Goal: Task Accomplishment & Management: Manage account settings

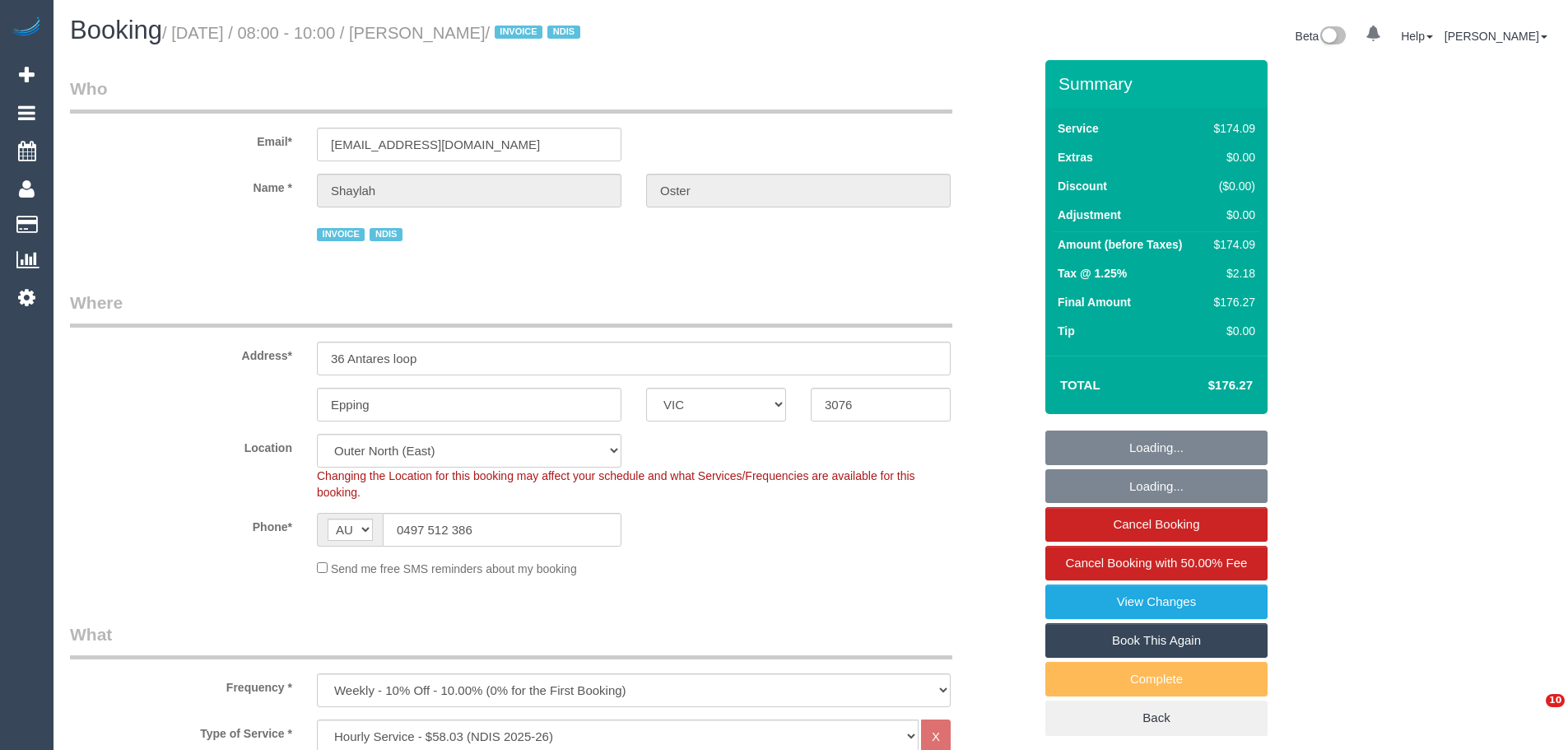
select select "VIC"
select select "180"
select select "number:28"
select select "number:14"
select select "number:19"
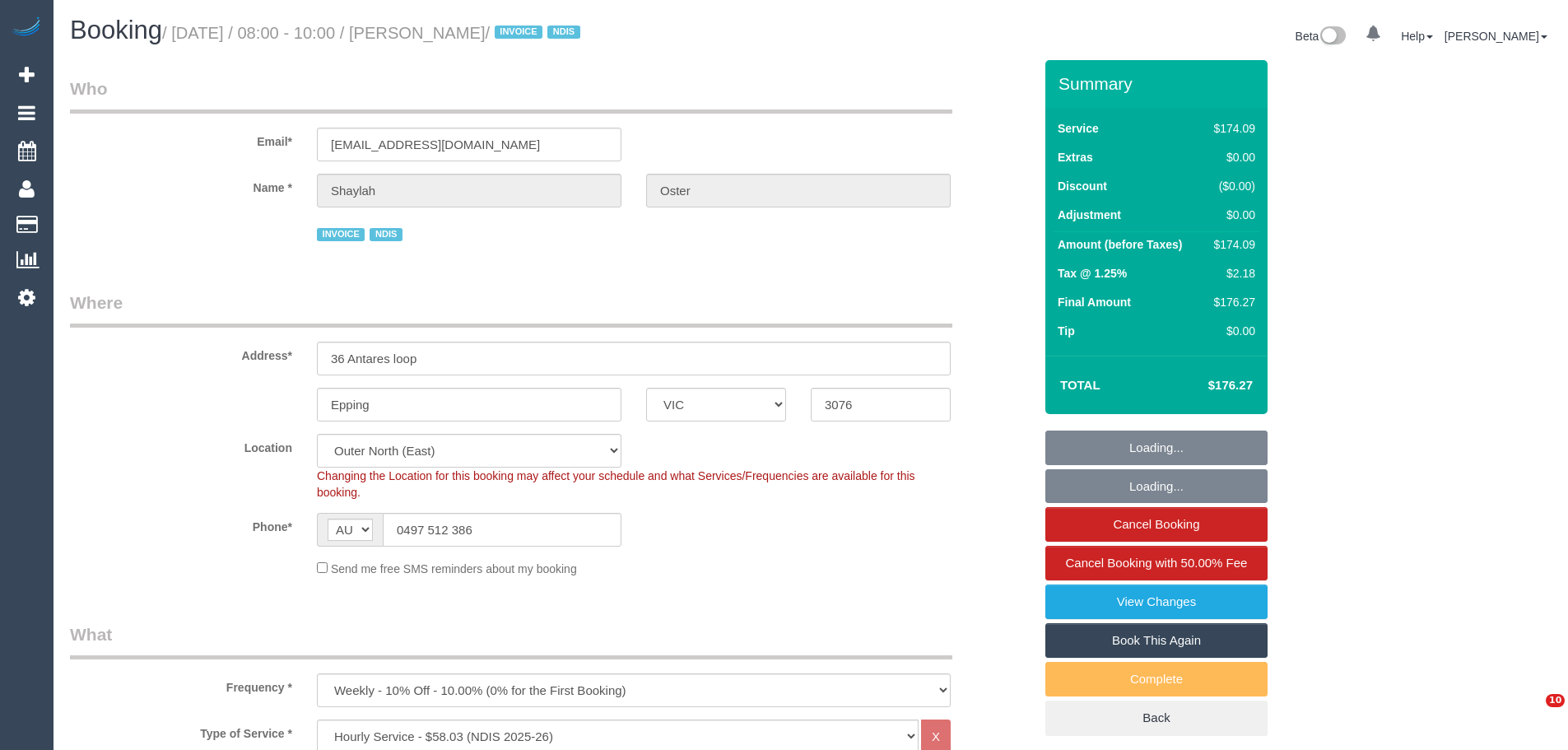
select select "number:22"
select select "number:34"
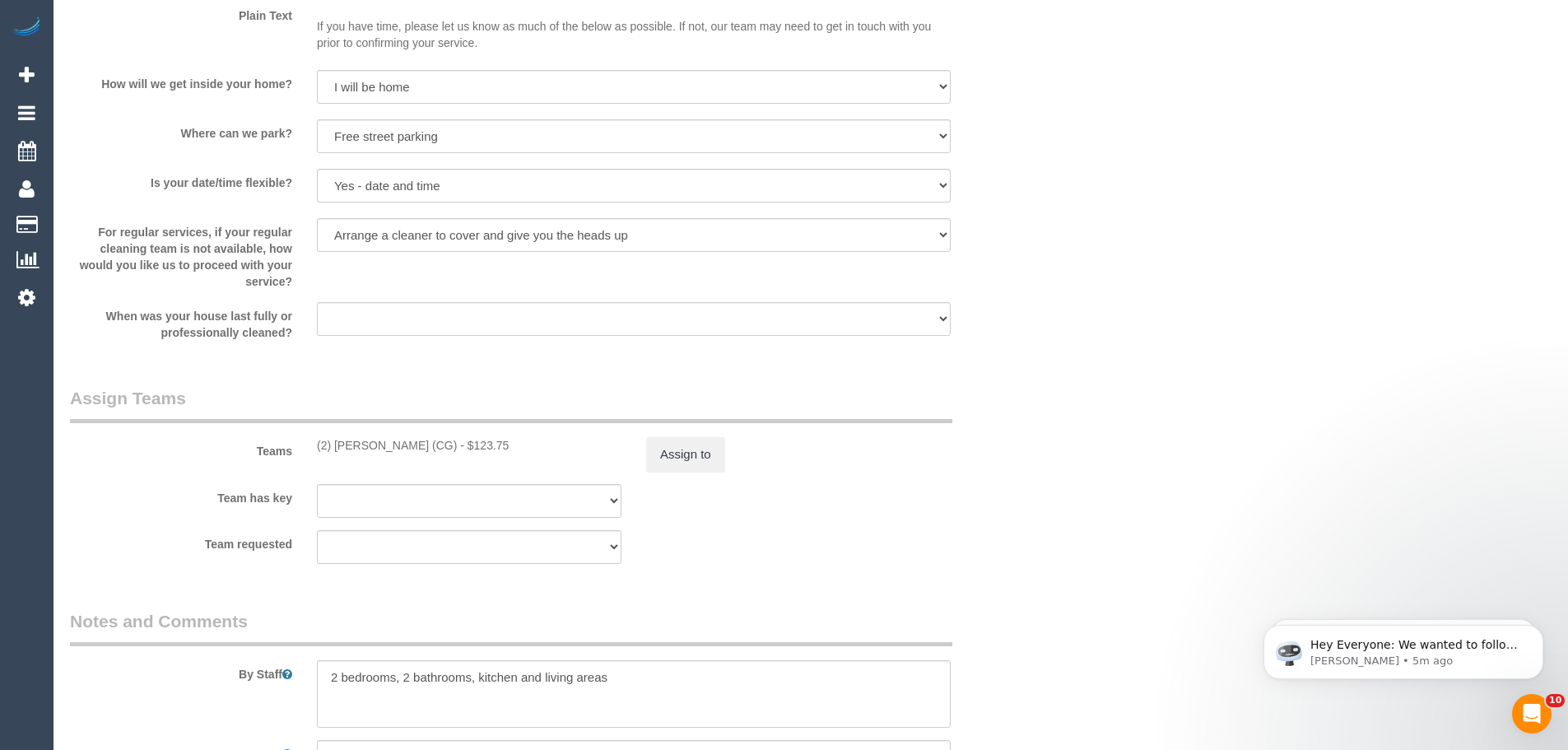
scroll to position [1976, 0]
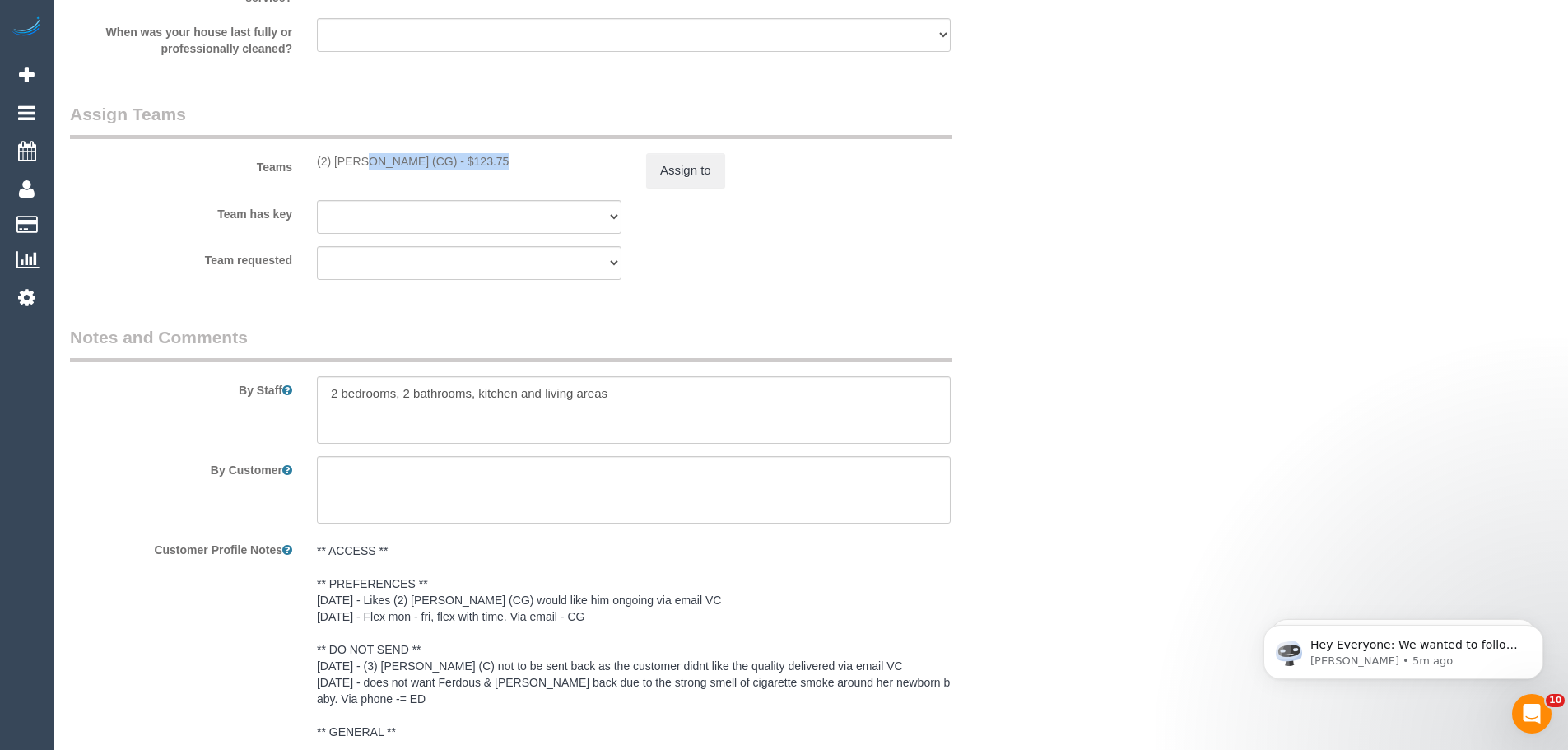
drag, startPoint x: 447, startPoint y: 163, endPoint x: 308, endPoint y: 153, distance: 139.4
click at [308, 153] on div "(2) Mohd Che Manir (CG) - $123.75" at bounding box center [469, 161] width 330 height 16
copy div "(2) [PERSON_NAME] (CG)"
click at [412, 160] on div "(2) Mohd Che Manir (CG) - $123.75" at bounding box center [469, 161] width 304 height 16
click at [662, 172] on button "Assign to" at bounding box center [685, 170] width 79 height 34
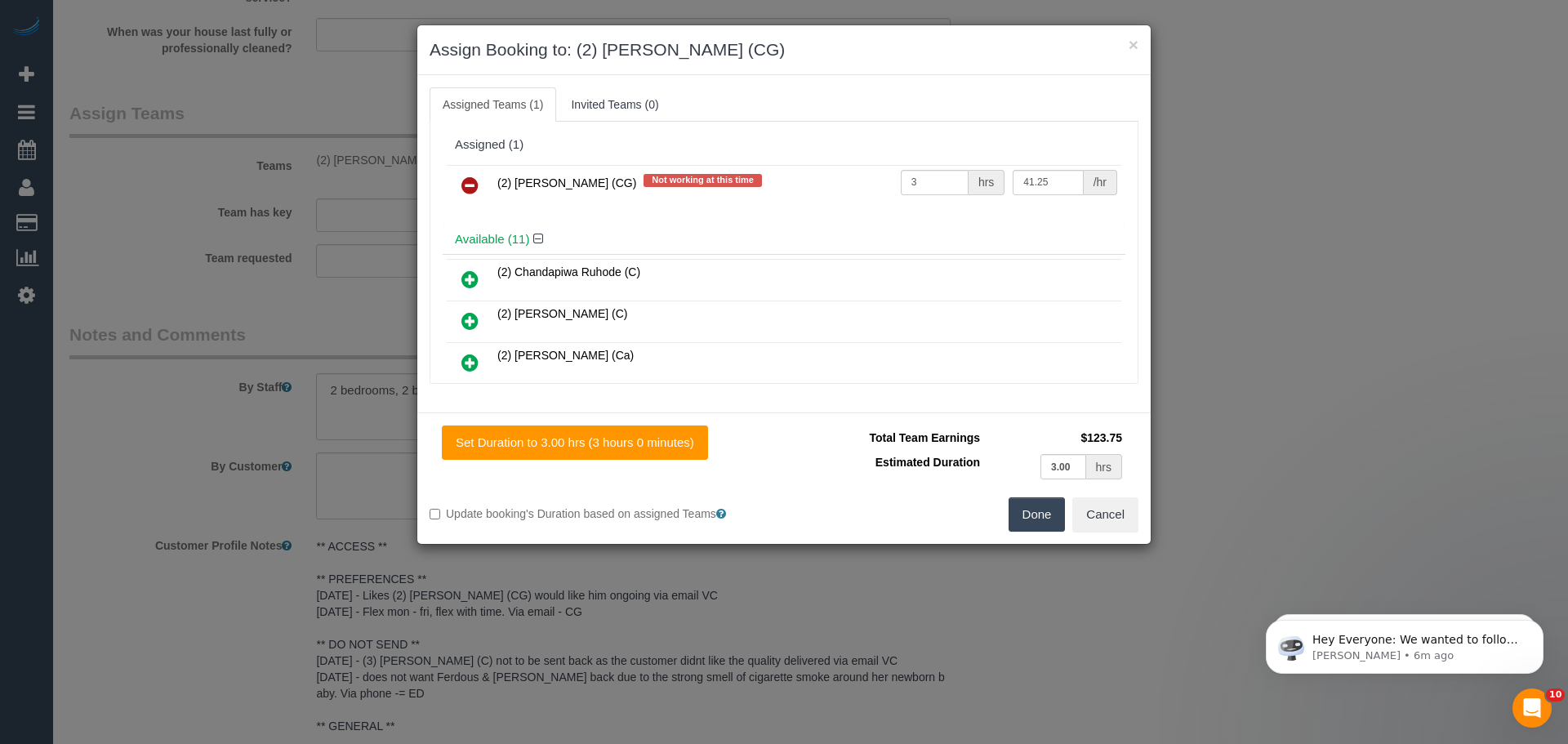
click at [470, 189] on icon at bounding box center [470, 185] width 17 height 20
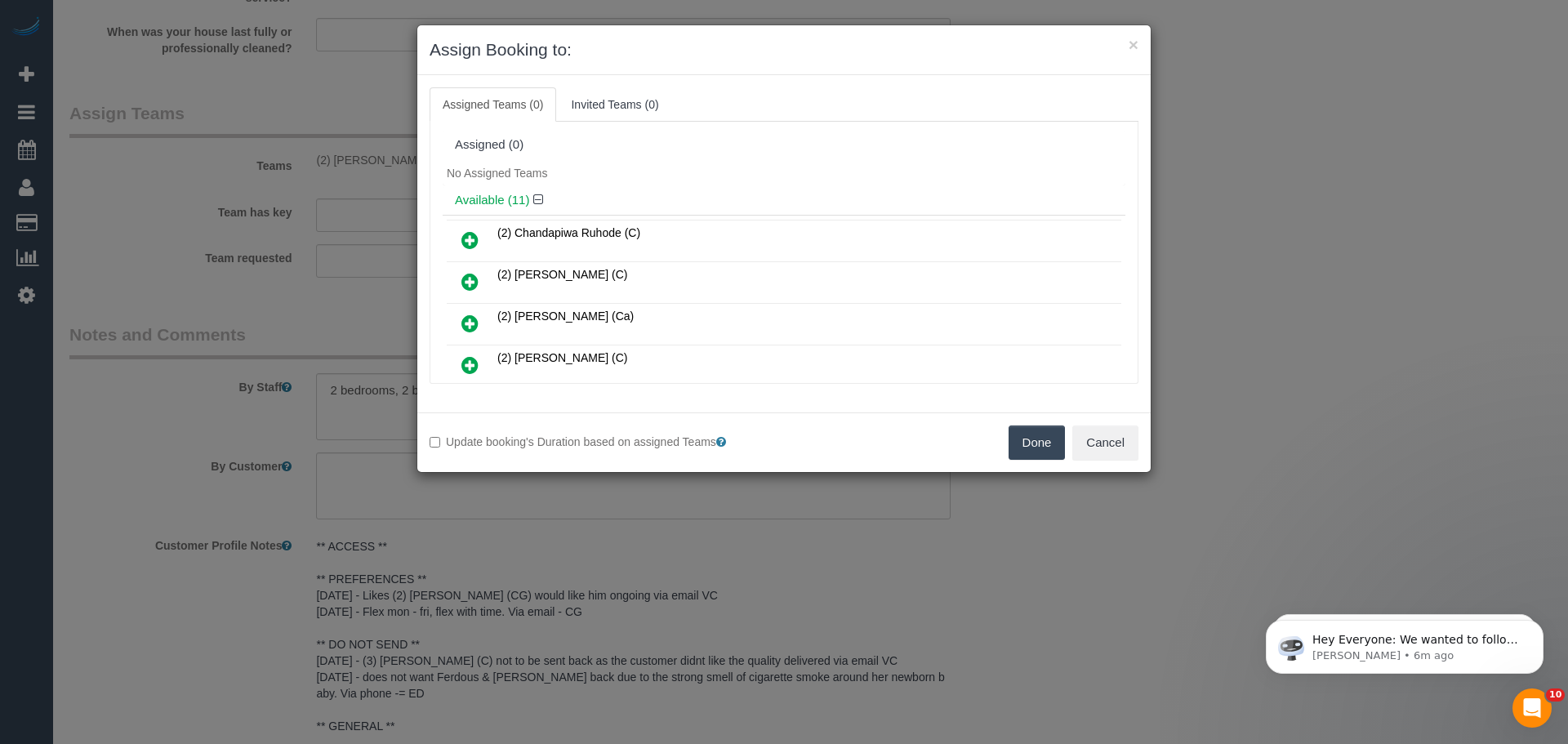
click at [1028, 433] on button "Done" at bounding box center [1037, 442] width 57 height 34
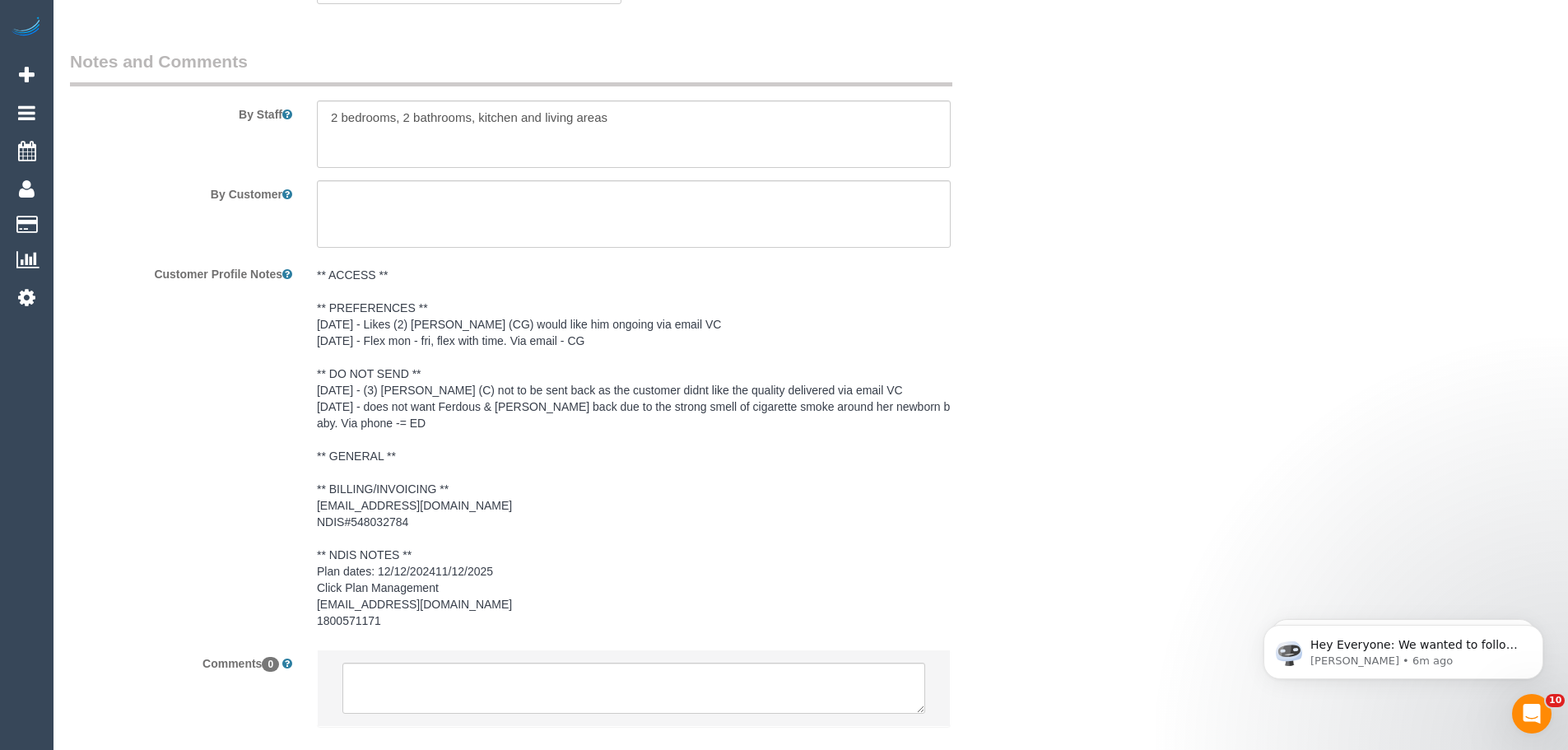
scroll to position [2348, 0]
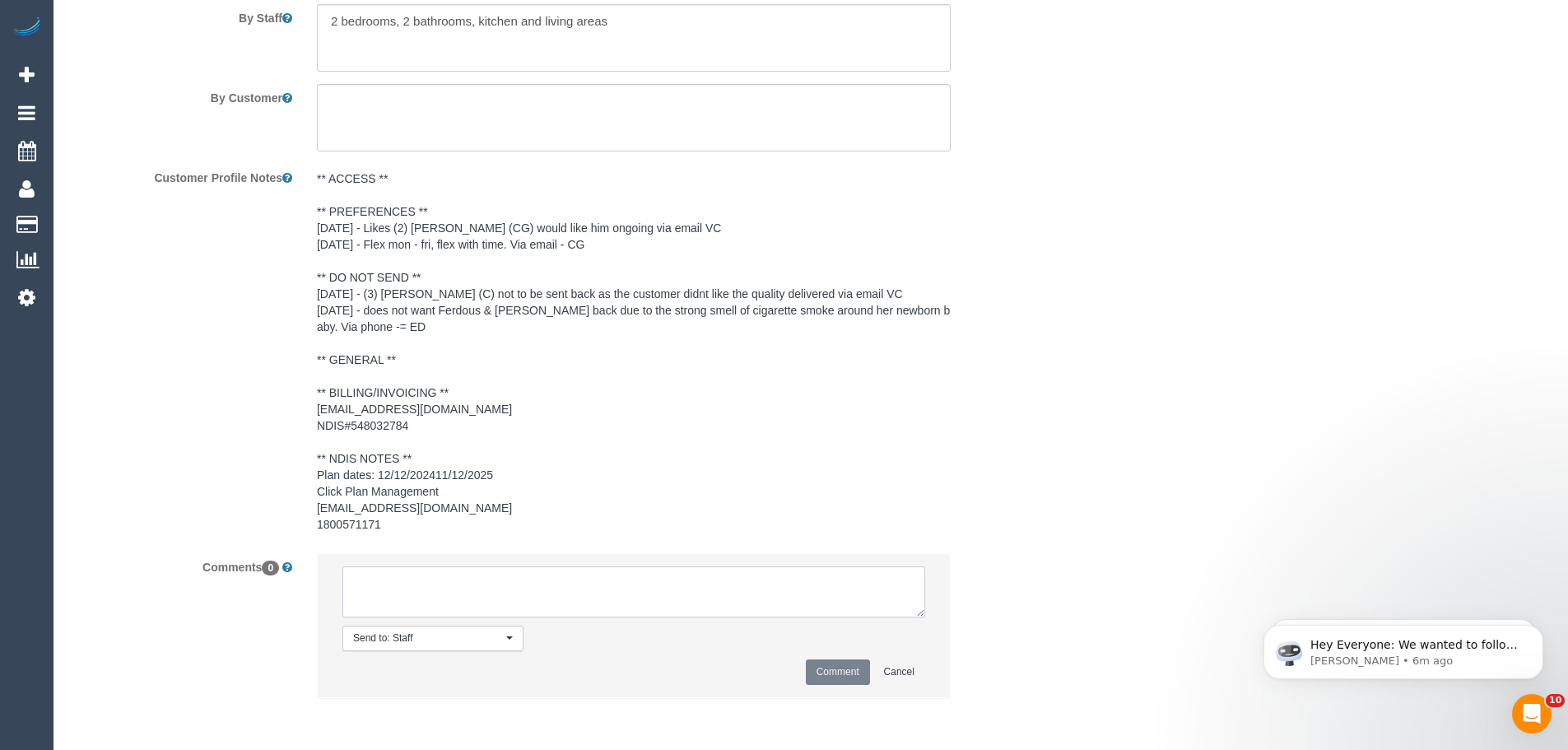
click at [400, 578] on textarea at bounding box center [633, 592] width 583 height 51
paste textarea "(2) Mohd Che Manir (CG)"
type textarea "("
type textarea "/"
paste textarea "Cleaner(s) Unassigned: Reason Unassigned: Contact customer via: Which message s…"
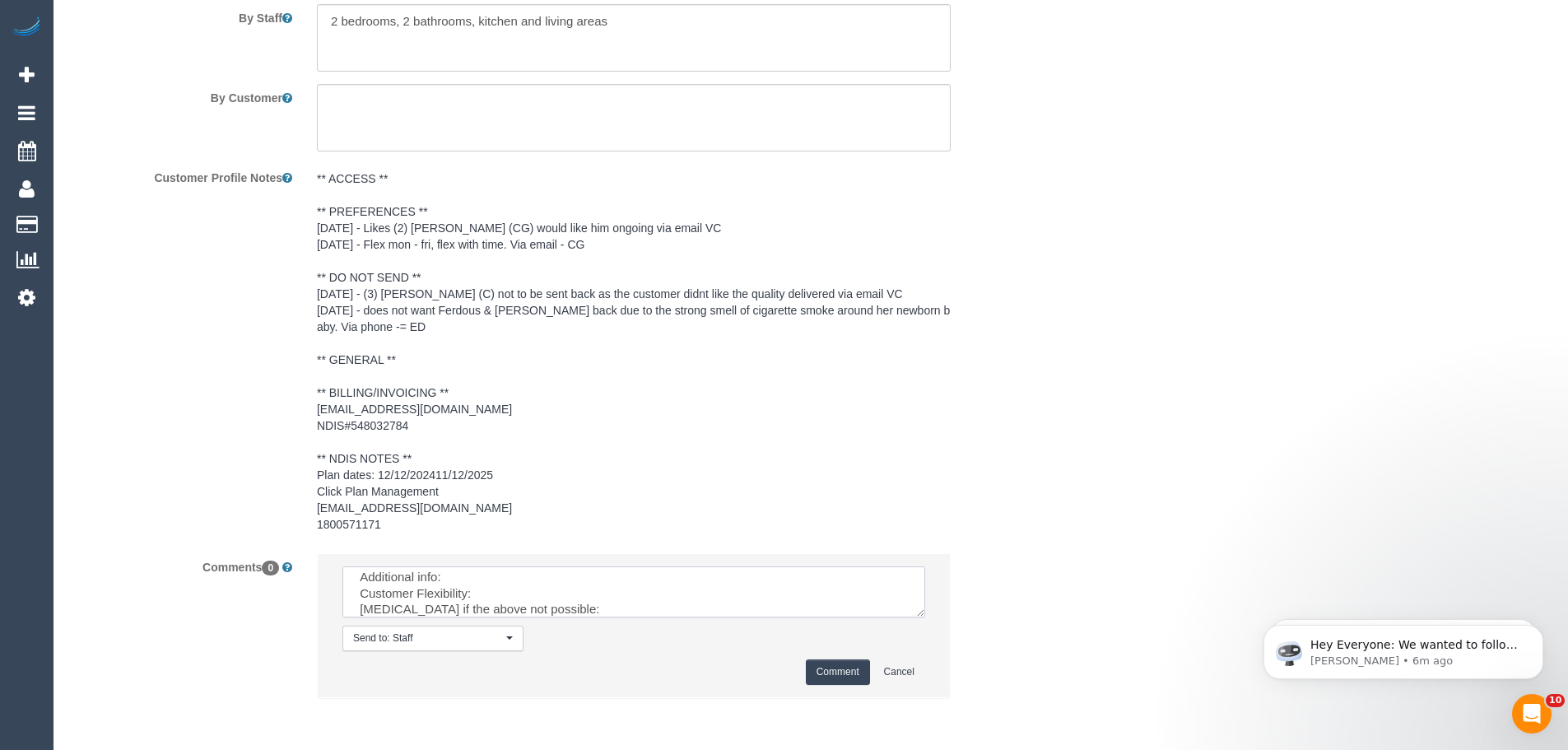
scroll to position [0, 0]
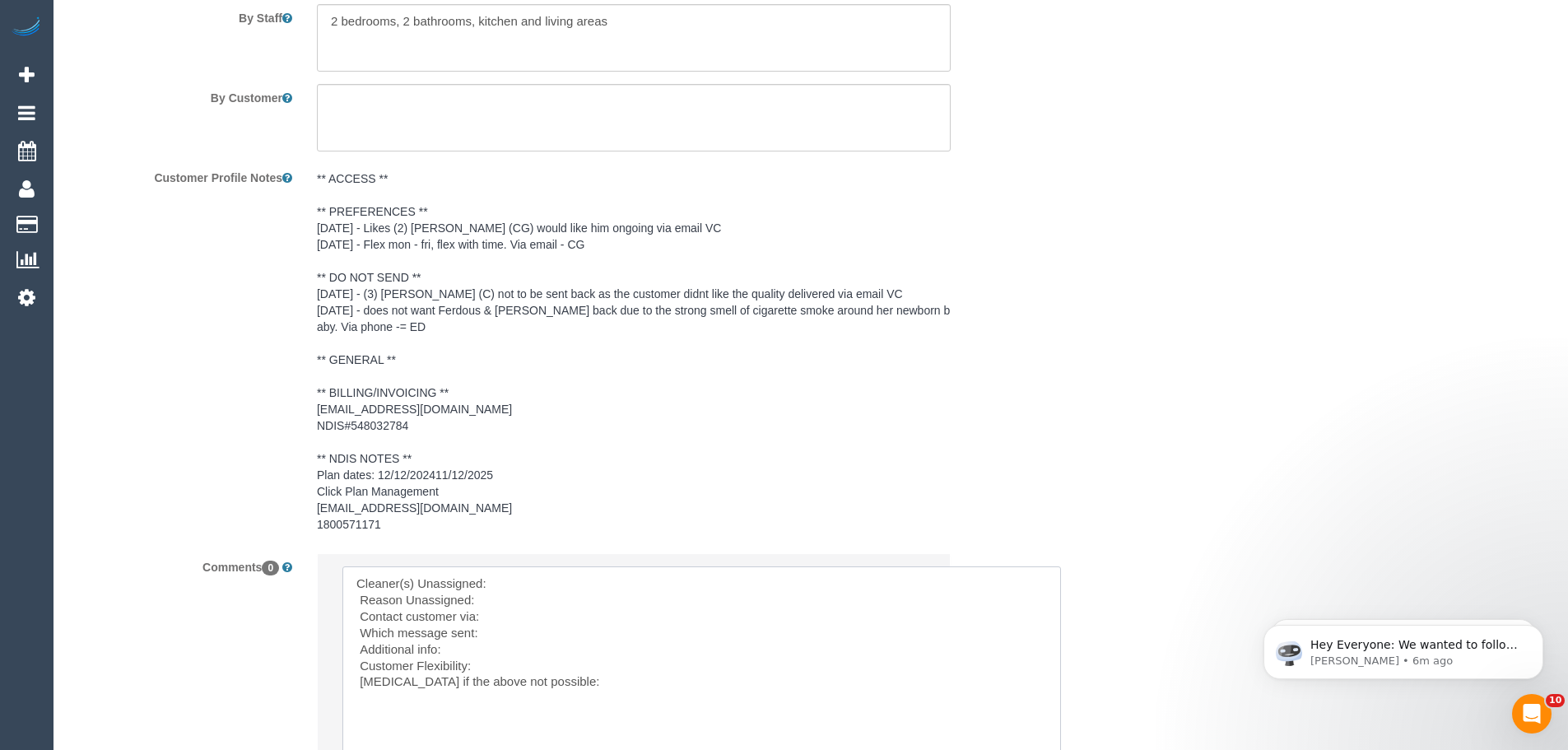
drag, startPoint x: 918, startPoint y: 610, endPoint x: 1053, endPoint y: 789, distance: 224.2
click at [515, 578] on textarea at bounding box center [701, 682] width 718 height 230
paste textarea "(2) Mohd Che Manir (CG)"
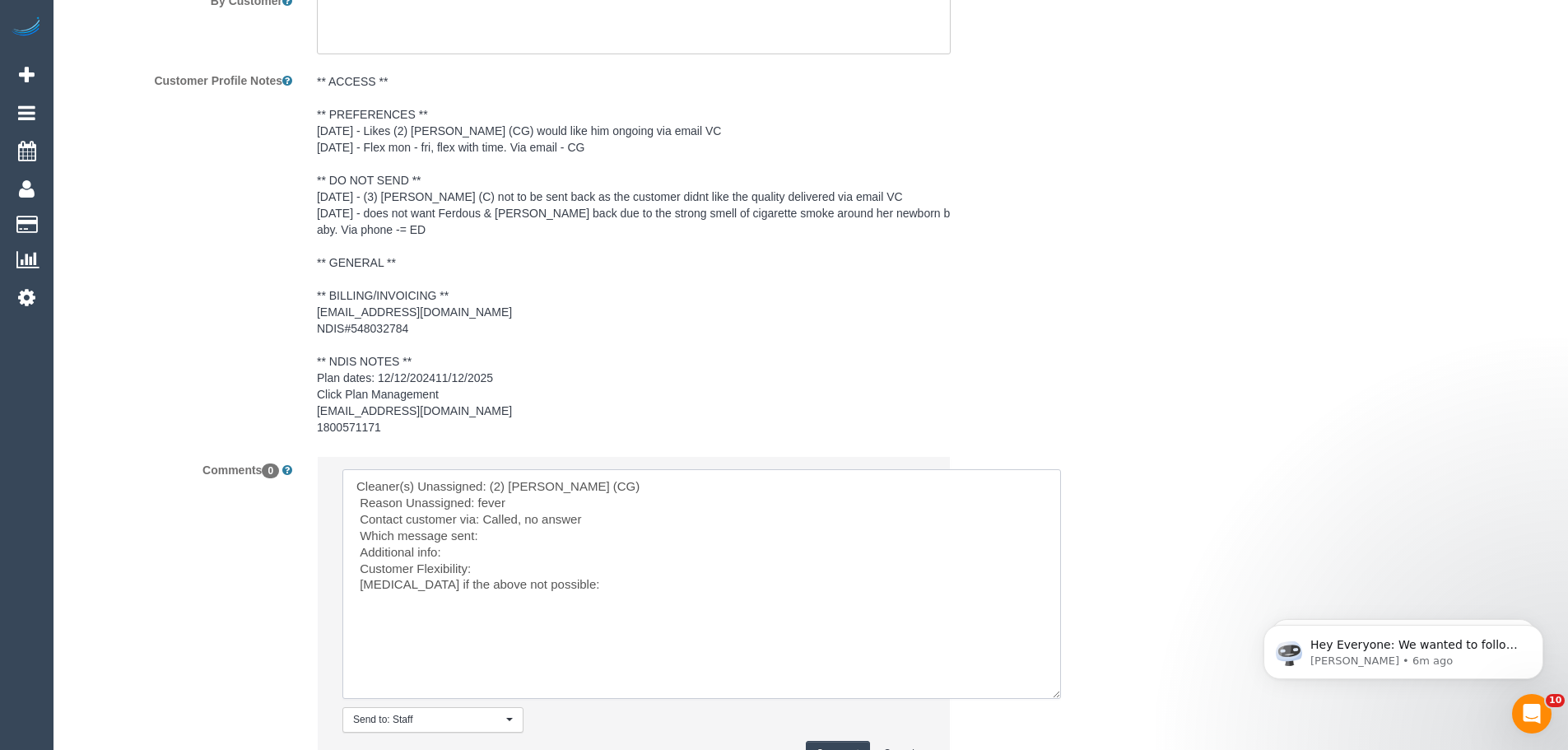
scroll to position [2594, 0]
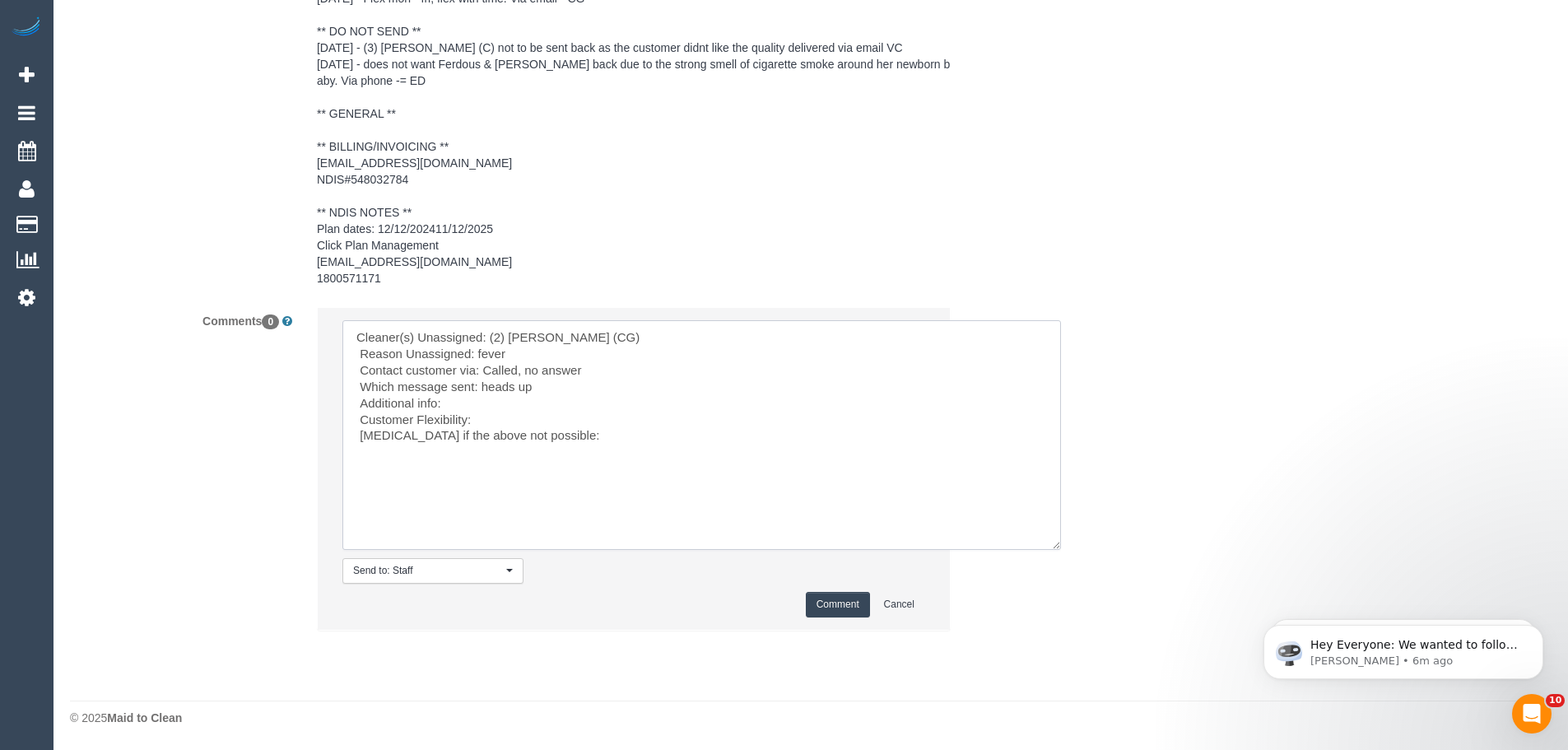
drag, startPoint x: 590, startPoint y: 459, endPoint x: 70, endPoint y: 271, distance: 552.9
click at [70, 271] on sui-booking-comments "By Staff By Customer Customer Profile Notes ** ACCESS ** ** PREFERENCES ** 25/0…" at bounding box center [551, 177] width 963 height 940
type textarea "Cleaner(s) Unassigned: (2) Mohd Che Manir (CG) Reason Unassigned: fever Contact…"
click at [836, 594] on button "Comment" at bounding box center [837, 604] width 64 height 25
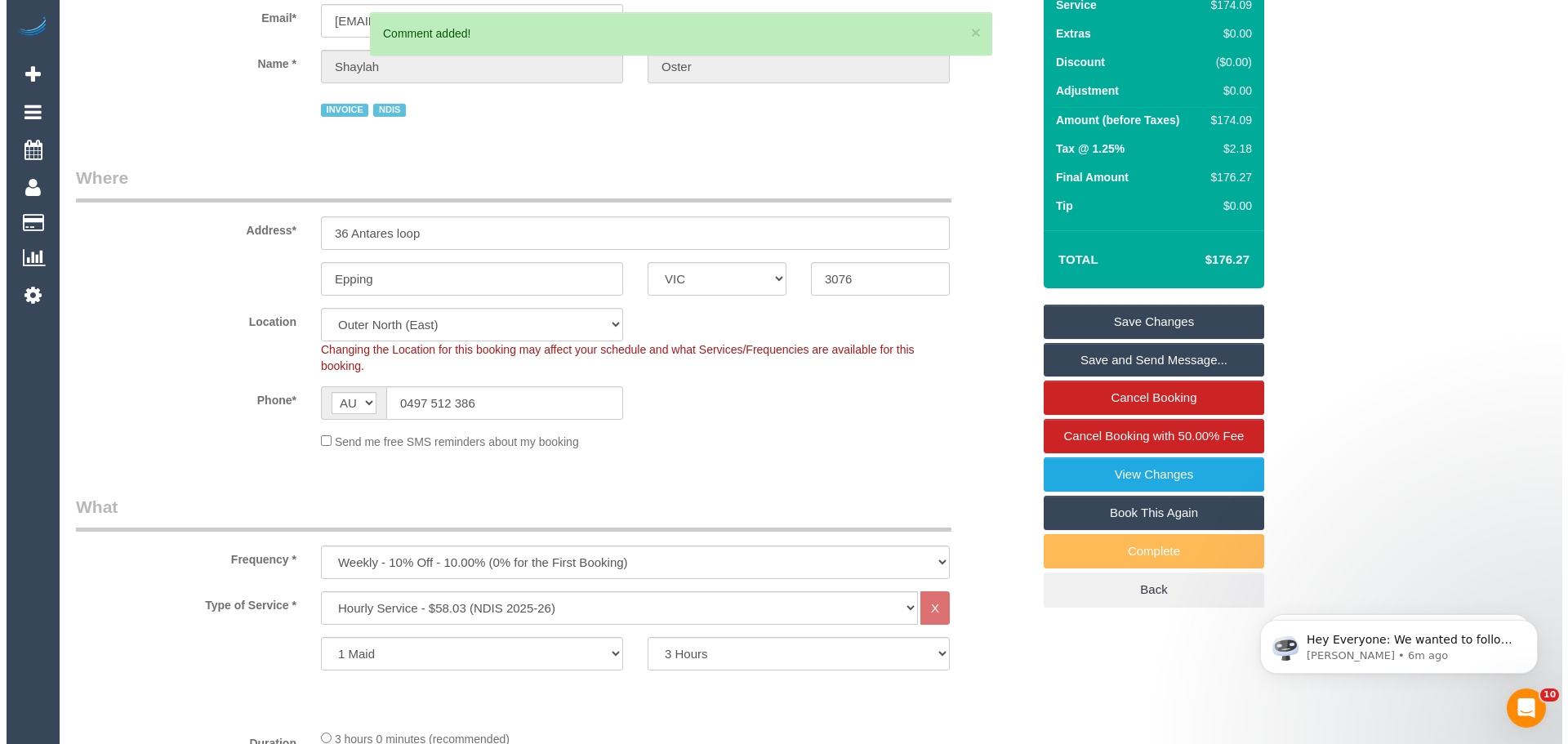
scroll to position [0, 0]
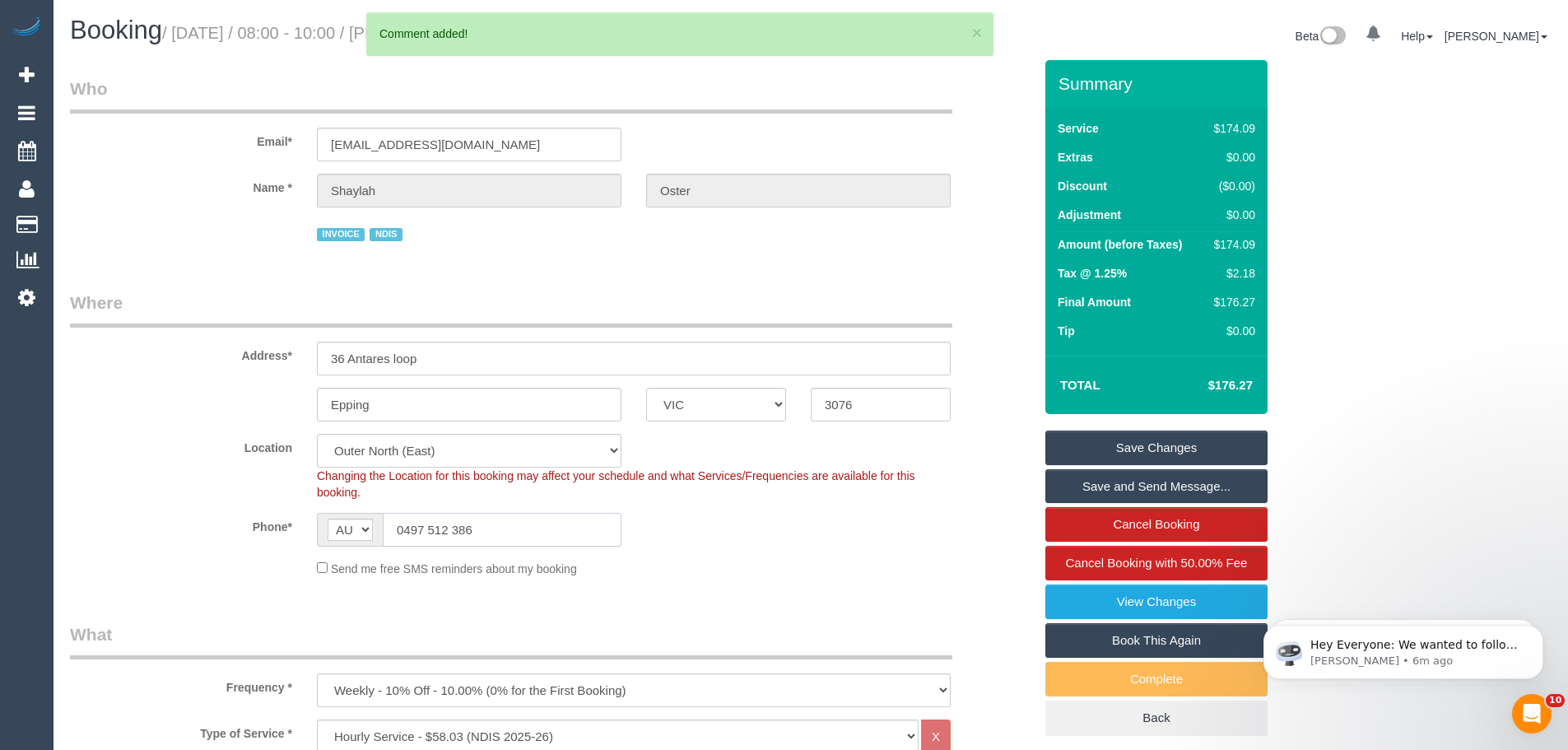
drag, startPoint x: 526, startPoint y: 540, endPoint x: 14, endPoint y: 499, distance: 513.6
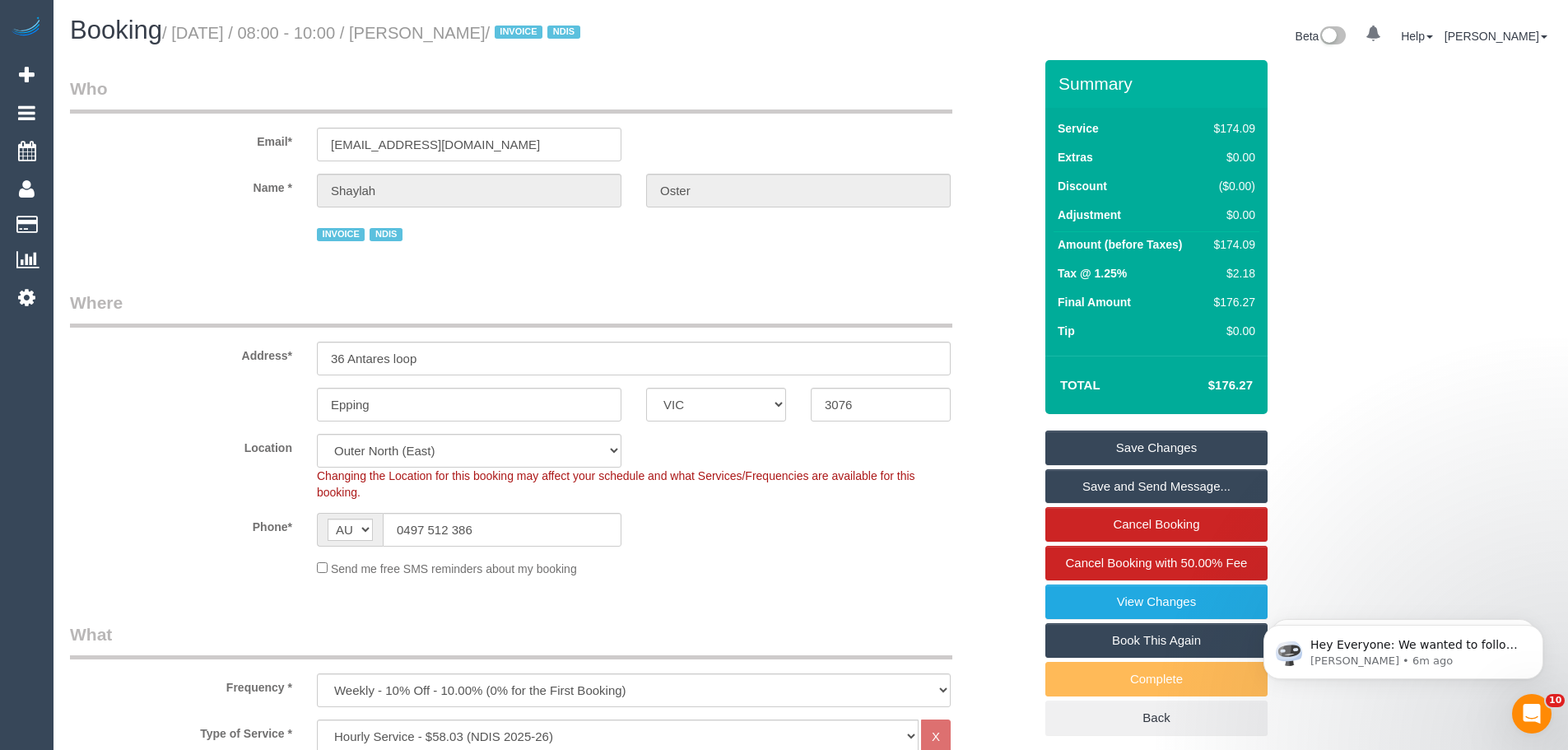
click at [1165, 452] on link "Save Changes" at bounding box center [1156, 447] width 222 height 34
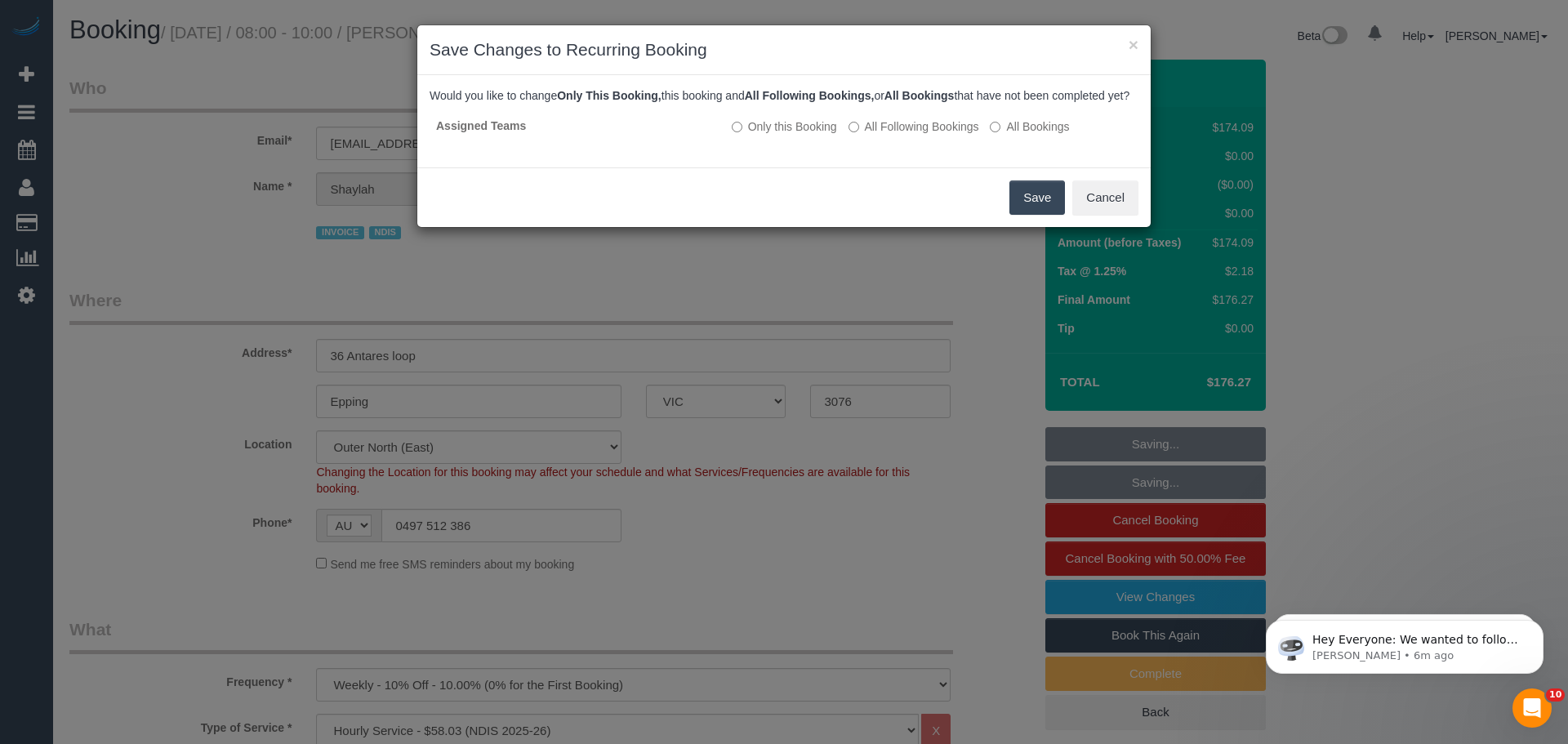
click at [1019, 215] on button "Save" at bounding box center [1037, 198] width 55 height 34
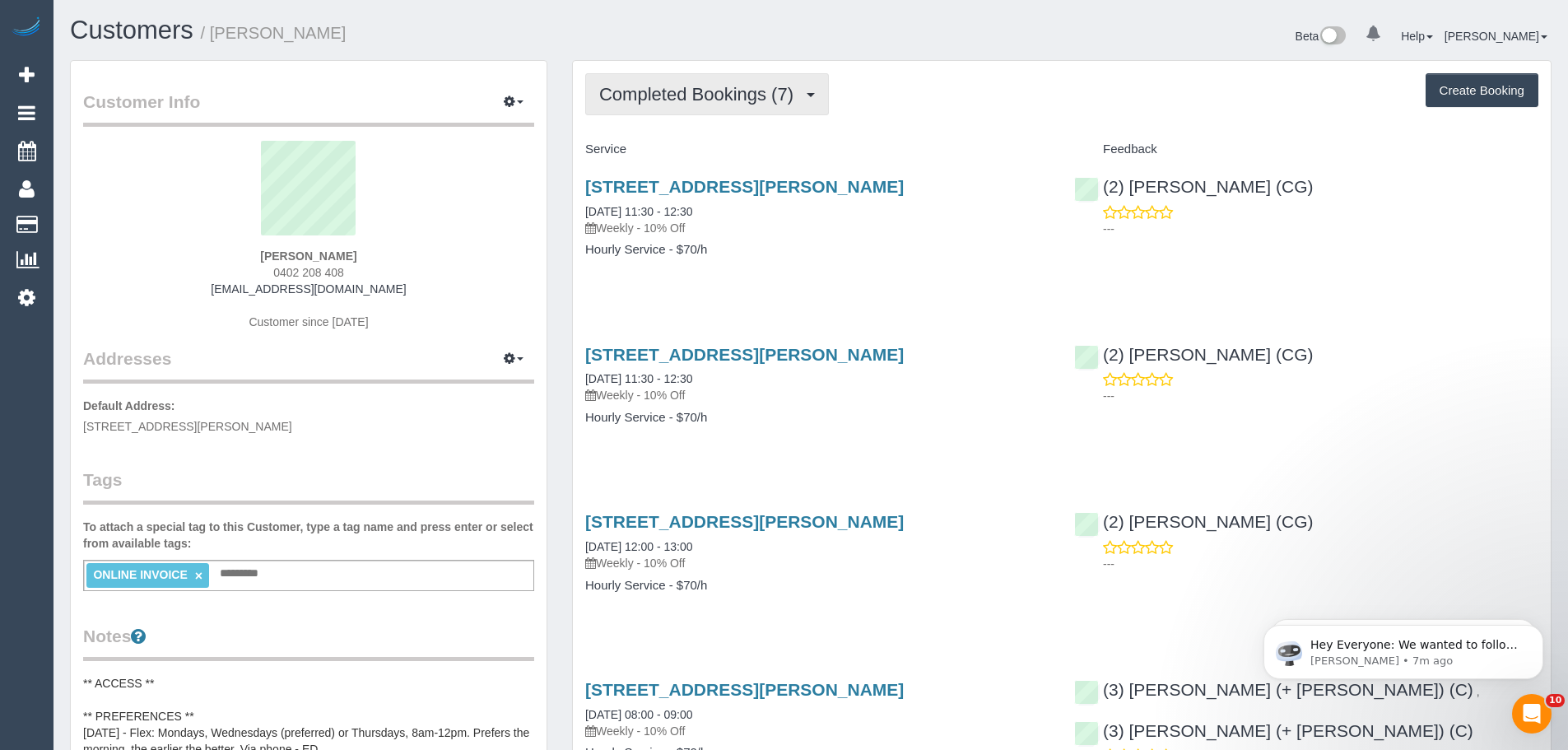
click at [661, 94] on span "Completed Bookings (7)" at bounding box center [700, 93] width 202 height 21
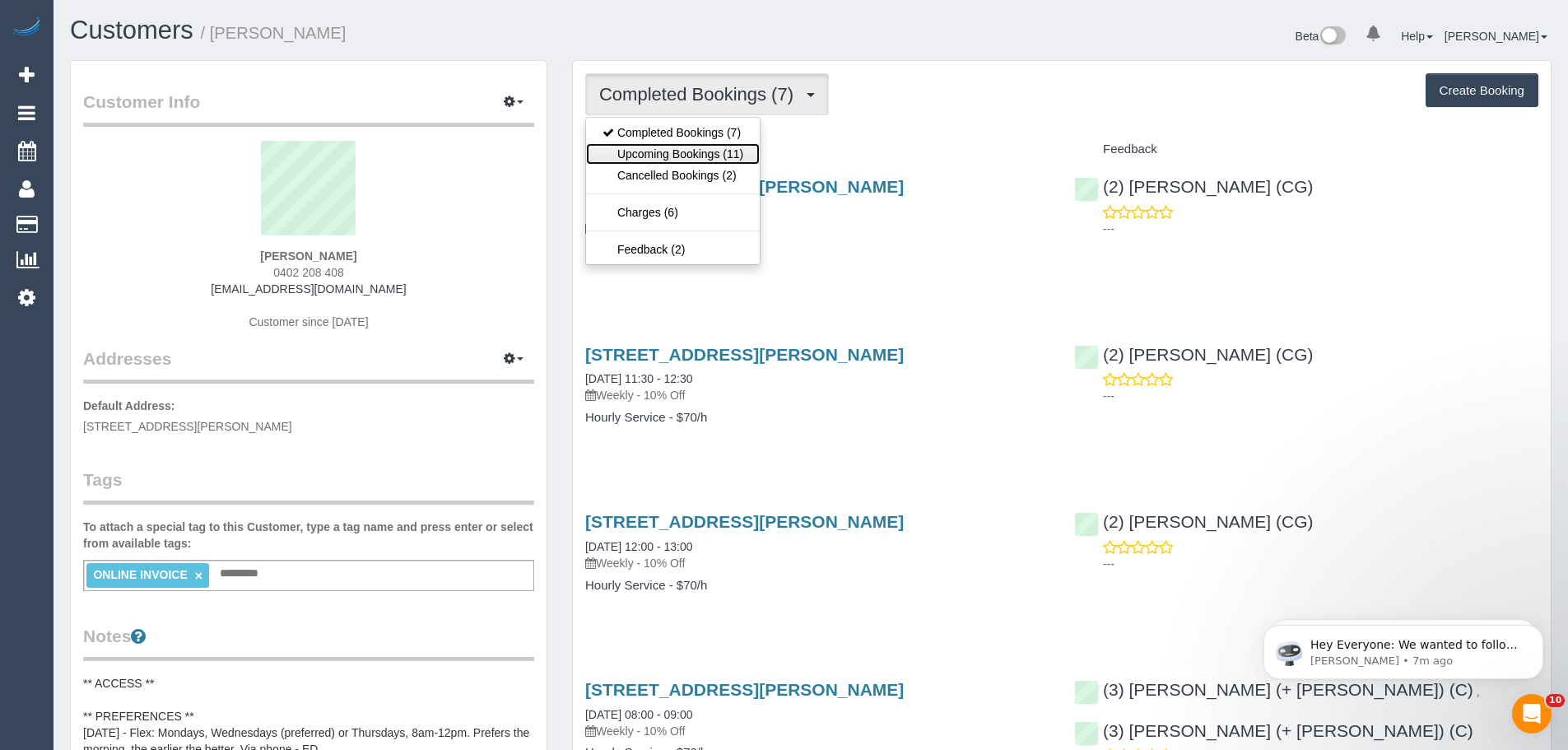
click at [671, 159] on link "Upcoming Bookings (11)" at bounding box center [673, 154] width 173 height 22
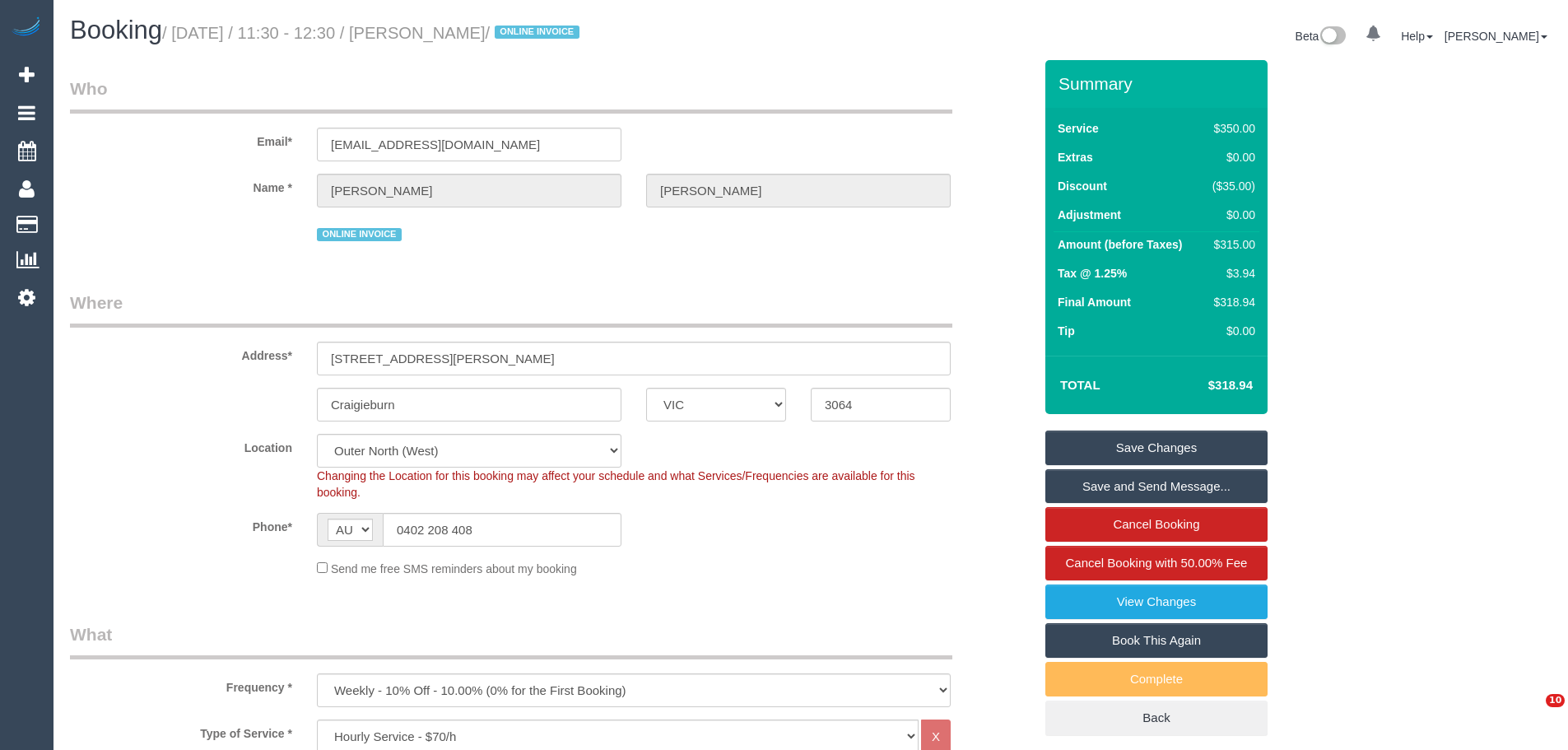
select select "VIC"
select select "300"
select select "number:28"
select select "number:14"
select select "number:18"
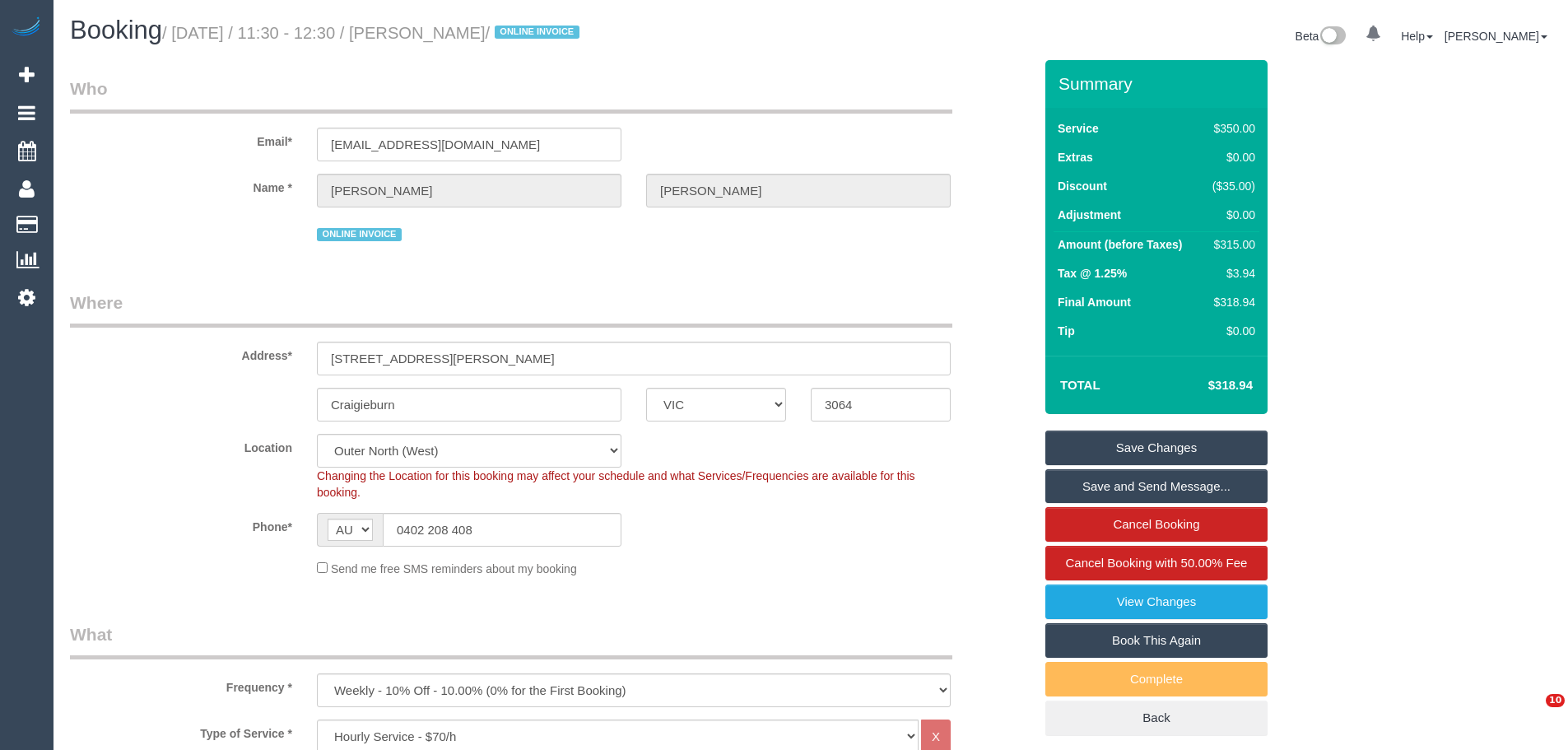
select select "number:36"
select select "number:35"
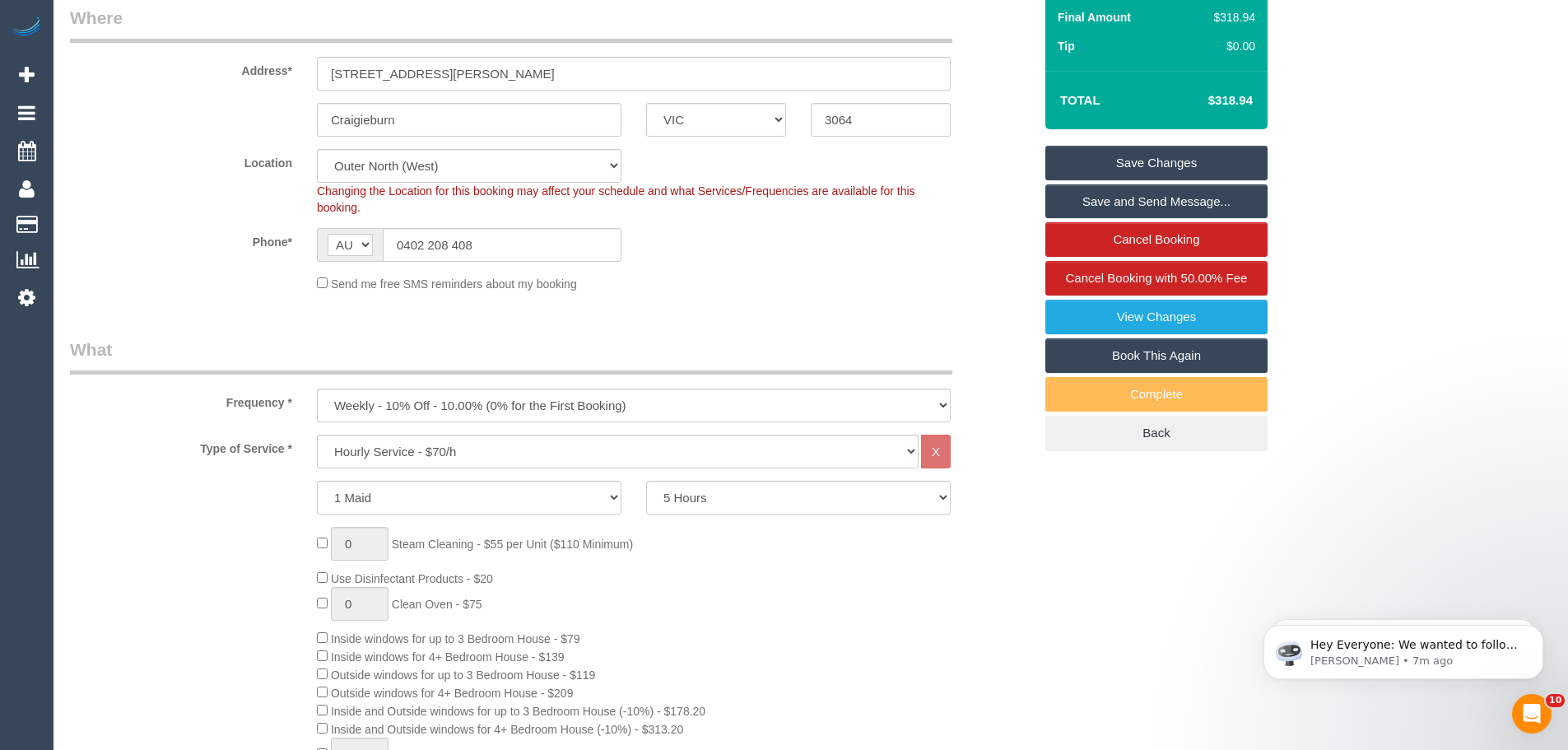
scroll to position [330, 0]
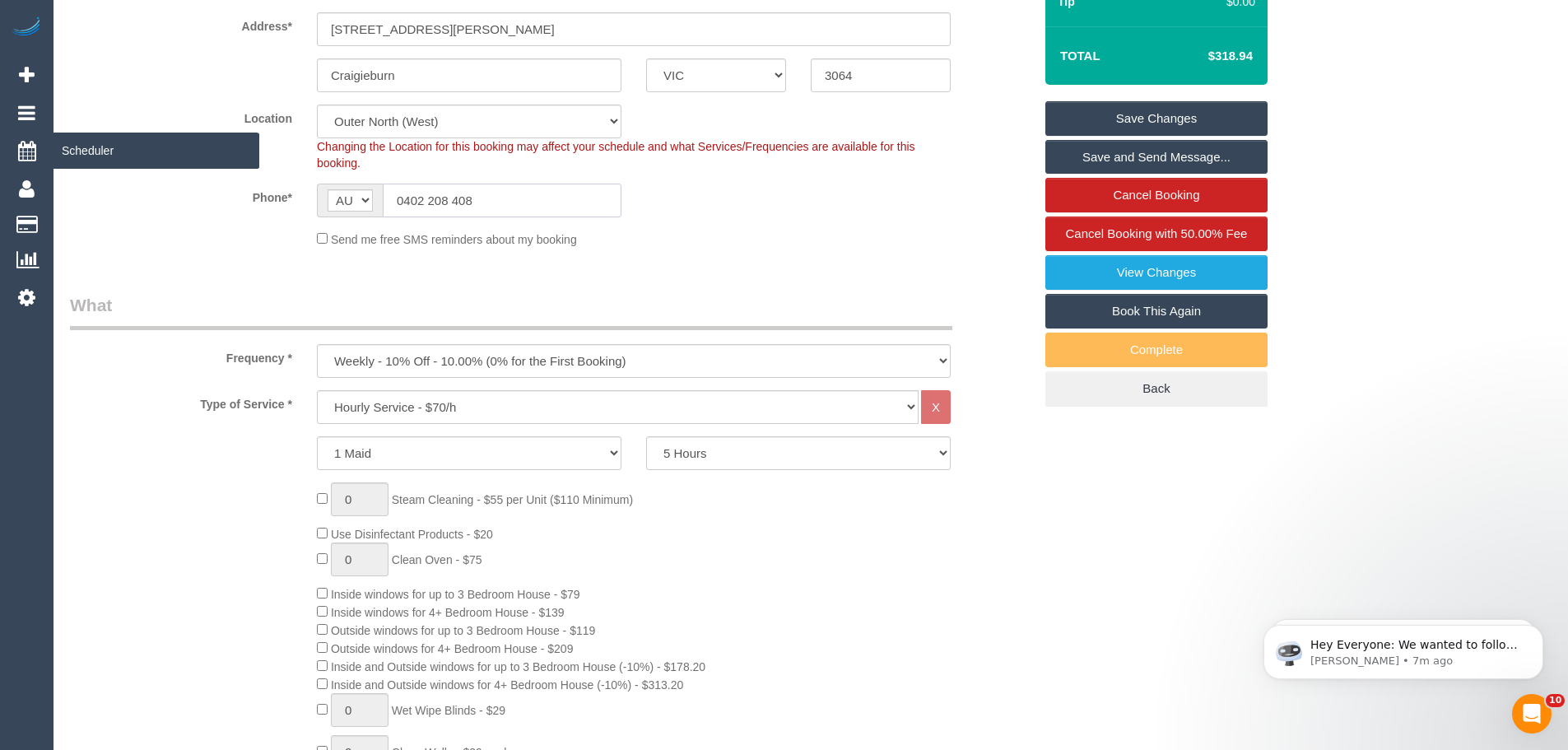
drag, startPoint x: 517, startPoint y: 202, endPoint x: 25, endPoint y: 163, distance: 493.5
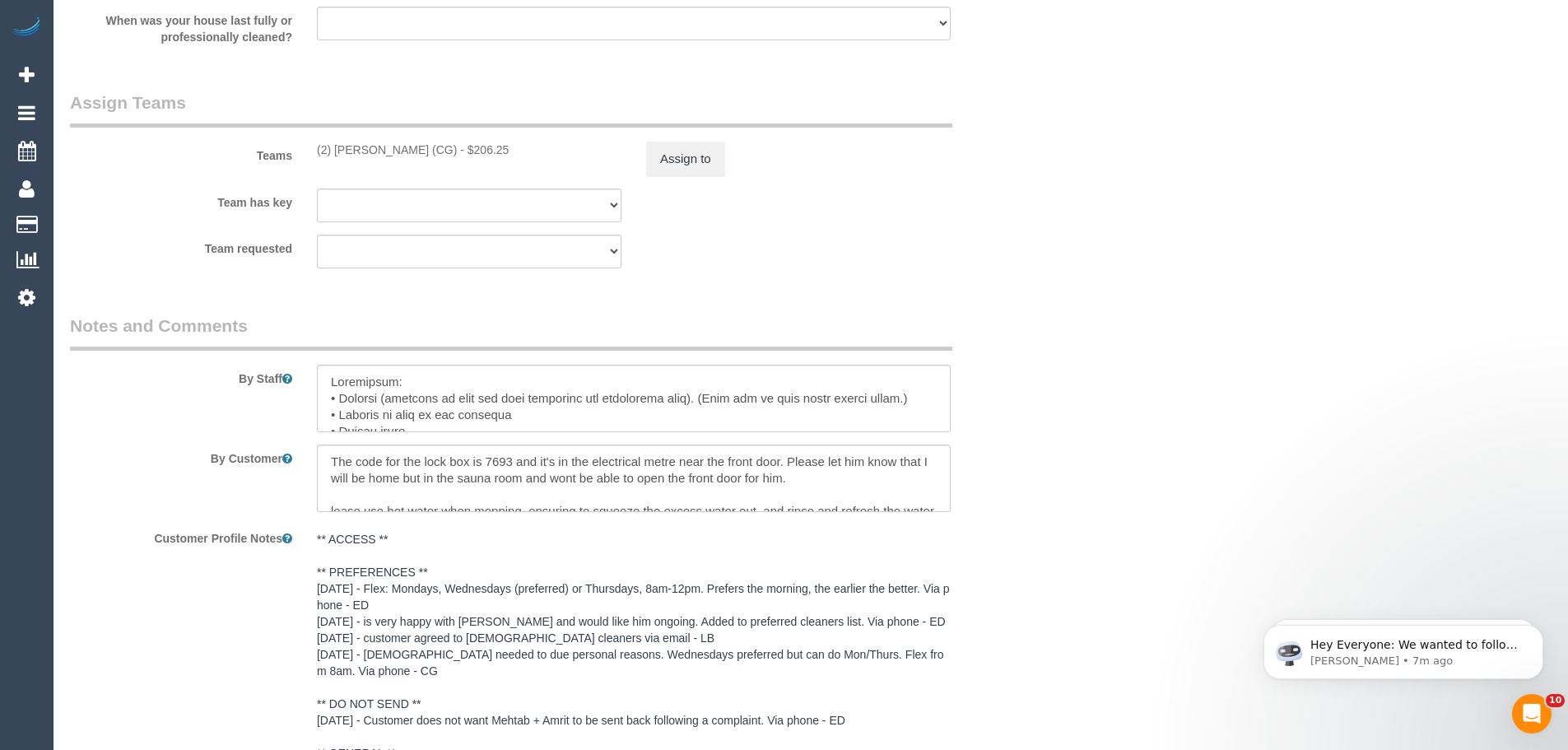
scroll to position [2552, 0]
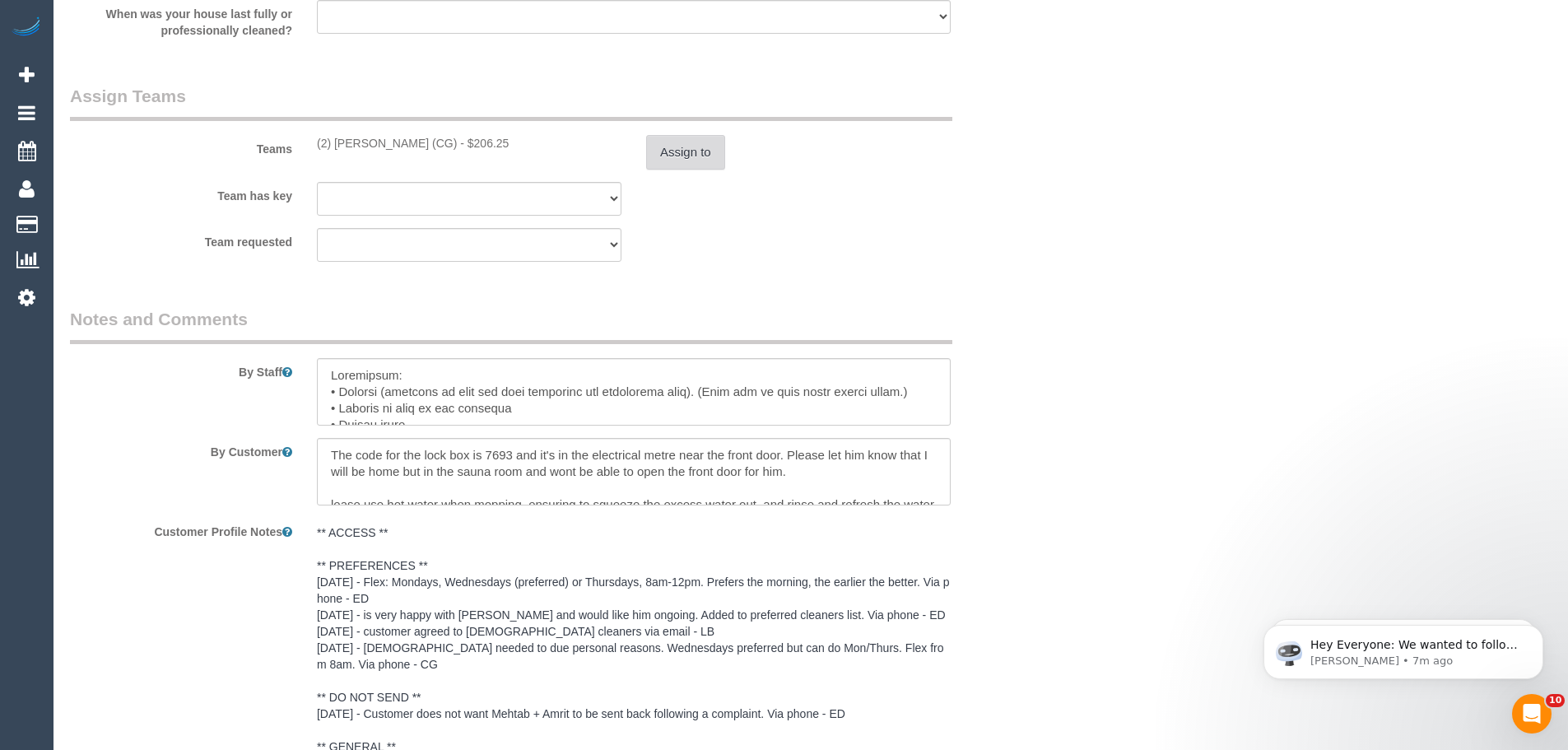
click at [668, 142] on button "Assign to" at bounding box center [685, 152] width 79 height 34
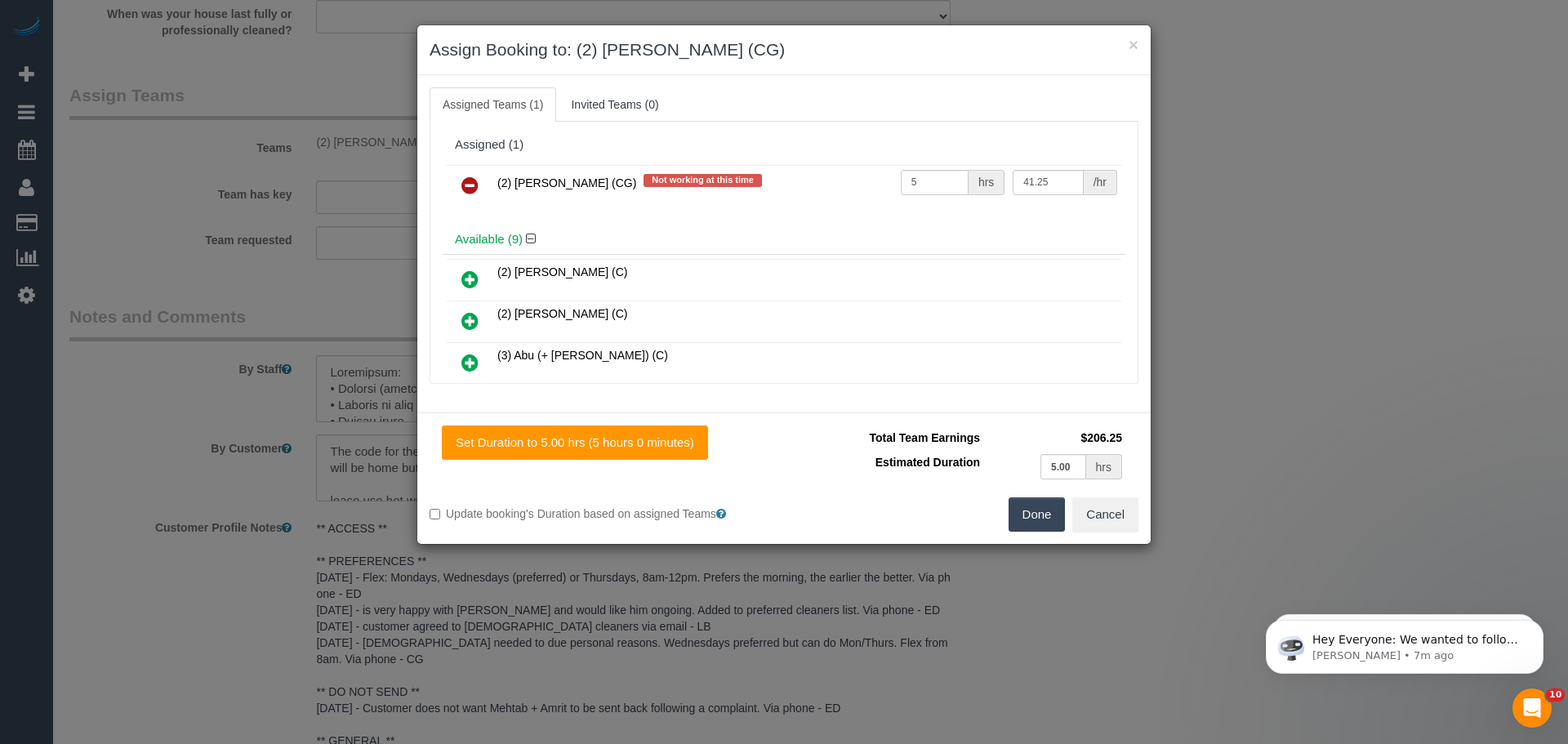
click at [467, 186] on icon at bounding box center [470, 185] width 17 height 20
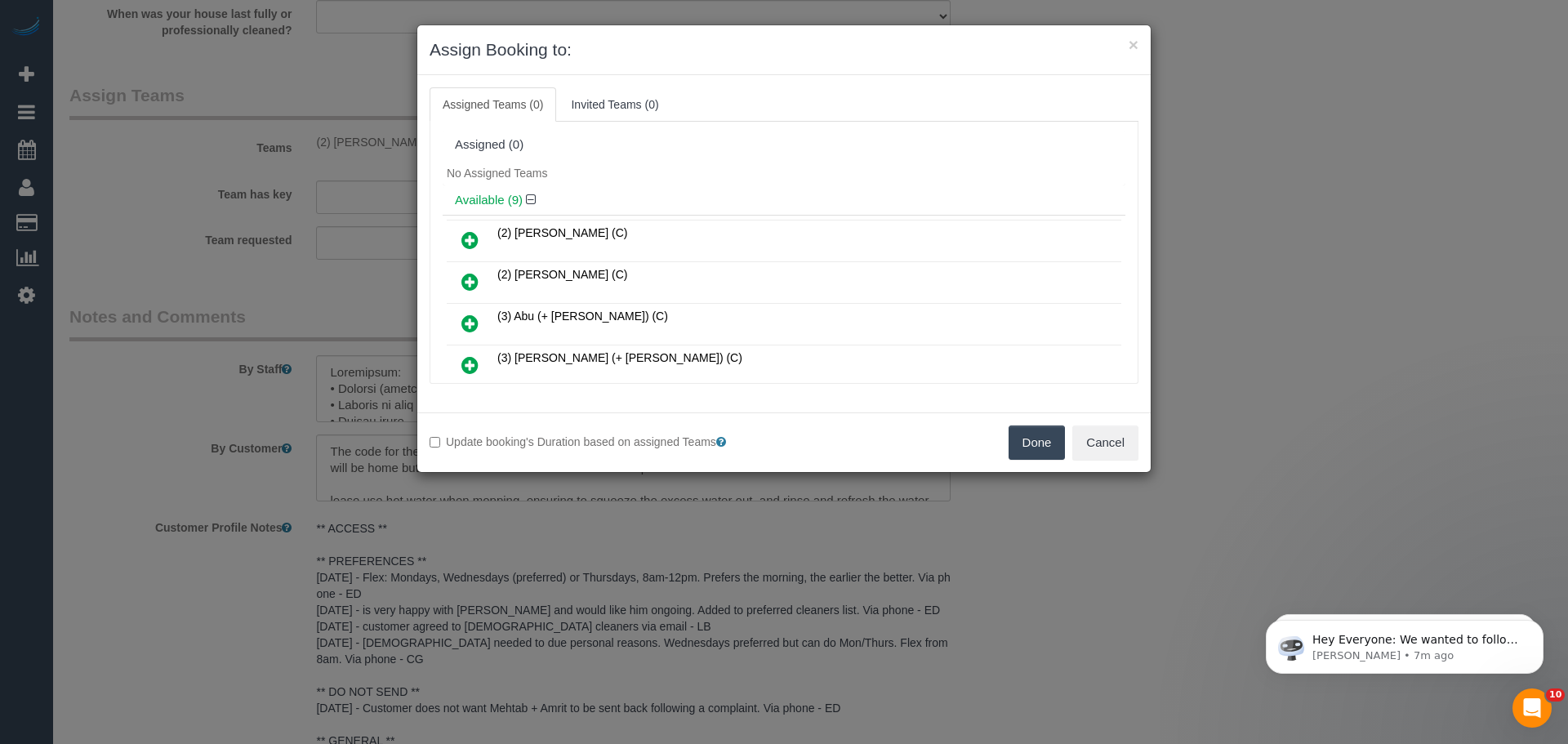
click at [1018, 440] on button "Done" at bounding box center [1037, 442] width 57 height 34
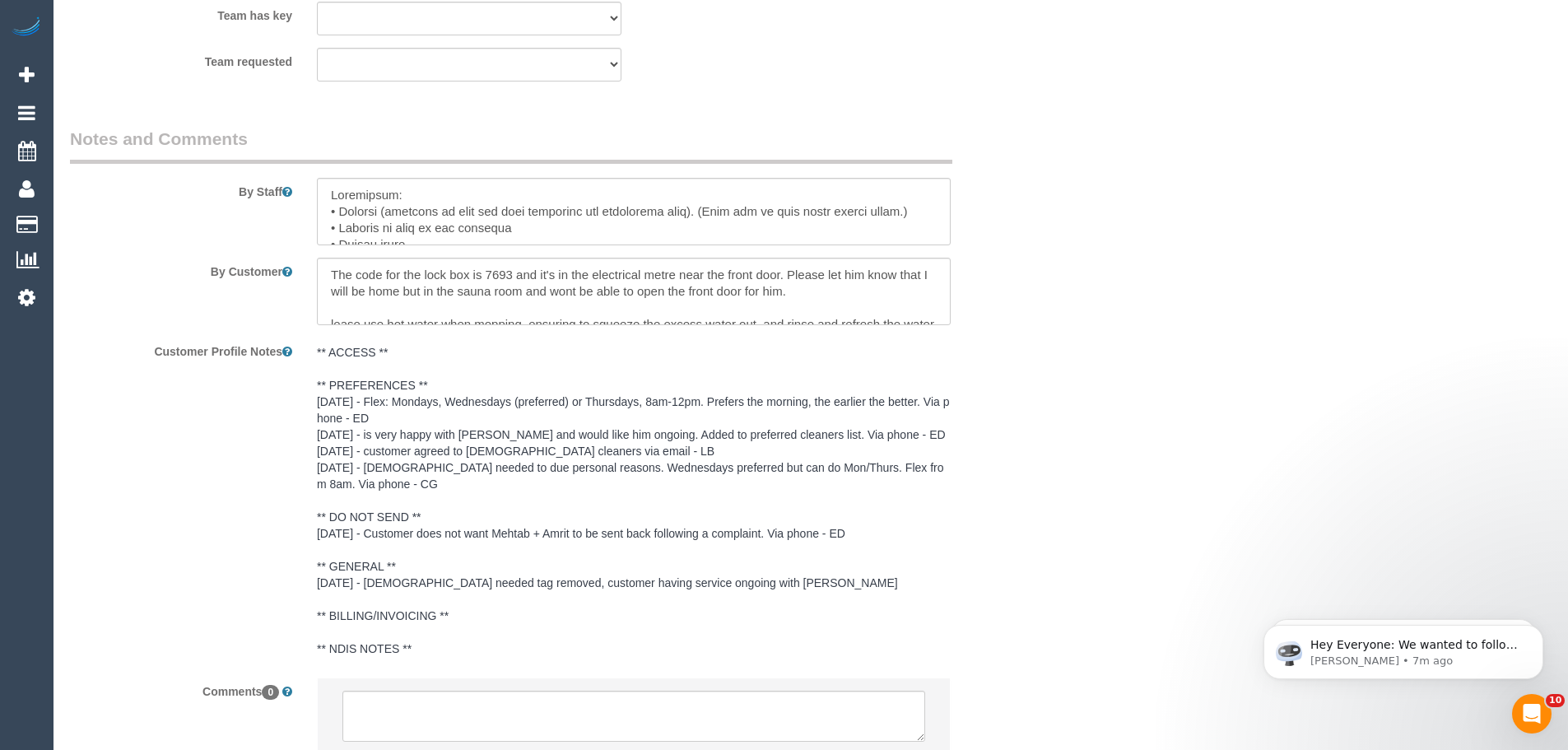
scroll to position [2856, 0]
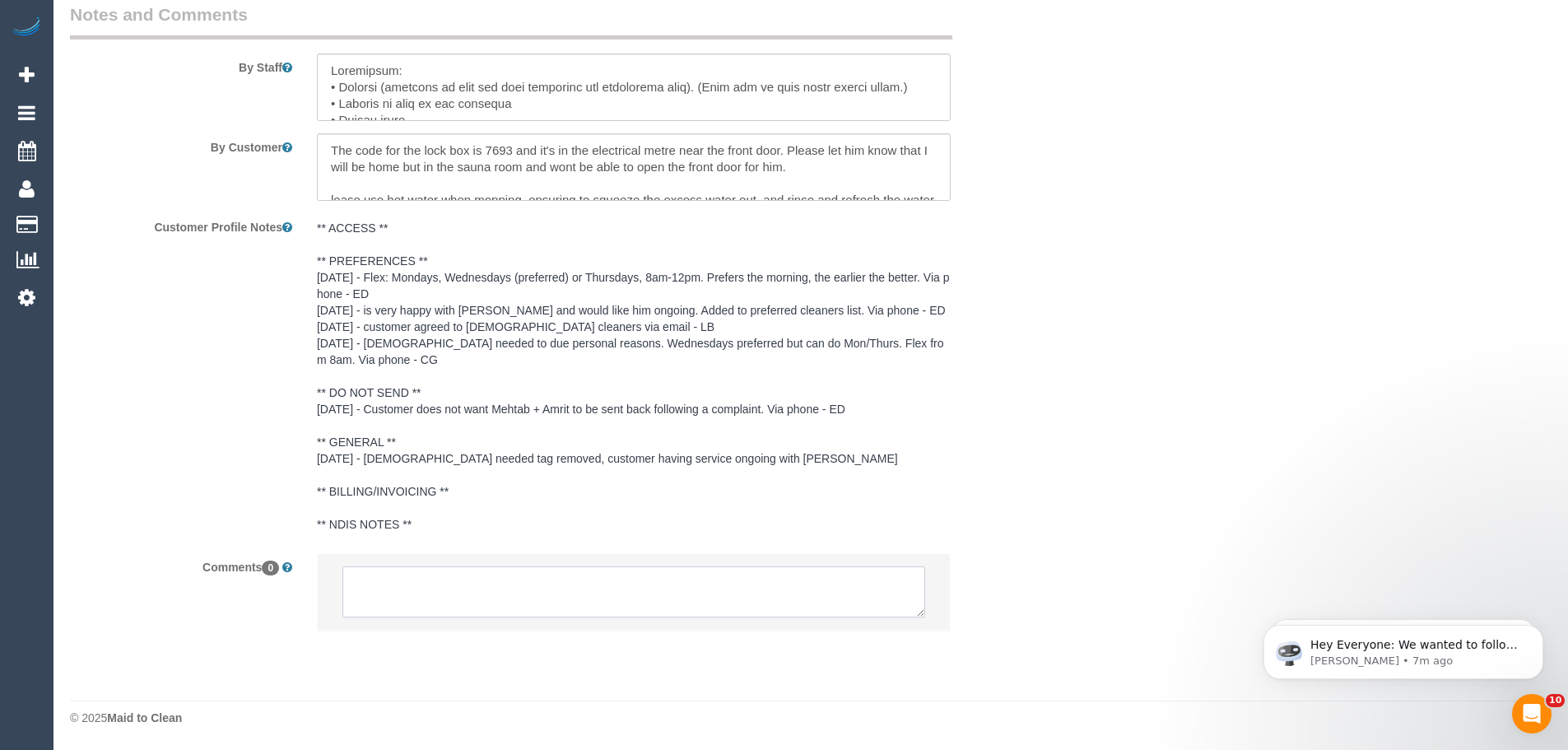
click at [569, 586] on textarea at bounding box center [633, 592] width 583 height 51
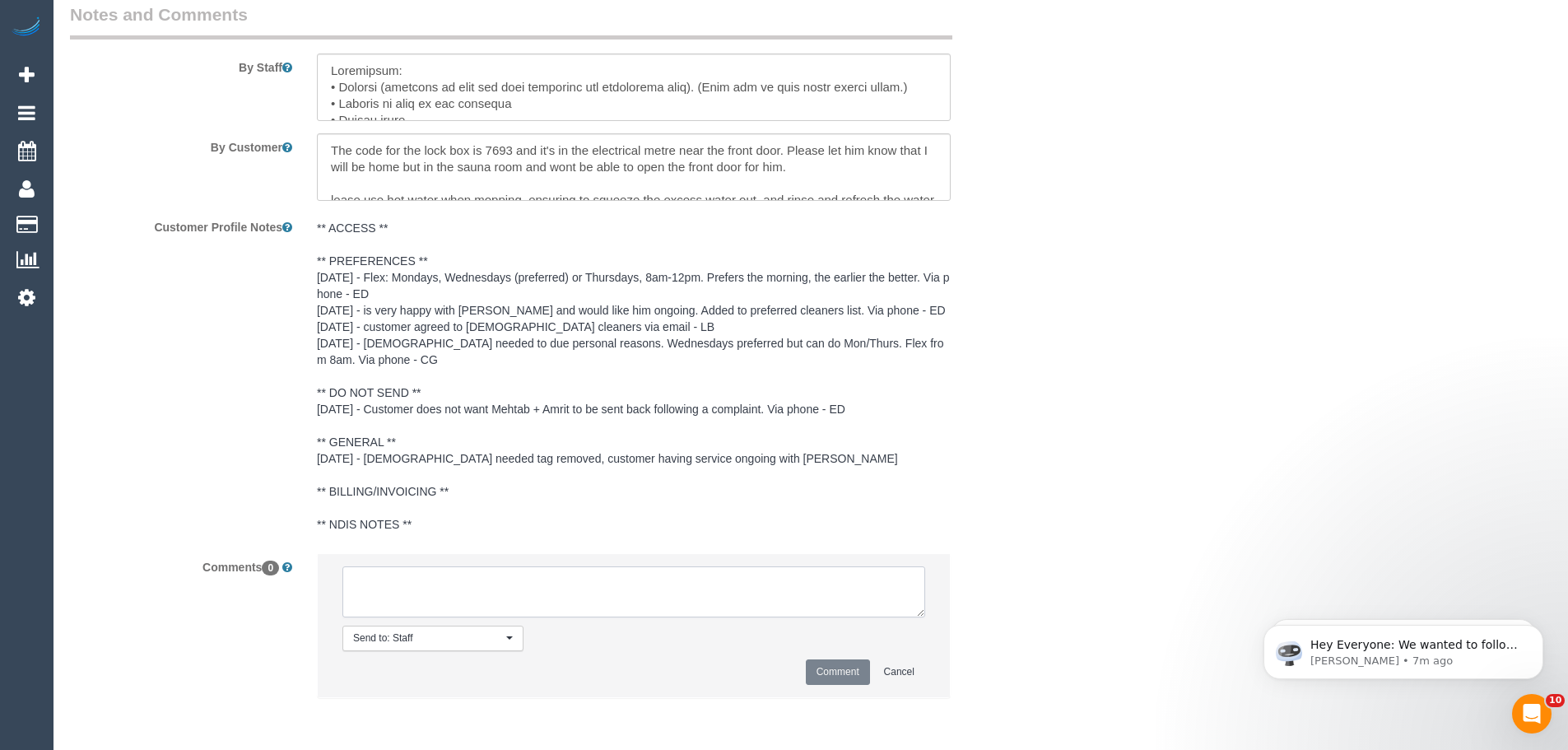
paste textarea "Cleaner(s) Unassigned: (2) Mohd Che Manir (CG) Reason Unassigned: fever Contact…"
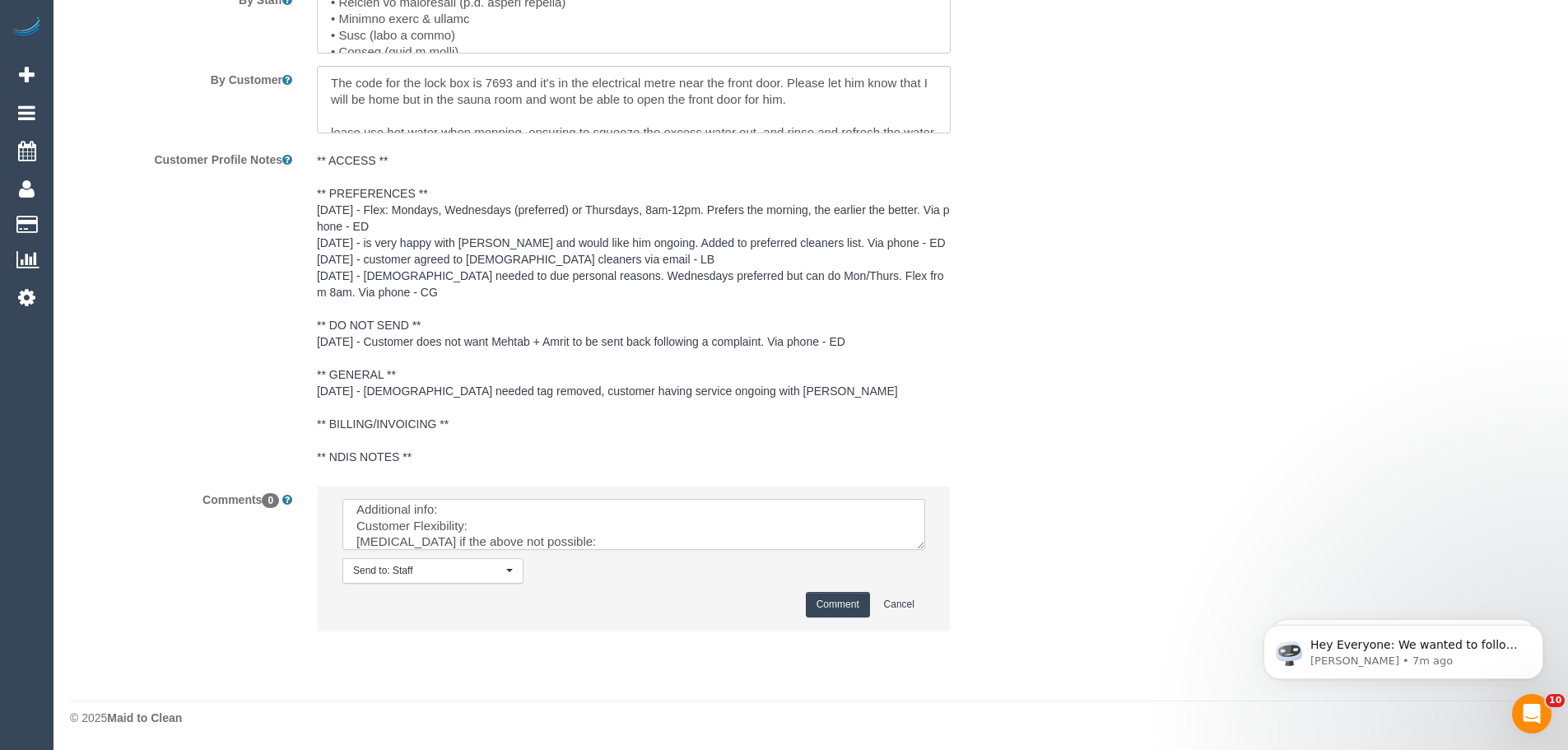
scroll to position [0, 0]
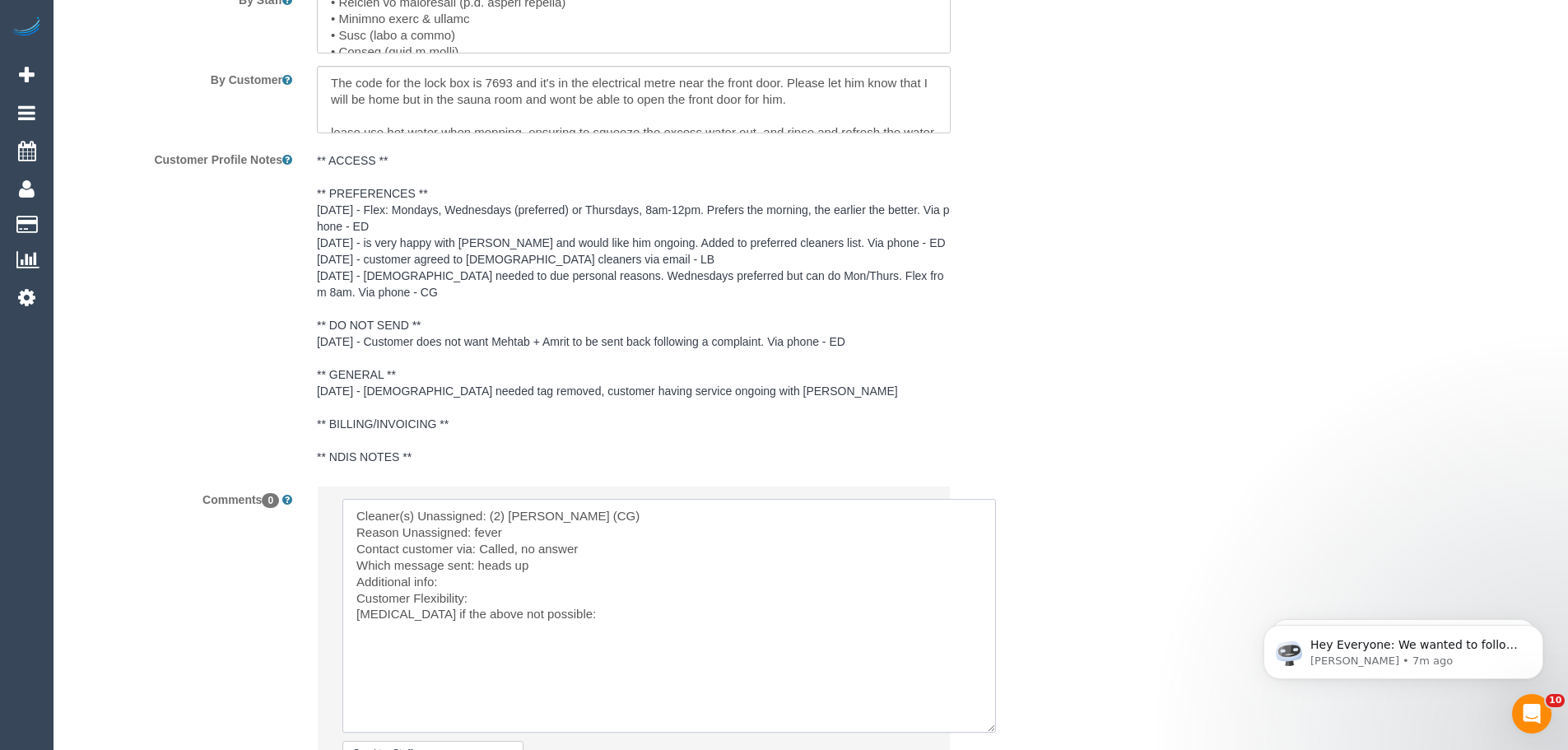
drag, startPoint x: 920, startPoint y: 545, endPoint x: 991, endPoint y: 727, distance: 195.4
click at [992, 728] on textarea at bounding box center [669, 615] width 654 height 234
drag, startPoint x: 480, startPoint y: 567, endPoint x: 560, endPoint y: 567, distance: 80.0
click at [560, 567] on textarea at bounding box center [670, 615] width 656 height 234
click at [507, 569] on textarea at bounding box center [670, 615] width 656 height 234
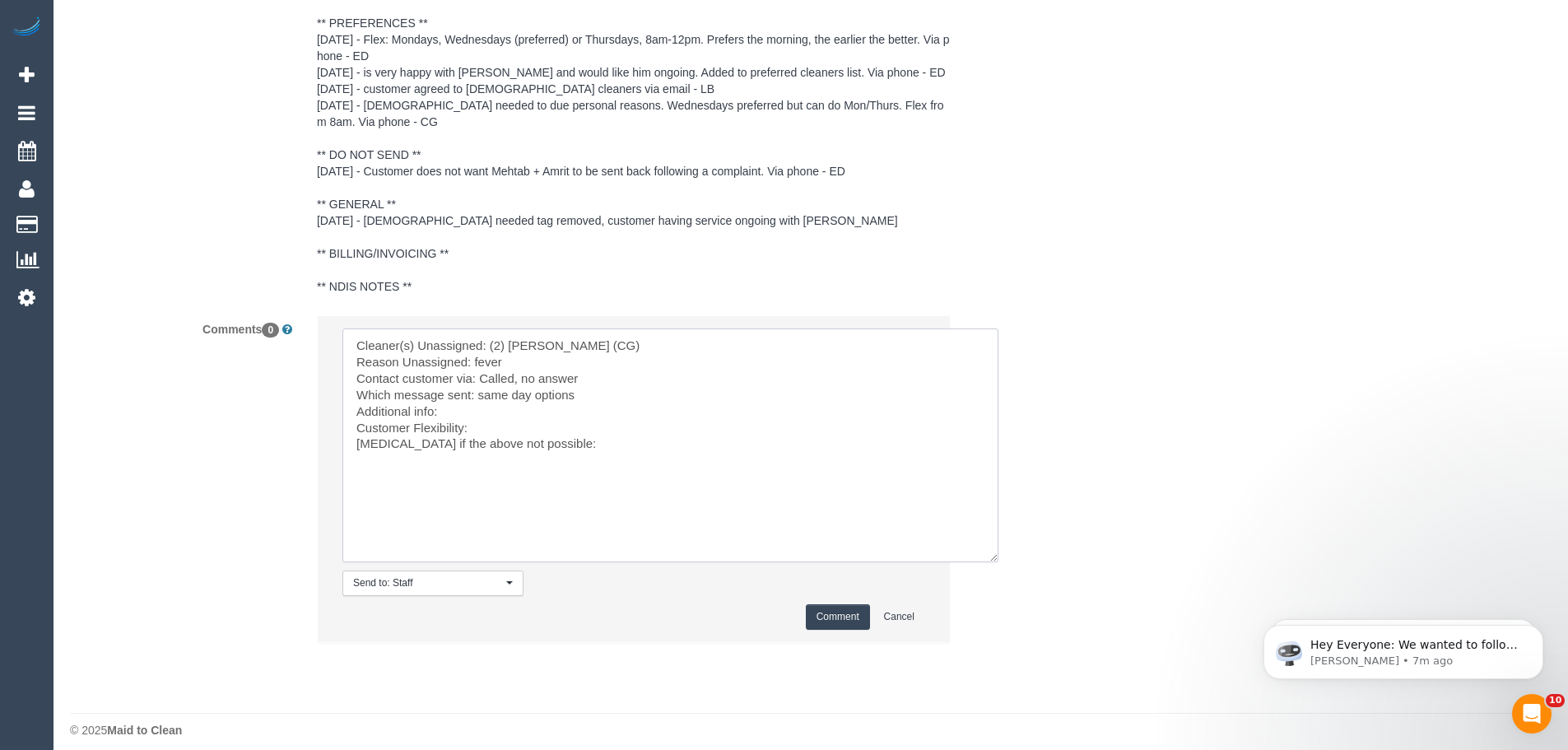
scroll to position [3107, 0]
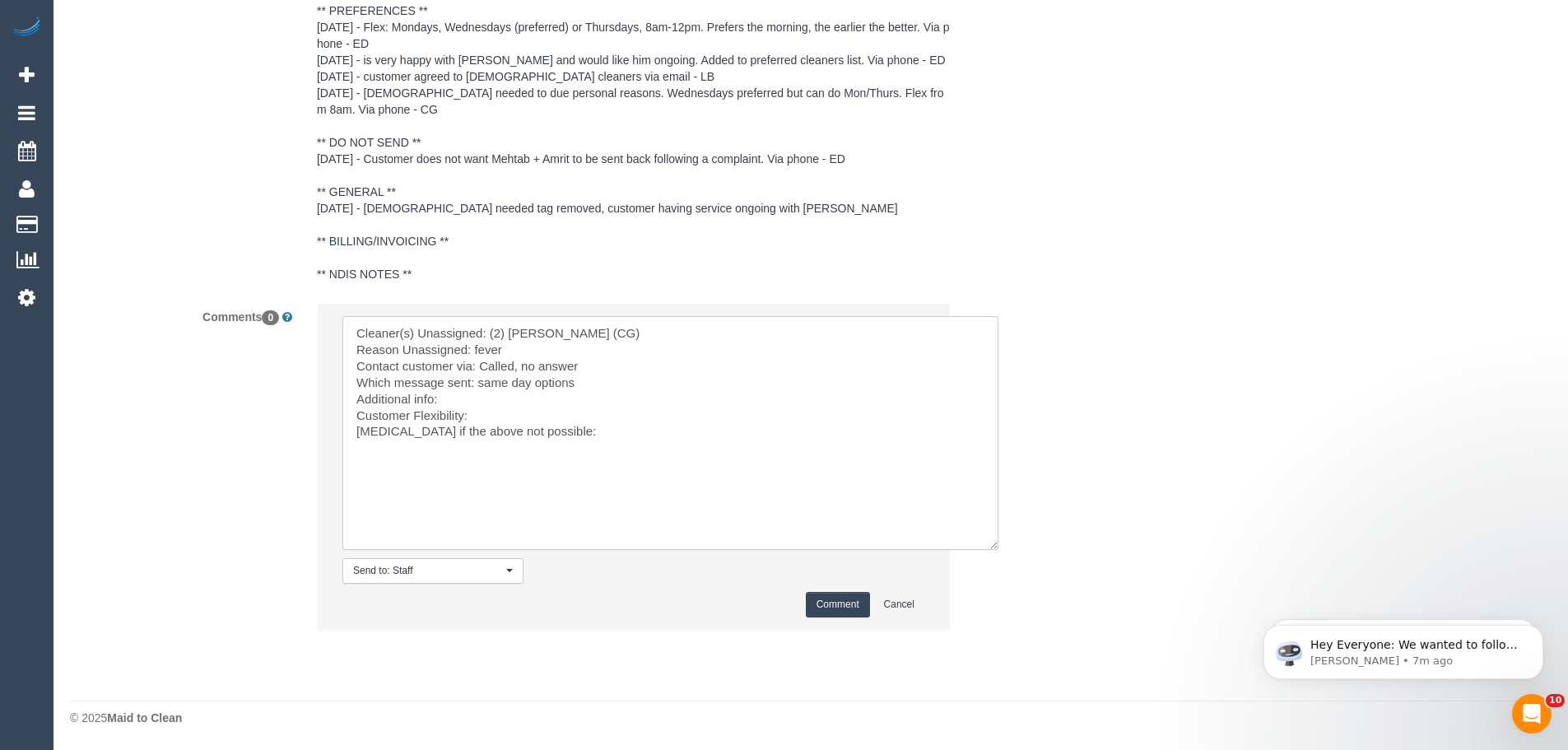
type textarea "Cleaner(s) Unassigned: (2) Mohd Che Manir (CG) Reason Unassigned: fever Contact…"
click at [841, 605] on button "Comment" at bounding box center [837, 604] width 64 height 25
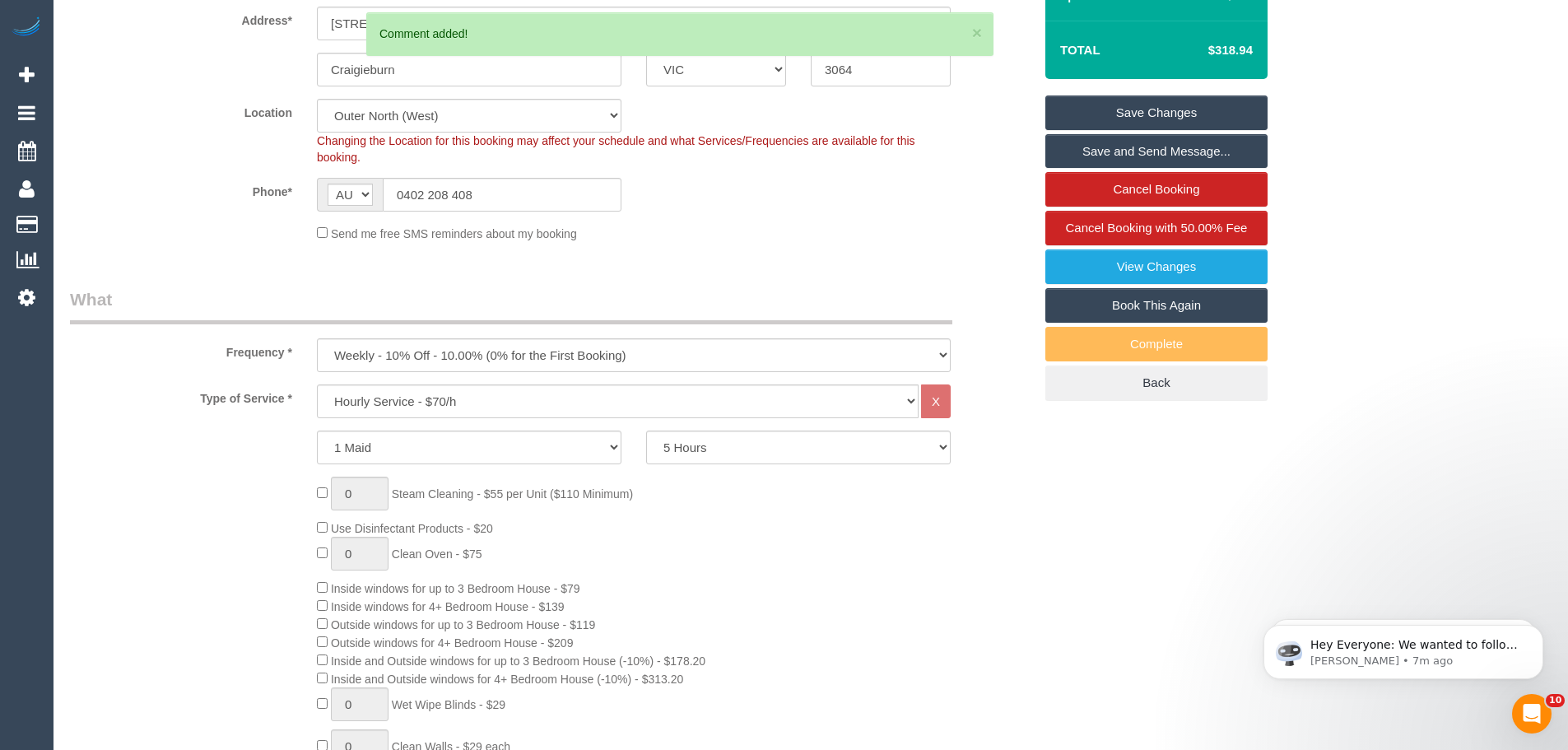
scroll to position [225, 0]
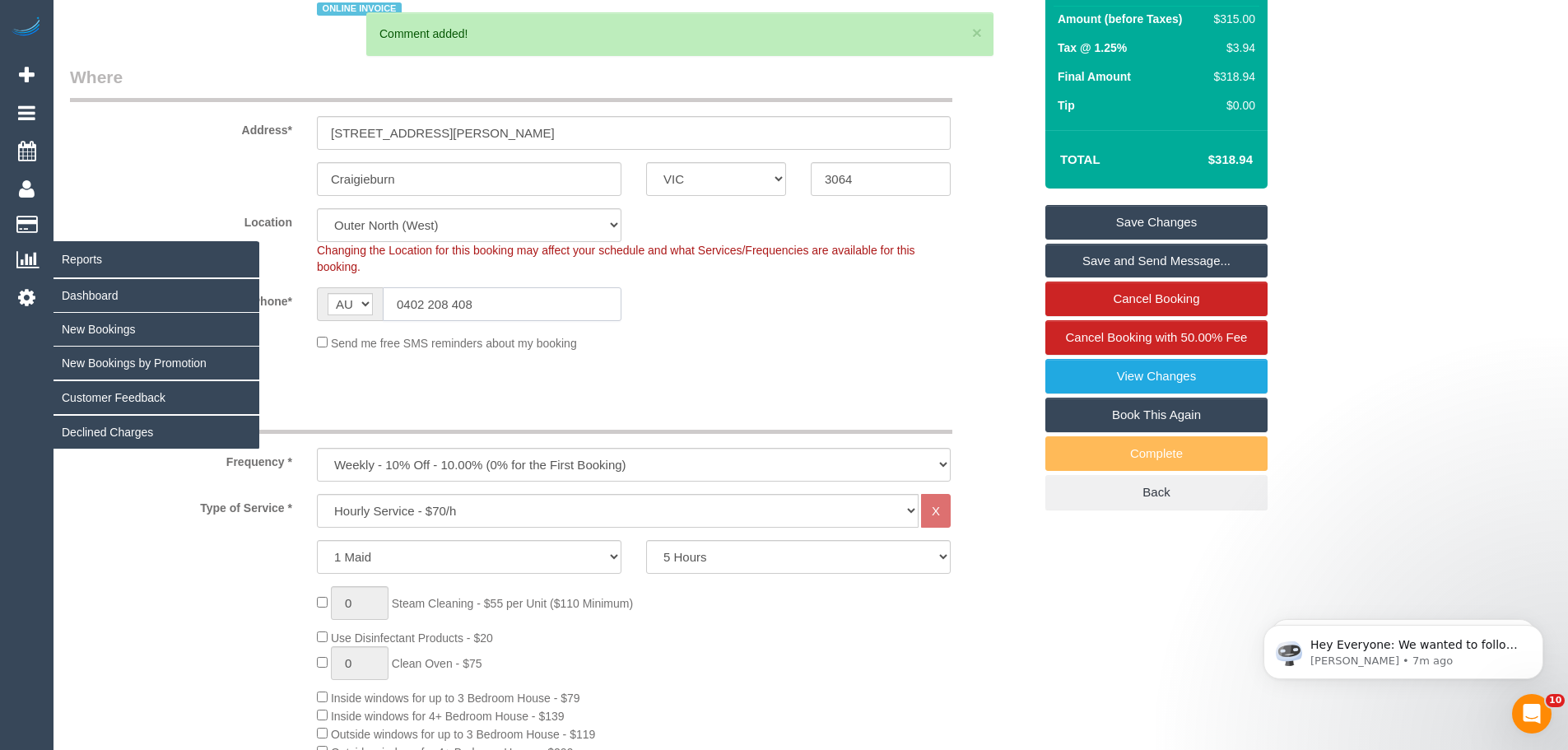
drag, startPoint x: 562, startPoint y: 307, endPoint x: 0, endPoint y: 277, distance: 562.8
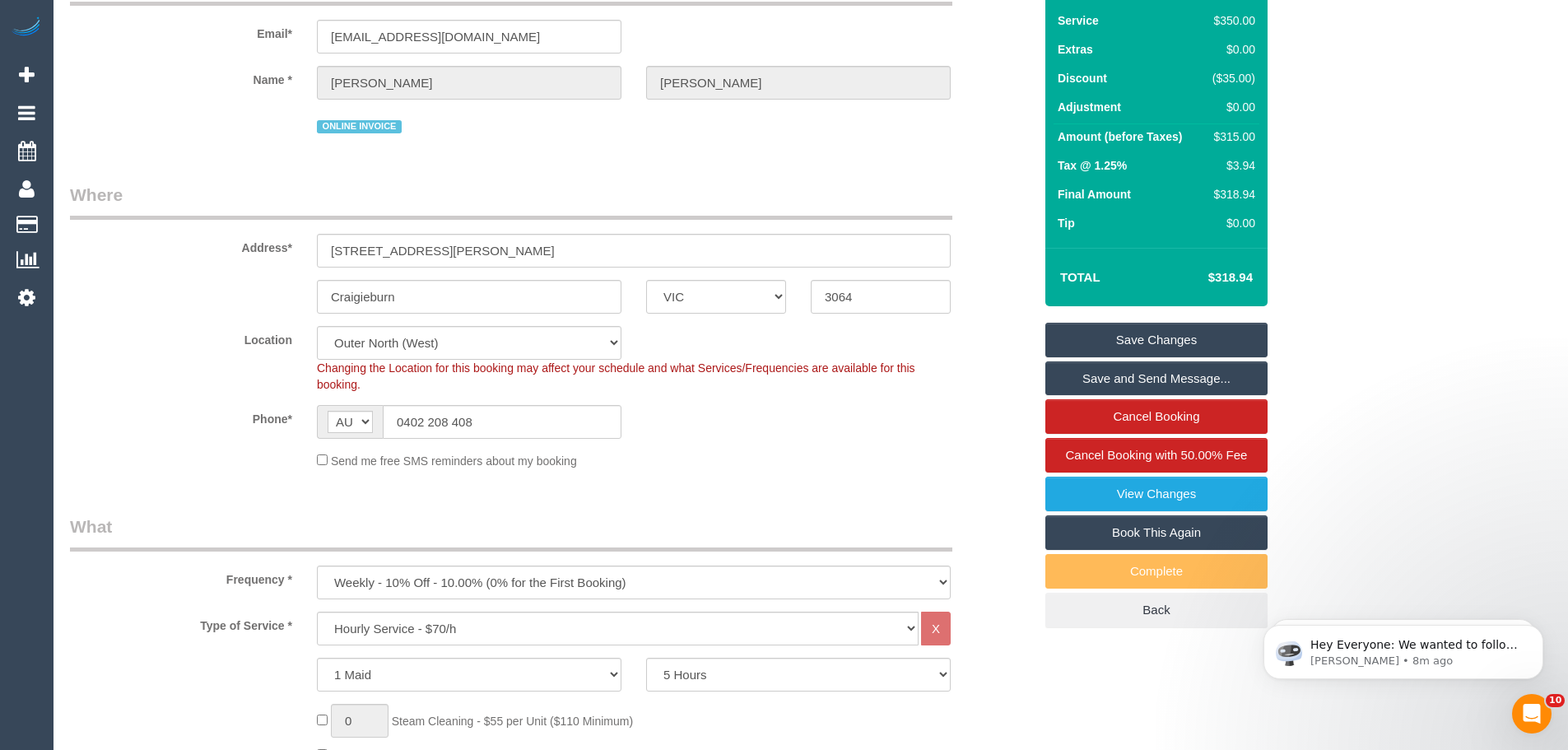
scroll to position [0, 0]
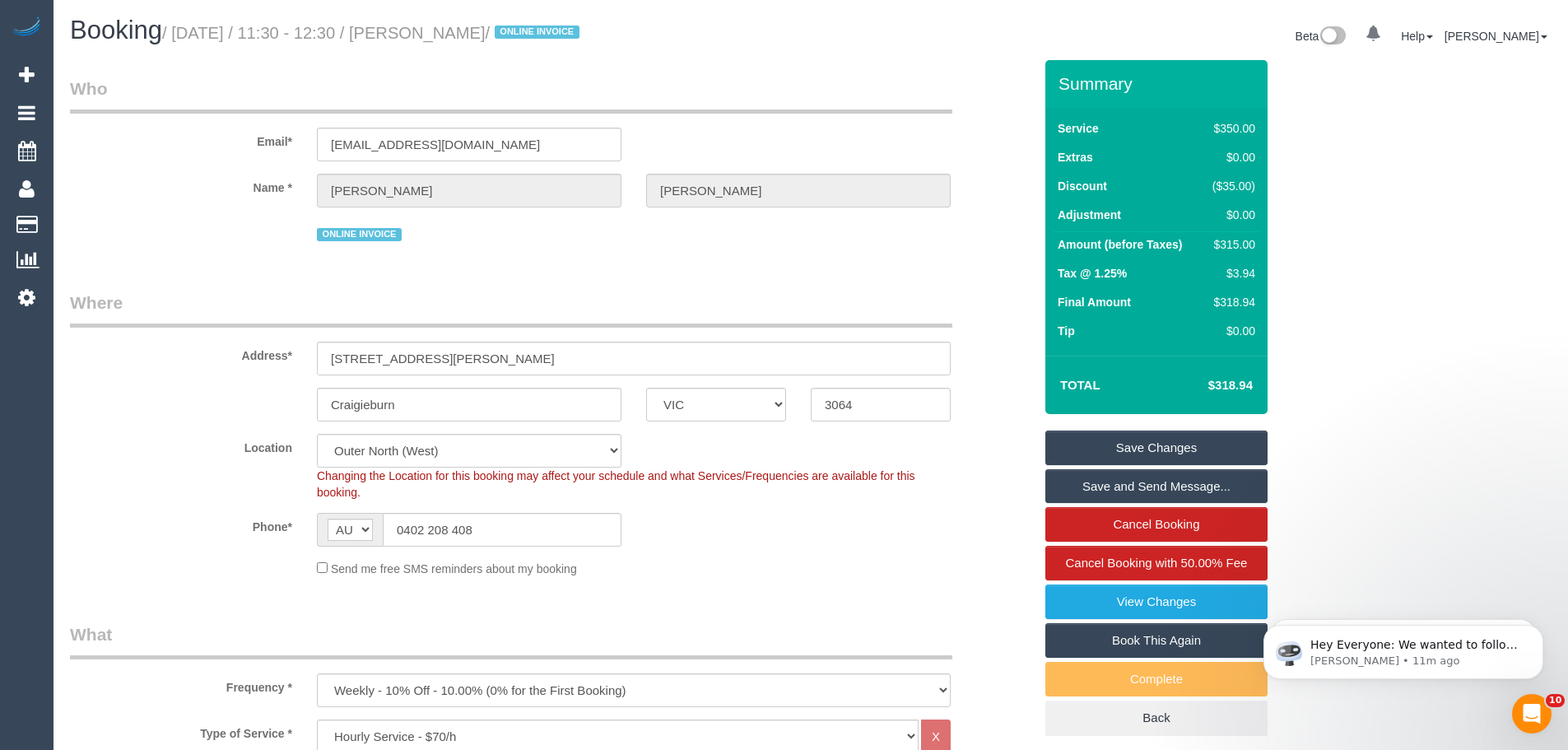
click at [1153, 441] on link "Save Changes" at bounding box center [1156, 447] width 222 height 34
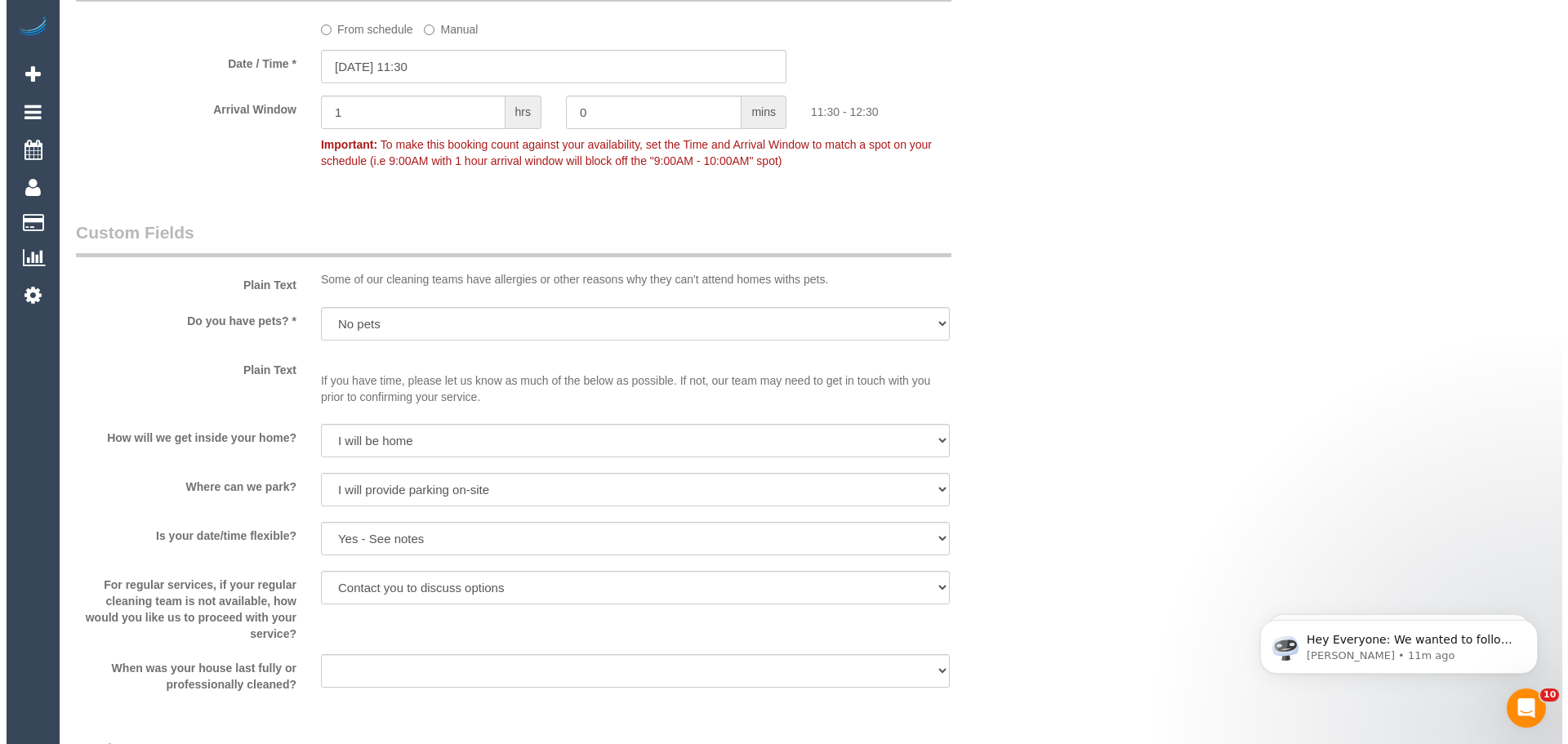
scroll to position [1878, 0]
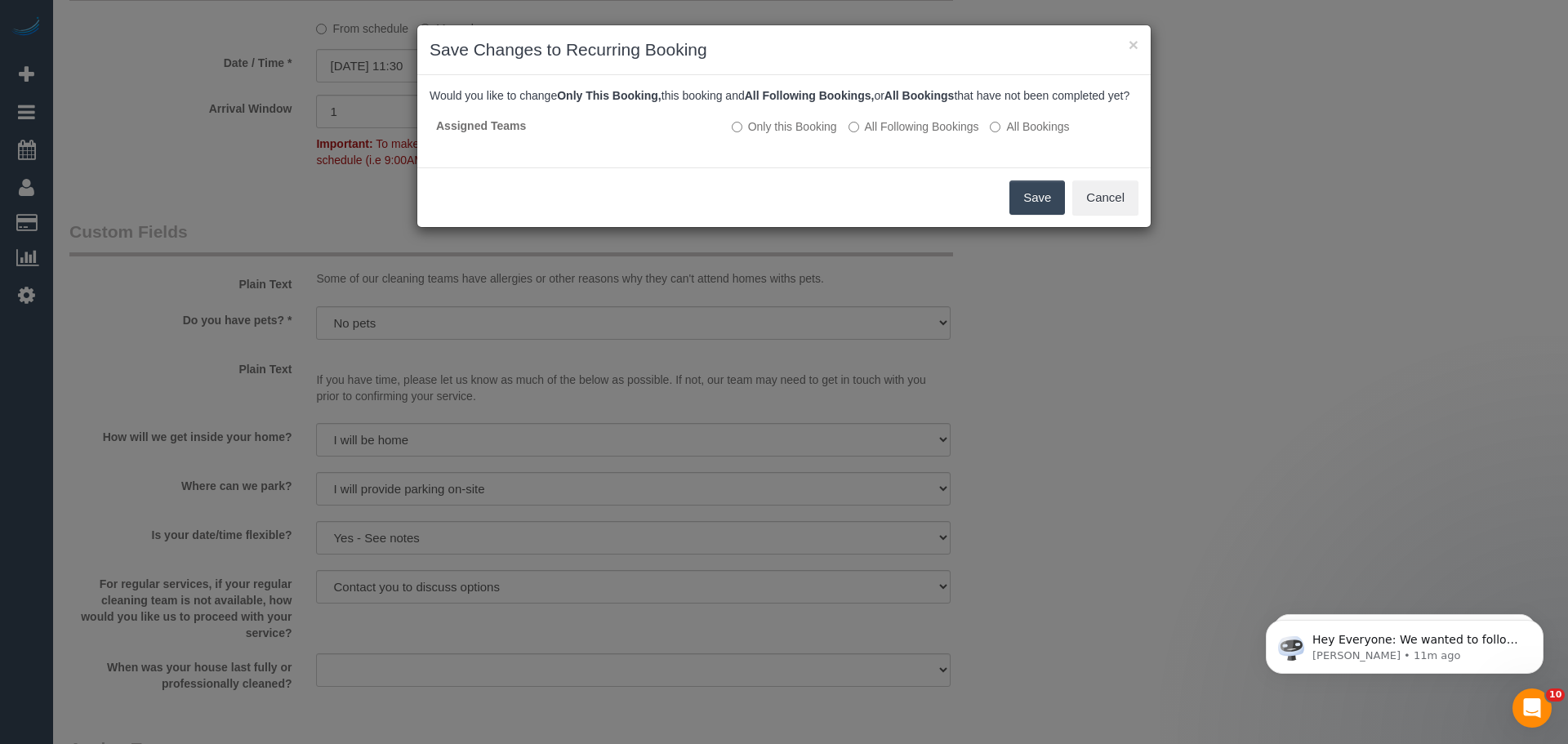
click at [1035, 210] on button "Save" at bounding box center [1037, 198] width 55 height 34
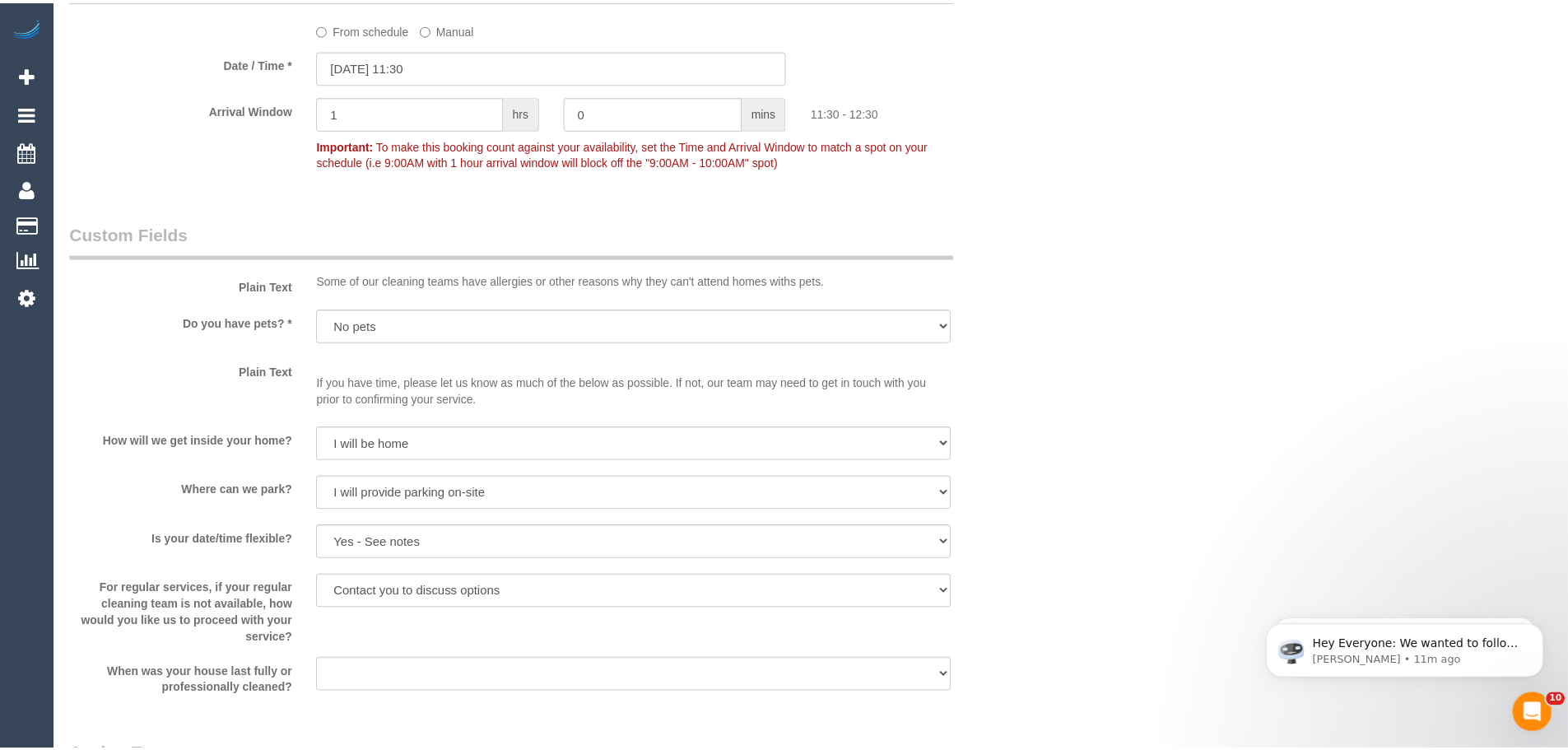
scroll to position [73, 0]
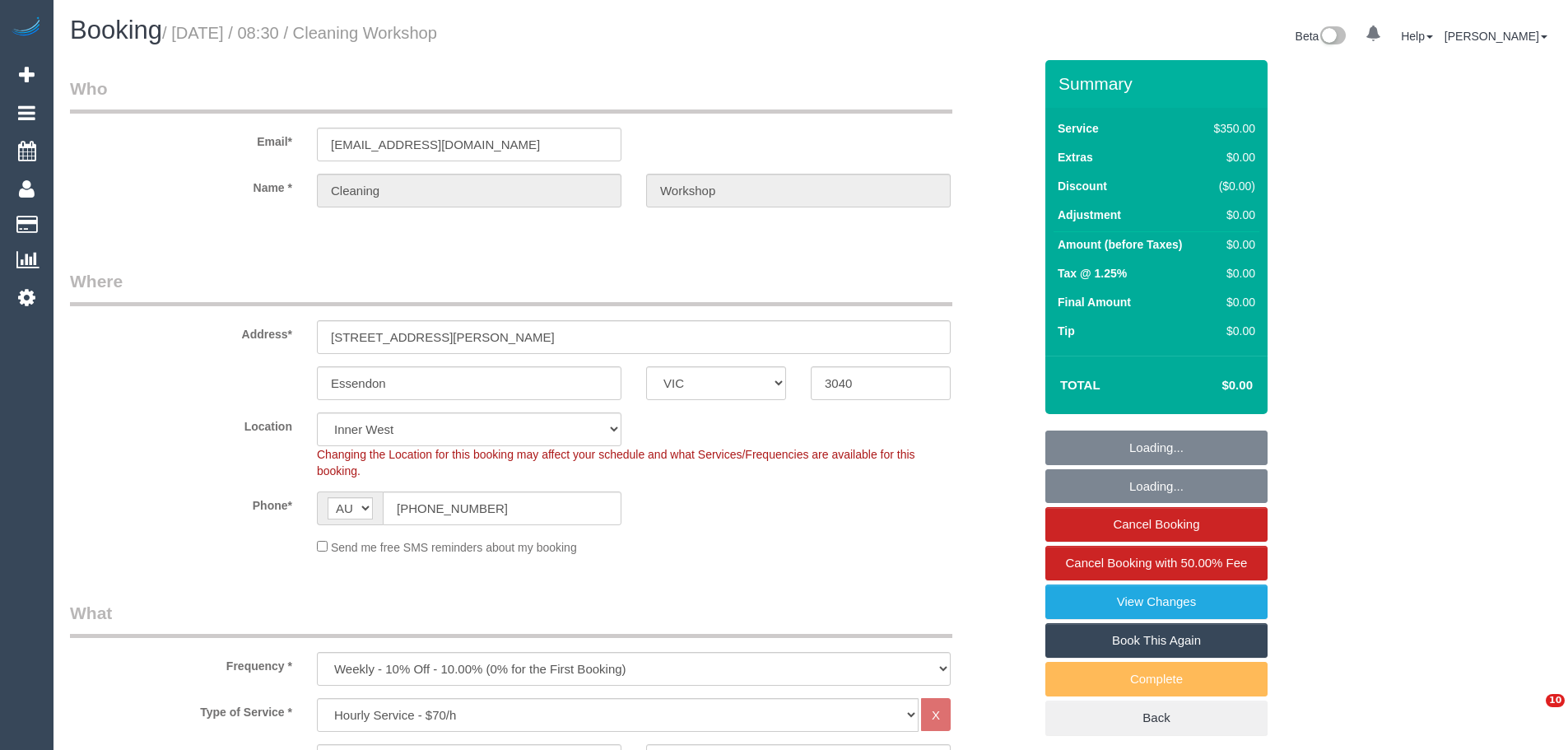
select select "VIC"
select select "300"
select select "number:28"
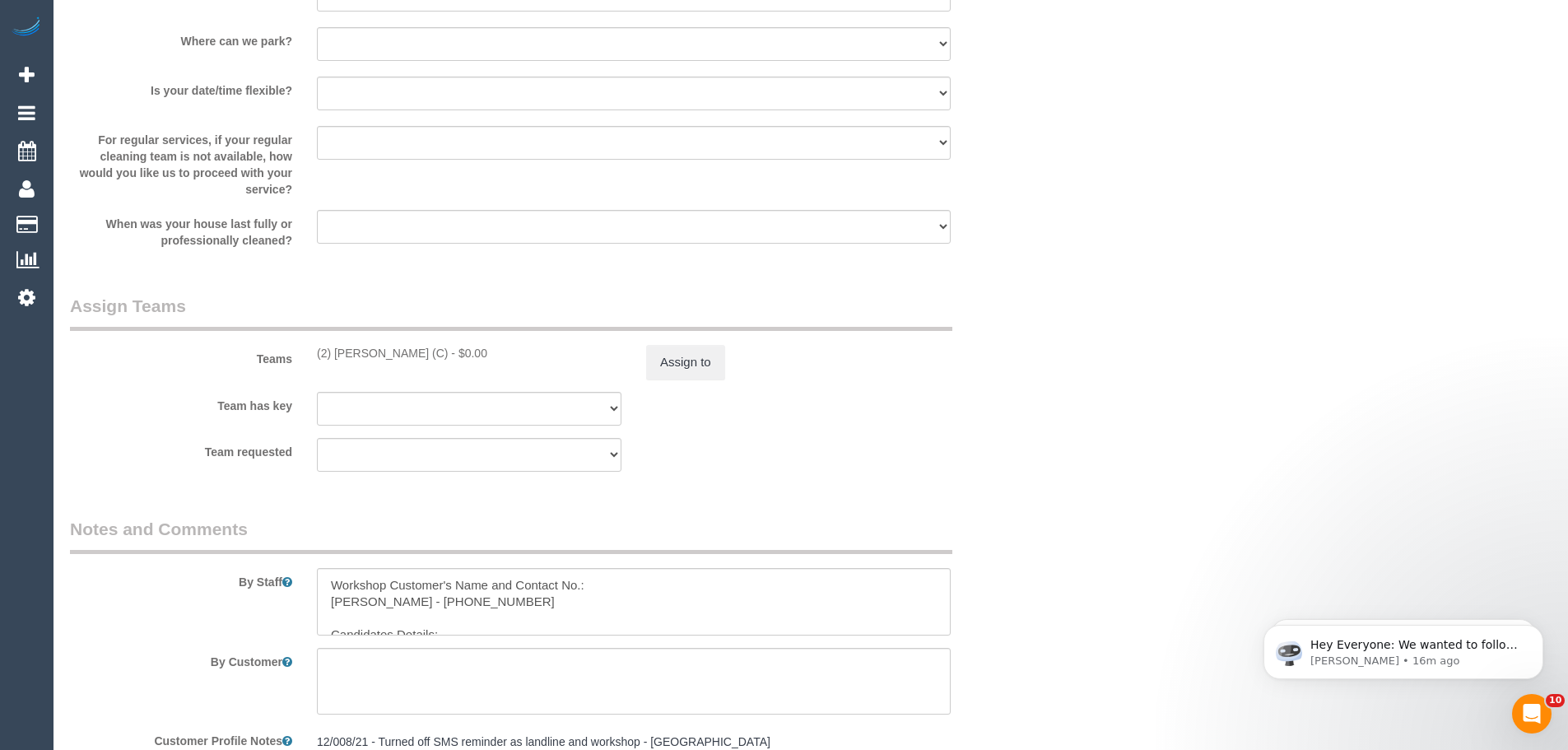
scroll to position [2469, 0]
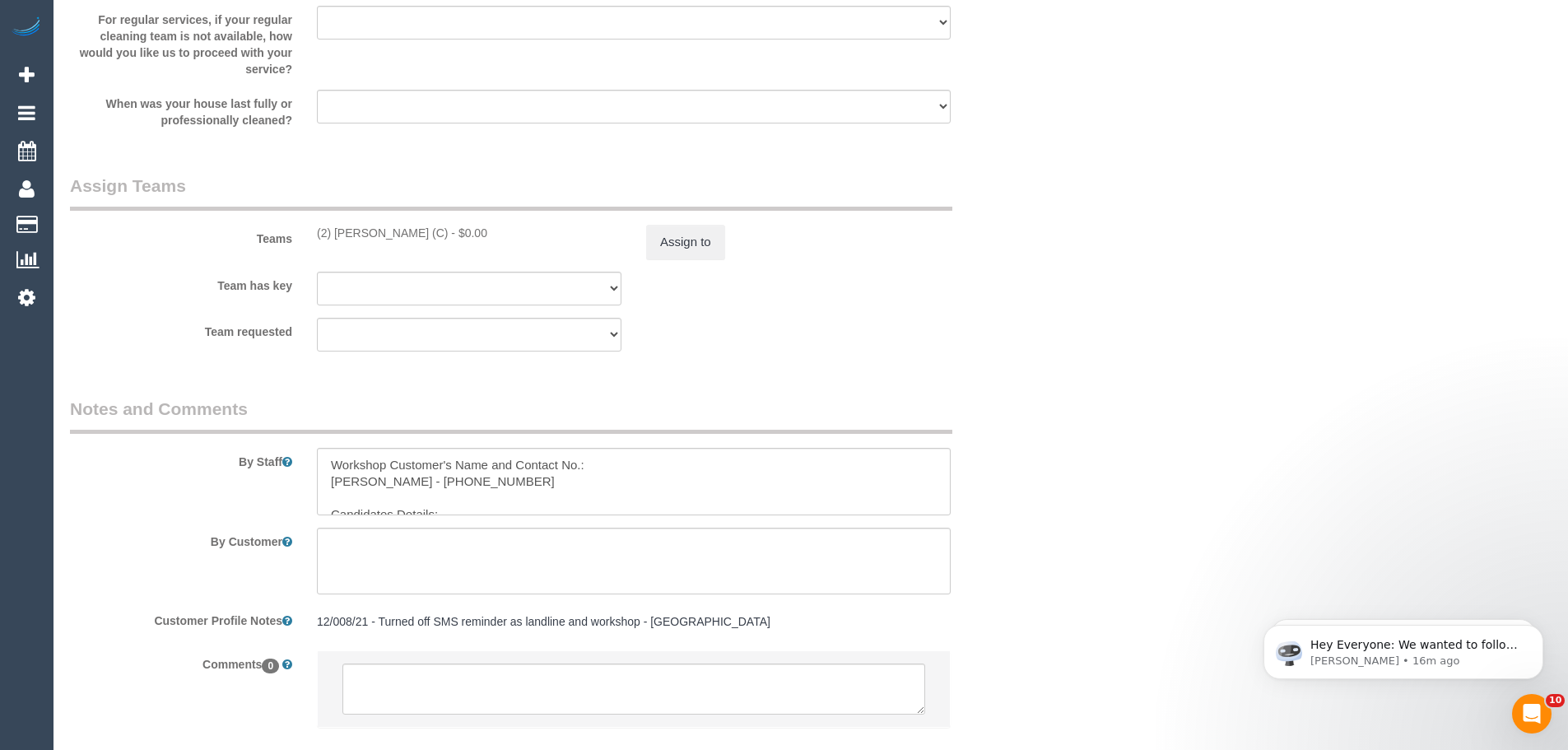
drag, startPoint x: 421, startPoint y: 232, endPoint x: 311, endPoint y: 220, distance: 110.7
click at [311, 220] on div "Teams (2) Kerry Welfare (C) - $0.00 Assign to" at bounding box center [551, 216] width 988 height 85
copy div "(2) Kerry Welfare (C)"
click at [681, 248] on button "Assign to" at bounding box center [685, 242] width 79 height 34
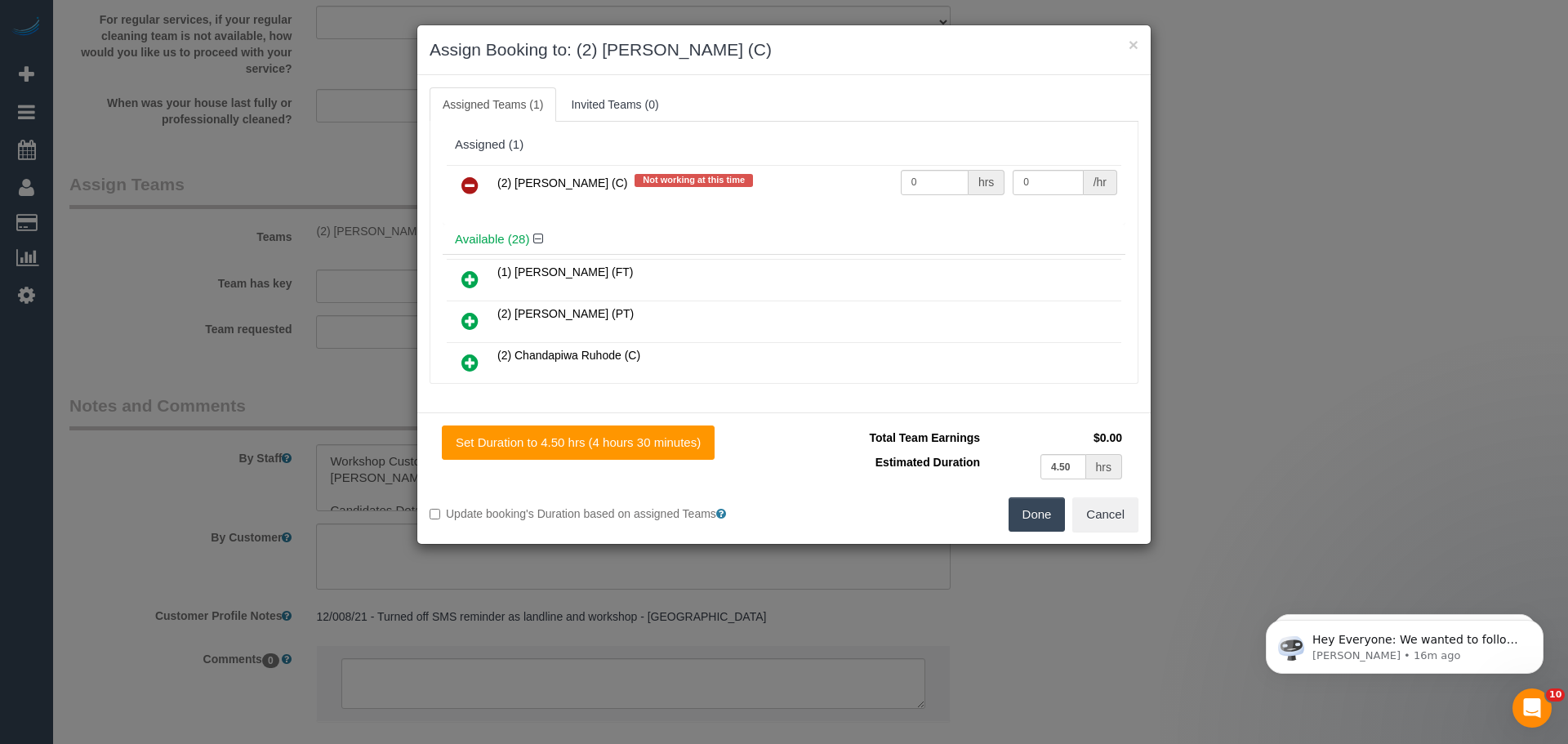
click at [459, 185] on link at bounding box center [470, 186] width 38 height 33
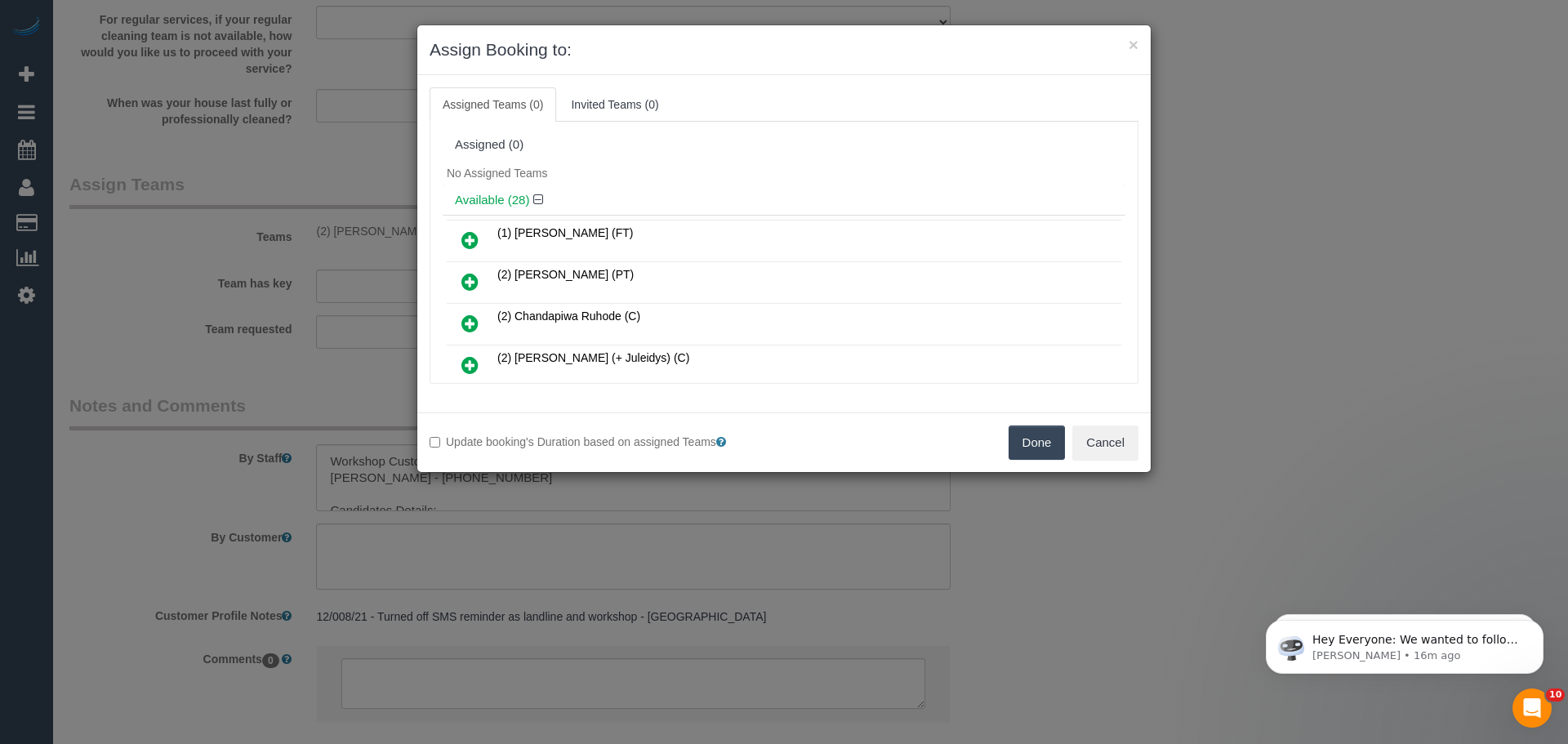
click at [1020, 445] on button "Done" at bounding box center [1037, 442] width 57 height 34
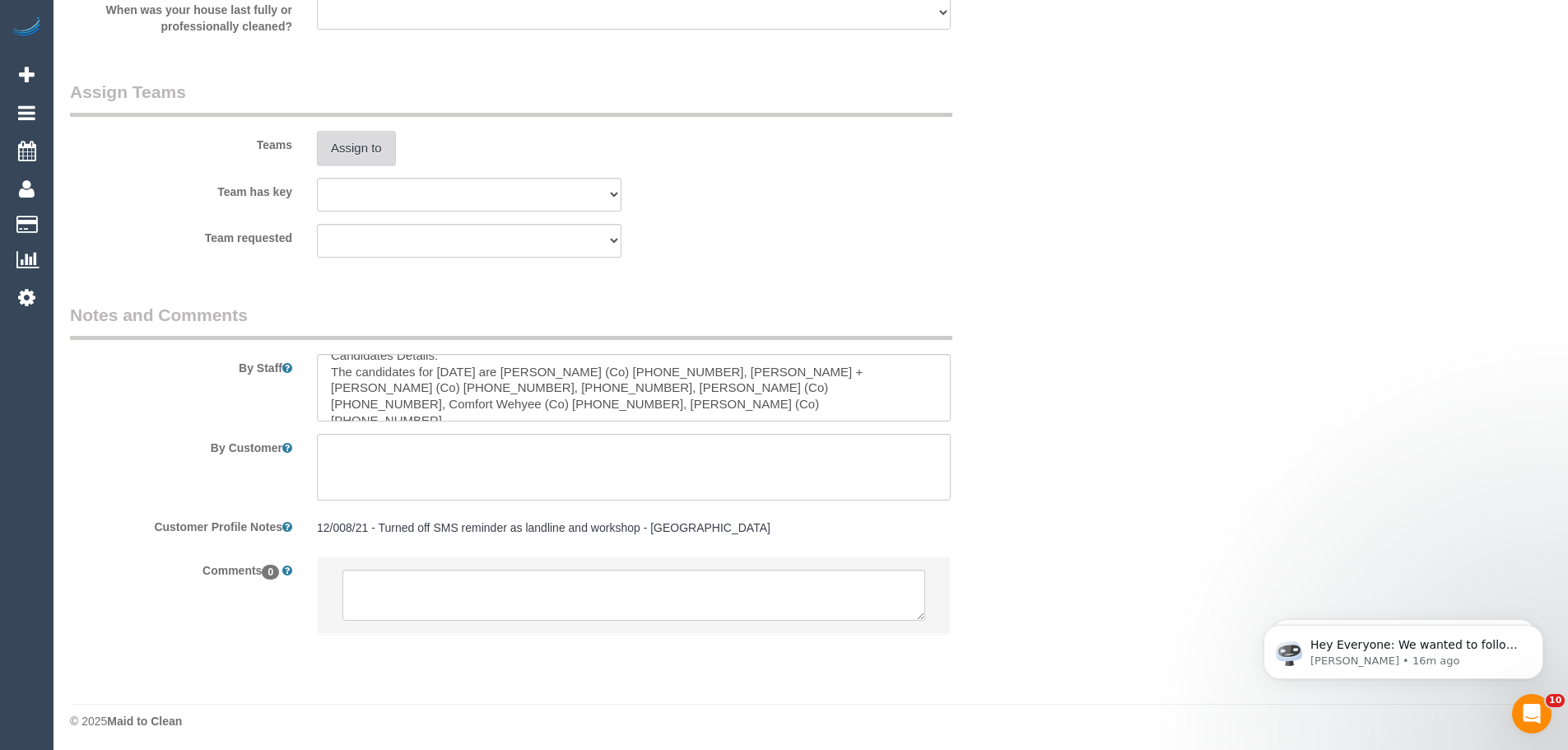
scroll to position [2567, 0]
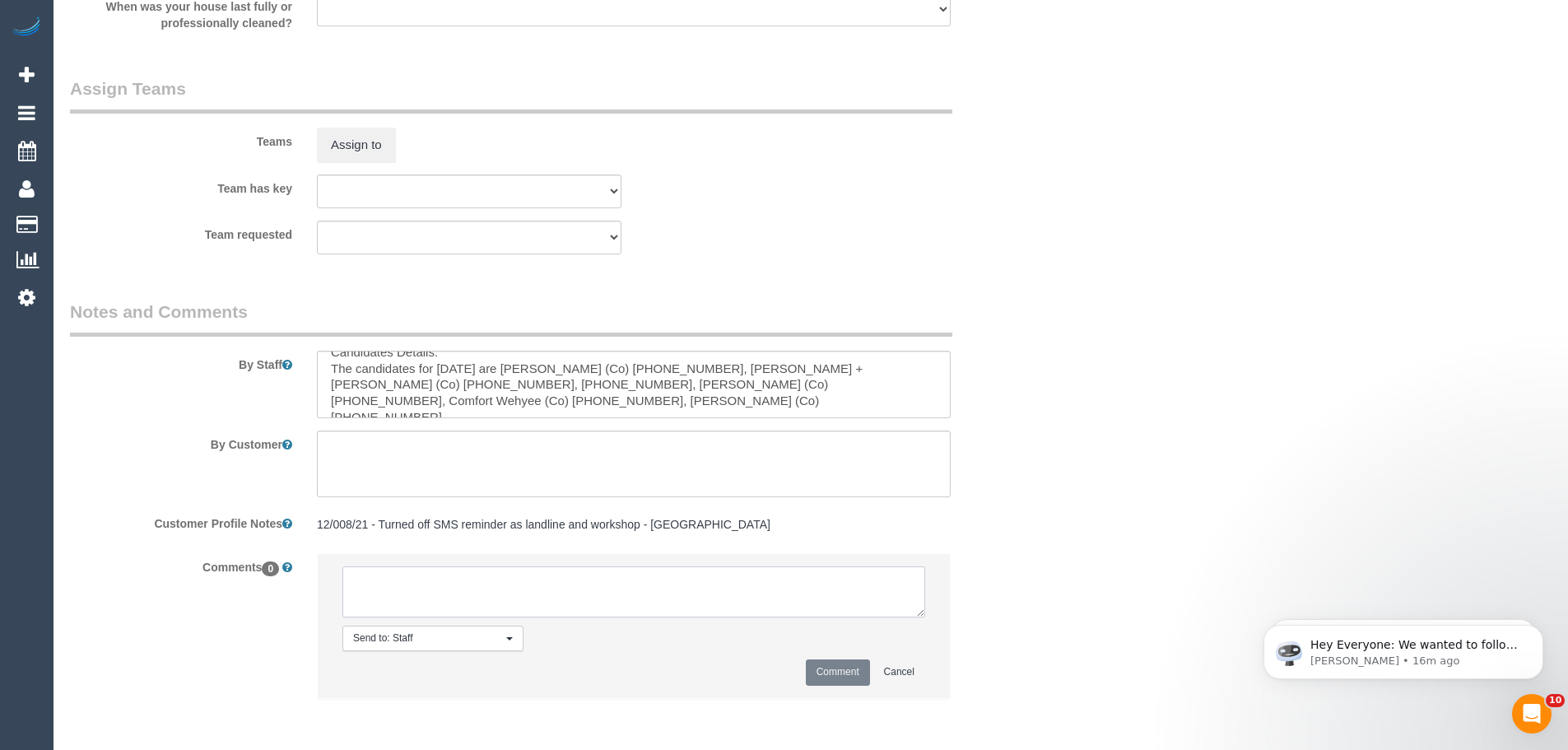
click at [424, 596] on textarea at bounding box center [633, 592] width 583 height 51
paste textarea "(2) [PERSON_NAME] (C)"
drag, startPoint x: 509, startPoint y: 591, endPoint x: 119, endPoint y: 552, distance: 391.9
click at [119, 552] on sui-booking-comments "By Staff By Customer Customer Profile Notes 12/008/21 - Turned off SMS reminder…" at bounding box center [551, 507] width 963 height 416
type textarea "/"
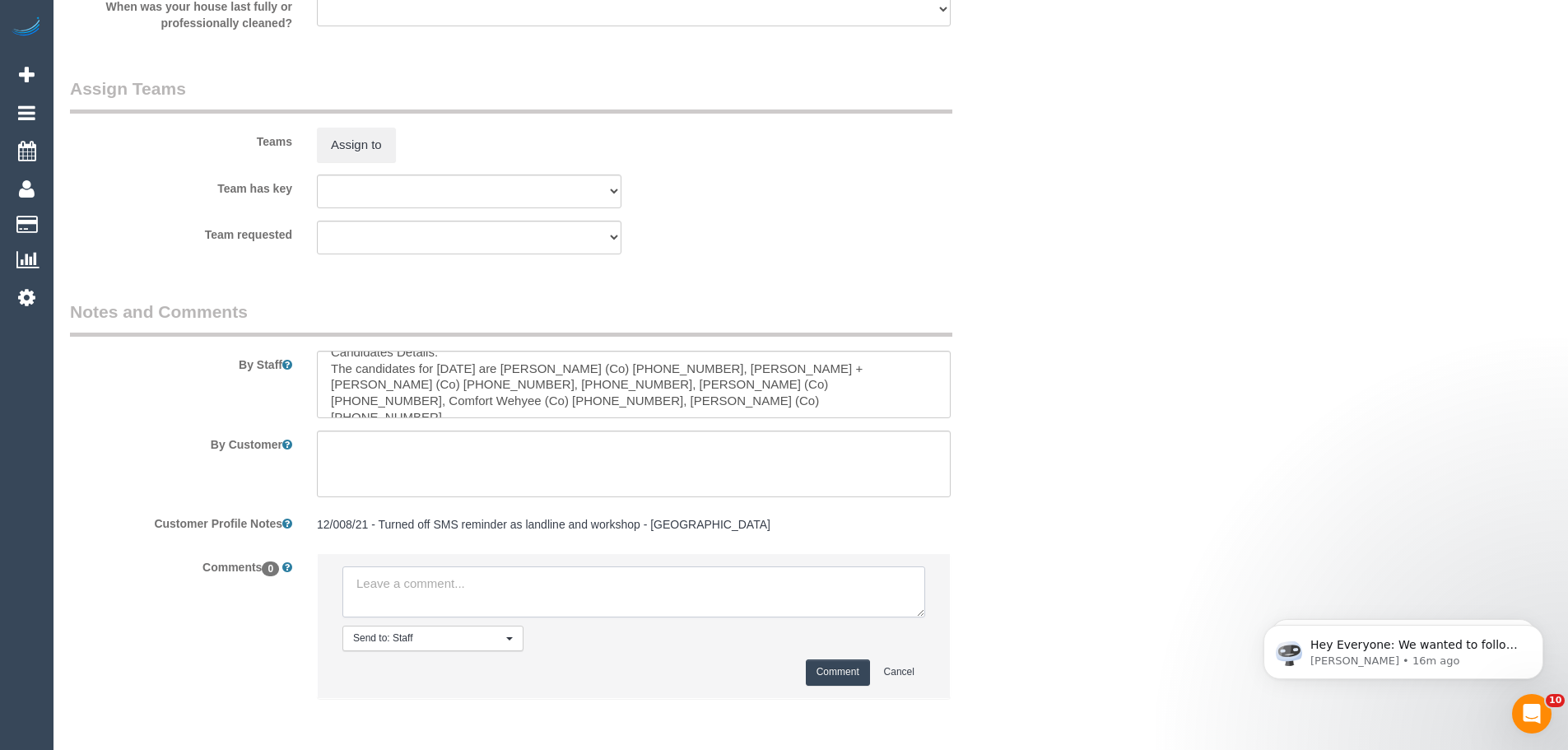
paste textarea "Cleaner(s) Unassigned: Reason Unassigned: Contact customer via: Which message s…"
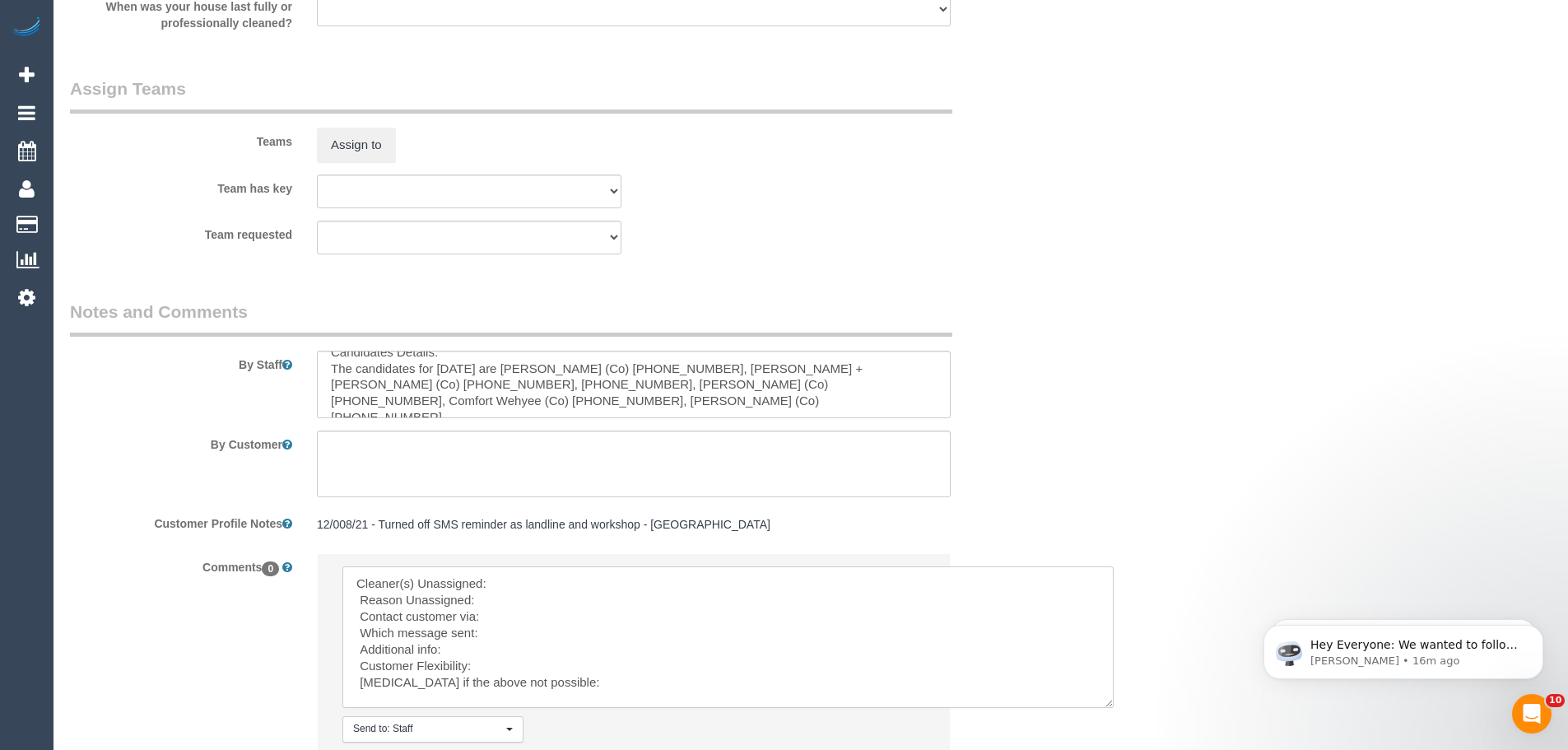
scroll to position [0, 0]
drag, startPoint x: 918, startPoint y: 612, endPoint x: 1281, endPoint y: 751, distance: 388.7
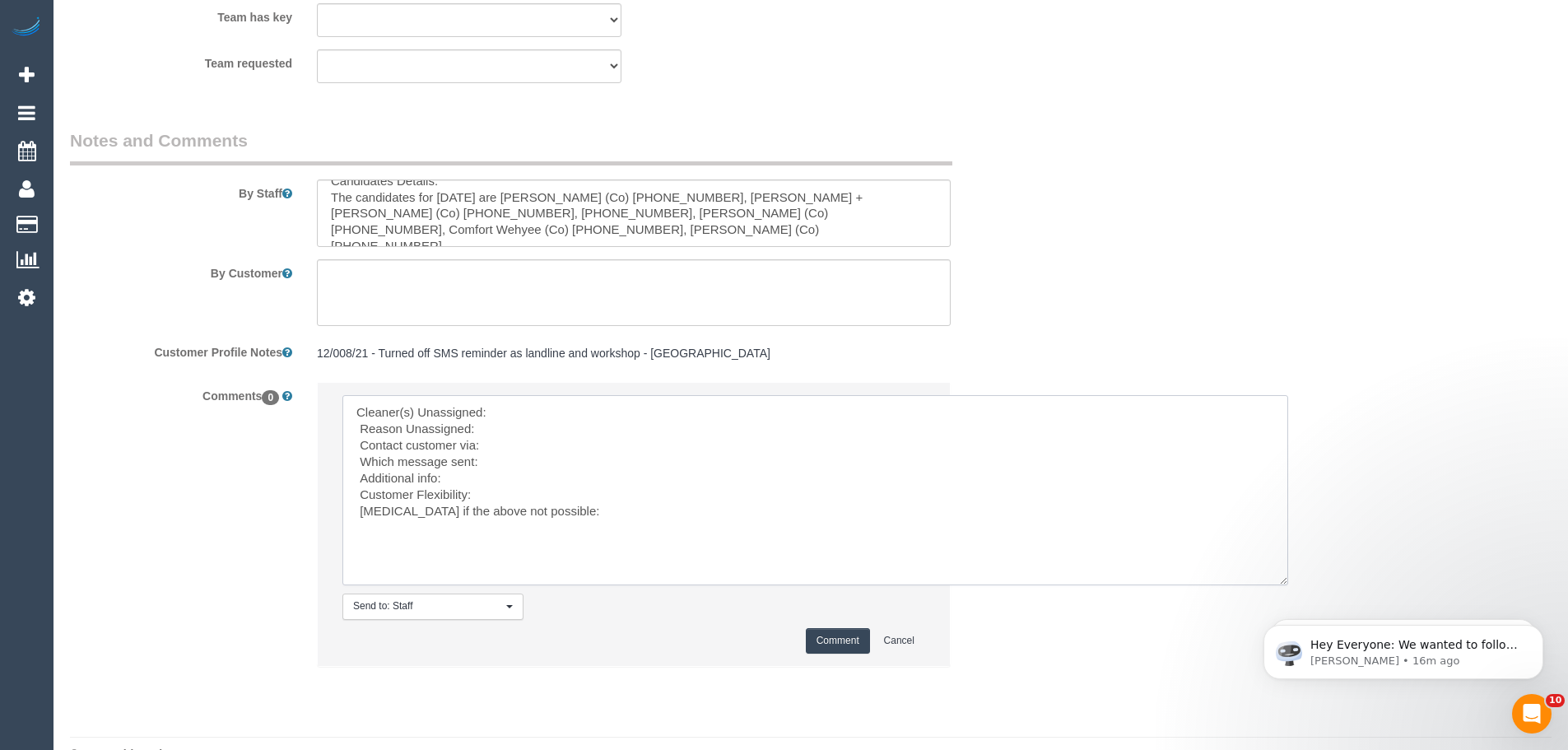
scroll to position [2775, 0]
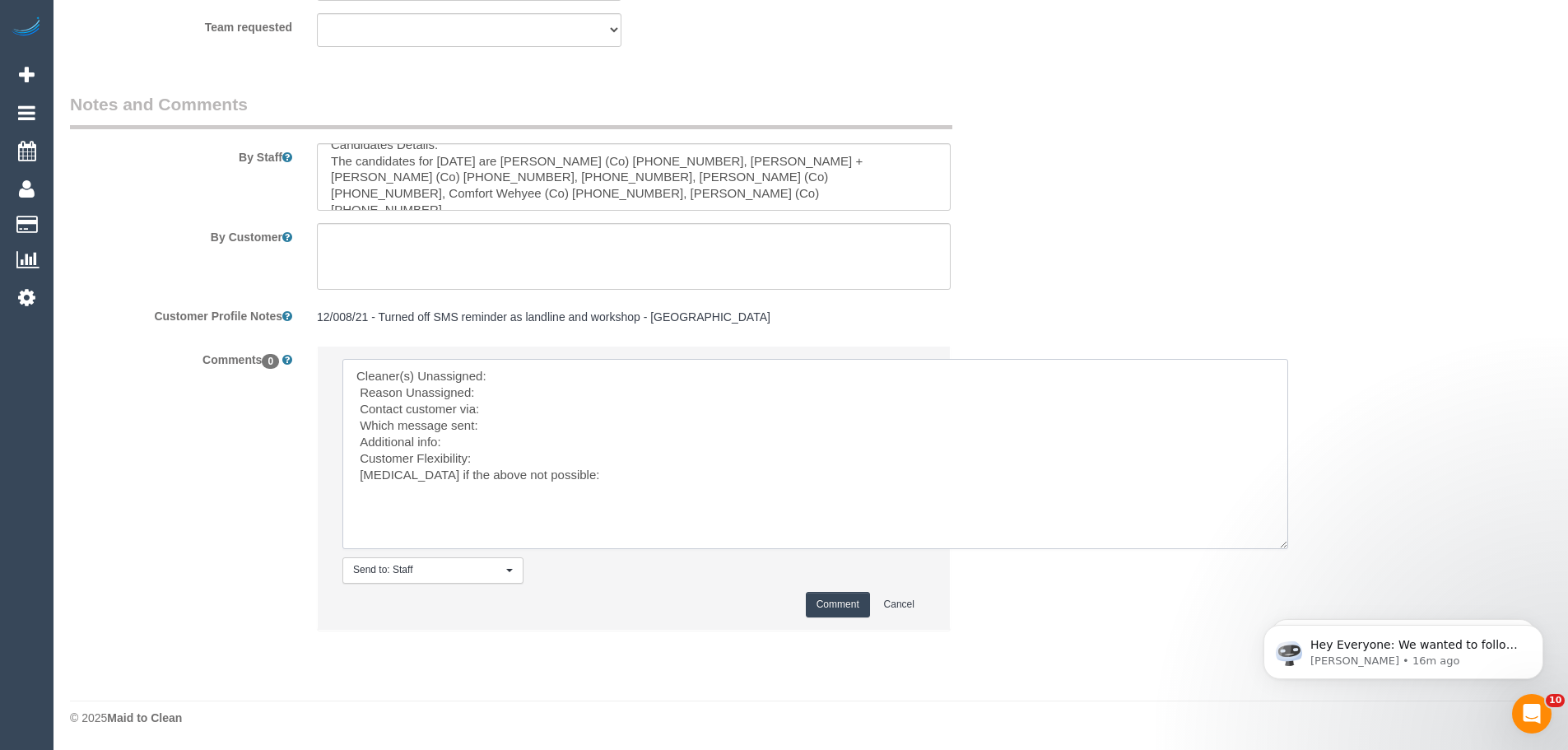
click at [515, 369] on textarea at bounding box center [815, 454] width 946 height 190
click at [532, 375] on textarea at bounding box center [815, 454] width 946 height 190
paste textarea "(2) [PERSON_NAME] (C)"
click at [483, 390] on textarea at bounding box center [815, 454] width 946 height 190
click at [508, 407] on textarea at bounding box center [815, 454] width 946 height 190
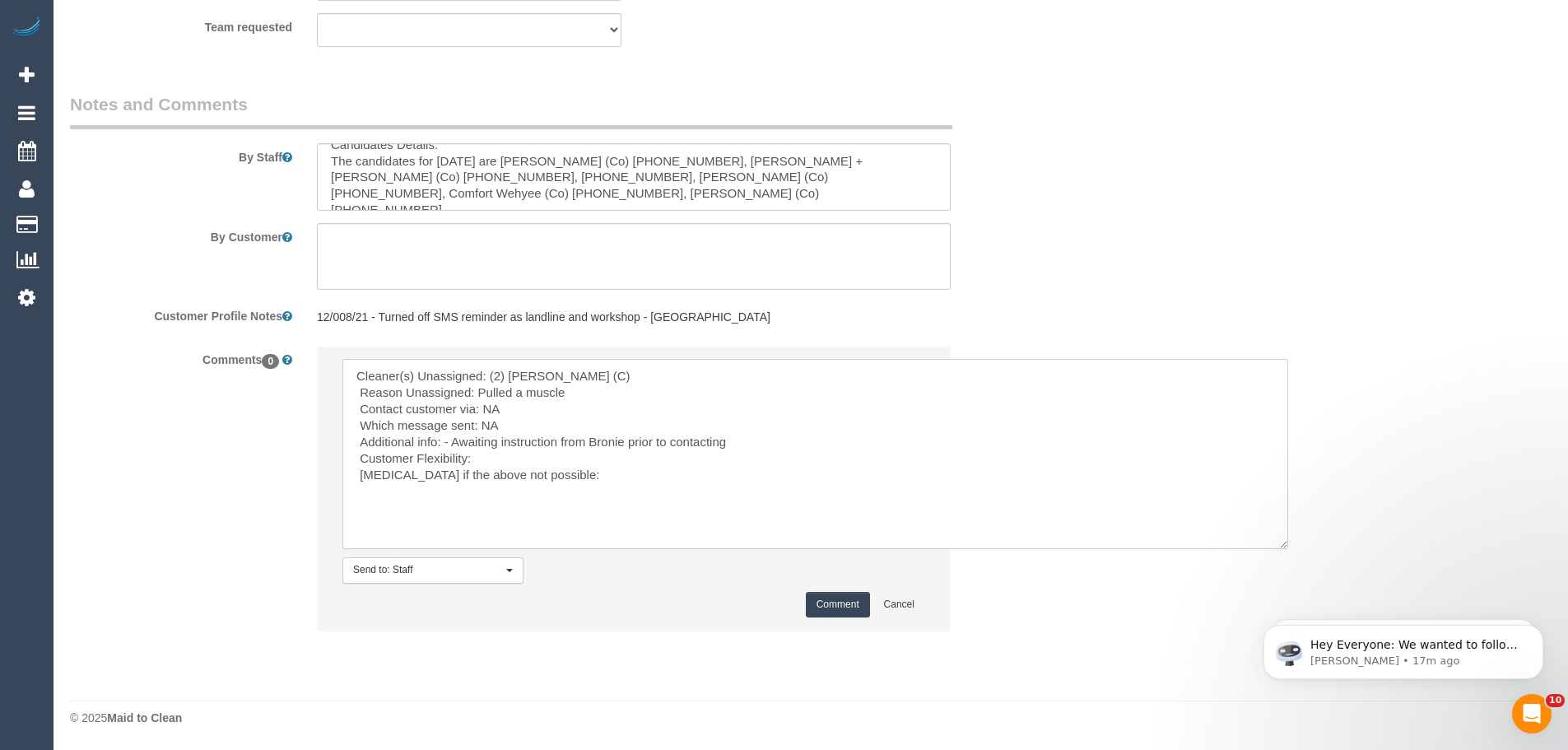
drag, startPoint x: 610, startPoint y: 446, endPoint x: 501, endPoint y: 468, distance: 111.2
click at [500, 468] on textarea at bounding box center [815, 454] width 946 height 190
drag, startPoint x: 565, startPoint y: 495, endPoint x: 231, endPoint y: 344, distance: 366.5
click at [231, 344] on sui-booking-comments "By Staff By Customer Customer Profile Notes 12/008/21 - Turned off SMS reminder…" at bounding box center [551, 370] width 963 height 555
type textarea "Cleaner(s) Unassigned: (2) Kerry Welfare (C) Reason Unassigned: Pulled a muscle…"
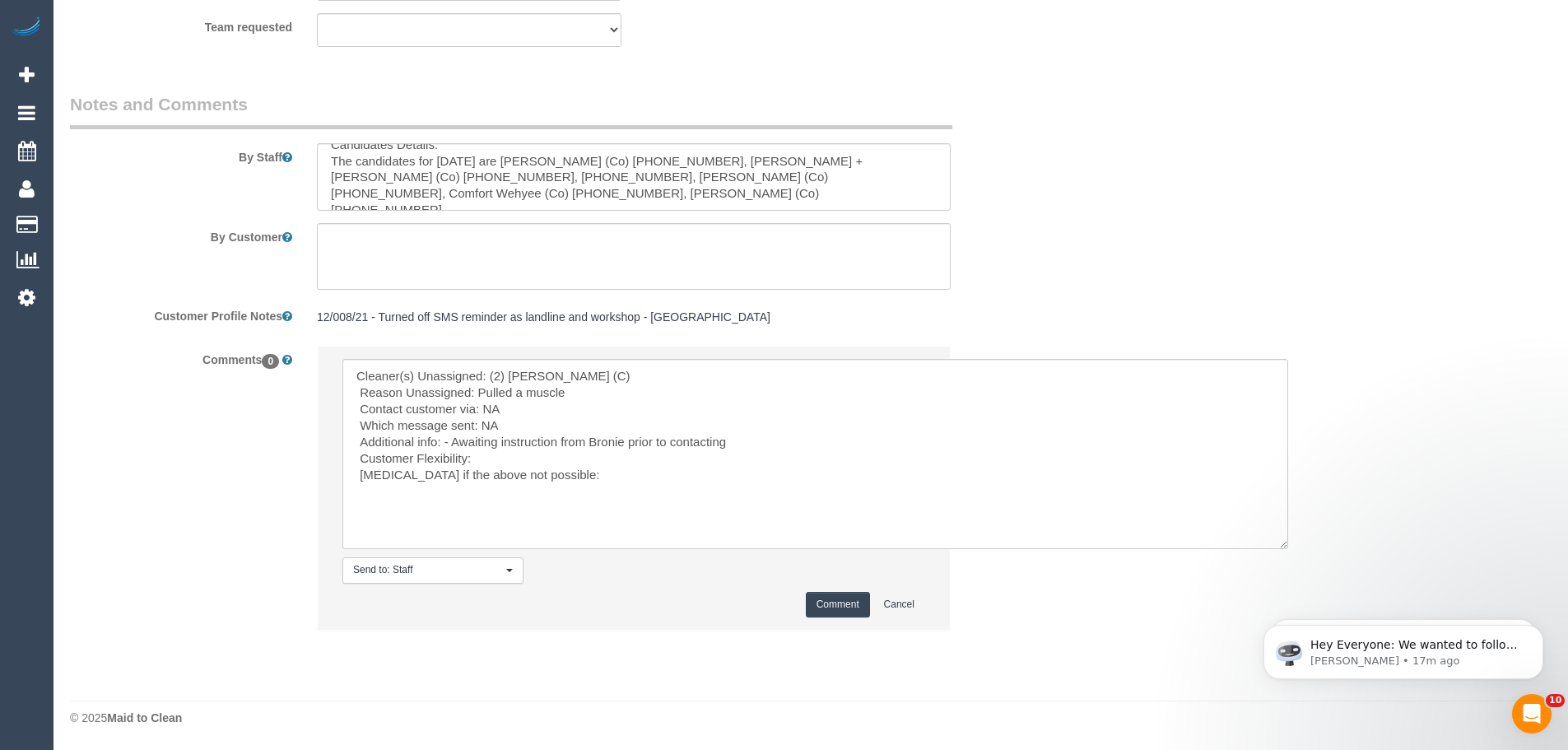
click at [815, 605] on button "Comment" at bounding box center [837, 604] width 64 height 25
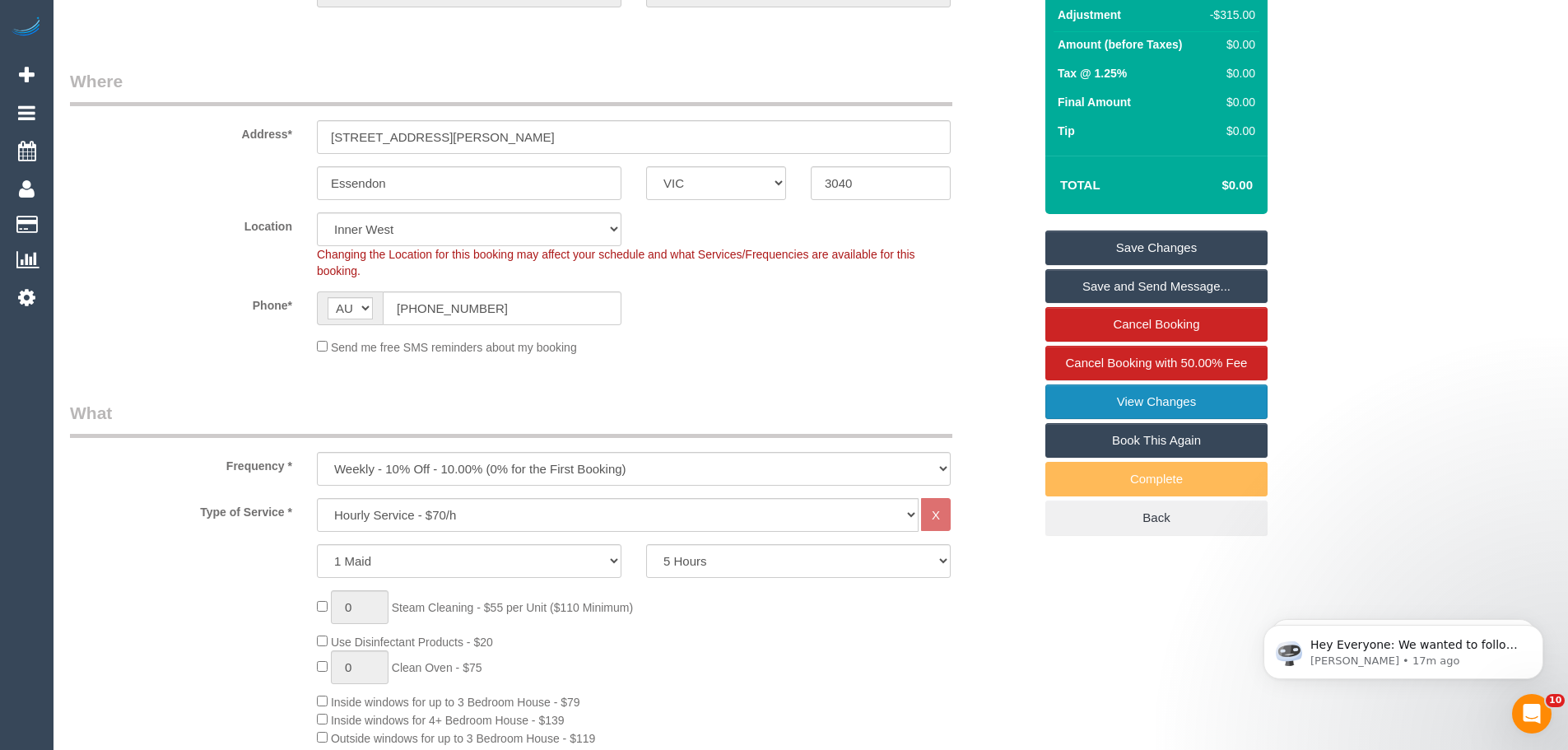
scroll to position [57, 0]
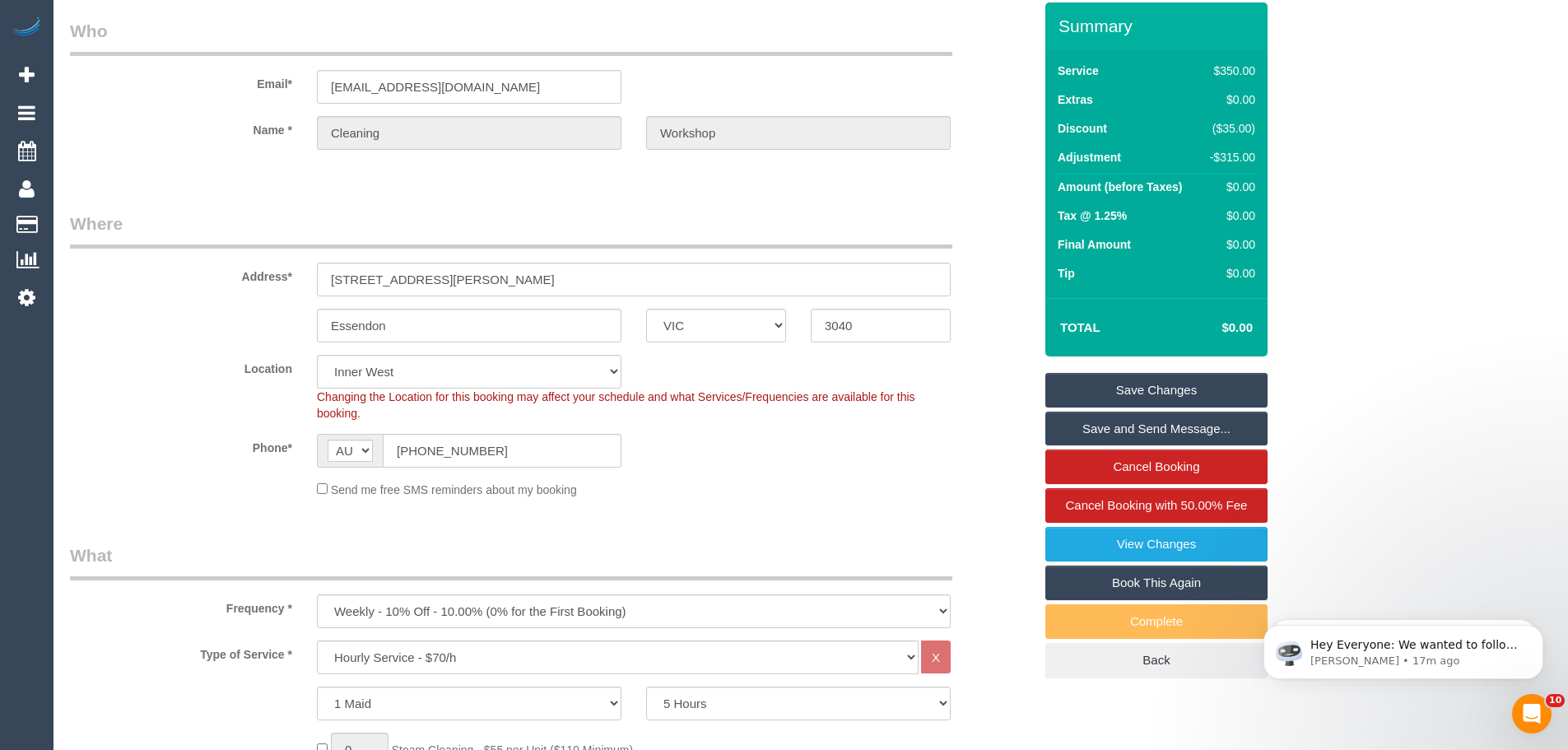
click at [1138, 389] on link "Save Changes" at bounding box center [1156, 390] width 222 height 34
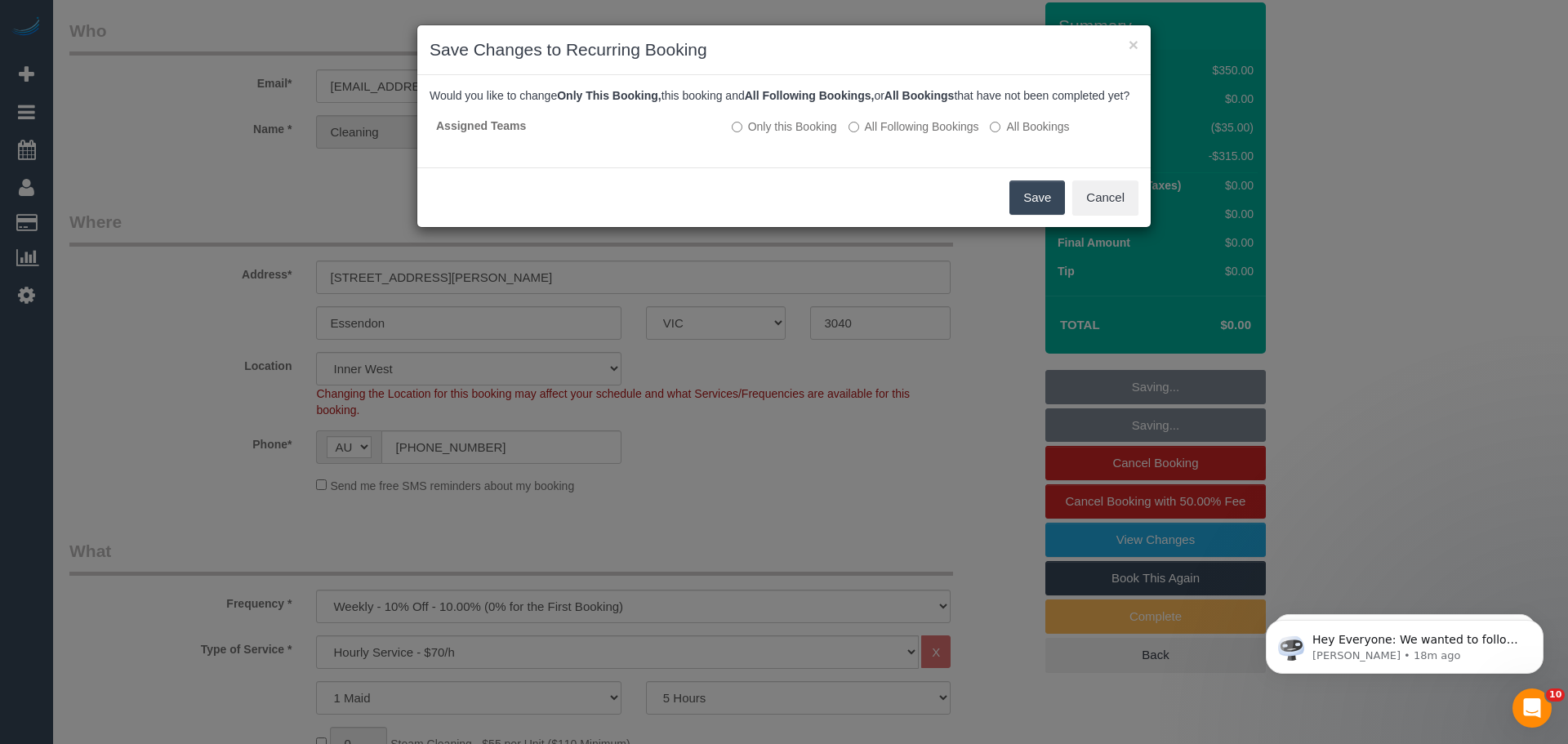
click at [1036, 215] on button "Save" at bounding box center [1037, 198] width 55 height 34
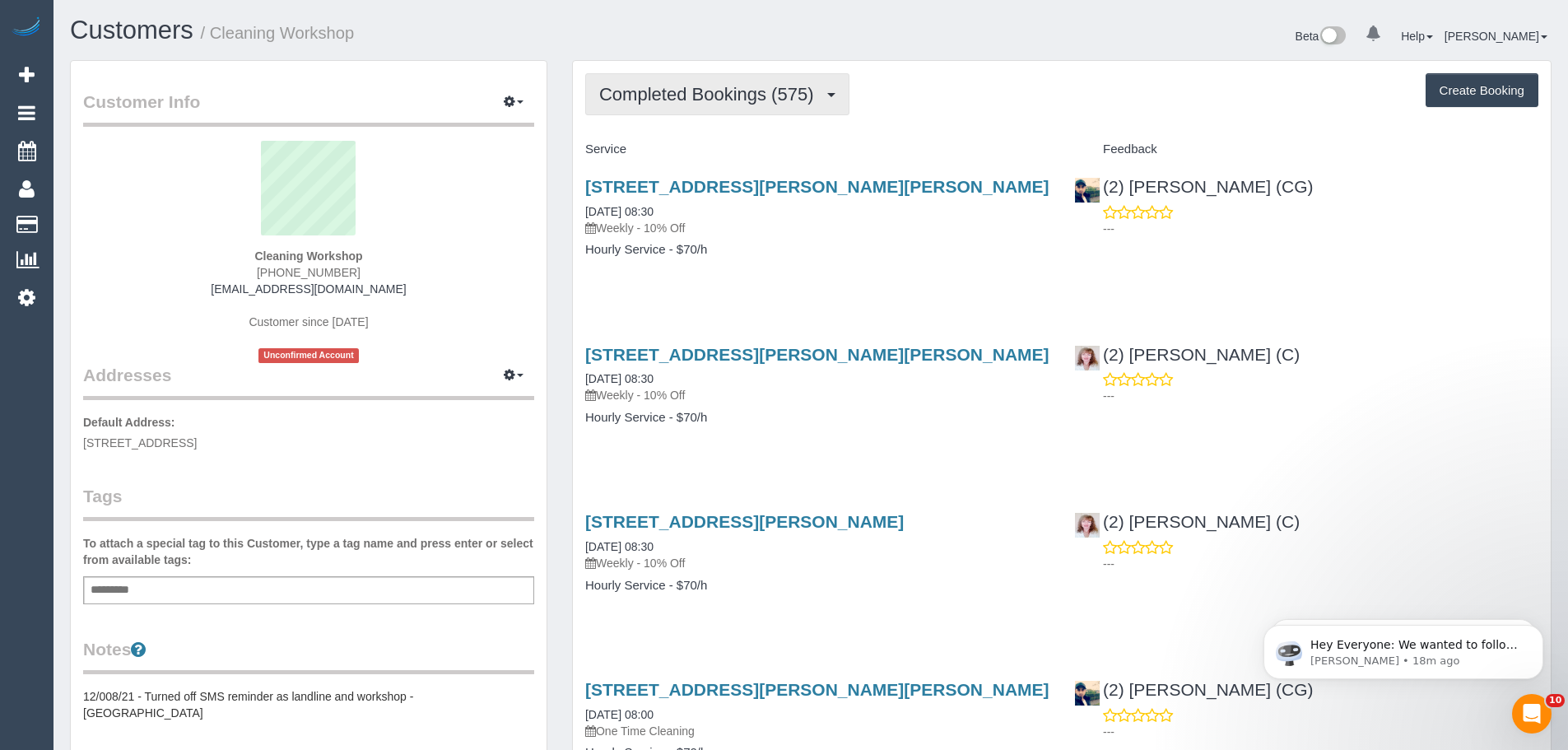
click at [698, 93] on span "Completed Bookings (575)" at bounding box center [709, 93] width 222 height 21
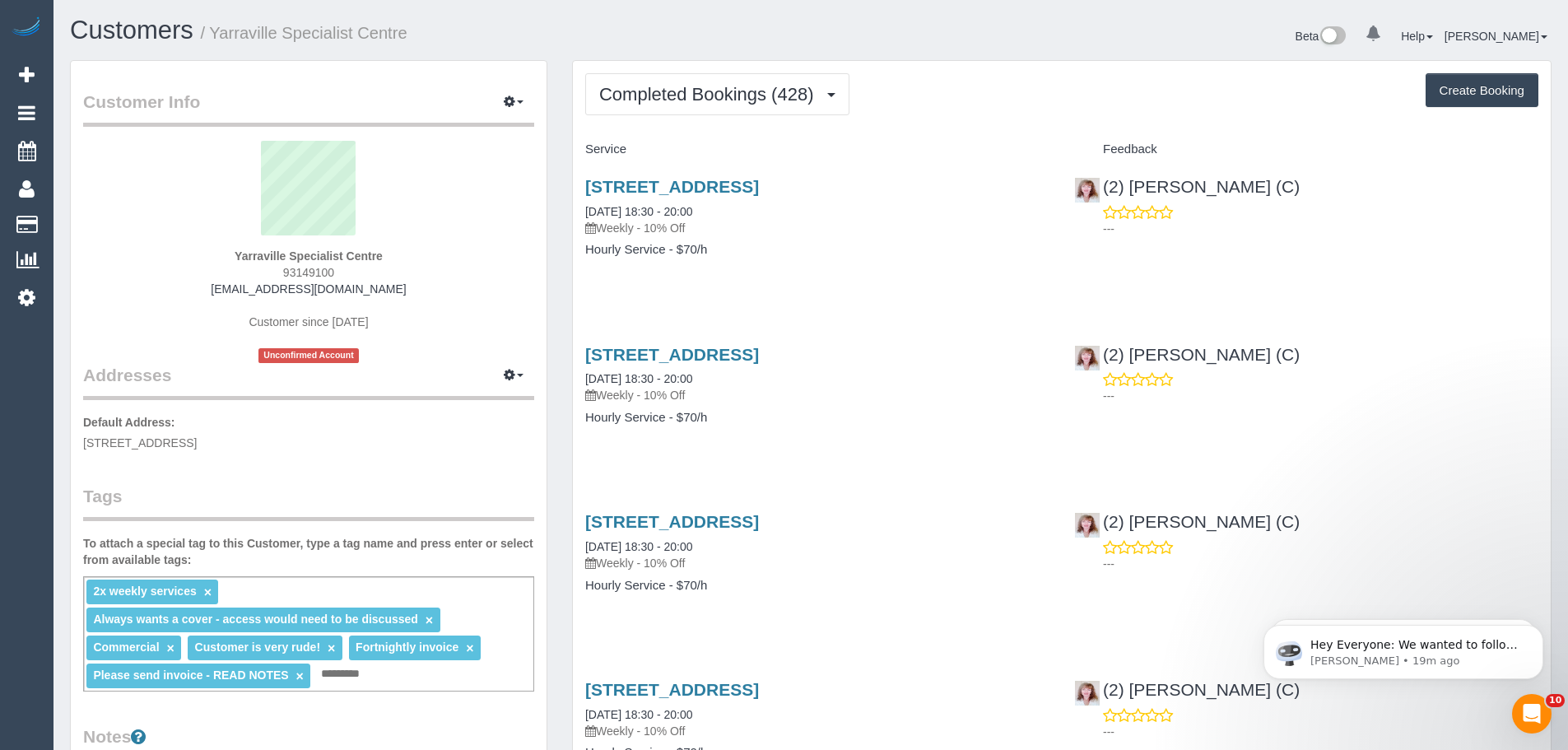
drag, startPoint x: 339, startPoint y: 274, endPoint x: 264, endPoint y: 271, distance: 75.1
click at [264, 271] on div "Yarraville Specialist Centre 93149100 [EMAIL_ADDRESS][DOMAIN_NAME] Customer sin…" at bounding box center [309, 251] width 451 height 222
copy span "93149100"
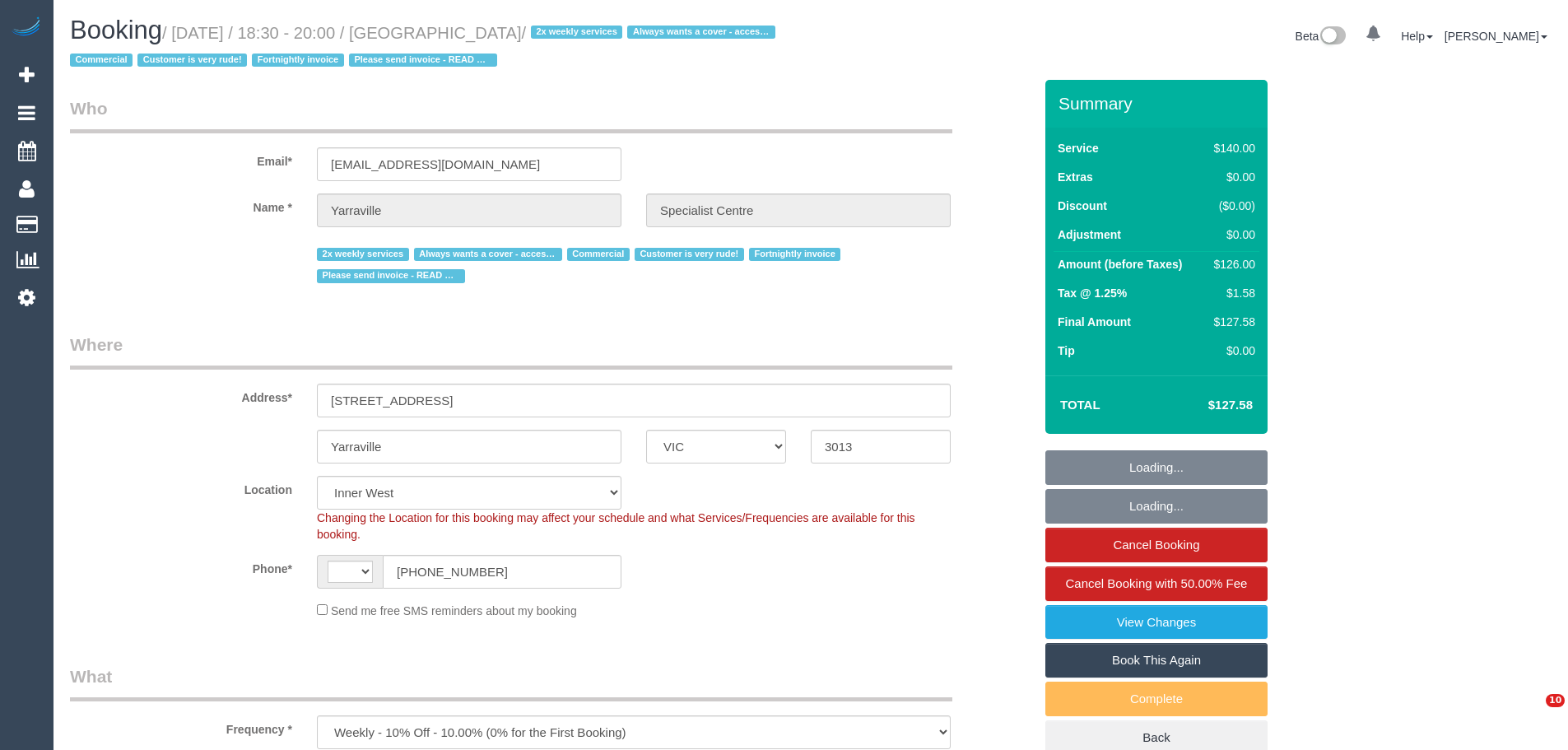
select select "VIC"
select select "string:AU"
select select "number:28"
select select "number:14"
select select "number:18"
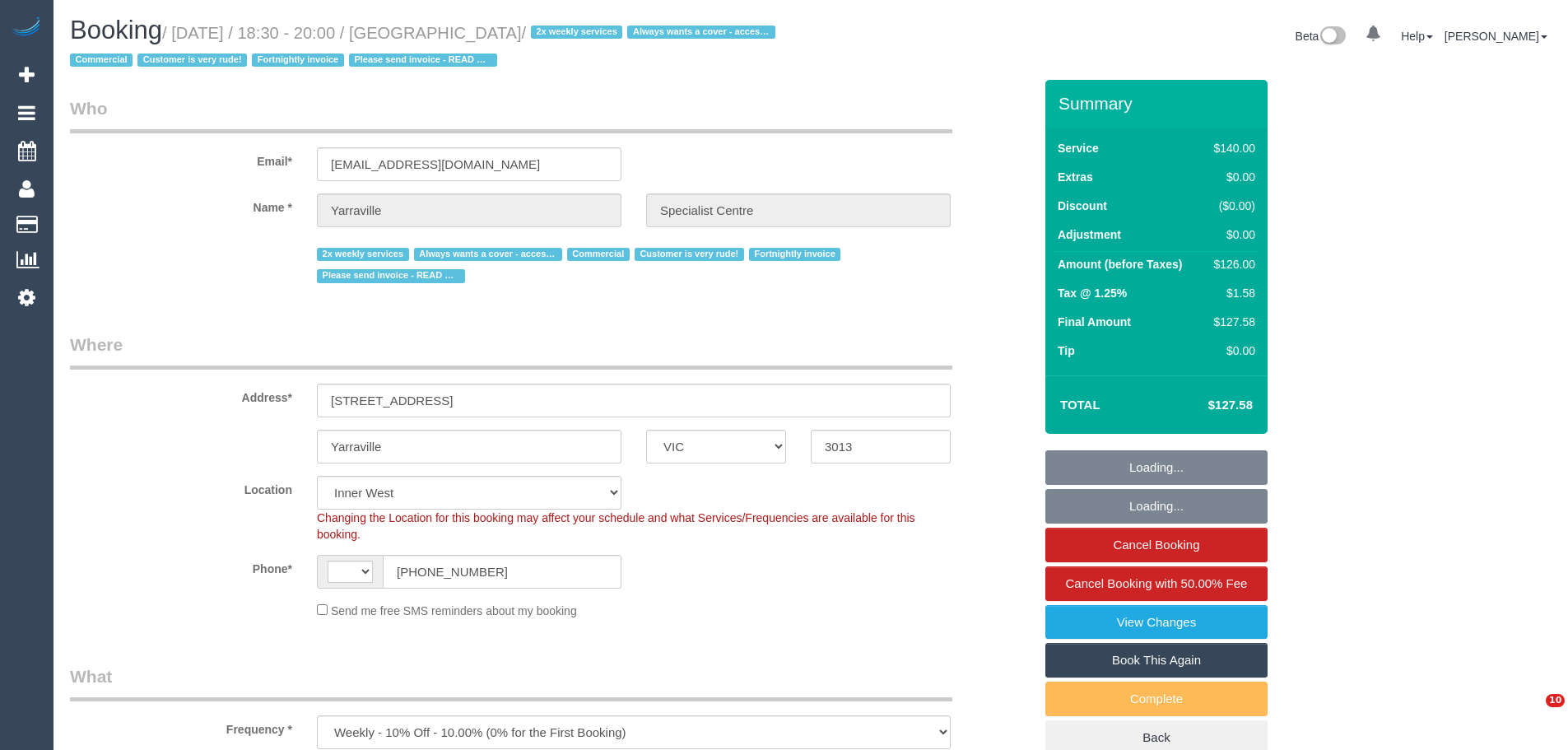
select select "number:25"
select select "number:35"
select select "7248"
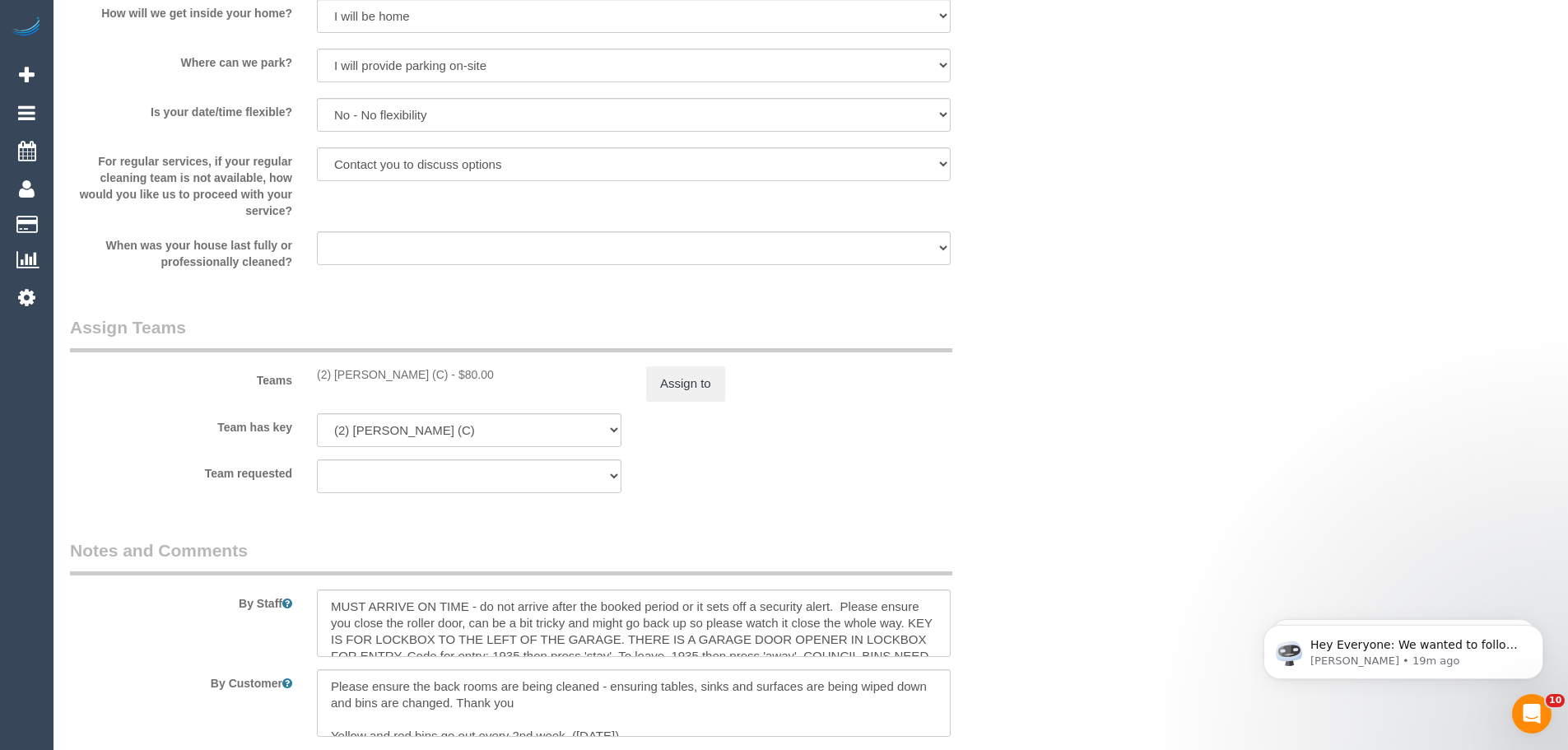
scroll to position [2387, 0]
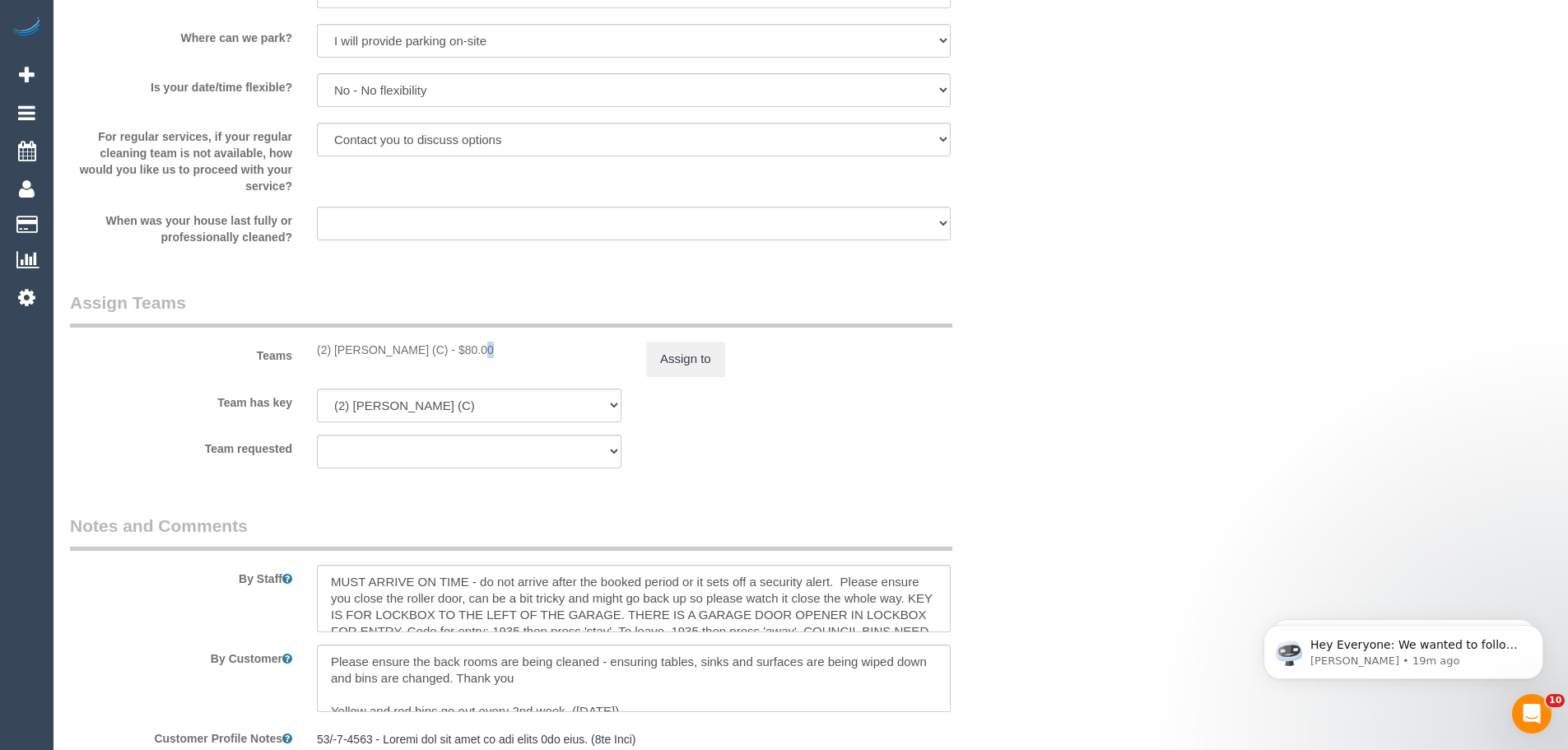
drag, startPoint x: 425, startPoint y: 350, endPoint x: 416, endPoint y: 350, distance: 9.0
click at [416, 350] on div "(2) Kerry Welfare (C) - $80.00" at bounding box center [469, 349] width 304 height 16
click at [422, 355] on div "(2) Kerry Welfare (C) - $80.00" at bounding box center [469, 349] width 304 height 16
drag, startPoint x: 423, startPoint y: 355, endPoint x: 277, endPoint y: 346, distance: 146.3
click at [277, 346] on div "Teams (2) Kerry Welfare (C) - $80.00 Assign to" at bounding box center [551, 333] width 988 height 85
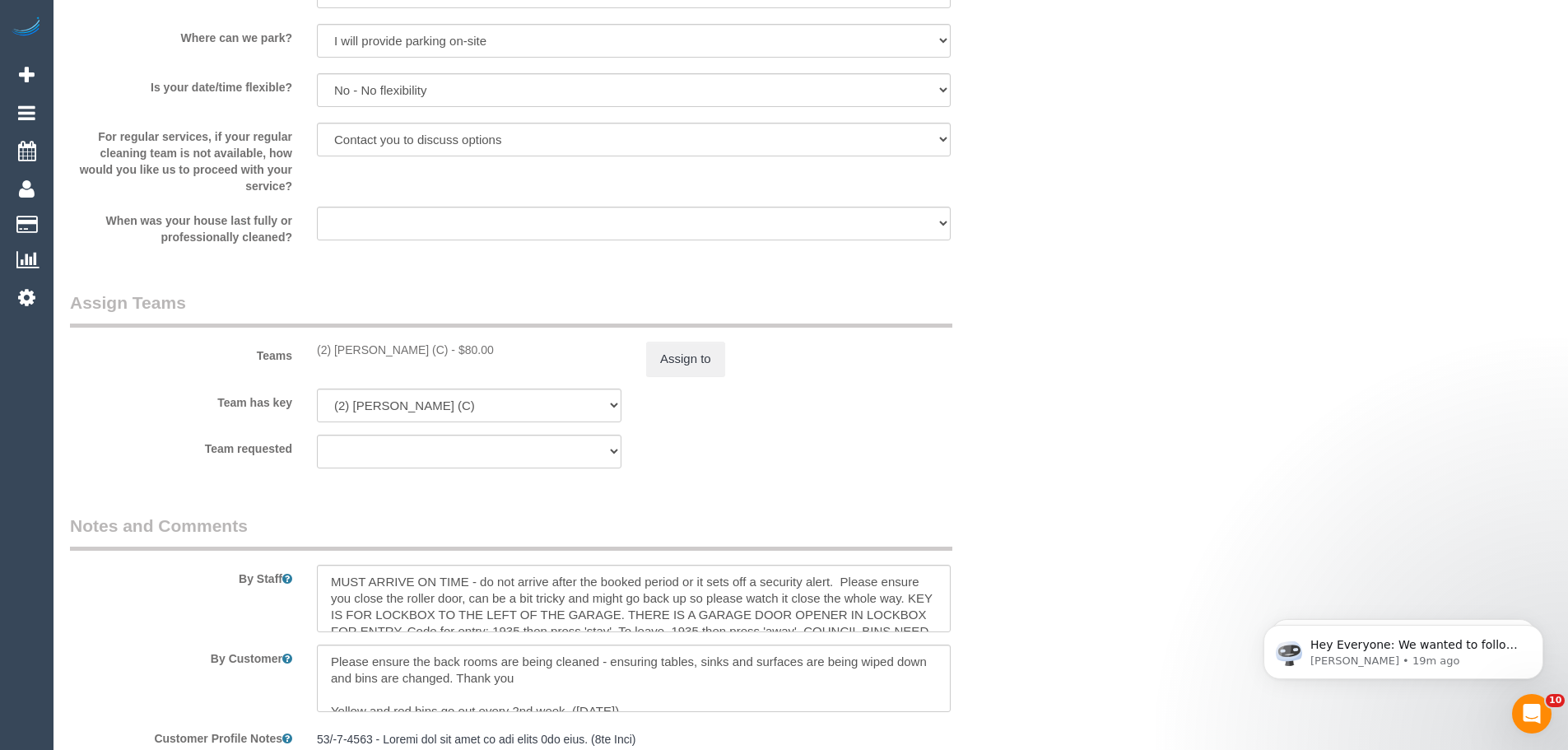
click at [305, 340] on div "Teams (2) Kerry Welfare (C) - $80.00 Assign to" at bounding box center [551, 333] width 988 height 85
drag, startPoint x: 311, startPoint y: 344, endPoint x: 424, endPoint y: 359, distance: 114.0
click at [424, 359] on div "Teams (2) Kerry Welfare (C) - $80.00 Assign to" at bounding box center [551, 333] width 988 height 85
copy div "(2) [PERSON_NAME] (C)"
click at [665, 362] on button "Assign to" at bounding box center [685, 358] width 79 height 34
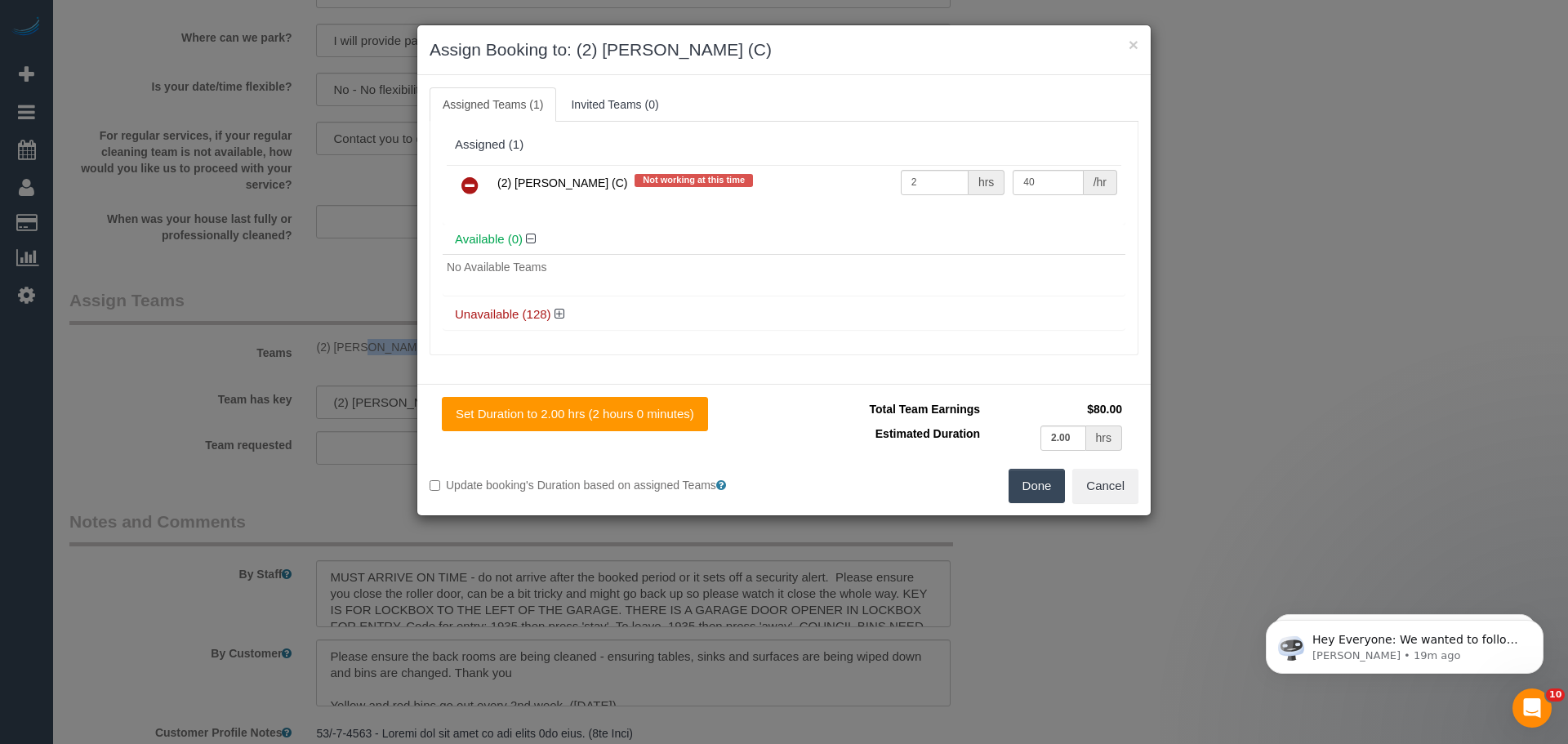
click at [470, 184] on icon at bounding box center [470, 185] width 17 height 20
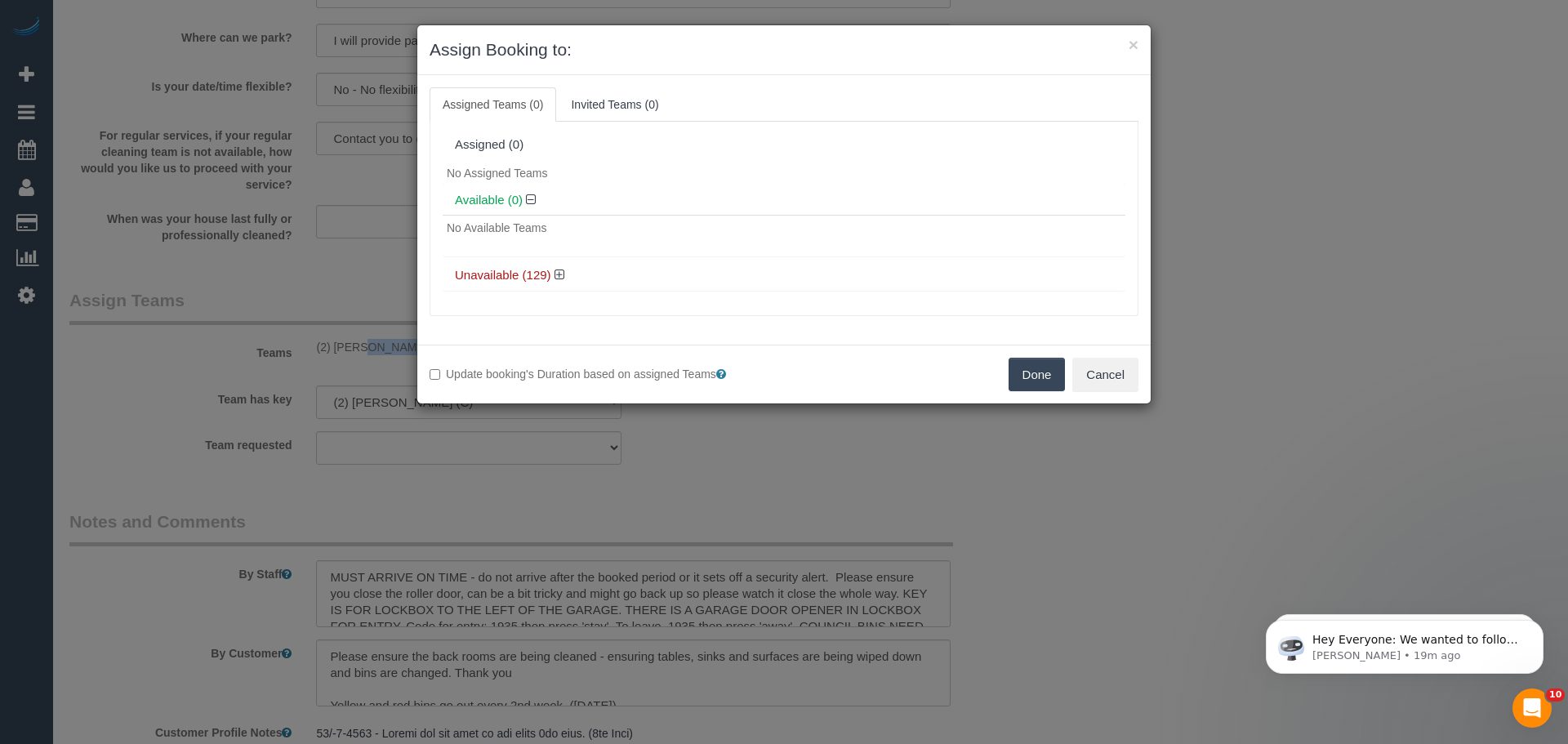
click at [1010, 386] on button "Done" at bounding box center [1037, 374] width 57 height 34
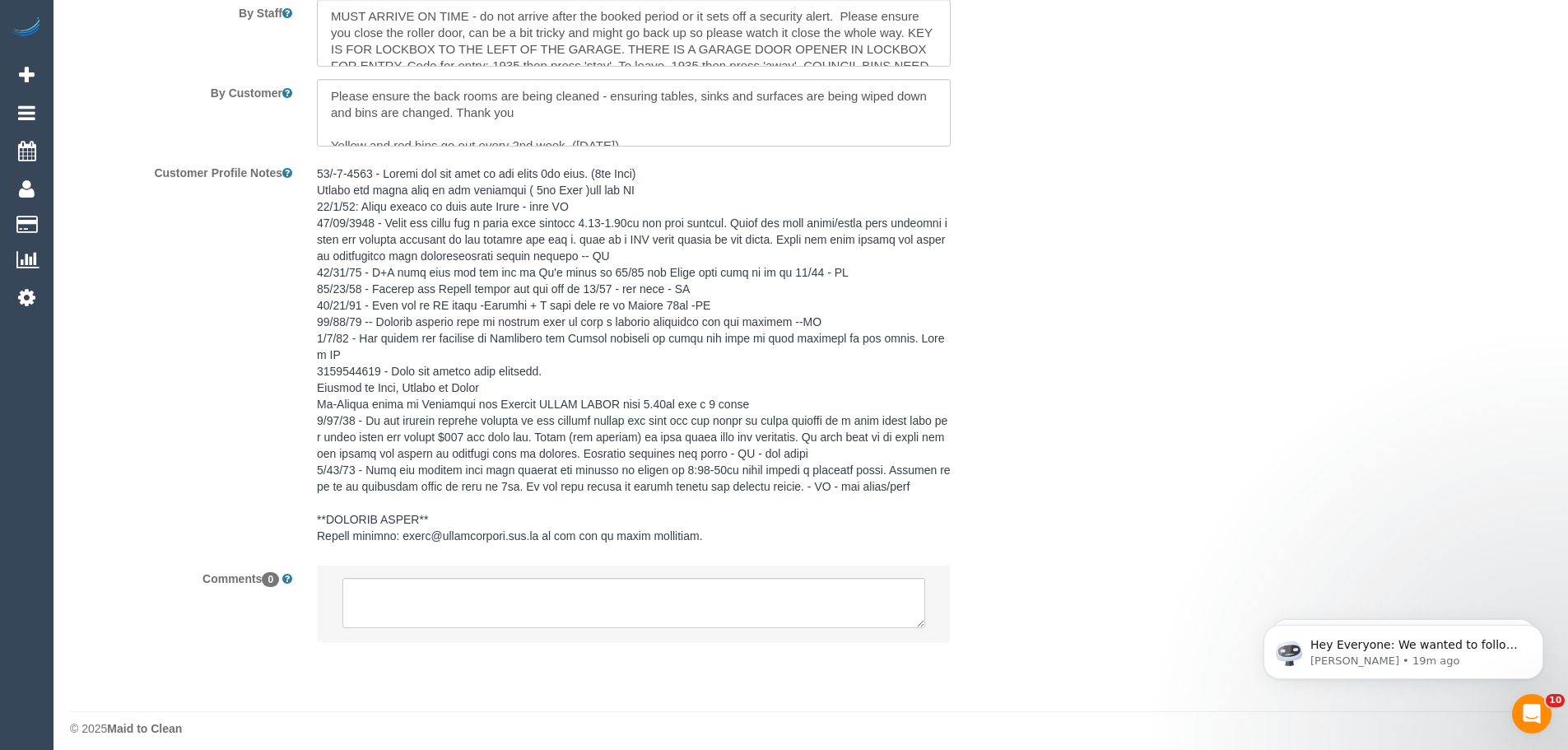
scroll to position [2963, 0]
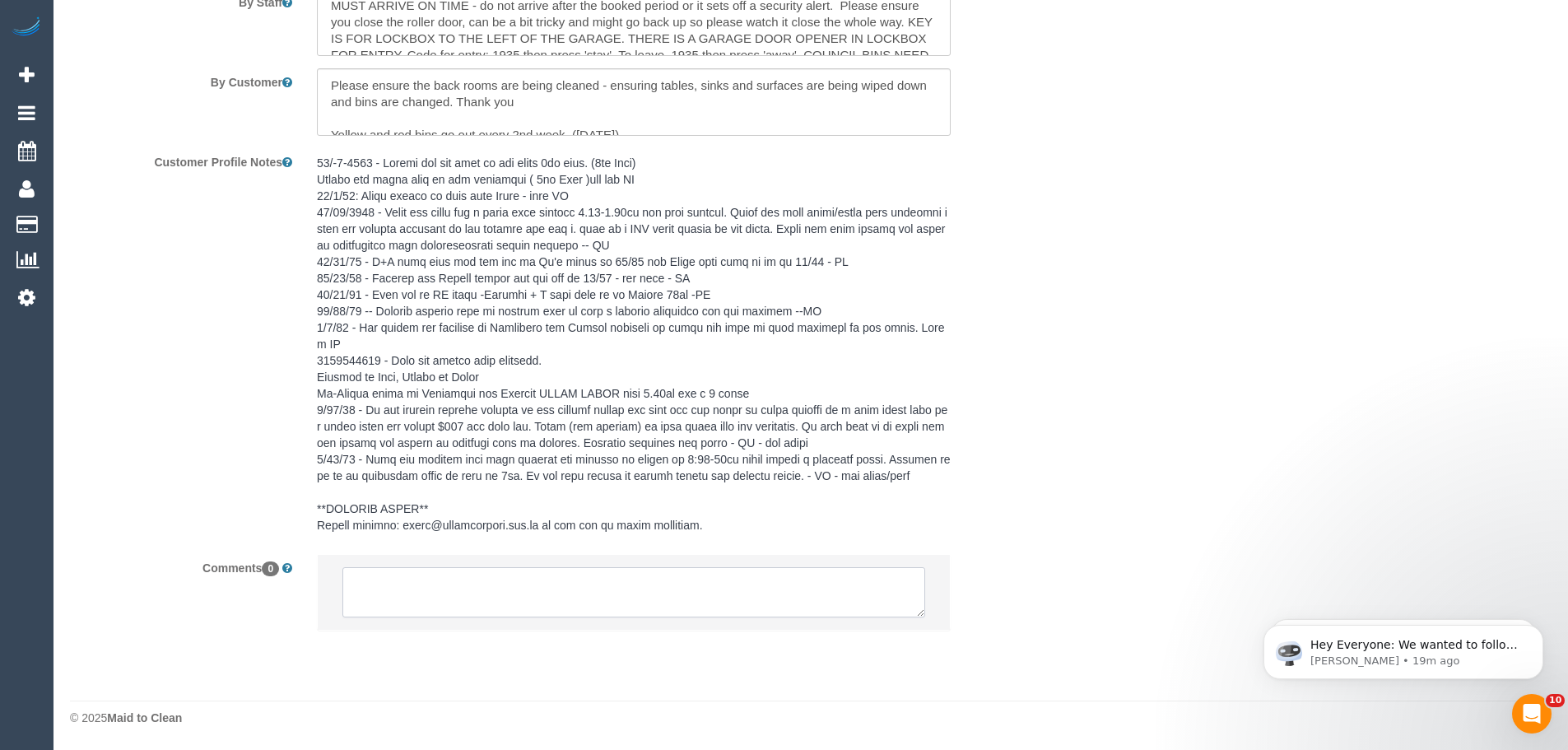
click at [498, 588] on textarea at bounding box center [633, 592] width 583 height 51
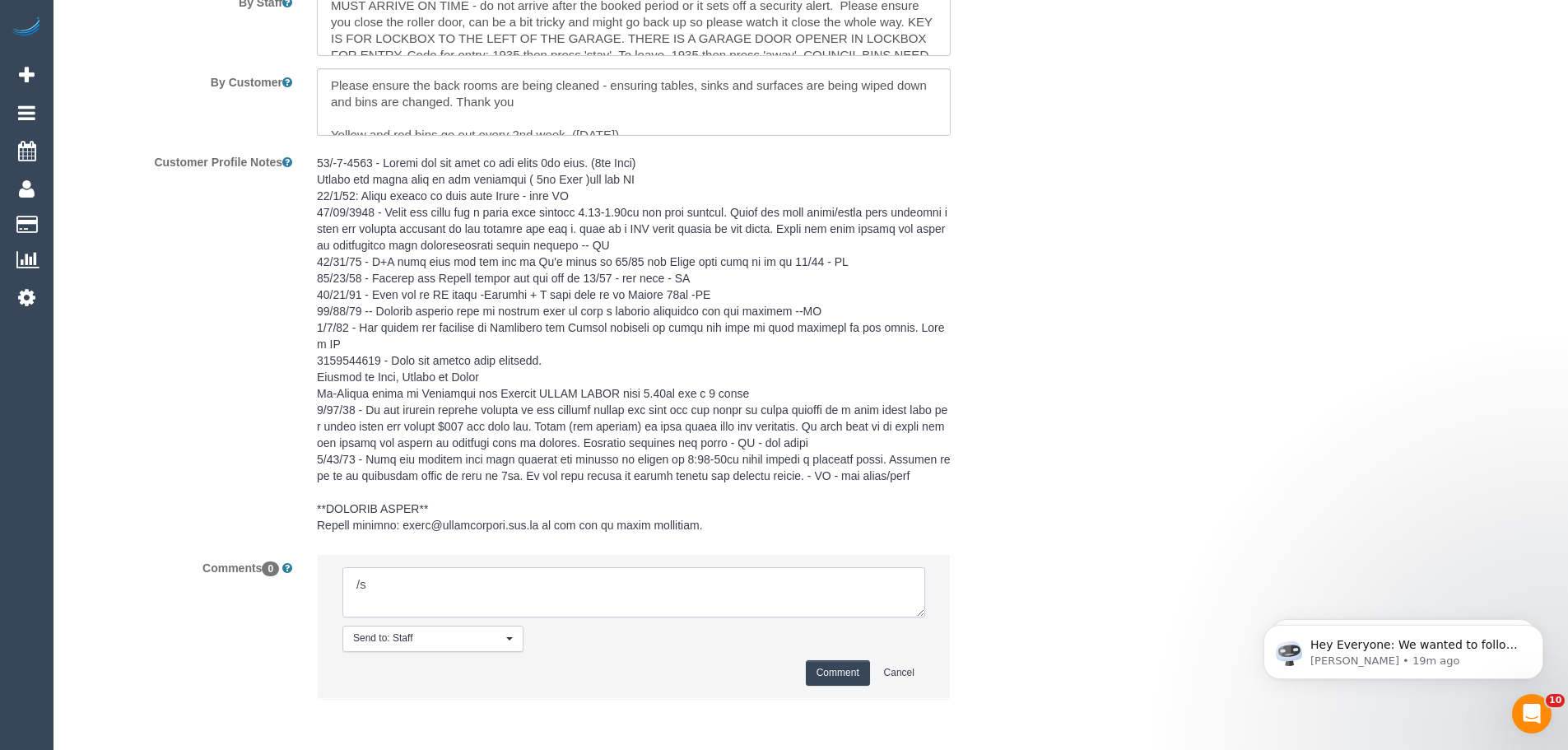
type textarea "/"
paste textarea "Cleaner(s) Unassigned: Reason Unassigned: Contact customer via: Which message s…"
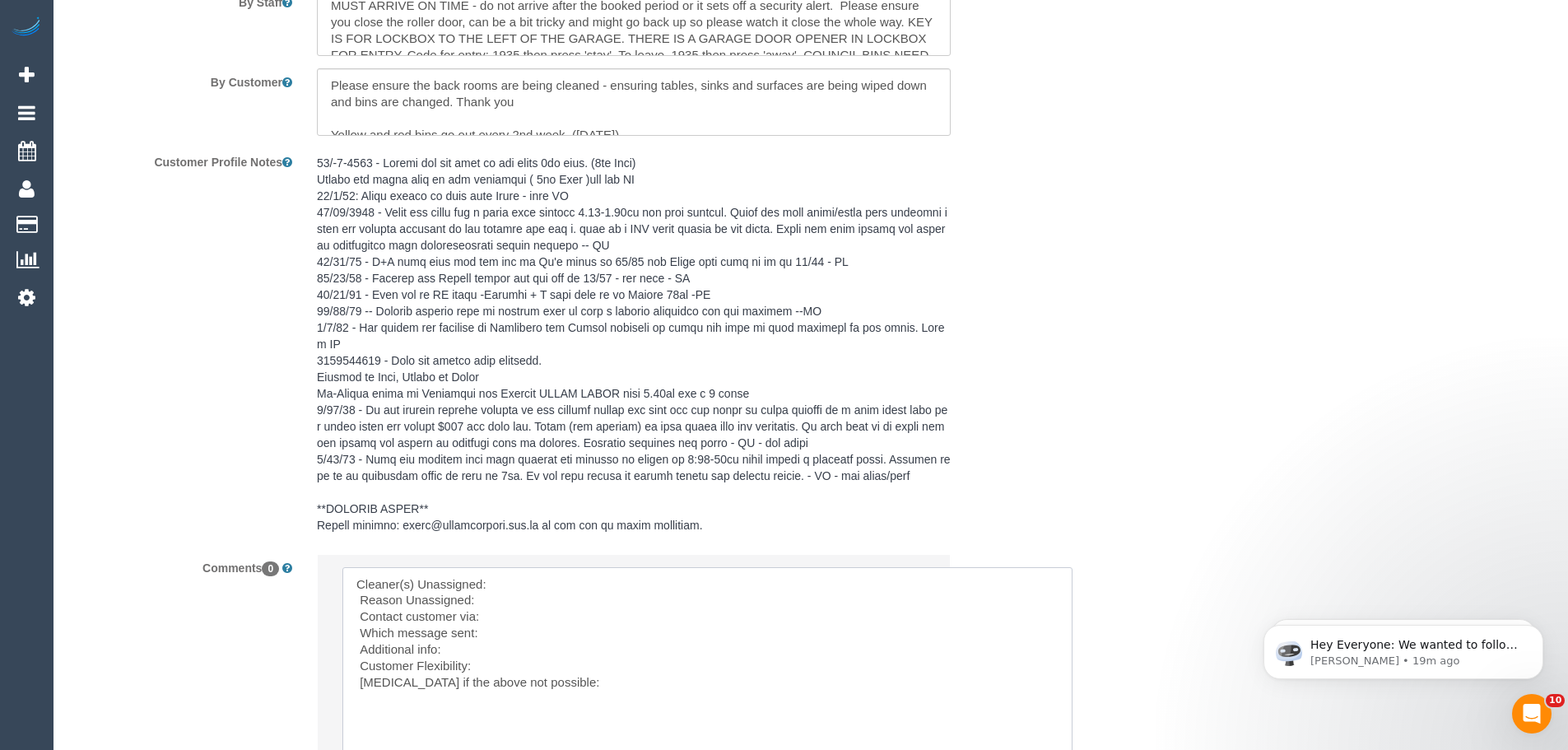
drag, startPoint x: 918, startPoint y: 615, endPoint x: 1065, endPoint y: 769, distance: 212.9
click at [517, 582] on textarea at bounding box center [707, 669] width 730 height 205
paste textarea "(2) [PERSON_NAME] (C)"
click at [507, 616] on textarea at bounding box center [707, 669] width 730 height 205
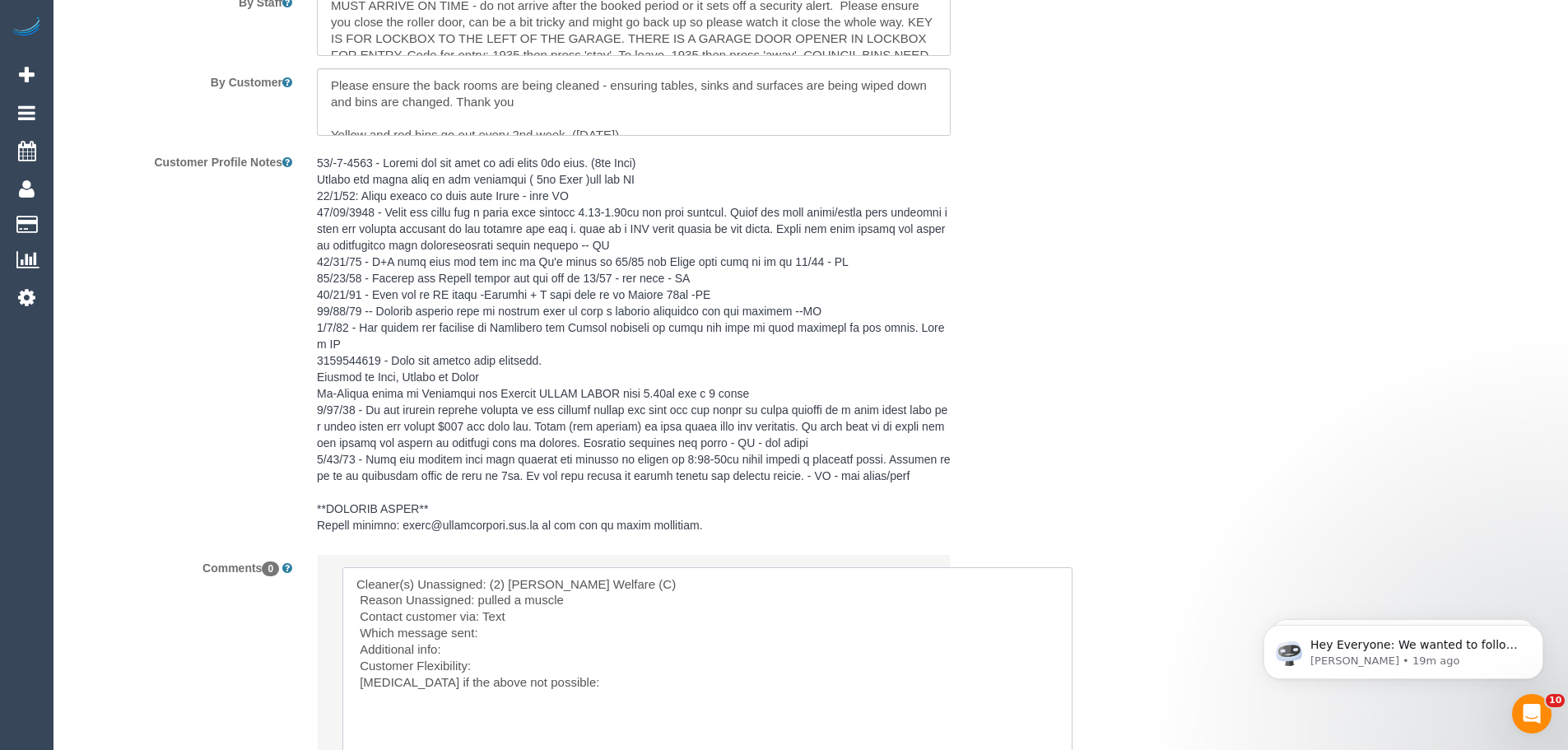
click at [488, 628] on textarea at bounding box center [707, 669] width 730 height 205
click at [513, 638] on textarea at bounding box center [707, 669] width 730 height 205
click at [495, 653] on textarea at bounding box center [707, 669] width 730 height 205
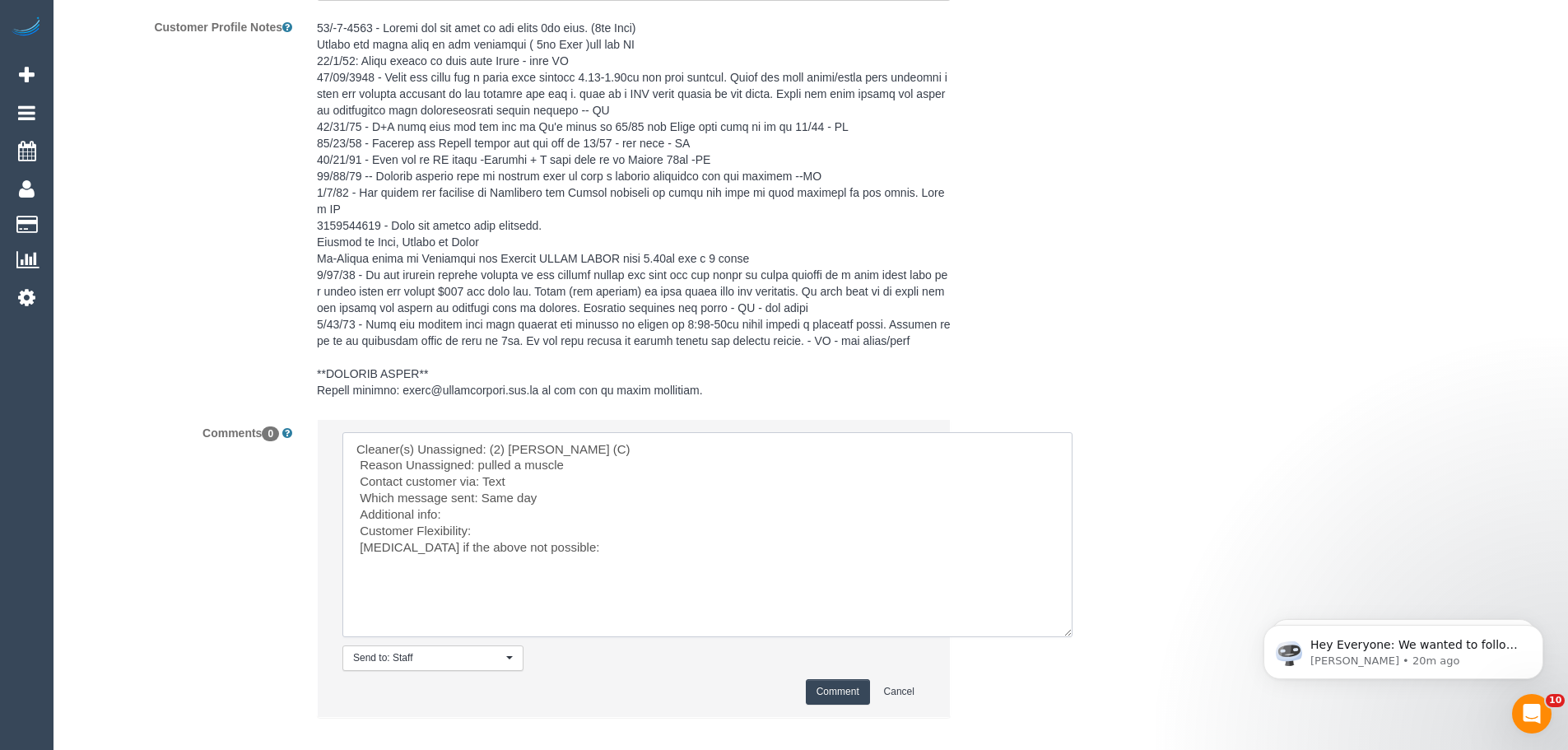
scroll to position [3128, 0]
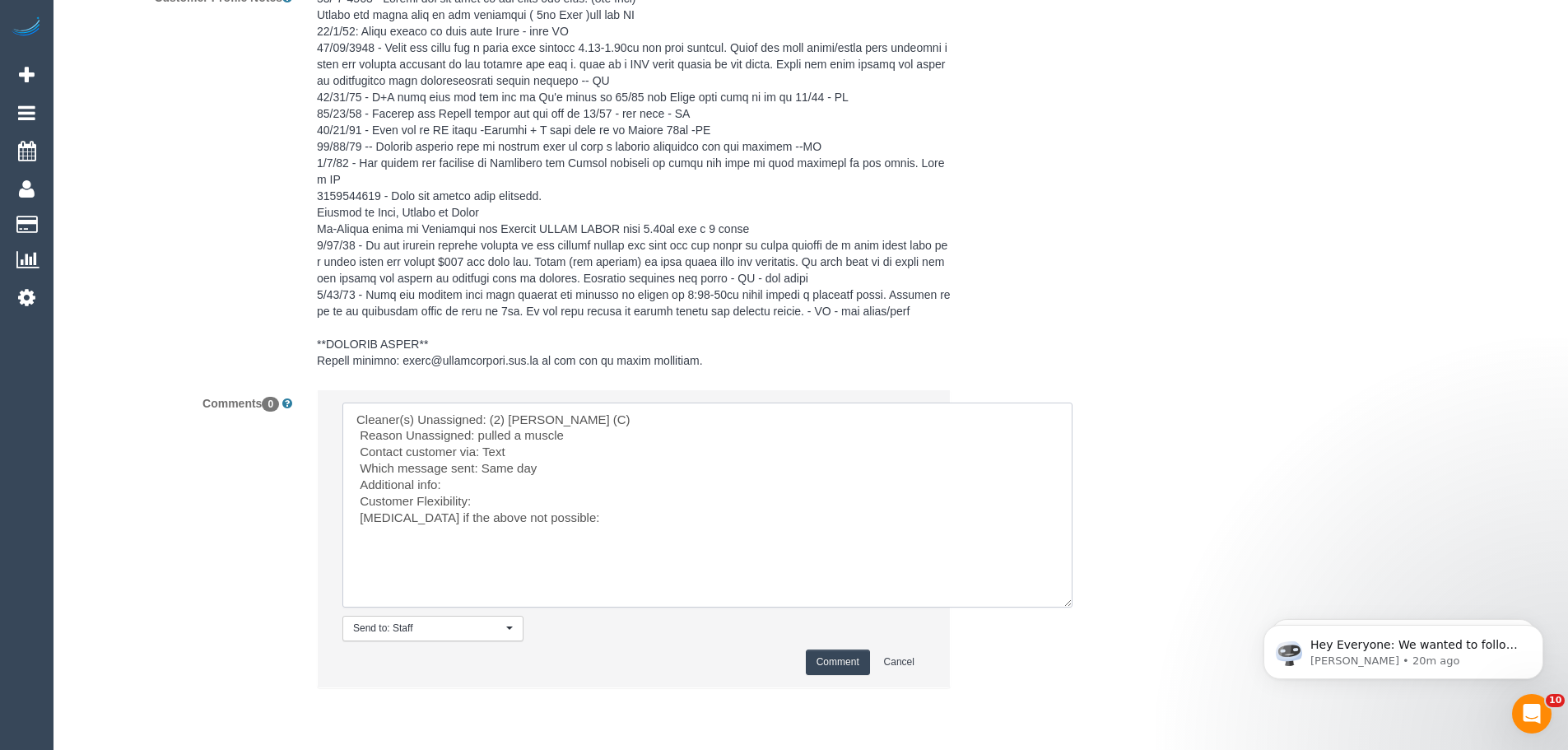
type textarea "Cleaner(s) Unassigned: (2) Kerry Welfare (C) Reason Unassigned: pulled a muscle…"
click at [836, 662] on button "Comment" at bounding box center [837, 662] width 64 height 25
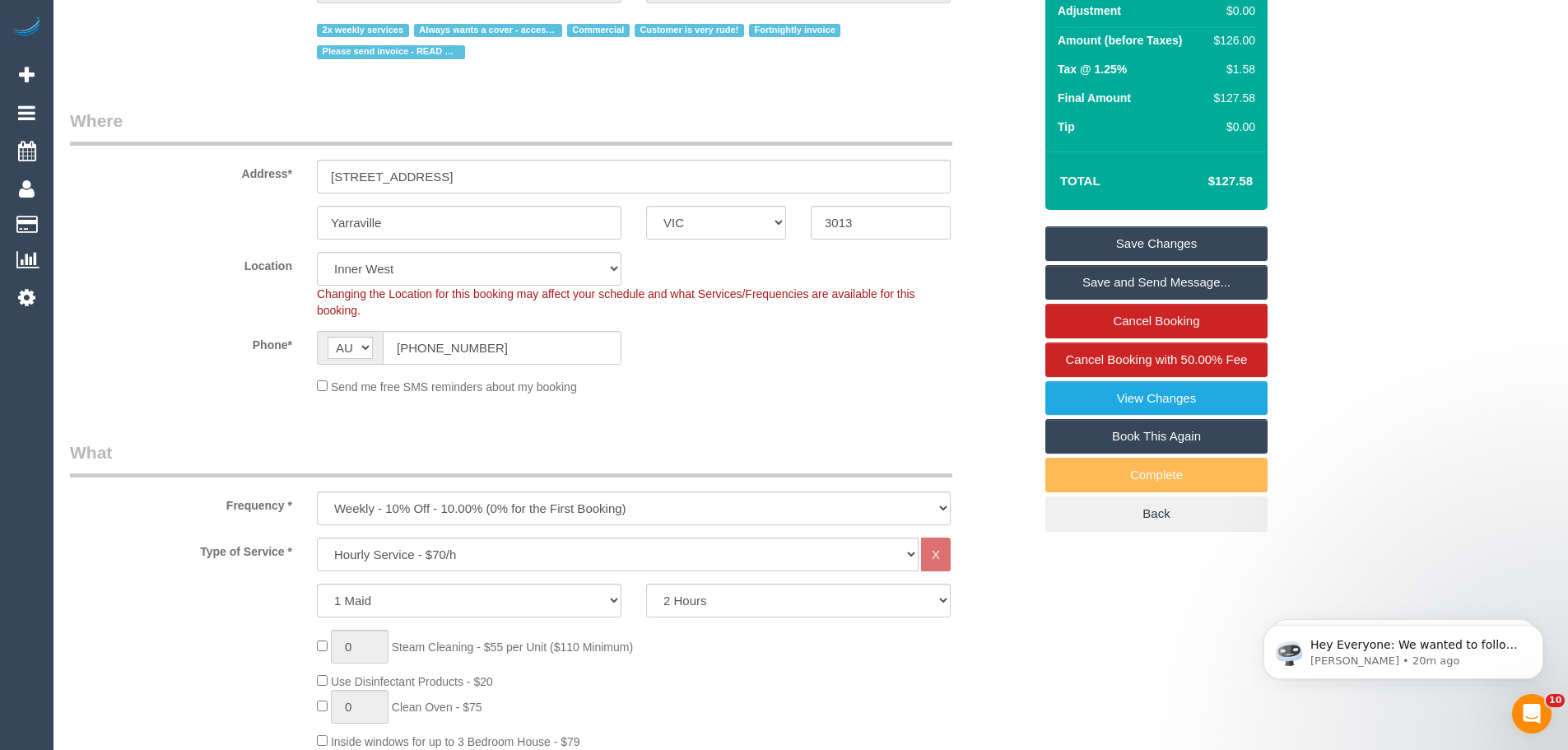
scroll to position [0, 0]
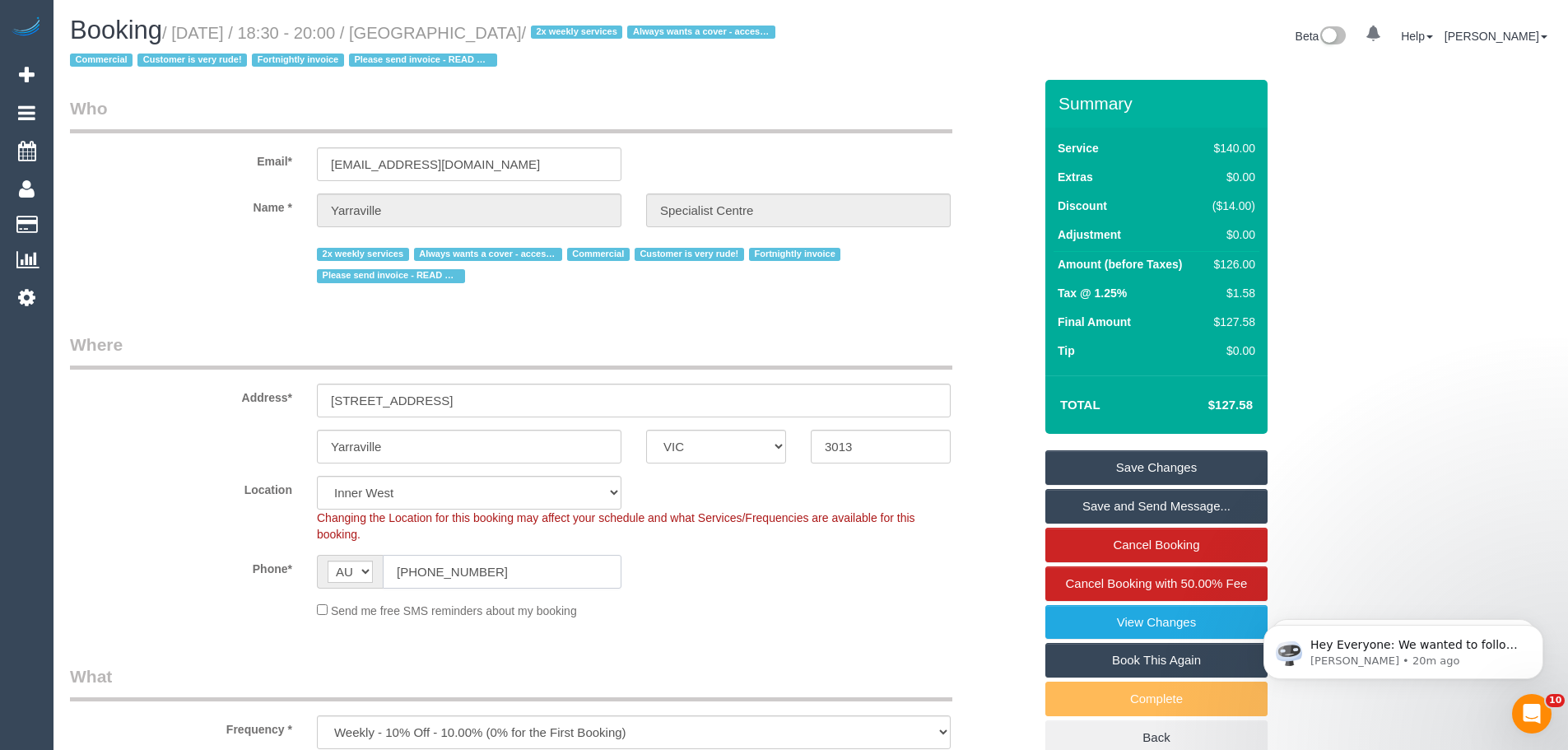
drag, startPoint x: 528, startPoint y: 570, endPoint x: 372, endPoint y: 568, distance: 156.0
click at [372, 568] on div "AF AL DZ AD AO AI AQ AG AR AM AW AU AT AZ BS BH BD BB BY BE BZ BJ BM BT BO BA B…" at bounding box center [469, 572] width 304 height 34
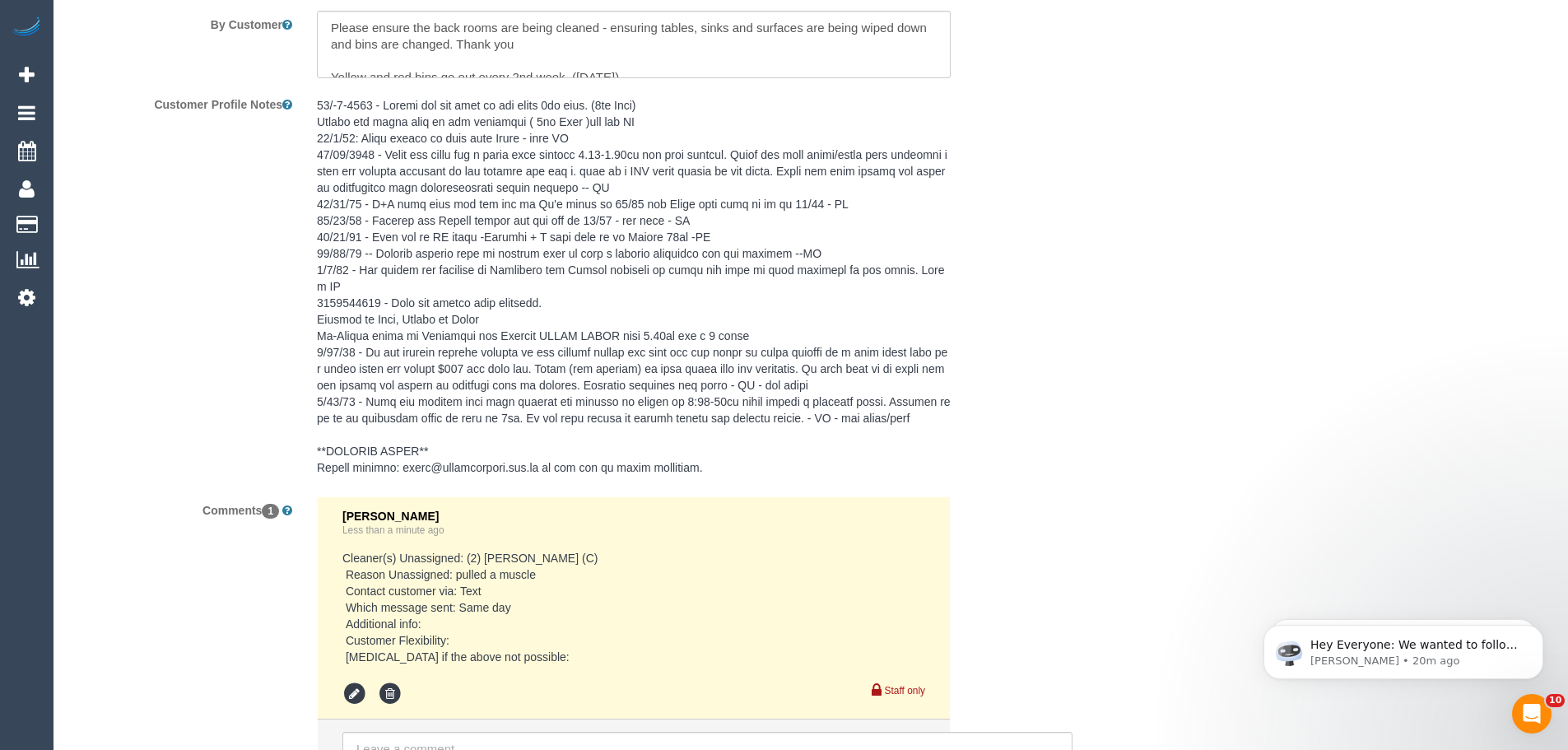
scroll to position [3046, 0]
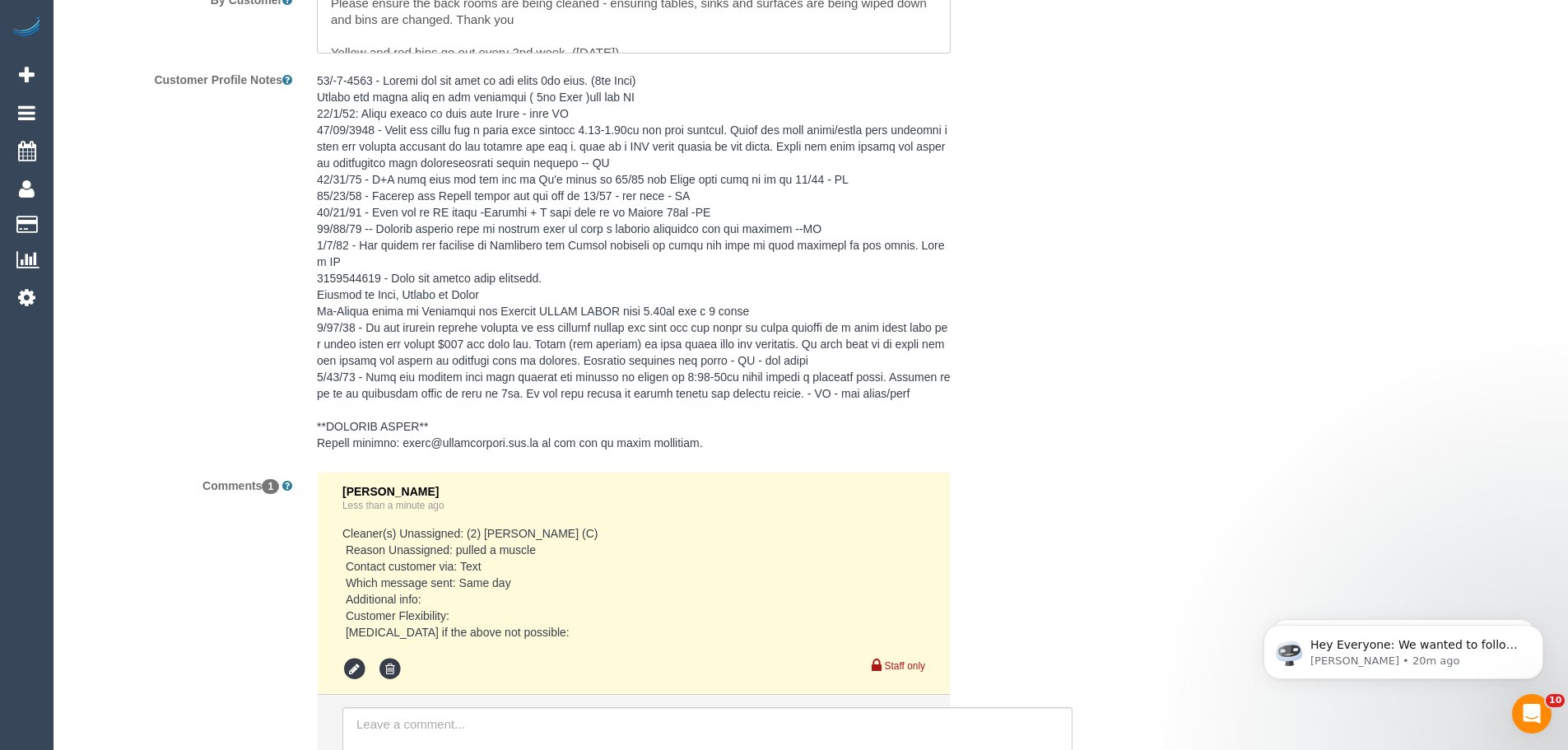
click at [380, 407] on pre at bounding box center [634, 262] width 634 height 379
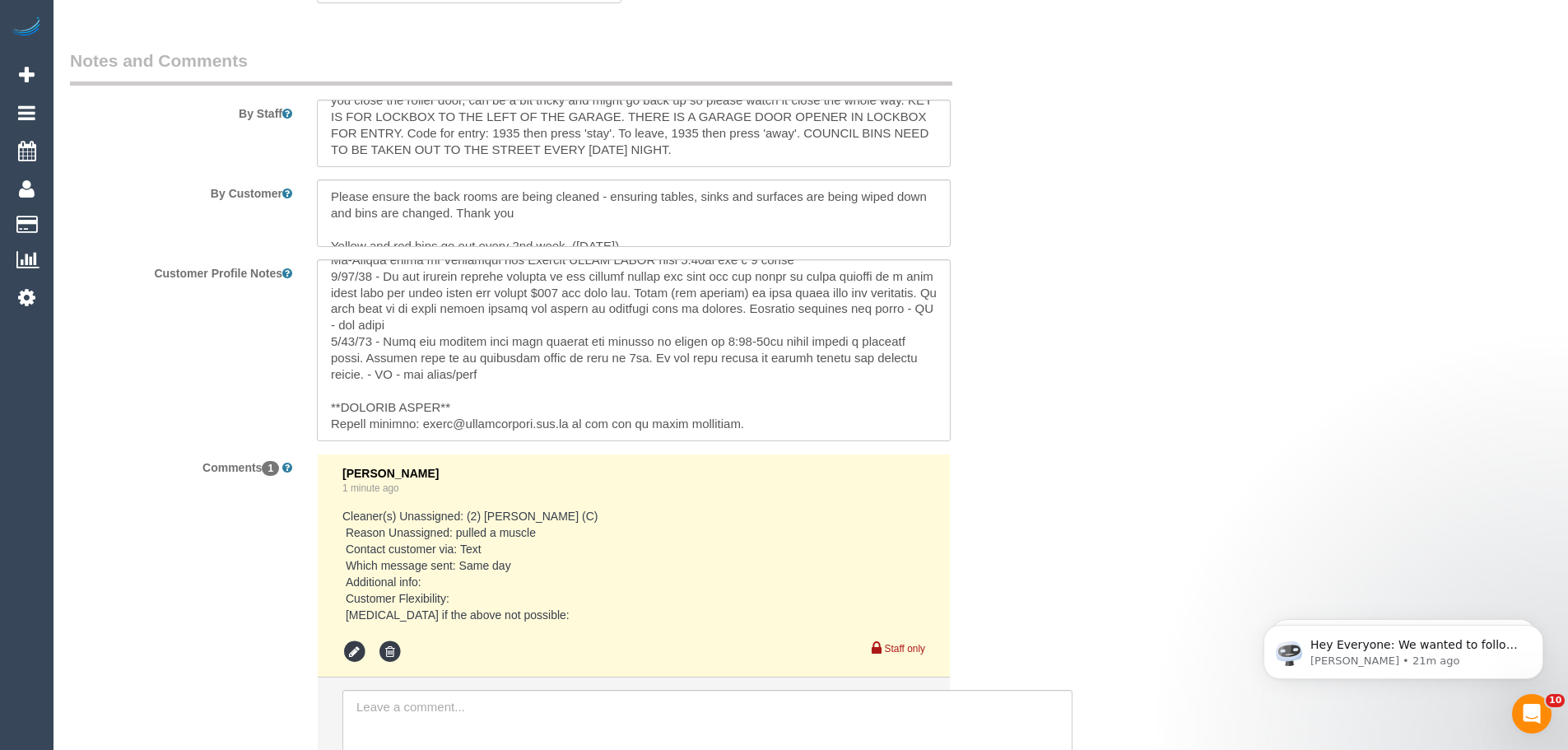
scroll to position [2881, 0]
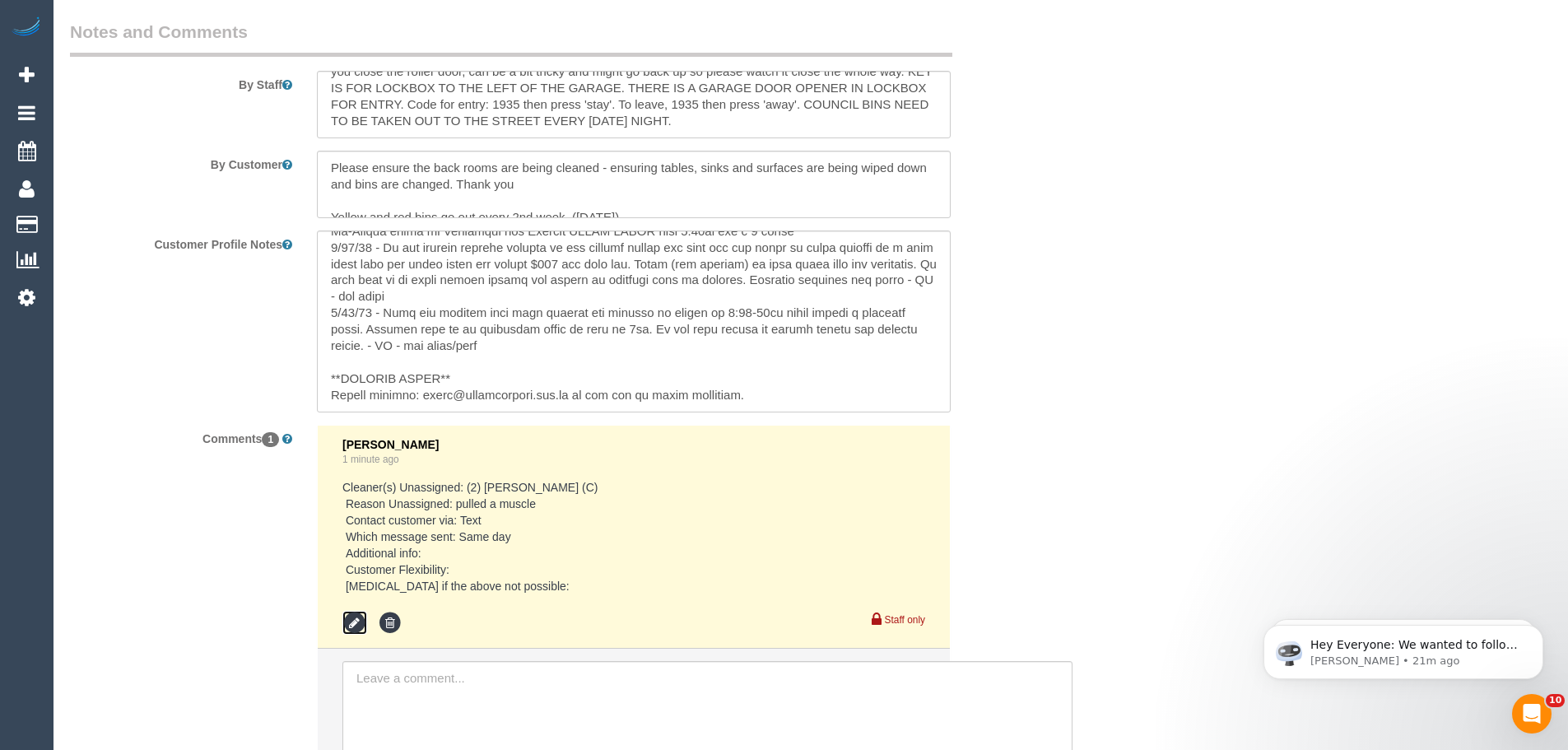
click at [358, 621] on icon at bounding box center [354, 622] width 24 height 24
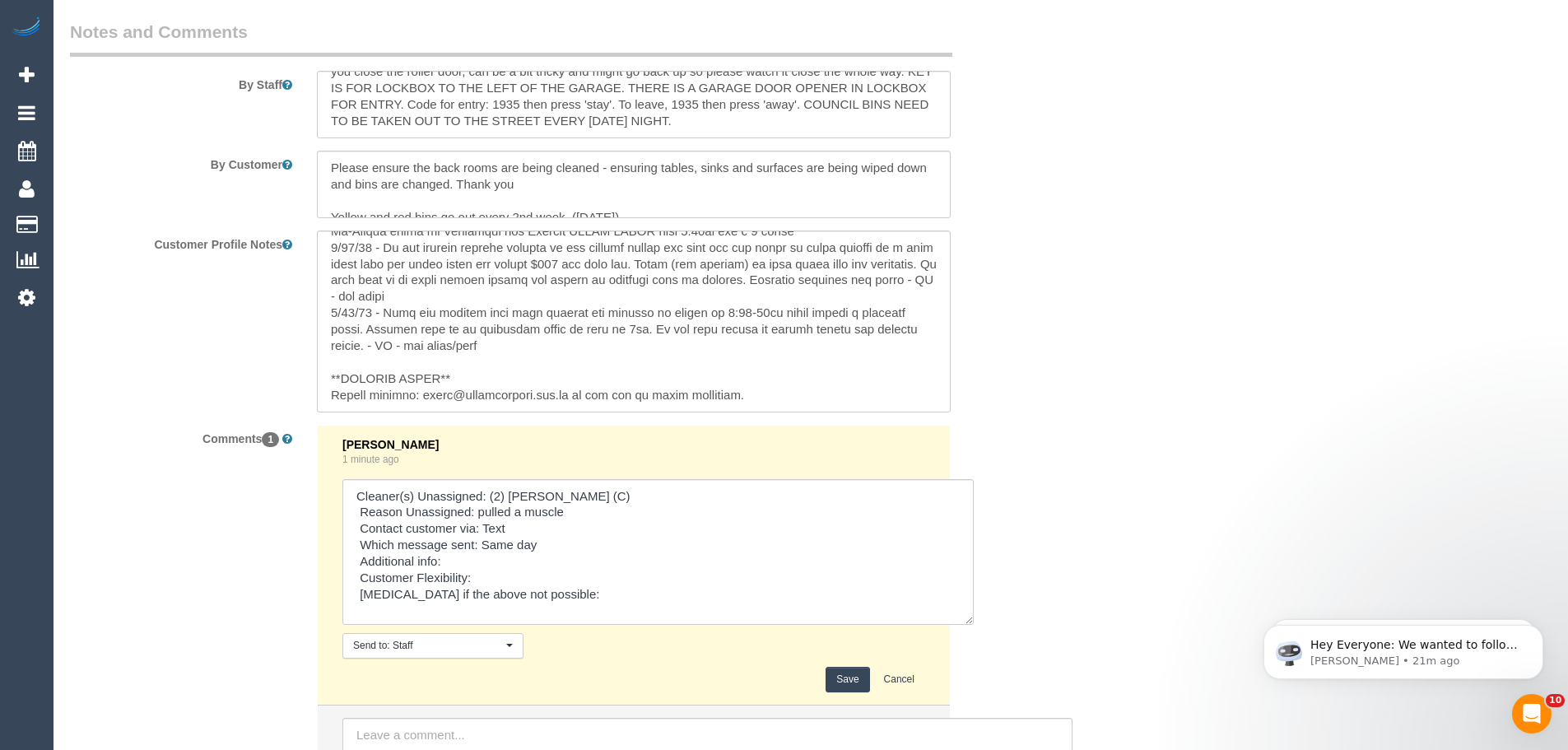
drag, startPoint x: 918, startPoint y: 522, endPoint x: 943, endPoint y: 616, distance: 97.3
click at [973, 625] on textarea at bounding box center [657, 551] width 631 height 146
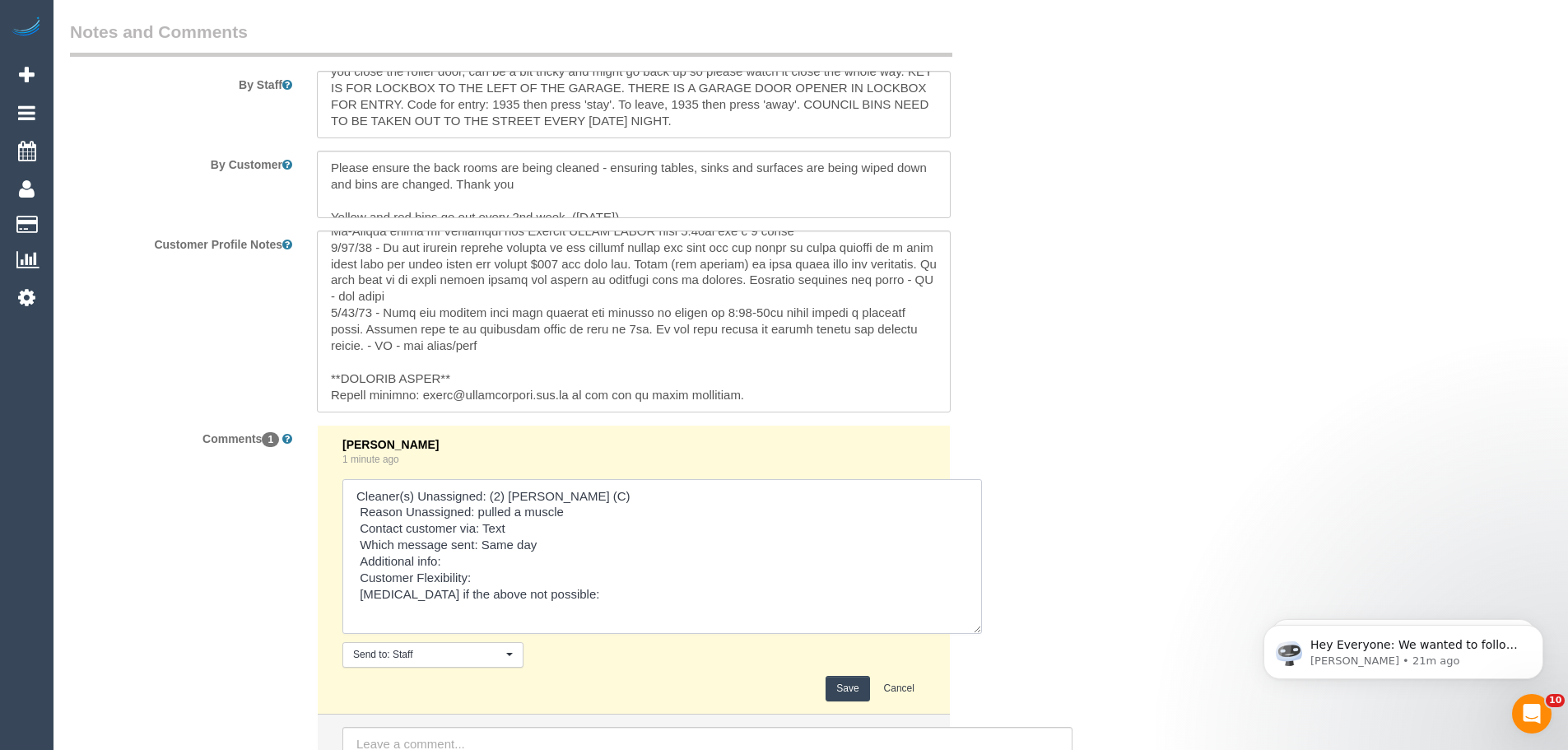
drag, startPoint x: 480, startPoint y: 528, endPoint x: 528, endPoint y: 526, distance: 48.0
click at [528, 526] on textarea at bounding box center [662, 556] width 639 height 154
drag, startPoint x: 480, startPoint y: 544, endPoint x: 611, endPoint y: 545, distance: 131.0
click at [611, 545] on textarea at bounding box center [662, 556] width 639 height 154
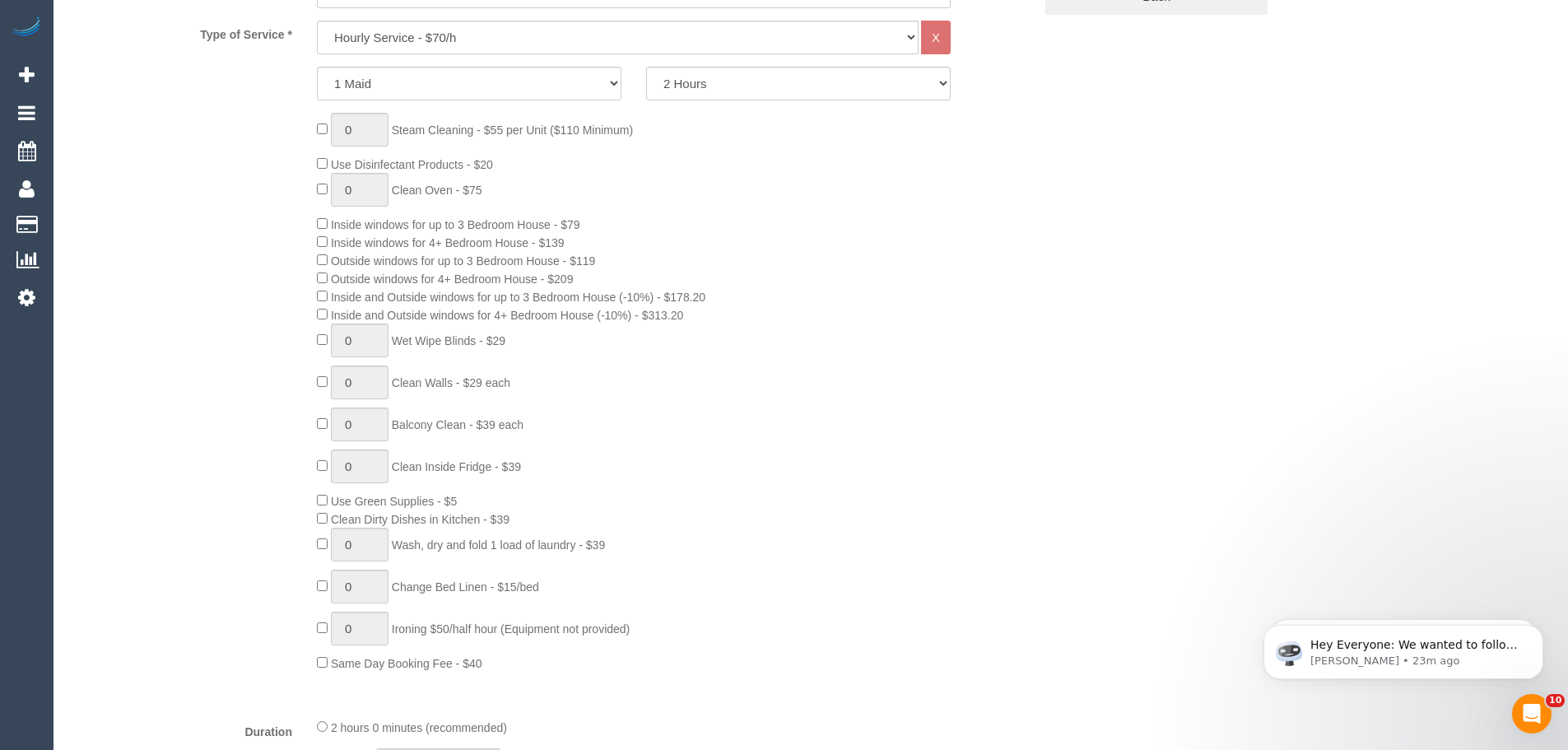
scroll to position [247, 0]
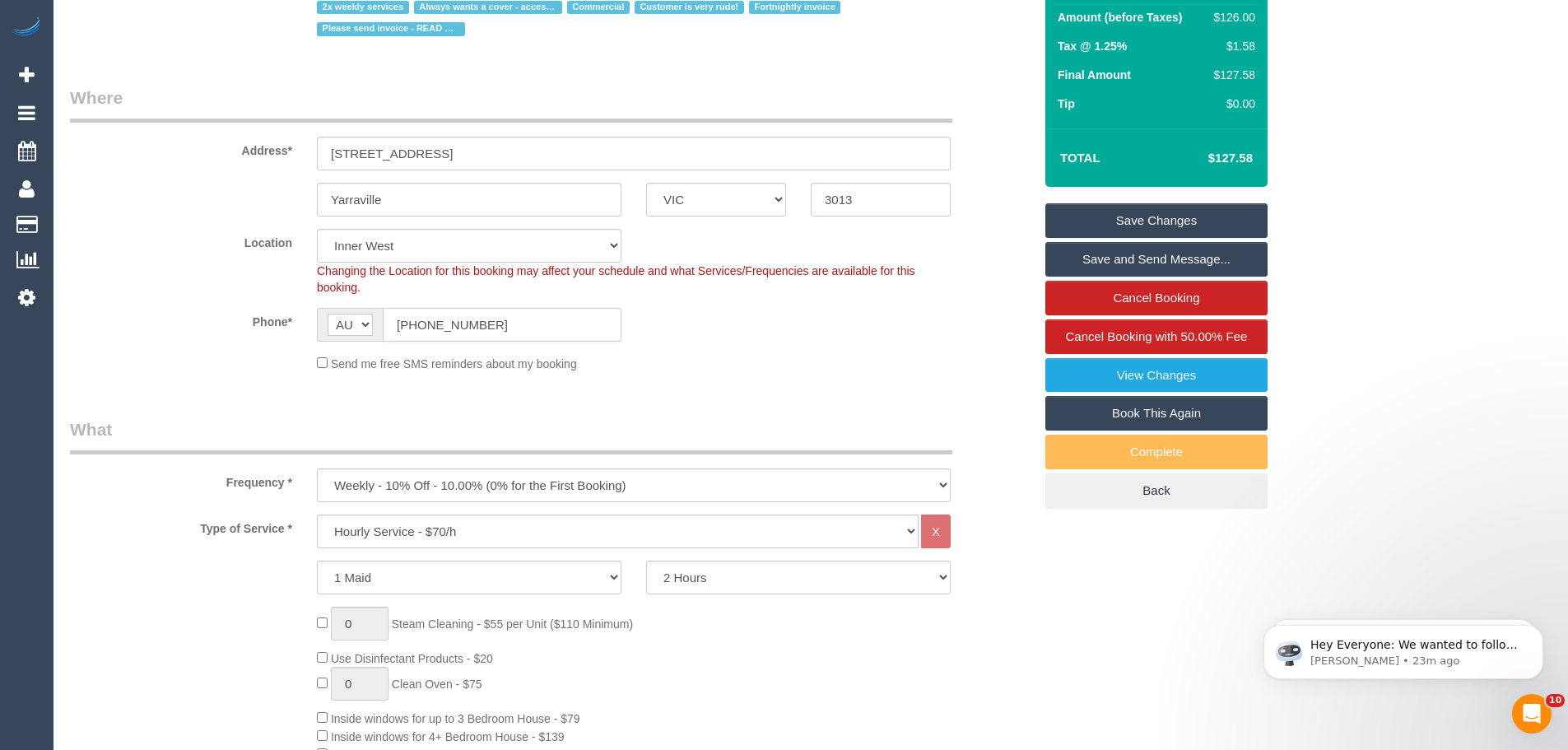
drag, startPoint x: 498, startPoint y: 331, endPoint x: 219, endPoint y: 326, distance: 279.0
click at [219, 326] on div "Phone* AF AL DZ AD AO AI AQ AG AR AM AW AU AT AZ BS BH BD BB BY BE BZ BJ BM BT …" at bounding box center [551, 325] width 988 height 34
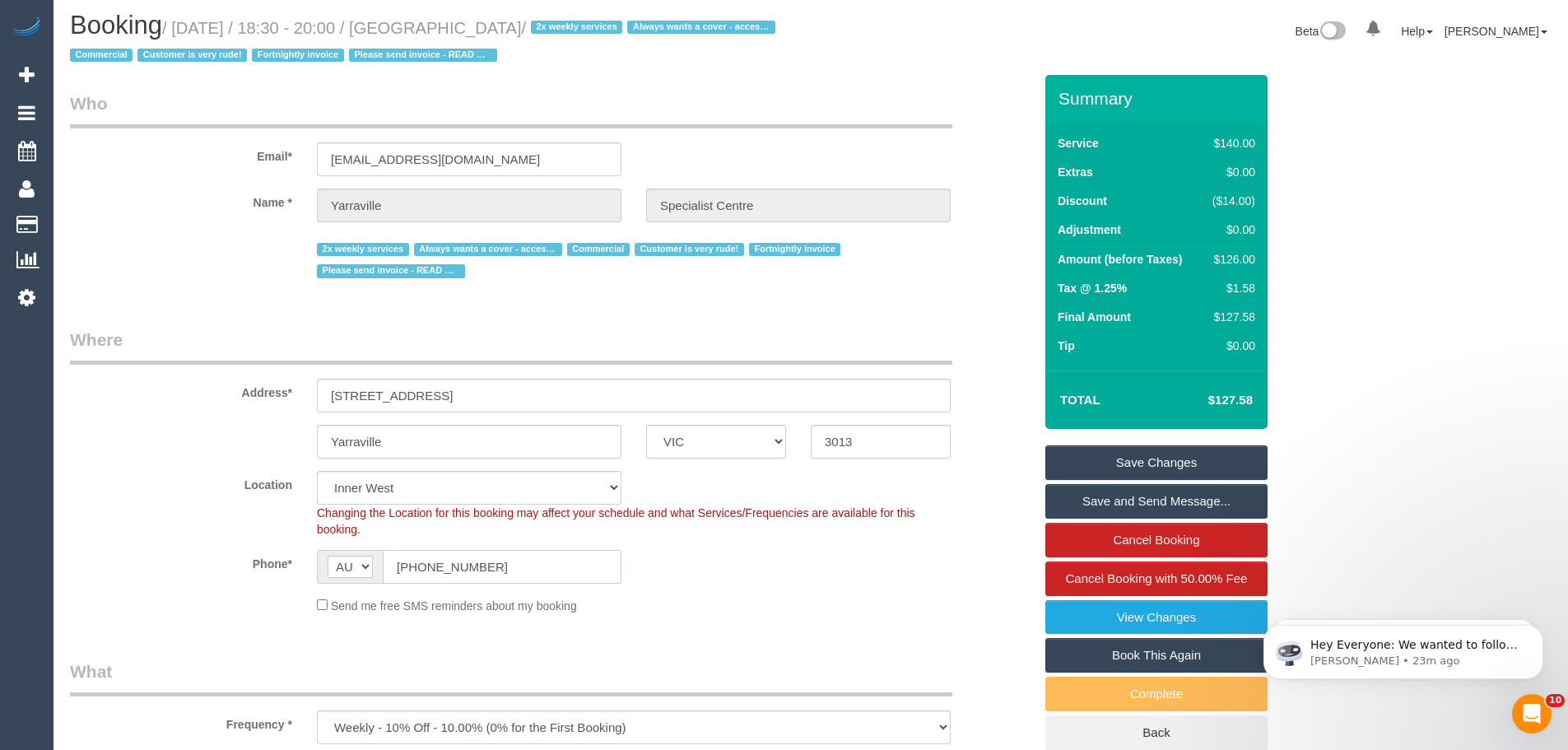
scroll to position [0, 0]
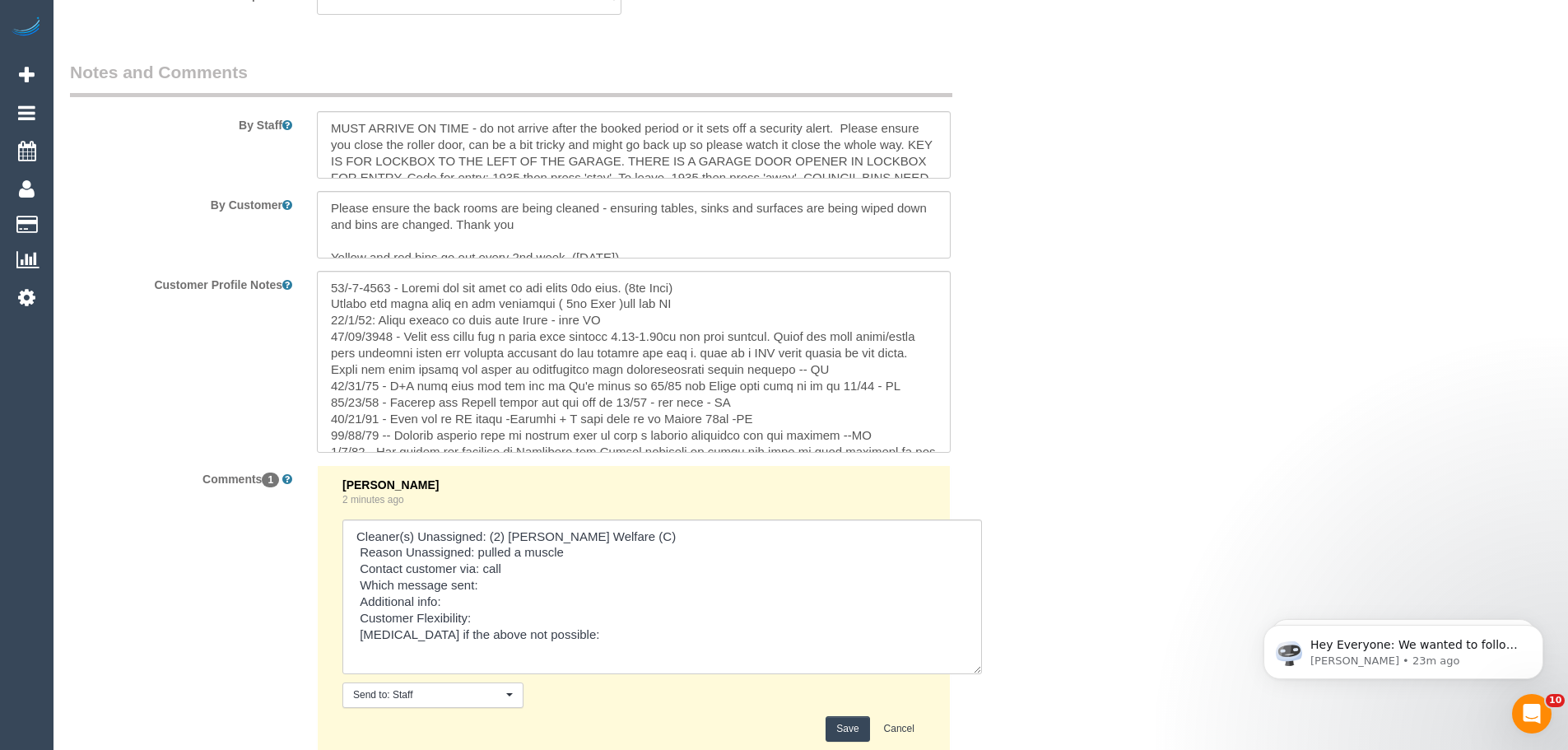
scroll to position [3113, 0]
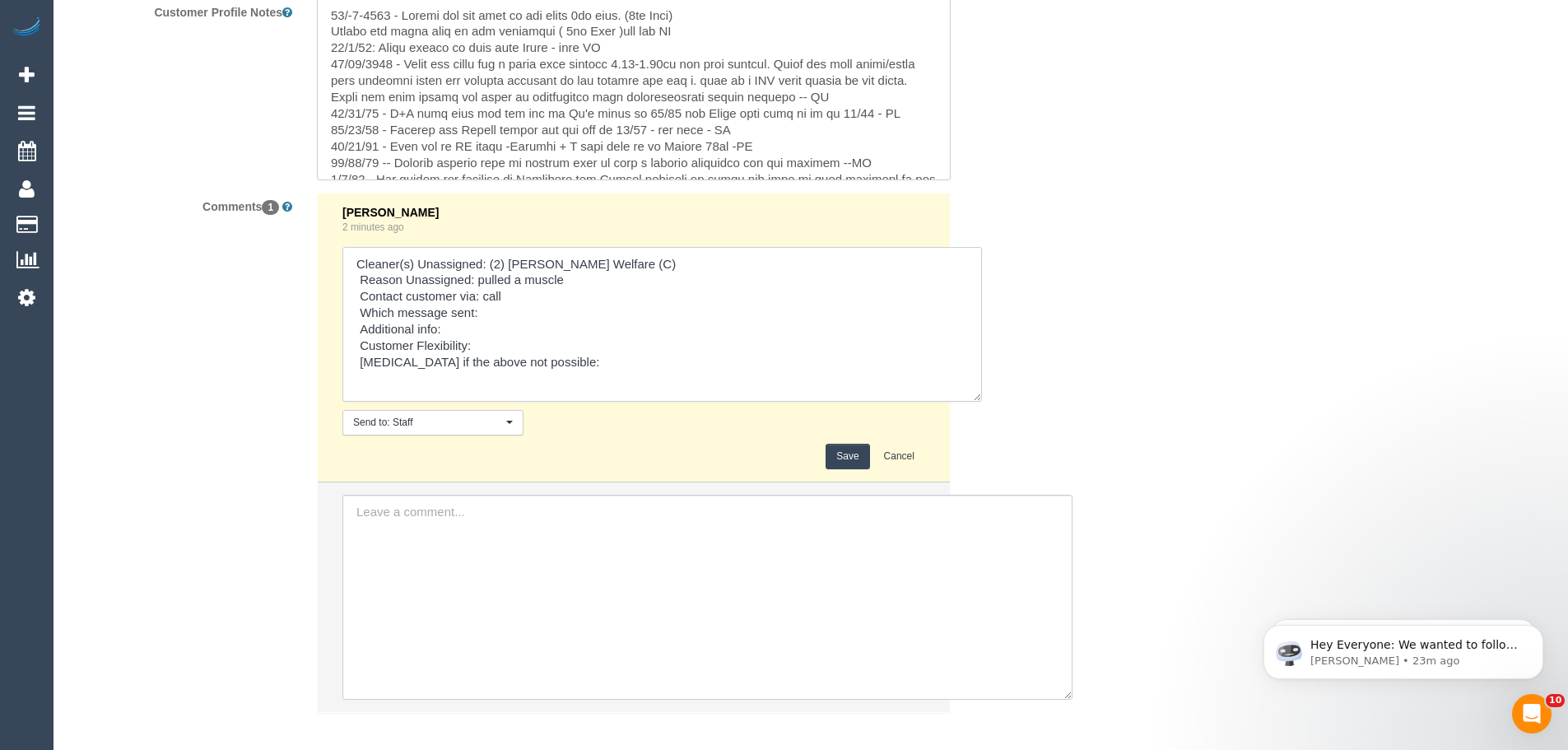
drag, startPoint x: 484, startPoint y: 298, endPoint x: 513, endPoint y: 302, distance: 29.3
click at [513, 302] on textarea at bounding box center [662, 324] width 639 height 154
click at [517, 313] on textarea at bounding box center [662, 324] width 639 height 154
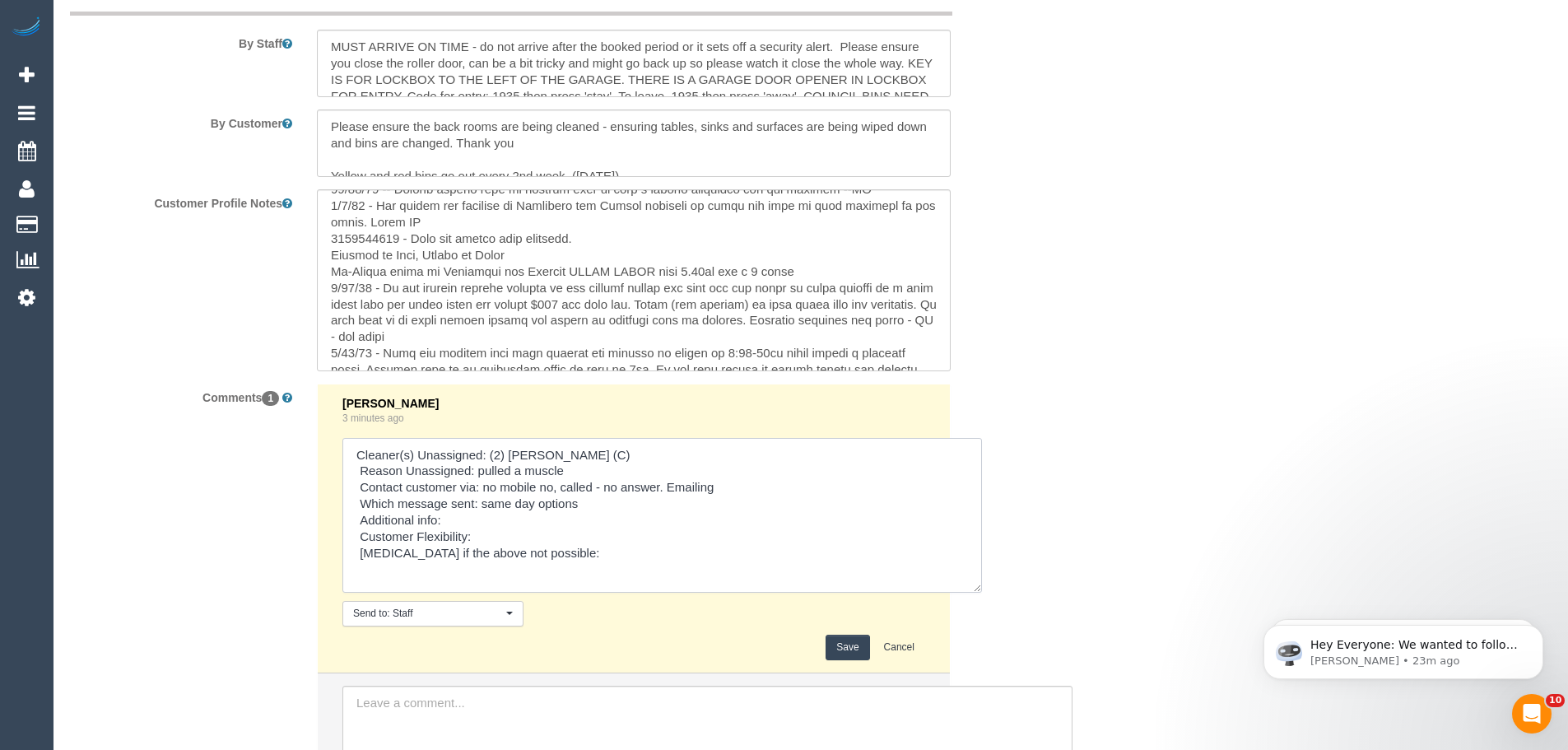
scroll to position [2949, 0]
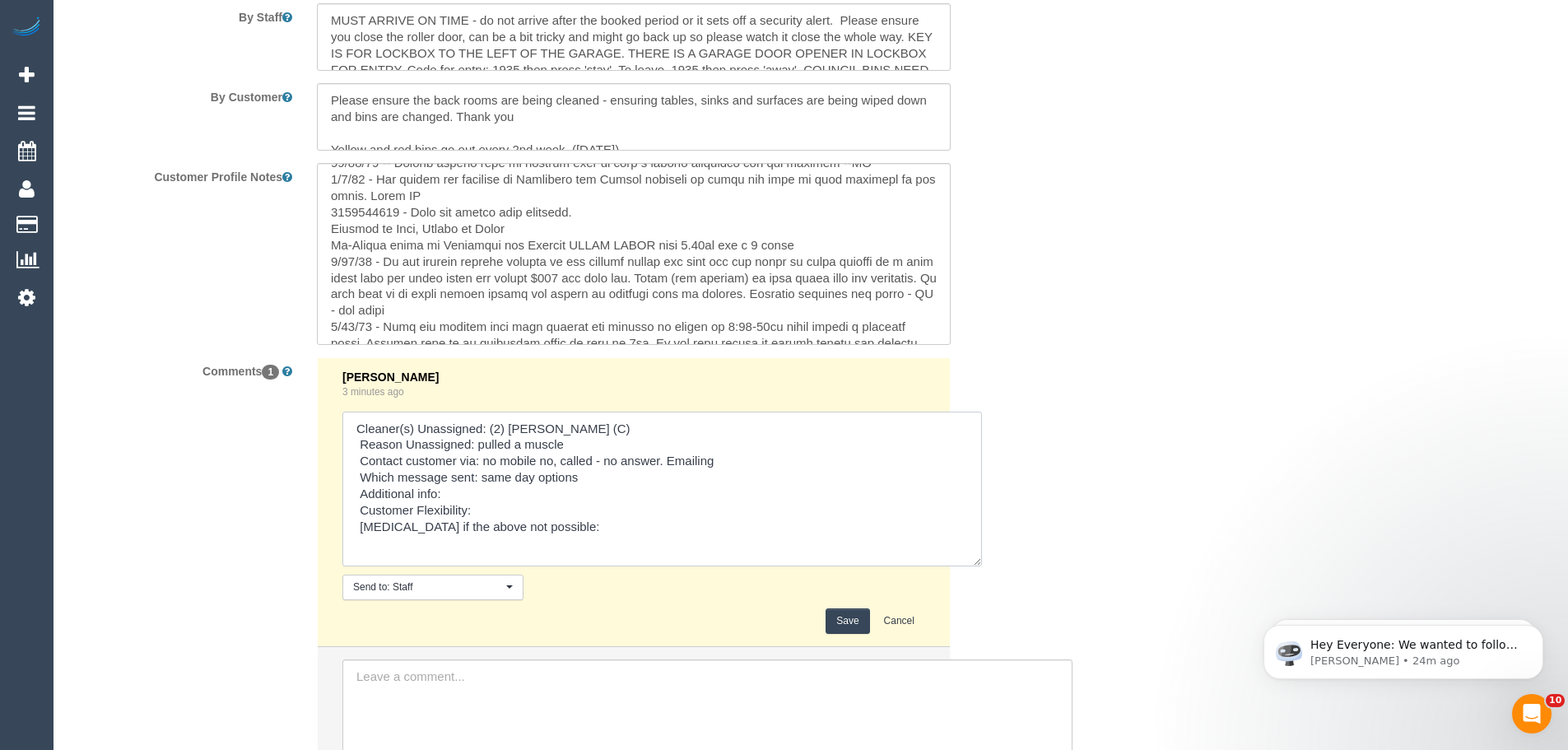
drag, startPoint x: 416, startPoint y: 498, endPoint x: 589, endPoint y: 535, distance: 176.9
click at [577, 534] on textarea at bounding box center [662, 489] width 639 height 154
click at [591, 535] on textarea at bounding box center [662, 489] width 639 height 154
type textarea "Cleaner(s) Unassigned: (2) Kerry Welfare (C) Reason Unassigned: pulled a muscle…"
click at [845, 613] on button "Save" at bounding box center [847, 621] width 44 height 25
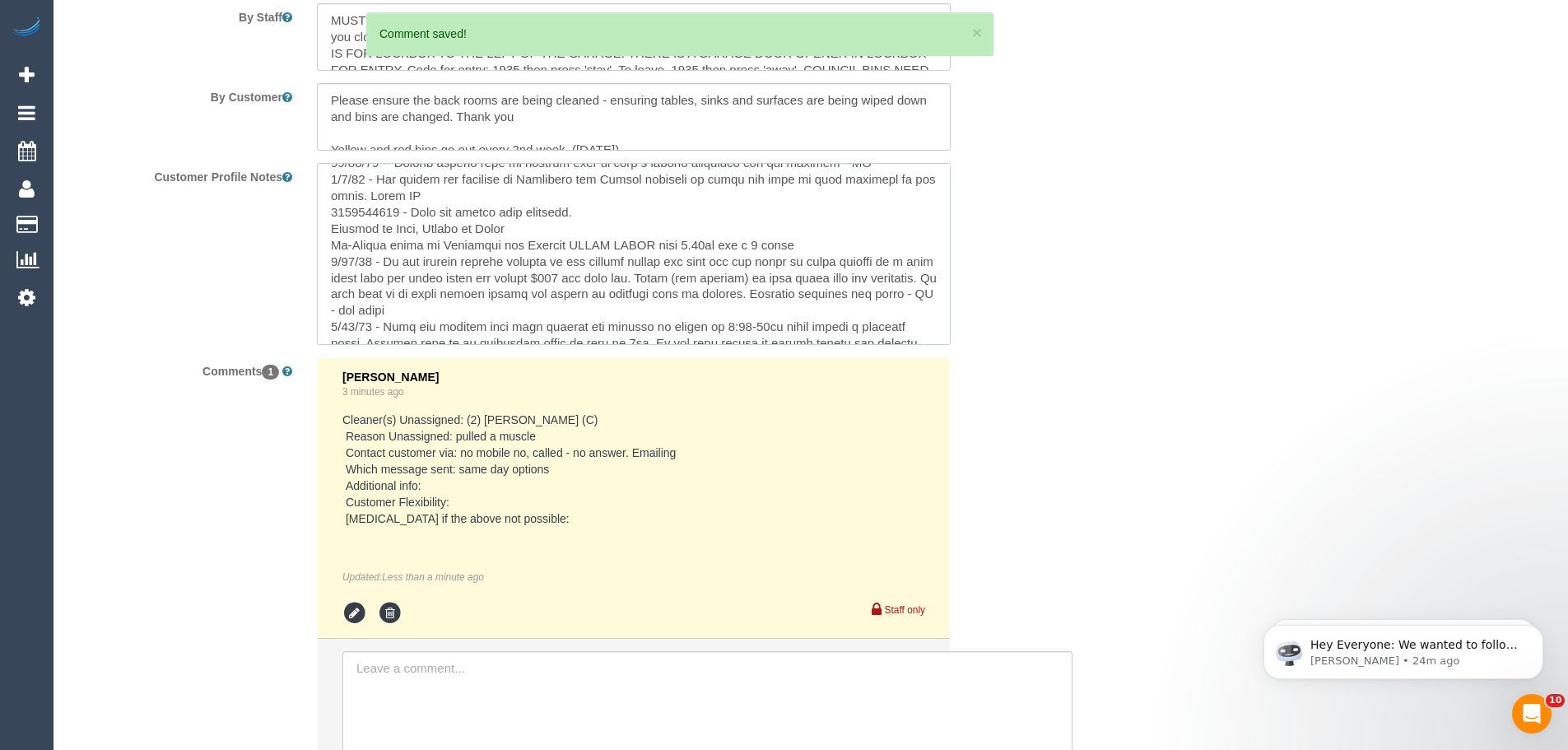
click at [563, 287] on textarea at bounding box center [634, 253] width 634 height 182
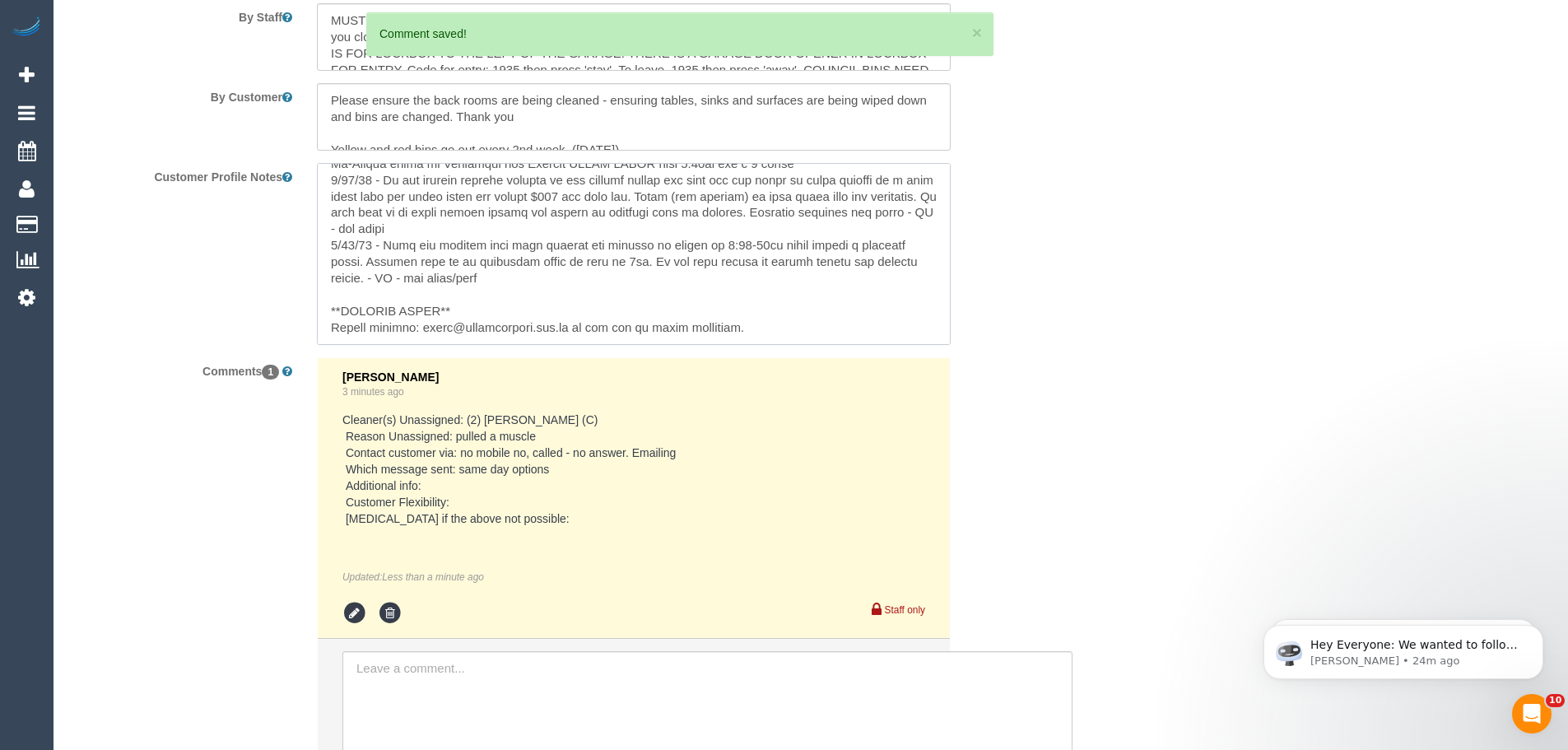
scroll to position [262, 0]
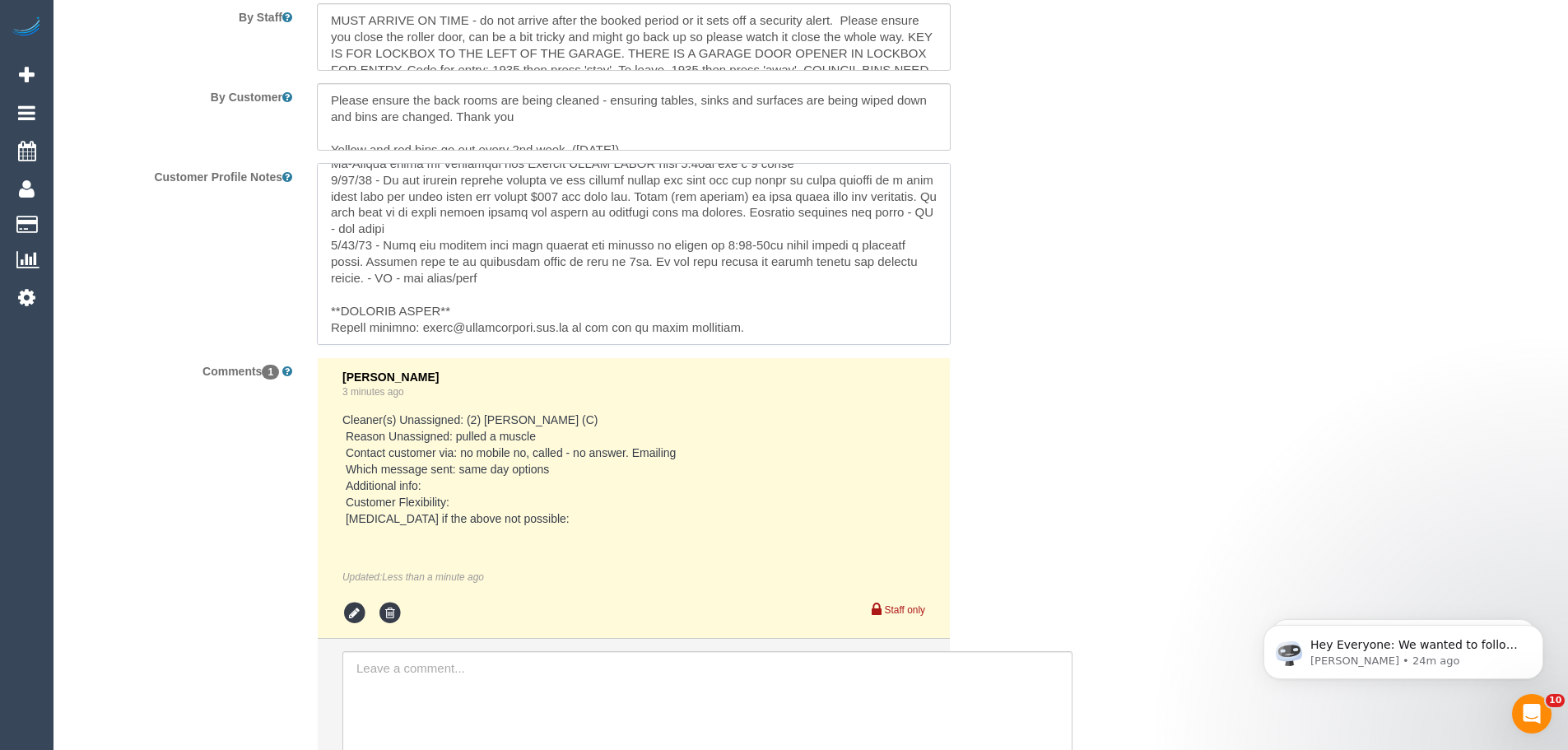
drag, startPoint x: 428, startPoint y: 331, endPoint x: 569, endPoint y: 332, distance: 141.0
click at [569, 332] on textarea at bounding box center [634, 253] width 634 height 182
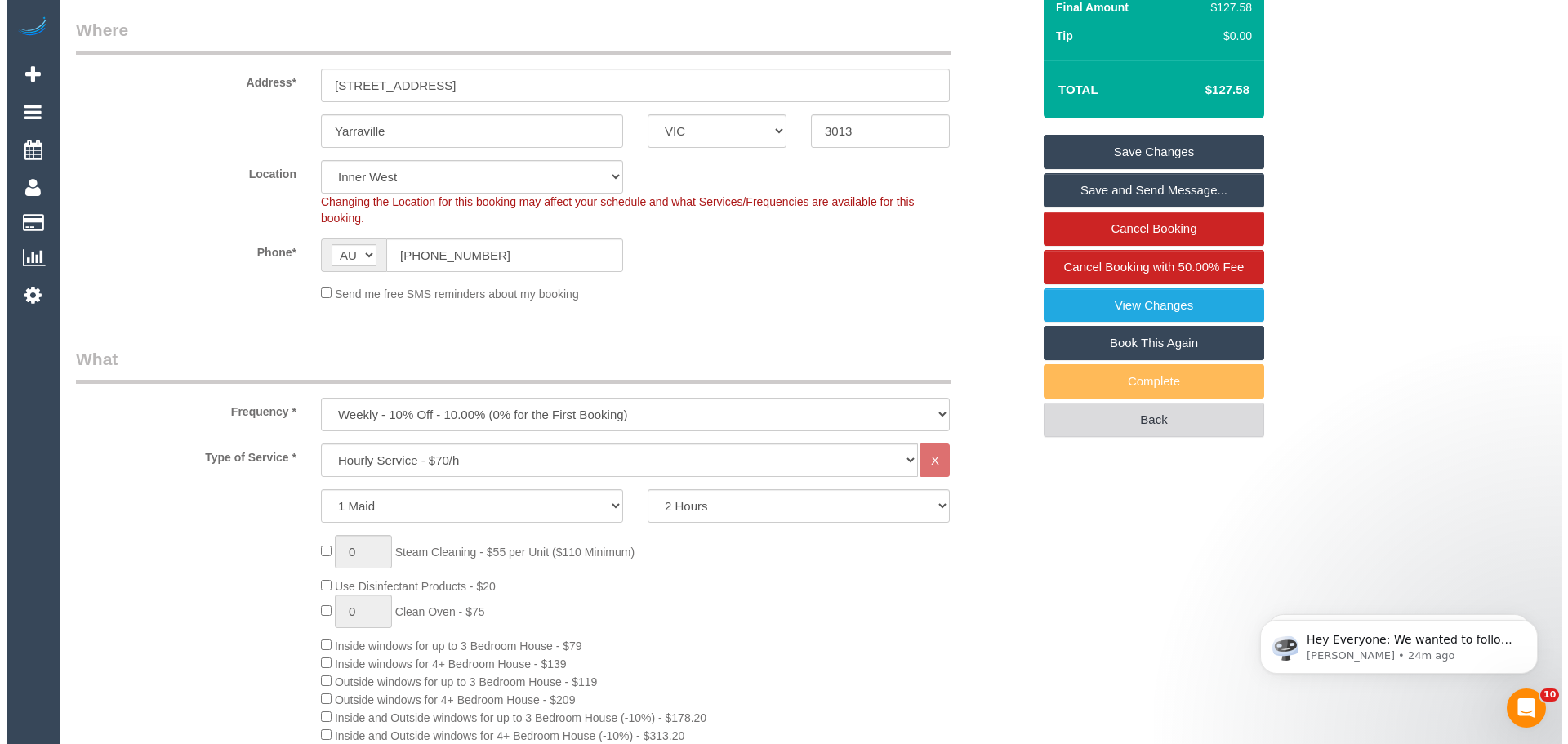
scroll to position [0, 0]
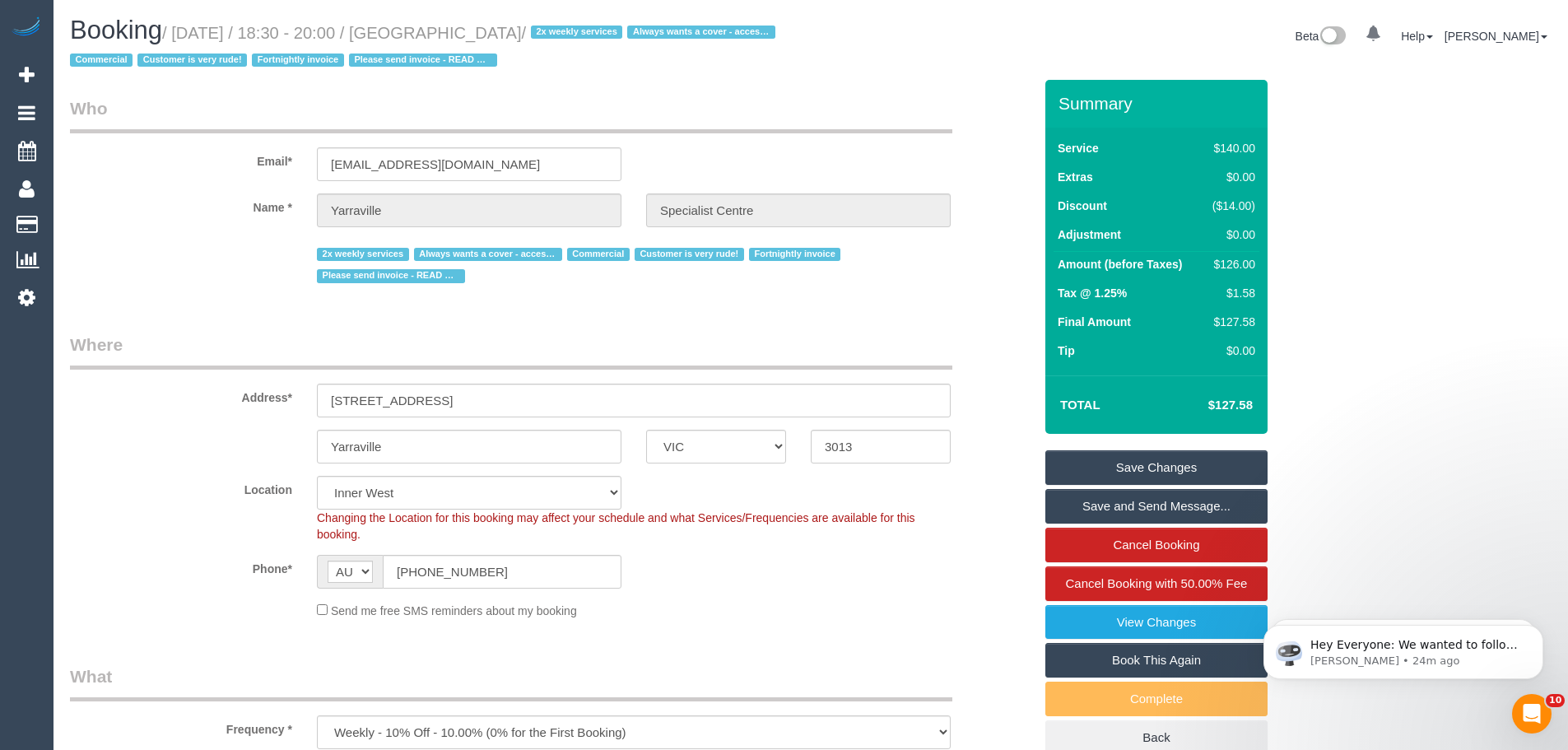
click at [1167, 472] on link "Save Changes" at bounding box center [1156, 467] width 222 height 34
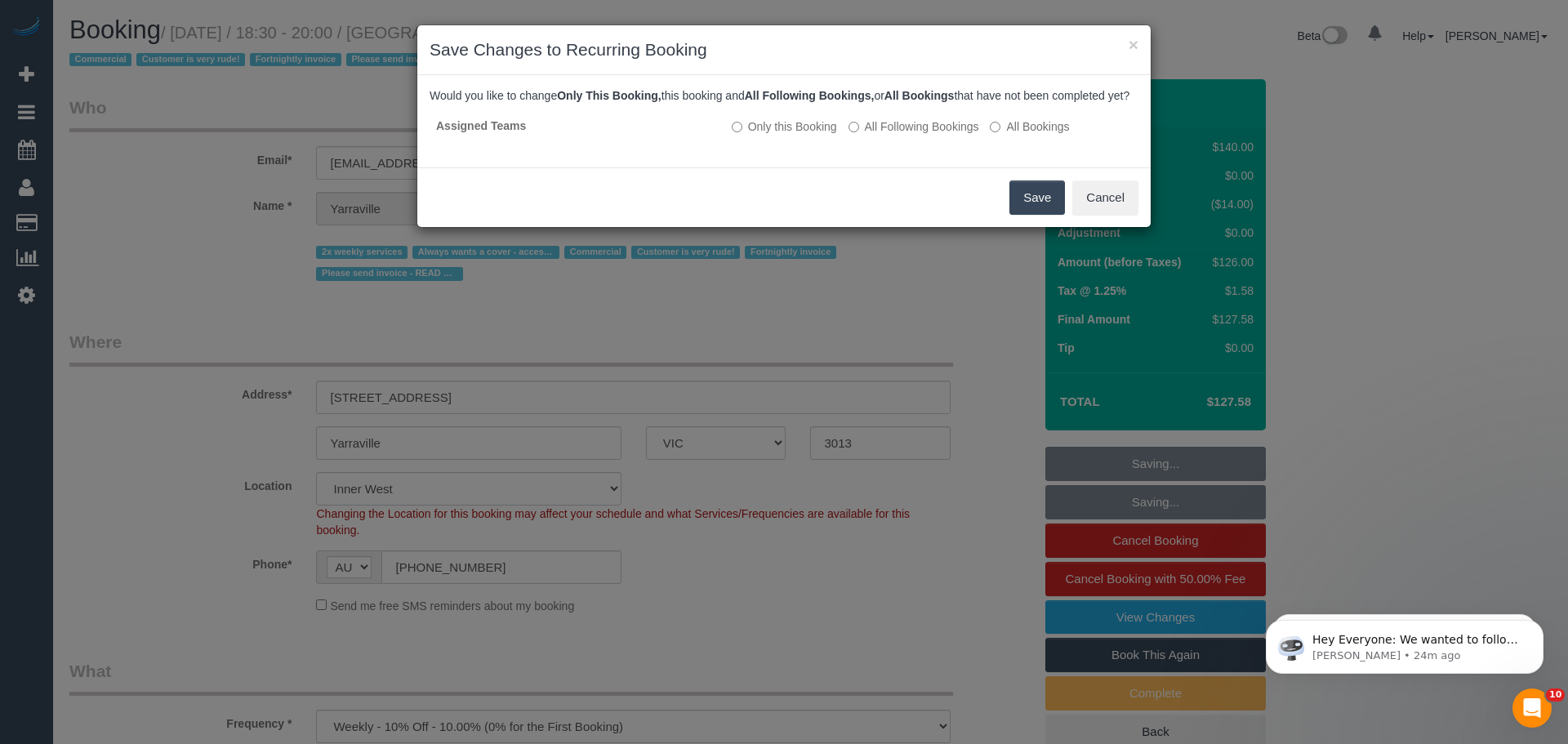
click at [1024, 215] on button "Save" at bounding box center [1037, 198] width 55 height 34
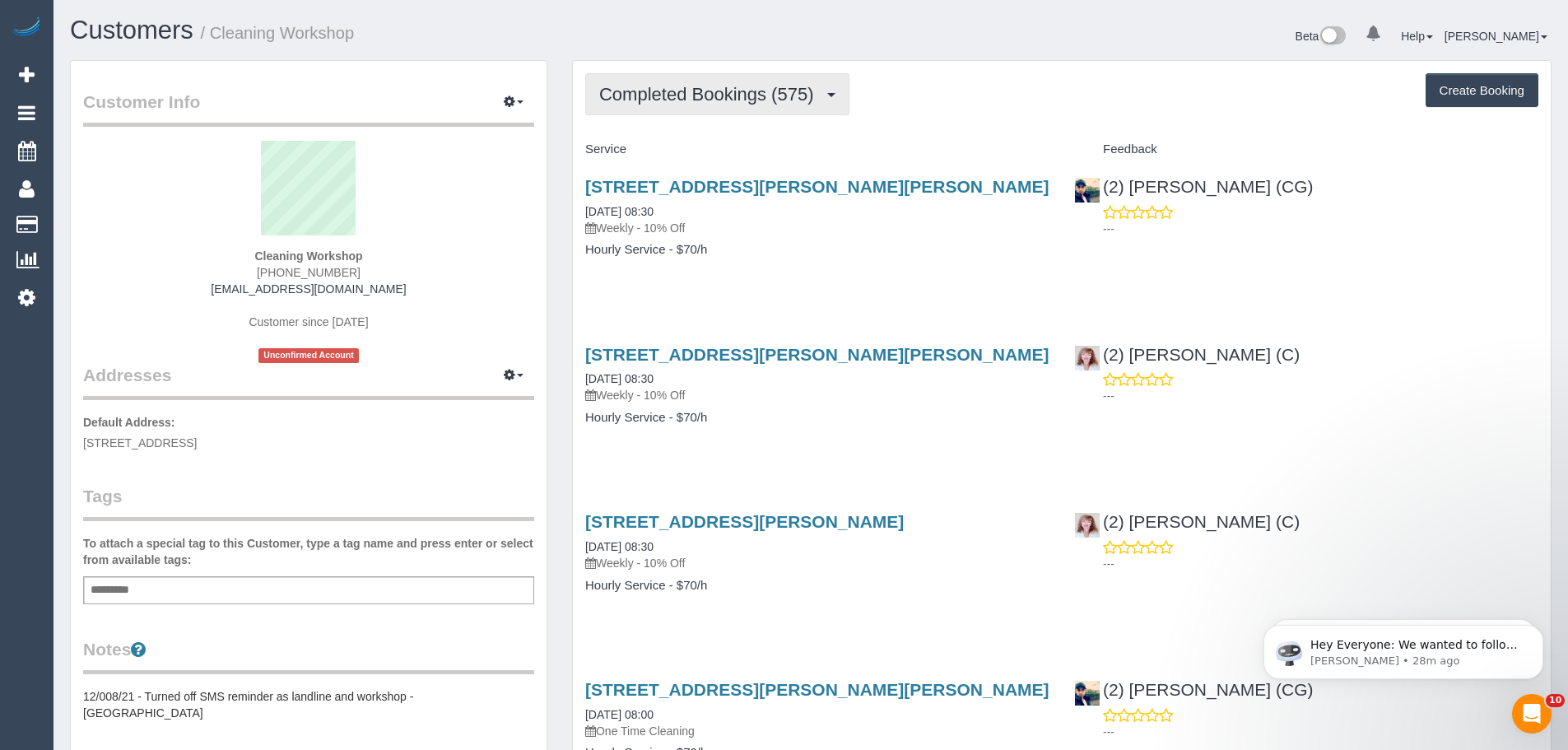
click at [646, 104] on button "Completed Bookings (575)" at bounding box center [718, 94] width 264 height 42
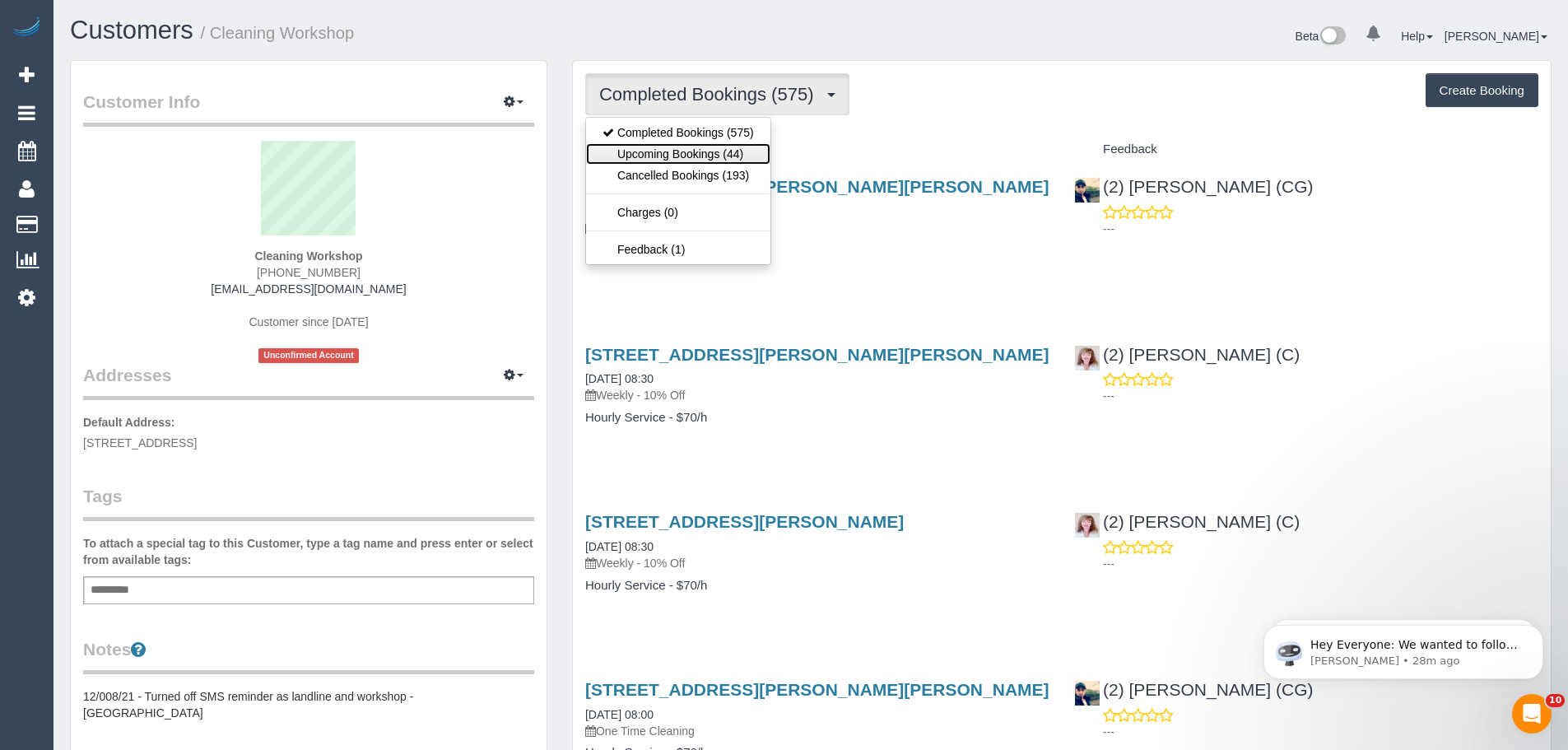
click at [636, 158] on link "Upcoming Bookings (44)" at bounding box center [678, 154] width 184 height 22
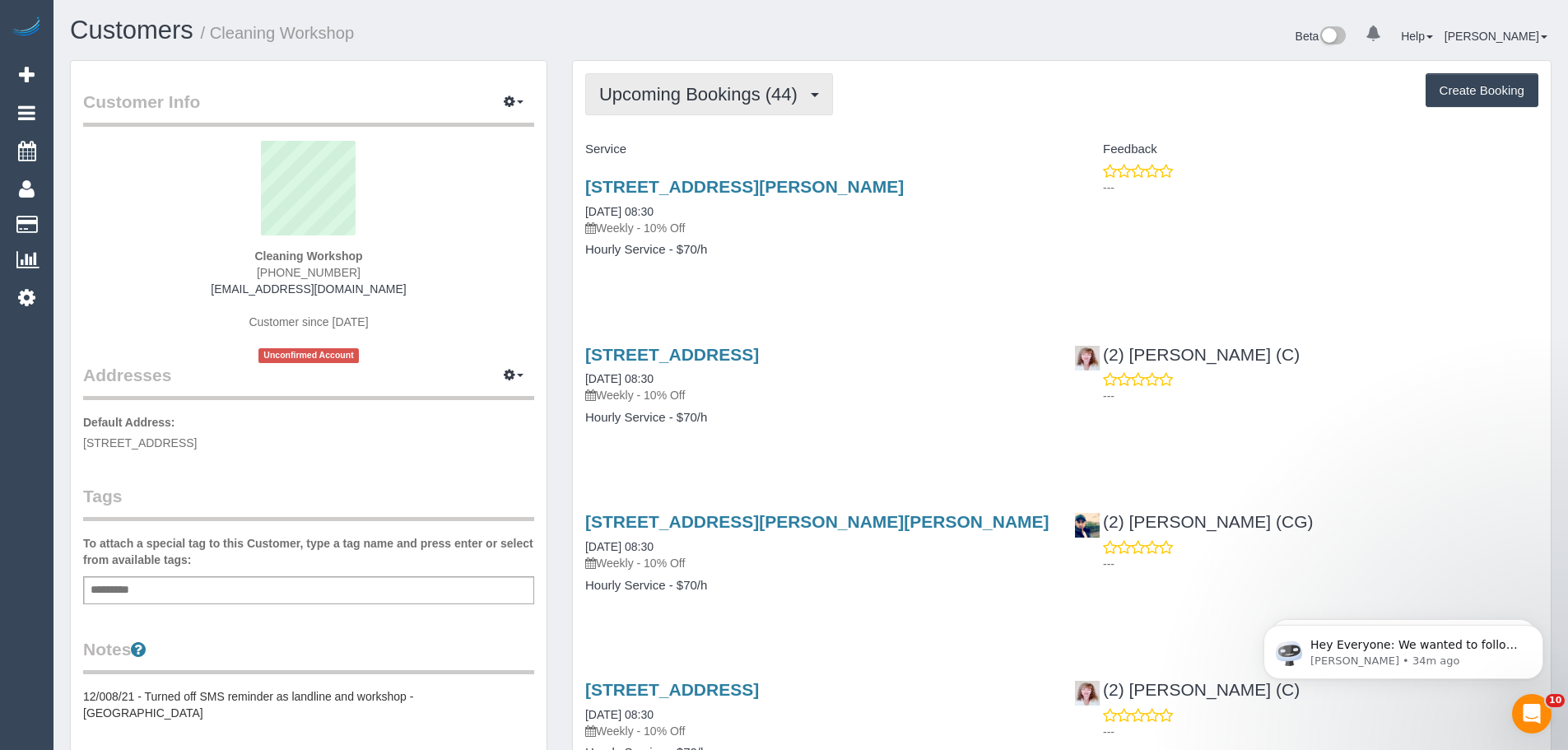
click at [743, 103] on span "Upcoming Bookings (44)" at bounding box center [702, 93] width 207 height 21
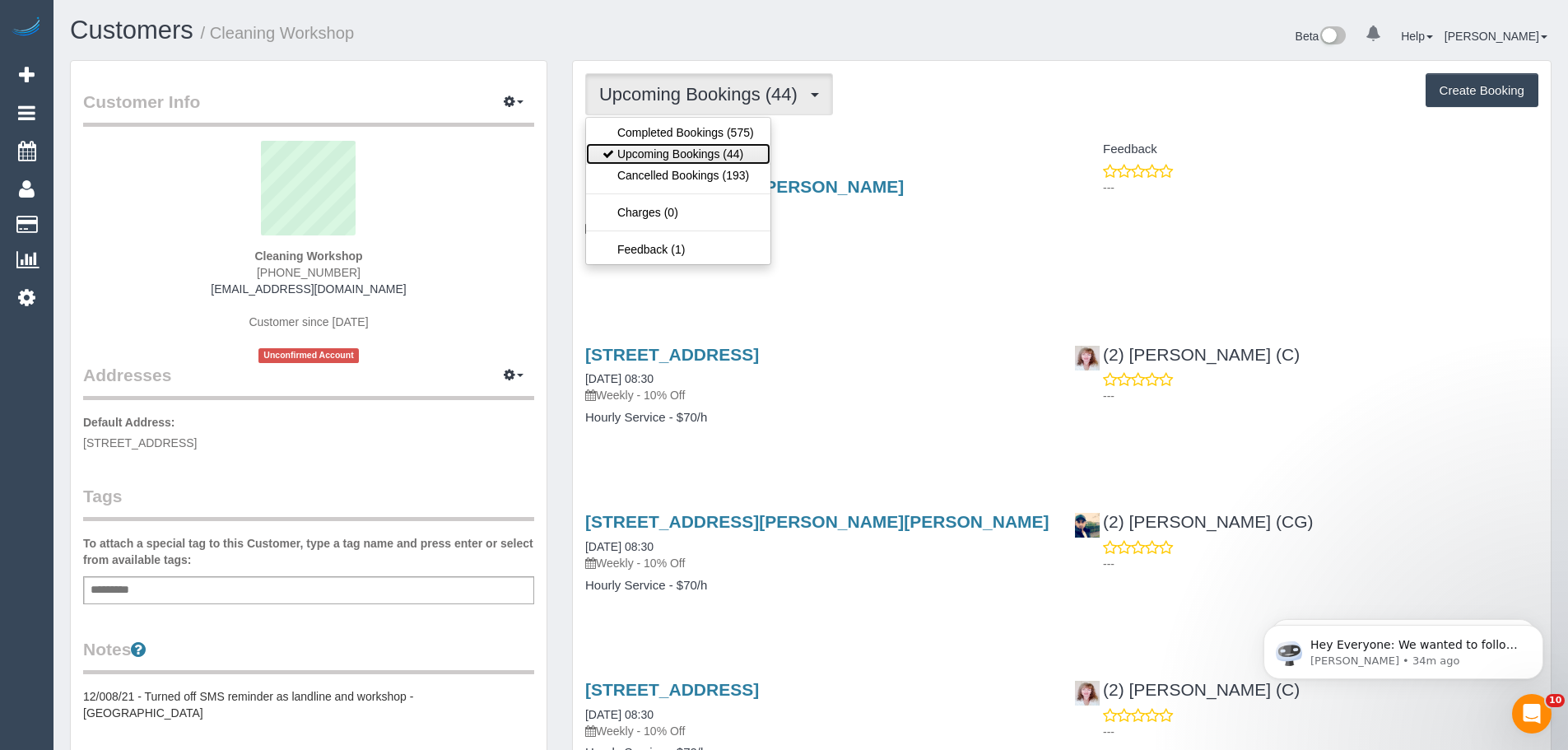
click at [681, 157] on link "Upcoming Bookings (44)" at bounding box center [678, 154] width 184 height 22
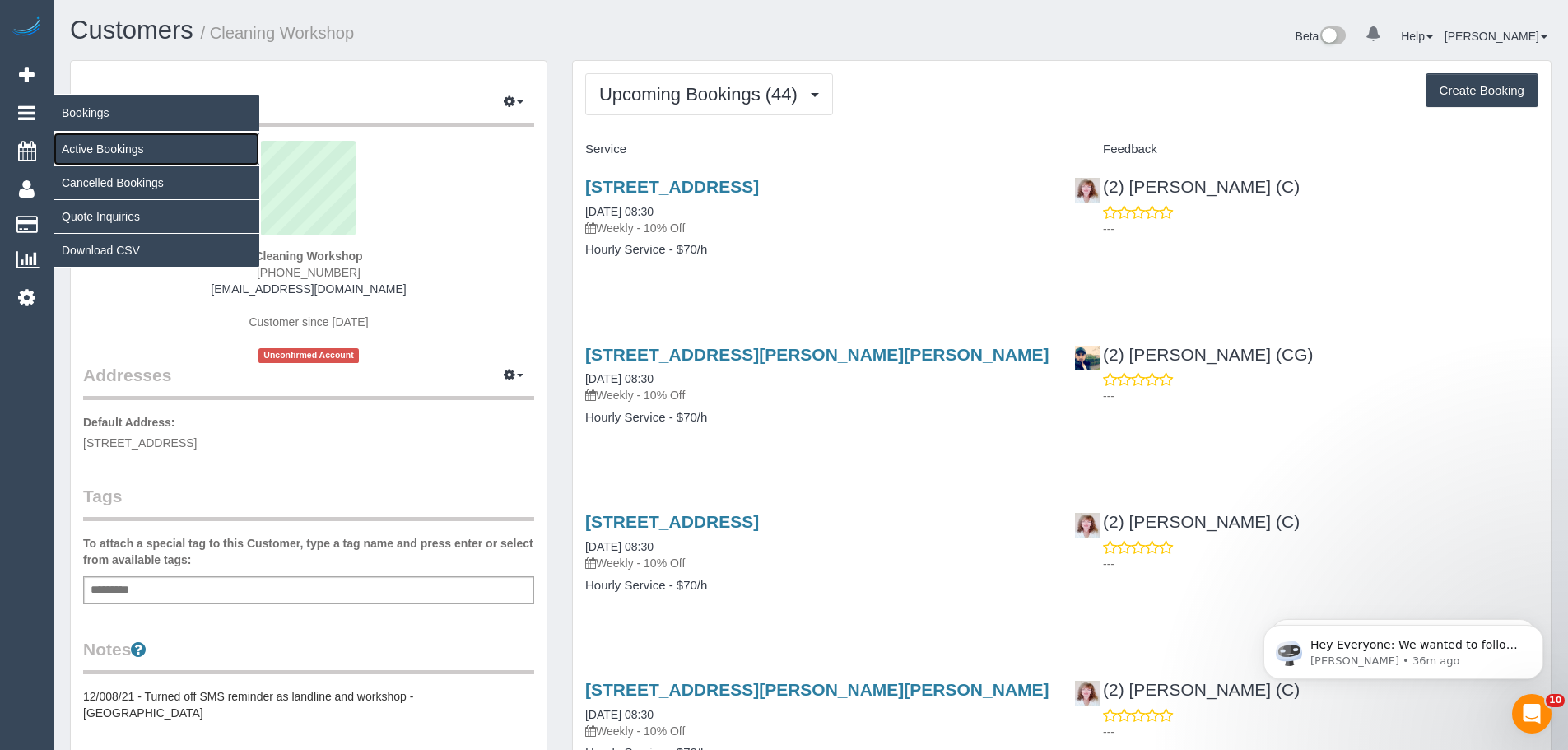
click at [87, 152] on link "Active Bookings" at bounding box center [156, 149] width 206 height 33
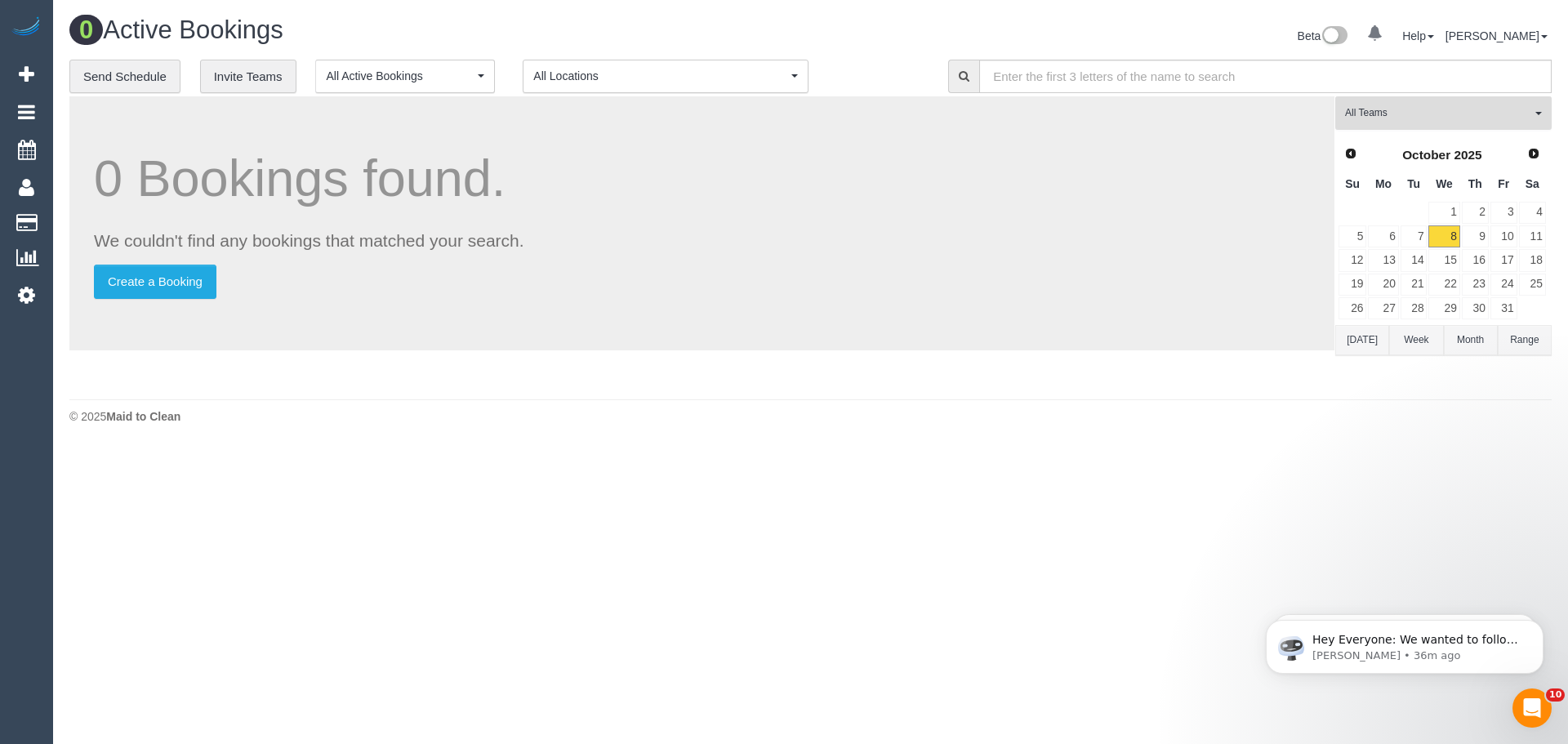
click at [1403, 116] on span "All Teams" at bounding box center [1437, 113] width 186 height 14
click at [1388, 137] on link "Remove Team Filters" at bounding box center [1442, 139] width 215 height 21
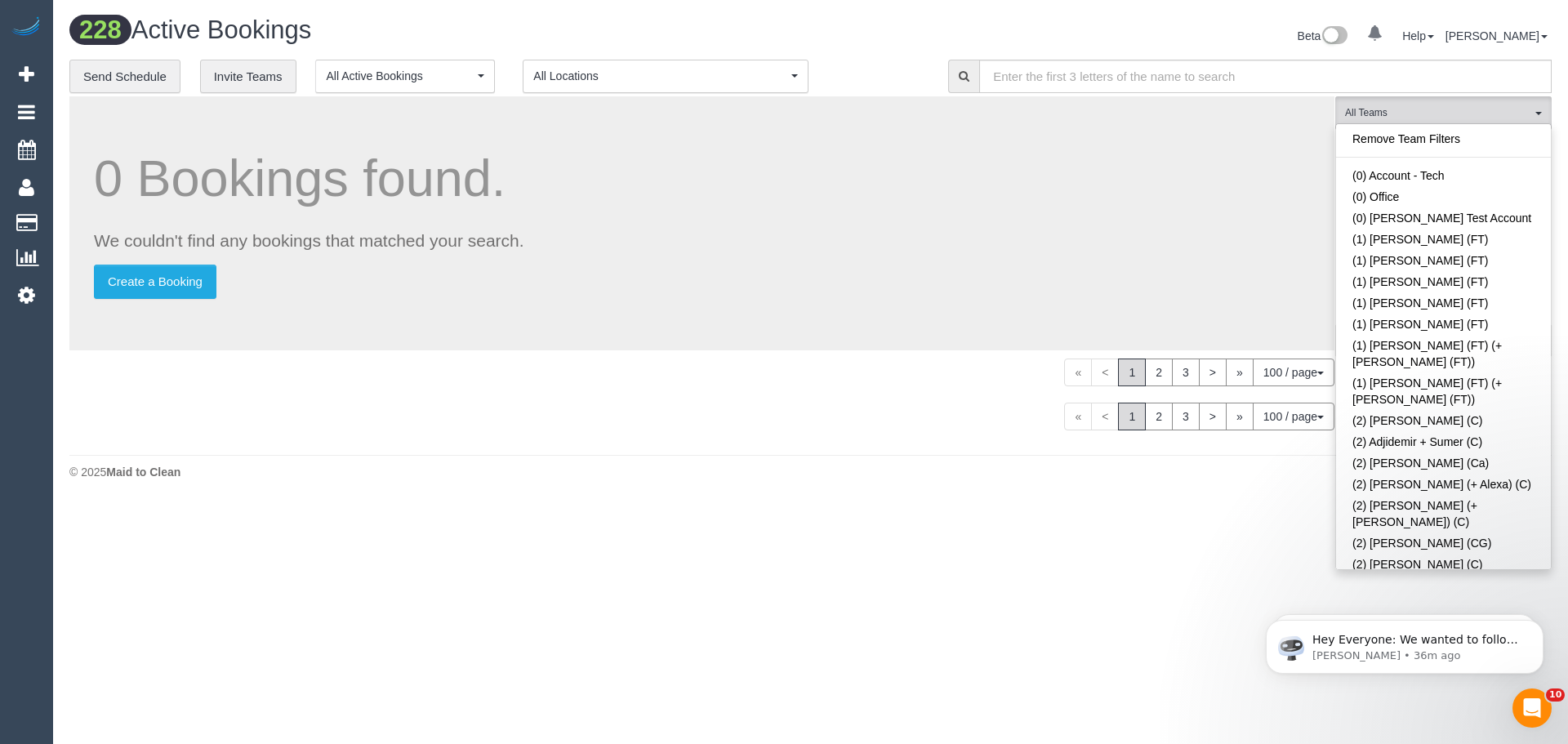
scroll to position [4501, 0]
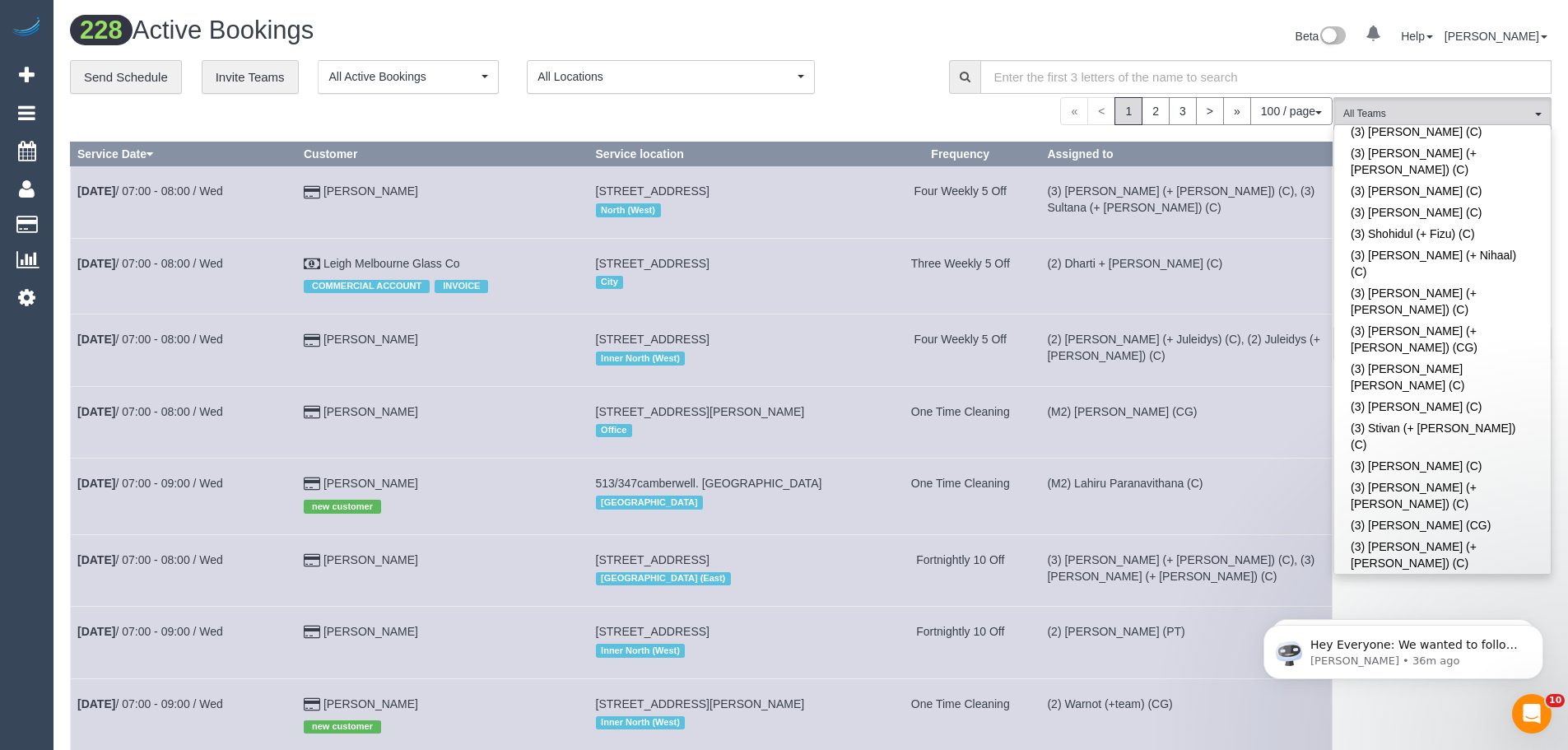
click at [1458, 108] on span "(M1) [PERSON_NAME] (C)" at bounding box center [1437, 114] width 188 height 14
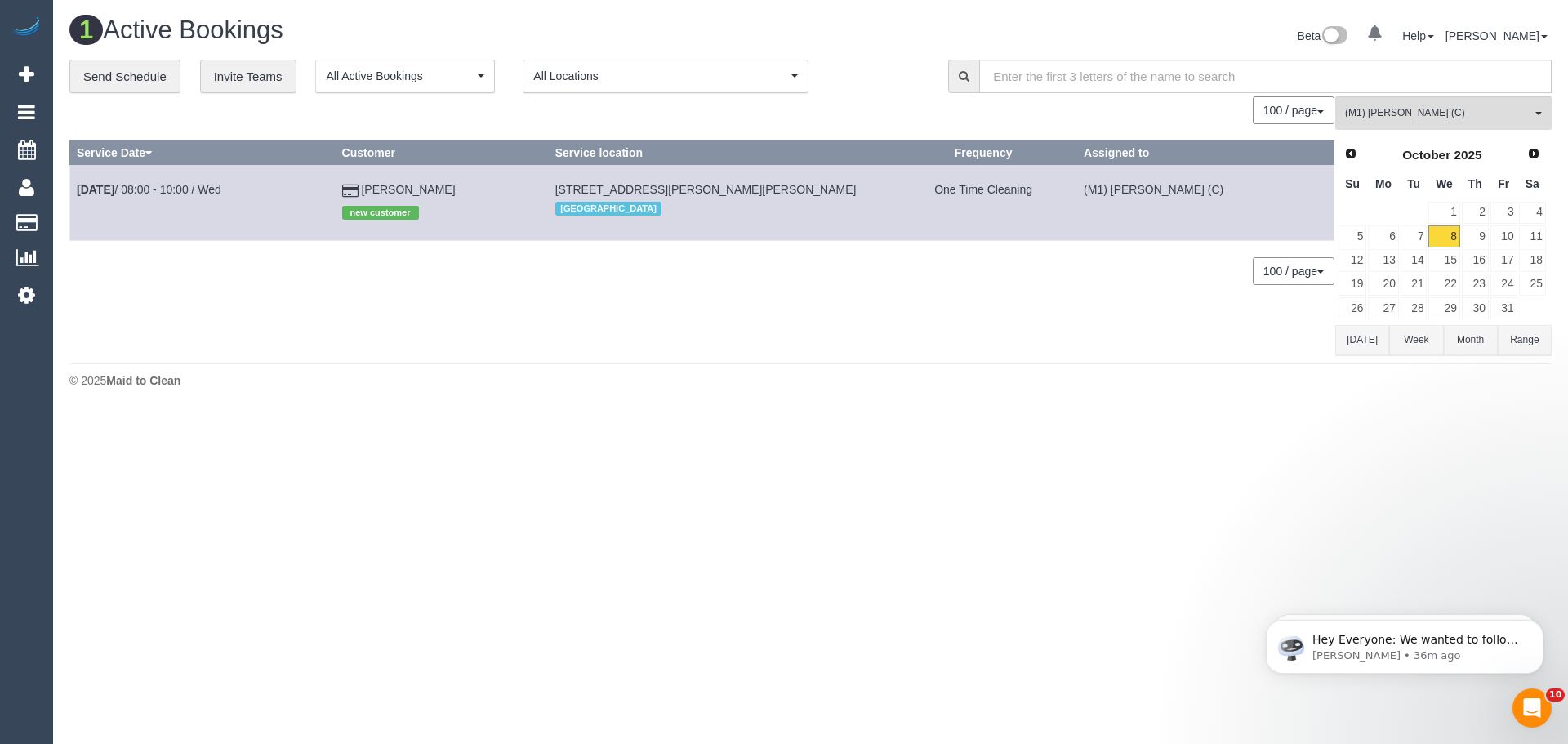
click at [1355, 342] on button "[DATE]" at bounding box center [1361, 340] width 53 height 30
click at [1462, 103] on button "(M1) Jeferson Ortiz (C) All Teams" at bounding box center [1442, 113] width 216 height 34
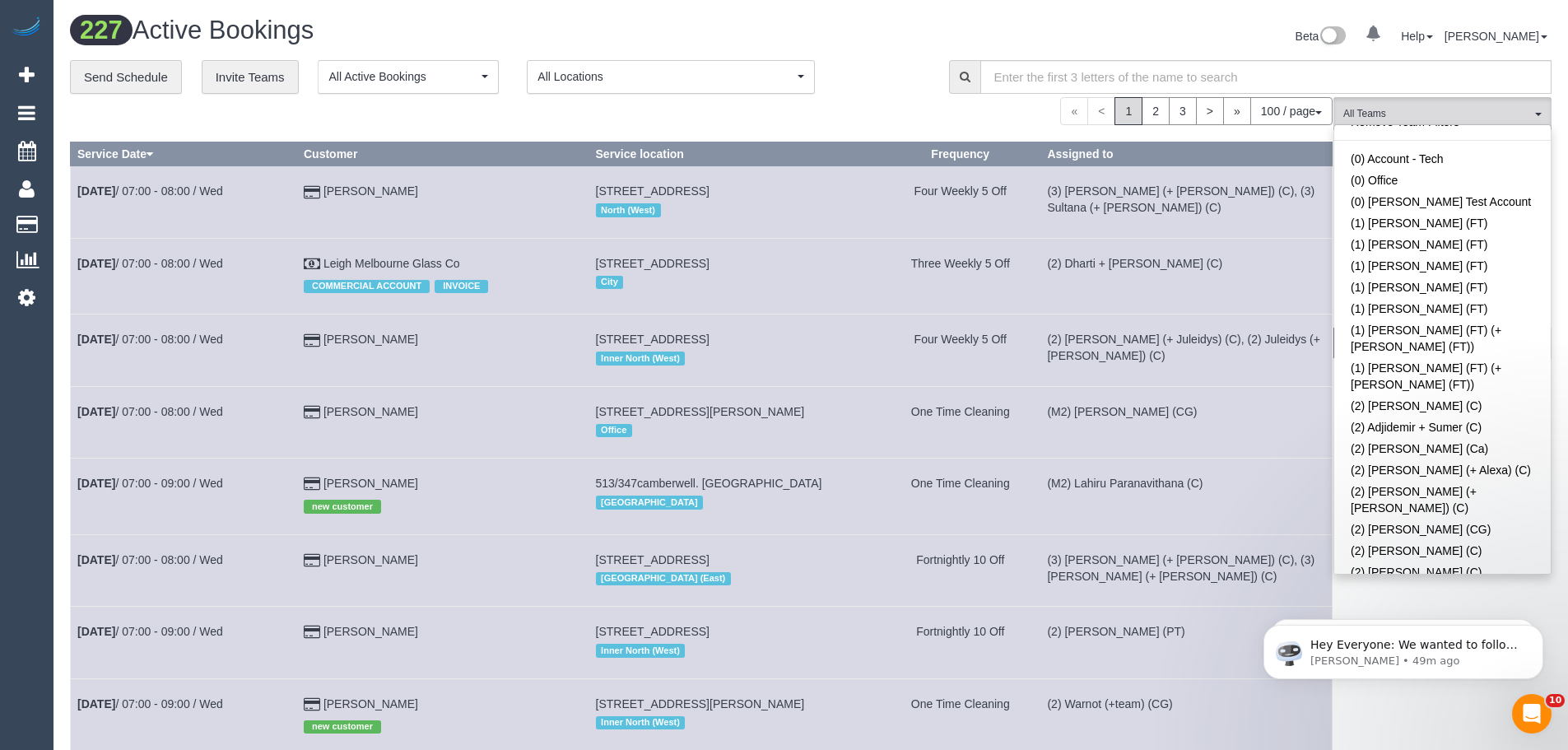
scroll to position [0, 0]
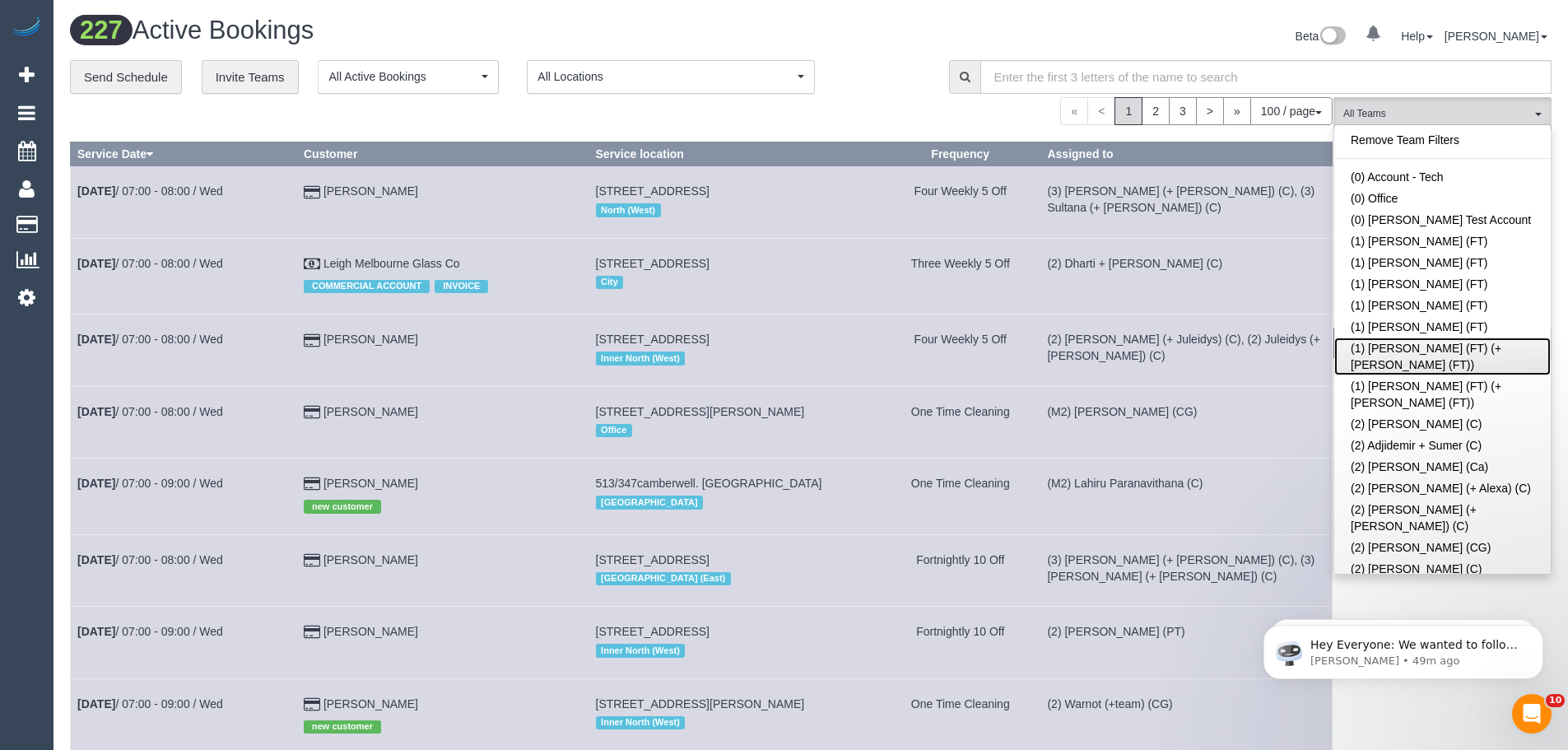
click at [1410, 350] on link "(1) Tina (FT) (+Tony (FT))" at bounding box center [1442, 357] width 216 height 38
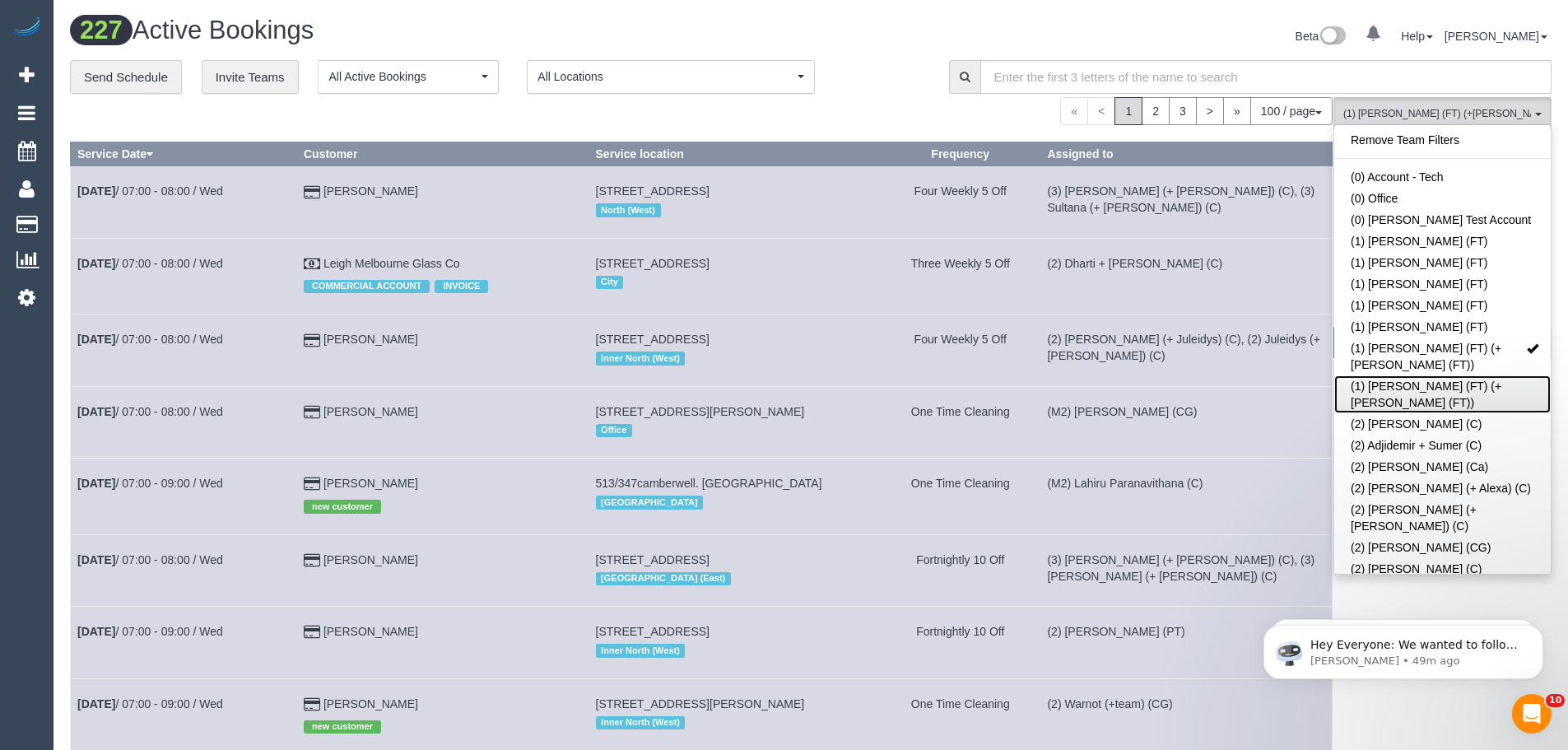
click at [1410, 375] on link "(1) Tony (FT) (+Tina (FT))" at bounding box center [1442, 394] width 216 height 38
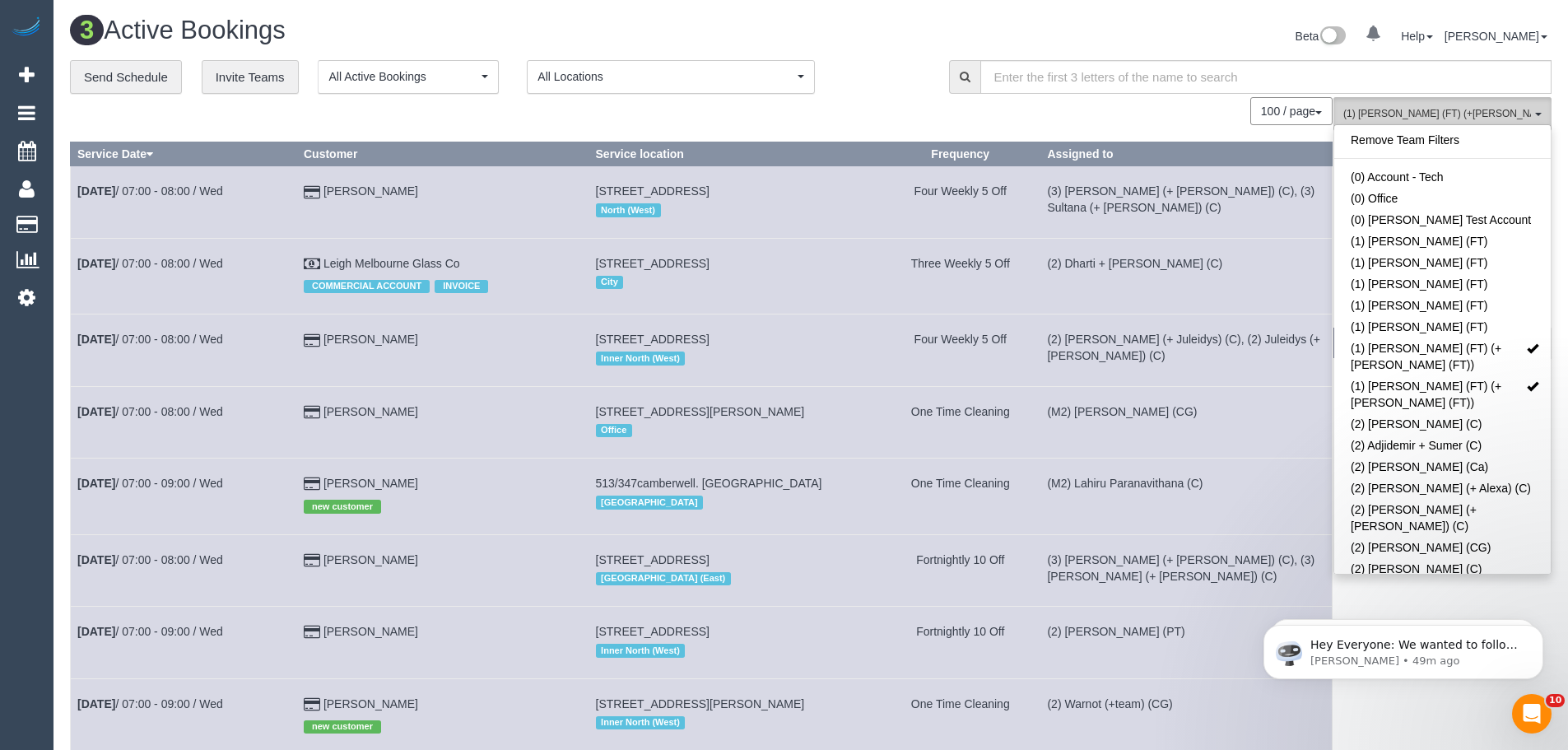
click at [1414, 118] on span "(1) Tina (FT) (+Tony (FT)) , (1) Tony (FT) (+Tina (FT))" at bounding box center [1437, 114] width 188 height 14
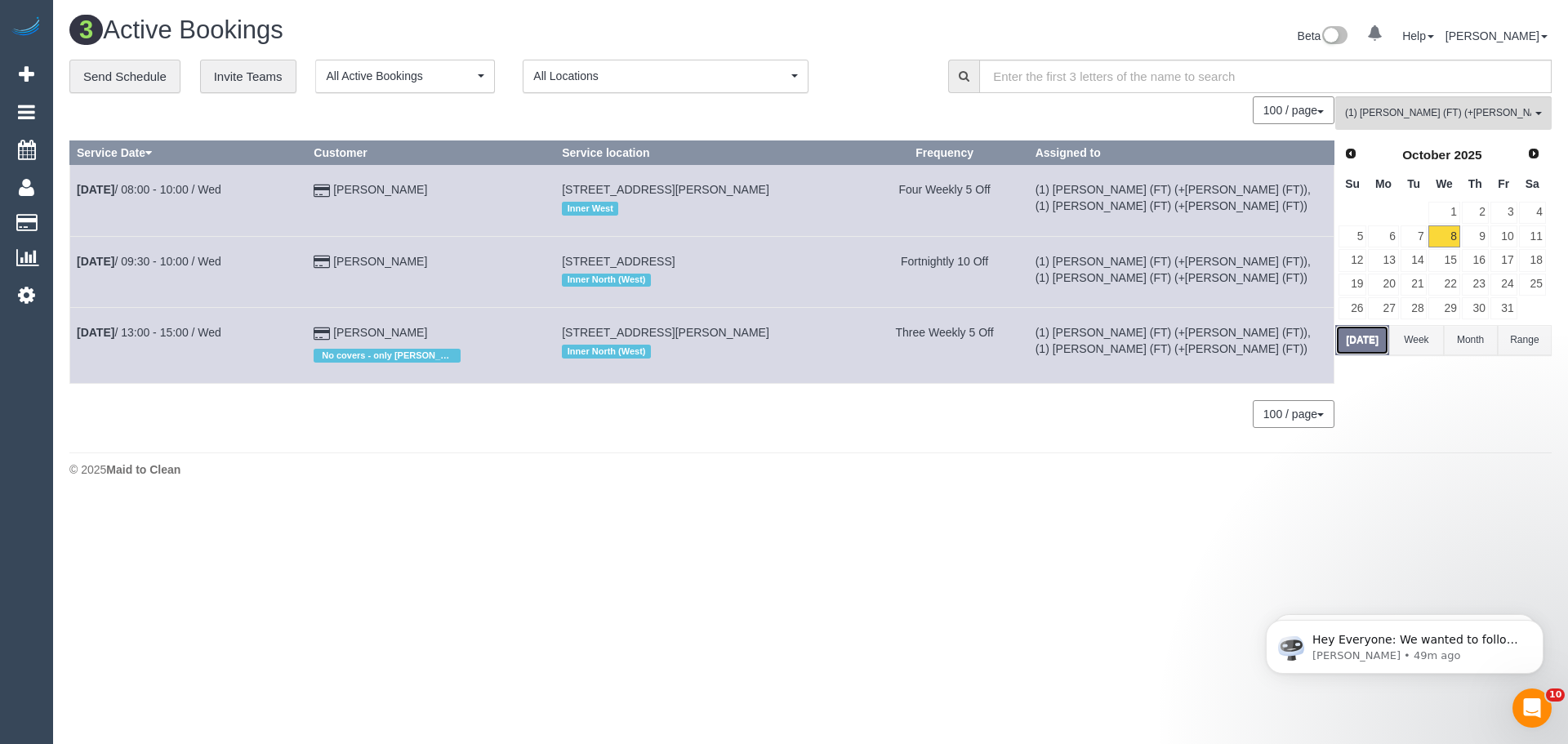
click at [1370, 346] on button "Today" at bounding box center [1361, 340] width 53 height 30
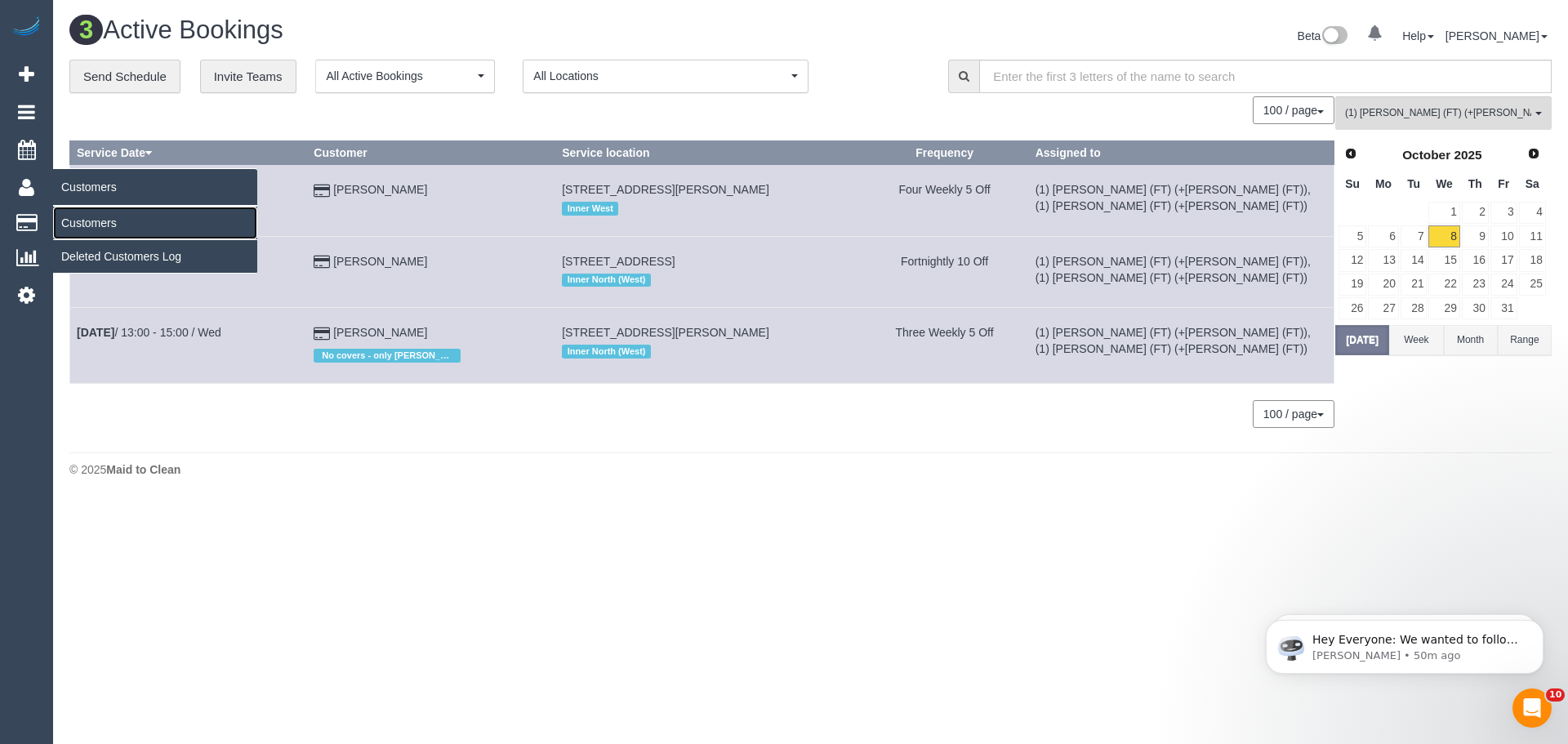
click at [106, 228] on link "Customers" at bounding box center [155, 223] width 204 height 33
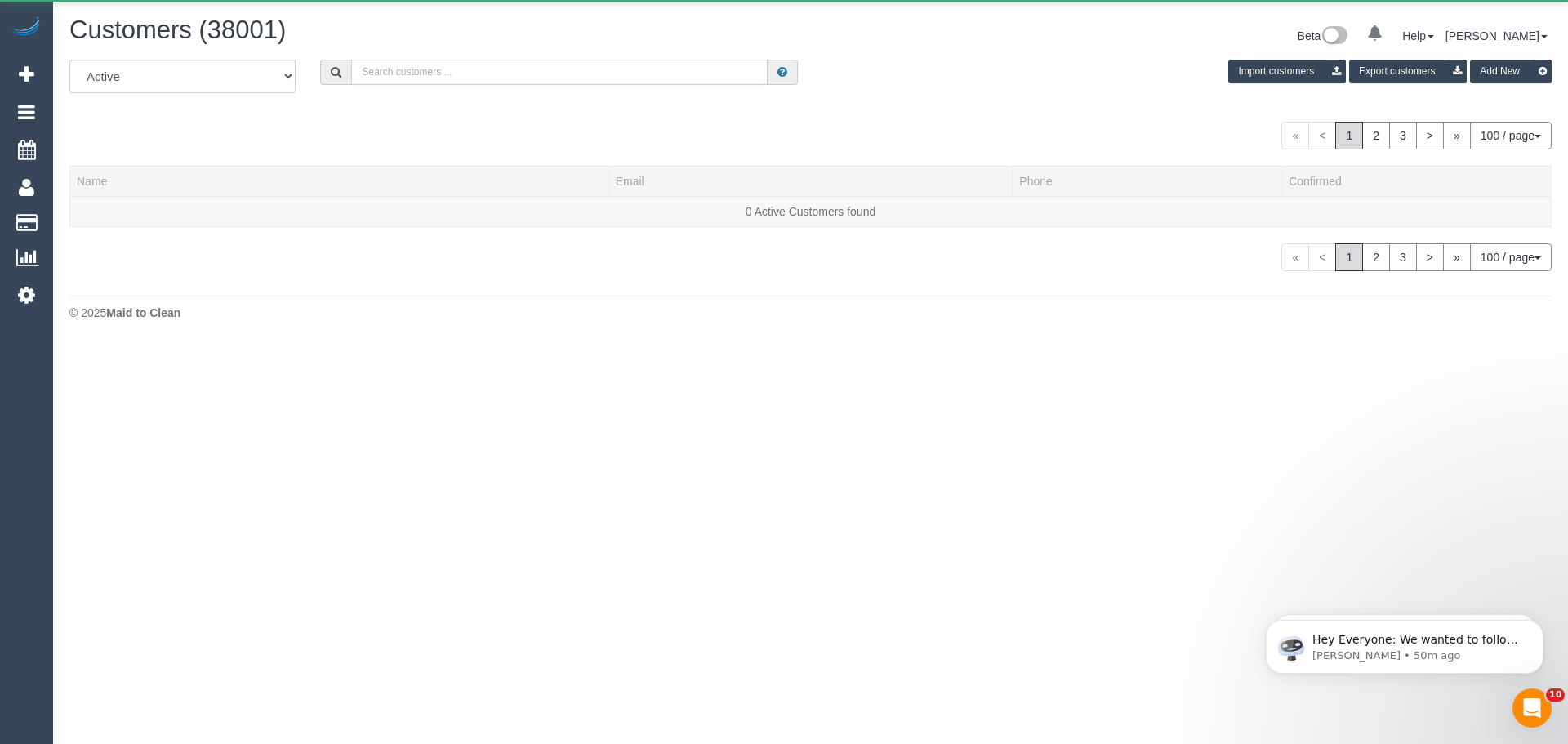
click at [583, 65] on input "text" at bounding box center [559, 72] width 416 height 25
paste input "+61410203578"
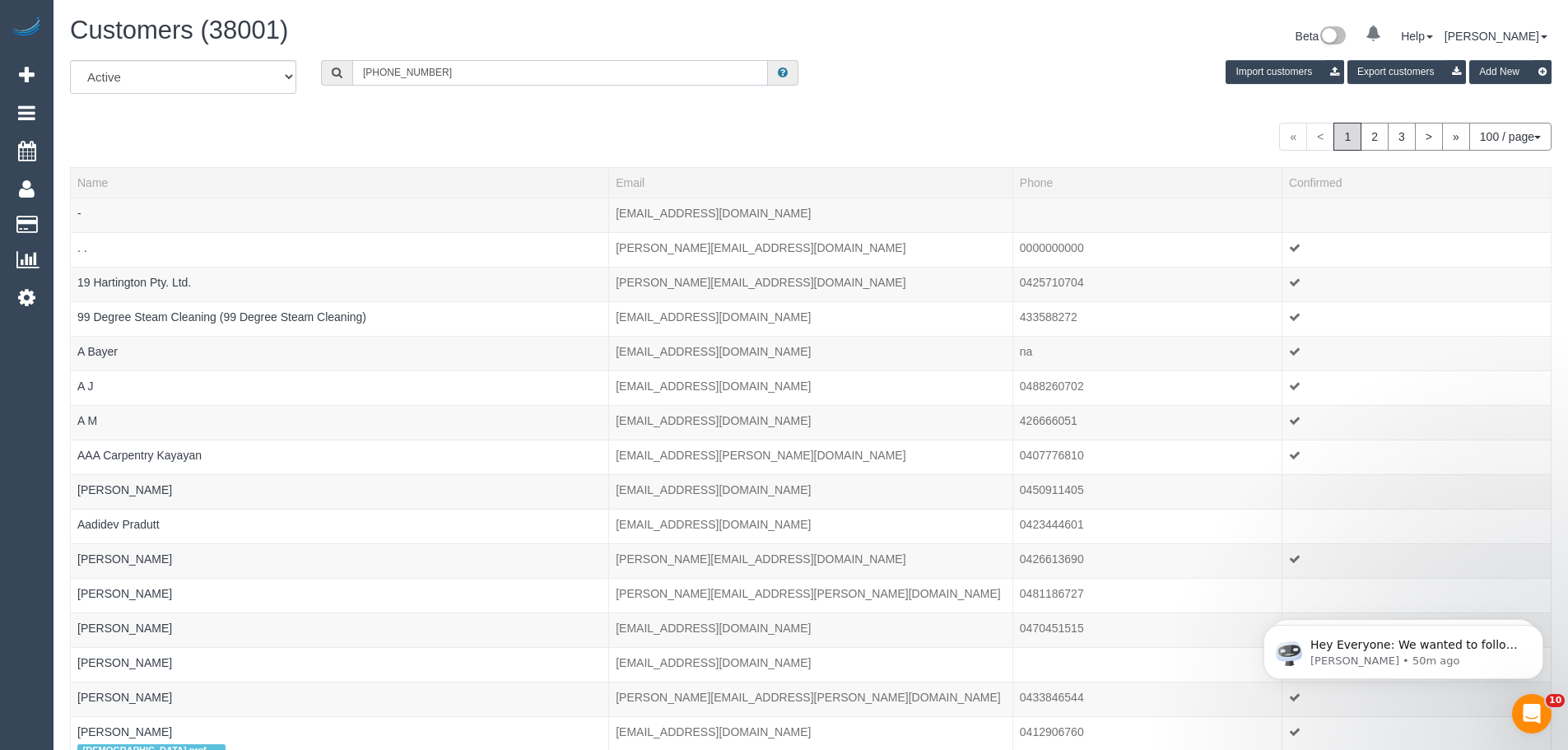
drag, startPoint x: 380, startPoint y: 76, endPoint x: 318, endPoint y: 64, distance: 63.2
click at [318, 64] on div "+61410203578" at bounding box center [559, 73] width 502 height 25
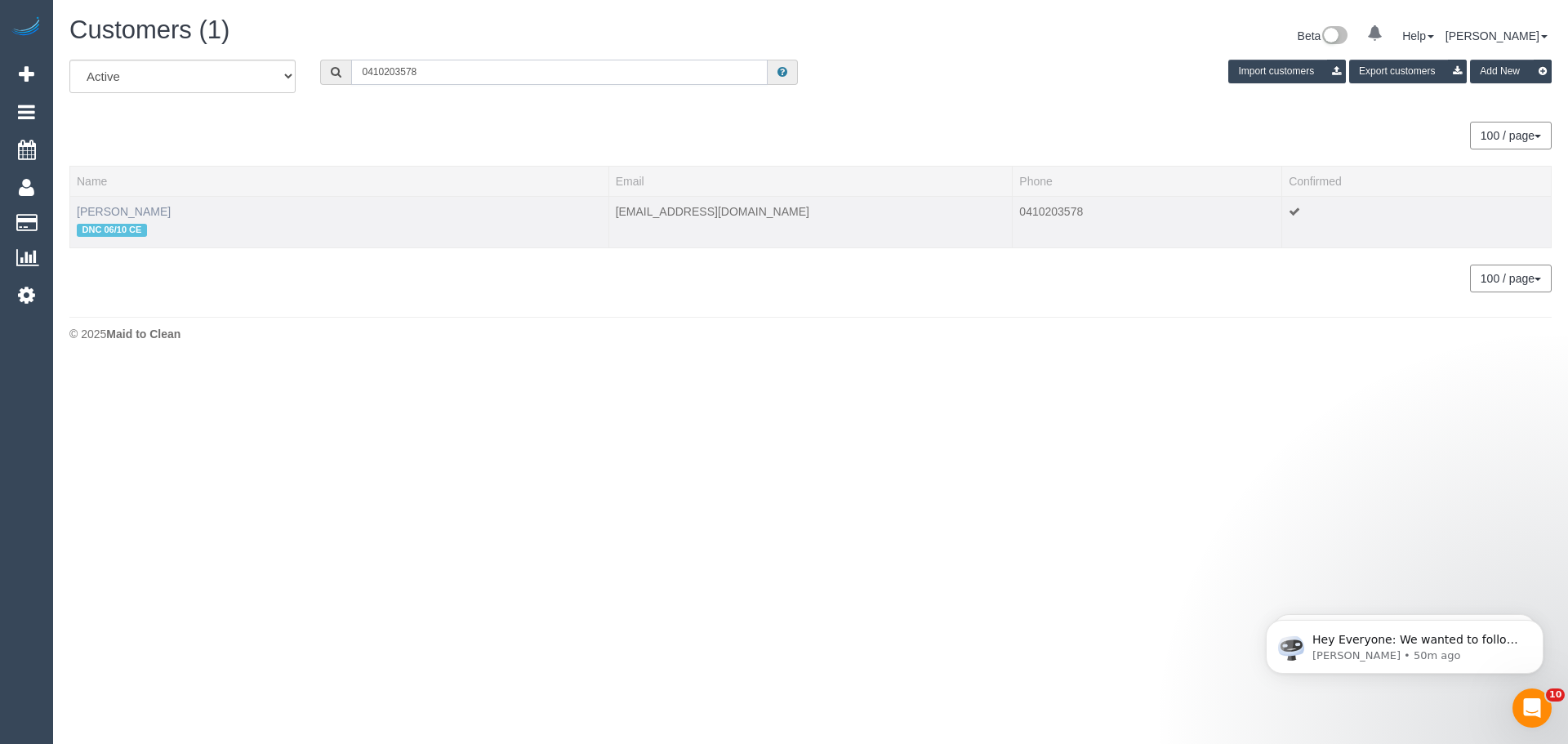
type input "0410203578"
click at [144, 213] on link "Emily Macdonald" at bounding box center [123, 211] width 94 height 13
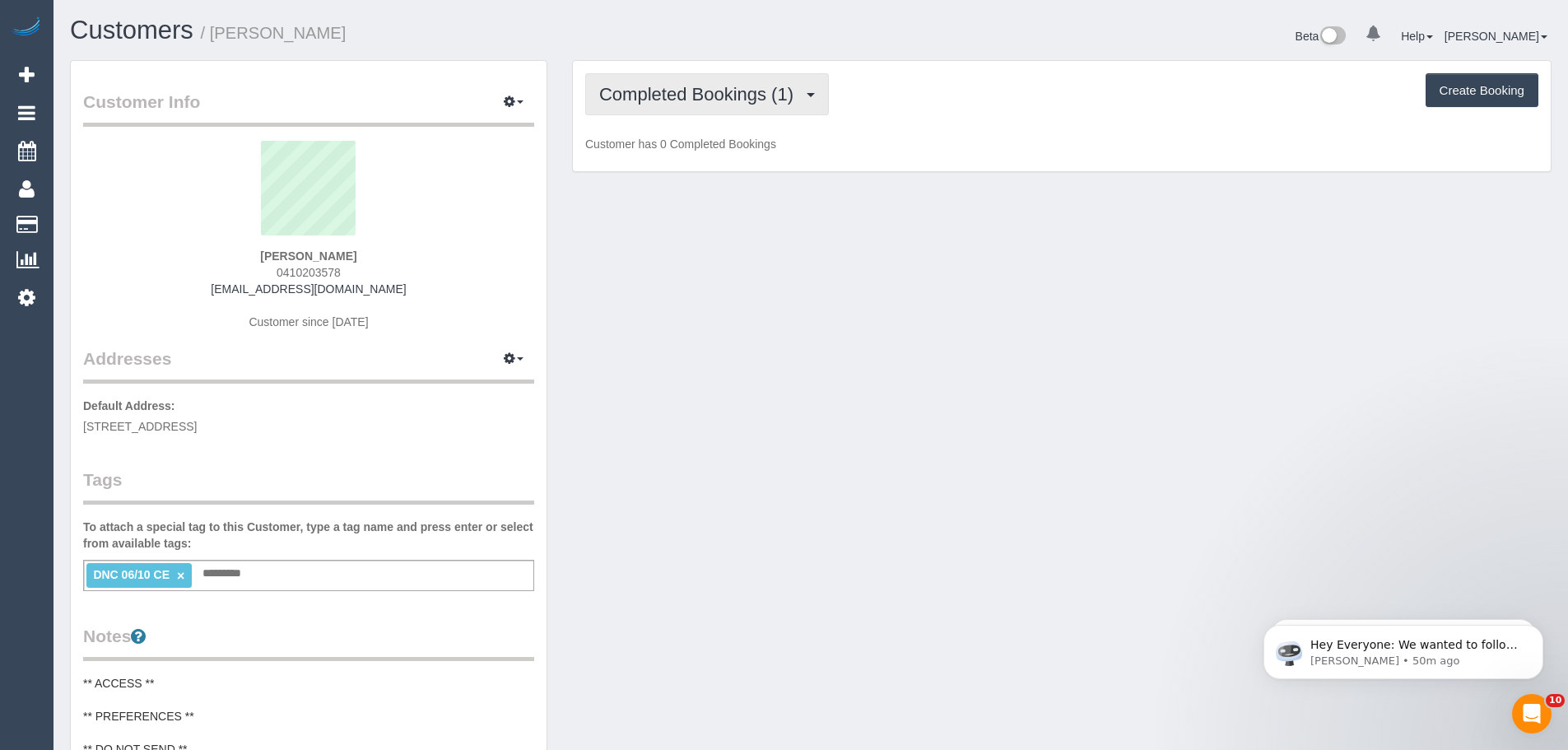
click at [696, 93] on span "Completed Bookings (1)" at bounding box center [700, 93] width 202 height 21
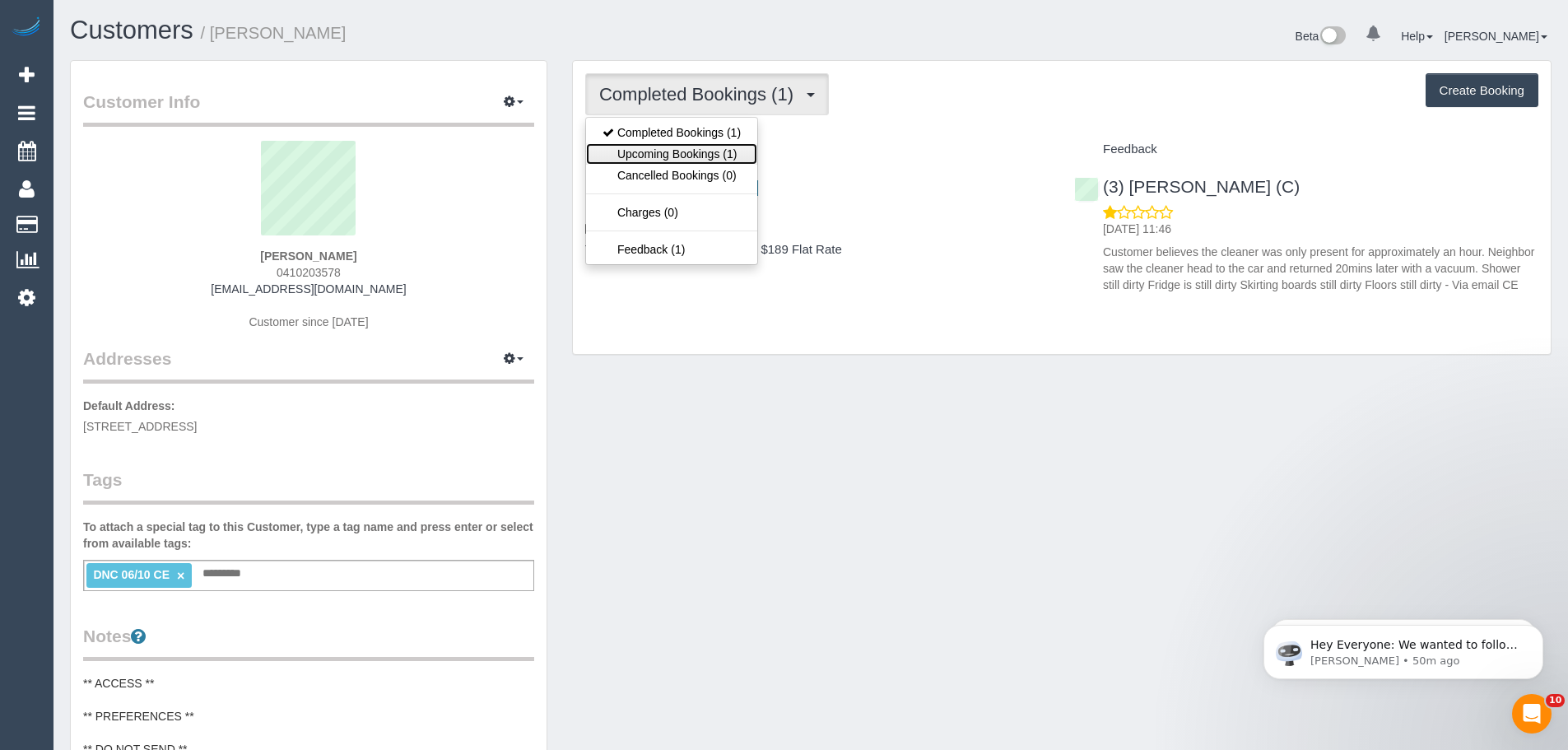
click at [693, 150] on link "Upcoming Bookings (1)" at bounding box center [672, 154] width 172 height 22
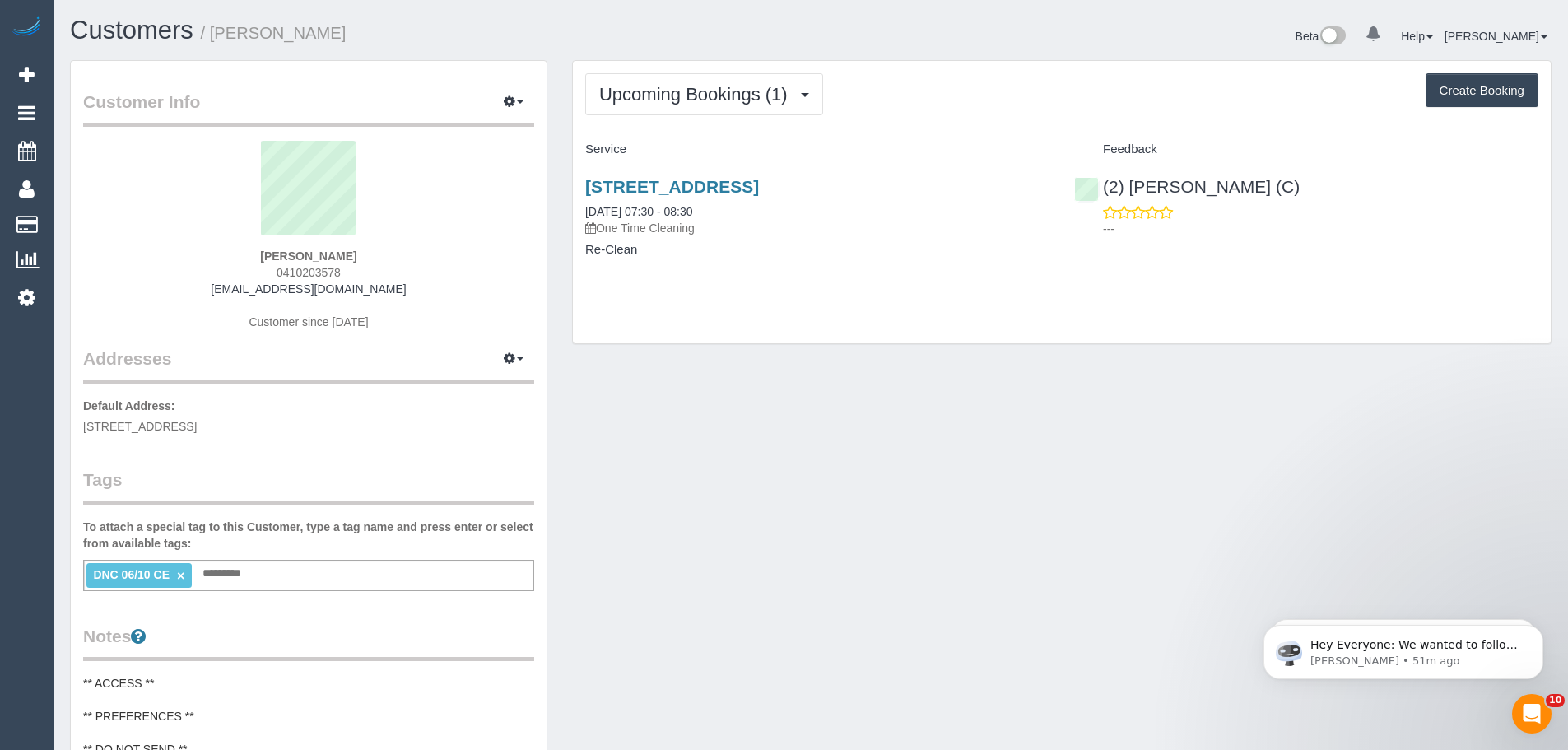
drag, startPoint x: 330, startPoint y: 257, endPoint x: 163, endPoint y: 243, distance: 167.6
click at [164, 243] on div "Emily Macdonald 0410203578 emilymei774@gmail.com Customer since 2025" at bounding box center [309, 243] width 451 height 206
copy div "Emily Macdonald"
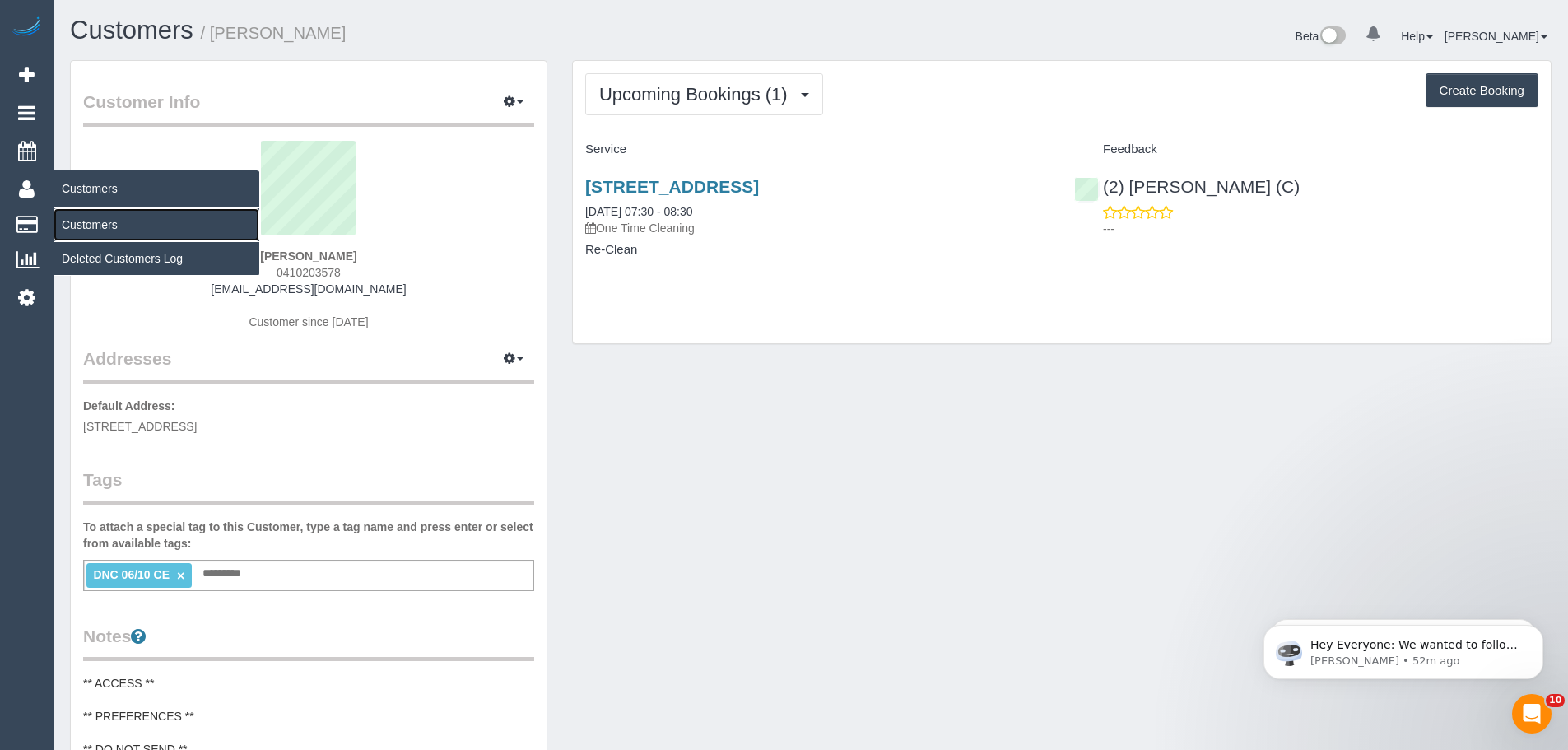
click at [91, 221] on link "Customers" at bounding box center [156, 225] width 206 height 33
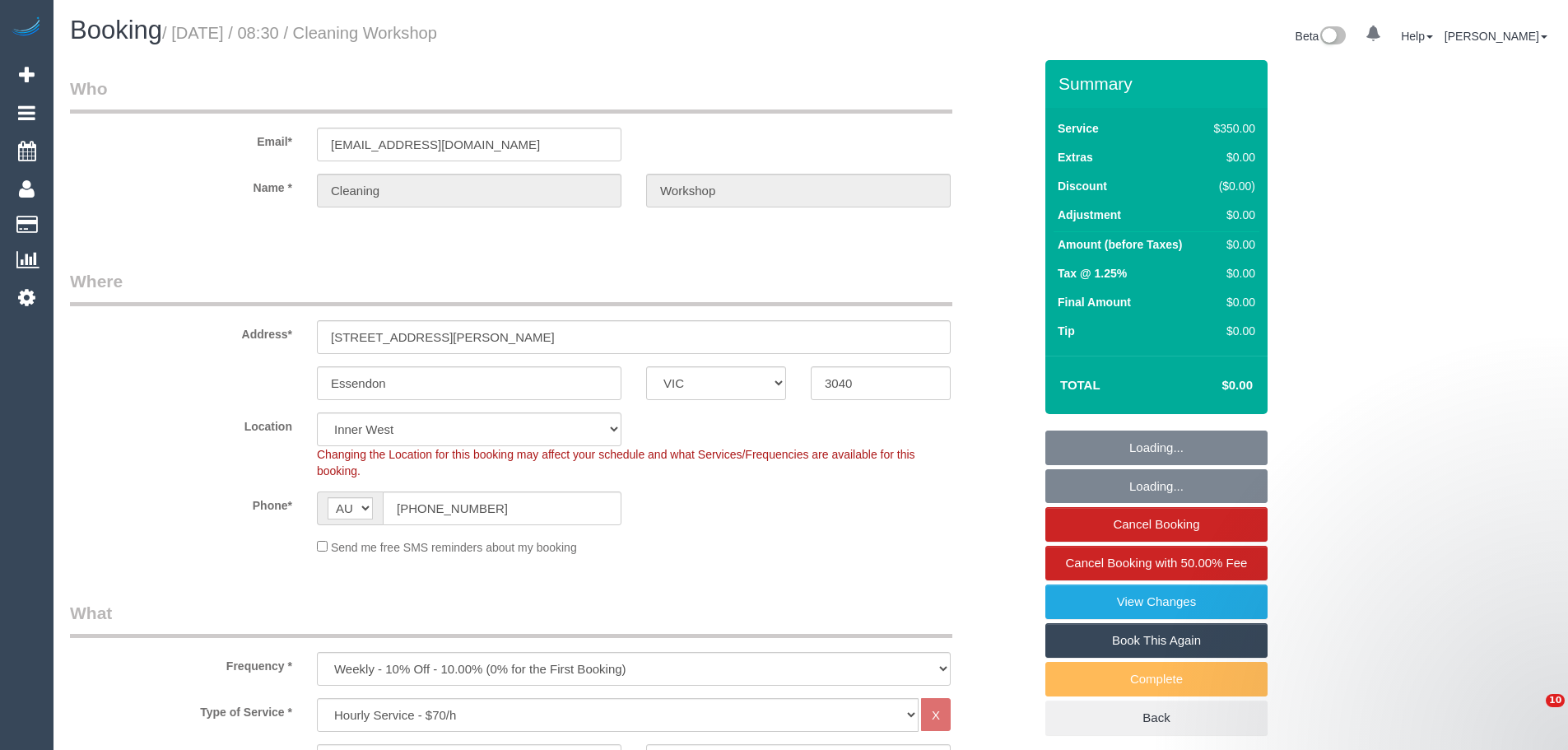
select select "VIC"
select select "300"
select select "number:28"
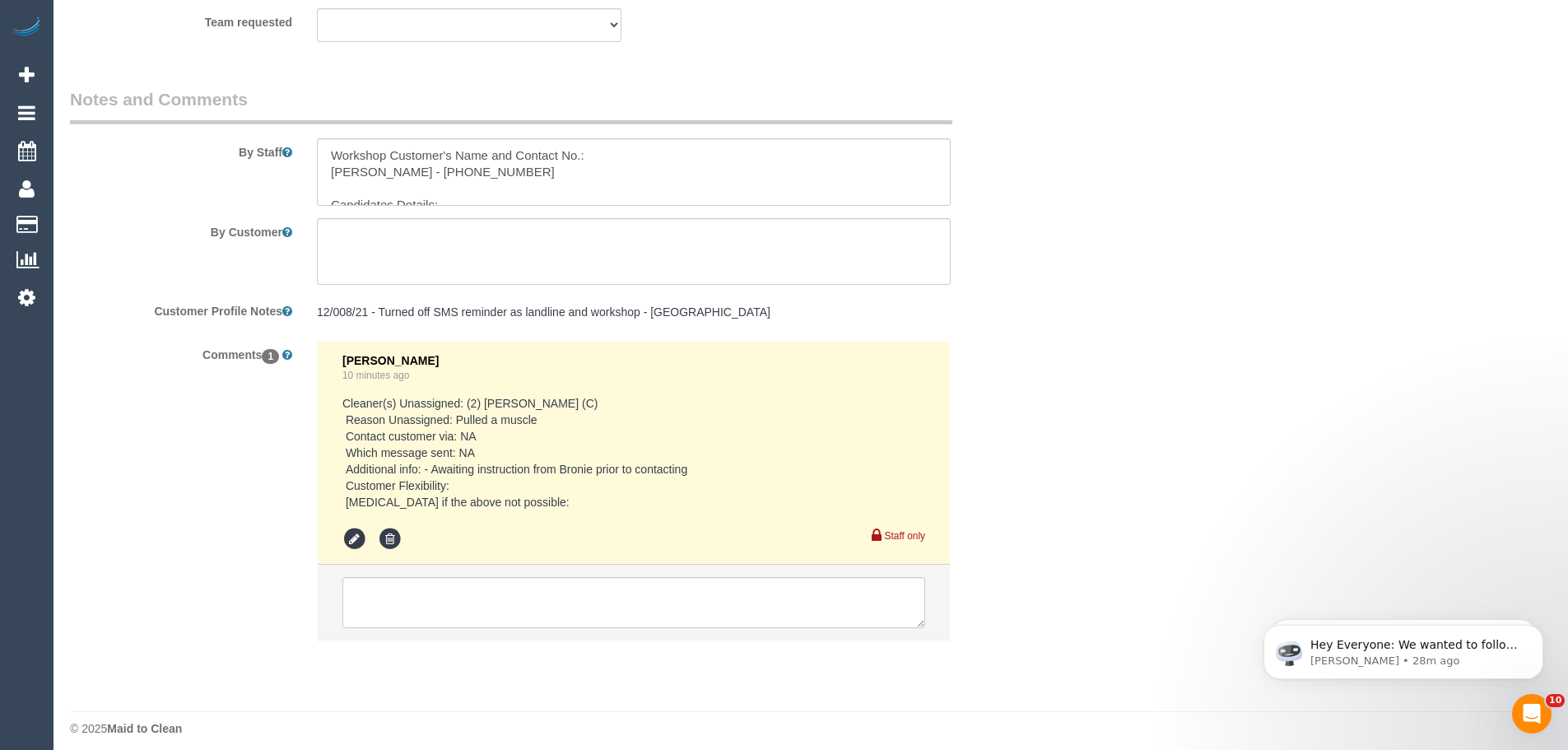
scroll to position [2790, 0]
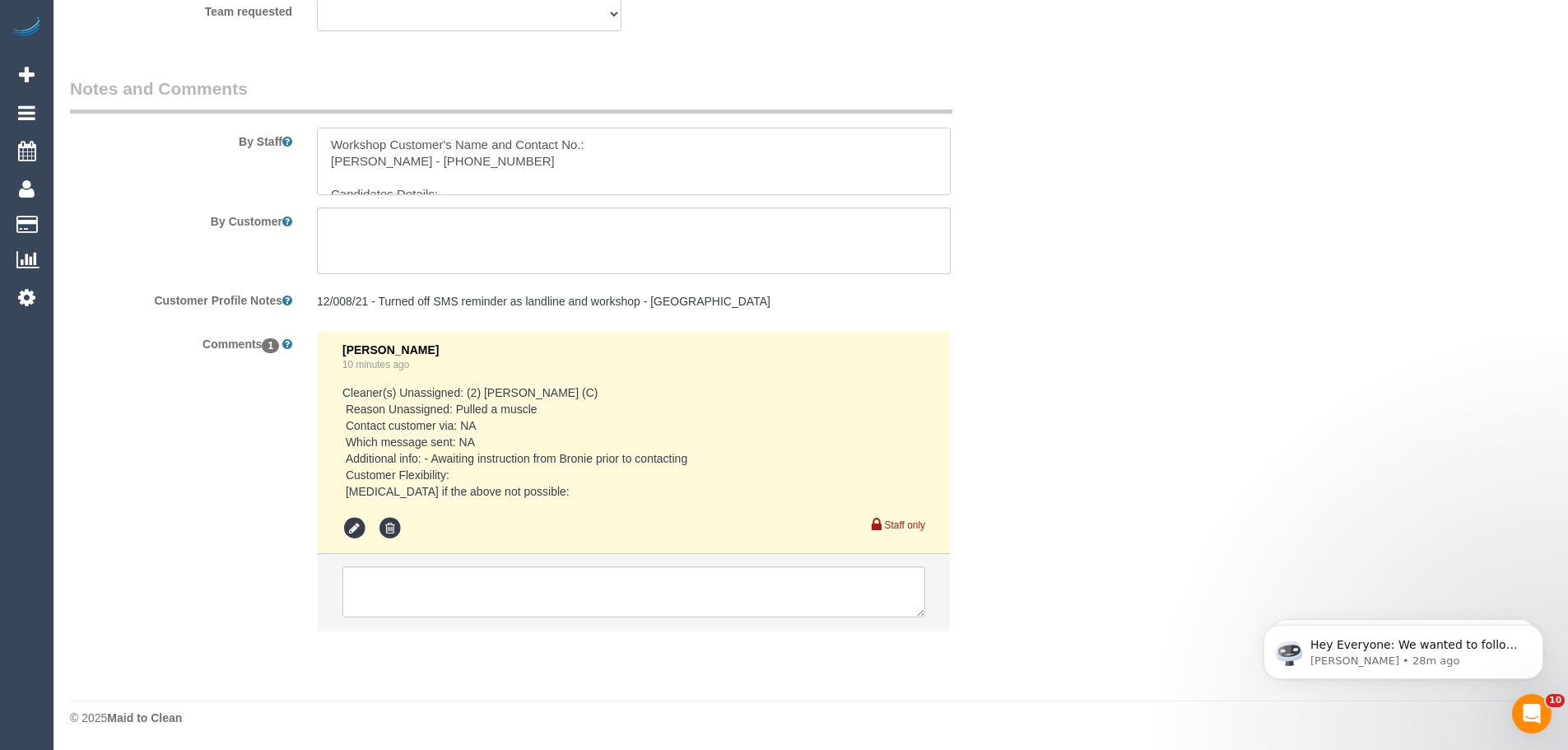
click at [405, 158] on textarea at bounding box center [634, 161] width 634 height 67
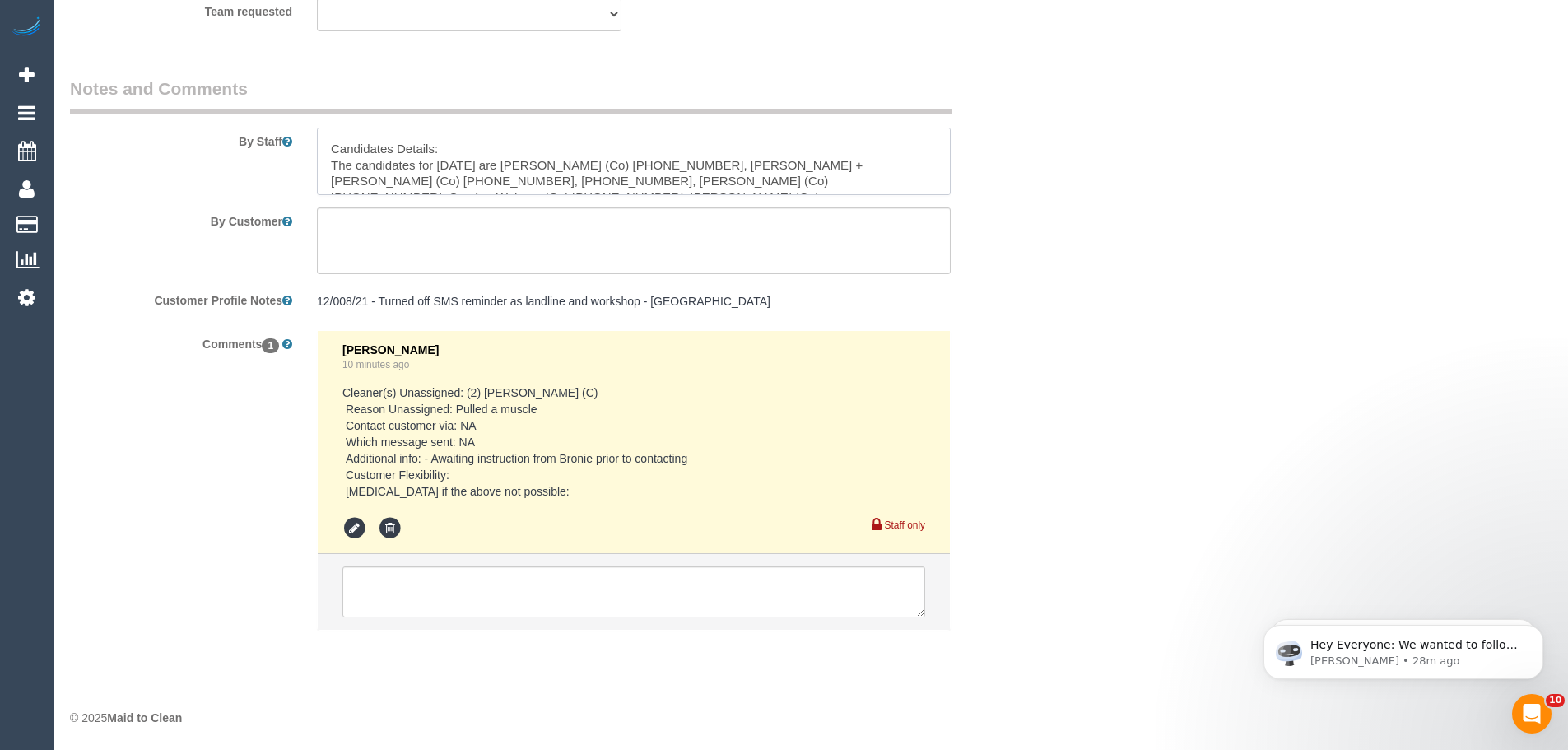
scroll to position [65, 0]
click at [581, 176] on textarea at bounding box center [634, 161] width 634 height 67
click at [580, 184] on textarea at bounding box center [634, 161] width 634 height 67
drag, startPoint x: 640, startPoint y: 143, endPoint x: 700, endPoint y: 146, distance: 60.1
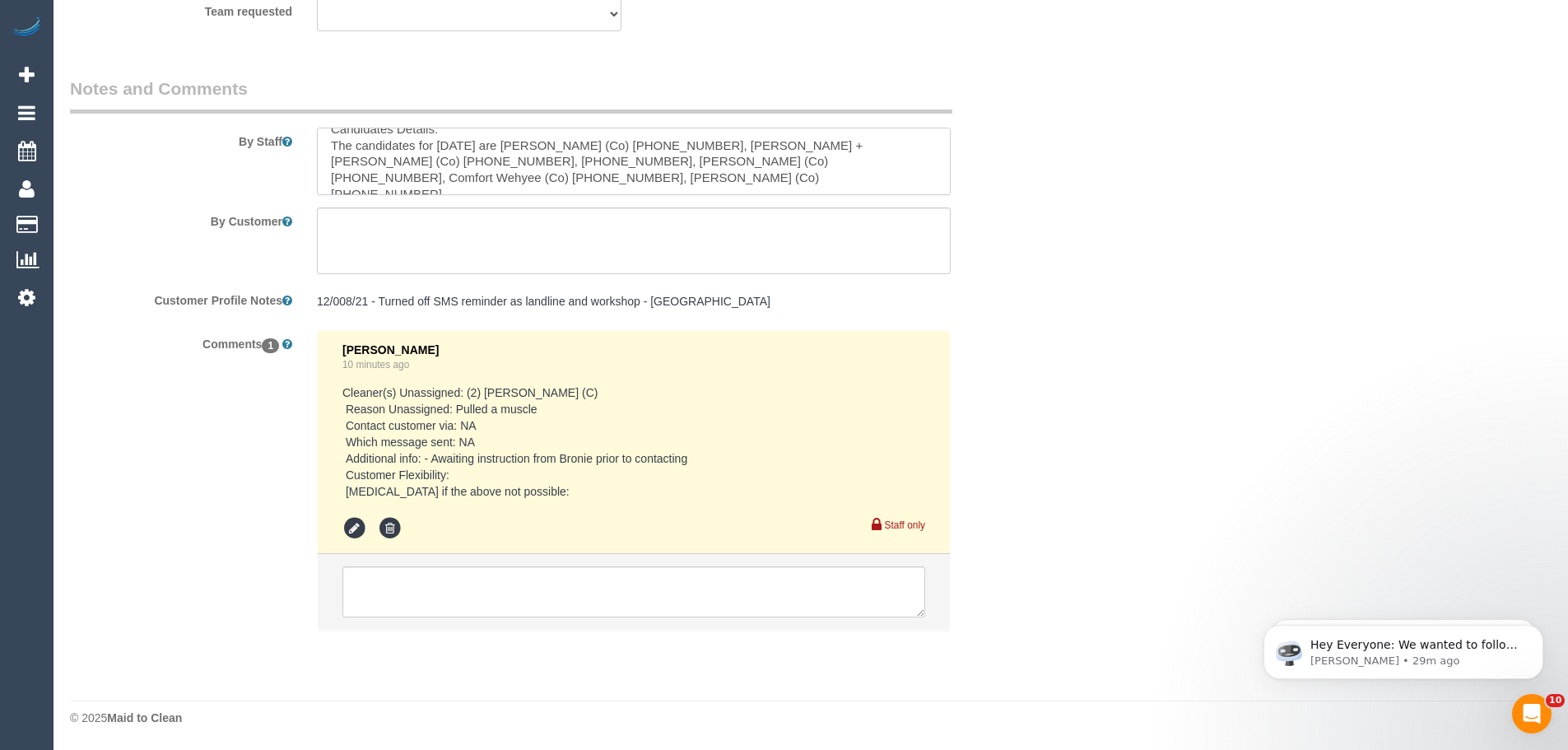
click at [700, 146] on textarea at bounding box center [634, 161] width 634 height 67
drag, startPoint x: 351, startPoint y: 162, endPoint x: 410, endPoint y: 166, distance: 59.1
click at [410, 166] on textarea at bounding box center [634, 161] width 634 height 67
drag, startPoint x: 441, startPoint y: 159, endPoint x: 502, endPoint y: 161, distance: 61.0
click at [502, 161] on textarea at bounding box center [634, 161] width 634 height 67
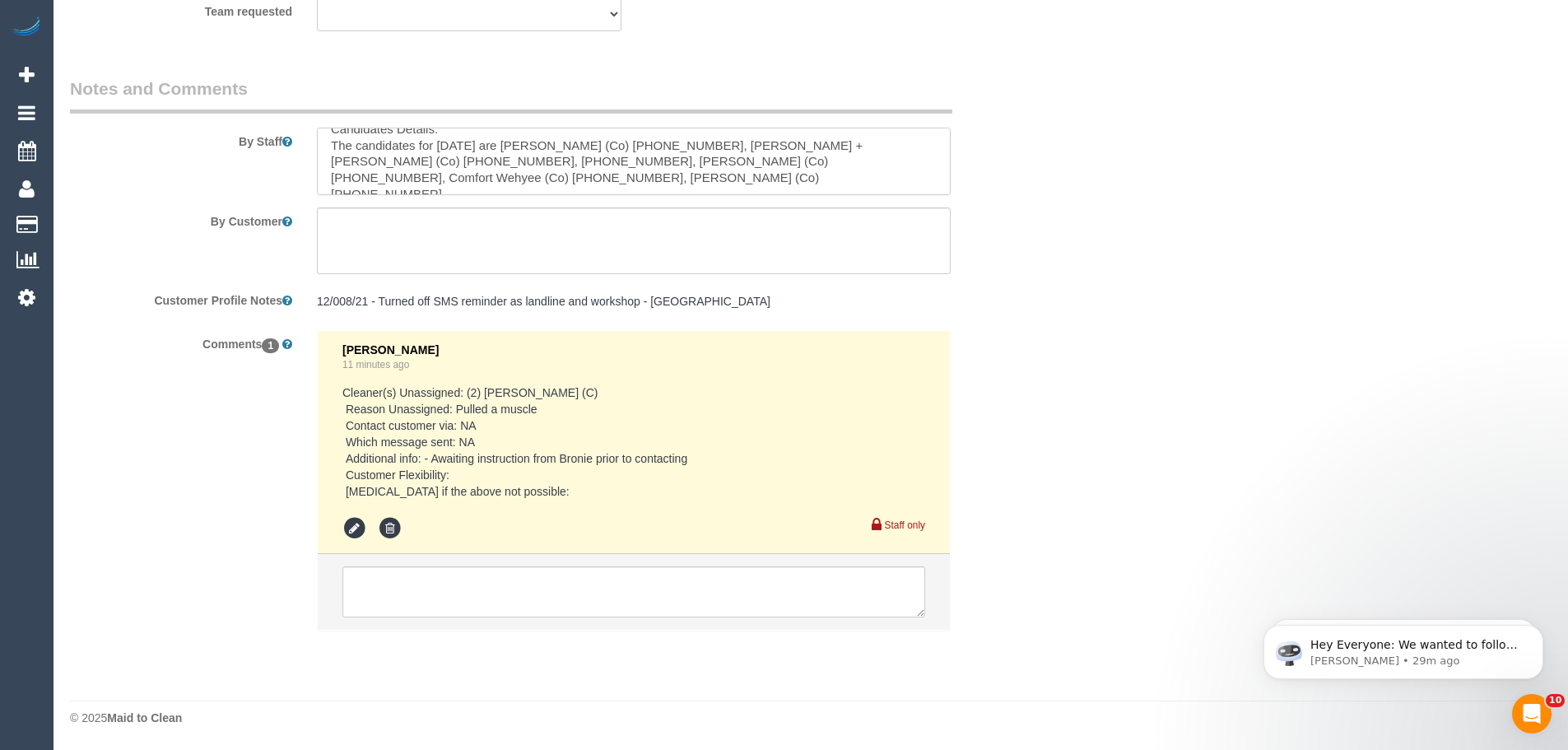
drag, startPoint x: 656, startPoint y: 163, endPoint x: 716, endPoint y: 162, distance: 60.0
click at [716, 162] on textarea at bounding box center [634, 161] width 634 height 67
drag, startPoint x: 353, startPoint y: 178, endPoint x: 411, endPoint y: 181, distance: 58.1
click at [411, 181] on textarea at bounding box center [634, 161] width 634 height 67
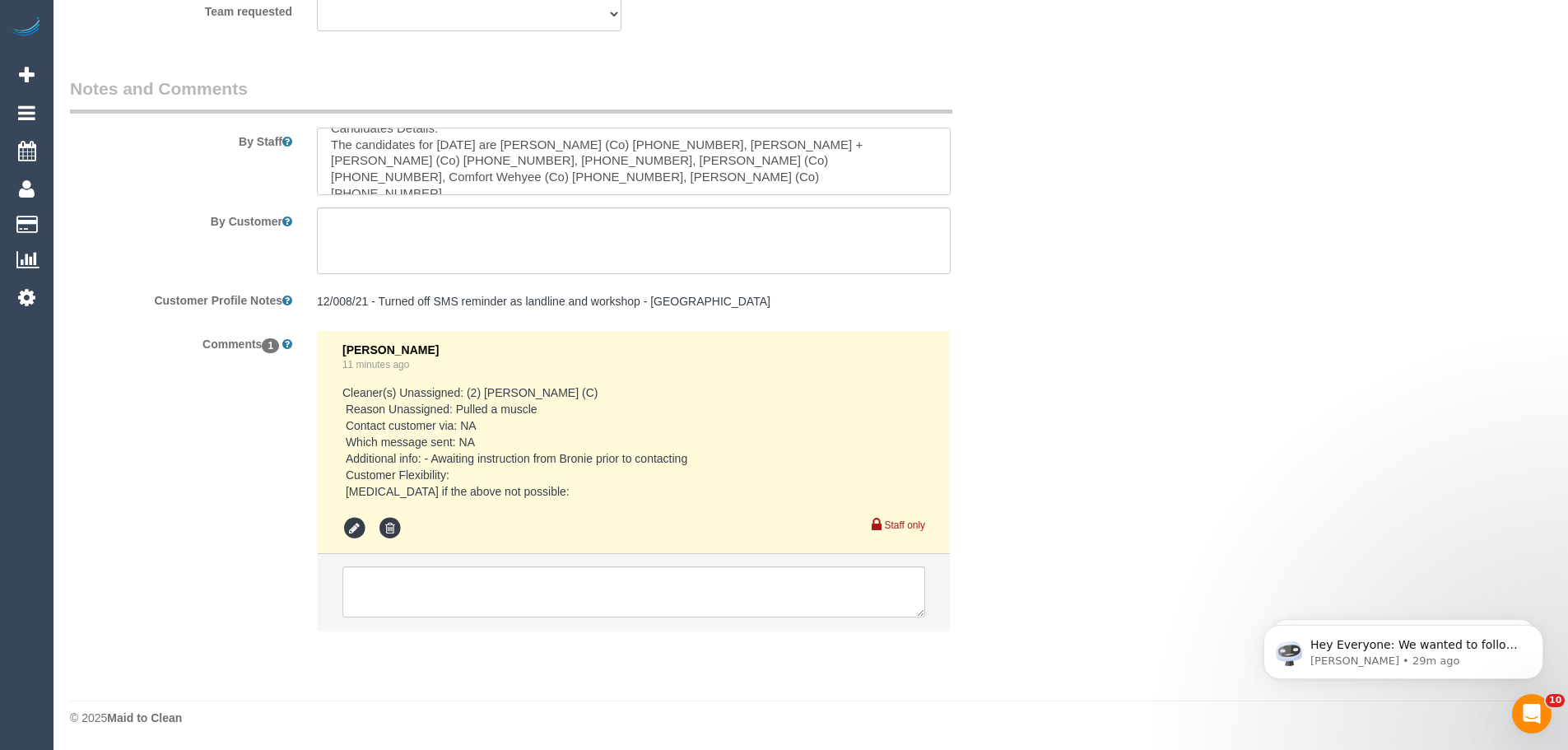
click at [561, 178] on textarea at bounding box center [634, 161] width 634 height 67
drag, startPoint x: 569, startPoint y: 178, endPoint x: 613, endPoint y: 175, distance: 44.1
click at [613, 175] on textarea at bounding box center [634, 161] width 634 height 67
click at [577, 173] on textarea at bounding box center [634, 161] width 634 height 67
drag, startPoint x: 577, startPoint y: 174, endPoint x: 607, endPoint y: 175, distance: 30.0
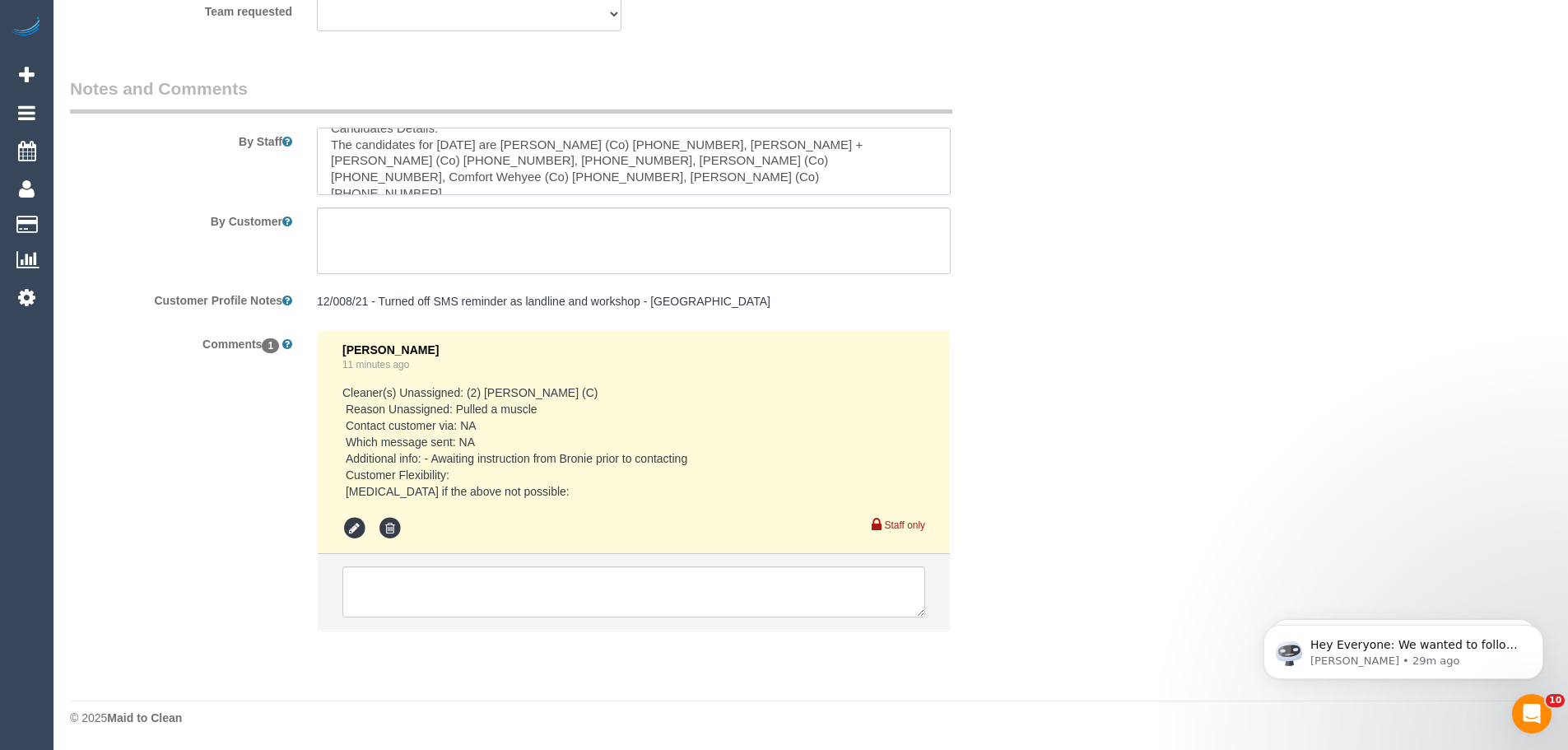
click at [607, 175] on textarea at bounding box center [634, 161] width 634 height 67
click at [596, 175] on textarea at bounding box center [634, 161] width 634 height 67
drag, startPoint x: 577, startPoint y: 175, endPoint x: 635, endPoint y: 176, distance: 58.0
click at [635, 176] on textarea at bounding box center [634, 161] width 634 height 67
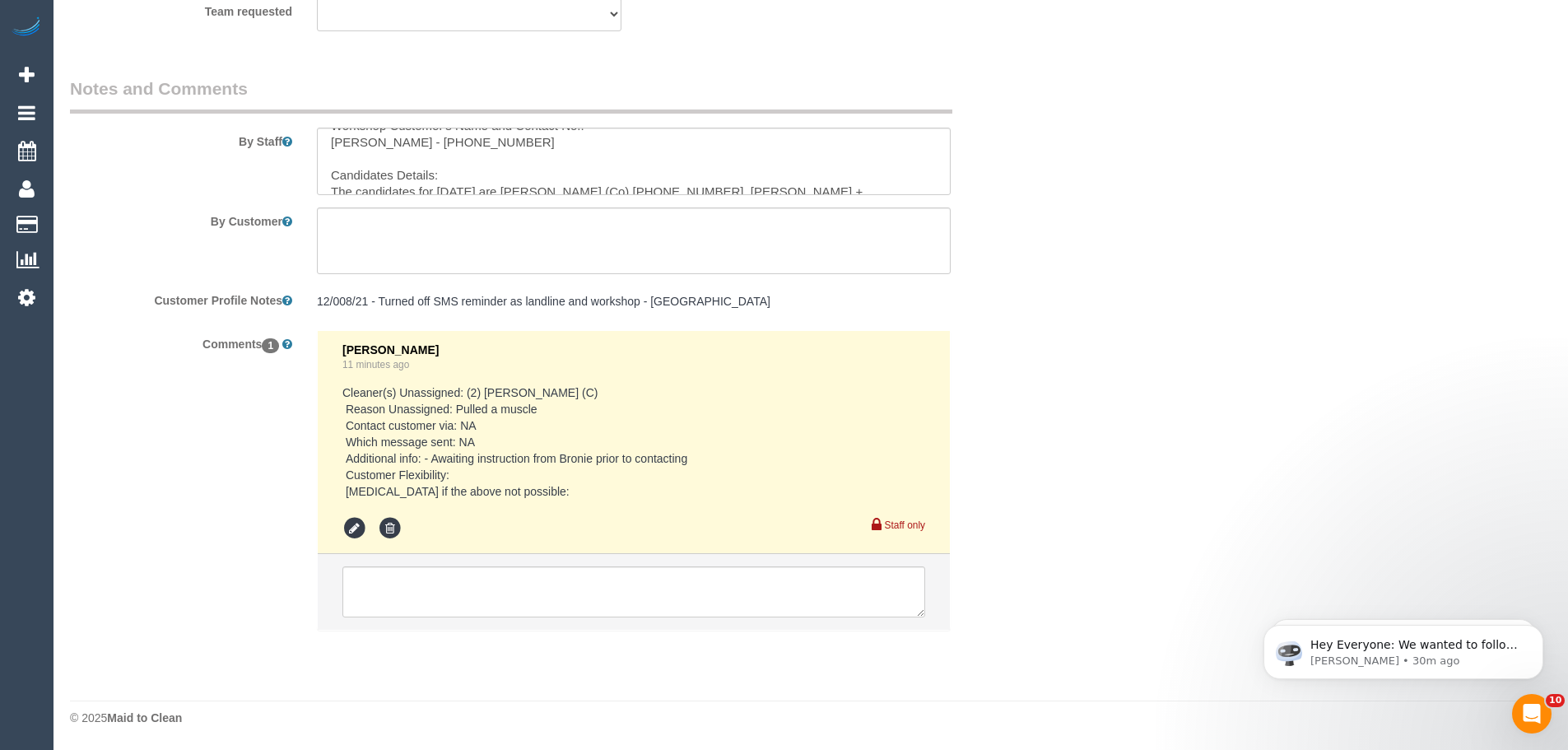
scroll to position [0, 0]
drag, startPoint x: 378, startPoint y: 163, endPoint x: 438, endPoint y: 163, distance: 60.0
click at [438, 163] on textarea at bounding box center [634, 161] width 634 height 67
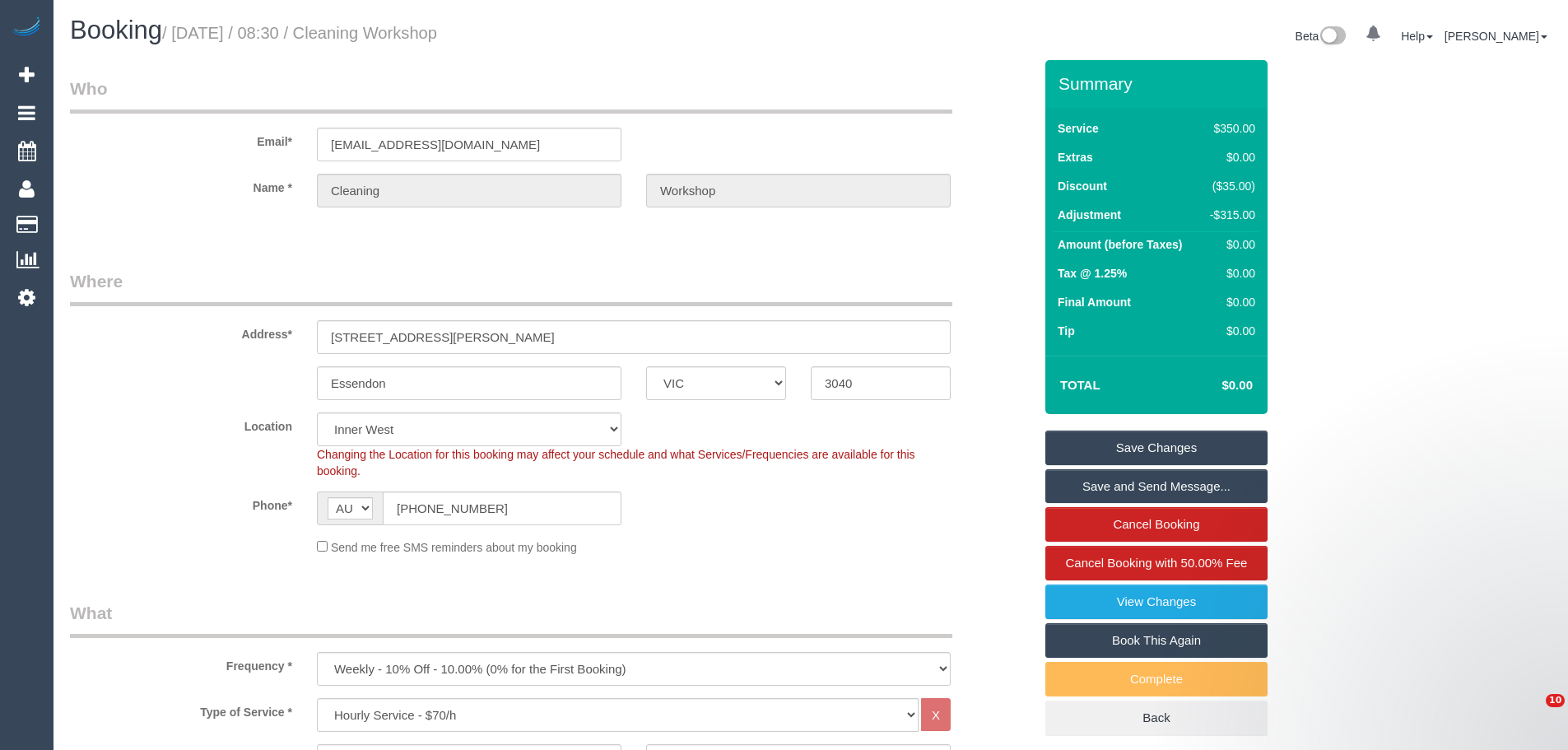
select select "VIC"
select select "300"
select select "number:28"
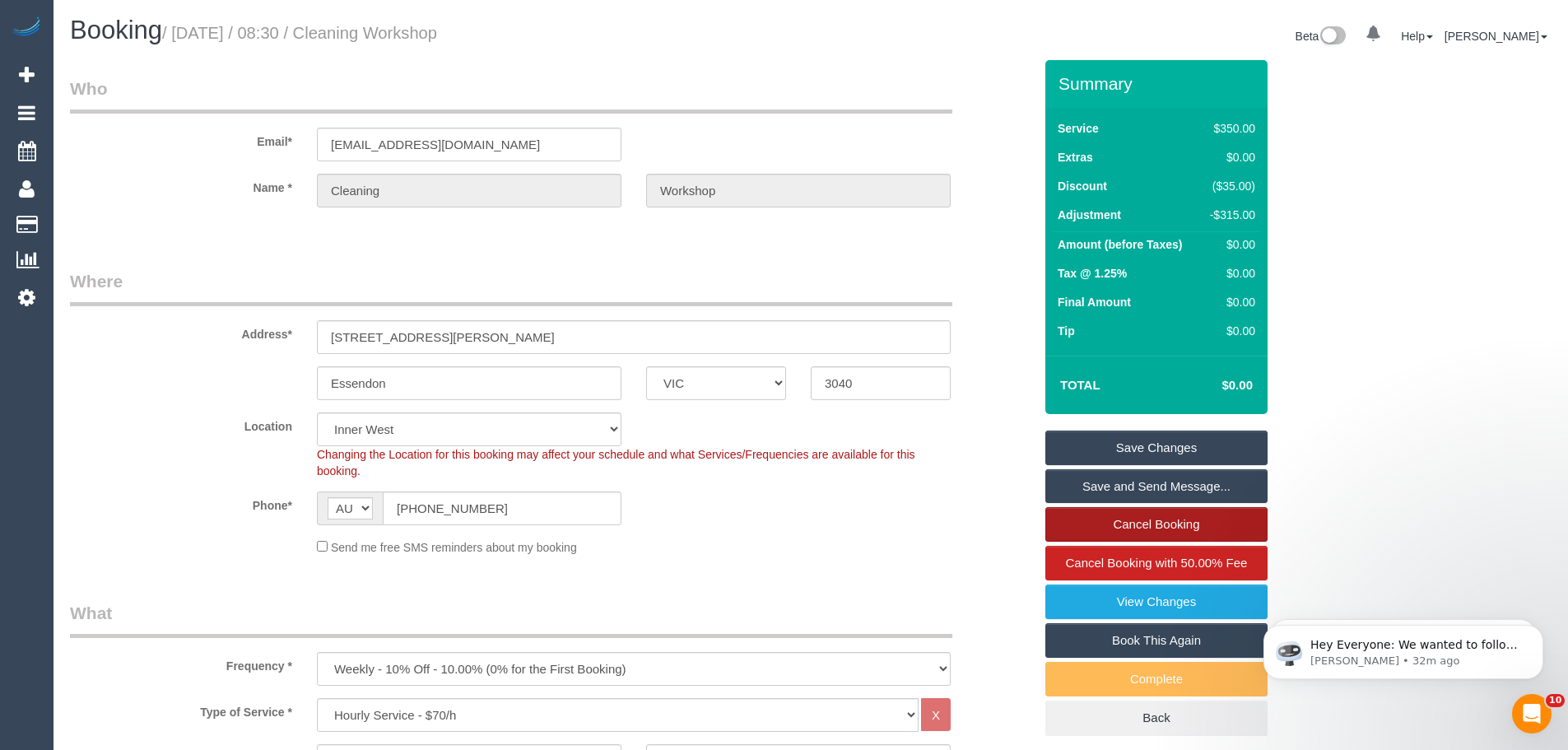
click at [1149, 534] on link "Cancel Booking" at bounding box center [1156, 525] width 222 height 34
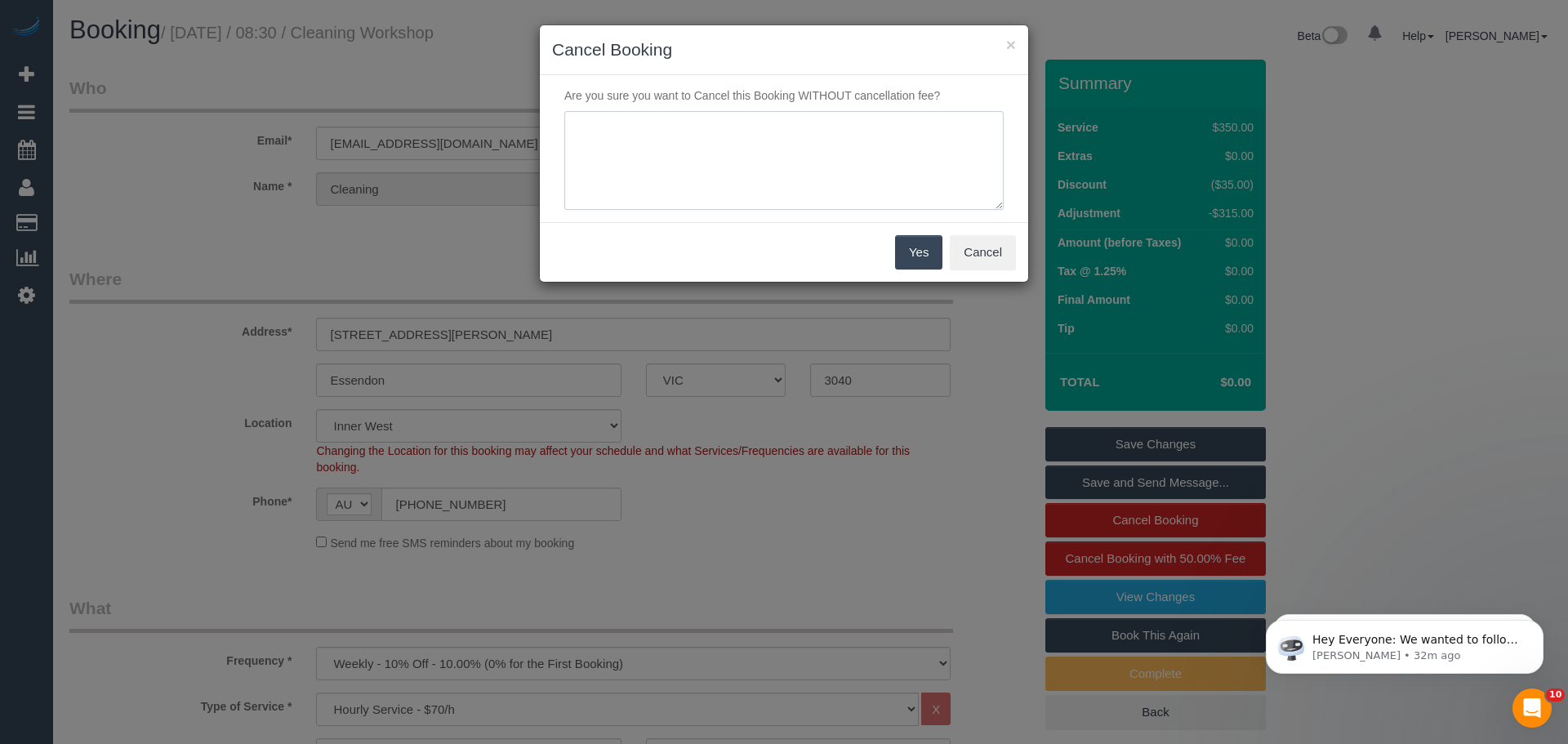
click at [683, 140] on textarea at bounding box center [783, 161] width 439 height 100
type textarea "[PERSON_NAME] - CE"
click at [903, 241] on button "Yes" at bounding box center [918, 252] width 47 height 34
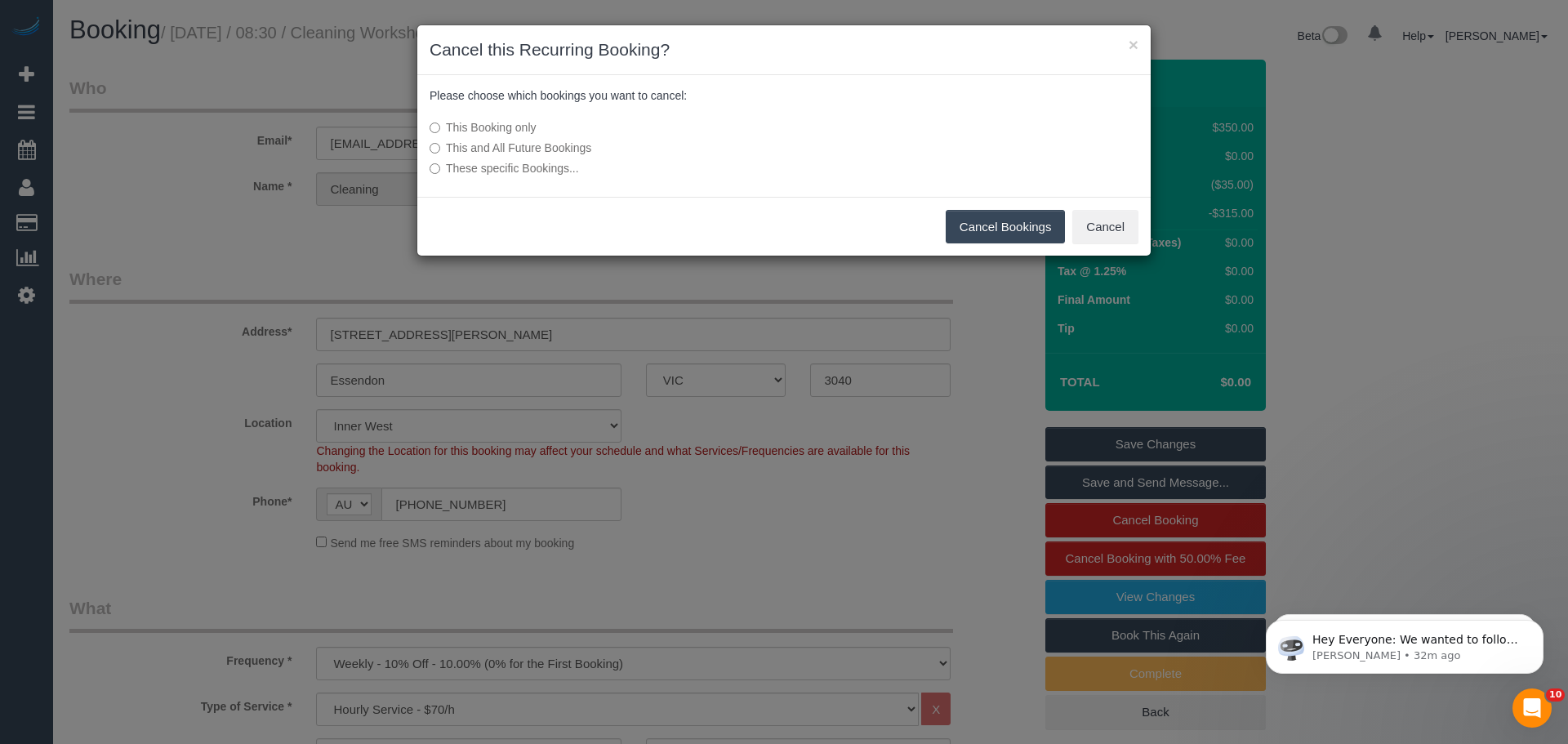
click at [1027, 227] on button "Cancel Bookings" at bounding box center [1005, 227] width 120 height 34
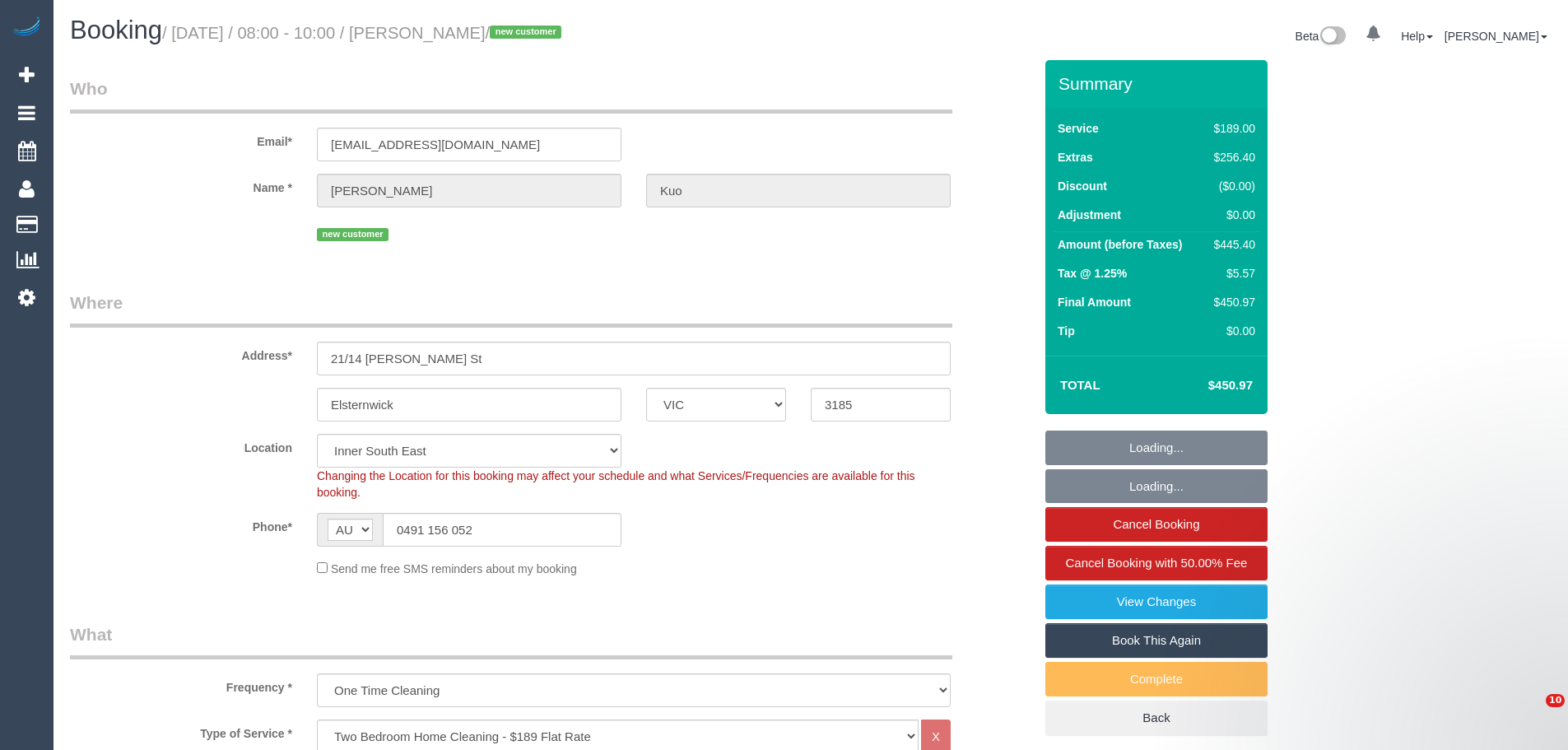
select select "VIC"
select select "number:29"
select select "number:14"
select select "number:18"
select select "number:22"
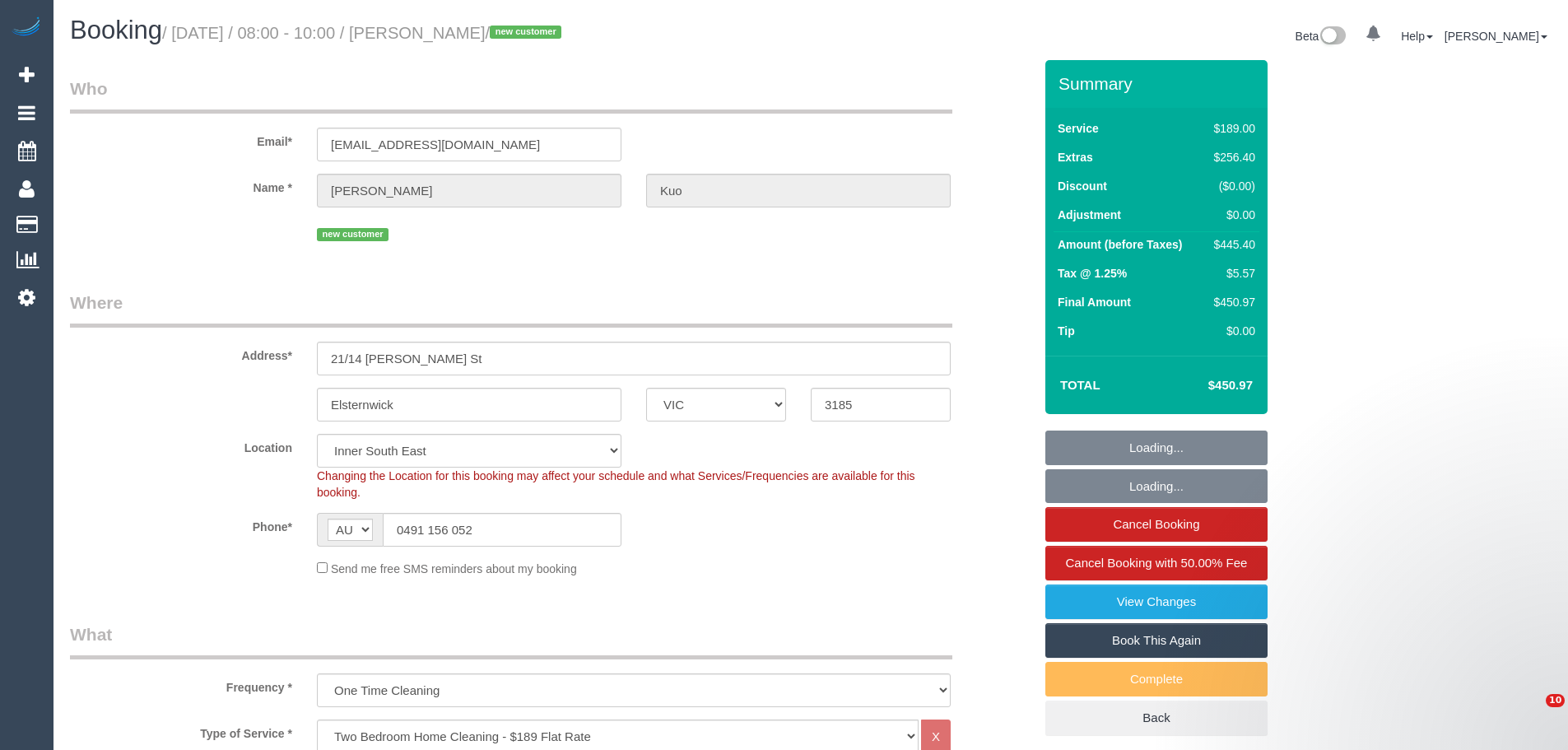
select select "number:35"
select select "number:26"
click at [527, 522] on input "0491 156 052" at bounding box center [502, 530] width 239 height 34
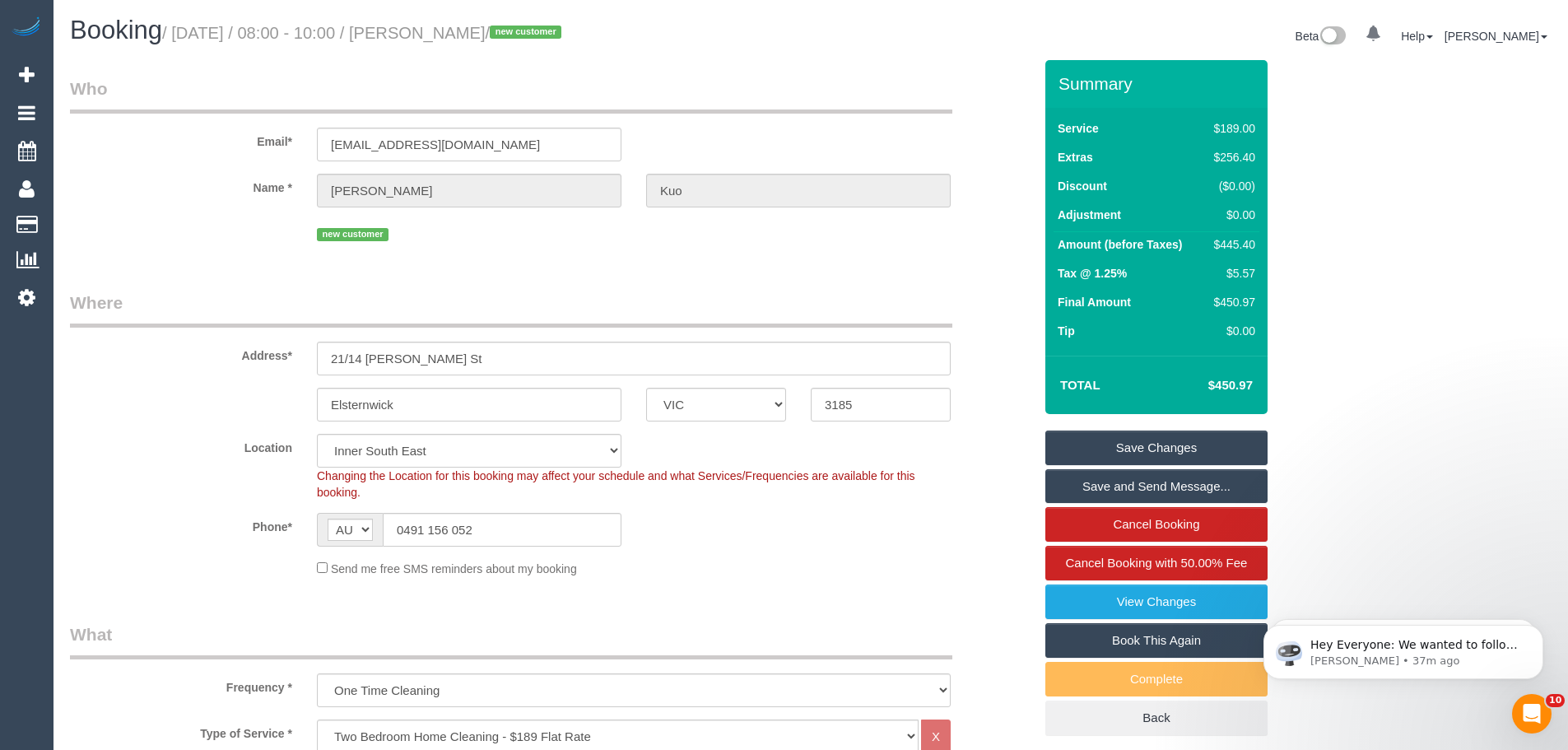
click at [1188, 437] on link "Save Changes" at bounding box center [1156, 447] width 222 height 34
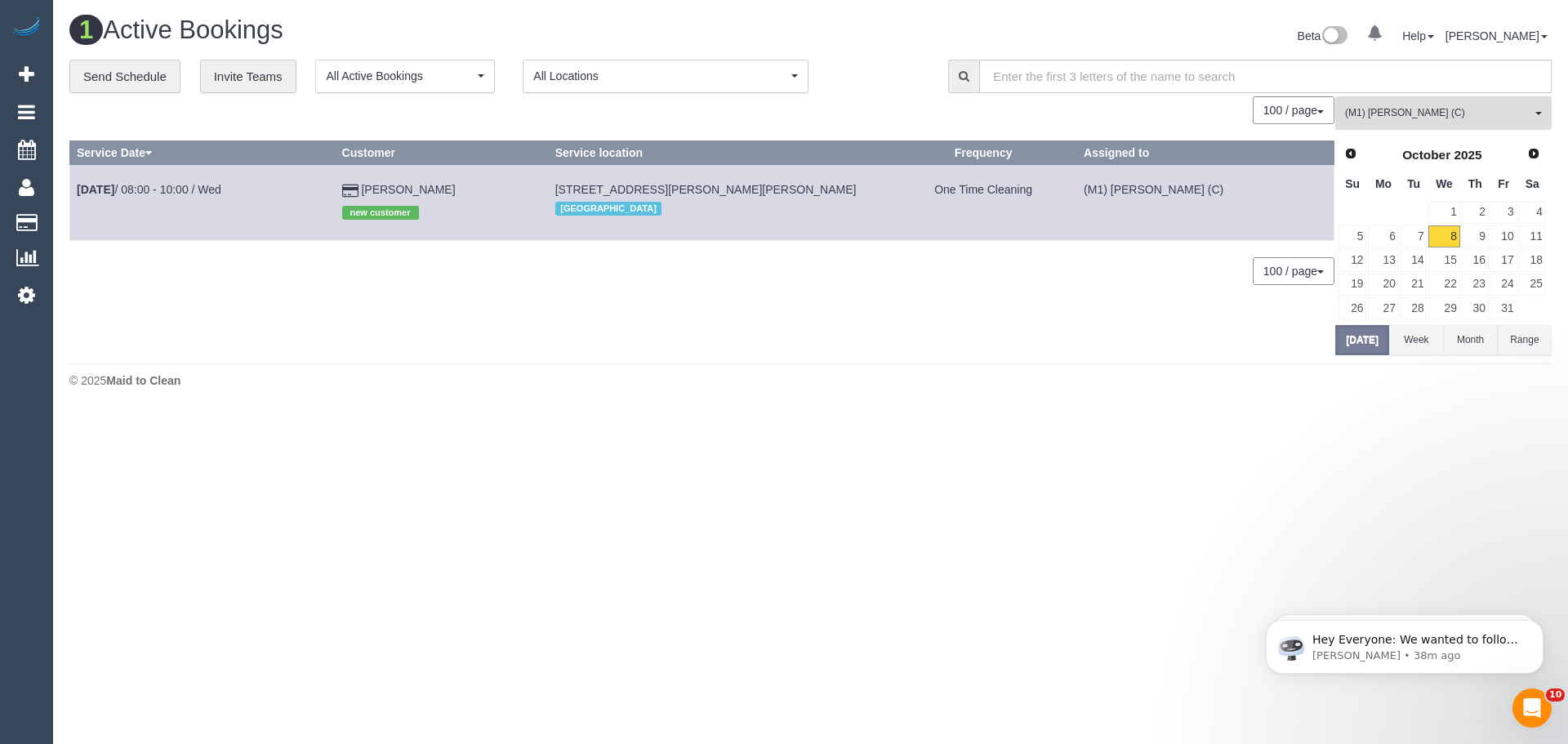
click at [1410, 119] on span "(M1) [PERSON_NAME] (C)" at bounding box center [1437, 113] width 186 height 14
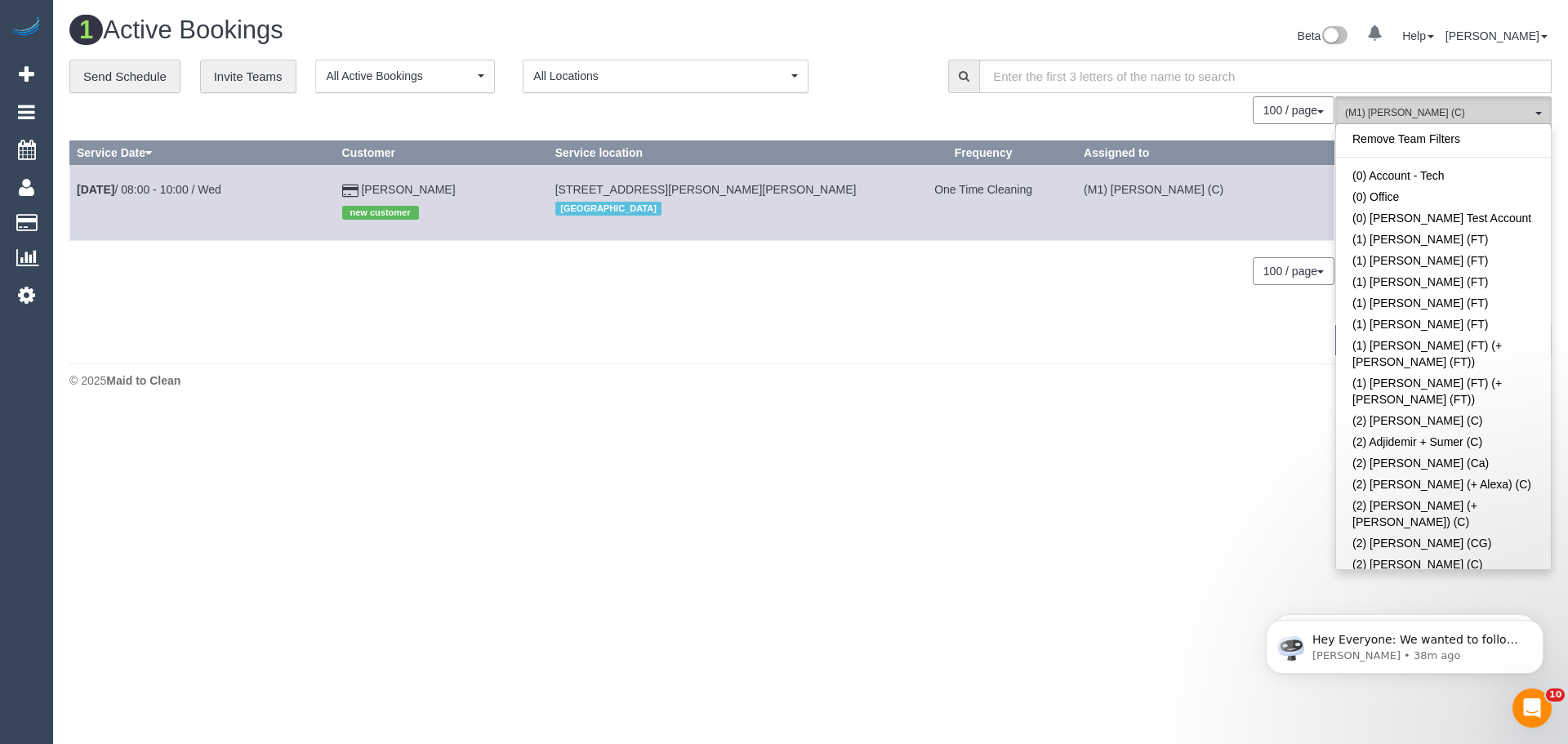
scroll to position [4501, 0]
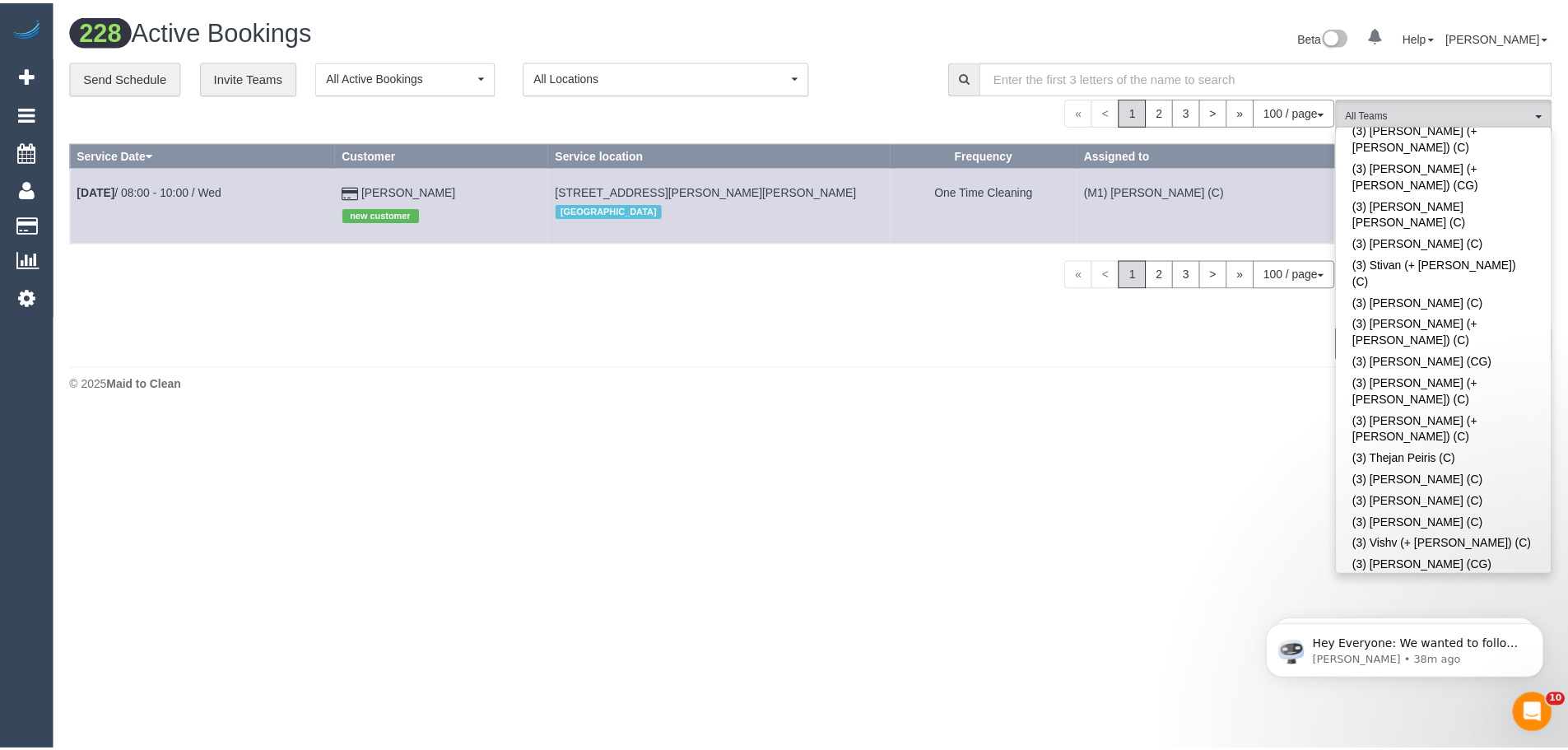
scroll to position [4701, 0]
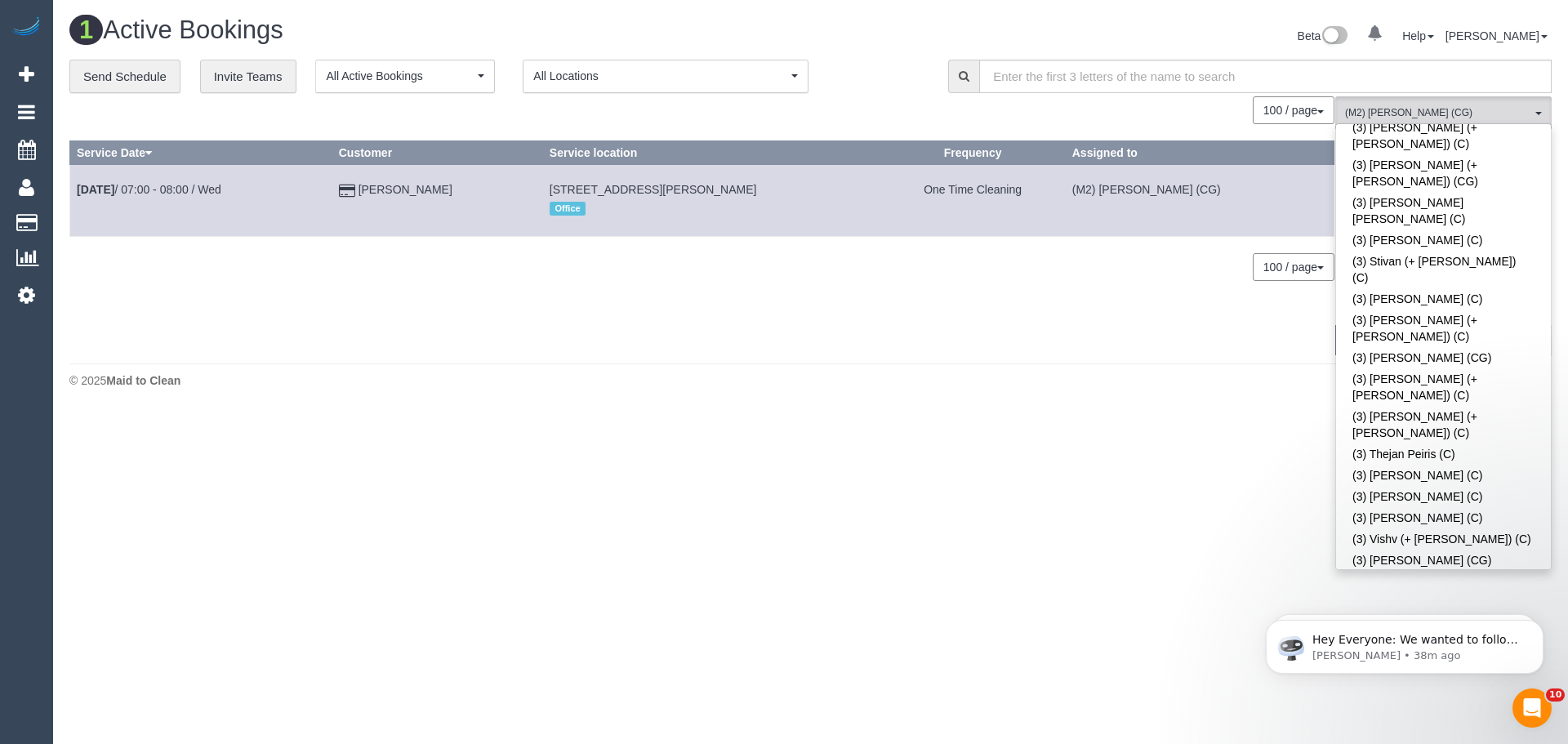
click at [1018, 361] on div "1 Active Bookings Beta 0 Your Notifications You have 0 alerts Help Help Docs Ta…" at bounding box center [811, 206] width 1515 height 413
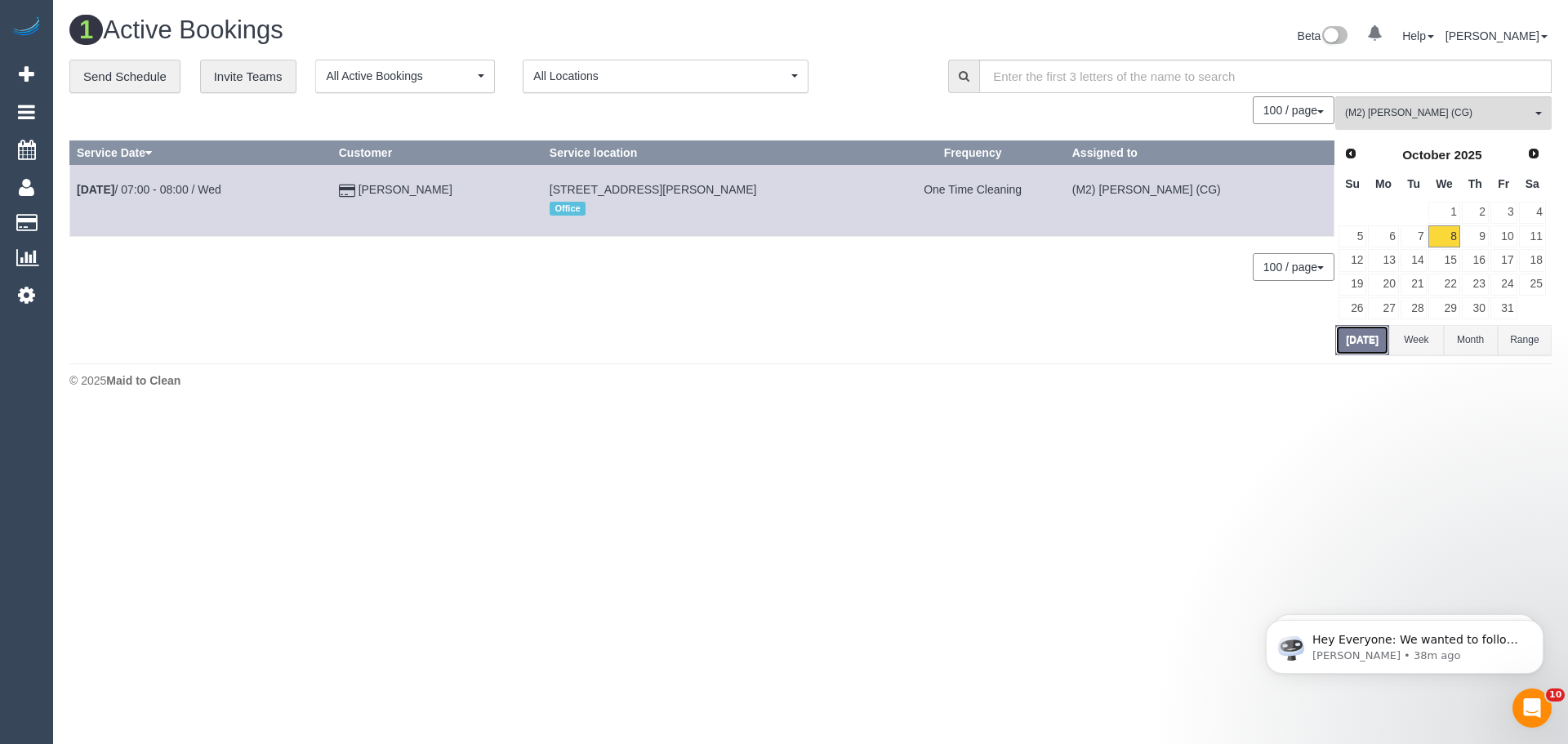
click at [1364, 340] on button "Today" at bounding box center [1361, 340] width 53 height 30
drag, startPoint x: 460, startPoint y: 189, endPoint x: 472, endPoint y: 203, distance: 18.4
click at [458, 193] on td "Craig Smart" at bounding box center [437, 200] width 210 height 71
drag, startPoint x: 445, startPoint y: 185, endPoint x: 74, endPoint y: 183, distance: 371.0
click at [74, 183] on tr "Oct 8th / 07:00 - 08:00 / Wed Craig Smart 23a Nicholas Street, Ashburton, VIC 3…" at bounding box center [702, 200] width 1264 height 71
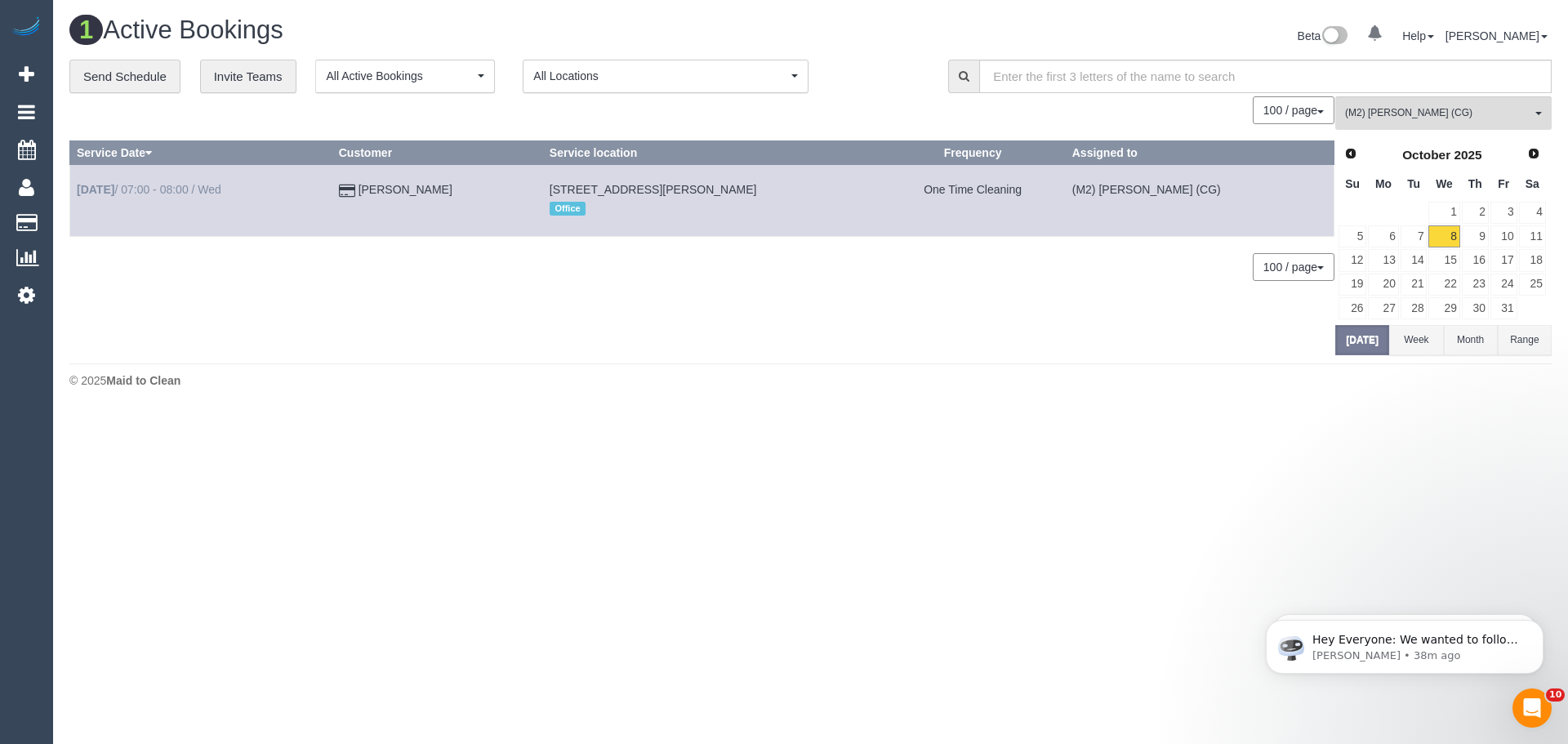
copy tr "Oct 8th / 07:00 - 08:00 / Wed Craig Smart"
drag, startPoint x: 763, startPoint y: 190, endPoint x: 523, endPoint y: 184, distance: 240.1
click at [543, 184] on td "23a Nicholas Street, Ashburton, VIC 3147 Office" at bounding box center [711, 200] width 338 height 71
copy span "23a Nicholas Street, Ashburton, VIC 3147"
click at [1476, 110] on span "(M2) Sayan Sayanthan (CG)" at bounding box center [1437, 113] width 186 height 14
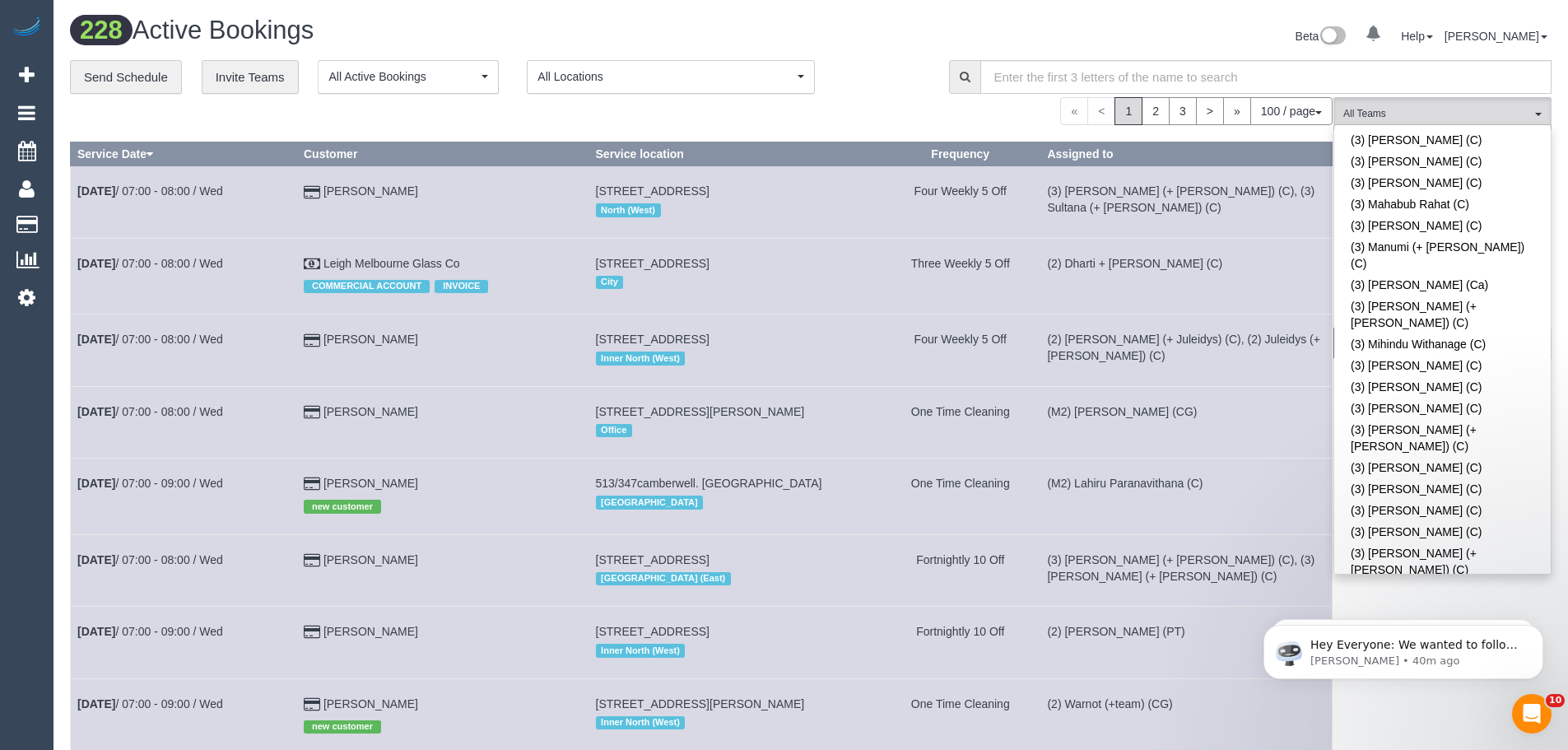
scroll to position [3796, 0]
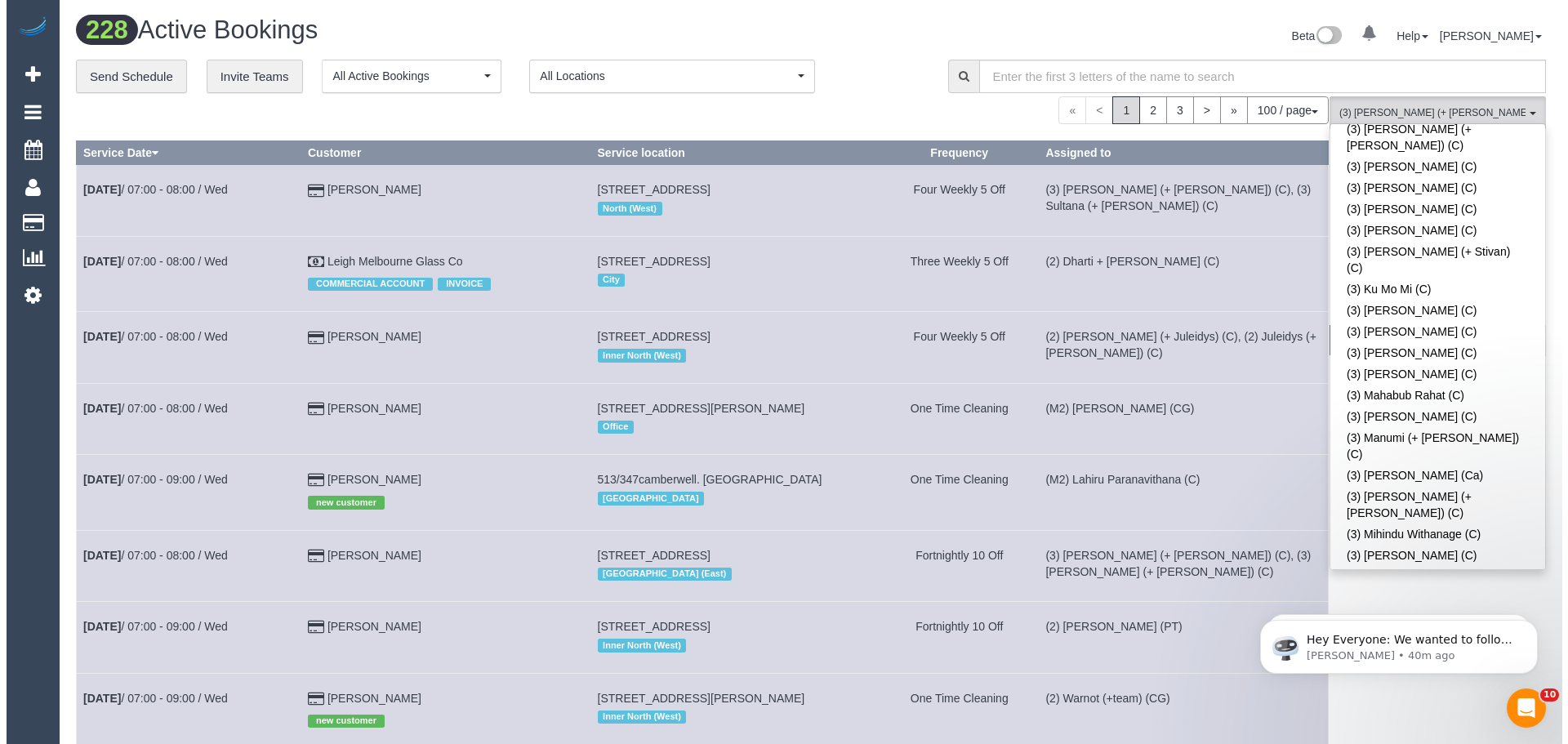
scroll to position [3602, 0]
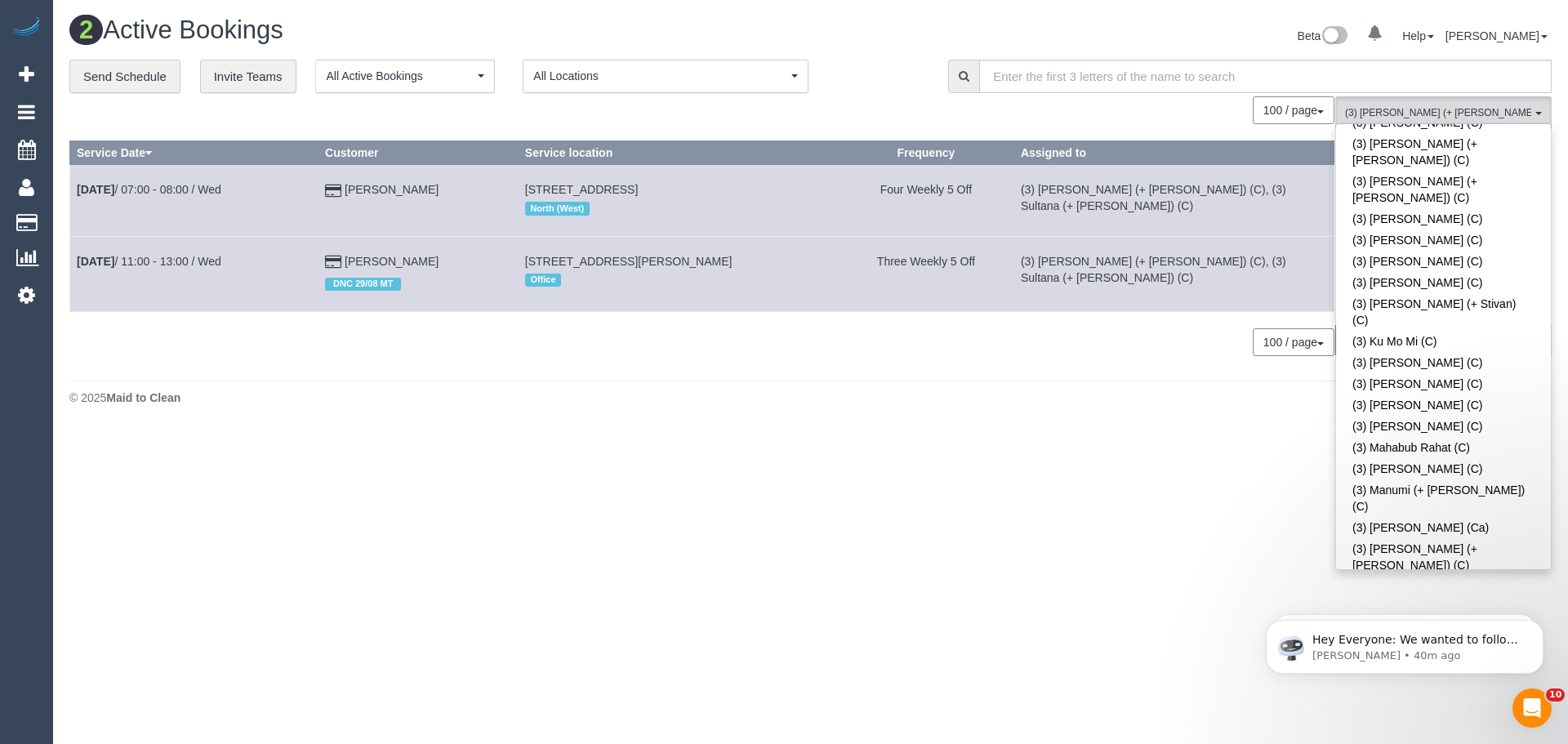
click at [1447, 109] on span "(3) Sabbir (+ Sultana) (C) , (3) Sultana (+ Sabbir) (C)" at bounding box center [1437, 113] width 186 height 14
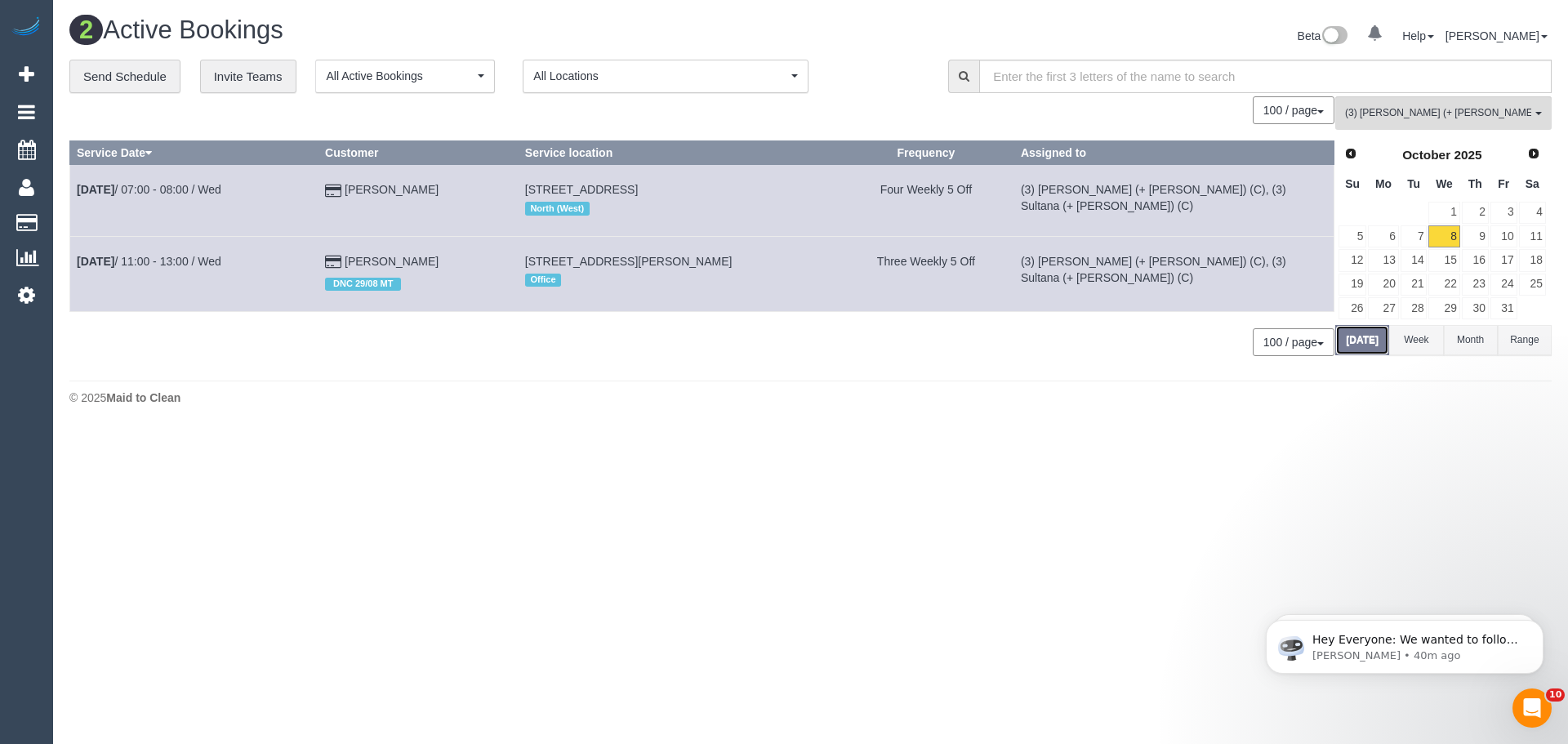
click at [1367, 337] on button "Today" at bounding box center [1361, 340] width 53 height 30
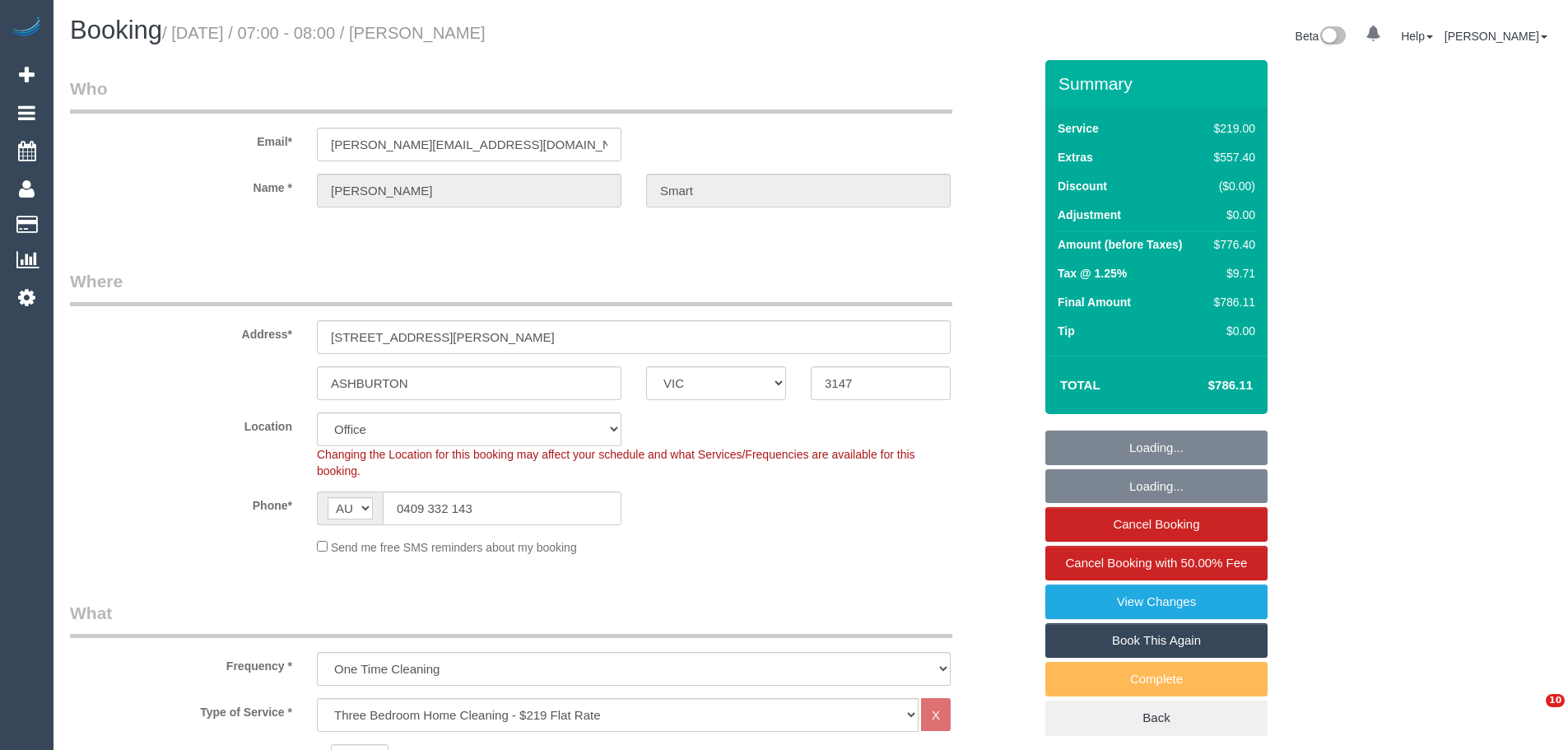
select select "VIC"
select select "number:27"
select select "number:15"
select select "number:18"
select select "number:22"
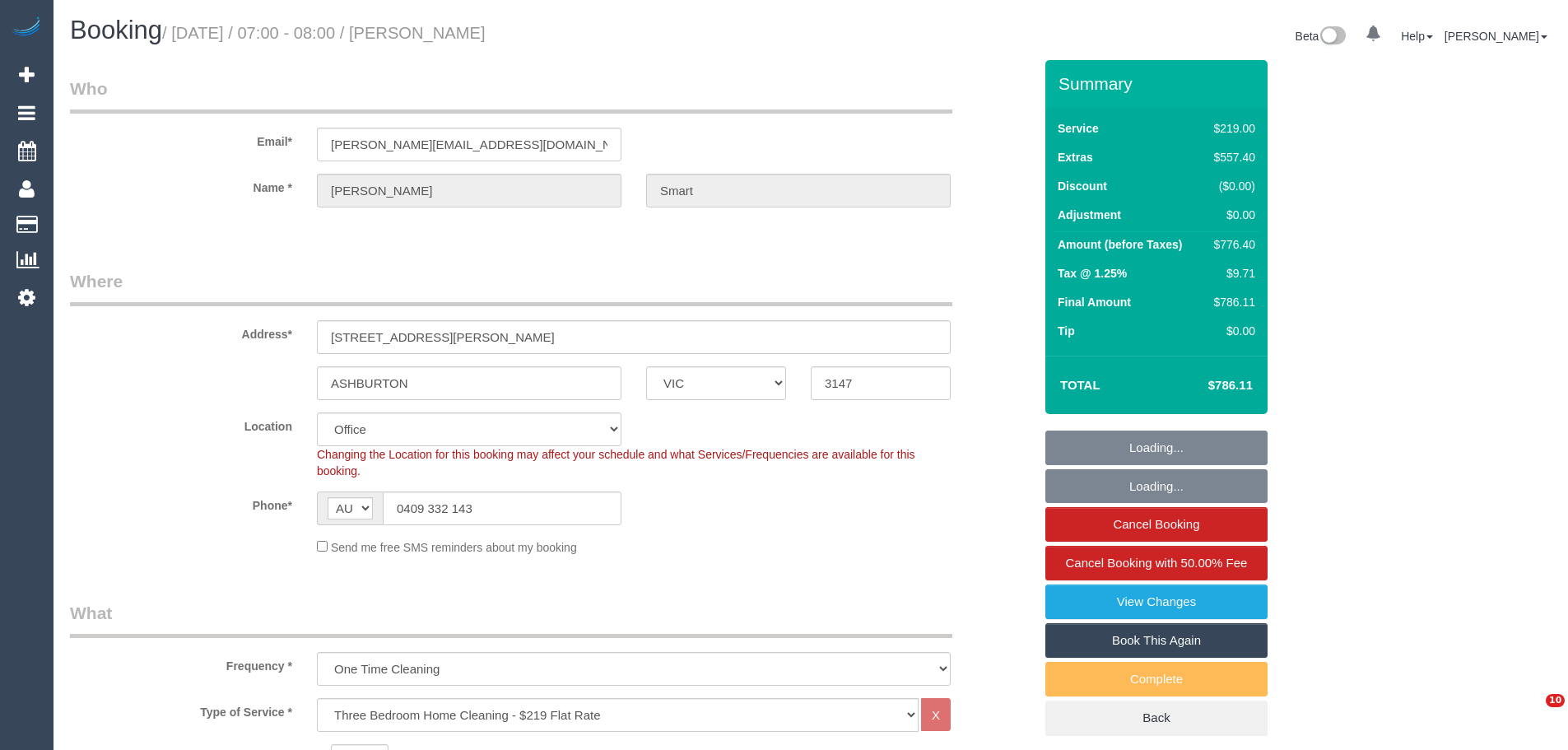
select select "number:11"
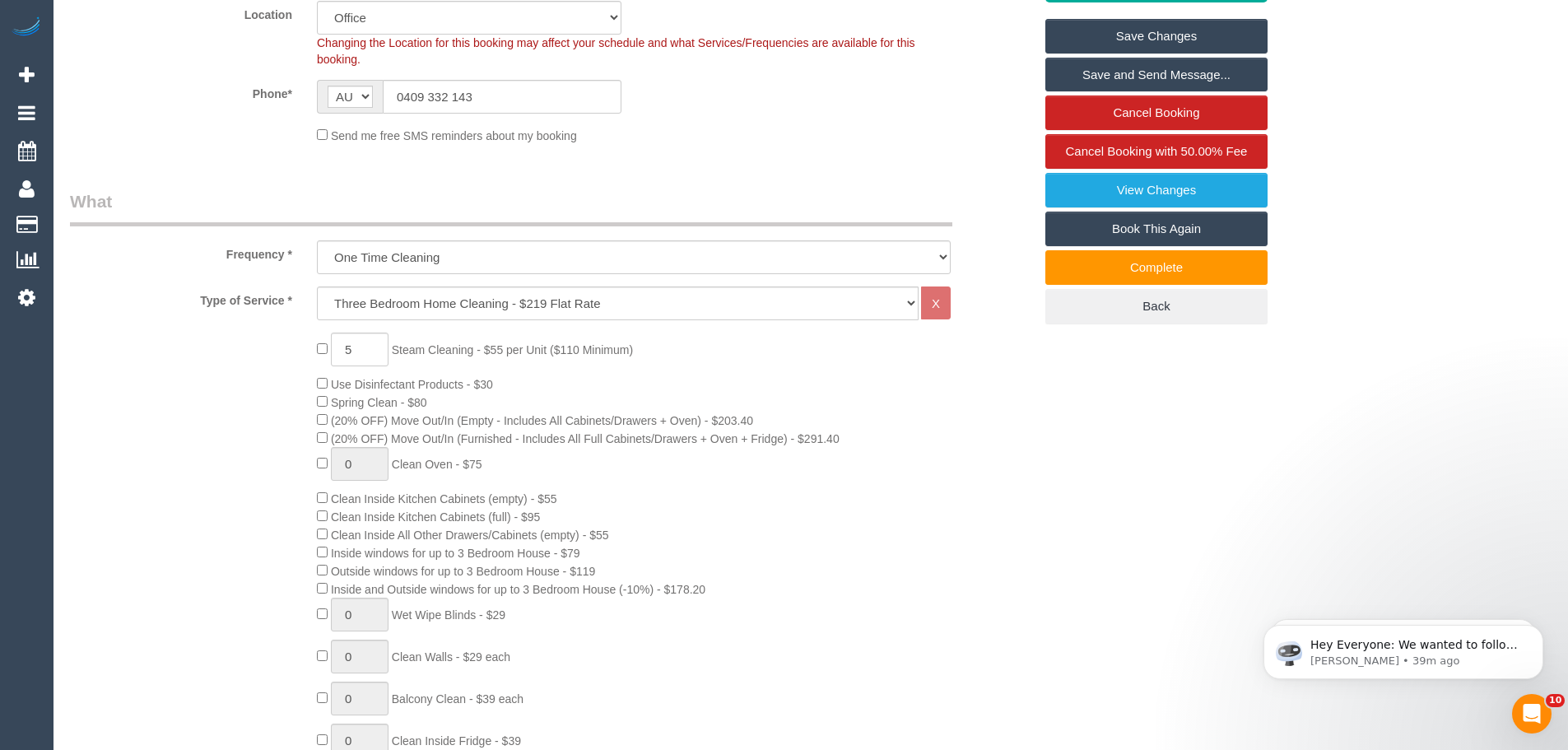
scroll to position [494, 0]
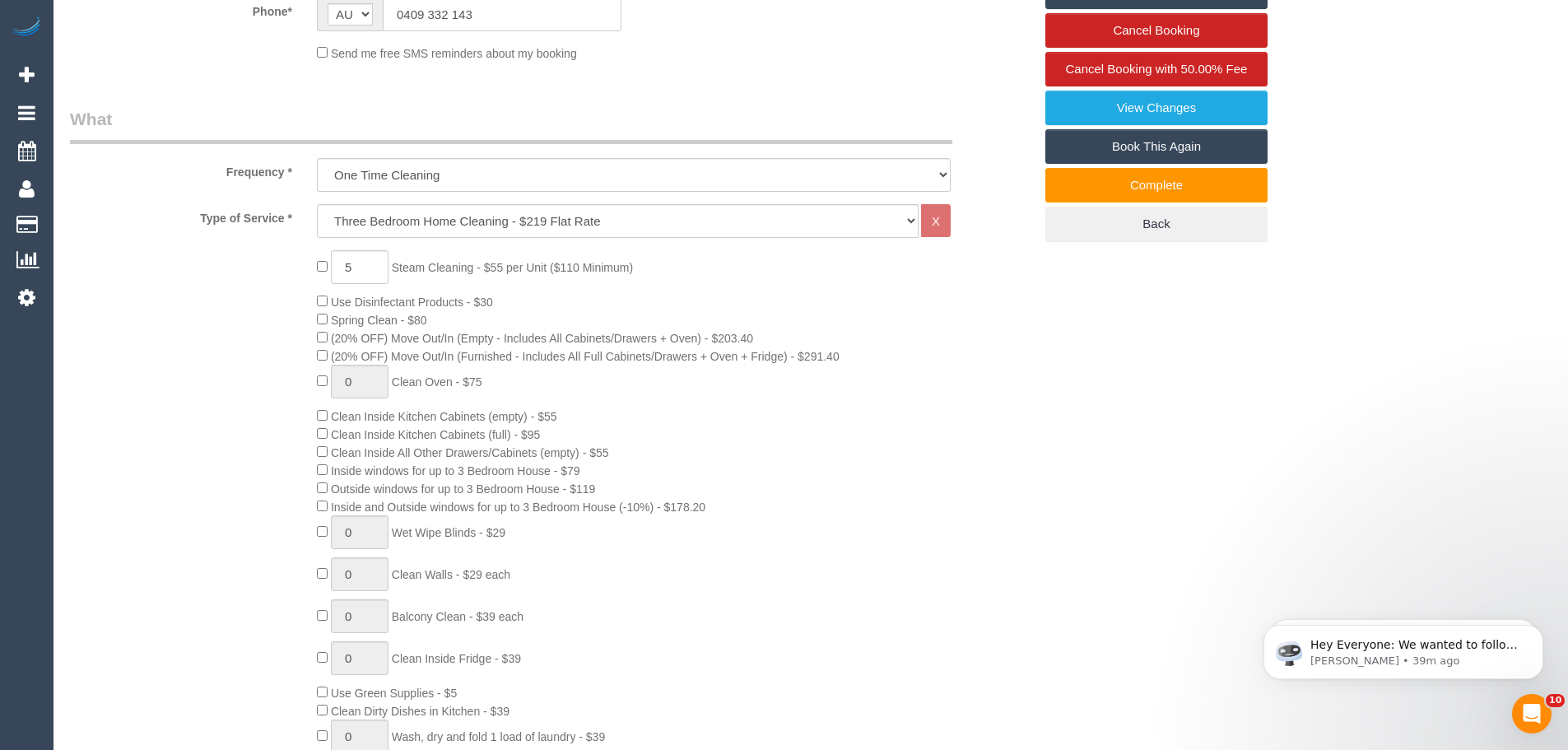
click at [323, 470] on div "5 Steam Cleaning - $55 per Unit ($110 Minimum) Use Disinfectant Products - $30 …" at bounding box center [674, 557] width 741 height 613
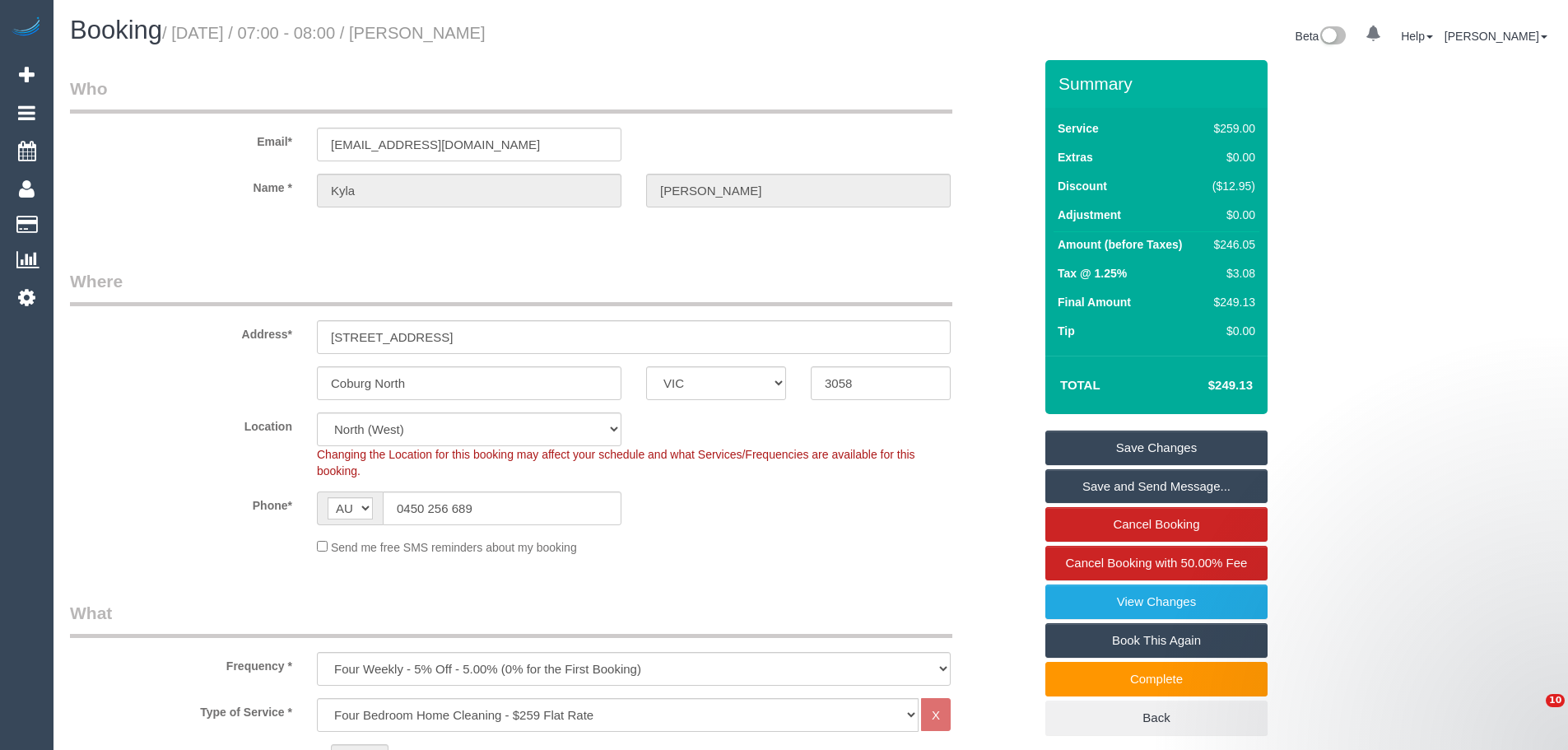
select select "VIC"
select select "number:29"
select select "number:15"
select select "number:18"
select select "number:36"
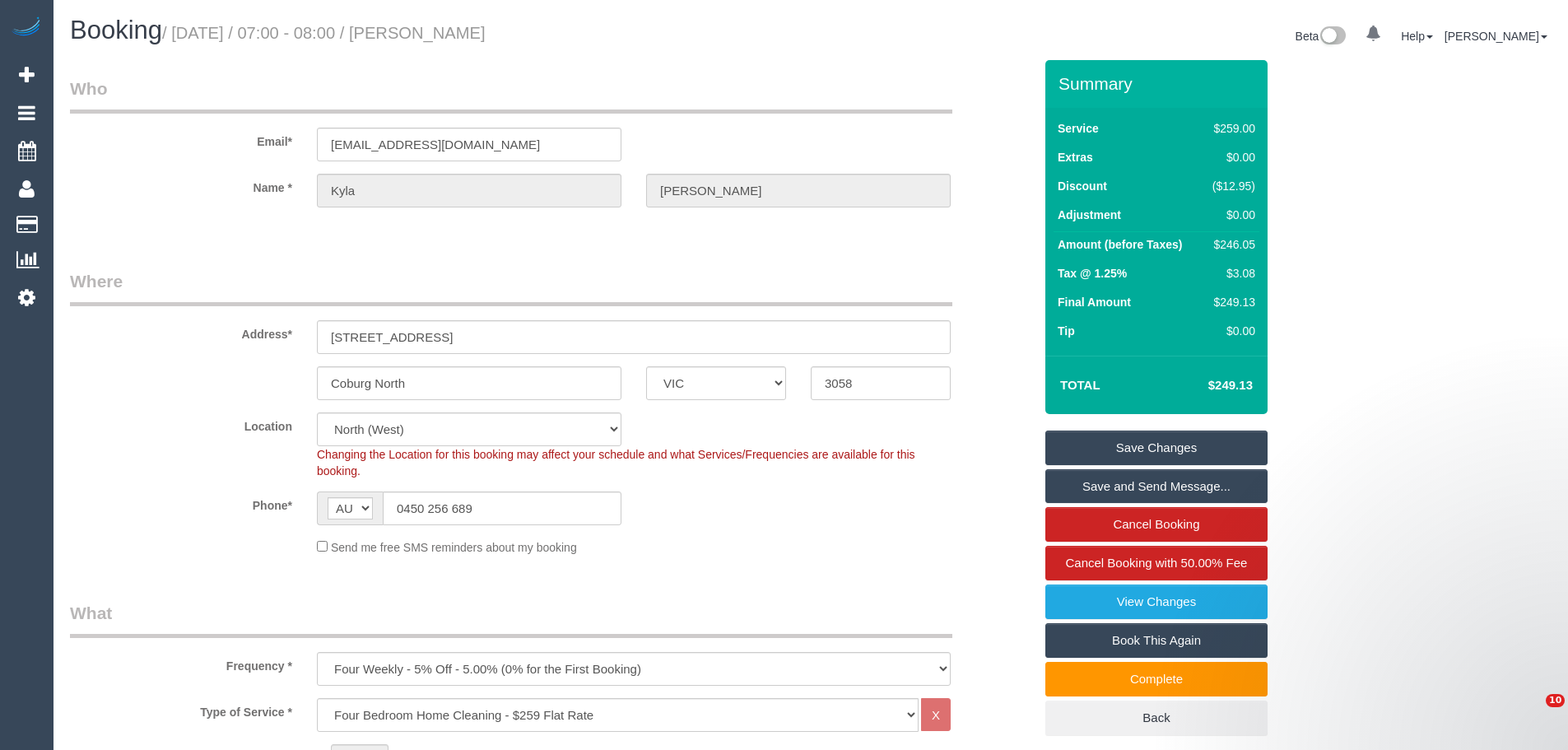
select select "number:34"
select select "number:13"
click at [512, 506] on input "0450 256 689" at bounding box center [502, 508] width 239 height 34
click at [513, 505] on input "0450 256 689" at bounding box center [502, 508] width 239 height 34
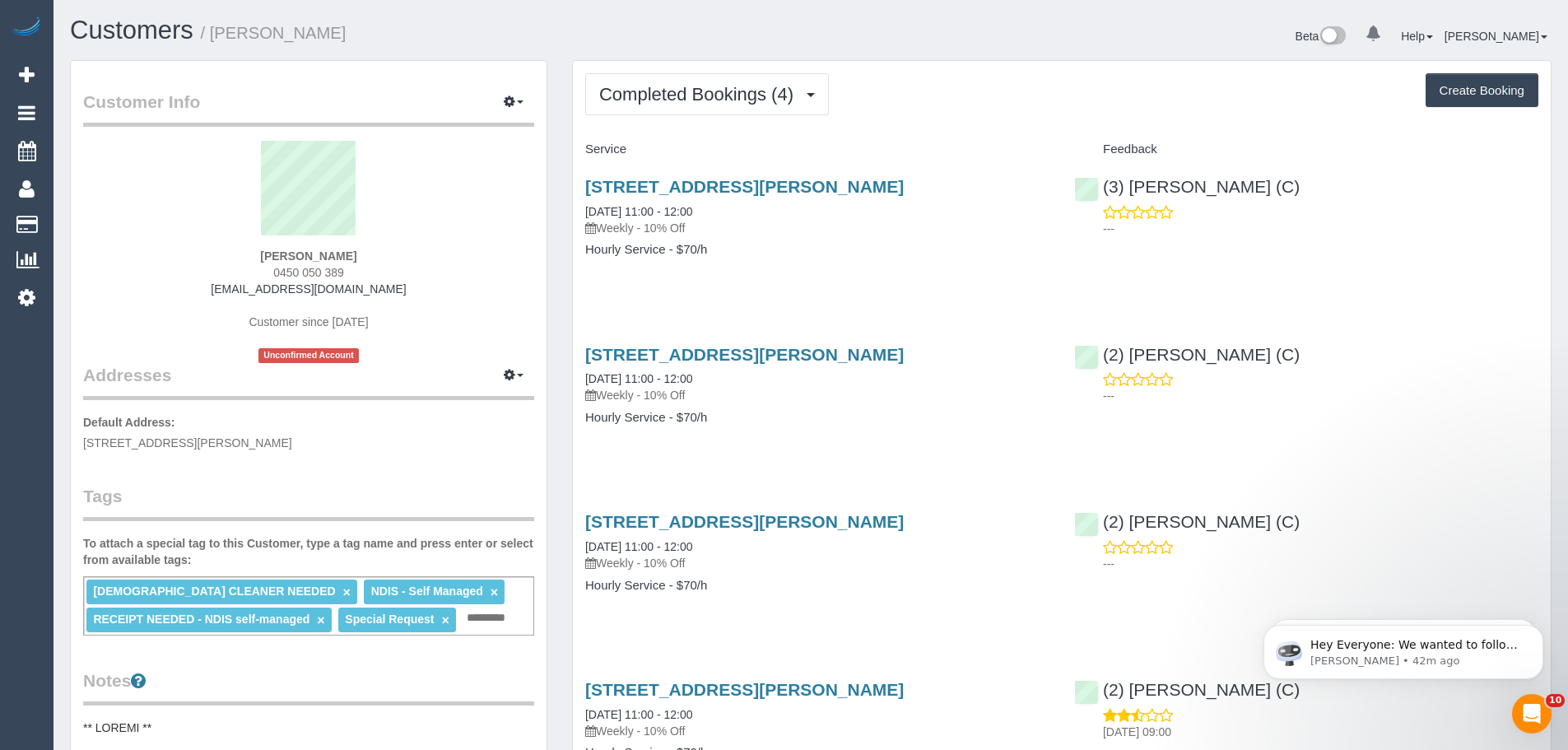
click at [712, 108] on button "Completed Bookings (4)" at bounding box center [707, 94] width 243 height 42
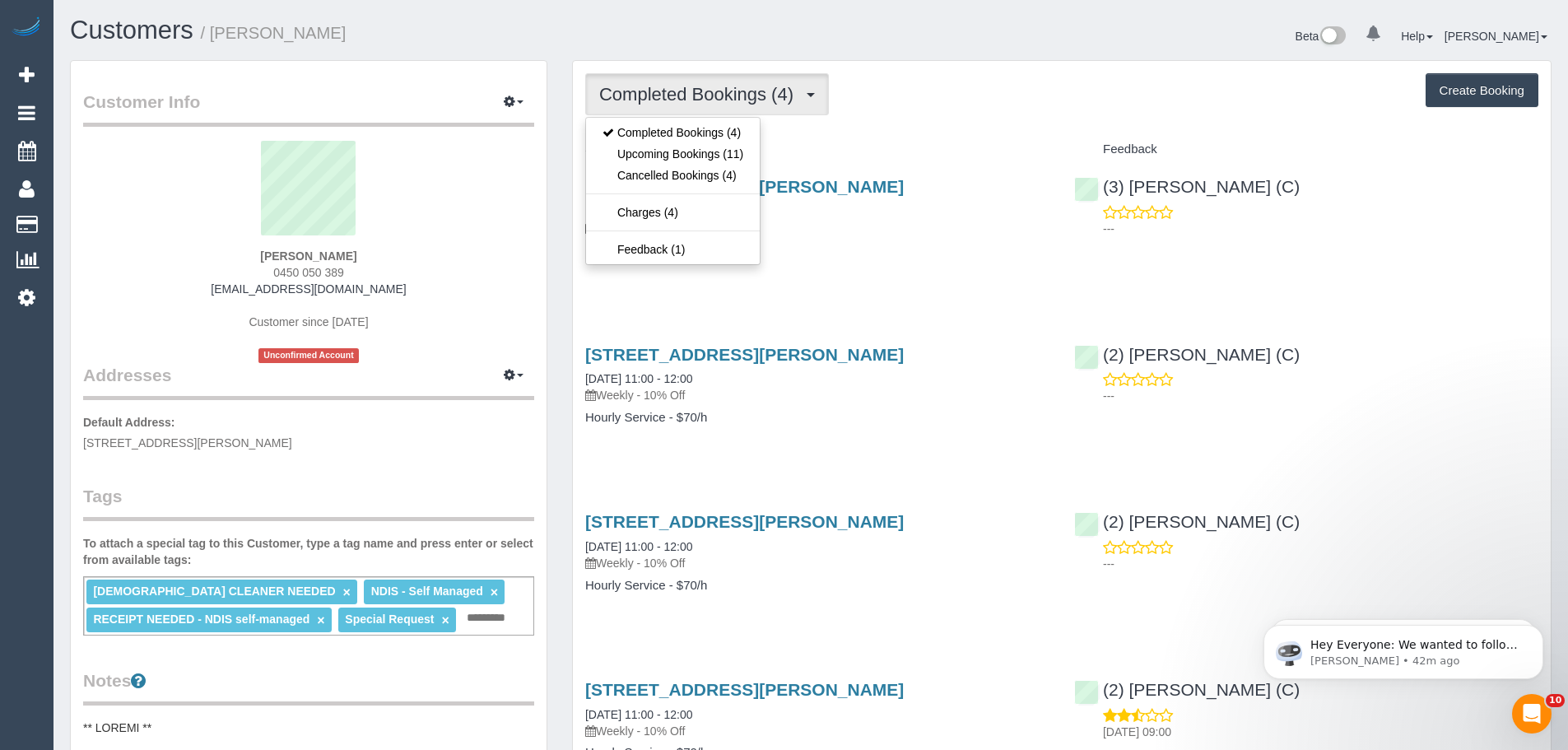
click at [982, 122] on div "Completed Bookings (4) Completed Bookings (4) Upcoming Bookings (11) Cancelled …" at bounding box center [1061, 454] width 978 height 785
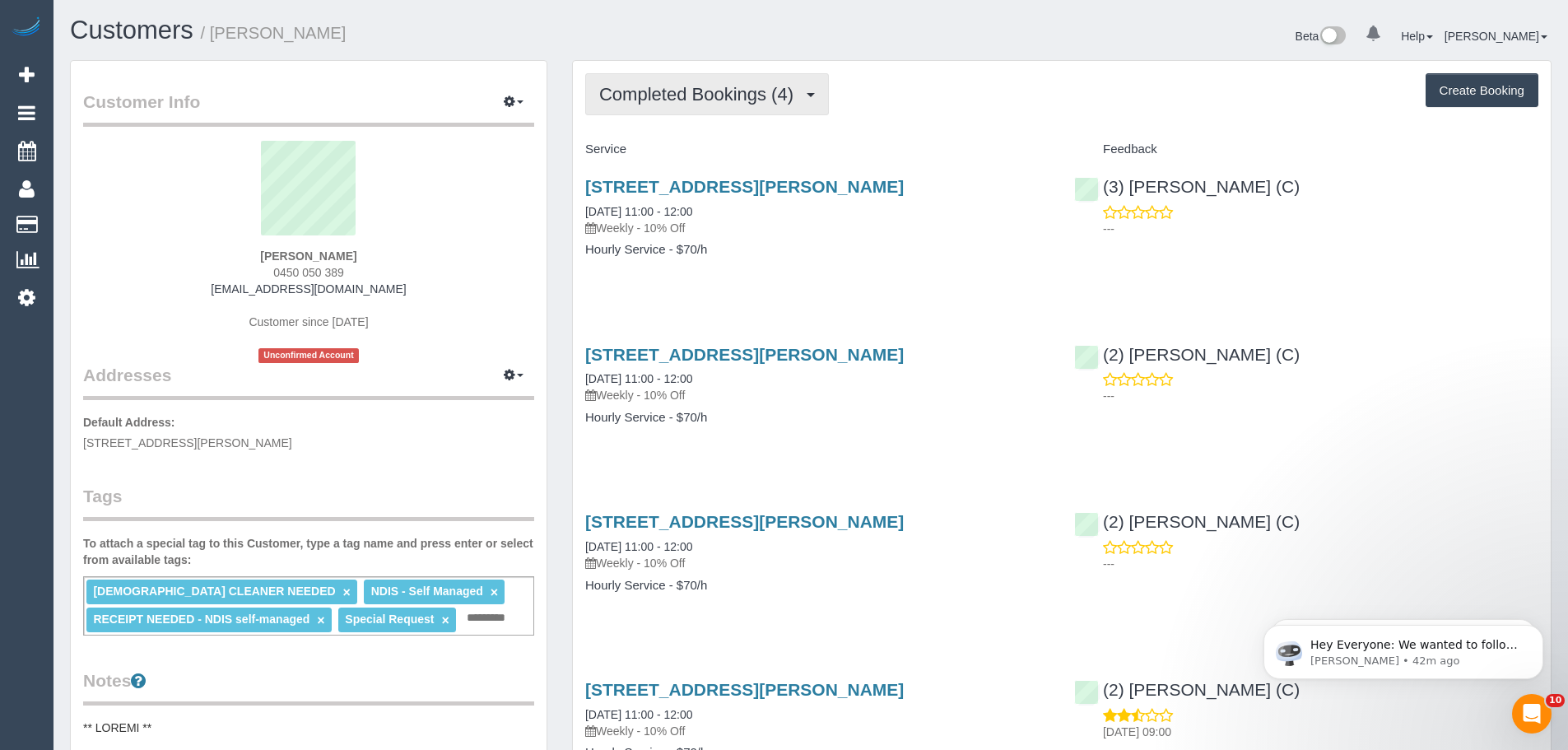
click at [697, 94] on span "Completed Bookings (4)" at bounding box center [700, 93] width 202 height 21
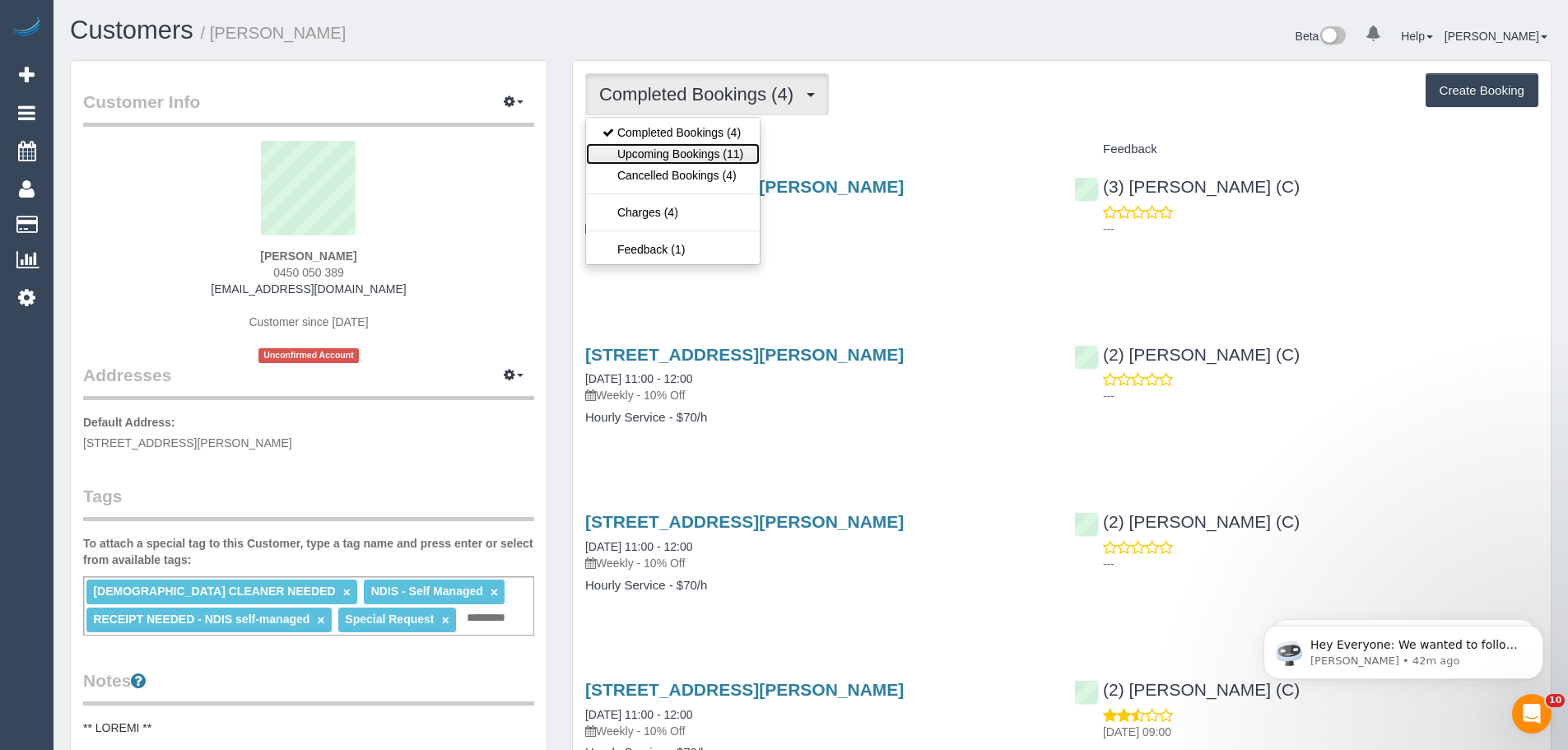
click at [680, 158] on link "Upcoming Bookings (11)" at bounding box center [673, 154] width 173 height 22
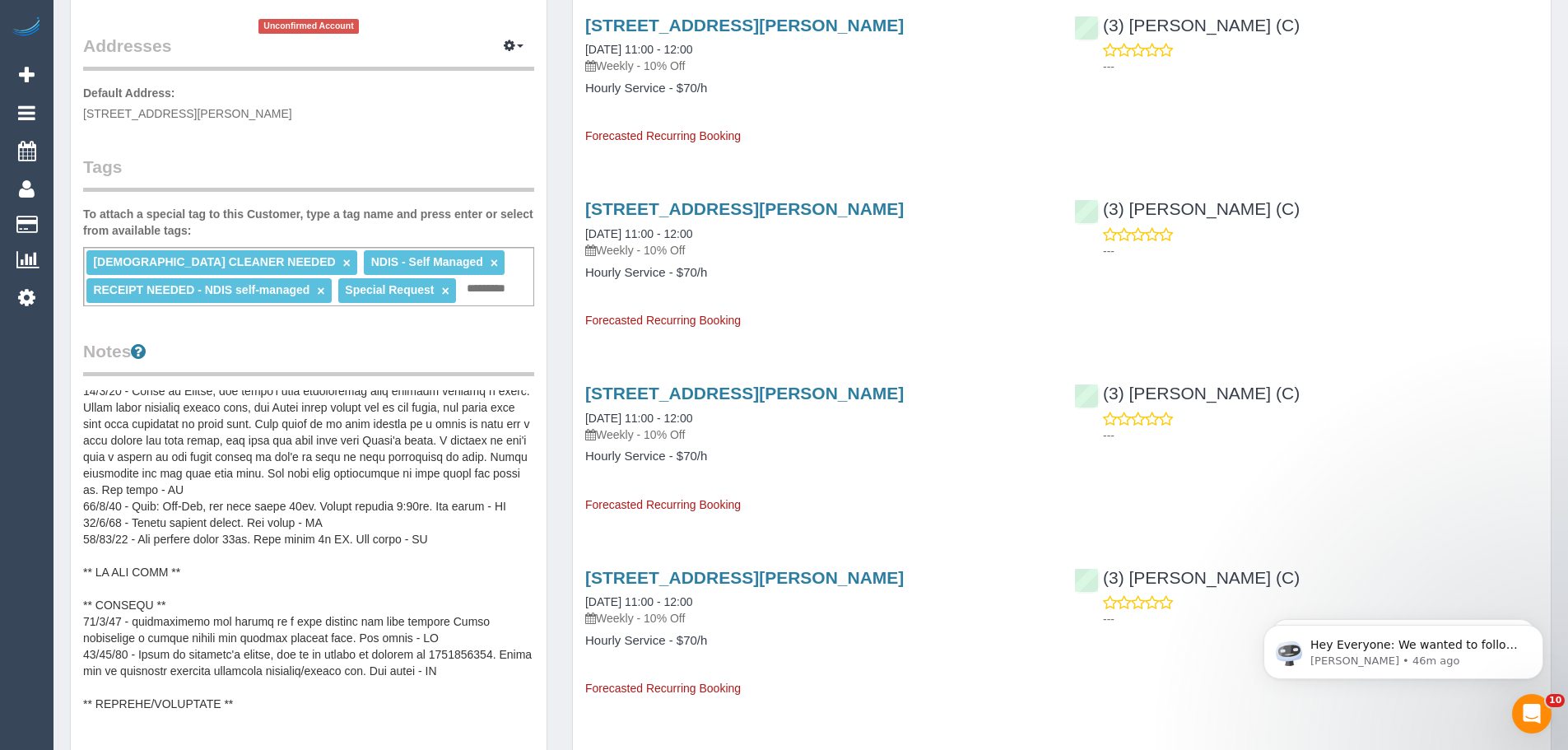
scroll to position [83, 0]
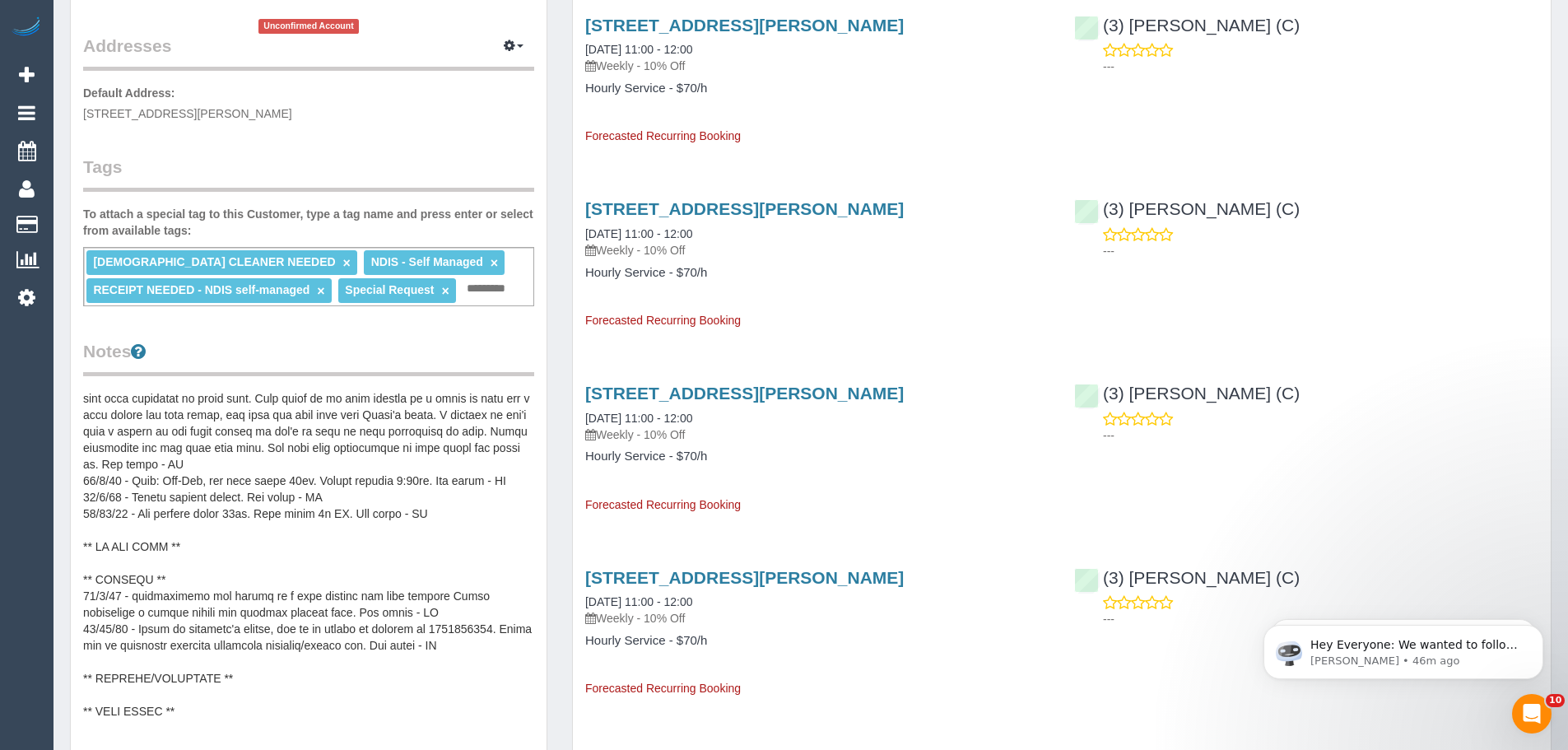
click at [151, 562] on pre at bounding box center [309, 554] width 451 height 330
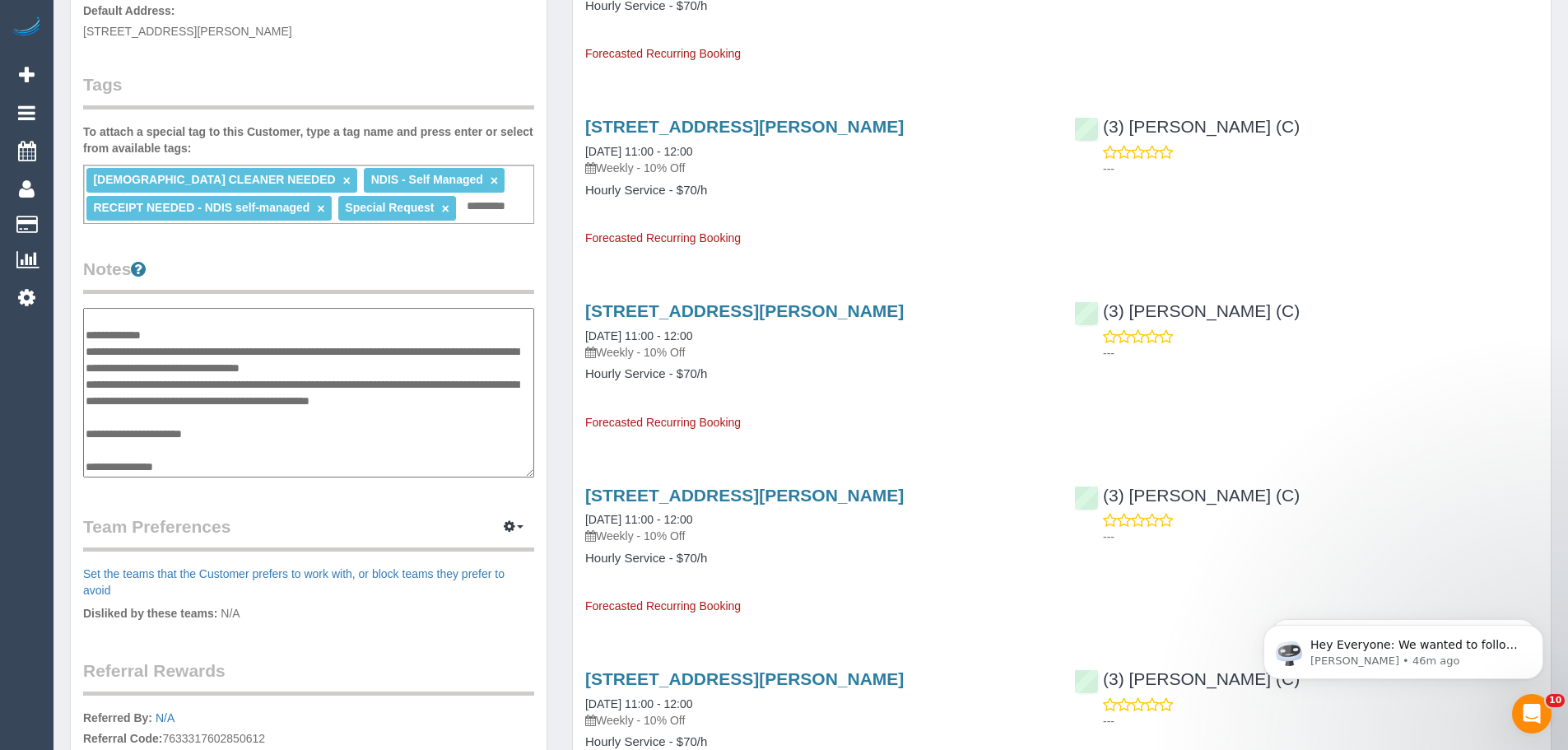
scroll to position [164, 0]
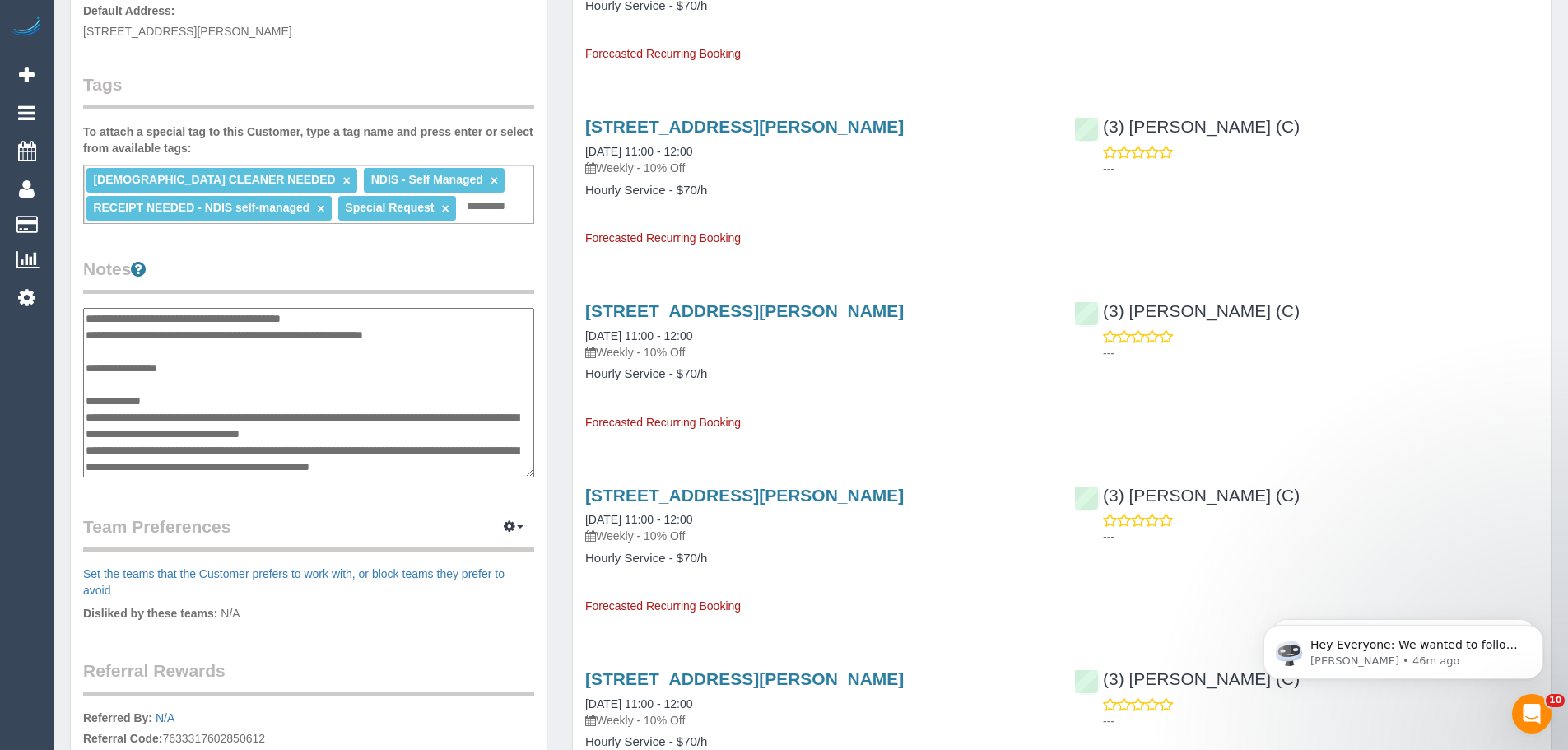
click at [156, 399] on textarea at bounding box center [309, 393] width 451 height 170
type textarea "**********"
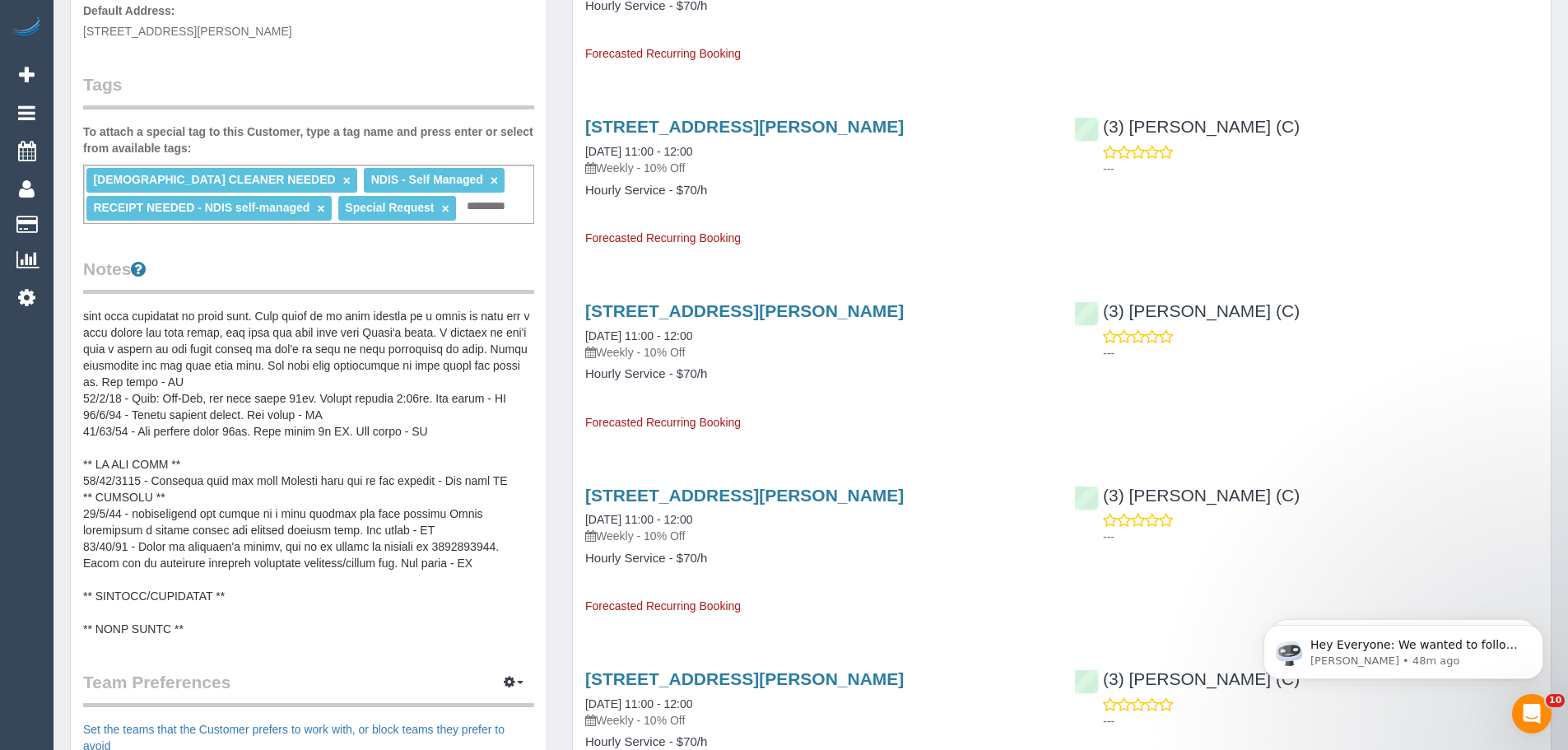
scroll to position [905, 0]
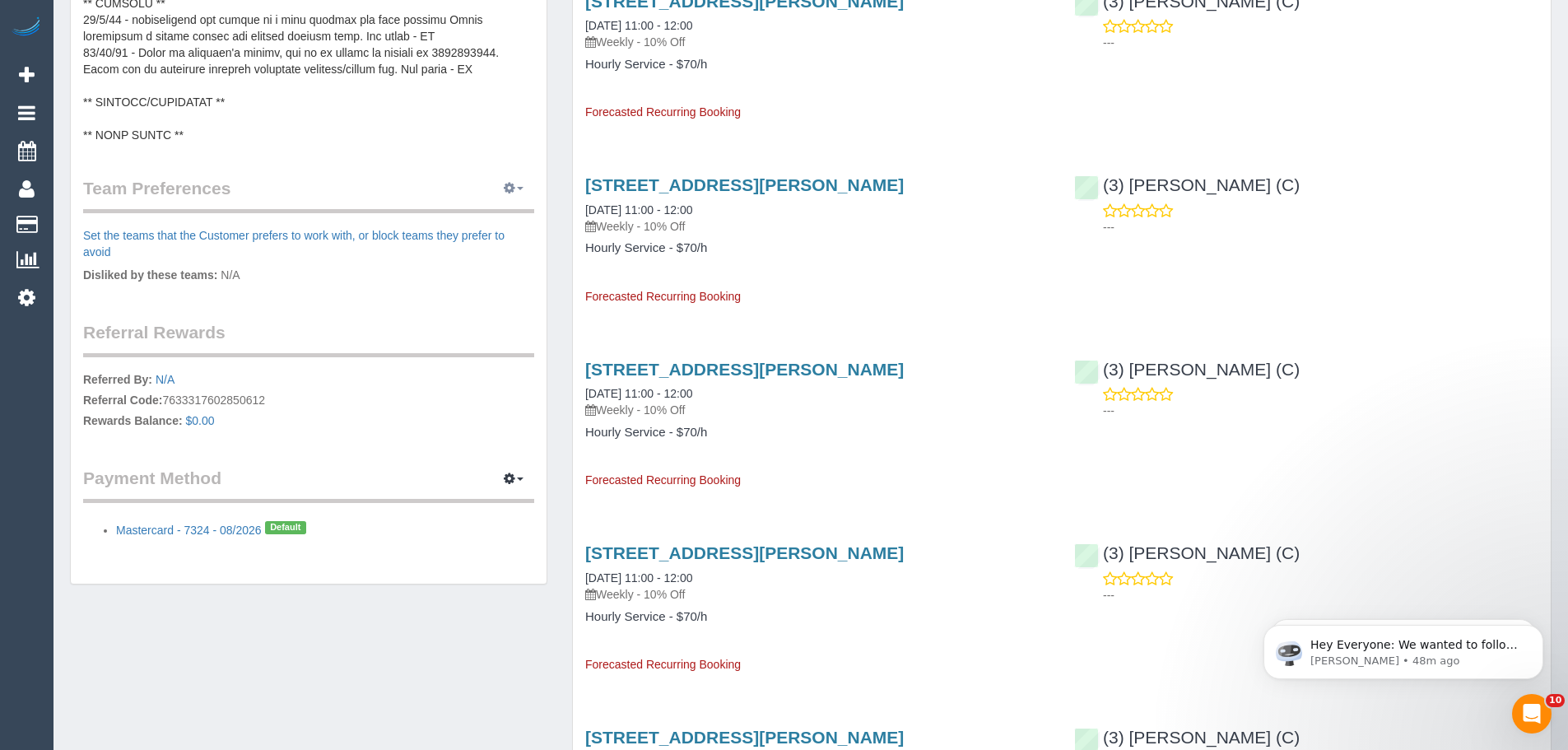
click at [514, 196] on button "button" at bounding box center [514, 189] width 41 height 25
click at [496, 225] on link "Manage Preferences" at bounding box center [463, 219] width 140 height 22
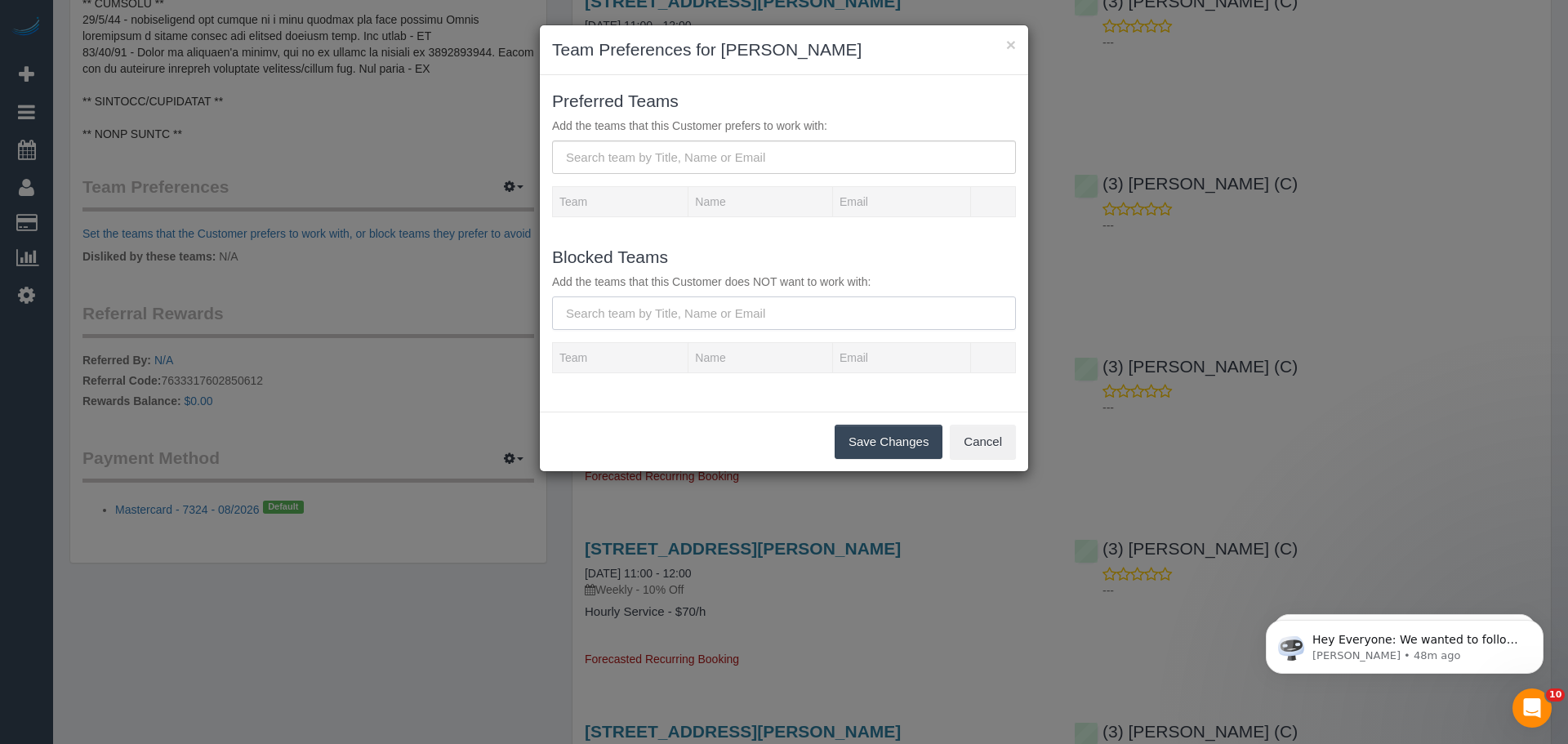
click at [608, 313] on input "text" at bounding box center [784, 314] width 464 height 34
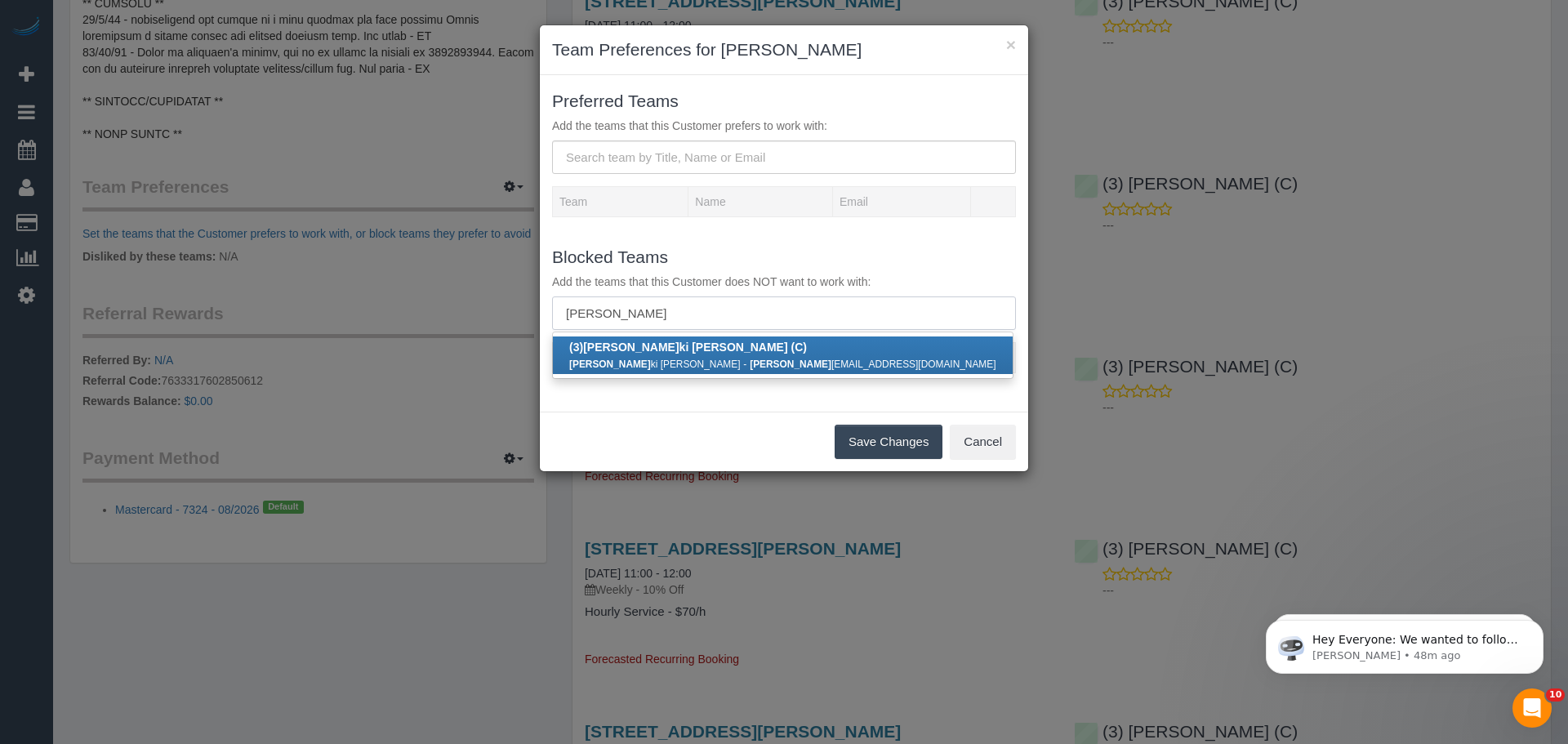
type input "netha"
click at [630, 364] on small "Netha ki Fernando" at bounding box center [655, 364] width 171 height 12
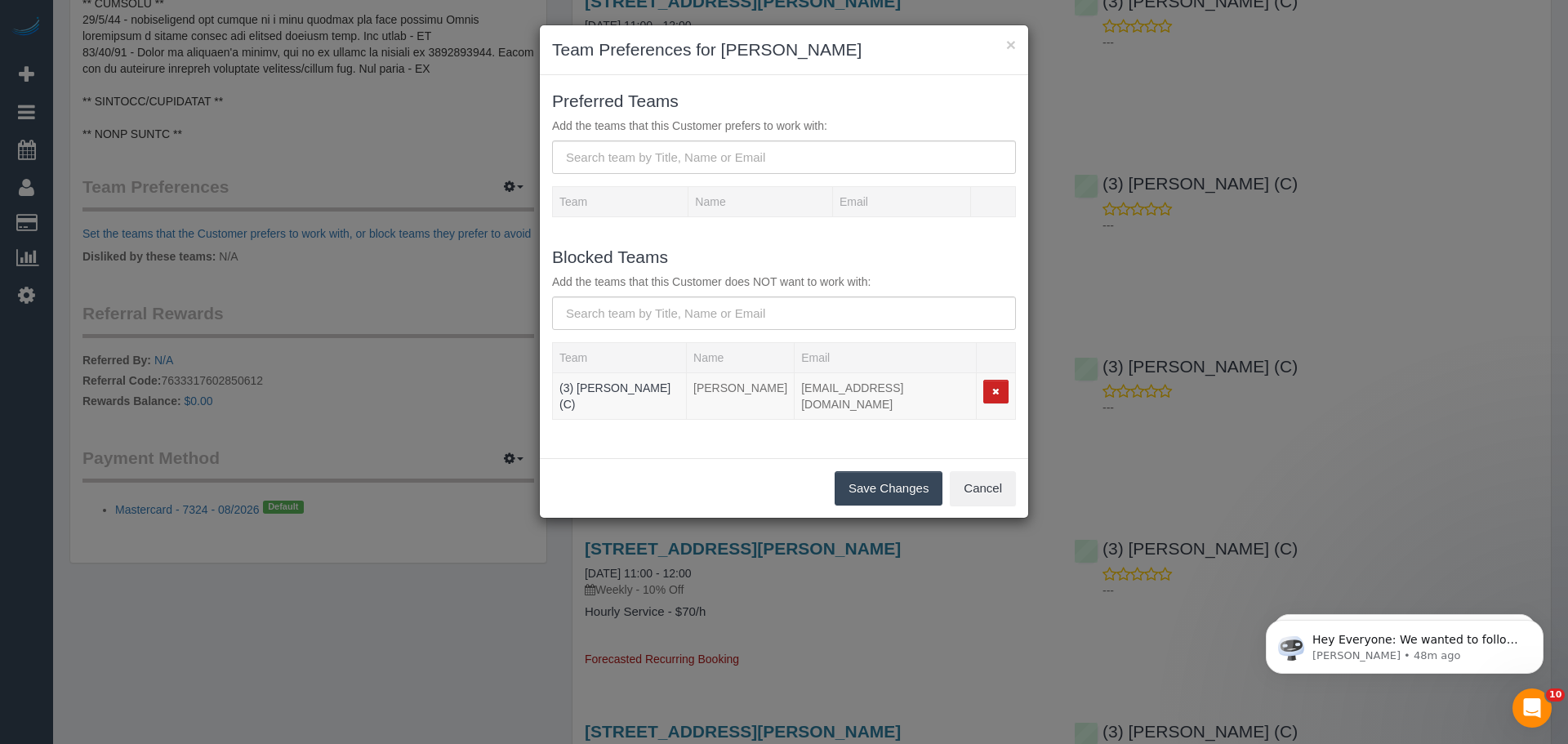
click at [865, 482] on button "Save Changes" at bounding box center [888, 488] width 108 height 34
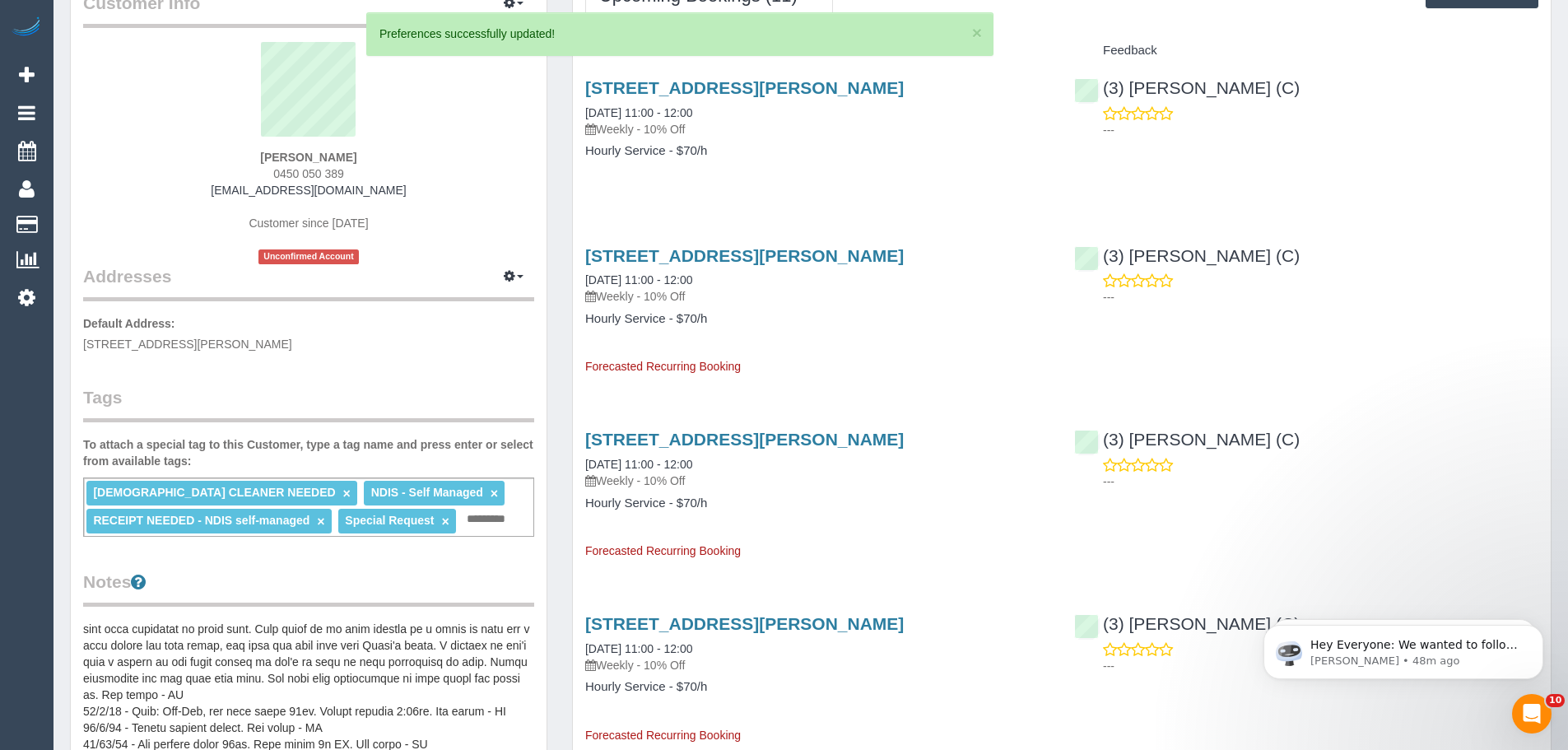
scroll to position [0, 0]
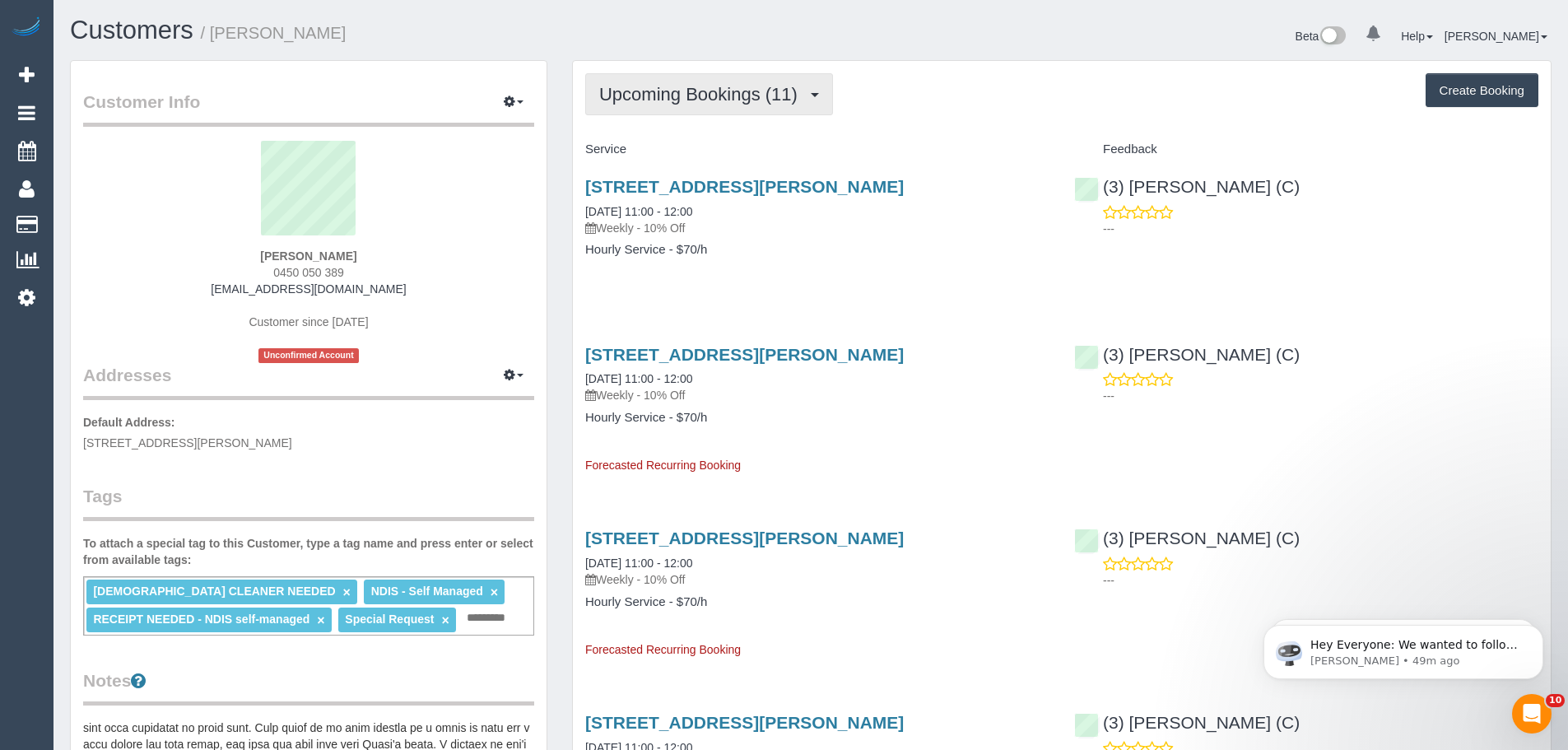
click at [738, 93] on span "Upcoming Bookings (11)" at bounding box center [702, 93] width 207 height 21
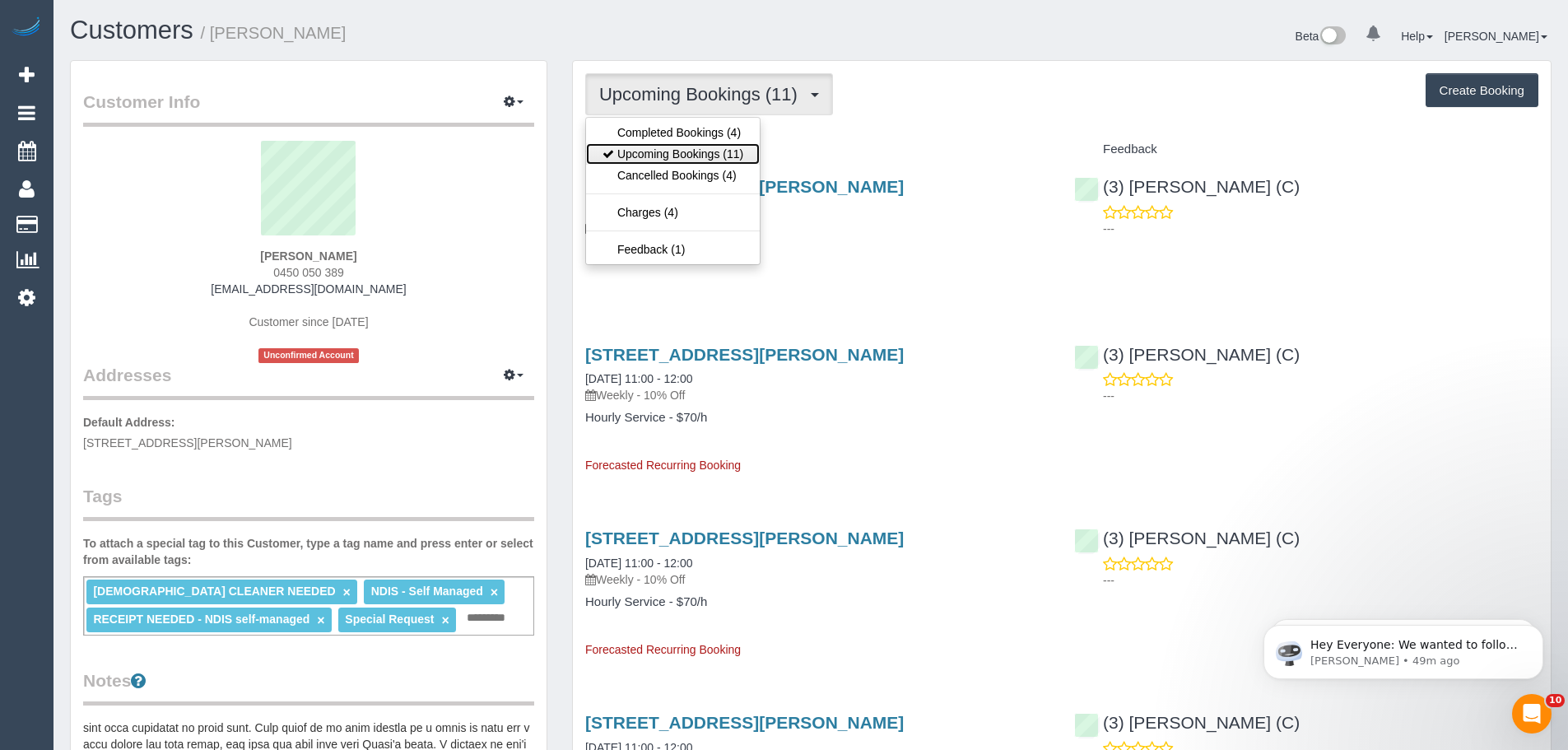
click at [721, 154] on link "Upcoming Bookings (11)" at bounding box center [673, 154] width 173 height 22
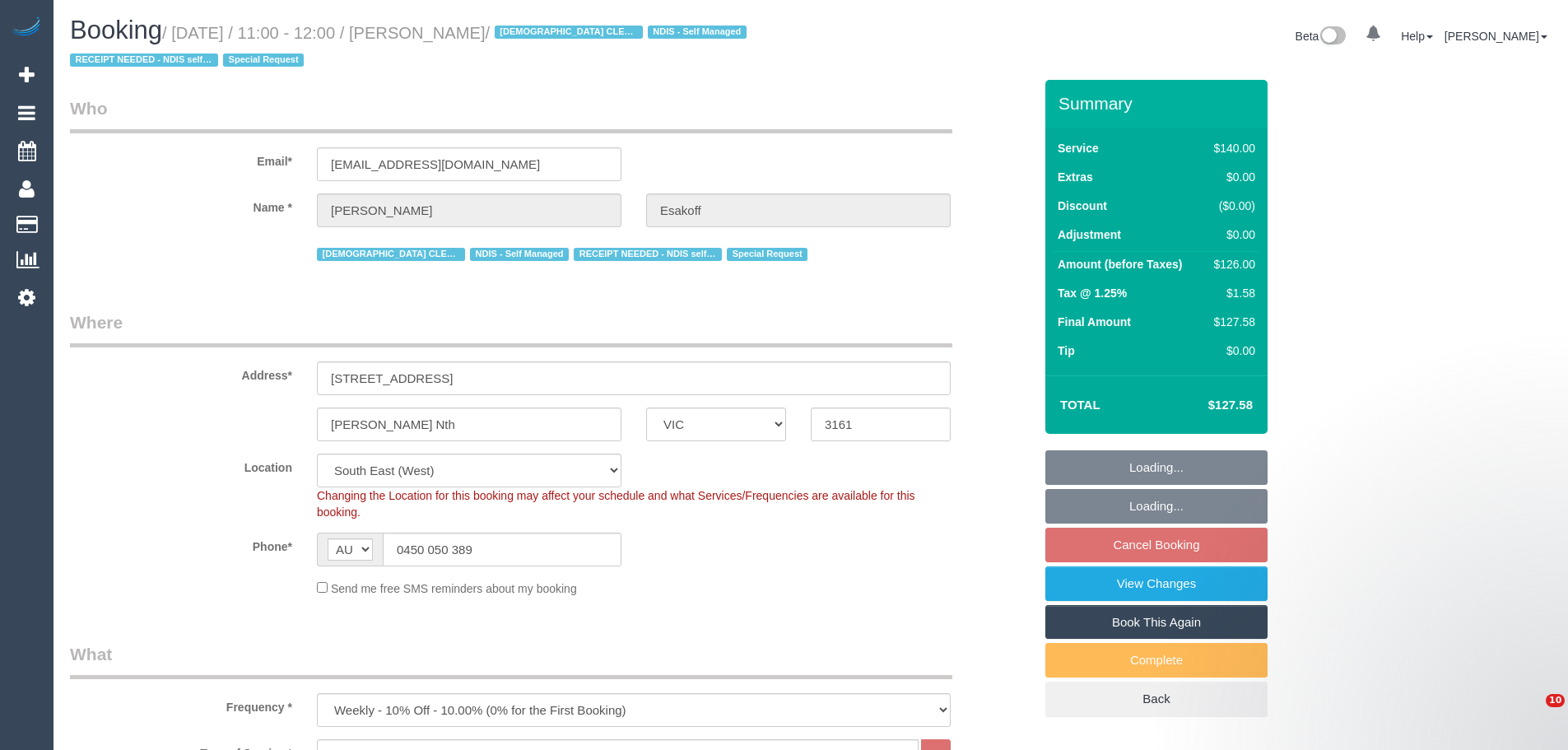
select select "VIC"
select select "number:27"
select select "number:14"
select select "number:19"
select select "number:36"
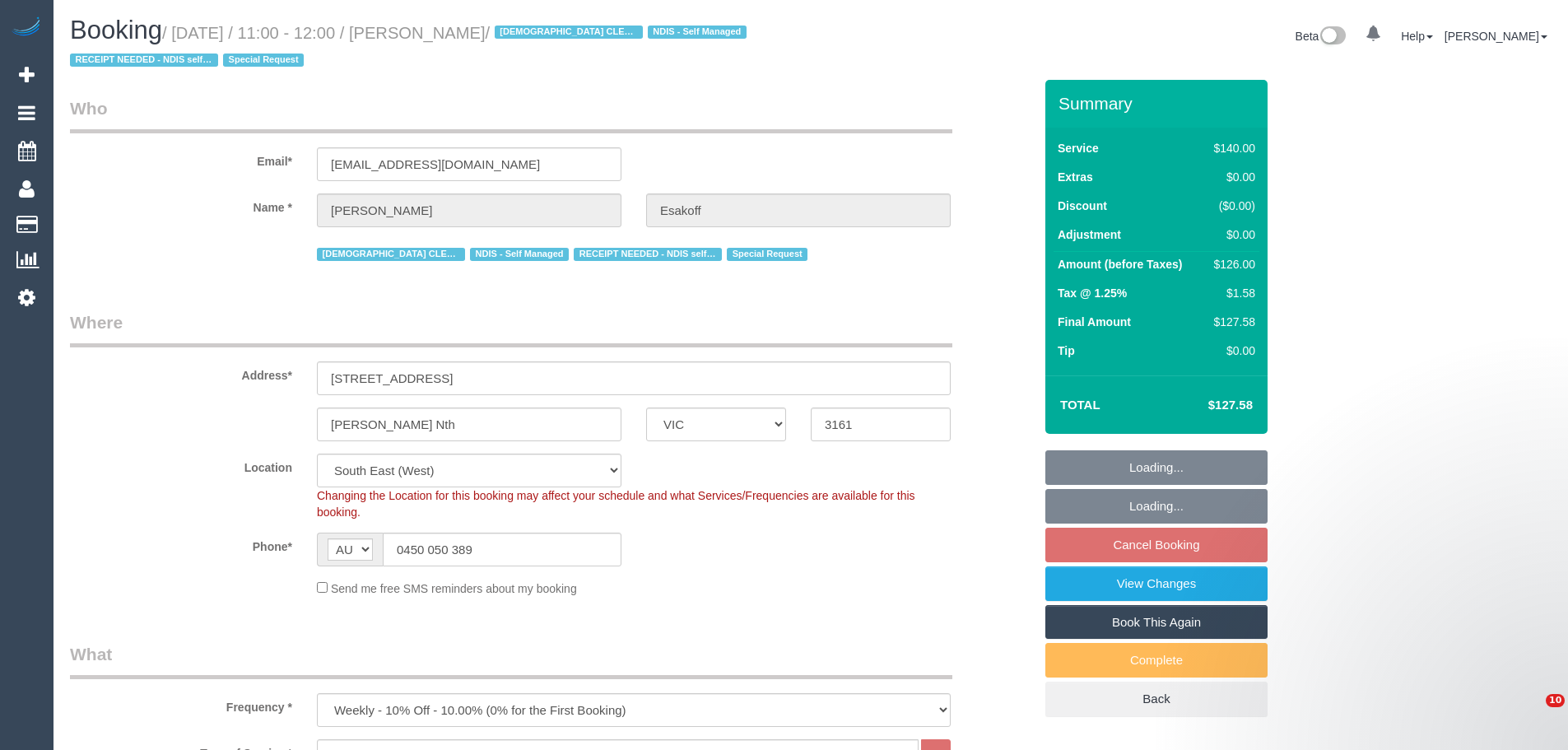
select select "number:35"
select select "number:11"
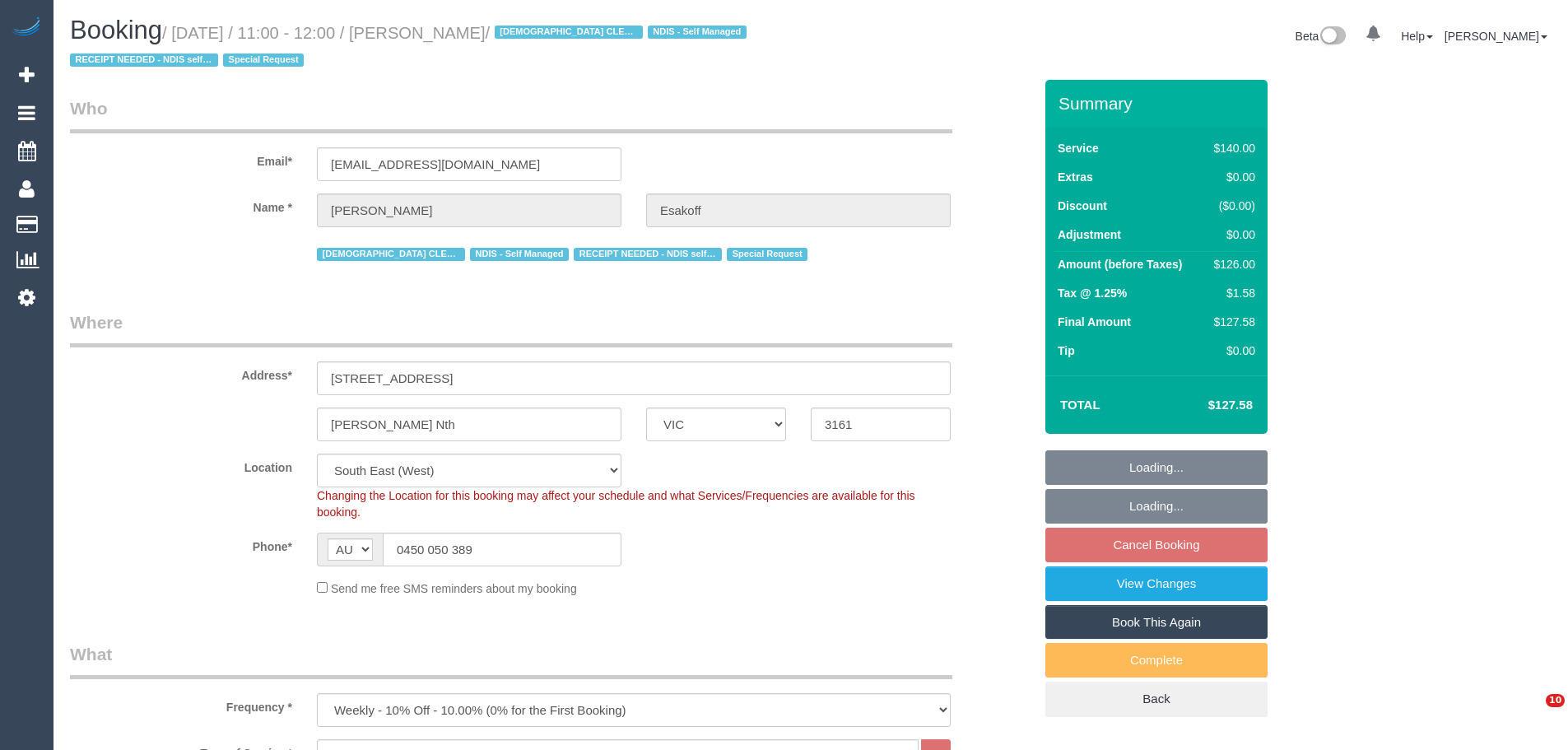
select select "VIC"
select select "number:27"
select select "number:14"
select select "number:19"
select select "number:36"
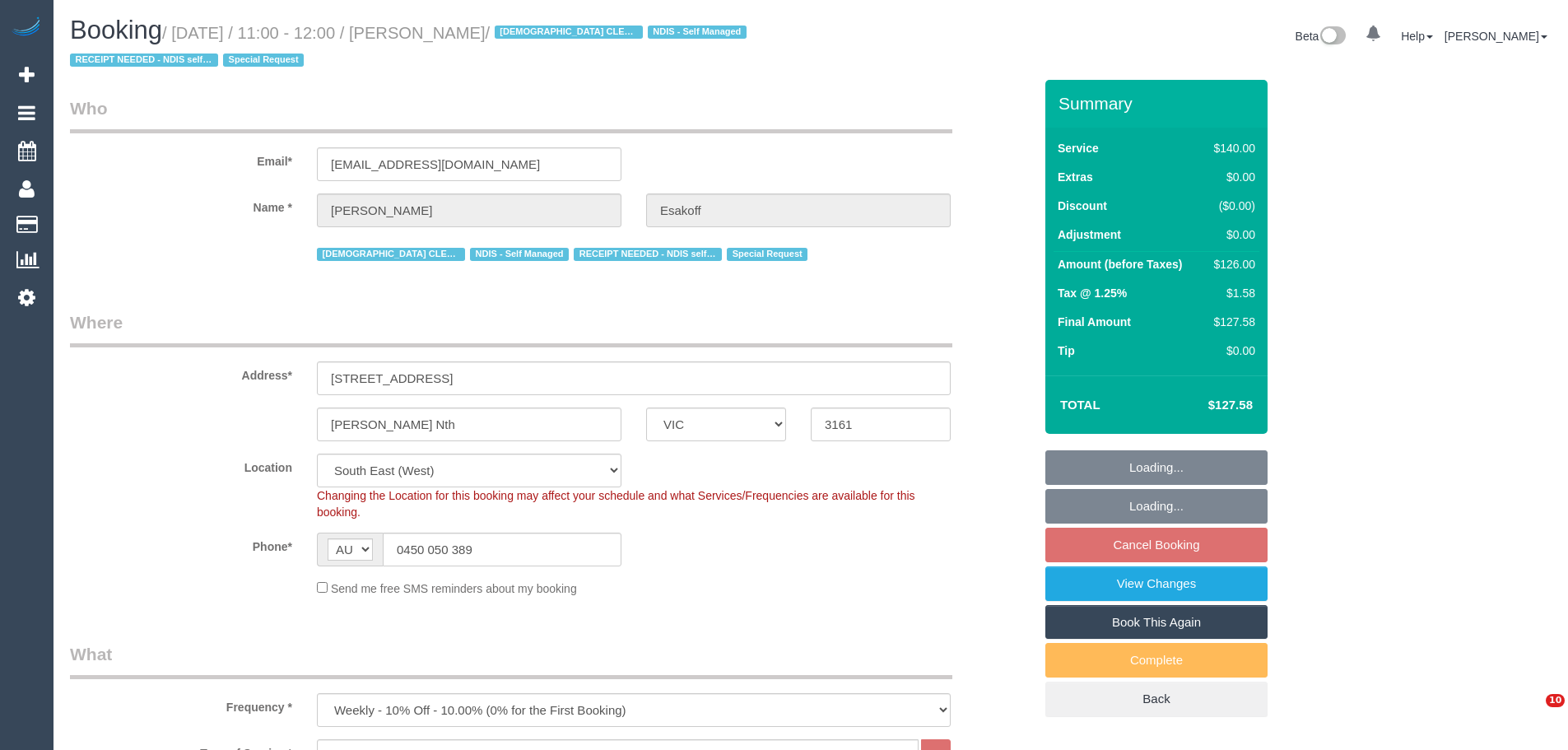
select select "number:35"
select select "number:11"
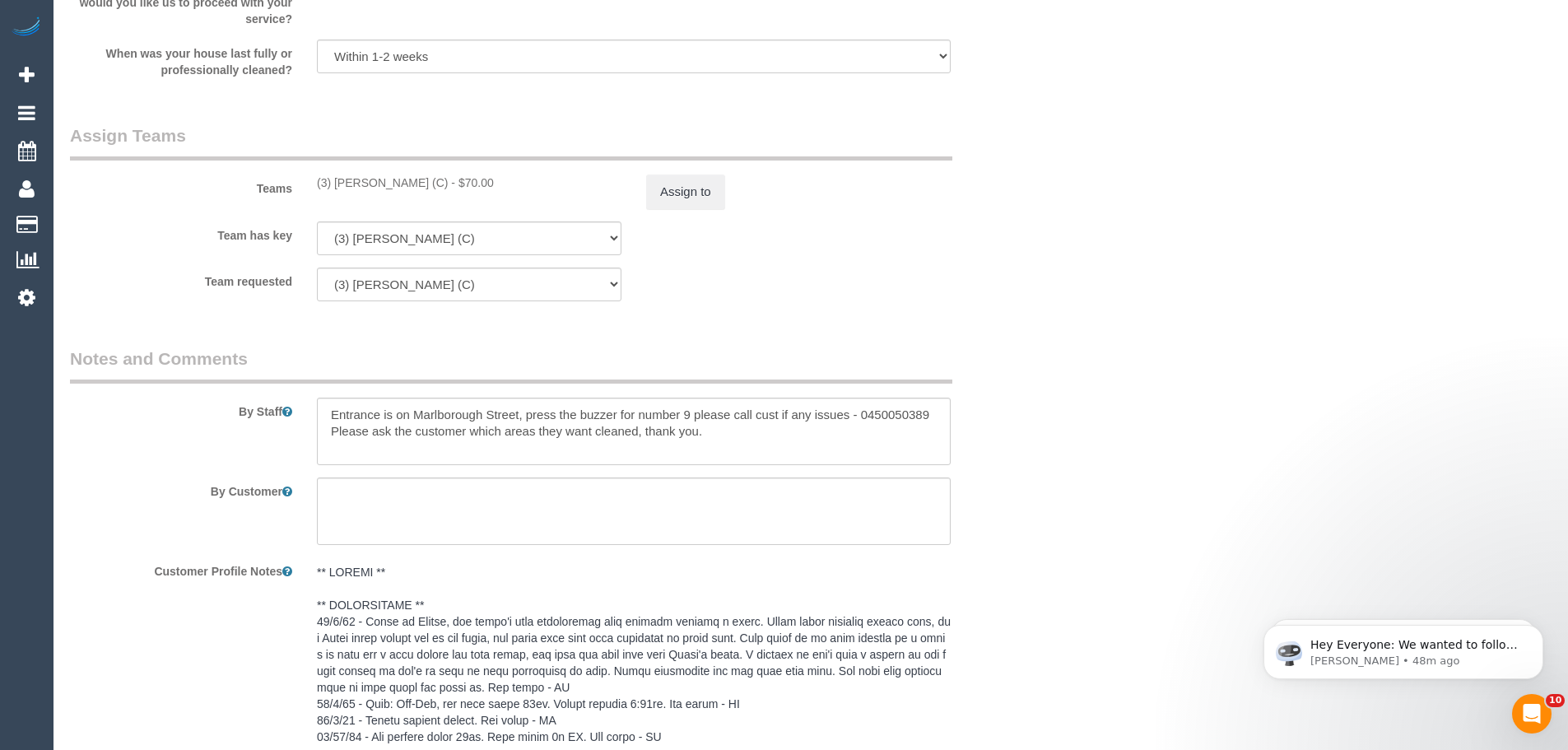
scroll to position [2530, 0]
drag, startPoint x: 446, startPoint y: 183, endPoint x: 302, endPoint y: 181, distance: 144.0
click at [302, 181] on div "Teams (3) [PERSON_NAME] (C) - $70.00 Assign to" at bounding box center [551, 167] width 988 height 85
copy div "(3) [PERSON_NAME] (C)"
click at [674, 193] on button "Assign to" at bounding box center [685, 193] width 79 height 34
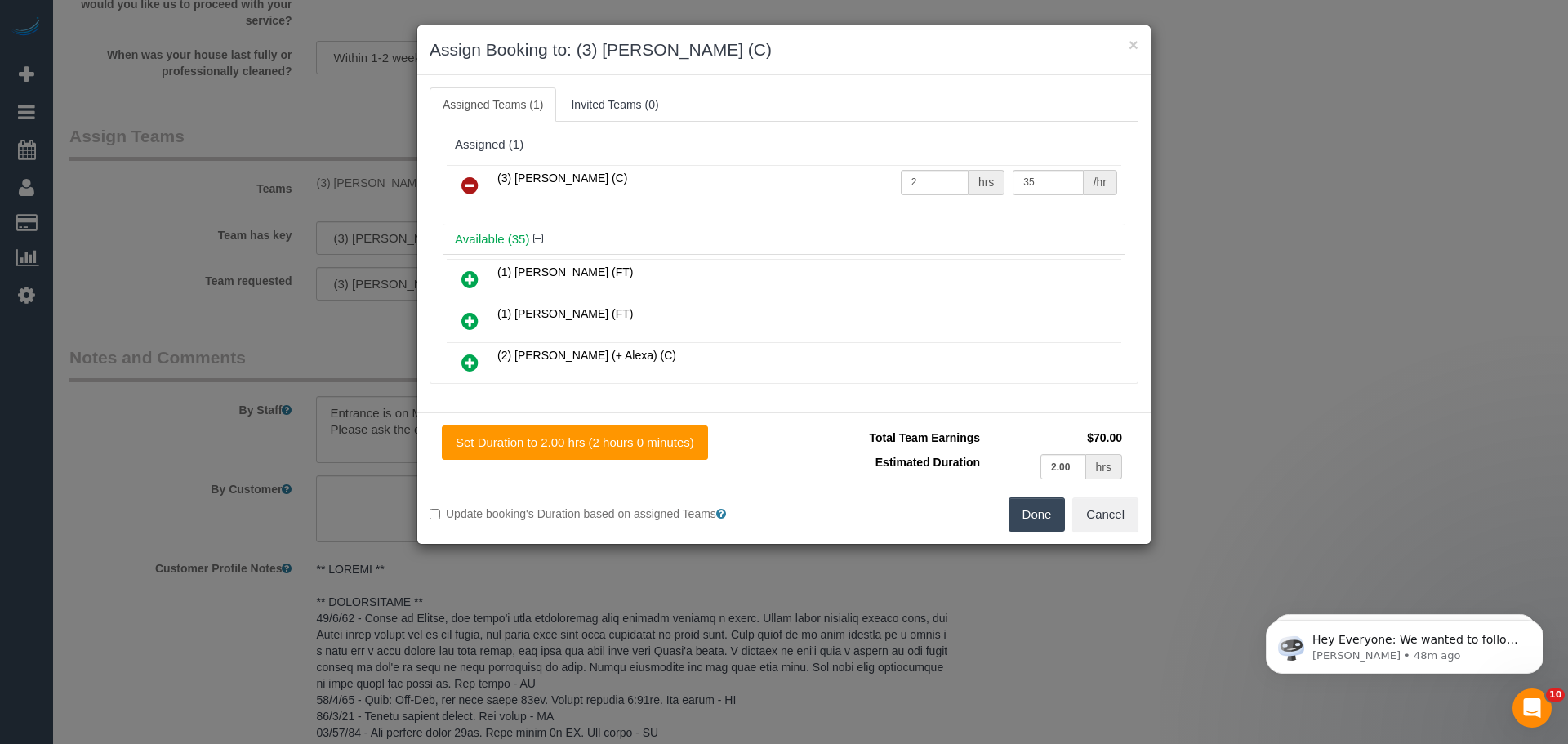
click at [468, 185] on icon at bounding box center [470, 185] width 17 height 20
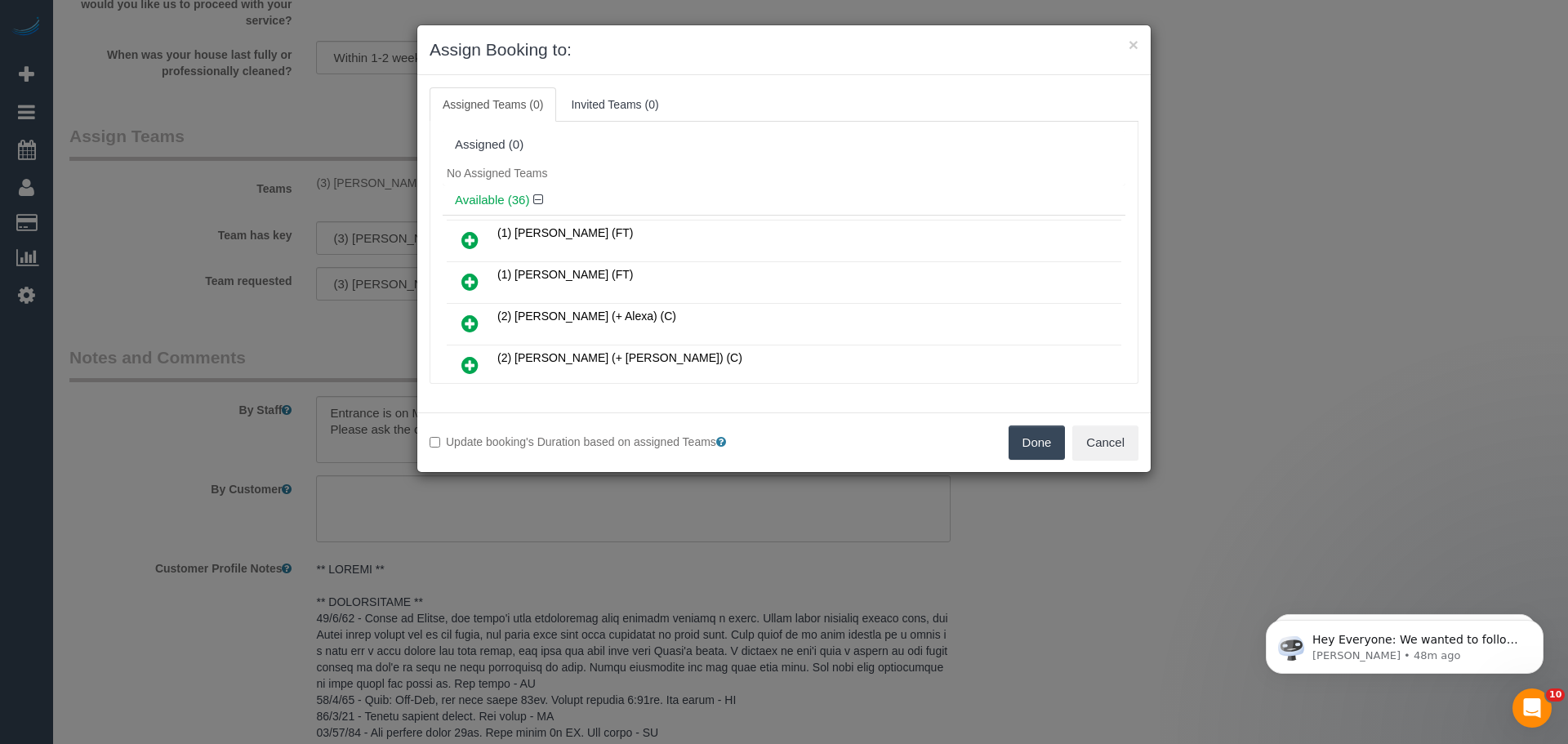
click at [1035, 438] on button "Done" at bounding box center [1037, 442] width 57 height 34
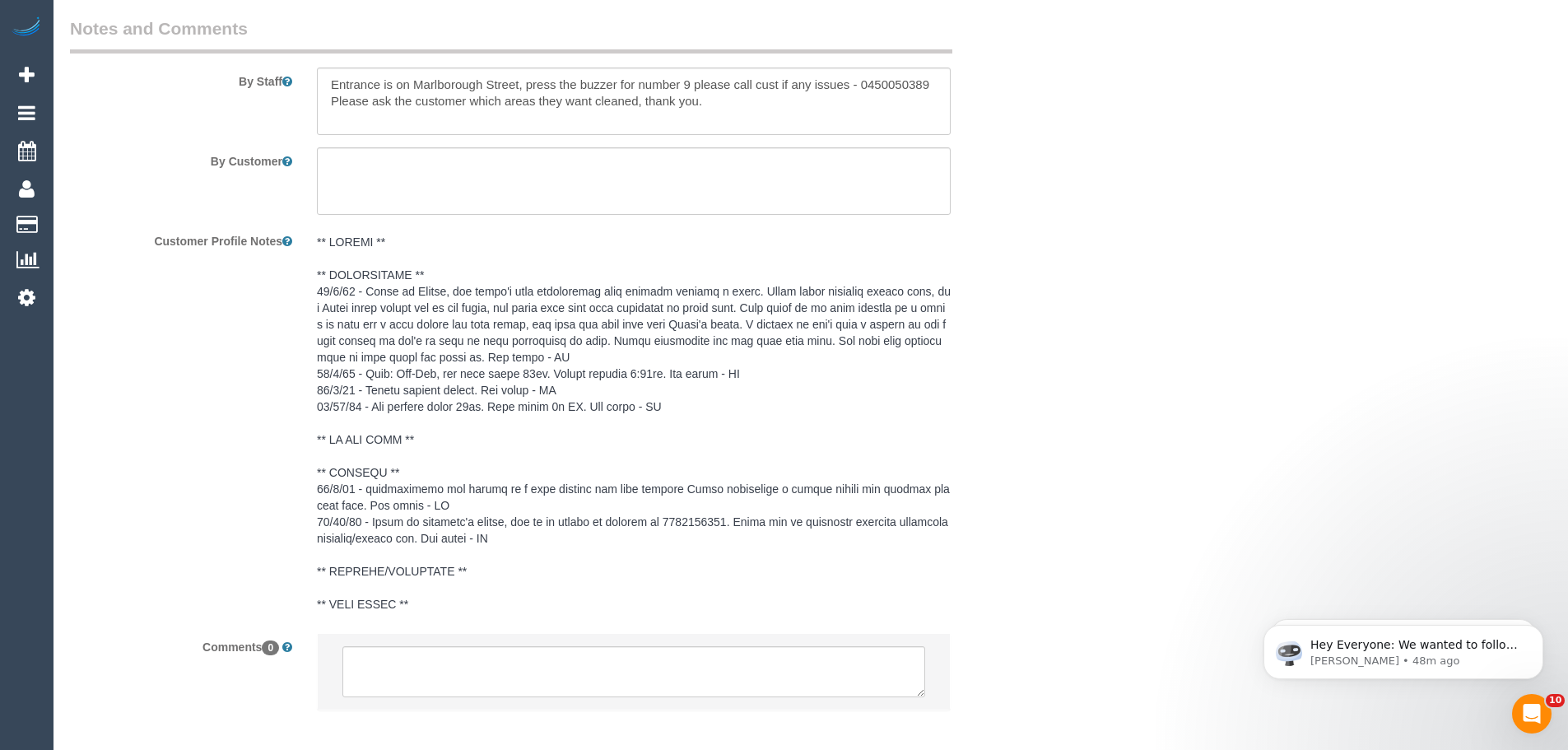
scroll to position [2943, 0]
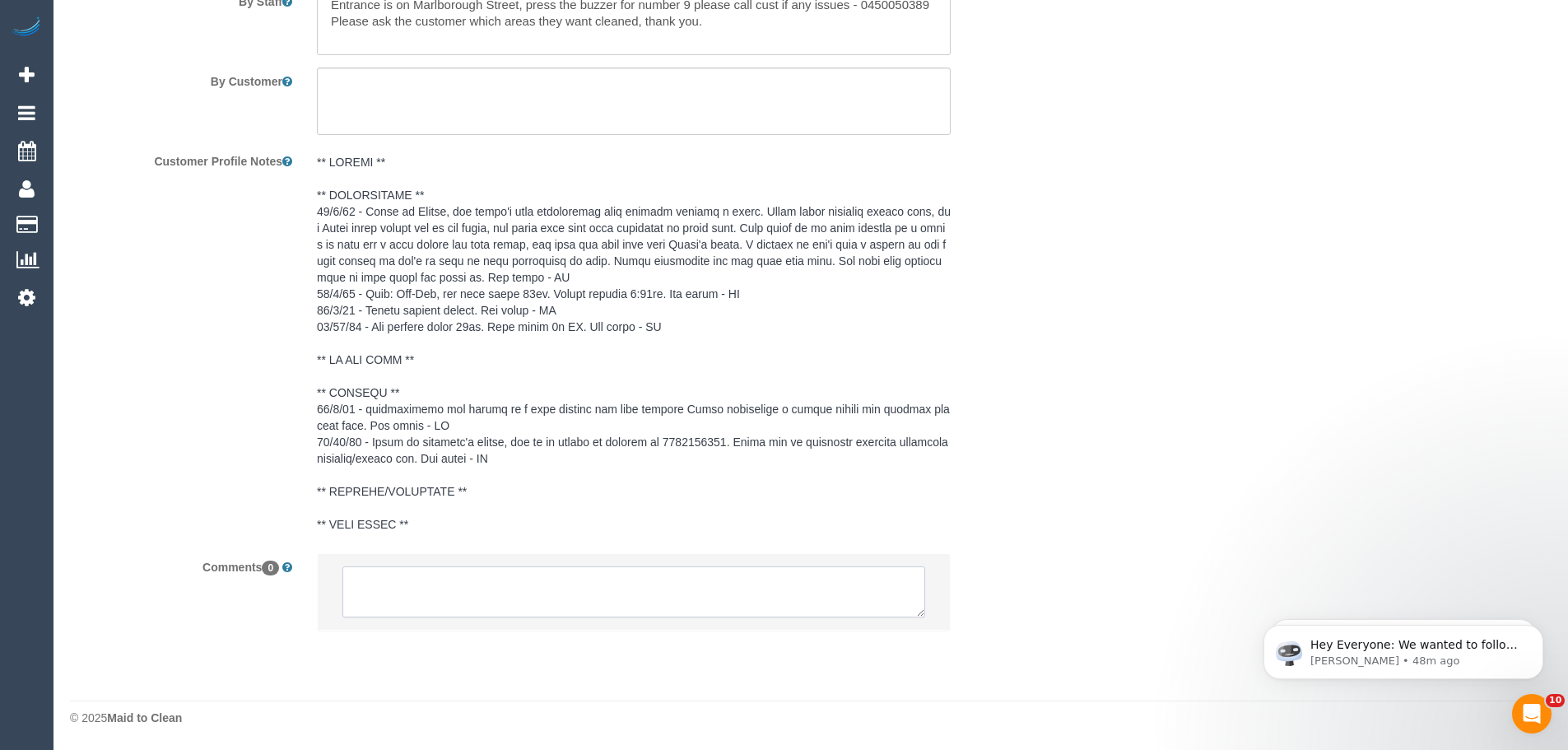
click at [528, 576] on textarea at bounding box center [633, 592] width 583 height 51
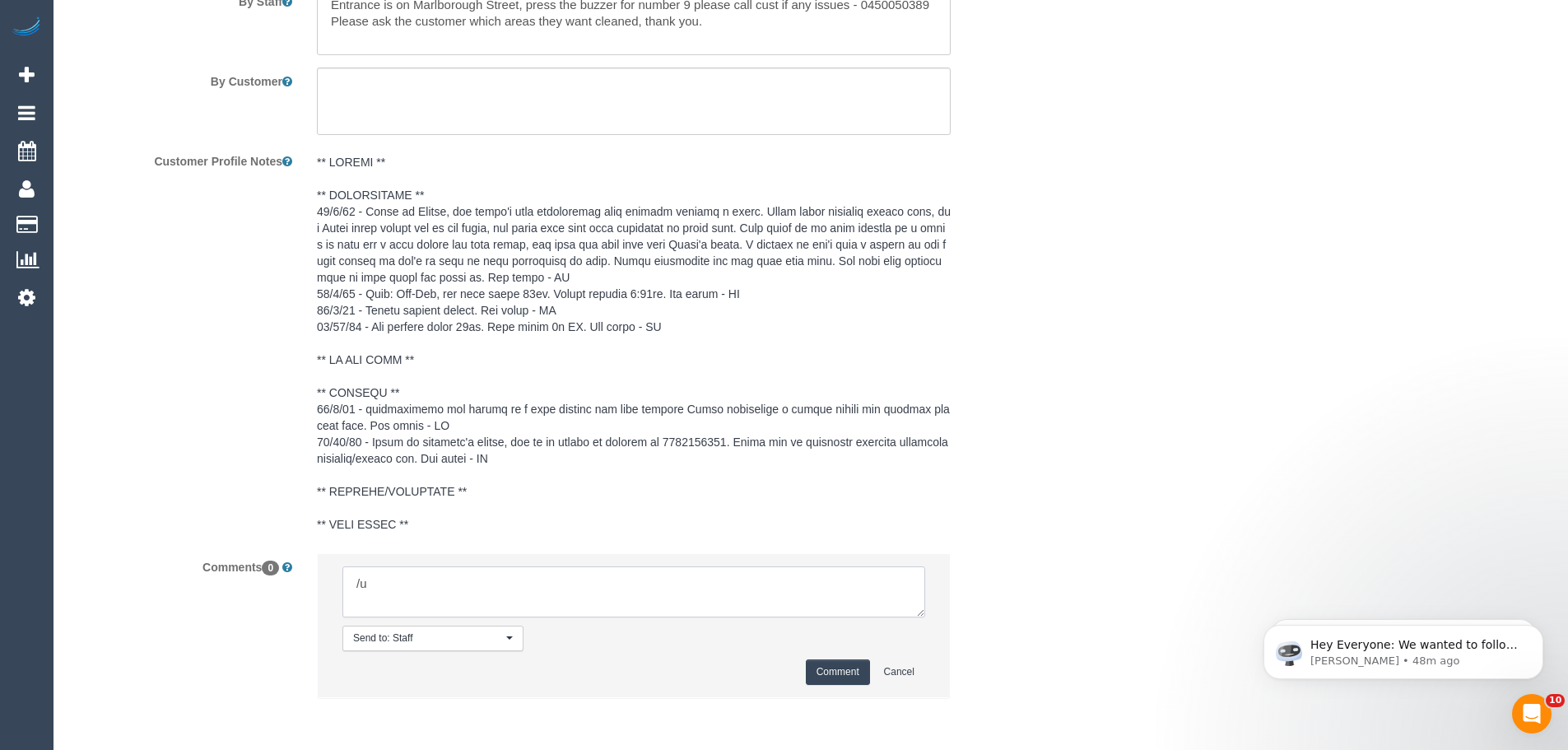
type textarea "/"
paste textarea "Cleaner(s) Unassigned: Reason Unassigned: One Off/Ongoing: Flexibility: Close a…"
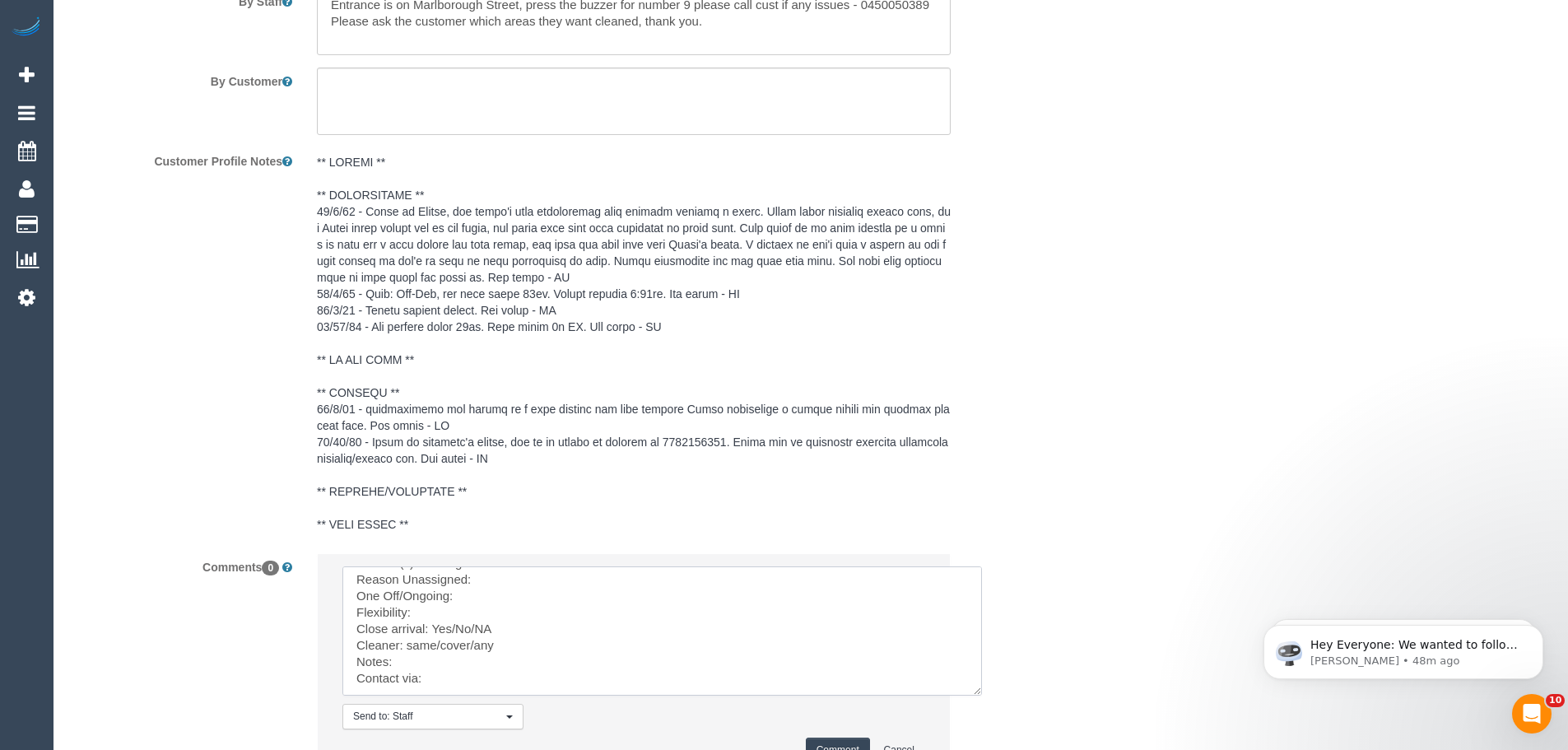
scroll to position [0, 0]
drag, startPoint x: 919, startPoint y: 615, endPoint x: 1009, endPoint y: 744, distance: 157.3
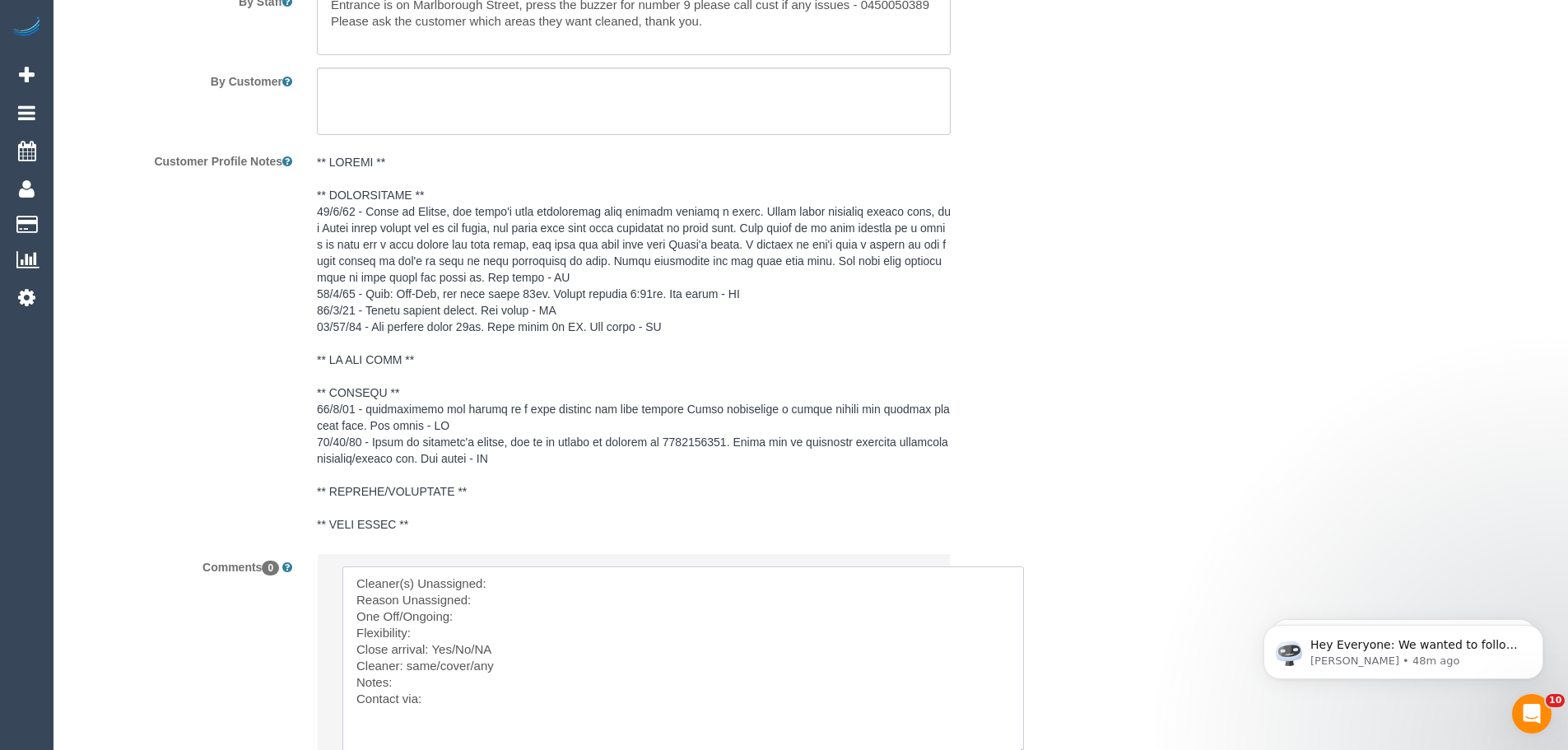
click at [592, 578] on textarea at bounding box center [683, 662] width 682 height 190
paste textarea "(3) Nethaki Fernando (C)"
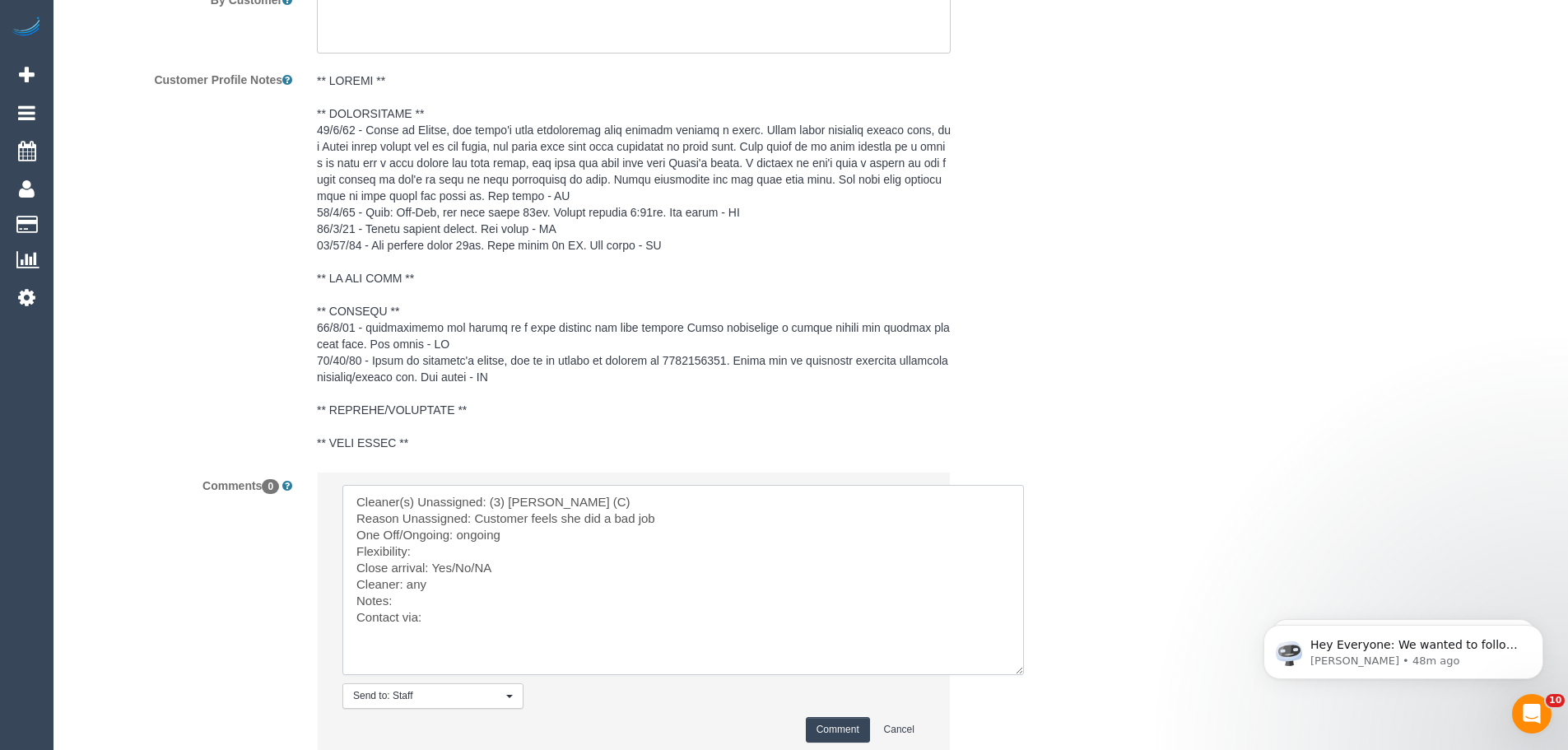
scroll to position [3149, 0]
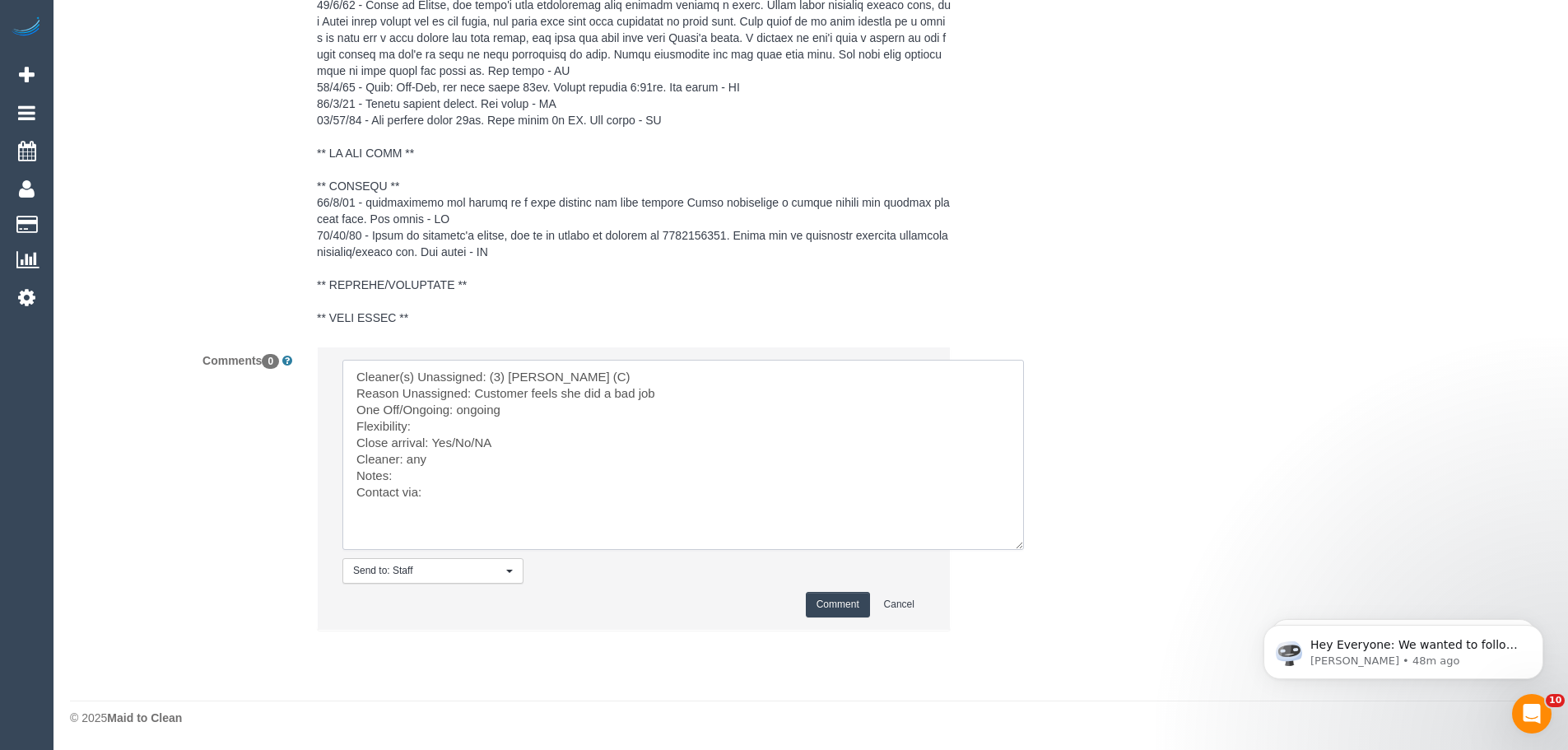
click at [442, 488] on textarea at bounding box center [683, 455] width 682 height 190
type textarea "Cleaner(s) Unassigned: (3) Nethaki Fernando (C) Reason Unassigned: Customer fee…"
click at [822, 606] on button "Comment" at bounding box center [837, 604] width 64 height 25
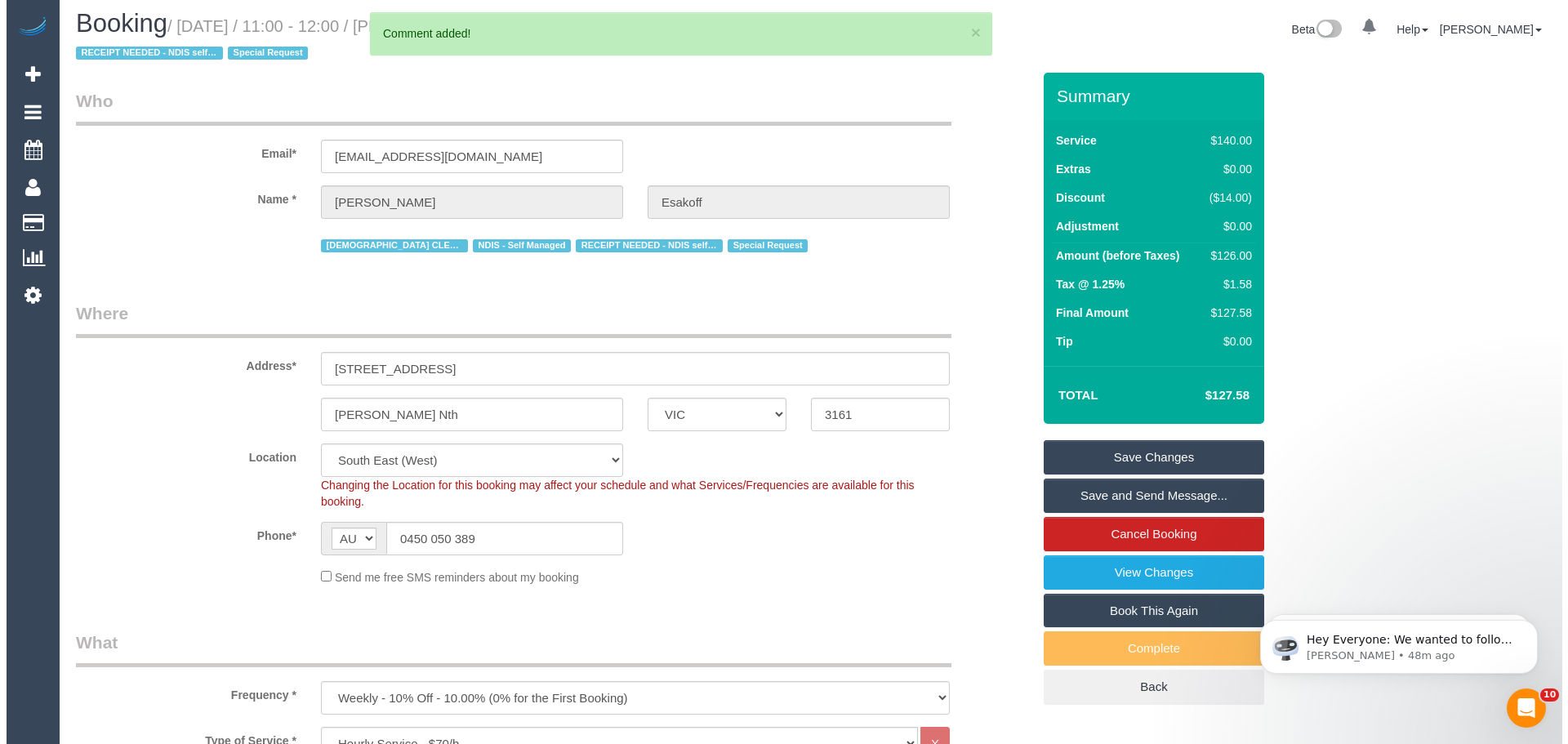
scroll to position [0, 0]
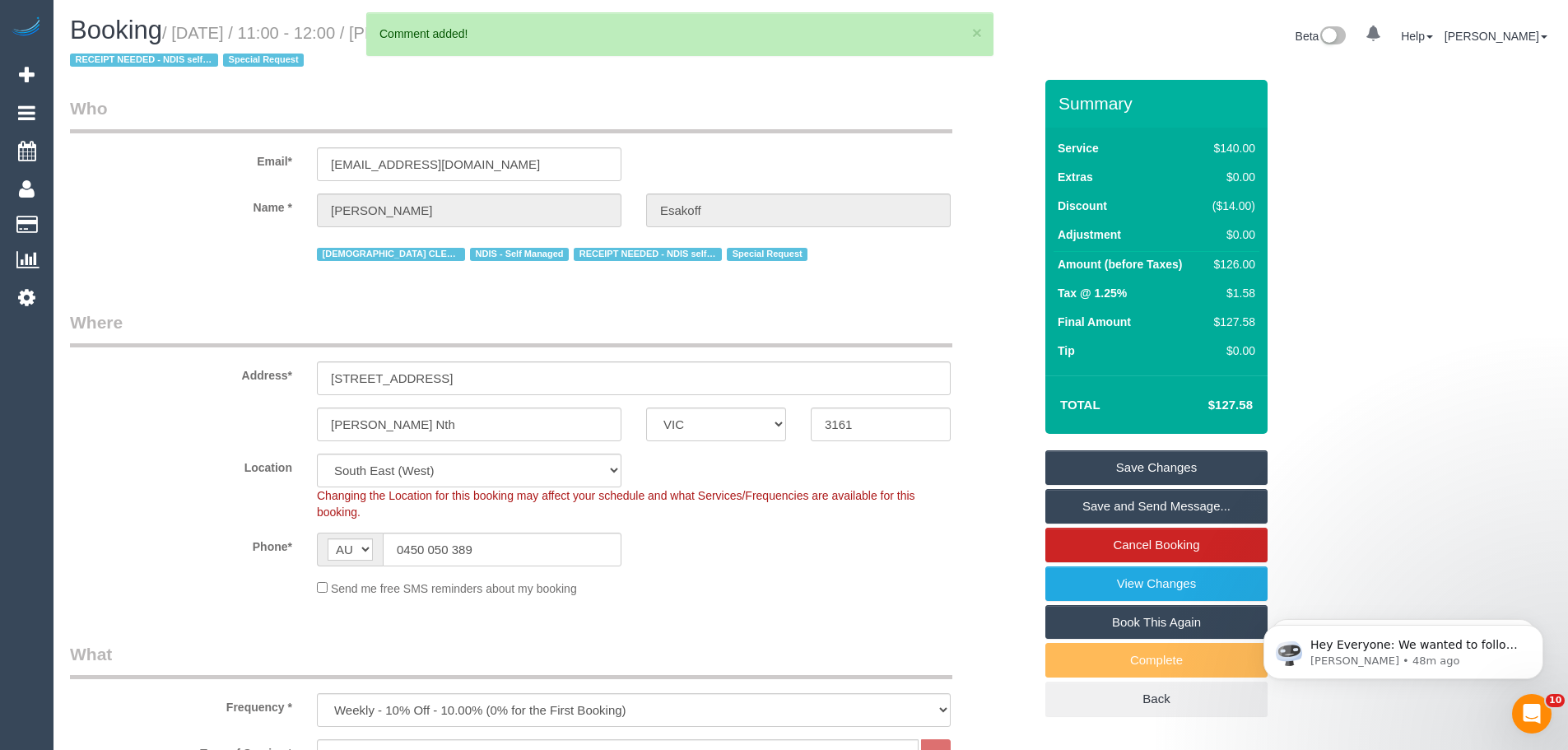
click at [1174, 467] on link "Save Changes" at bounding box center [1156, 467] width 222 height 34
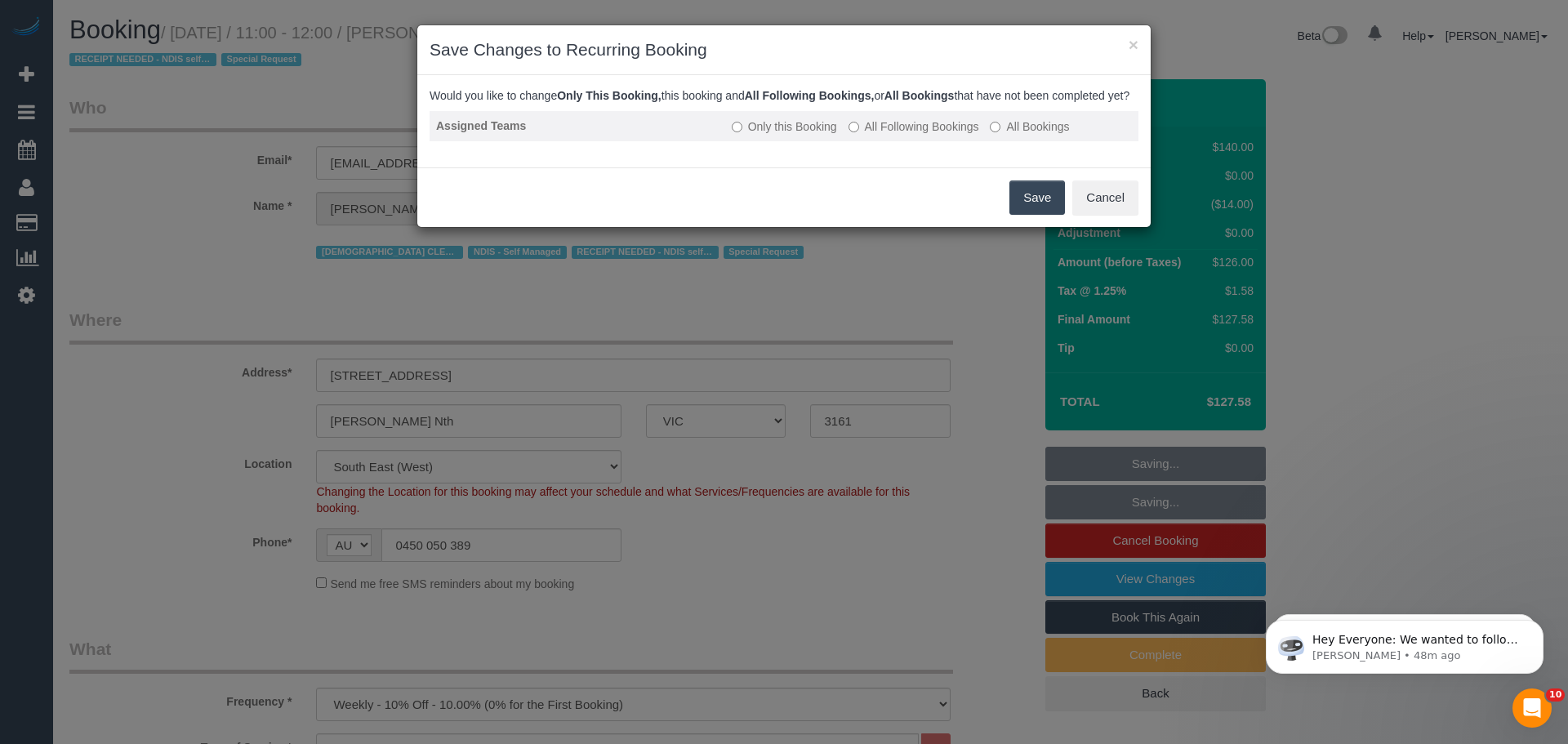
click at [928, 135] on label "All Following Bookings" at bounding box center [913, 127] width 131 height 16
click at [1021, 215] on button "Save" at bounding box center [1037, 198] width 55 height 34
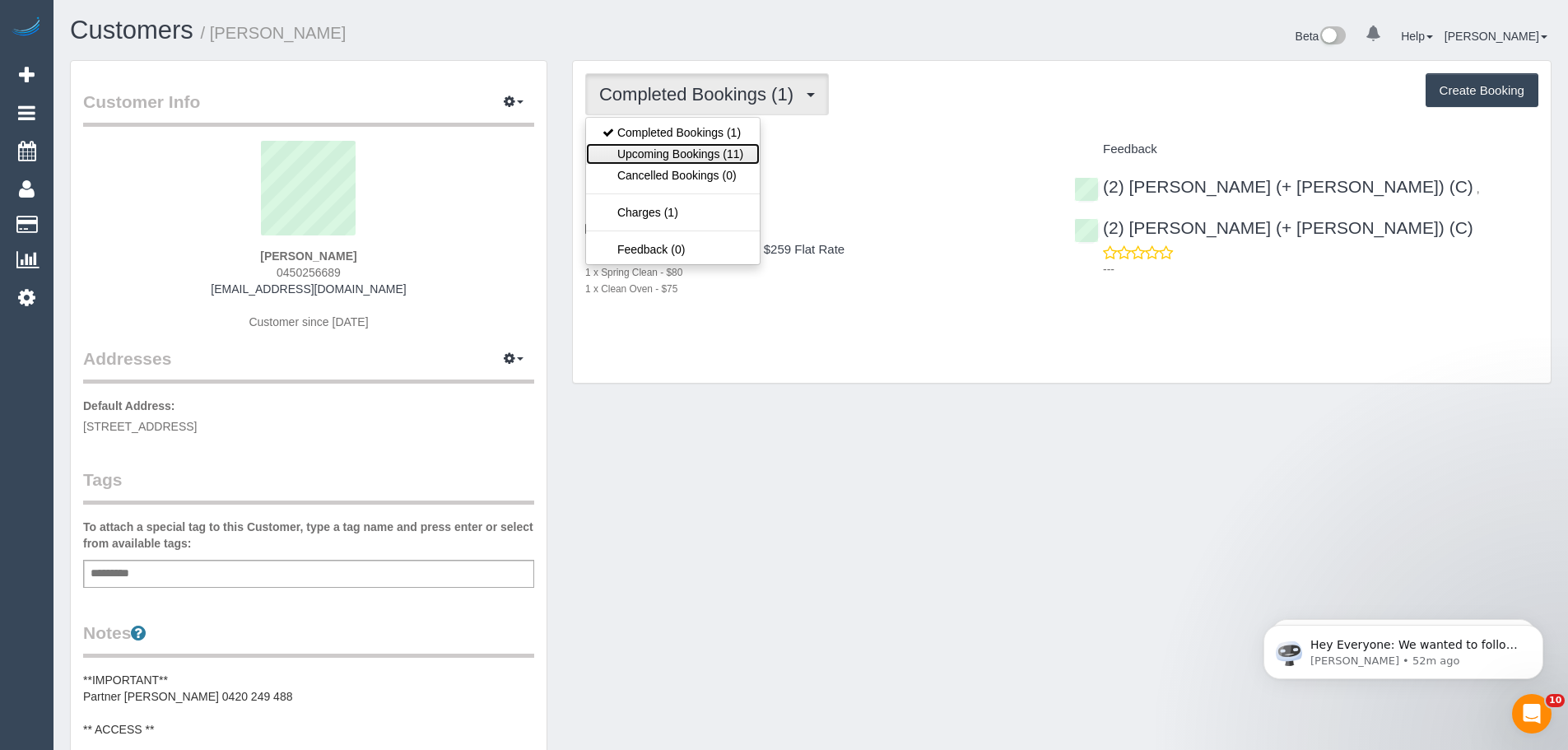
click at [702, 157] on link "Upcoming Bookings (11)" at bounding box center [673, 154] width 173 height 22
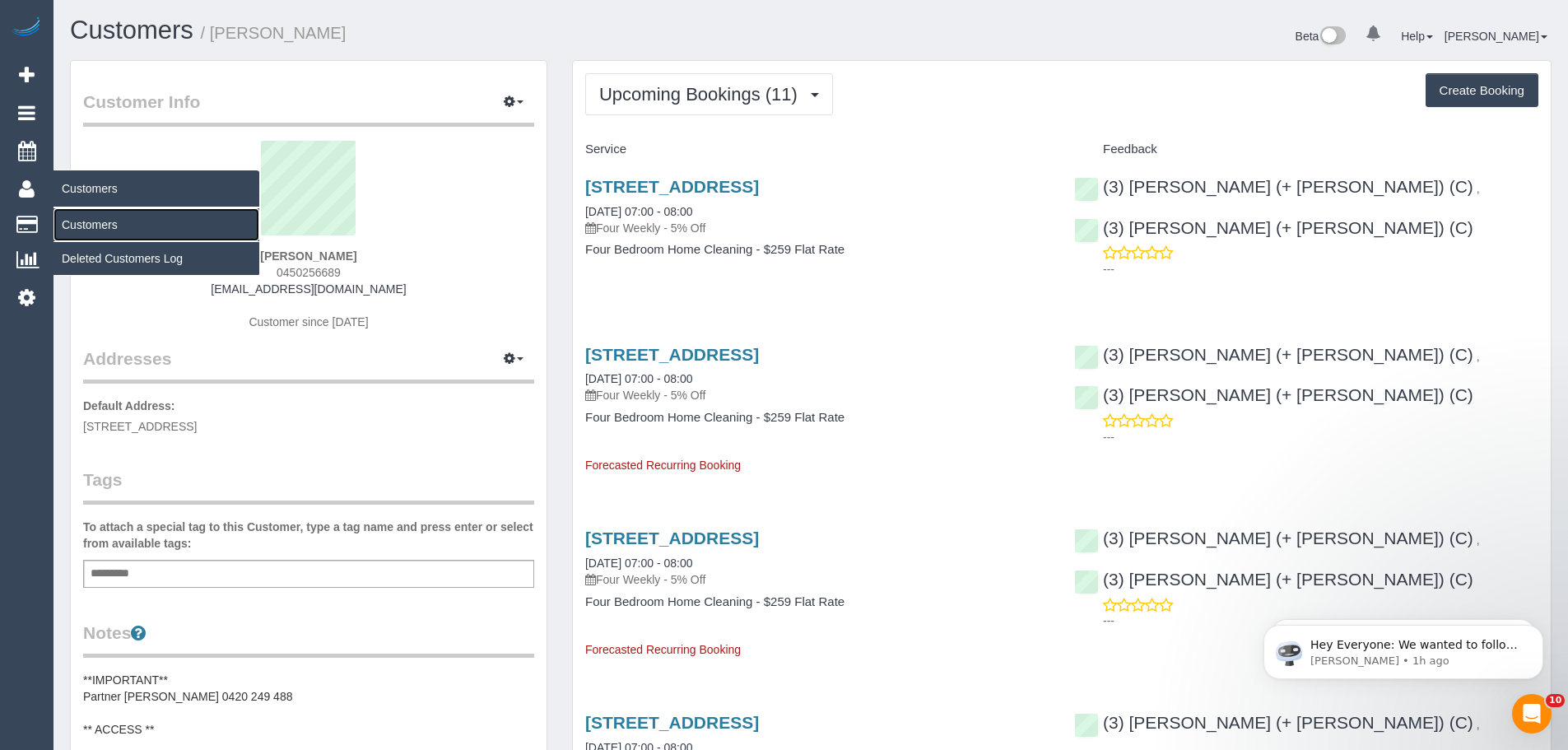
click at [92, 222] on link "Customers" at bounding box center [156, 225] width 206 height 33
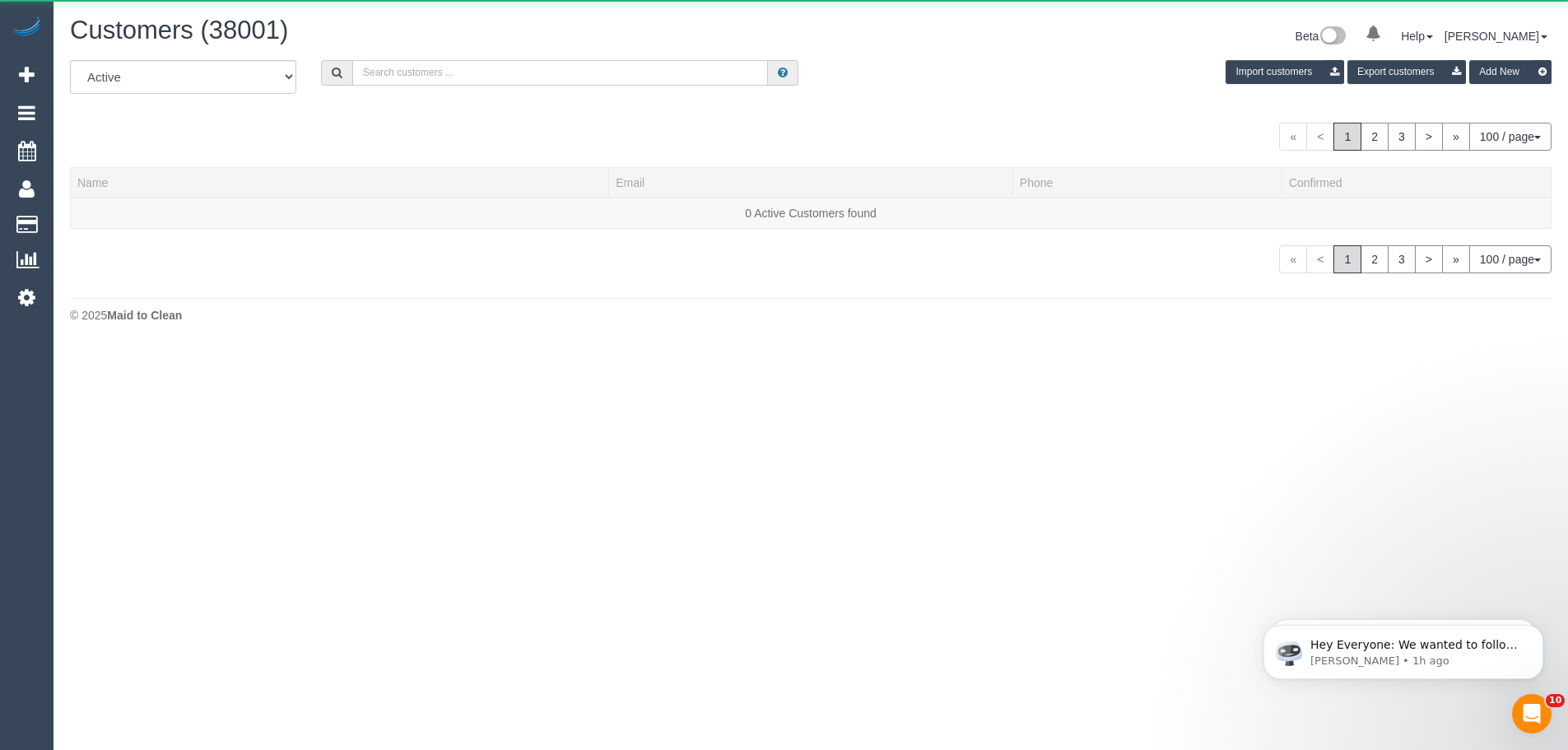
drag, startPoint x: 432, startPoint y: 73, endPoint x: 424, endPoint y: 67, distance: 10.0
click at [424, 67] on input "text" at bounding box center [559, 73] width 416 height 25
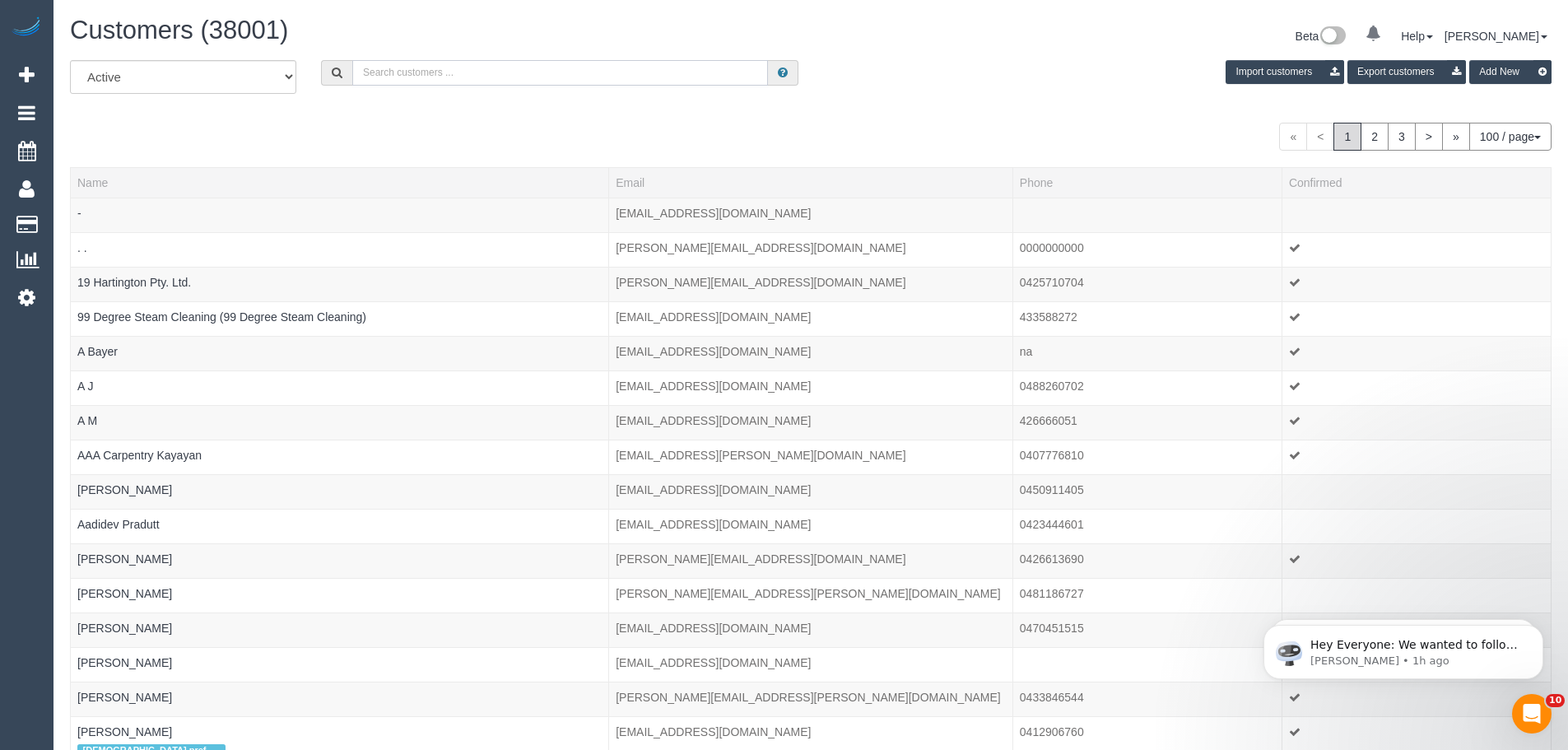
paste input "sarahleffley@gmail.com"
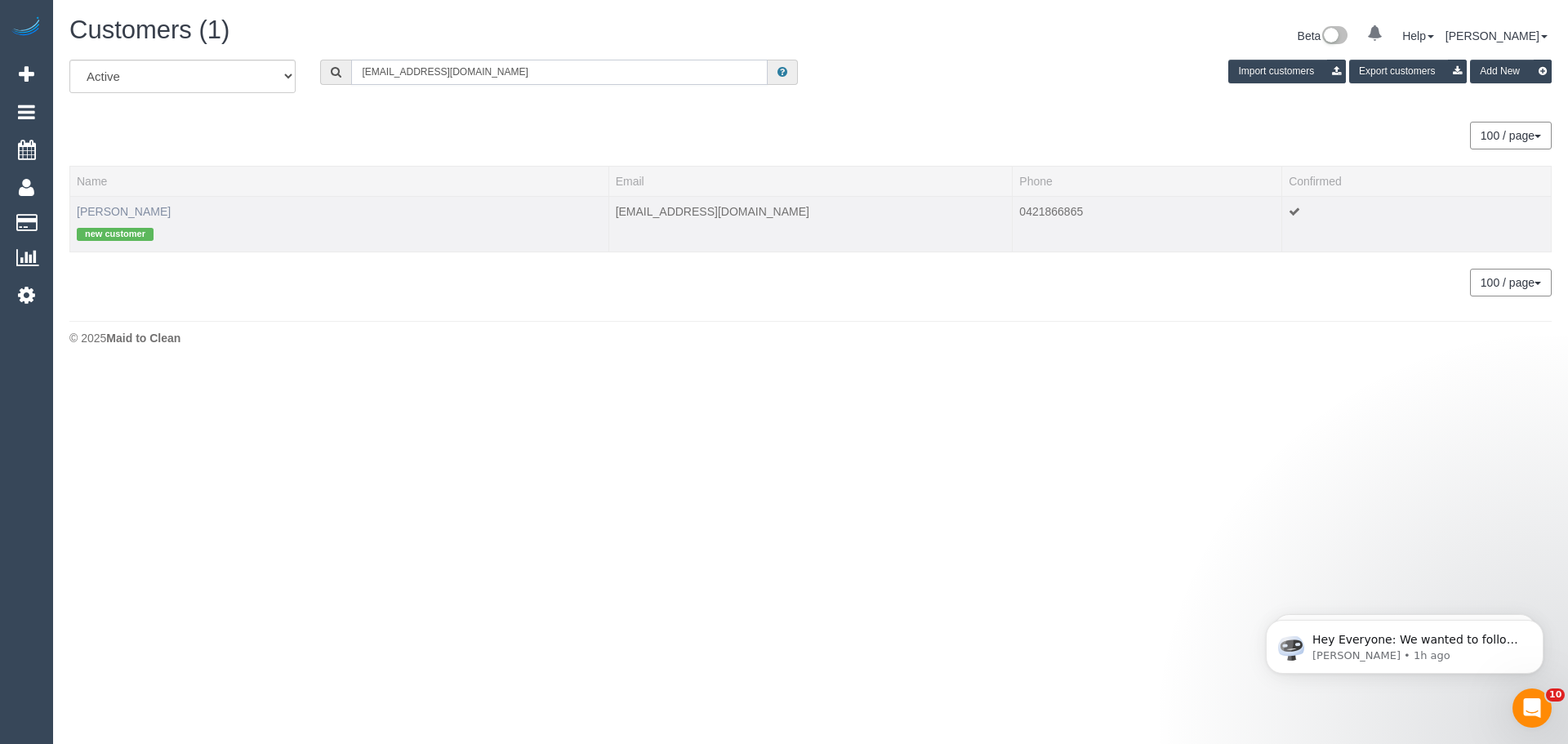
type input "sarahleffley@gmail.com"
click at [112, 208] on link "Sarah Leffley" at bounding box center [123, 211] width 94 height 13
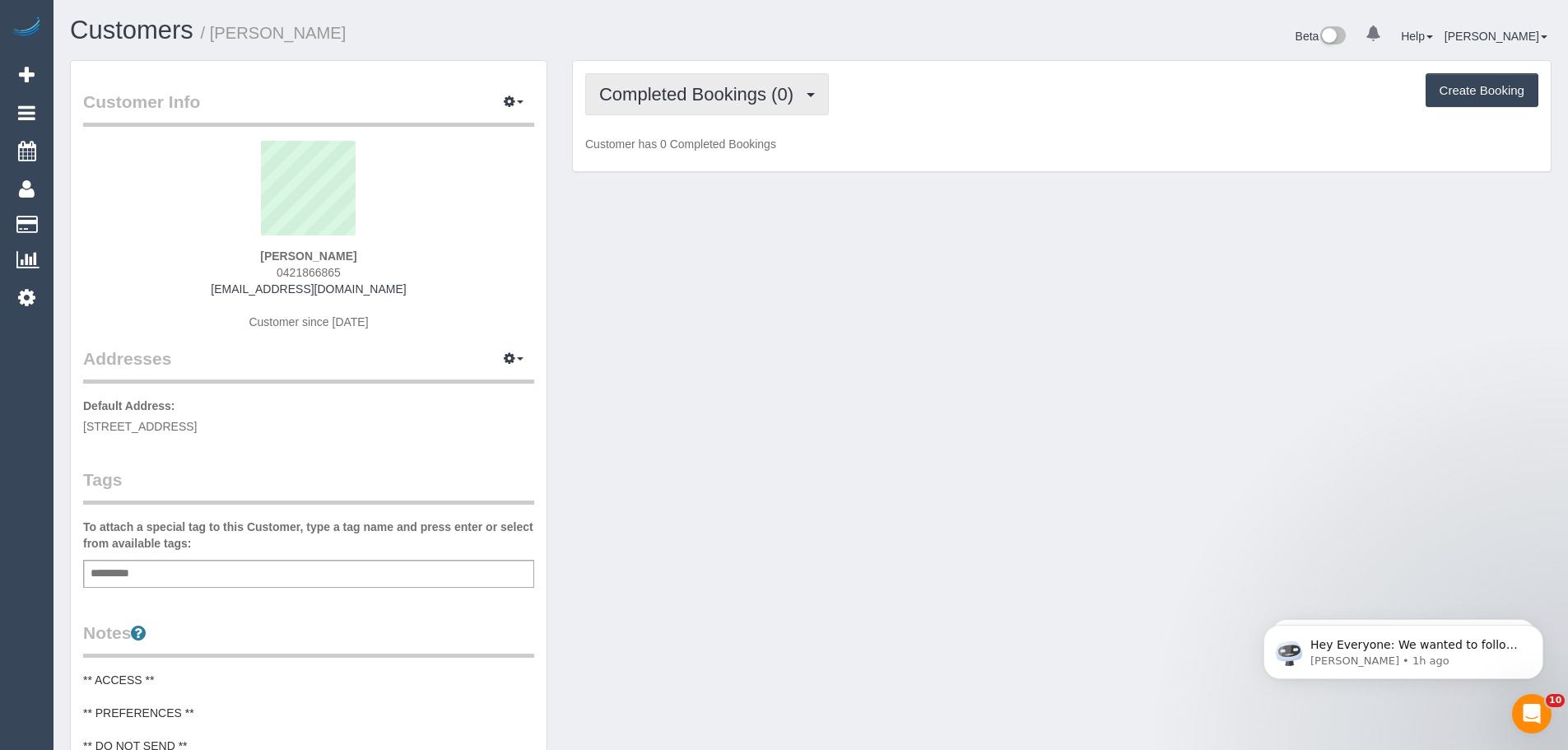
click at [735, 106] on button "Completed Bookings (0)" at bounding box center [707, 94] width 243 height 42
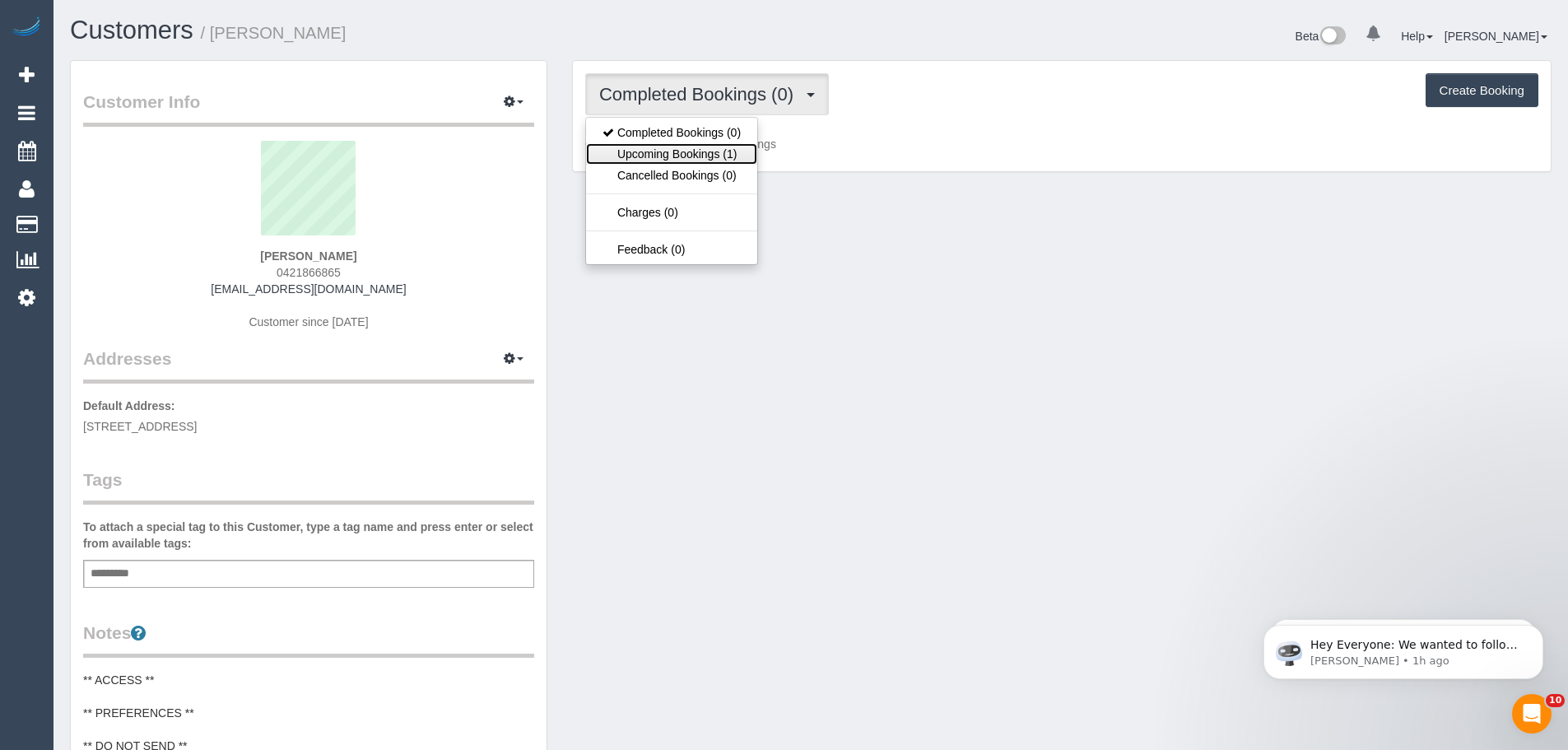
click at [706, 150] on link "Upcoming Bookings (1)" at bounding box center [672, 154] width 172 height 22
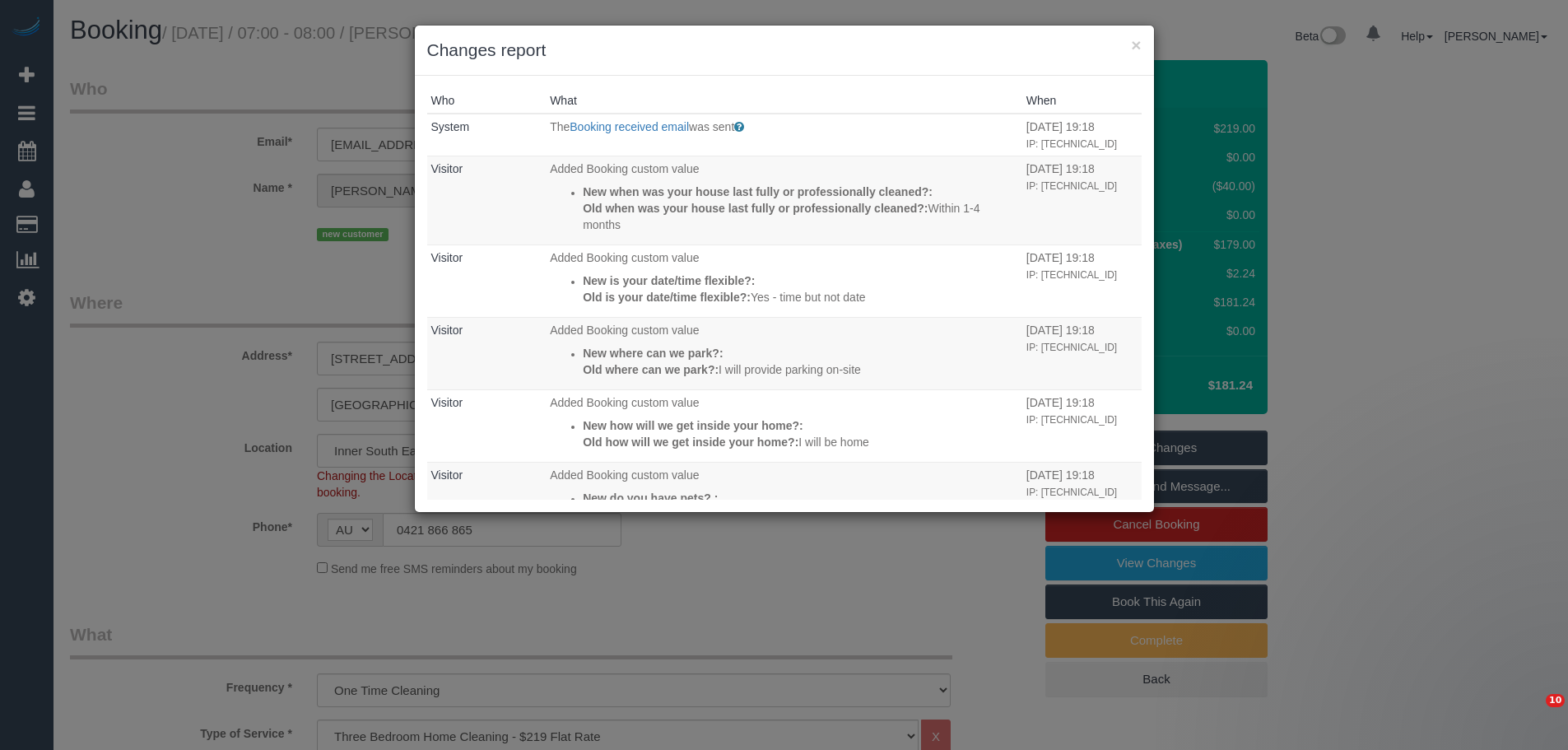
select select "VIC"
select select "spot1"
select select "number:29"
select select "number:14"
select select "number:18"
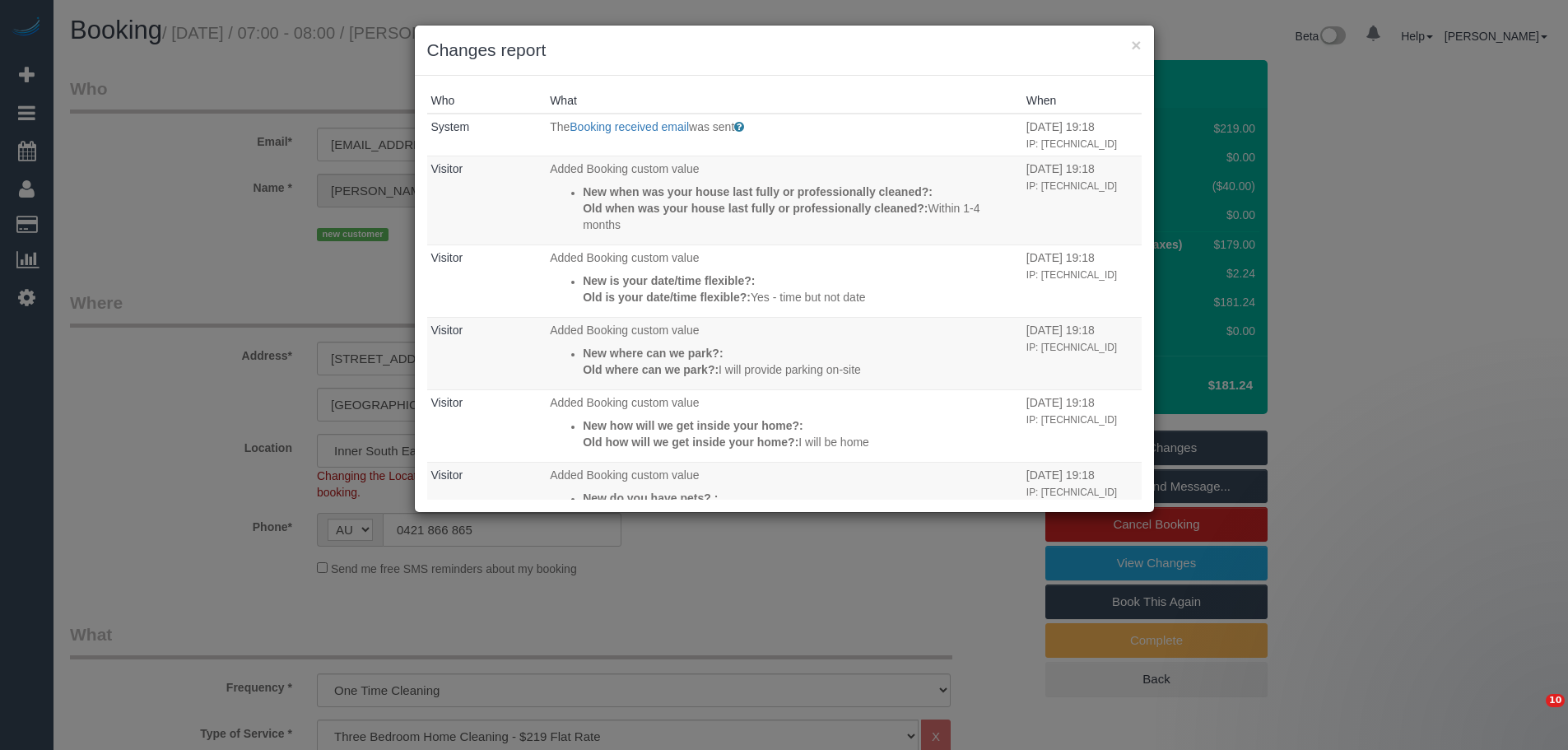
select select "number:24"
select select "number:13"
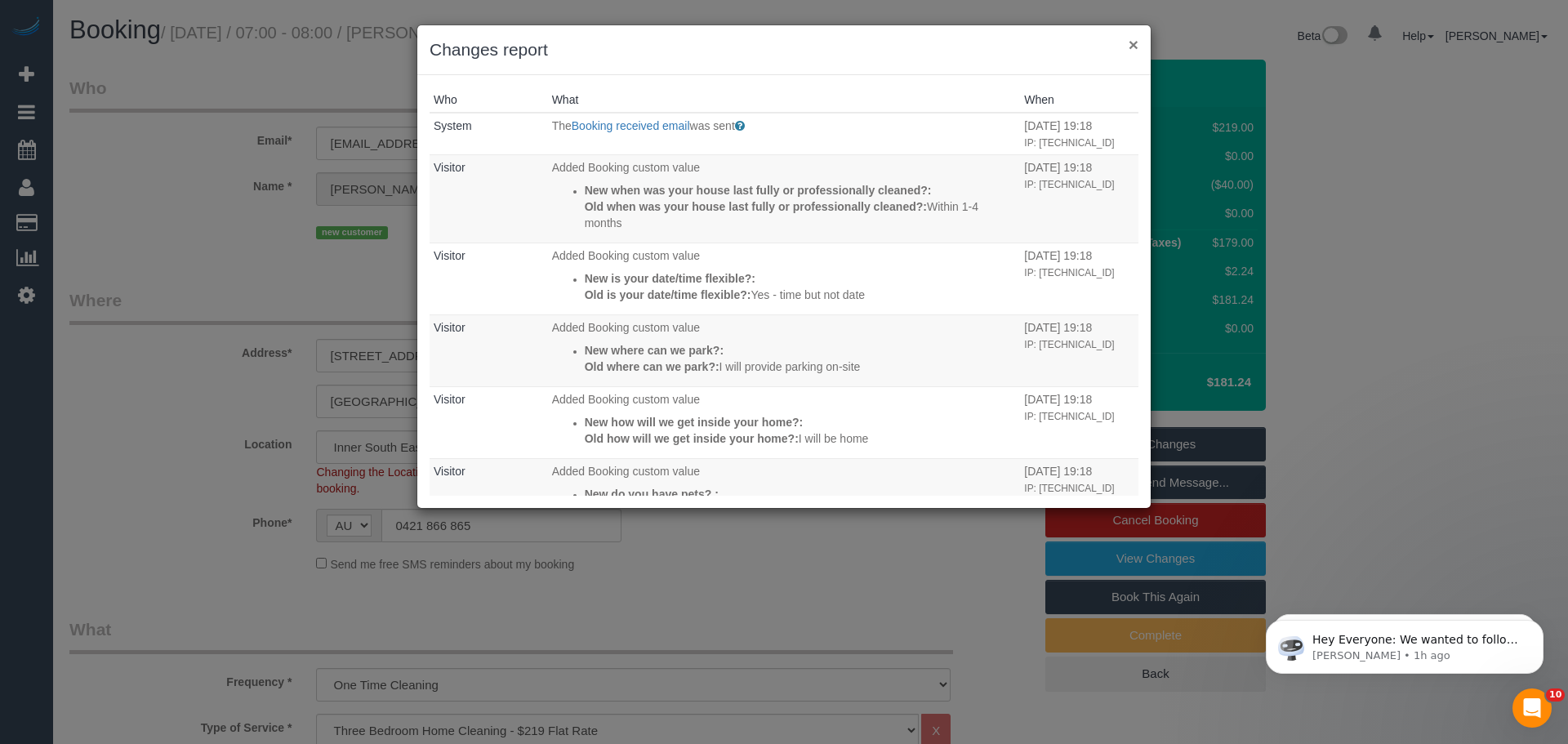
click at [1131, 42] on button "×" at bounding box center [1133, 44] width 10 height 17
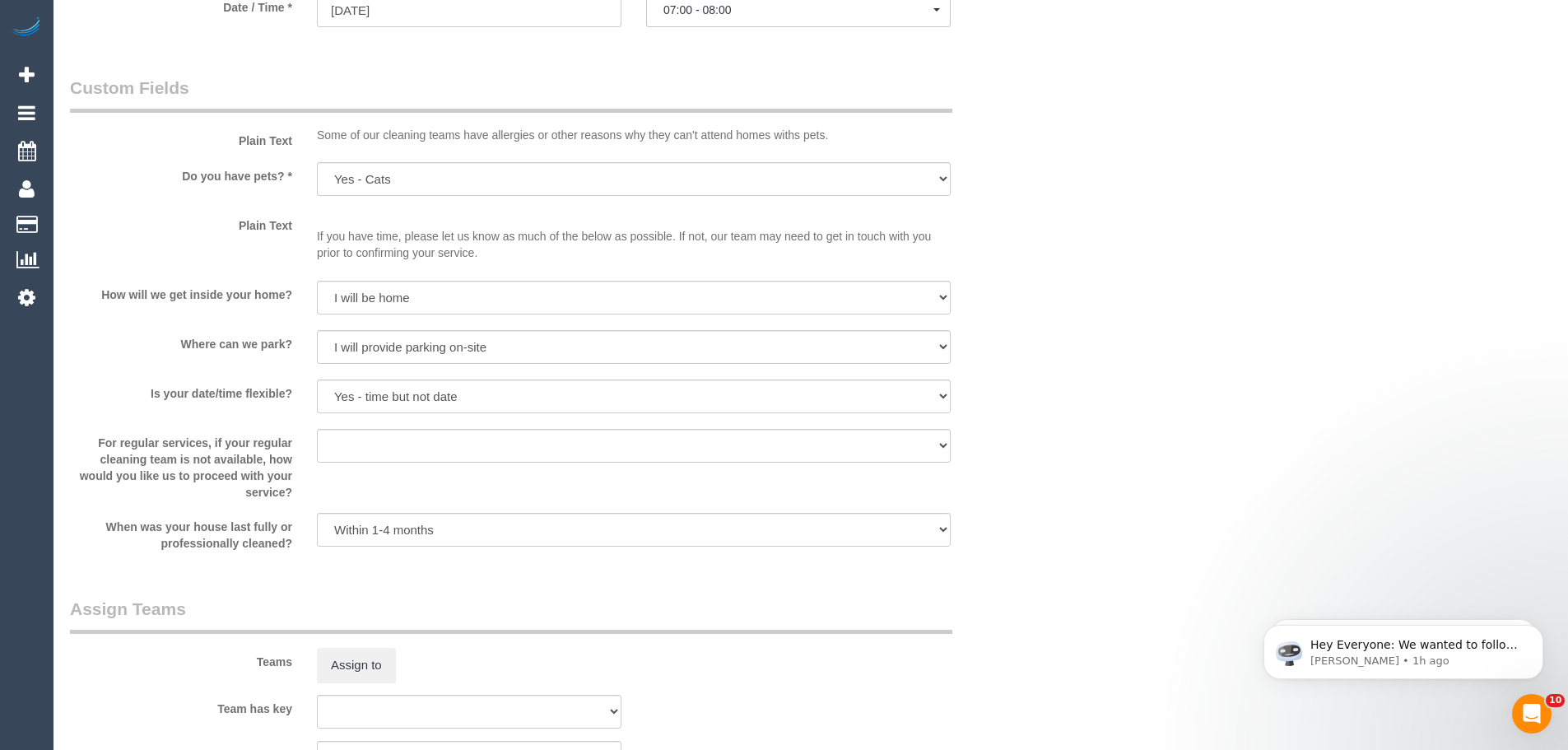
scroll to position [1621, 0]
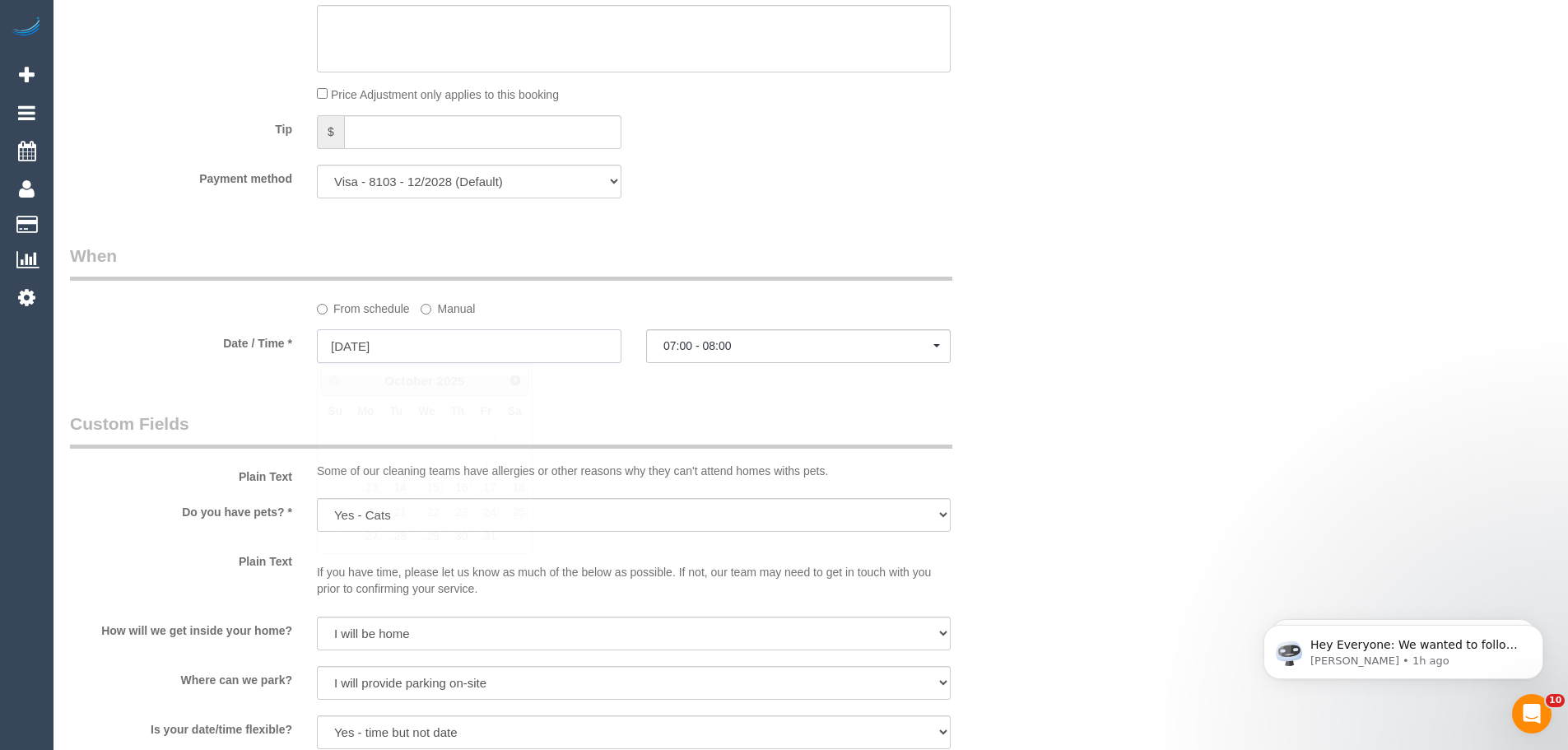
click at [383, 346] on input "16/10/2025" at bounding box center [469, 347] width 304 height 34
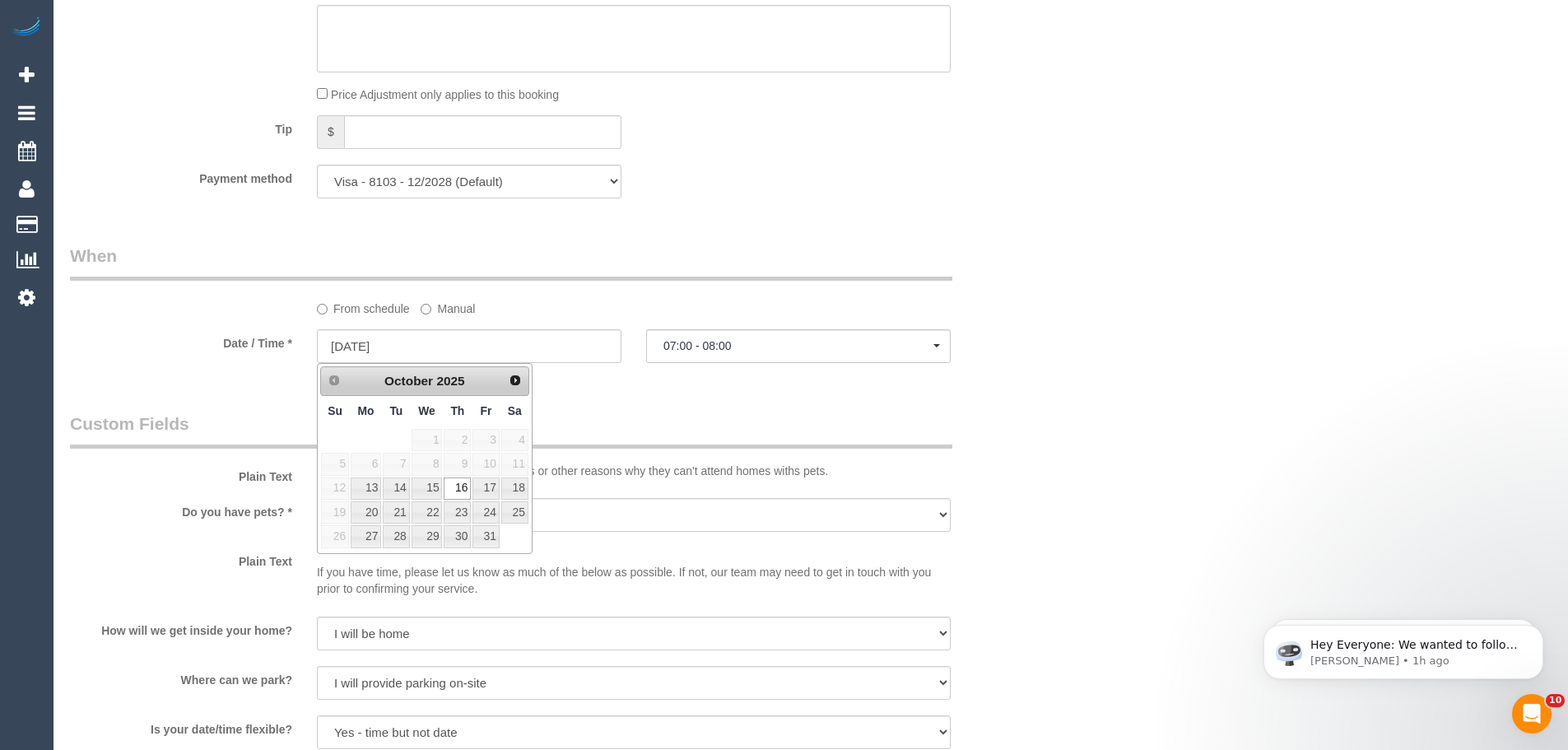
click at [465, 466] on span "9" at bounding box center [457, 463] width 27 height 22
click at [460, 462] on span "9" at bounding box center [457, 463] width 27 height 22
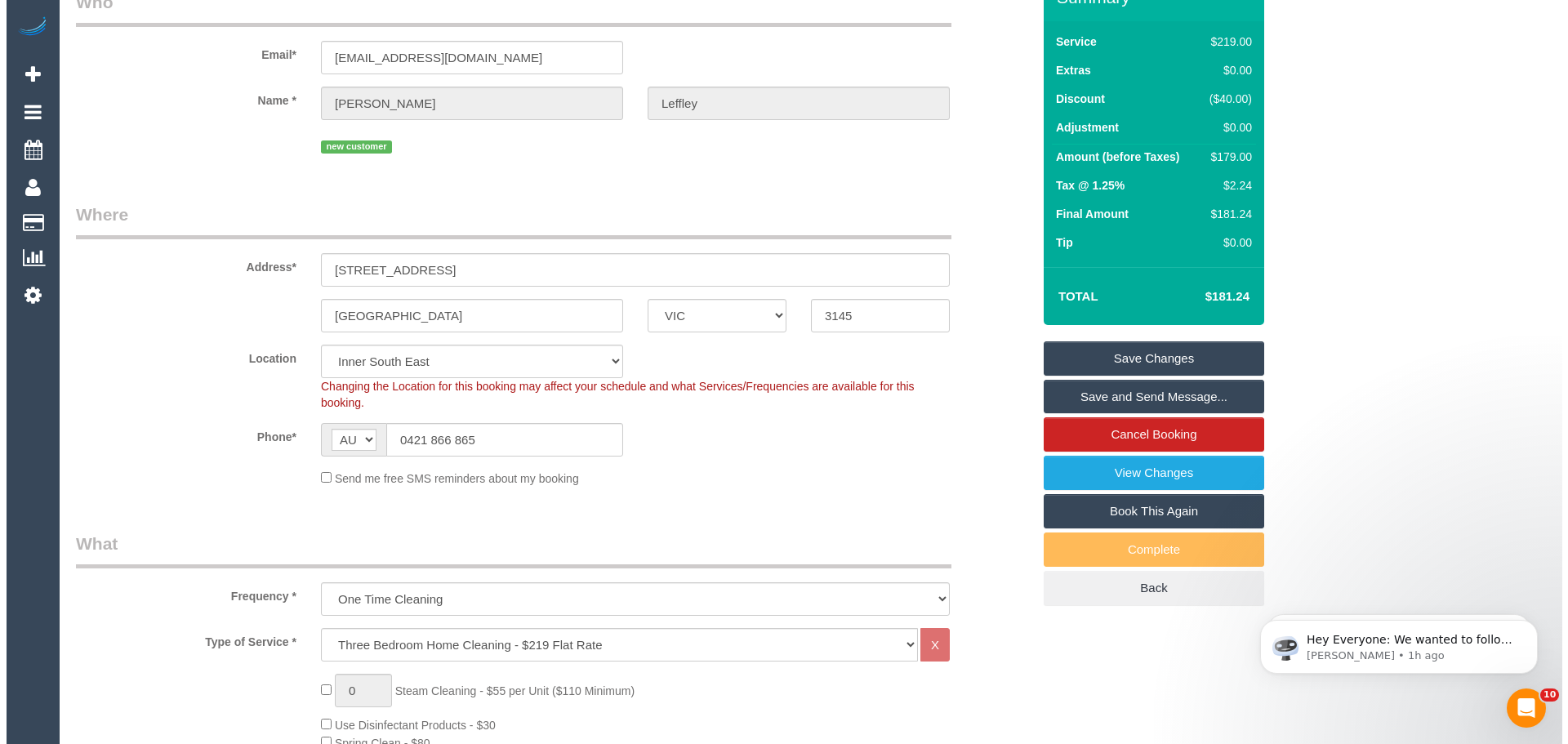
scroll to position [0, 0]
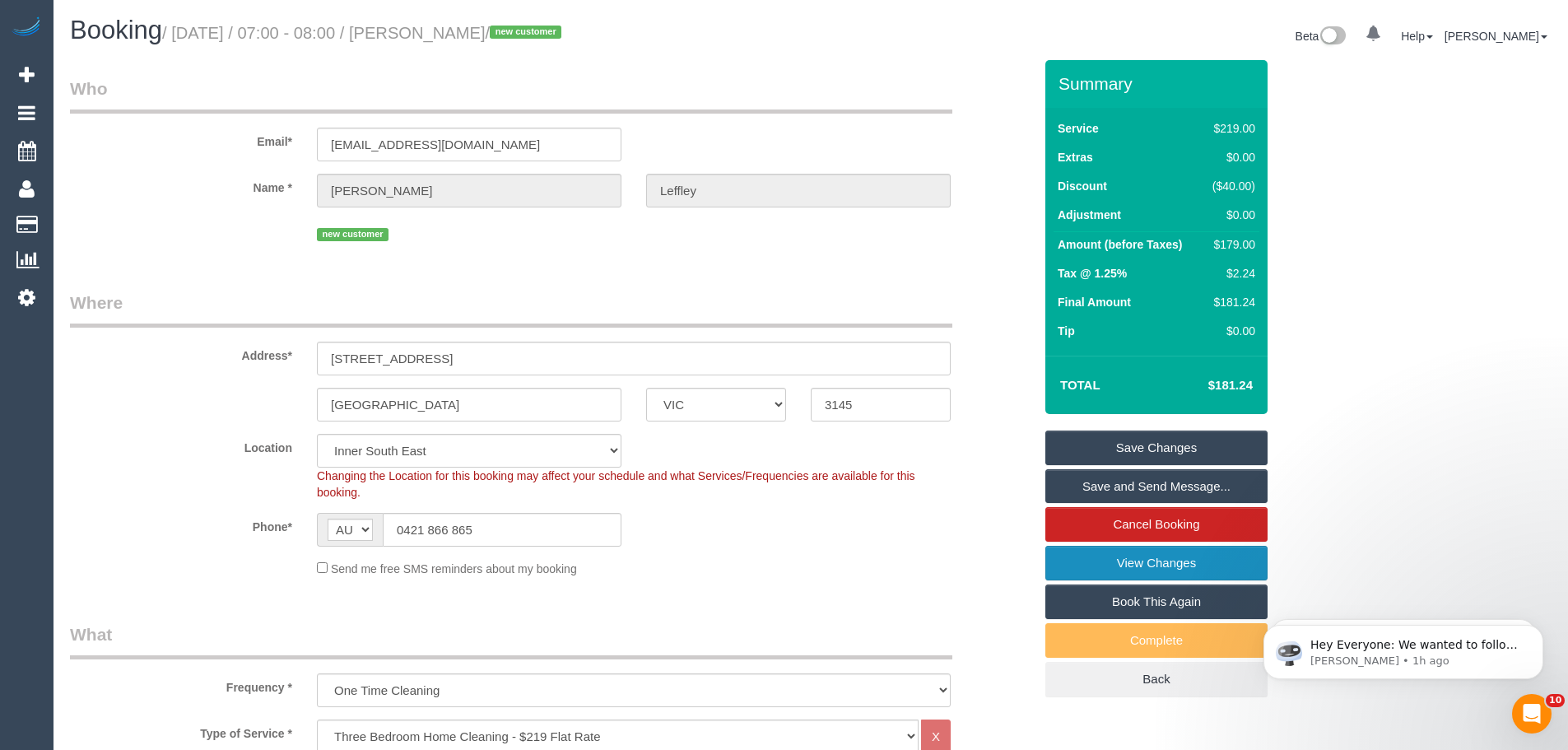
click at [1226, 554] on link "View Changes" at bounding box center [1156, 563] width 222 height 34
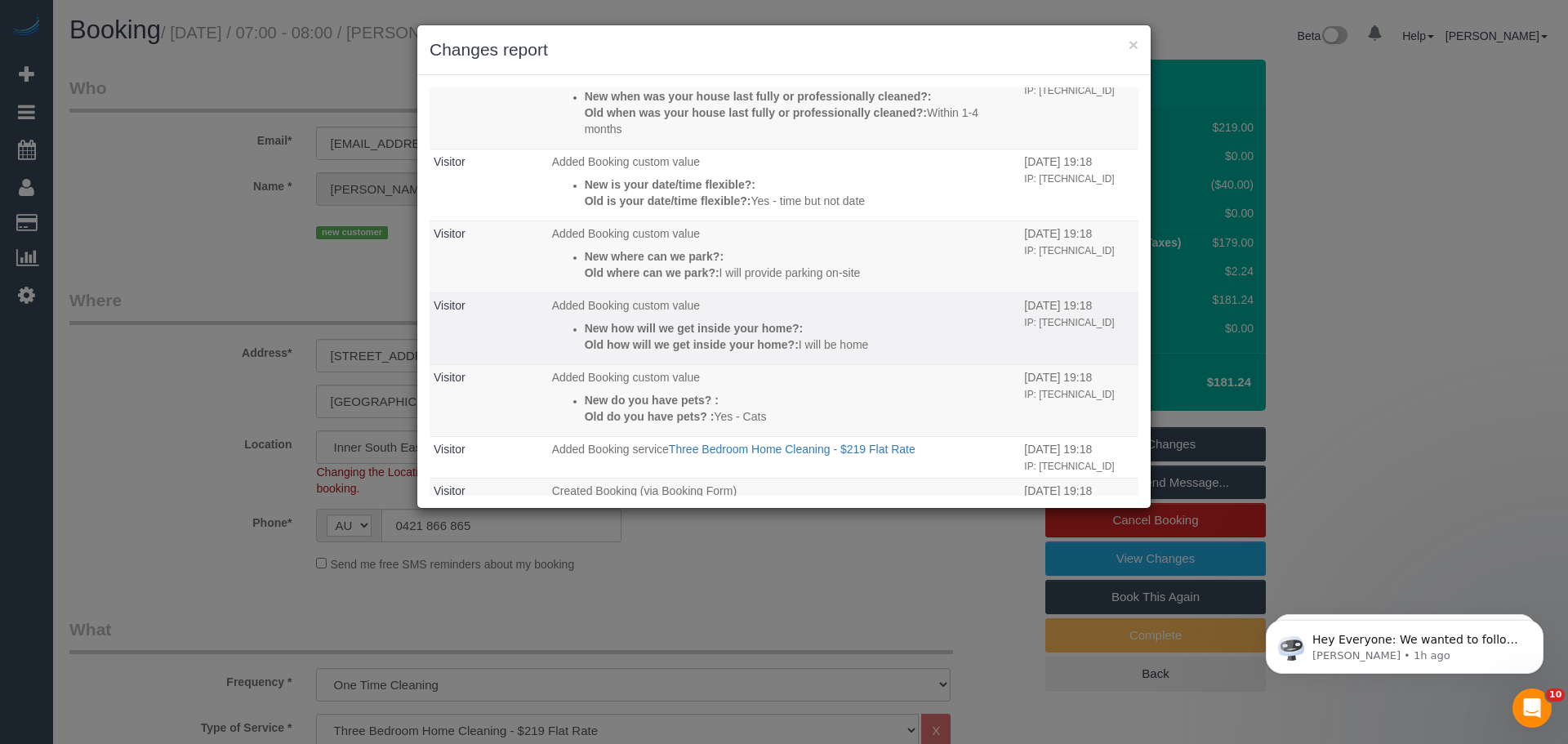
scroll to position [157, 0]
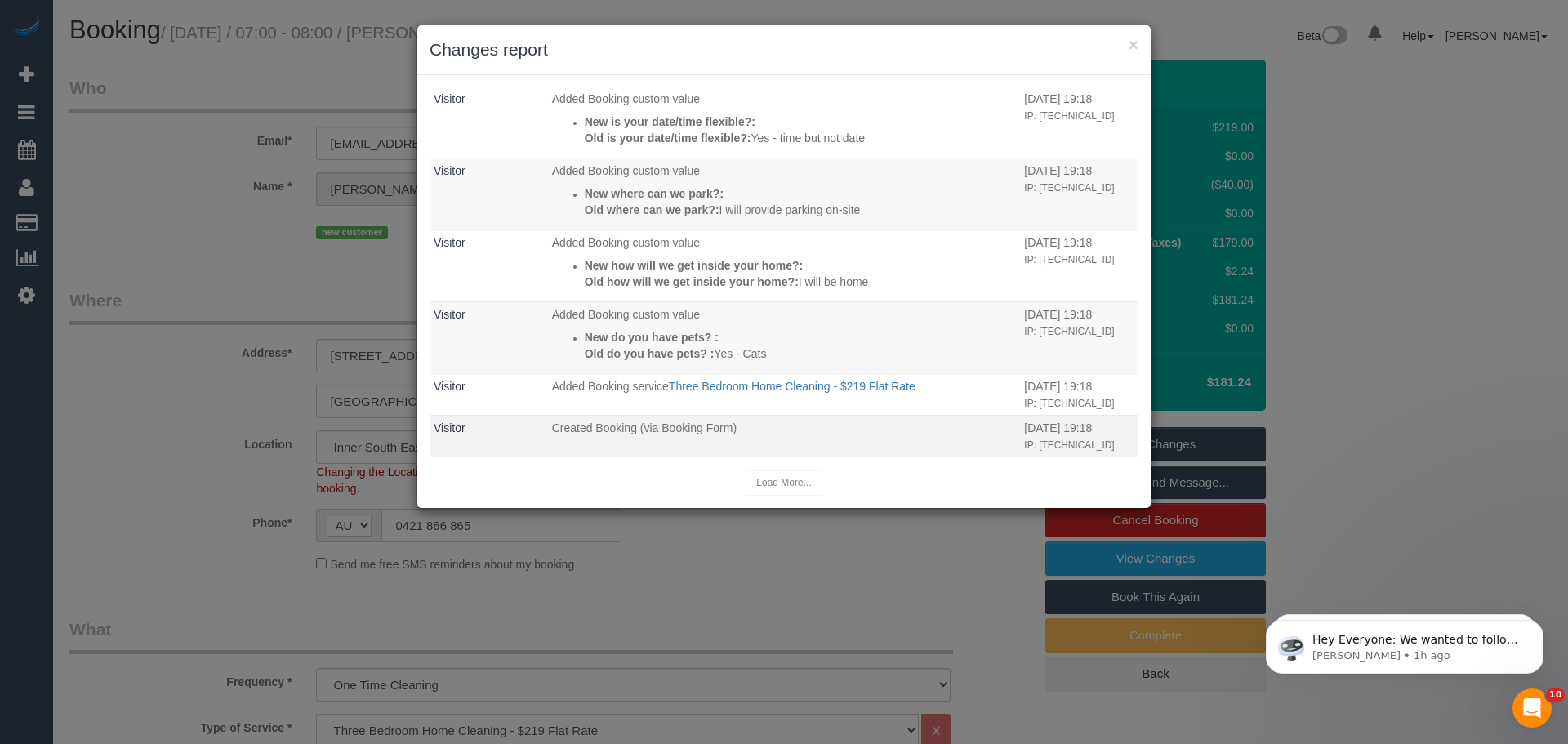
click at [935, 439] on td "Created Booking (via Booking Form)" at bounding box center [784, 436] width 473 height 42
click at [793, 486] on div "Load More..." at bounding box center [784, 483] width 709 height 25
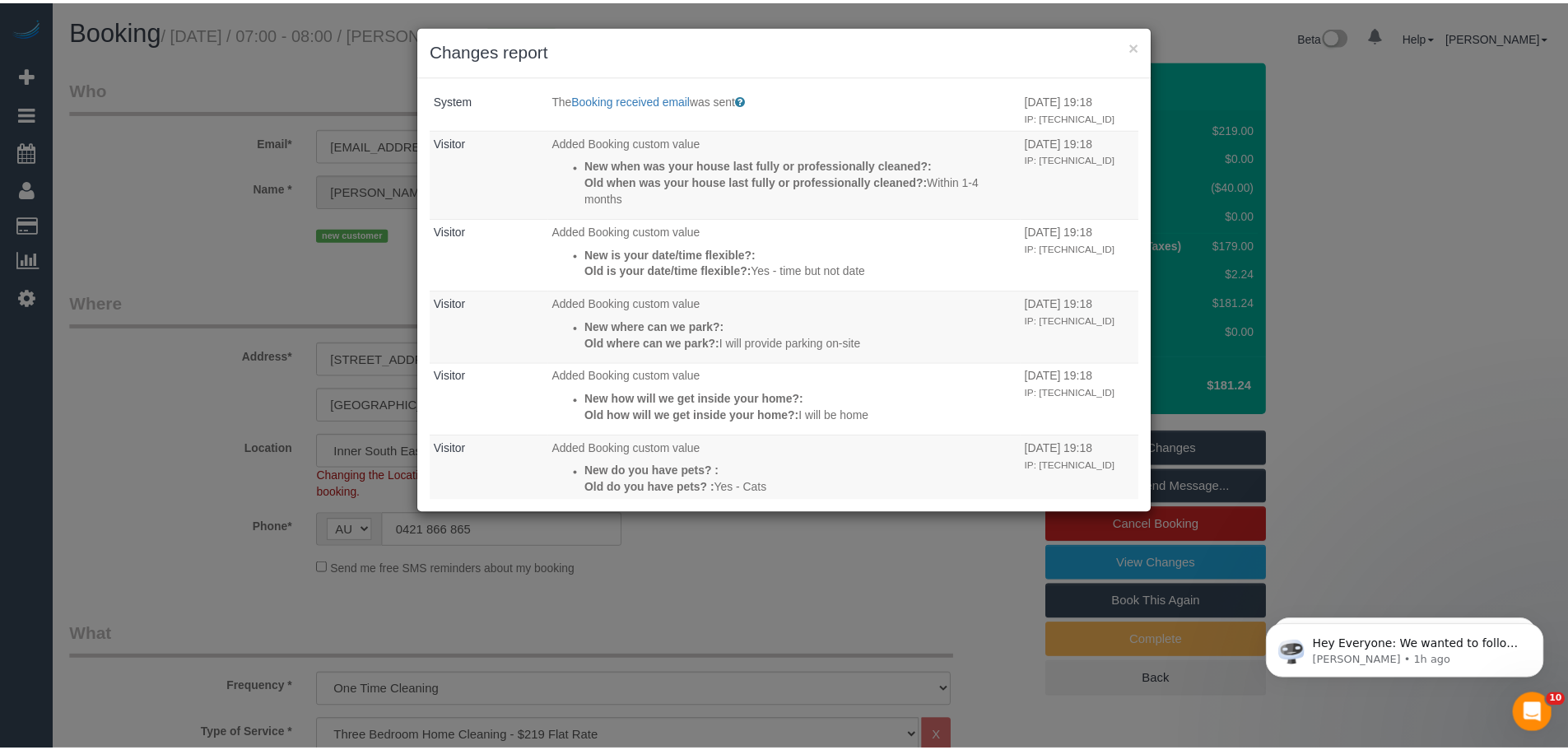
scroll to position [0, 0]
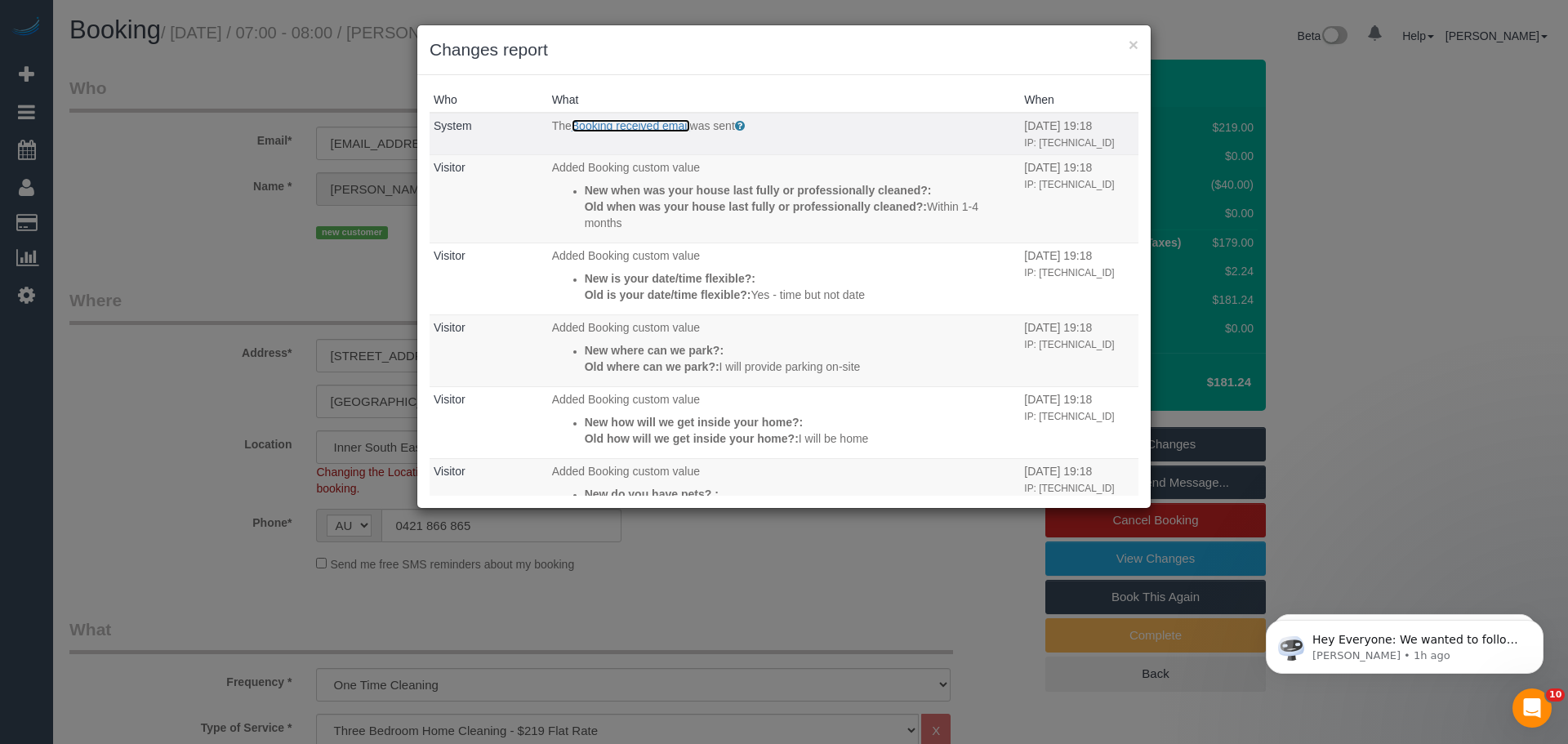
click at [617, 131] on link "Booking received email" at bounding box center [631, 126] width 118 height 13
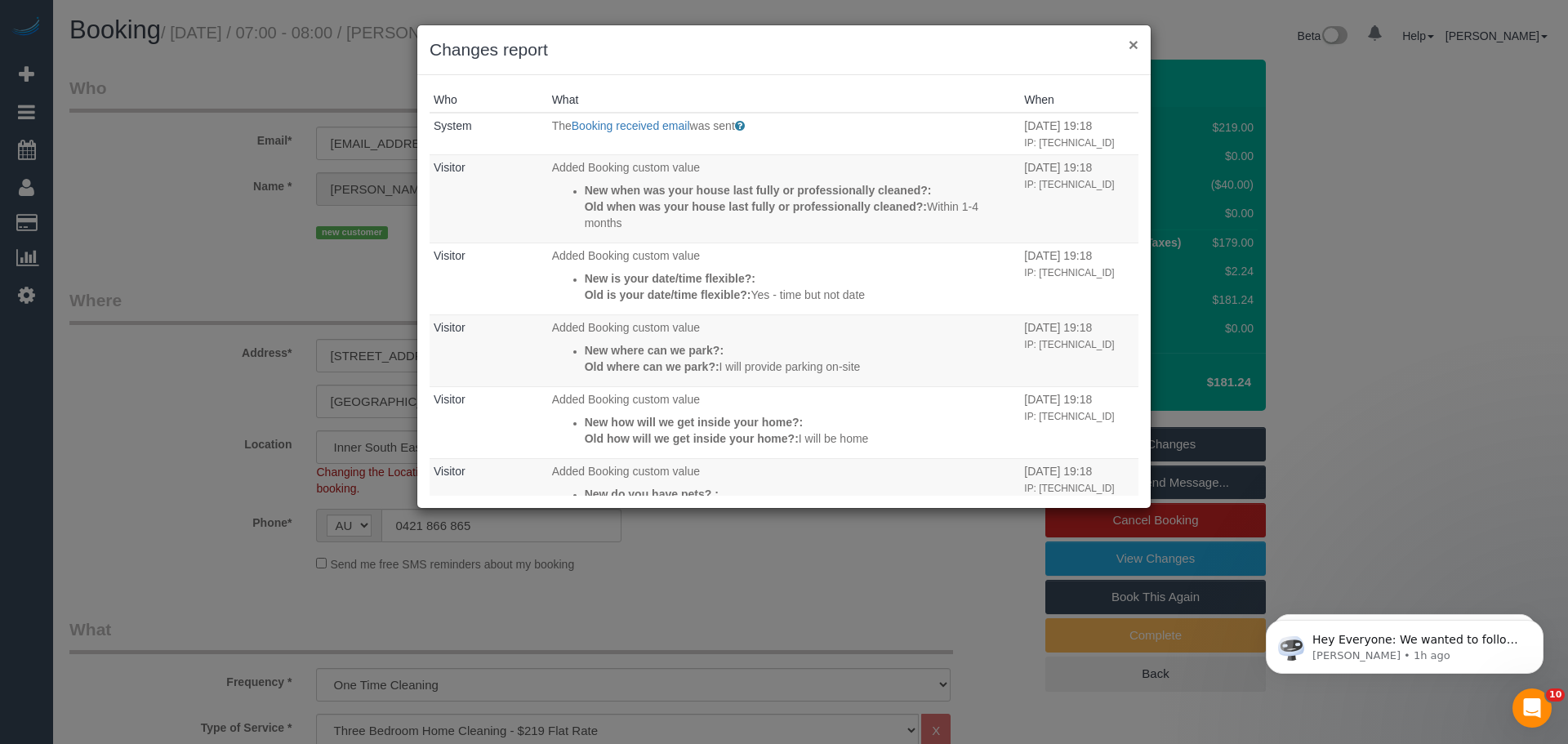
click at [1133, 41] on button "×" at bounding box center [1133, 44] width 10 height 17
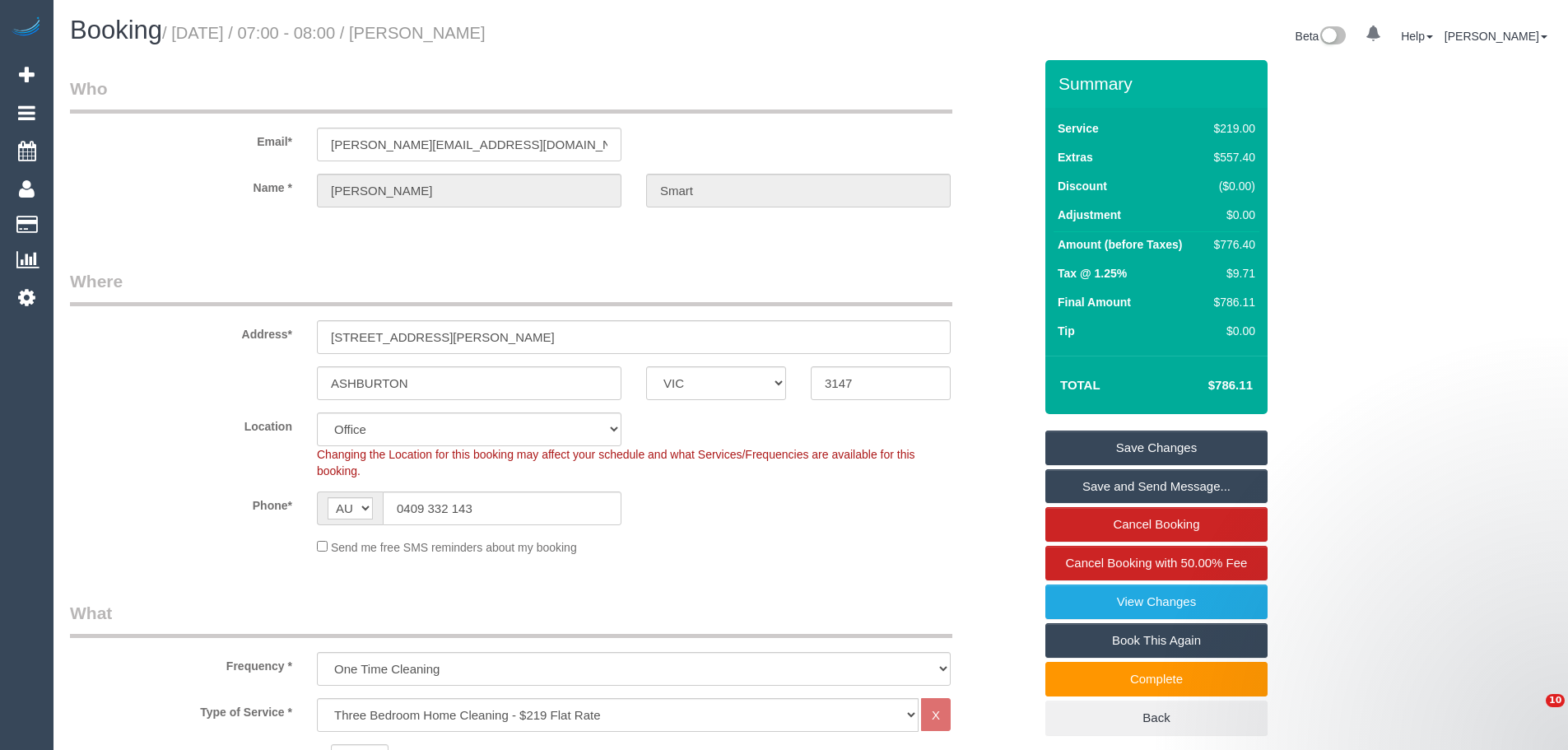
select select "VIC"
select select "number:27"
select select "number:15"
select select "number:18"
select select "number:22"
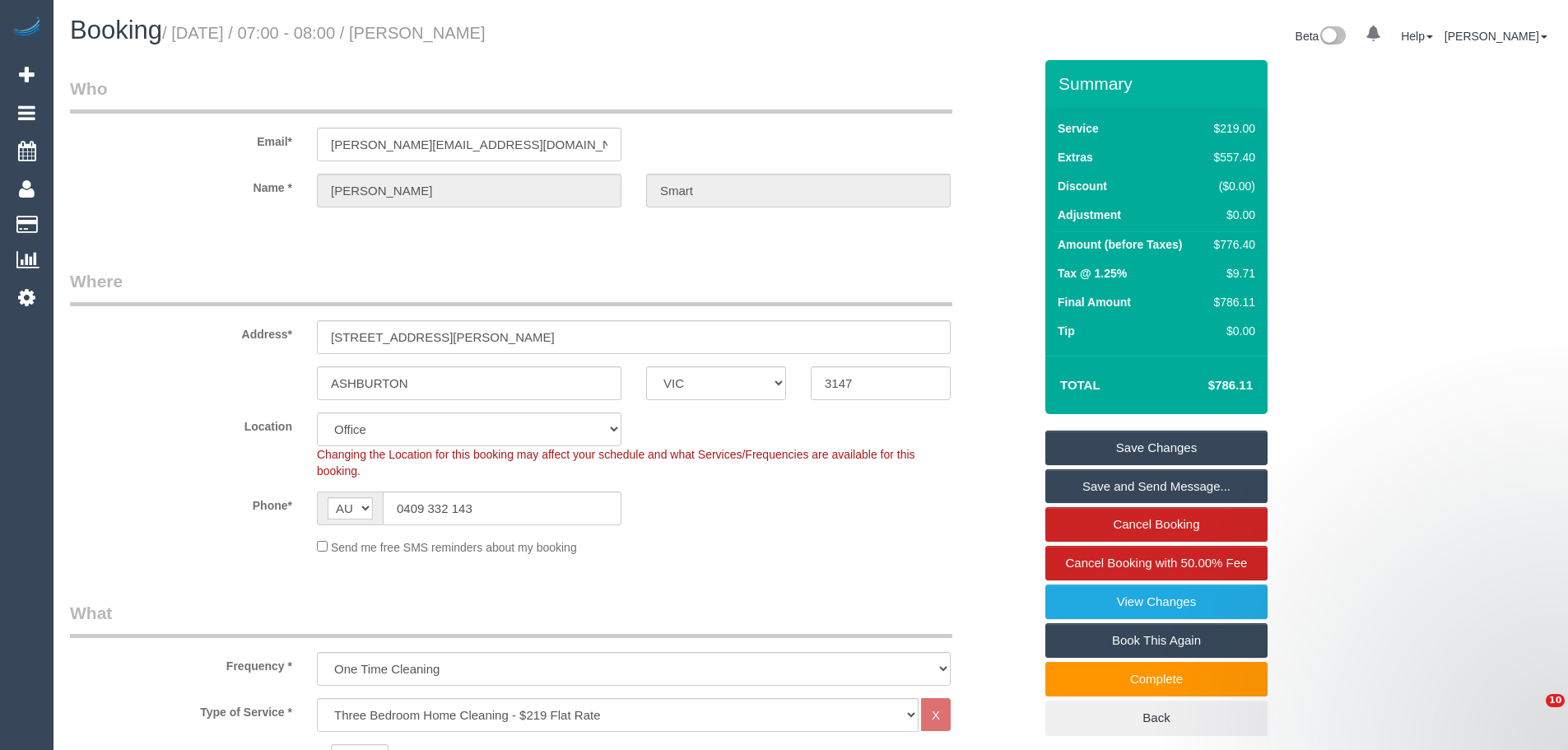
select select "number:11"
click at [533, 507] on input "0409 332 143" at bounding box center [502, 508] width 239 height 34
drag, startPoint x: 508, startPoint y: 327, endPoint x: 98, endPoint y: 332, distance: 410.0
click at [98, 332] on div "Address* [STREET_ADDRESS][PERSON_NAME]" at bounding box center [551, 312] width 988 height 84
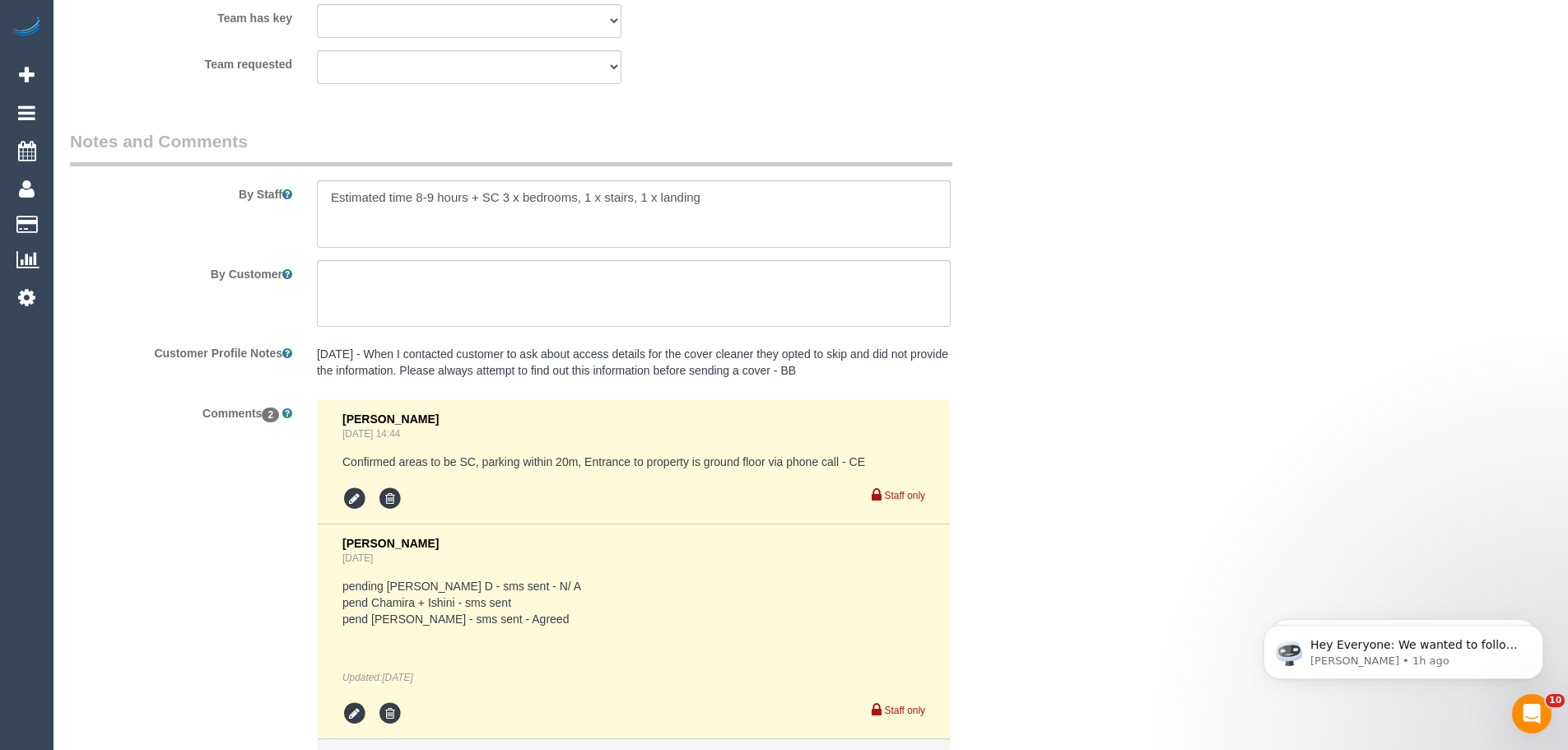
scroll to position [2634, 0]
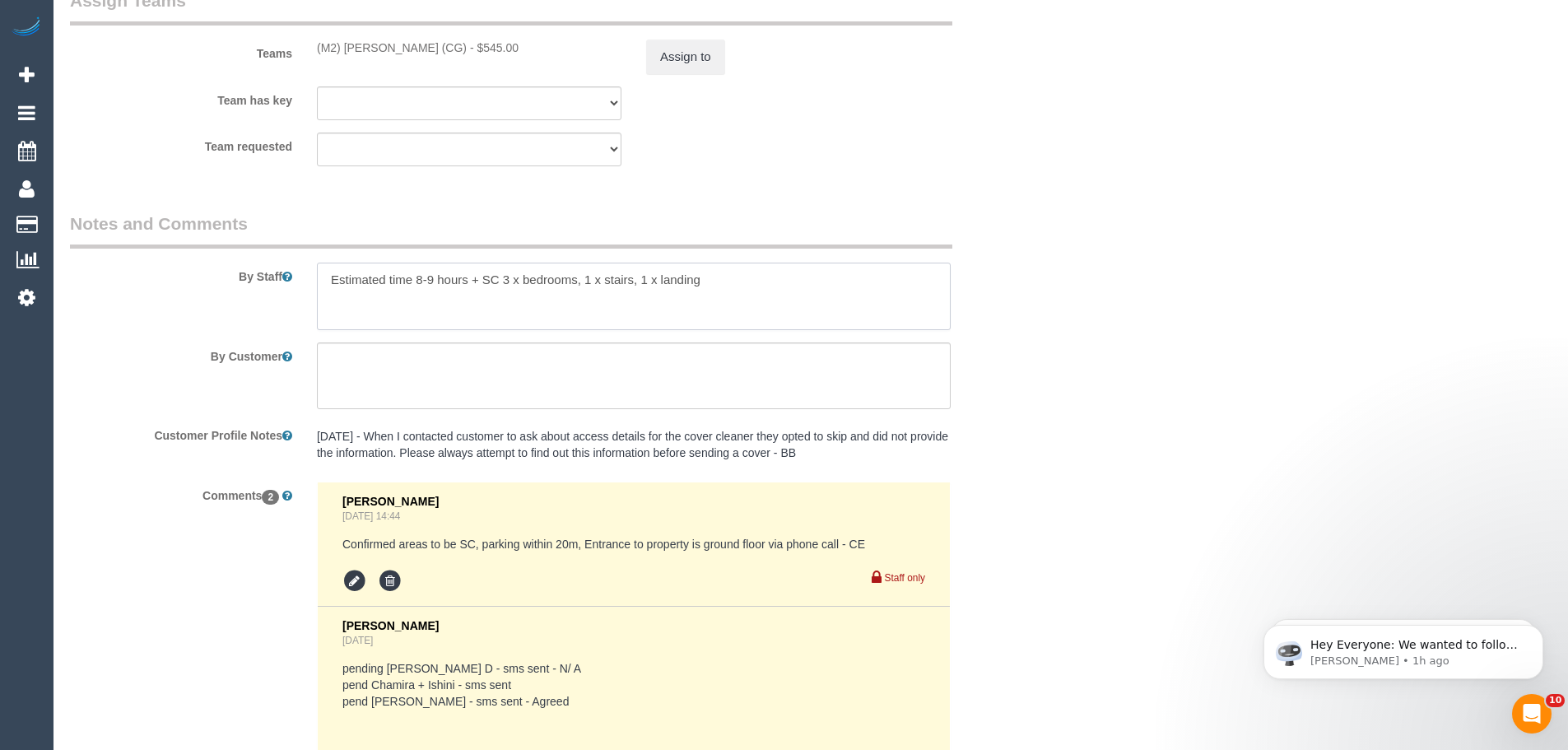
click at [433, 283] on textarea at bounding box center [634, 296] width 634 height 67
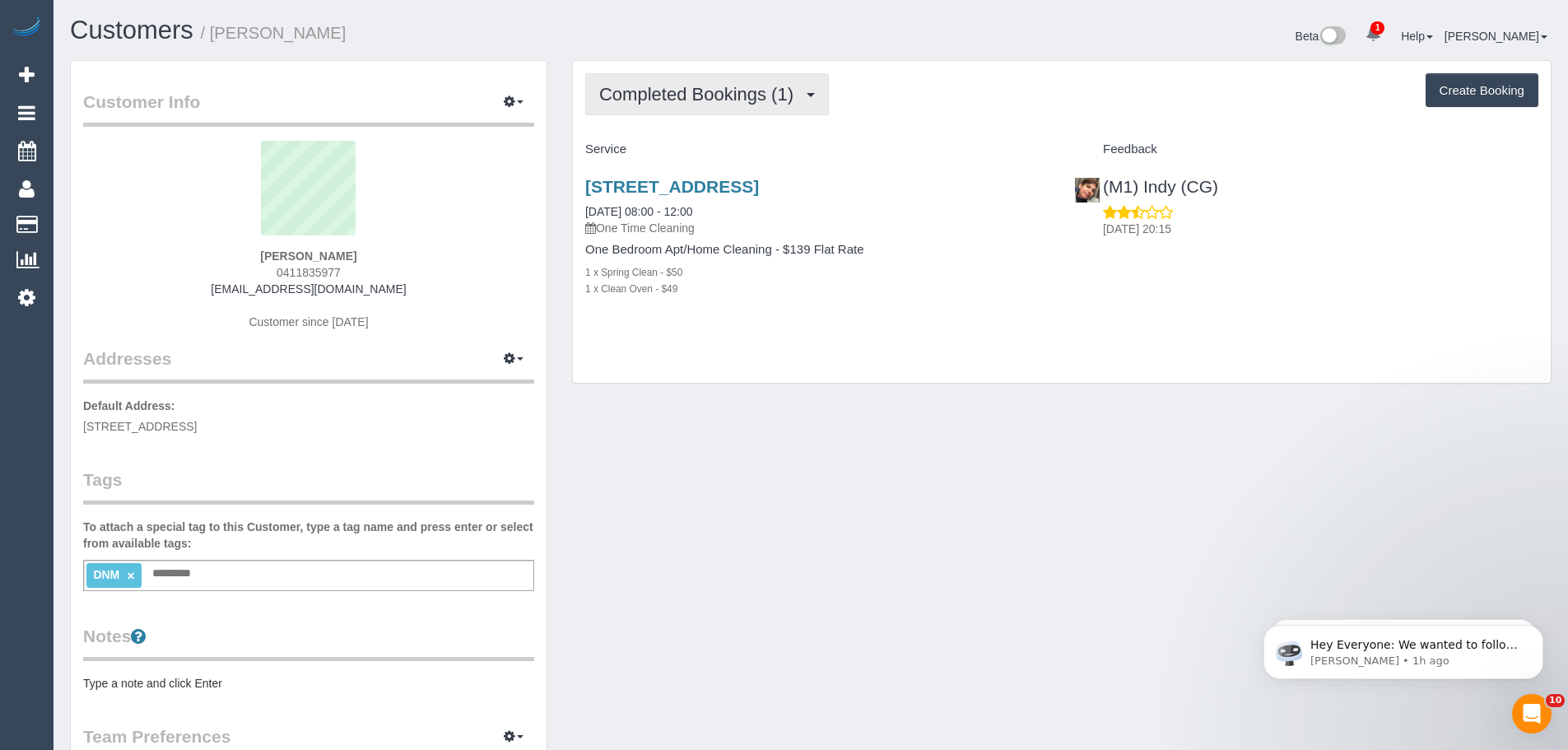
click at [653, 91] on span "Completed Bookings (1)" at bounding box center [700, 93] width 202 height 21
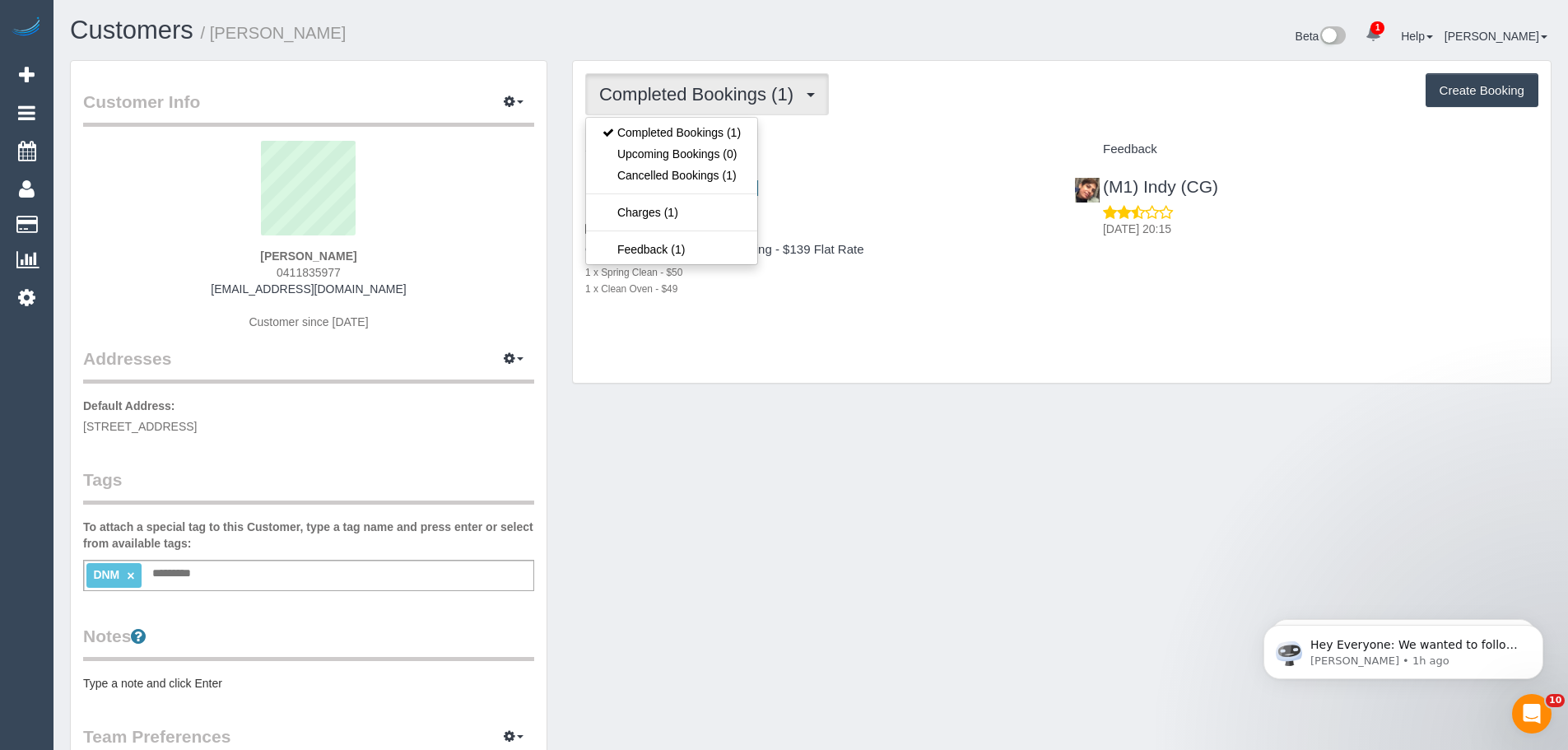
click at [477, 168] on sui-profile-pic at bounding box center [308, 194] width 427 height 107
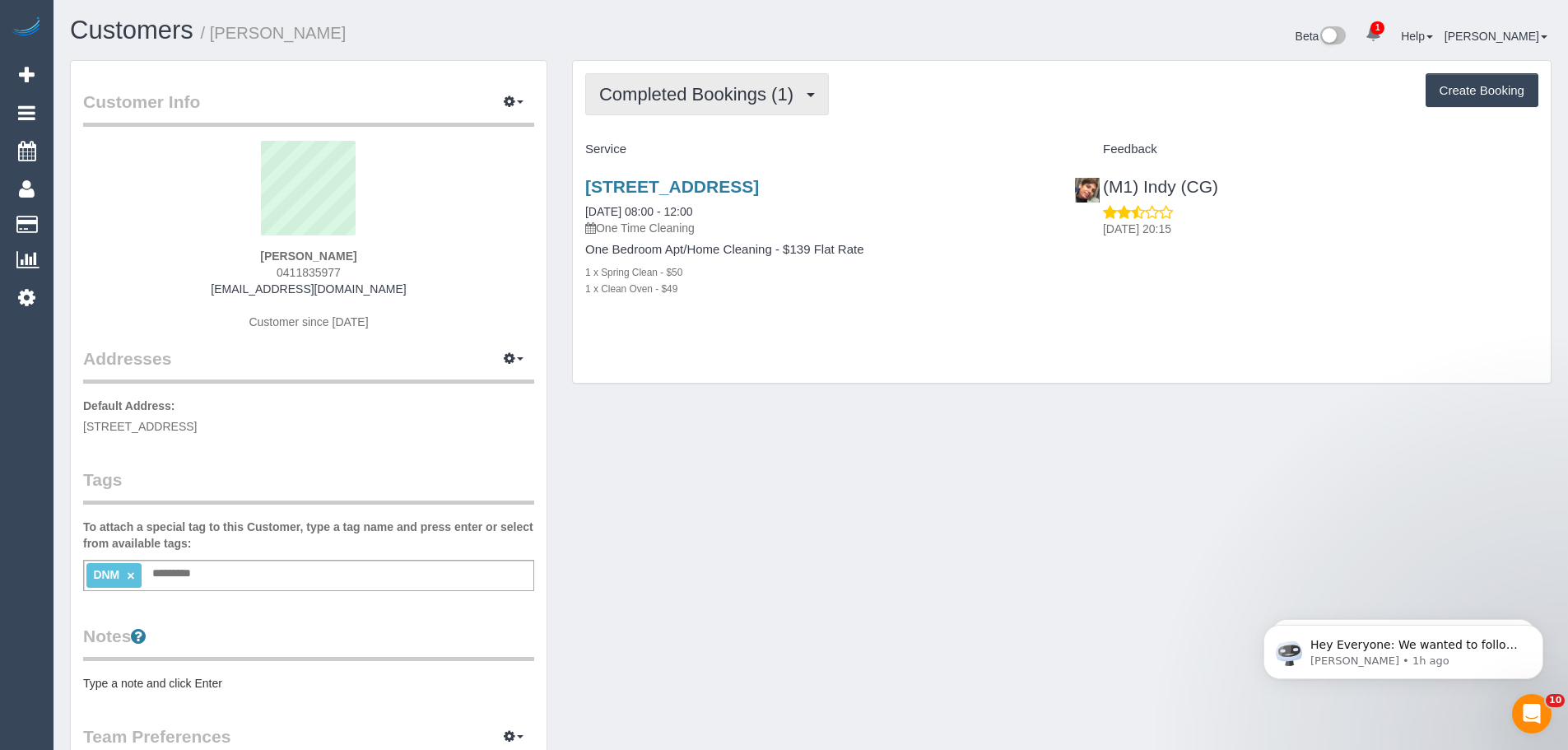
click at [672, 93] on span "Completed Bookings (1)" at bounding box center [700, 93] width 202 height 21
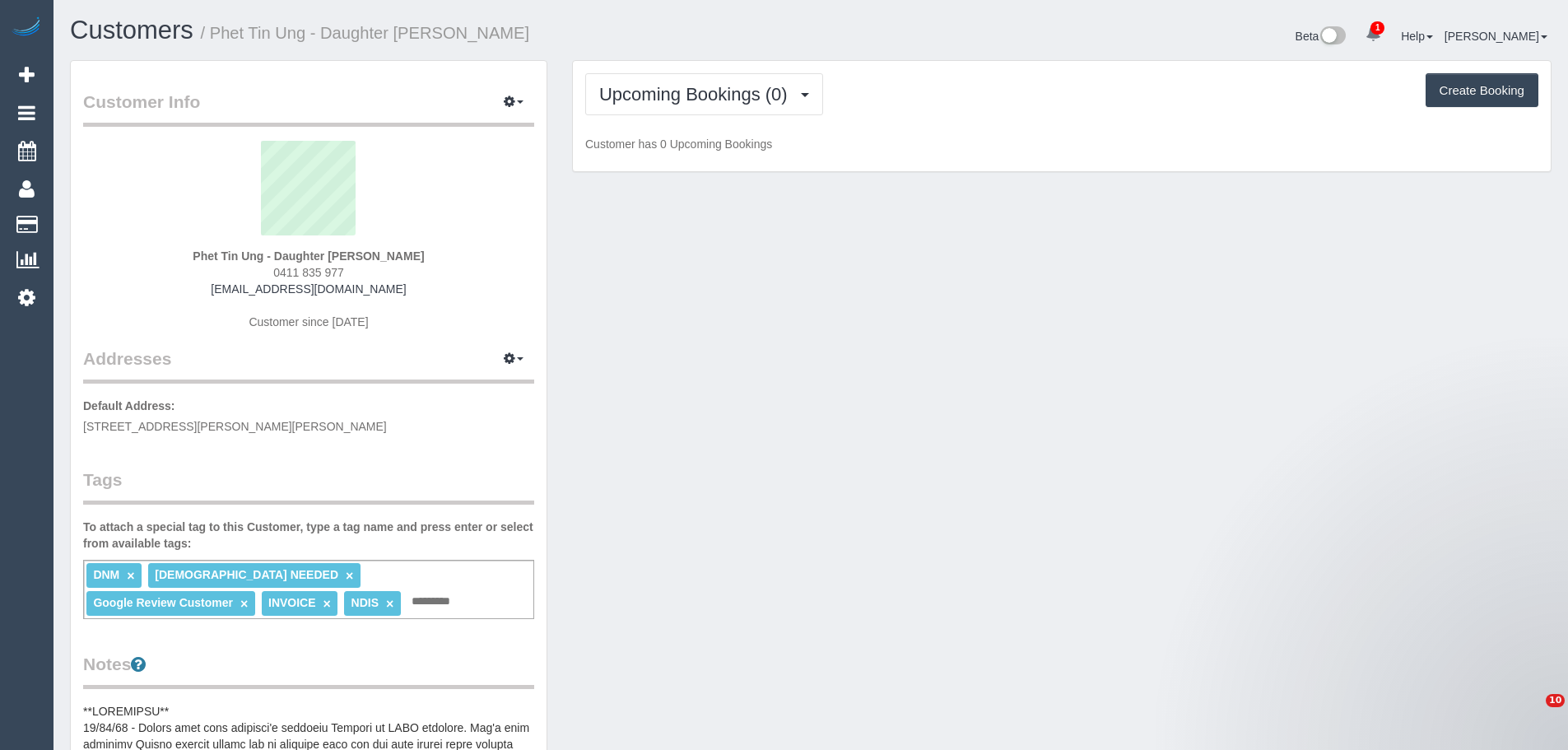
click at [670, 103] on span "Upcoming Bookings (0)" at bounding box center [697, 93] width 197 height 21
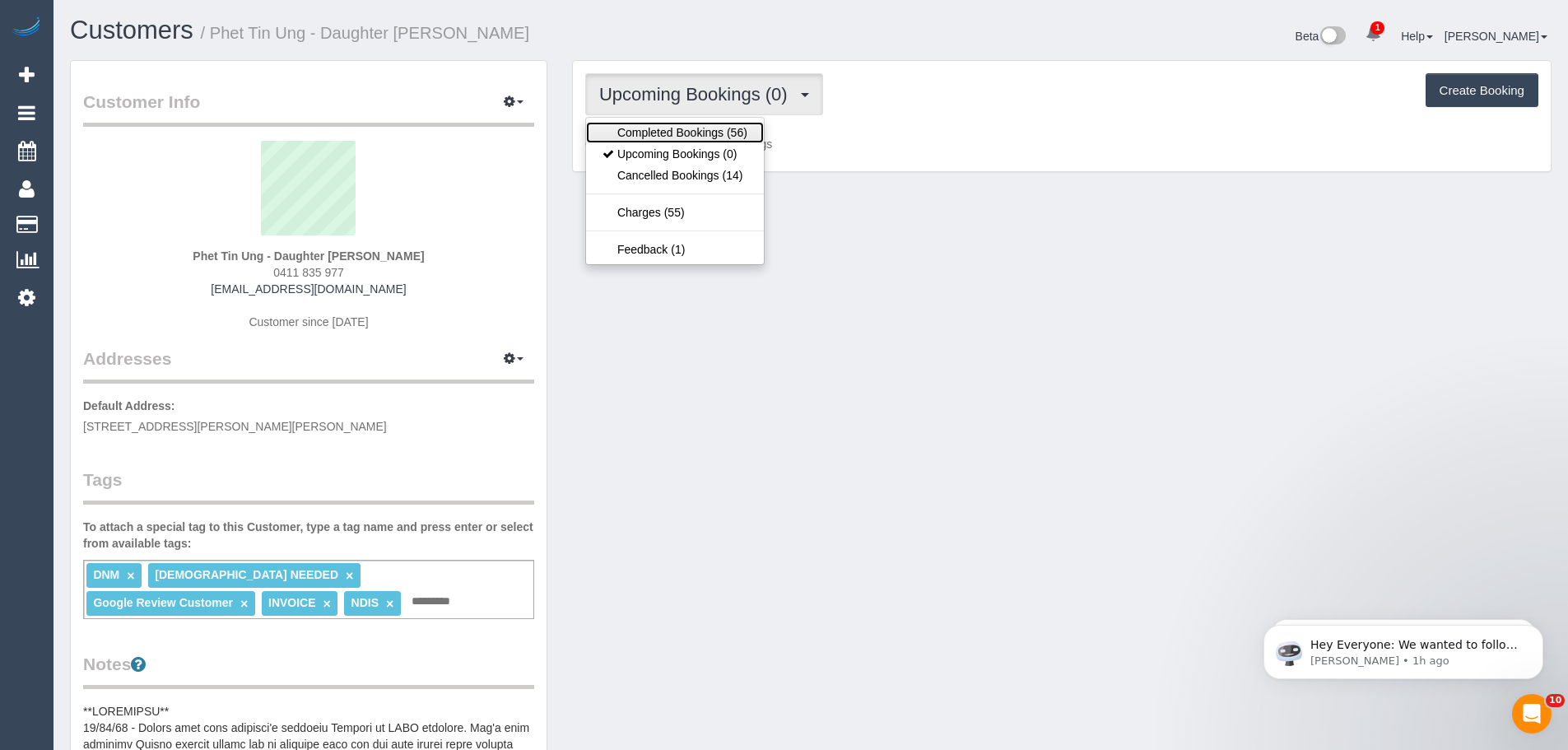
click at [670, 125] on link "Completed Bookings (56)" at bounding box center [675, 133] width 178 height 22
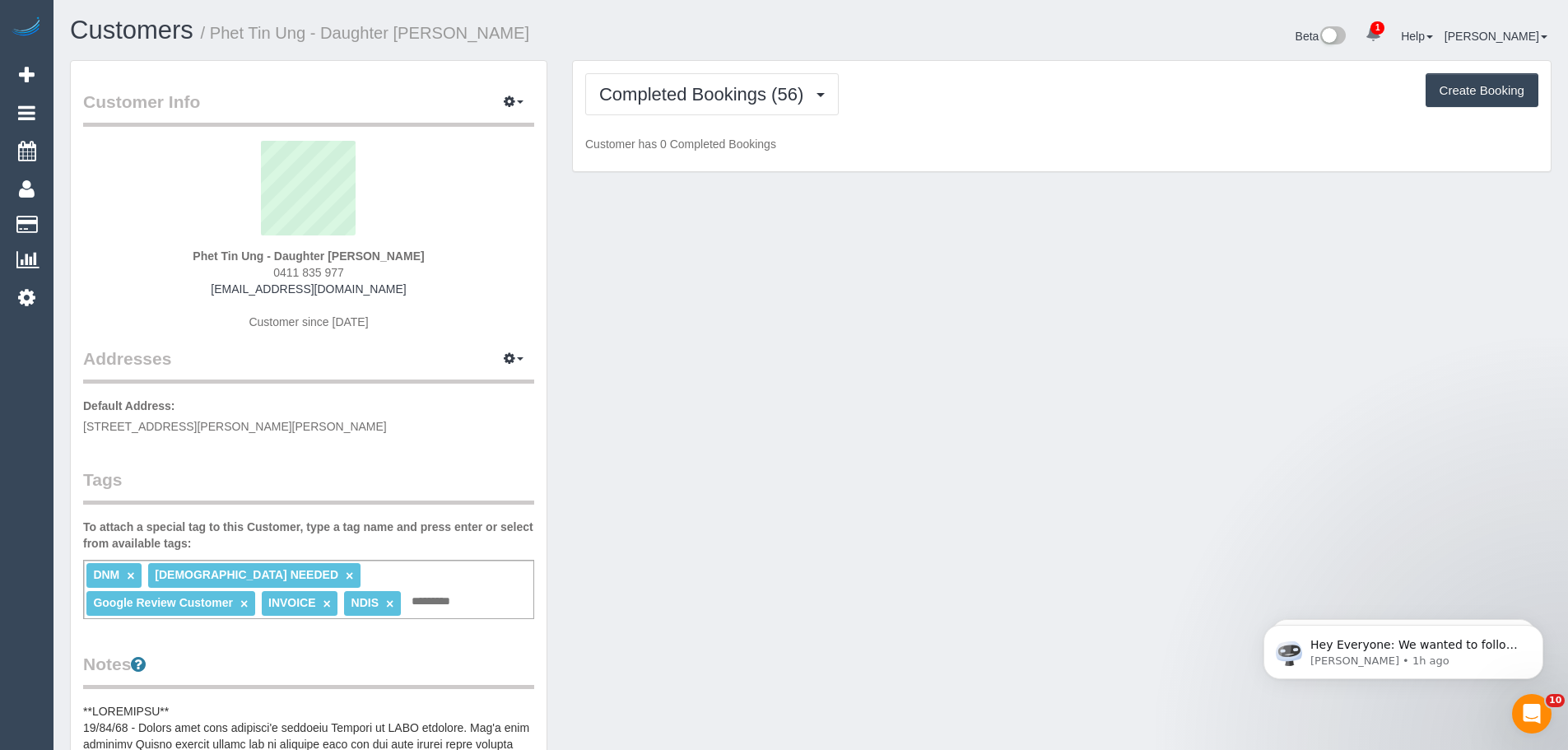
click at [670, 125] on div "Completed Bookings (56) Completed Bookings (56) Upcoming Bookings (0) Cancelled…" at bounding box center [1061, 117] width 978 height 111
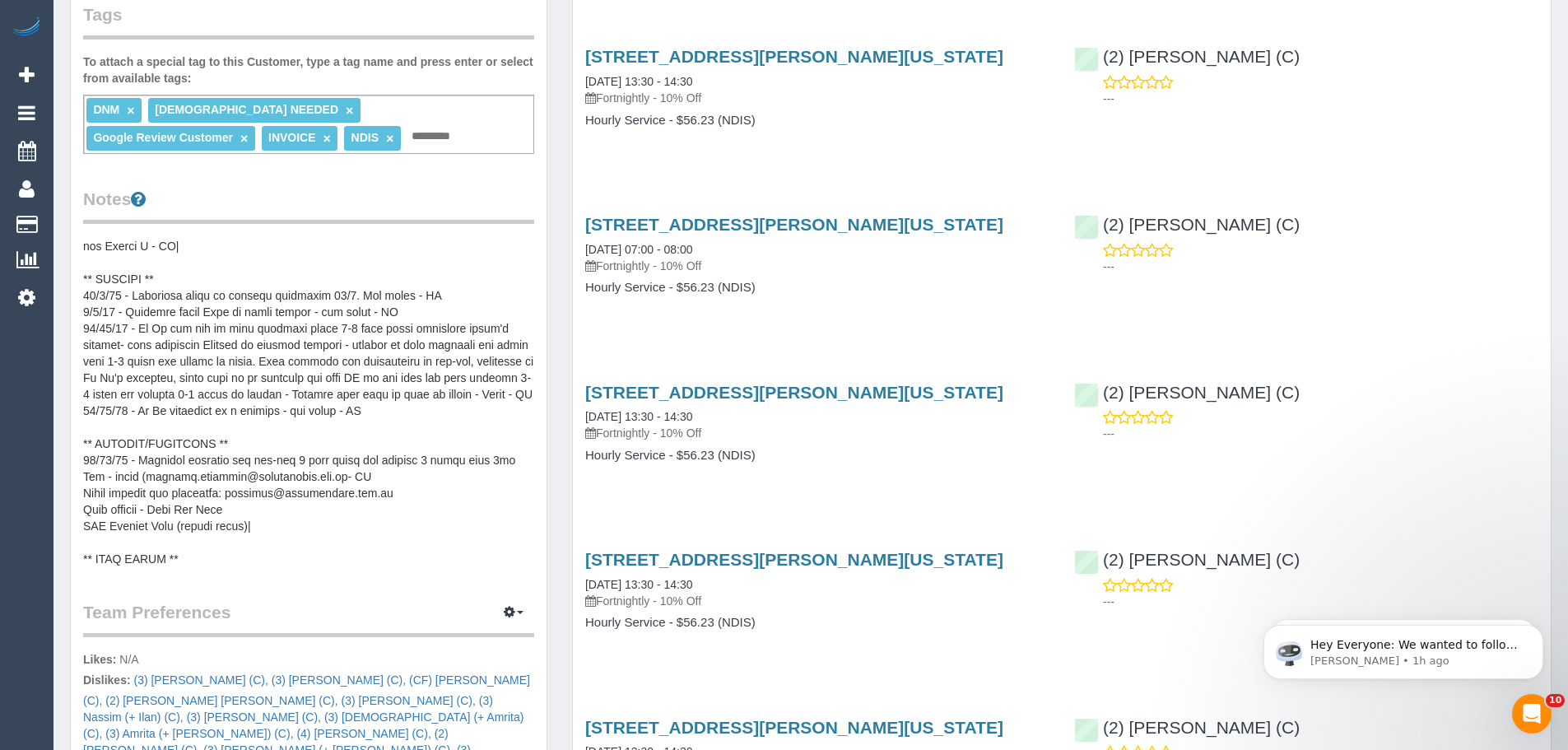
scroll to position [577, 0]
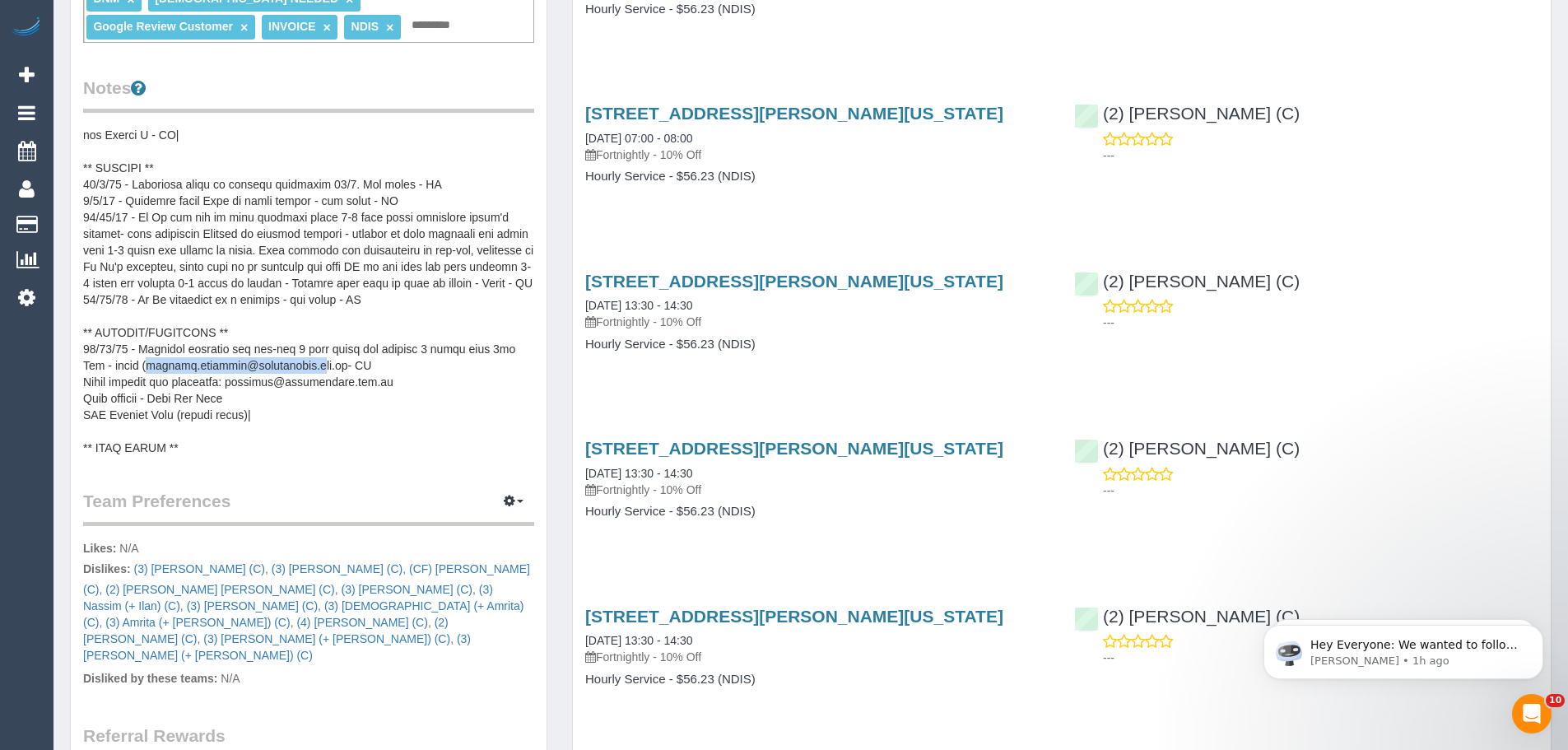
drag, startPoint x: 150, startPoint y: 367, endPoint x: 324, endPoint y: 355, distance: 174.4
click at [316, 357] on pre at bounding box center [309, 291] width 451 height 330
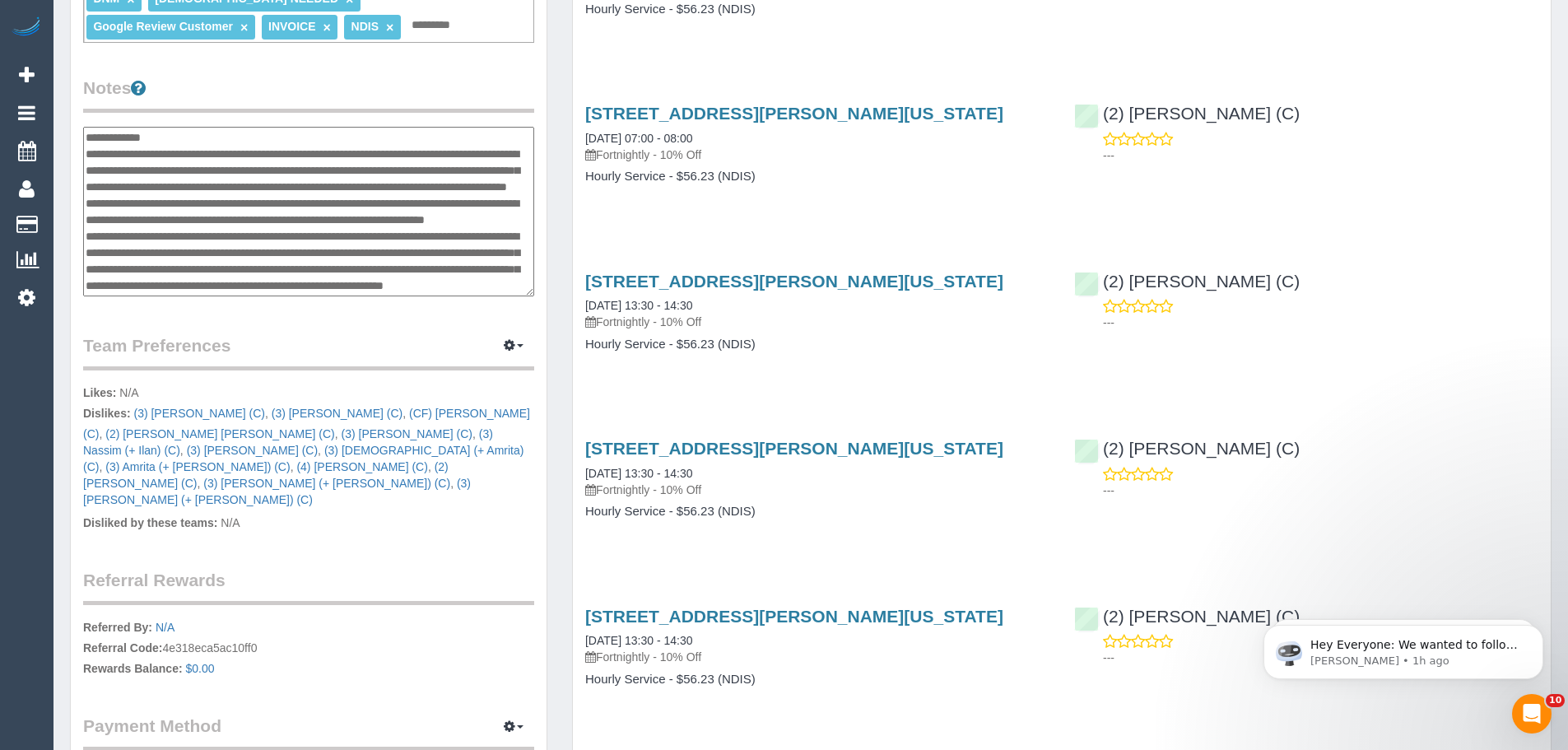
scroll to position [692, 0]
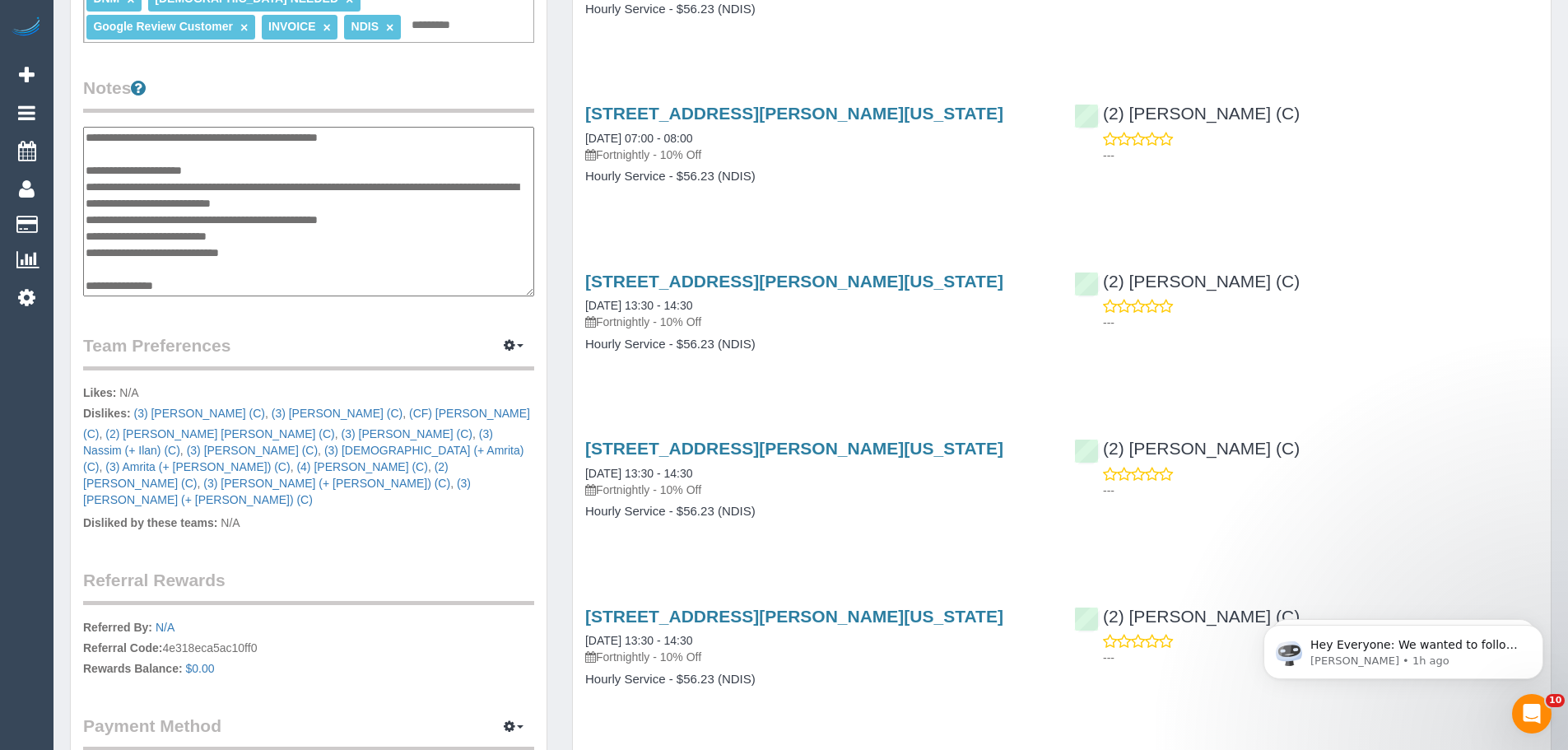
drag, startPoint x: 324, startPoint y: 355, endPoint x: 307, endPoint y: 340, distance: 22.7
click at [308, 345] on legend "Team Preferences Manage Preferences" at bounding box center [309, 351] width 451 height 37
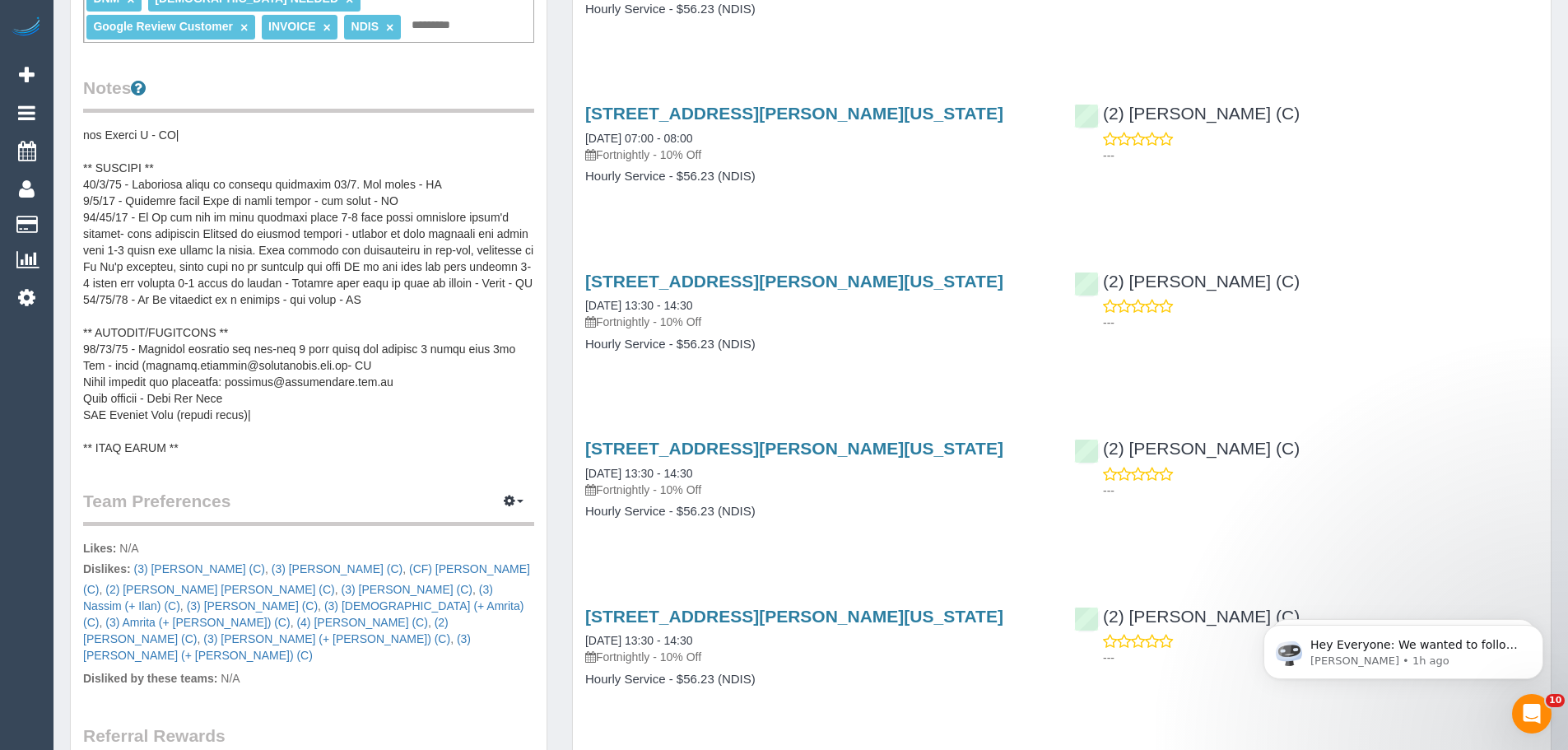
click at [191, 419] on pre at bounding box center [309, 291] width 451 height 330
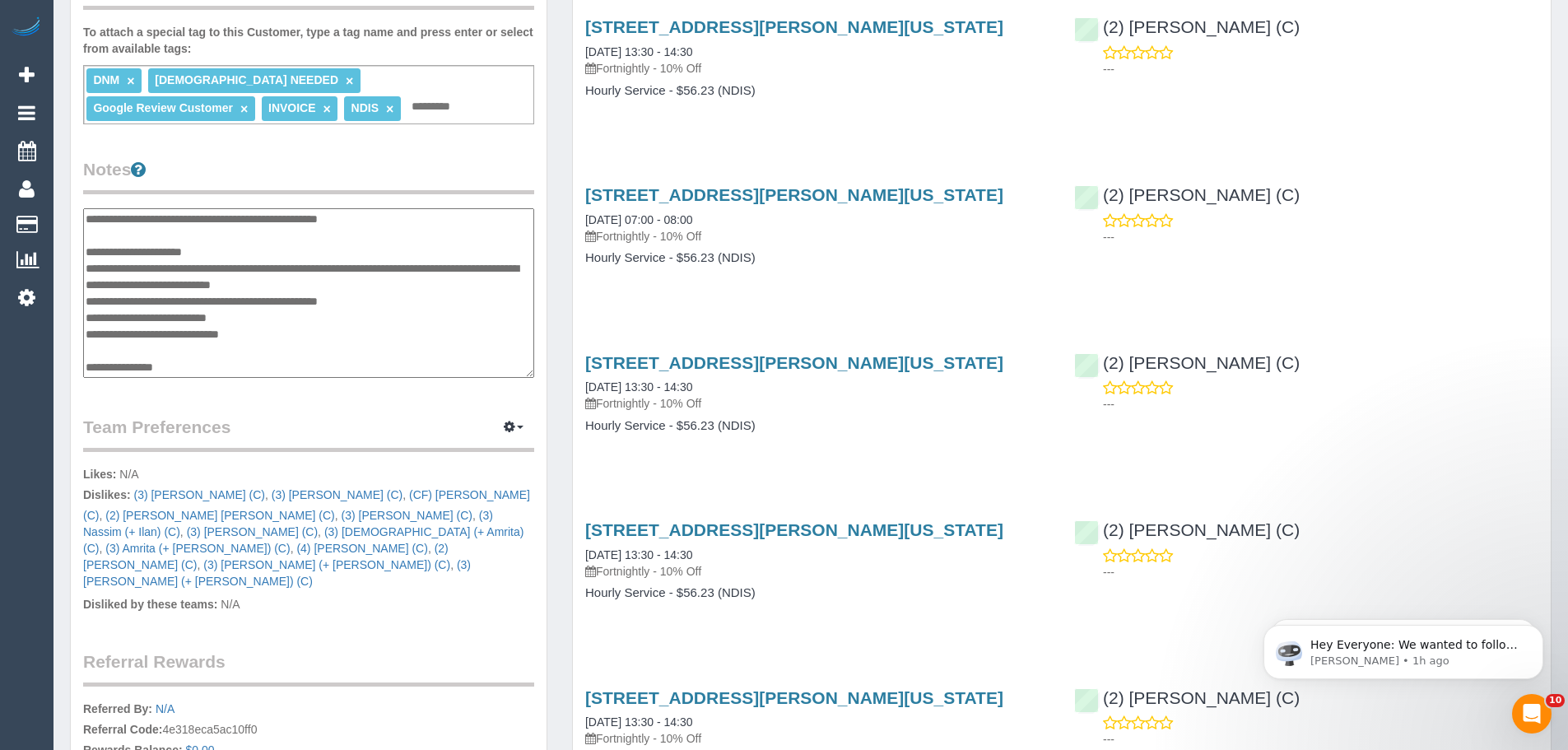
scroll to position [494, 0]
drag, startPoint x: 148, startPoint y: 287, endPoint x: 242, endPoint y: 280, distance: 94.3
click at [242, 280] on textarea at bounding box center [309, 294] width 451 height 170
click at [217, 282] on textarea at bounding box center [309, 294] width 451 height 170
drag, startPoint x: 151, startPoint y: 285, endPoint x: 337, endPoint y: 283, distance: 186.0
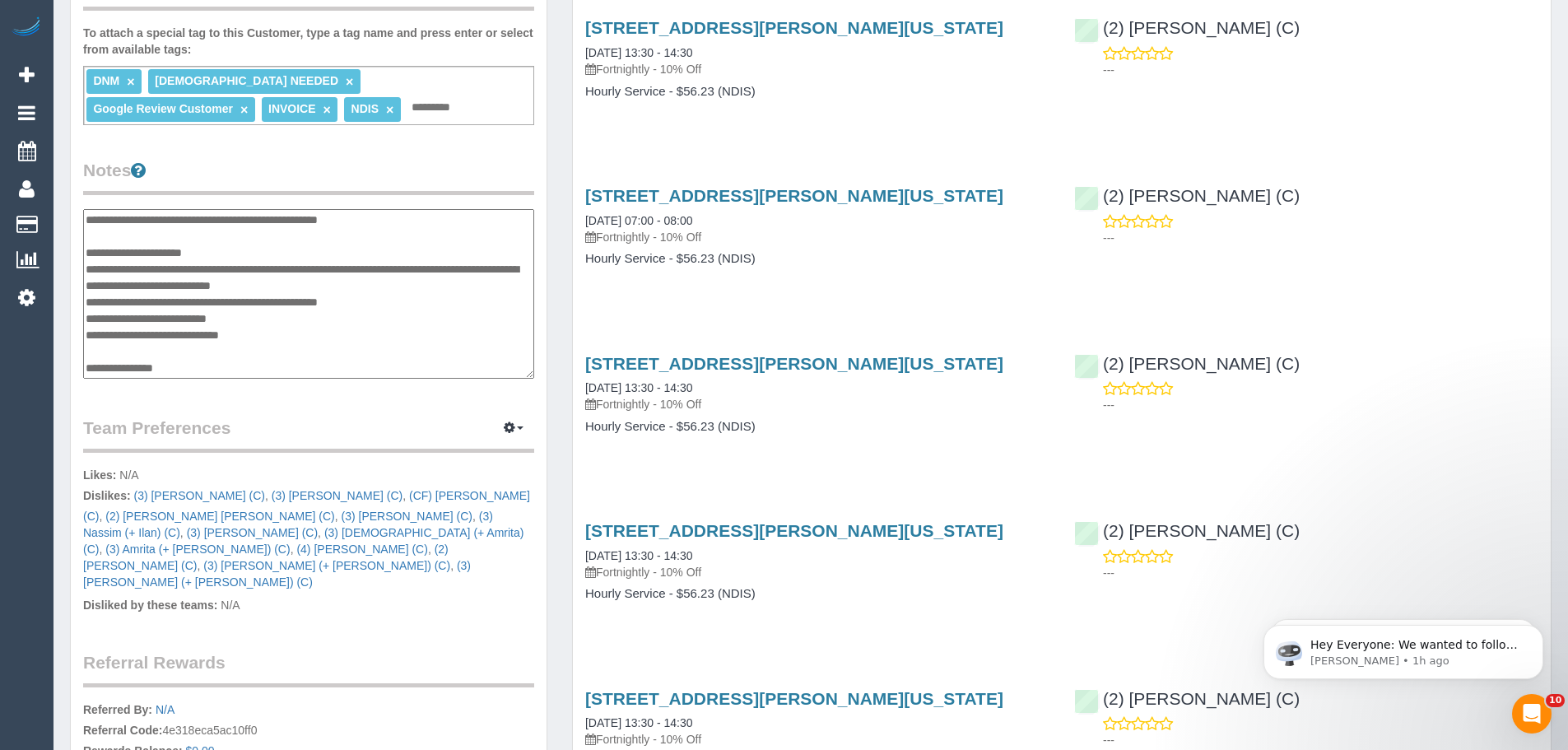
click at [337, 283] on textarea at bounding box center [309, 294] width 451 height 170
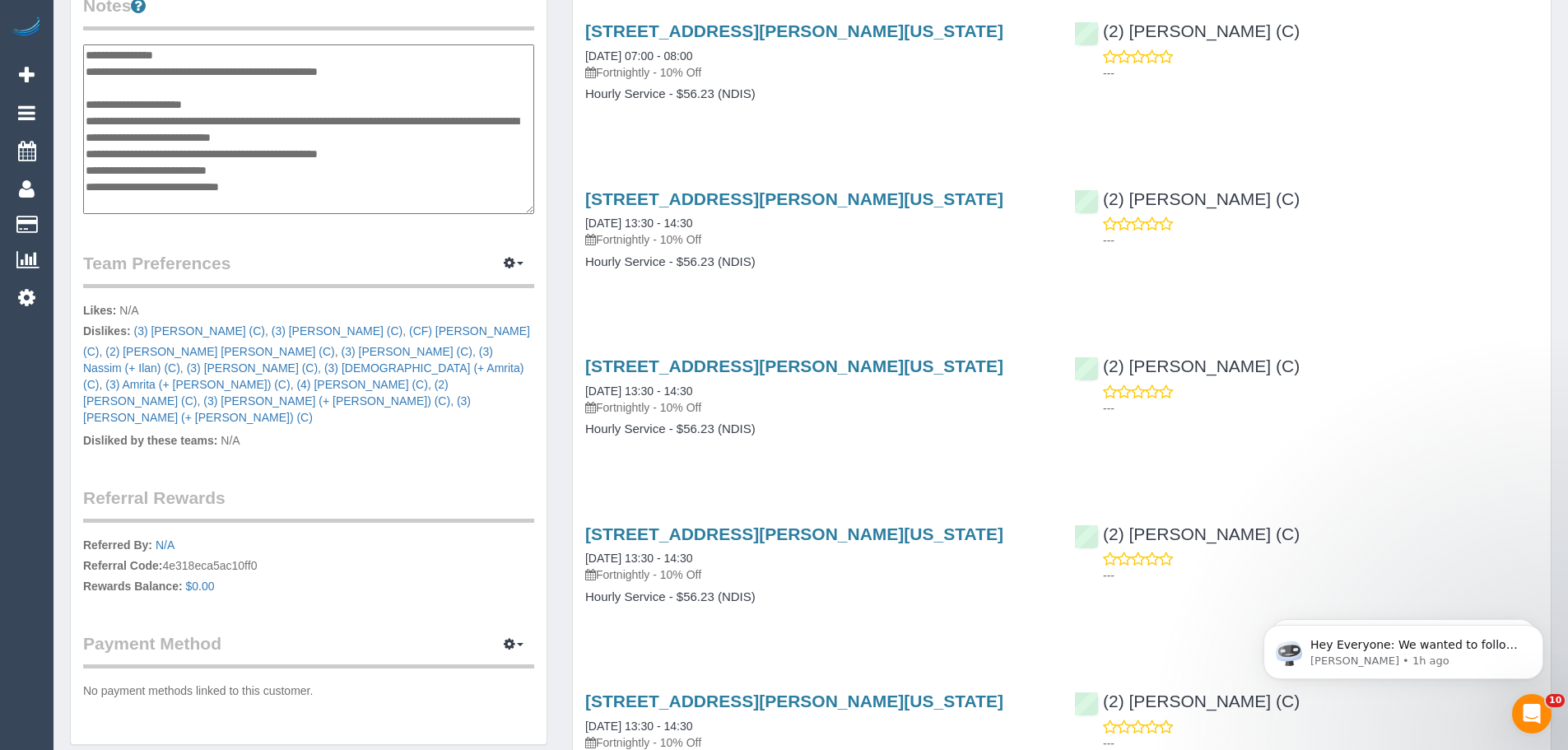
scroll to position [692, 0]
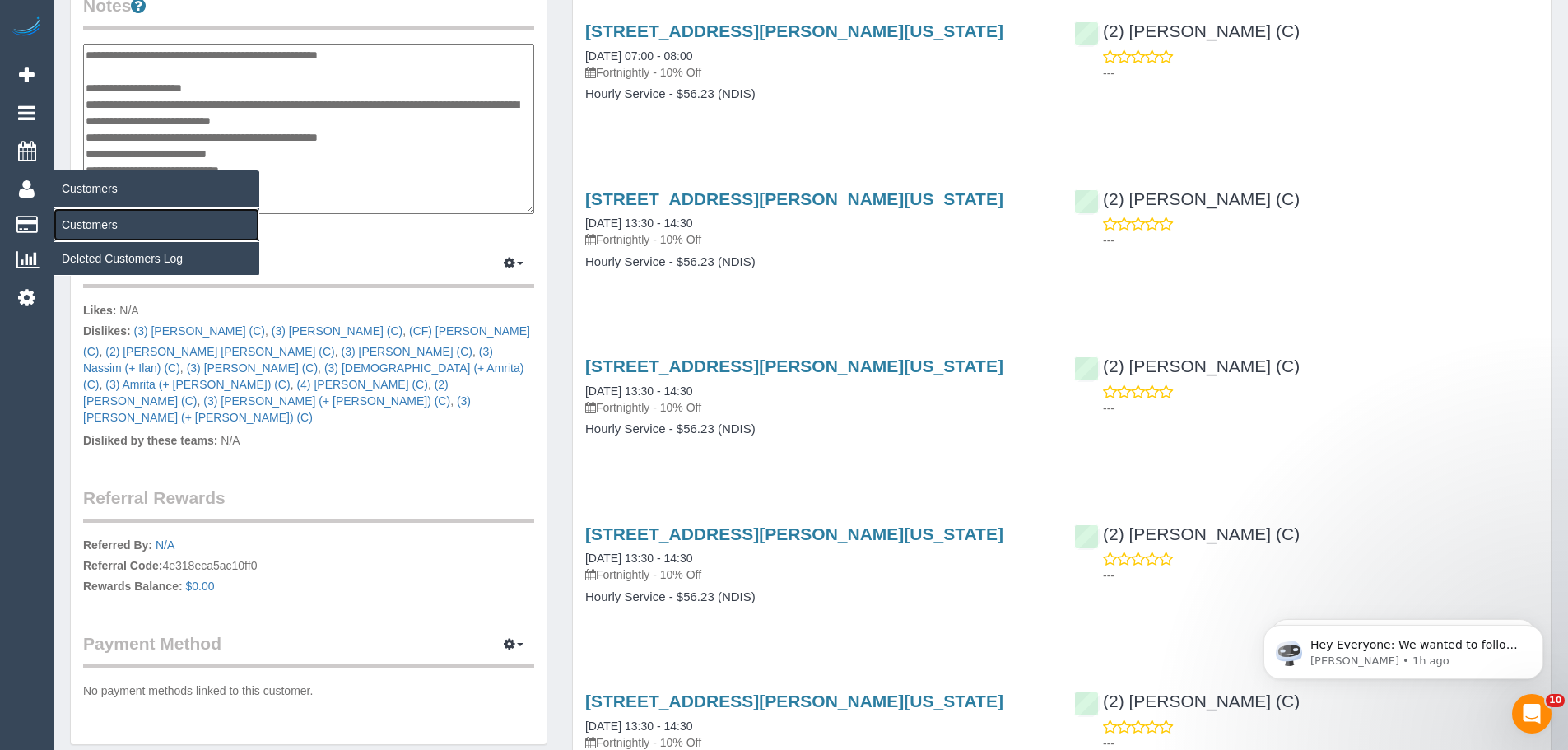
click at [108, 228] on link "Customers" at bounding box center [156, 225] width 206 height 33
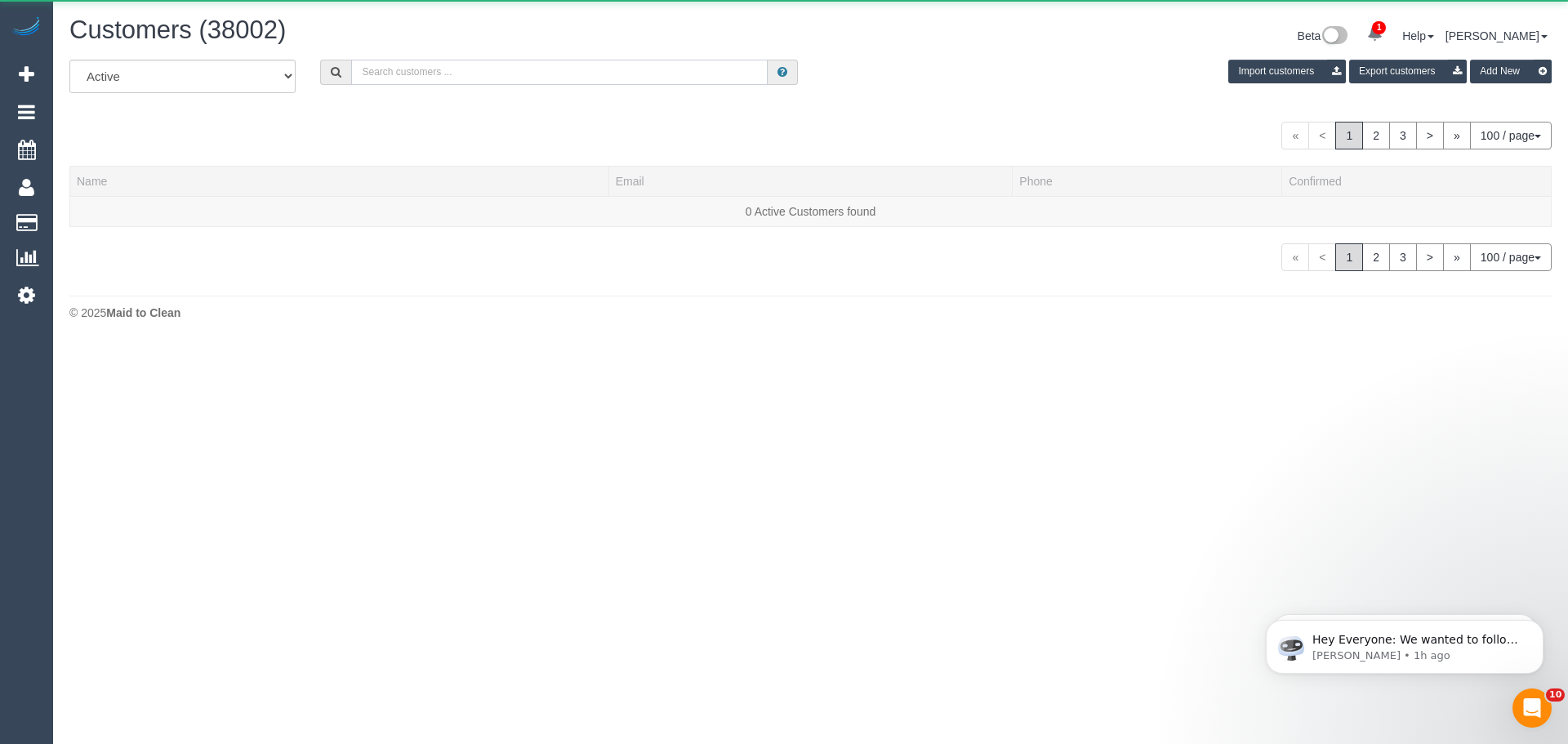
click at [545, 73] on input "text" at bounding box center [559, 72] width 416 height 25
paste input "+61491156052"
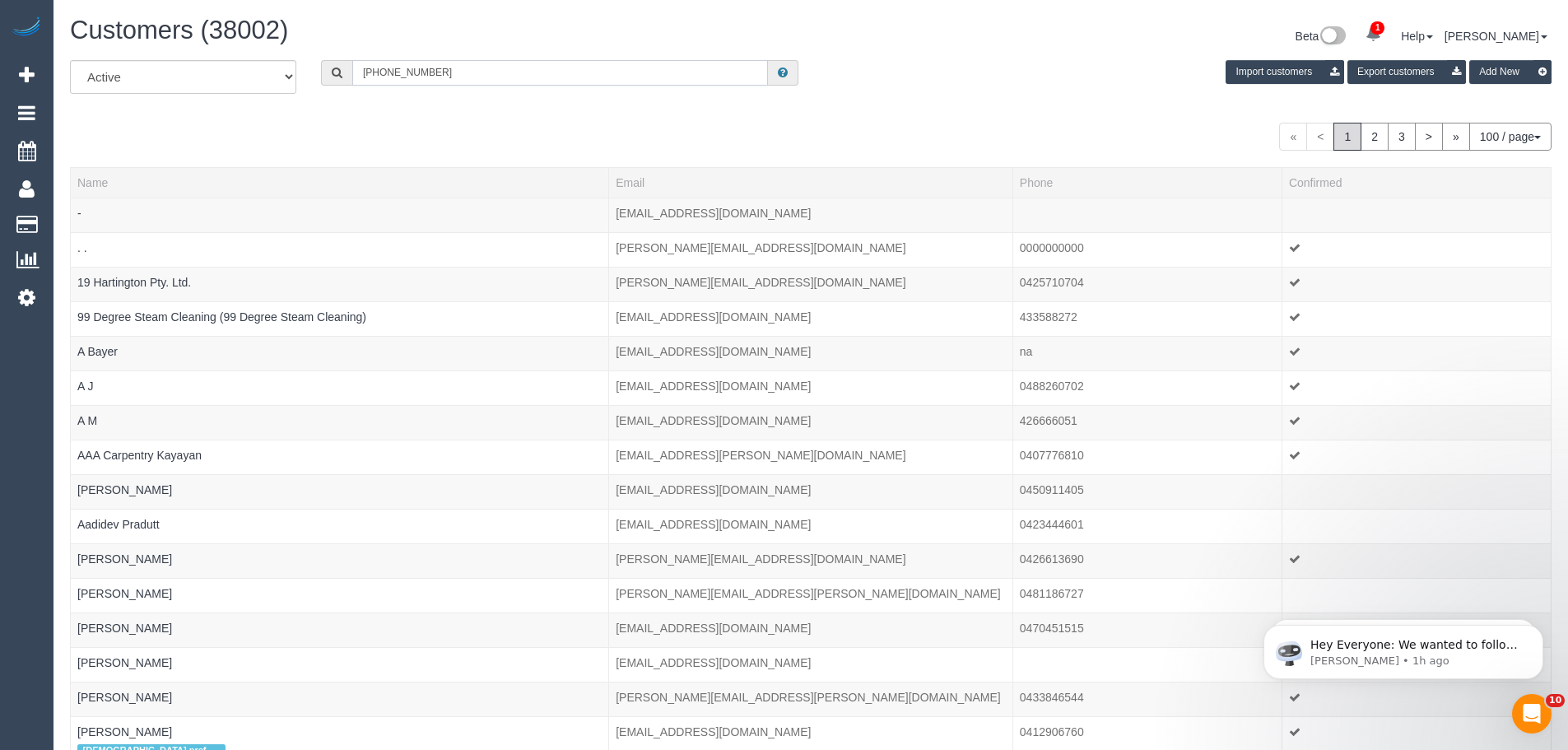
drag, startPoint x: 378, startPoint y: 74, endPoint x: 301, endPoint y: 66, distance: 77.4
click at [301, 66] on div "All Active Archived +61491156052 Import customers Export customers Add New" at bounding box center [810, 83] width 1506 height 46
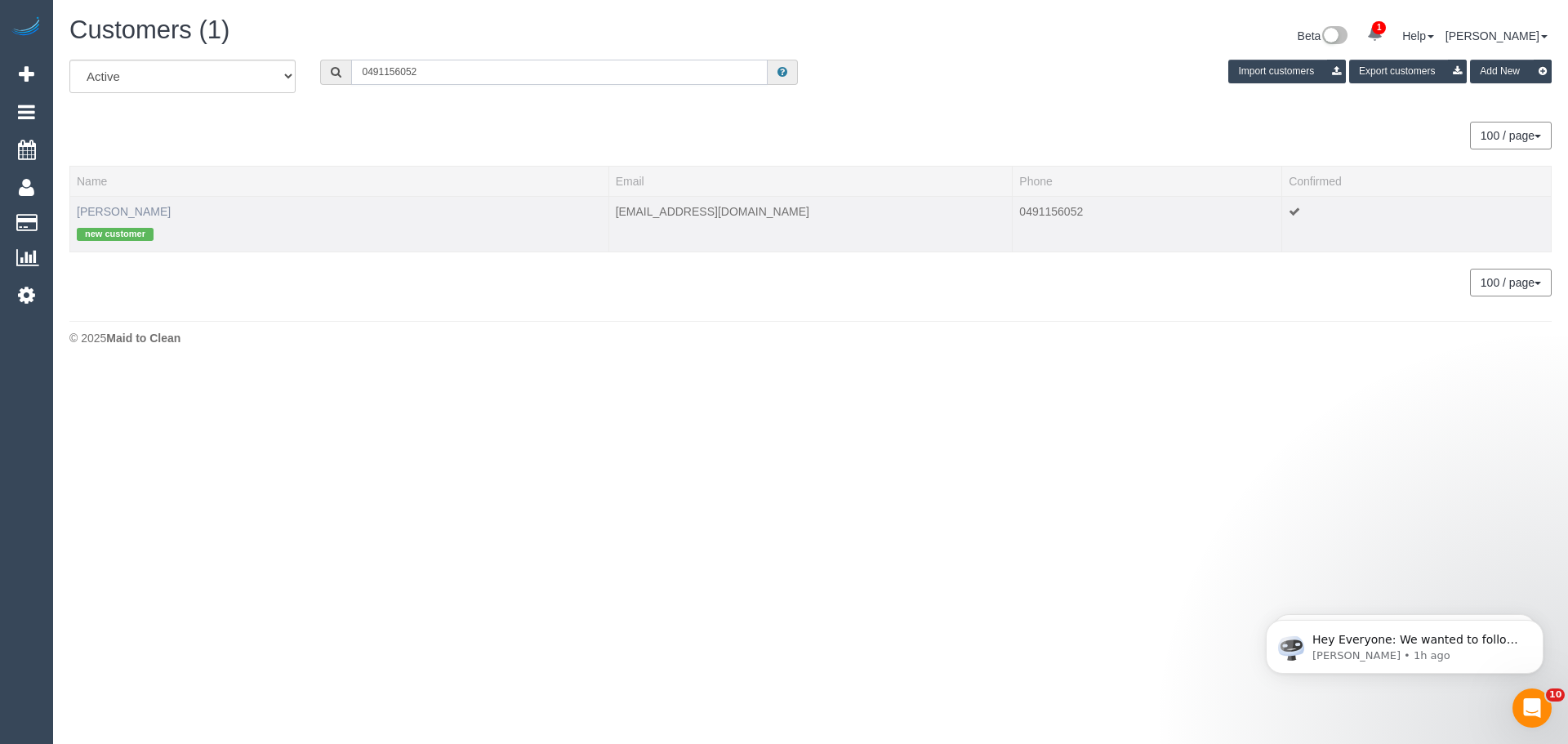
type input "0491156052"
click at [122, 210] on link "Tzu-Ying Kuo" at bounding box center [123, 211] width 94 height 13
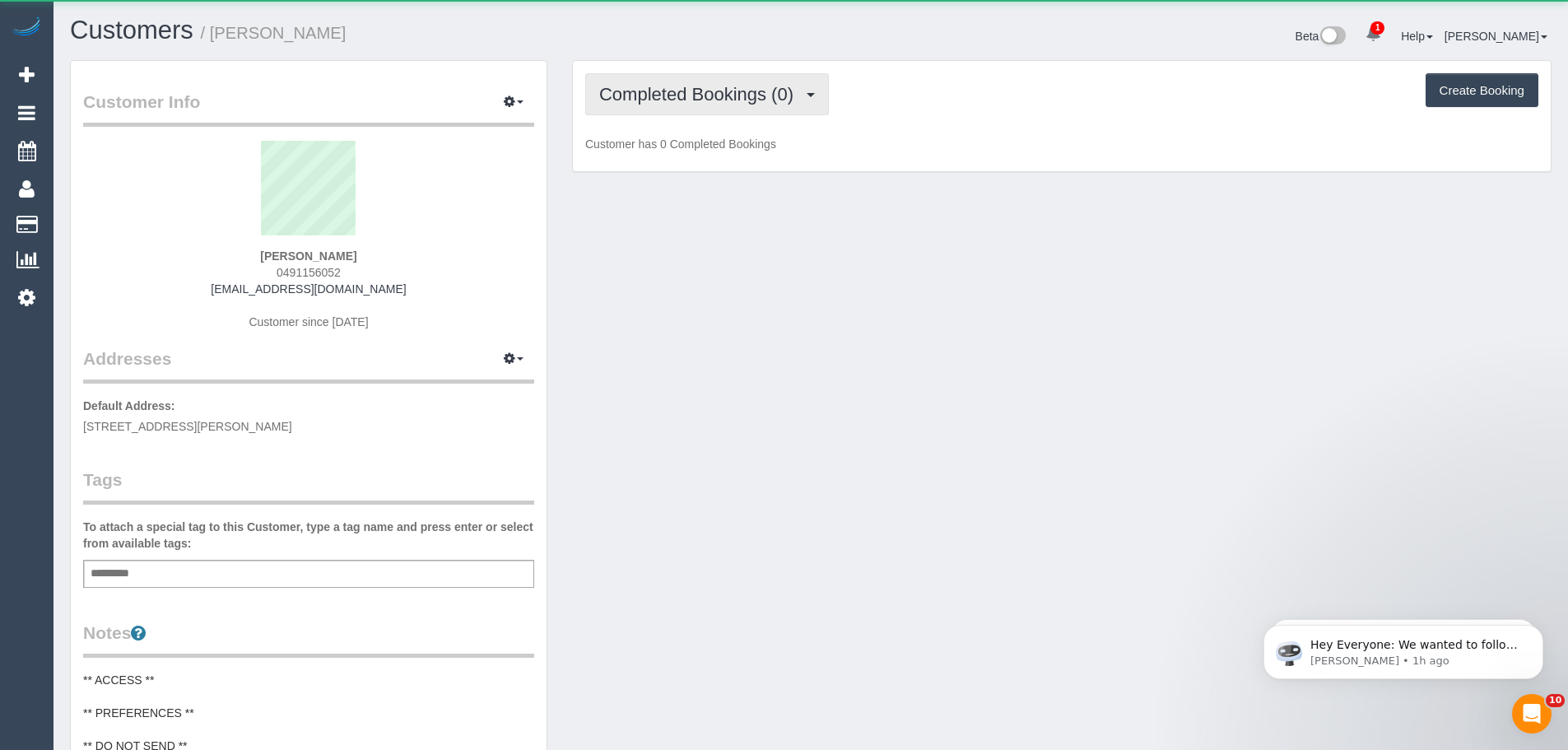
click at [707, 102] on span "Completed Bookings (0)" at bounding box center [700, 93] width 202 height 21
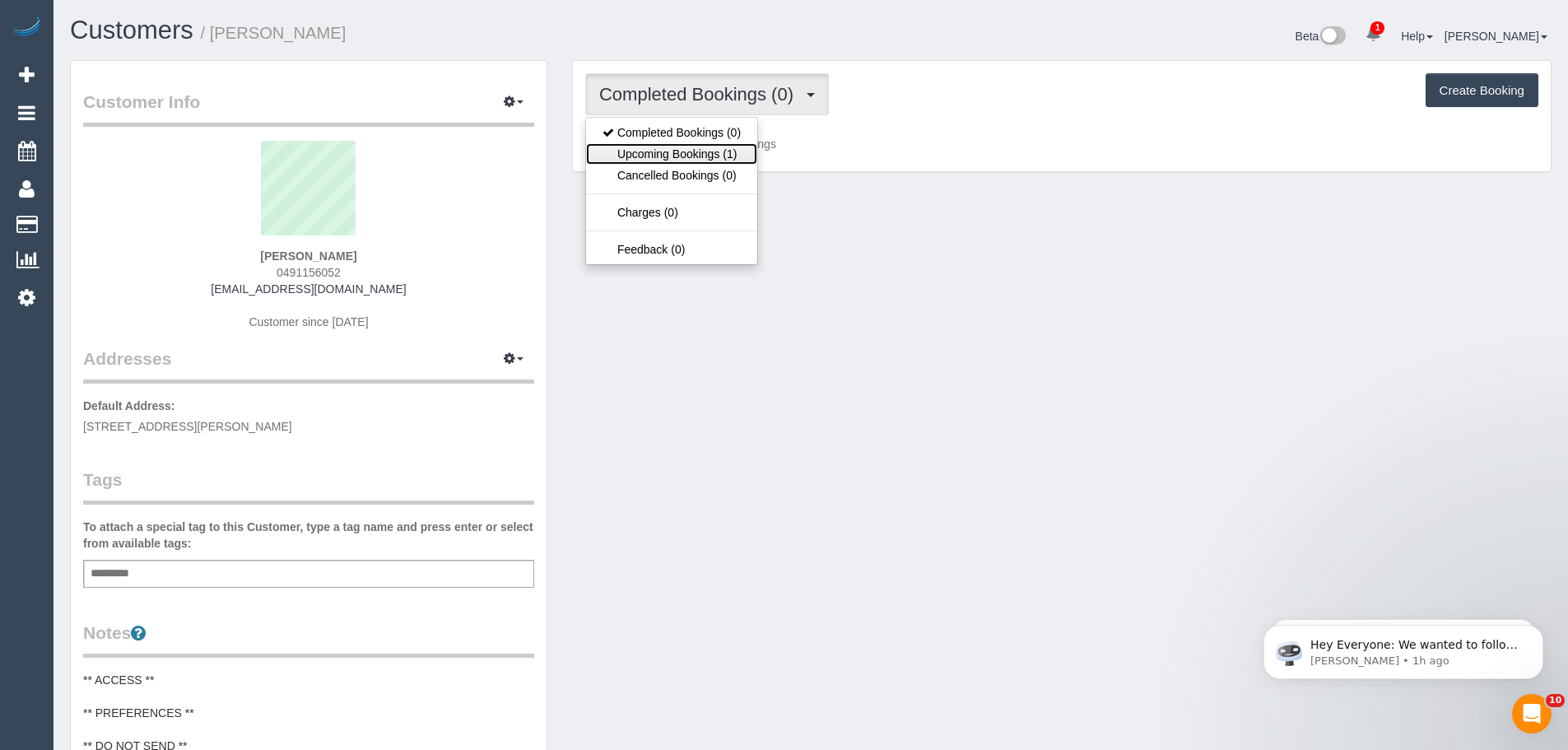
click at [700, 149] on link "Upcoming Bookings (1)" at bounding box center [672, 154] width 172 height 22
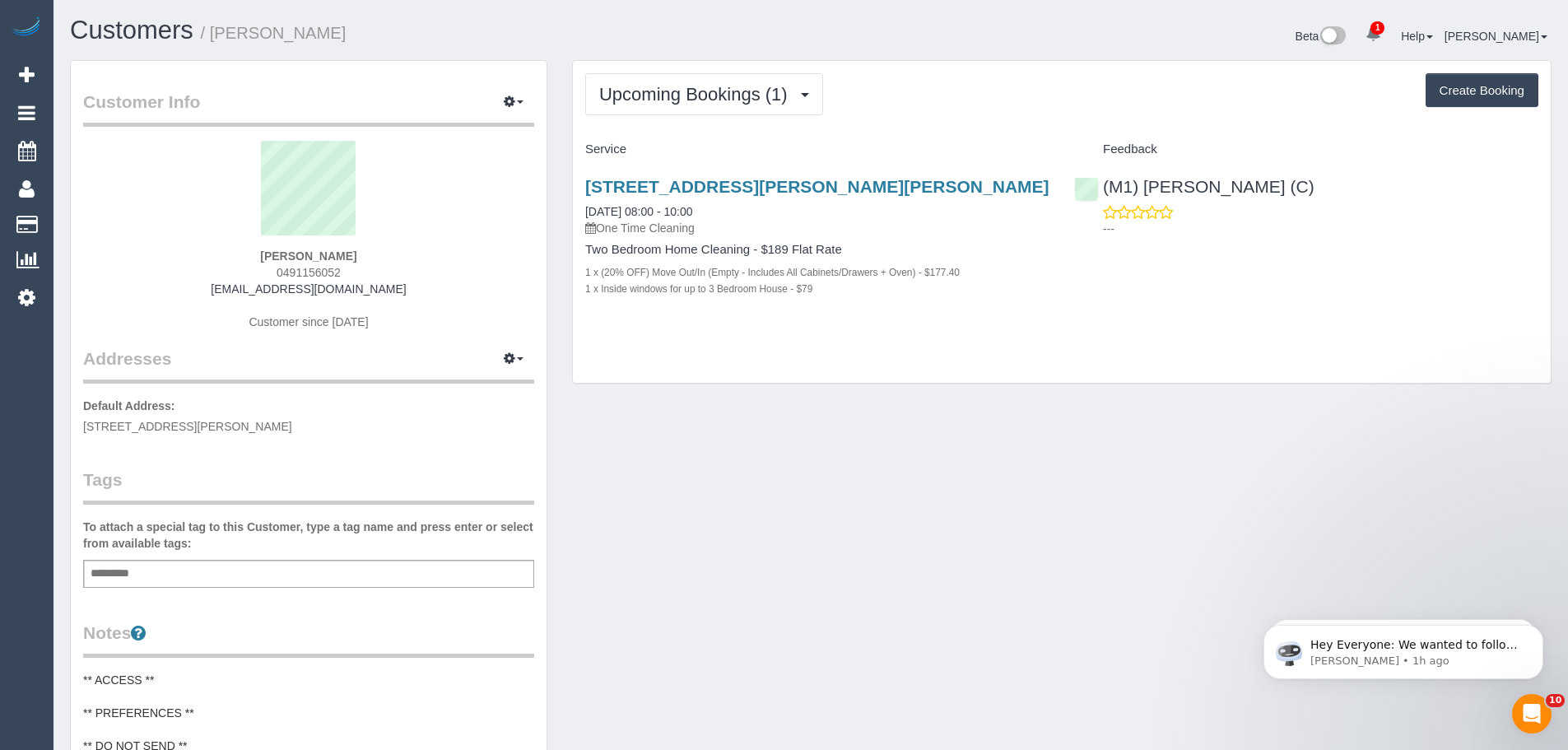
drag, startPoint x: 353, startPoint y: 254, endPoint x: 238, endPoint y: 251, distance: 115.0
click at [236, 252] on div "Tzu-Ying Kuo 0491156052 tzuyingk@gmail.com Customer since 2025" at bounding box center [309, 243] width 451 height 206
copy strong "Tzu-Ying Kuo"
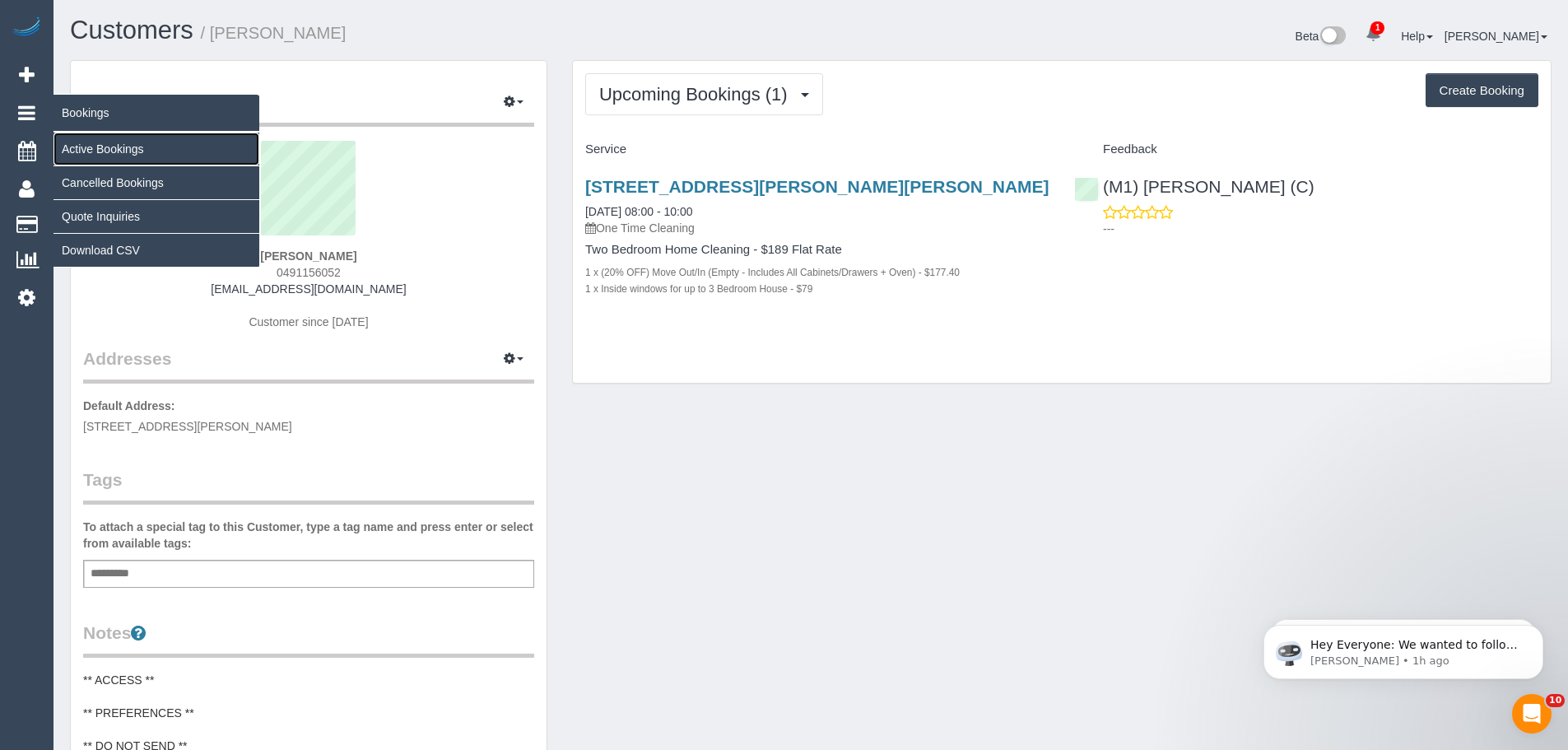
click at [82, 150] on link "Active Bookings" at bounding box center [156, 149] width 206 height 33
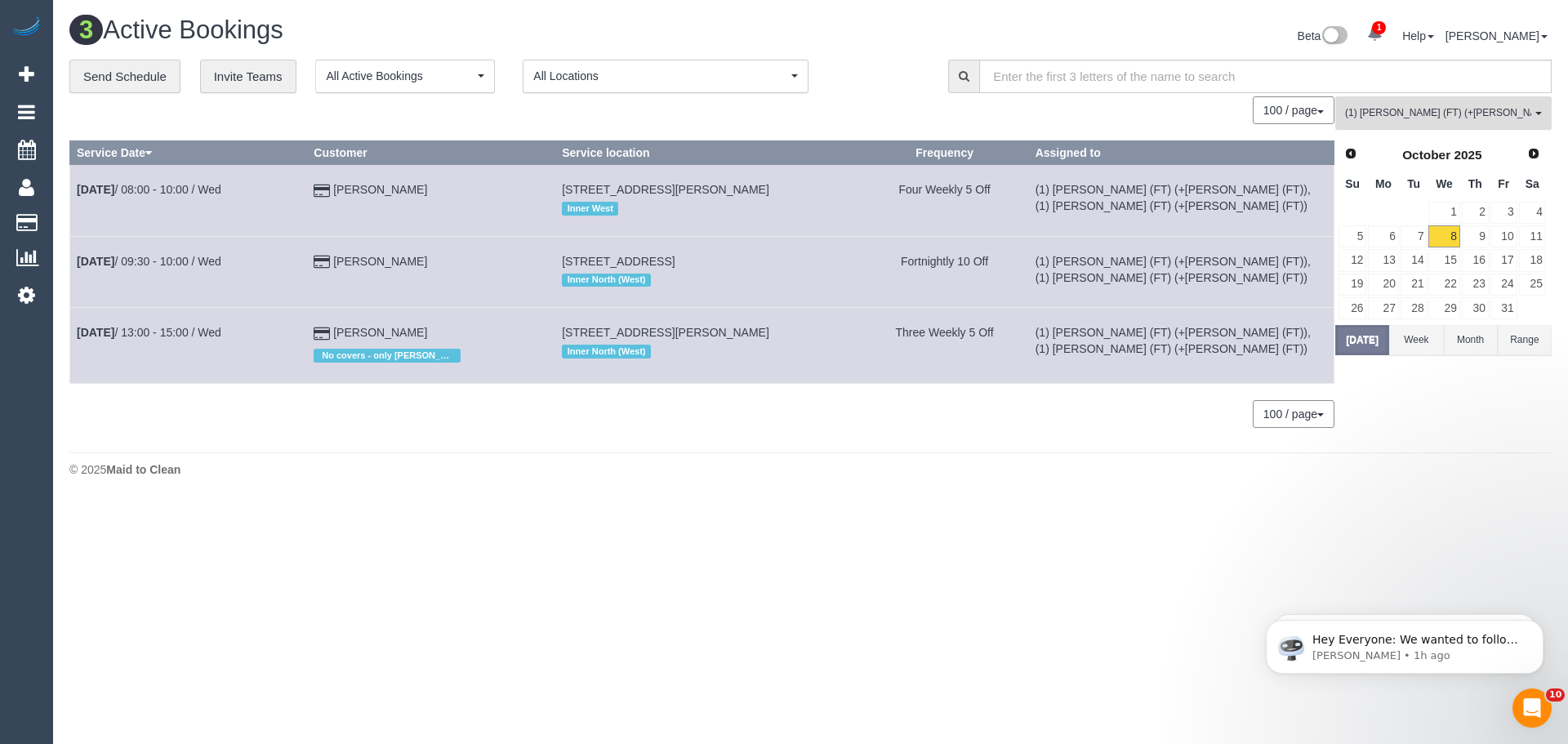
click at [1442, 109] on span "(1) Tina (FT) (+Tony (FT)) , (1) Tony (FT) (+Tina (FT))" at bounding box center [1437, 113] width 186 height 14
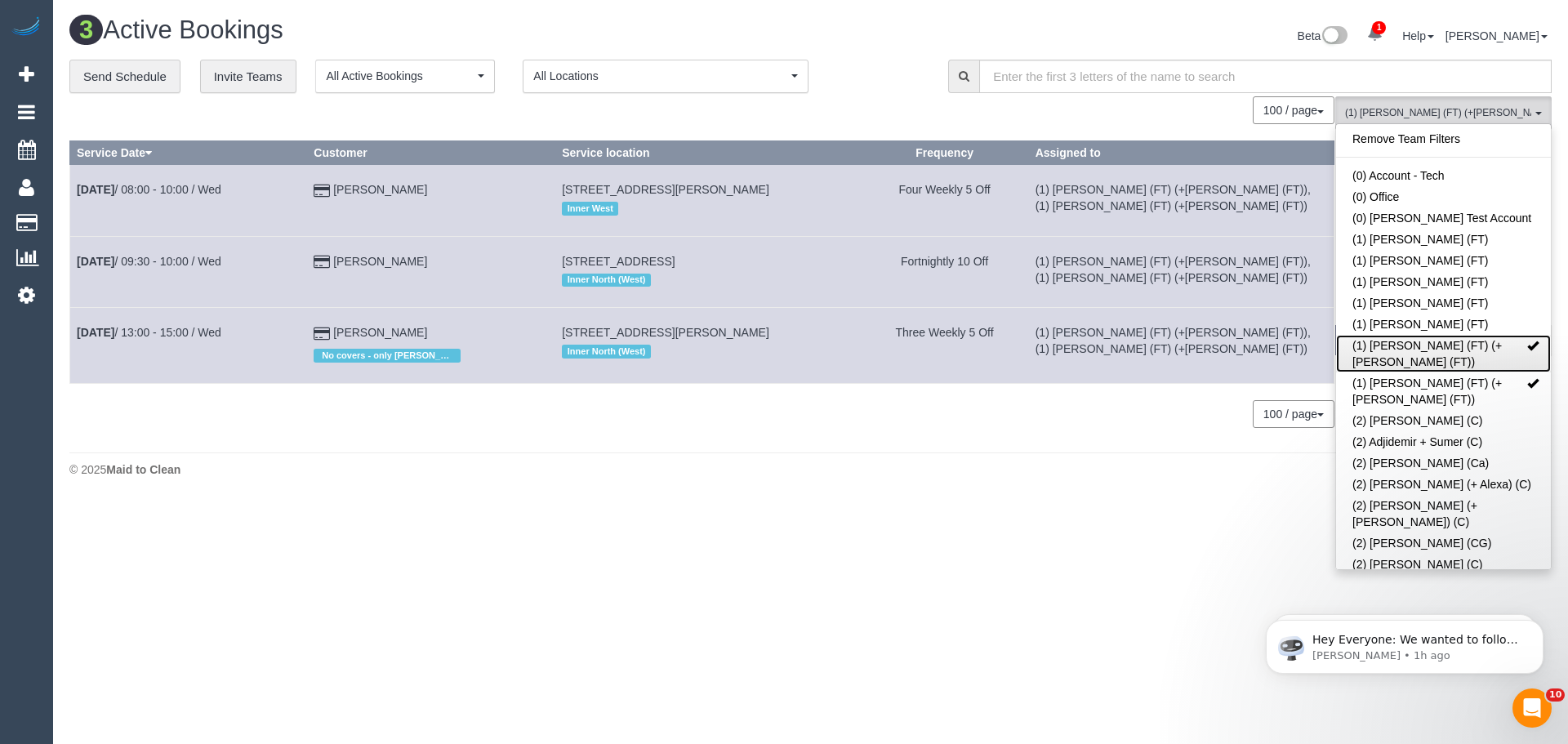
click at [1440, 348] on link "(1) [PERSON_NAME] (FT) (+[PERSON_NAME] (FT))" at bounding box center [1442, 354] width 215 height 37
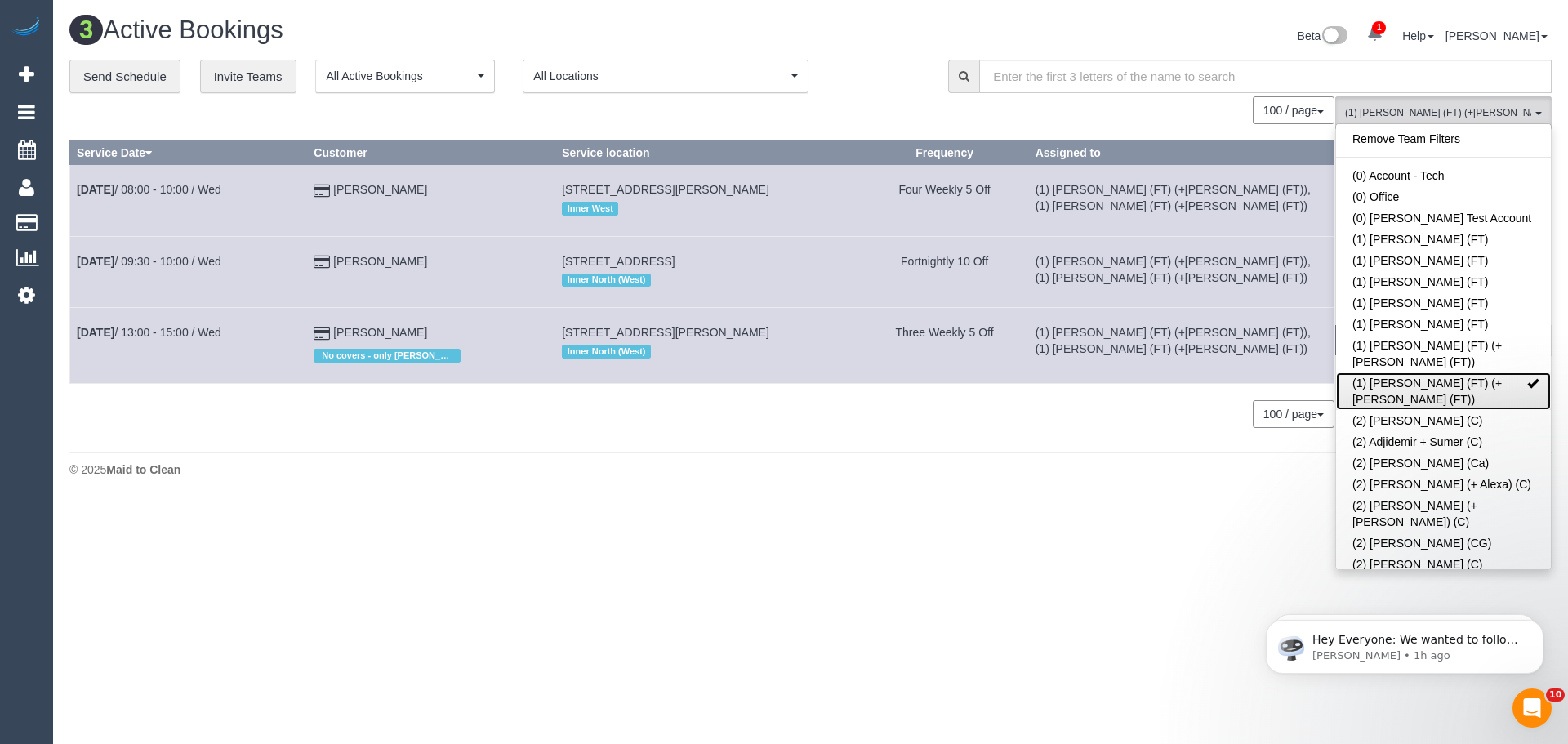
click at [1442, 372] on link "(1) [PERSON_NAME] (FT) (+[PERSON_NAME] (FT))" at bounding box center [1442, 391] width 215 height 37
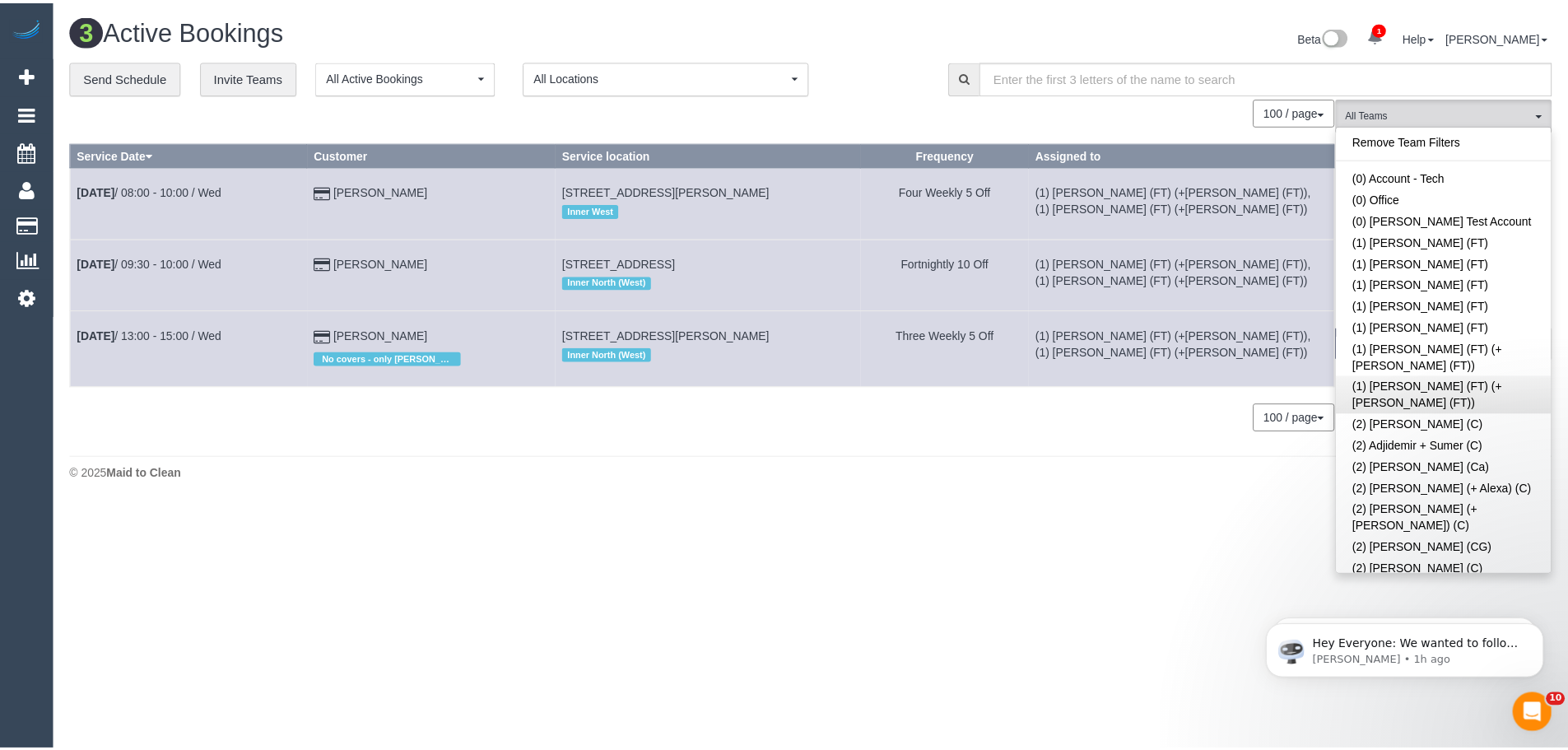
scroll to position [3274, 0]
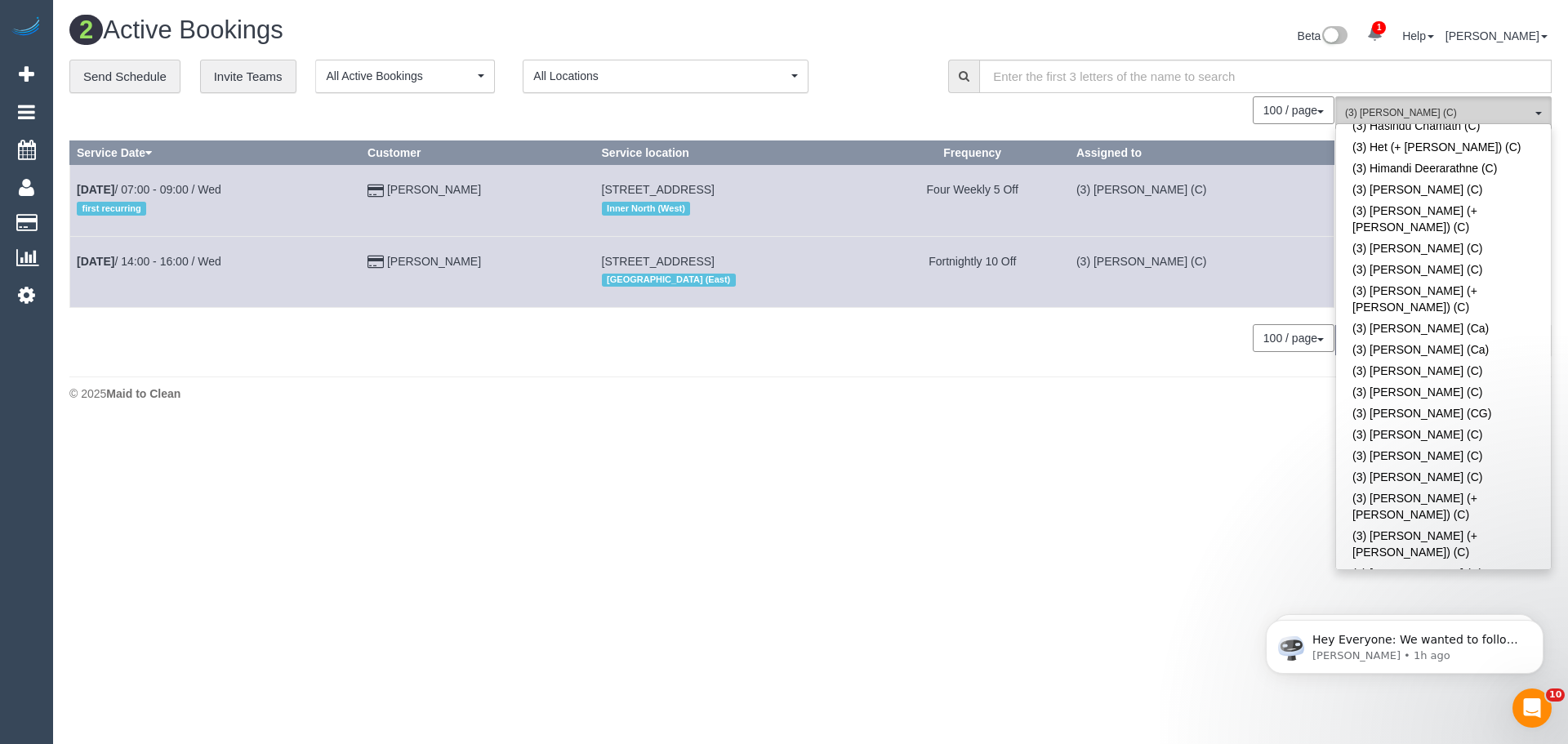
click at [1385, 110] on span "(3) [PERSON_NAME] (C)" at bounding box center [1437, 113] width 186 height 14
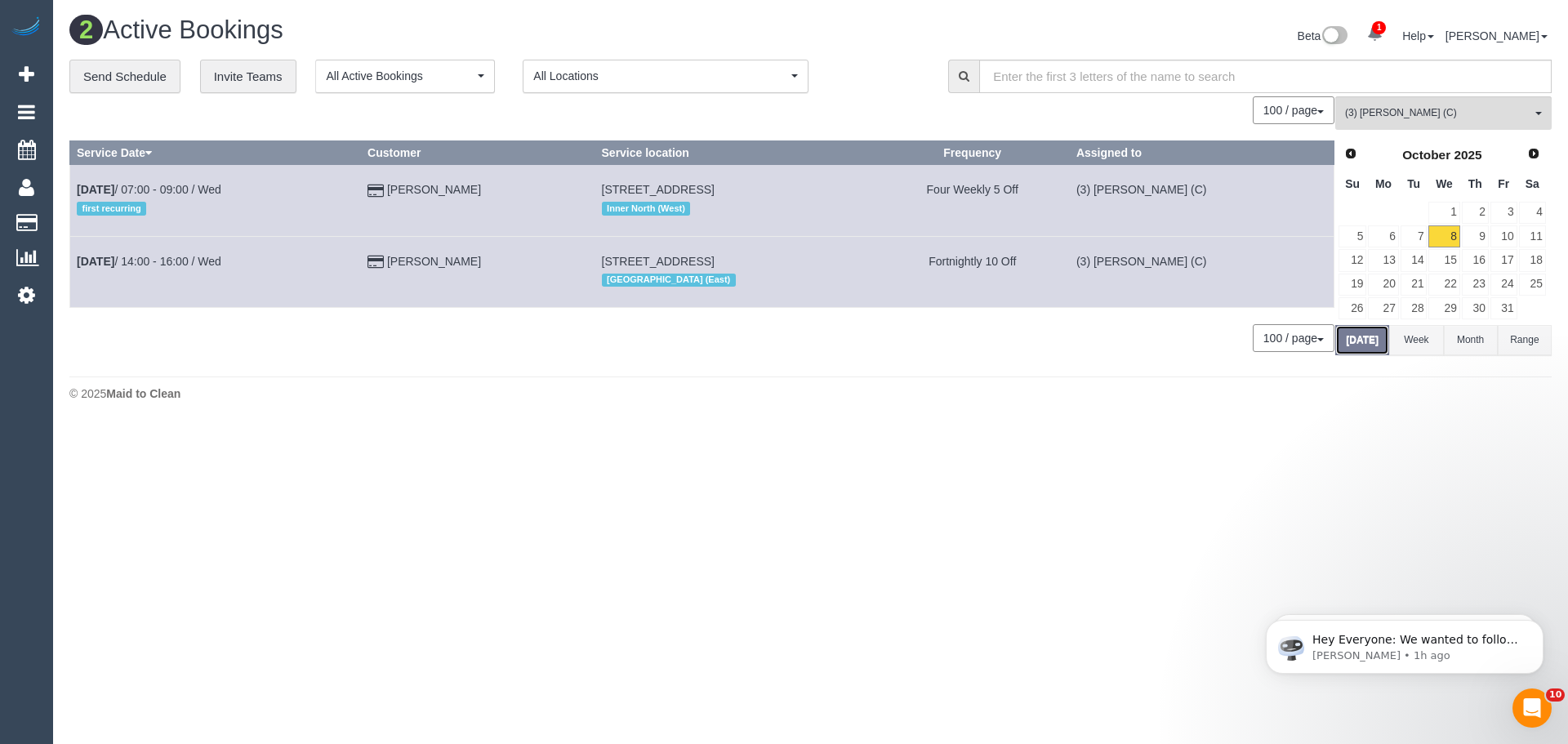
click at [1359, 338] on button "Today" at bounding box center [1361, 340] width 53 height 30
drag, startPoint x: 184, startPoint y: 196, endPoint x: 185, endPoint y: 188, distance: 8.1
click at [1390, 112] on span "(3) [PERSON_NAME] (C)" at bounding box center [1437, 113] width 186 height 14
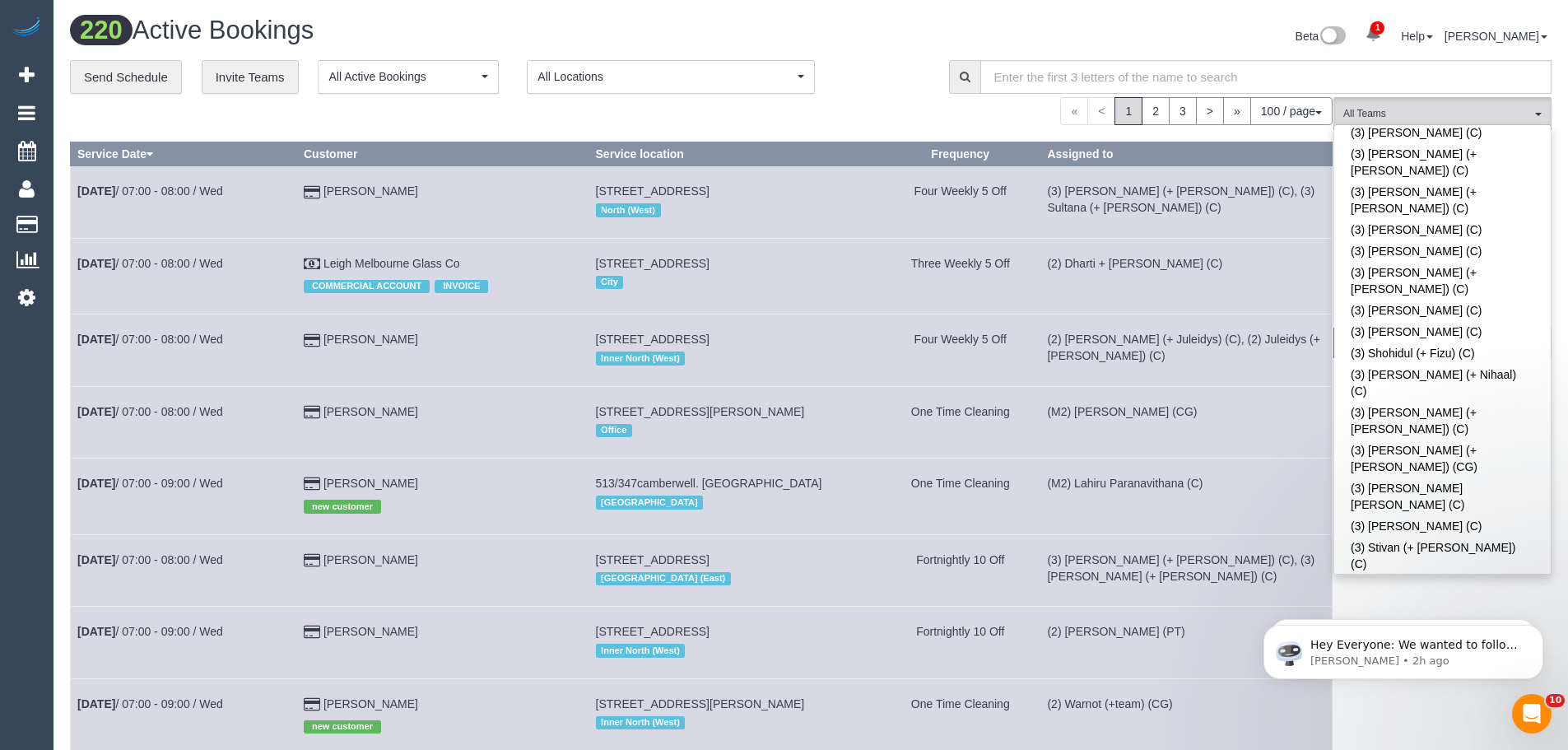
scroll to position [4426, 0]
click at [1370, 111] on span "All Teams" at bounding box center [1437, 114] width 188 height 14
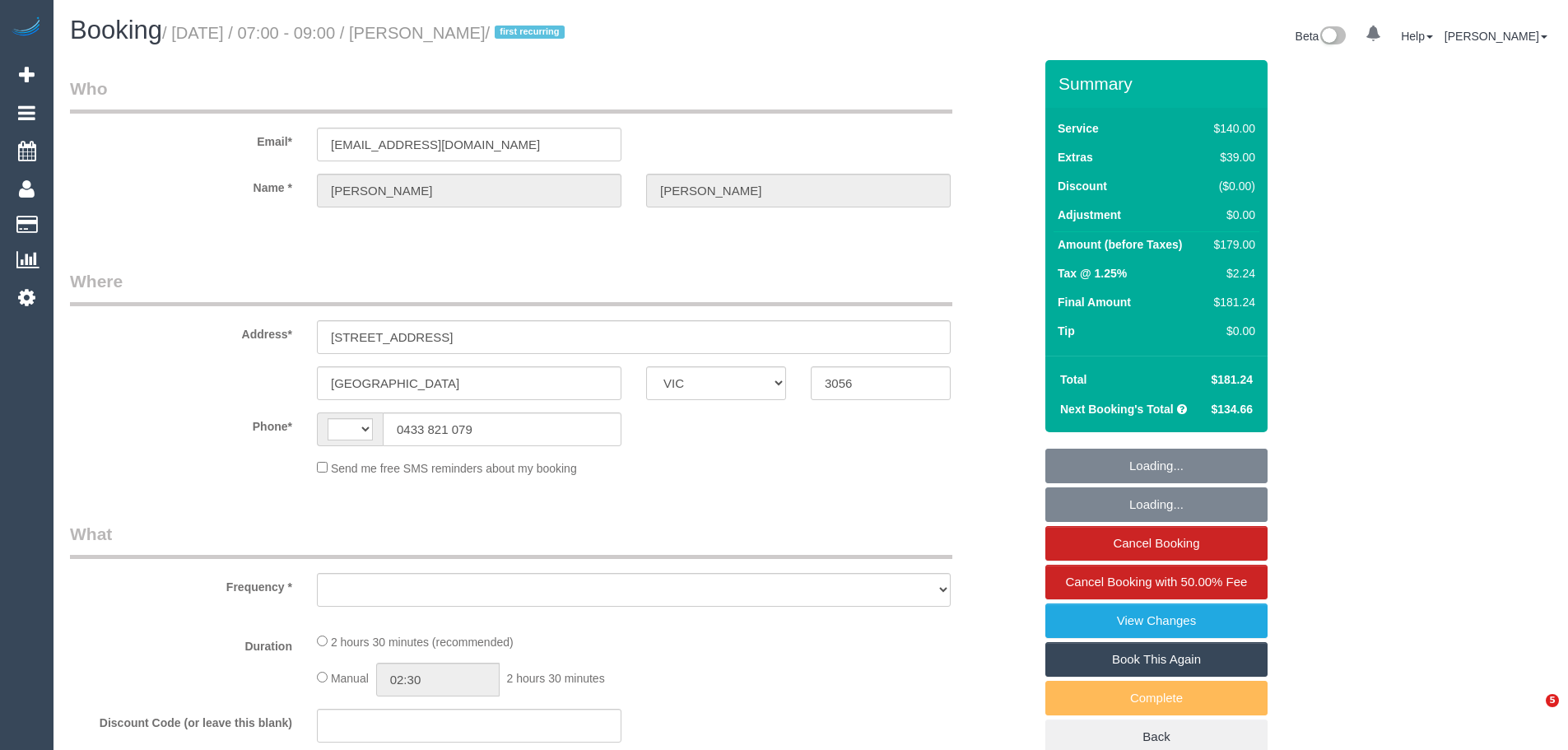
select select "VIC"
select select "number:27"
select select "number:14"
select select "number:19"
select select "number:23"
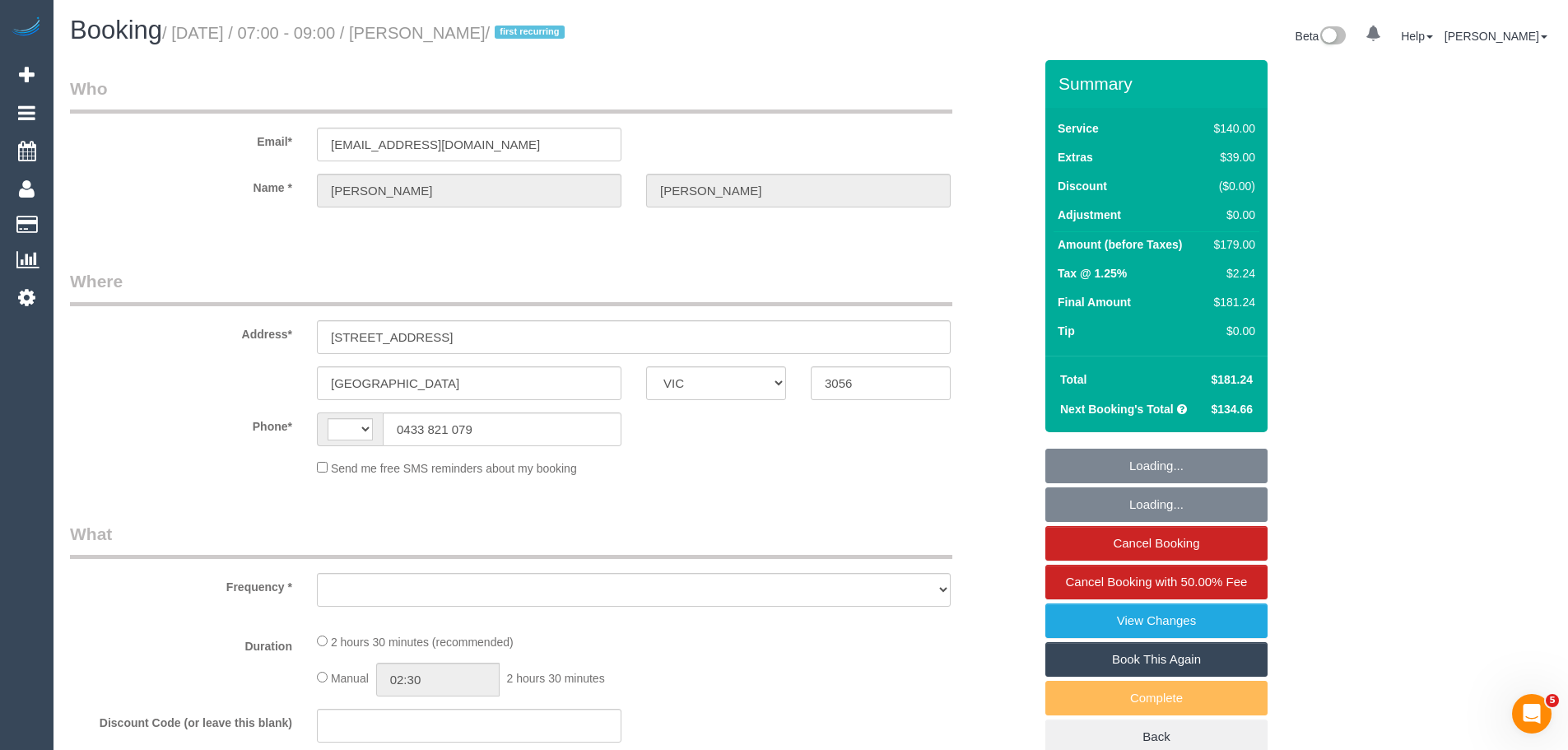
select select "number:34"
select select "number:26"
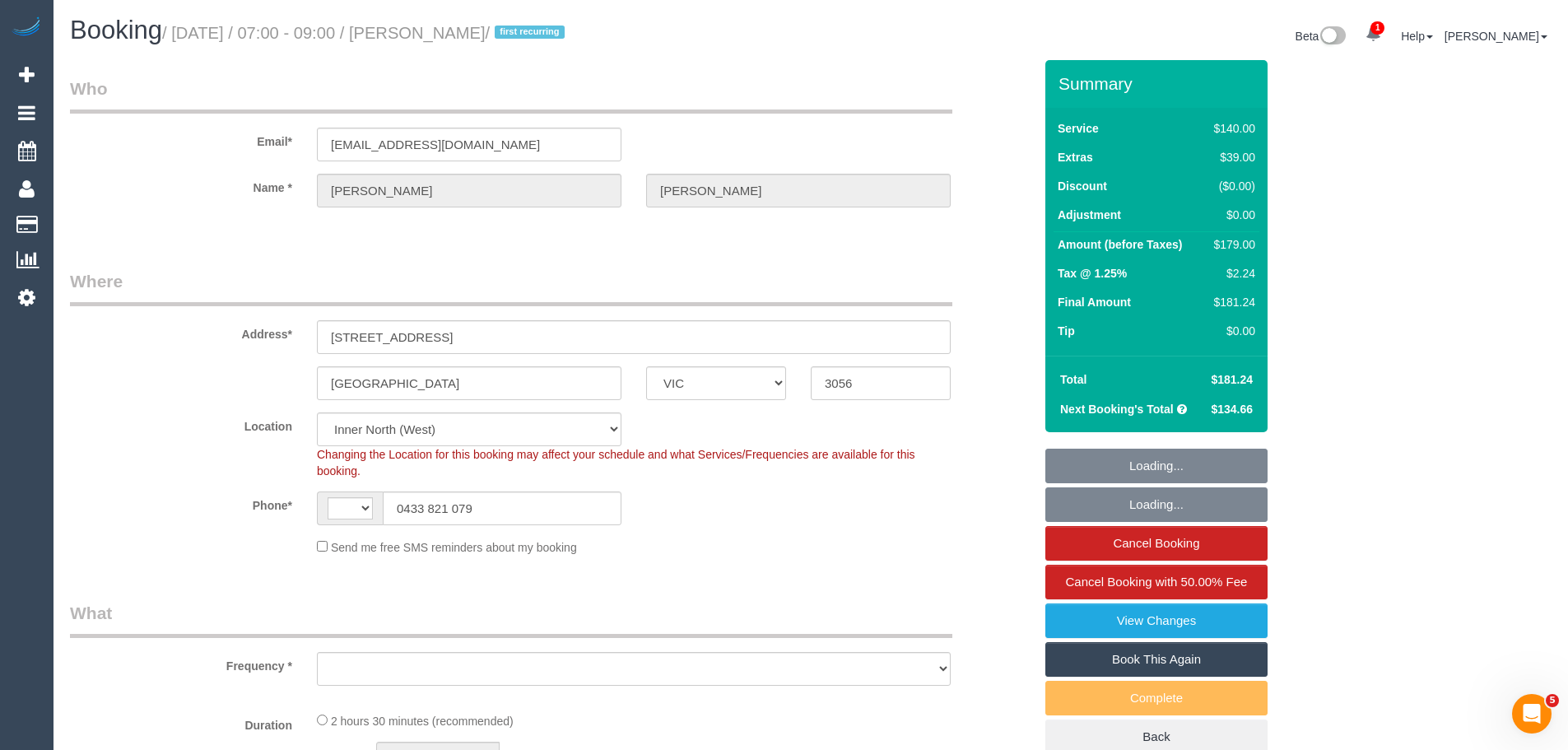
select select "string:AU"
select select "object:696"
select select "string:stripe-pm_1SCeIp2GScqysDRVohceSSN0"
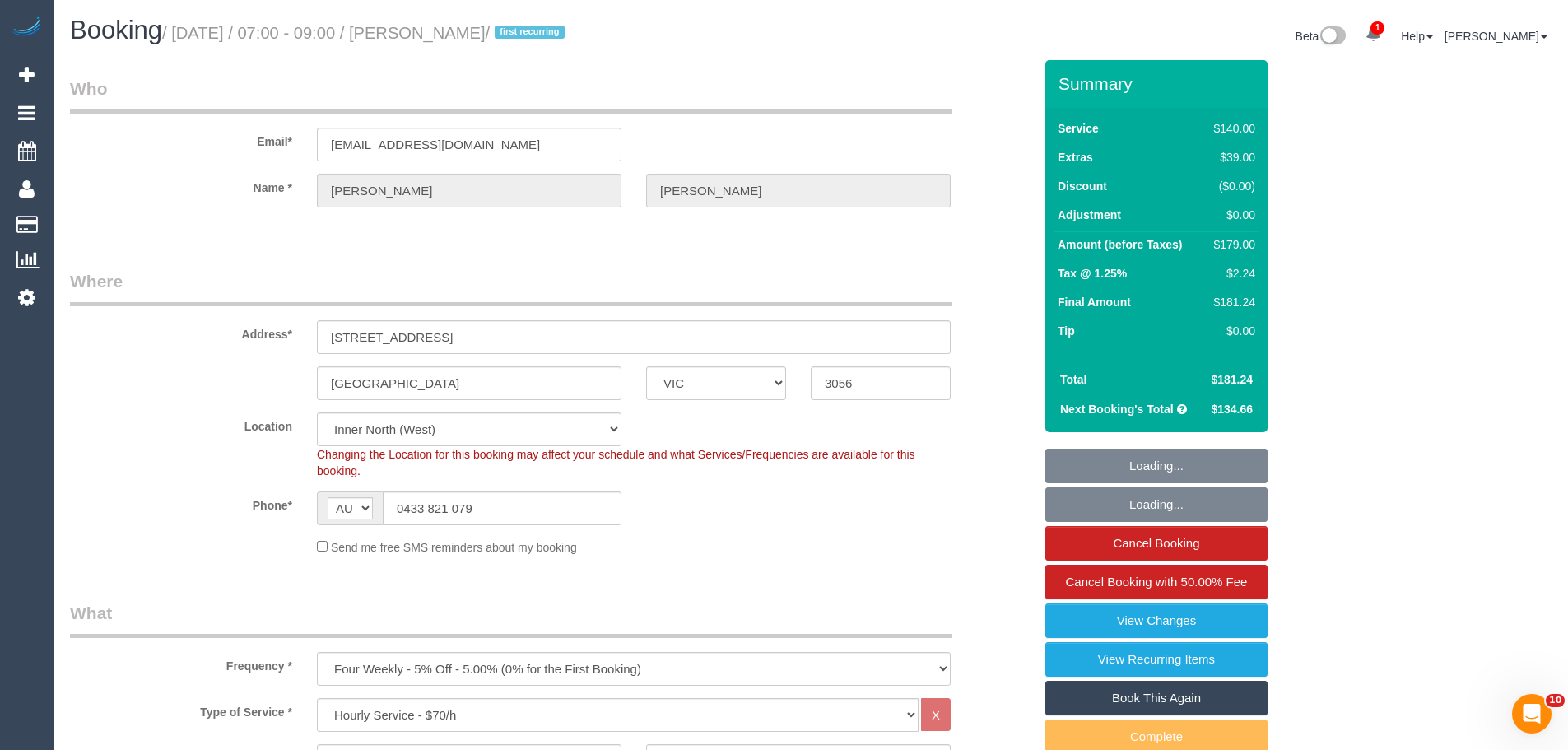
select select "object:1702"
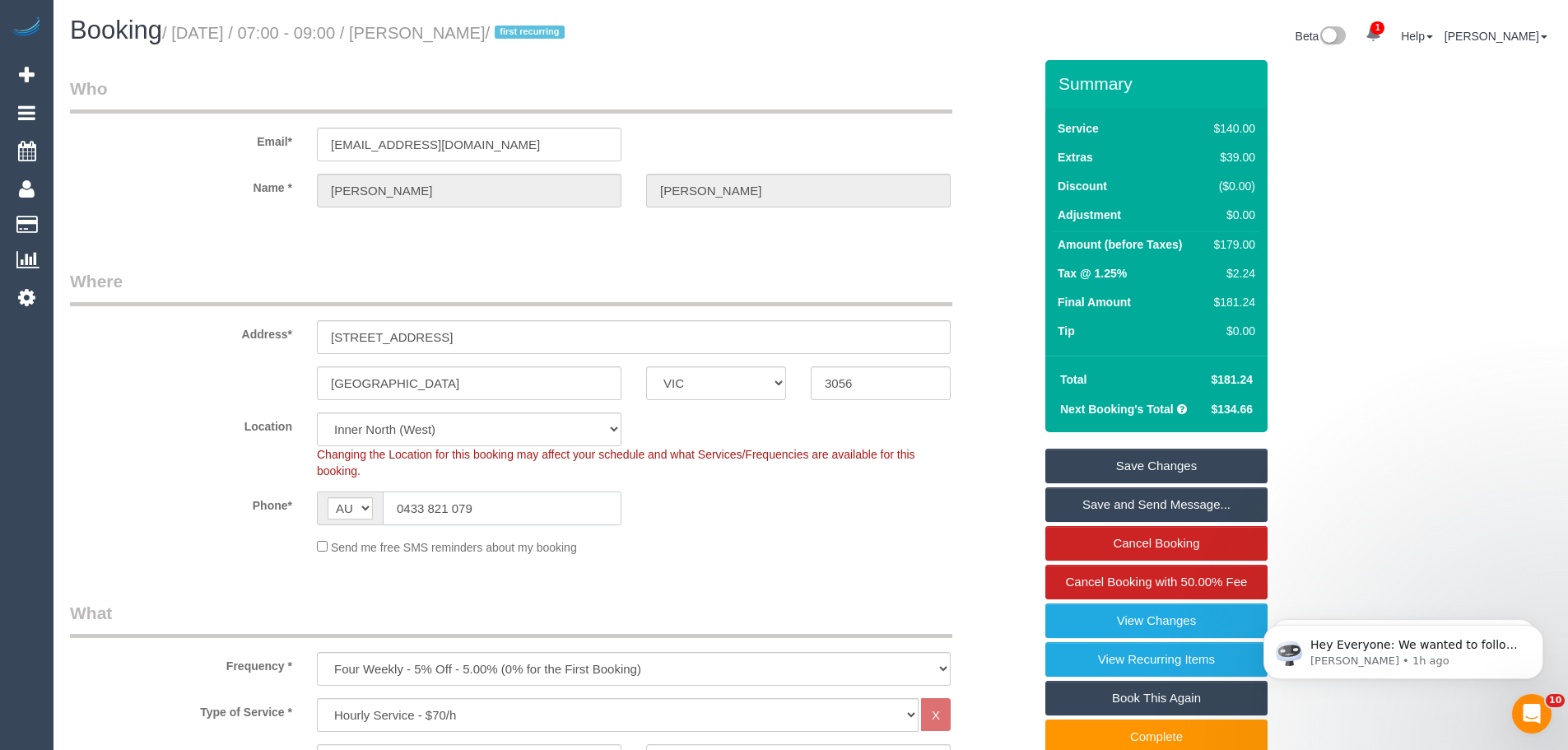
drag, startPoint x: 508, startPoint y: 507, endPoint x: 142, endPoint y: 506, distance: 366.0
click at [142, 506] on div "Phone* AF AL DZ AD AO AI AQ AG AR AM AW AU AT AZ BS BH BD BB BY BE BZ BJ BM BT …" at bounding box center [551, 508] width 988 height 34
click at [1026, 17] on div "Beta 1 Your Notifications You have 0 alerts × You have 1 to charge for 08/10/20…" at bounding box center [1187, 38] width 753 height 44
drag, startPoint x: 318, startPoint y: 456, endPoint x: 361, endPoint y: 477, distance: 47.9
click at [361, 477] on div "Changing the Location for this booking may affect your schedule and what Servic…" at bounding box center [633, 463] width 658 height 33
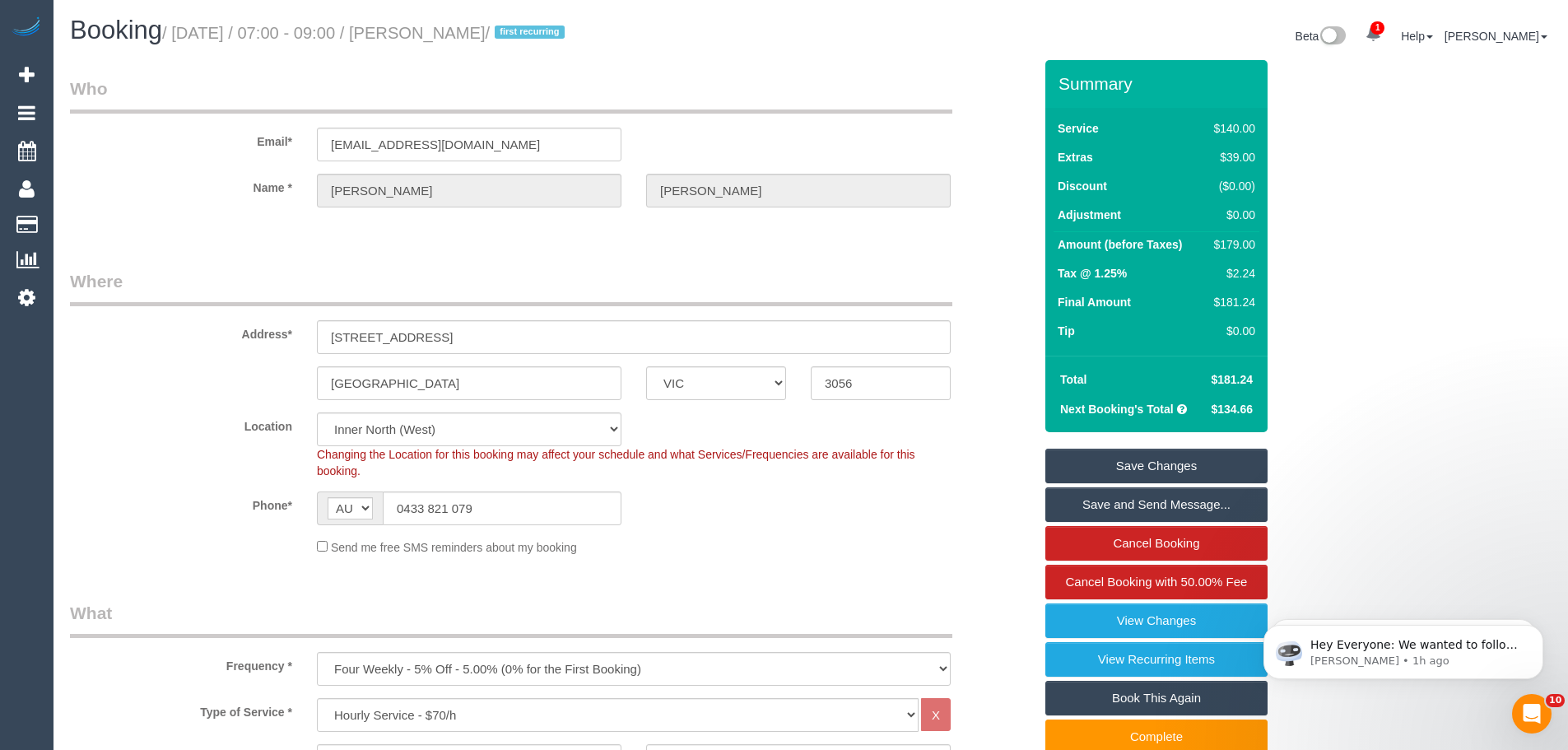
click at [367, 478] on div "Changing the Location for this booking may affect your schedule and what Servic…" at bounding box center [633, 463] width 658 height 33
drag, startPoint x: 316, startPoint y: 454, endPoint x: 370, endPoint y: 479, distance: 59.5
click at [370, 479] on sui-booking-location "Location Office City East (North) East (South) Inner East Inner North (East) In…" at bounding box center [551, 483] width 963 height 143
click at [370, 466] on div "Changing the Location for this booking may affect your schedule and what Servic…" at bounding box center [633, 463] width 658 height 33
drag, startPoint x: 318, startPoint y: 453, endPoint x: 369, endPoint y: 478, distance: 56.8
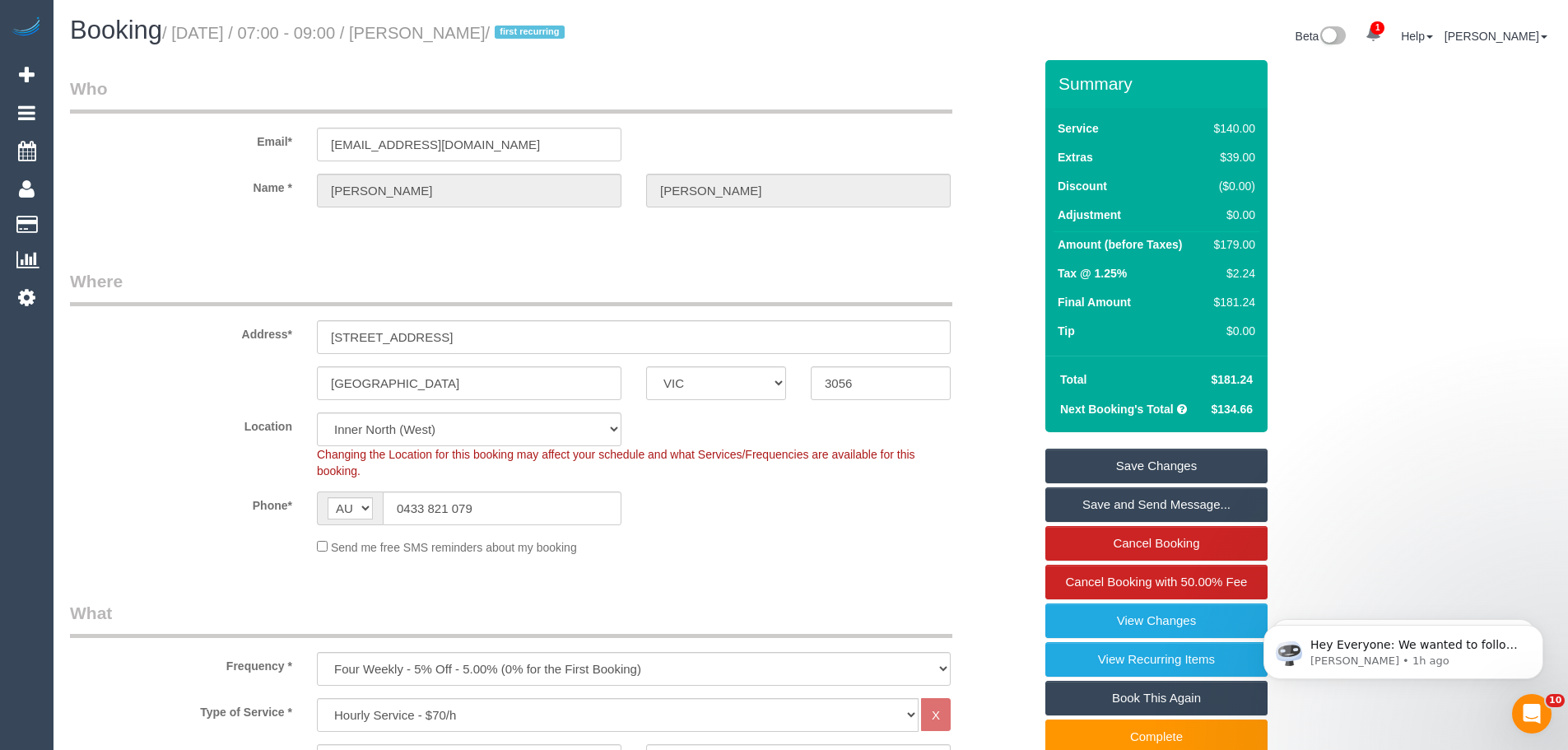
click at [369, 478] on div "Changing the Location for this booking may affect your schedule and what Servic…" at bounding box center [633, 463] width 658 height 33
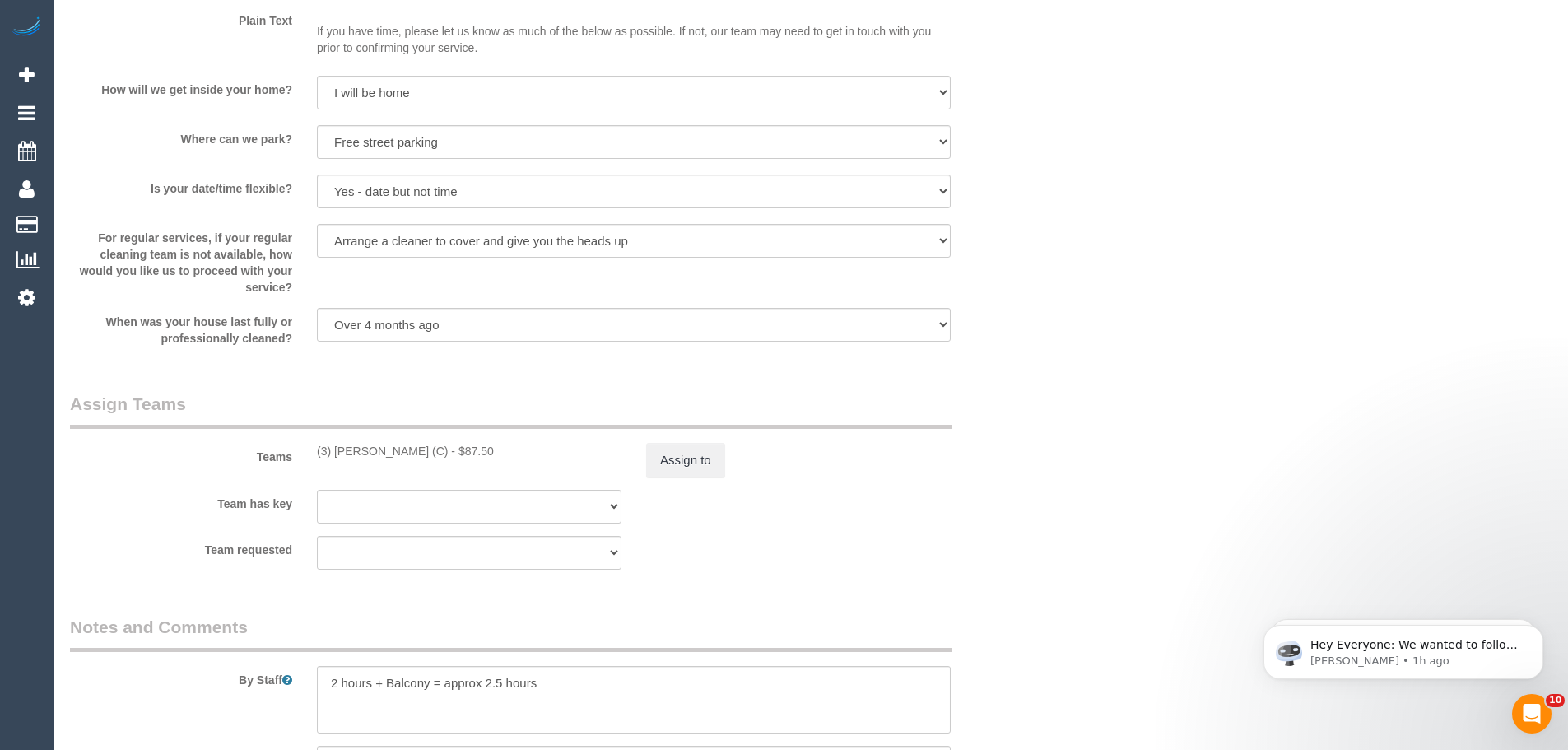
scroll to position [2554, 0]
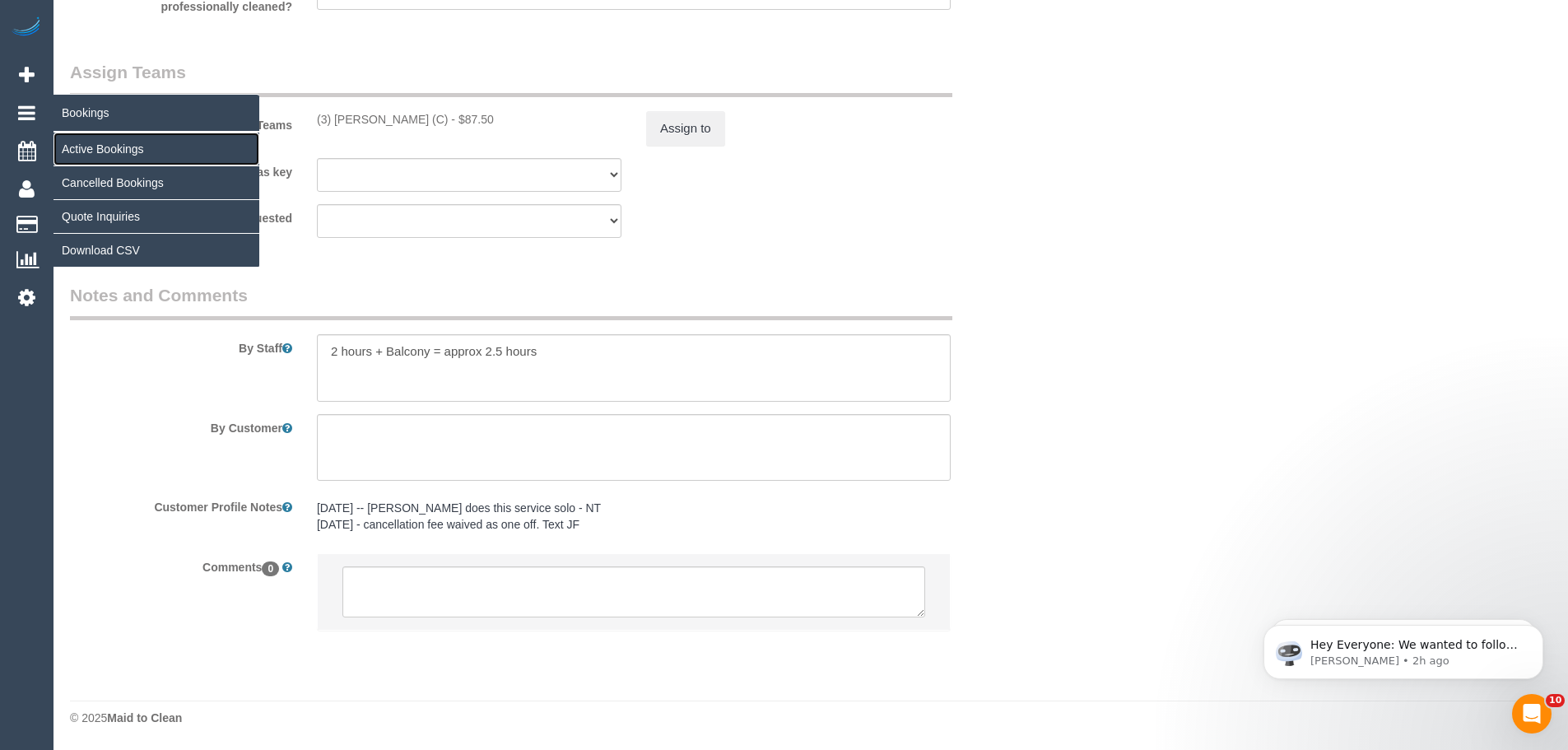
click at [112, 150] on link "Active Bookings" at bounding box center [156, 149] width 206 height 33
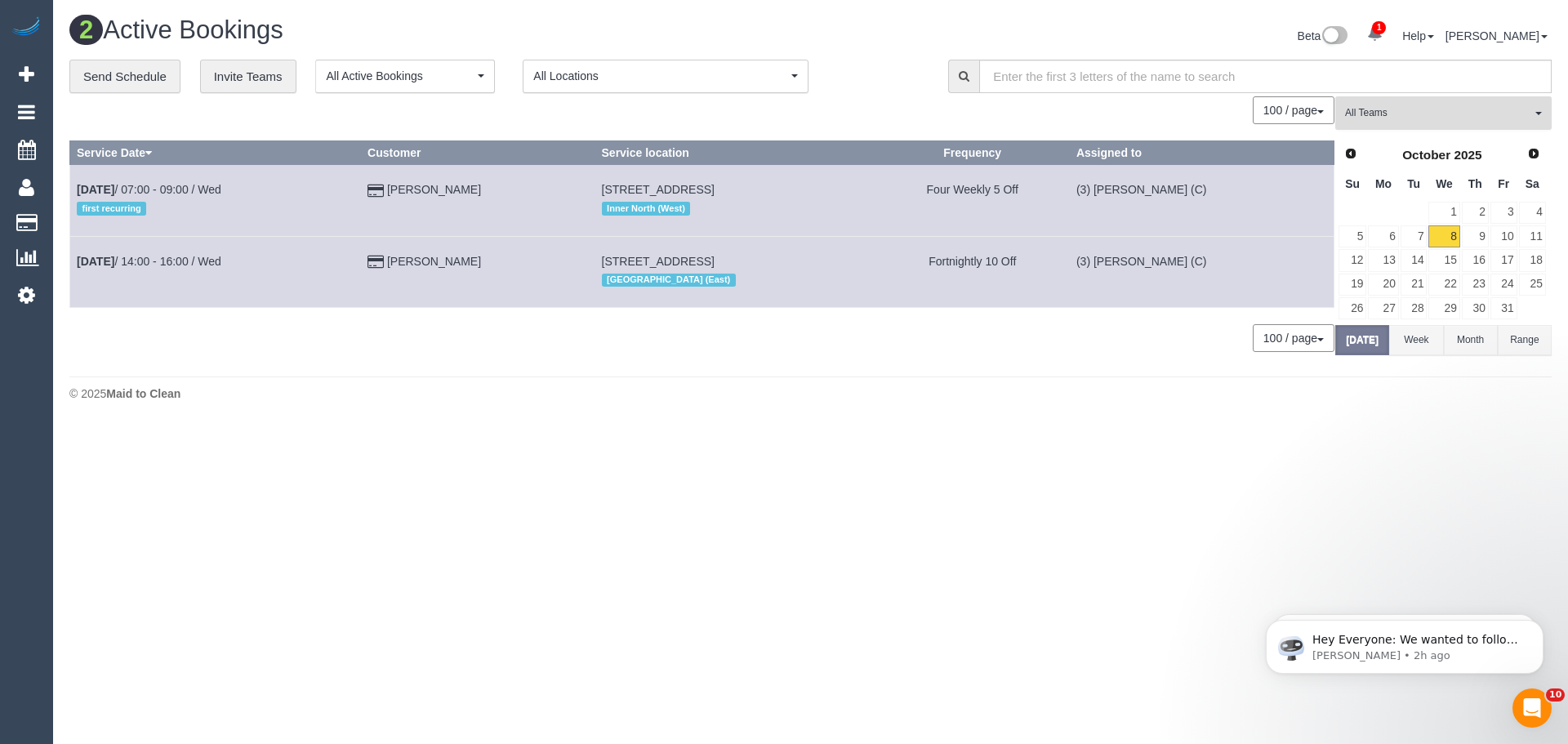
click at [1372, 115] on span "All Teams" at bounding box center [1437, 113] width 186 height 14
click at [1398, 137] on link "Remove Team Filters" at bounding box center [1442, 139] width 215 height 21
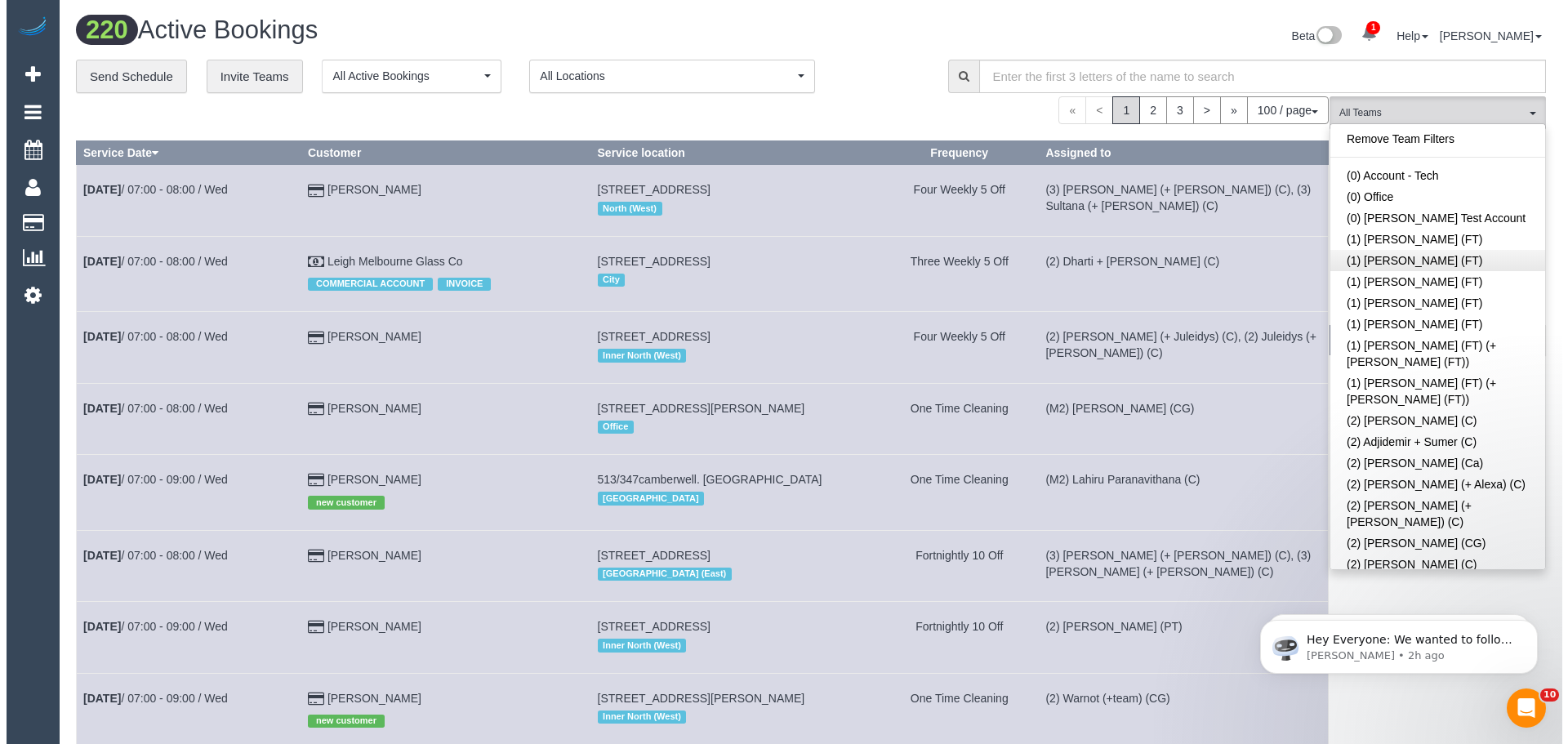
scroll to position [4797, 0]
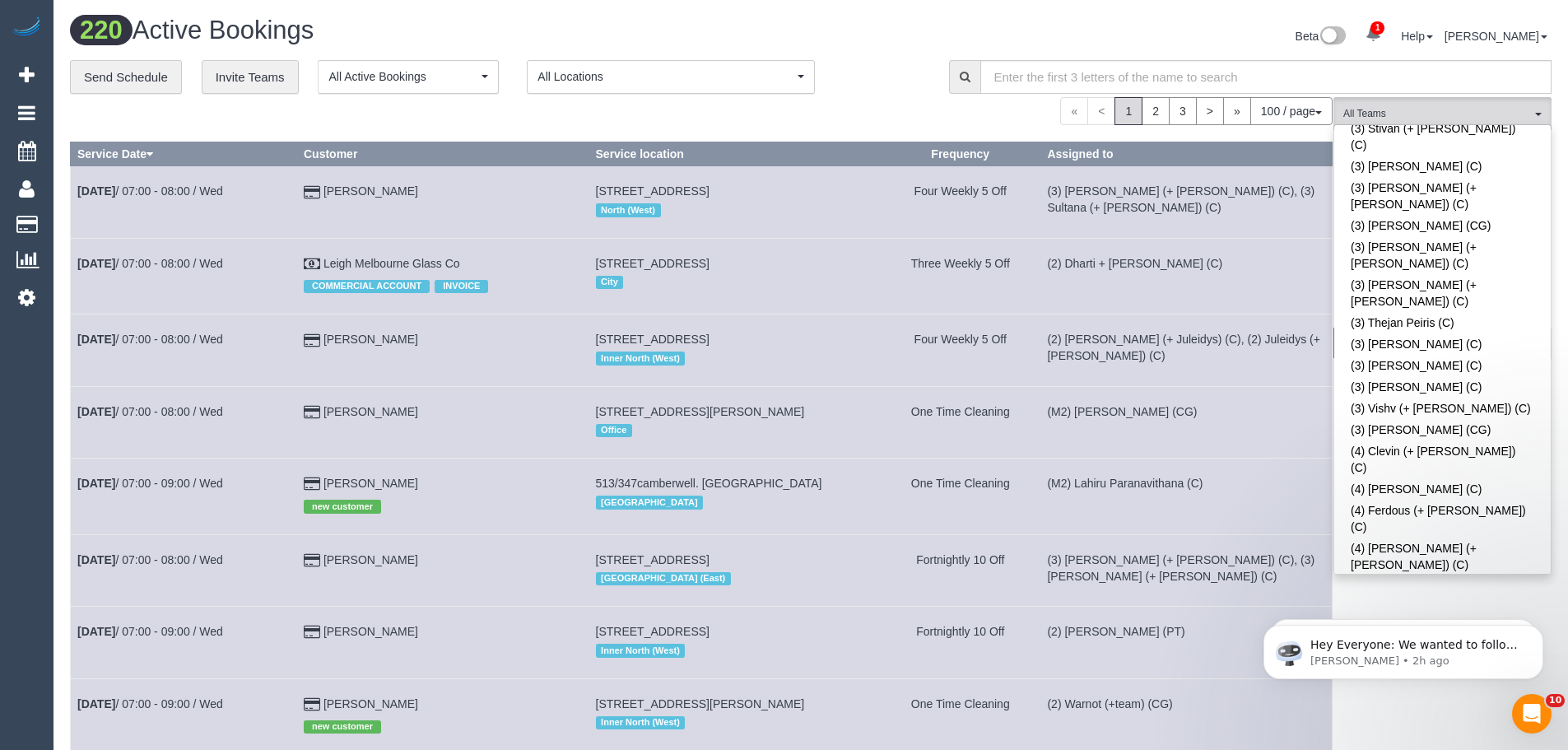
click at [1461, 101] on button "(M2) Sayan Sayanthan (CG) All Teams" at bounding box center [1442, 114] width 218 height 34
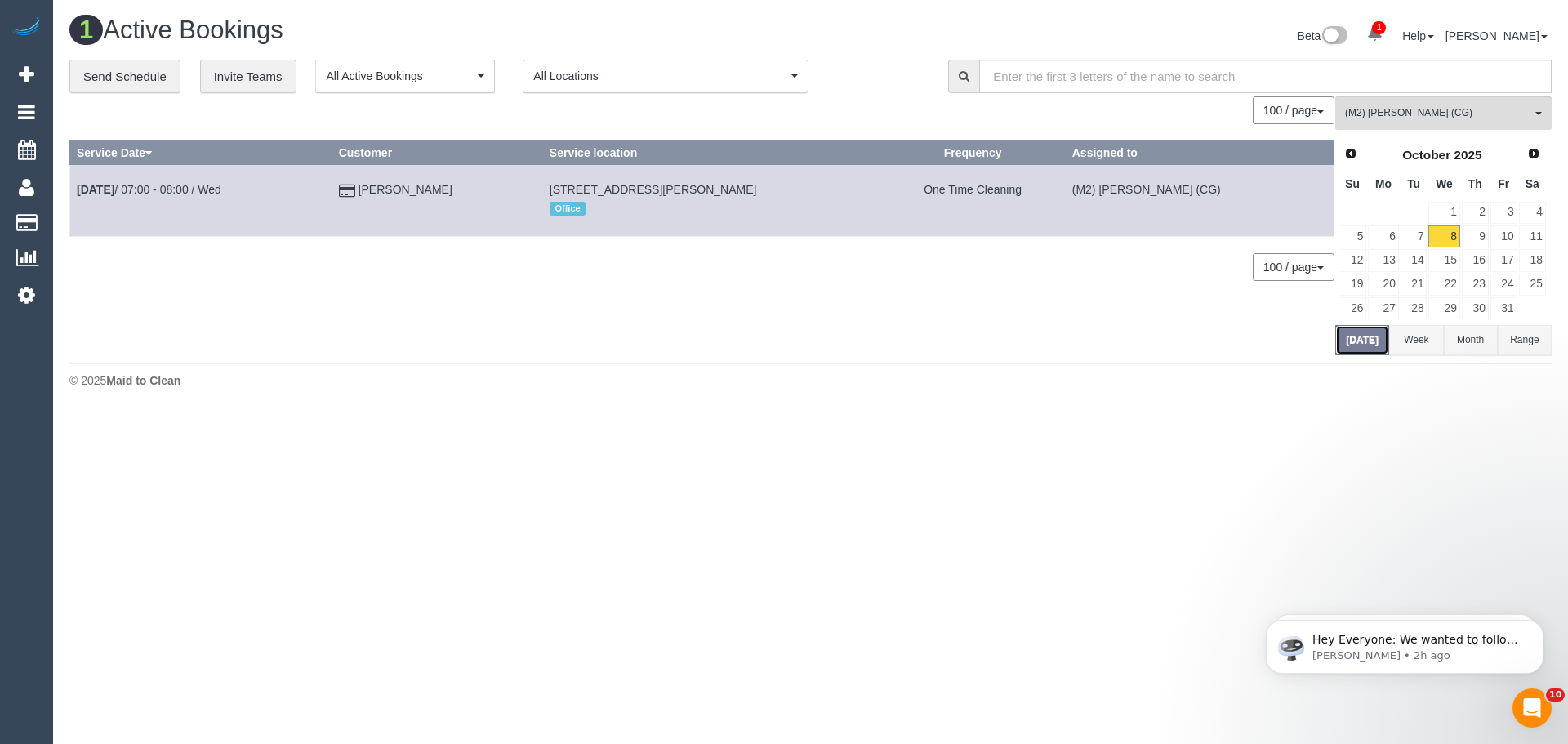
click at [1350, 347] on button "Today" at bounding box center [1361, 340] width 53 height 30
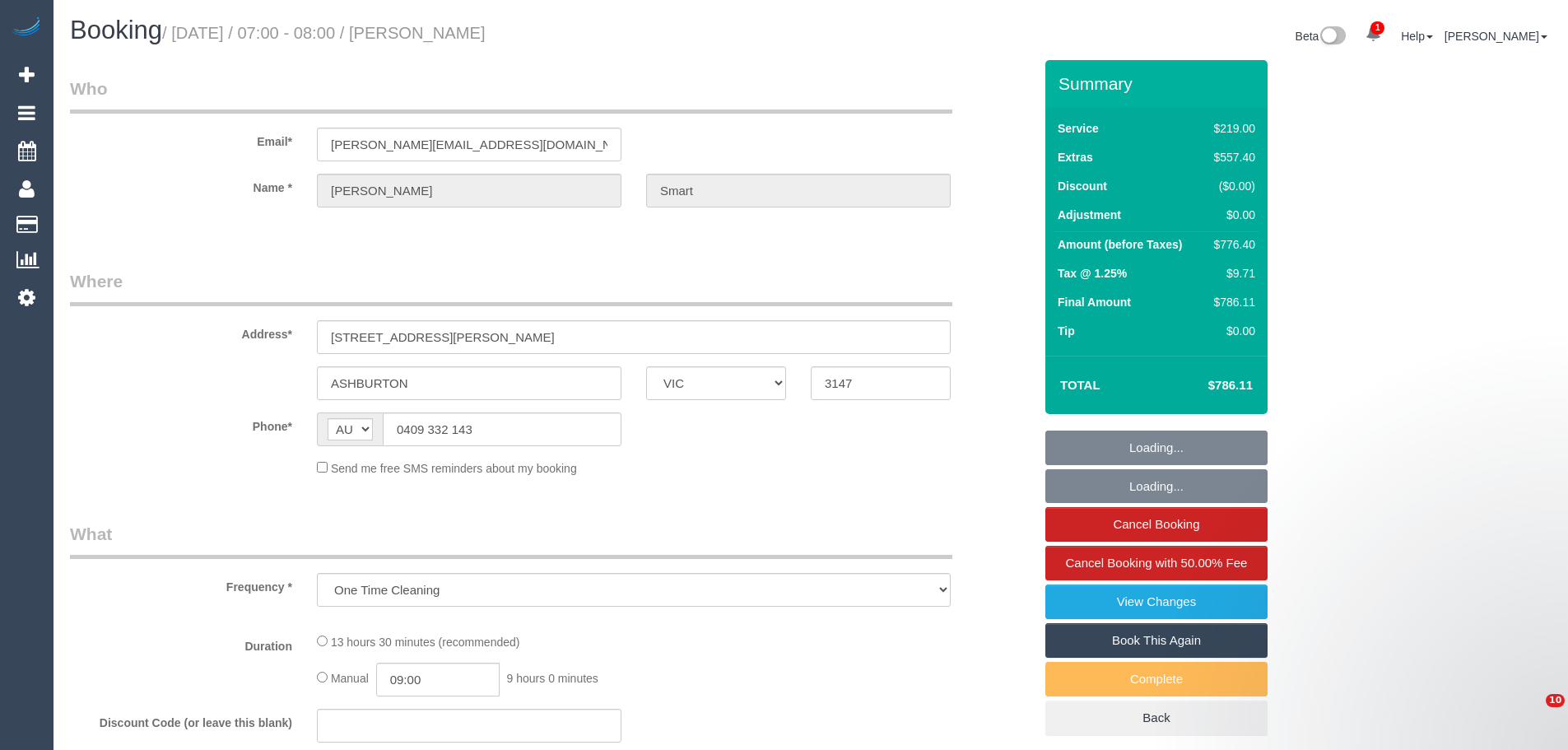
select select "VIC"
select select "string:stripe-pm_1O8ygh2GScqysDRVvr1cnqcu"
select select "number:27"
select select "number:15"
select select "number:18"
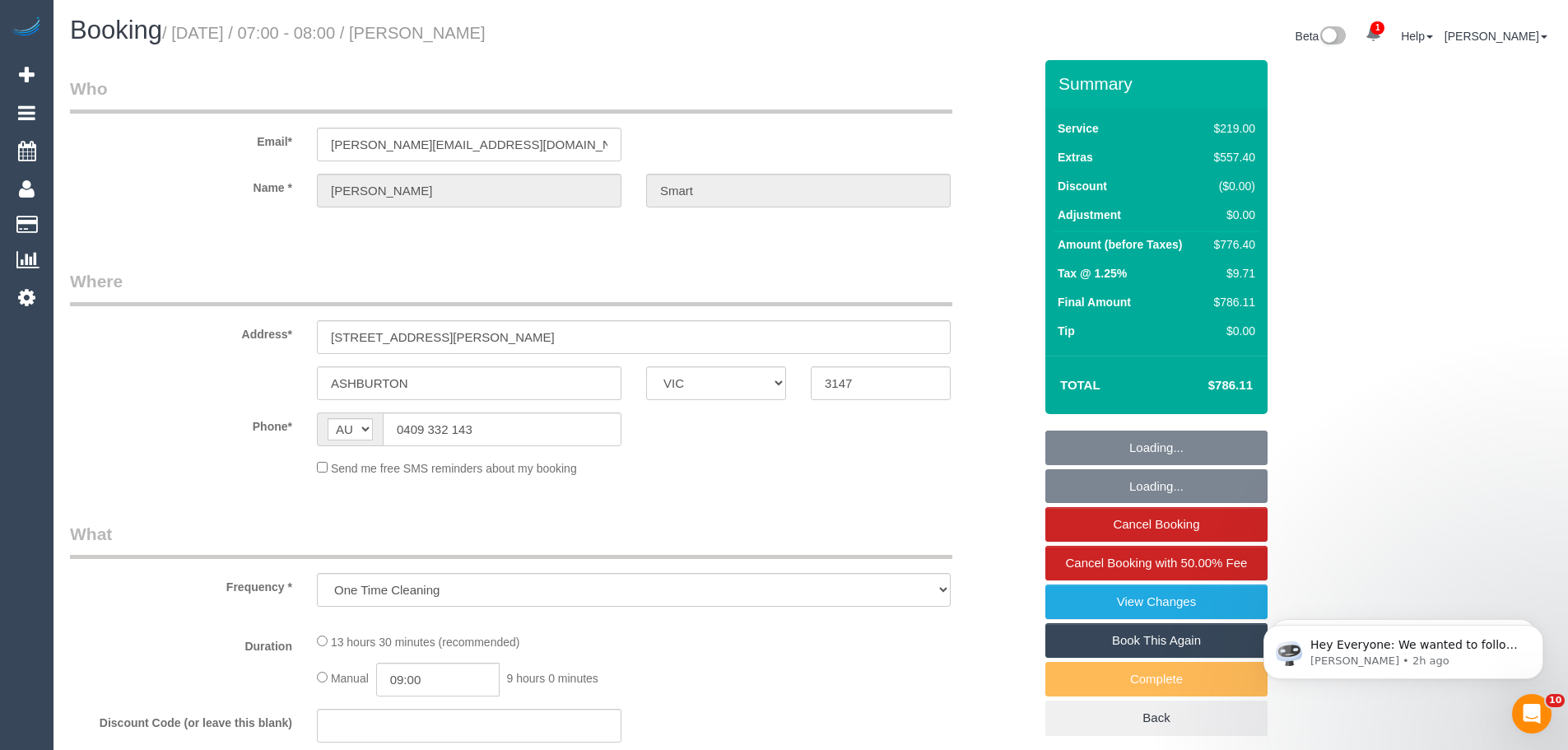
select select "number:22"
select select "number:11"
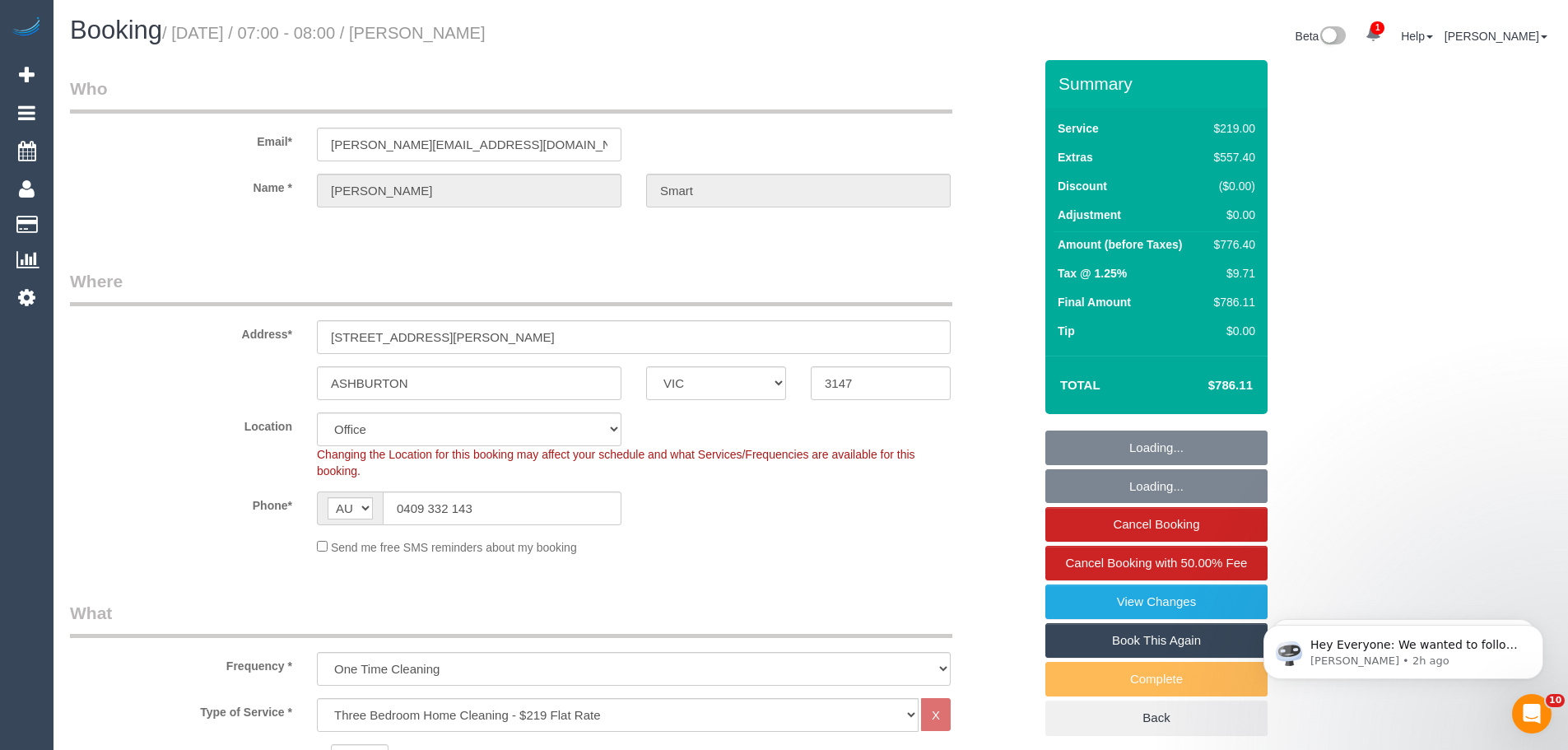
select select "object:838"
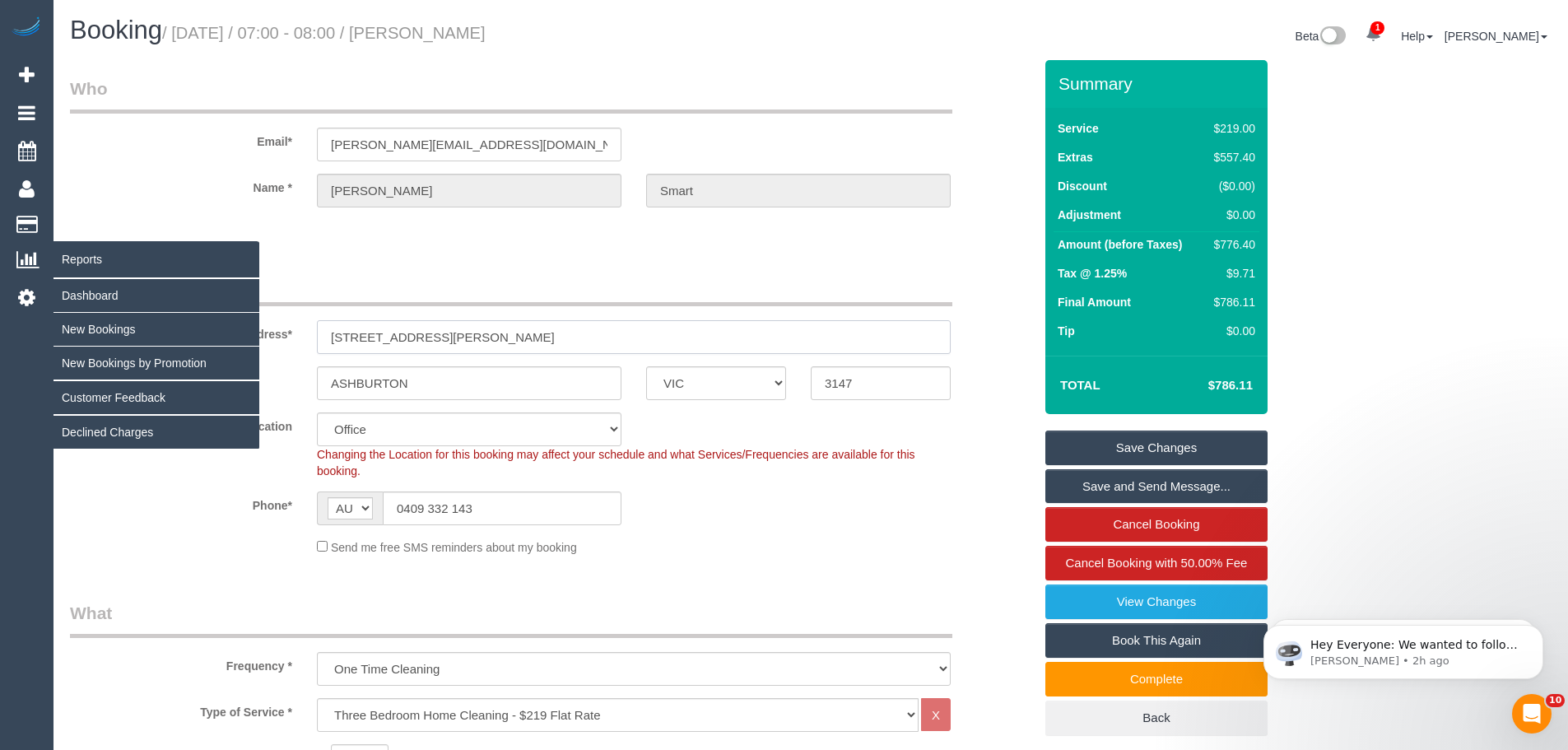
drag, startPoint x: 485, startPoint y: 340, endPoint x: 0, endPoint y: 277, distance: 489.1
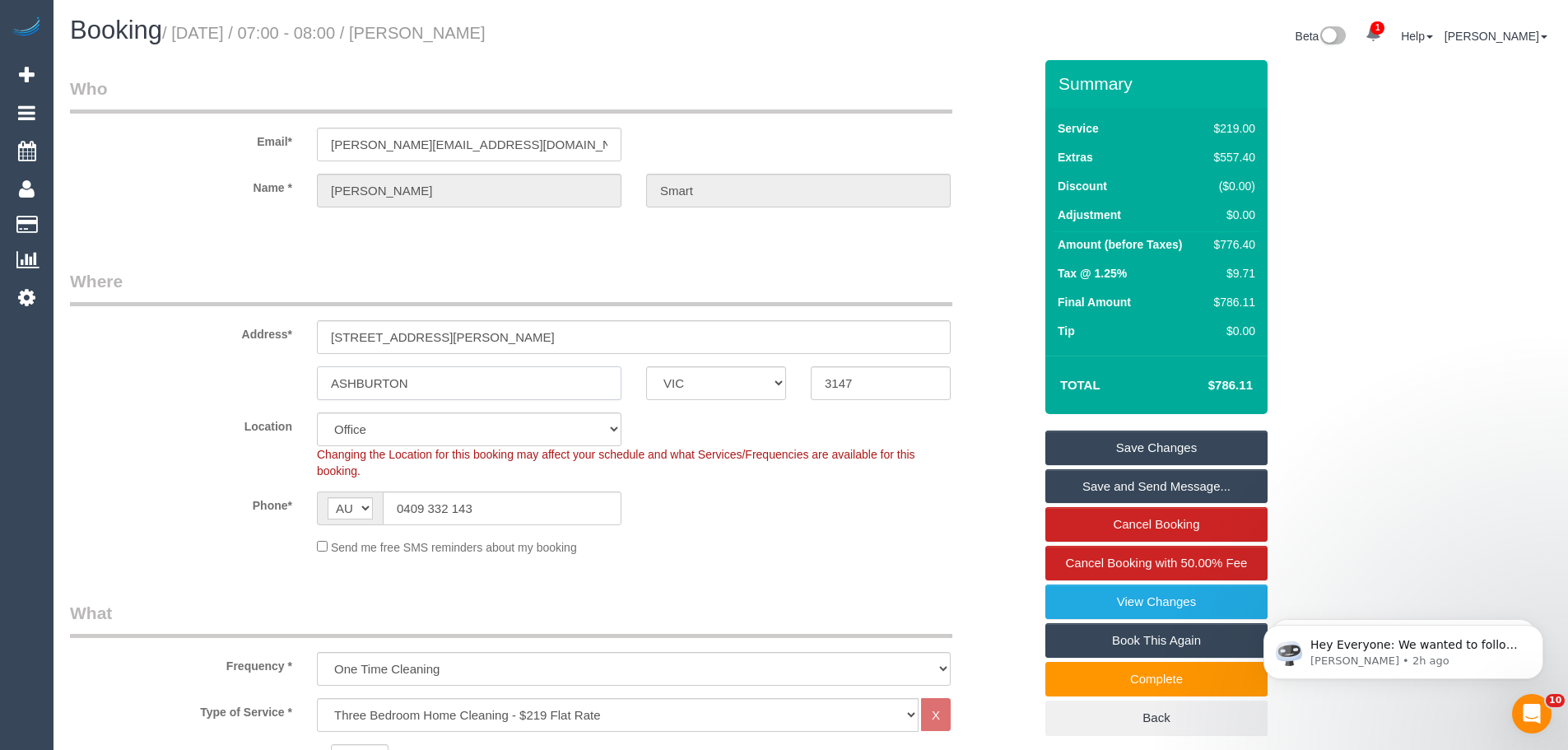
drag, startPoint x: 451, startPoint y: 384, endPoint x: 192, endPoint y: 370, distance: 259.4
click at [178, 380] on div "ASHBURTON ACT [GEOGRAPHIC_DATA] NT [GEOGRAPHIC_DATA] SA TAS [GEOGRAPHIC_DATA] […" at bounding box center [551, 384] width 988 height 34
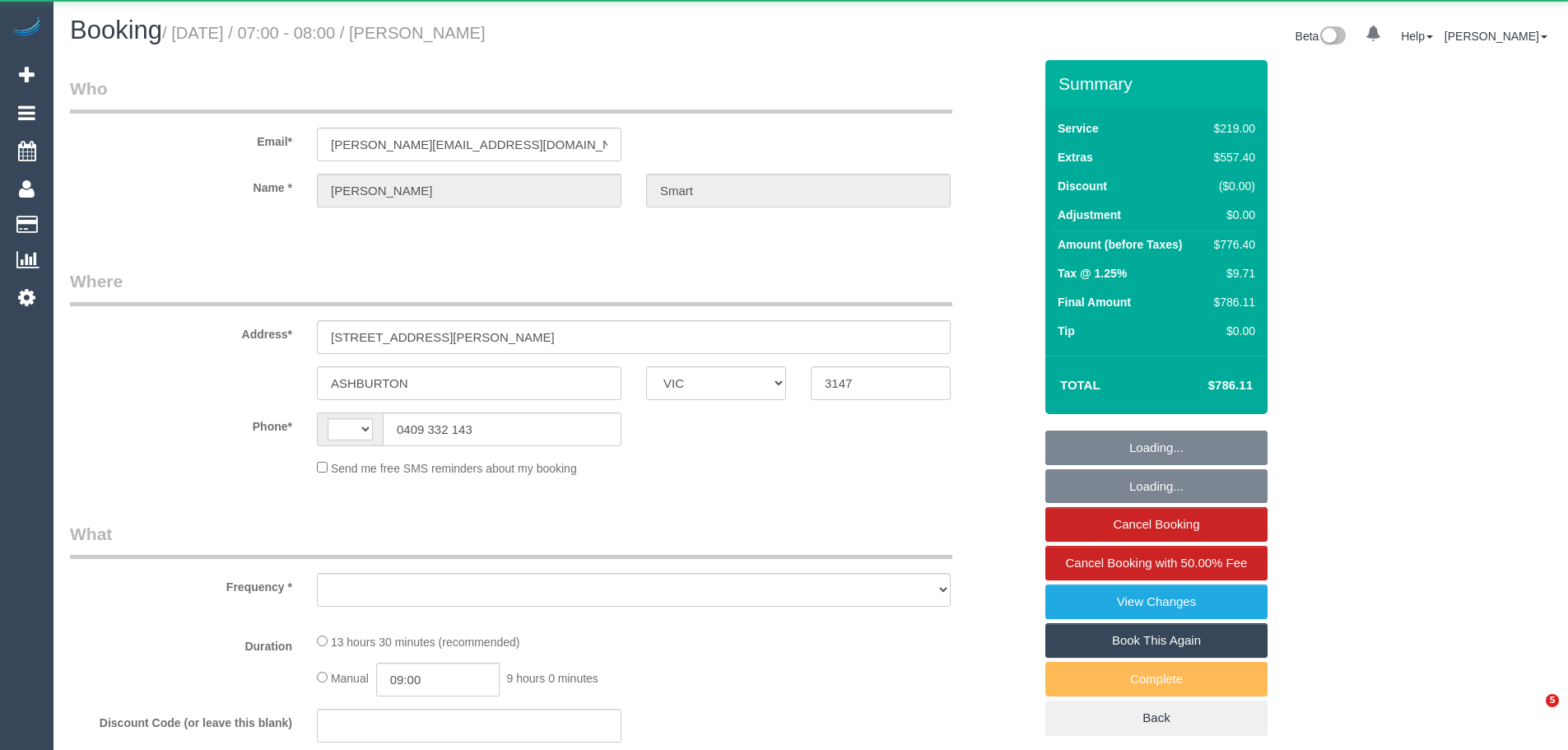
select select "VIC"
select select "string:AU"
select select "object:583"
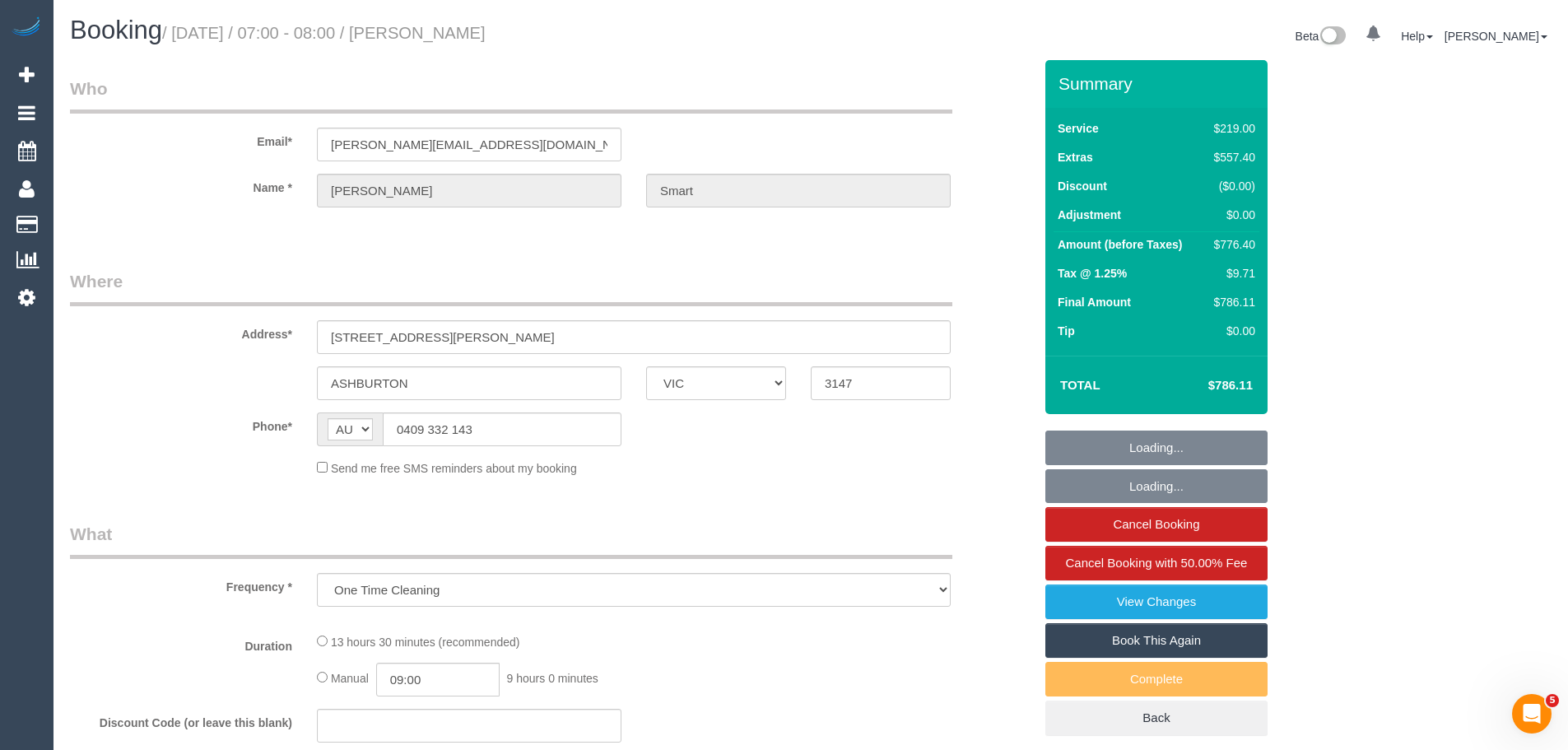
select select "string:stripe-pm_1O8ygh2GScqysDRVvr1cnqcu"
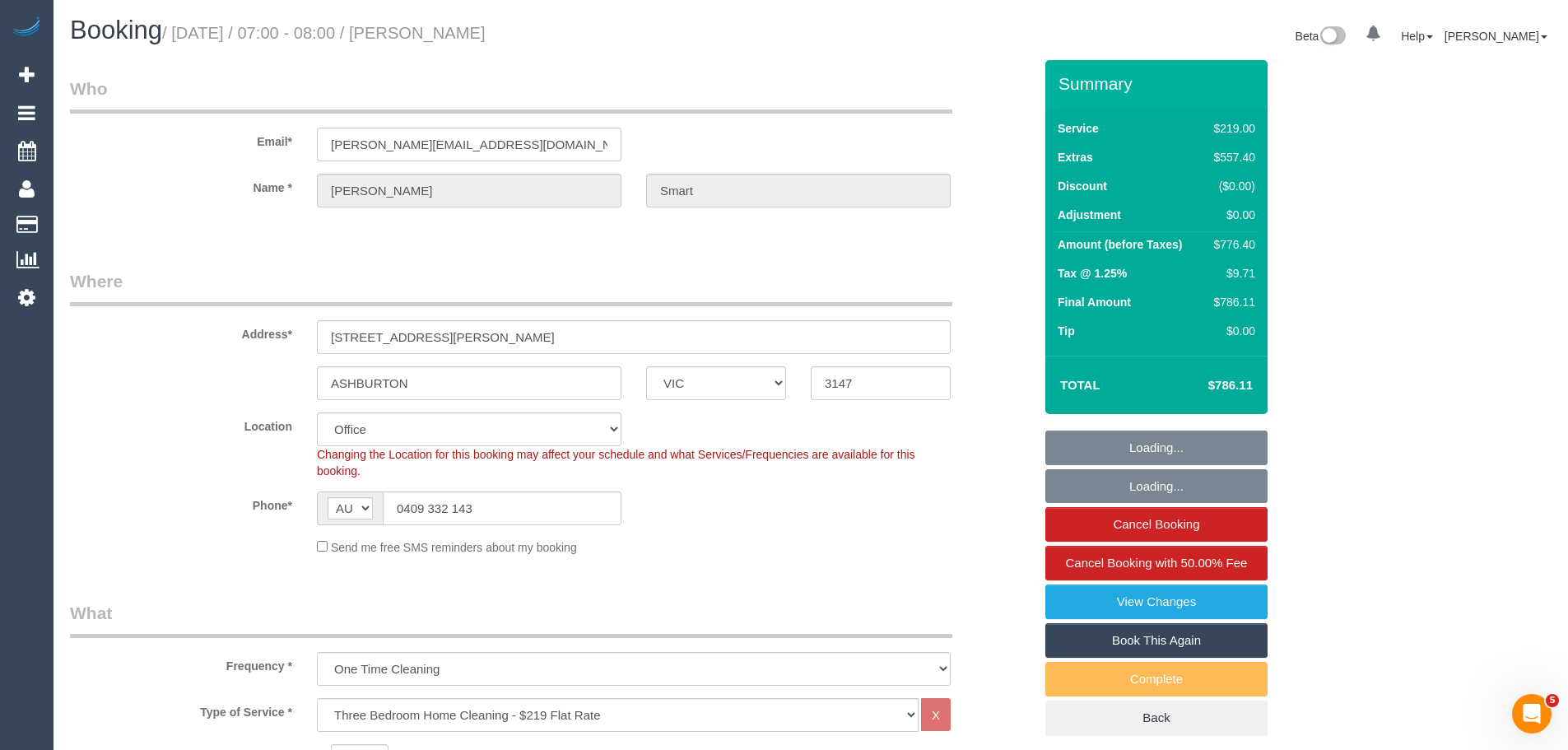
select select "object:692"
select select "number:27"
select select "number:15"
select select "number:18"
select select "number:22"
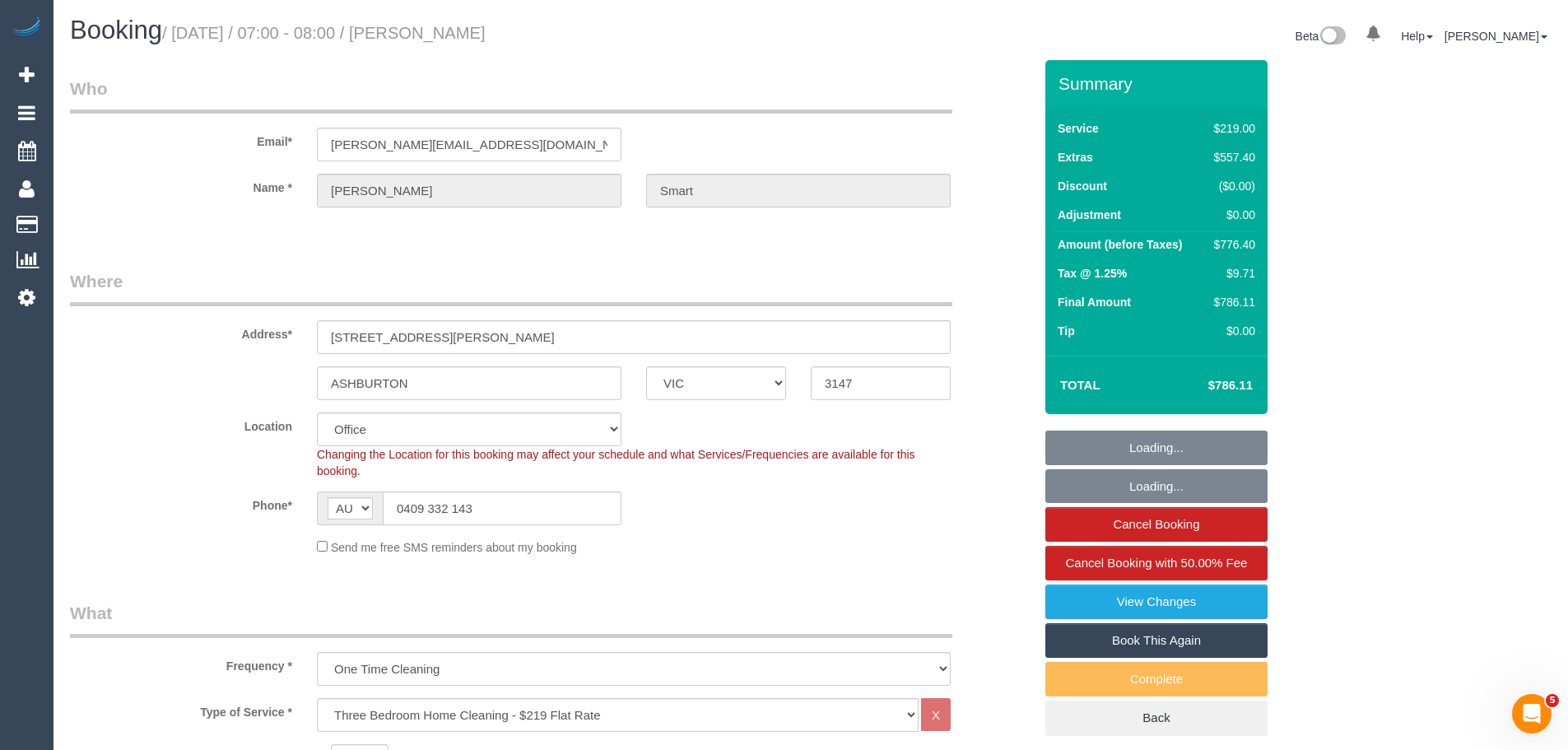
select select "number:11"
drag, startPoint x: 499, startPoint y: 511, endPoint x: 257, endPoint y: 500, distance: 242.2
click at [257, 501] on div "Phone* AF AL DZ AD AO AI AQ AG AR AM AW AU AT AZ BS BH BD BB BY BE BZ BJ BM BT …" at bounding box center [551, 508] width 988 height 34
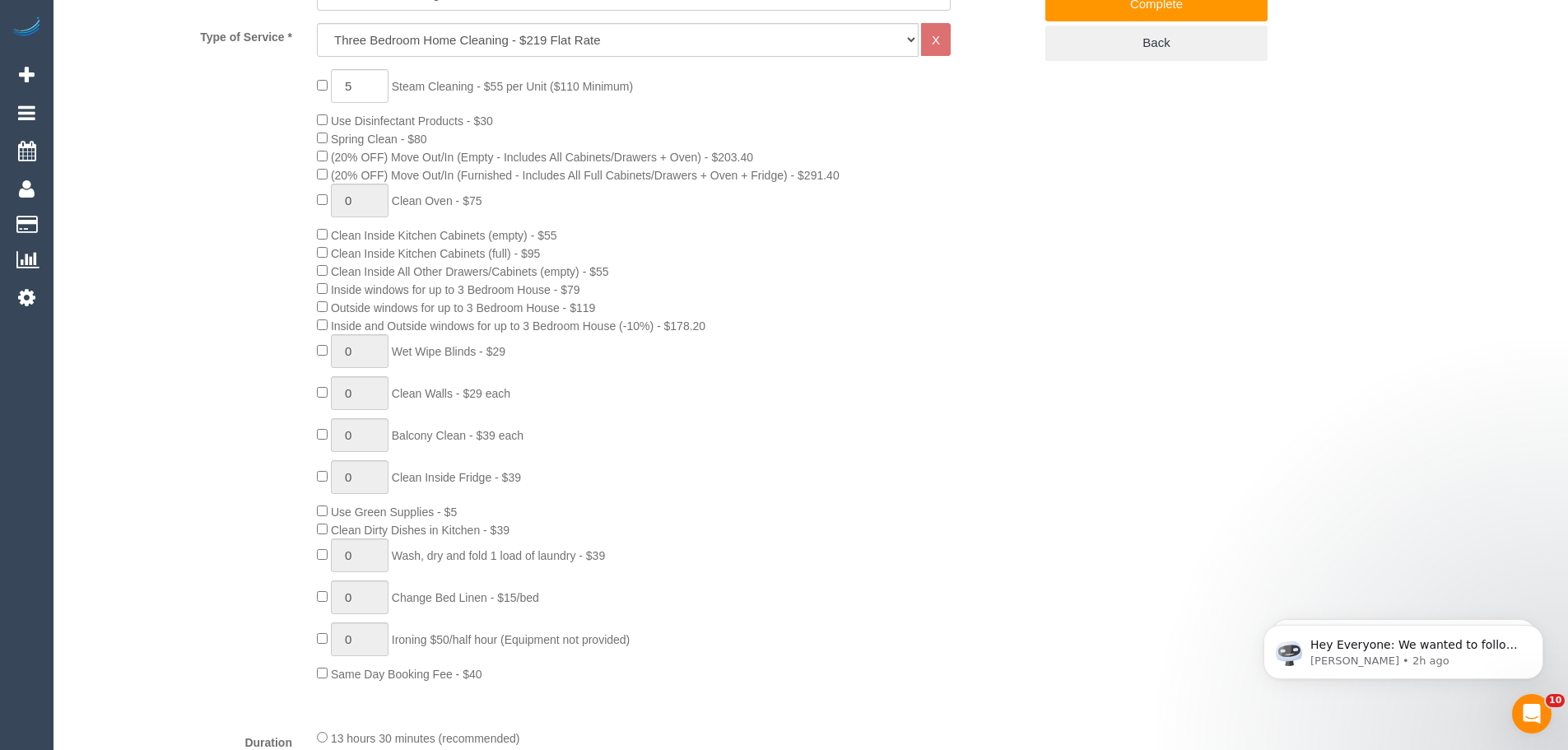
scroll to position [577, 0]
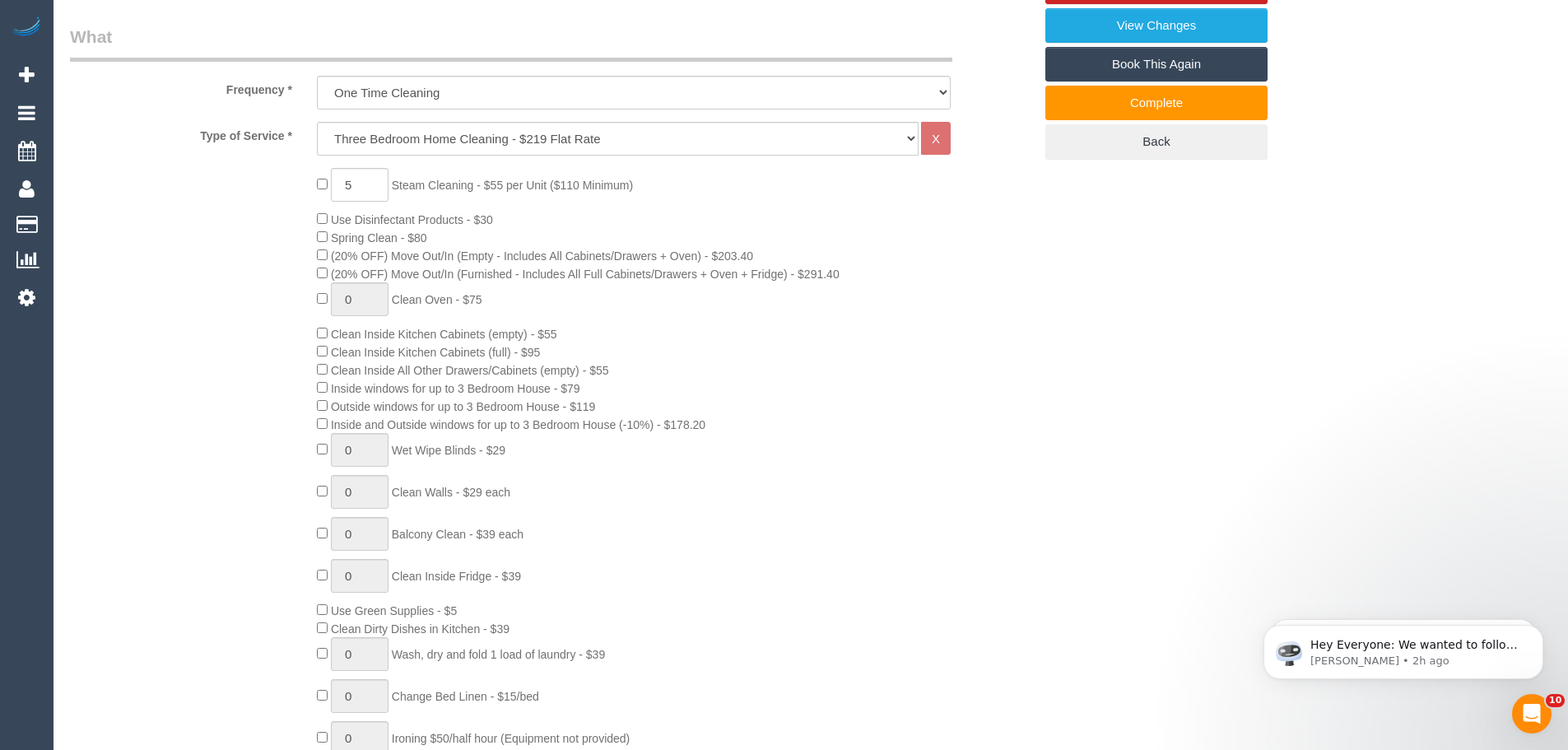
drag, startPoint x: 337, startPoint y: 389, endPoint x: 621, endPoint y: 391, distance: 284.0
click at [621, 391] on div "5 Steam Cleaning - $55 per Unit ($110 Minimum) Use Disinfectant Products - $30 …" at bounding box center [674, 474] width 741 height 613
click at [615, 389] on div "5 Steam Cleaning - $55 per Unit ($110 Minimum) Use Disinfectant Products - $30 …" at bounding box center [674, 474] width 741 height 613
drag, startPoint x: 337, startPoint y: 391, endPoint x: 614, endPoint y: 396, distance: 277.0
click at [614, 396] on div "5 Steam Cleaning - $55 per Unit ($110 Minimum) Use Disinfectant Products - $30 …" at bounding box center [674, 474] width 741 height 613
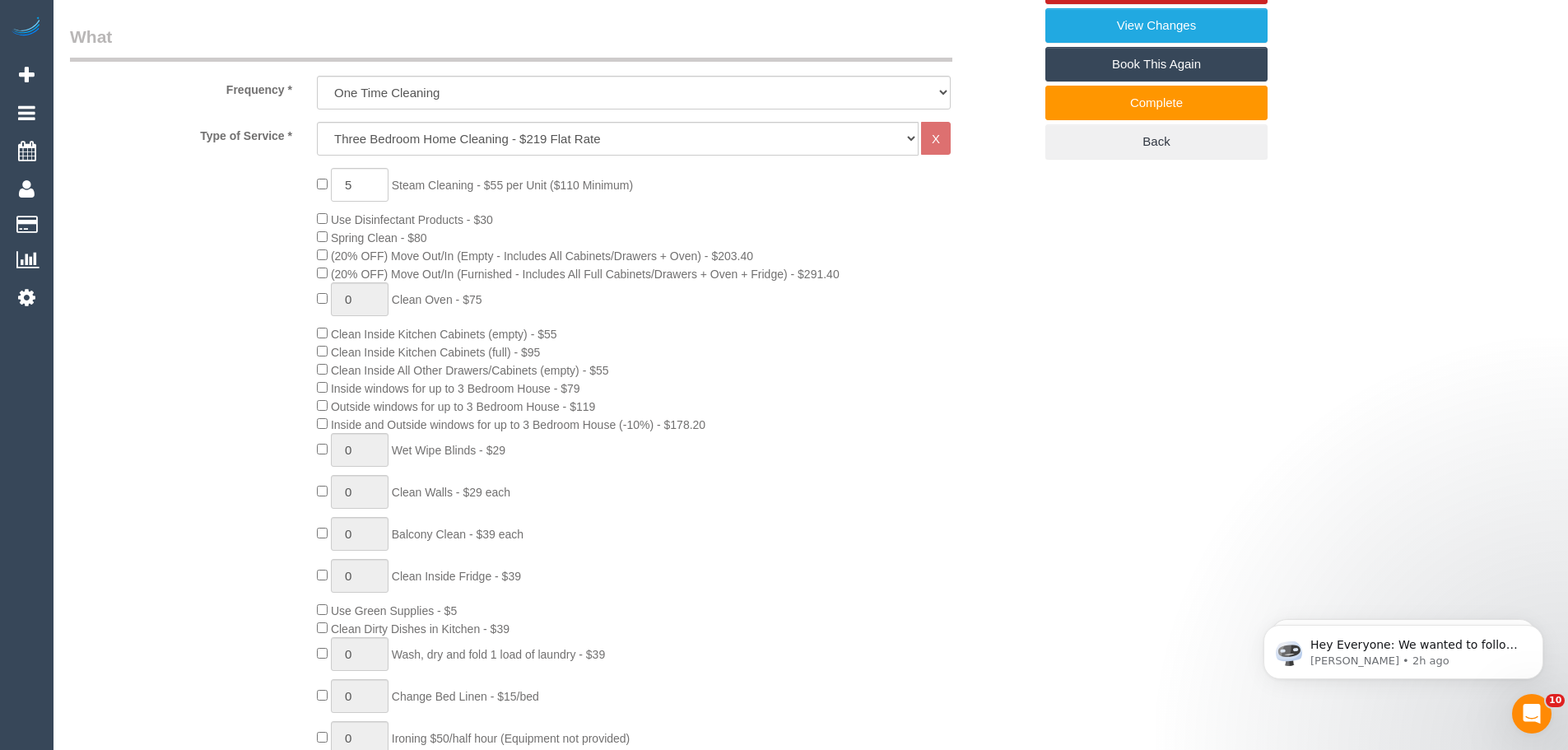
click at [377, 395] on div "5 Steam Cleaning - $55 per Unit ($110 Minimum) Use Disinfectant Products - $30 …" at bounding box center [674, 474] width 741 height 613
drag, startPoint x: 339, startPoint y: 389, endPoint x: 682, endPoint y: 393, distance: 343.0
click at [682, 393] on div "5 Steam Cleaning - $55 per Unit ($110 Minimum) Use Disinfectant Products - $30 …" at bounding box center [674, 474] width 741 height 613
click at [586, 389] on div "5 Steam Cleaning - $55 per Unit ($110 Minimum) Use Disinfectant Products - $30 …" at bounding box center [674, 474] width 741 height 613
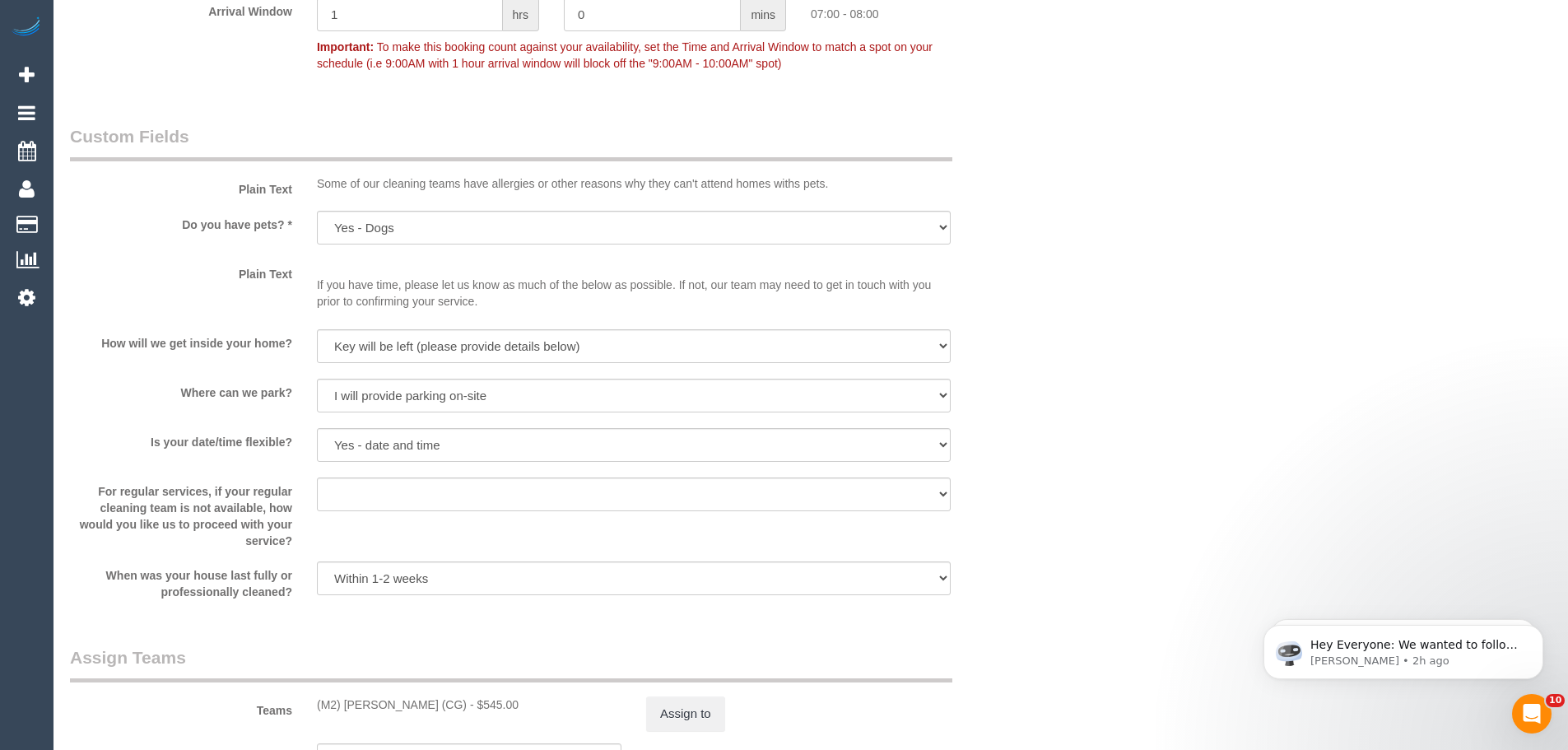
scroll to position [2140, 0]
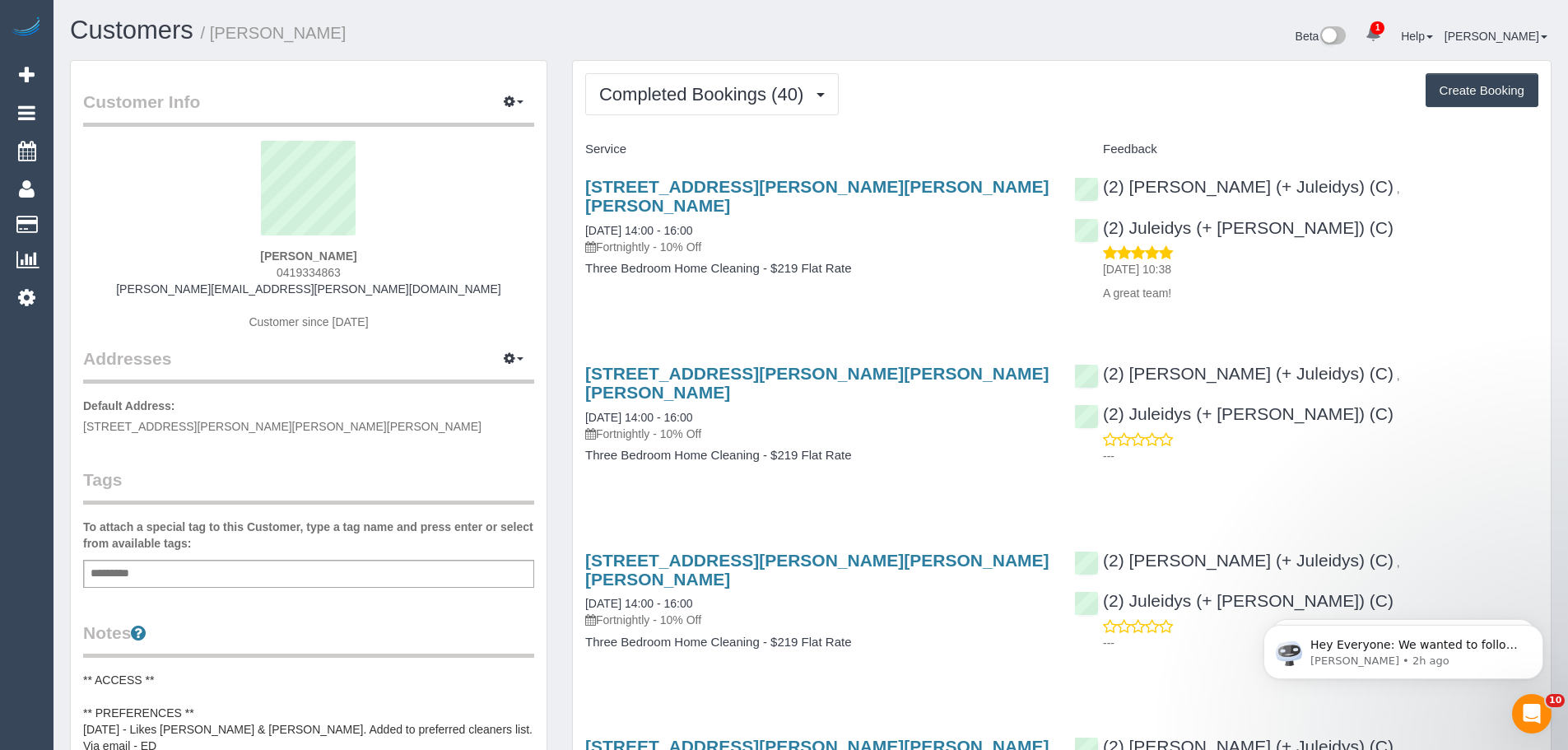
scroll to position [4482, 1568]
click at [730, 104] on button "Completed Bookings (40)" at bounding box center [712, 94] width 253 height 42
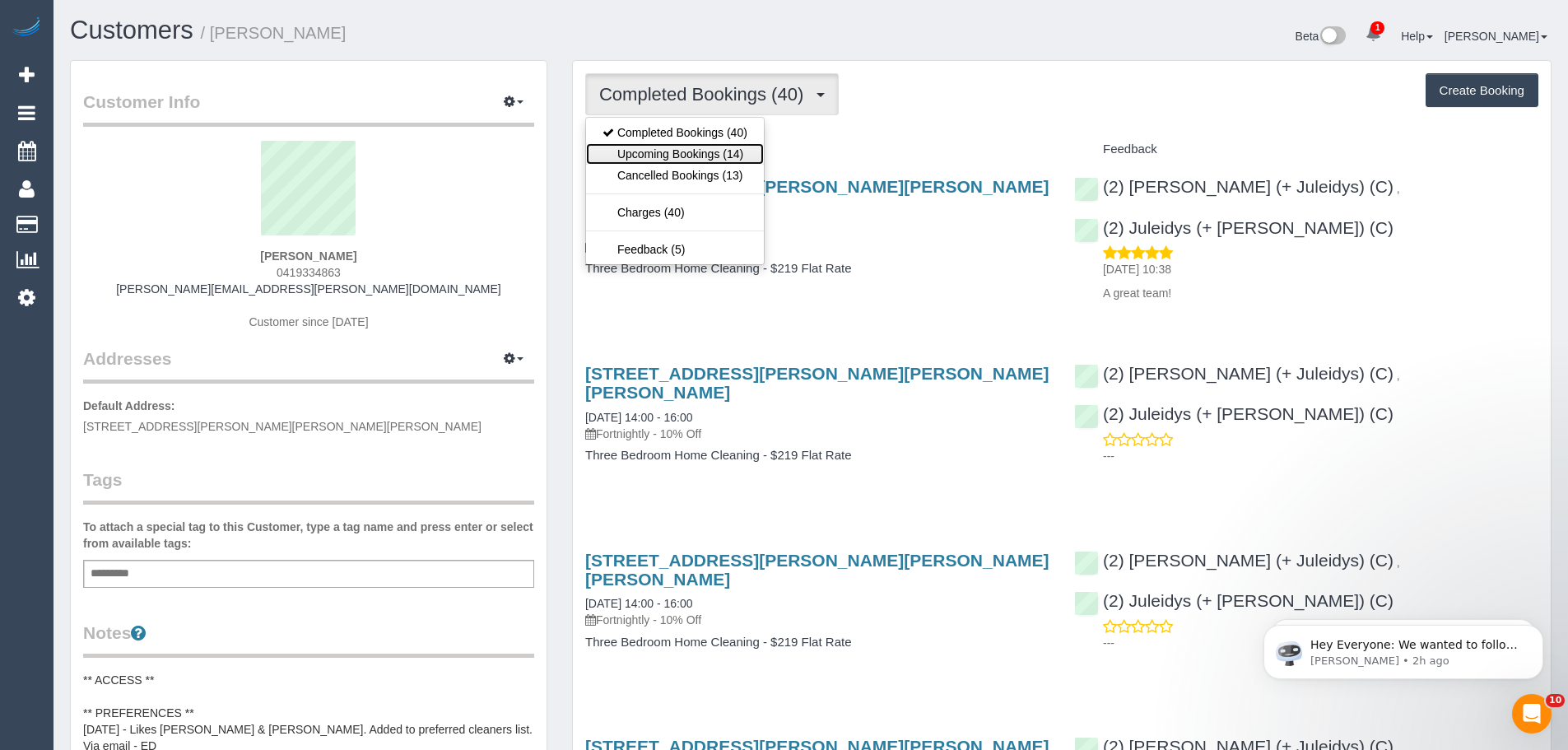
click at [733, 153] on link "Upcoming Bookings (14)" at bounding box center [675, 154] width 178 height 22
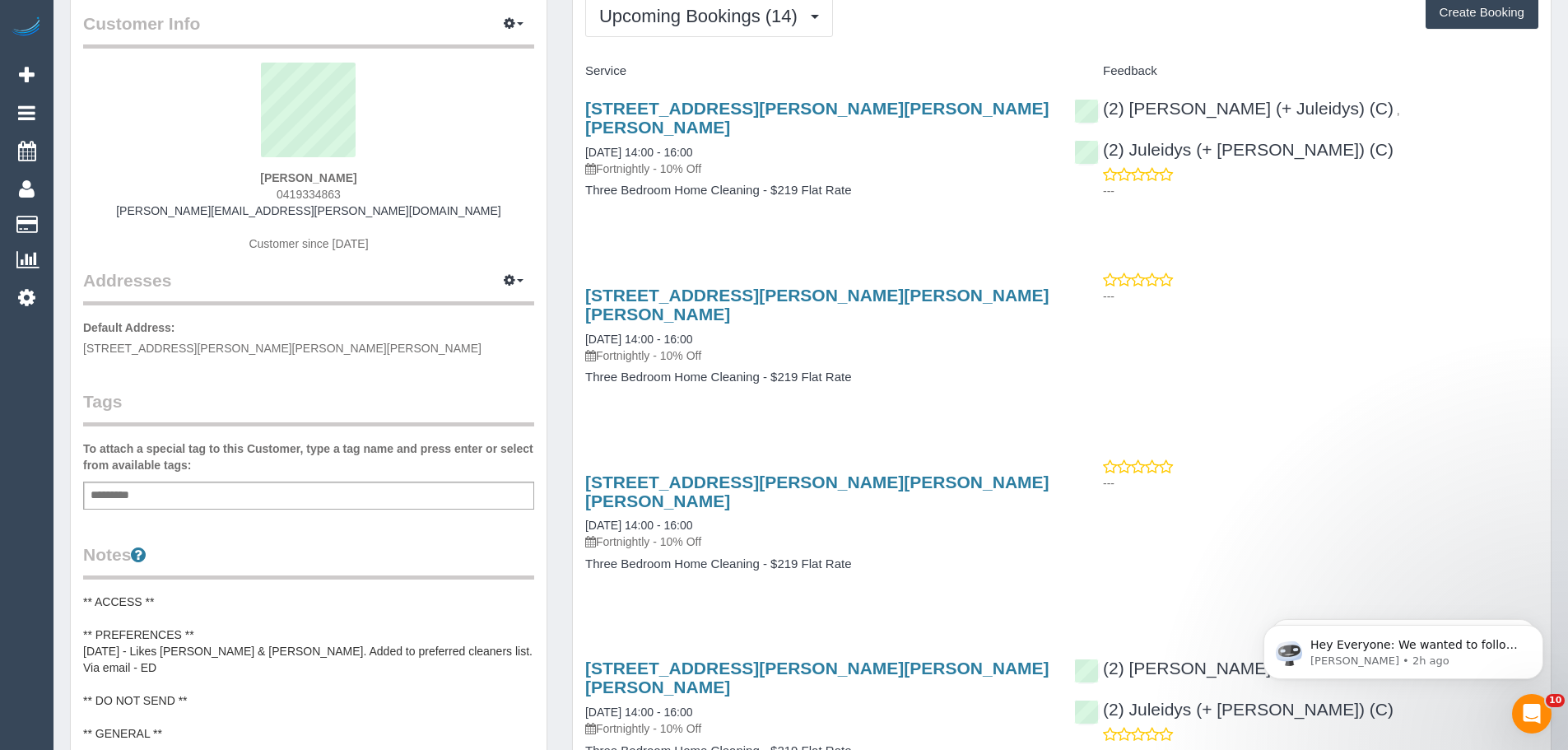
scroll to position [83, 0]
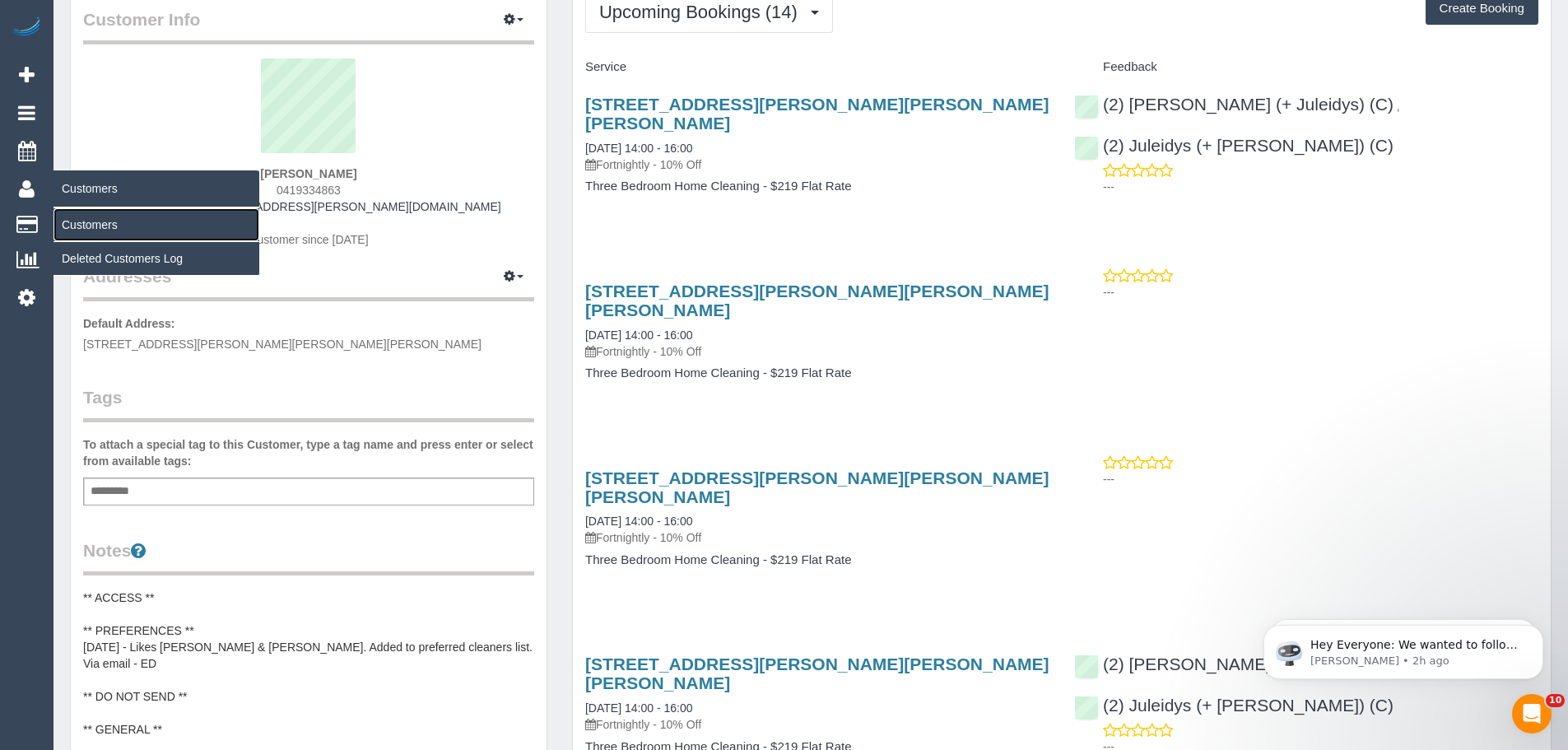
click at [75, 225] on link "Customers" at bounding box center [156, 225] width 206 height 33
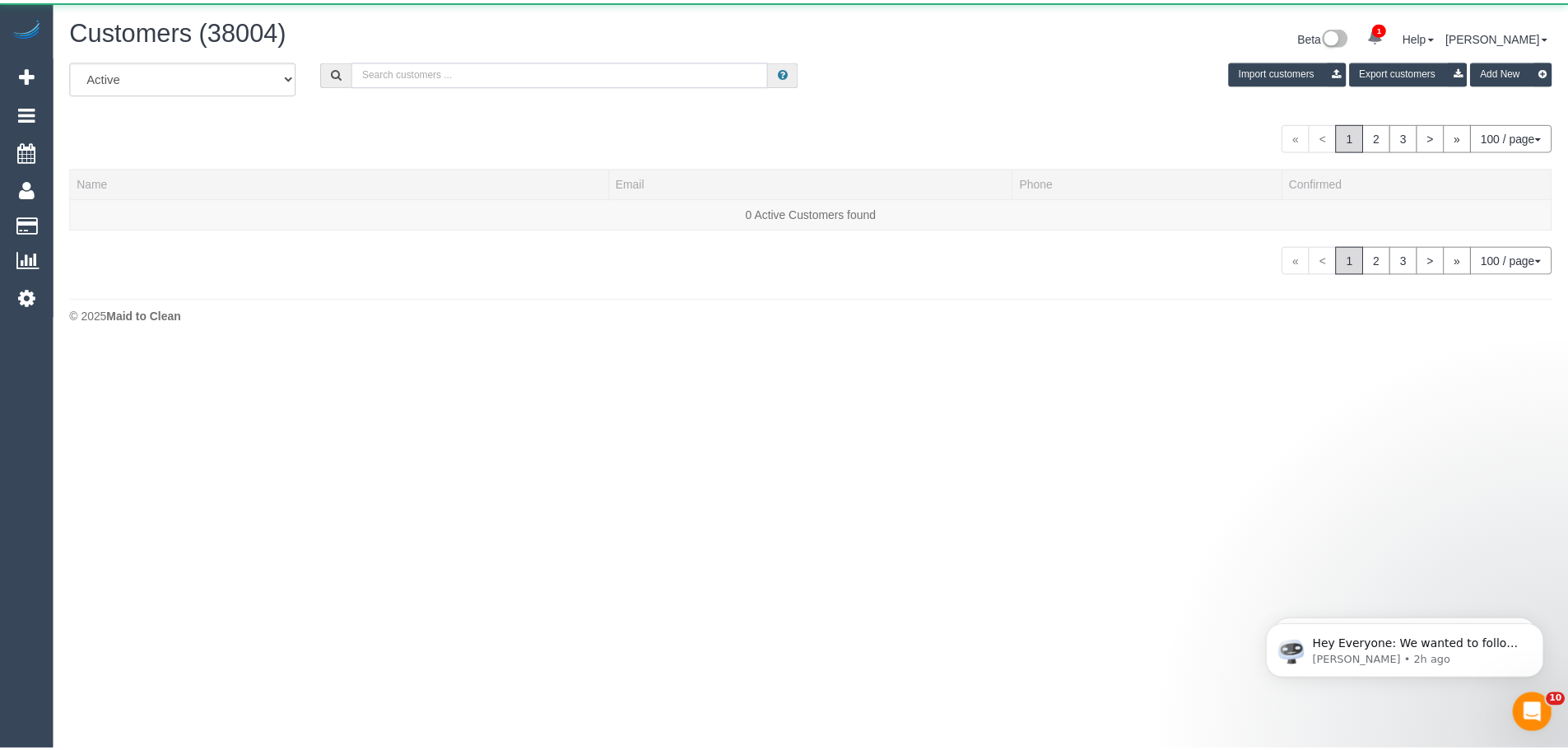
scroll to position [347, 1581]
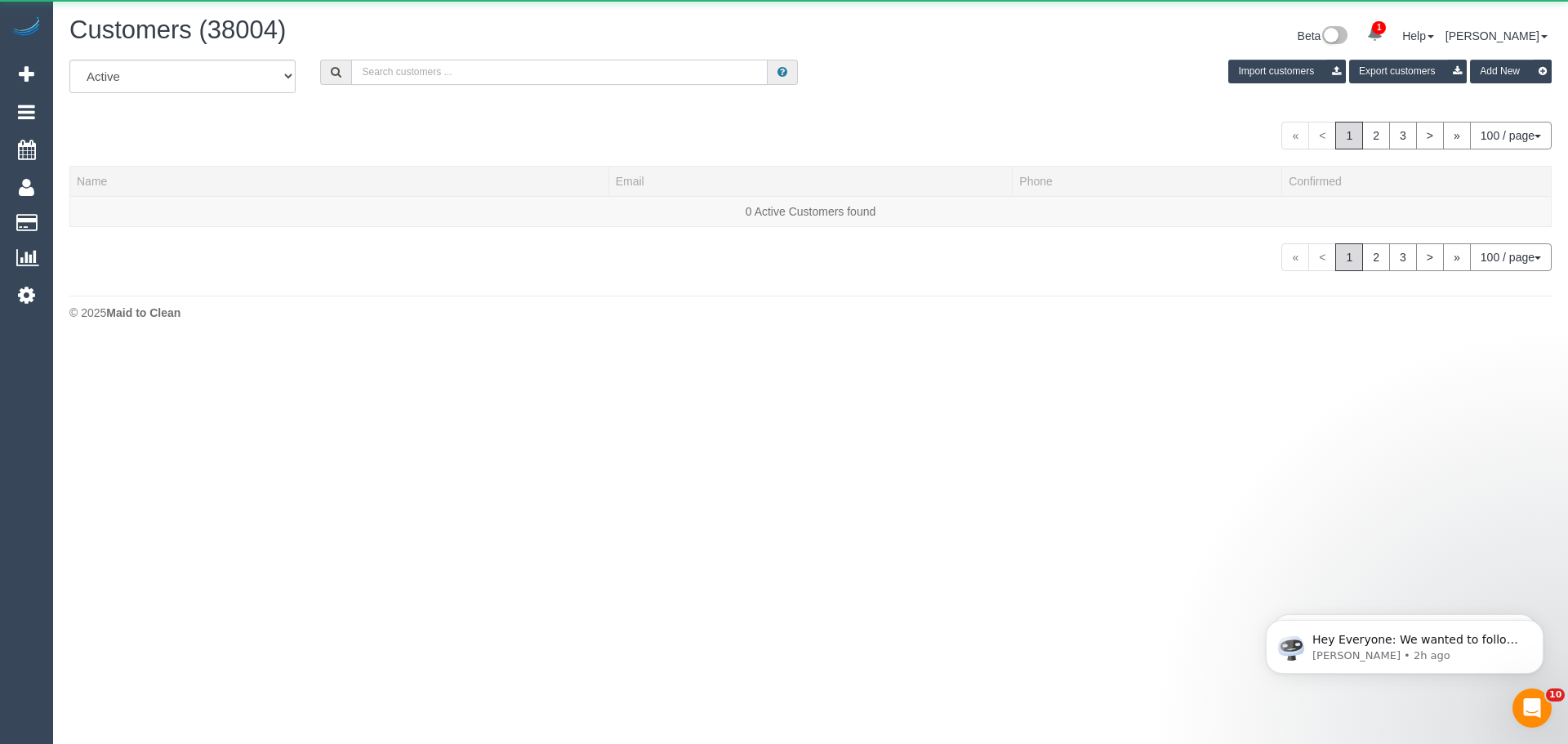
click at [547, 72] on input "text" at bounding box center [559, 72] width 416 height 25
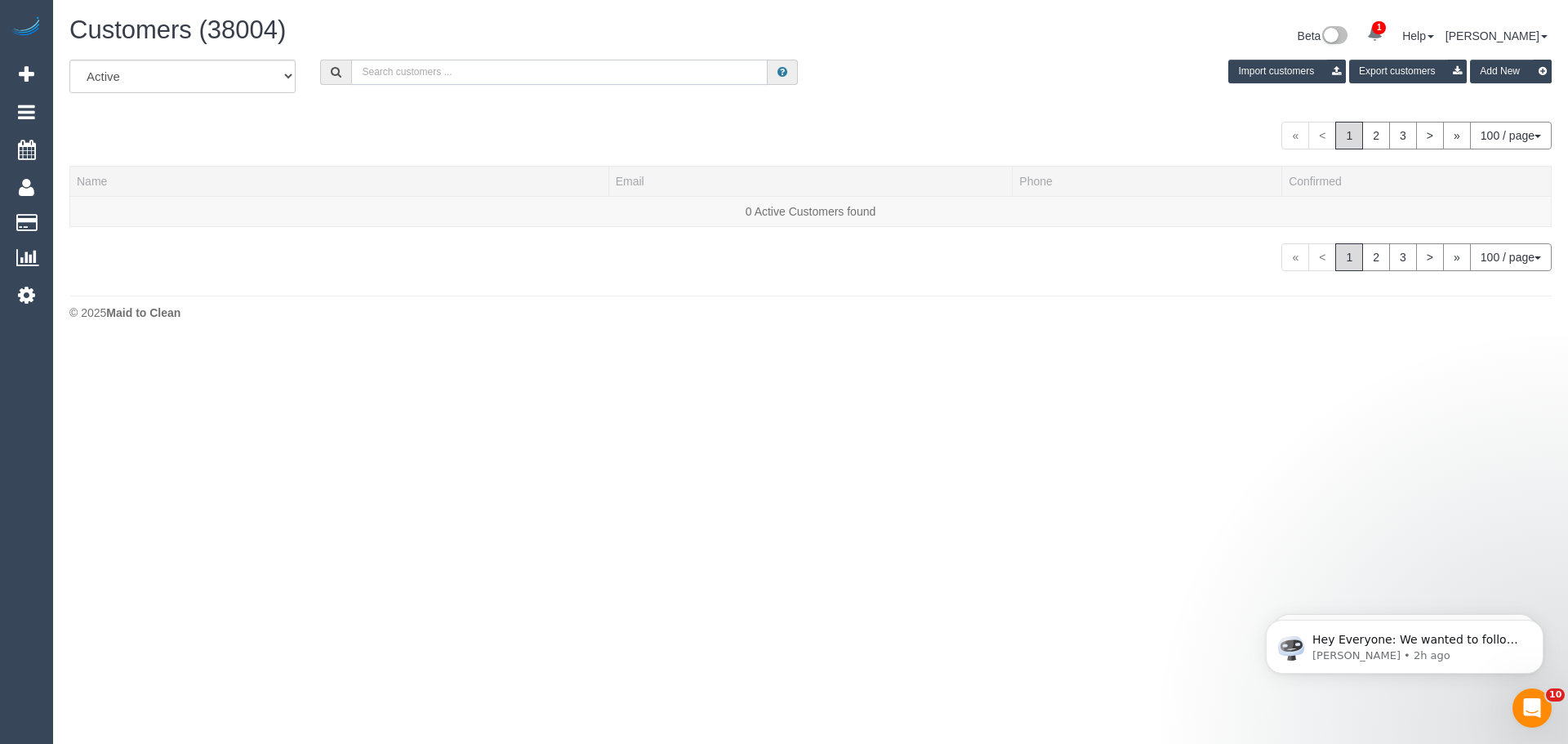
paste input "[EMAIL_ADDRESS][DOMAIN_NAME]"
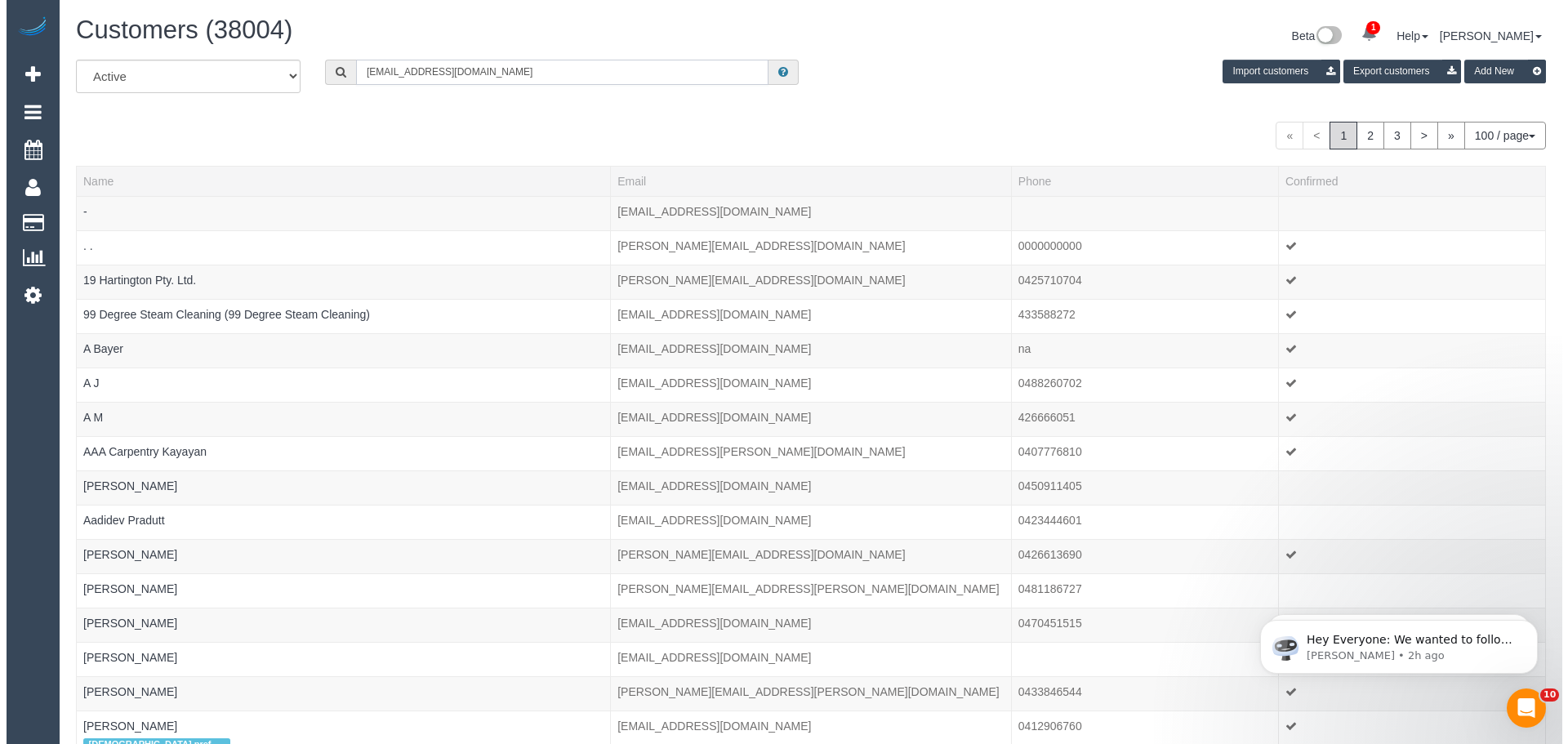
scroll to position [3955, 1556]
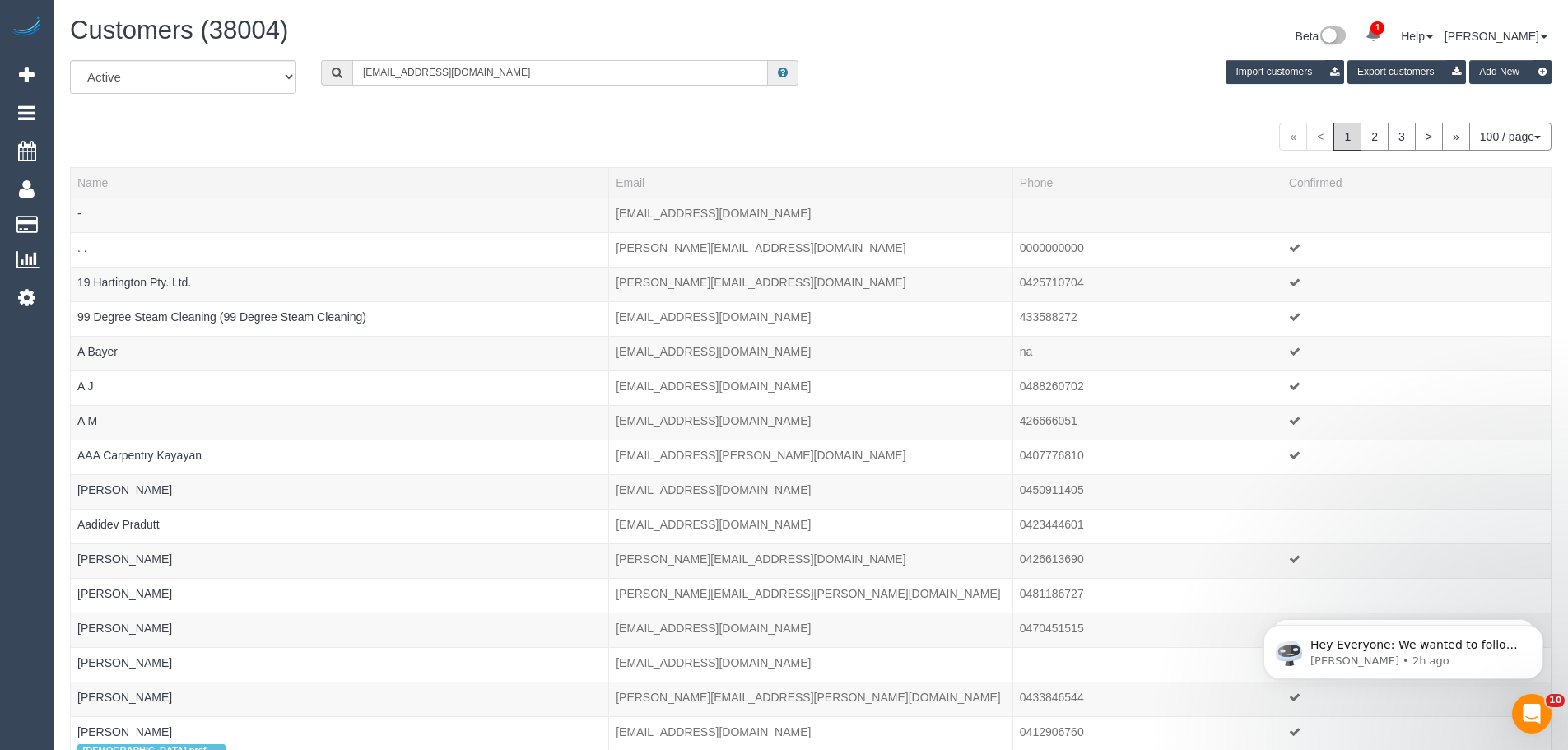
type input "[EMAIL_ADDRESS][DOMAIN_NAME]"
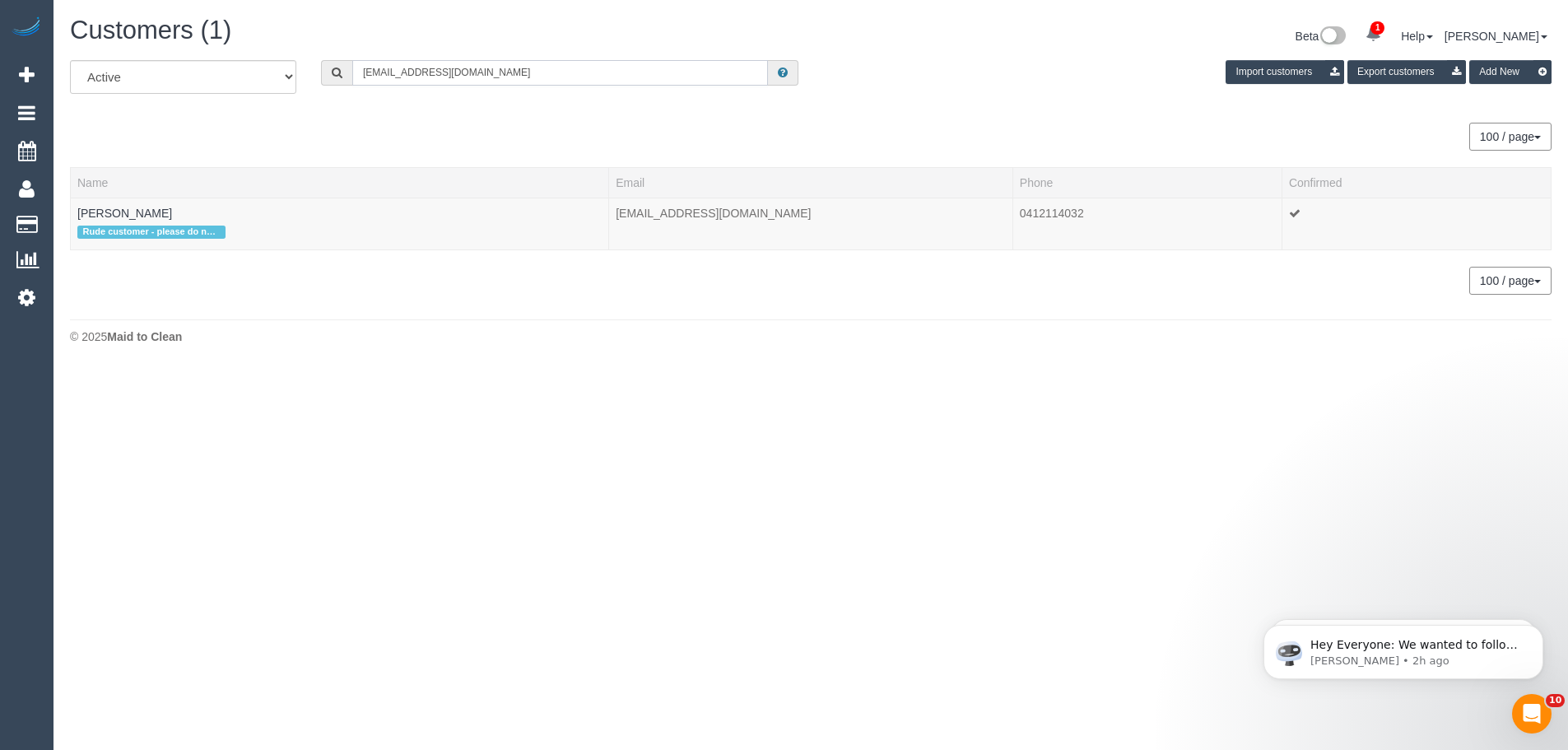
scroll to position [81950, 80725]
click at [132, 209] on link "Sue Maclellan" at bounding box center [124, 213] width 94 height 13
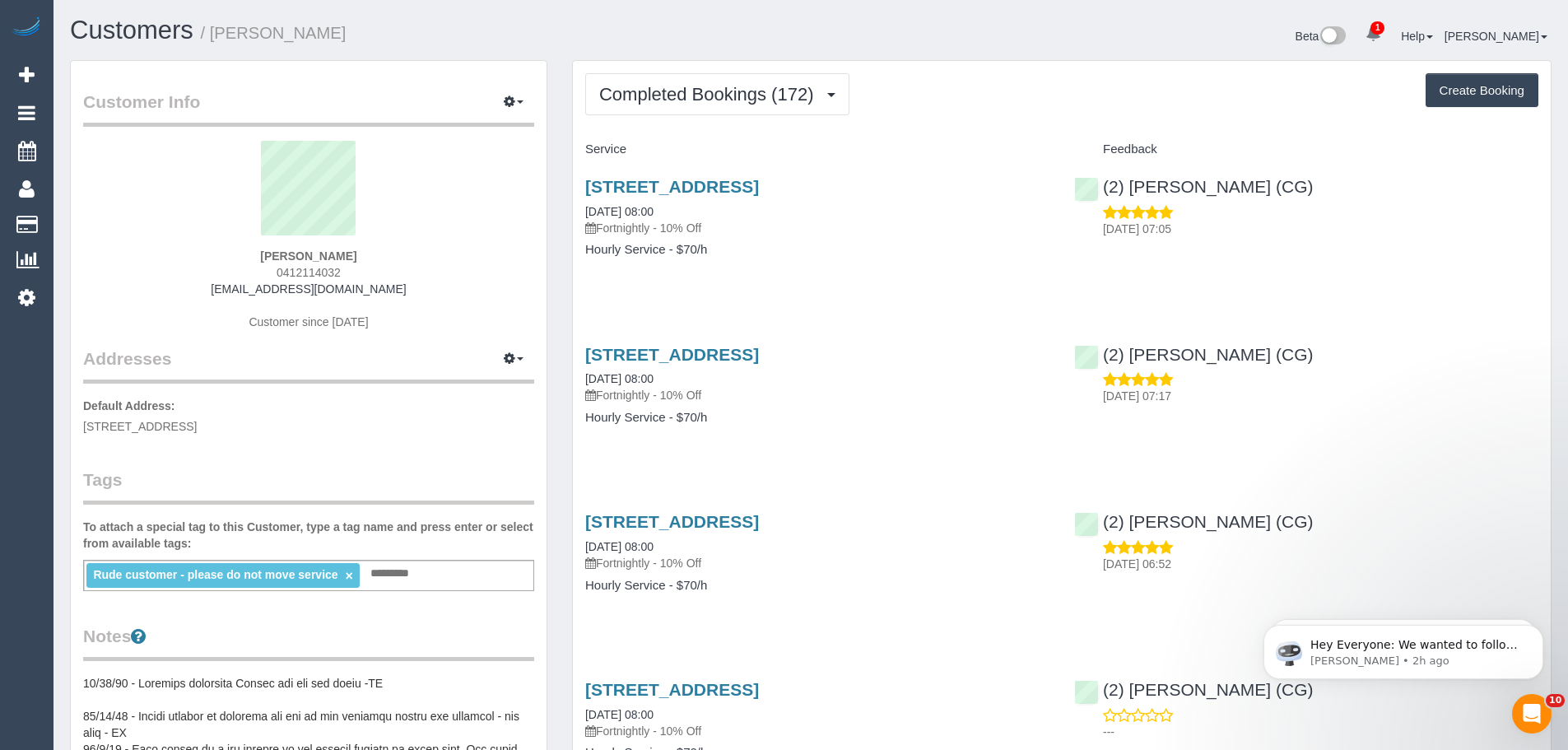
scroll to position [4441, 1568]
click at [739, 101] on span "Completed Bookings (172)" at bounding box center [709, 93] width 222 height 21
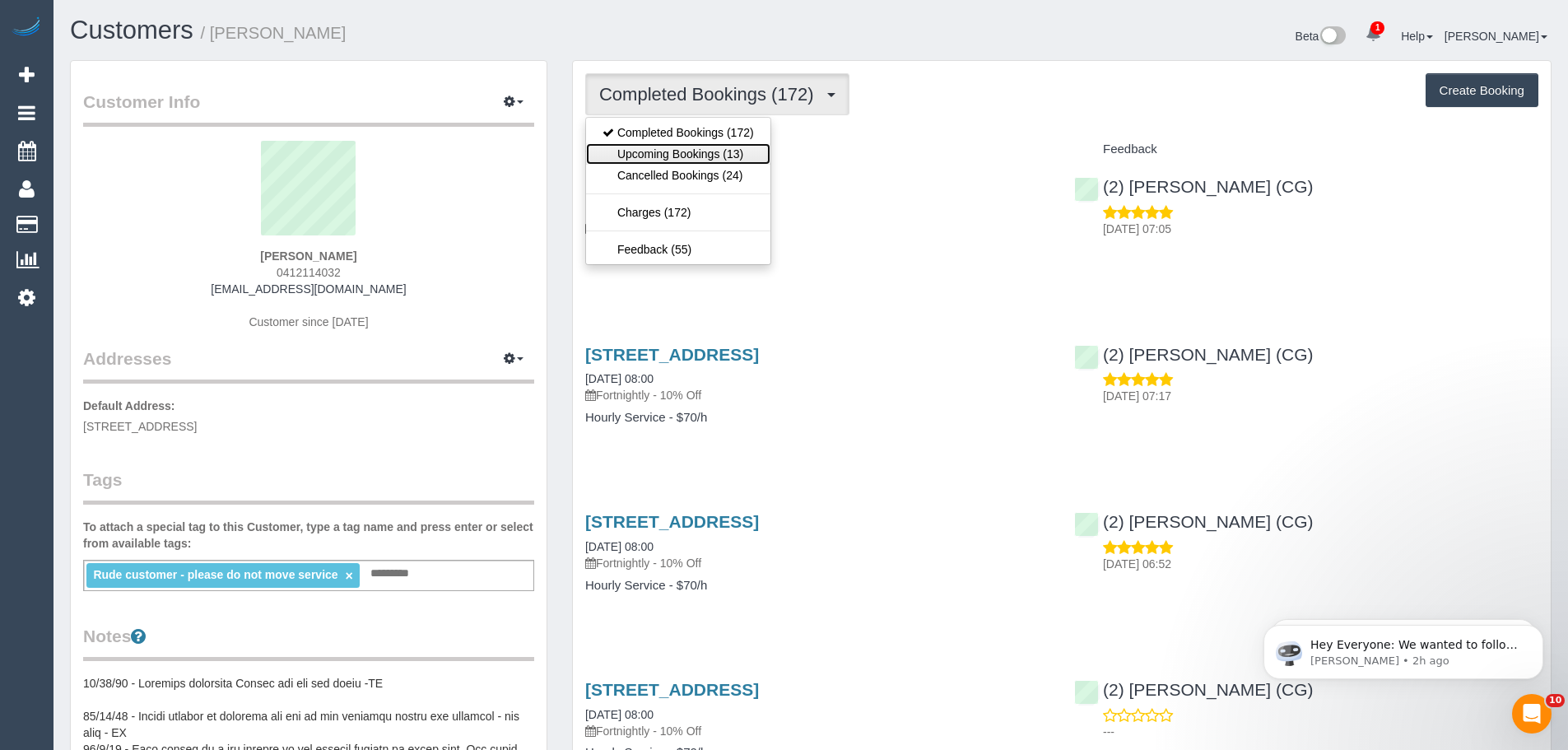
click at [725, 151] on link "Upcoming Bookings (13)" at bounding box center [678, 154] width 184 height 22
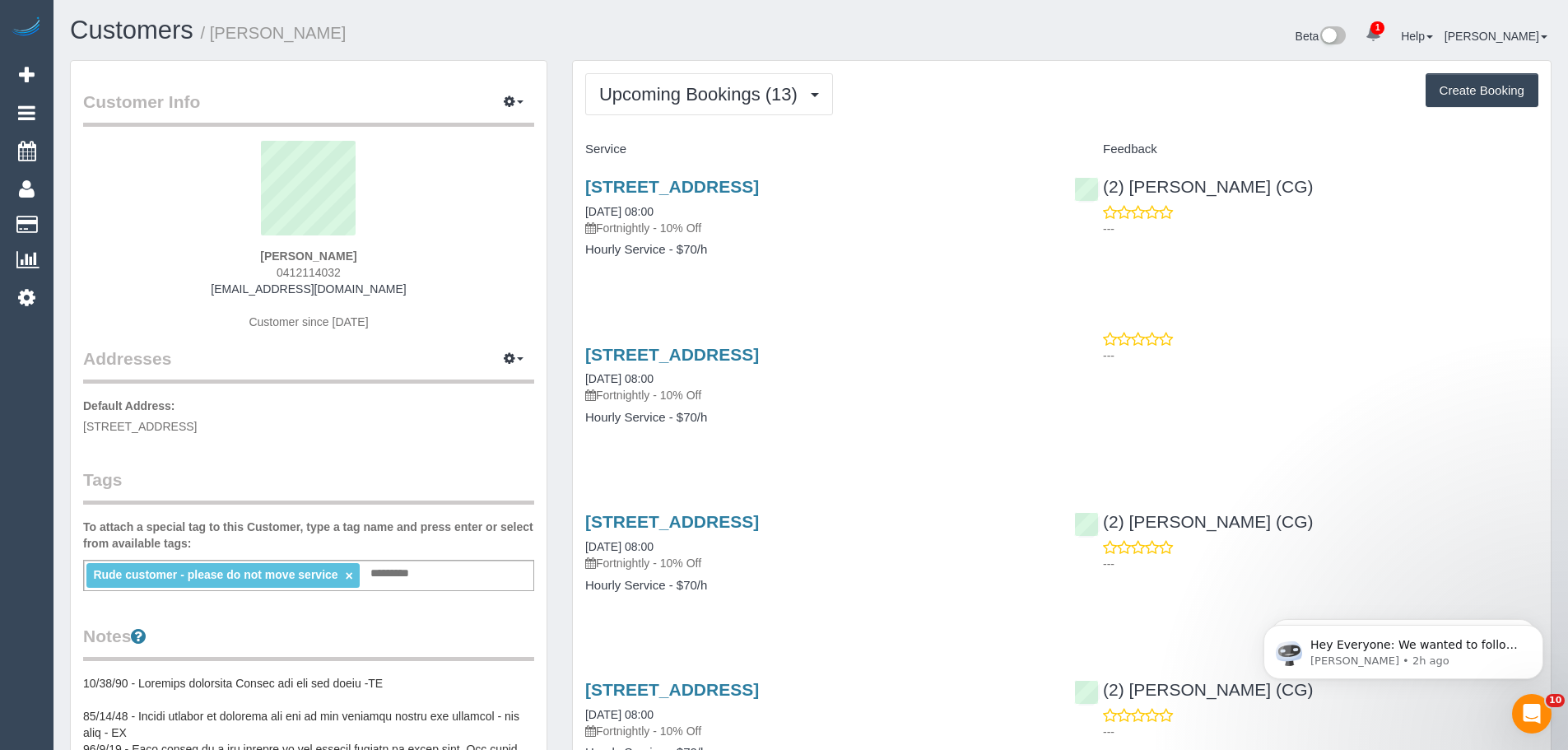
scroll to position [2594, 1568]
click at [649, 379] on link "24/10/2025 08:00" at bounding box center [620, 378] width 68 height 13
click at [691, 94] on span "Upcoming Bookings (13)" at bounding box center [702, 93] width 207 height 21
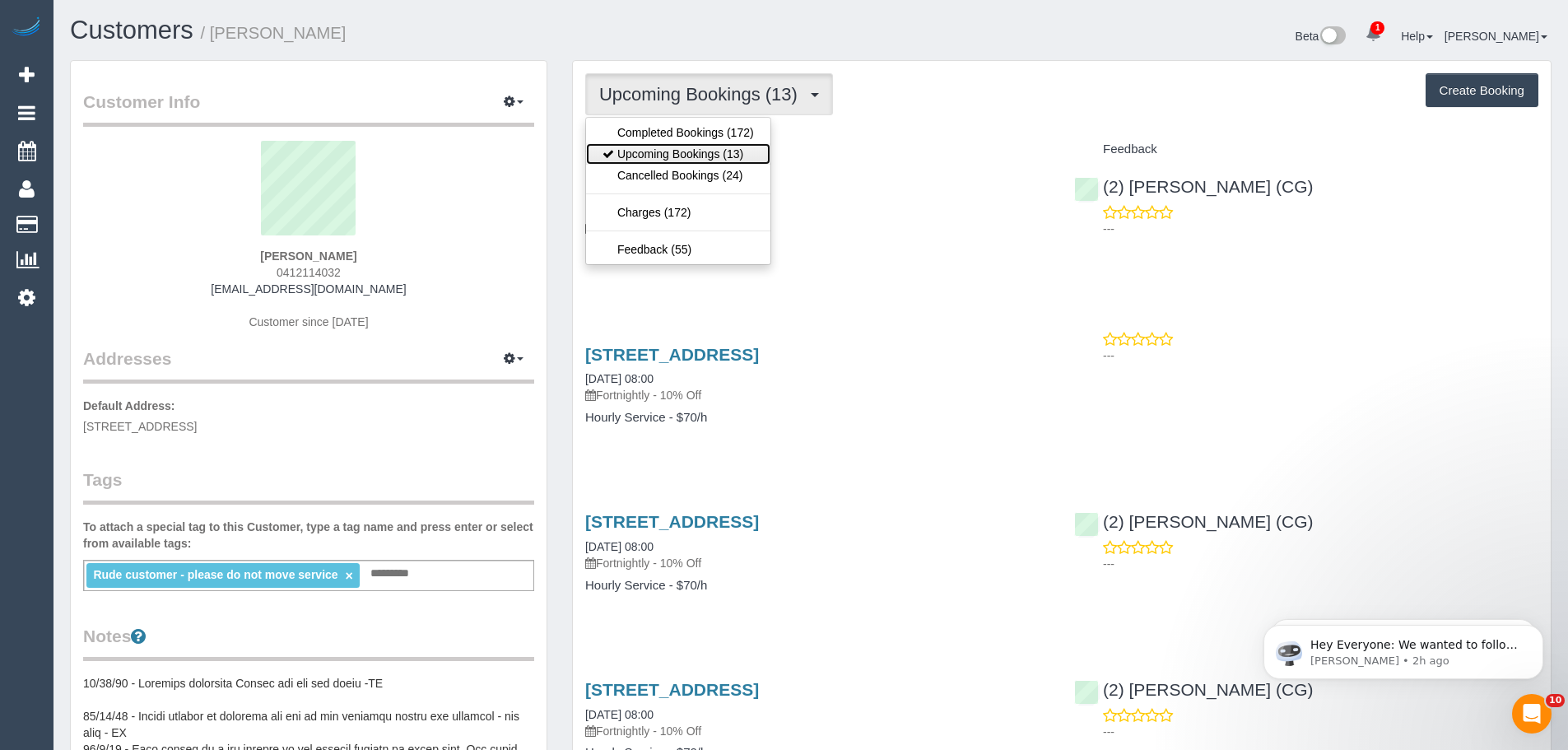
click at [705, 154] on link "Upcoming Bookings (13)" at bounding box center [678, 154] width 184 height 22
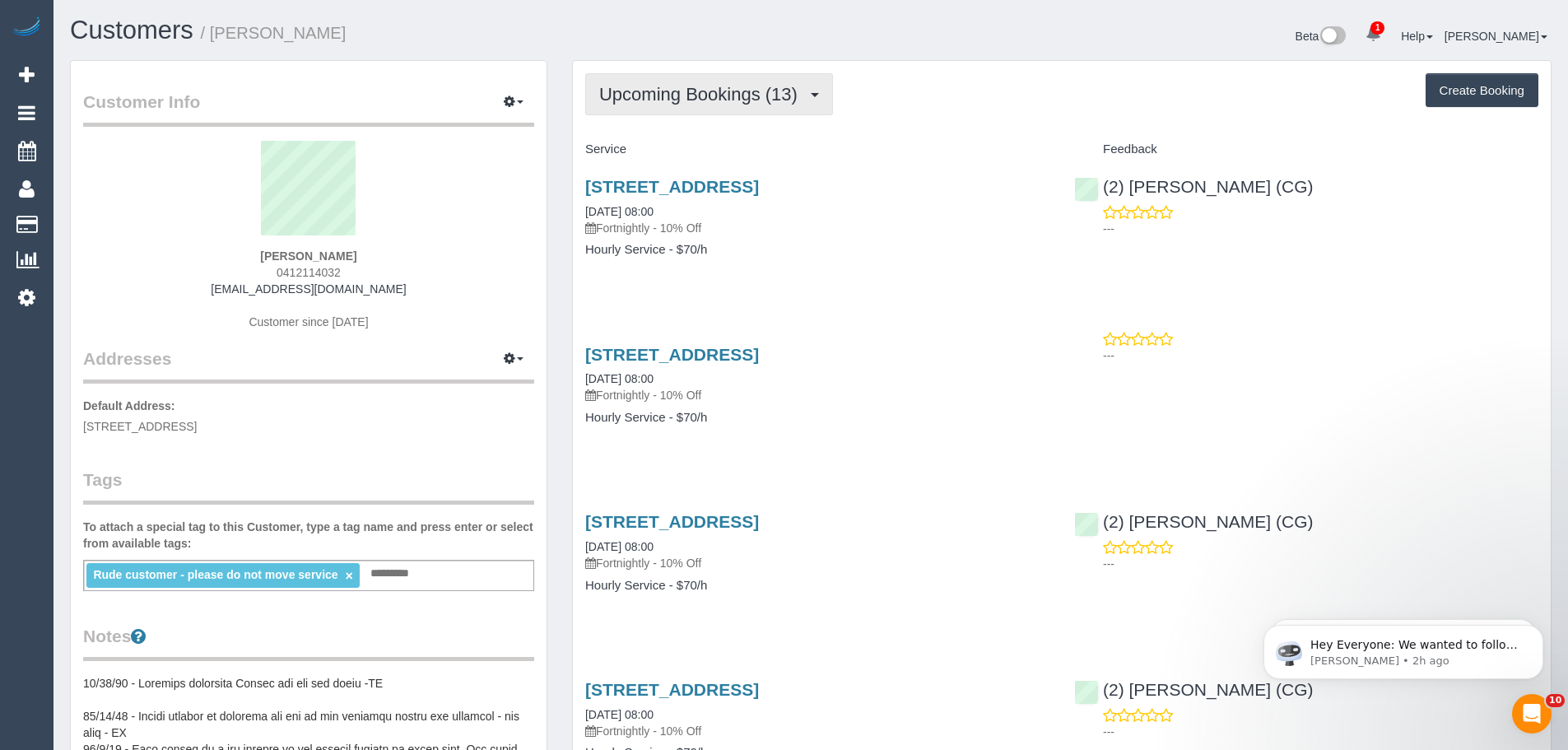
click at [741, 107] on button "Upcoming Bookings (13)" at bounding box center [709, 94] width 248 height 42
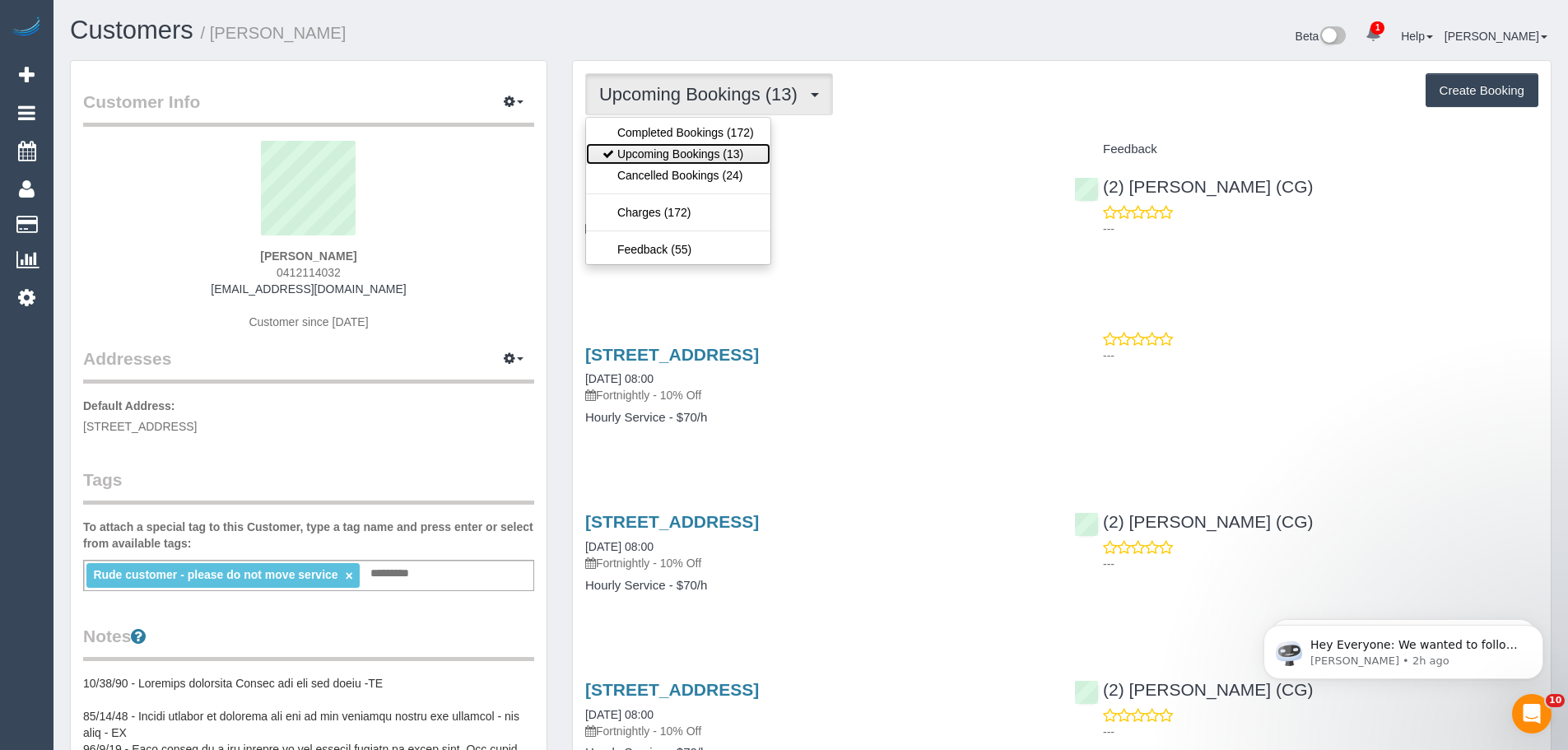
click at [712, 153] on link "Upcoming Bookings (13)" at bounding box center [678, 154] width 184 height 22
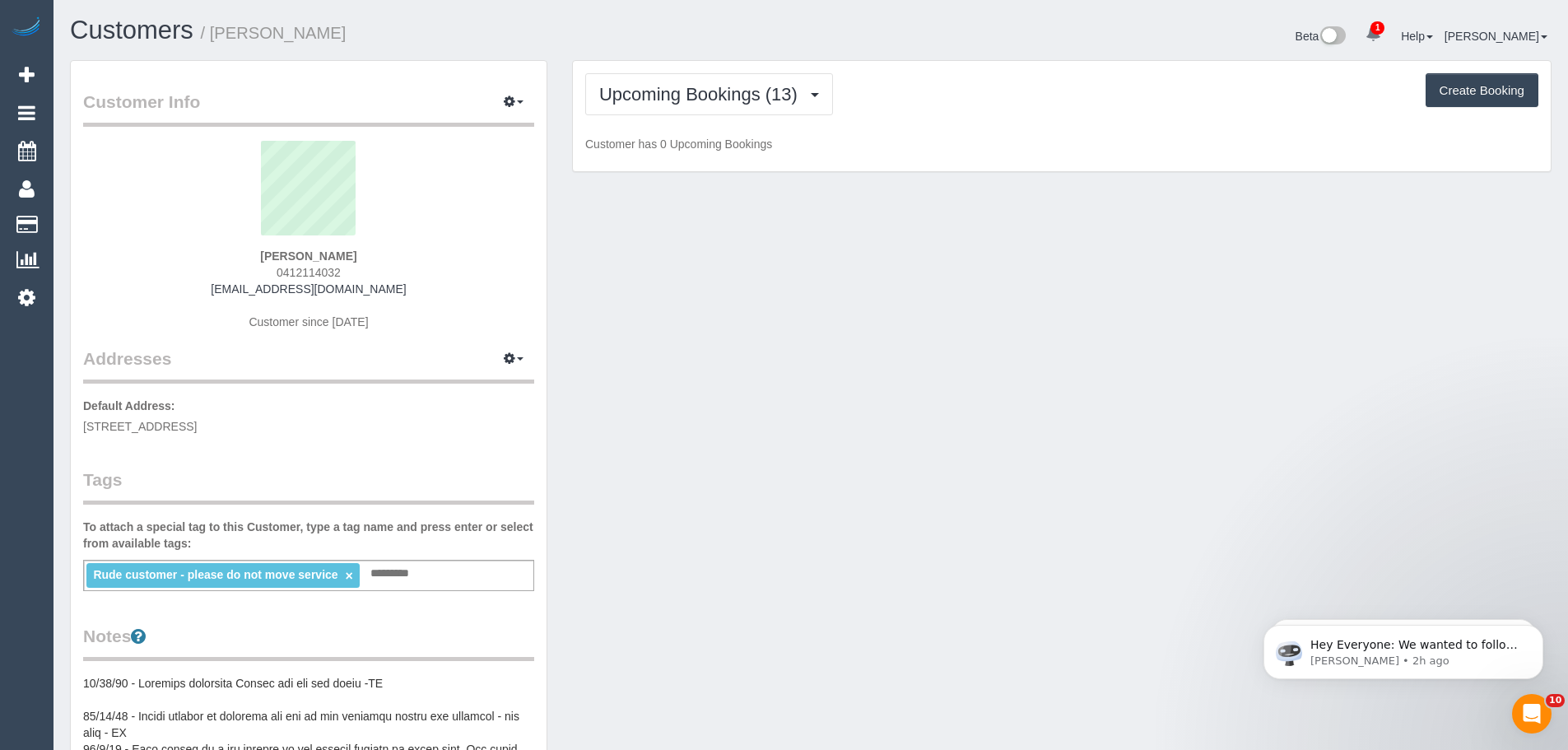
scroll to position [2427, 1568]
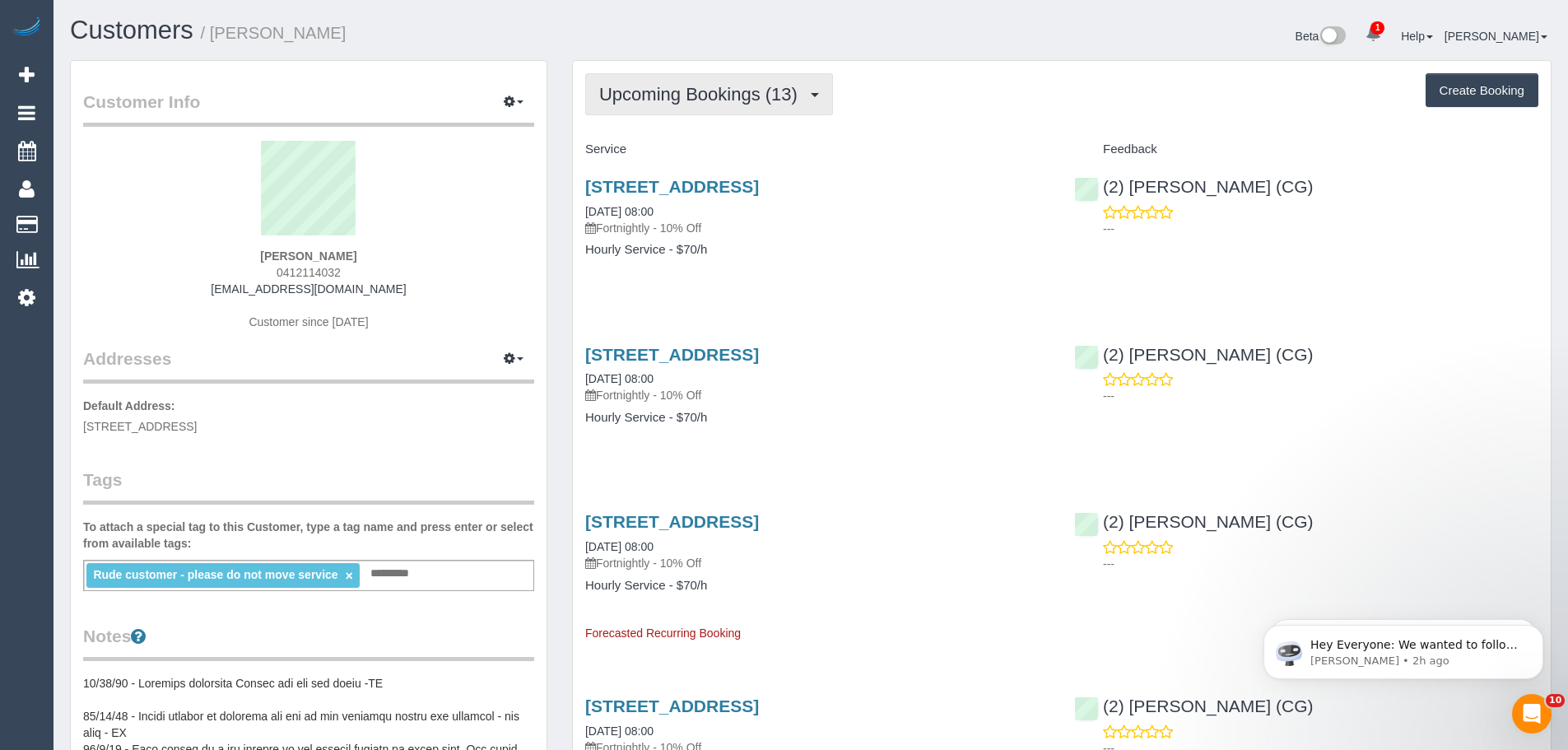
click at [686, 100] on span "Upcoming Bookings (13)" at bounding box center [702, 93] width 207 height 21
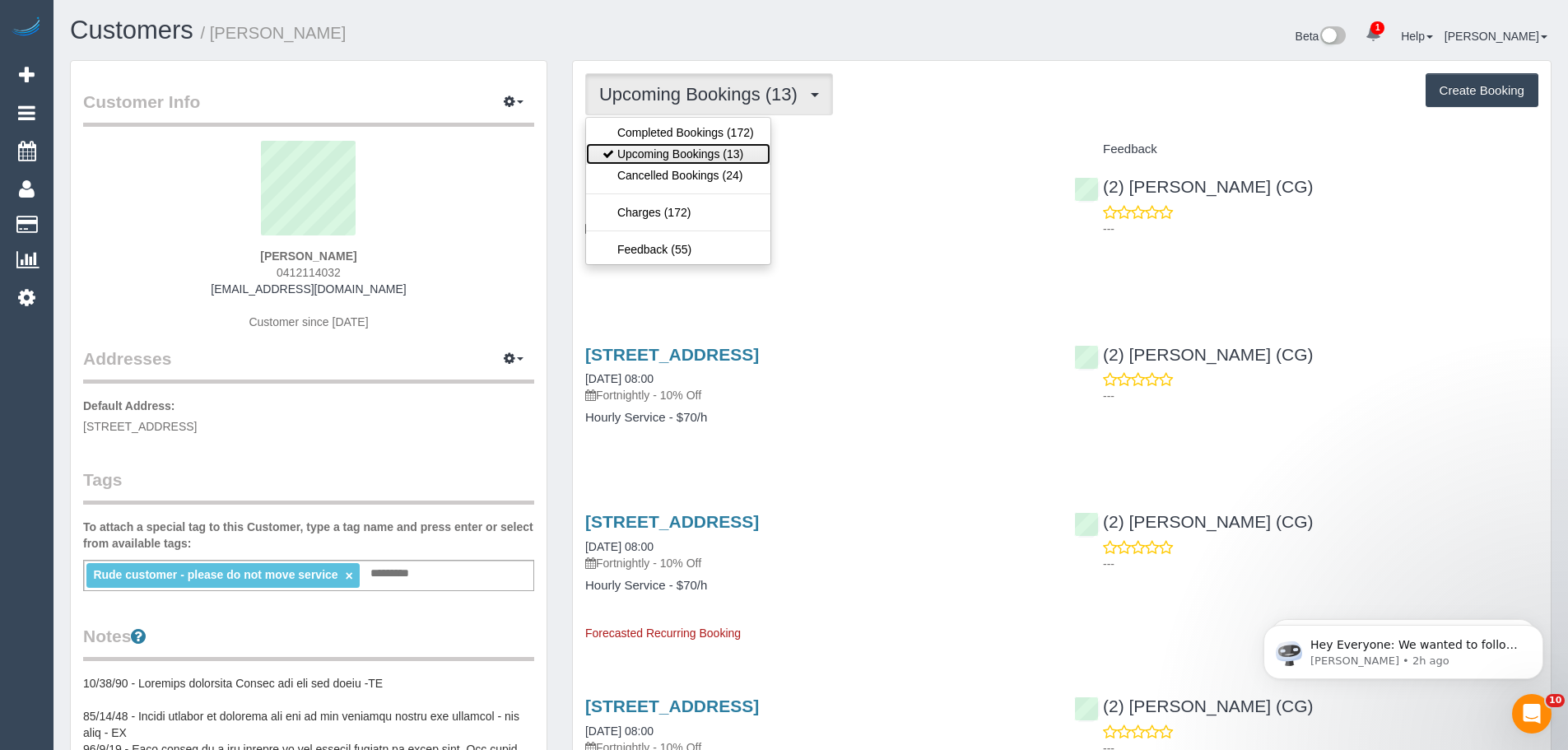
click at [694, 154] on link "Upcoming Bookings (13)" at bounding box center [678, 154] width 184 height 22
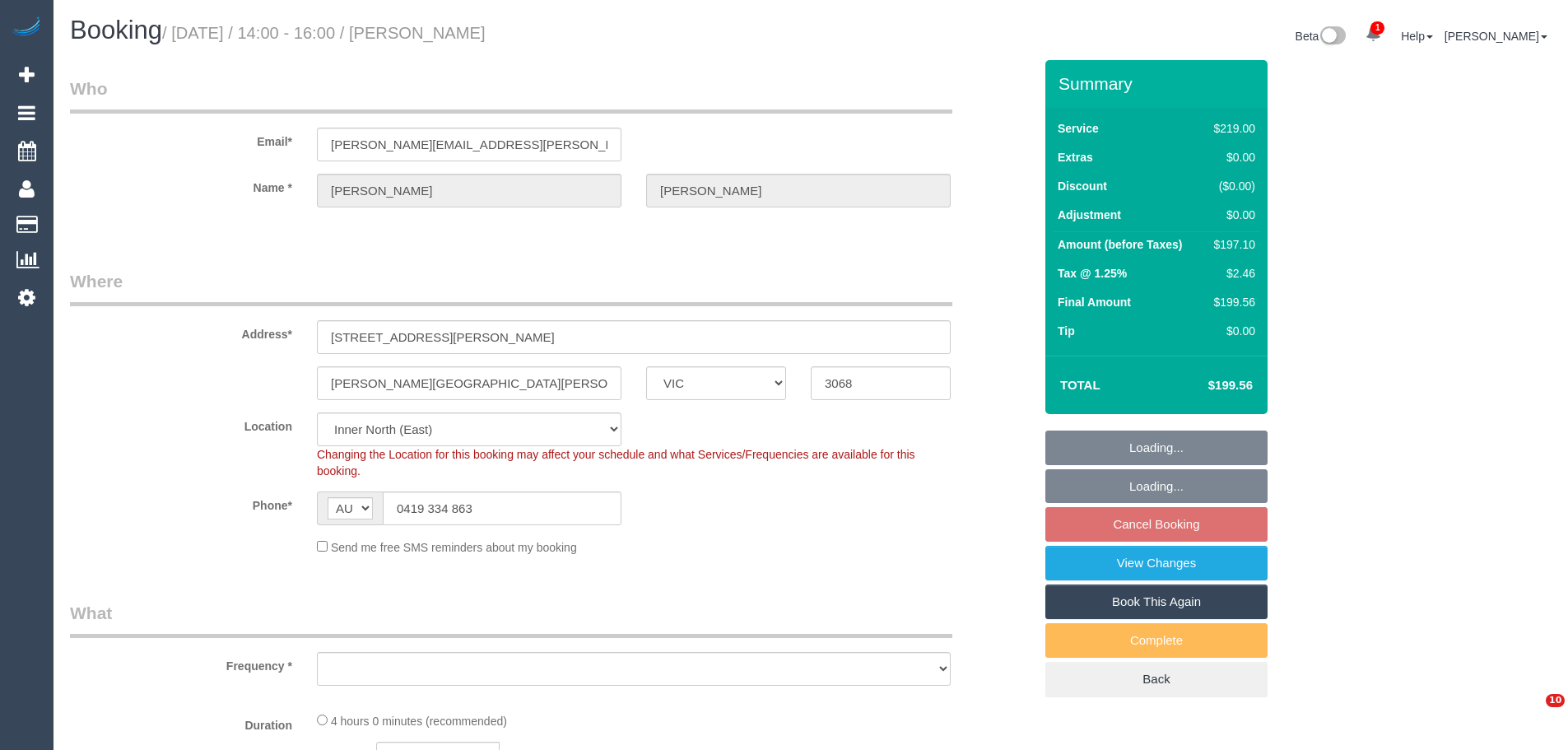
select select "VIC"
select select "string:stripe-pm_1QR1VY2GScqysDRVoihviz0p"
select select "object:812"
select select "spot5"
select select "number:27"
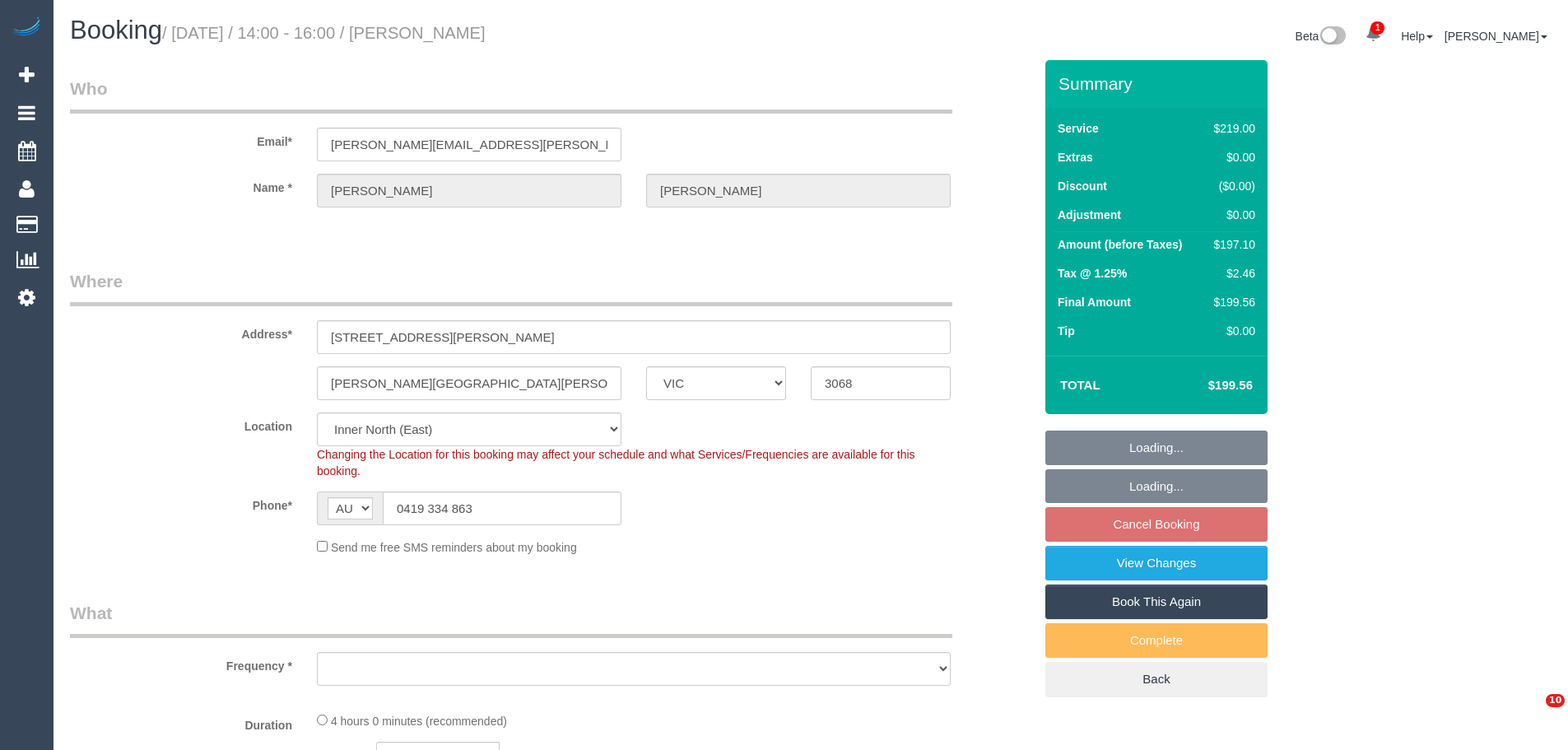
select select "number:14"
select select "number:19"
select select "number:25"
select select "number:34"
select select "number:11"
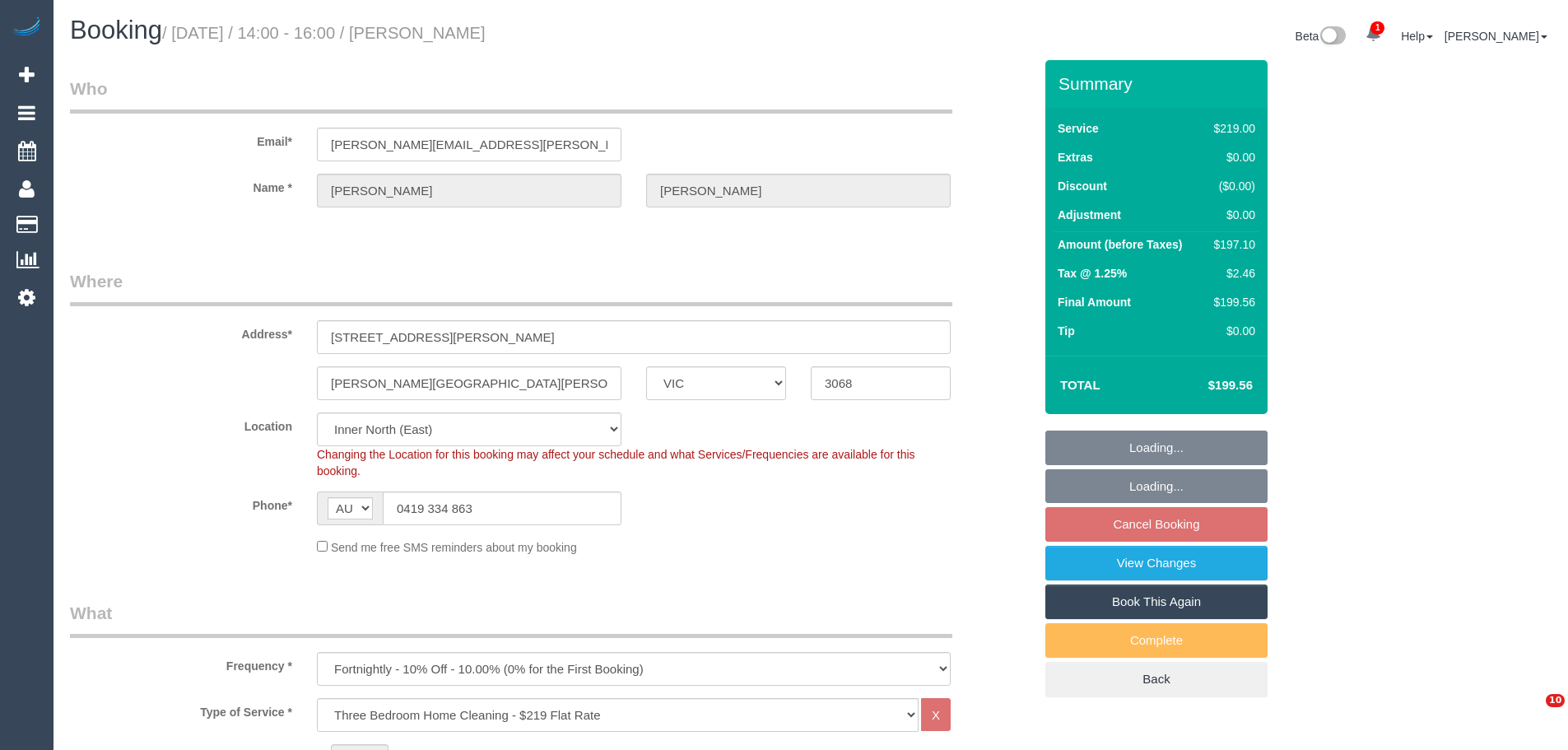
select select "VIC"
select select "string:stripe-pm_1QR1VY2GScqysDRVoihviz0p"
select select "number:27"
select select "number:14"
select select "number:19"
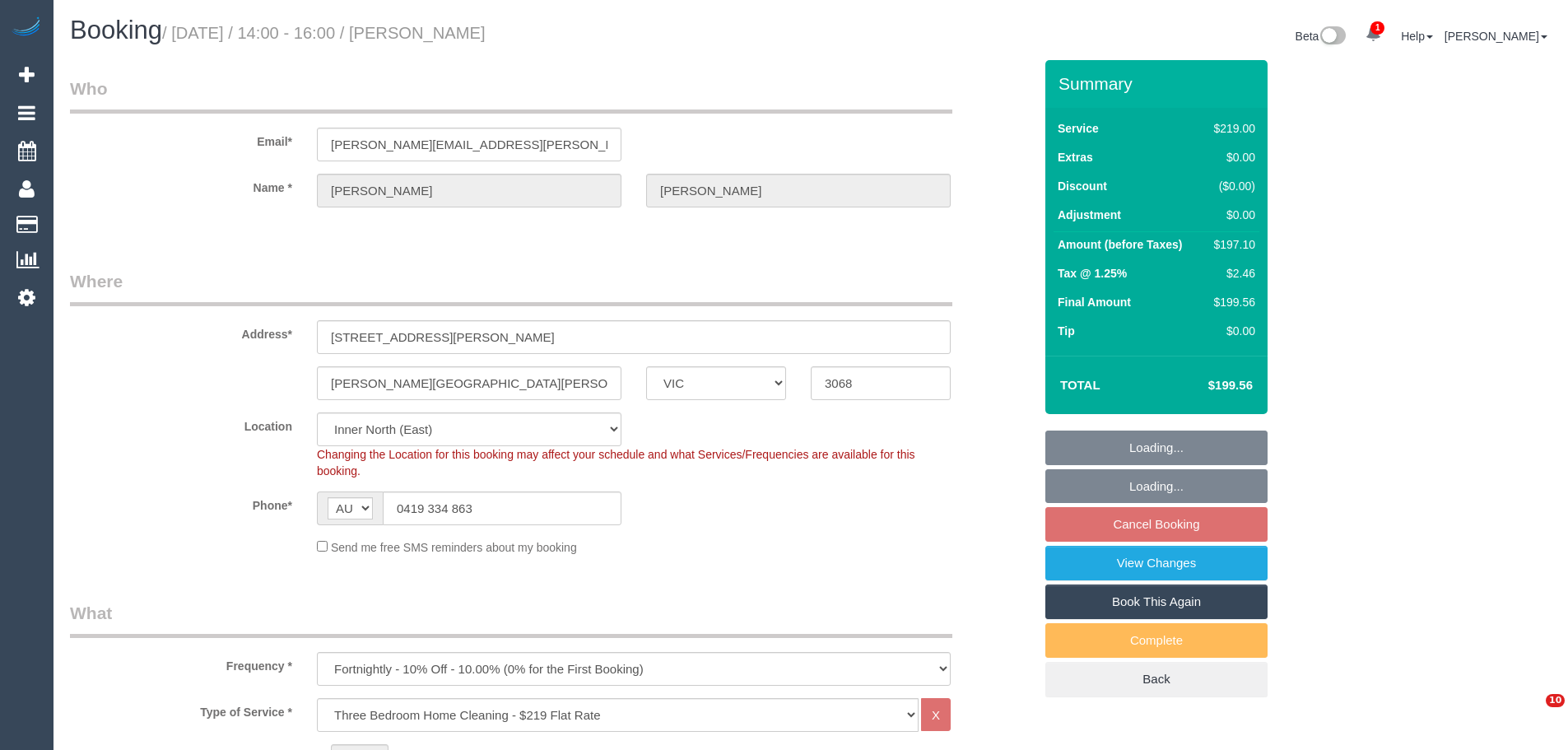
select select "number:25"
select select "number:34"
select select "number:11"
select select "spot5"
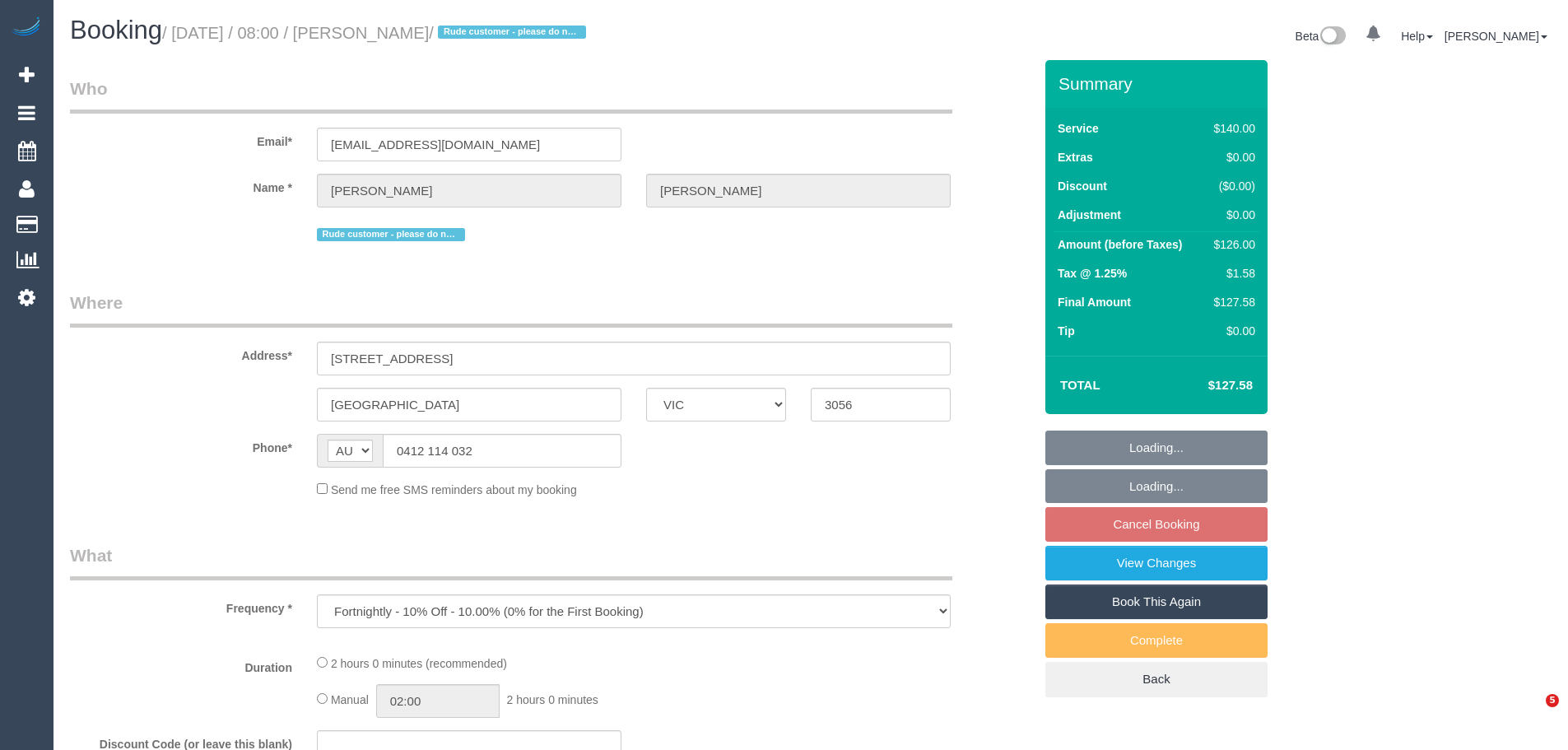
select select "VIC"
select select "string:stripe-card_1EqBSE2GScqysDRVWSTt6oYp"
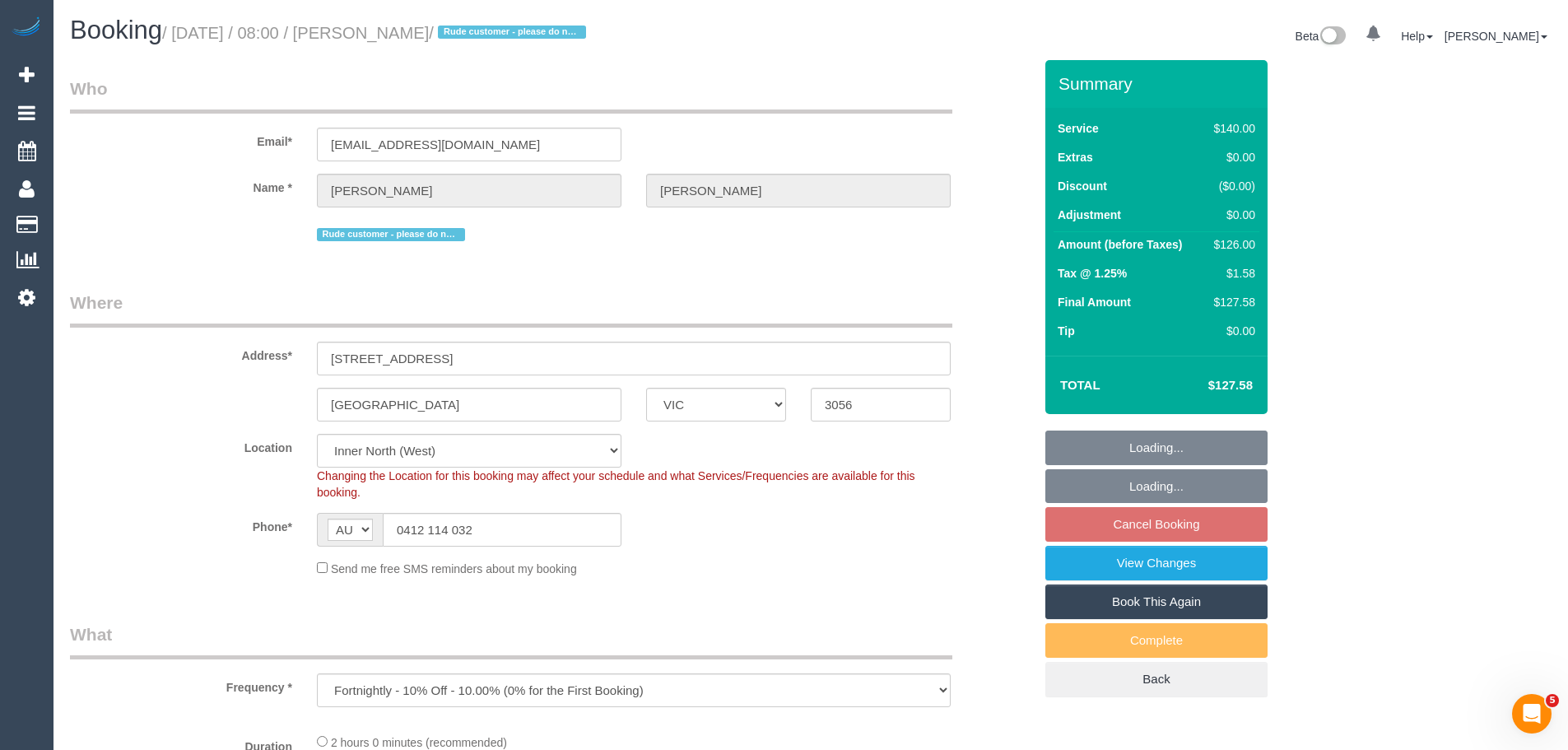
select select "object:564"
select select "number:32"
select select "number:35"
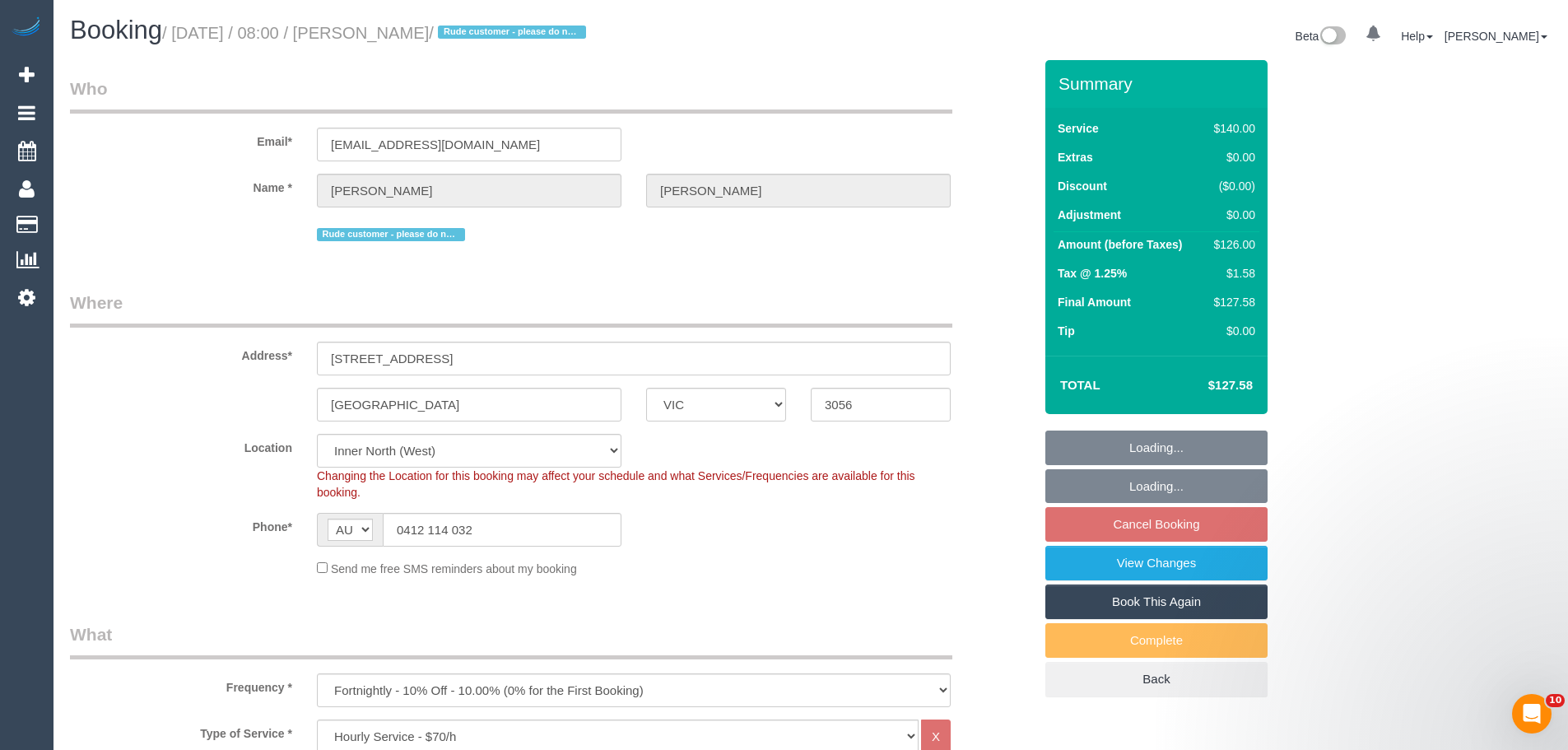
select select "20515"
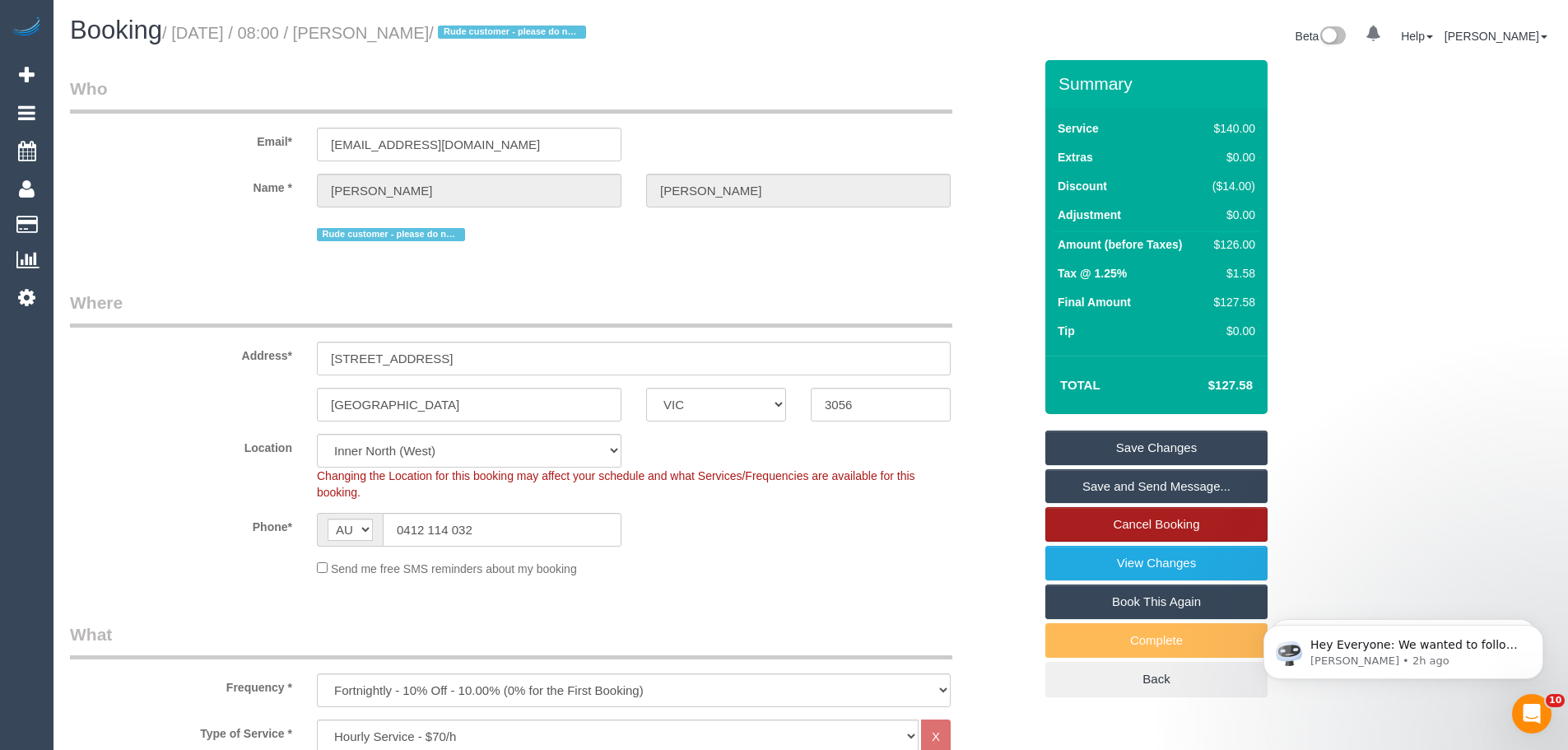
click at [1111, 527] on link "Cancel Booking" at bounding box center [1156, 525] width 222 height 34
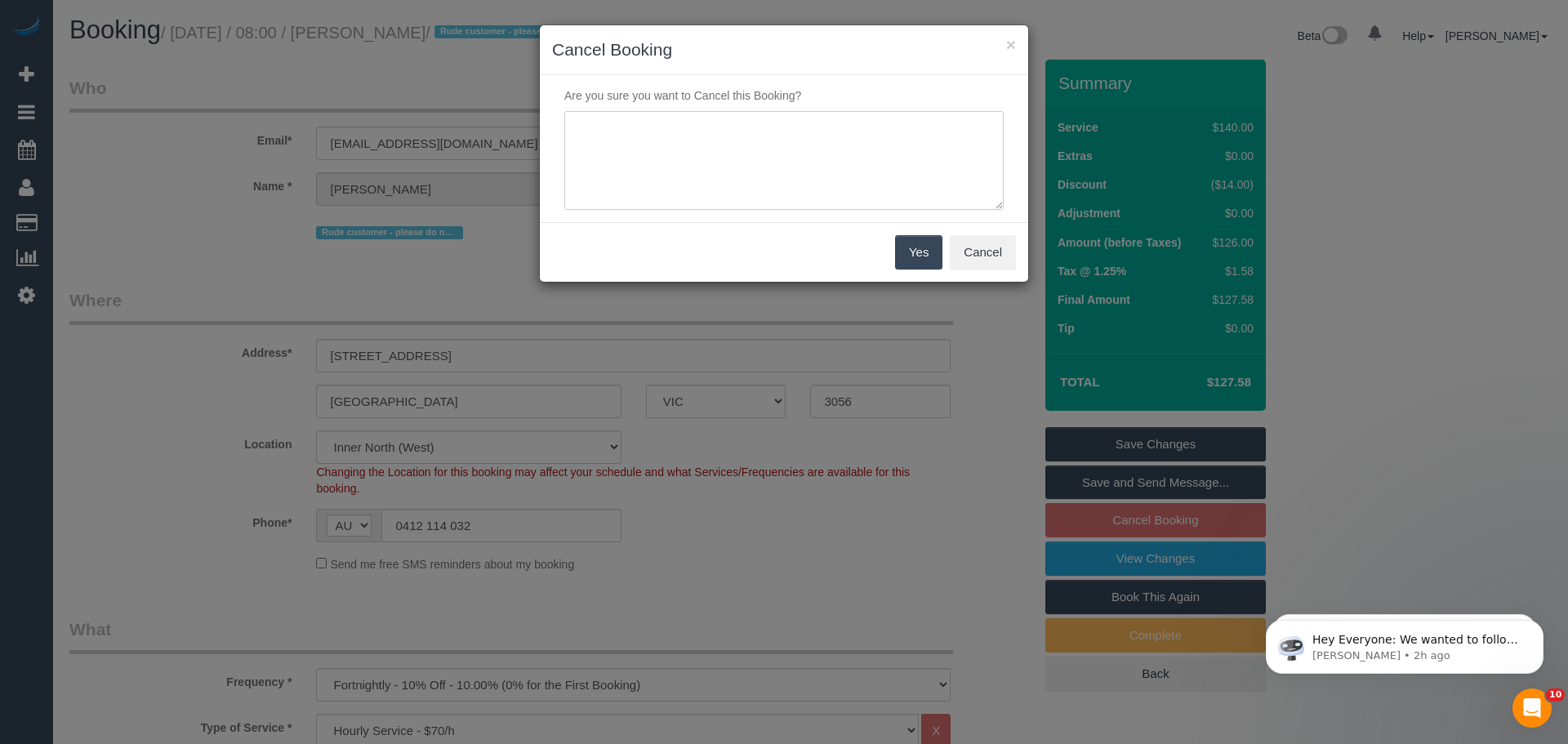
click at [712, 132] on textarea at bounding box center [783, 161] width 439 height 100
type textarea "skipping while regular cleaner is away - Via email CE"
click at [920, 254] on button "Yes" at bounding box center [918, 252] width 47 height 34
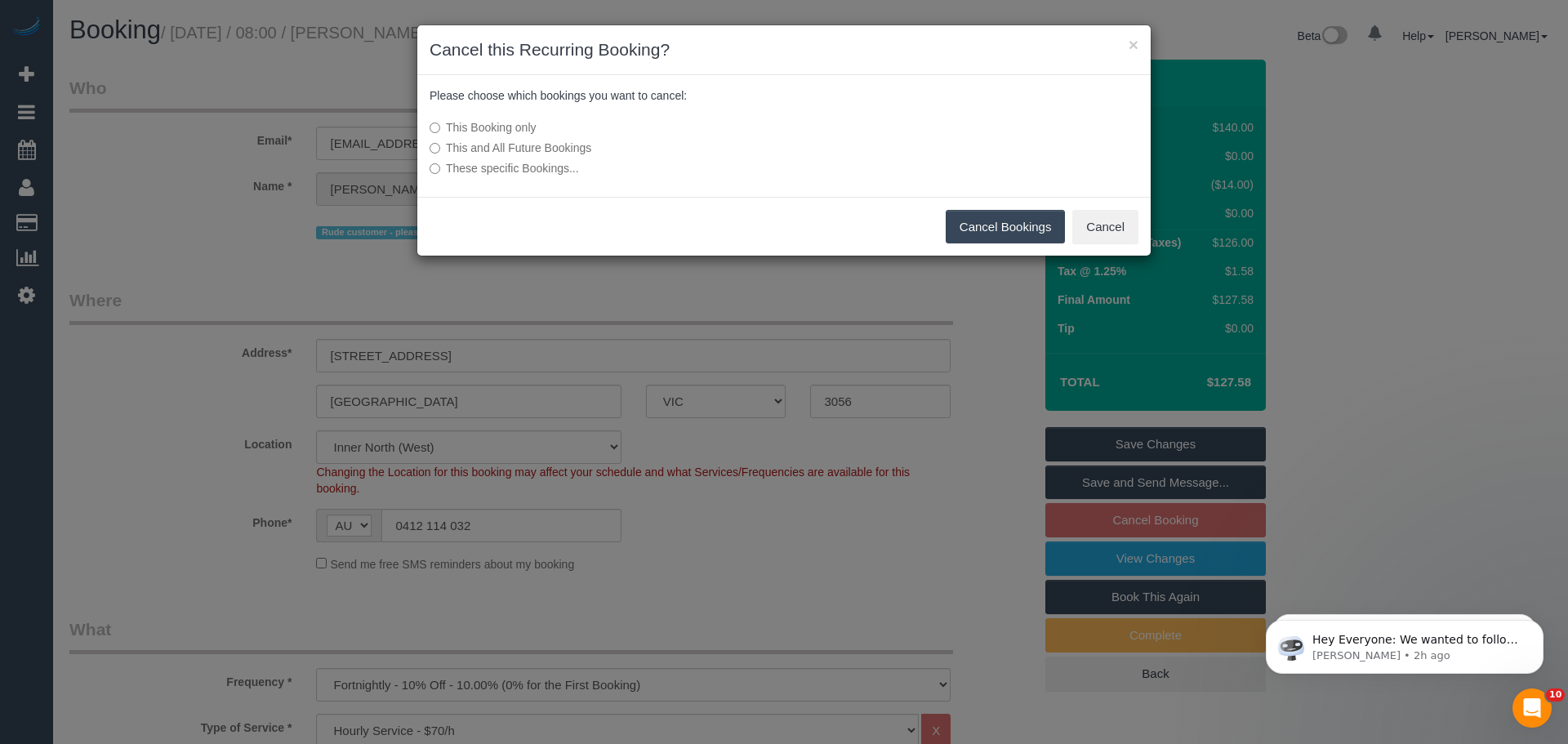
click at [974, 231] on button "Cancel Bookings" at bounding box center [1005, 227] width 120 height 34
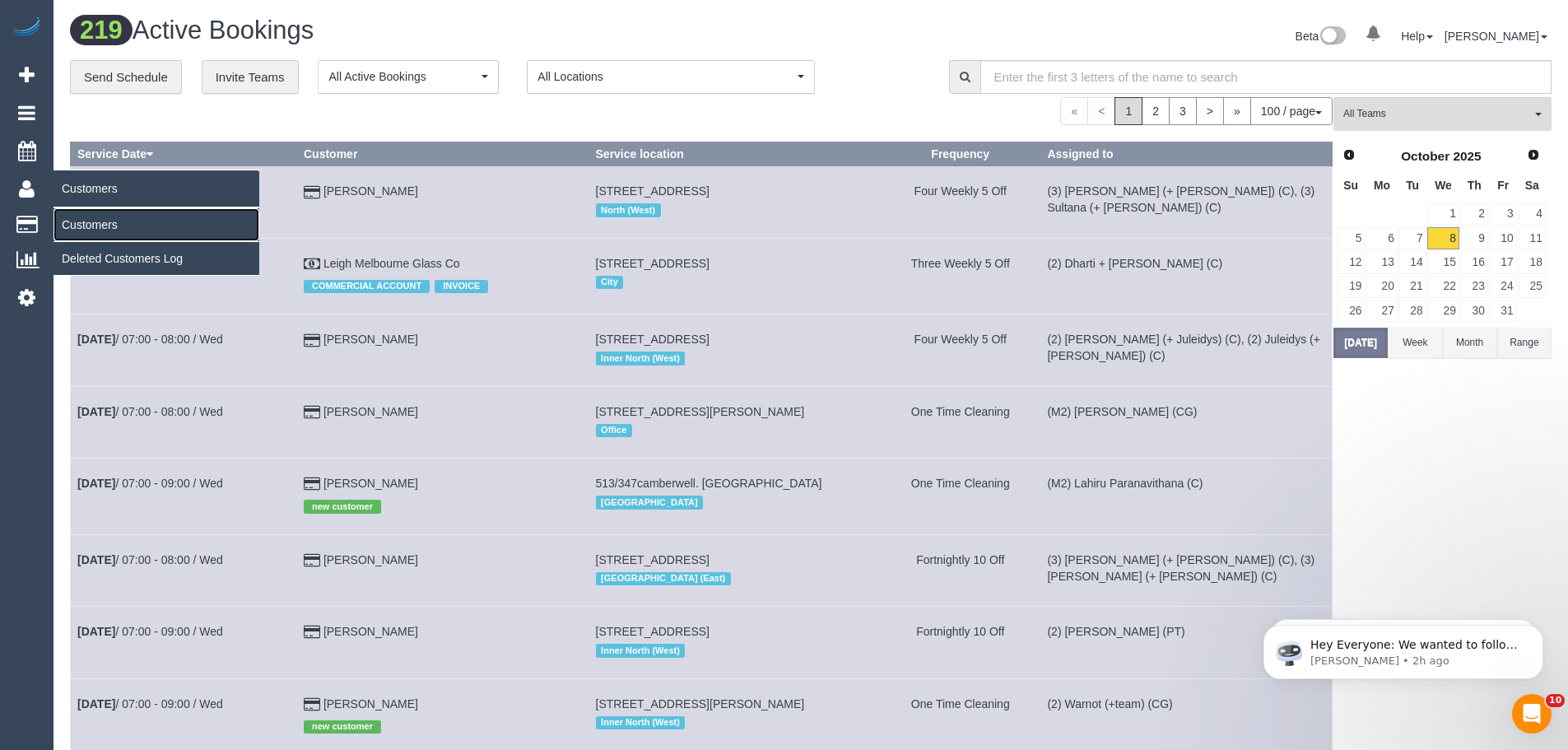
click at [99, 221] on link "Customers" at bounding box center [156, 225] width 206 height 33
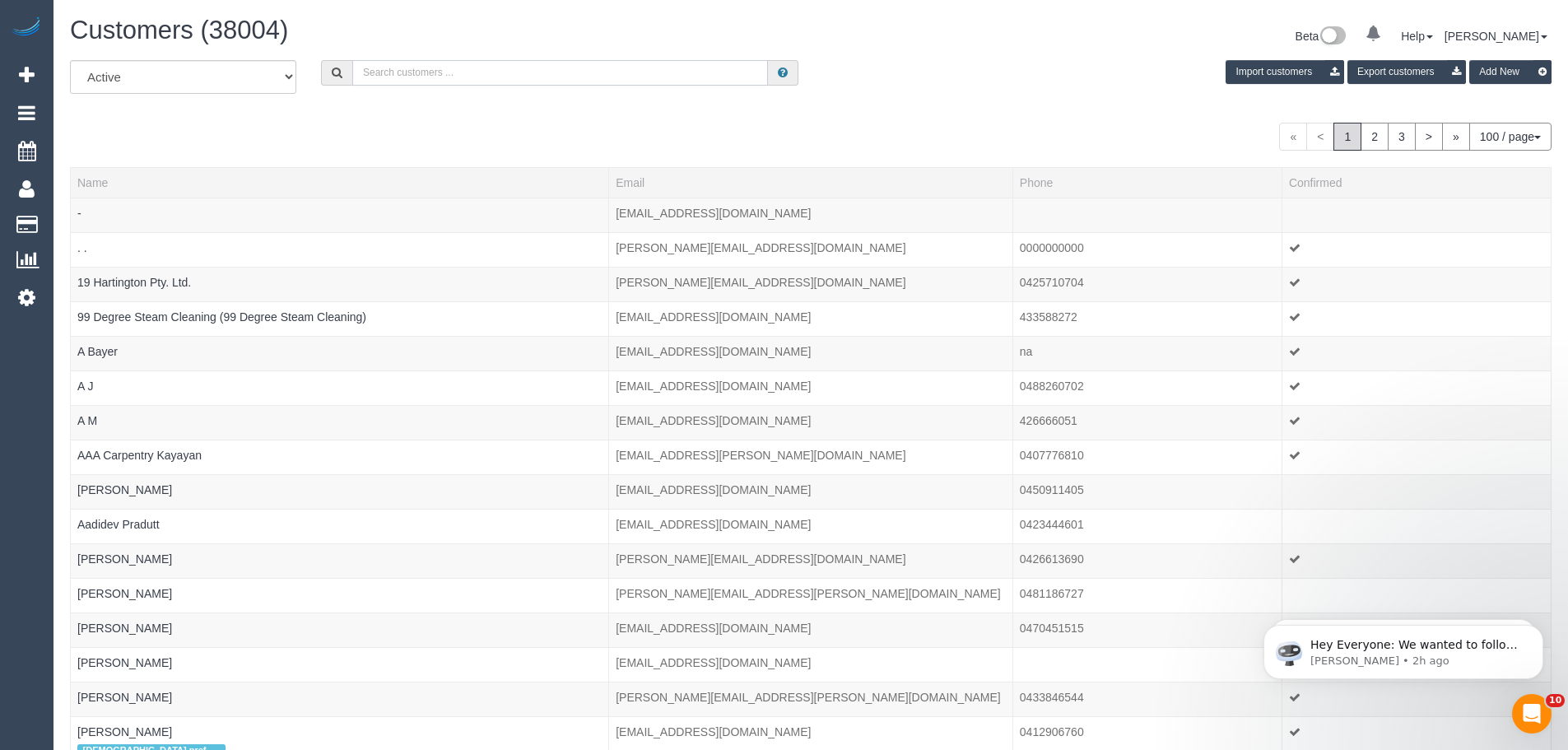
click at [584, 78] on input "text" at bounding box center [559, 73] width 416 height 25
paste input "dlcoghlan@me.com"
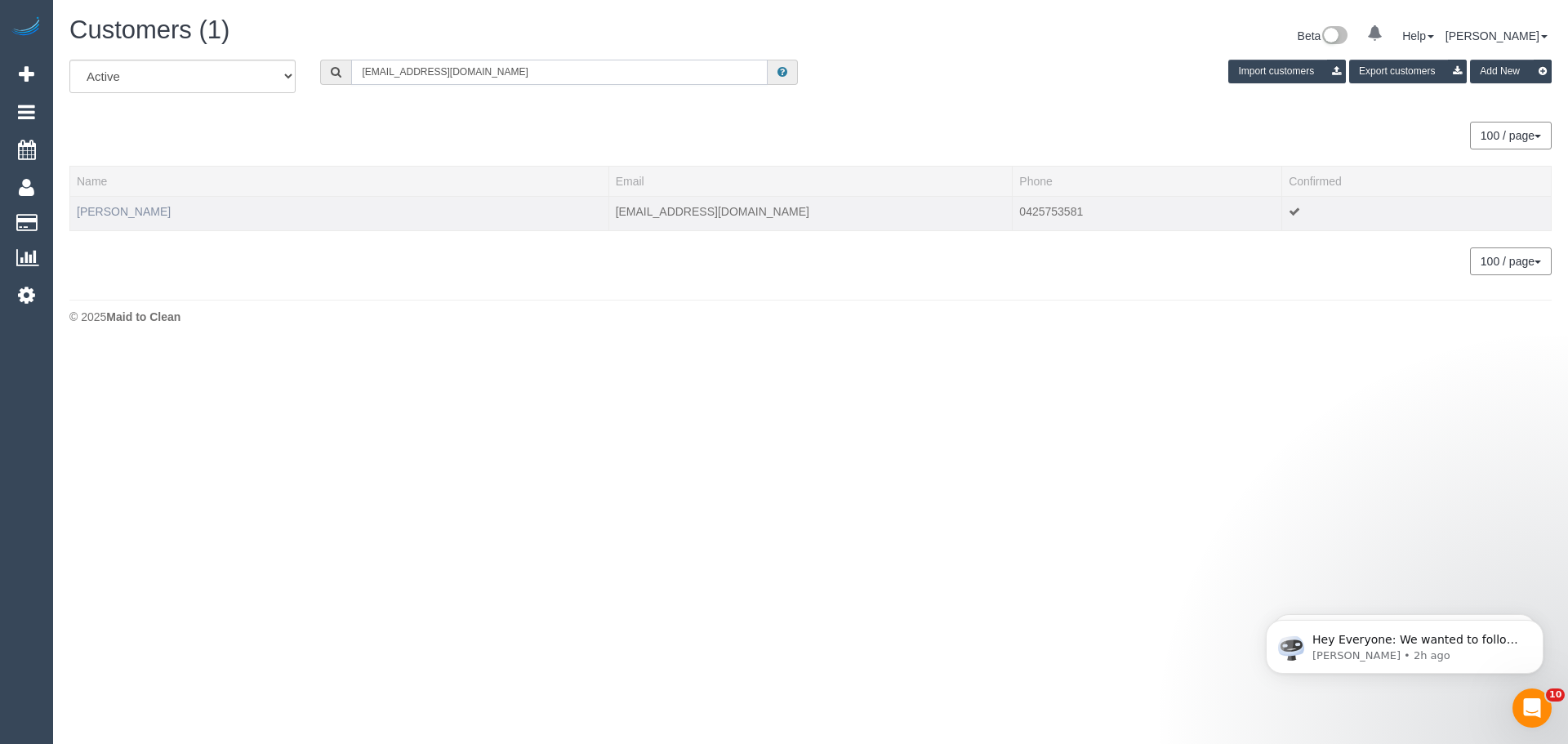
type input "dlcoghlan@me.com"
click at [110, 205] on link "Darren Coghlan" at bounding box center [123, 211] width 94 height 13
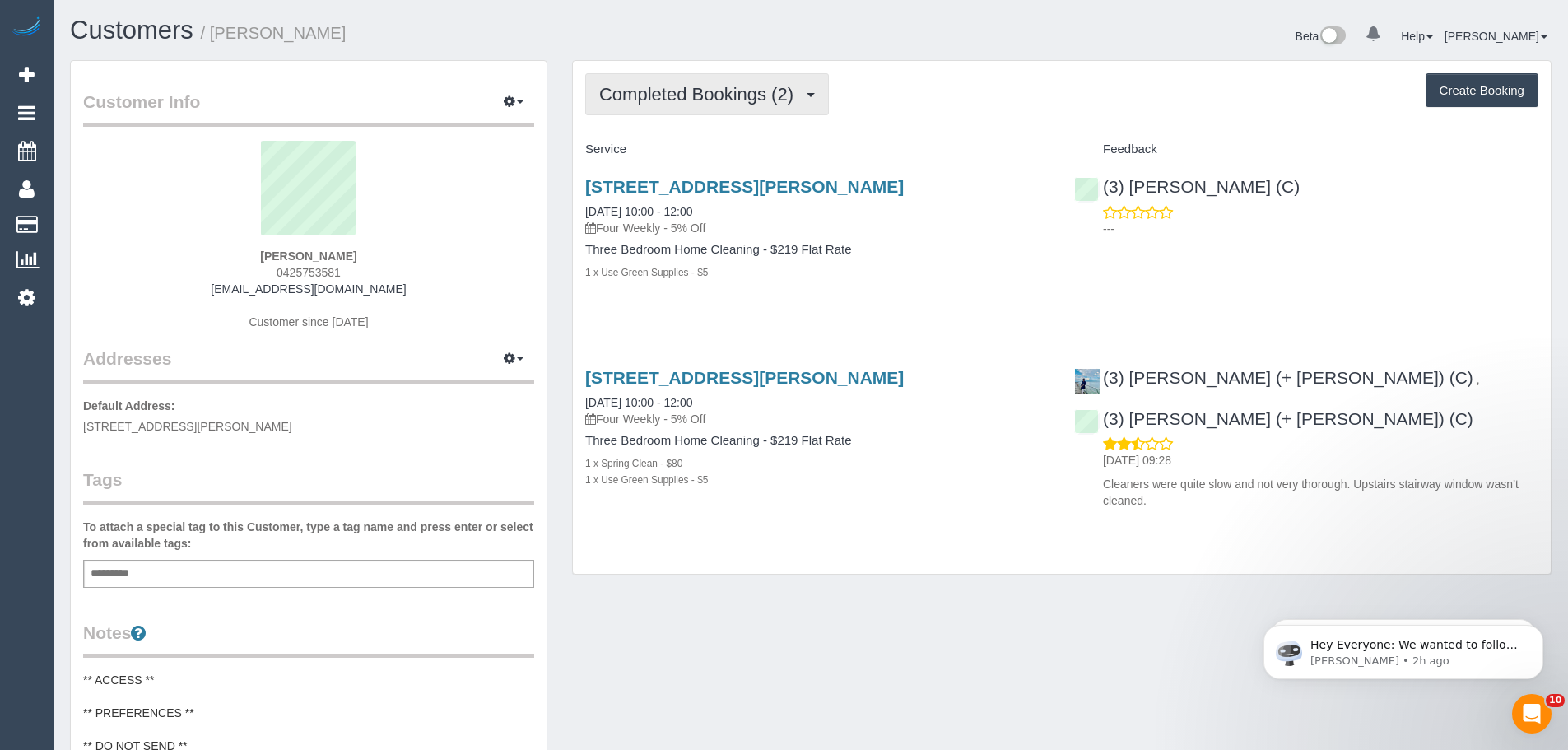
click at [675, 90] on span "Completed Bookings (2)" at bounding box center [700, 93] width 202 height 21
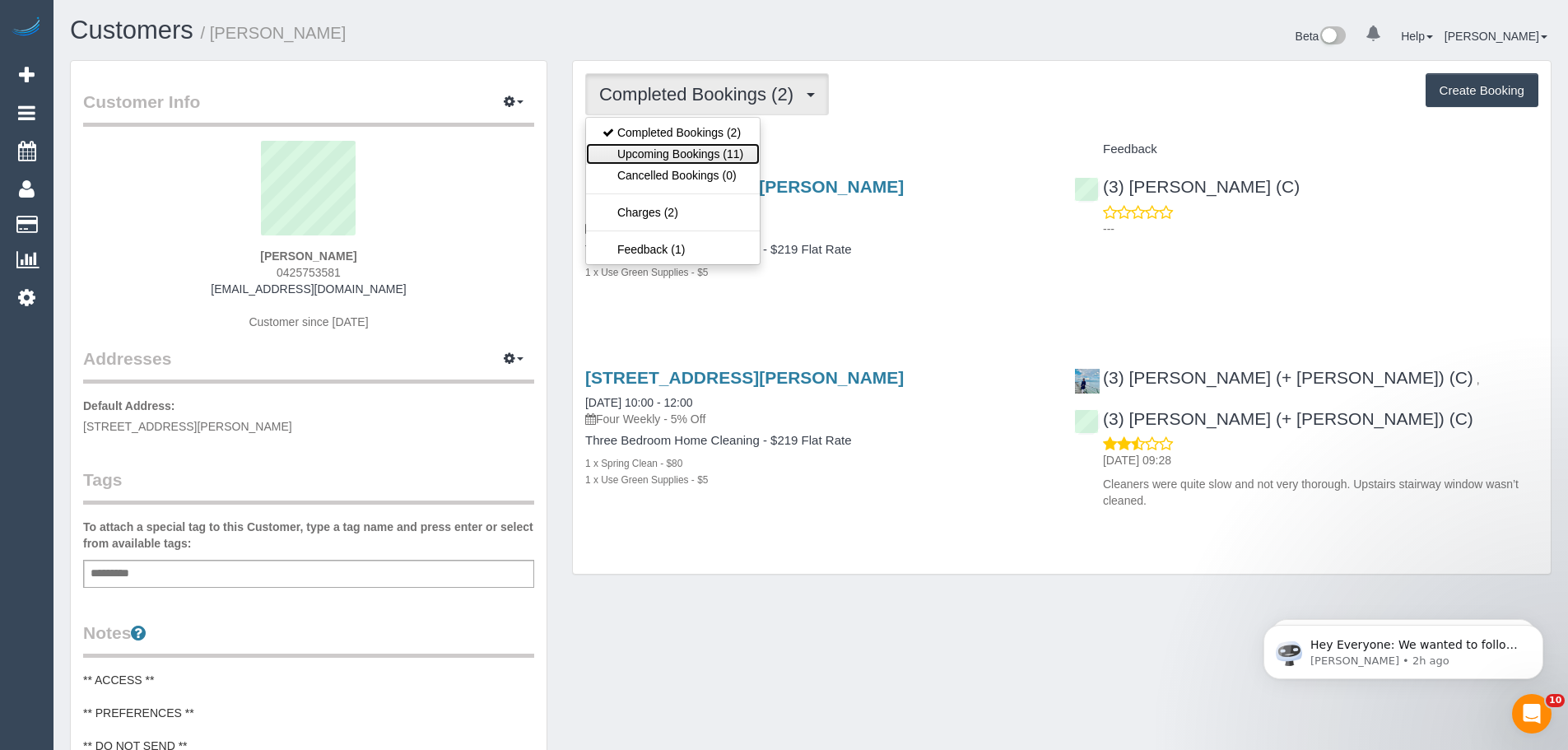
click at [653, 157] on link "Upcoming Bookings (11)" at bounding box center [673, 154] width 173 height 22
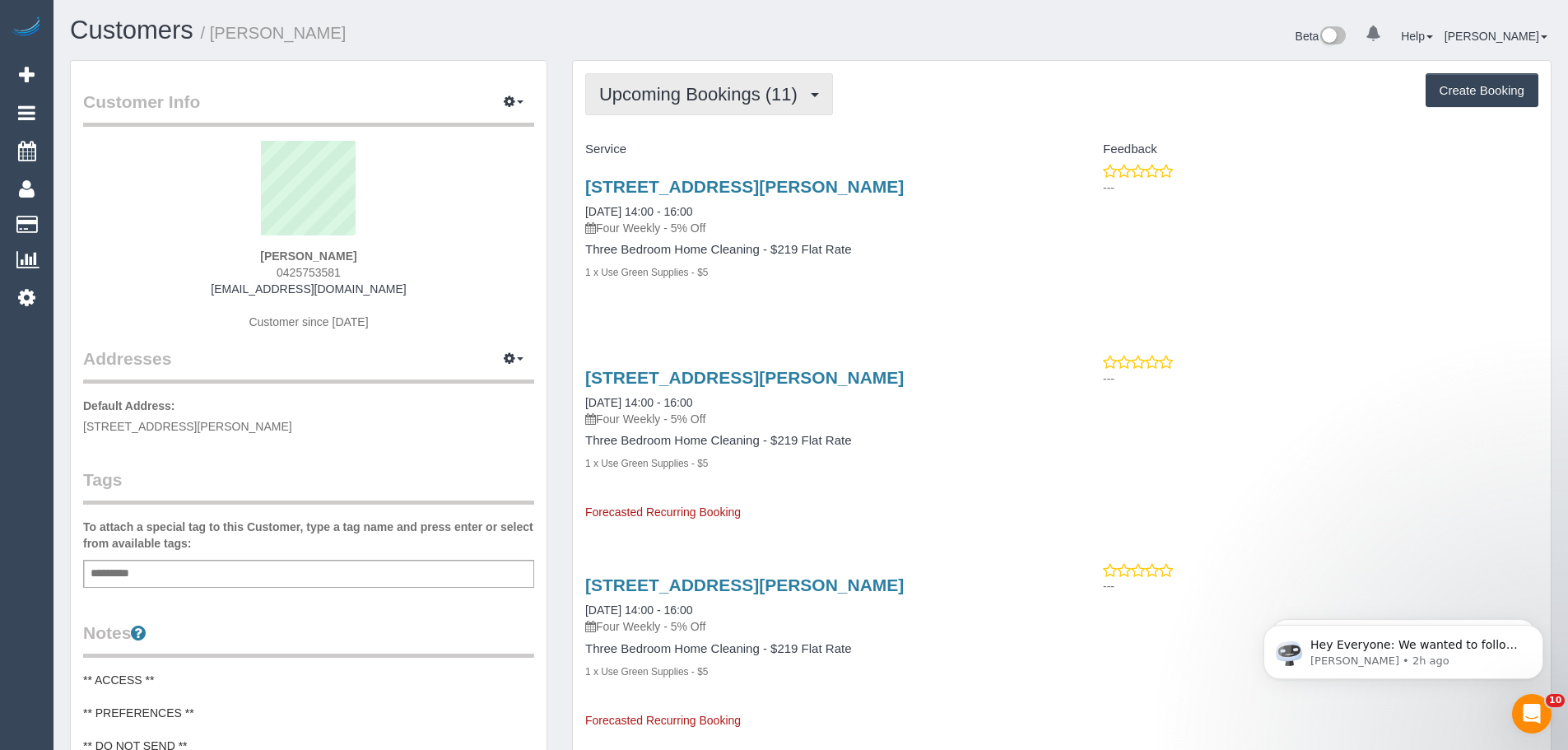
click at [694, 93] on span "Upcoming Bookings (11)" at bounding box center [702, 93] width 207 height 21
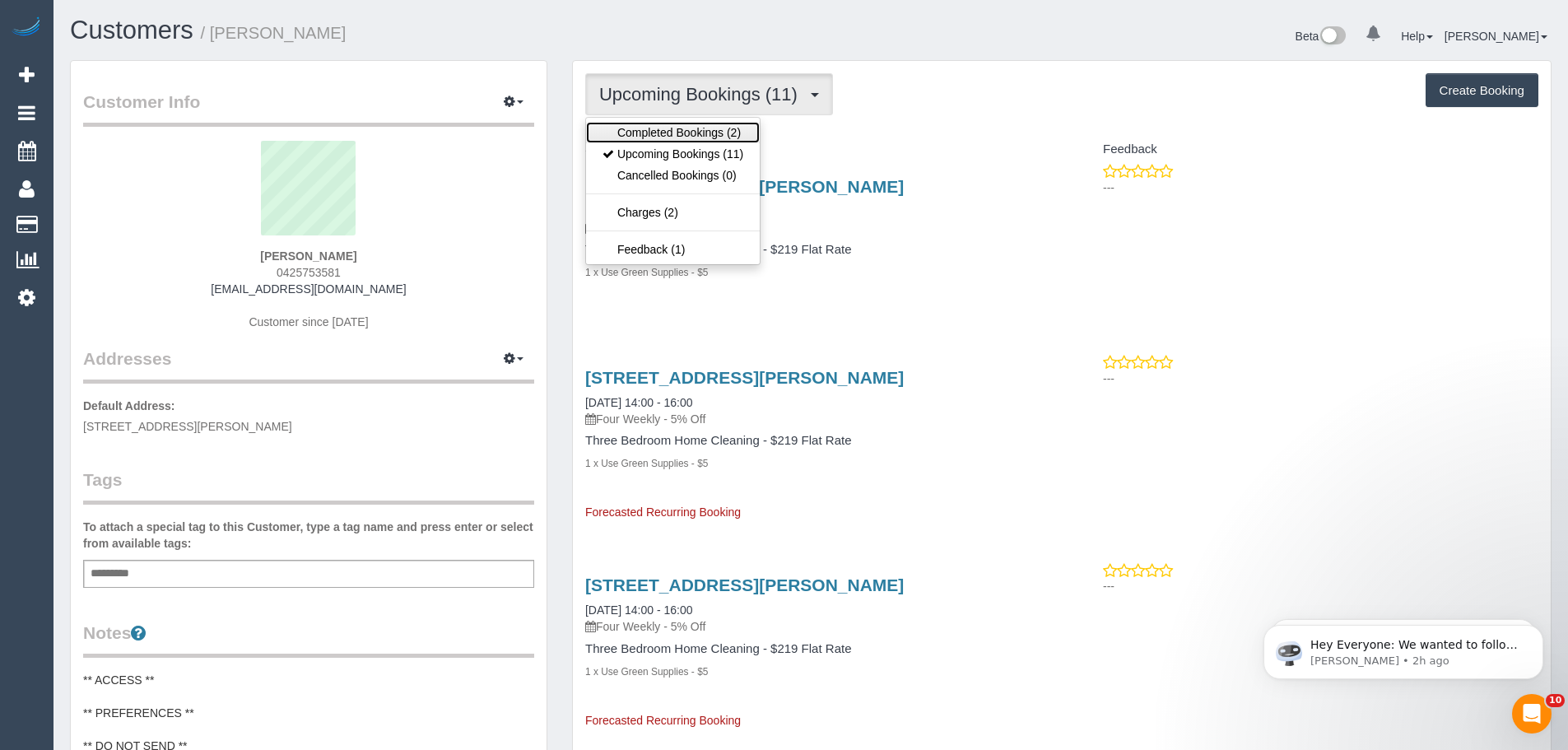
click at [695, 132] on link "Completed Bookings (2)" at bounding box center [673, 133] width 173 height 22
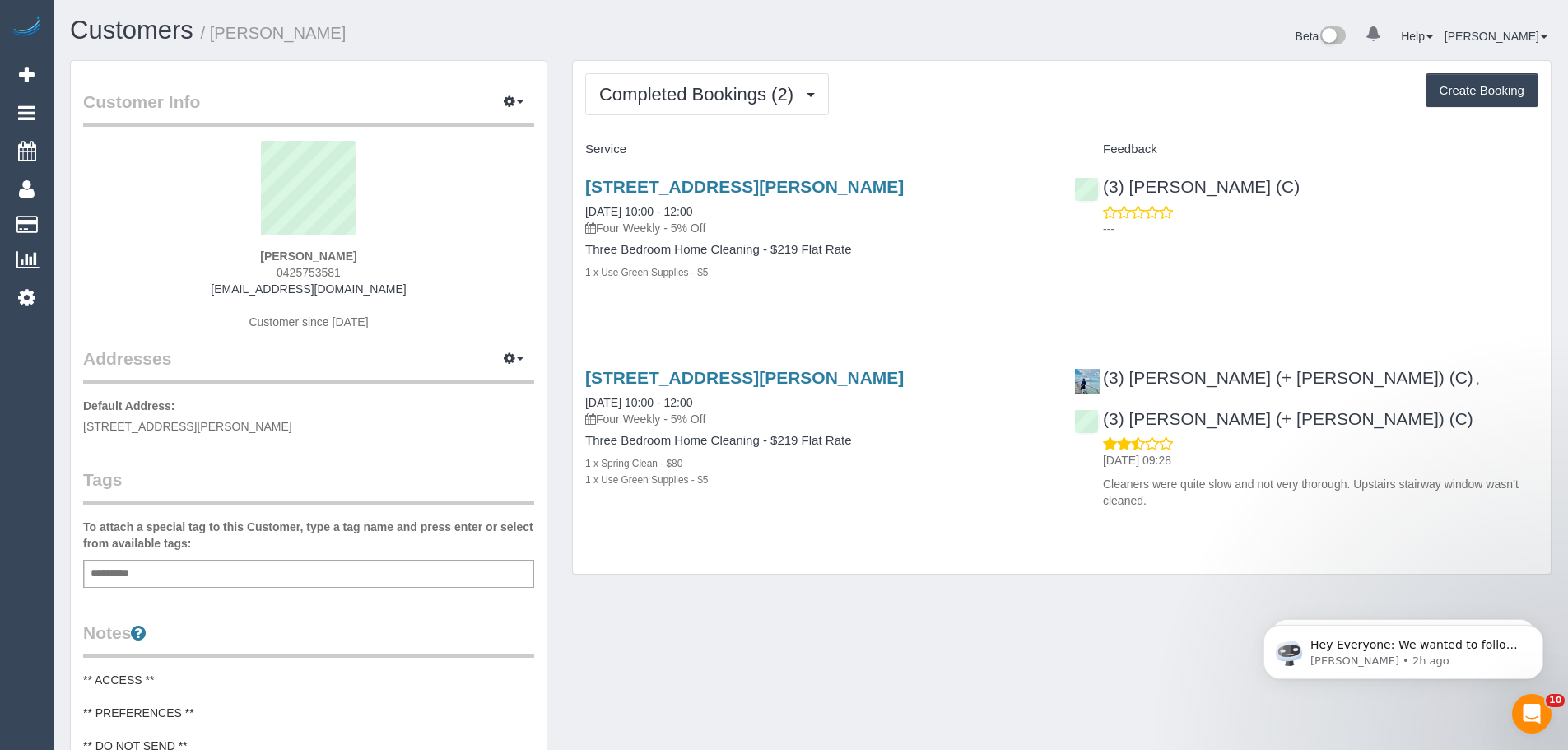
drag, startPoint x: 409, startPoint y: 243, endPoint x: 233, endPoint y: 251, distance: 176.2
click at [233, 251] on div "Darren Coghlan 0425753581 dlcoghlan@me.com Customer since 2025" at bounding box center [309, 243] width 451 height 206
drag, startPoint x: 383, startPoint y: 254, endPoint x: 221, endPoint y: 245, distance: 162.2
click at [222, 245] on div "Darren Coghlan 0425753581 dlcoghlan@me.com Customer since 2025" at bounding box center [309, 243] width 451 height 206
copy div "Darren Coghlan"
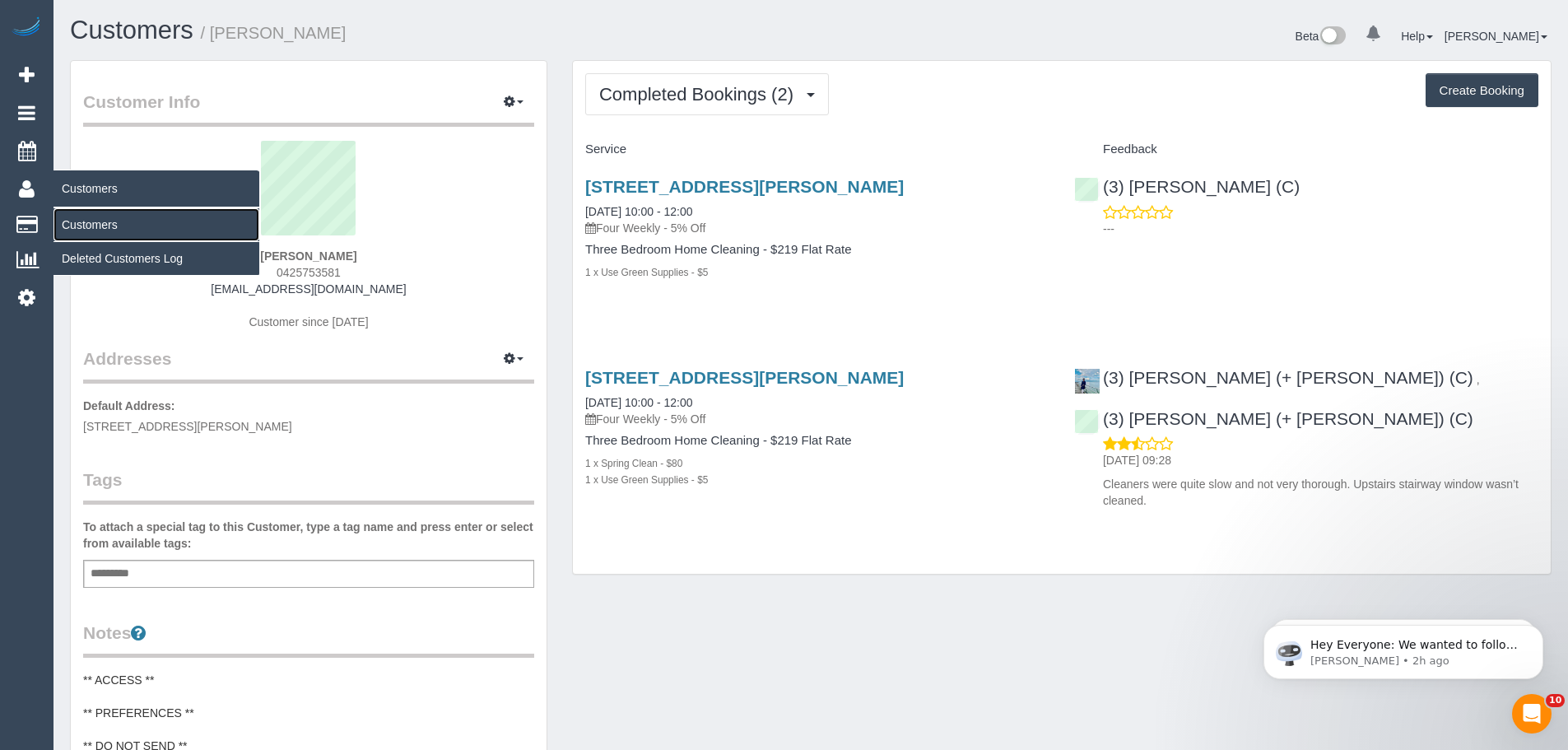
click at [87, 220] on link "Customers" at bounding box center [156, 225] width 206 height 33
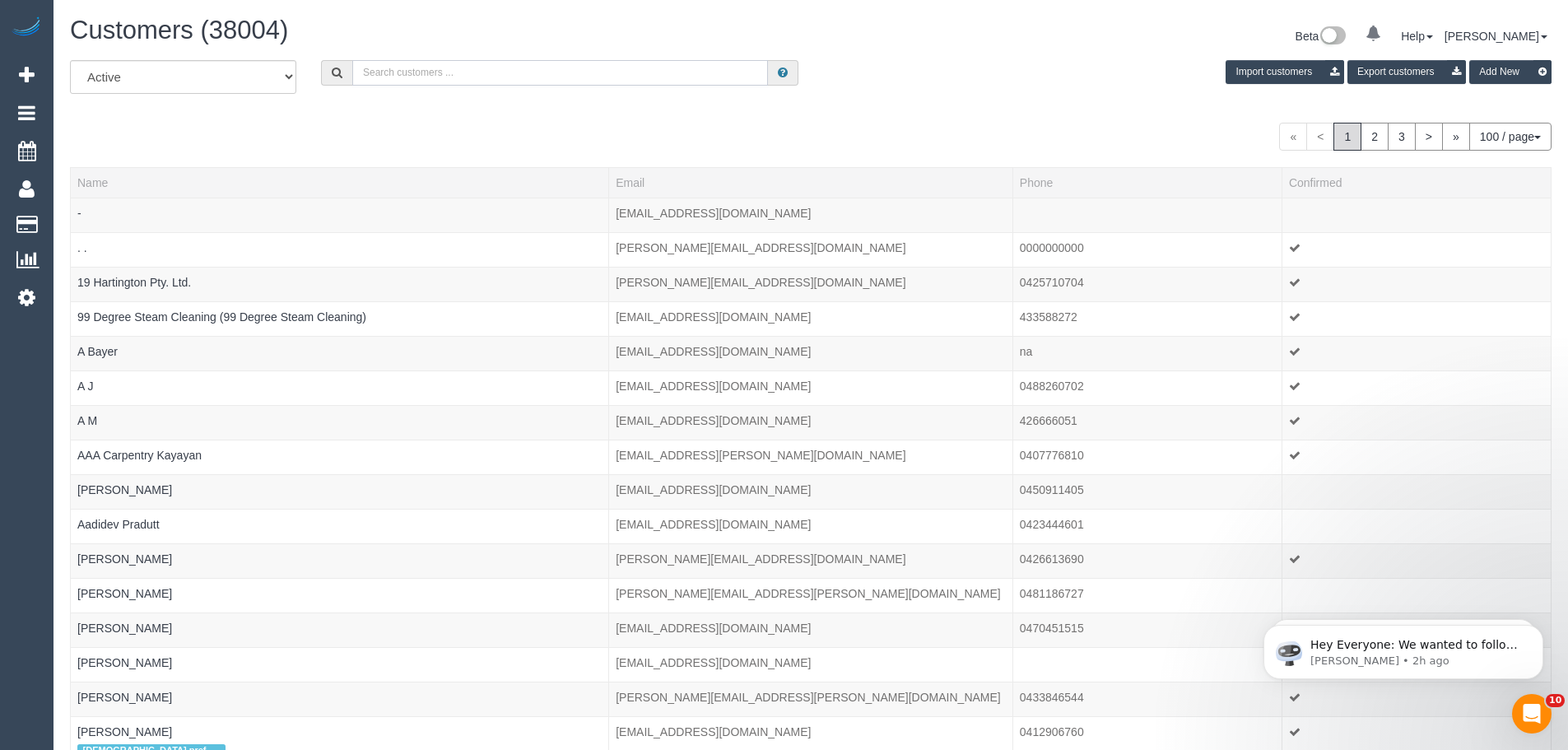
click at [426, 72] on input "text" at bounding box center [559, 73] width 416 height 25
paste input "Darren Coghlan"
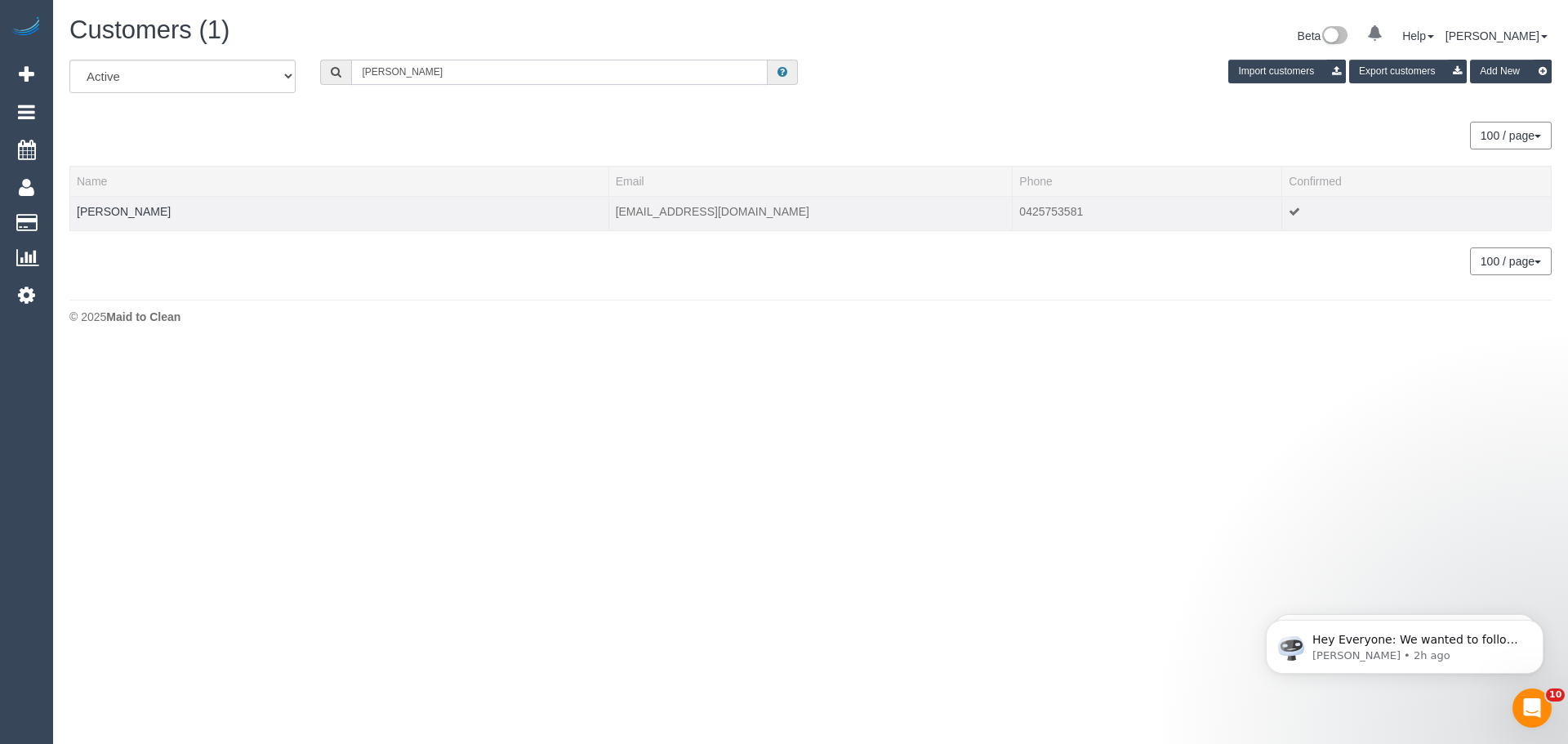
type input "Darren Coghlan"
drag, startPoint x: 165, startPoint y: 215, endPoint x: 64, endPoint y: 214, distance: 101.0
click at [64, 214] on div "All Active Archived Darren Coghlan Import customers Export customers Add New 10…" at bounding box center [810, 176] width 1507 height 232
click at [188, 211] on td "Darren Coghlan" at bounding box center [339, 213] width 539 height 34
drag, startPoint x: 132, startPoint y: 212, endPoint x: 75, endPoint y: 210, distance: 57.0
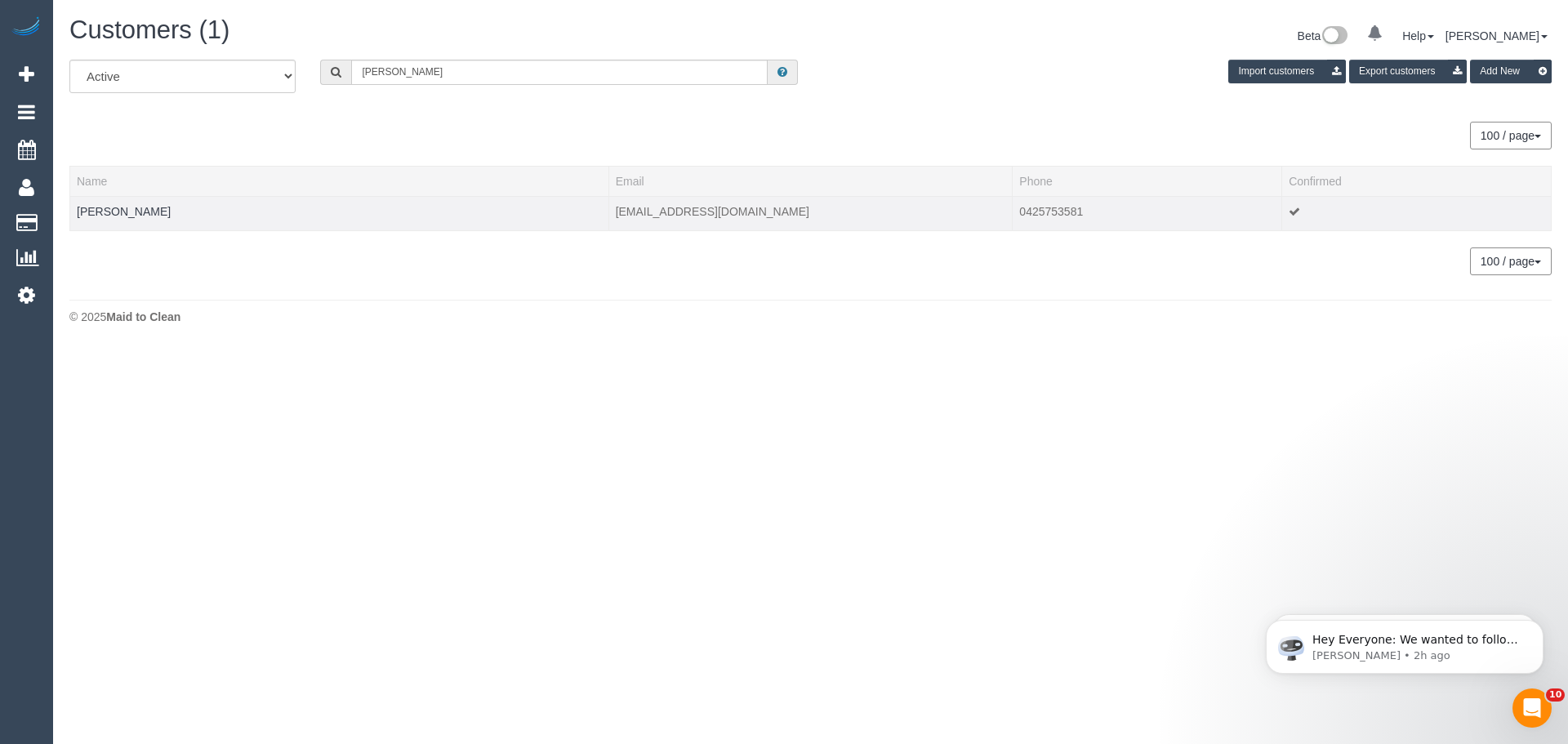
click at [75, 210] on td "Darren Coghlan" at bounding box center [339, 213] width 539 height 34
copy link "Darren Coghlan"
click at [110, 206] on link "Darren Coghlan" at bounding box center [123, 211] width 94 height 13
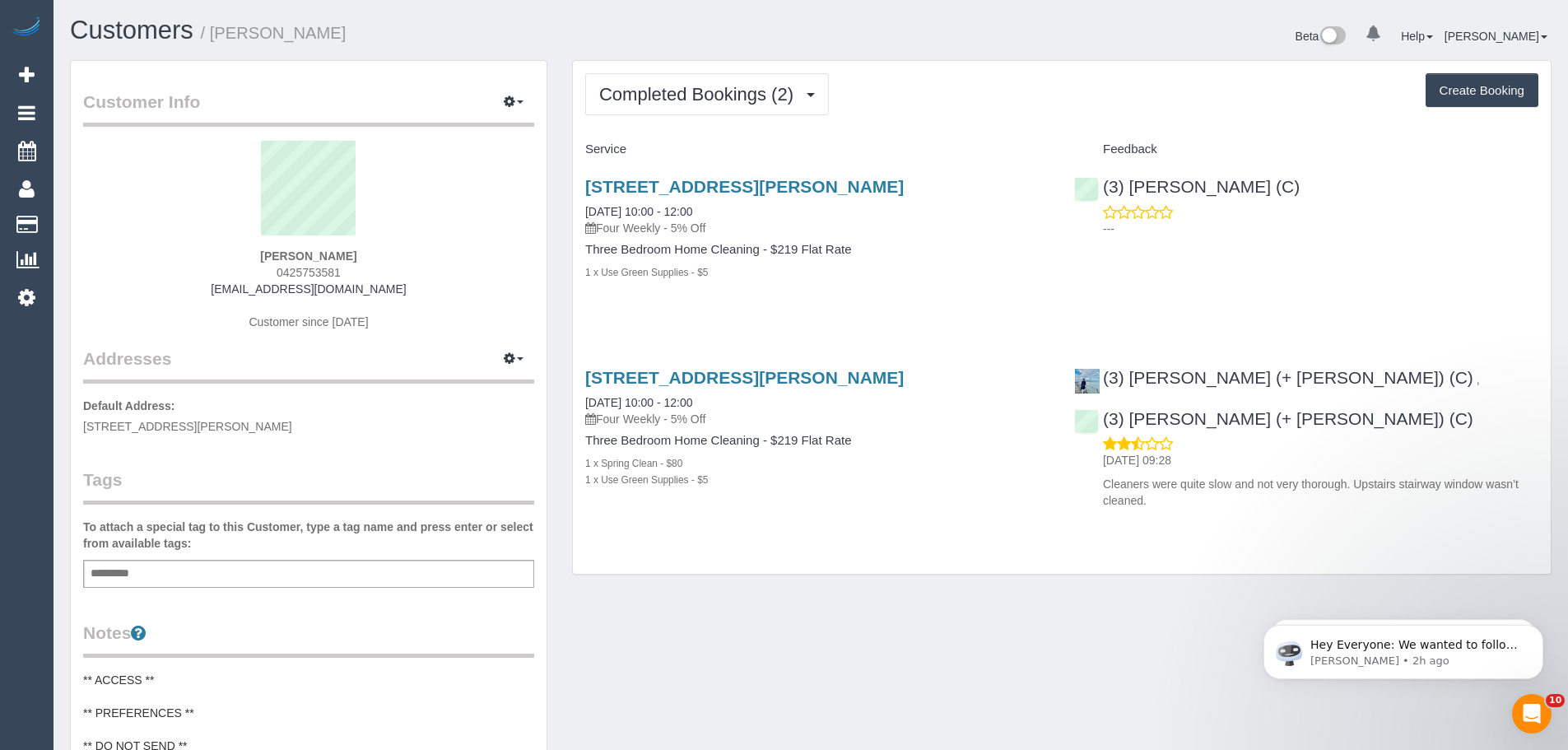
drag, startPoint x: 577, startPoint y: 181, endPoint x: 829, endPoint y: 287, distance: 273.4
click at [829, 287] on div "Unit 1, 52 Lorensen Avenue, Coburg North, VIC 3058 07/10/2025 10:00 - 12:00 Fou…" at bounding box center [817, 237] width 489 height 150
copy div "Unit 1, 52 Lorensen Avenue, Coburg North, VIC 3058 07/10/2025 10:00 - 12:00 Fou…"
click at [578, 181] on div "Unit 1, 52 Lorensen Avenue, Coburg North, VIC 3058 07/10/2025 10:00 - 12:00 Fou…" at bounding box center [817, 237] width 489 height 150
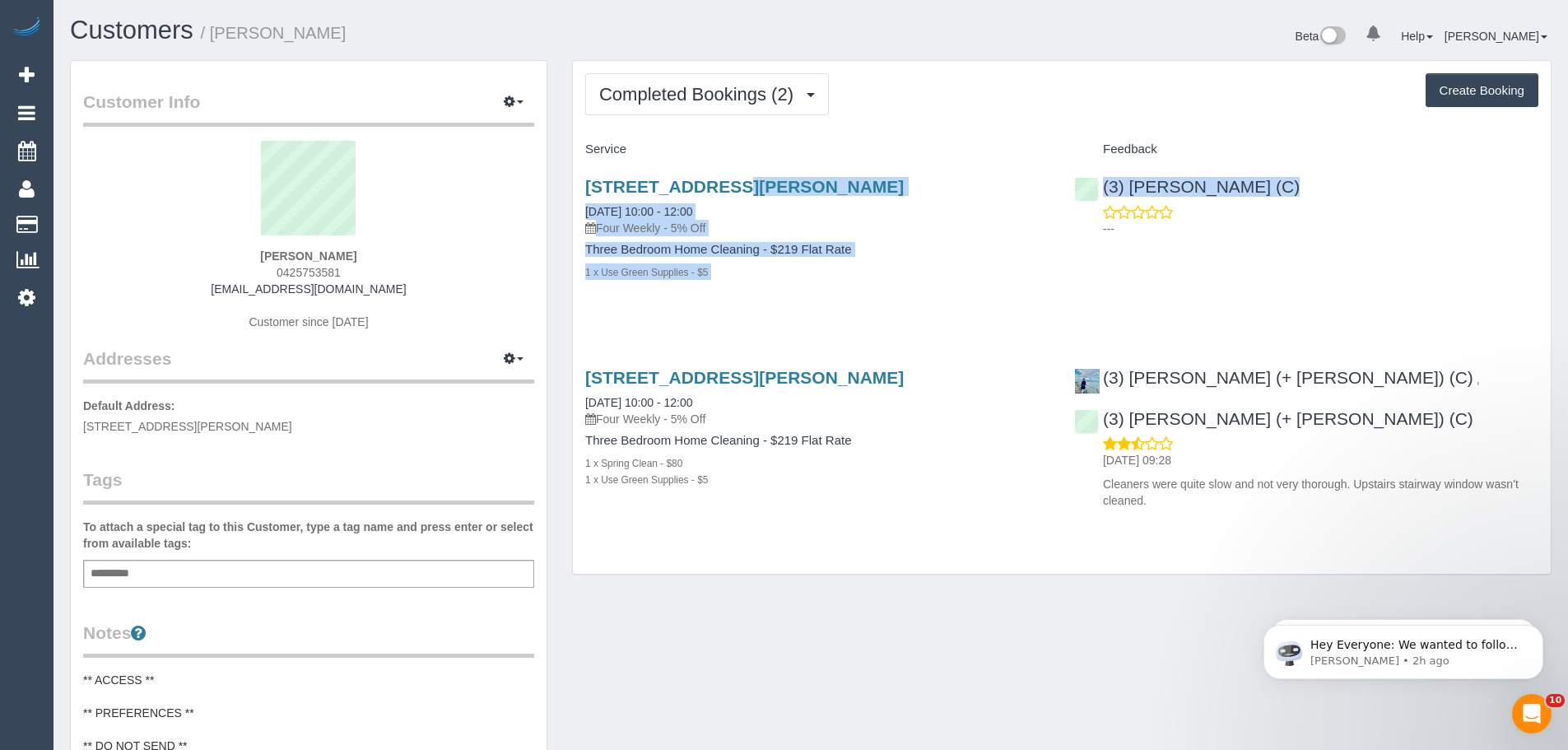
drag, startPoint x: 577, startPoint y: 181, endPoint x: 1317, endPoint y: 192, distance: 740.1
click at [1317, 192] on div "Unit 1, 52 Lorensen Avenue, Coburg North, VIC 3058 07/10/2025 10:00 - 12:00 Fou…" at bounding box center [1061, 237] width 978 height 150
drag, startPoint x: 375, startPoint y: 259, endPoint x: 269, endPoint y: 247, distance: 106.7
click at [269, 247] on div "Darren Coghlan 0425753581 dlcoghlan@me.com Customer since 2025" at bounding box center [309, 243] width 451 height 206
copy div "Darren Coghlan"
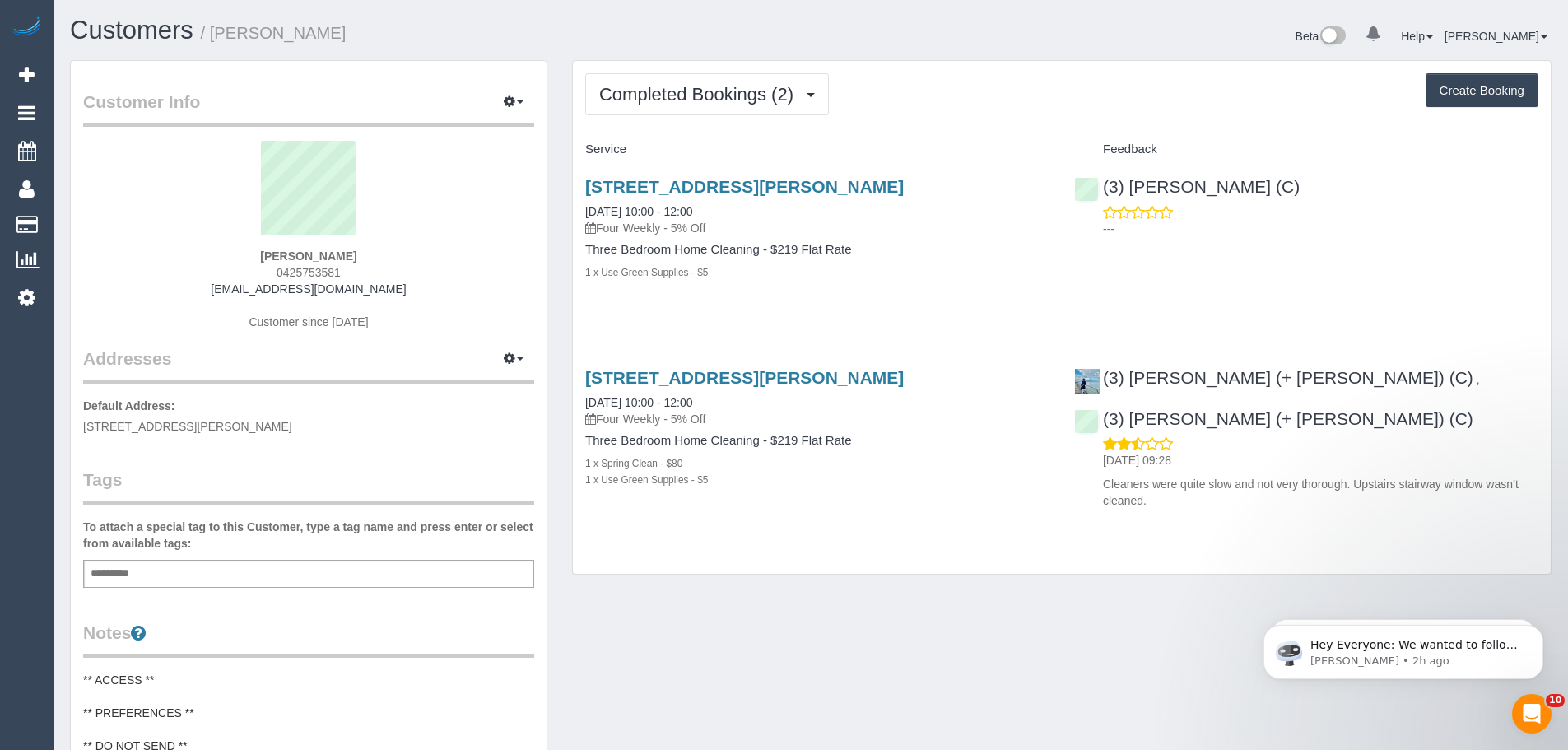
click at [309, 578] on div "Add a tag" at bounding box center [309, 573] width 451 height 28
drag, startPoint x: 370, startPoint y: 254, endPoint x: 225, endPoint y: 244, distance: 145.3
click at [225, 244] on div "Darren Coghlan 0425753581 dlcoghlan@me.com Customer since 2025" at bounding box center [309, 243] width 451 height 206
copy div "Darren Coghlan"
click at [1094, 178] on div "(3) John Maldeniya (C) ---" at bounding box center [1306, 203] width 489 height 81
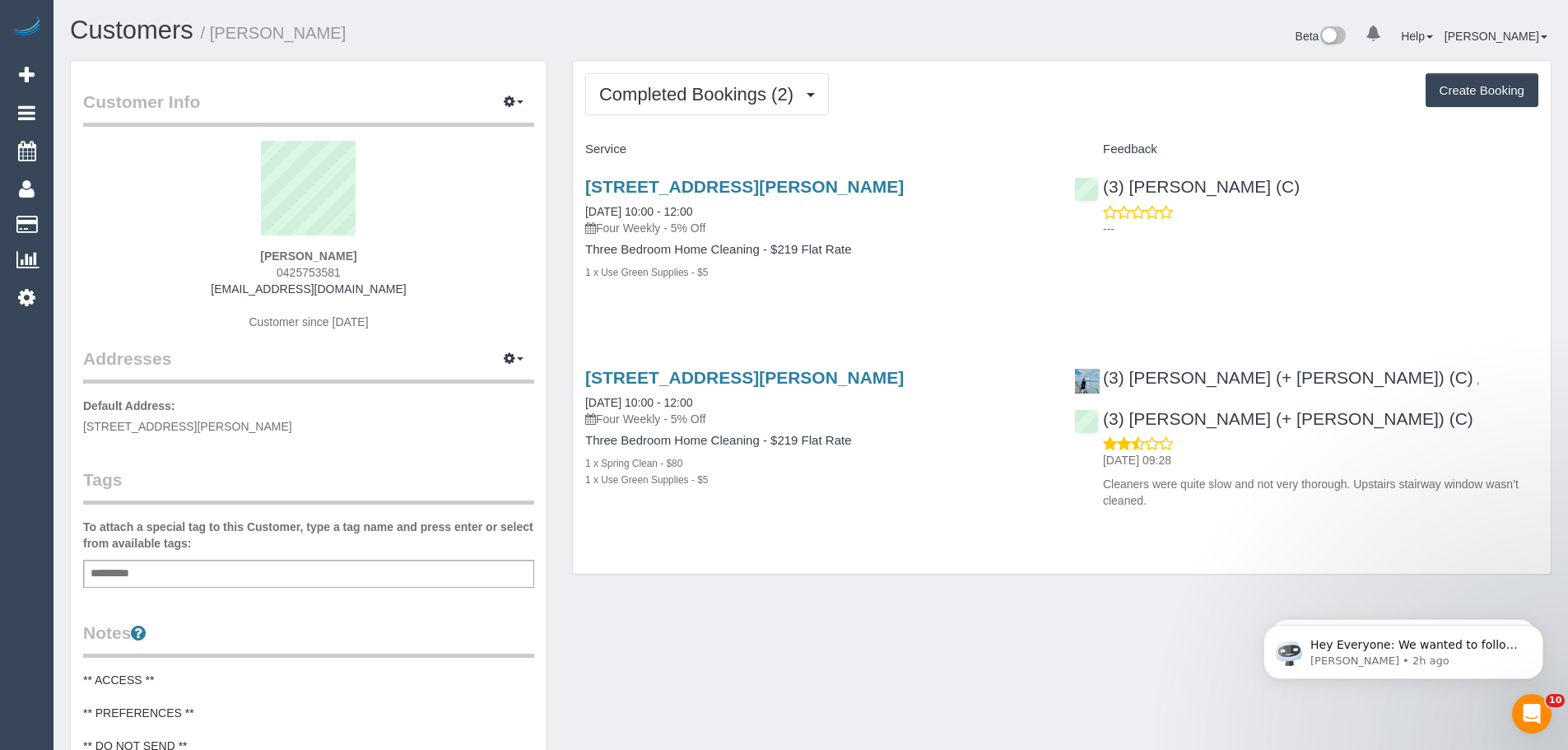
copy link "(3) [PERSON_NAME] (C)"
click at [723, 99] on span "Completed Bookings (2)" at bounding box center [700, 93] width 202 height 21
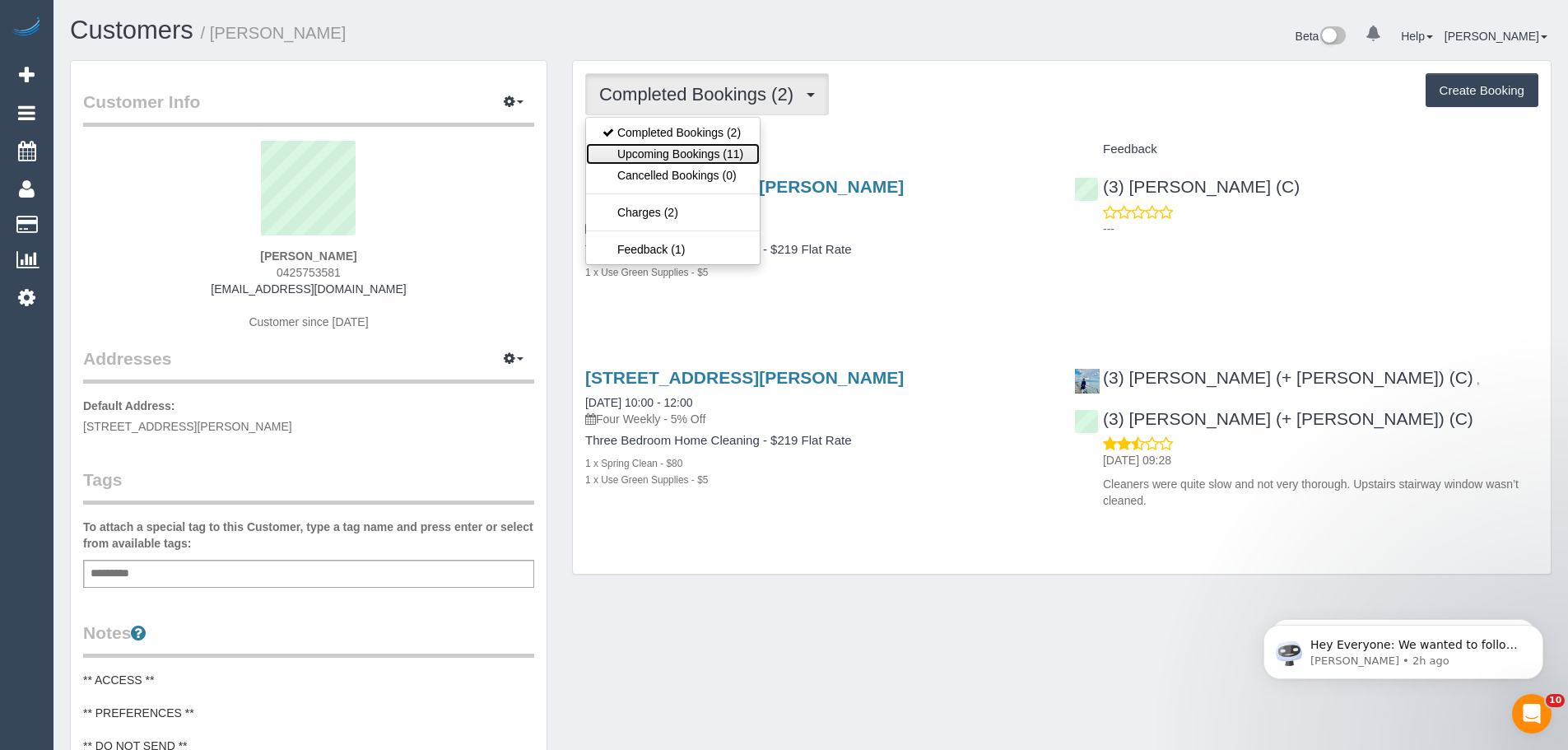
click at [718, 147] on link "Upcoming Bookings (11)" at bounding box center [673, 154] width 173 height 22
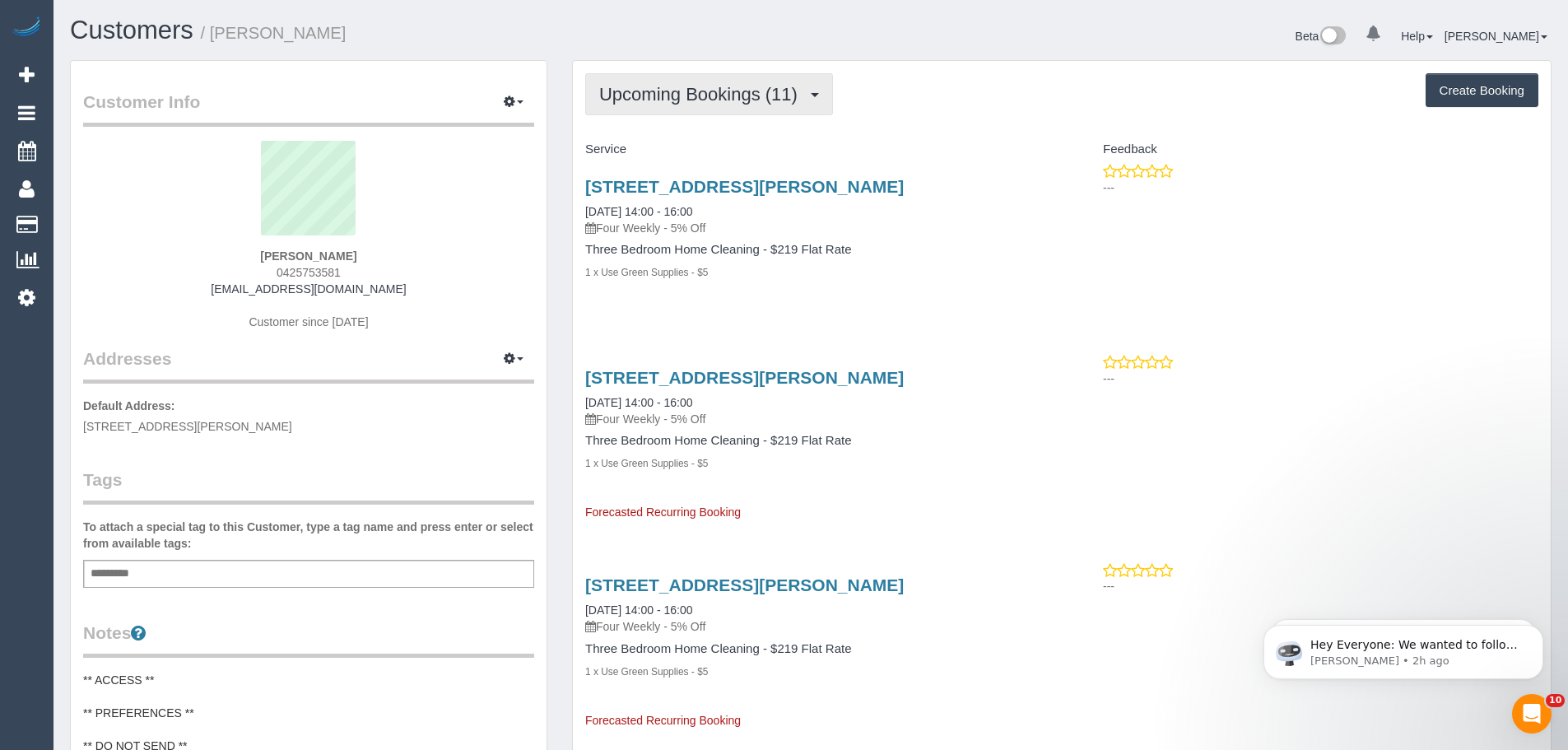
click at [640, 103] on span "Upcoming Bookings (11)" at bounding box center [702, 93] width 207 height 21
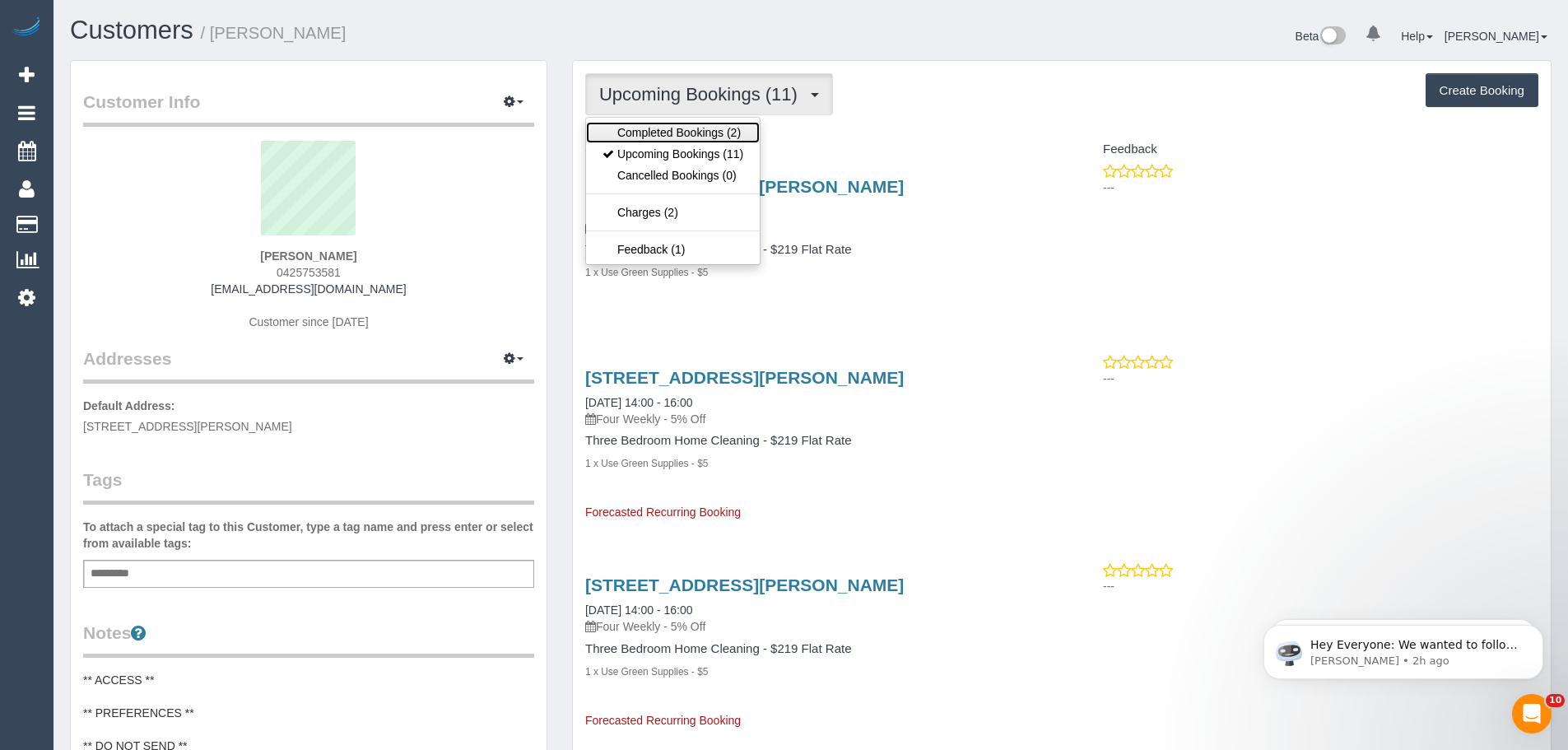
click at [649, 137] on link "Completed Bookings (2)" at bounding box center [673, 133] width 173 height 22
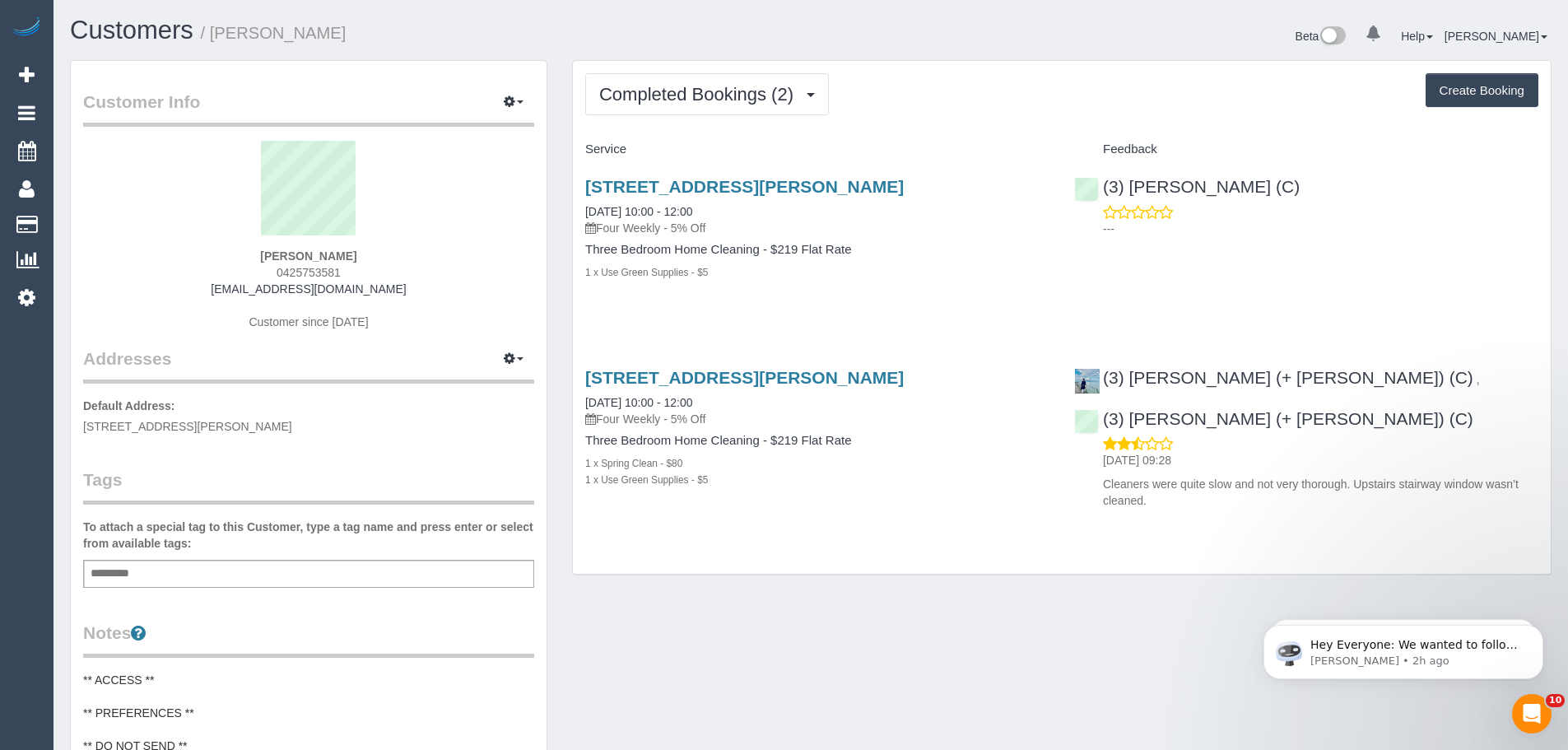
drag, startPoint x: 350, startPoint y: 273, endPoint x: 255, endPoint y: 256, distance: 96.5
click at [255, 256] on div "Darren Coghlan 0425753581 dlcoghlan@me.com Customer since 2025" at bounding box center [309, 243] width 451 height 206
click at [267, 270] on div "Darren Coghlan 0425753581 dlcoghlan@me.com Customer since 2025" at bounding box center [309, 243] width 451 height 206
drag, startPoint x: 263, startPoint y: 269, endPoint x: 351, endPoint y: 268, distance: 88.0
click at [351, 268] on div "Darren Coghlan 0425753581 dlcoghlan@me.com Customer since 2025" at bounding box center [309, 243] width 451 height 206
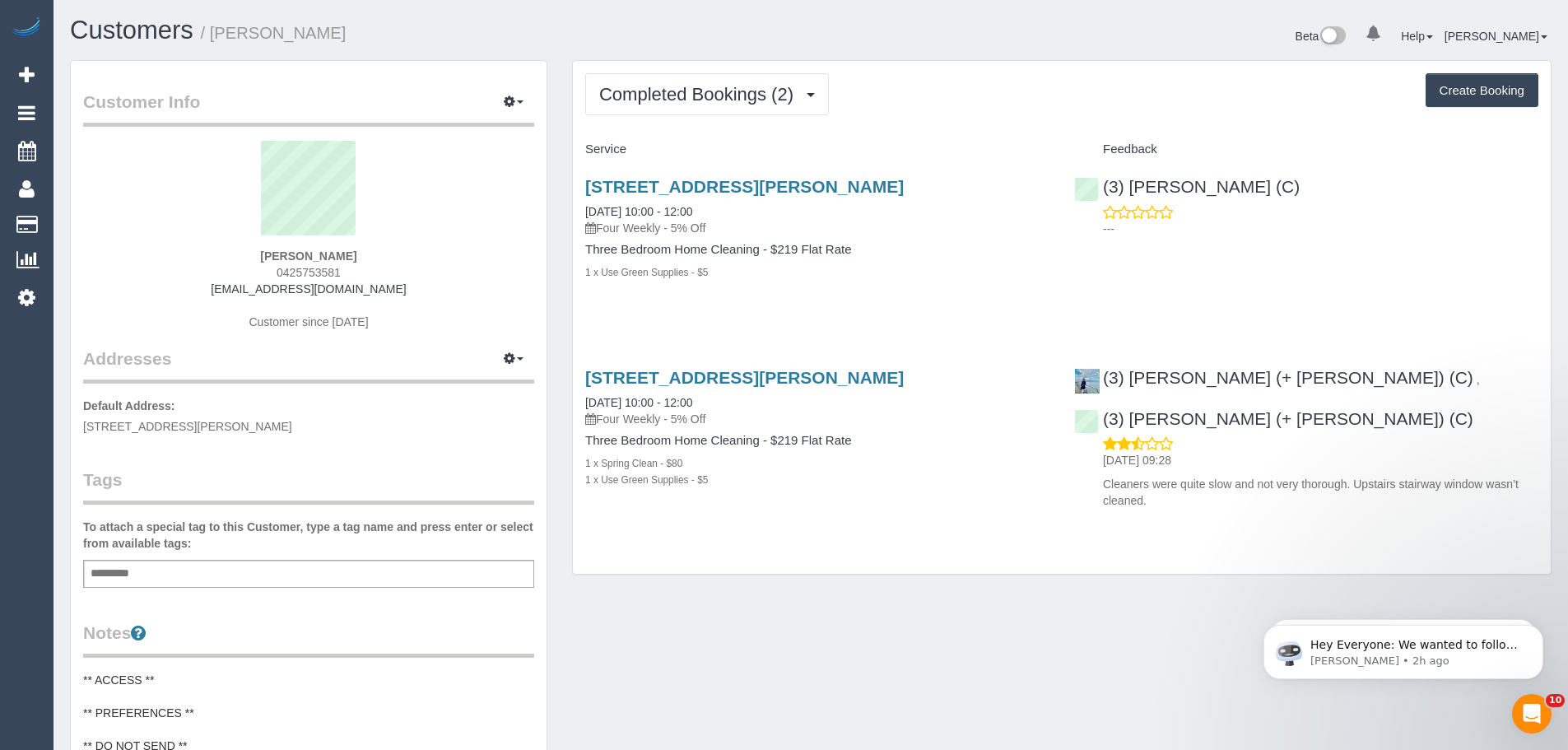
copy span "0425753581"
click at [683, 93] on span "Completed Bookings (2)" at bounding box center [700, 93] width 202 height 21
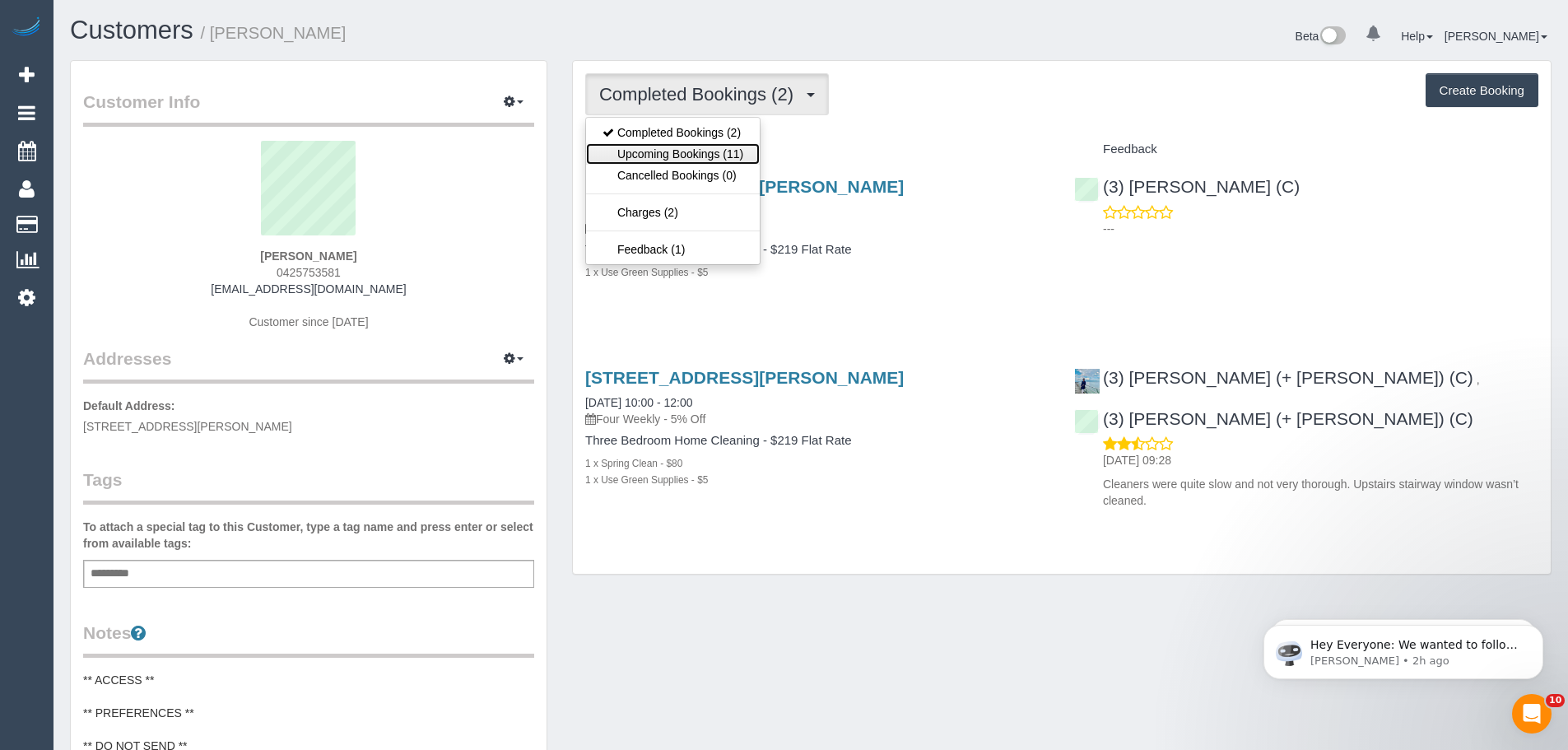
click at [665, 160] on link "Upcoming Bookings (11)" at bounding box center [673, 154] width 173 height 22
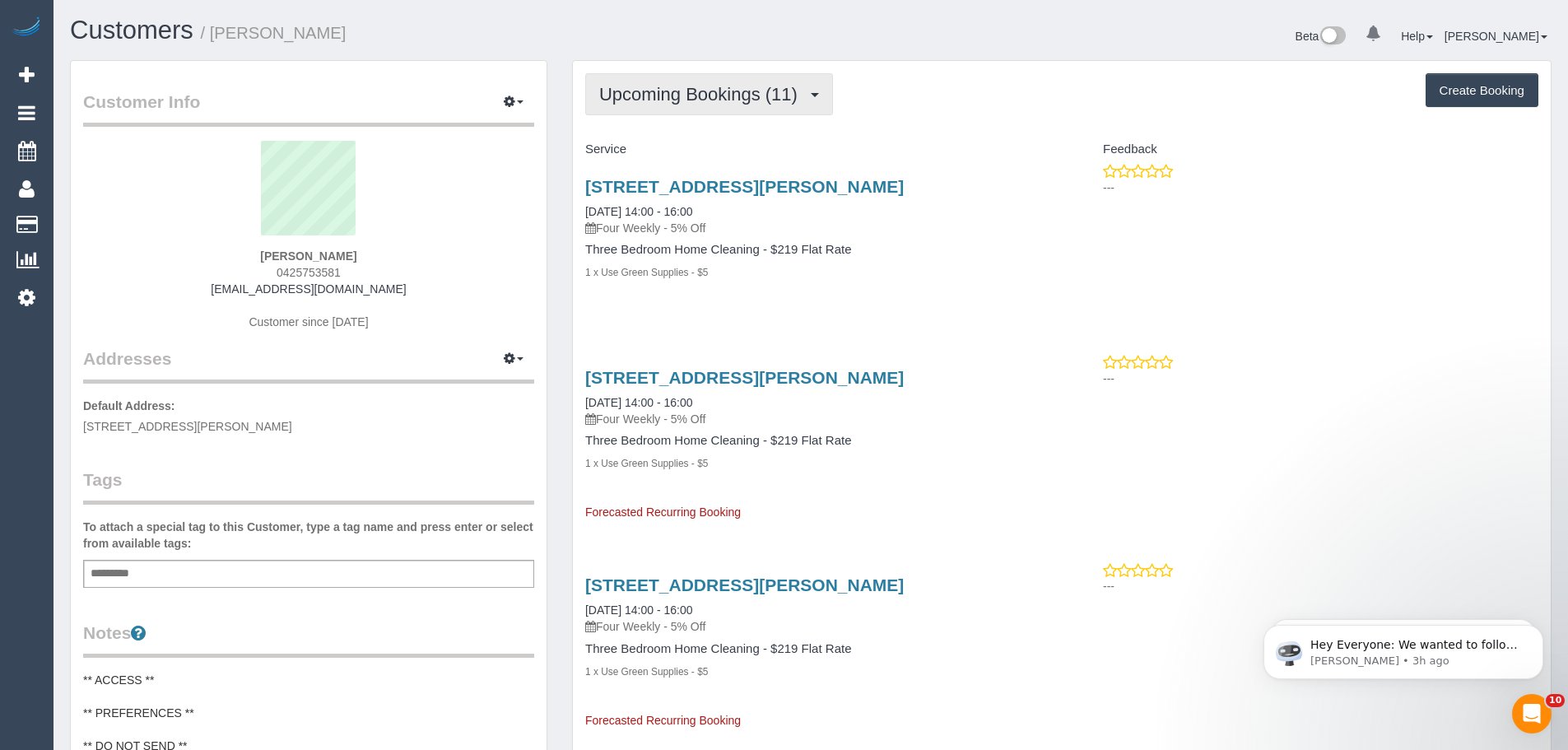
click at [698, 84] on button "Upcoming Bookings (11)" at bounding box center [709, 94] width 248 height 42
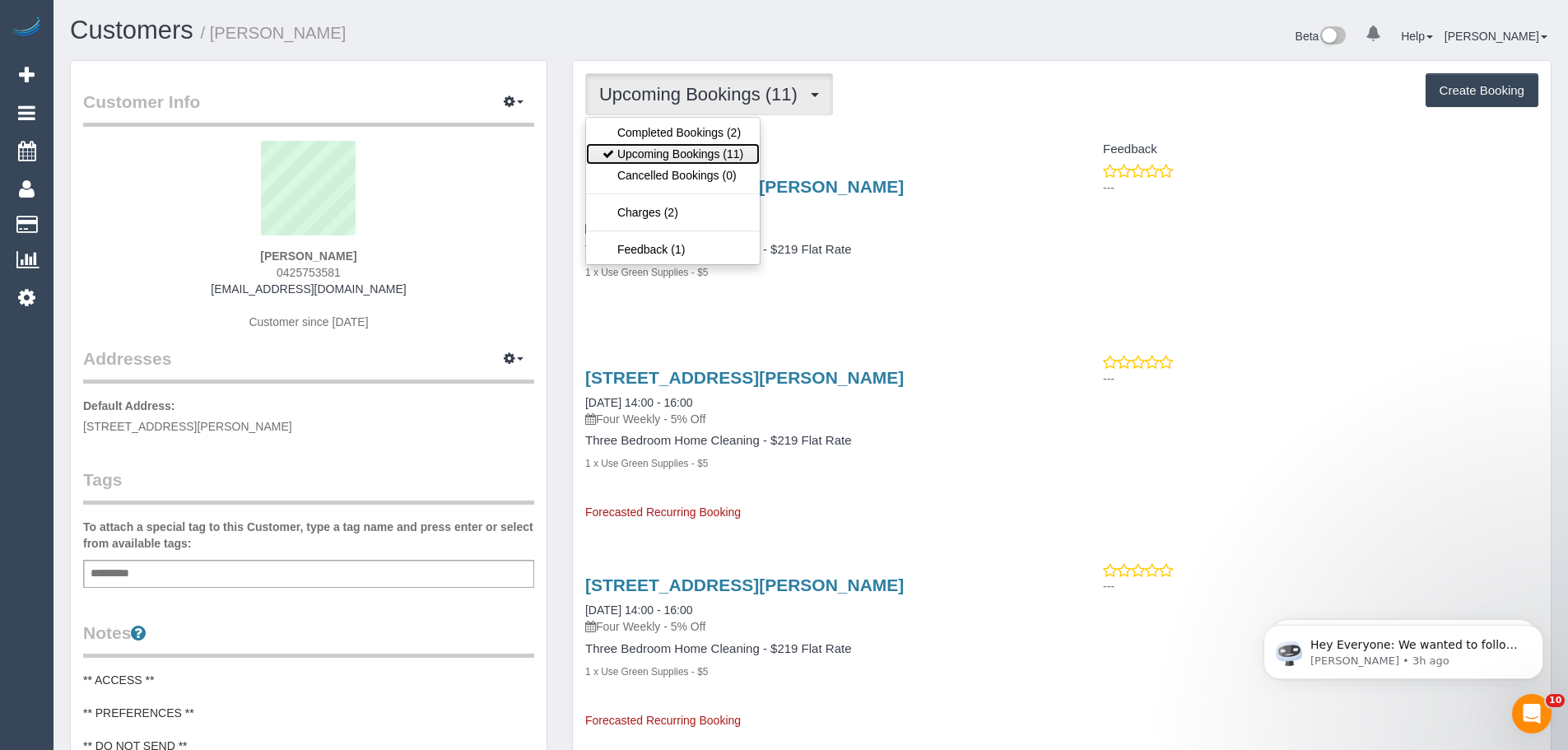
click at [700, 148] on link "Upcoming Bookings (11)" at bounding box center [673, 154] width 173 height 22
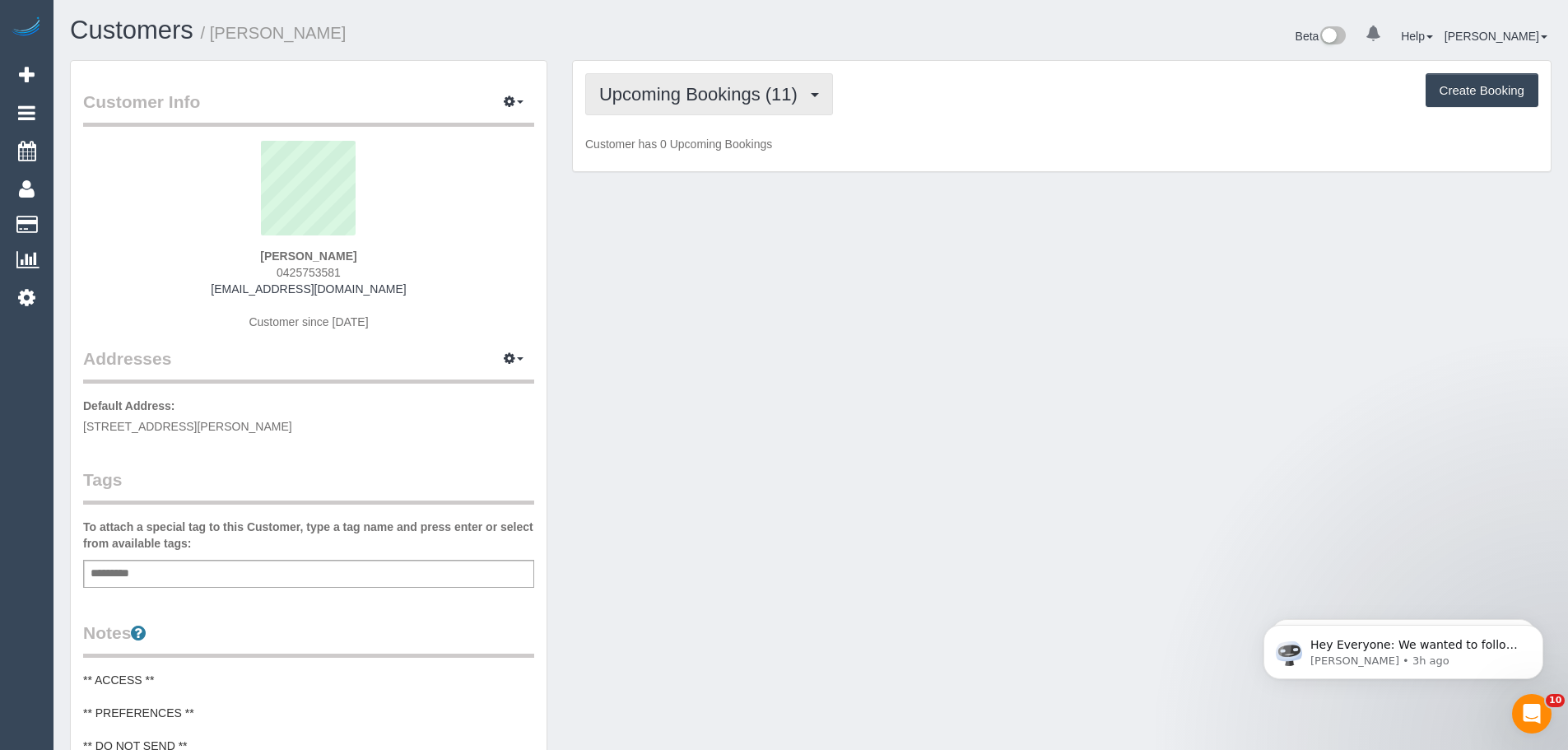
click at [718, 103] on span "Upcoming Bookings (11)" at bounding box center [702, 93] width 207 height 21
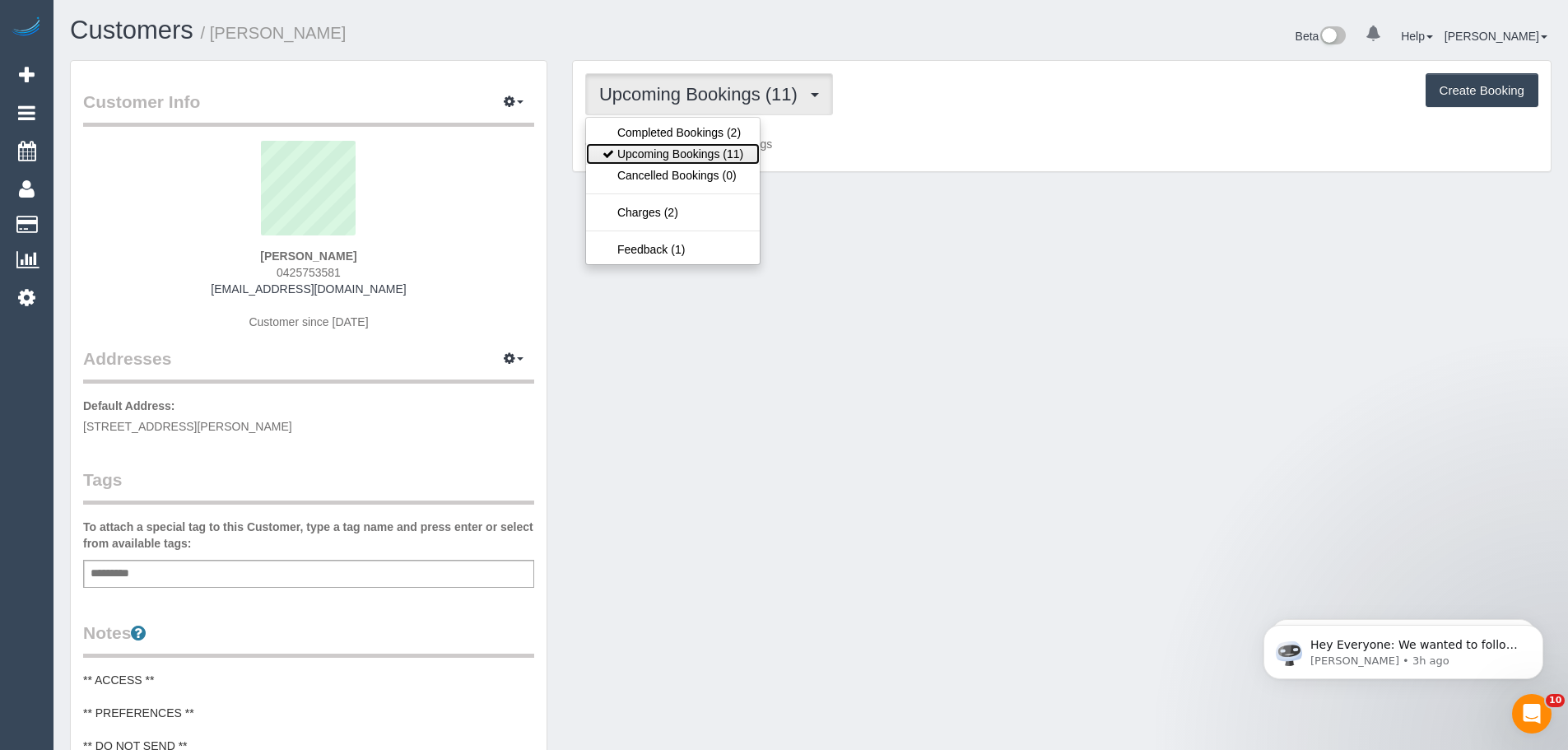
click at [725, 158] on link "Upcoming Bookings (11)" at bounding box center [673, 154] width 173 height 22
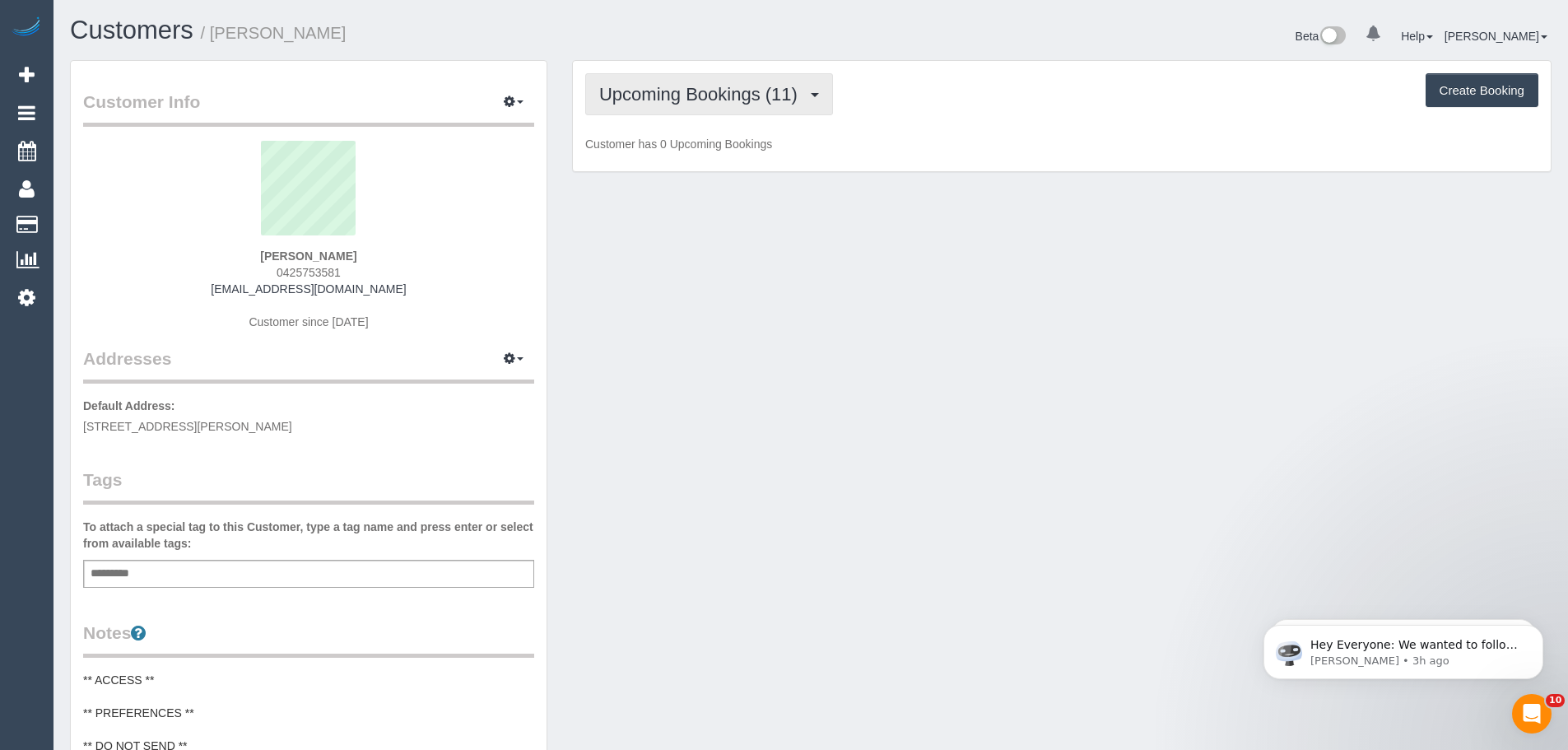
click at [725, 102] on span "Upcoming Bookings (11)" at bounding box center [702, 93] width 207 height 21
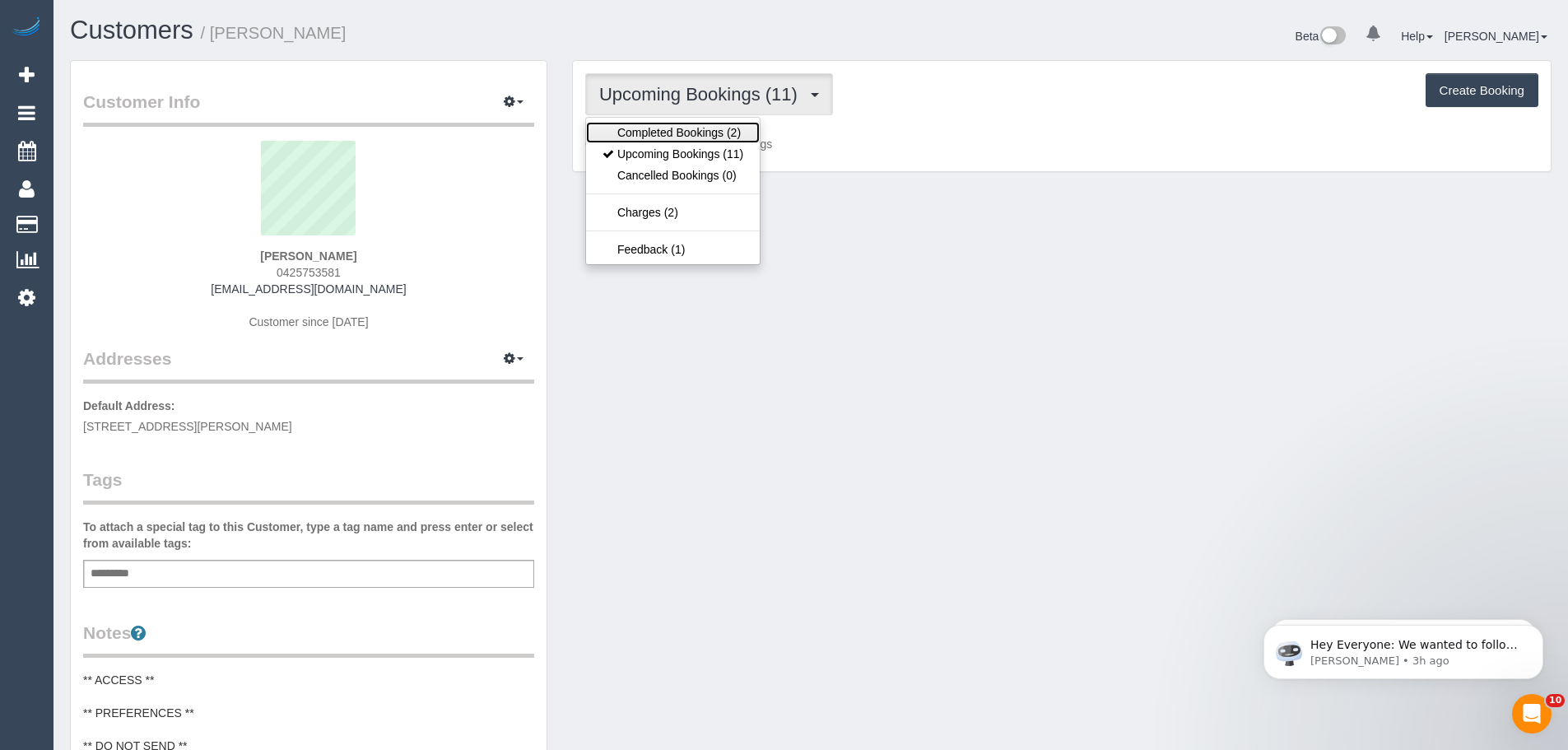
click at [721, 130] on link "Completed Bookings (2)" at bounding box center [673, 133] width 173 height 22
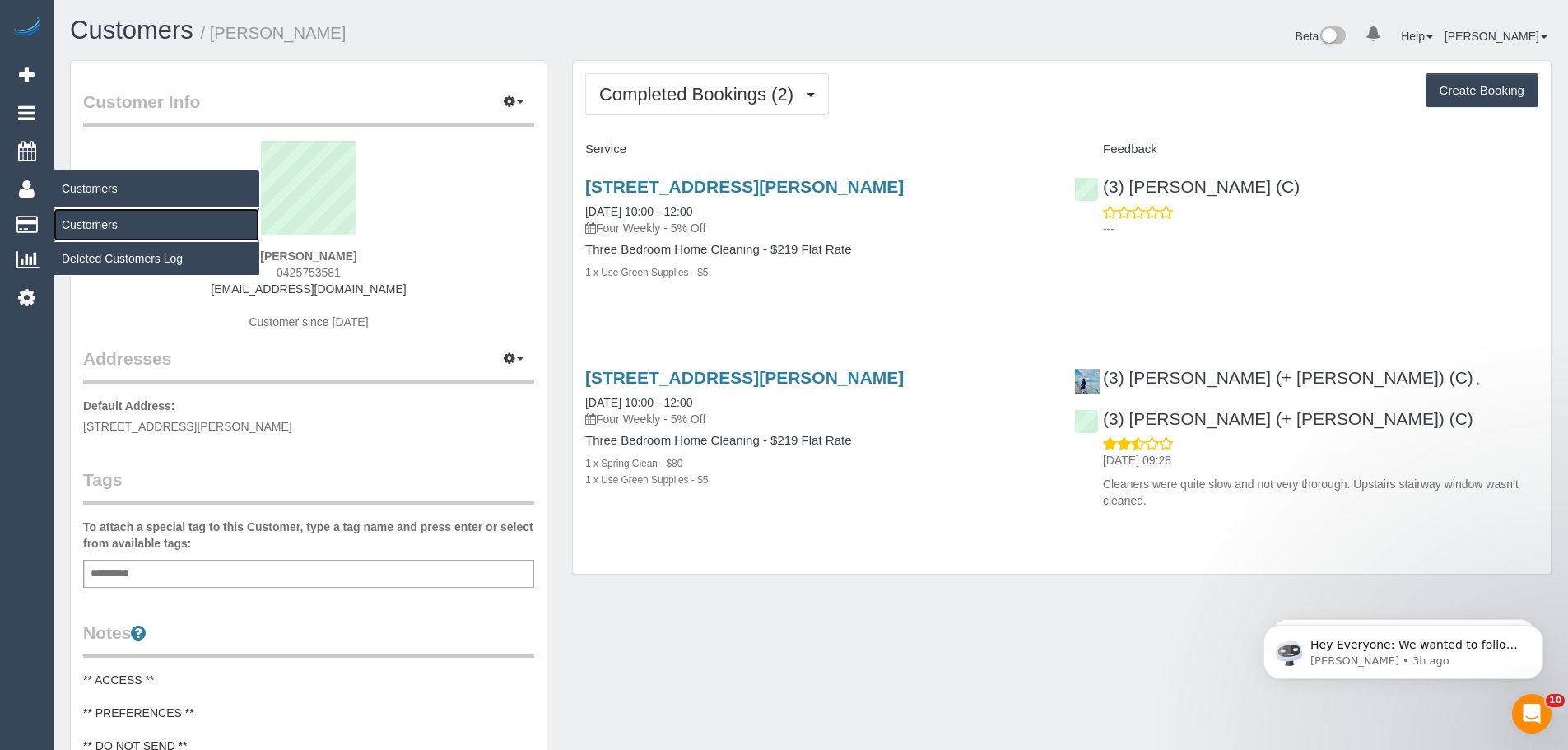
click at [103, 233] on link "Customers" at bounding box center [156, 225] width 206 height 33
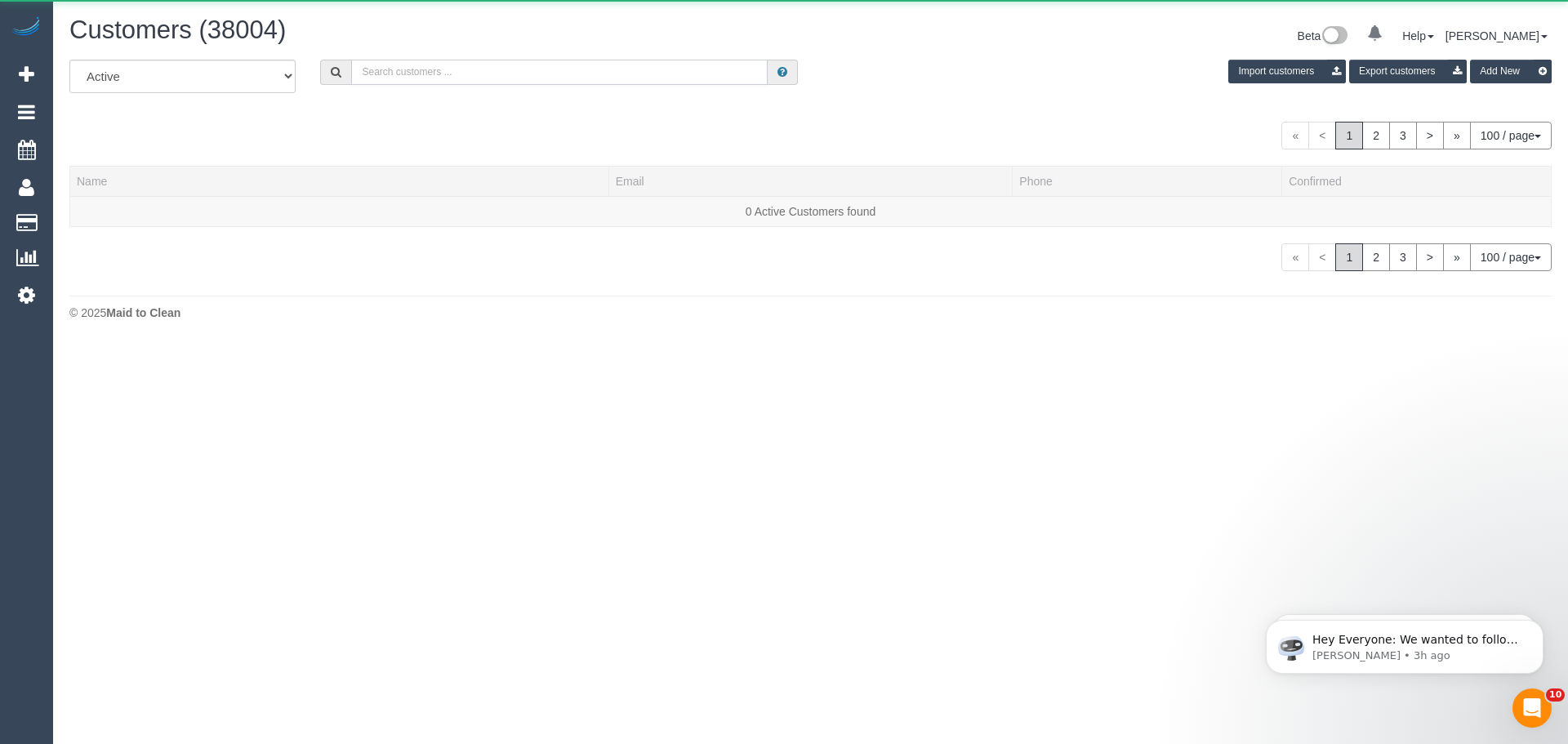
click at [428, 70] on input "text" at bounding box center [559, 72] width 416 height 25
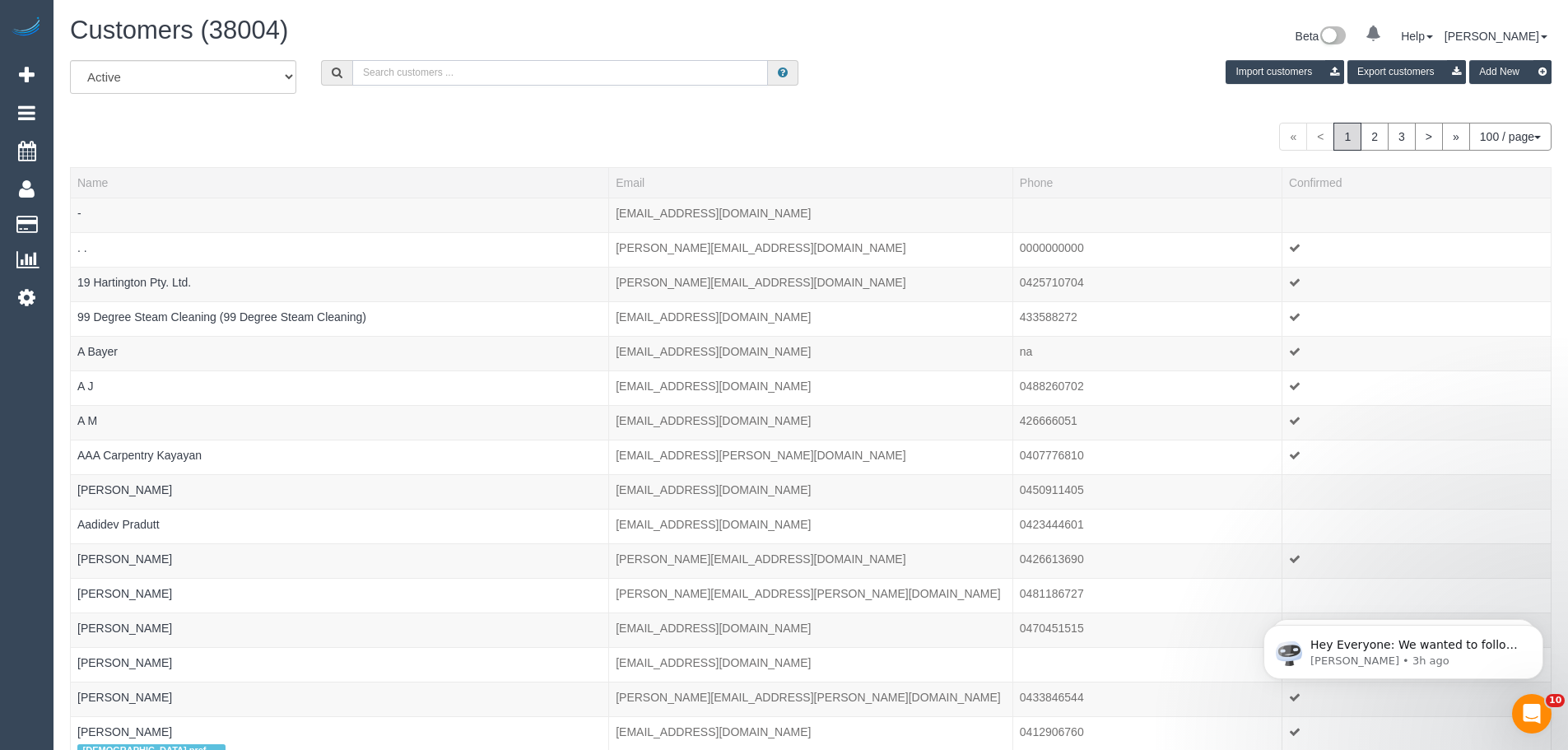
paste input "admin@bannerassetmanagement.com"
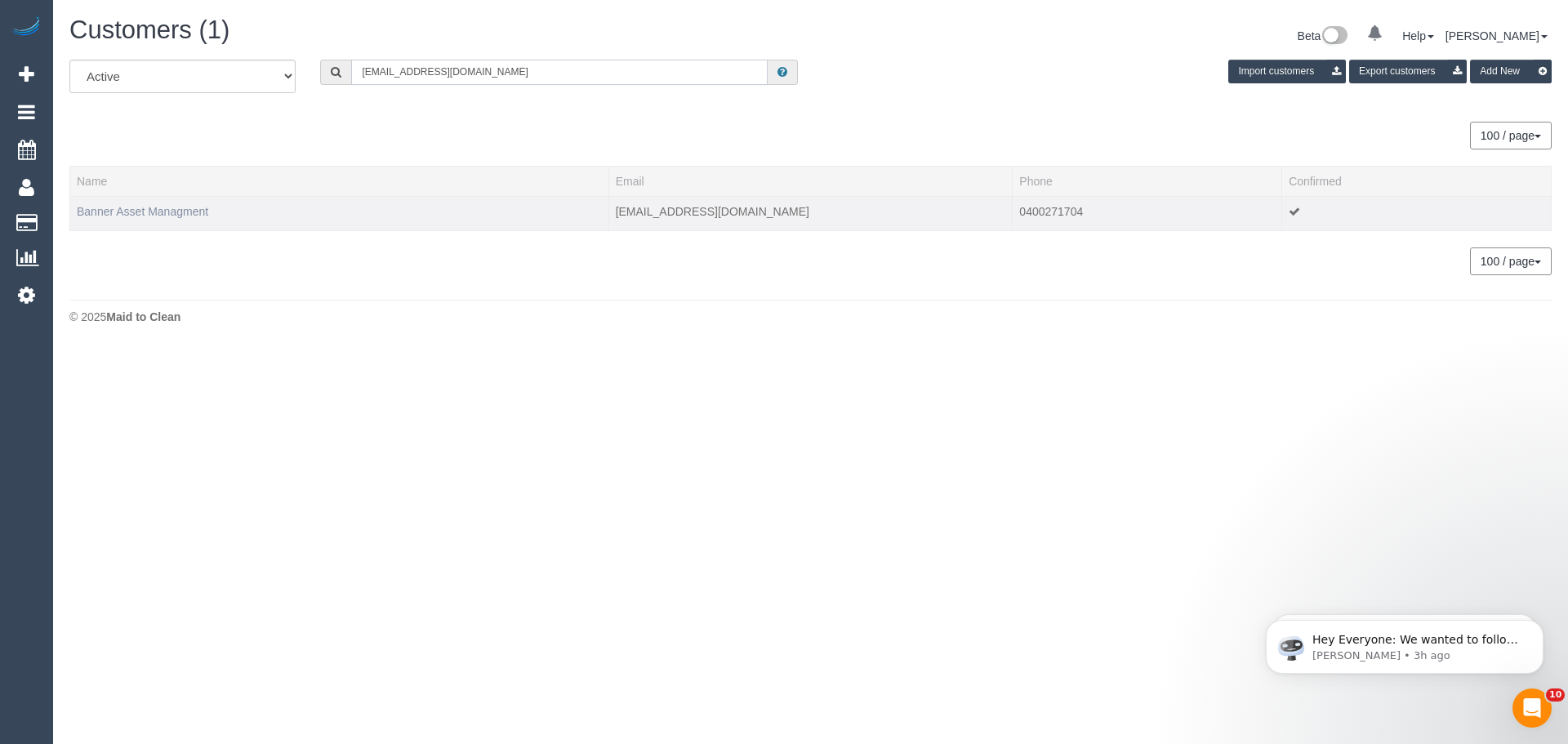
type input "admin@bannerassetmanagement.com"
click at [127, 212] on link "Banner Asset Managment" at bounding box center [143, 211] width 132 height 13
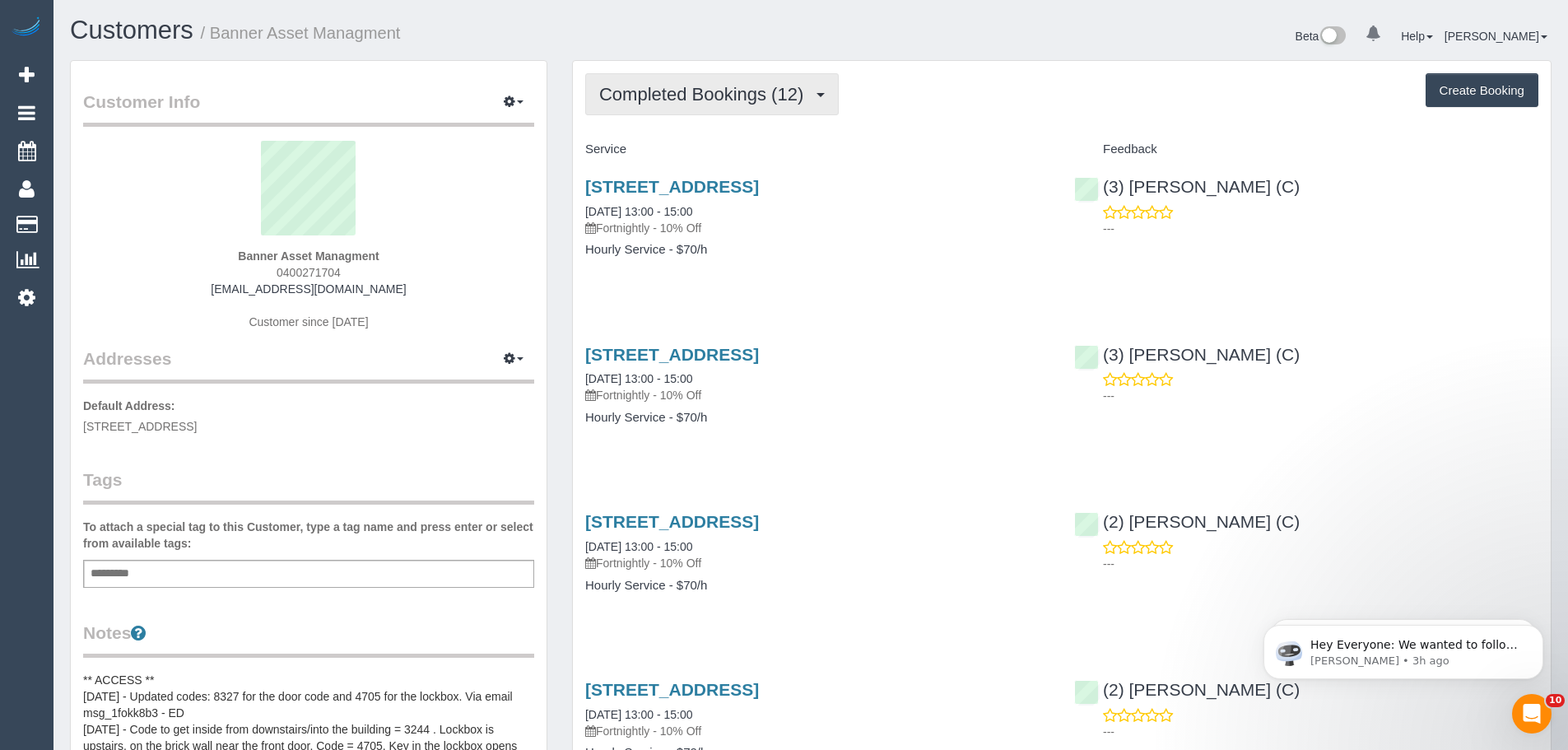
click at [706, 102] on span "Completed Bookings (12)" at bounding box center [705, 93] width 212 height 21
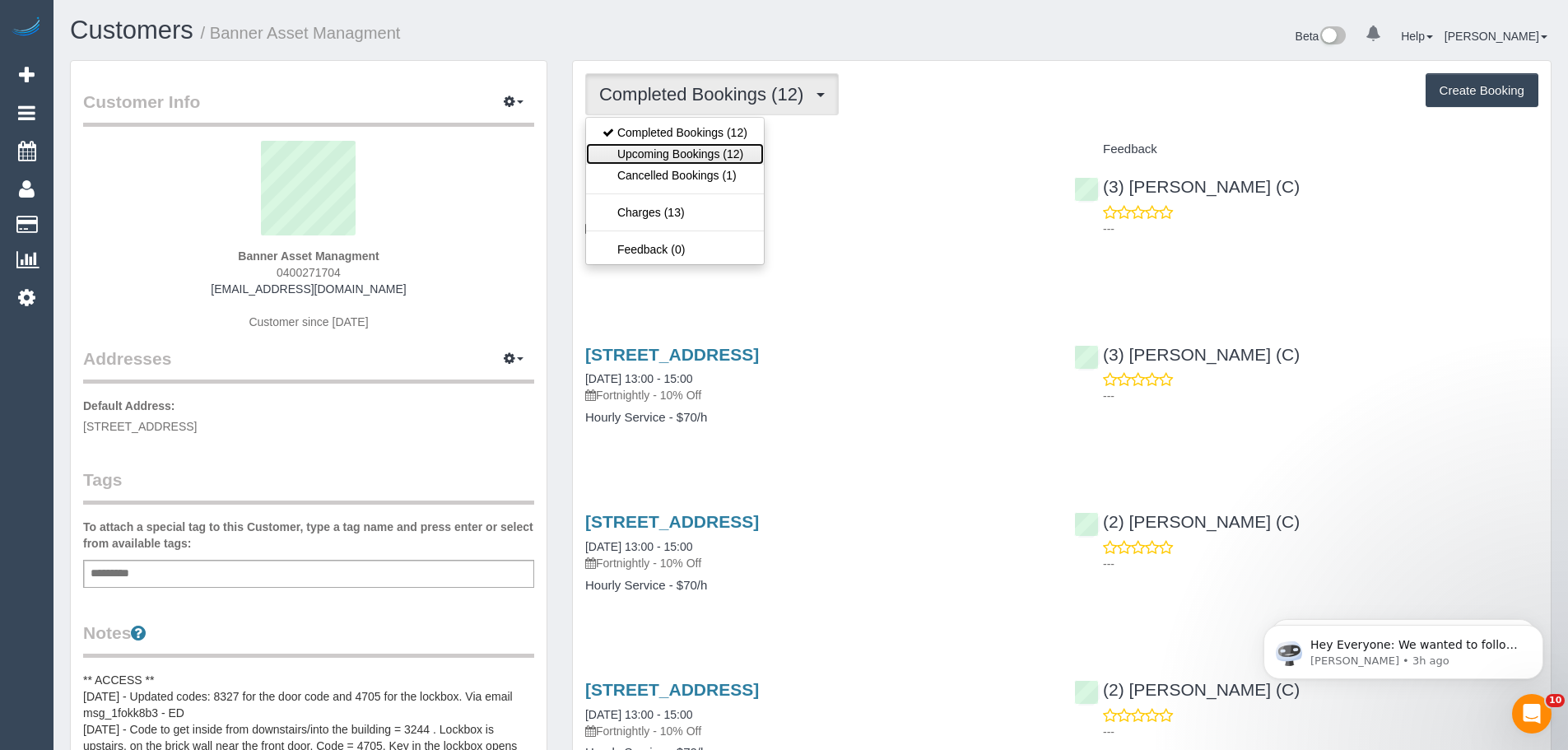
click at [707, 146] on link "Upcoming Bookings (12)" at bounding box center [675, 154] width 178 height 22
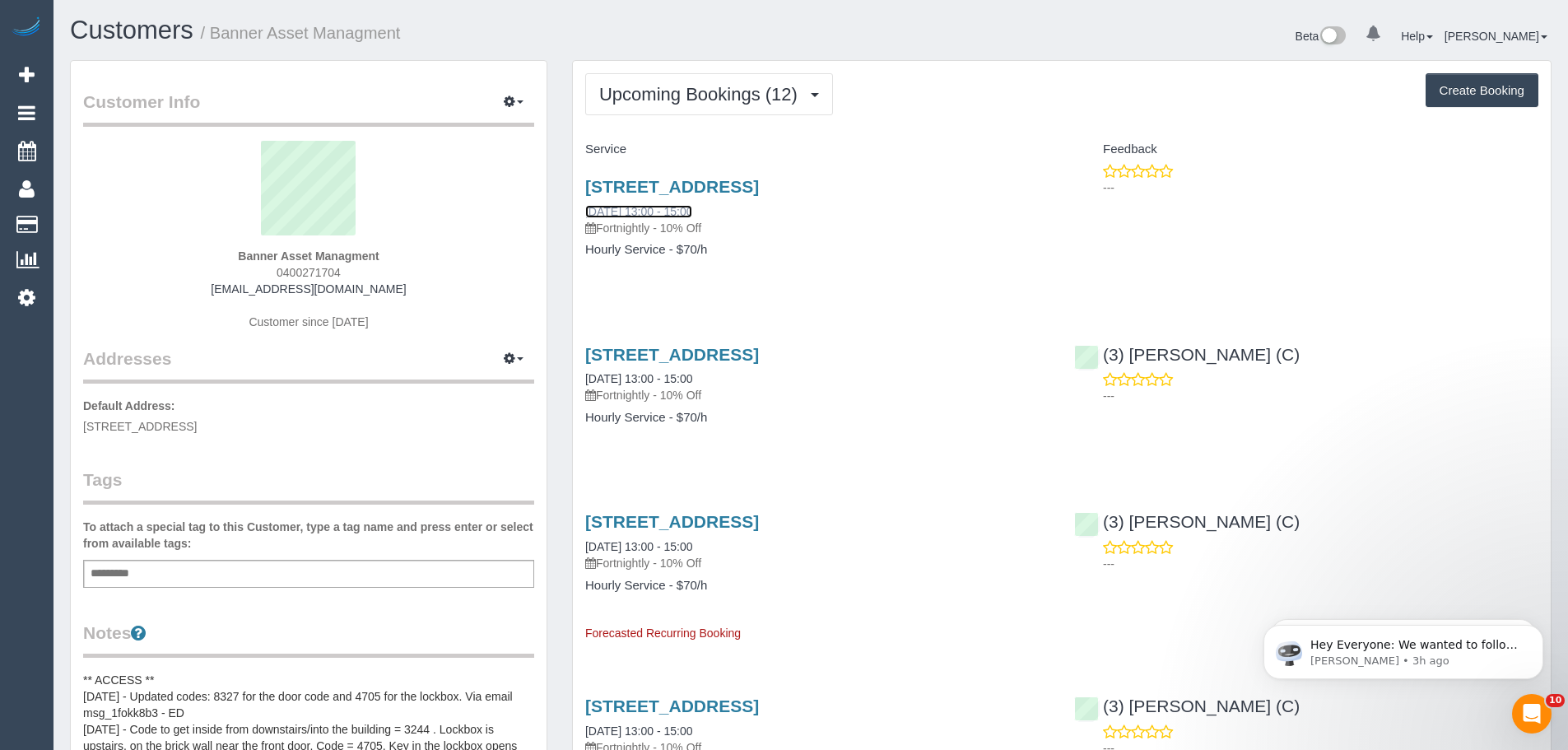
click at [659, 209] on link "15/10/2025 13:00 - 15:00" at bounding box center [639, 211] width 107 height 13
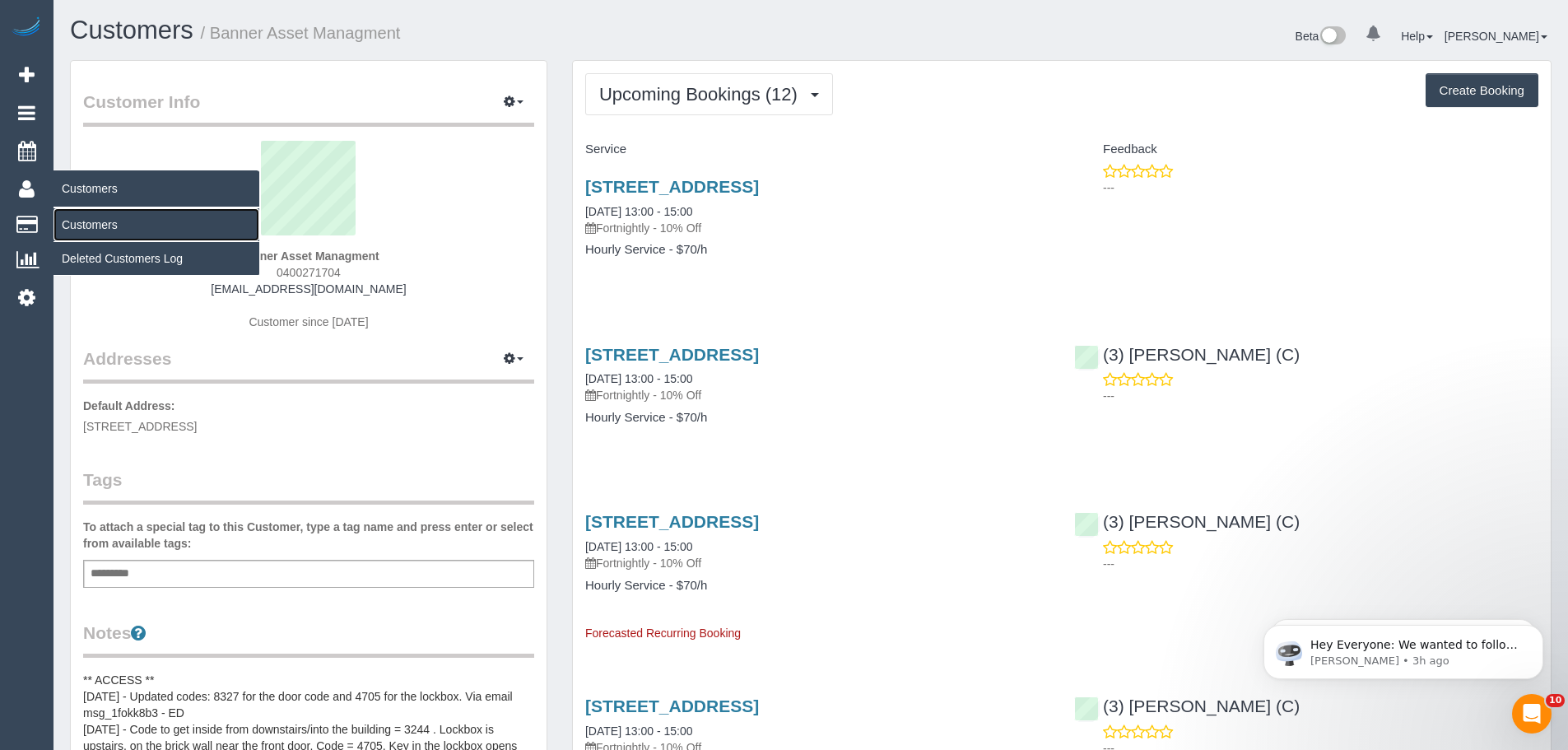
click at [91, 217] on link "Customers" at bounding box center [156, 225] width 206 height 33
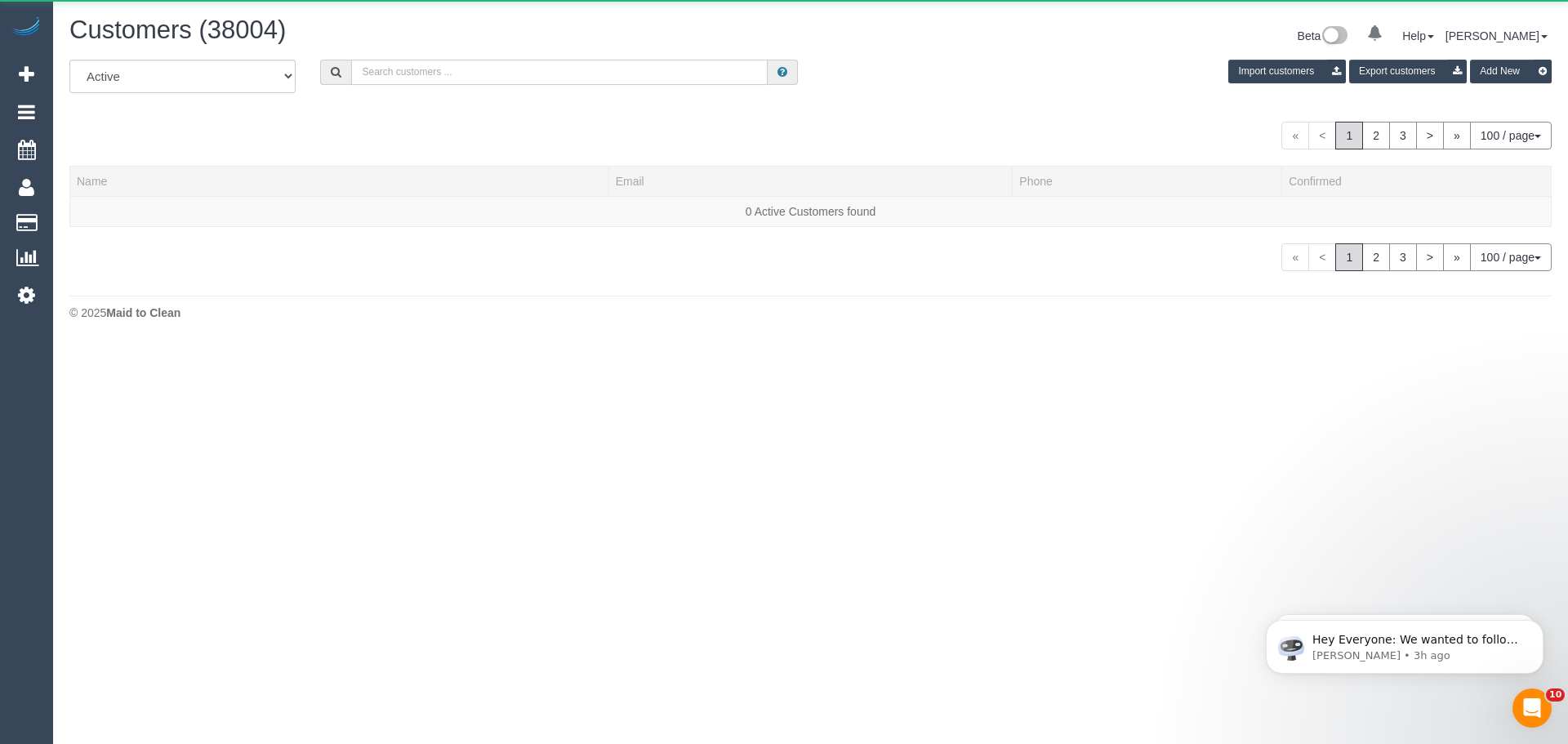
click at [418, 66] on input "text" at bounding box center [559, 72] width 416 height 25
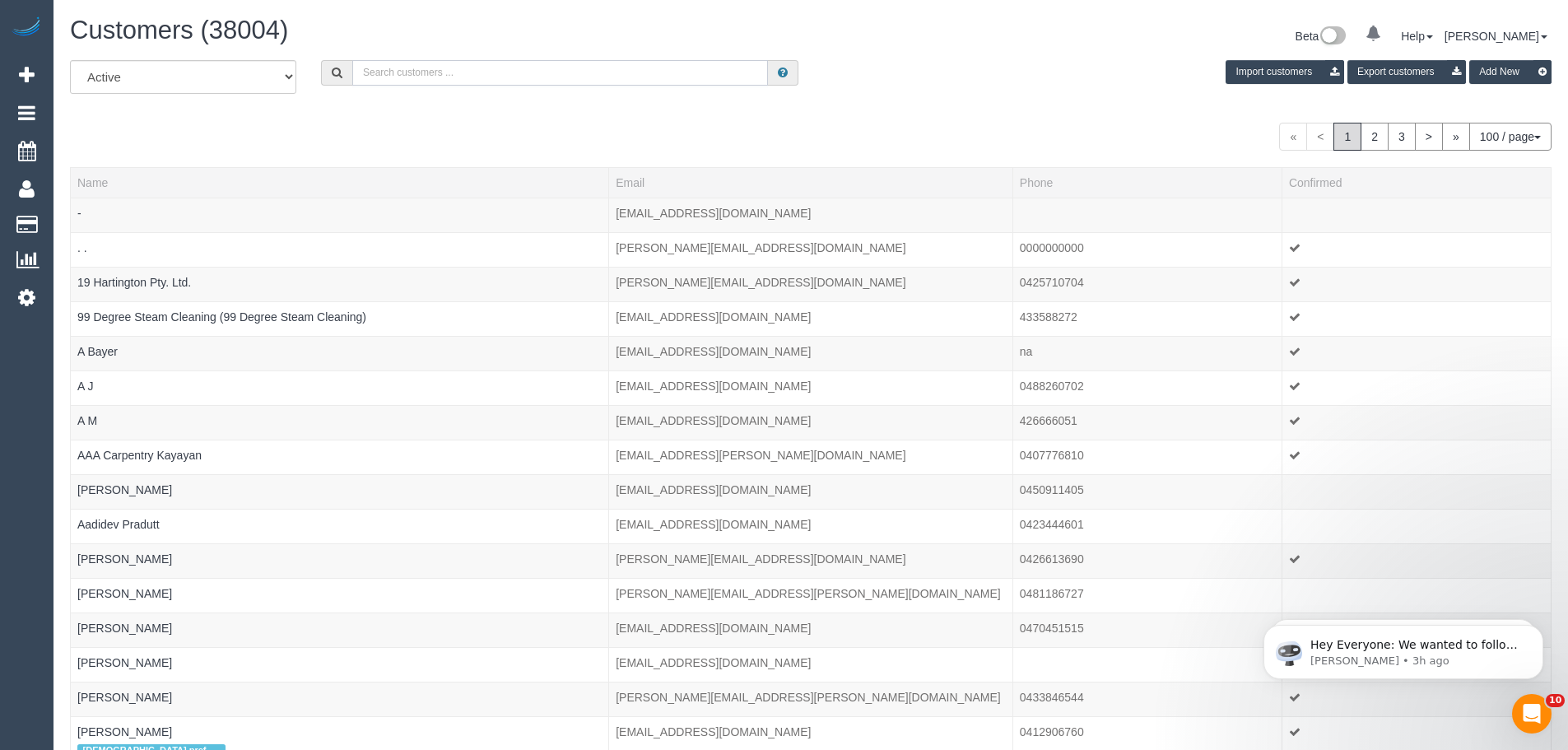
paste input "jpaul.rmcauliffe@gmail.com"
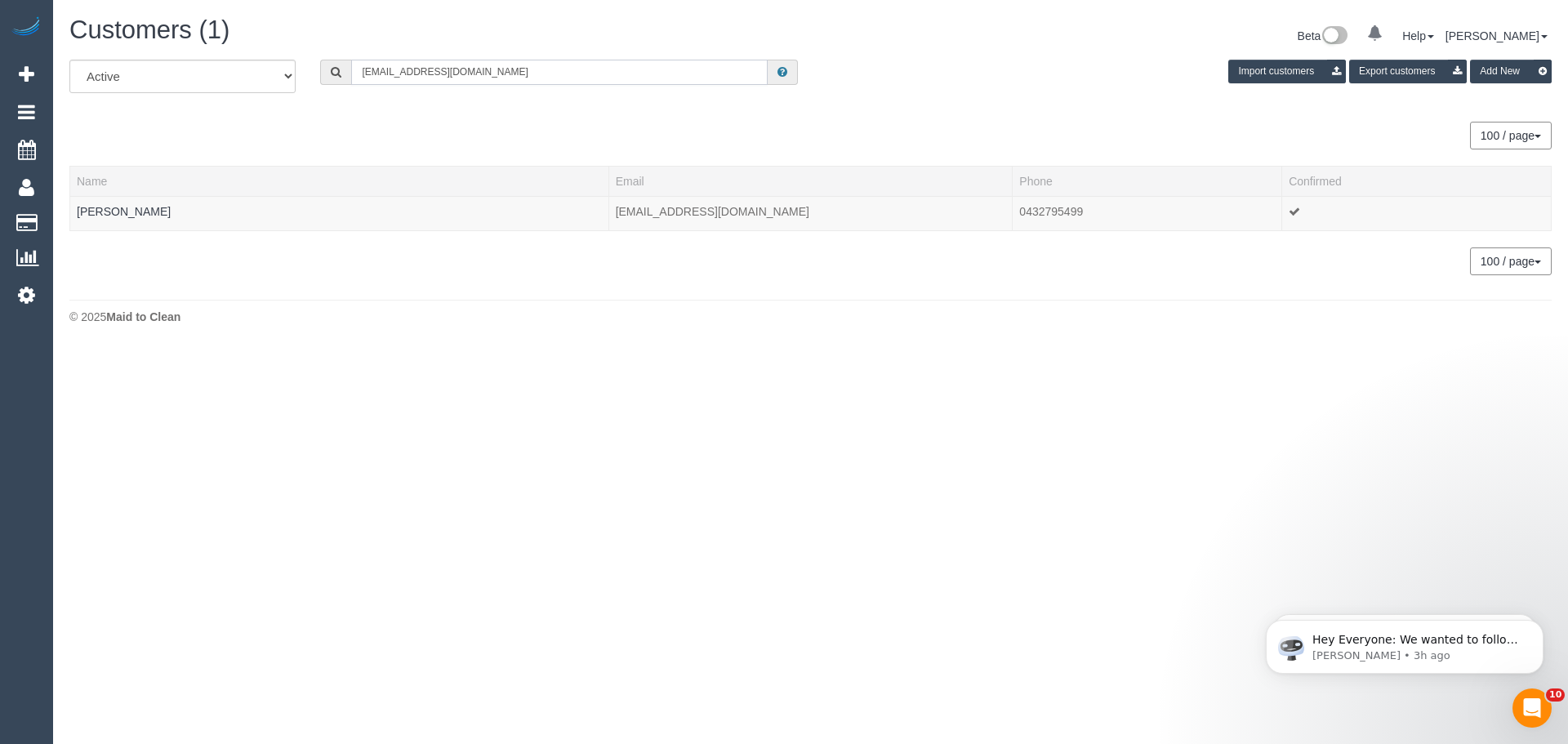
type input "jpaul.rmcauliffe@gmail.com"
click at [118, 213] on link "Riley McAuliffe" at bounding box center [123, 211] width 94 height 13
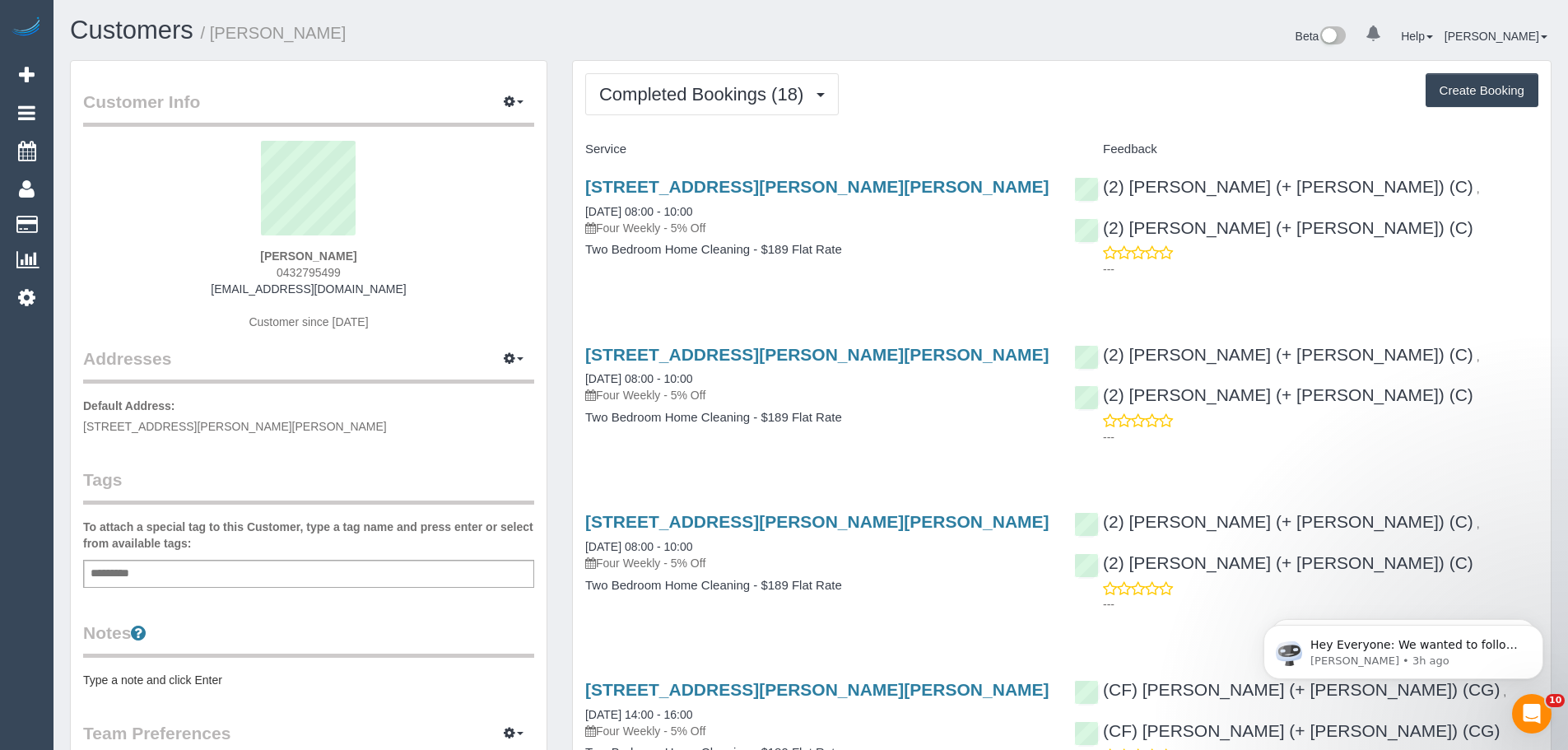
click at [666, 88] on span "Completed Bookings (18)" at bounding box center [705, 93] width 212 height 21
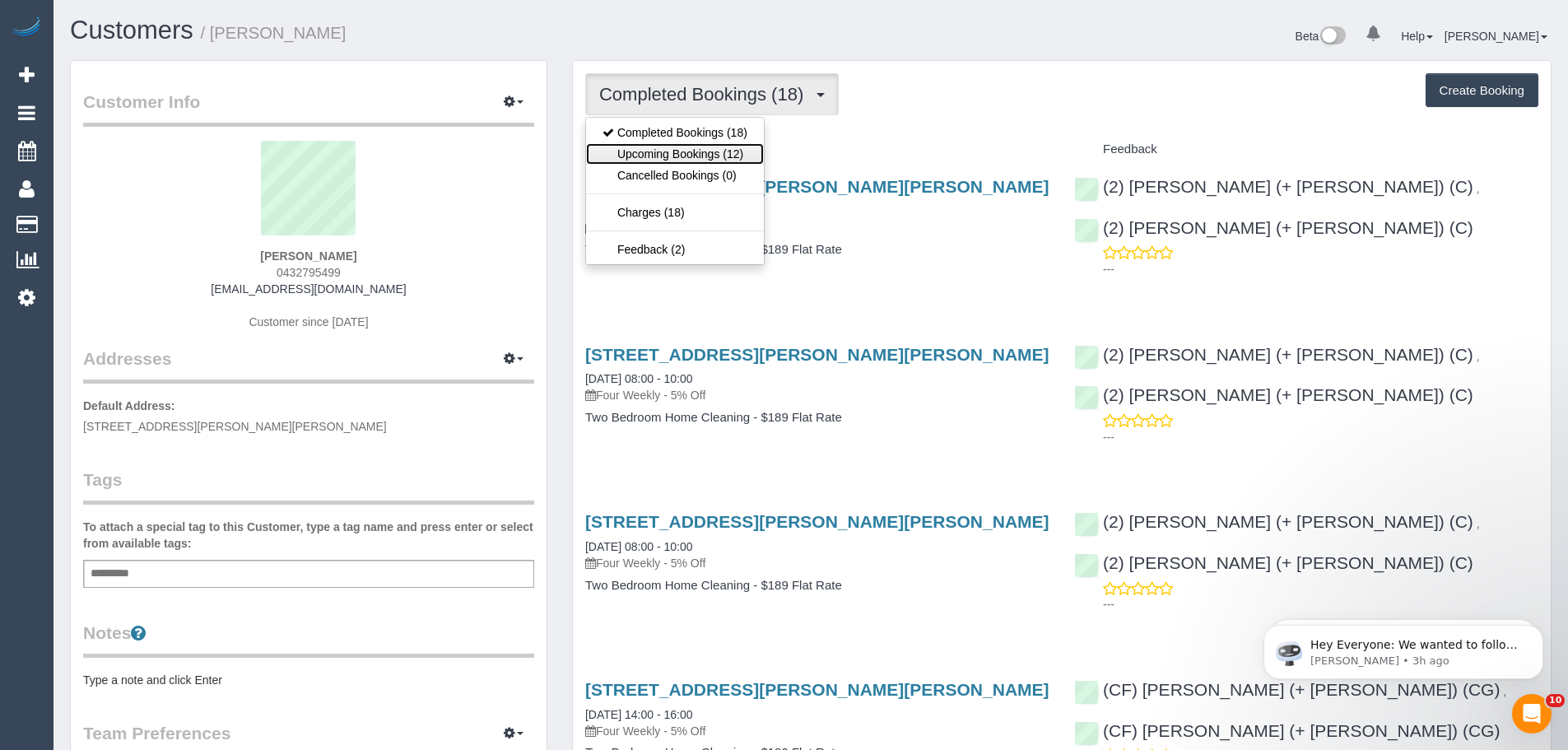
click at [674, 151] on link "Upcoming Bookings (12)" at bounding box center [675, 154] width 178 height 22
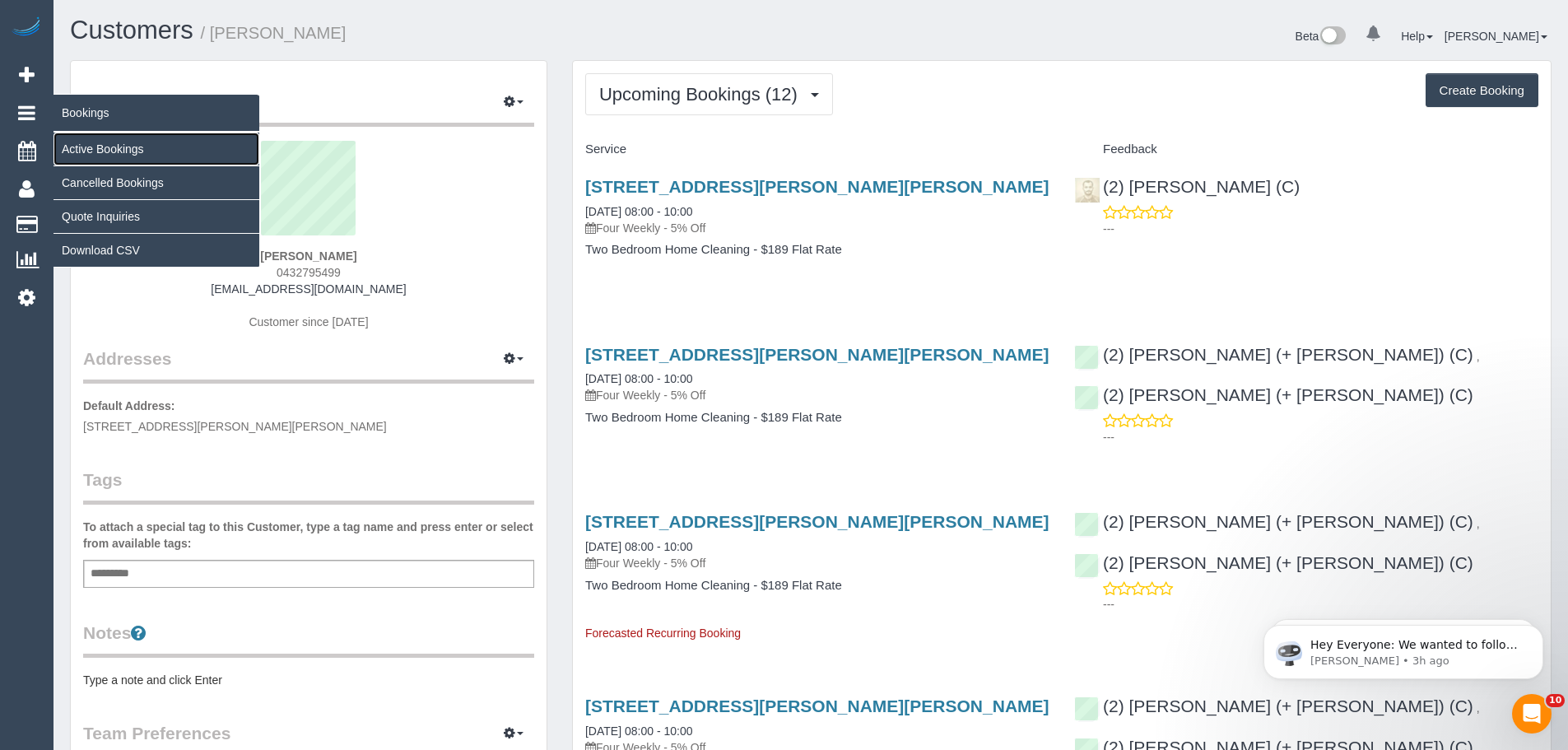
click at [100, 145] on link "Active Bookings" at bounding box center [156, 149] width 206 height 33
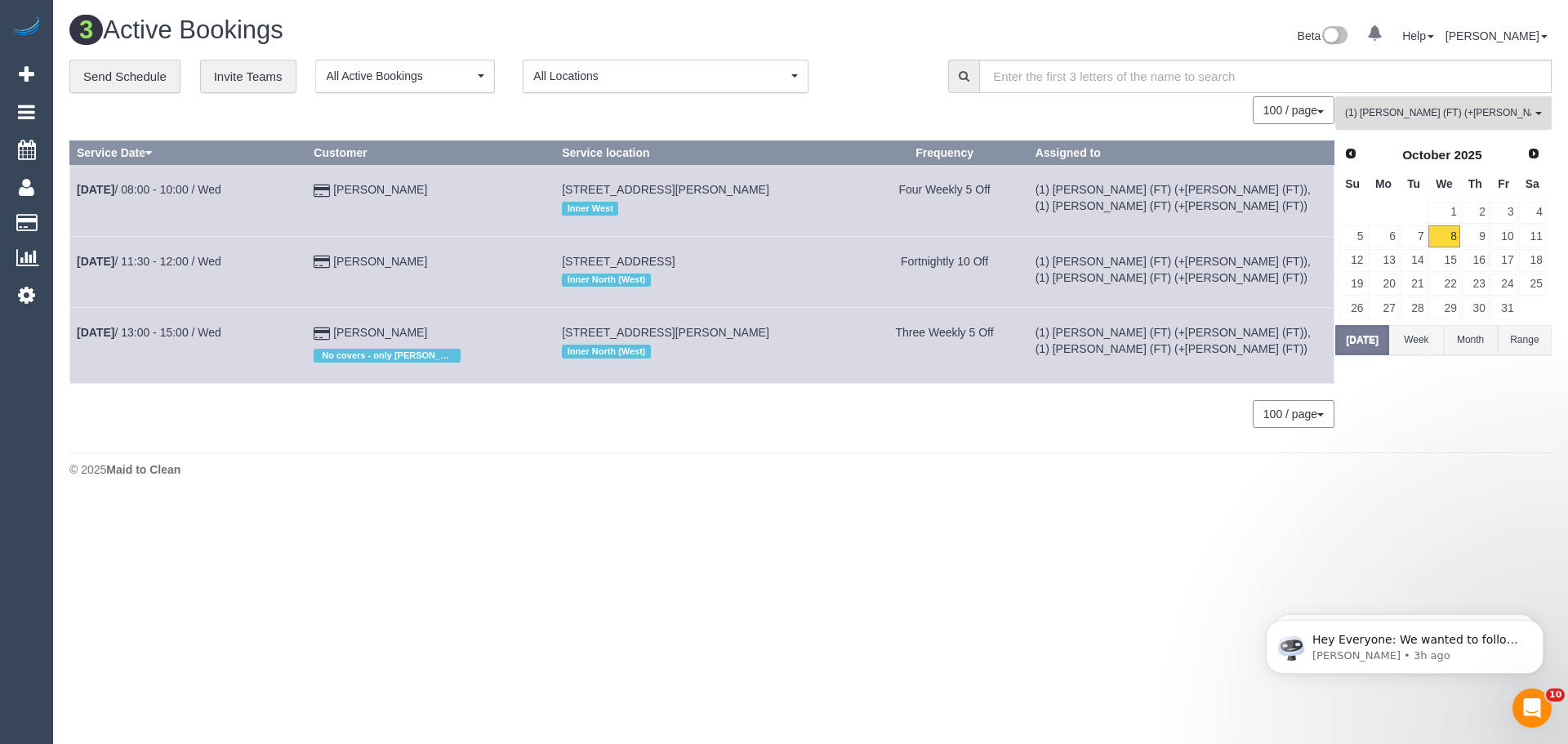
click at [1512, 104] on button "(1) Tina (FT) (+Tony (FT)) , (1) Tony (FT) (+Tina (FT)) All Teams" at bounding box center [1442, 113] width 216 height 34
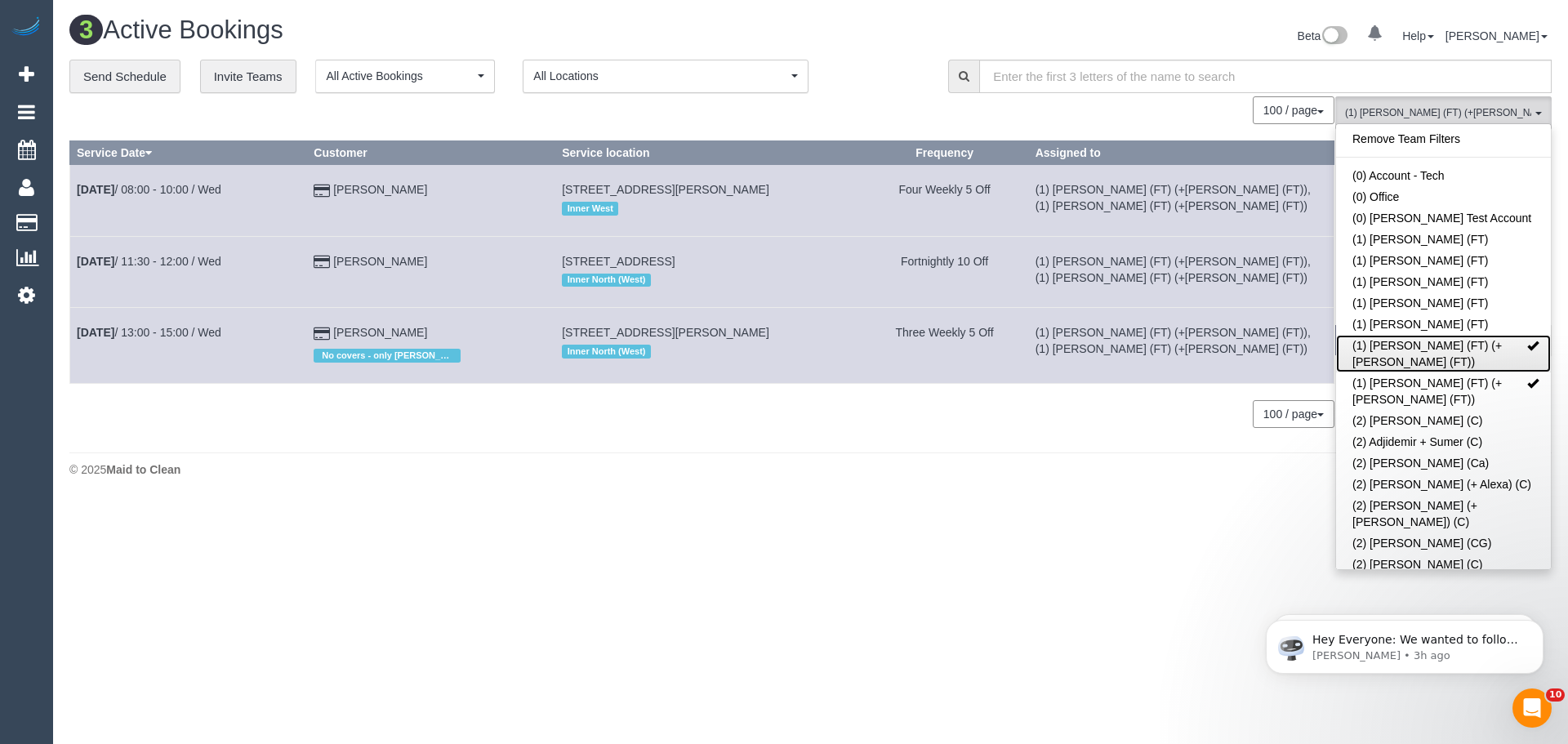
click at [1464, 347] on link "(1) Tina (FT) (+Tony (FT))" at bounding box center [1442, 354] width 215 height 37
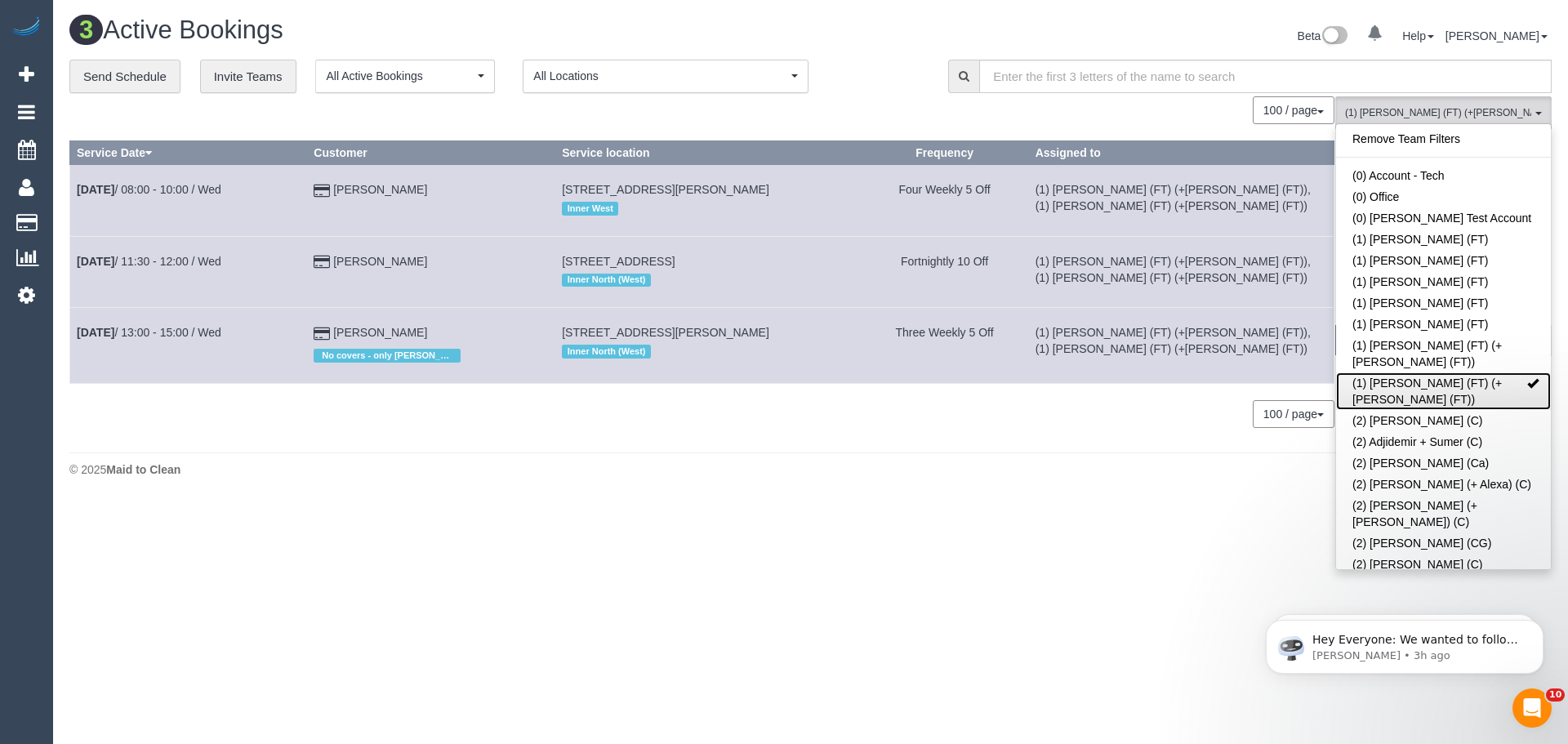
click at [1466, 372] on link "(1) Tony (FT) (+Tina (FT))" at bounding box center [1442, 391] width 215 height 37
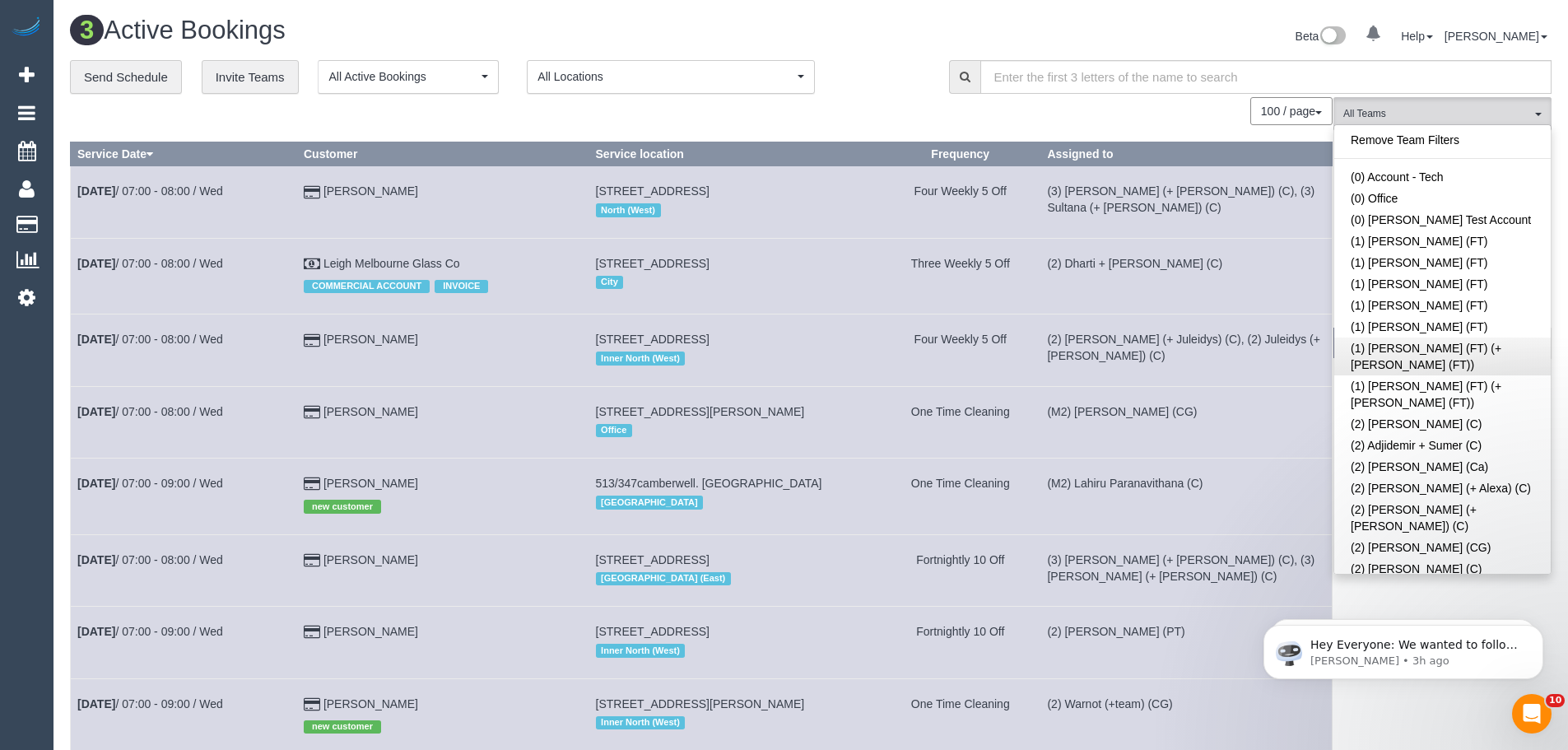
scroll to position [2075, 0]
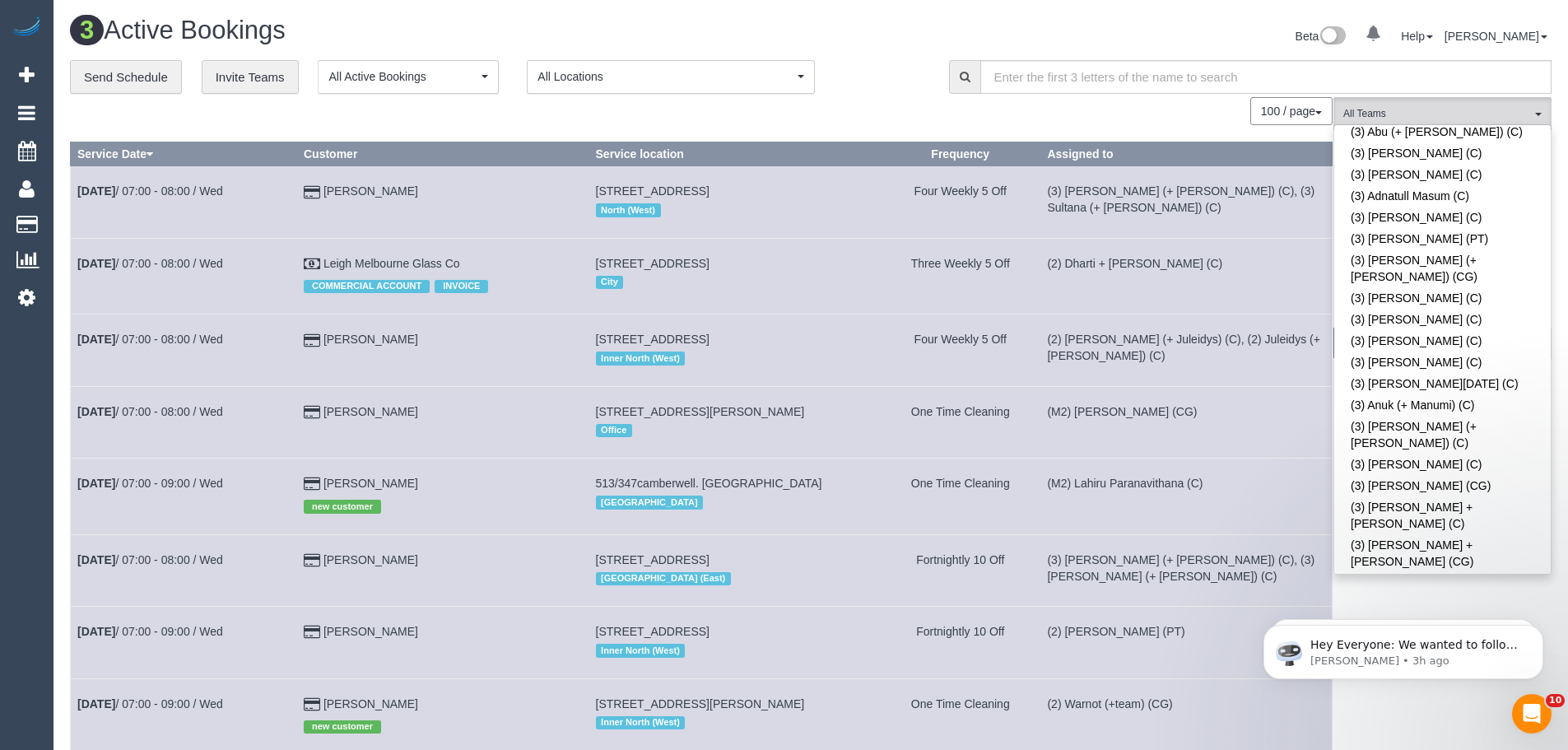
click at [1443, 734] on link "(3) [PERSON_NAME] (C)" at bounding box center [1442, 745] width 216 height 22
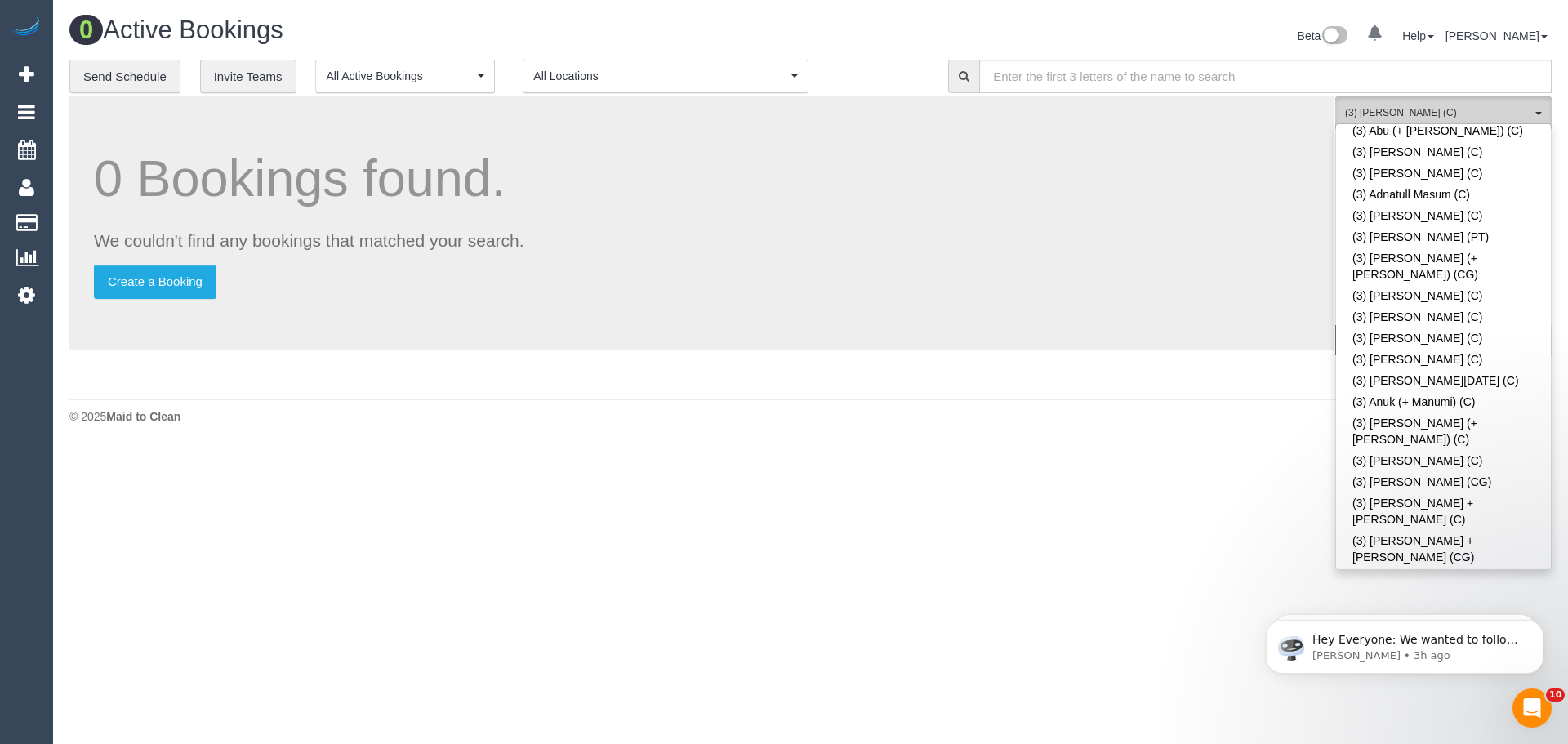
click at [1412, 103] on button "(3) Danyal Ali (C) All Teams" at bounding box center [1442, 113] width 216 height 34
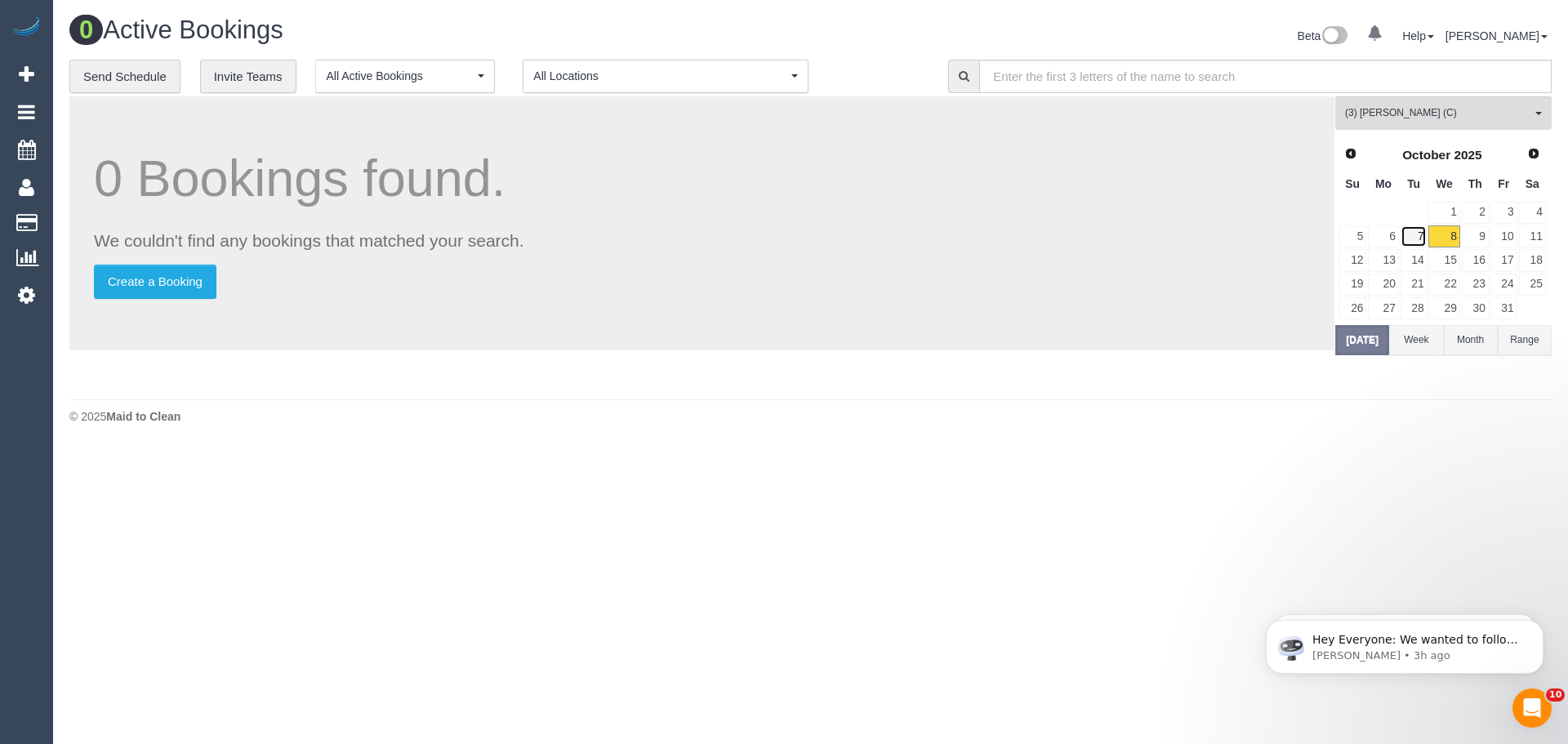
click at [1419, 232] on link "7" at bounding box center [1414, 236] width 27 height 22
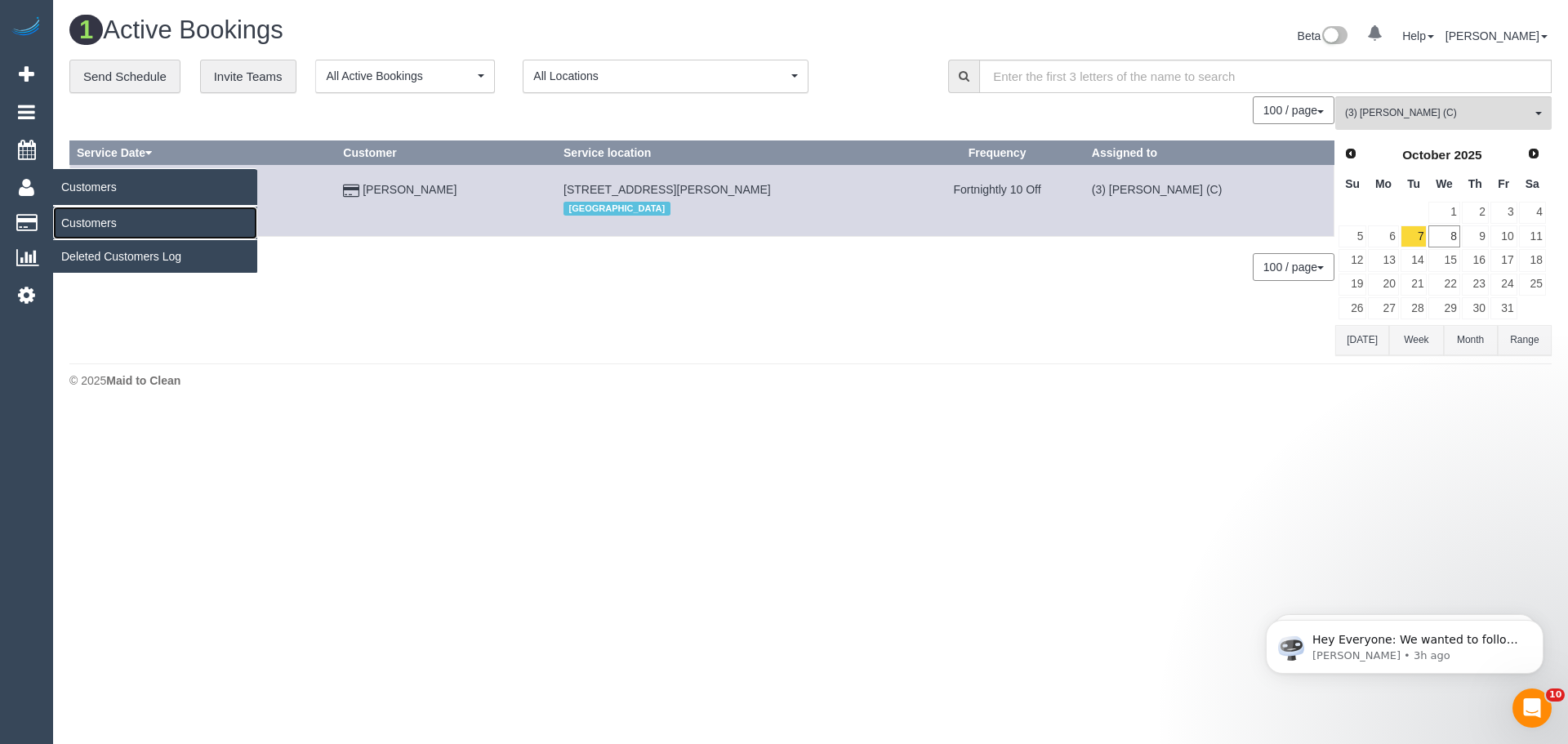
click at [75, 219] on link "Customers" at bounding box center [155, 223] width 204 height 33
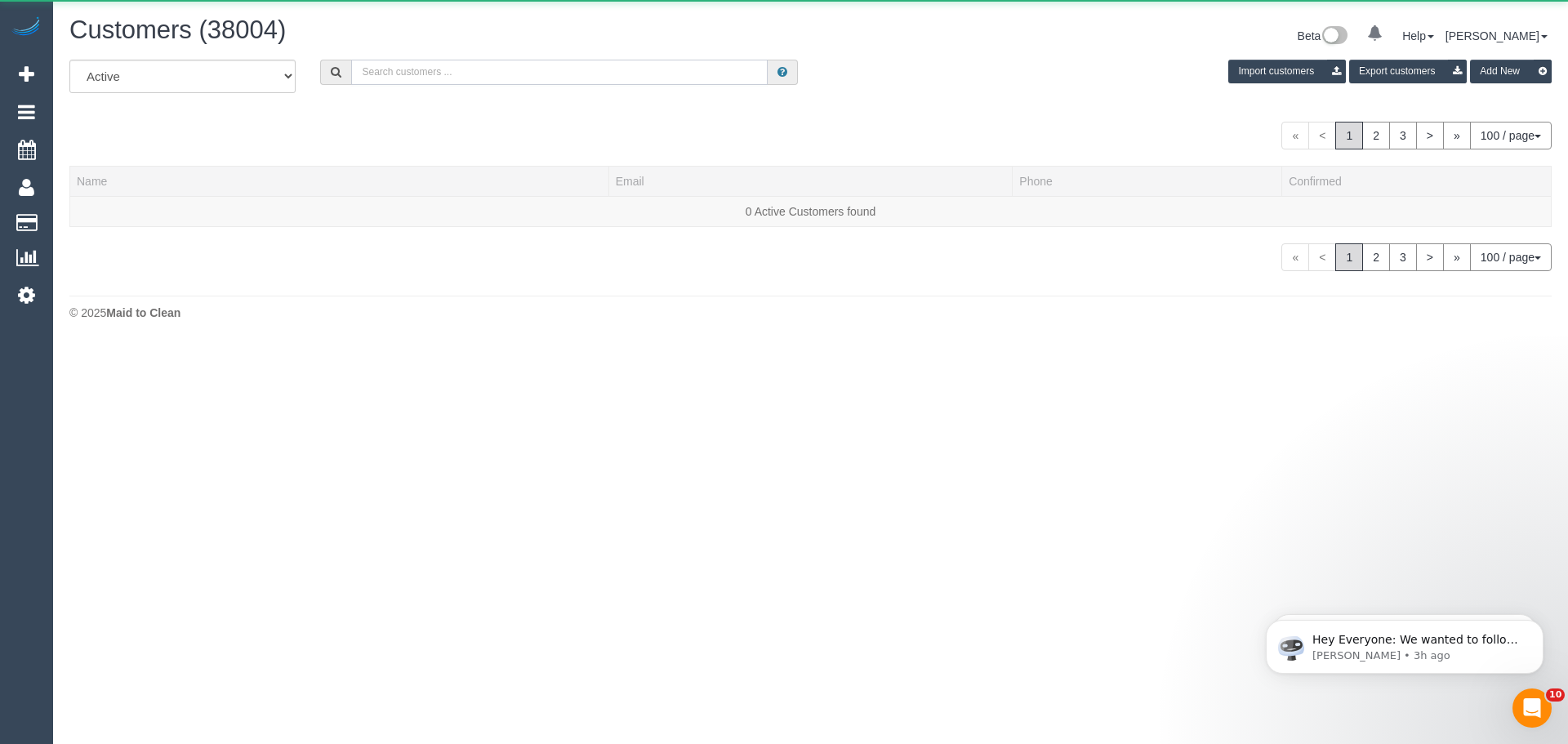
click at [474, 64] on input "text" at bounding box center [559, 72] width 416 height 25
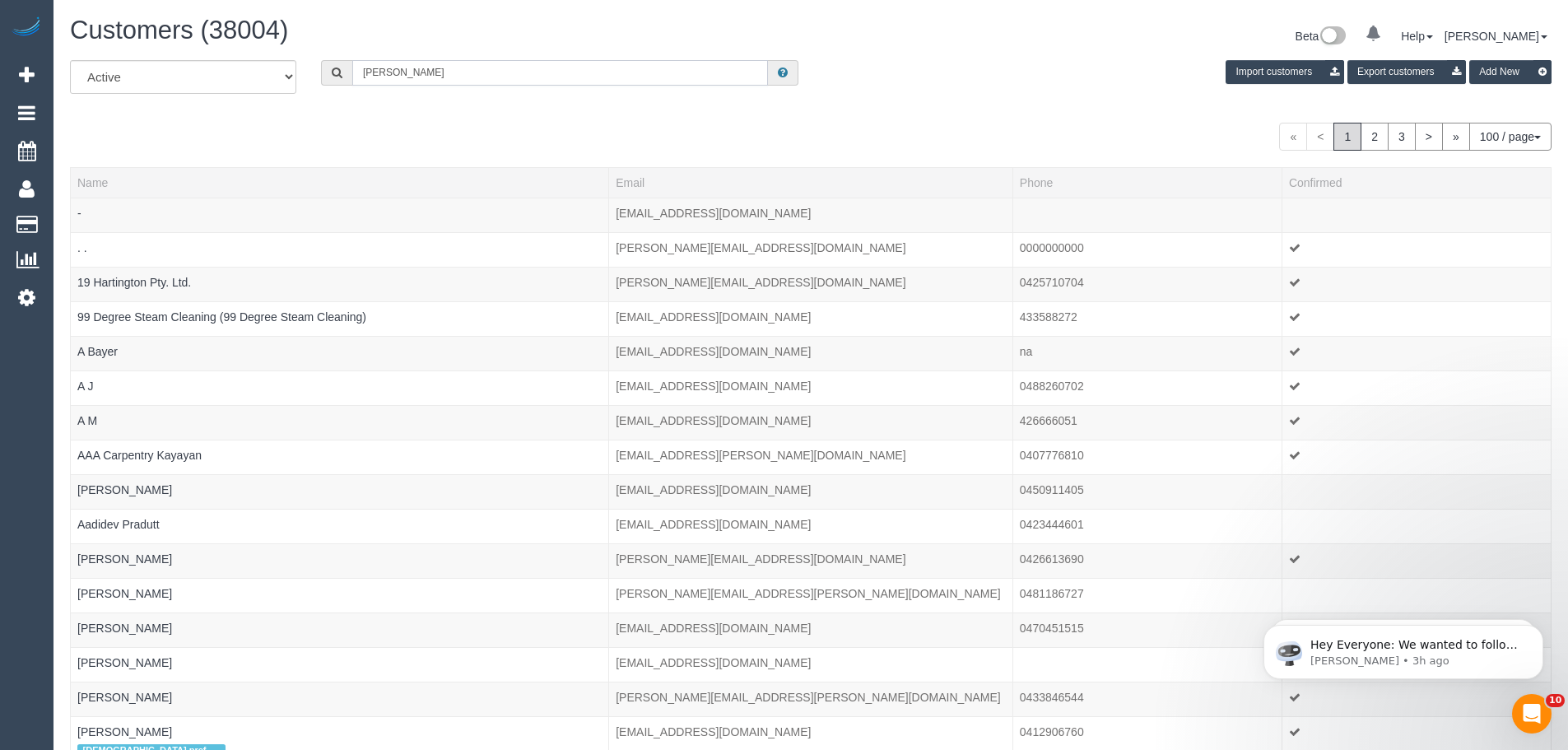
type input "Sayed Hewadpal"
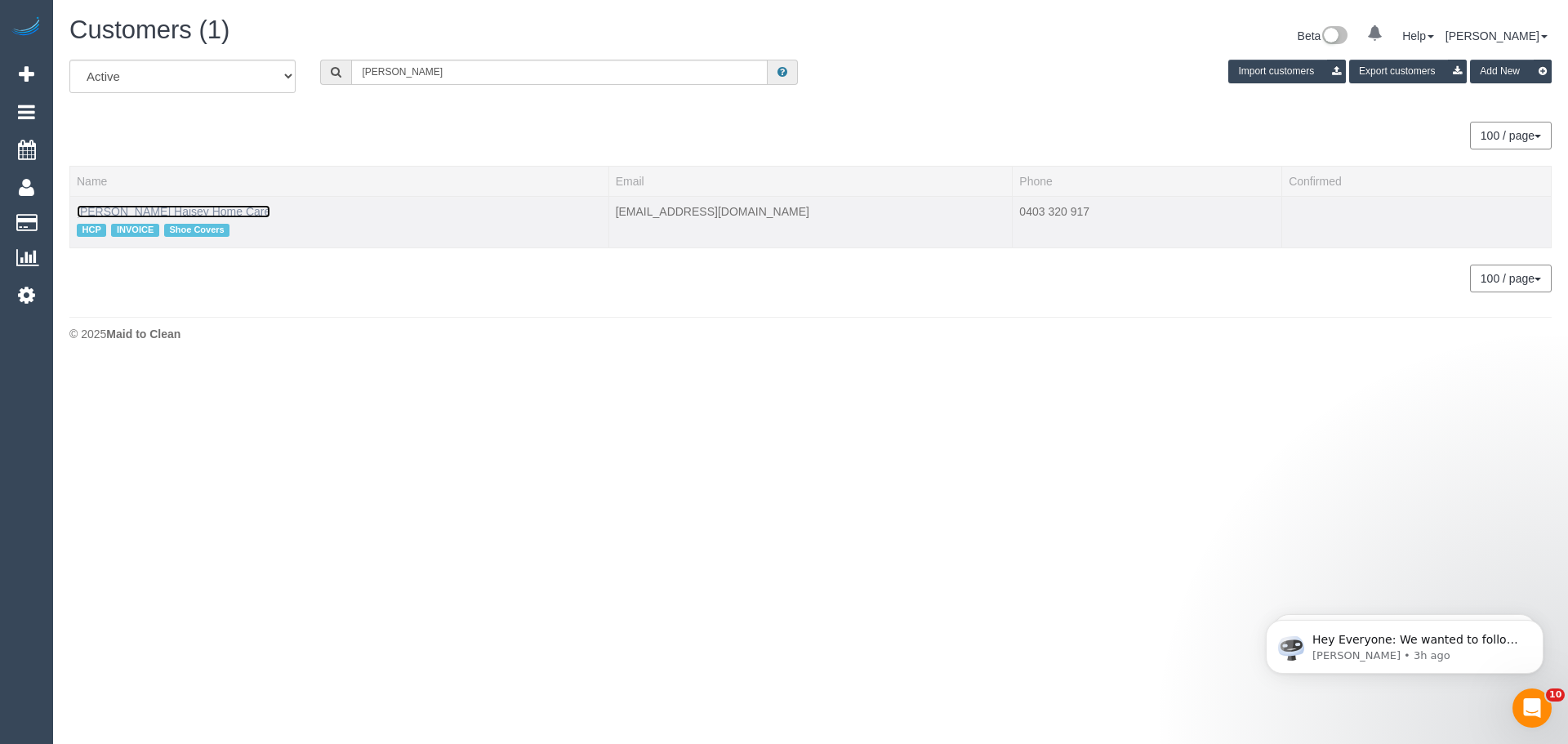
click at [171, 205] on link "Sayed Hewadpal Haisey Home Care" at bounding box center [173, 211] width 193 height 13
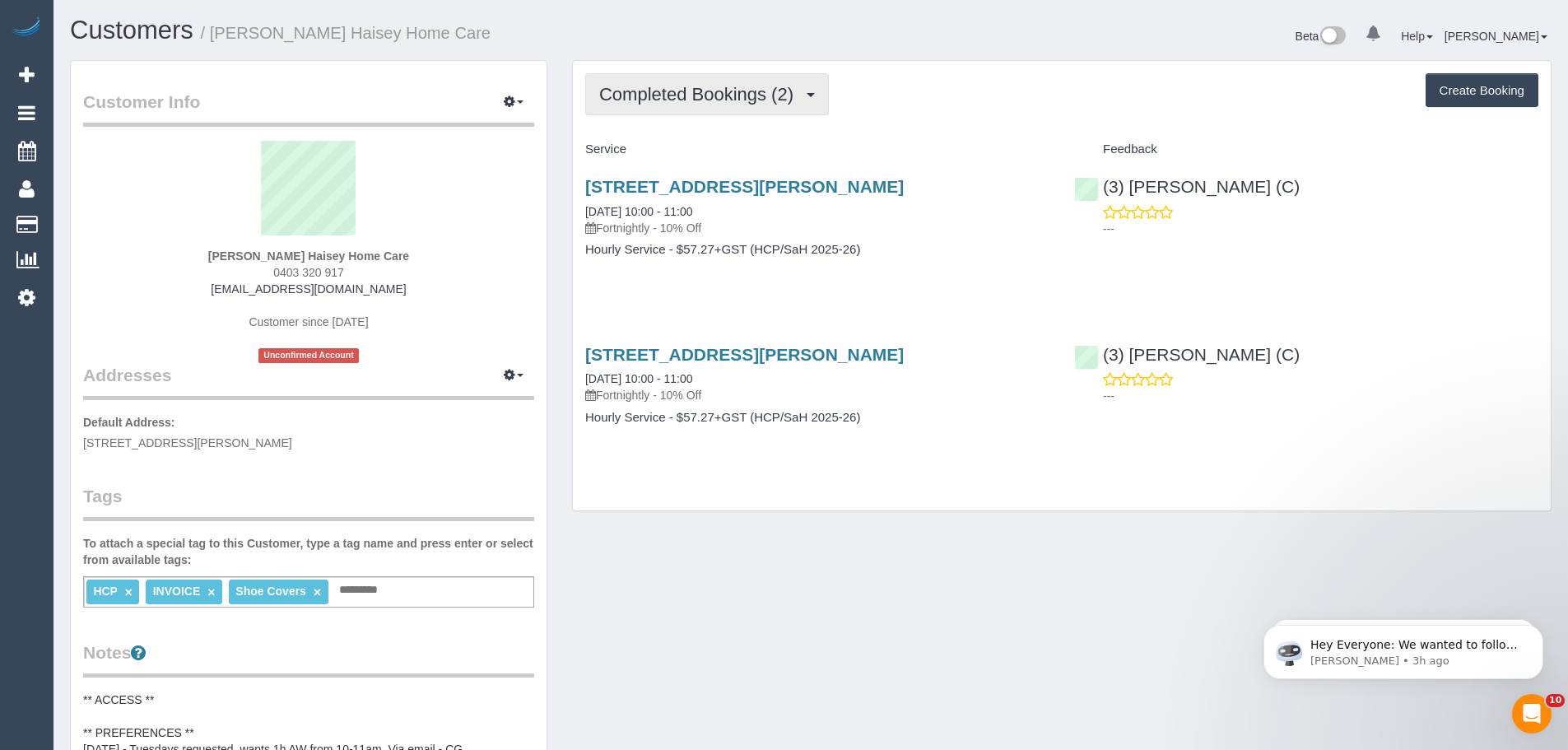
click at [714, 110] on button "Completed Bookings (2)" at bounding box center [707, 94] width 243 height 42
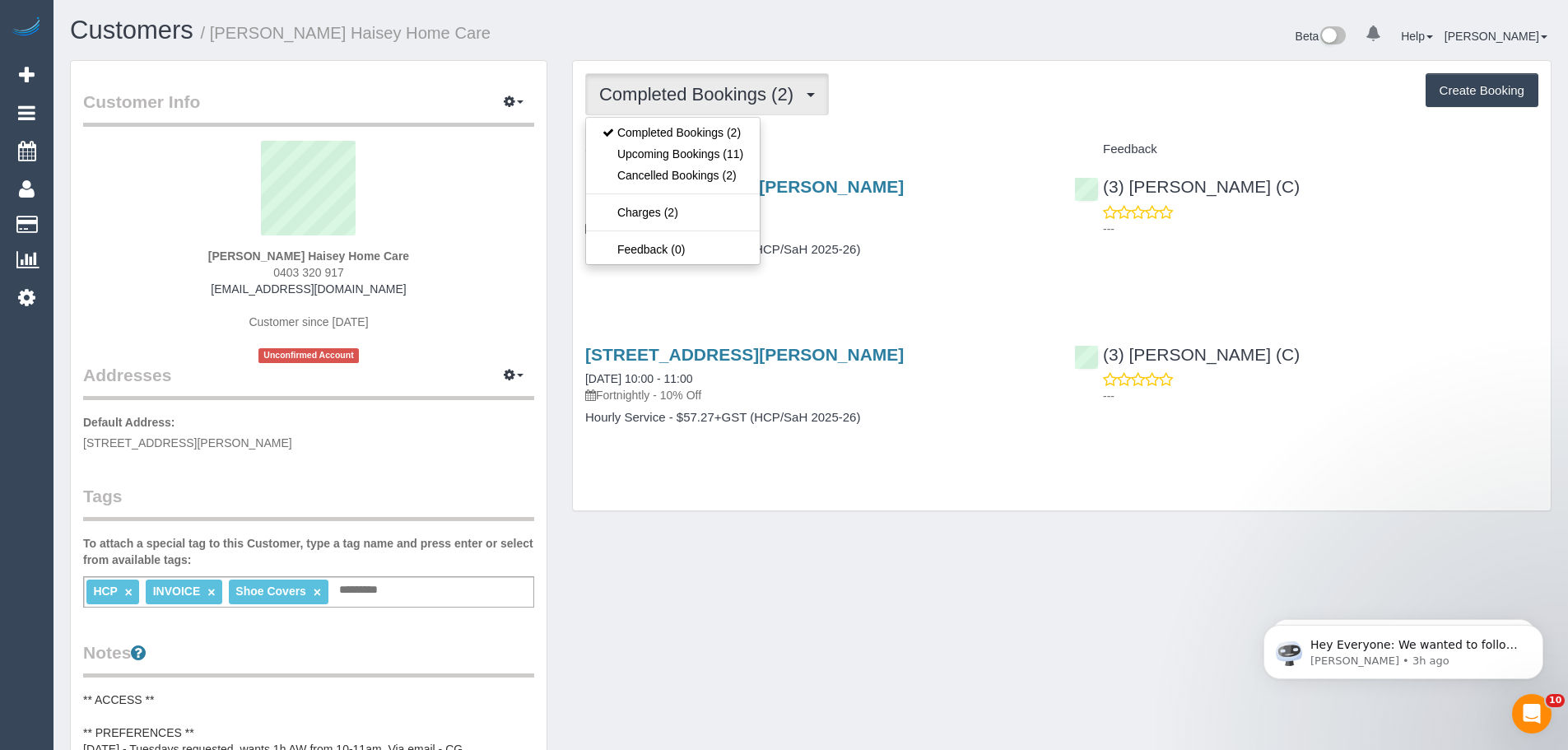
click at [501, 225] on sui-profile-pic at bounding box center [308, 194] width 427 height 107
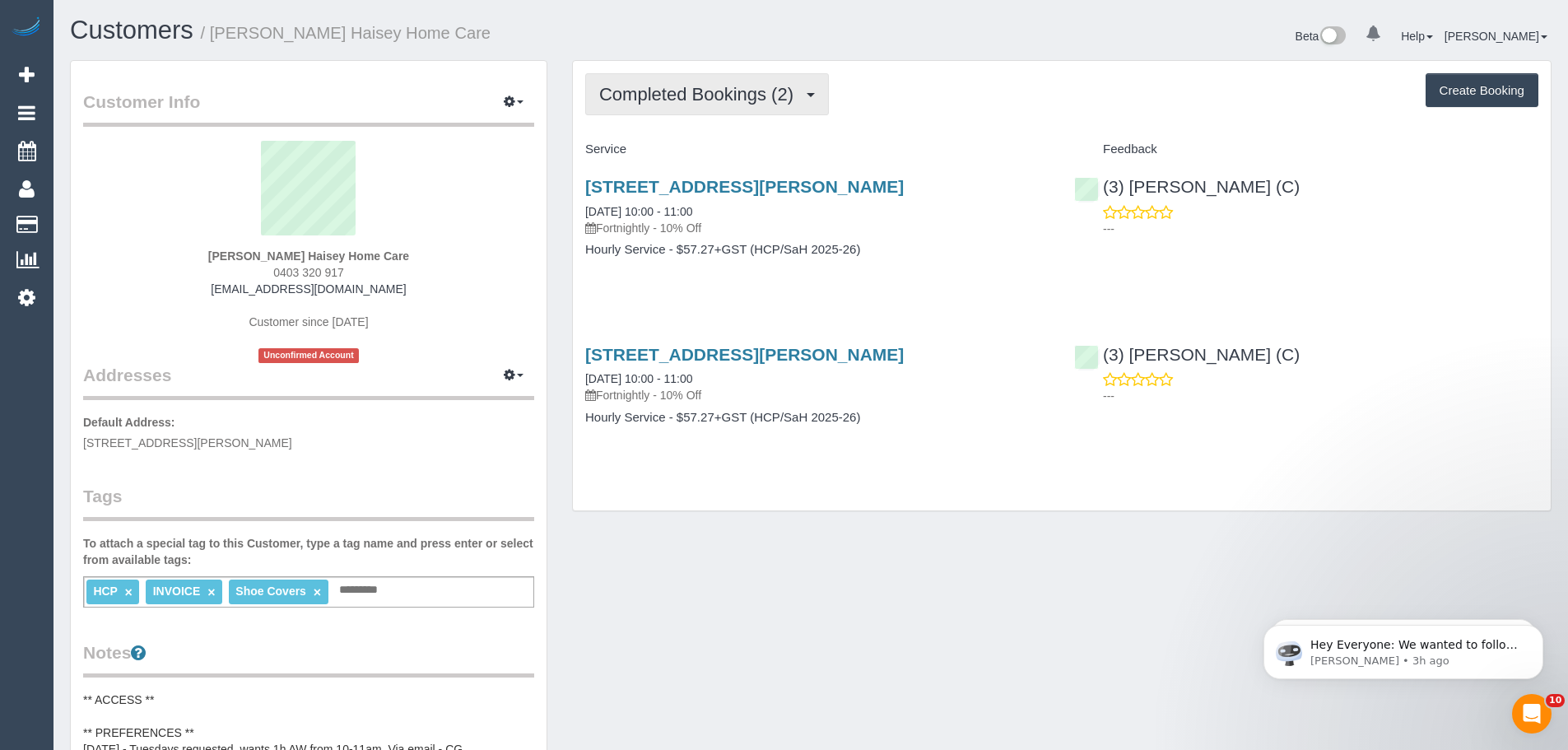
click at [682, 93] on span "Completed Bookings (2)" at bounding box center [700, 93] width 202 height 21
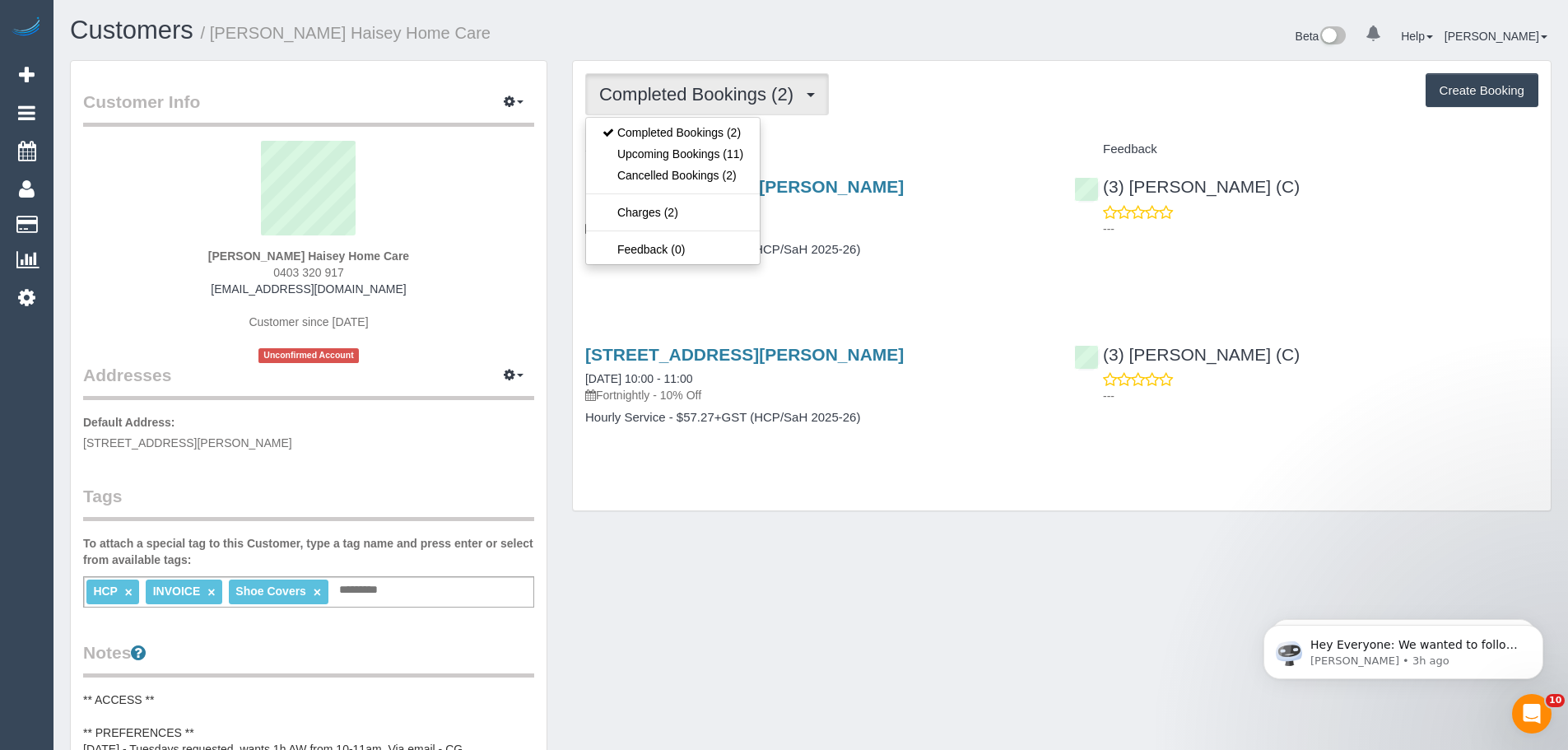
click at [495, 219] on sui-profile-pic at bounding box center [308, 194] width 427 height 107
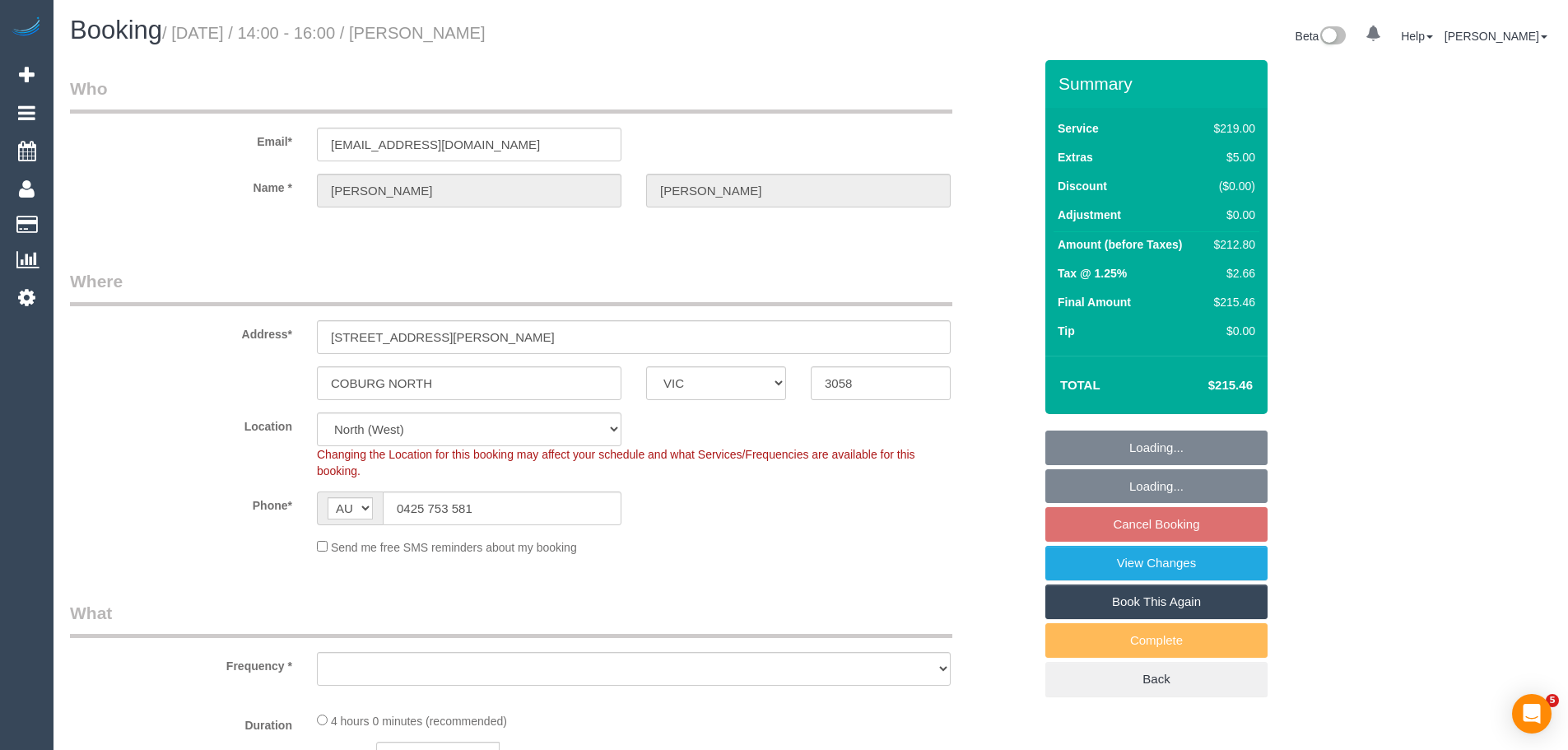
select select "VIC"
select select "object:524"
select select "string:stripe-pm_1RulVx2GScqysDRVi0ptIyB0"
select select "object:779"
select select "number:27"
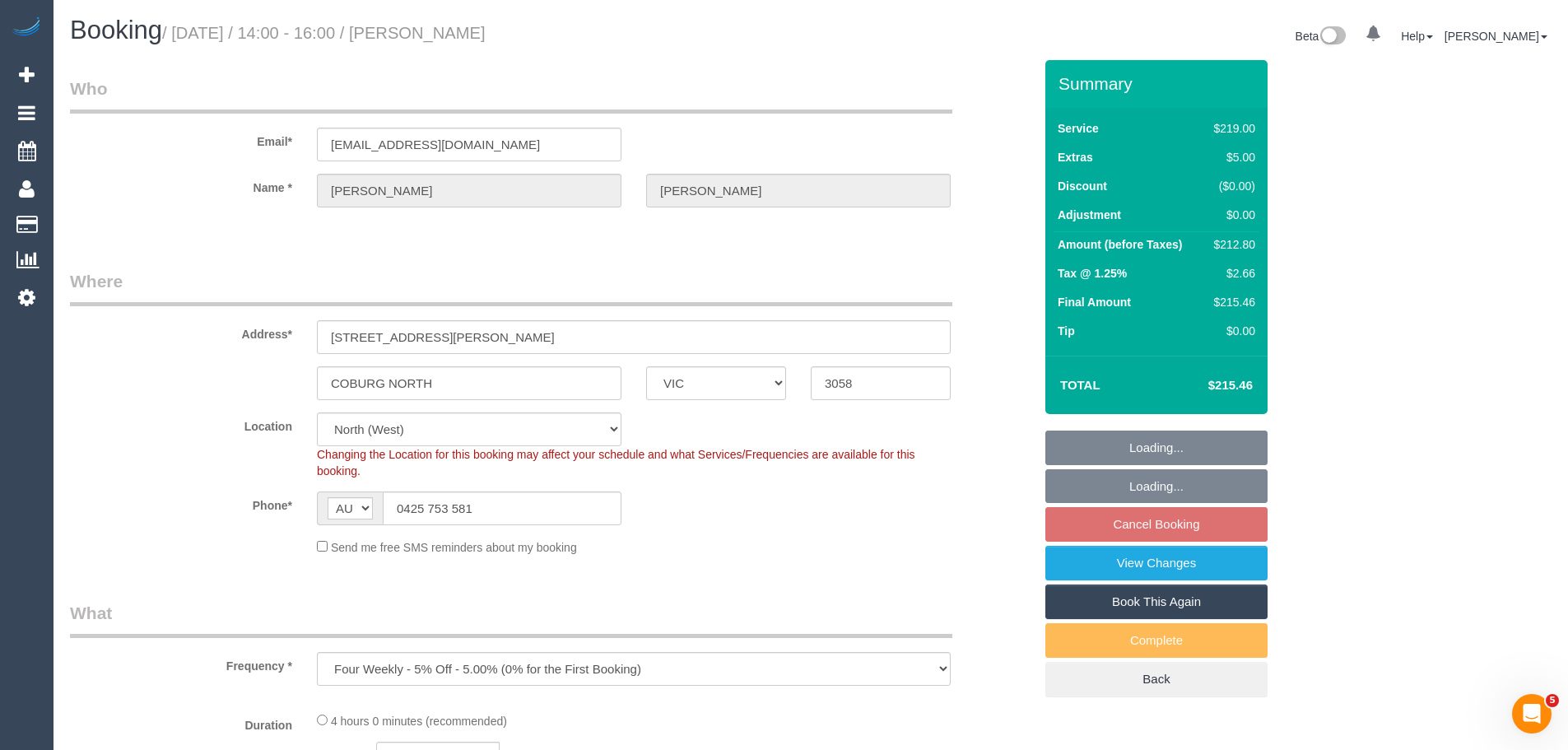
select select "number:14"
select select "number:19"
select select "number:22"
select select "number:35"
select select "number:26"
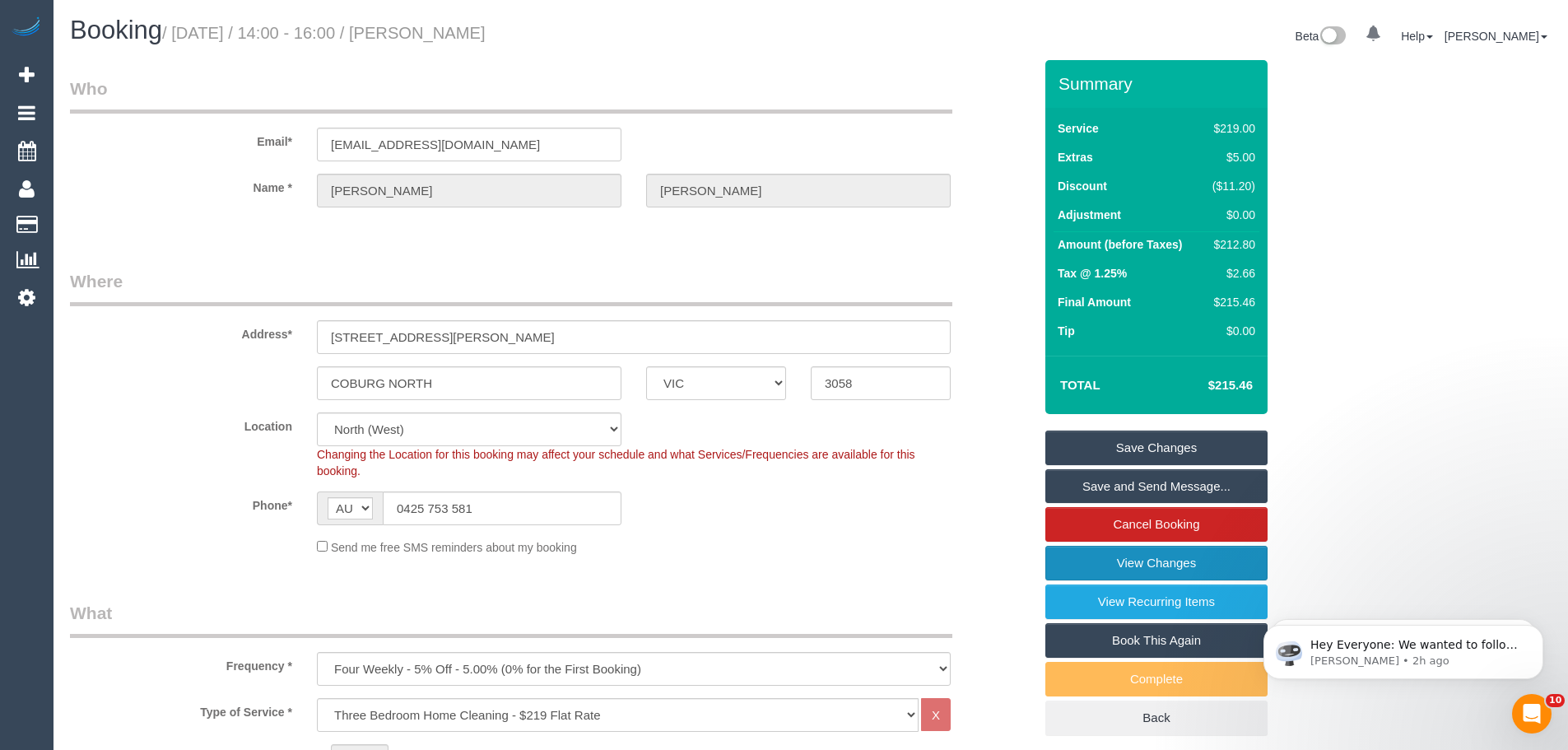
click at [1149, 570] on link "View Changes" at bounding box center [1156, 563] width 222 height 34
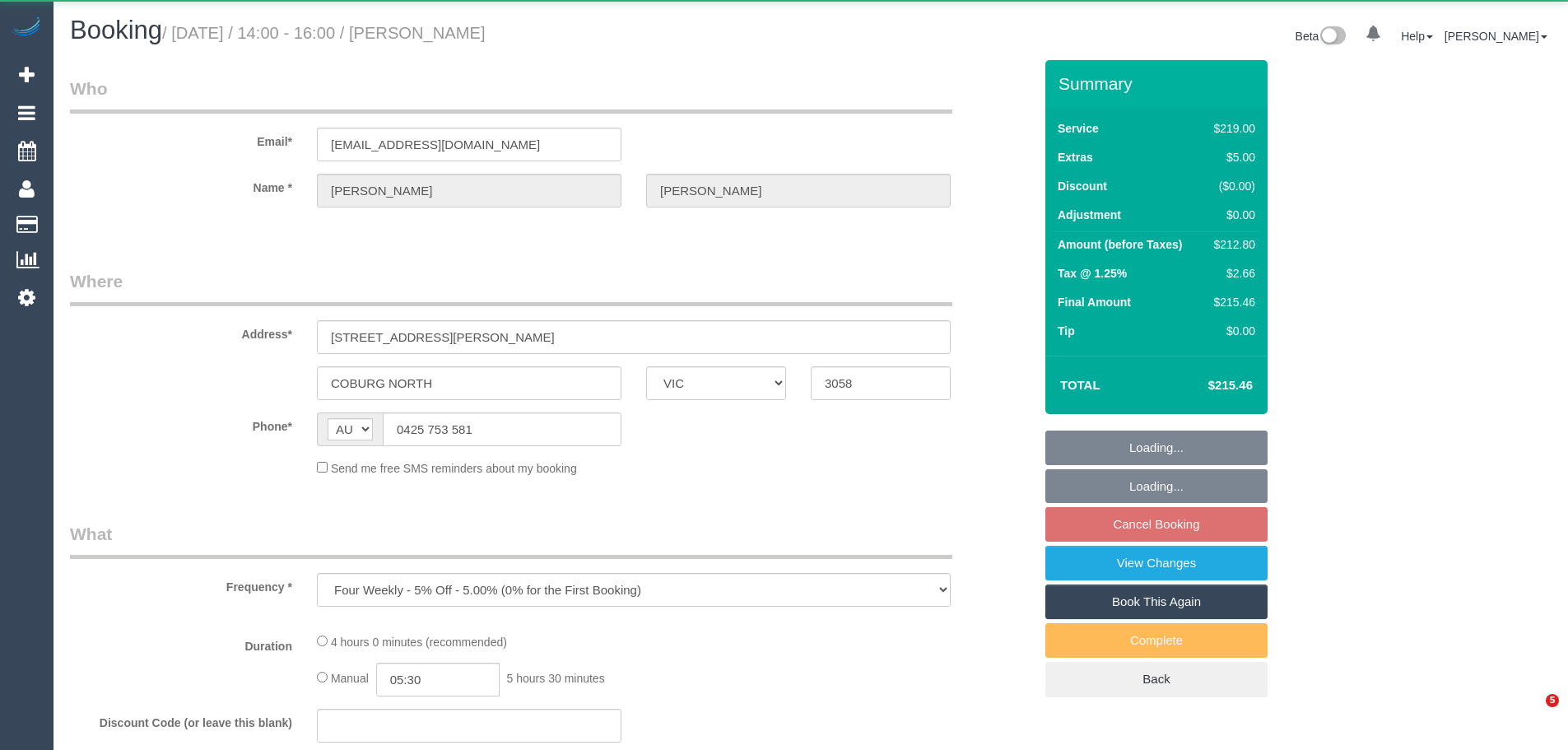
select select "VIC"
select select "string:stripe-pm_1RulVx2GScqysDRVi0ptIyB0"
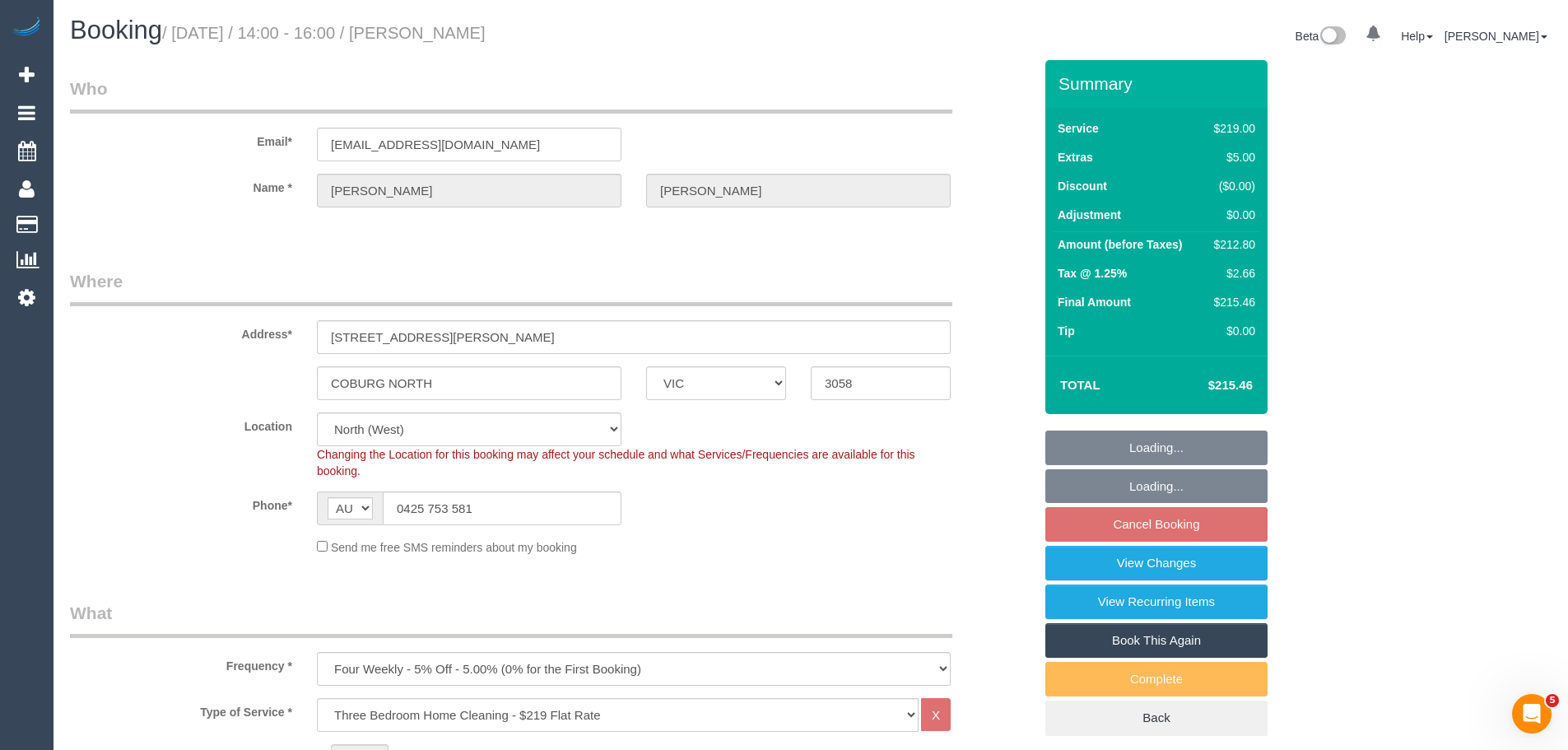
select select "object:779"
select select "number:27"
select select "number:14"
select select "number:19"
select select "number:22"
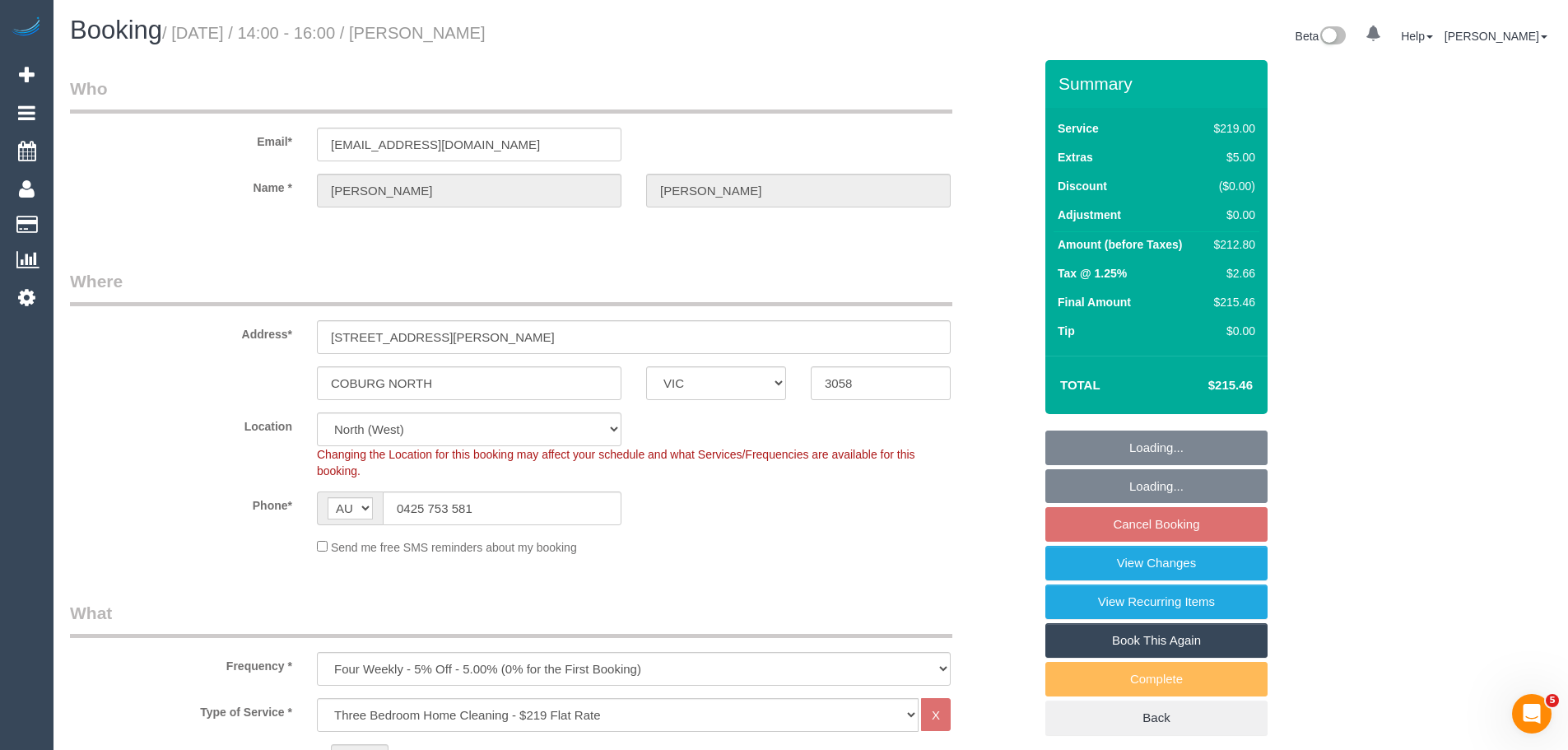
select select "number:35"
select select "number:26"
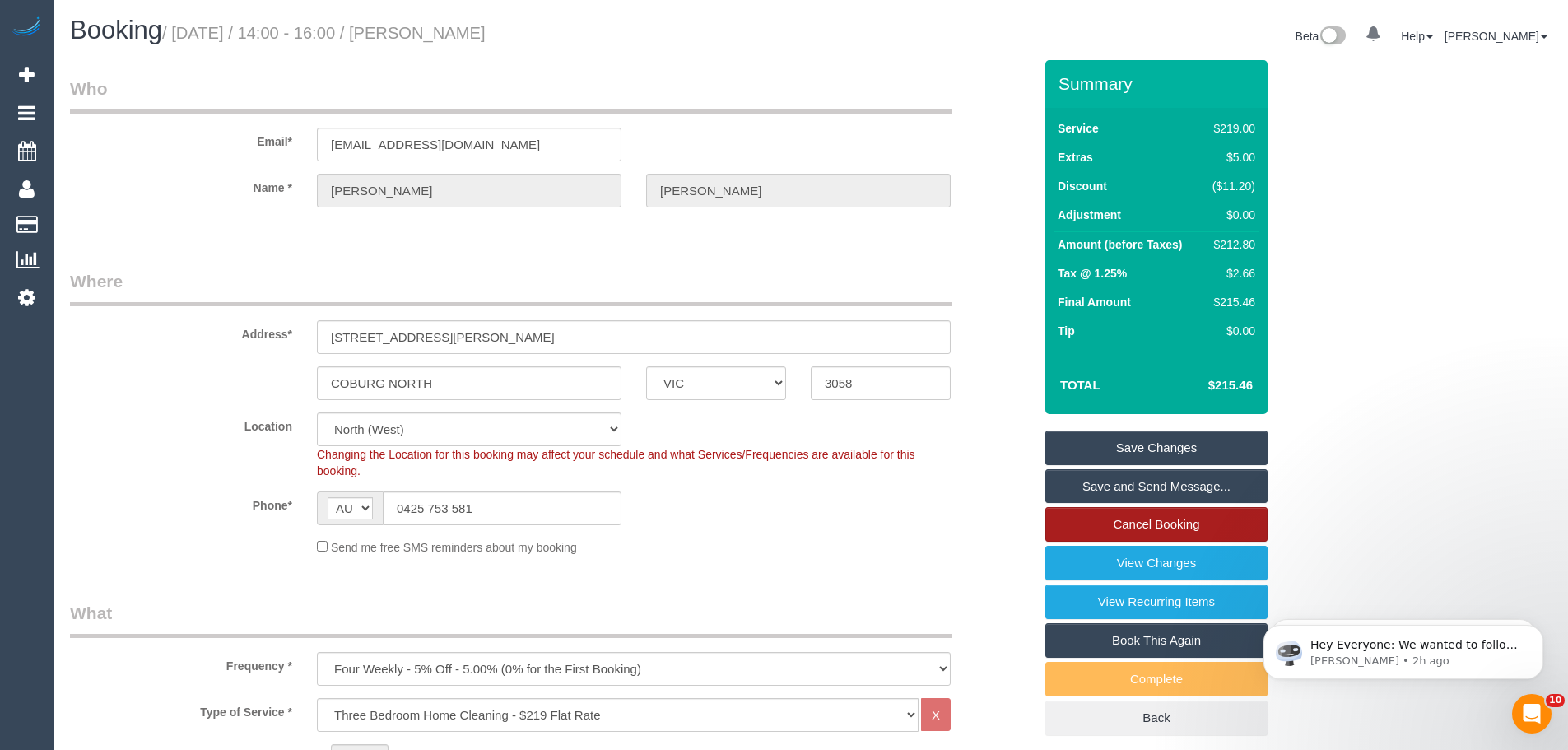
click at [1190, 526] on link "Cancel Booking" at bounding box center [1156, 525] width 222 height 34
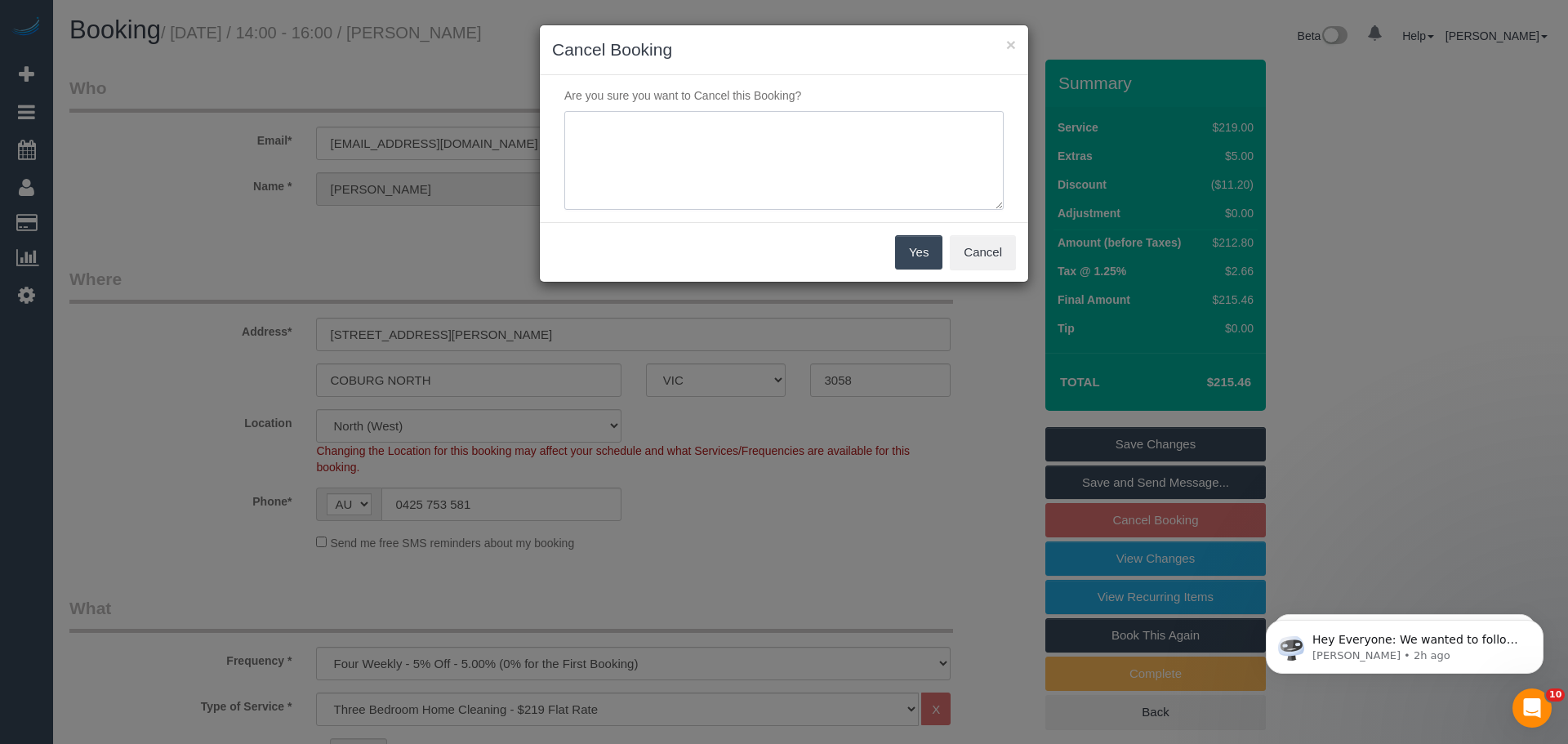
click at [750, 129] on textarea at bounding box center [783, 161] width 439 height 100
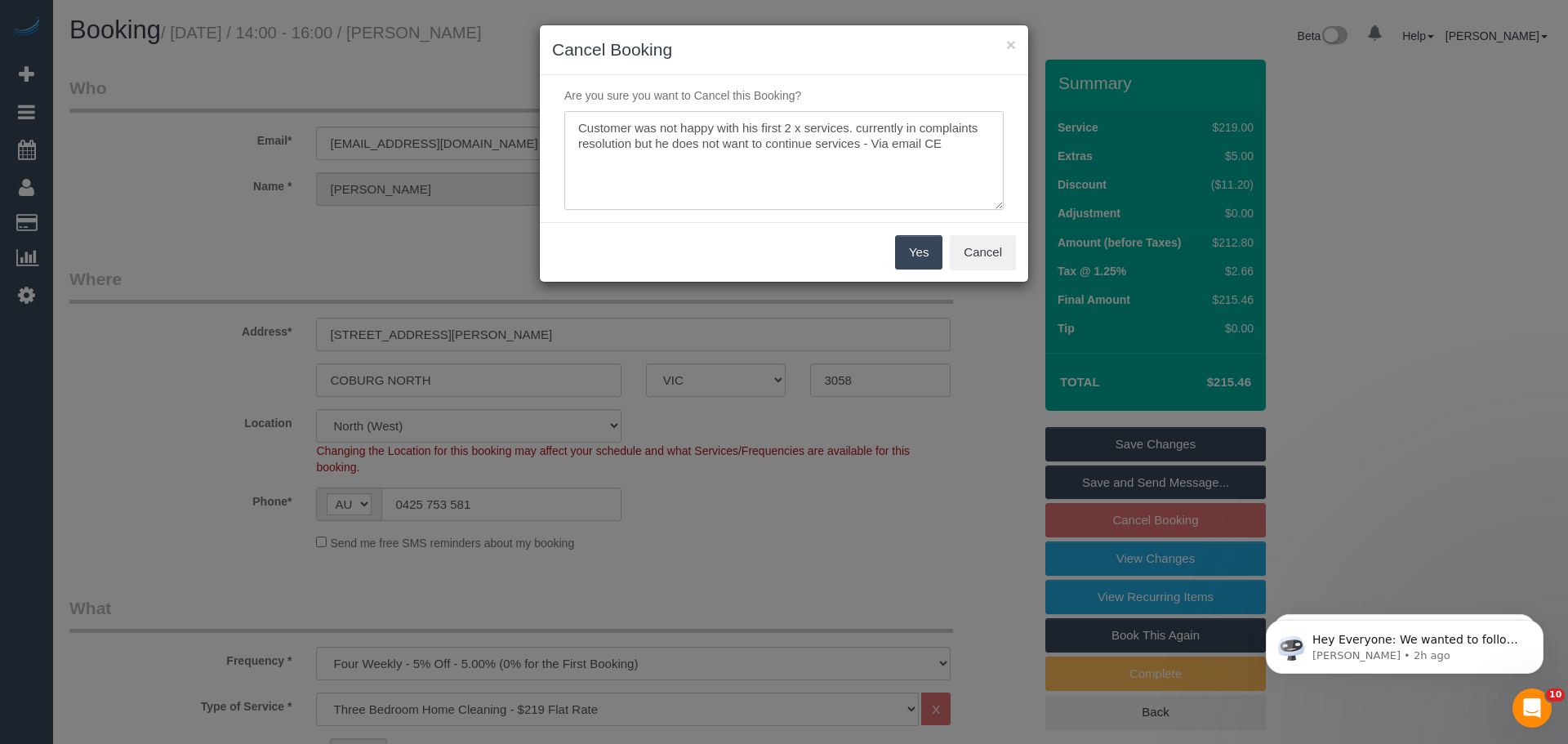
type textarea "Customer was not happy with his first 2 x services. currently in complaints res…"
click at [914, 255] on button "Yes" at bounding box center [918, 252] width 47 height 34
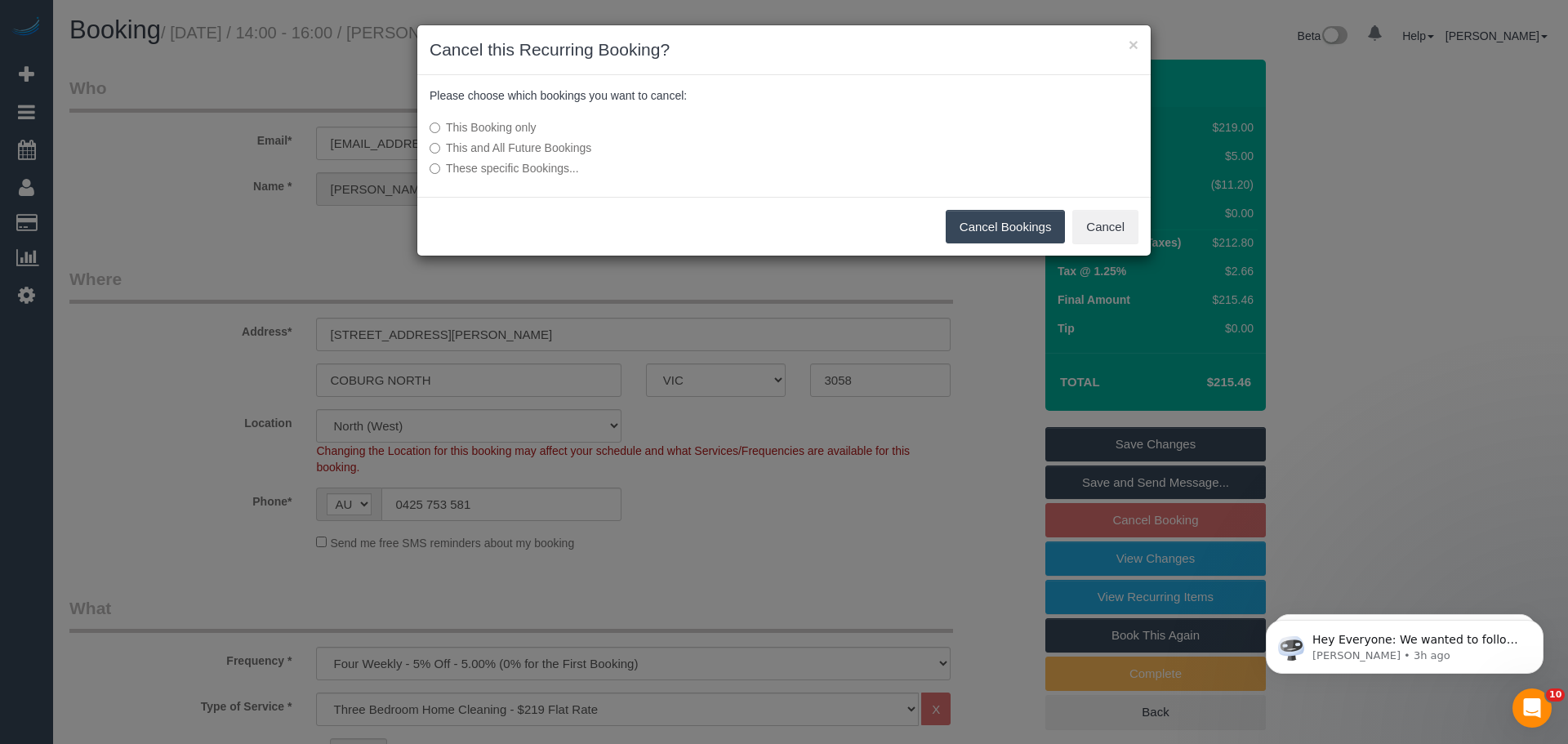
click at [501, 150] on label "This and All Future Bookings" at bounding box center [661, 148] width 464 height 16
click at [989, 218] on button "Cancel Bookings" at bounding box center [1005, 227] width 120 height 34
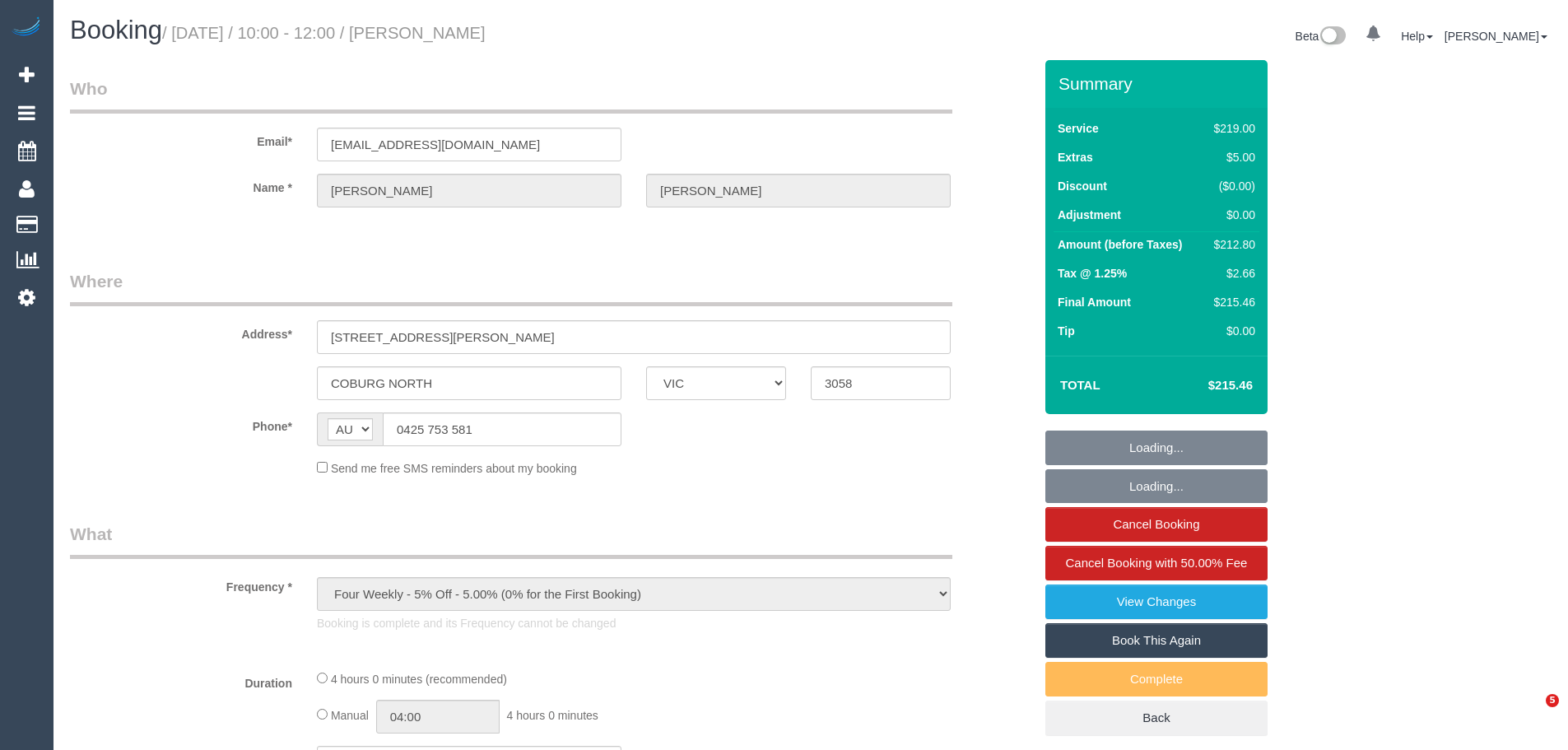
select select "VIC"
select select "string:stripe-pm_1RulVx2GScqysDRVi0ptIyB0"
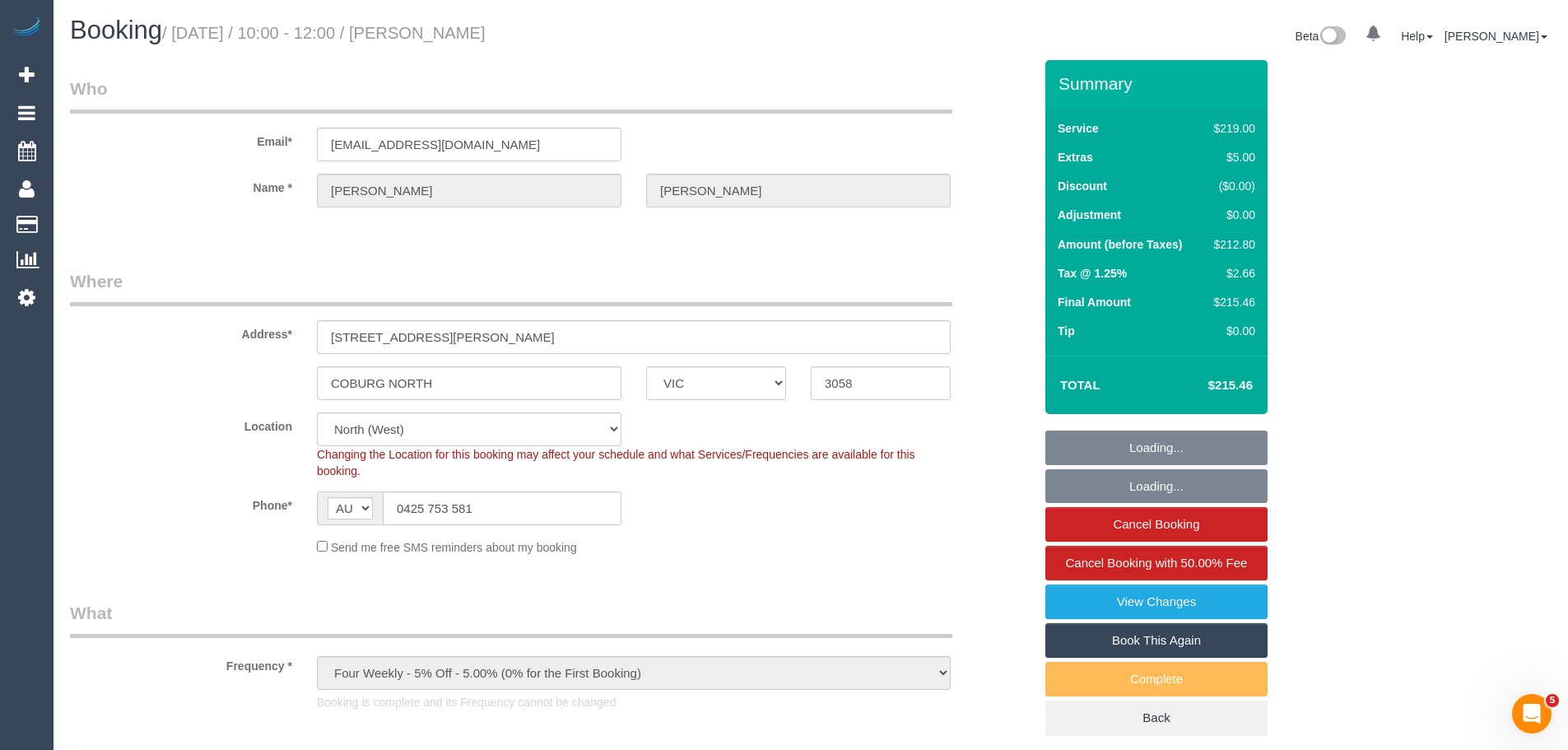
select select "object:622"
select select "number:27"
select select "number:14"
select select "number:19"
select select "number:22"
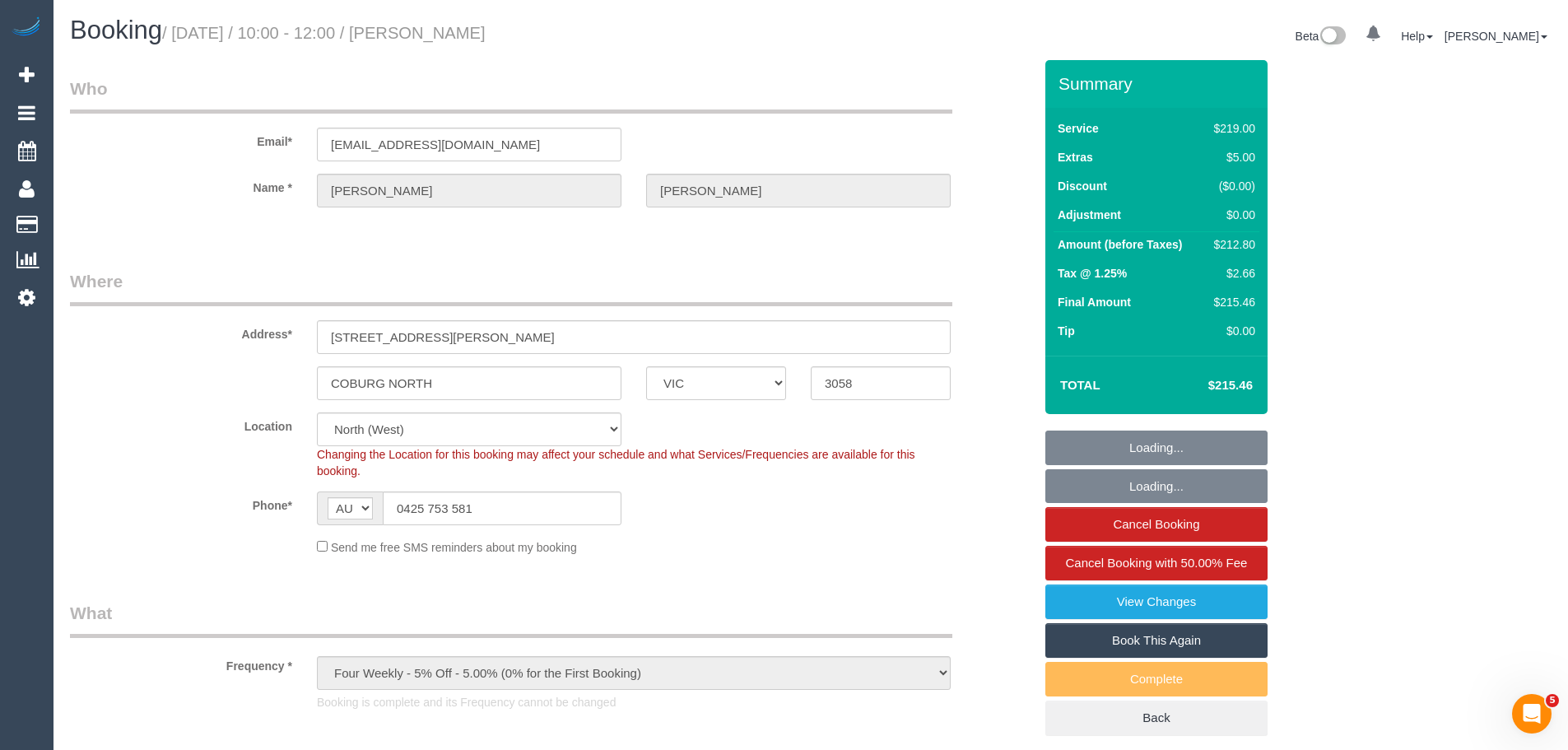
select select "number:35"
select select "number:26"
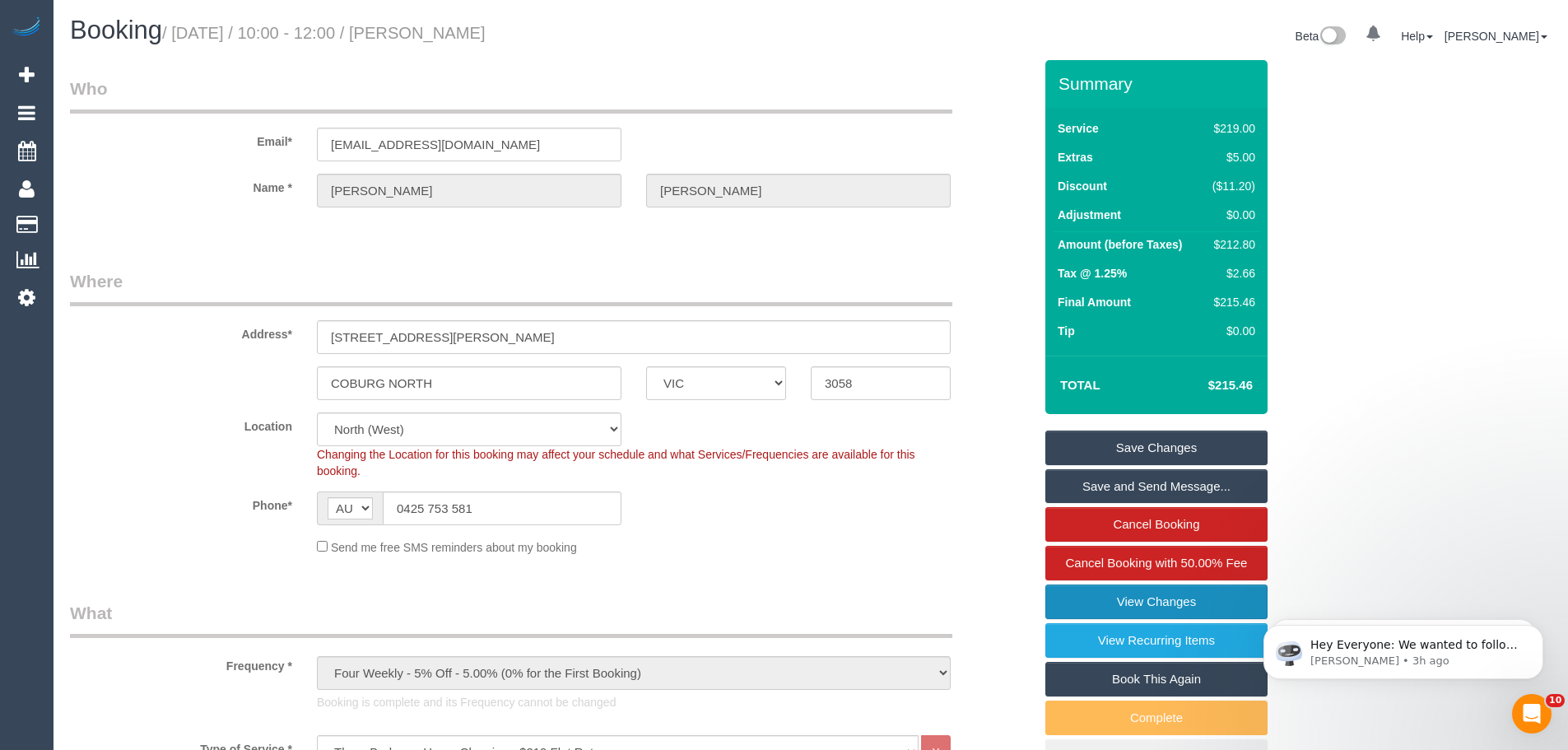
click at [1100, 598] on link "View Changes" at bounding box center [1156, 602] width 222 height 34
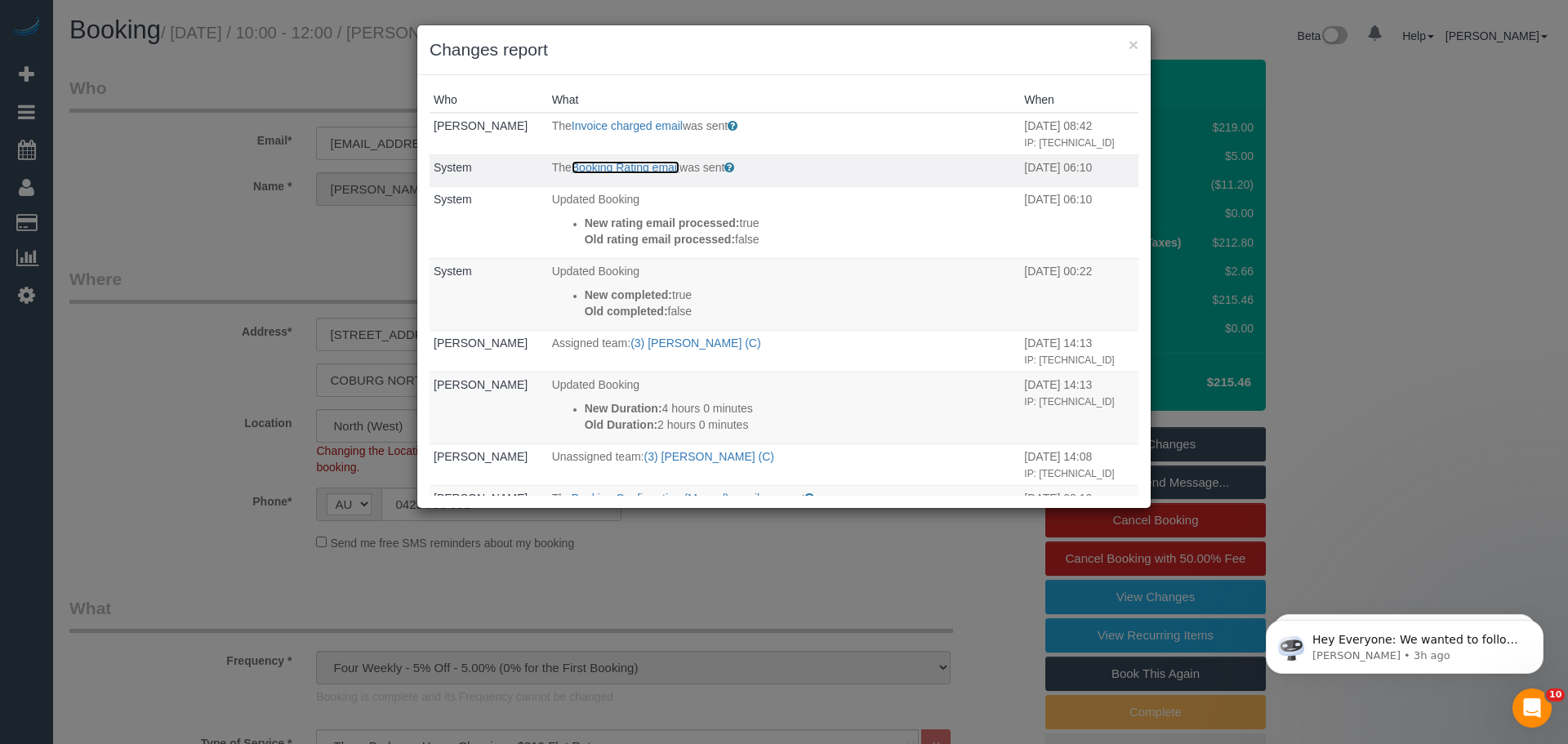
click at [600, 174] on link "Booking Rating email" at bounding box center [625, 168] width 108 height 13
click at [1130, 47] on button "×" at bounding box center [1133, 44] width 10 height 17
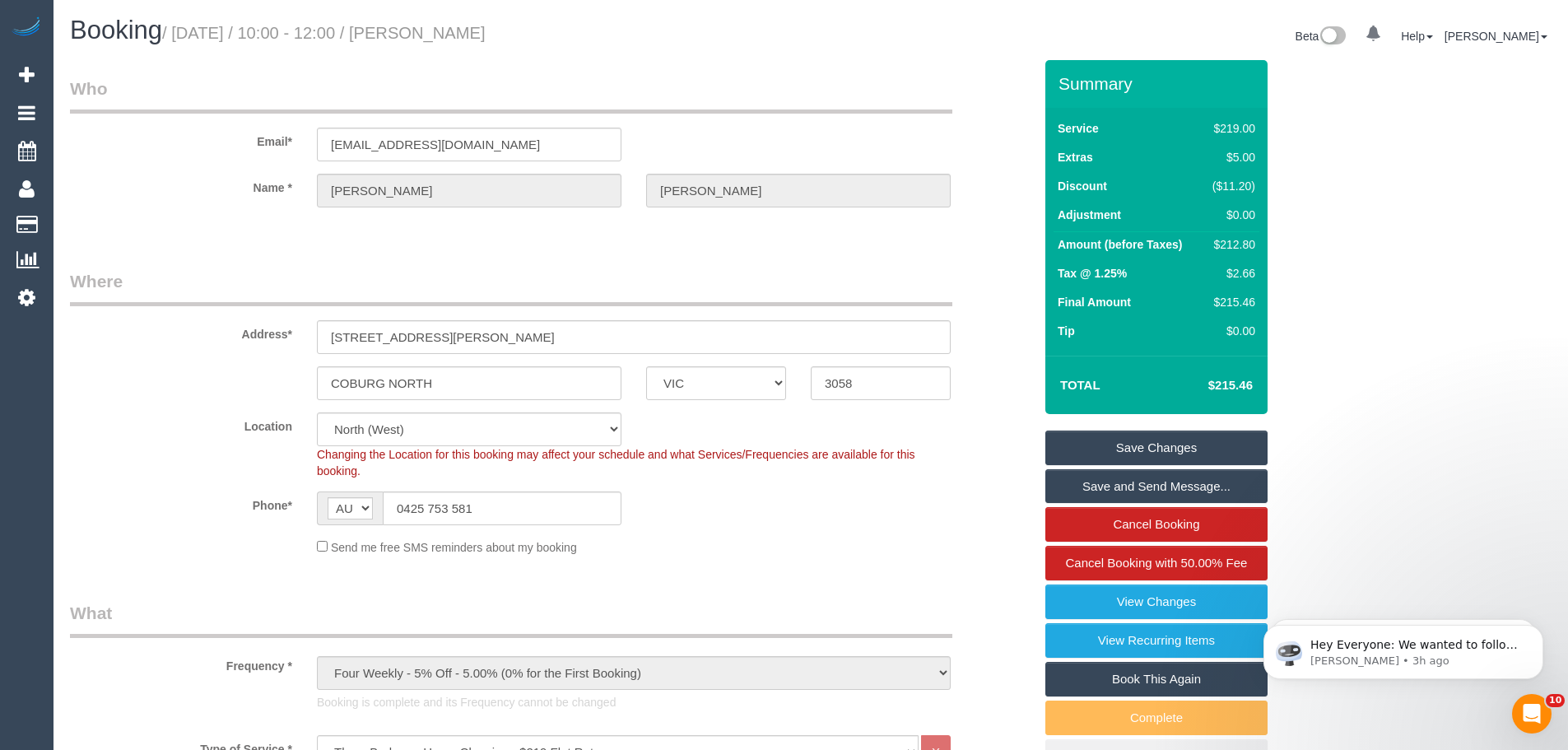
click at [1240, 243] on div "$212.80" at bounding box center [1230, 244] width 49 height 16
copy div "212.80"
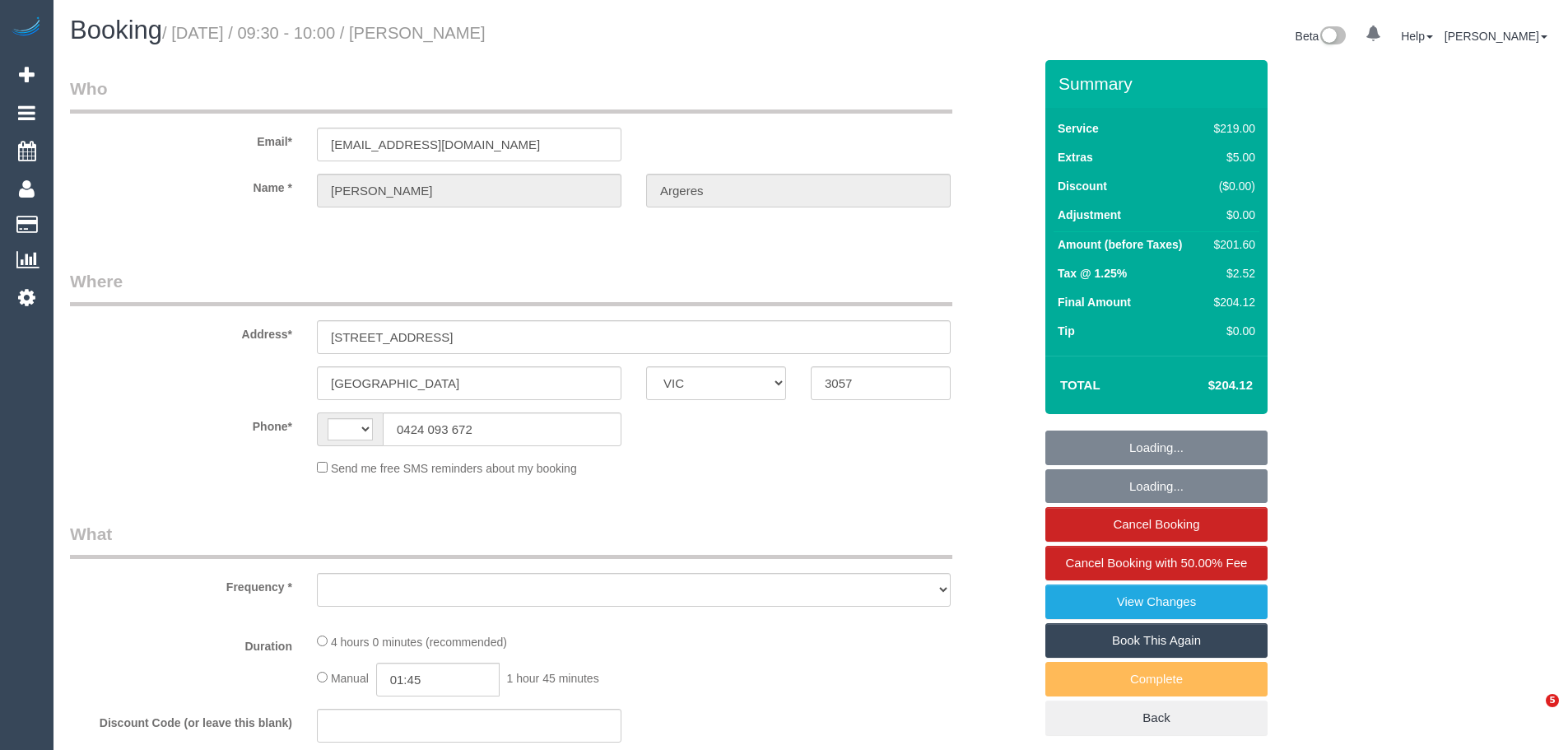
select select "VIC"
select select "string:stripe-pm_1N4iSq2GScqysDRVhLVQDao8"
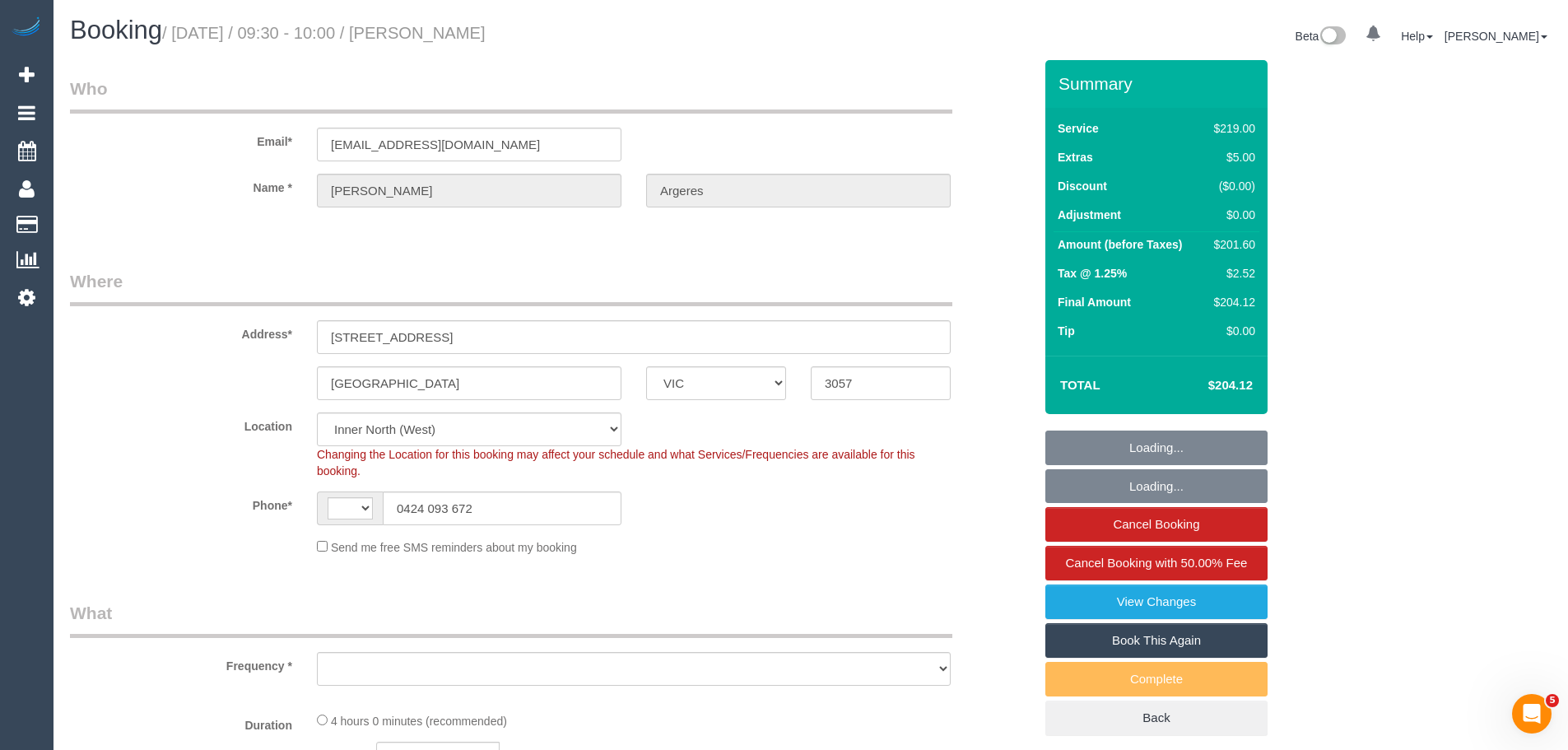
select select "string:AU"
select select "object:684"
select select "number:32"
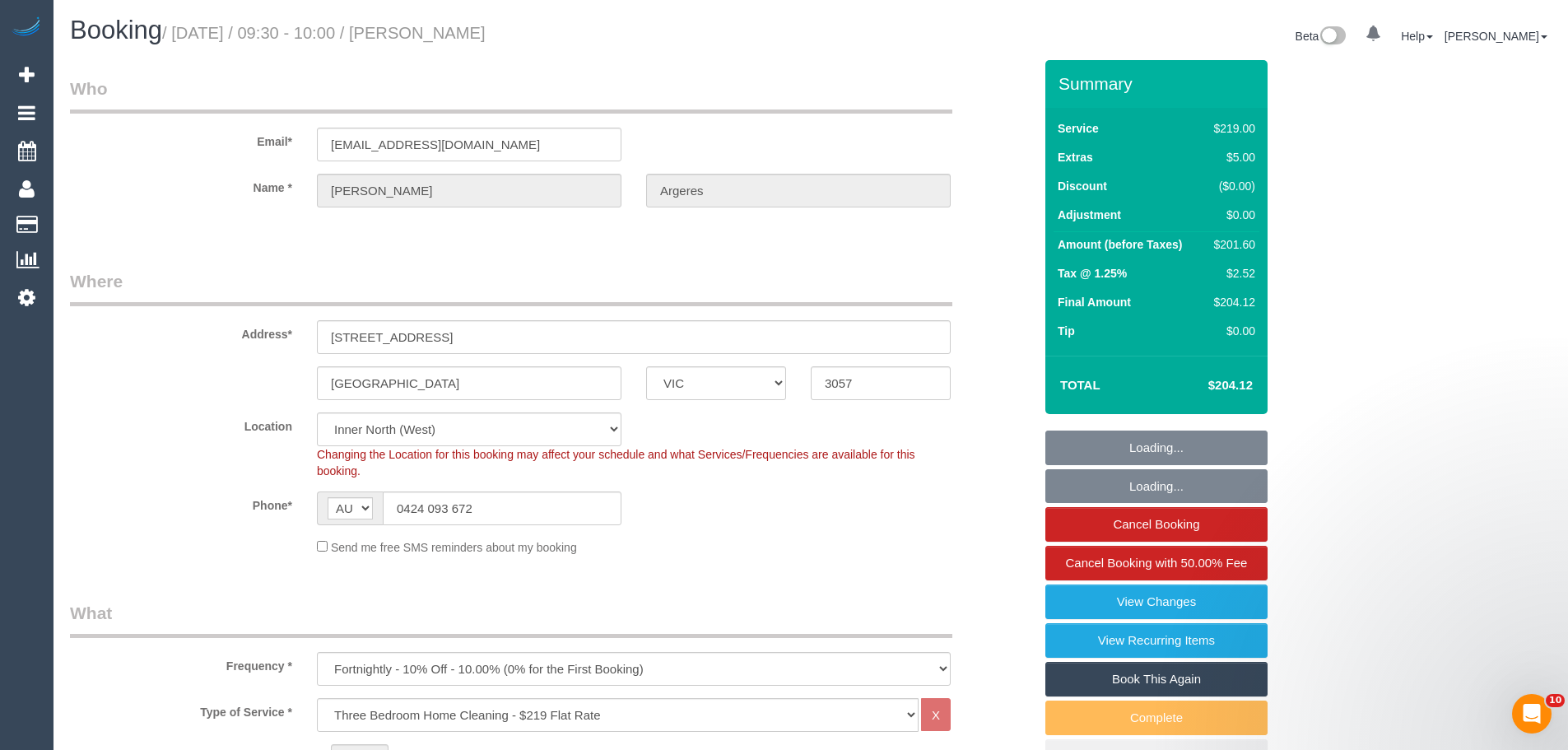
select select "object:1618"
drag, startPoint x: 543, startPoint y: 506, endPoint x: 0, endPoint y: 496, distance: 543.1
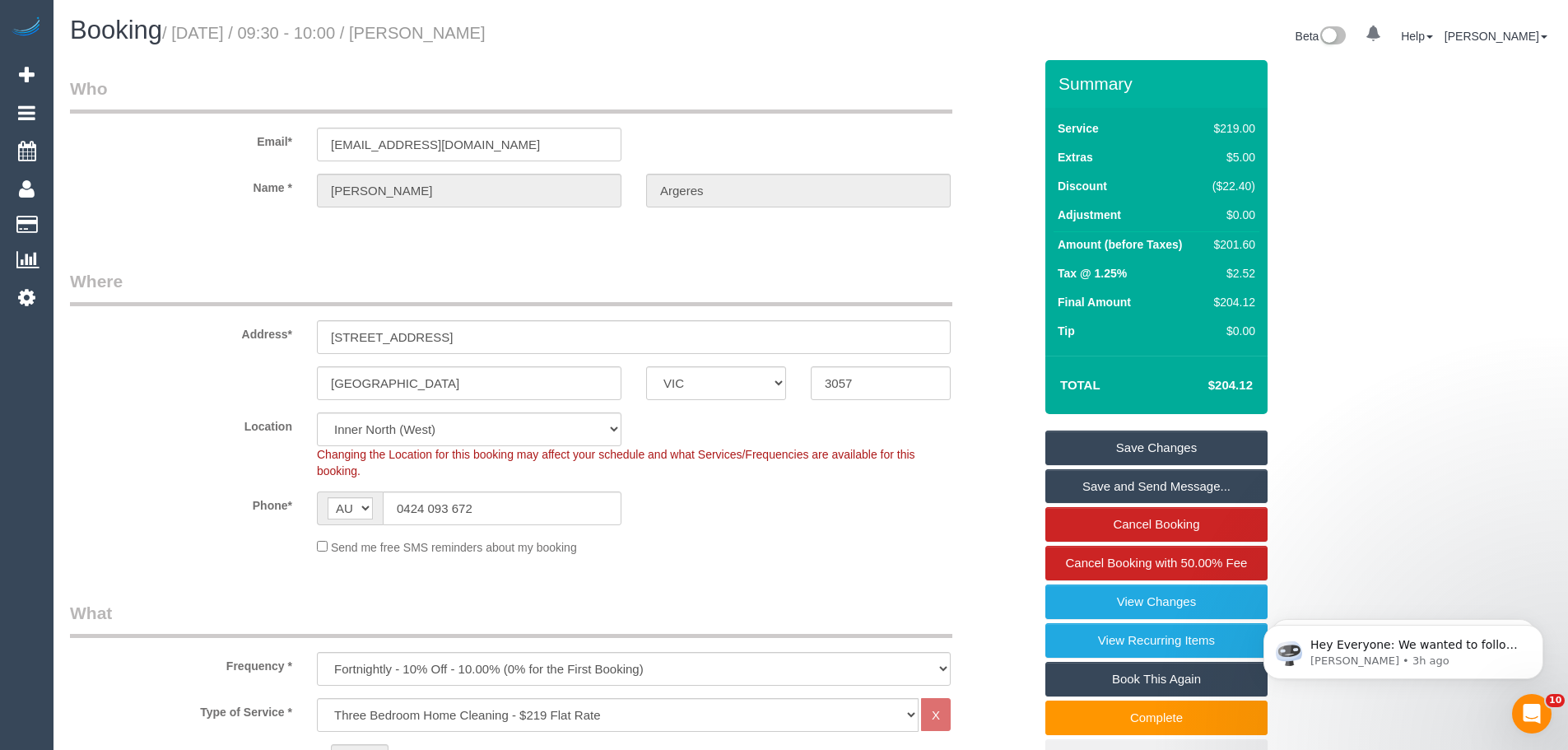
click at [814, 542] on div "Send me free SMS reminders about my booking" at bounding box center [633, 546] width 658 height 18
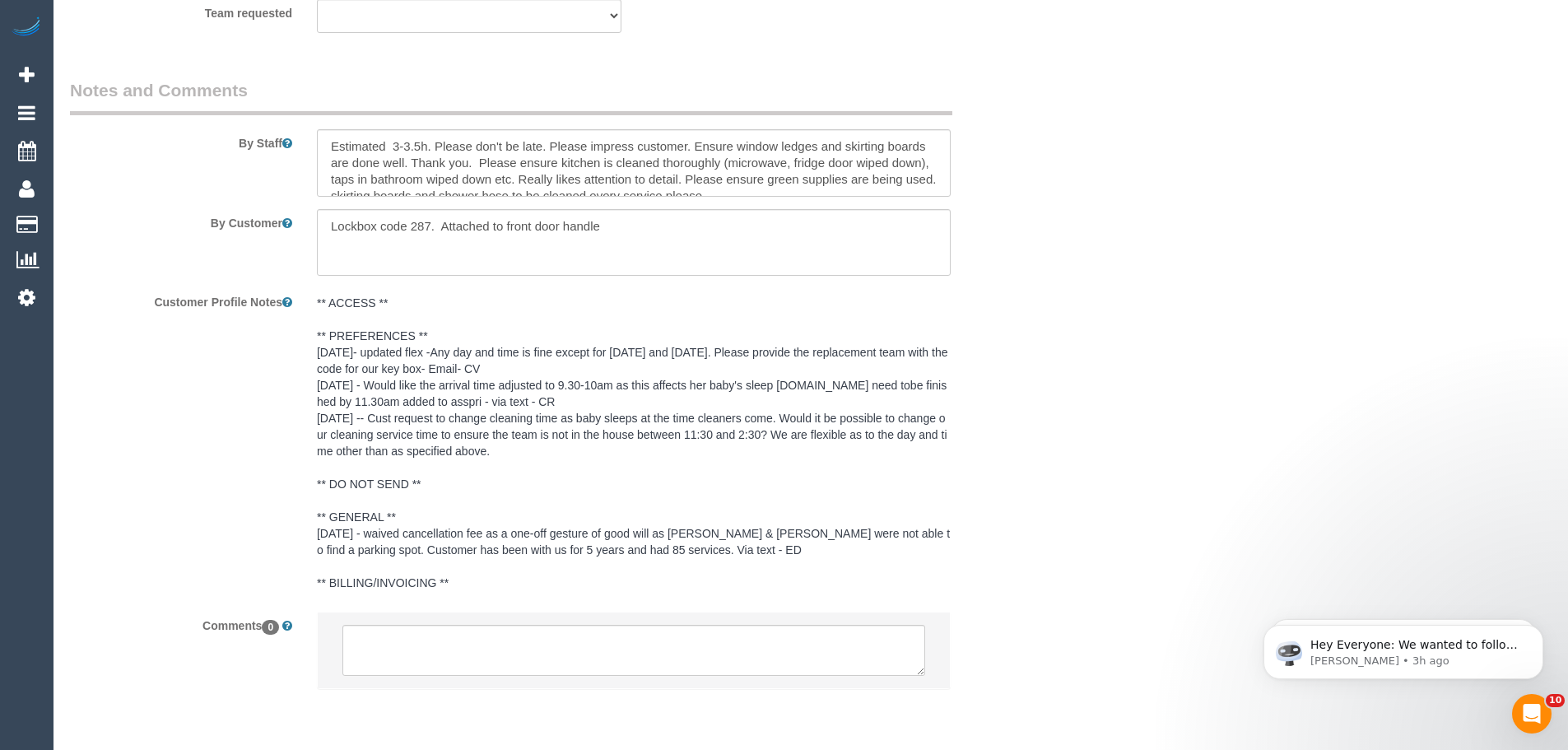
scroll to position [2875, 0]
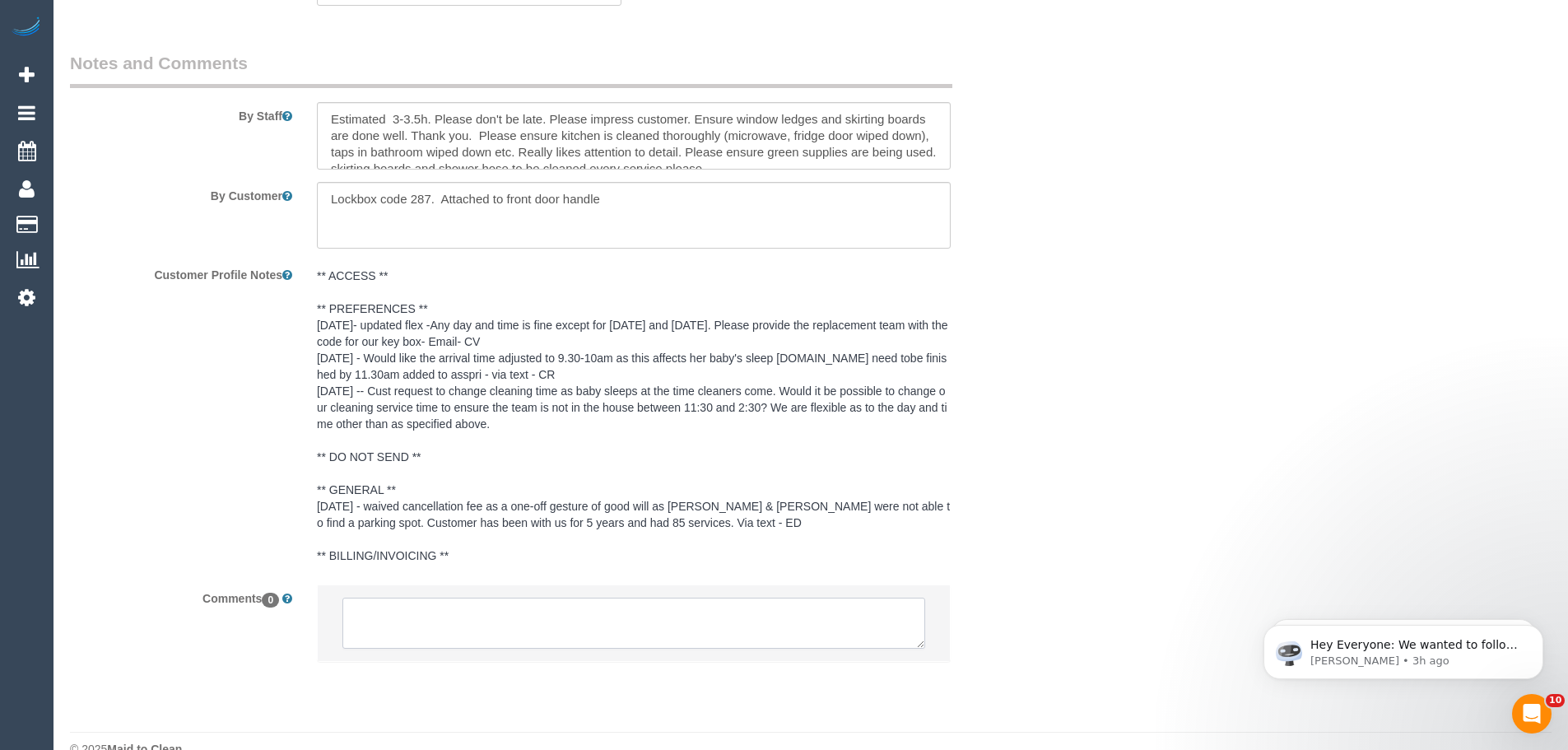
click at [576, 604] on textarea at bounding box center [633, 622] width 583 height 51
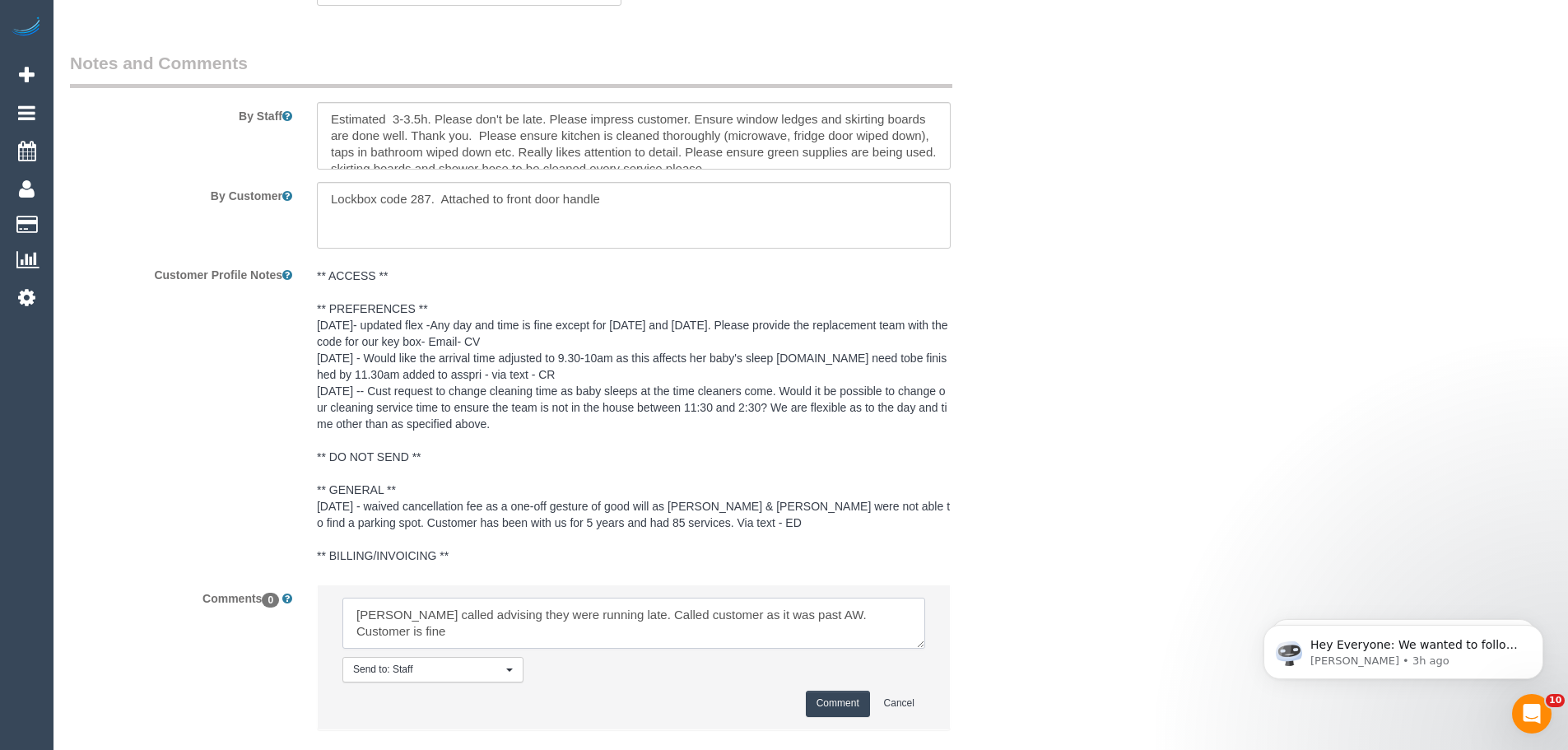
type textarea "[PERSON_NAME] called advising they were running late. Called customer as it was…"
click at [850, 691] on button "Comment" at bounding box center [837, 703] width 64 height 25
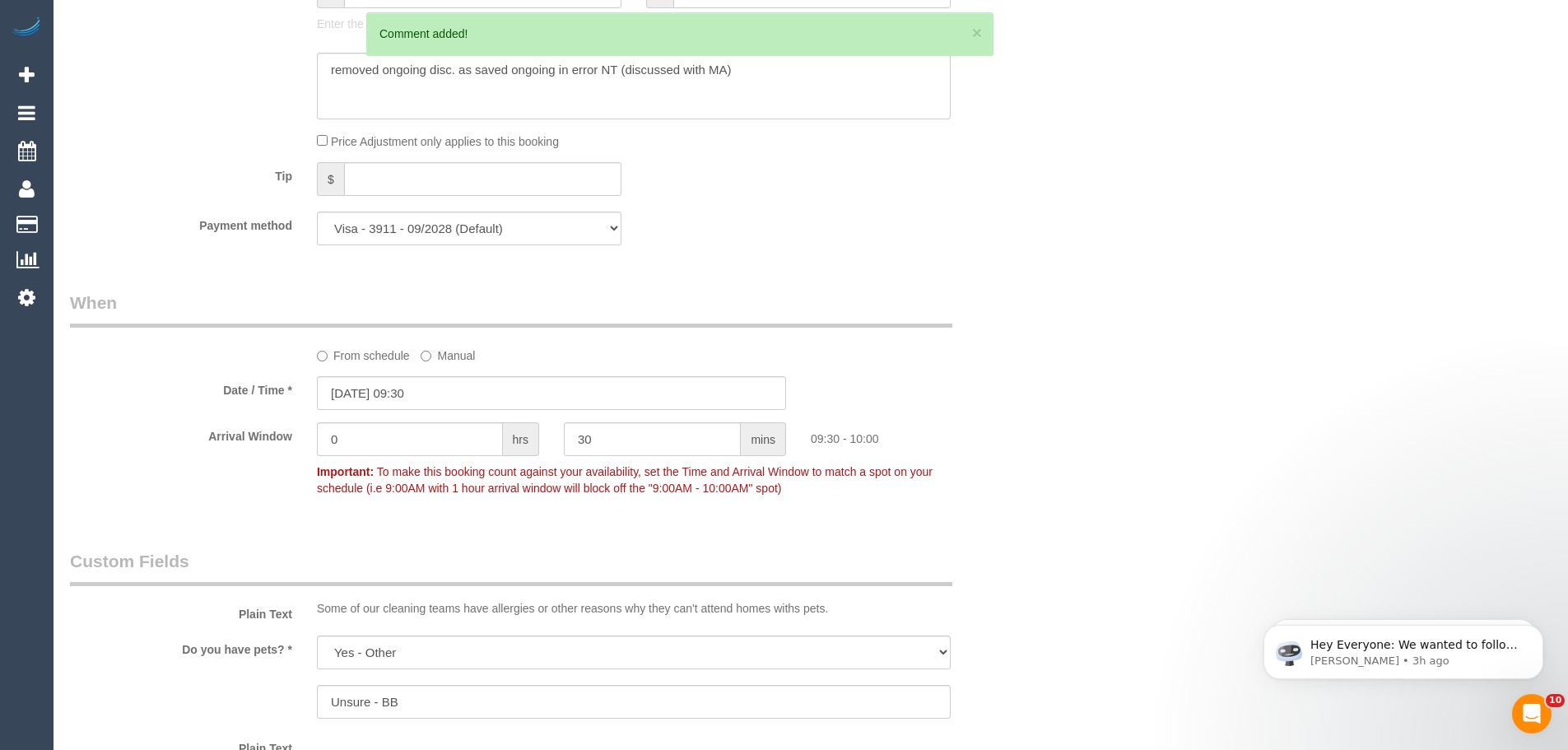
scroll to position [1558, 0]
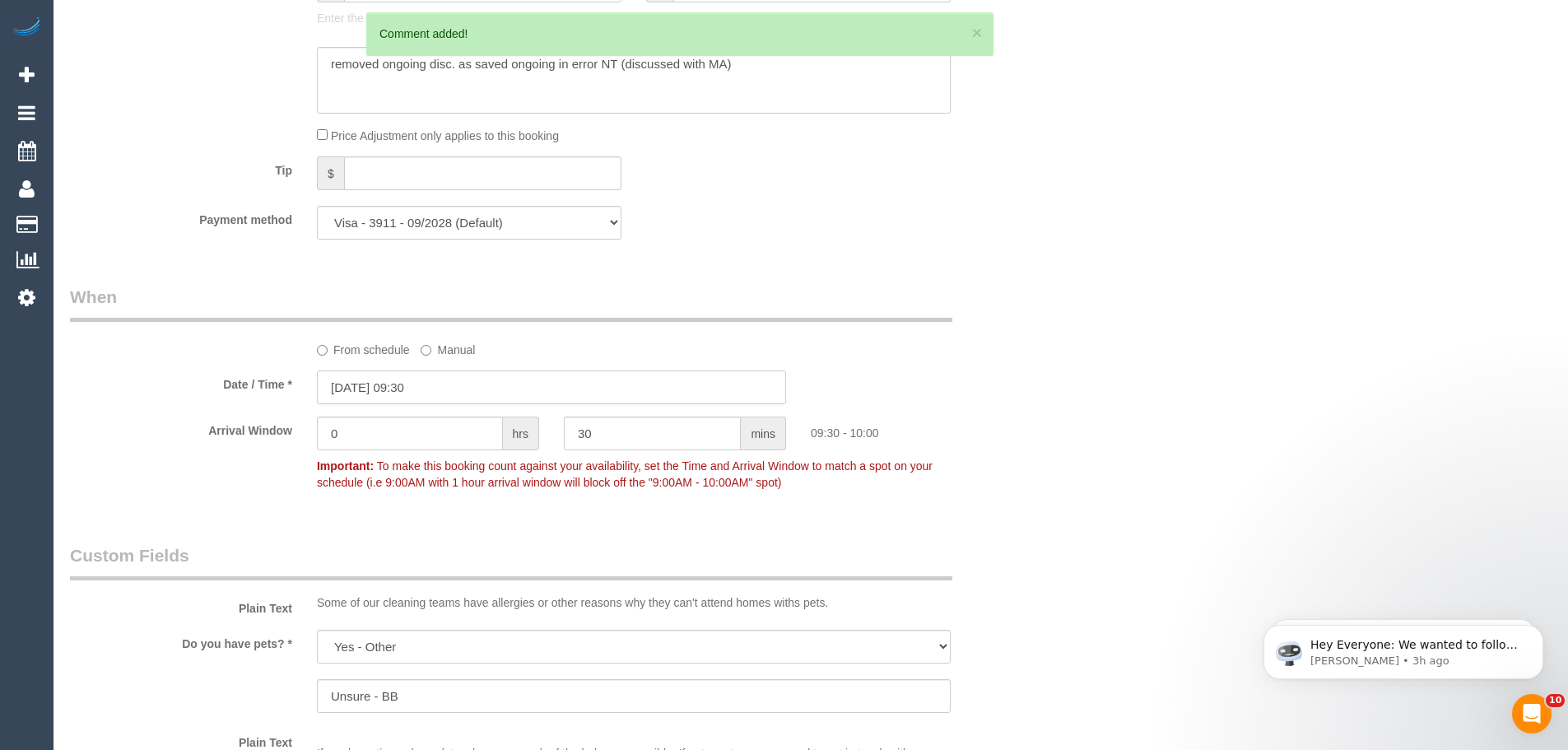
click at [410, 380] on input "[DATE] 09:30" at bounding box center [551, 387] width 469 height 34
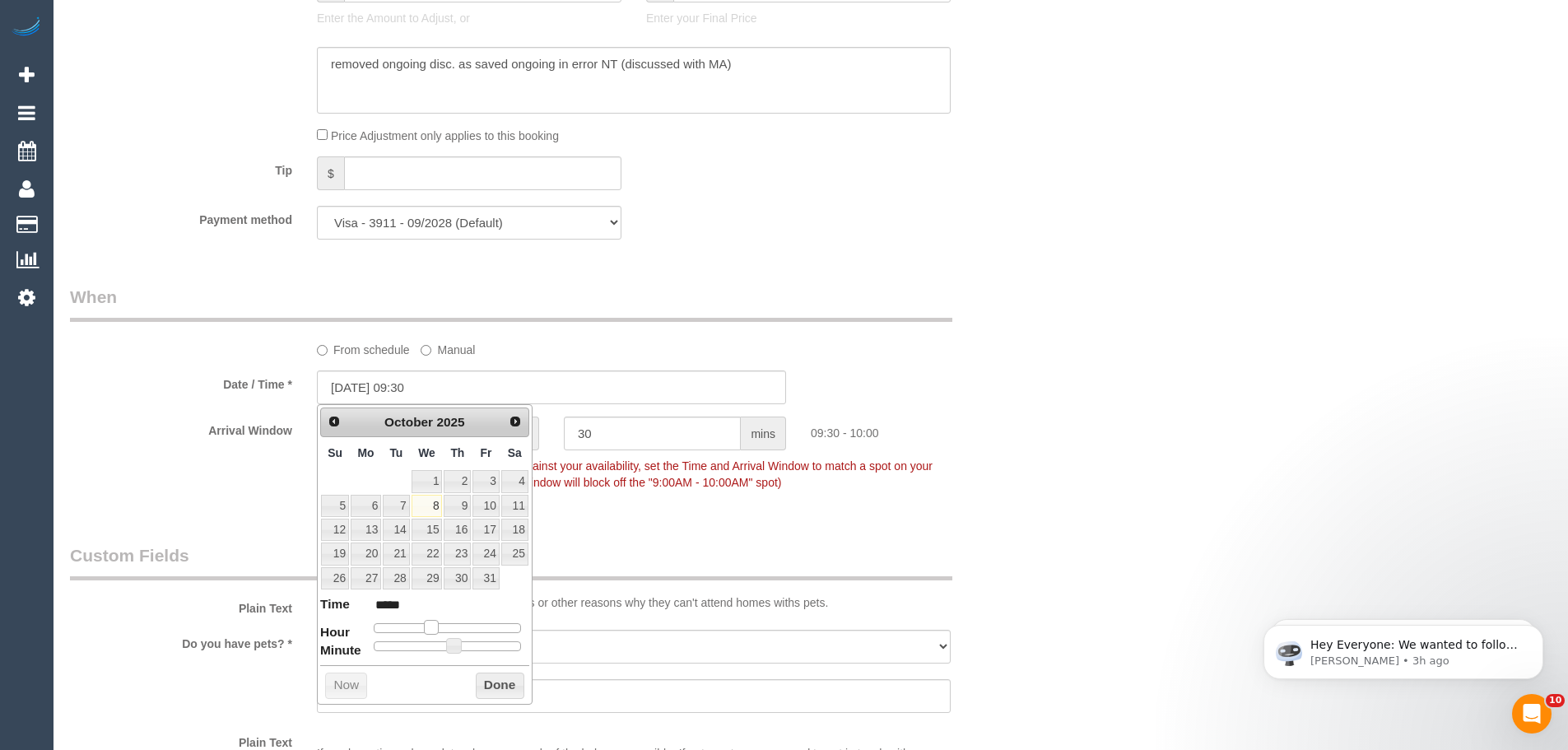
type input "[DATE] 10:30"
type input "*****"
type input "[DATE] 11:30"
type input "*****"
drag, startPoint x: 433, startPoint y: 627, endPoint x: 444, endPoint y: 629, distance: 11.2
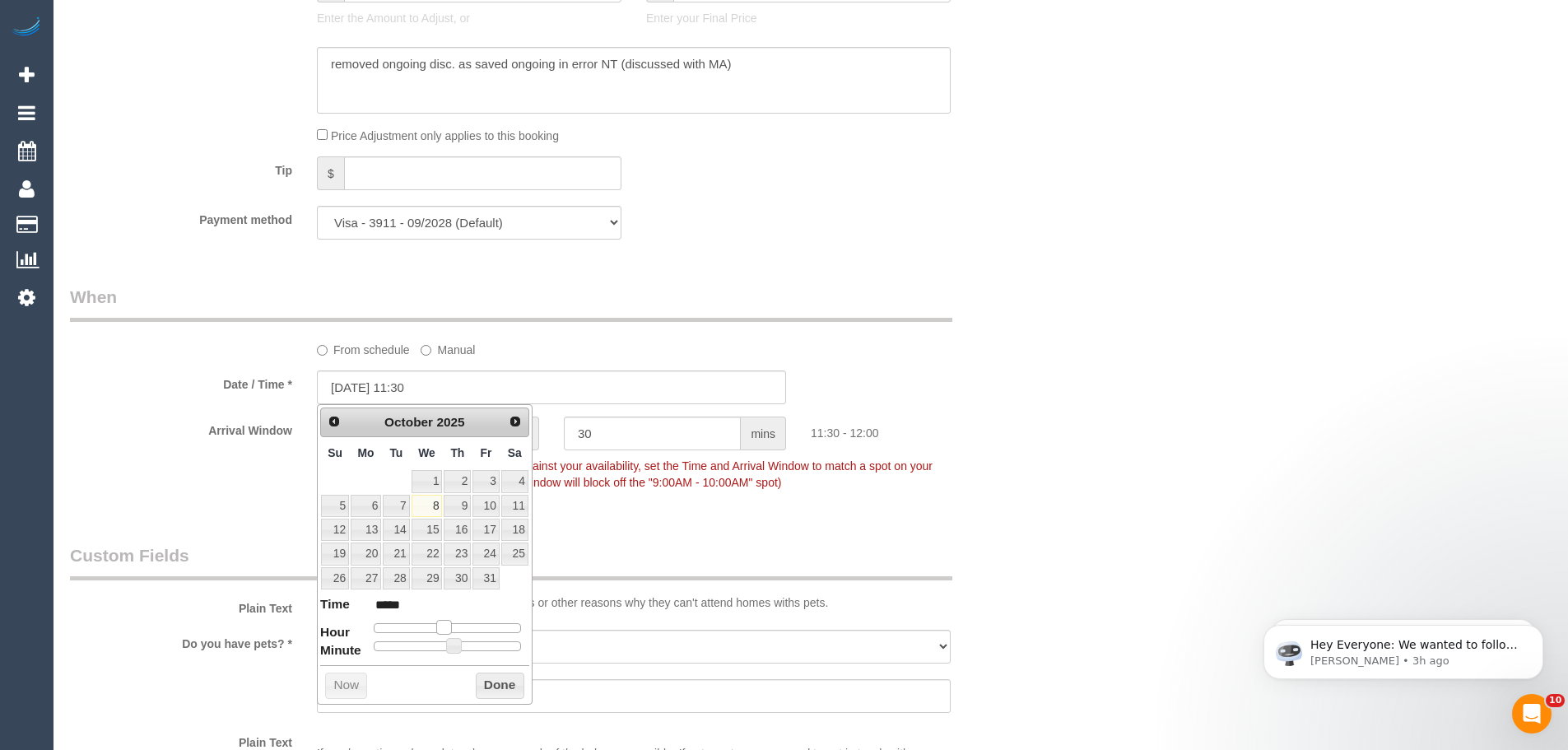
click at [444, 629] on span at bounding box center [444, 627] width 14 height 14
click at [495, 691] on button "Done" at bounding box center [500, 685] width 48 height 26
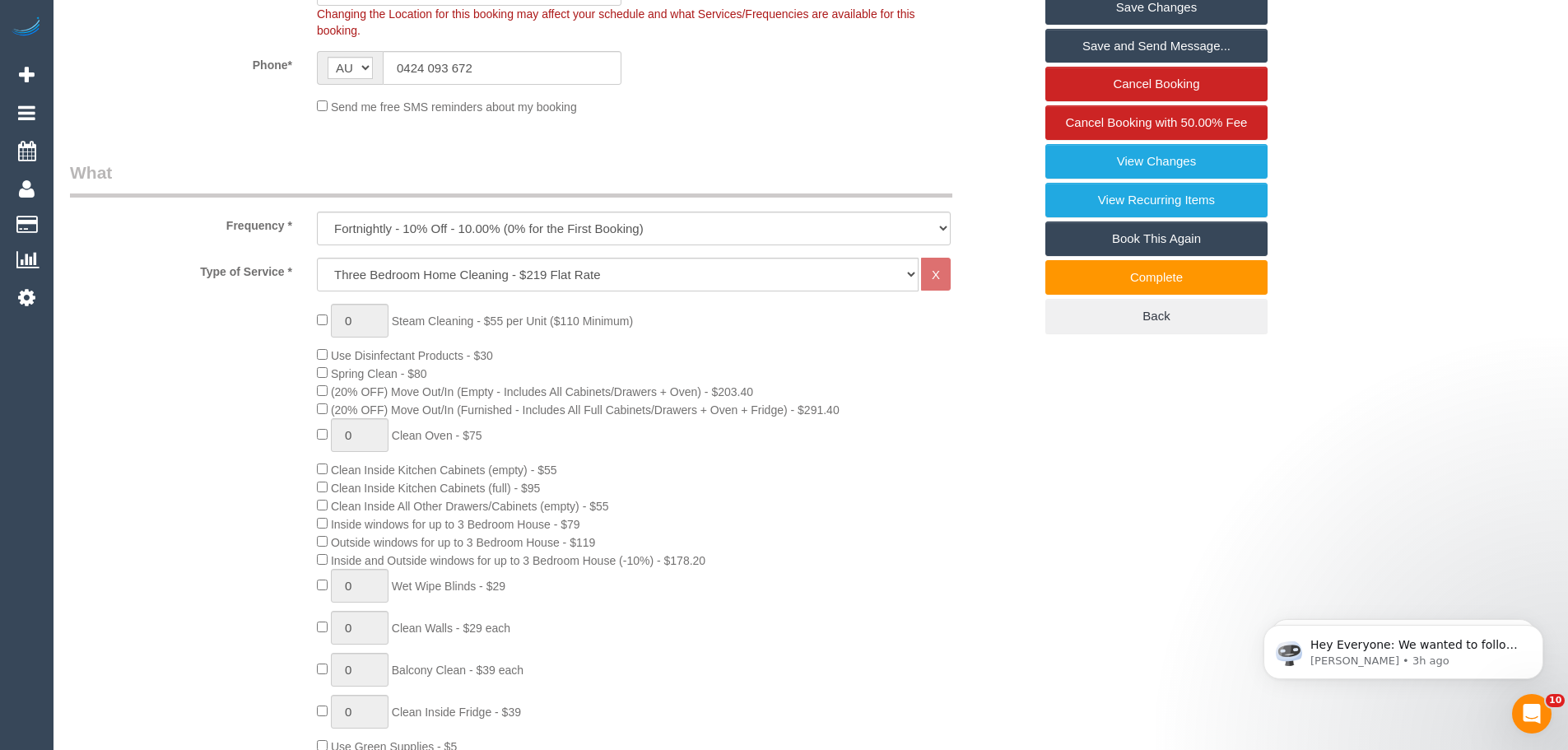
scroll to position [242, 0]
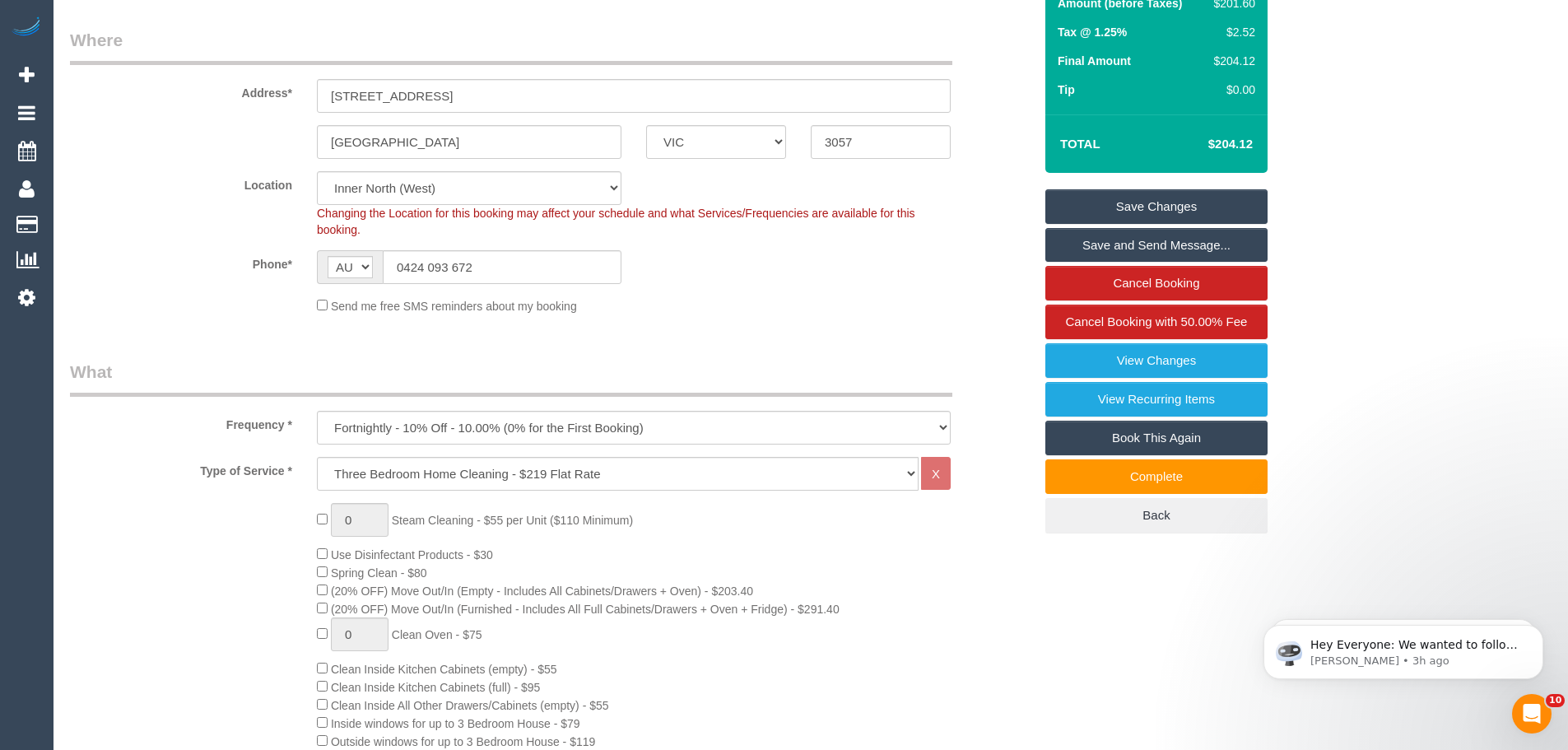
click at [1157, 205] on link "Save Changes" at bounding box center [1156, 207] width 222 height 34
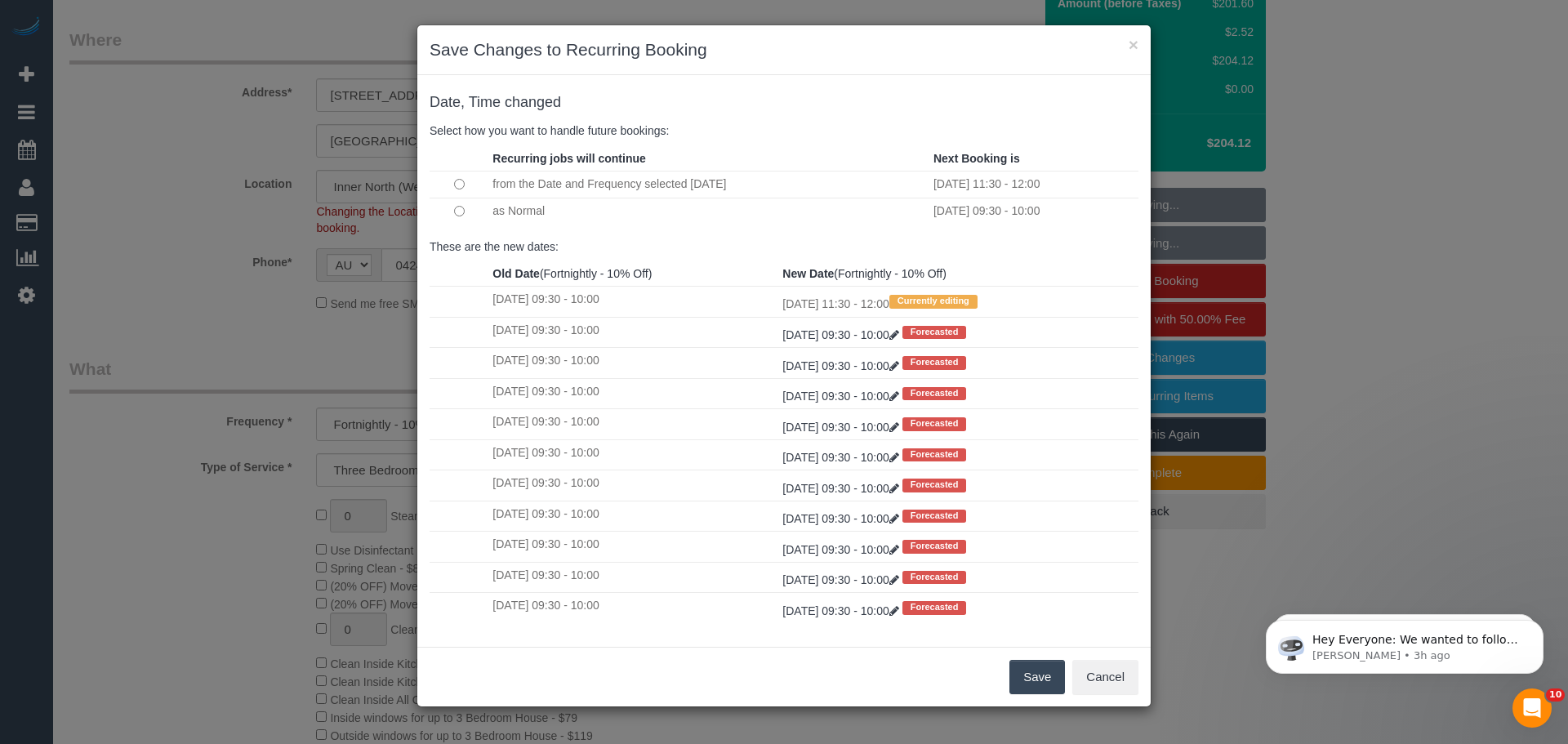
click at [1025, 669] on button "Save" at bounding box center [1037, 677] width 55 height 34
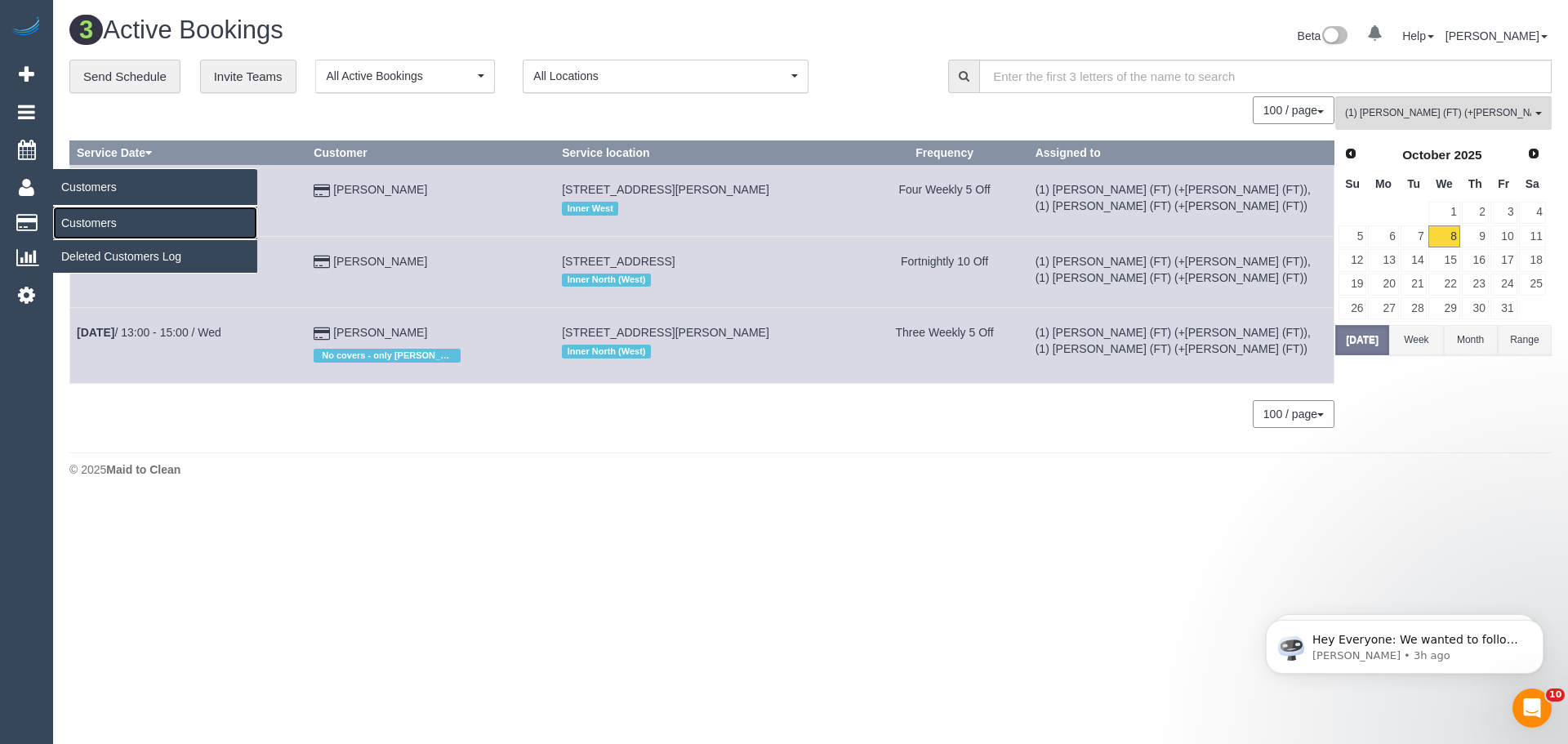
click at [83, 220] on link "Customers" at bounding box center [155, 223] width 204 height 33
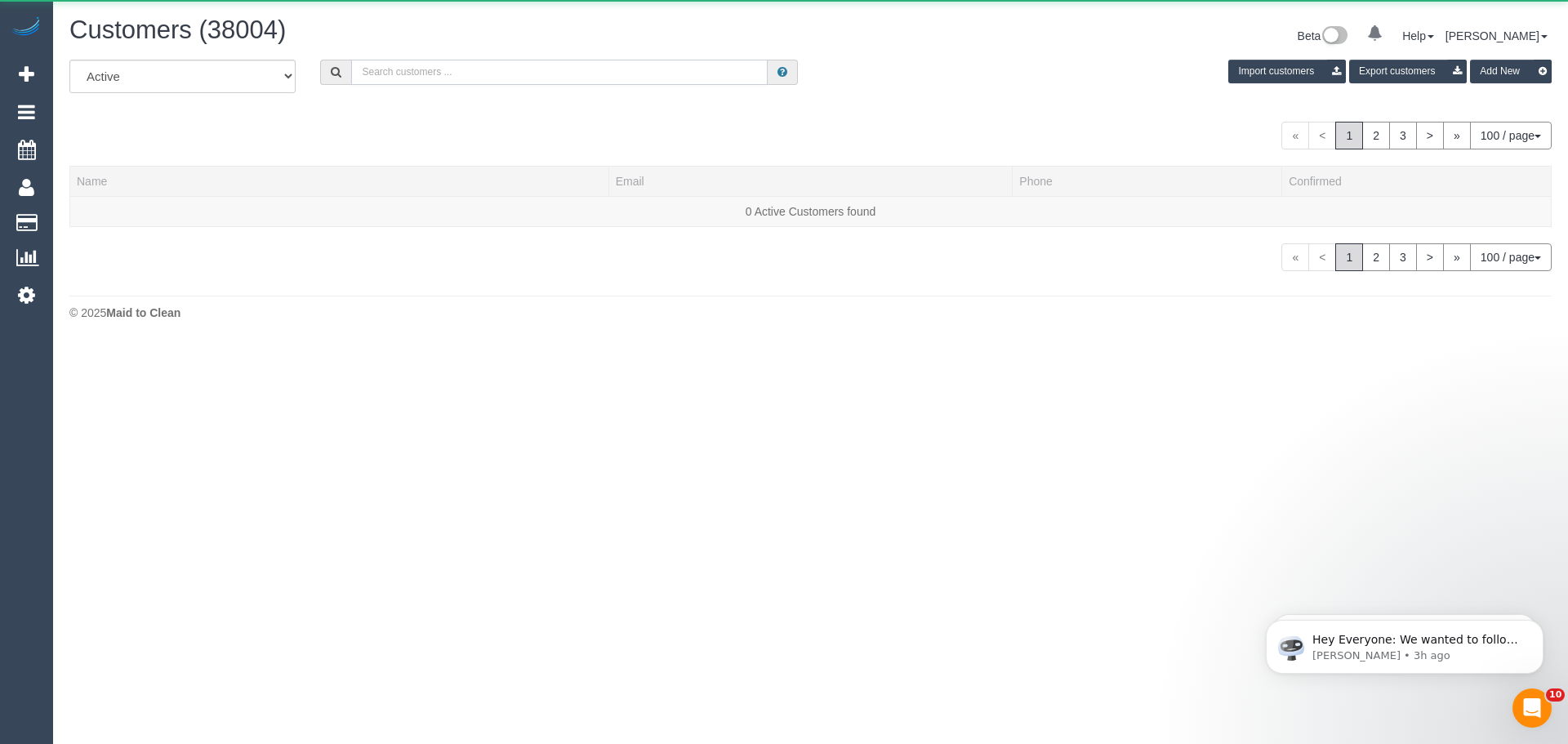
click at [418, 69] on input "text" at bounding box center [559, 72] width 416 height 25
paste input "61406251996"
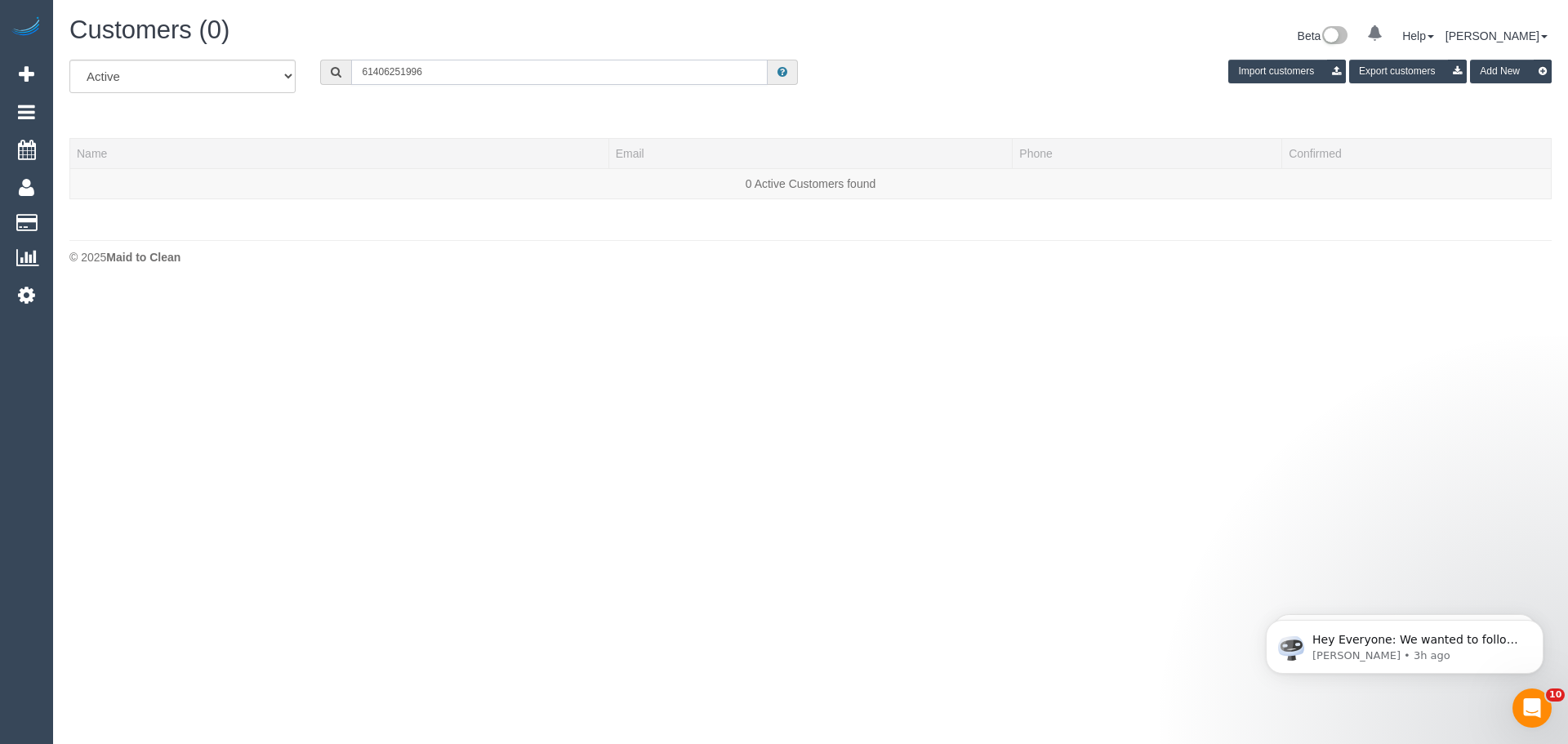
drag, startPoint x: 372, startPoint y: 69, endPoint x: 305, endPoint y: 45, distance: 71.2
click at [309, 47] on div "Customers (0) Beta 0 Your Notifications You have 0 alerts Help Help Docs Take a…" at bounding box center [811, 144] width 1515 height 289
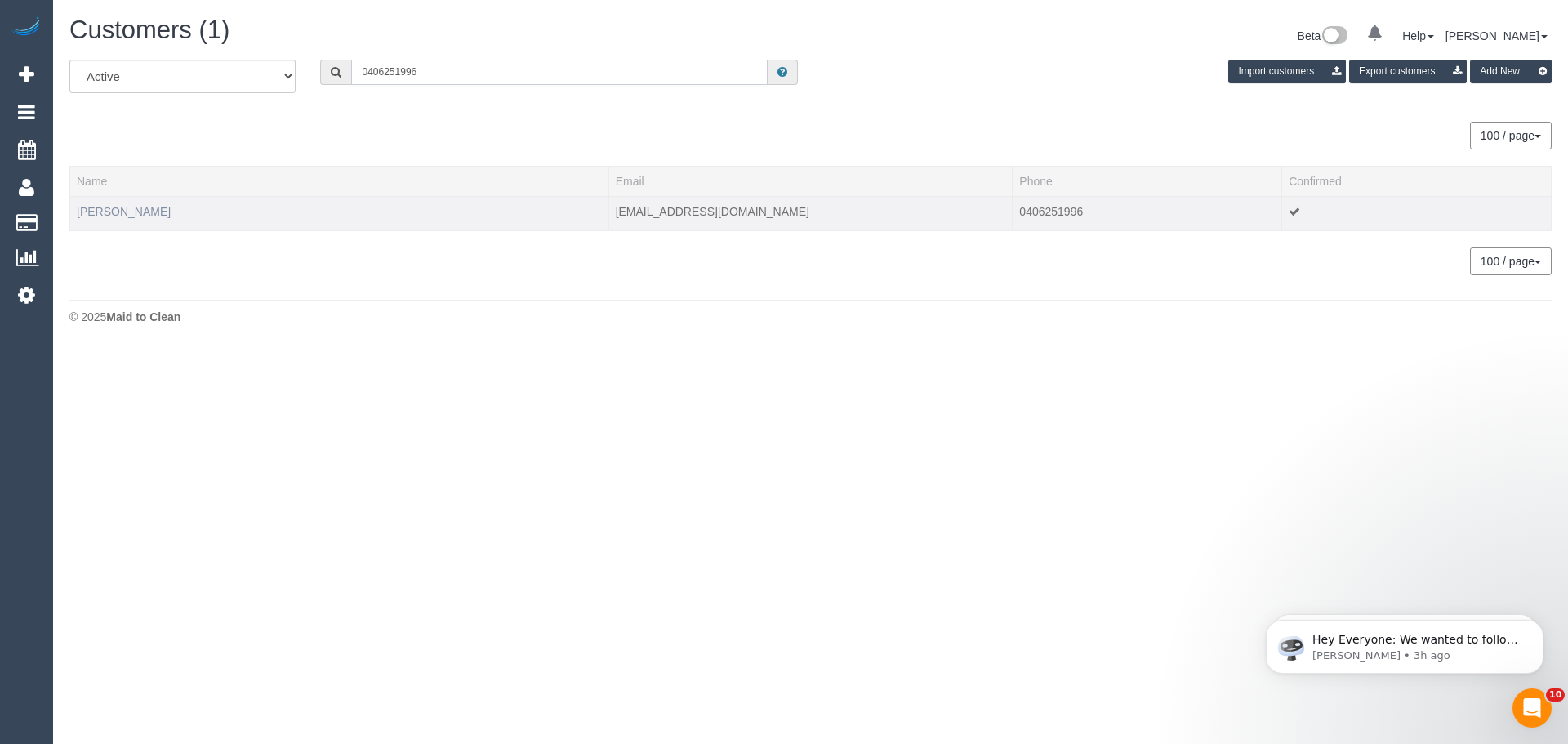
type input "0406251996"
click at [128, 213] on link "Ramith Nanayakkara" at bounding box center [123, 211] width 94 height 13
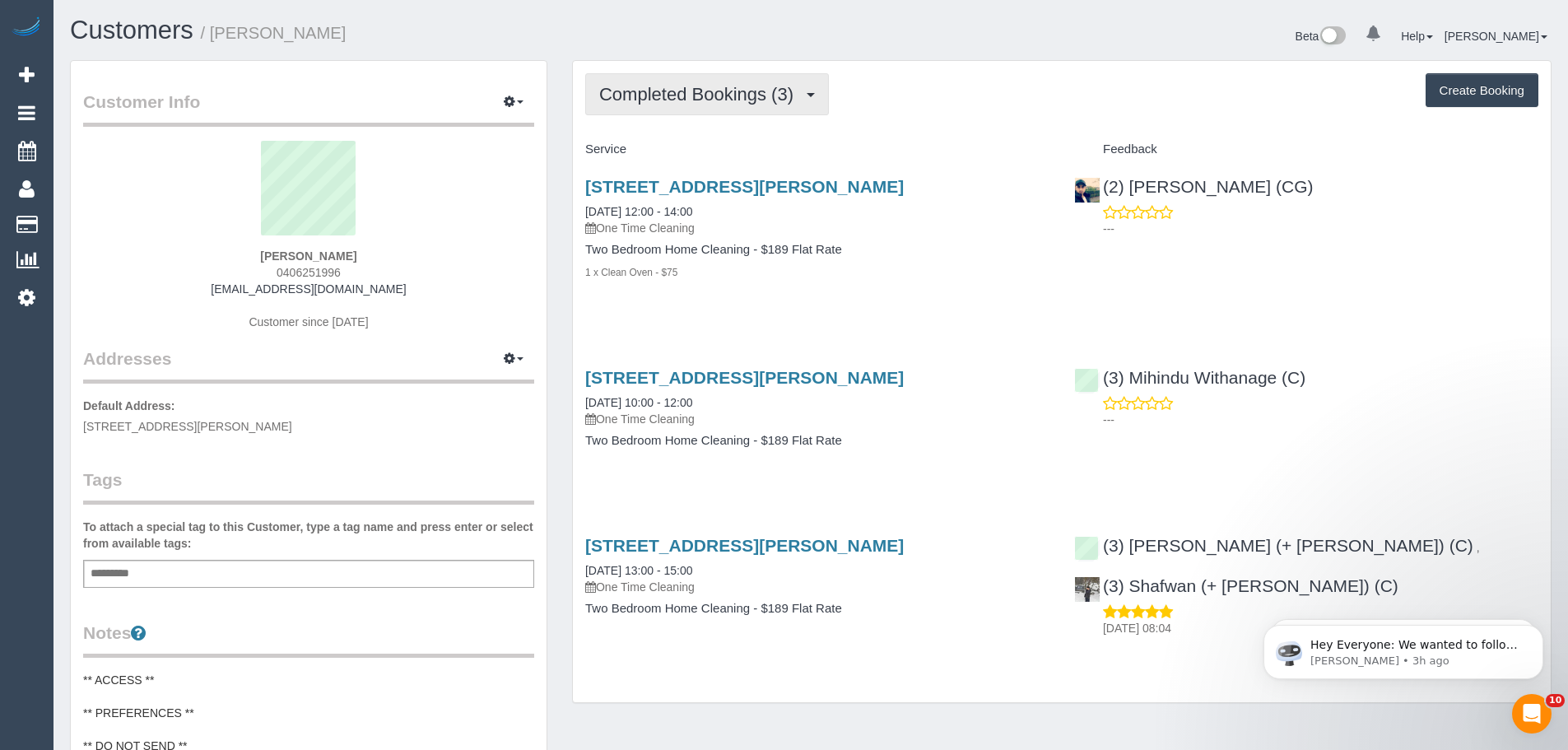
click at [665, 96] on span "Completed Bookings (3)" at bounding box center [700, 93] width 202 height 21
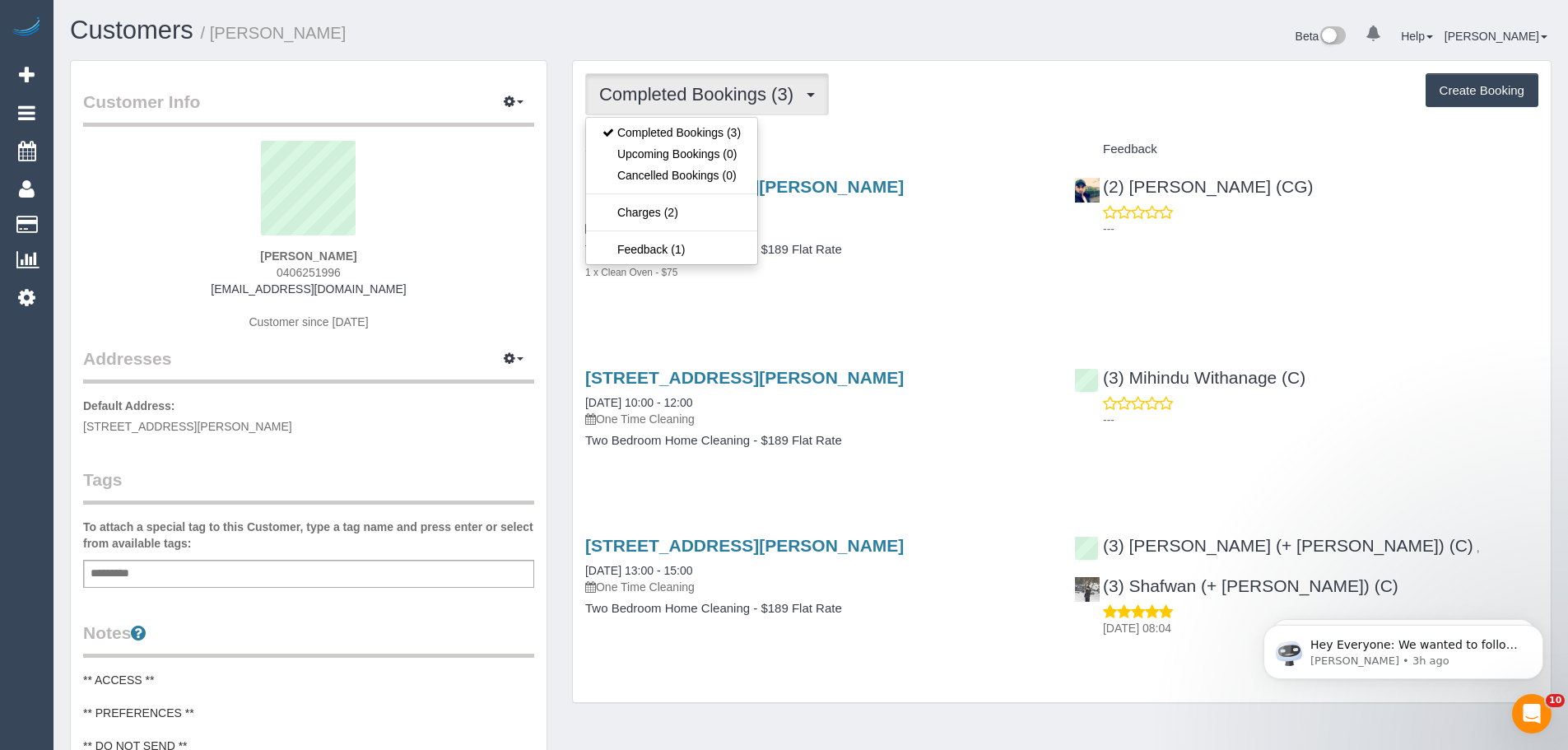
click at [875, 82] on div "Completed Bookings (3) Completed Bookings (3) Upcoming Bookings (0) Cancelled B…" at bounding box center [1061, 94] width 953 height 42
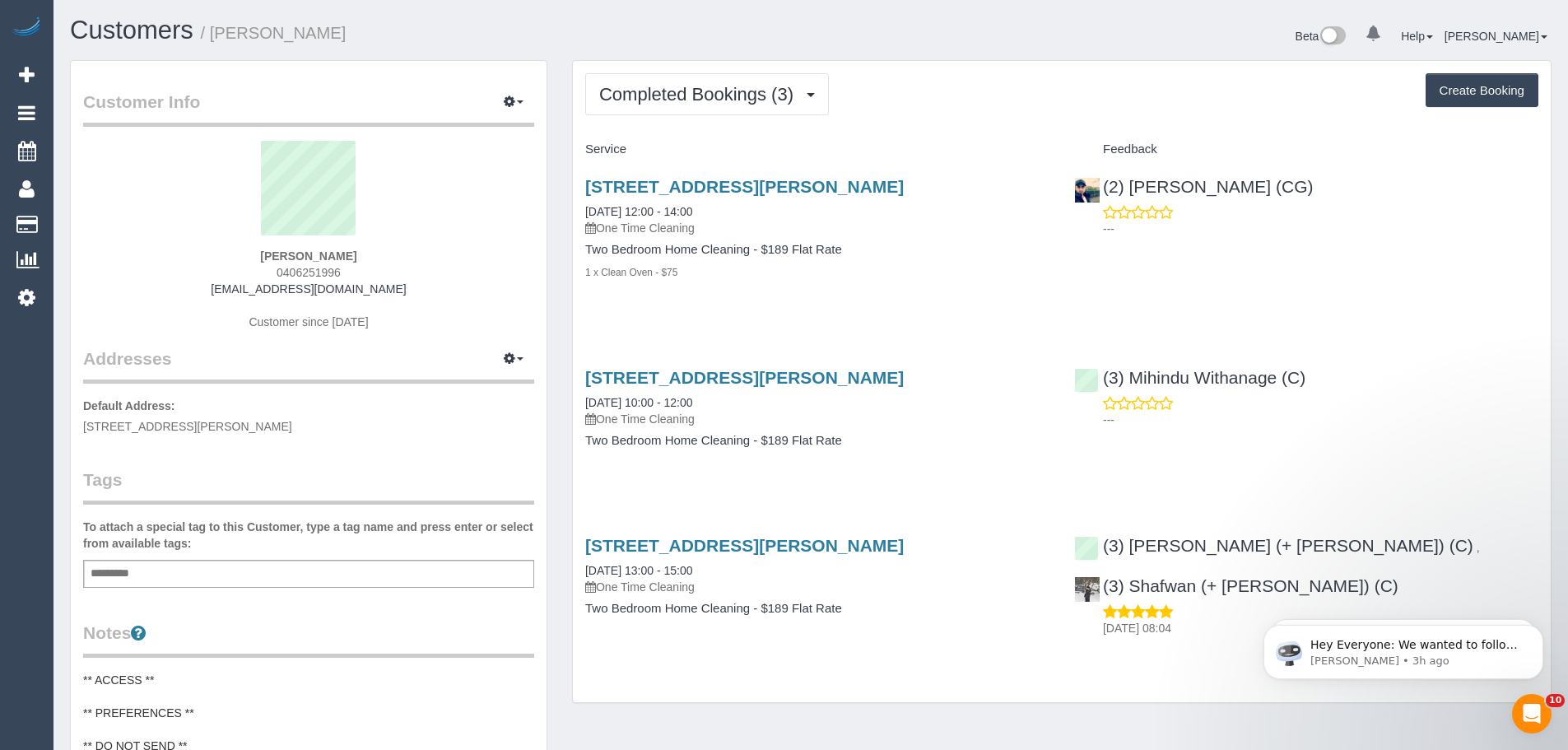
click at [489, 216] on sui-profile-pic at bounding box center [308, 194] width 427 height 107
drag, startPoint x: 397, startPoint y: 257, endPoint x: 111, endPoint y: 248, distance: 286.1
click at [111, 248] on div "Ramith Nanayakkara 0406251996 nanayakkararamith@gmail.com Customer since 2025" at bounding box center [309, 243] width 451 height 206
copy strong "Ramith Nanayakkara"
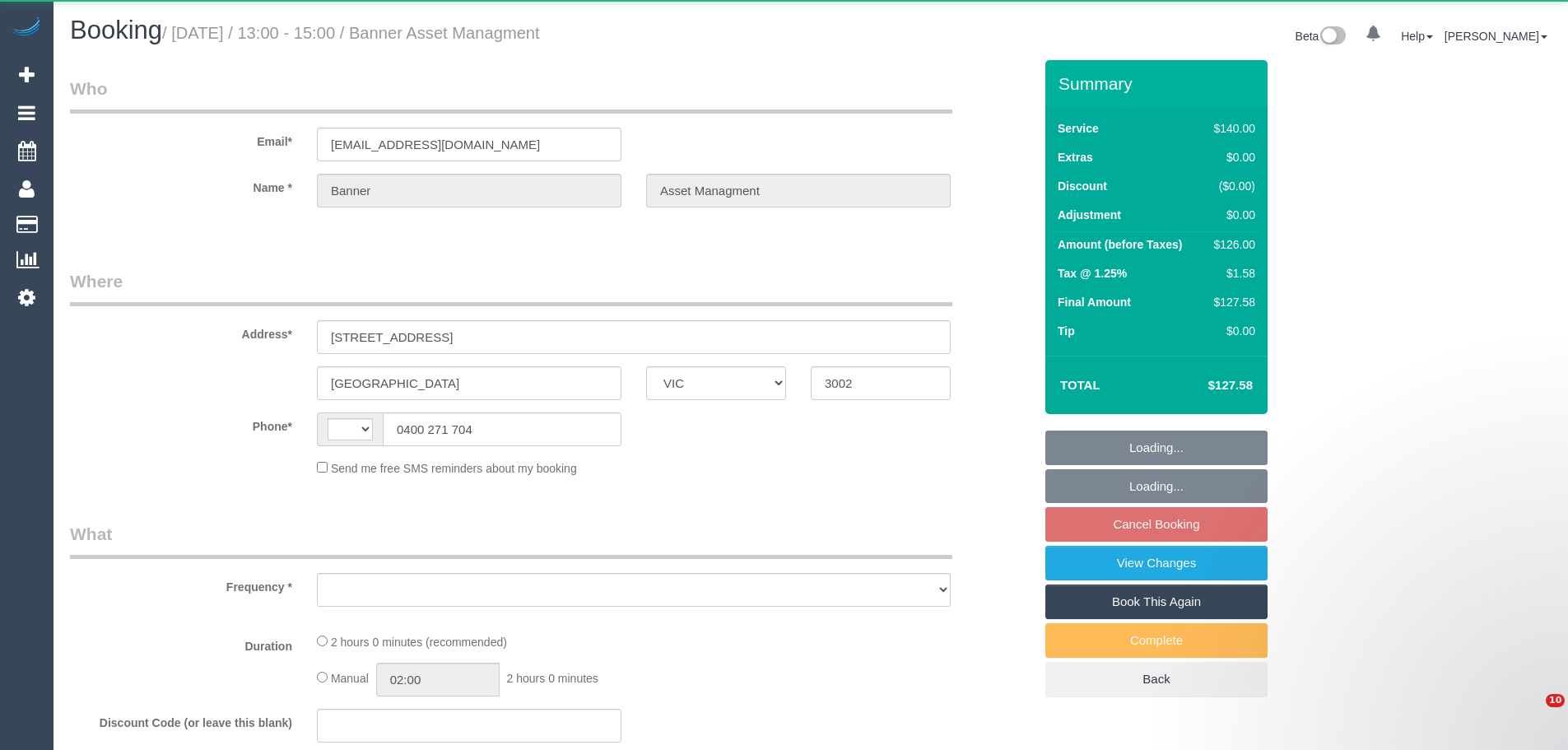
select select "VIC"
select select "string:stripe-pm_1RIgKf2GScqysDRVdsuPp5cJ"
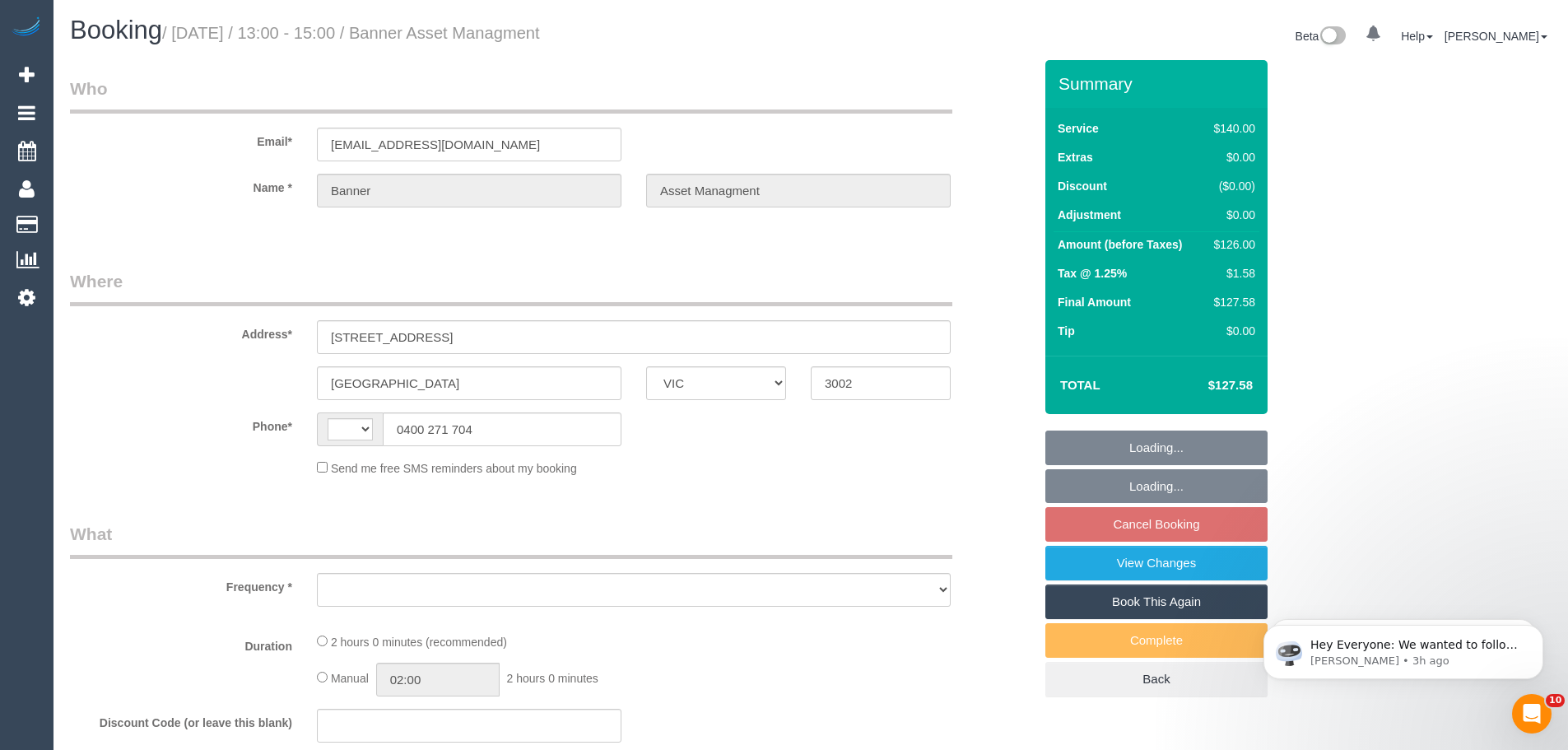
select select "object:310"
select select "string:AU"
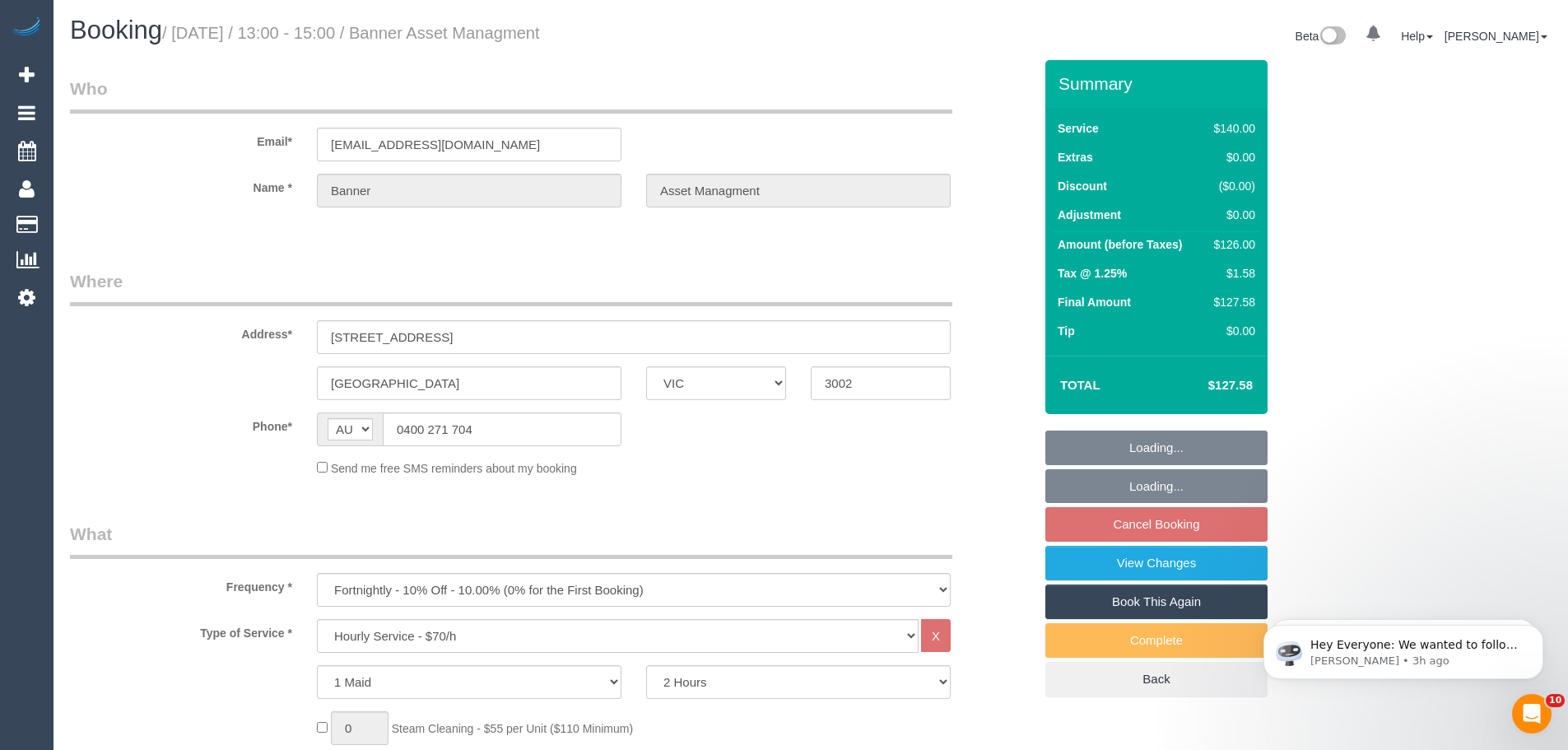
select select "number:28"
select select "number:17"
select select "number:19"
select select "number:24"
select select "number:34"
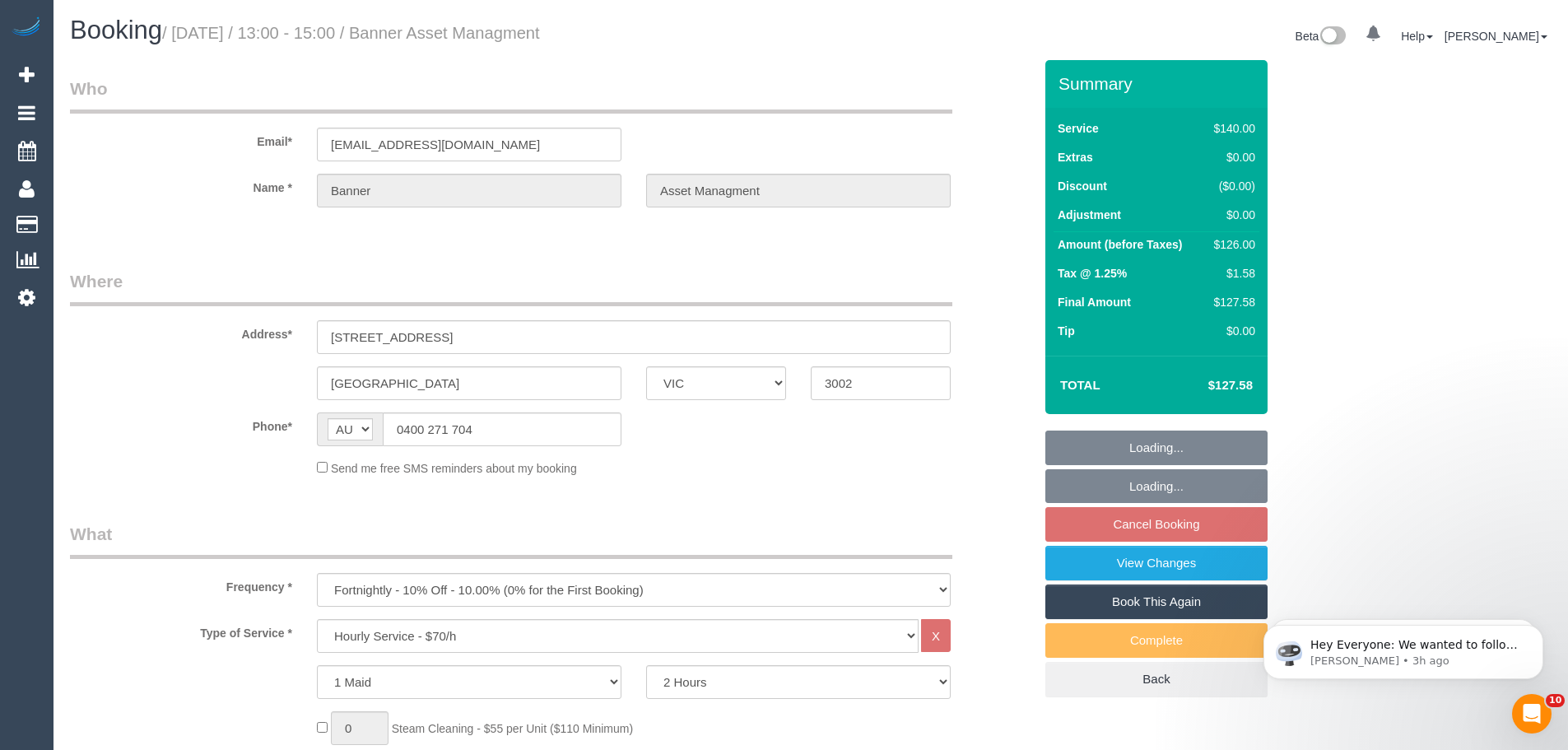
select select "number:13"
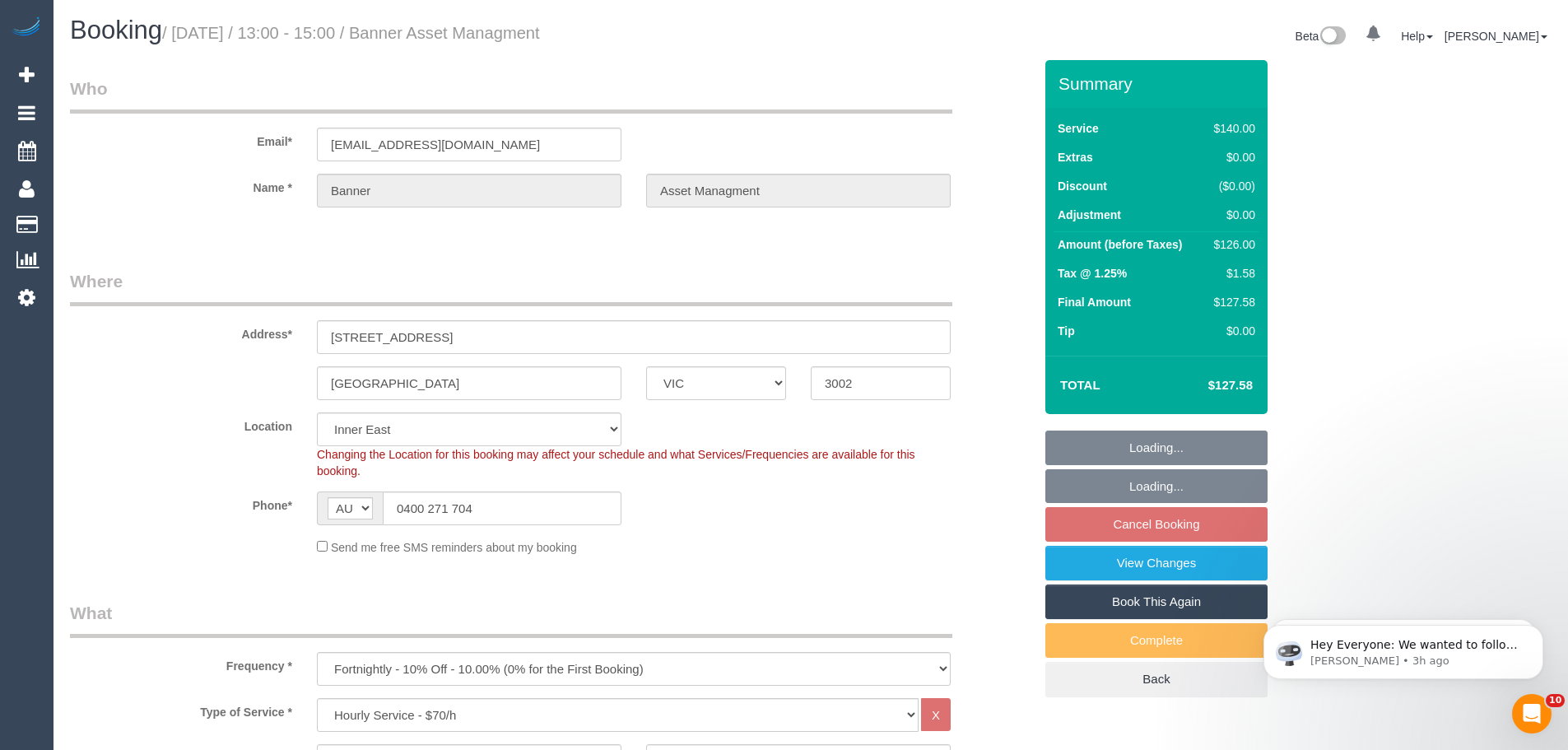
select select "object:1512"
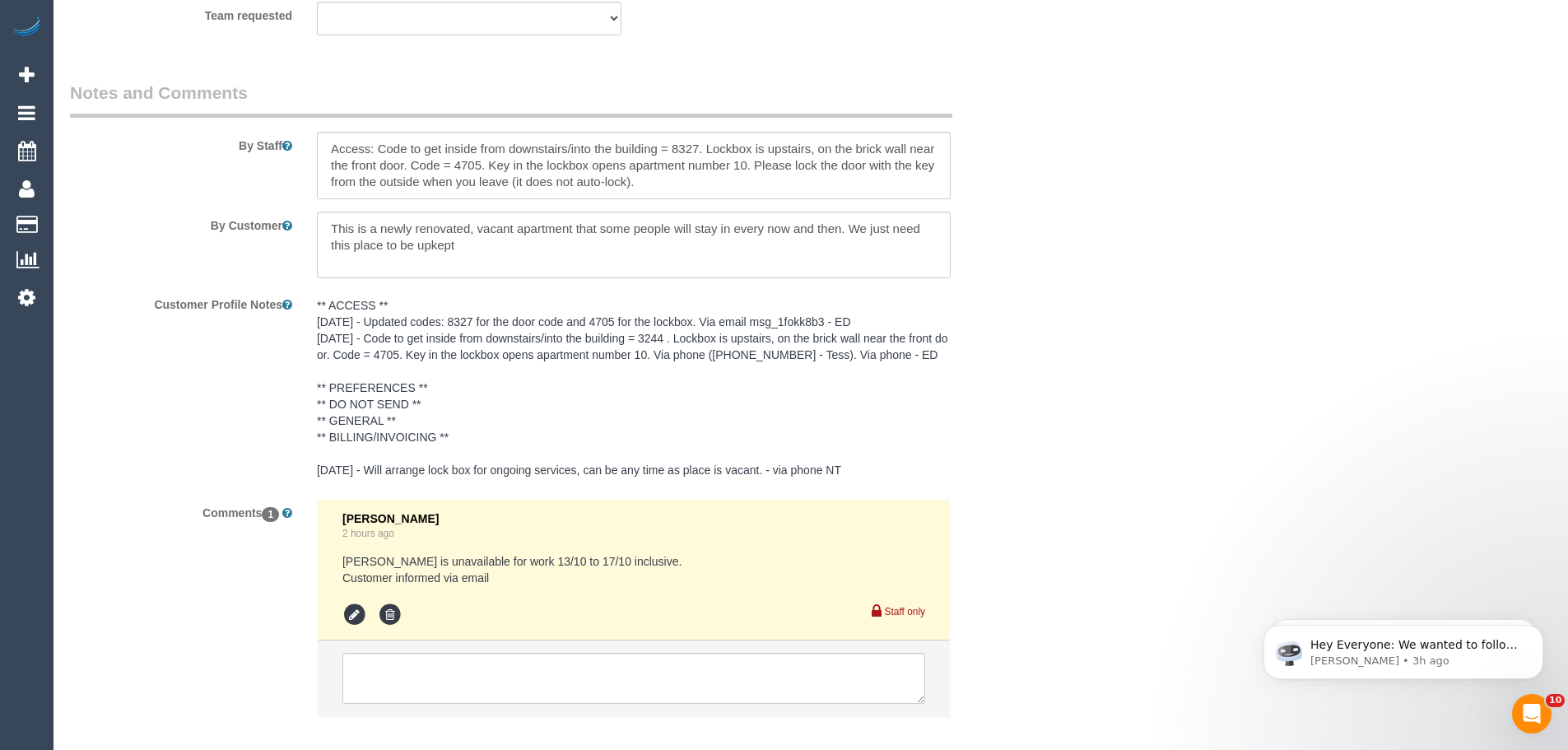
scroll to position [2872, 0]
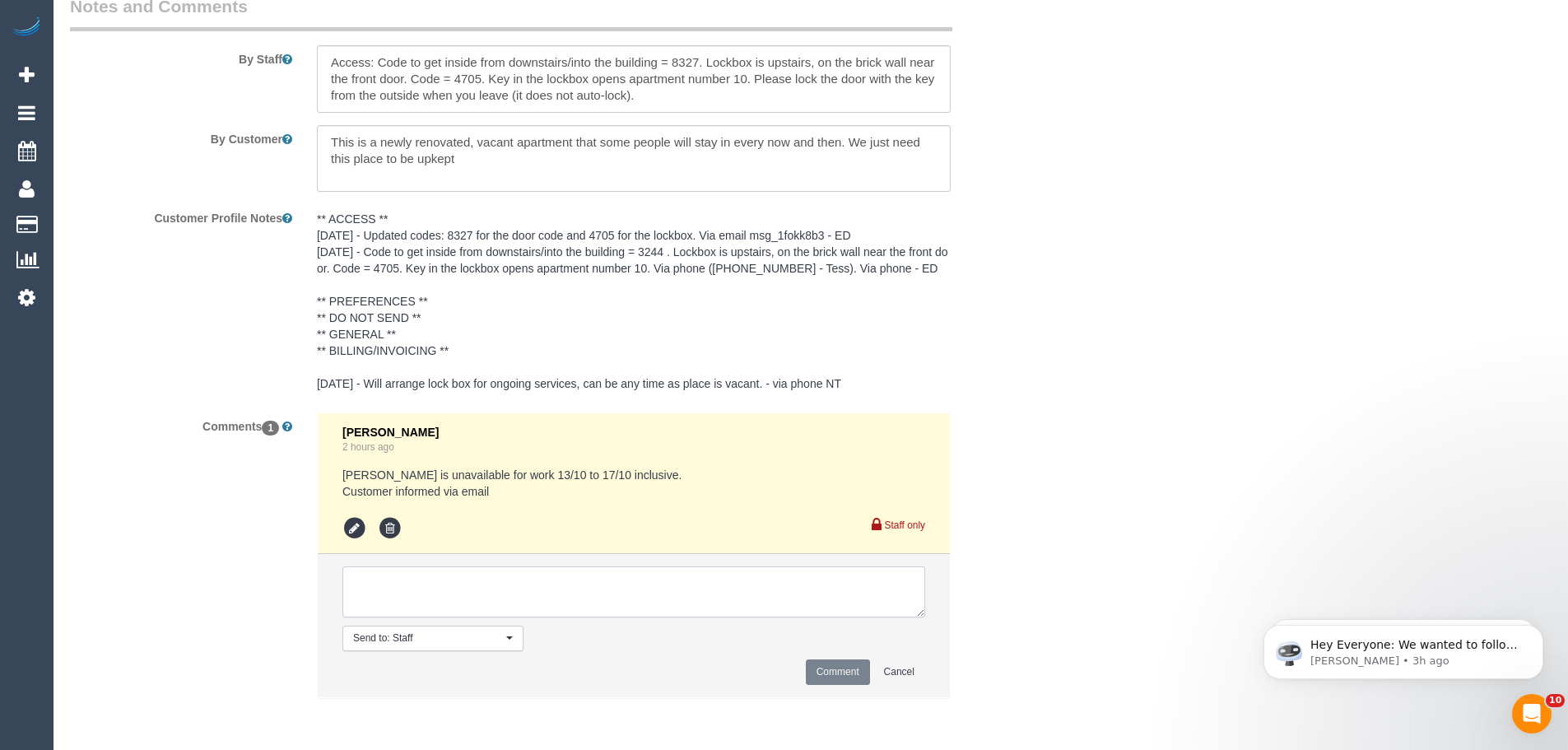
click at [516, 580] on textarea at bounding box center [633, 592] width 583 height 51
paste textarea "Any day or time suits, if you can please just let me know as we have someone st…"
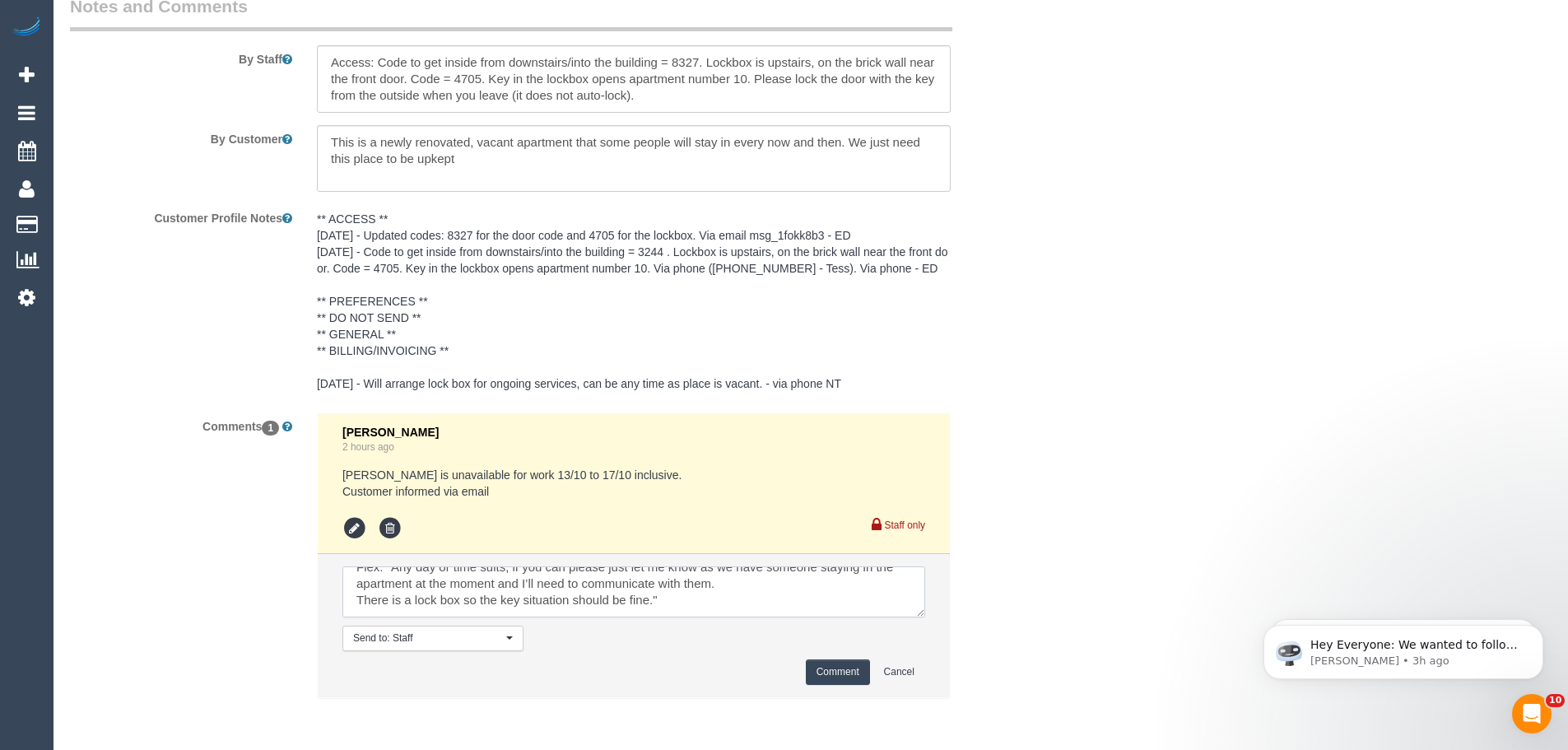
scroll to position [40, 0]
click at [392, 606] on textarea at bounding box center [633, 592] width 583 height 51
type textarea "Flex: "Any day or time suits, if you can please just let me know as we have som…"
click at [852, 675] on button "Comment" at bounding box center [837, 672] width 64 height 25
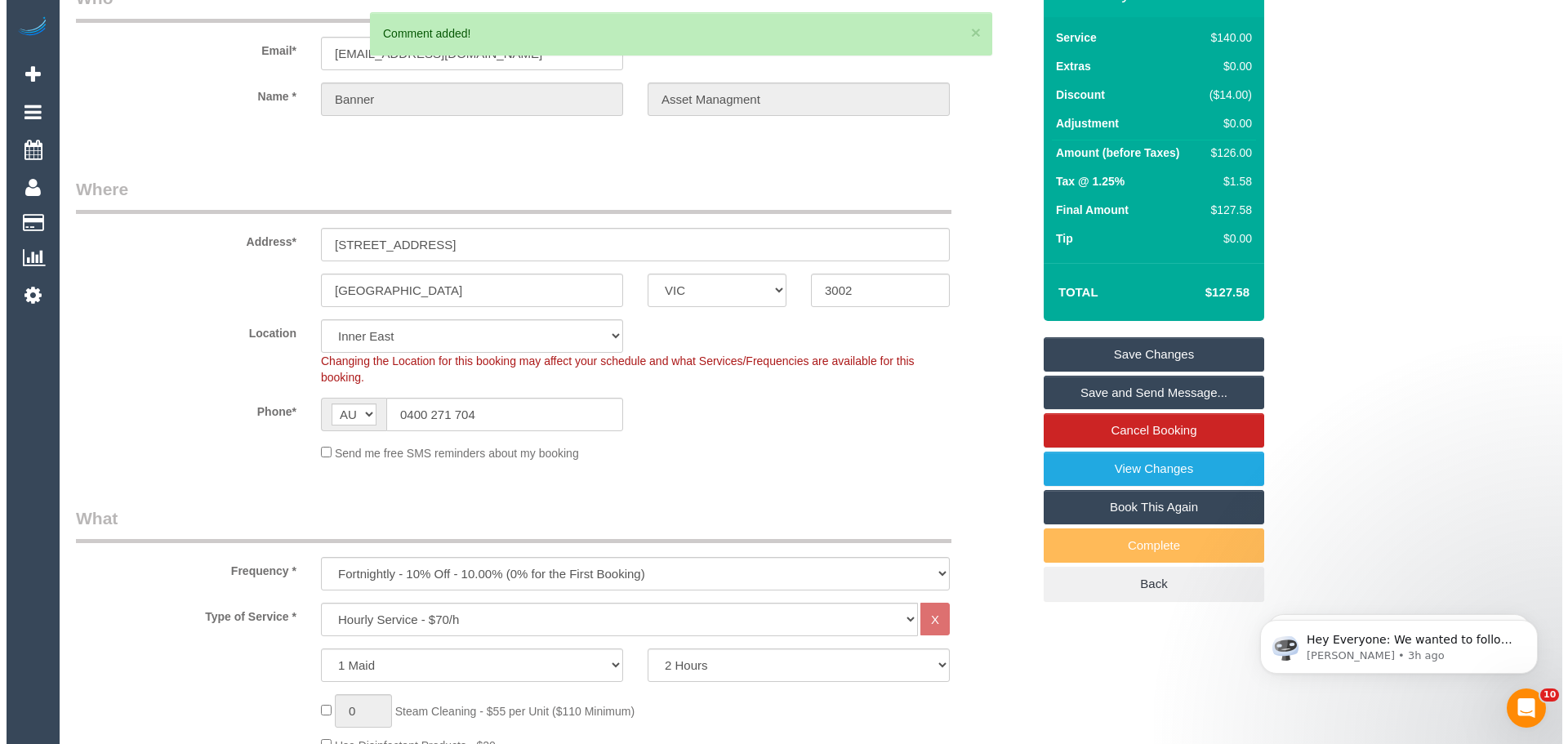
scroll to position [0, 0]
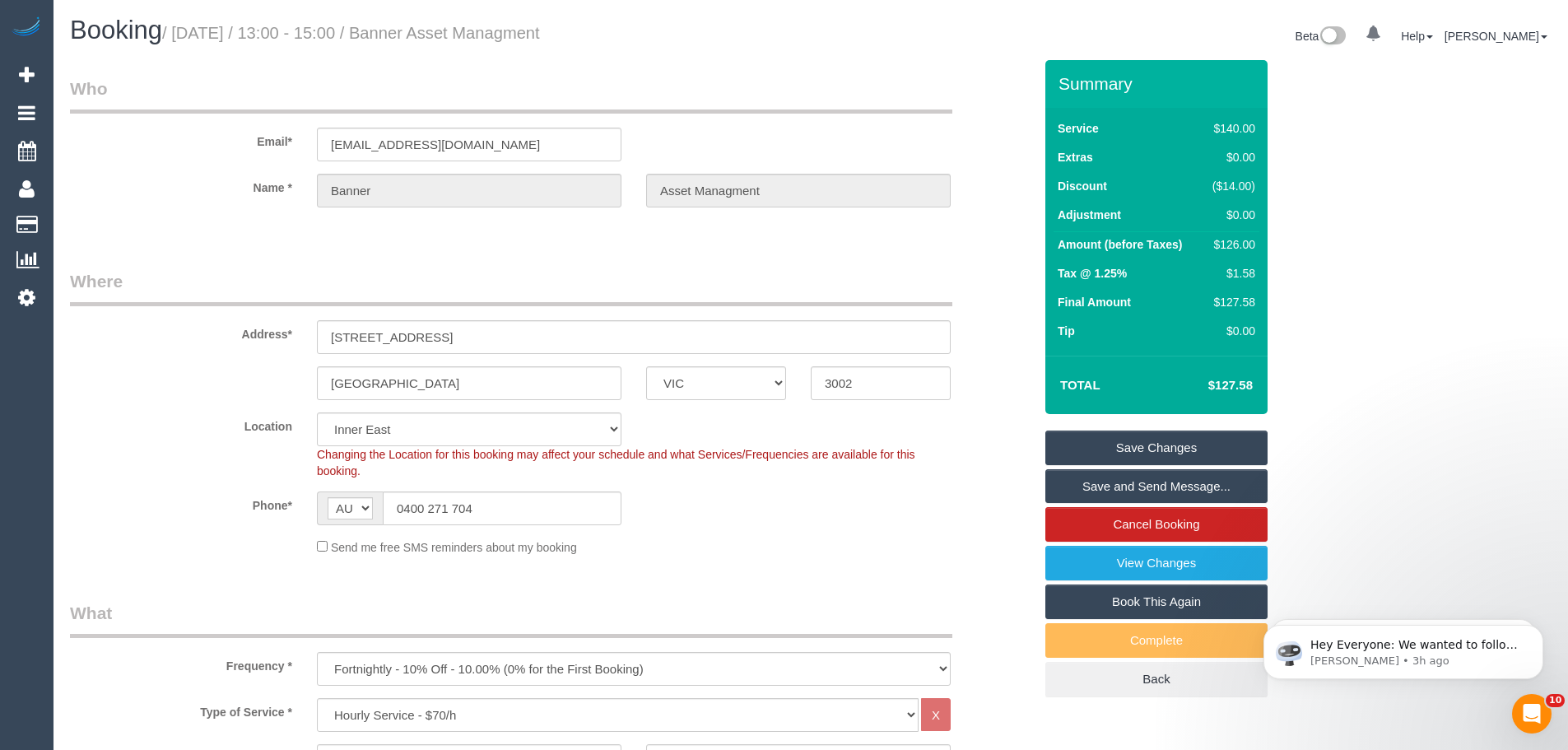
click at [1103, 449] on link "Save Changes" at bounding box center [1156, 447] width 222 height 34
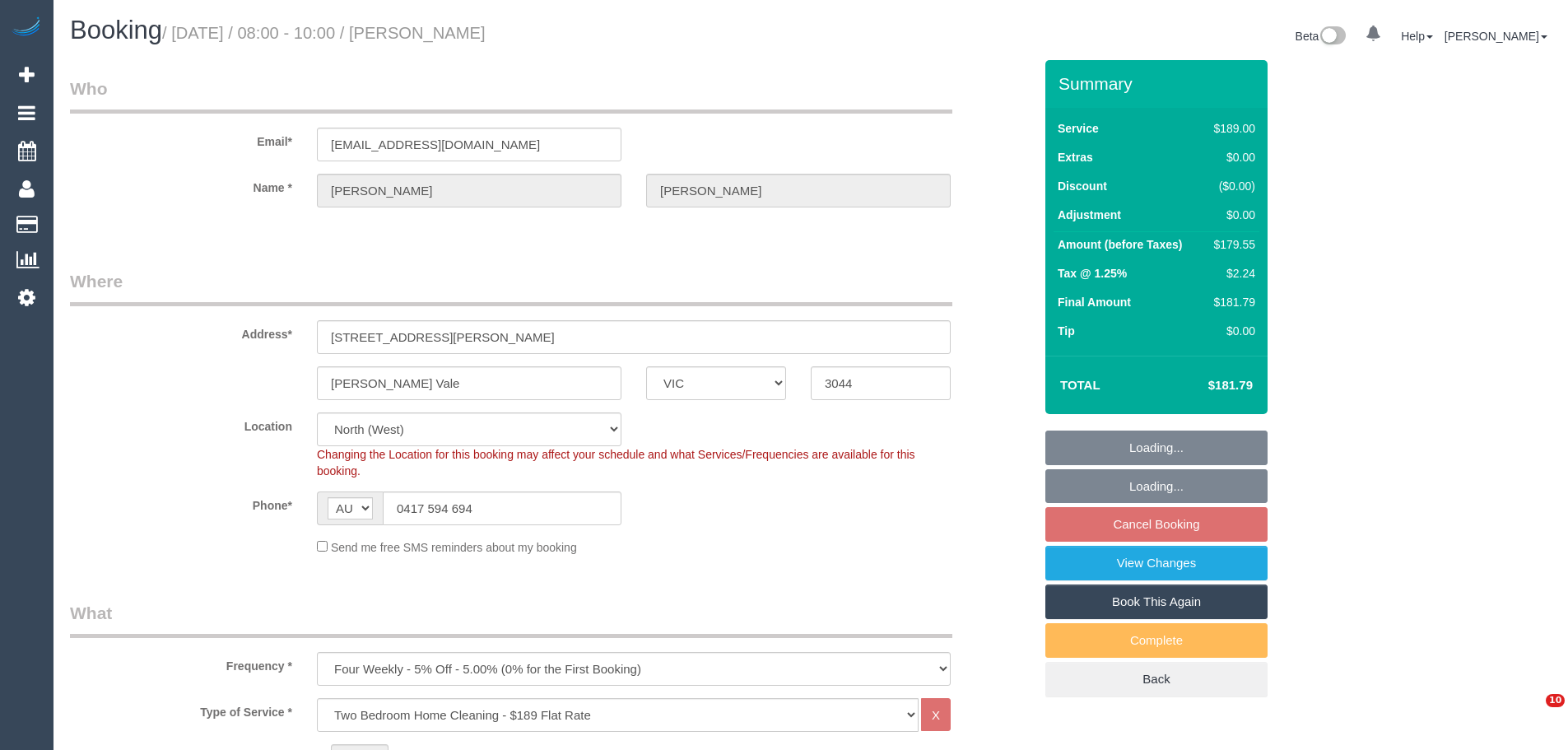
select select "VIC"
select select "string:stripe-pm_1PsM5x2GScqysDRVN8QR8XRi"
select select "number:32"
select select "number:16"
select select "number:19"
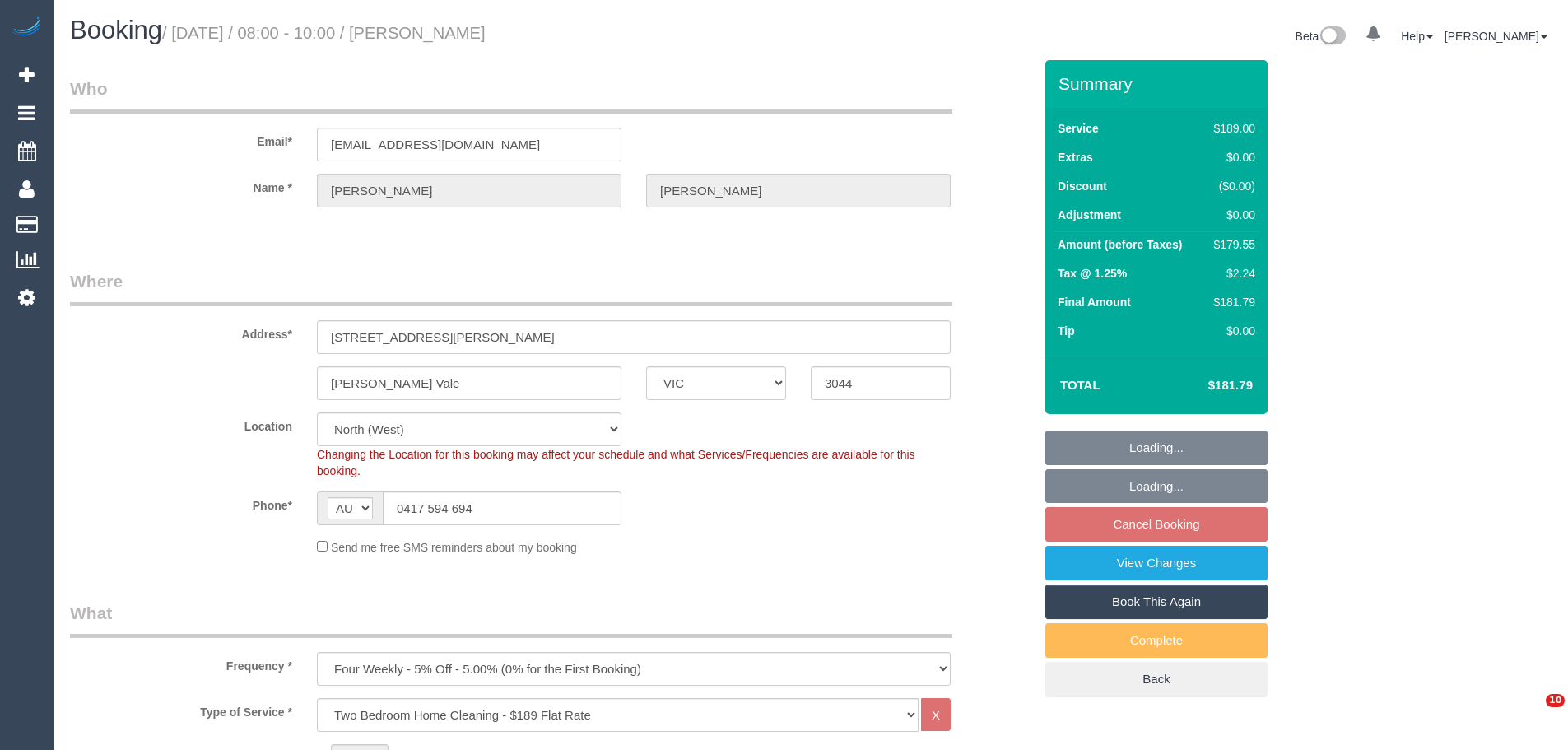
select select "number:24"
select select "number:33"
select select "number:12"
select select "spot2"
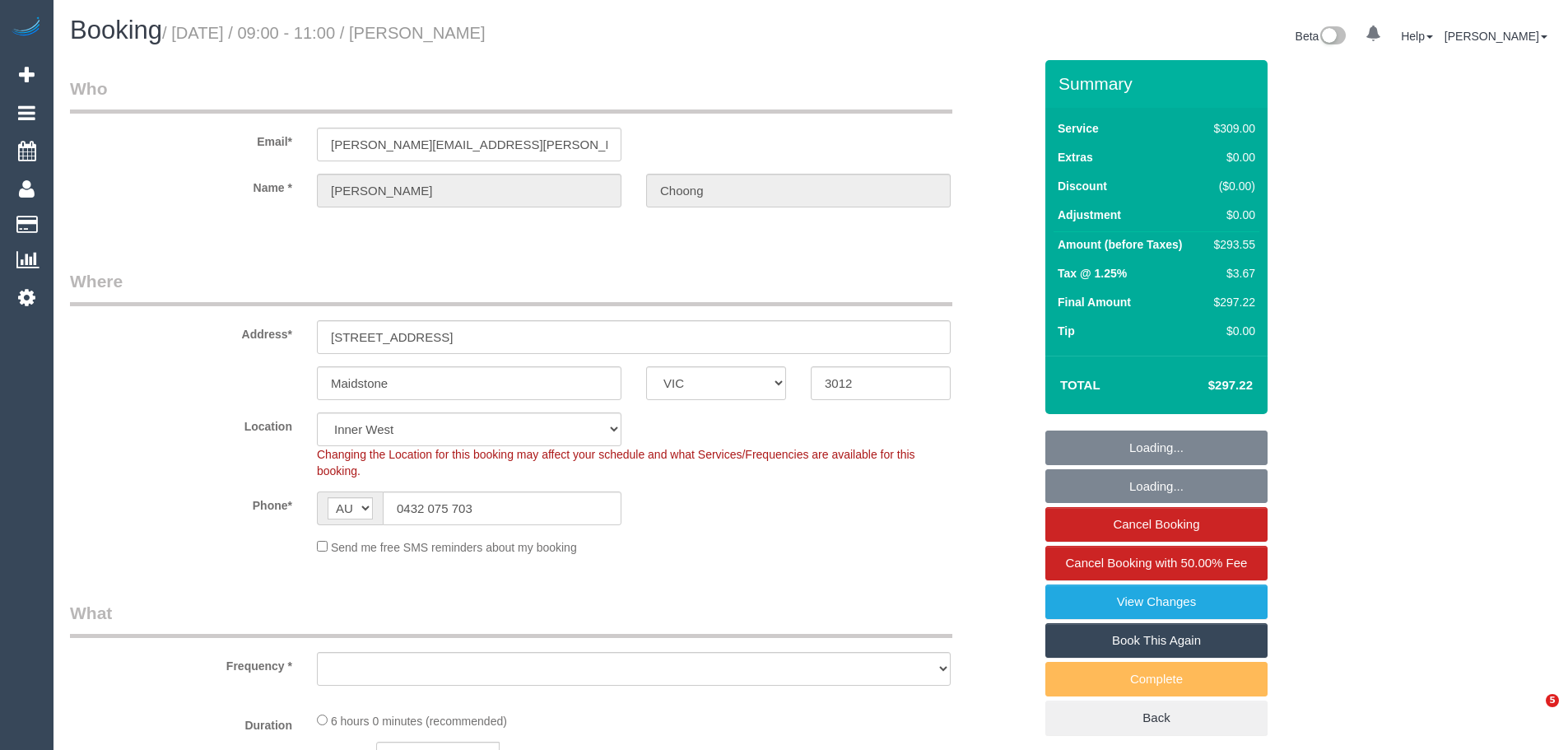
select select "VIC"
select select "string:stripe-pm_1HqRI82GScqysDRV0AxysIi7"
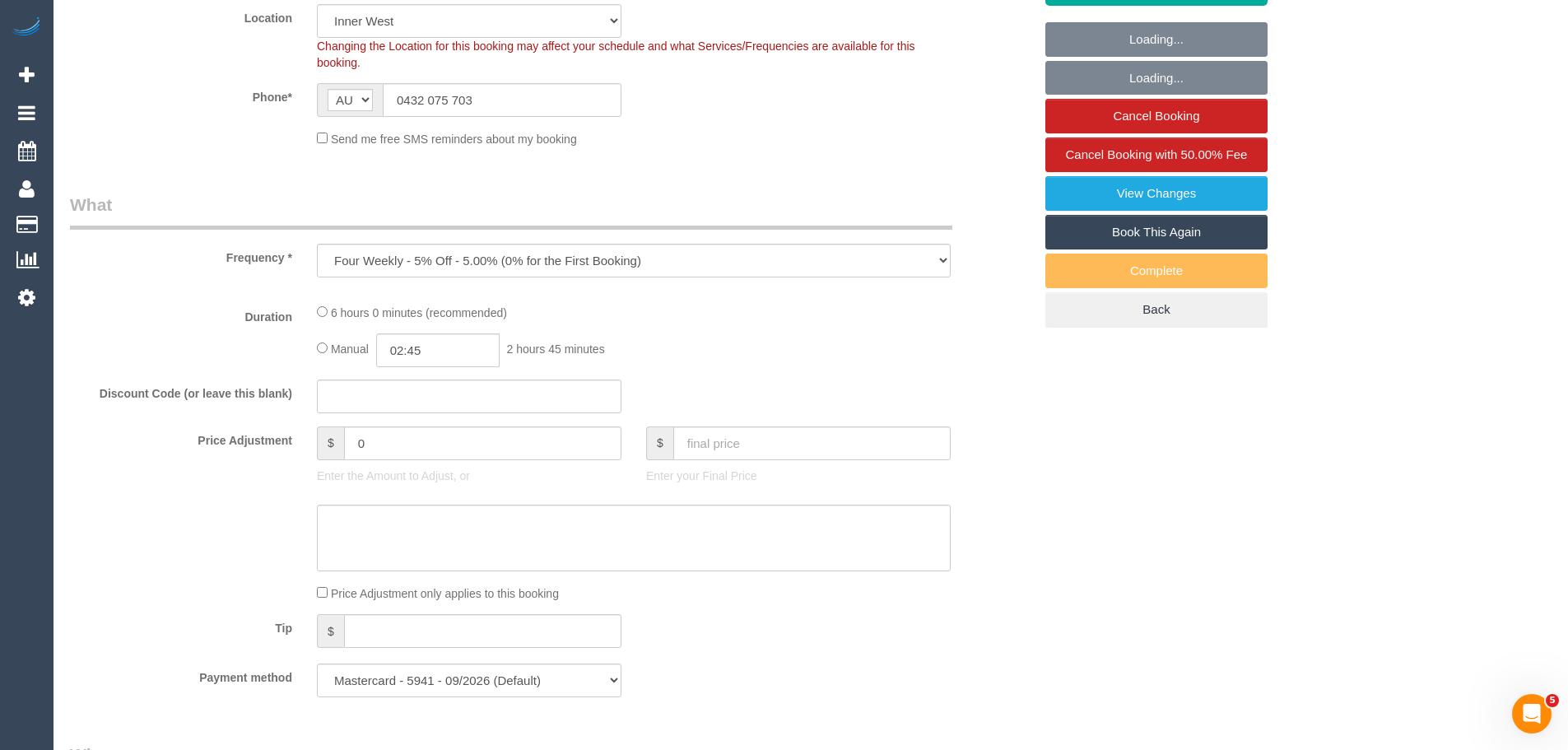
select select "object:596"
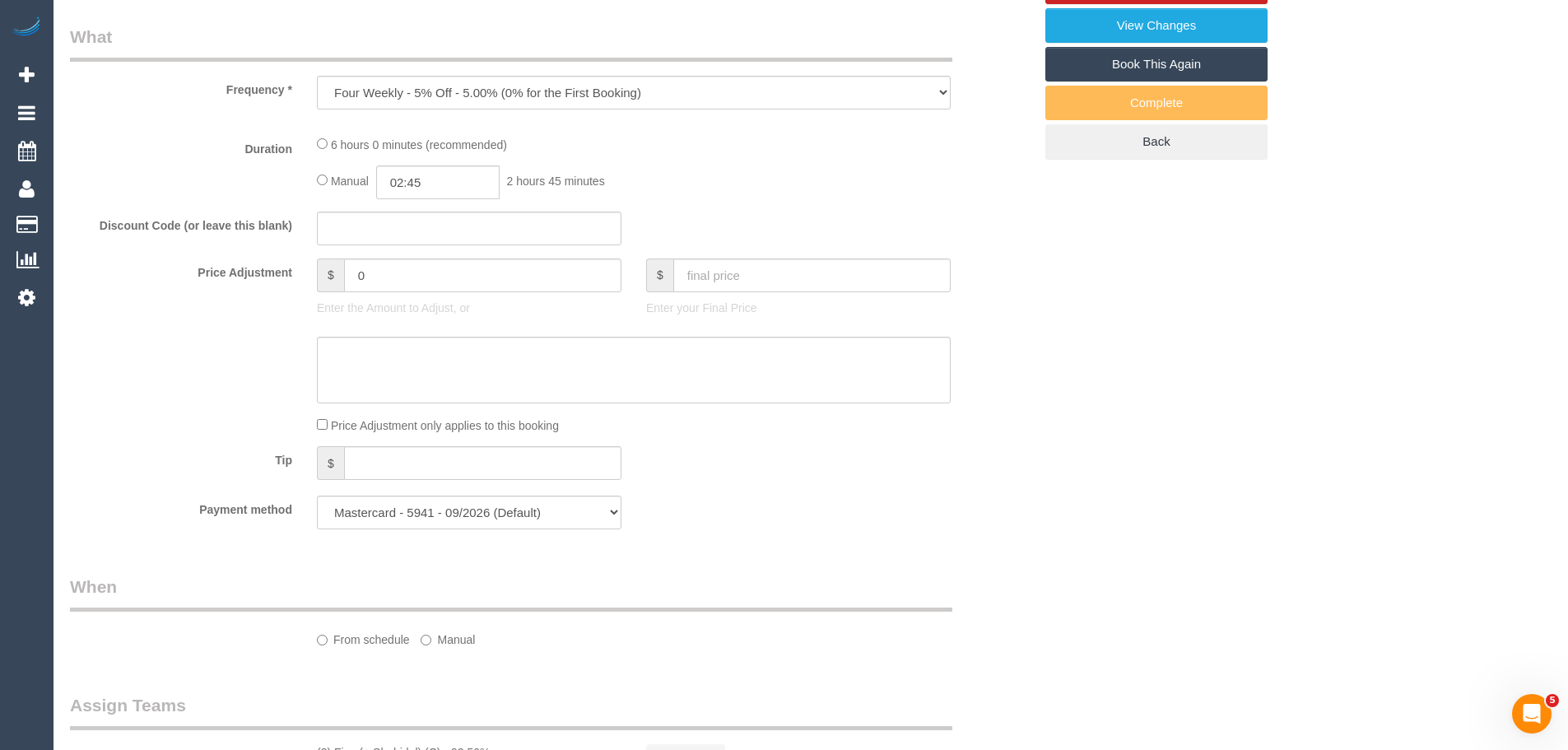
select select "number:27"
select select "number:14"
select select "number:19"
select select "number:24"
select select "number:34"
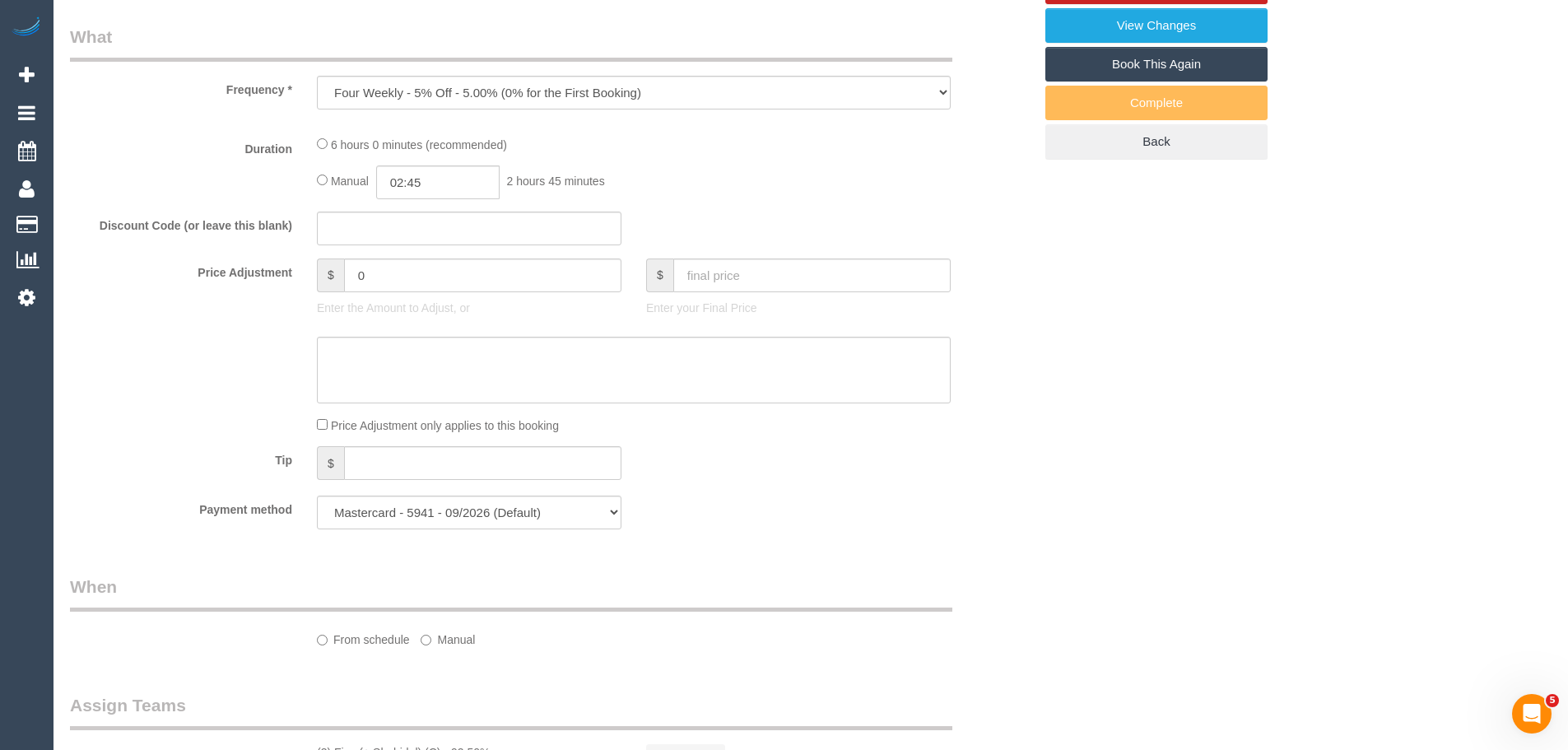
select select "number:12"
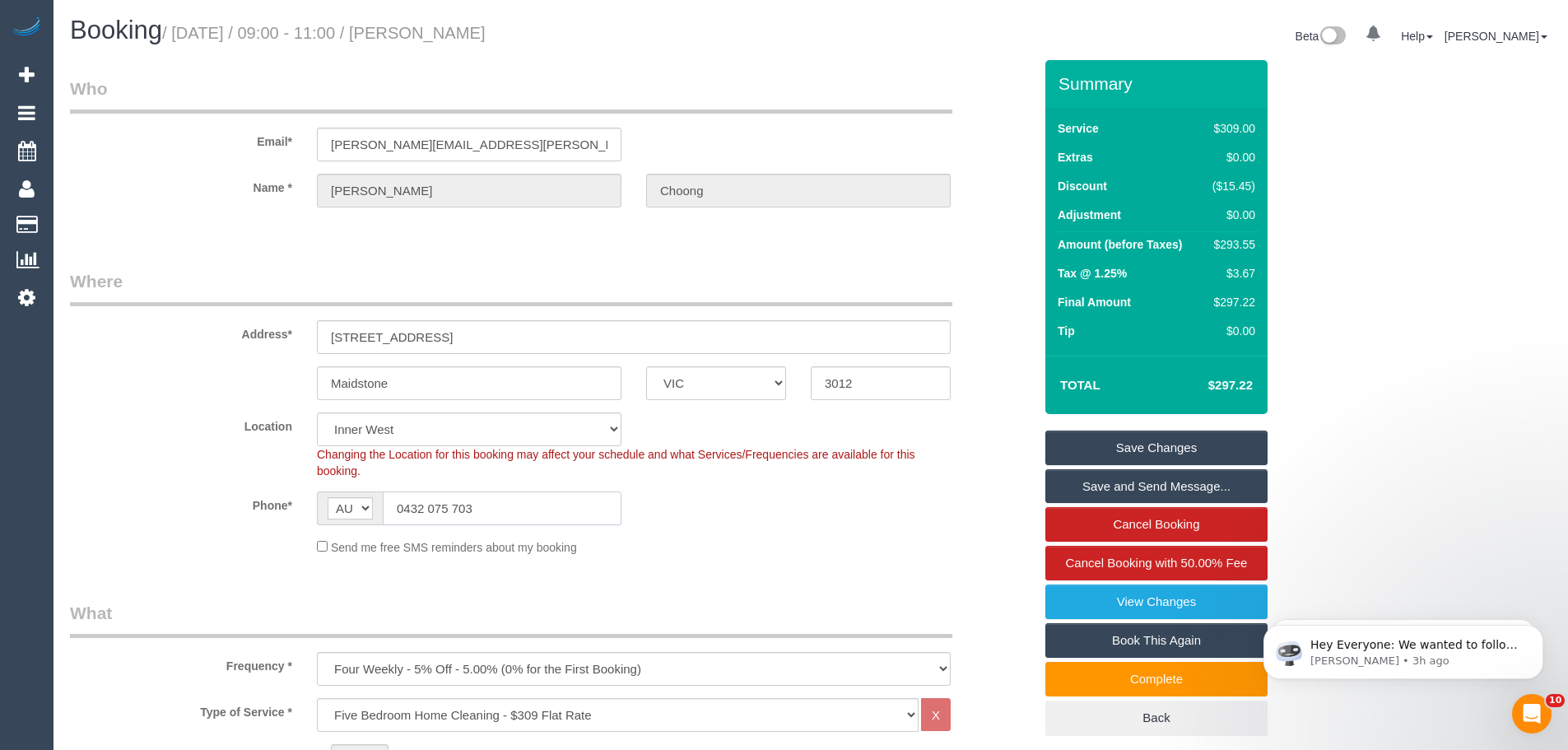
drag, startPoint x: 511, startPoint y: 507, endPoint x: 281, endPoint y: 494, distance: 230.4
click at [286, 494] on div "Phone* AF AL DZ AD AO AI AQ AG AR AM AW AU AT AZ BS BH BD BB BY BE BZ BJ BM BT …" at bounding box center [551, 508] width 988 height 34
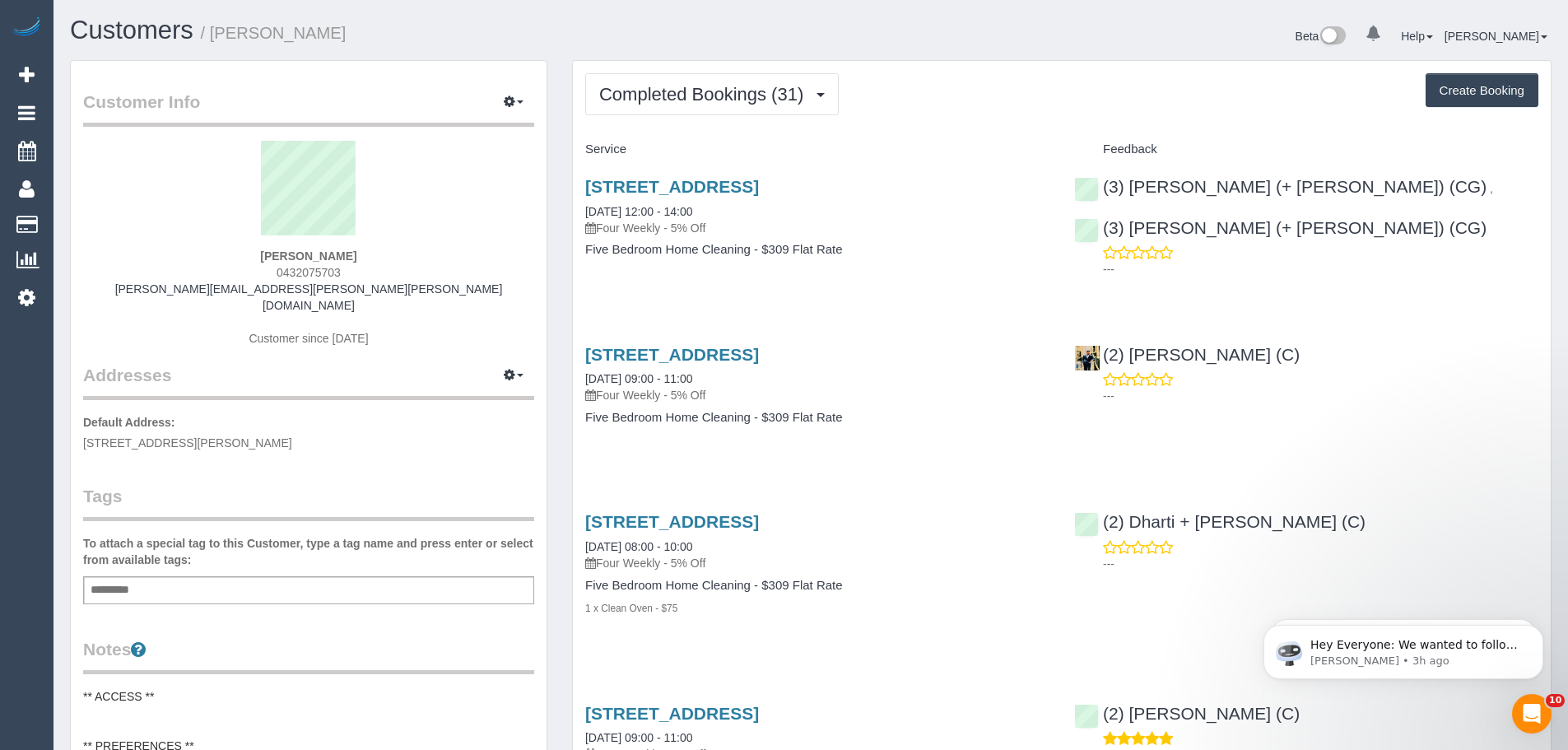
click at [232, 256] on div "Cherie Choong 0432075703 cherie.choong.yiting@gmail.com Customer since 2019" at bounding box center [309, 251] width 451 height 222
drag, startPoint x: 234, startPoint y: 271, endPoint x: 407, endPoint y: 269, distance: 173.0
click at [407, 269] on div "Cherie Choong 0432075703 cherie.choong.yiting@gmail.com Customer since 2019" at bounding box center [309, 251] width 451 height 222
copy span "0432075703"
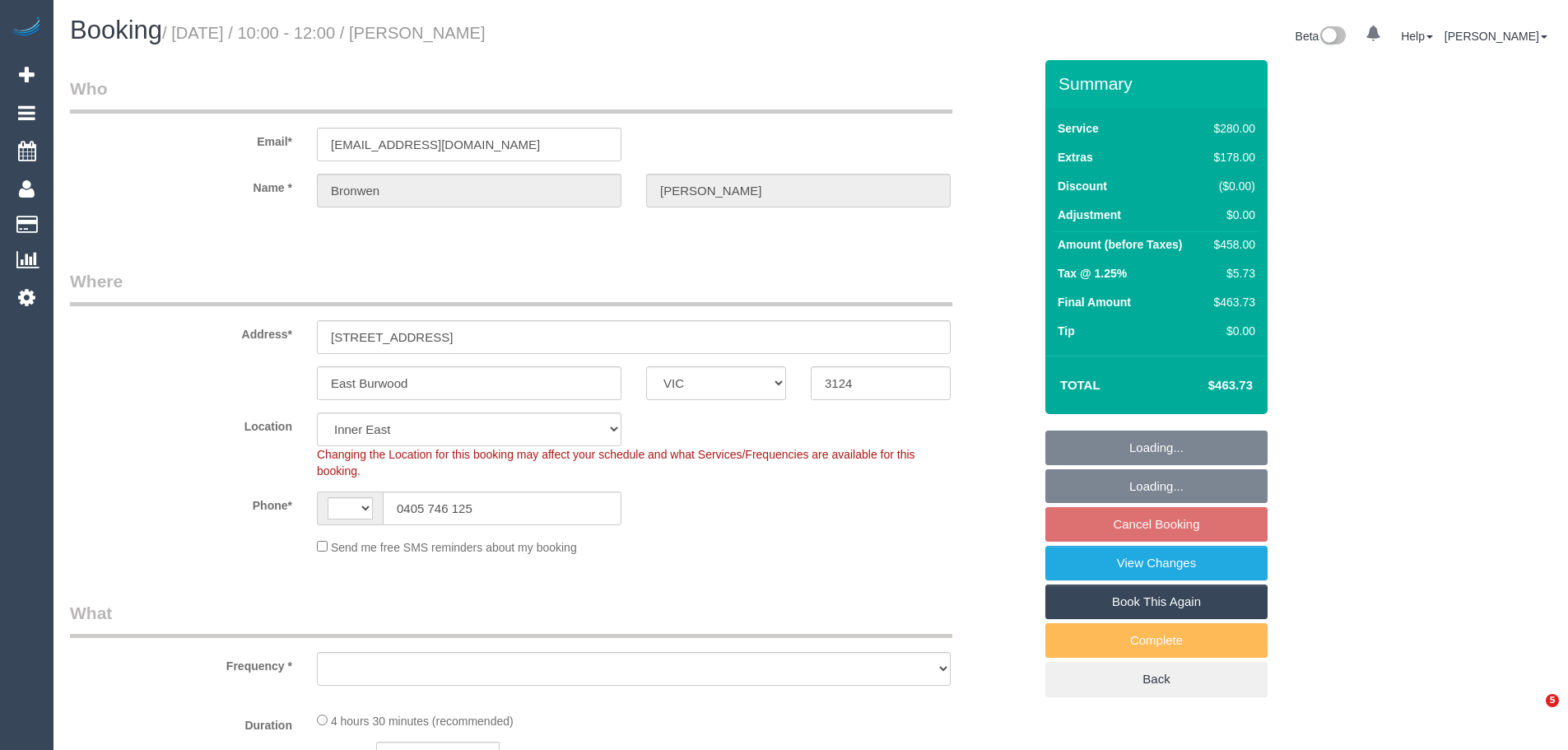
select select "VIC"
select select "2"
select select "number:28"
select select "number:14"
select select "number:18"
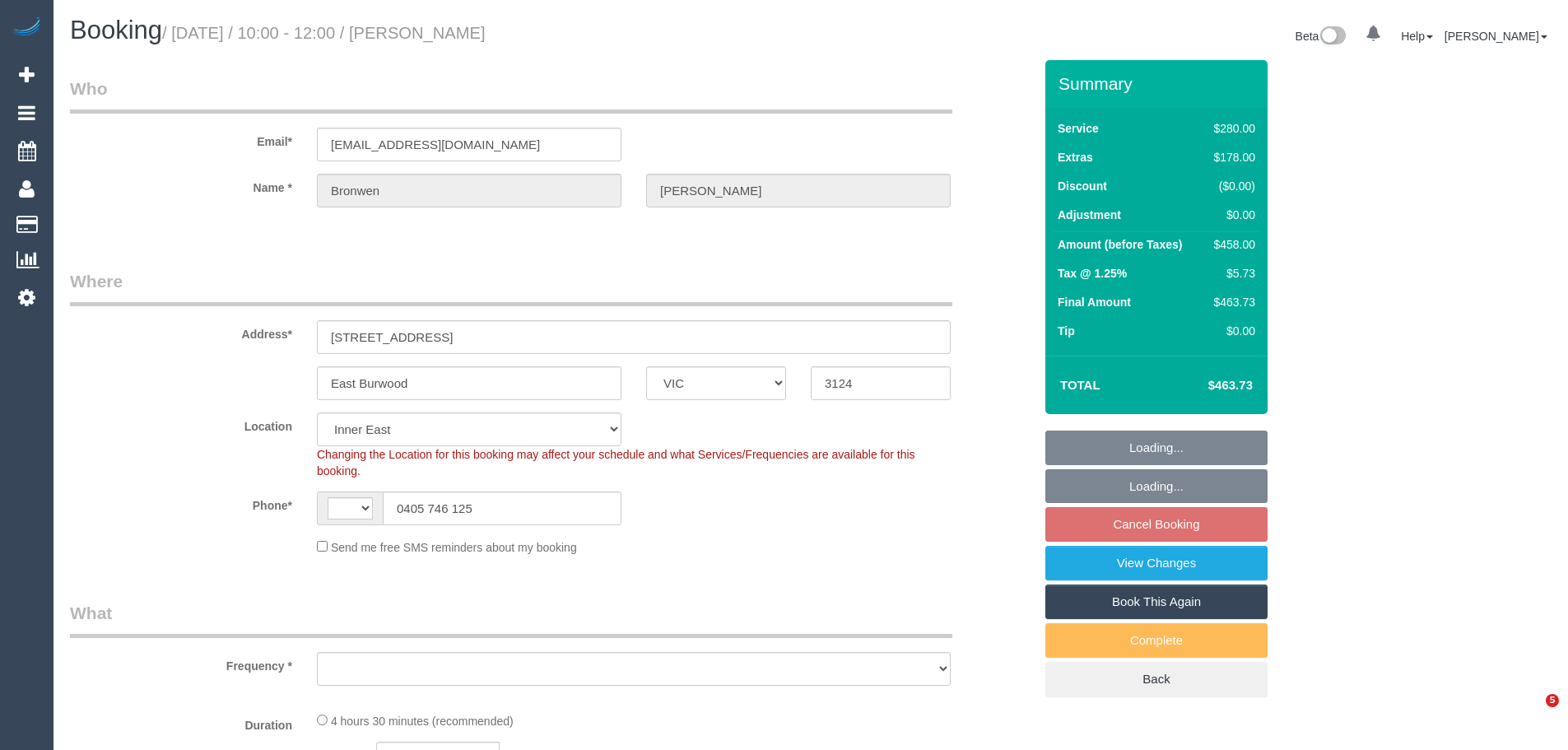
select select "number:22"
select select "number:26"
select select "string:AU"
select select "object:1486"
select select "string:stripe-pm_1RZihe2GScqysDRVPYIc2Vyo"
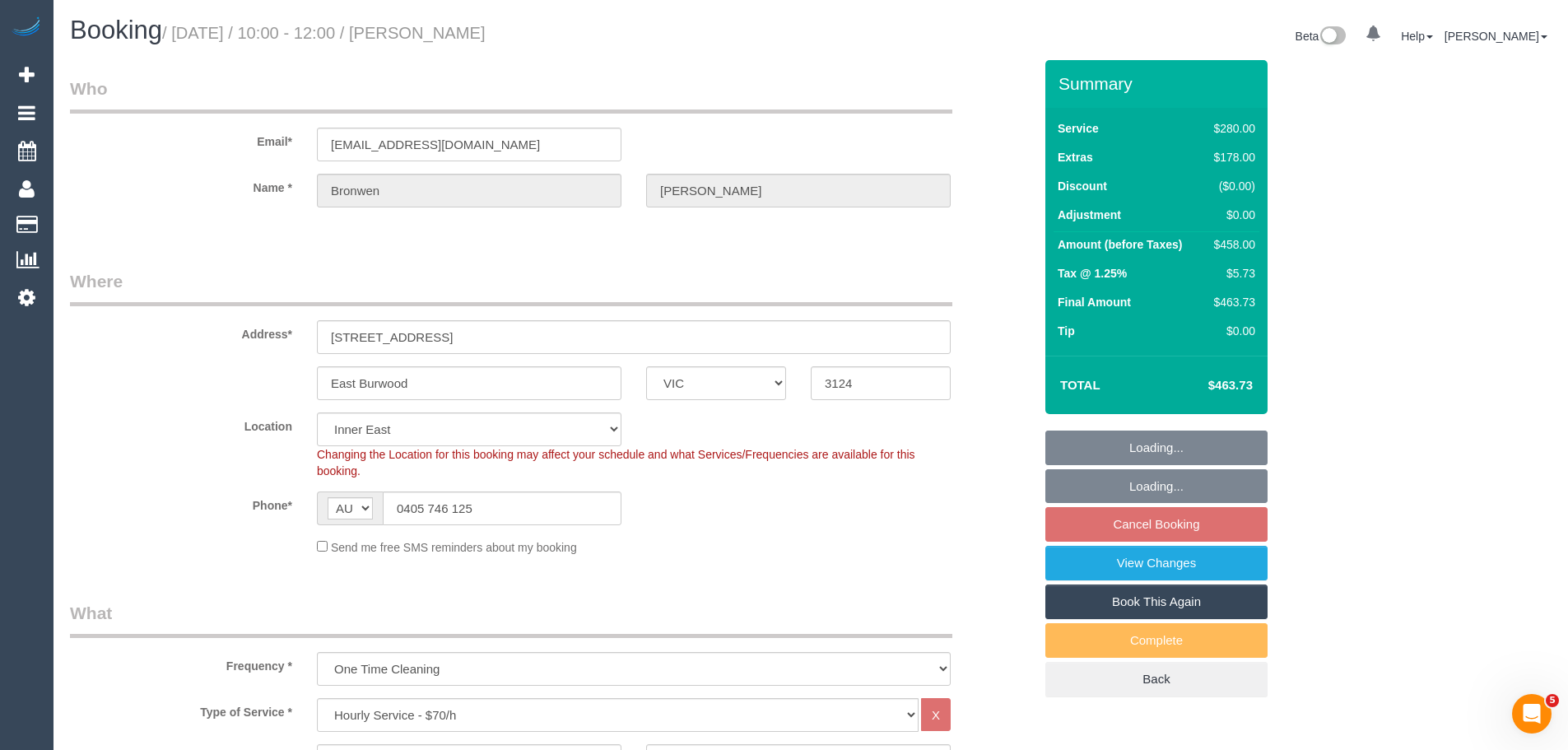
select select "object:1505"
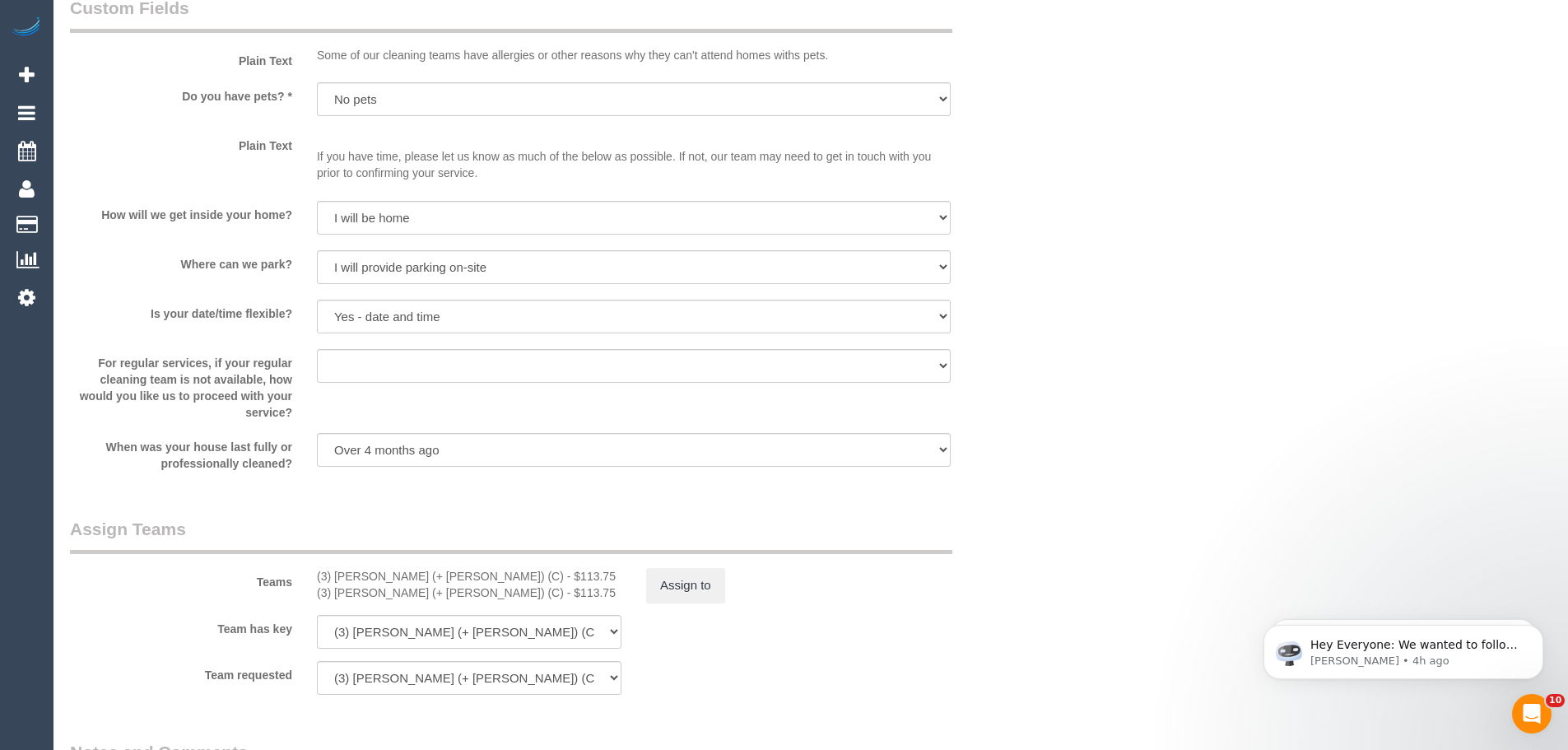
scroll to position [2305, 0]
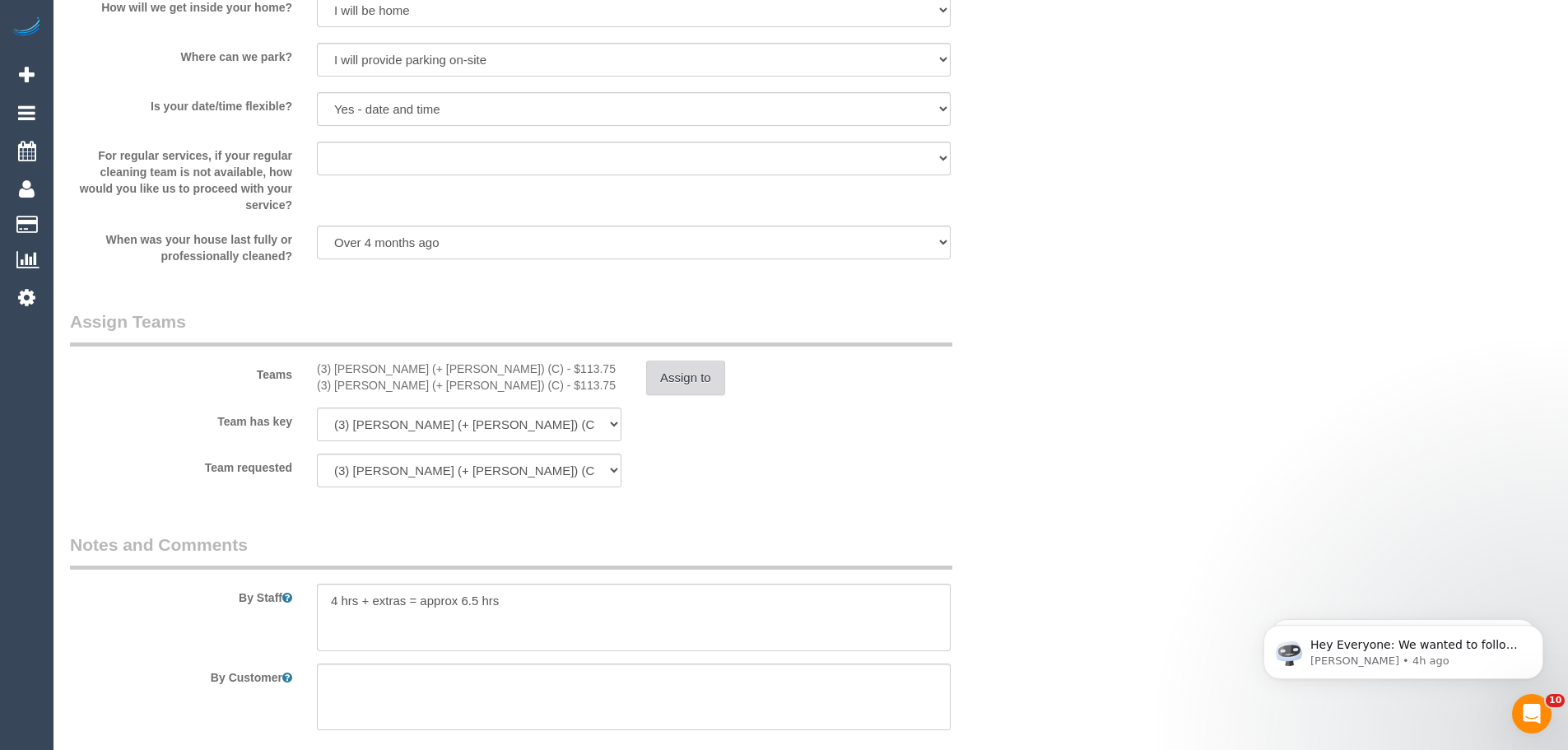
click at [692, 373] on button "Assign to" at bounding box center [685, 377] width 79 height 34
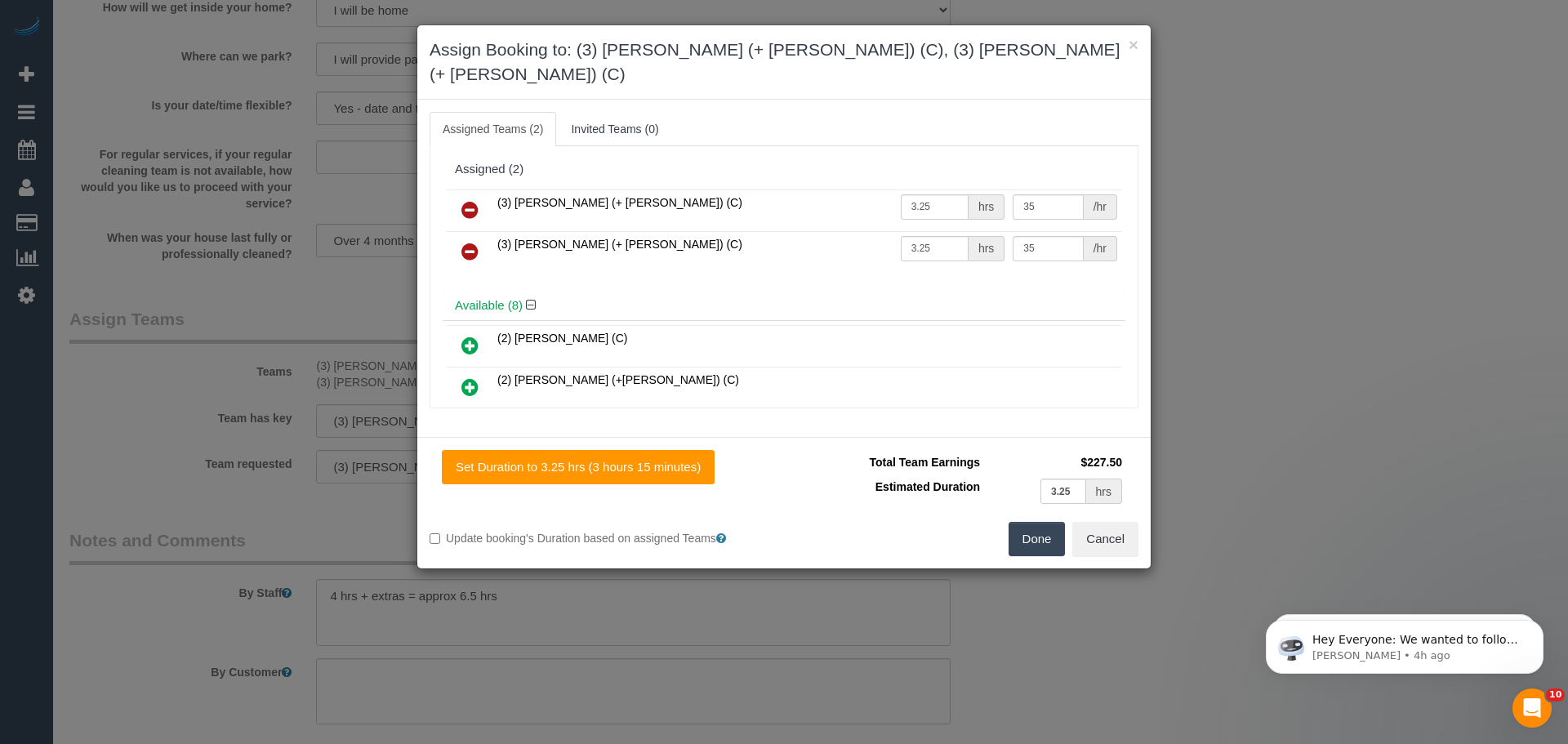
click at [1142, 33] on div "× Assign Booking to: (3) [PERSON_NAME] (+ [PERSON_NAME]) (C), (3) [PERSON_NAME]…" at bounding box center [783, 61] width 733 height 74
click at [1136, 49] on button "×" at bounding box center [1133, 44] width 10 height 17
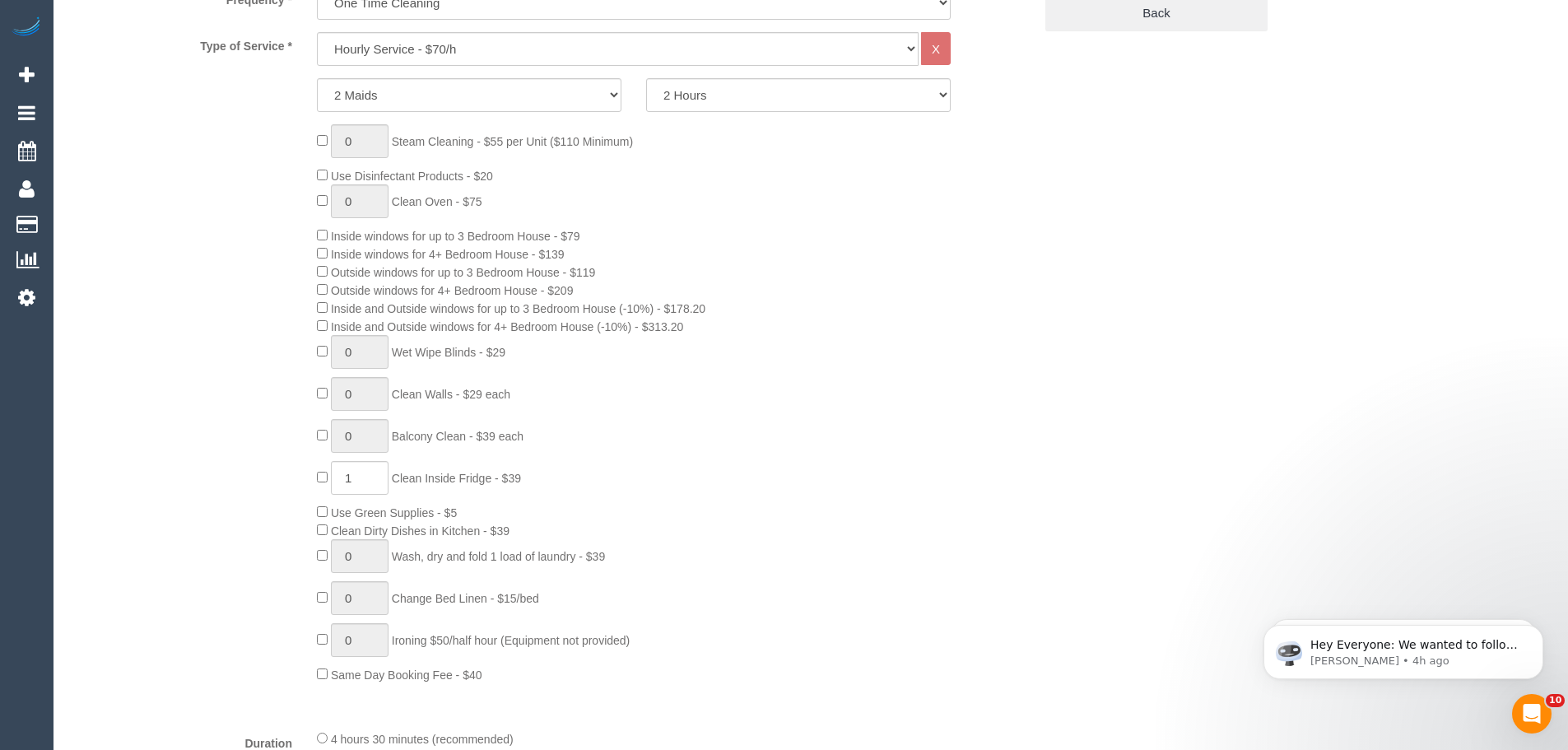
scroll to position [658, 0]
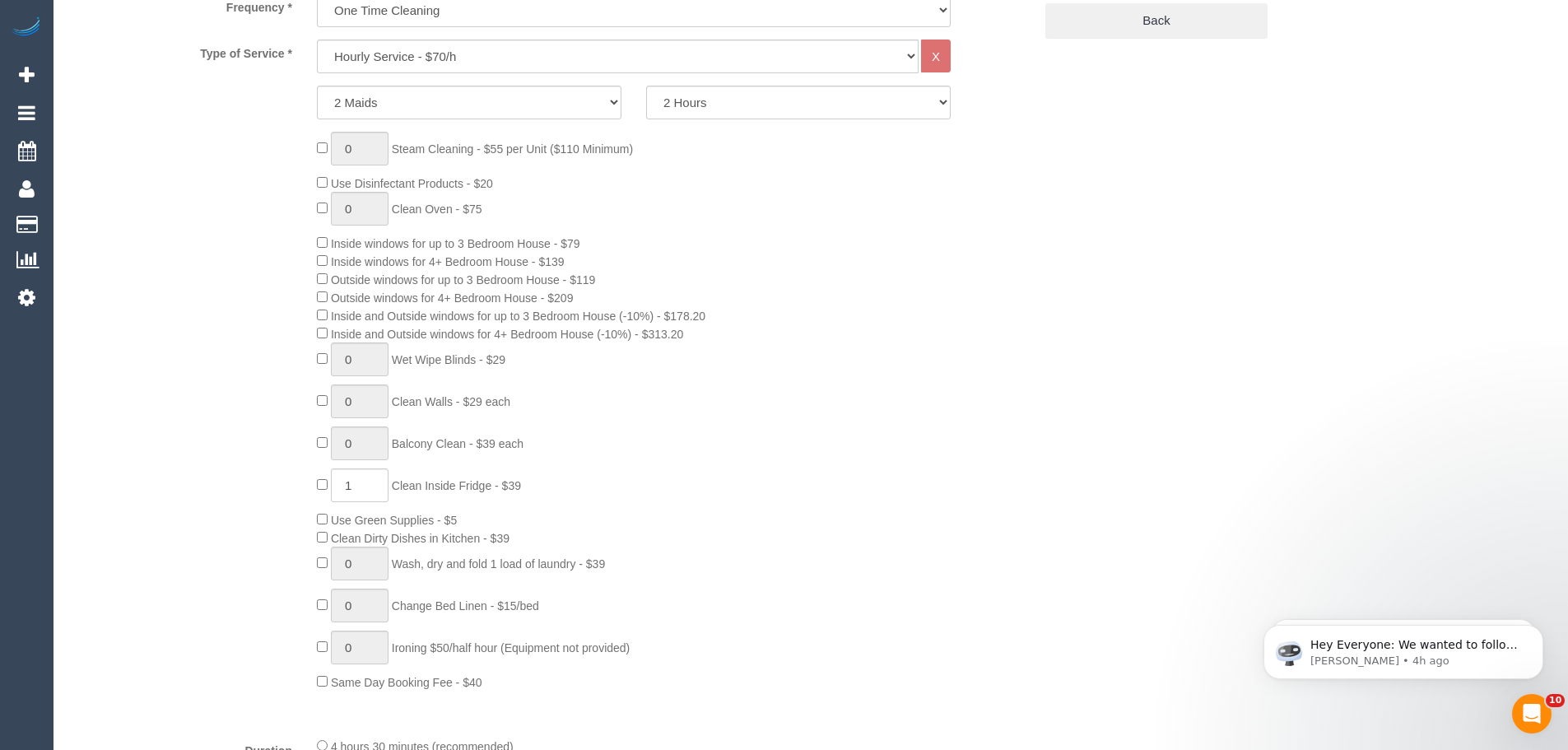
drag, startPoint x: 587, startPoint y: 260, endPoint x: 553, endPoint y: 269, distance: 35.2
click at [553, 269] on div "0 Steam Cleaning - $55 per Unit ($110 Minimum) Use Disinfectant Products - $20 …" at bounding box center [674, 411] width 741 height 559
copy span "139"
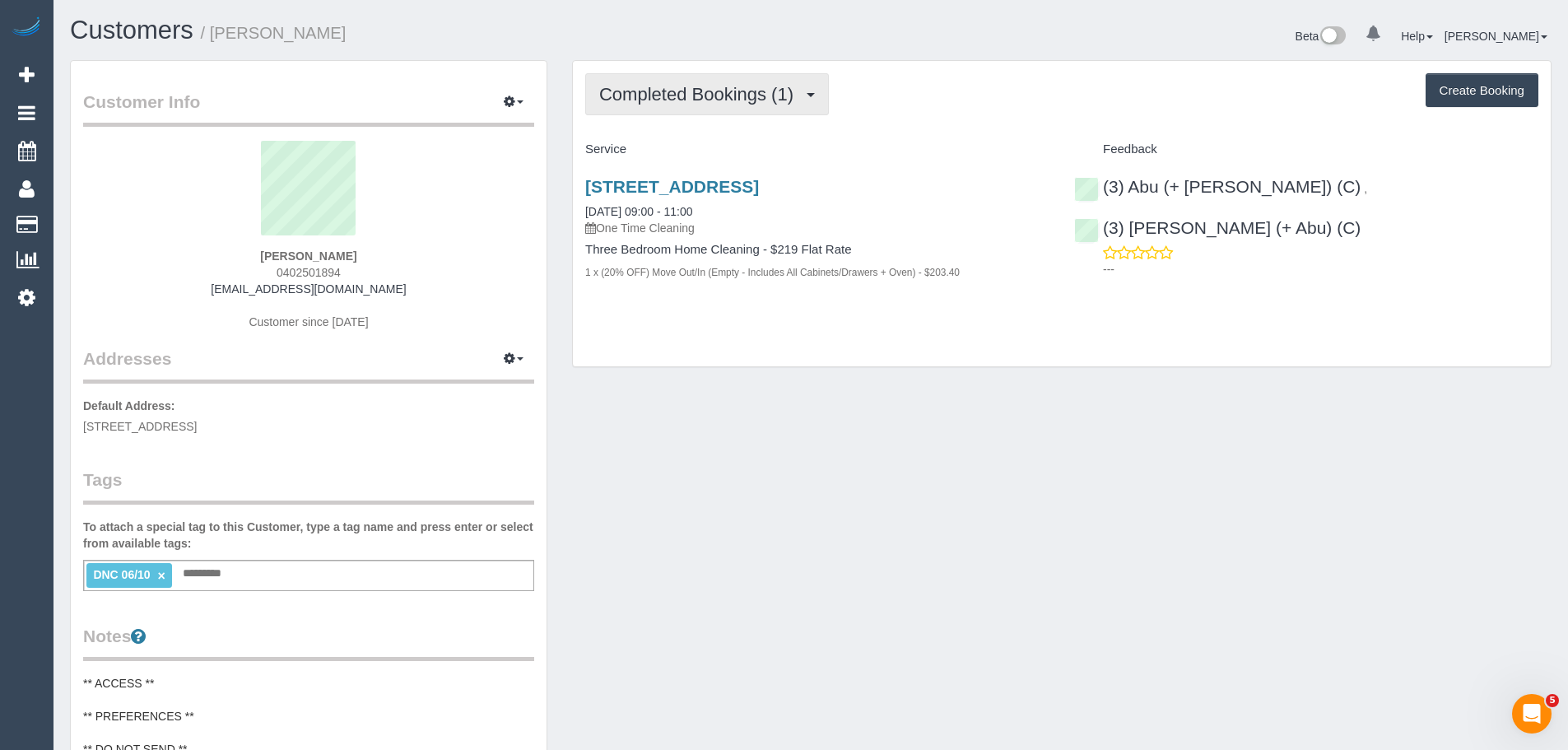
click at [648, 100] on span "Completed Bookings (1)" at bounding box center [700, 93] width 202 height 21
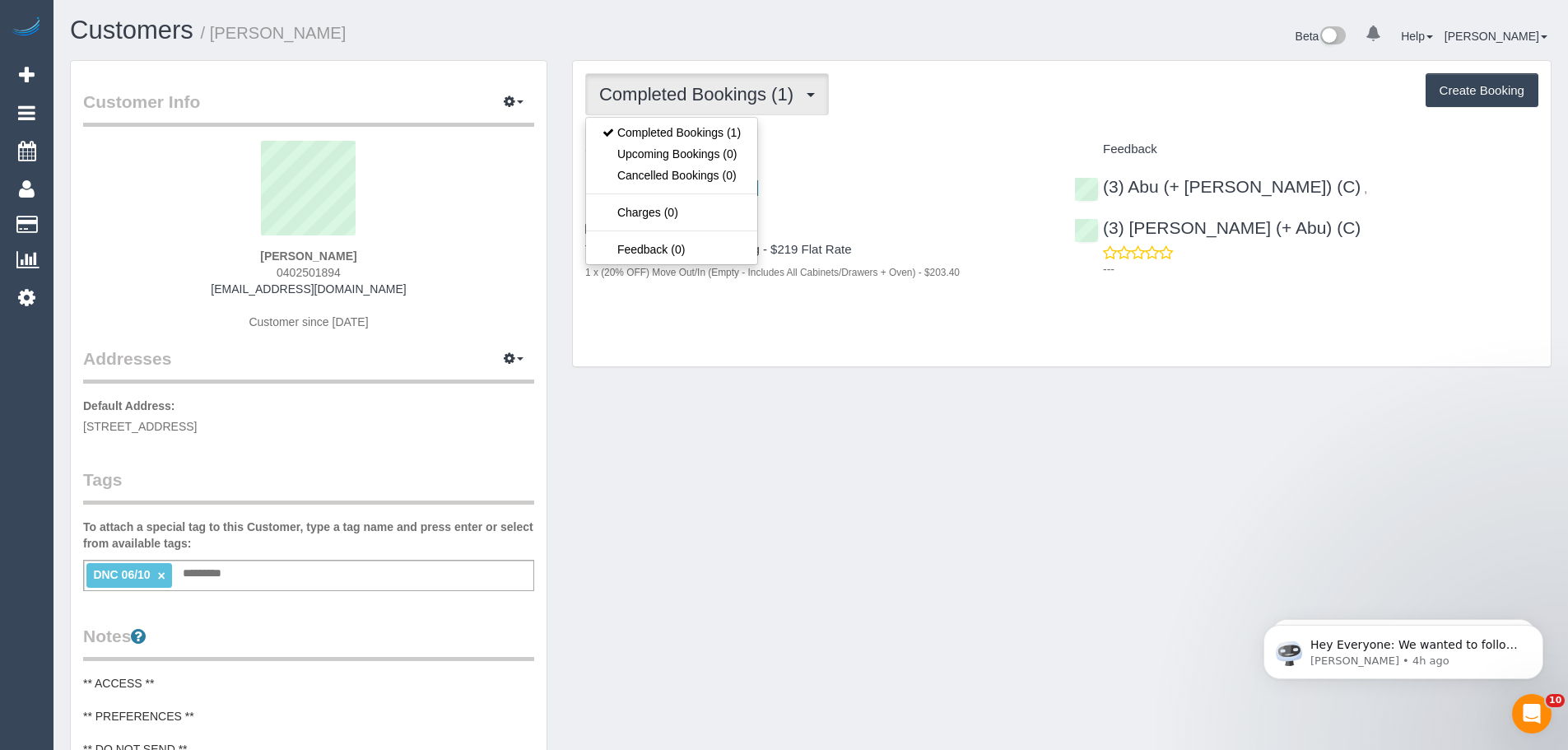
click at [953, 111] on div "Completed Bookings (1) Completed Bookings (1) Upcoming Bookings (0) Cancelled B…" at bounding box center [1061, 94] width 953 height 42
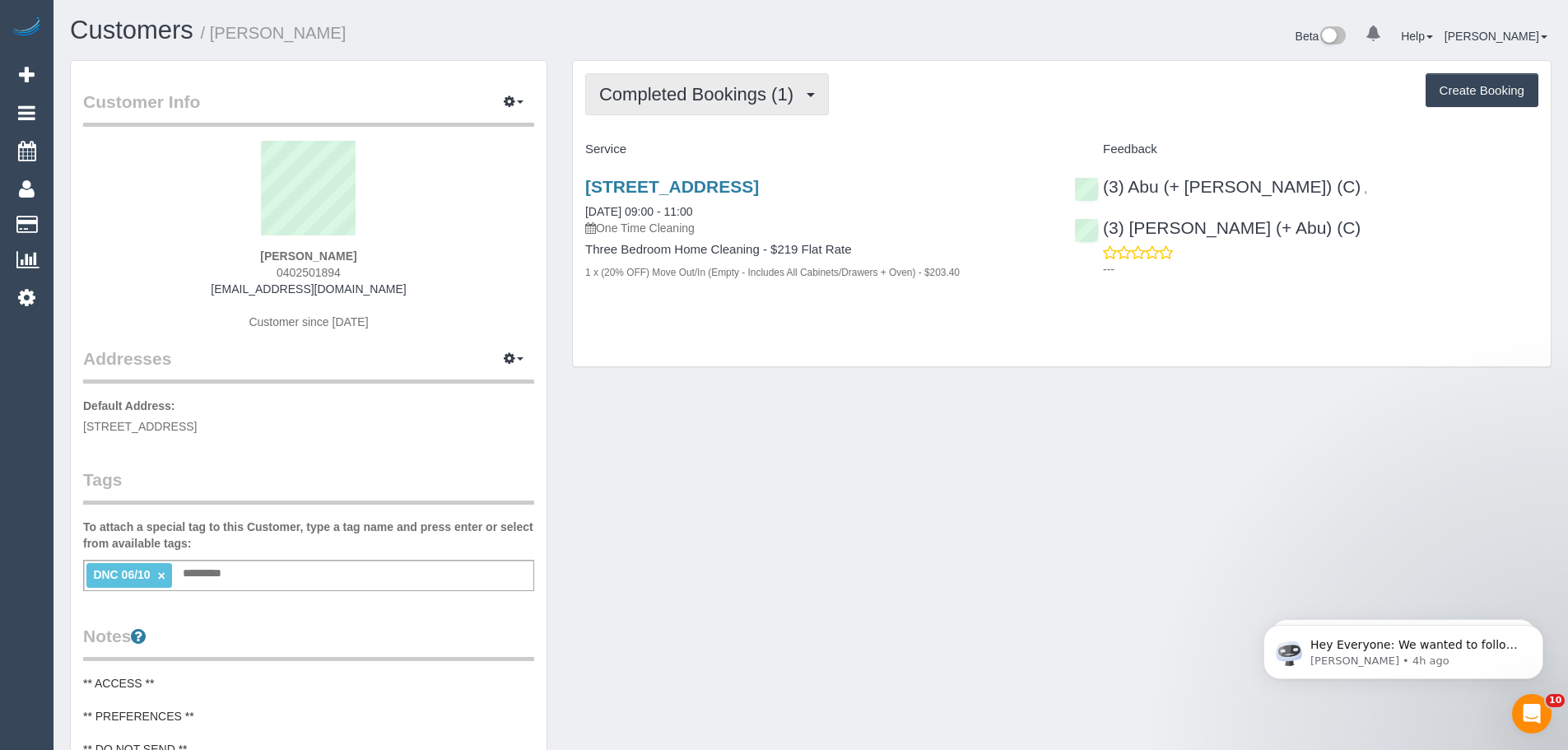
click at [657, 96] on span "Completed Bookings (1)" at bounding box center [700, 93] width 202 height 21
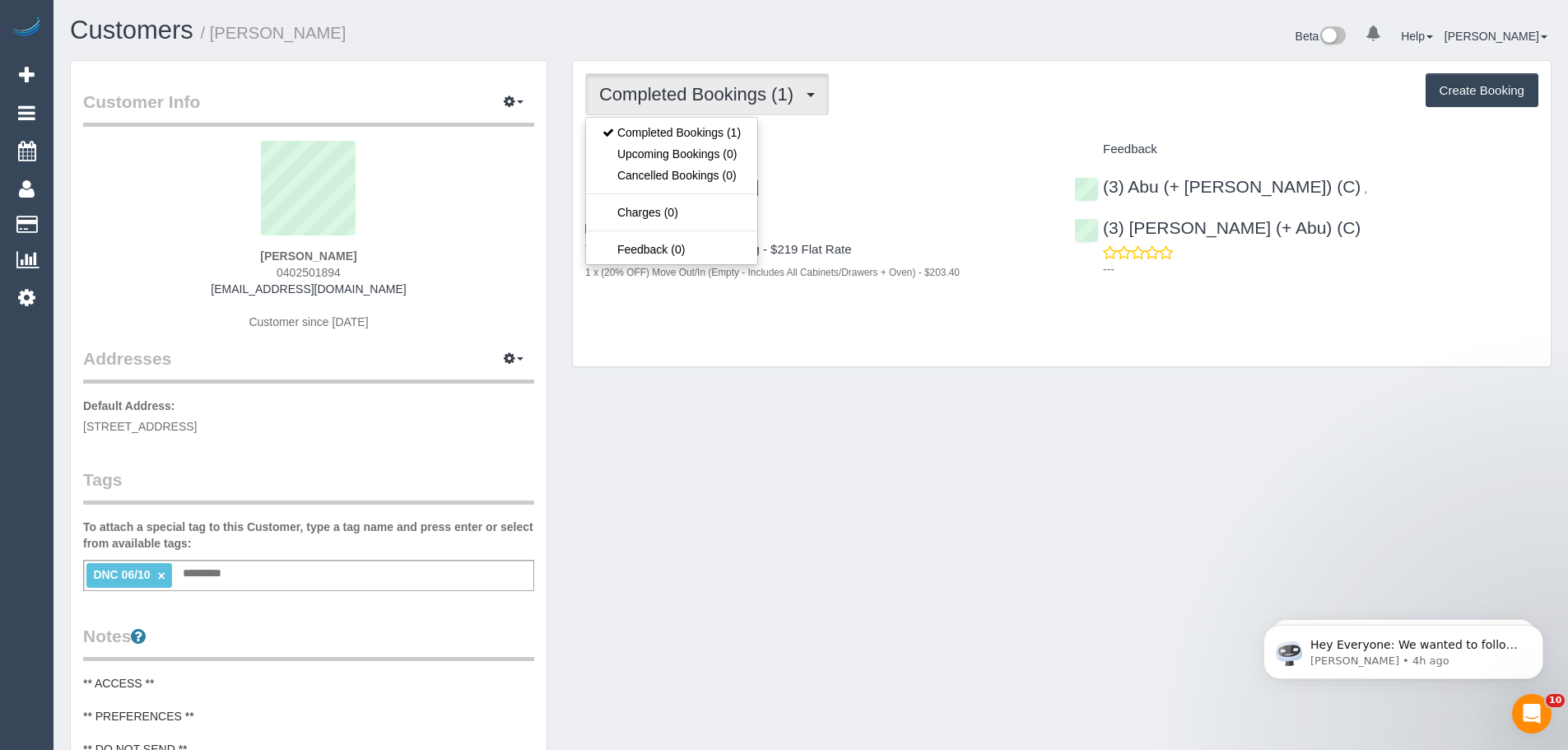
click at [901, 112] on div "Completed Bookings (1) Completed Bookings (1) Upcoming Bookings (0) Cancelled B…" at bounding box center [1061, 94] width 953 height 42
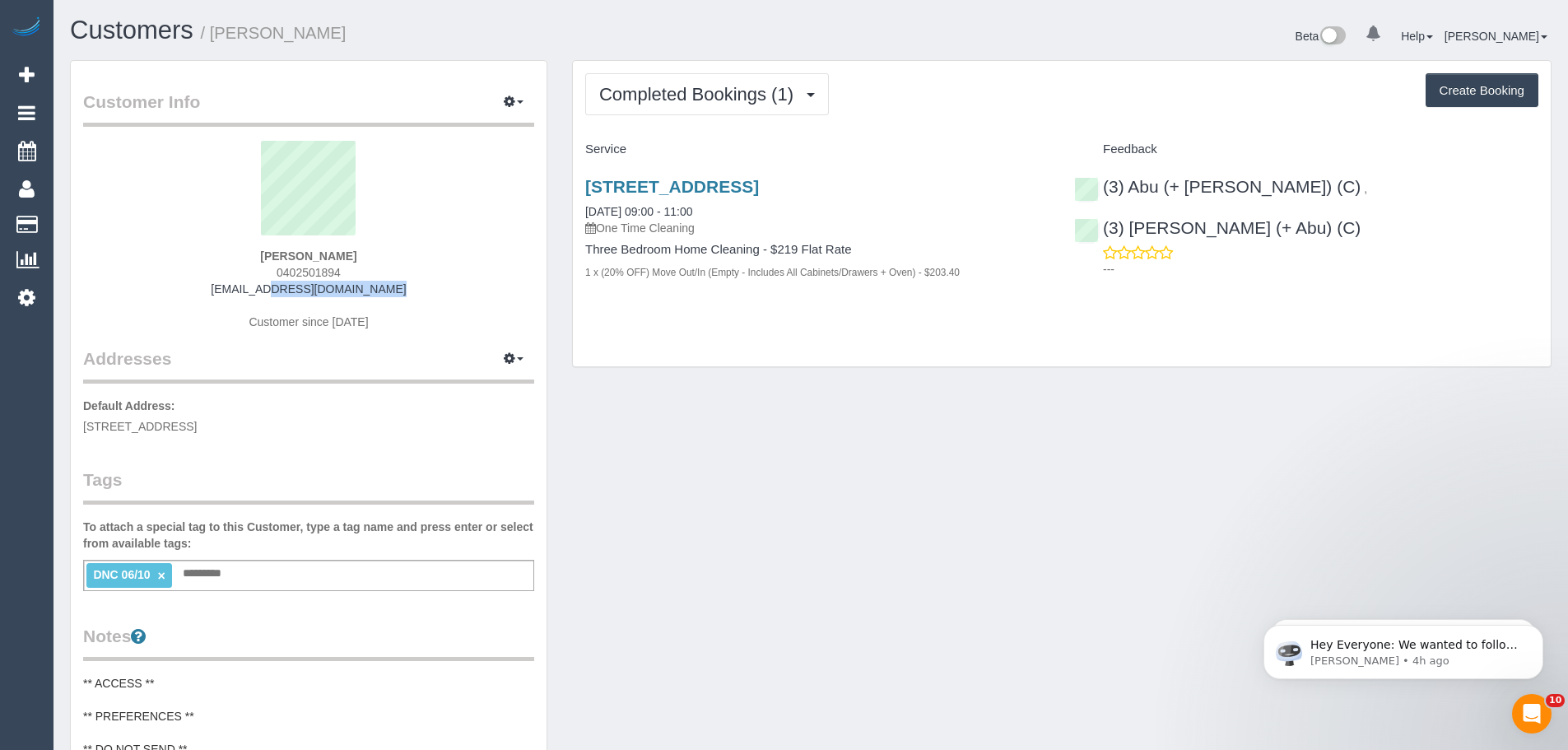
drag, startPoint x: 413, startPoint y: 292, endPoint x: 154, endPoint y: 289, distance: 259.0
click at [154, 289] on div "[PERSON_NAME] 0402501894 [EMAIL_ADDRESS][DOMAIN_NAME] Customer since [DATE]" at bounding box center [309, 243] width 451 height 206
copy link "[EMAIL_ADDRESS][DOMAIN_NAME]"
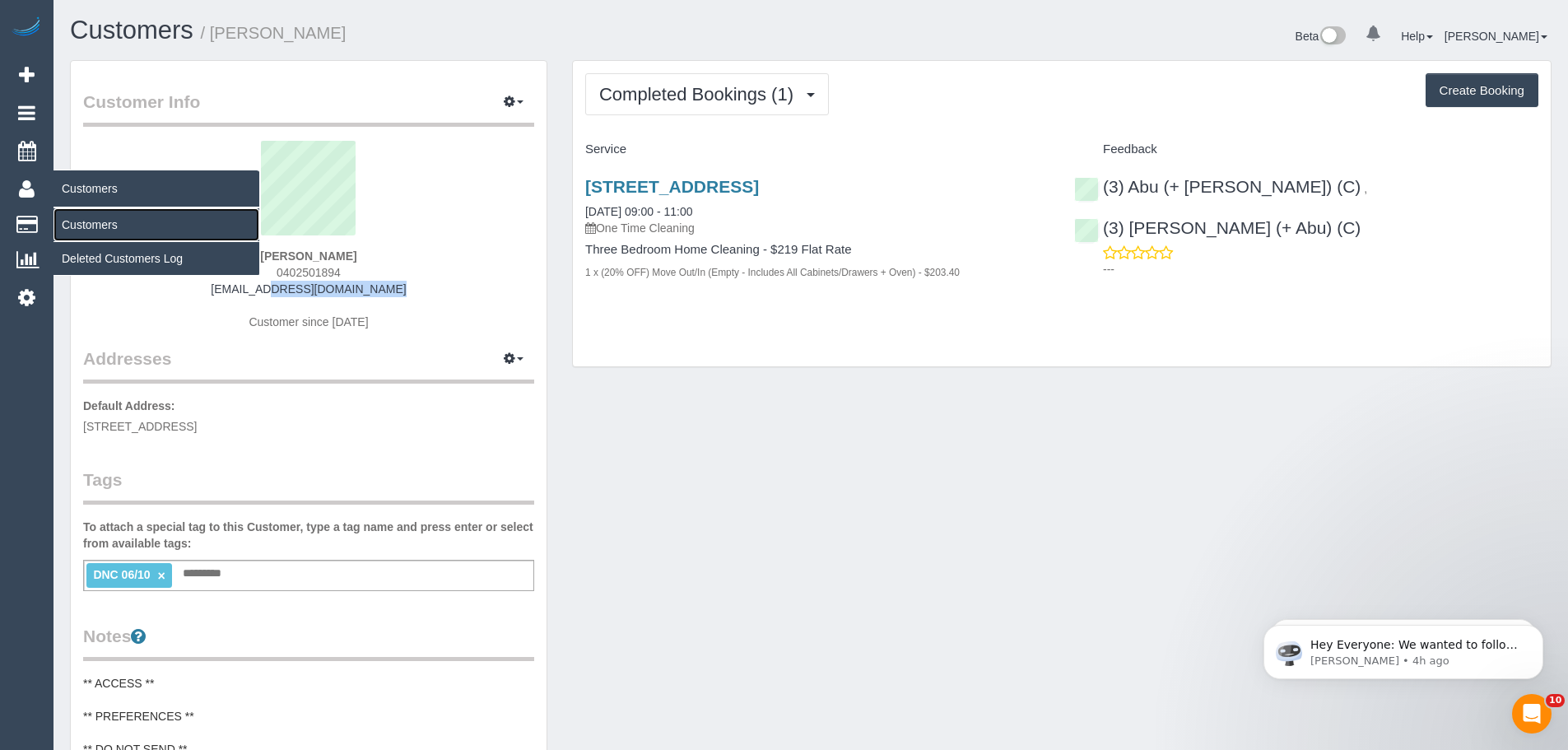
click at [92, 222] on link "Customers" at bounding box center [156, 225] width 206 height 33
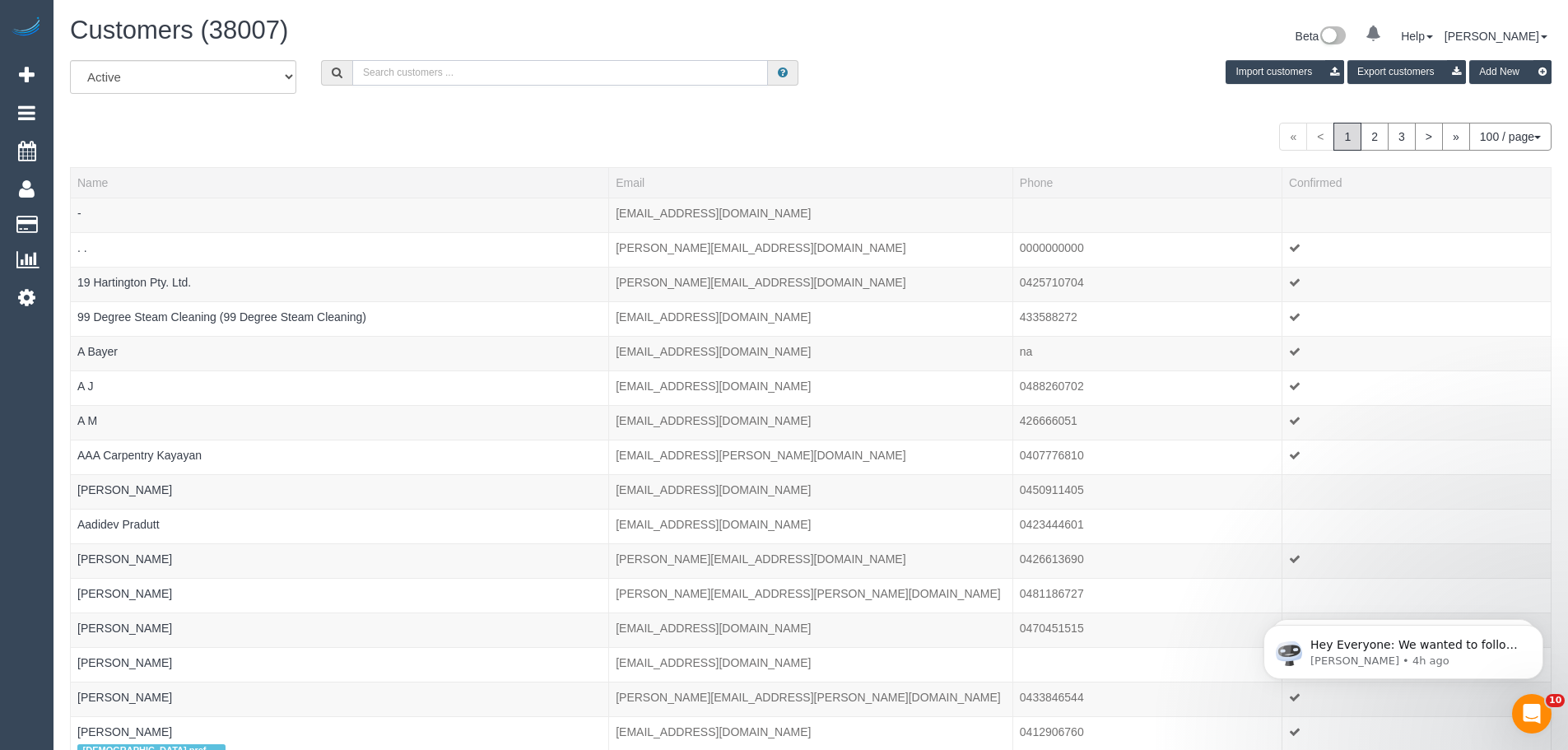
click at [444, 69] on input "text" at bounding box center [559, 73] width 416 height 25
paste input "[EMAIL_ADDRESS][DOMAIN_NAME]"
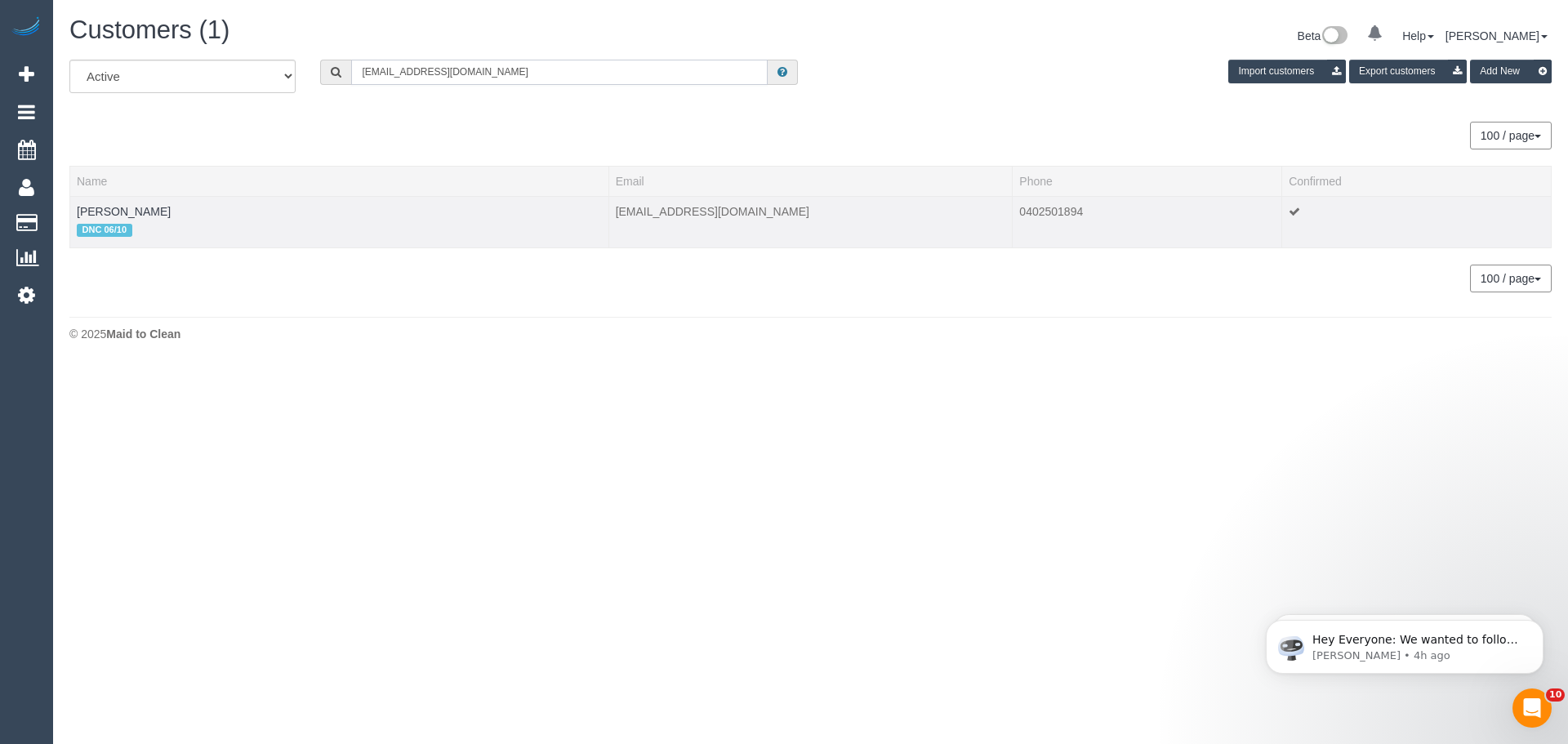
type input "[EMAIL_ADDRESS][DOMAIN_NAME]"
drag, startPoint x: 176, startPoint y: 210, endPoint x: 73, endPoint y: 212, distance: 103.0
click at [73, 212] on td "Sarah Leeming DNC 06/10" at bounding box center [339, 222] width 539 height 52
copy link "Sarah Leeming"
click at [127, 213] on link "Sarah Leeming" at bounding box center [123, 211] width 94 height 13
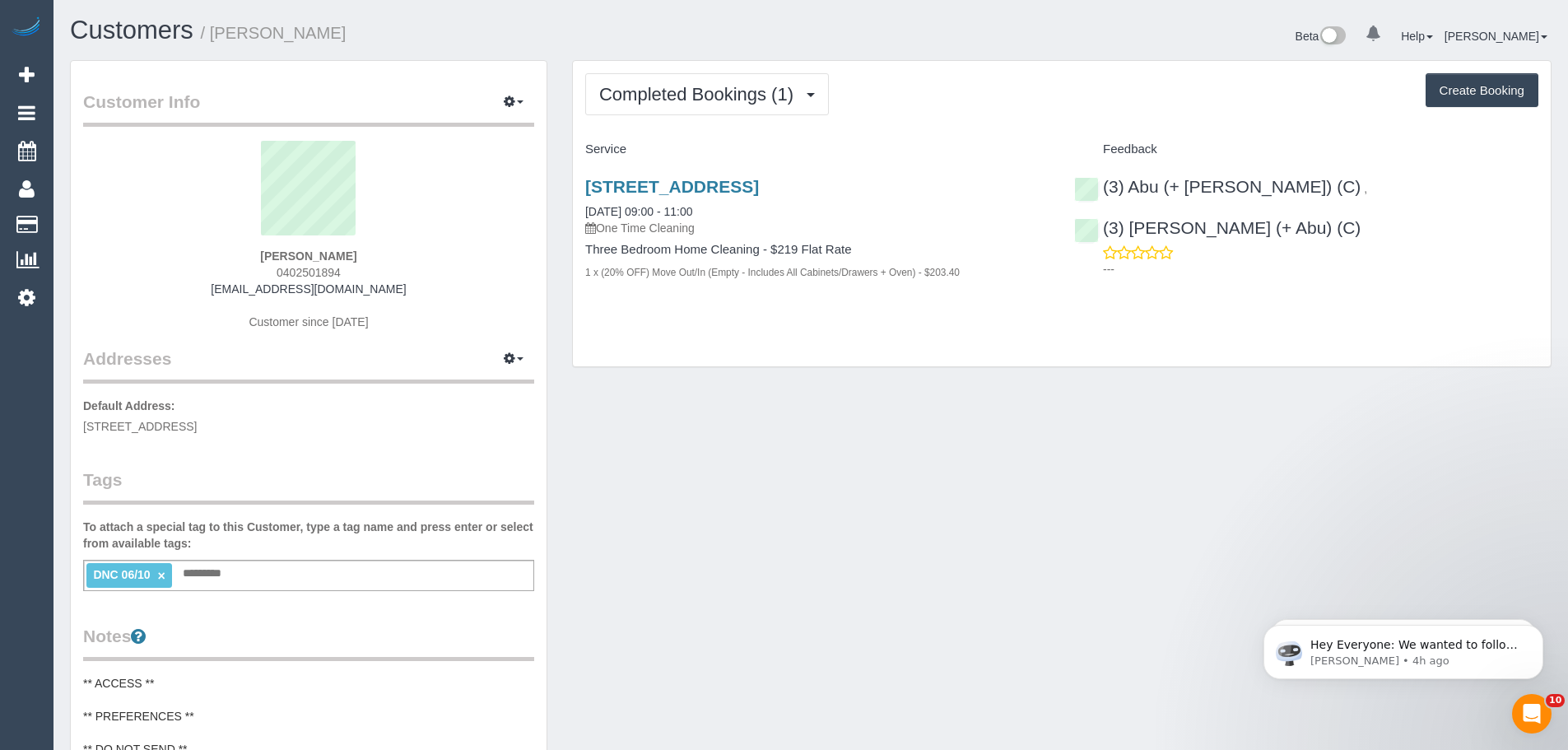
drag, startPoint x: 578, startPoint y: 173, endPoint x: 1165, endPoint y: 343, distance: 611.1
click at [1165, 343] on div "Completed Bookings (1) Completed Bookings (1) Upcoming Bookings (0) Cancelled B…" at bounding box center [1061, 214] width 978 height 306
copy div "13a Cook Street, Ivanhoe, VIC 3079 06/10/2025 09:00 - 11:00 One Time Cleaning T…"
click at [573, 182] on div "13a Cook Street, Ivanhoe, VIC 3079 06/10/2025 09:00 - 11:00 One Time Cleaning T…" at bounding box center [817, 237] width 489 height 150
drag, startPoint x: 576, startPoint y: 184, endPoint x: 1000, endPoint y: 283, distance: 435.4
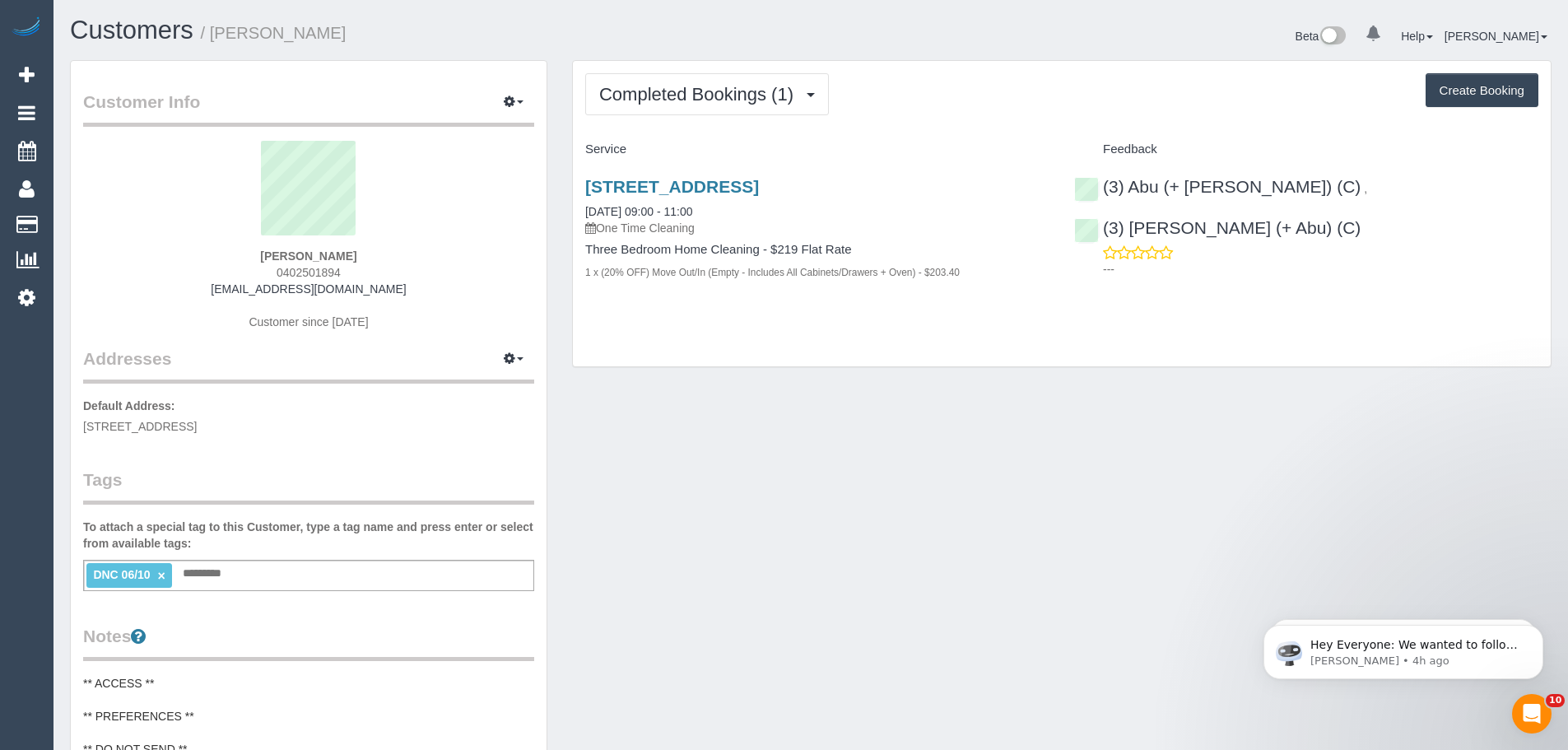
click at [1000, 283] on div "13a Cook Street, Ivanhoe, VIC 3079 06/10/2025 09:00 - 11:00 One Time Cleaning T…" at bounding box center [817, 237] width 489 height 150
copy div "13a Cook Street, Ivanhoe, VIC 3079 06/10/2025 09:00 - 11:00 One Time Cleaning T…"
drag, startPoint x: 1278, startPoint y: 190, endPoint x: 1104, endPoint y: 182, distance: 174.2
click at [1104, 182] on div "(3) Abu (+ Hamim) (C) ," at bounding box center [1224, 187] width 301 height 20
copy link "(3) Abu (+ [PERSON_NAME]) (C)"
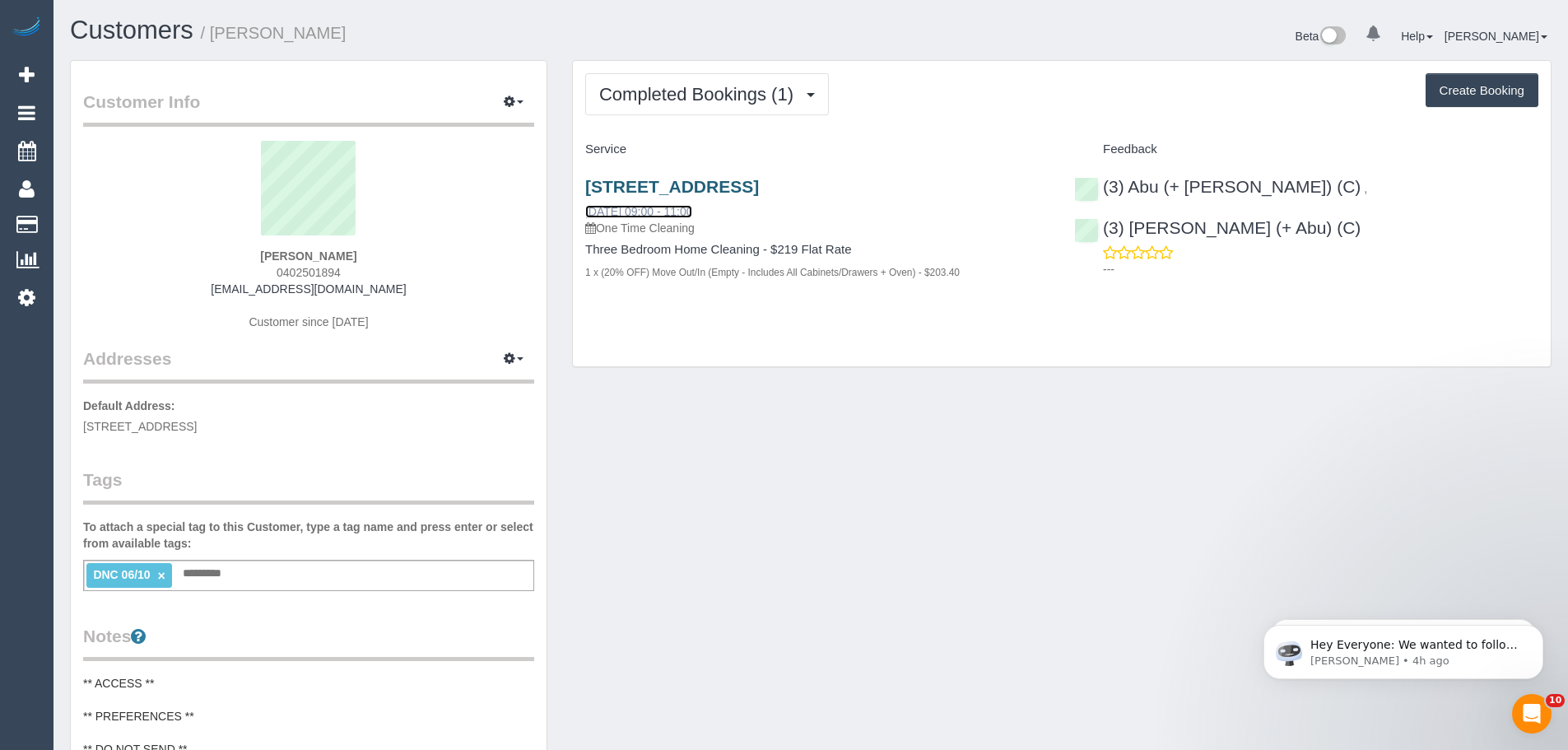
drag, startPoint x: 631, startPoint y: 210, endPoint x: 662, endPoint y: 182, distance: 41.8
click at [727, 212] on div "13a Cook Street, Ivanhoe, VIC 3079 06/10/2025 09:00 - 11:00 One Time Cleaning" at bounding box center [817, 207] width 464 height 59
drag, startPoint x: 741, startPoint y: 212, endPoint x: 570, endPoint y: 207, distance: 171.1
click at [570, 207] on div "Completed Bookings (1) Completed Bookings (1) Upcoming Bookings (0) Cancelled B…" at bounding box center [1061, 222] width 1004 height 324
copy link "06/10/2025 09:00 - 11:00"
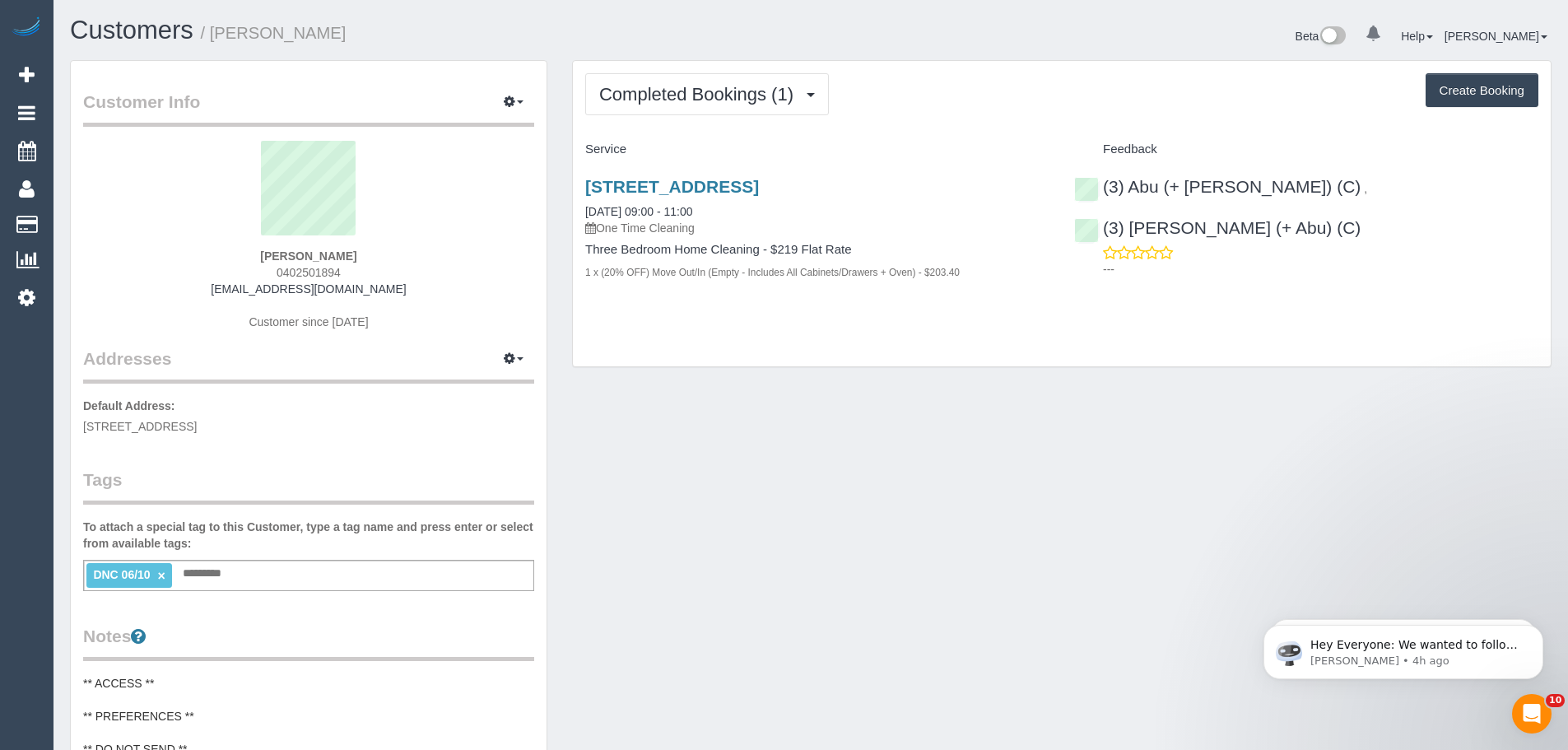
click at [244, 578] on div "DNC 06/10 × Add a tag" at bounding box center [309, 575] width 451 height 31
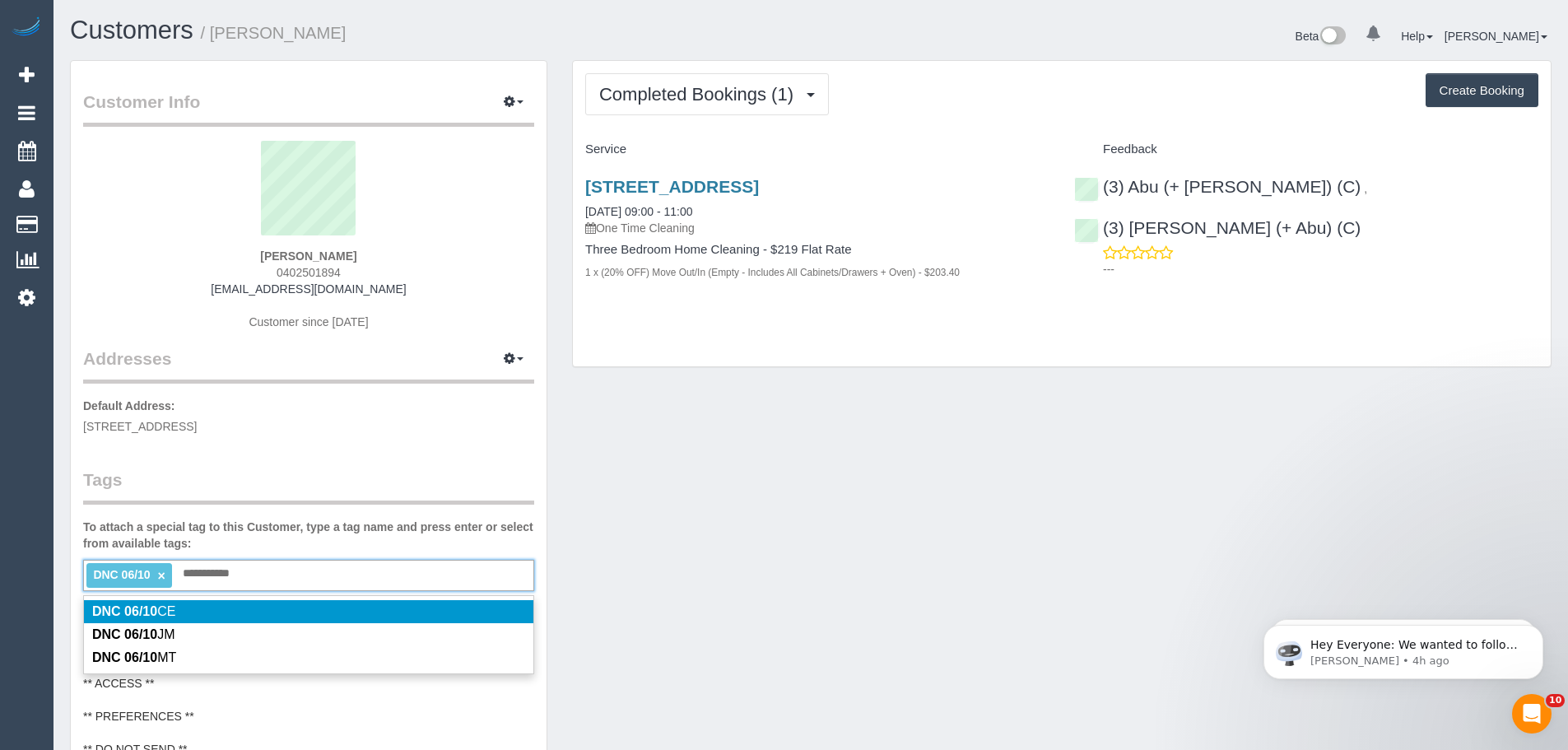
type input "**********"
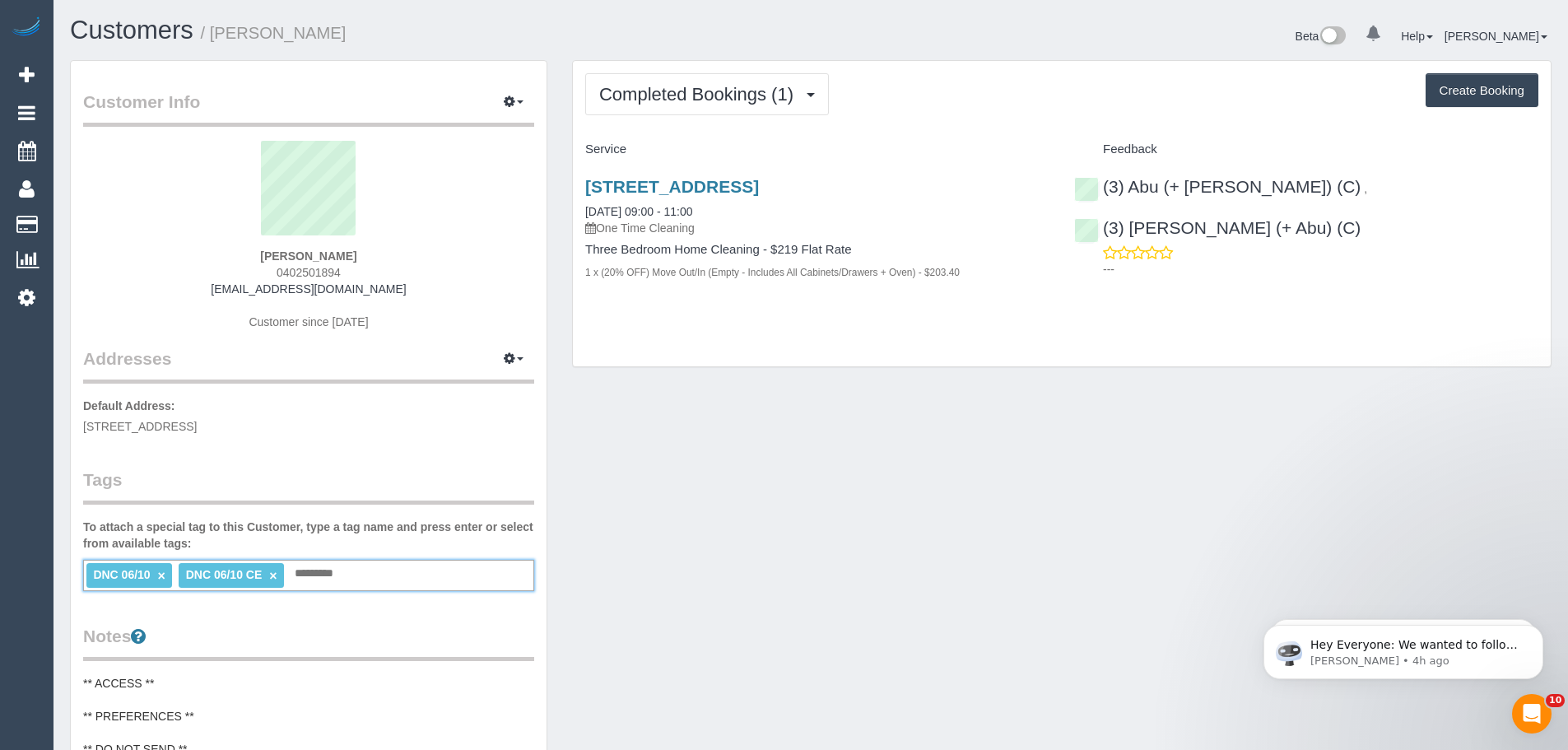
click at [159, 576] on link "×" at bounding box center [162, 576] width 7 height 14
click at [241, 571] on input "text" at bounding box center [226, 574] width 56 height 22
drag, startPoint x: 362, startPoint y: 269, endPoint x: 274, endPoint y: 279, distance: 88.6
click at [274, 279] on div "Sarah Leeming 0402501894 sleeming7@gmail.com Customer since 2025" at bounding box center [309, 243] width 451 height 206
copy span "0402501894"
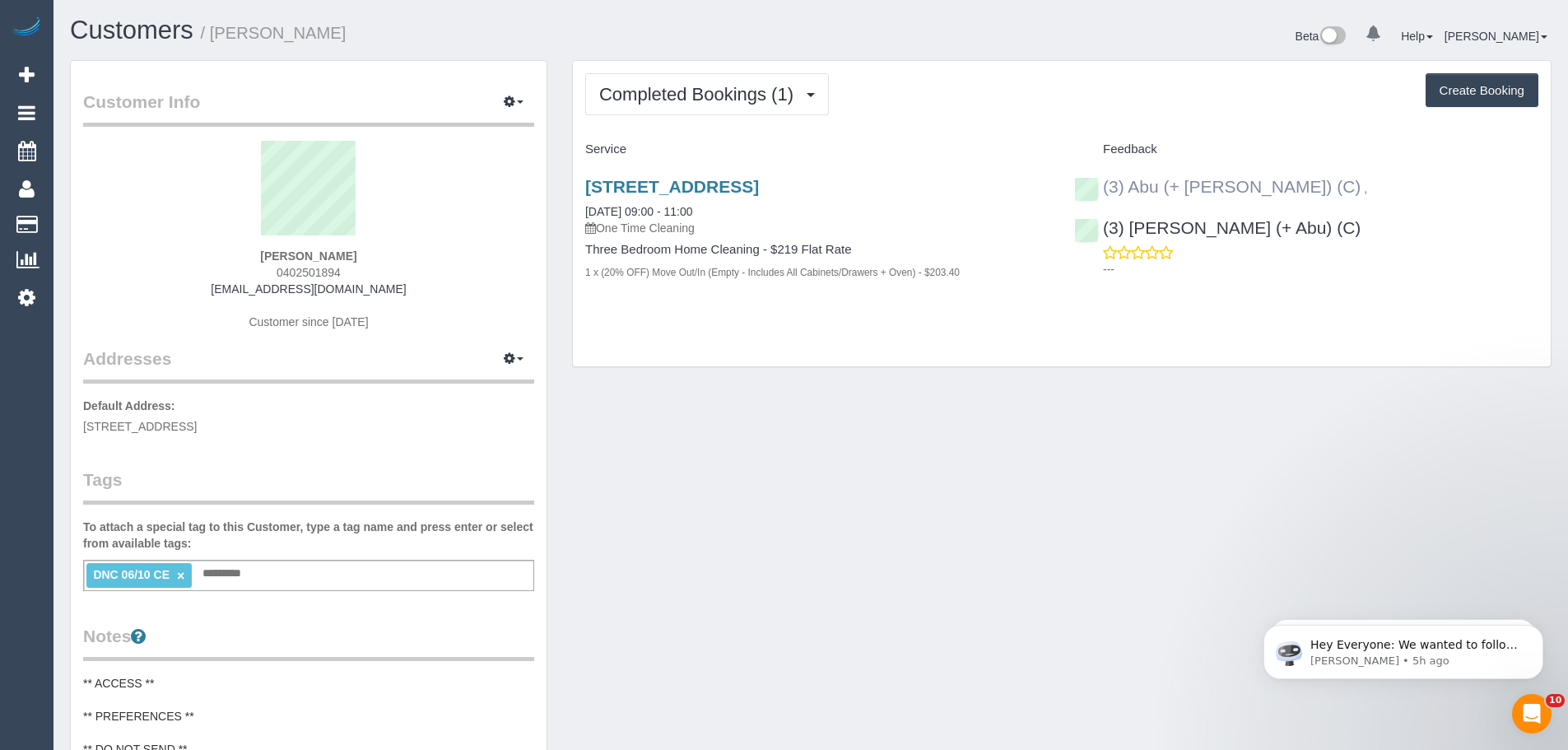
click at [1095, 183] on div "(3) Abu (+ Hamim) (C) ," at bounding box center [1224, 187] width 301 height 20
copy link "(3) Abu (+ [PERSON_NAME]) (C)"
drag, startPoint x: 700, startPoint y: 113, endPoint x: 698, endPoint y: 96, distance: 17.1
click at [699, 111] on button "Completed Bookings (1)" at bounding box center [707, 94] width 243 height 42
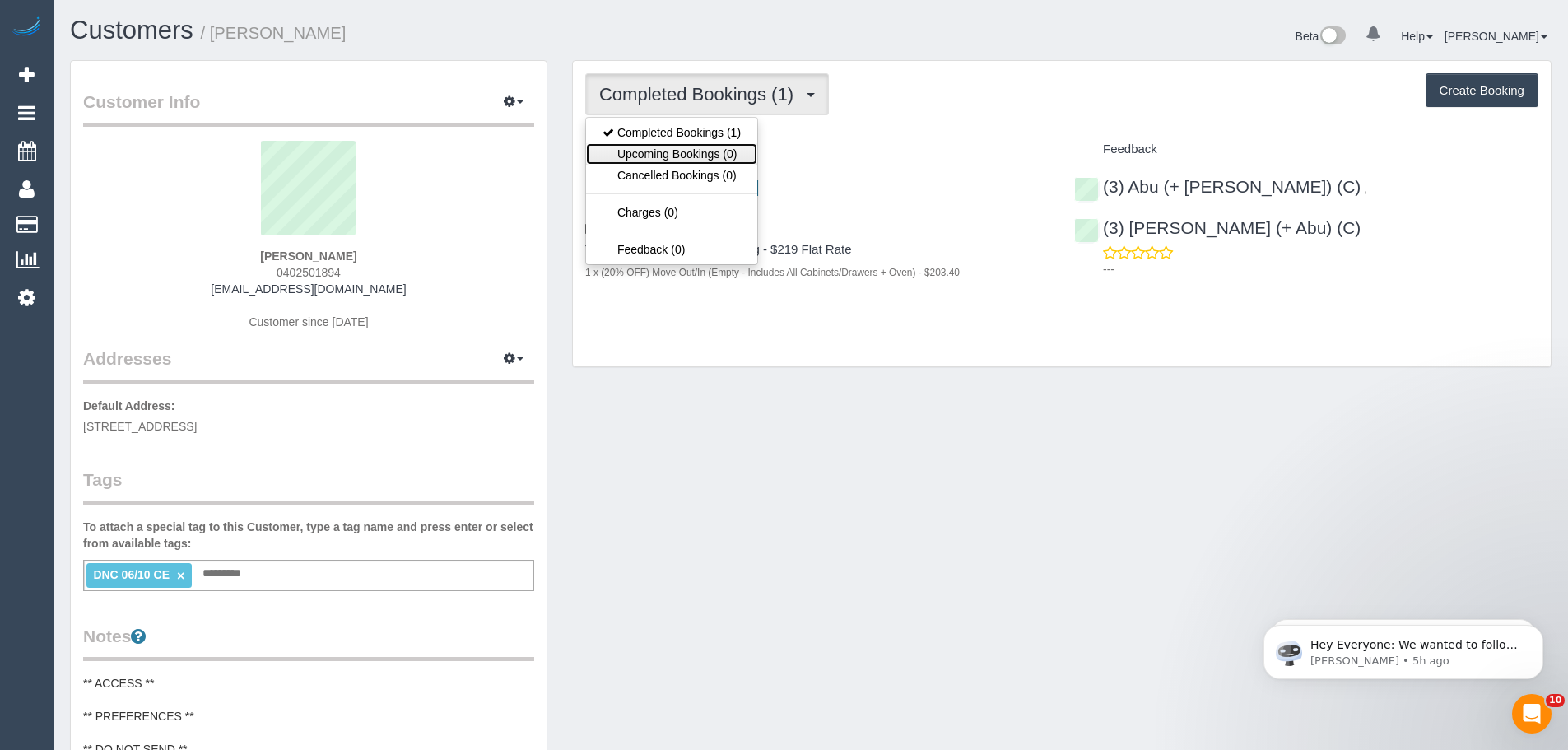
click at [674, 163] on link "Upcoming Bookings (0)" at bounding box center [672, 154] width 172 height 22
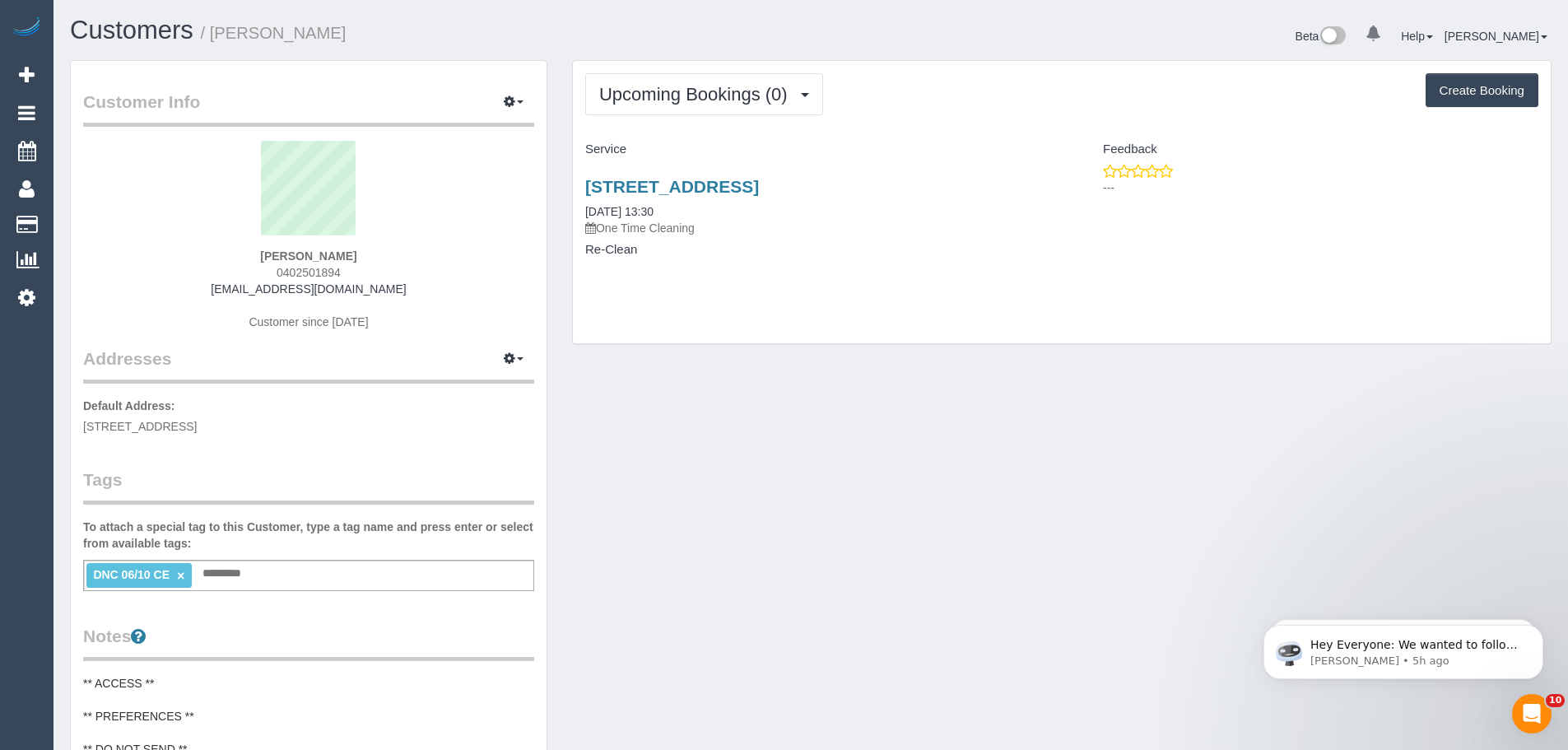
click at [628, 222] on p "One Time Cleaning" at bounding box center [817, 228] width 464 height 16
click at [630, 209] on link "08/10/2025 13:30" at bounding box center [620, 211] width 68 height 13
drag, startPoint x: 573, startPoint y: 172, endPoint x: 761, endPoint y: 289, distance: 221.4
click at [761, 289] on div "13a Cook Street, Ivanhoe, VIC 3079 08/10/2025 13:30 One Time Cleaning Re-Clean" at bounding box center [817, 225] width 489 height 127
copy div "13a Cook Street, Ivanhoe, VIC 3079 08/10/2025 13:30 One Time Cleaning Re-Clean"
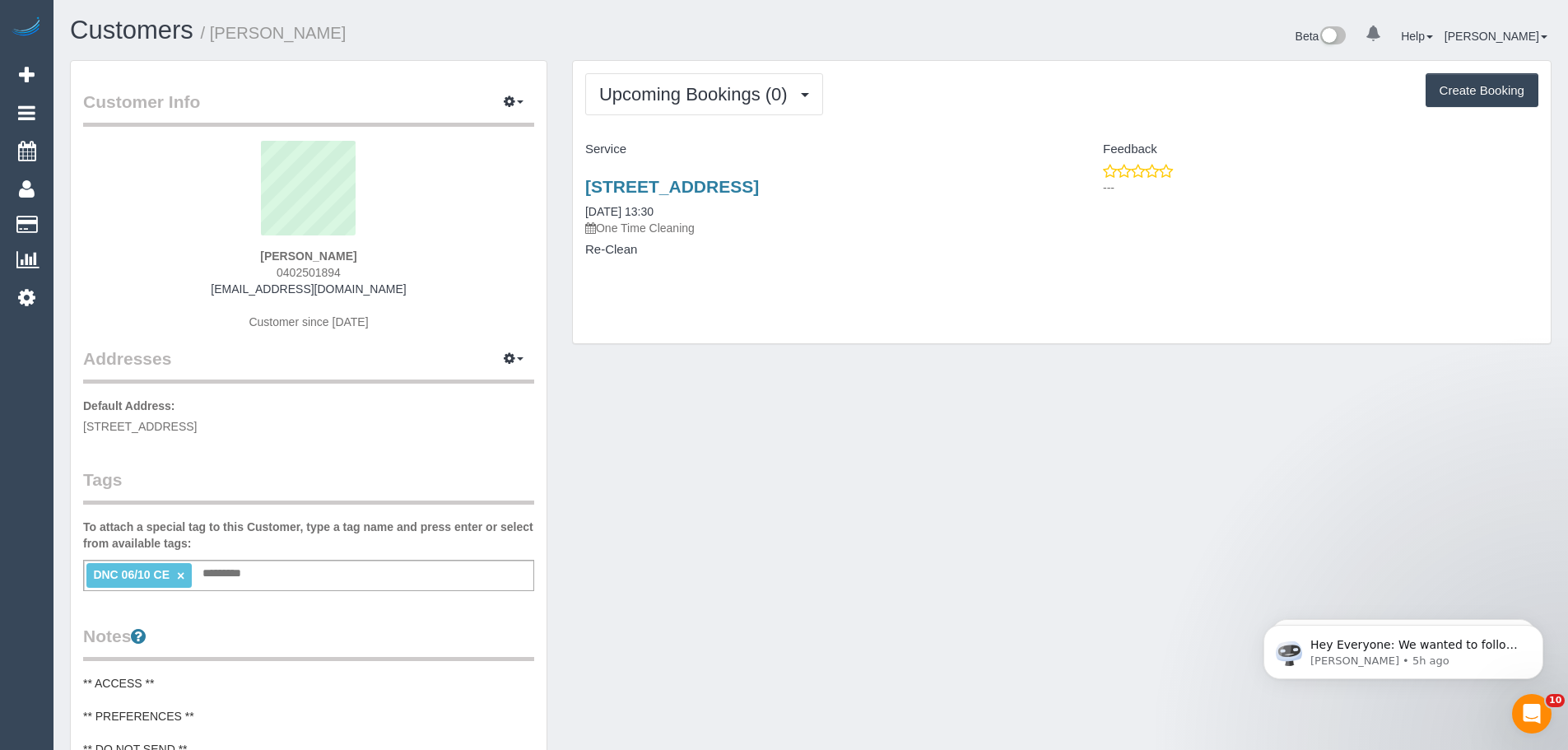
click at [1410, 214] on div "13a Cook Street, Ivanhoe, VIC 3079 08/10/2025 13:30 One Time Cleaning Re-Clean …" at bounding box center [1061, 225] width 978 height 127
drag, startPoint x: 341, startPoint y: 275, endPoint x: 211, endPoint y: 287, distance: 130.6
click at [211, 287] on div "Sarah Leeming 0402501894 sleeming7@gmail.com Customer since 2025" at bounding box center [309, 243] width 451 height 206
drag, startPoint x: 258, startPoint y: 274, endPoint x: 352, endPoint y: 269, distance: 94.1
click at [352, 269] on div "Sarah Leeming 0402501894 sleeming7@gmail.com Customer since 2025" at bounding box center [309, 243] width 451 height 206
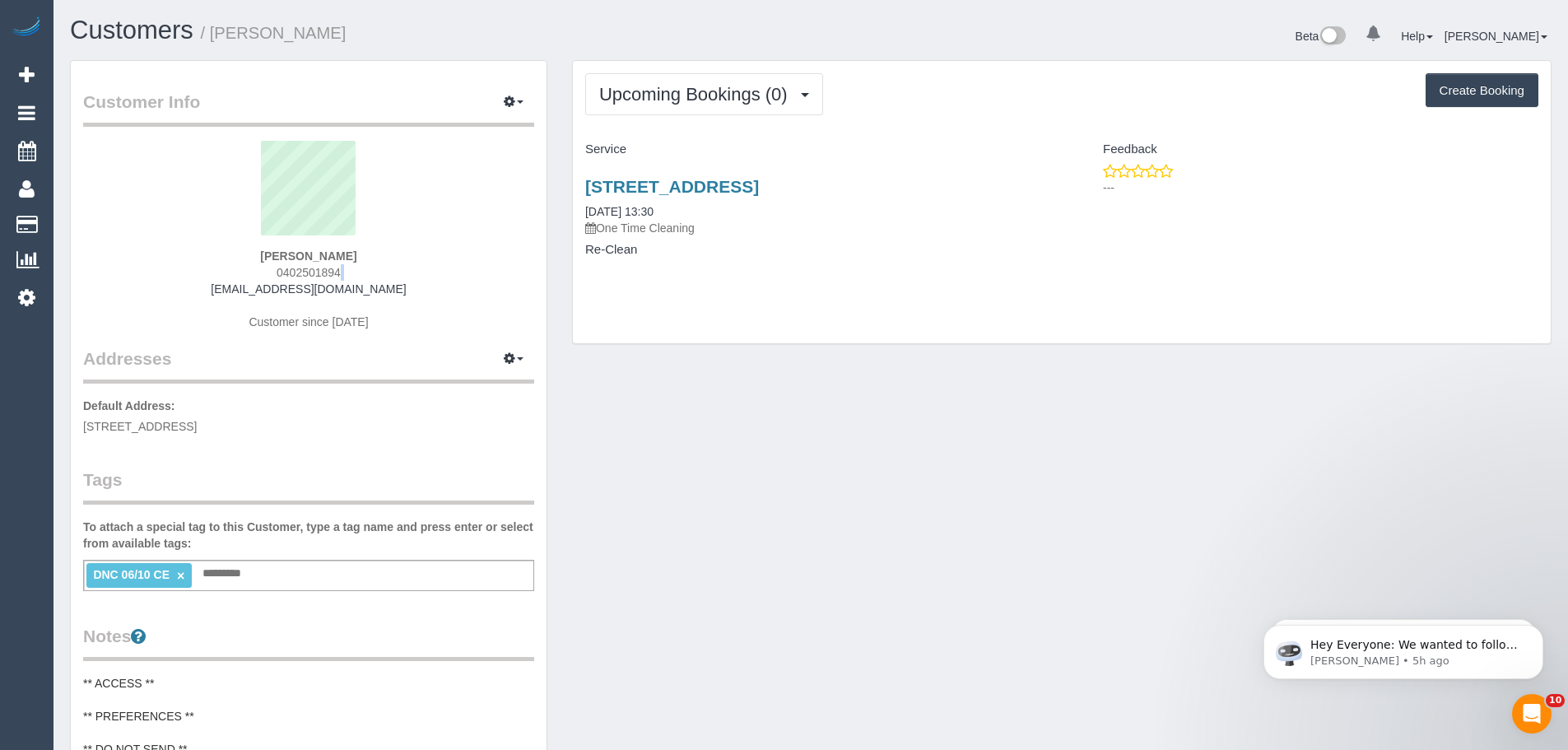
copy span "0402501894"
click at [636, 91] on span "Upcoming Bookings (0)" at bounding box center [697, 93] width 197 height 21
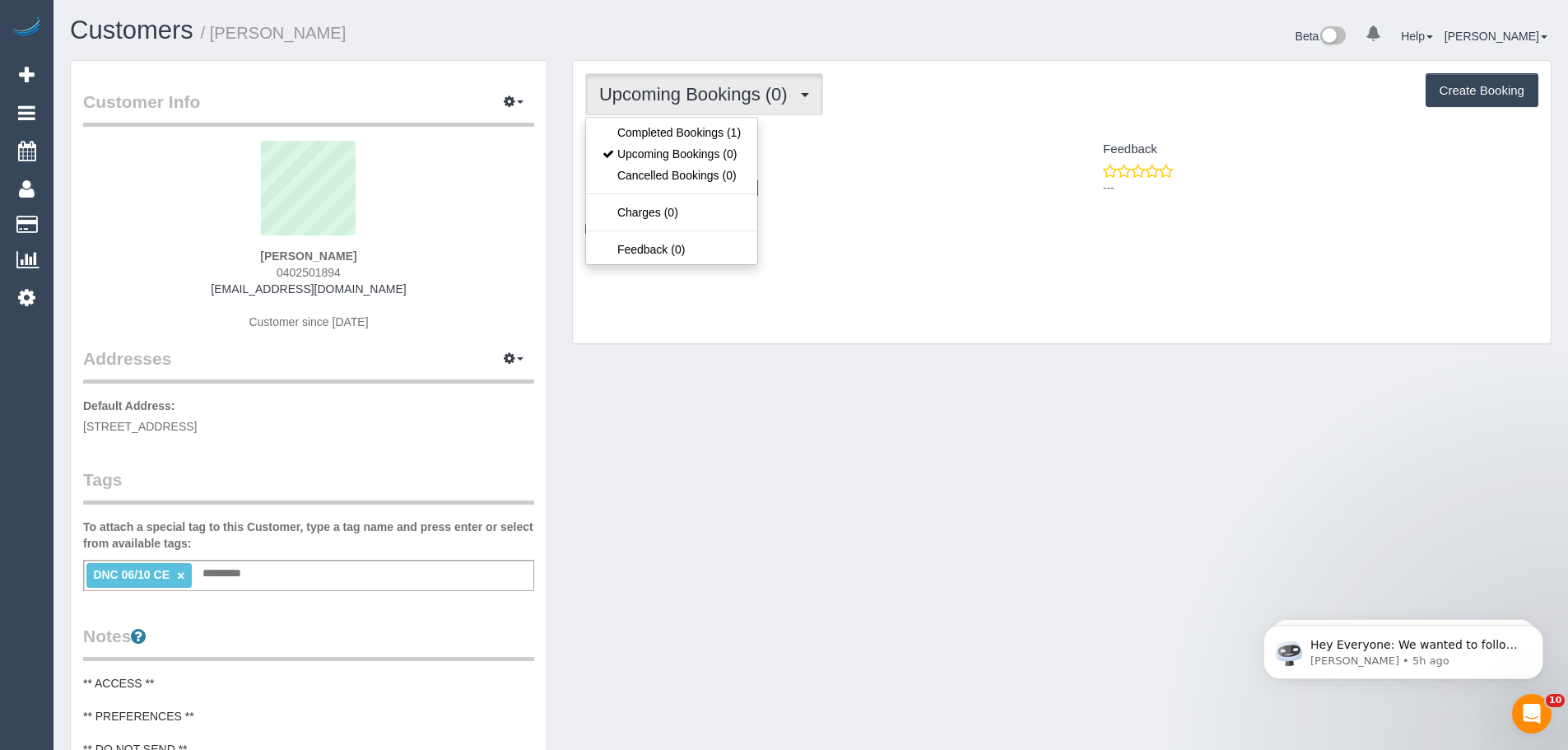
click at [665, 120] on ul "Completed Bookings (1) Upcoming Bookings (0) Cancelled Bookings (0) Charges (0)…" at bounding box center [672, 190] width 172 height 148
click at [663, 100] on span "Upcoming Bookings (0)" at bounding box center [697, 93] width 197 height 21
click at [663, 130] on link "Completed Bookings (1)" at bounding box center [672, 133] width 172 height 22
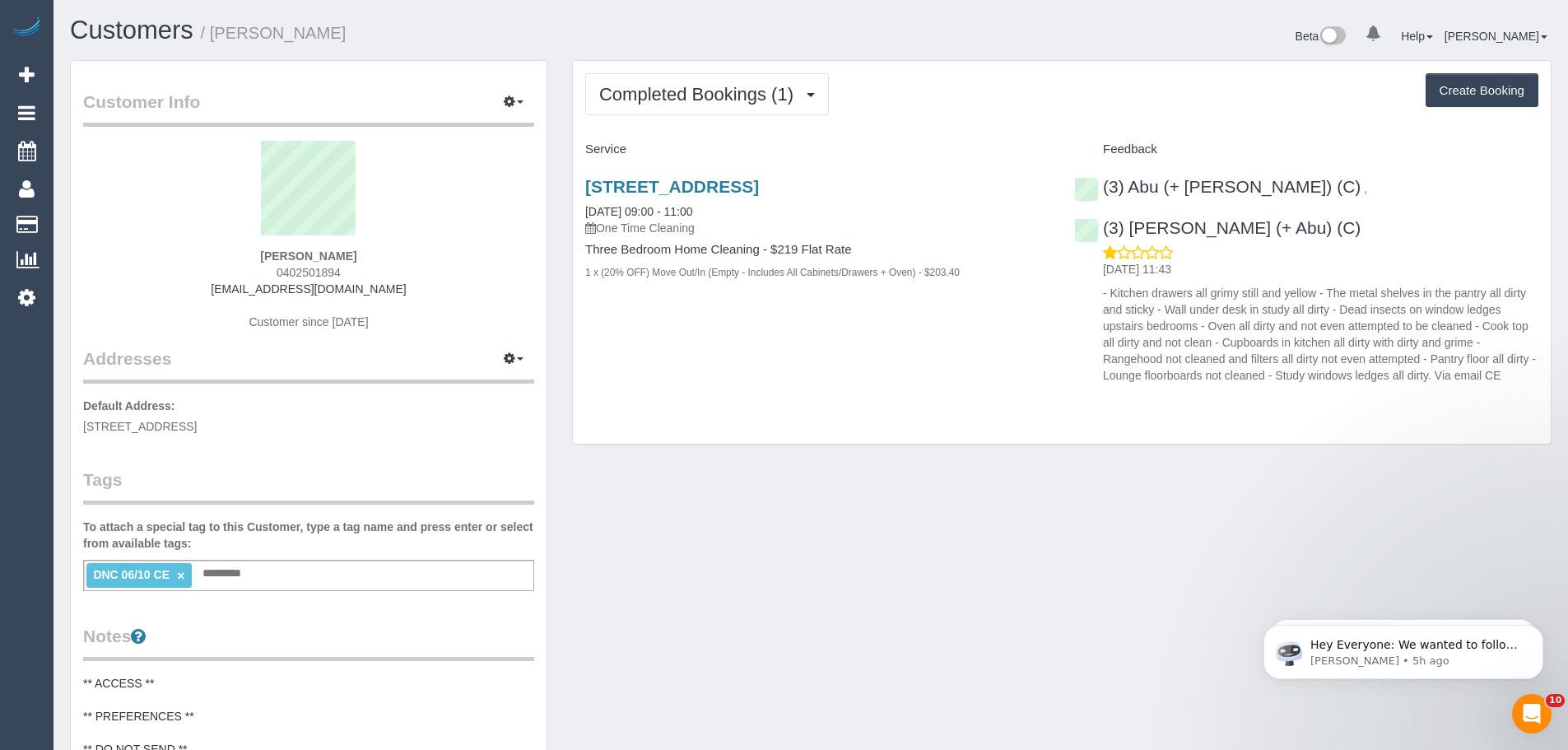
drag, startPoint x: 360, startPoint y: 271, endPoint x: 251, endPoint y: 260, distance: 109.6
click at [246, 261] on div "Sarah Leeming 0402501894 sleeming7@gmail.com Customer since 2025" at bounding box center [309, 243] width 451 height 206
click at [346, 273] on div "Sarah Leeming 0402501894 sleeming7@gmail.com Customer since 2025" at bounding box center [309, 243] width 451 height 206
drag, startPoint x: 348, startPoint y: 275, endPoint x: 266, endPoint y: 273, distance: 82.0
click at [266, 273] on div "Sarah Leeming 0402501894 sleeming7@gmail.com Customer since 2025" at bounding box center [309, 243] width 451 height 206
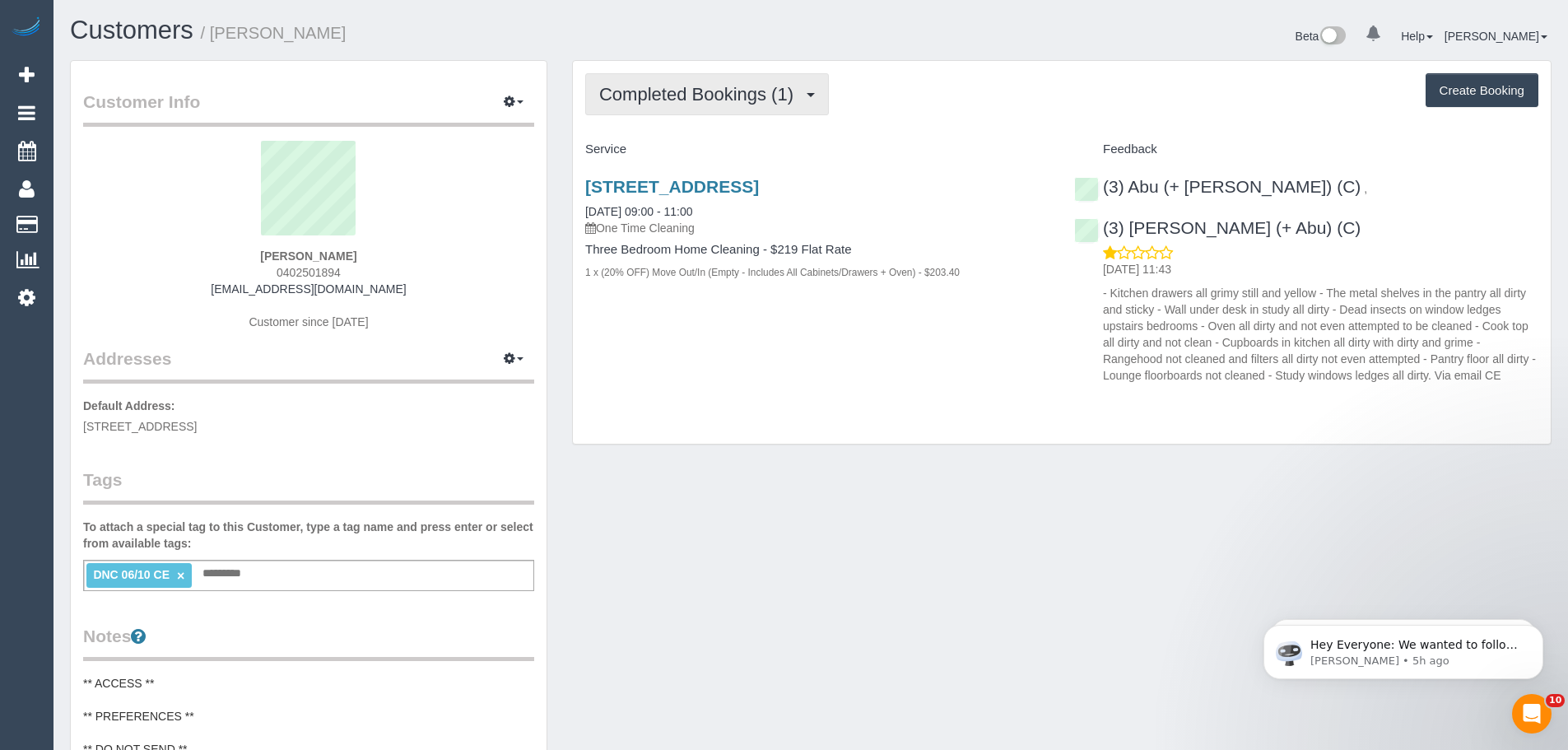
click at [749, 101] on span "Completed Bookings (1)" at bounding box center [700, 93] width 202 height 21
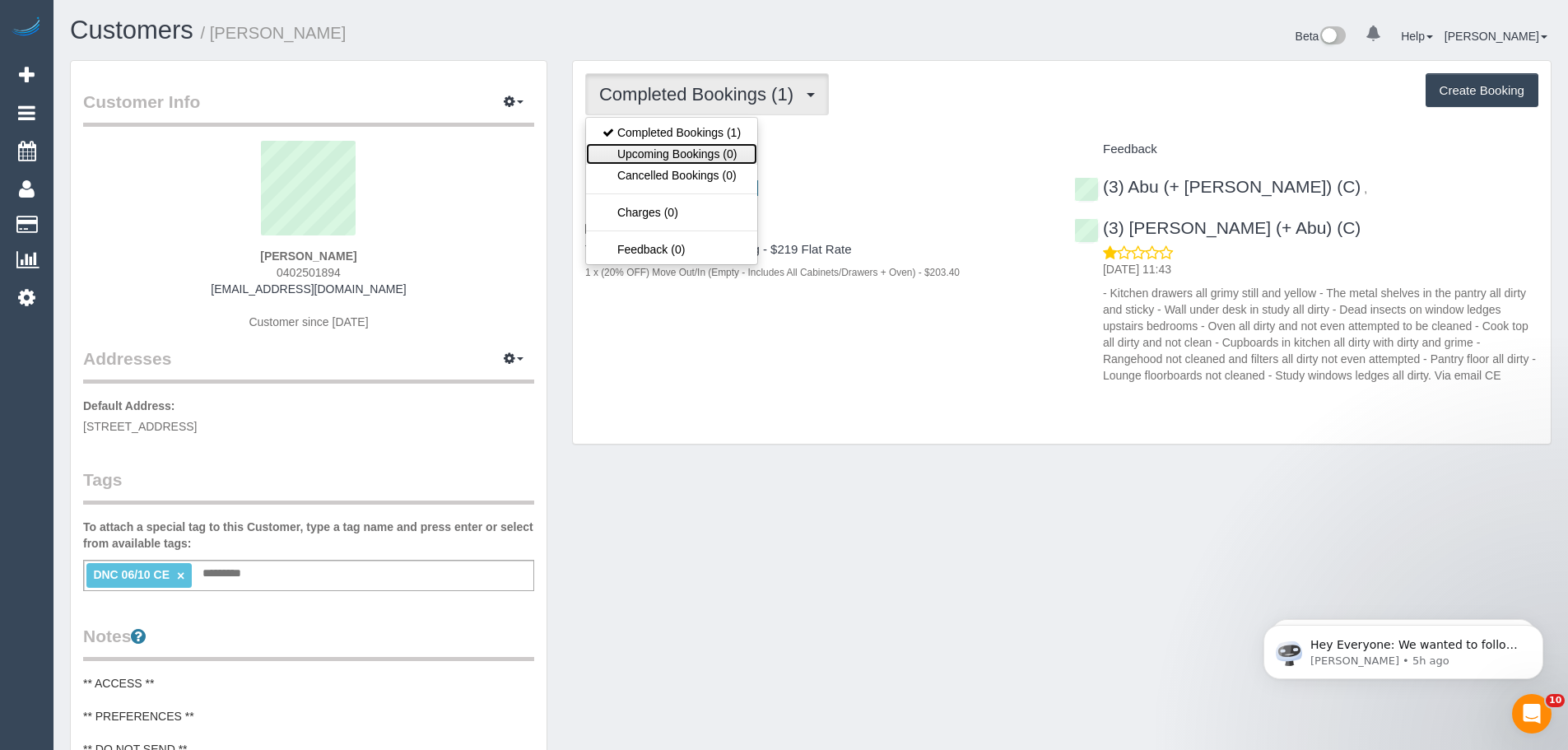
click at [694, 158] on link "Upcoming Bookings (0)" at bounding box center [672, 154] width 172 height 22
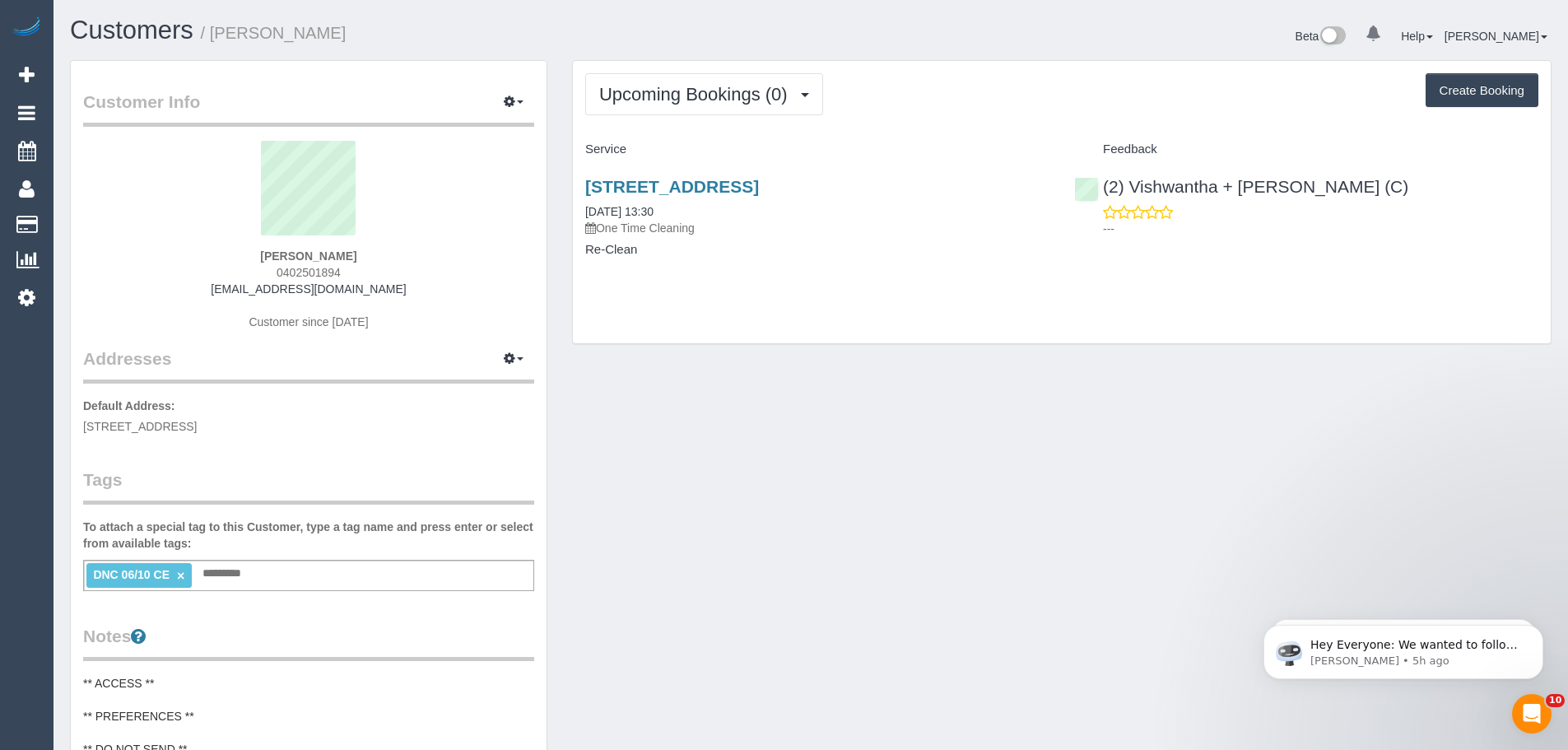
drag, startPoint x: 577, startPoint y: 199, endPoint x: 744, endPoint y: 278, distance: 184.7
click at [744, 278] on div "13a Cook Street, Ivanhoe, VIC 3079 08/10/2025 13:30 One Time Cleaning Re-Clean" at bounding box center [817, 225] width 489 height 127
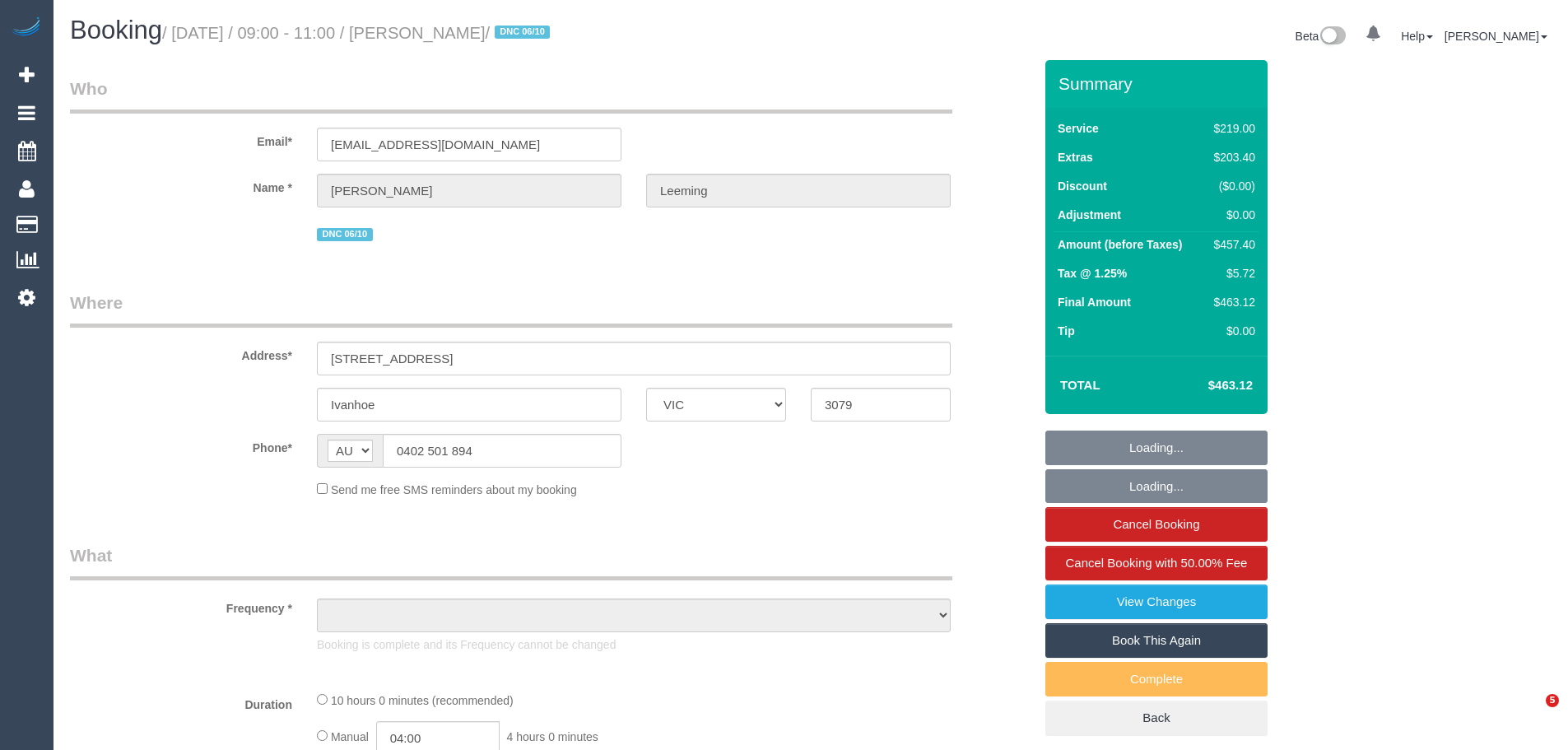
select select "VIC"
select select "string:stripe-pm_1S7B5h2GScqysDRV92Ar7LRJ"
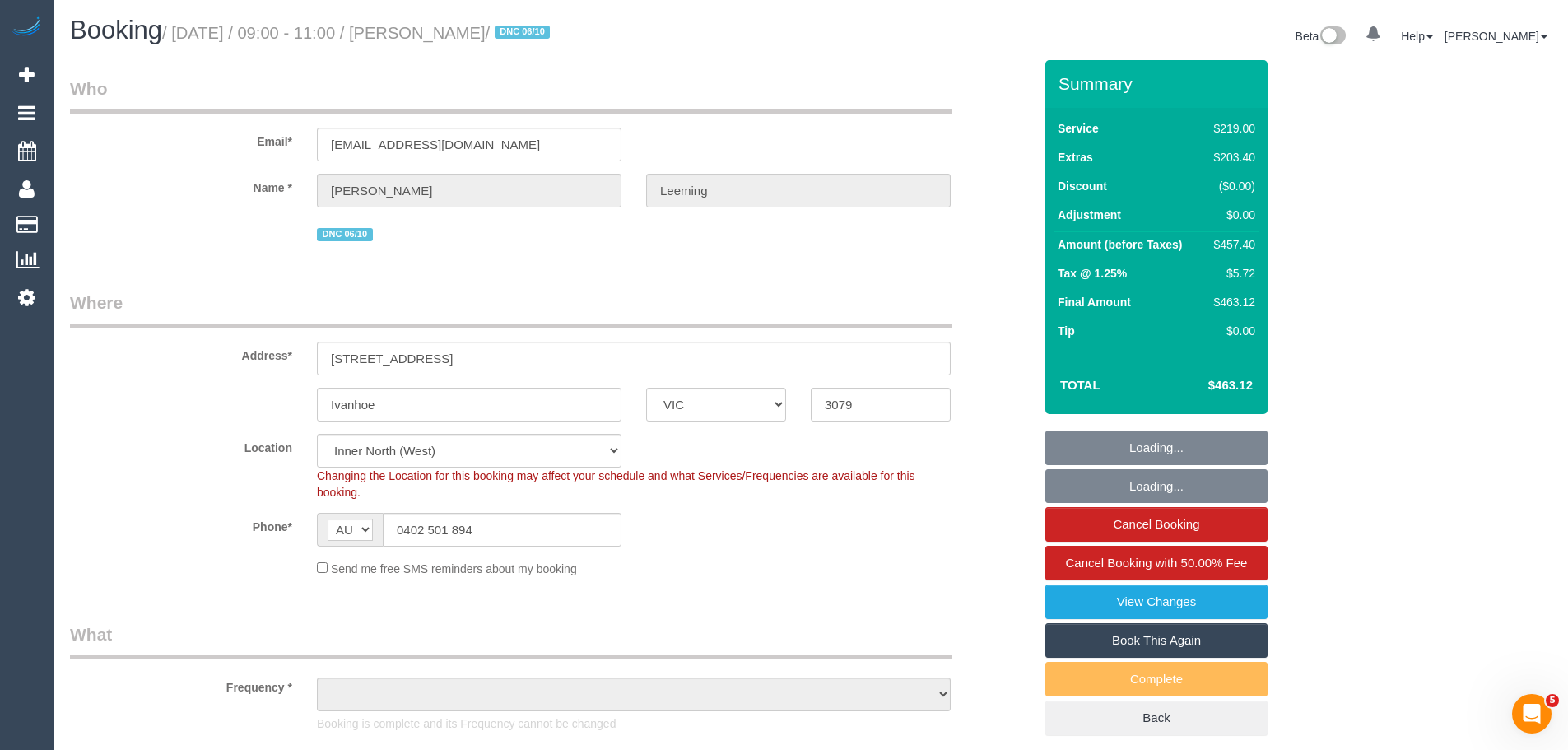
select select "object:648"
select select "number:28"
select select "number:17"
select select "number:19"
select select "number:22"
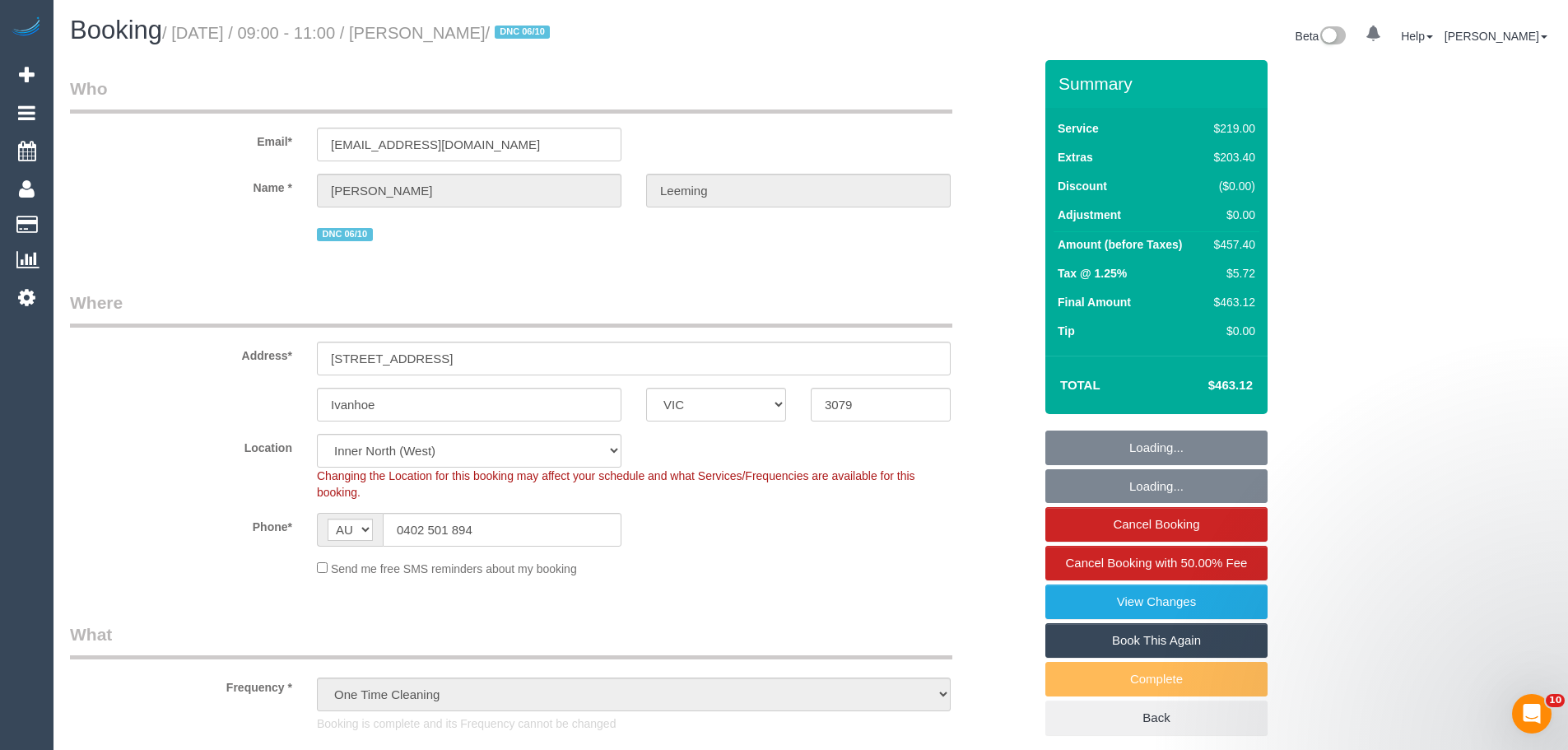
select select "object:1726"
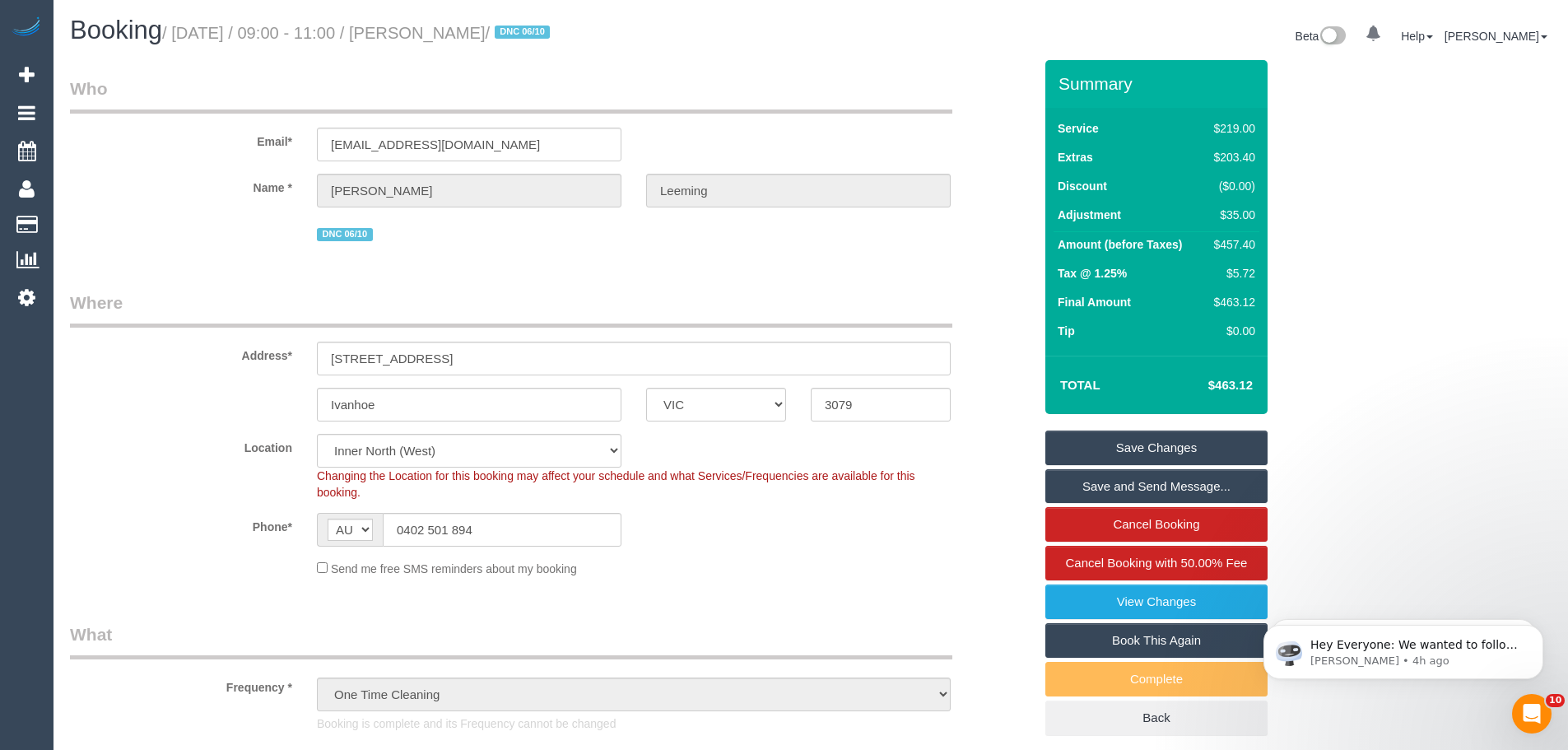
click at [1239, 249] on div "$457.40" at bounding box center [1230, 244] width 48 height 16
copy div "457.40"
click at [1158, 594] on link "View Changes" at bounding box center [1156, 602] width 222 height 34
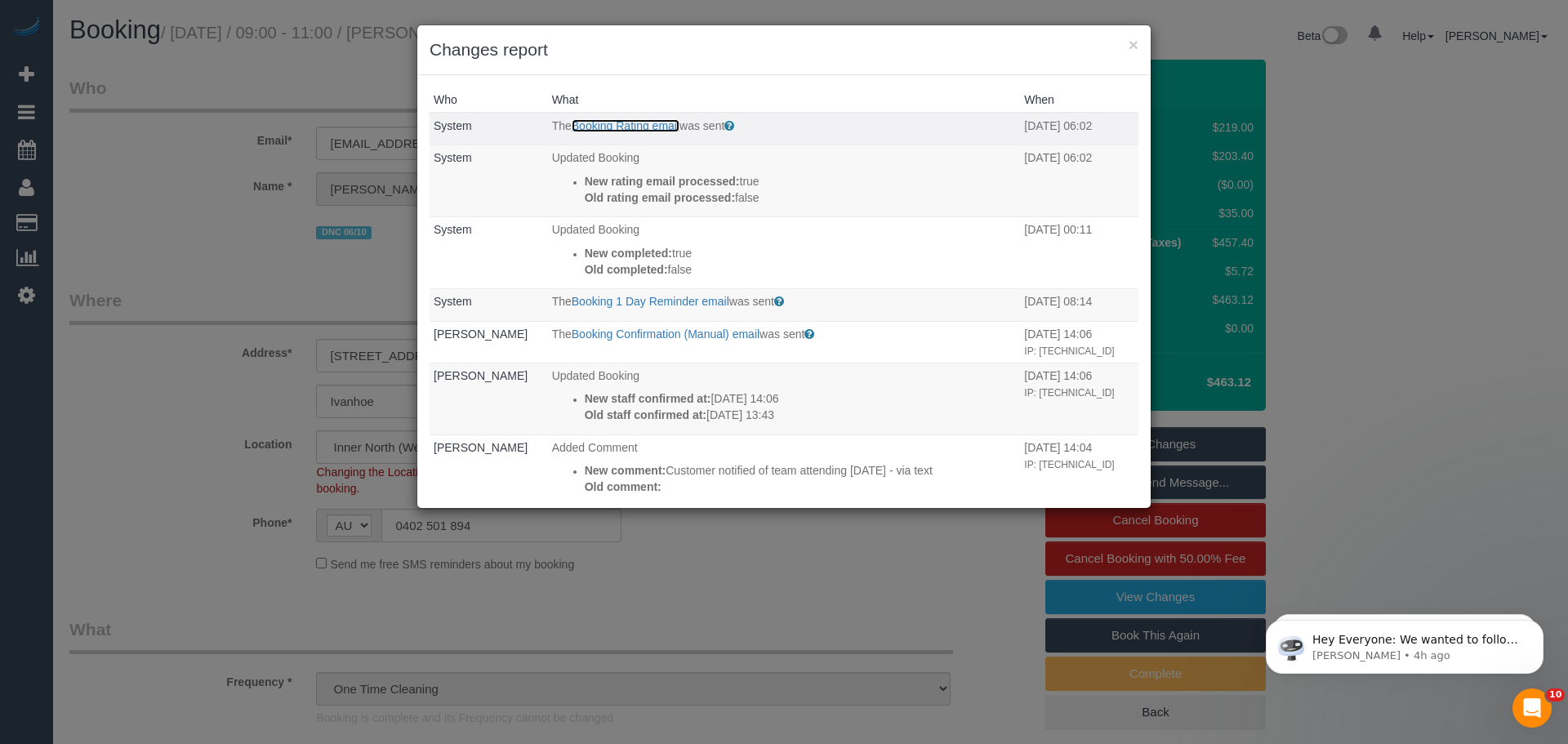
click at [611, 128] on link "Booking Rating email" at bounding box center [625, 126] width 108 height 13
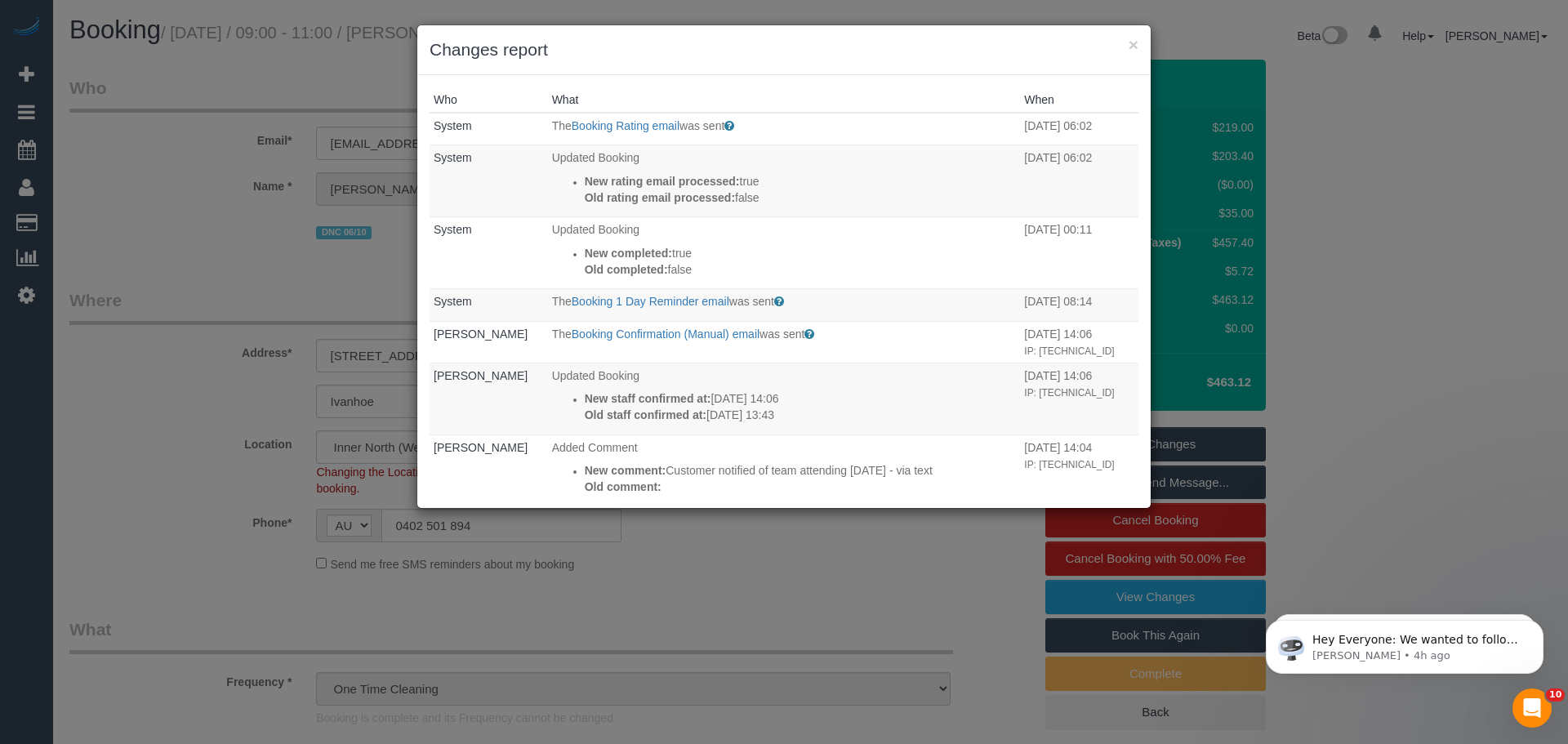
click at [1139, 45] on div "× Changes report" at bounding box center [783, 50] width 733 height 50
click at [1136, 41] on button "×" at bounding box center [1133, 44] width 10 height 17
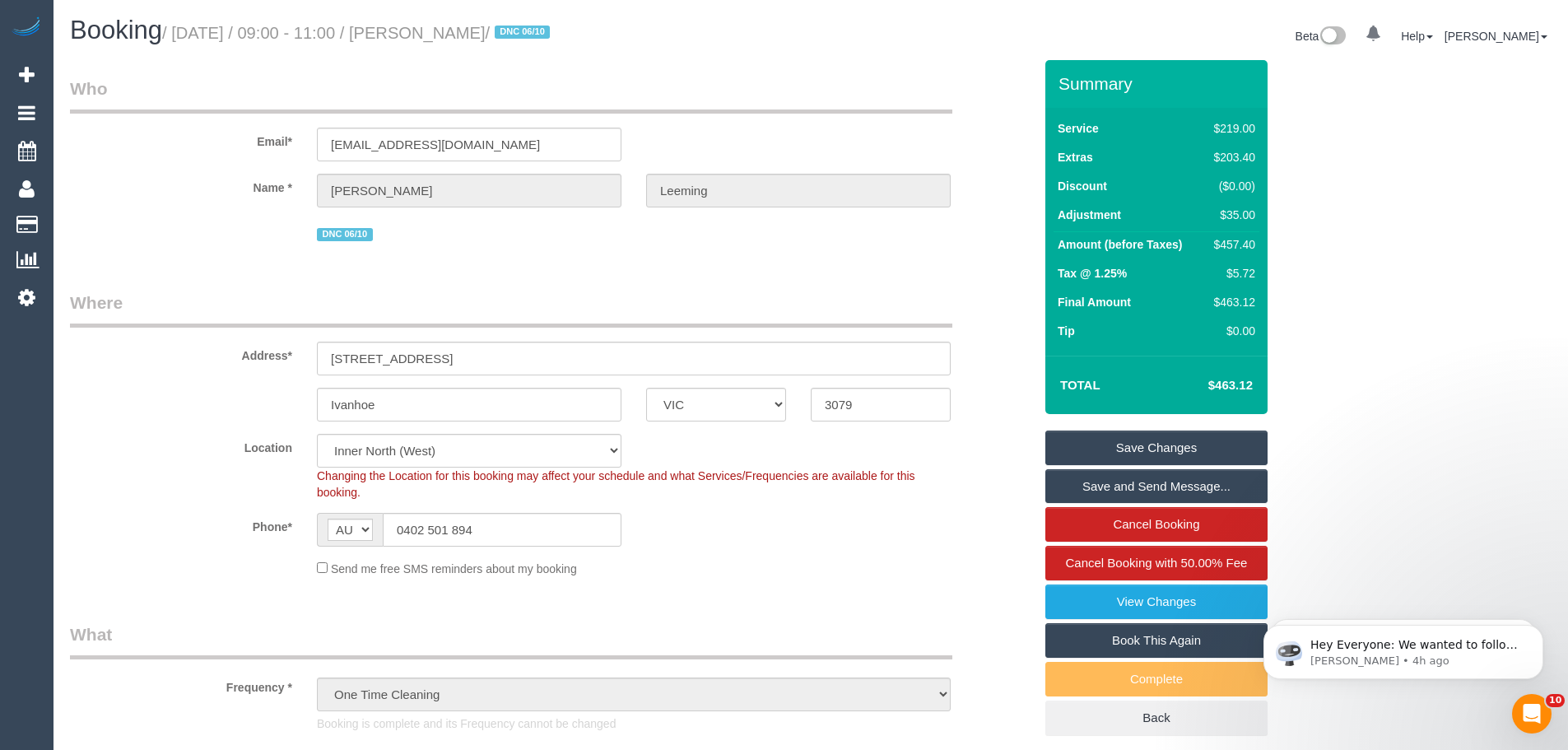
click at [1134, 637] on link "Book This Again" at bounding box center [1156, 640] width 222 height 34
select select "VIC"
select select "number:28"
select select "number:17"
select select "number:19"
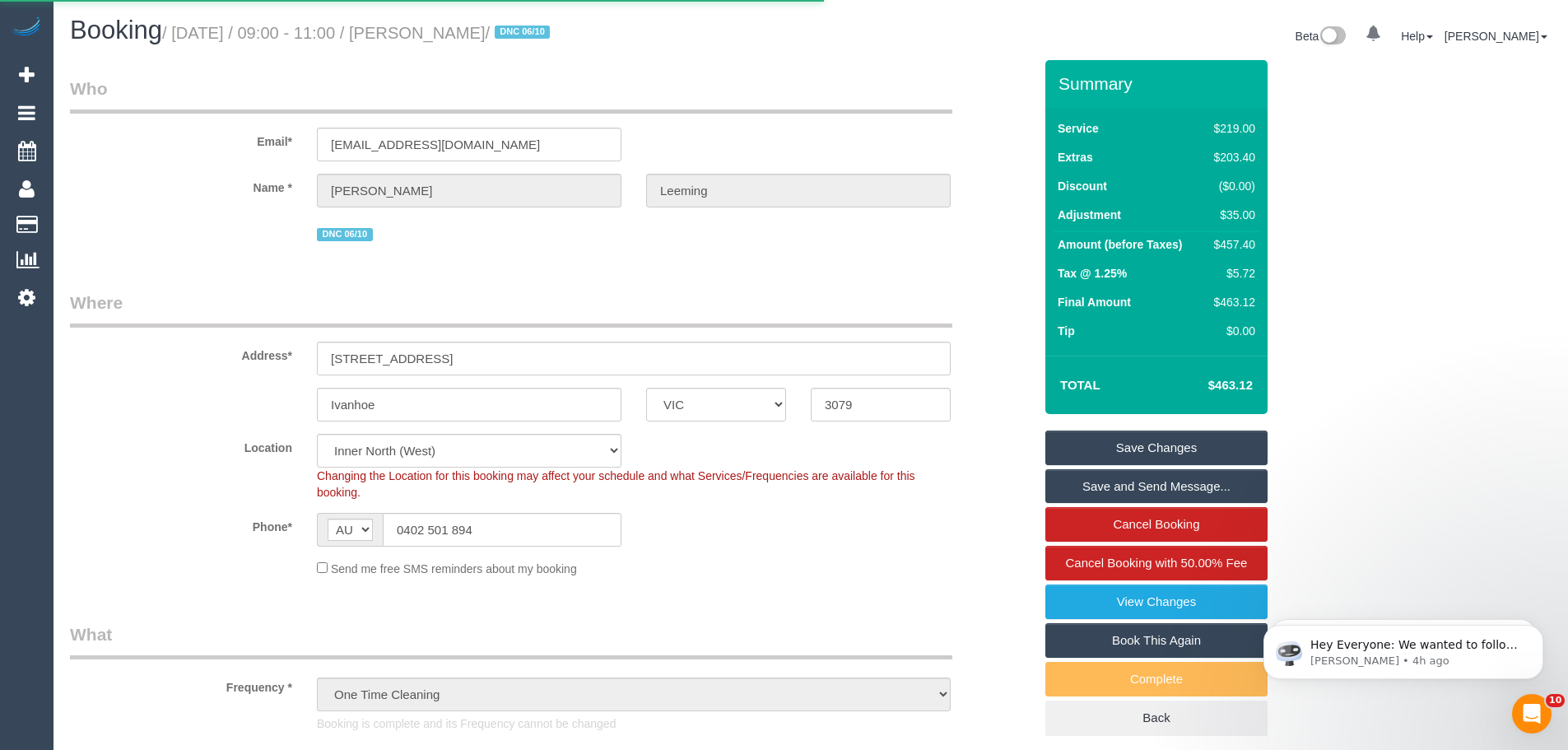
select select "number:22"
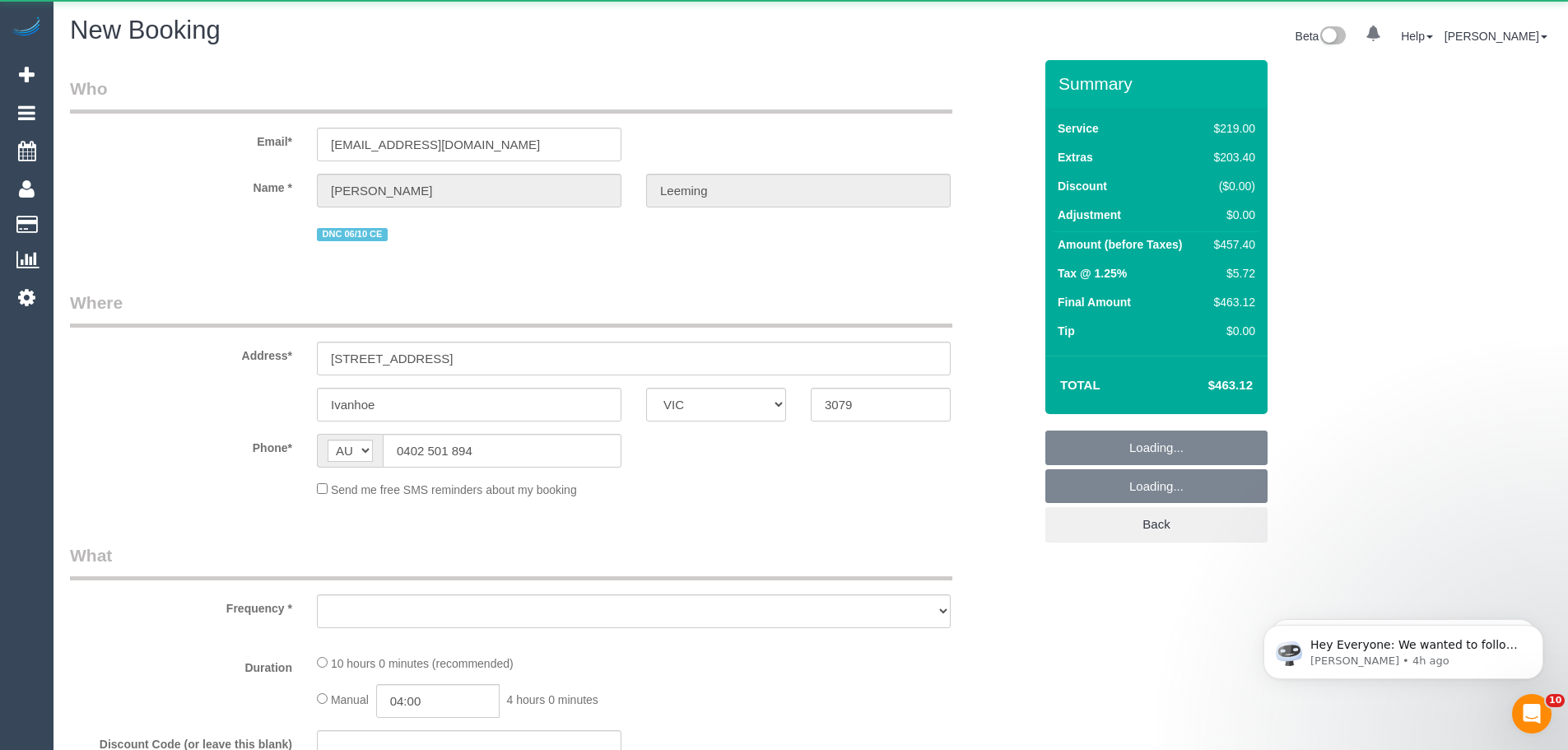
select select "string:stripe-pm_1S7B5h2GScqysDRV92Ar7LRJ"
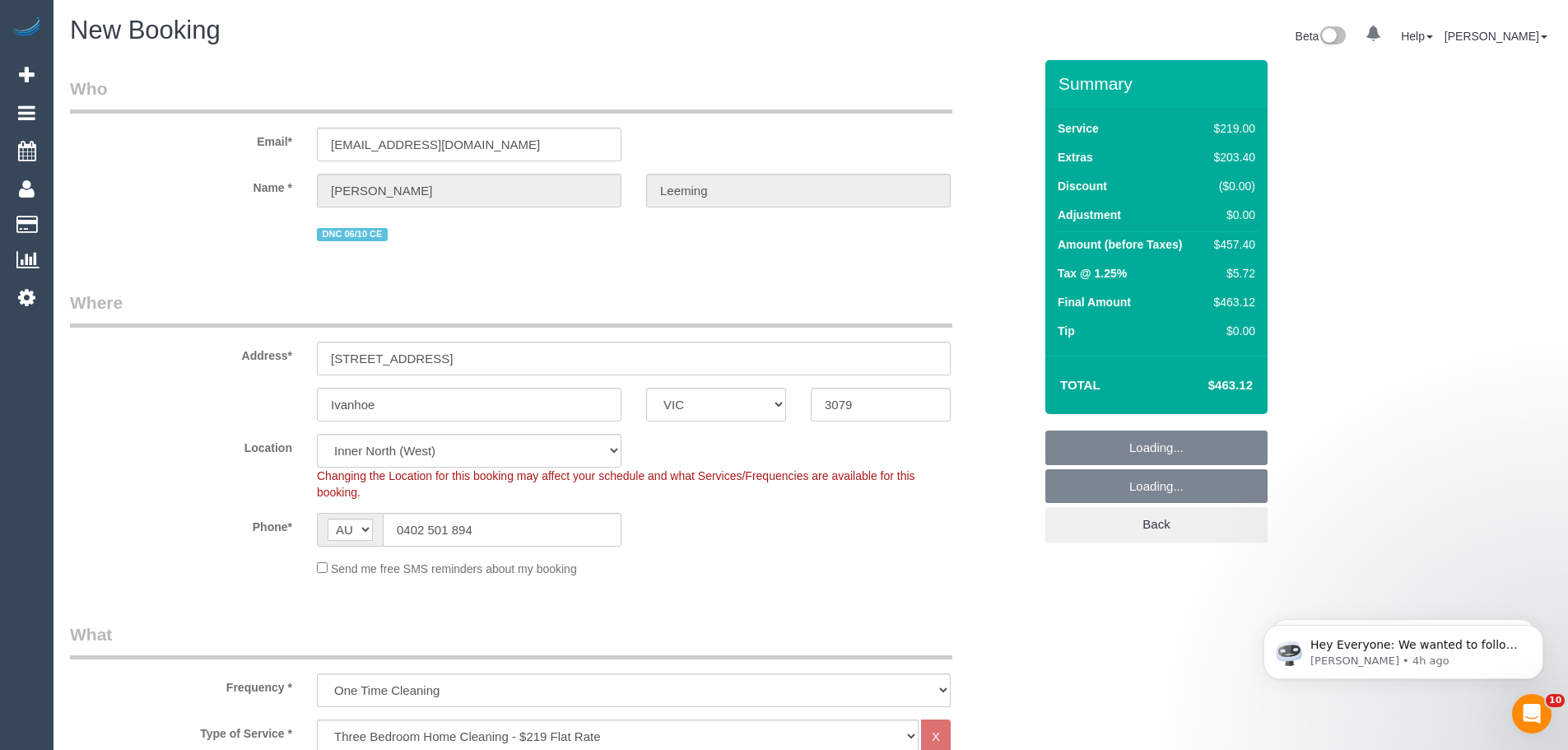
select select "object:4299"
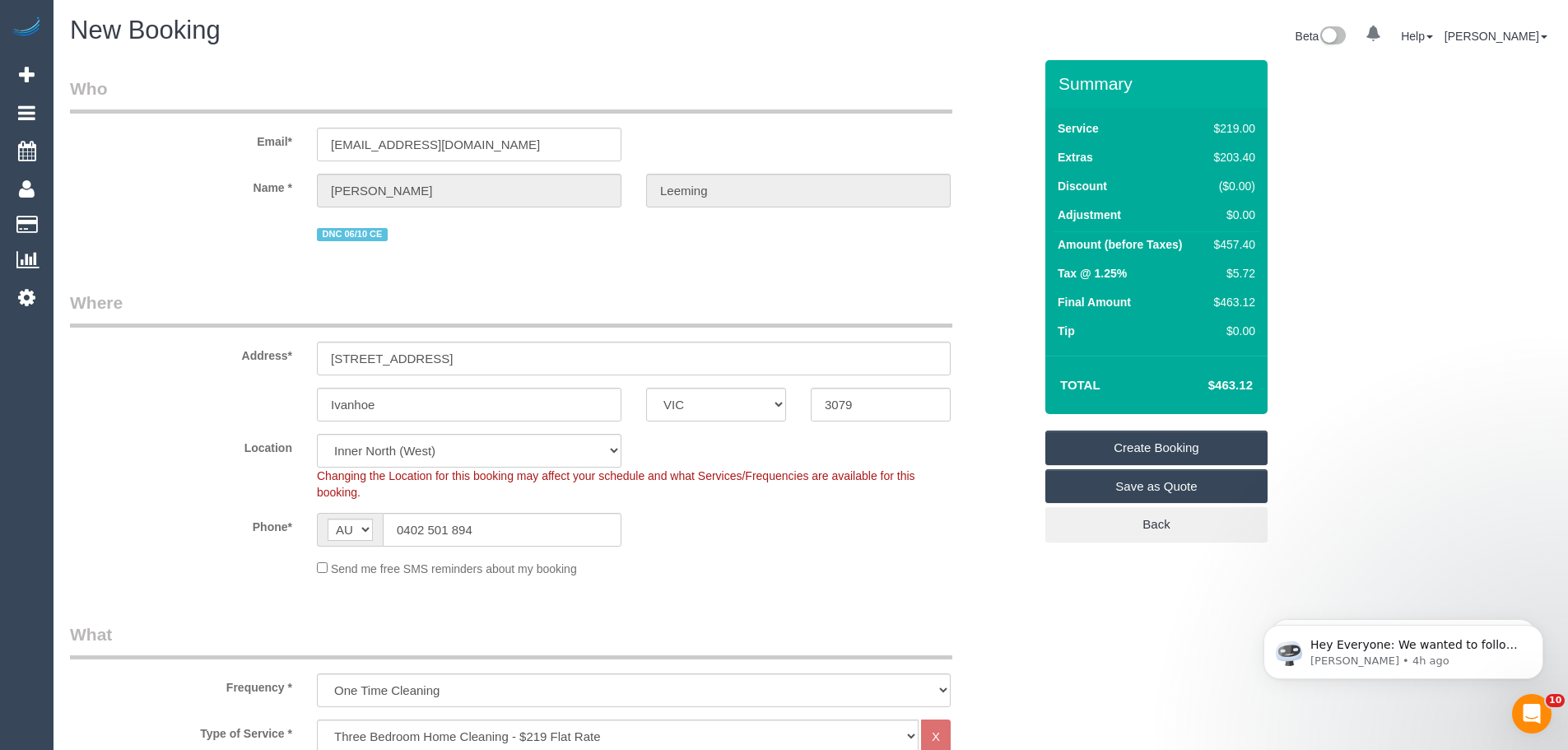
select select "47"
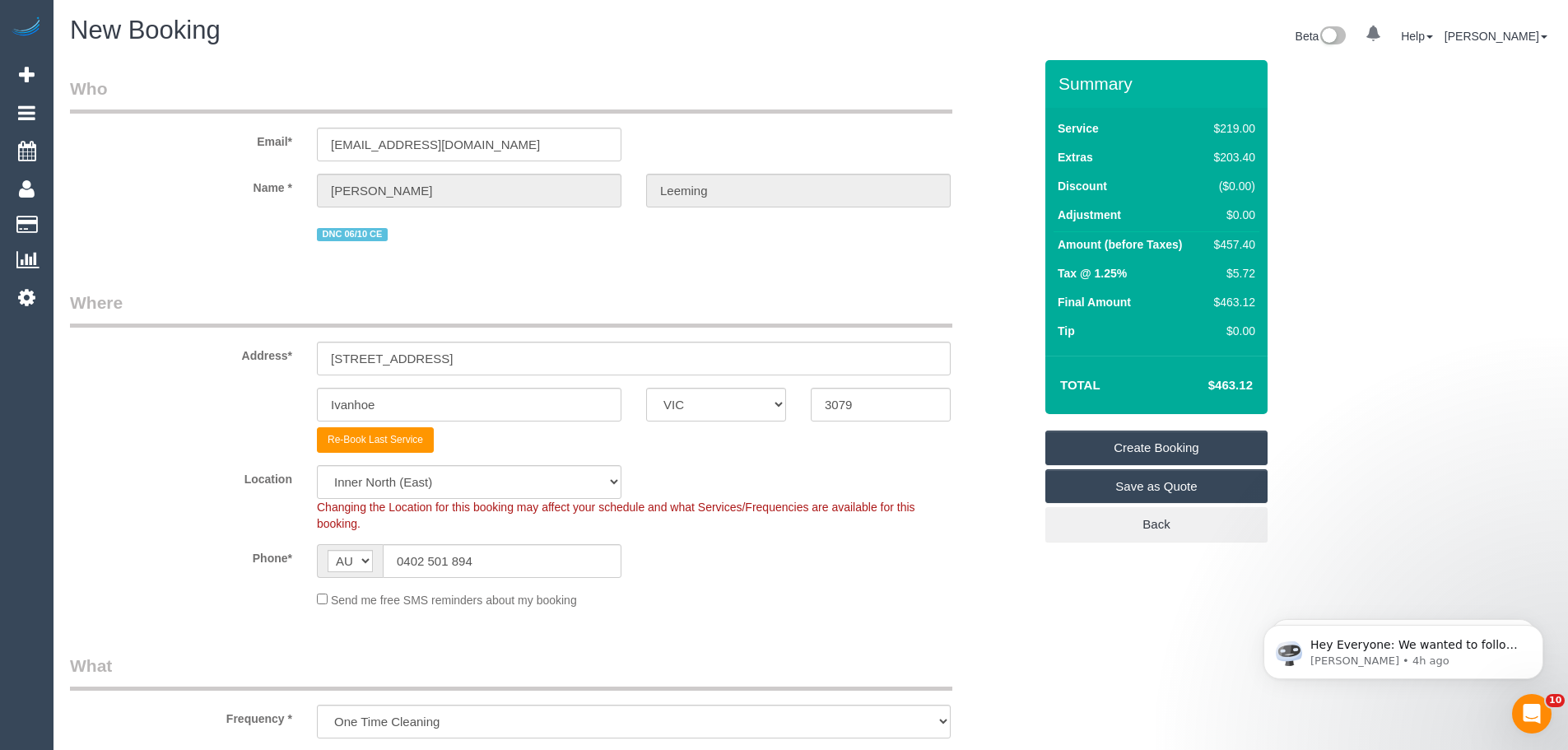
select select "object:4309"
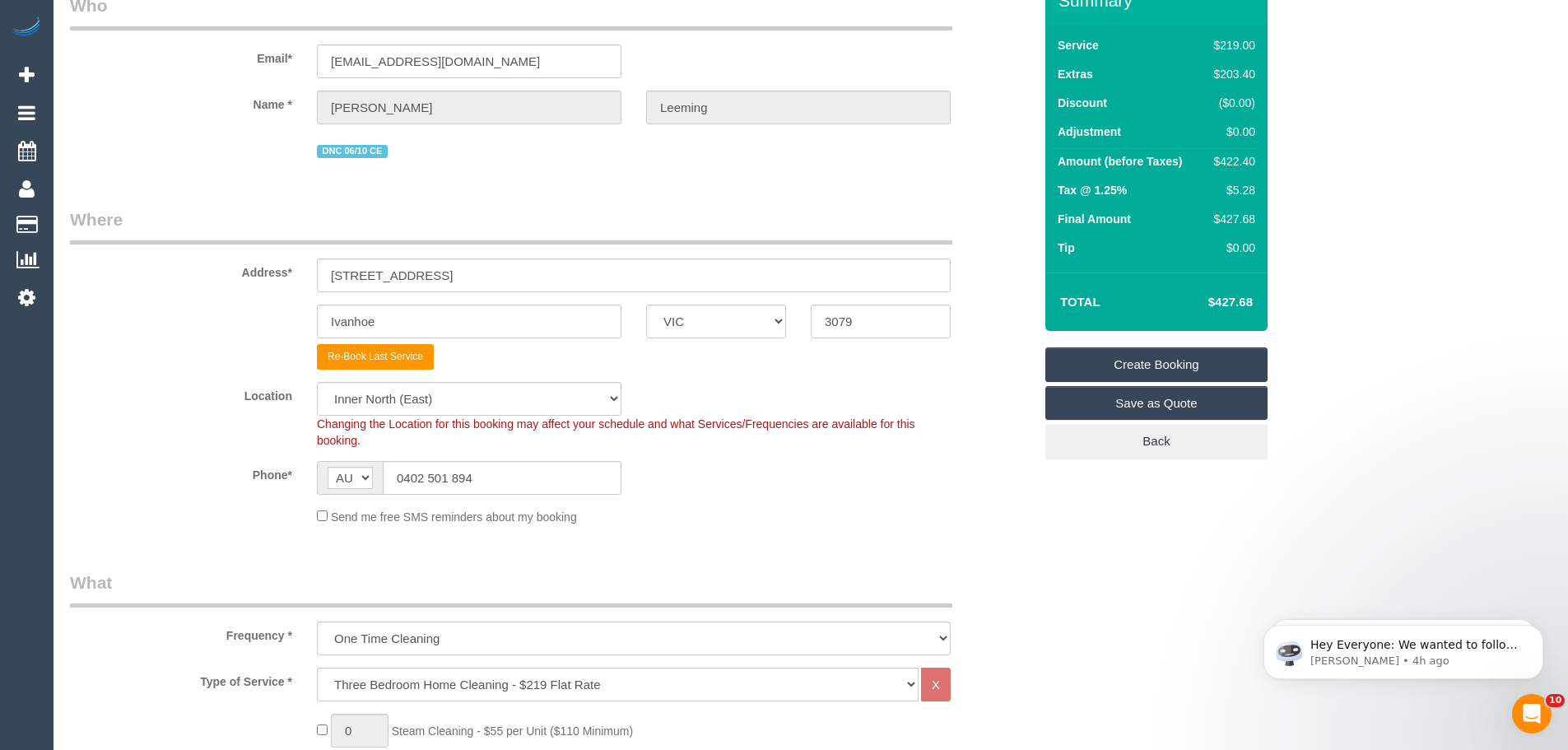
scroll to position [83, 0]
click at [463, 405] on select "Office City East (North) East (South) Inner East Inner North (East) Inner North…" at bounding box center [469, 400] width 304 height 34
select select "50"
click at [317, 383] on select "Office City East (North) East (South) Inner East Inner North (East) Inner North…" at bounding box center [469, 400] width 304 height 34
select select "object:5056"
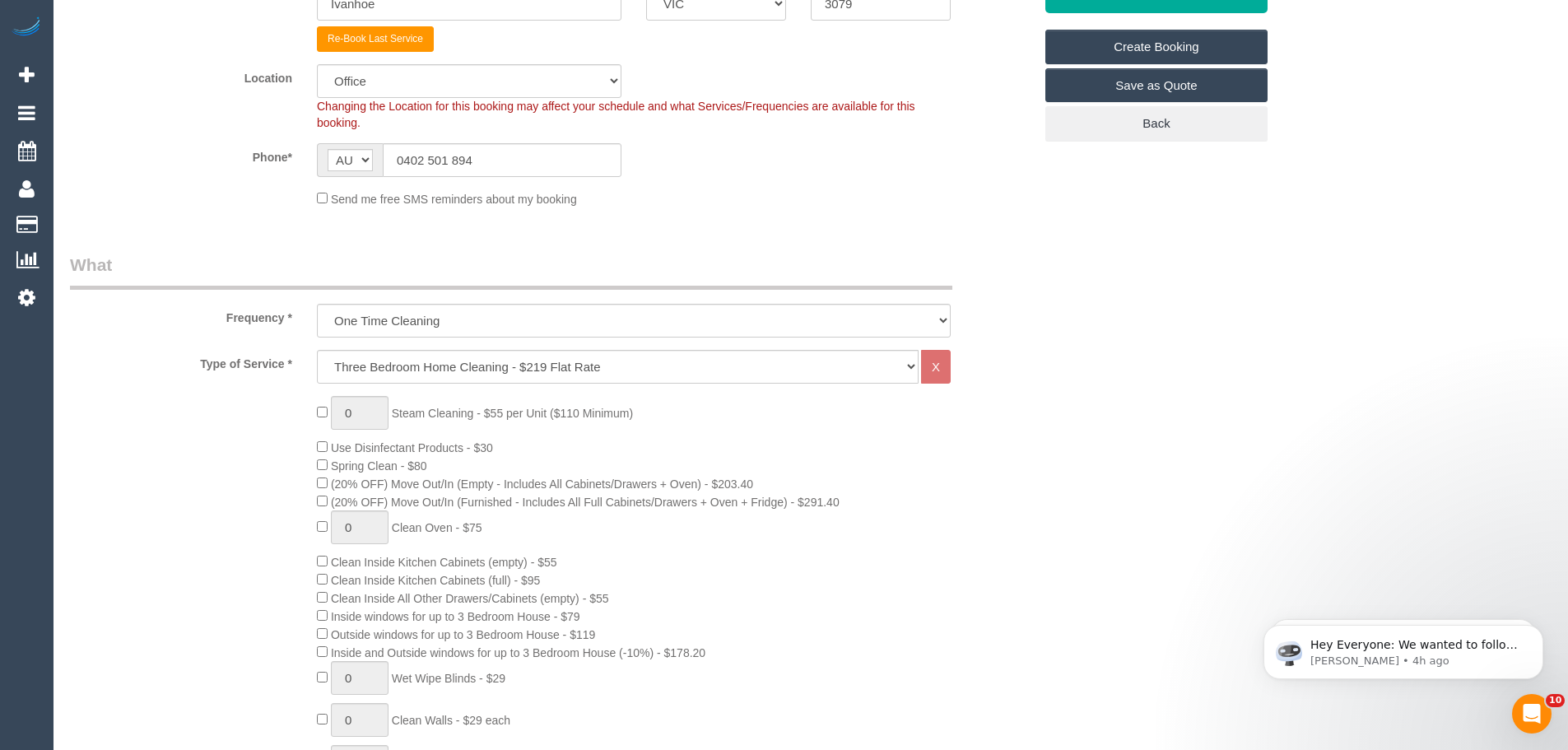
scroll to position [411, 0]
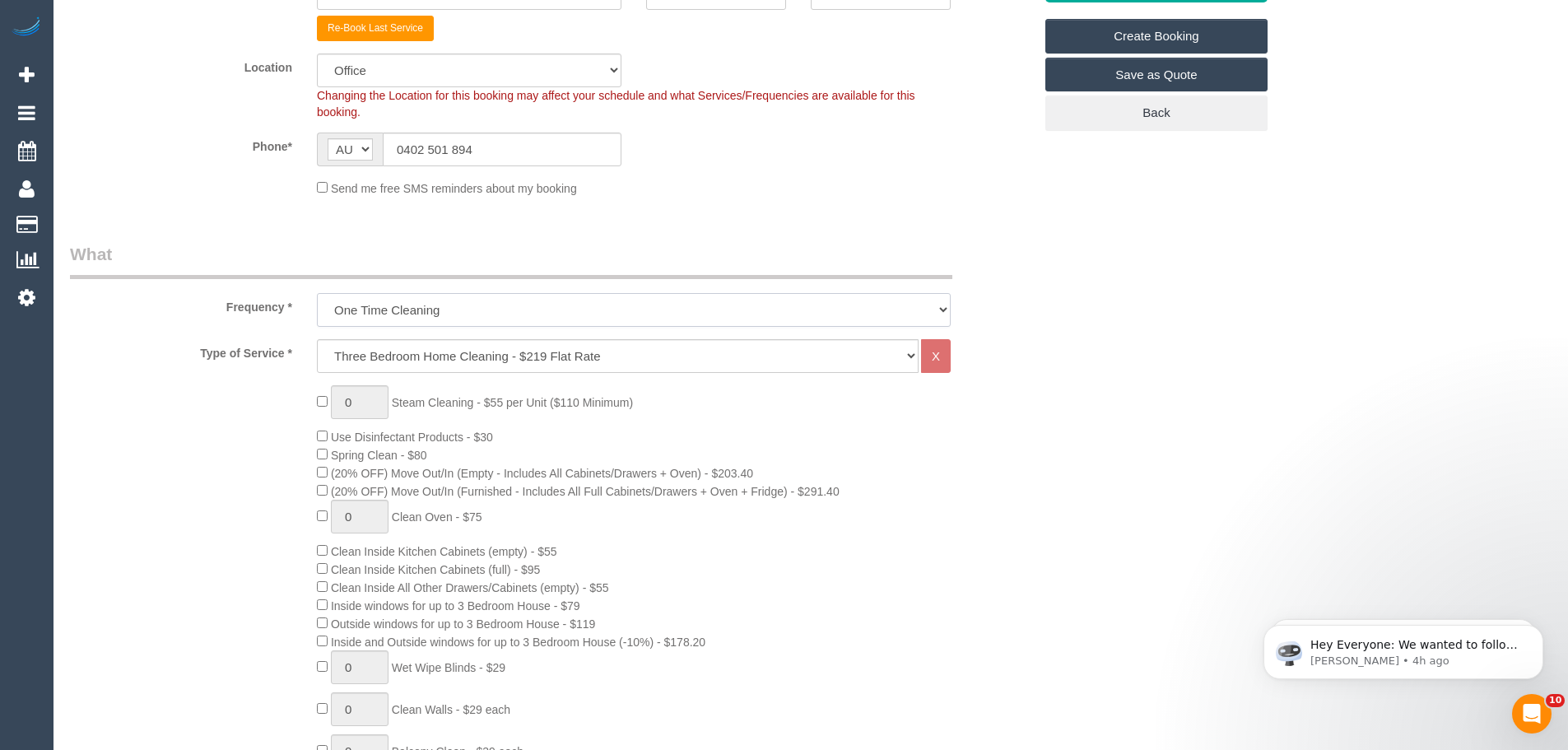
click at [468, 313] on select "One Time Cleaning Weekly - 10% Off - 10.00% (0% for the First Booking) Fortnigh…" at bounding box center [634, 310] width 634 height 34
click at [445, 360] on select "Hourly Service - $70/h Hourly Service - $65/h Hourly Service - $60/h Hourly Ser…" at bounding box center [618, 357] width 602 height 34
select select "28"
click at [317, 340] on select "Hourly Service - $70/h Hourly Service - $65/h Hourly Service - $60/h Hourly Ser…" at bounding box center [618, 357] width 602 height 34
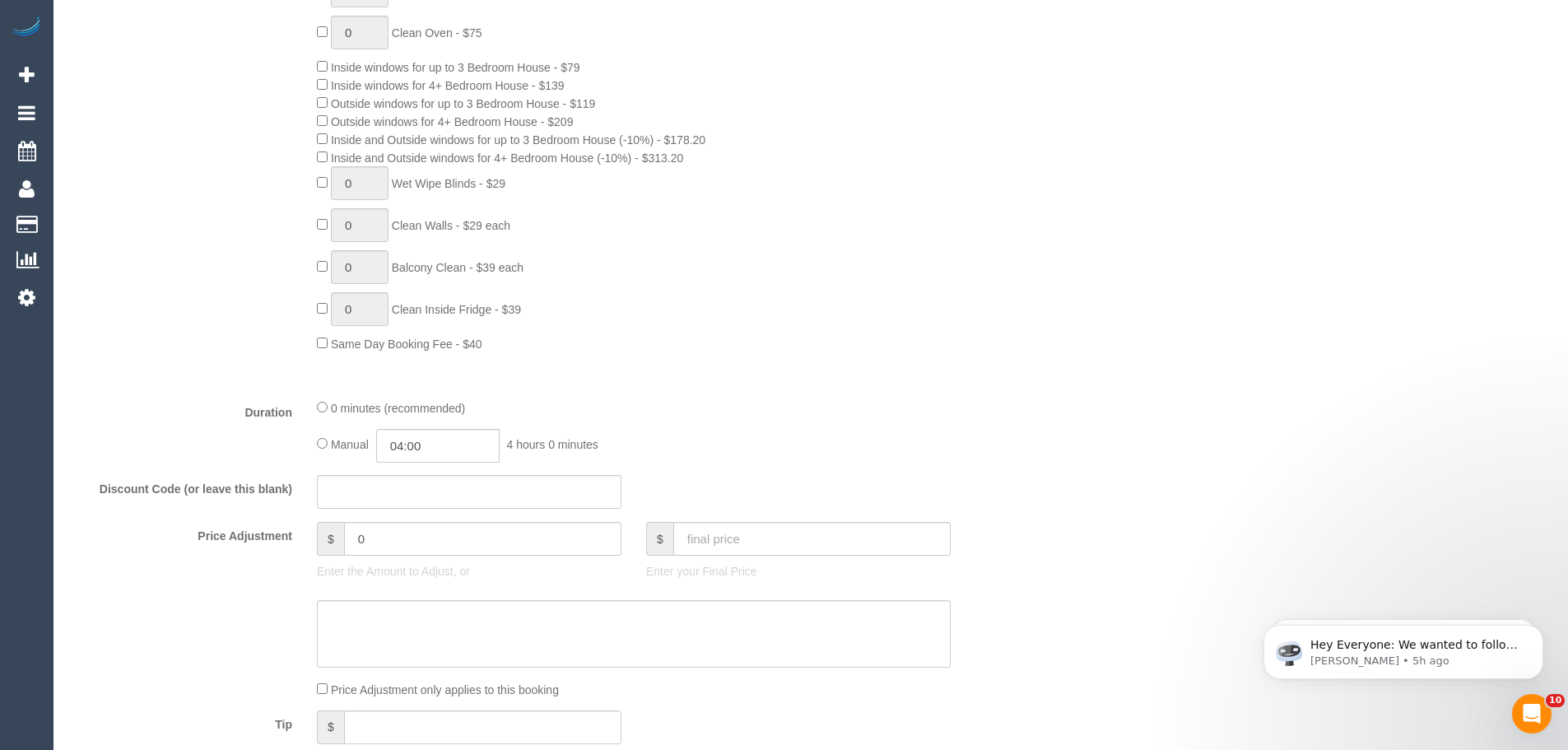
scroll to position [905, 0]
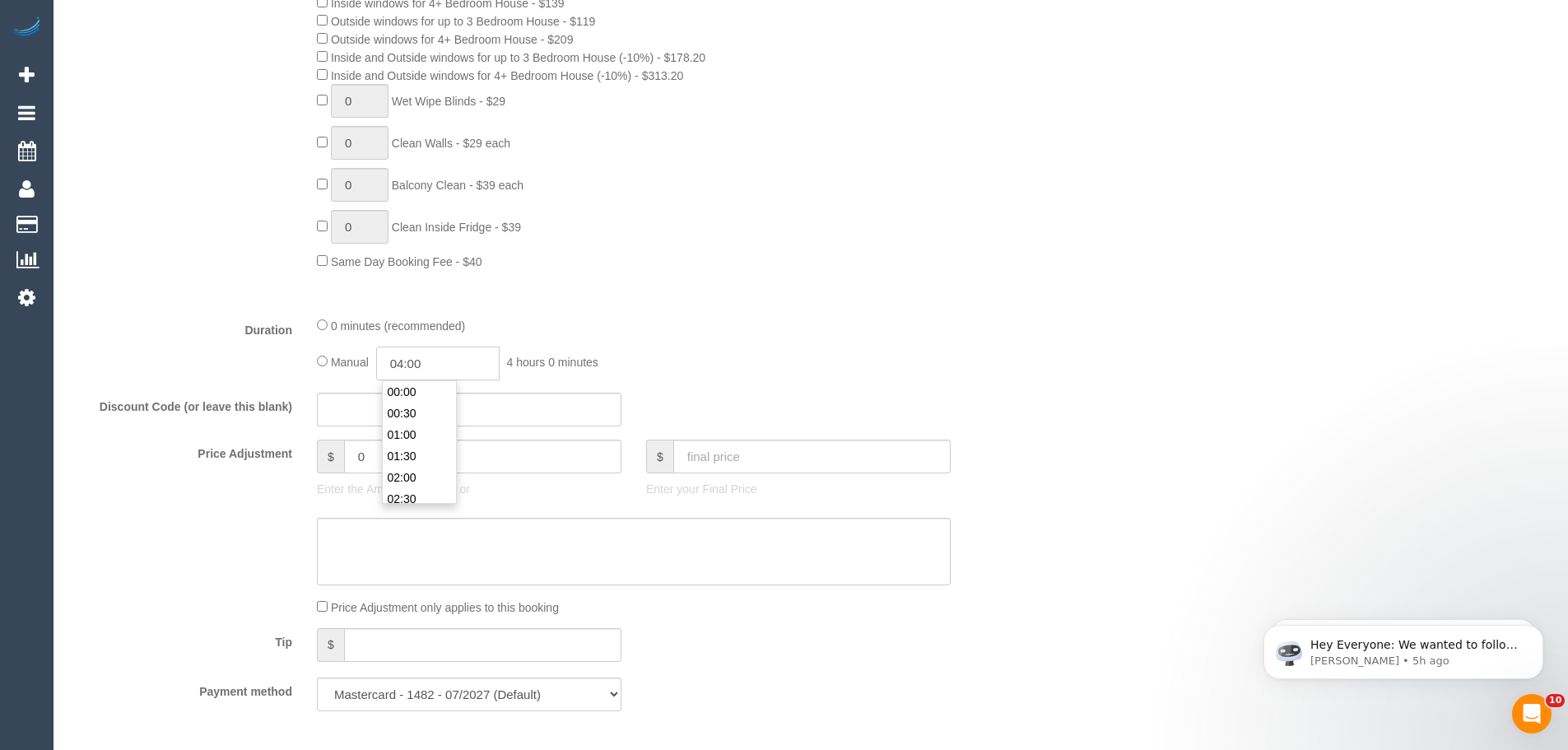
click at [426, 366] on input "04:00" at bounding box center [437, 364] width 123 height 34
type input "03:30"
click at [428, 395] on li "03:30" at bounding box center [419, 392] width 74 height 22
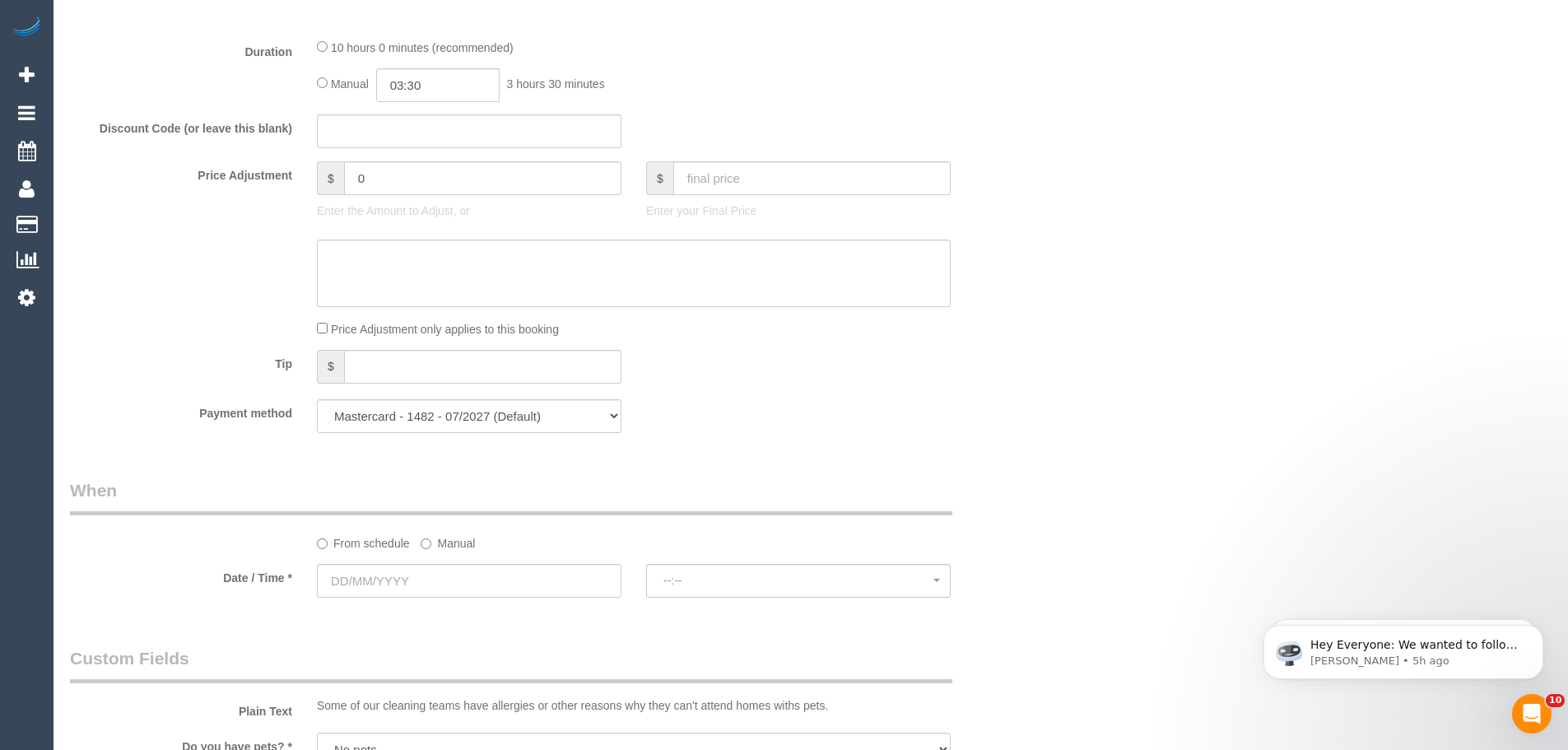
scroll to position [1235, 0]
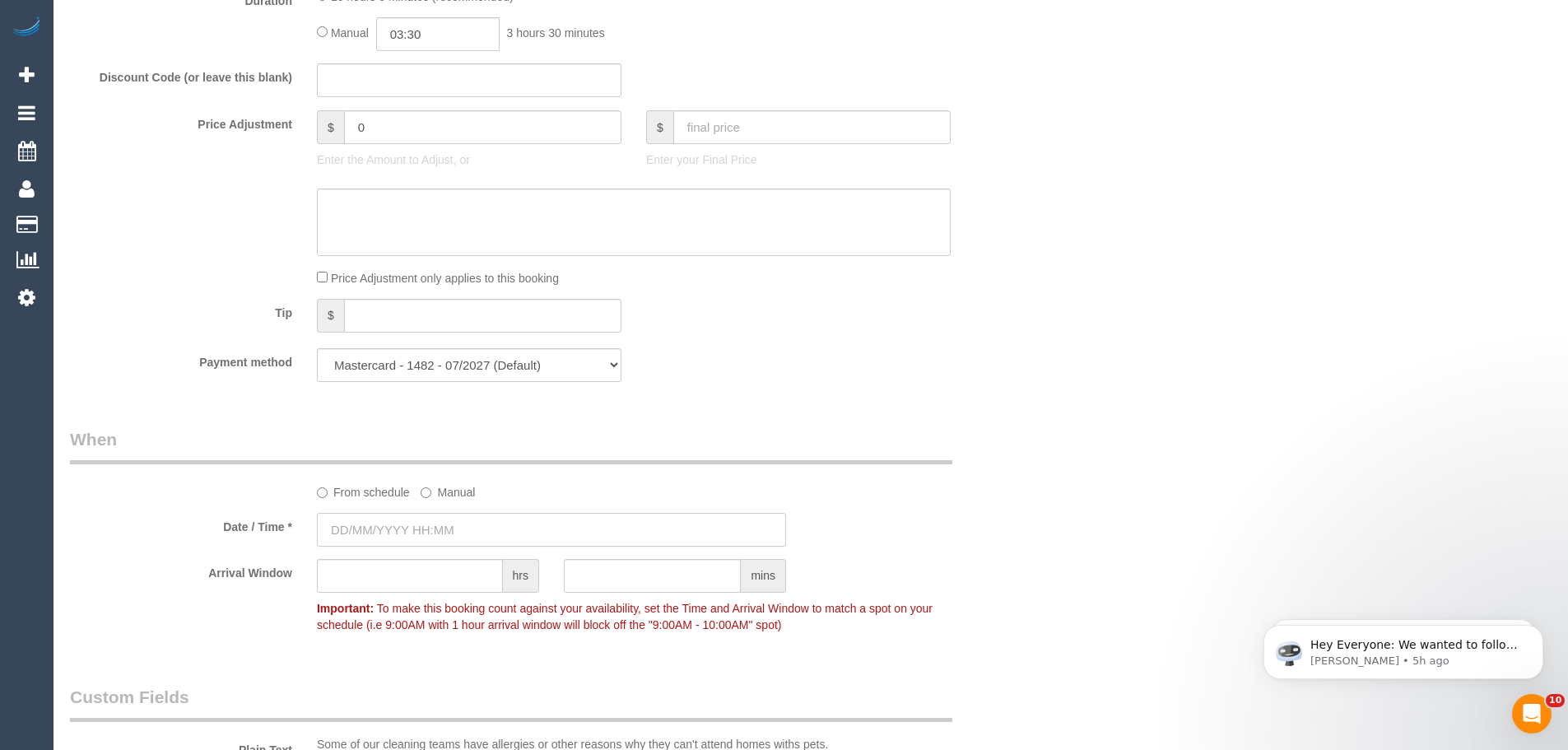
click at [427, 530] on input "text" at bounding box center [551, 530] width 469 height 34
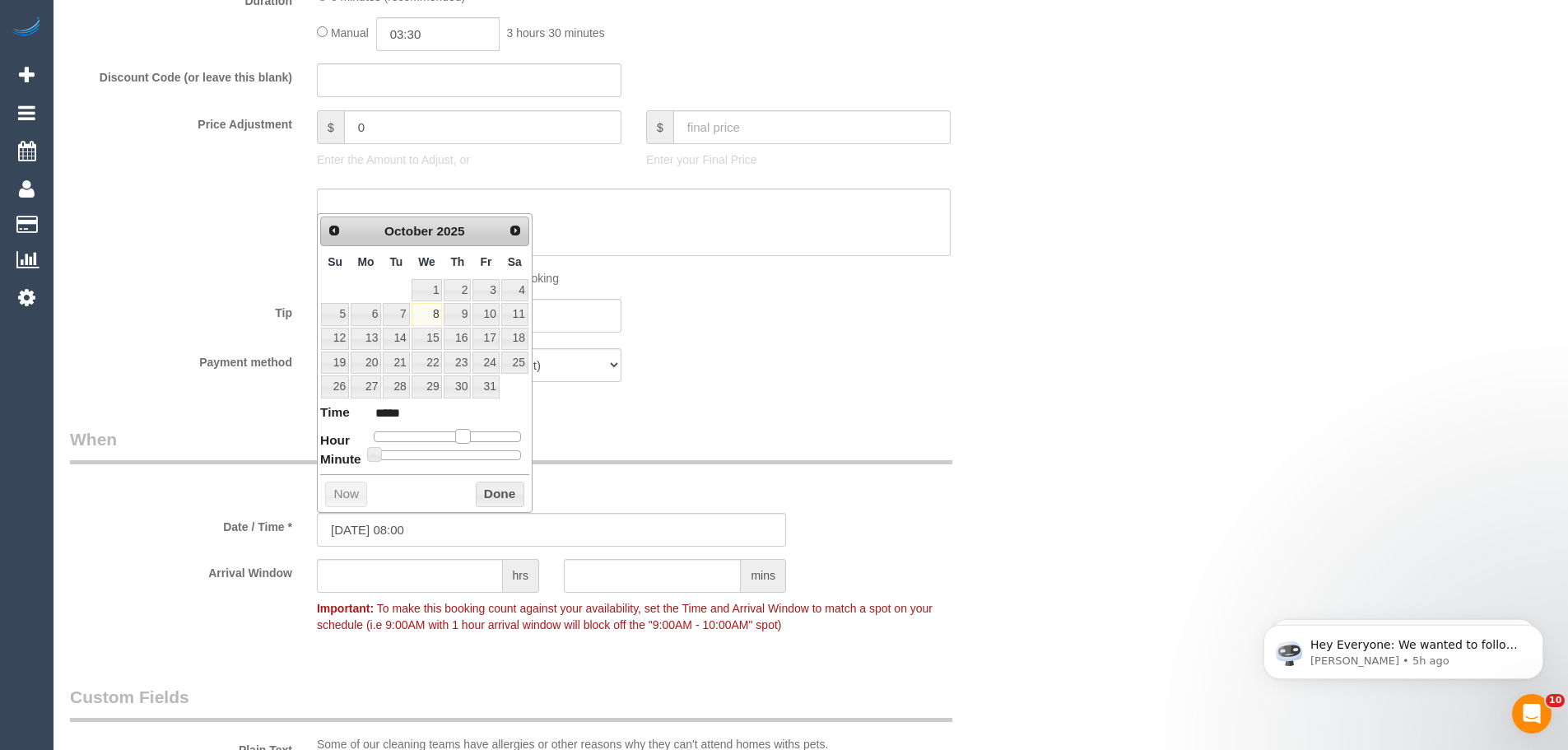
type input "08/10/2025 14:00"
type input "*****"
type input "08/10/2025 15:00"
type input "*****"
type input "08/10/2025 16:00"
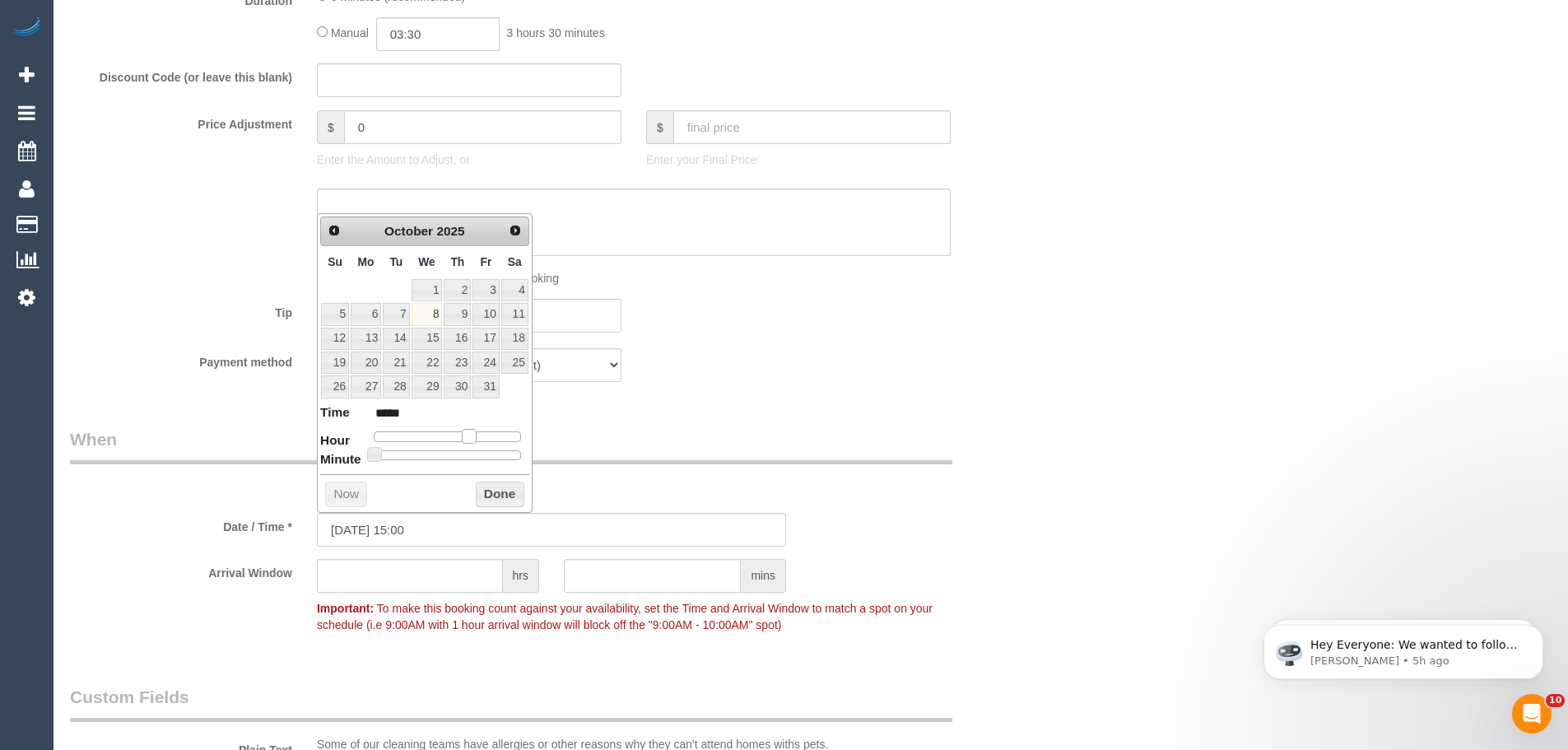
type input "*****"
type input "08/10/2025 17:00"
type input "*****"
type input "08/10/2025 18:00"
type input "*****"
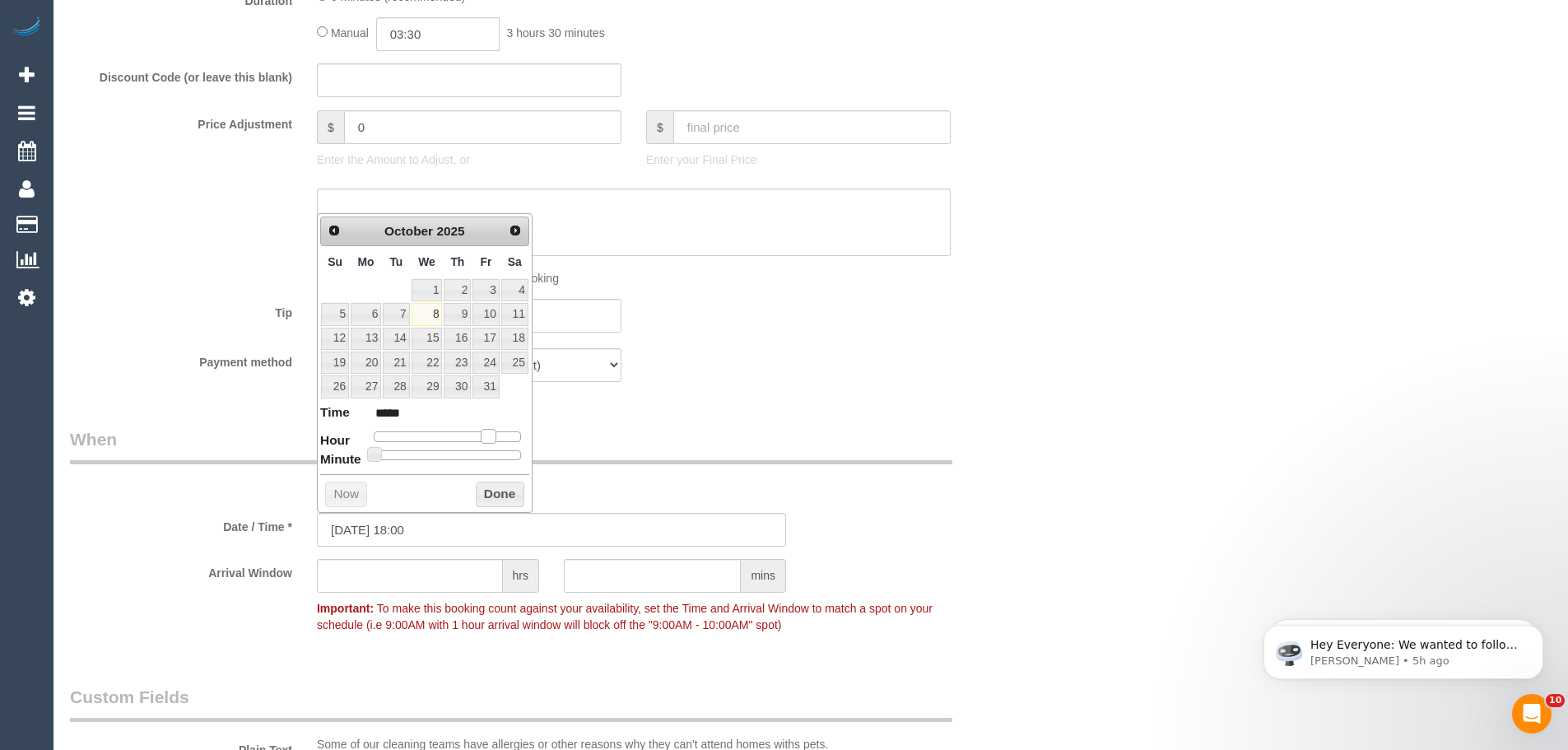
type input "08/10/2025 19:00"
type input "*****"
type input "08/10/2025 18:00"
type input "*****"
drag, startPoint x: 427, startPoint y: 436, endPoint x: 440, endPoint y: 436, distance: 13.0
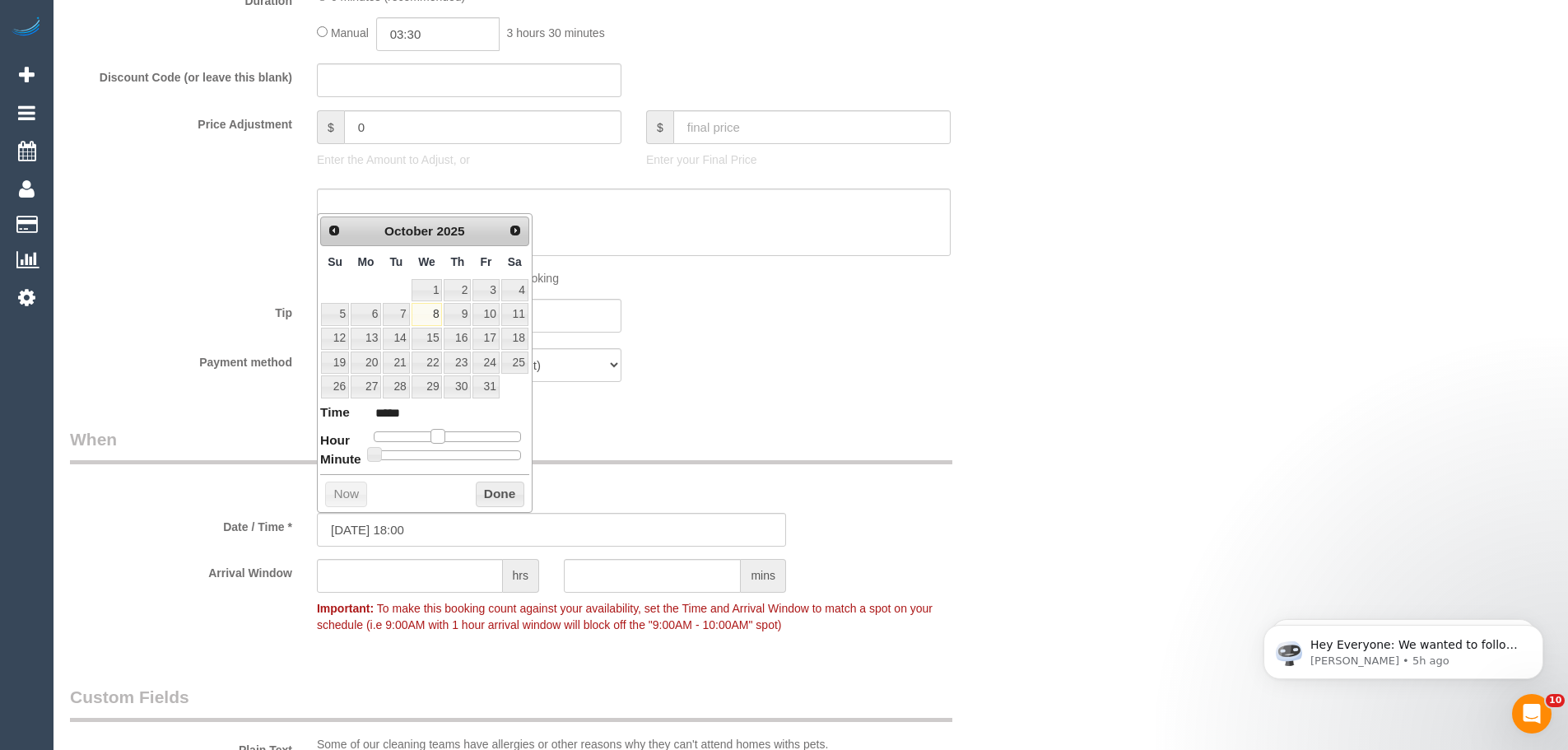
click at [440, 436] on span at bounding box center [437, 436] width 14 height 14
type input "[DATE] 10:00"
type input "*****"
type input "08/10/2025 11:00"
type input "*****"
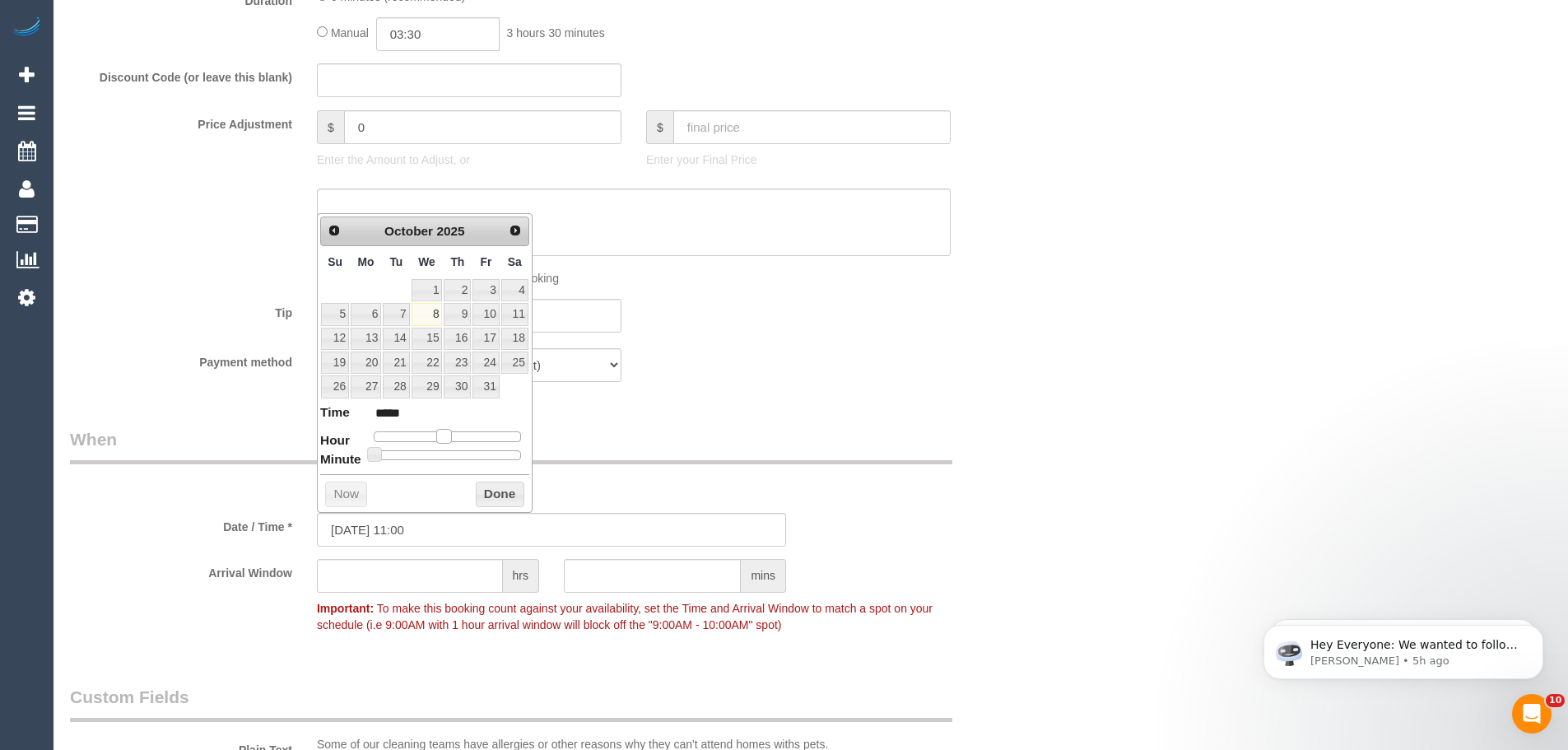
type input "08/10/2025 12:00"
type input "*****"
type input "08/10/2025 13:00"
type input "*****"
type input "08/10/2025 14:00"
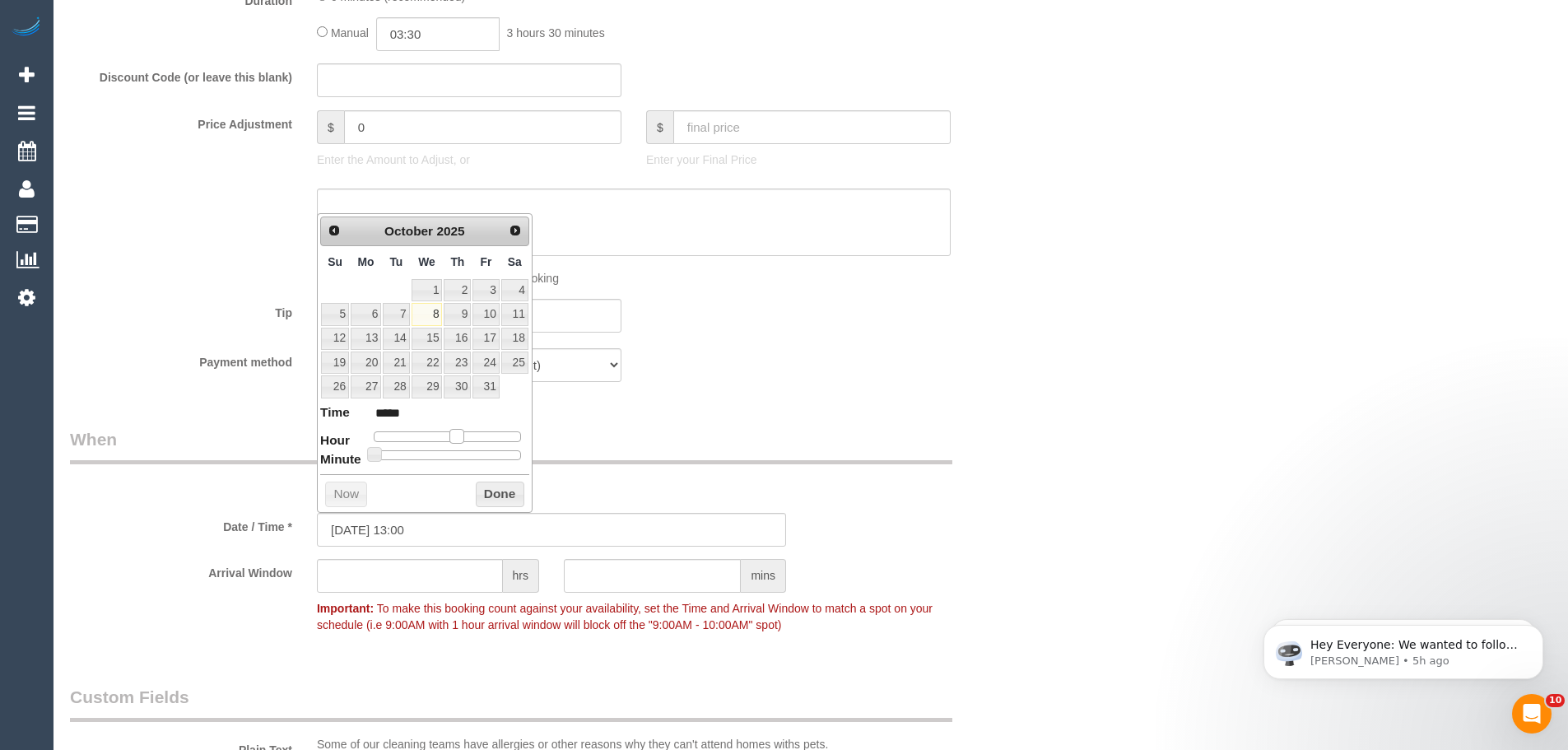
type input "*****"
type input "08/10/2025 15:00"
type input "*****"
type input "08/10/2025 16:00"
type input "*****"
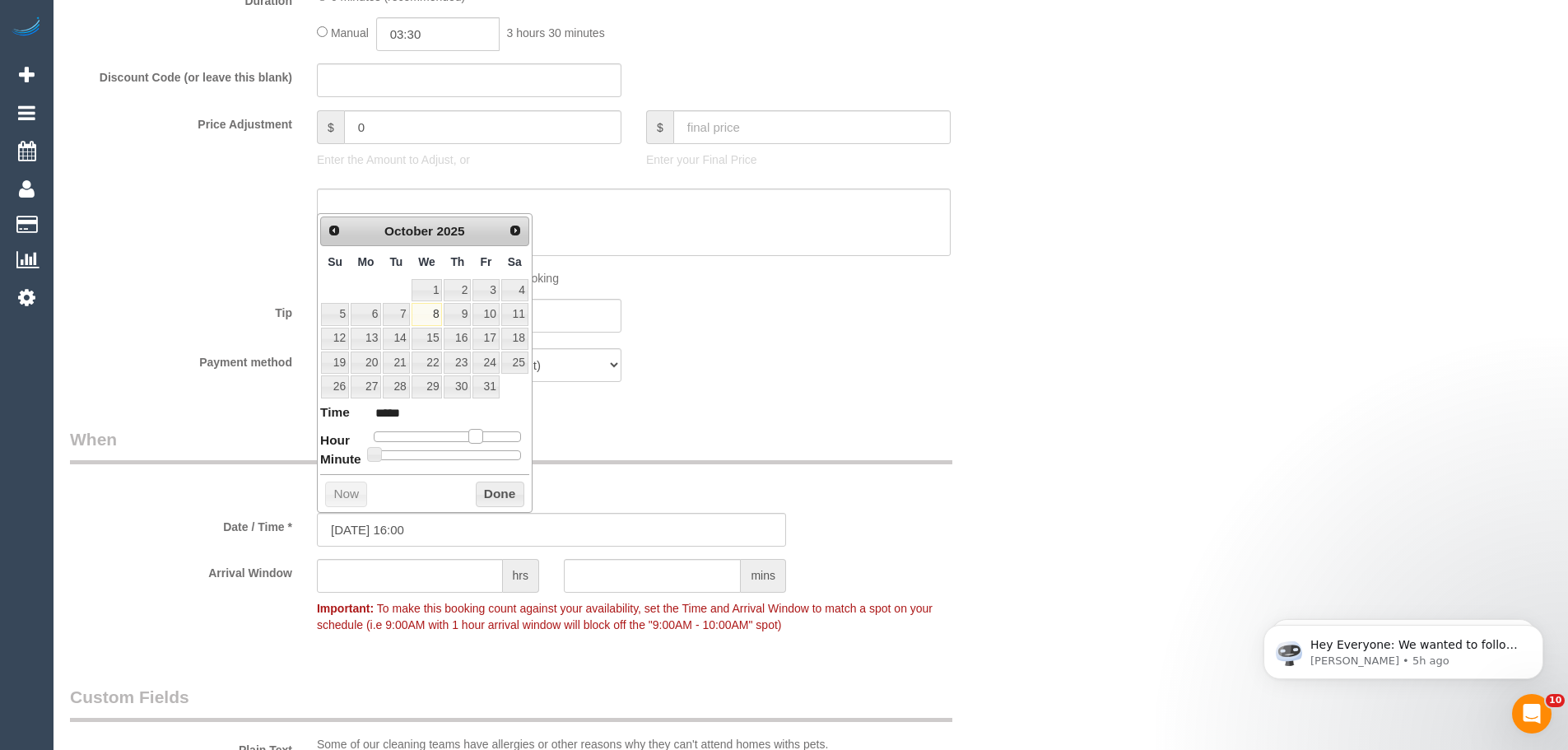
type input "08/10/2025 17:00"
type input "*****"
type input "08/10/2025 18:00"
type input "*****"
type input "08/10/2025 19:00"
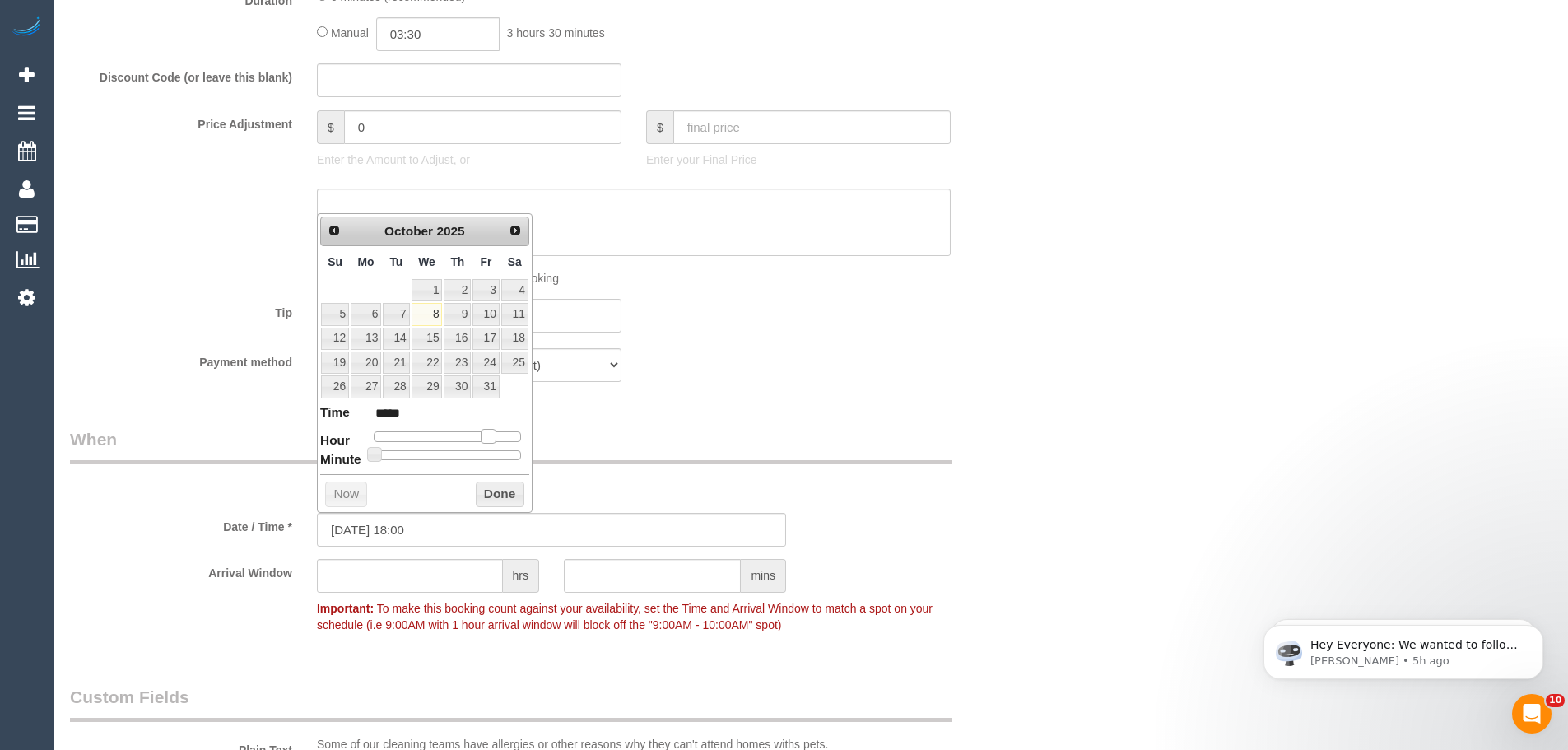
type input "*****"
type input "08/10/2025 20:00"
type input "*****"
type input "08/10/2025 21:00"
type input "*****"
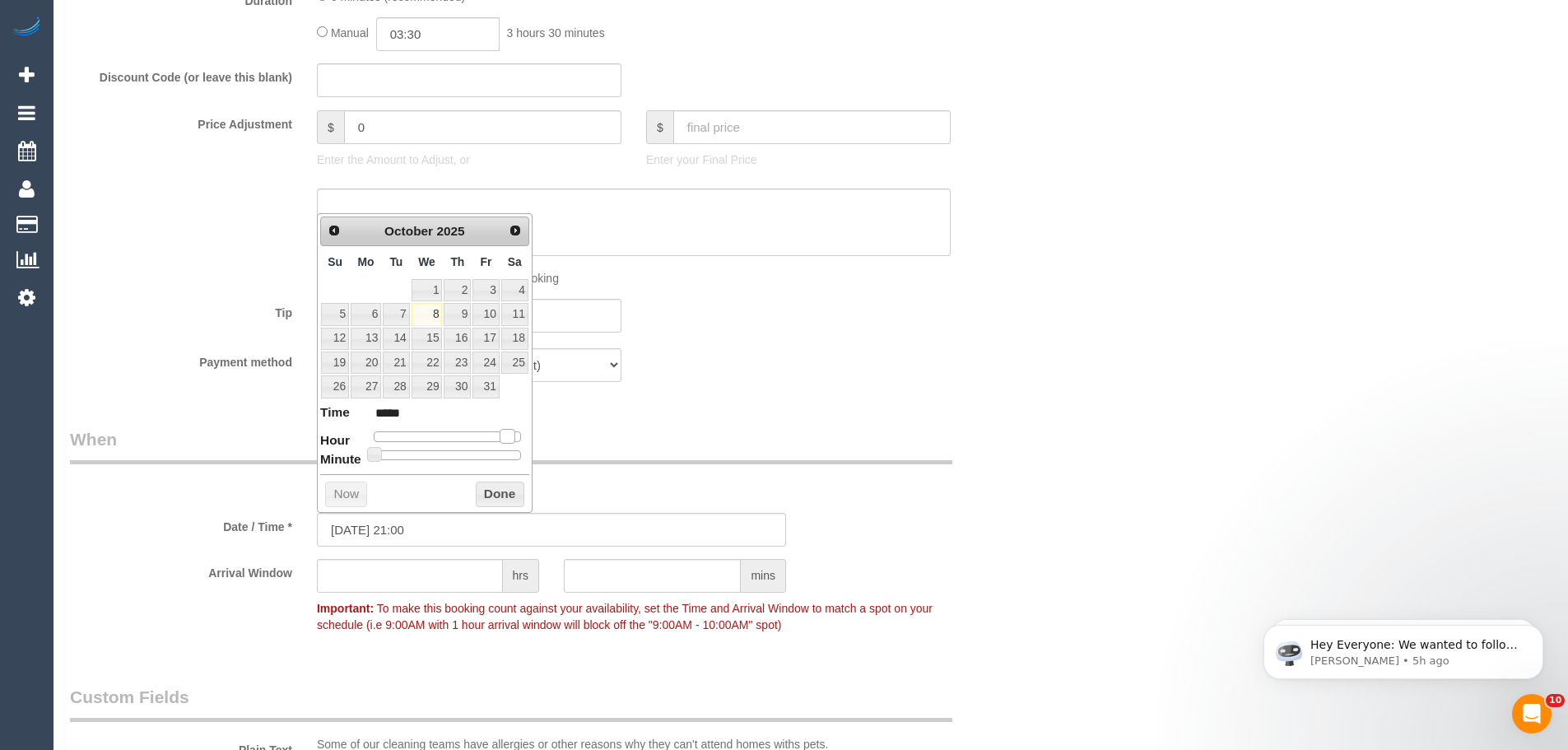
type input "08/10/2025 20:00"
type input "*****"
type input "08/10/2025 19:00"
type input "*****"
type input "08/10/2025 18:00"
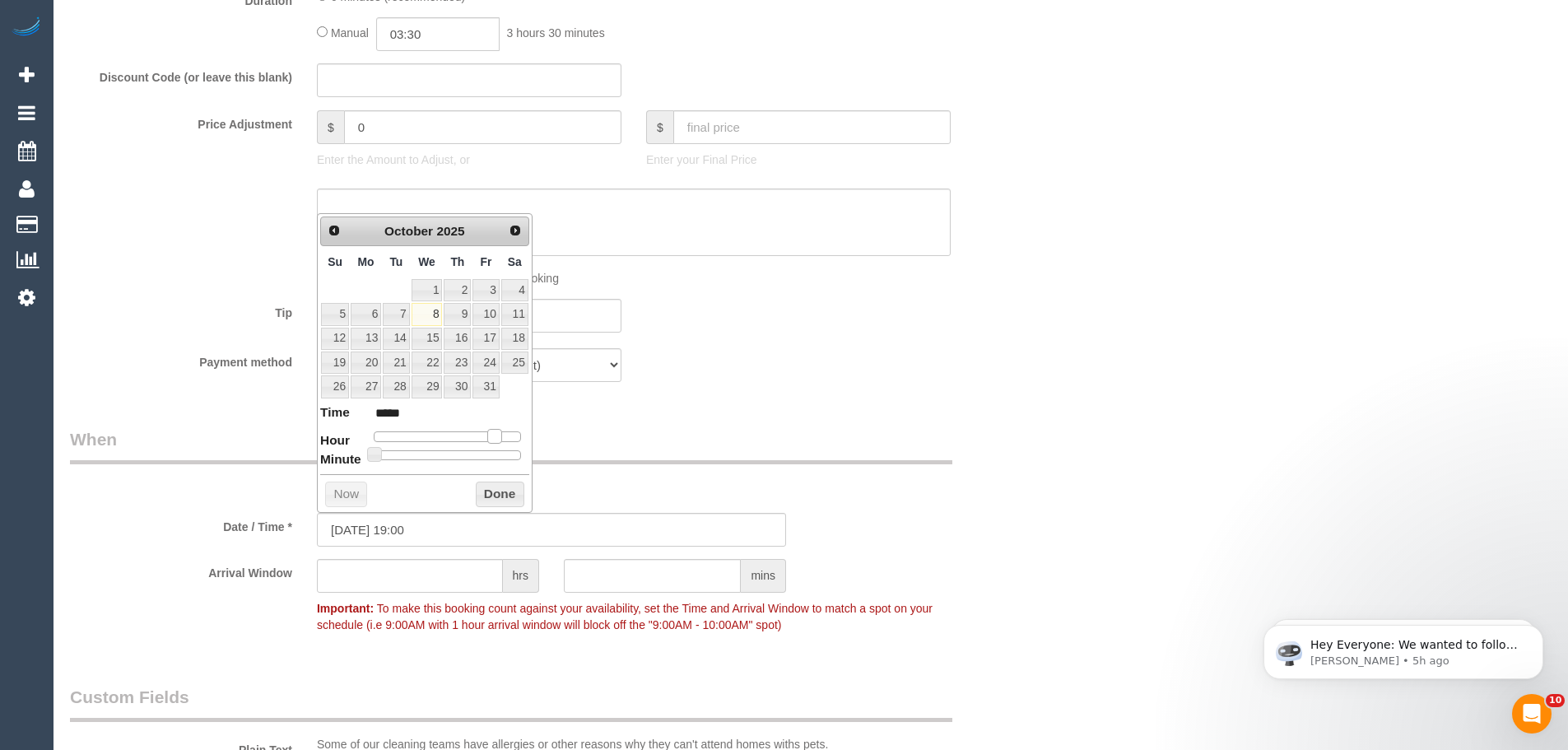
type input "*****"
type input "08/10/2025 17:00"
type input "*****"
type input "08/10/2025 16:00"
type input "*****"
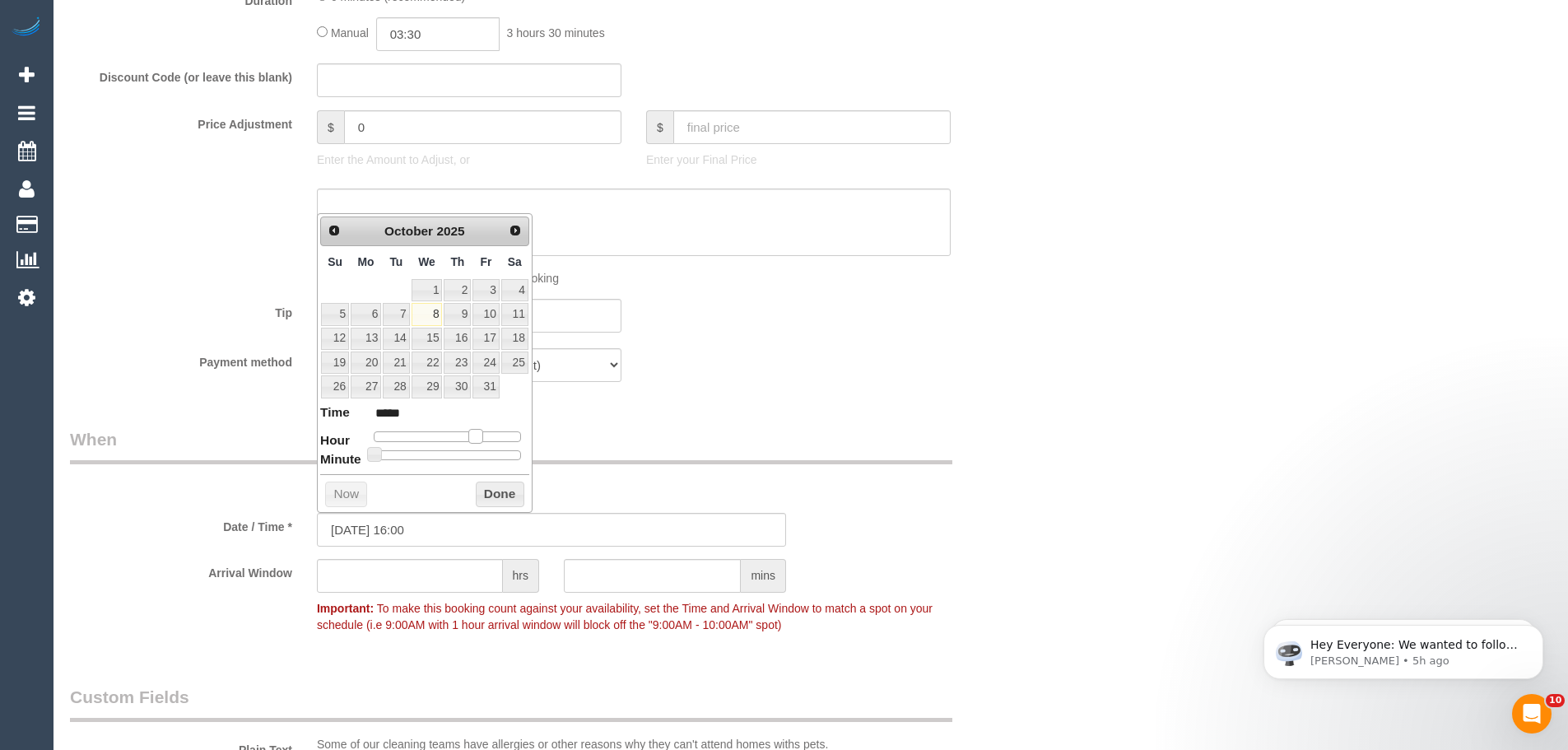
type input "08/10/2025 15:00"
type input "*****"
type input "08/10/2025 14:00"
type input "*****"
type input "08/10/2025 13:00"
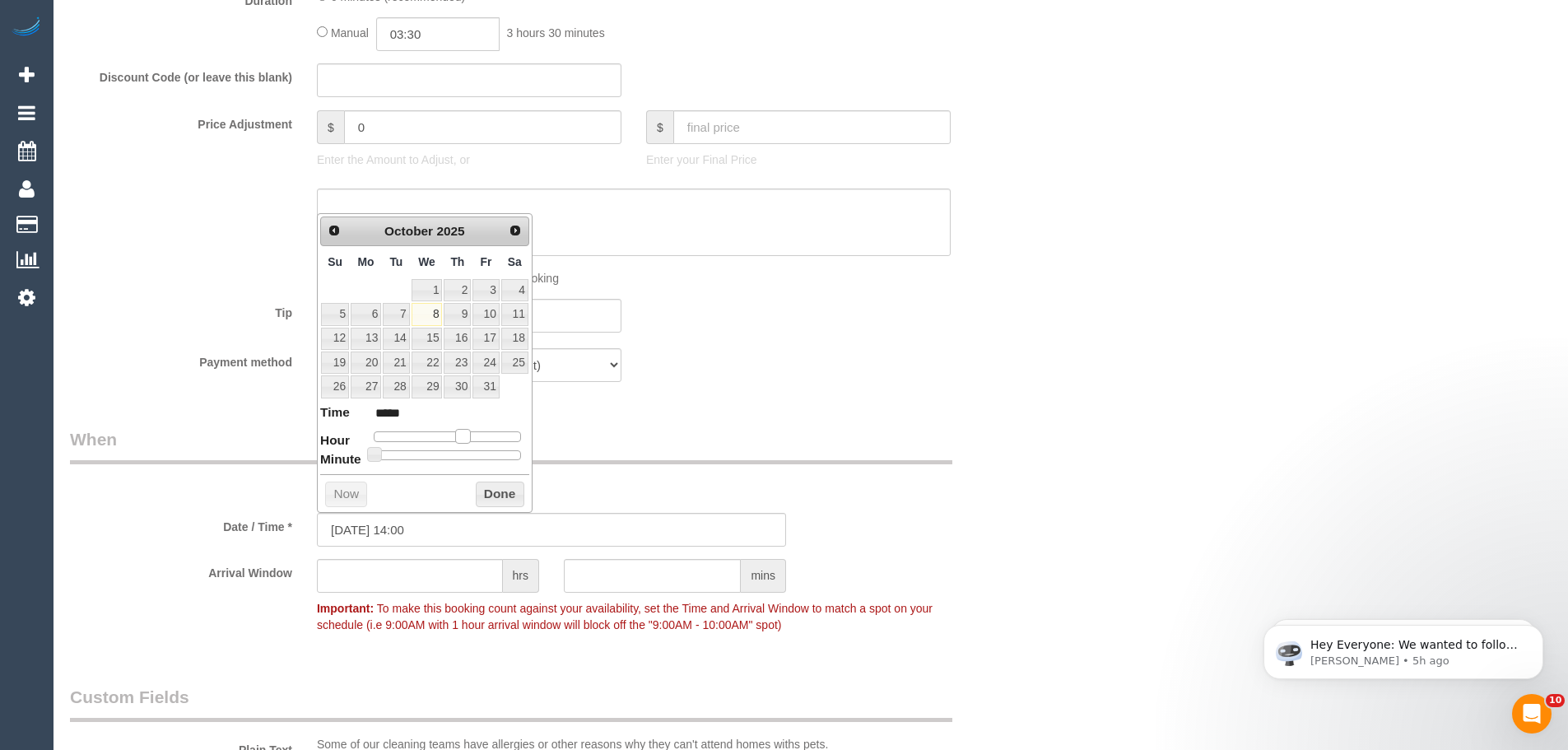
type input "*****"
type input "08/10/2025 12:00"
type input "*****"
drag, startPoint x: 444, startPoint y: 437, endPoint x: 457, endPoint y: 437, distance: 13.0
click at [457, 437] on span at bounding box center [450, 436] width 14 height 14
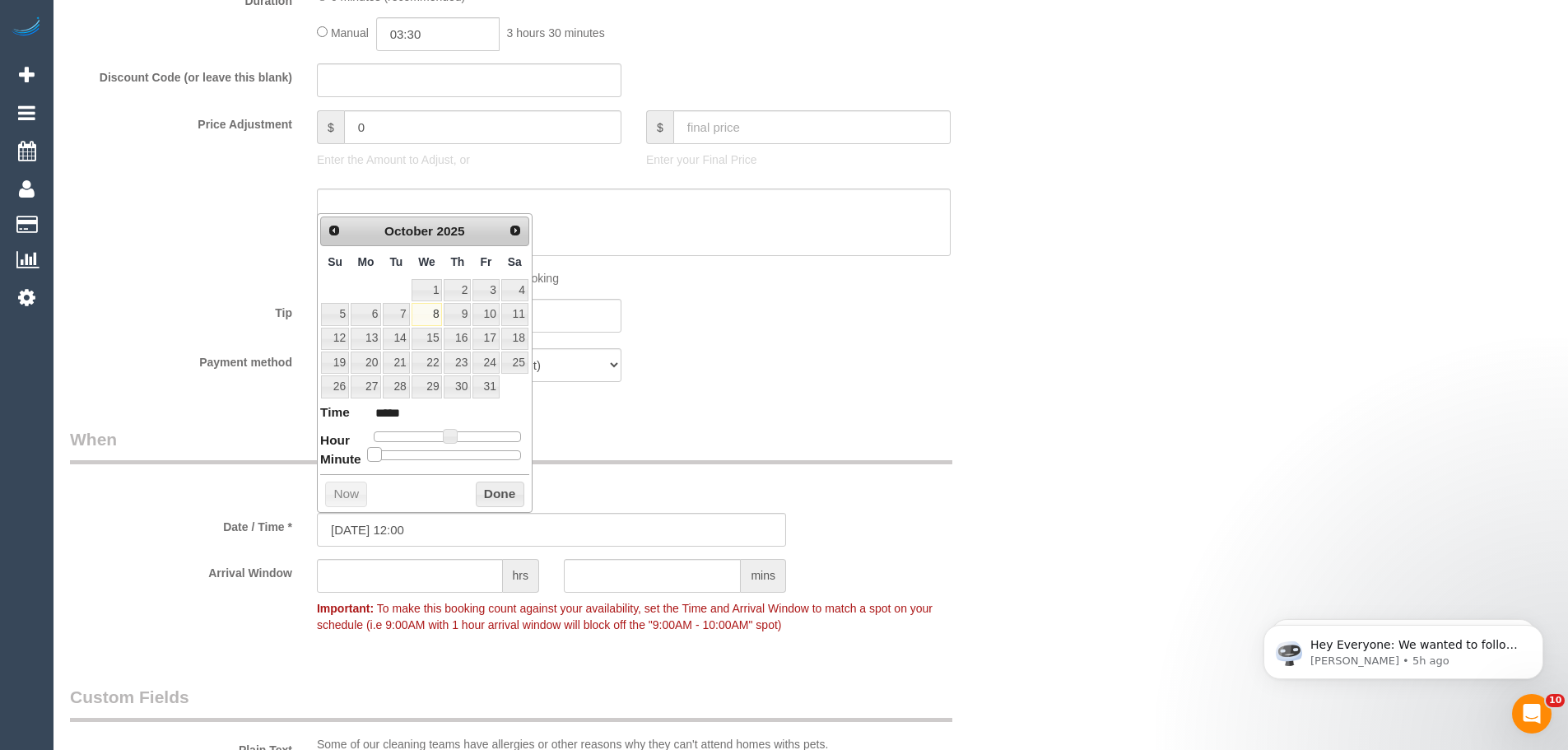
type input "08/10/2025 12:05"
type input "*****"
drag, startPoint x: 377, startPoint y: 455, endPoint x: 451, endPoint y: 438, distance: 75.9
click at [395, 455] on span at bounding box center [387, 454] width 14 height 14
type input "08/10/2025 13:05"
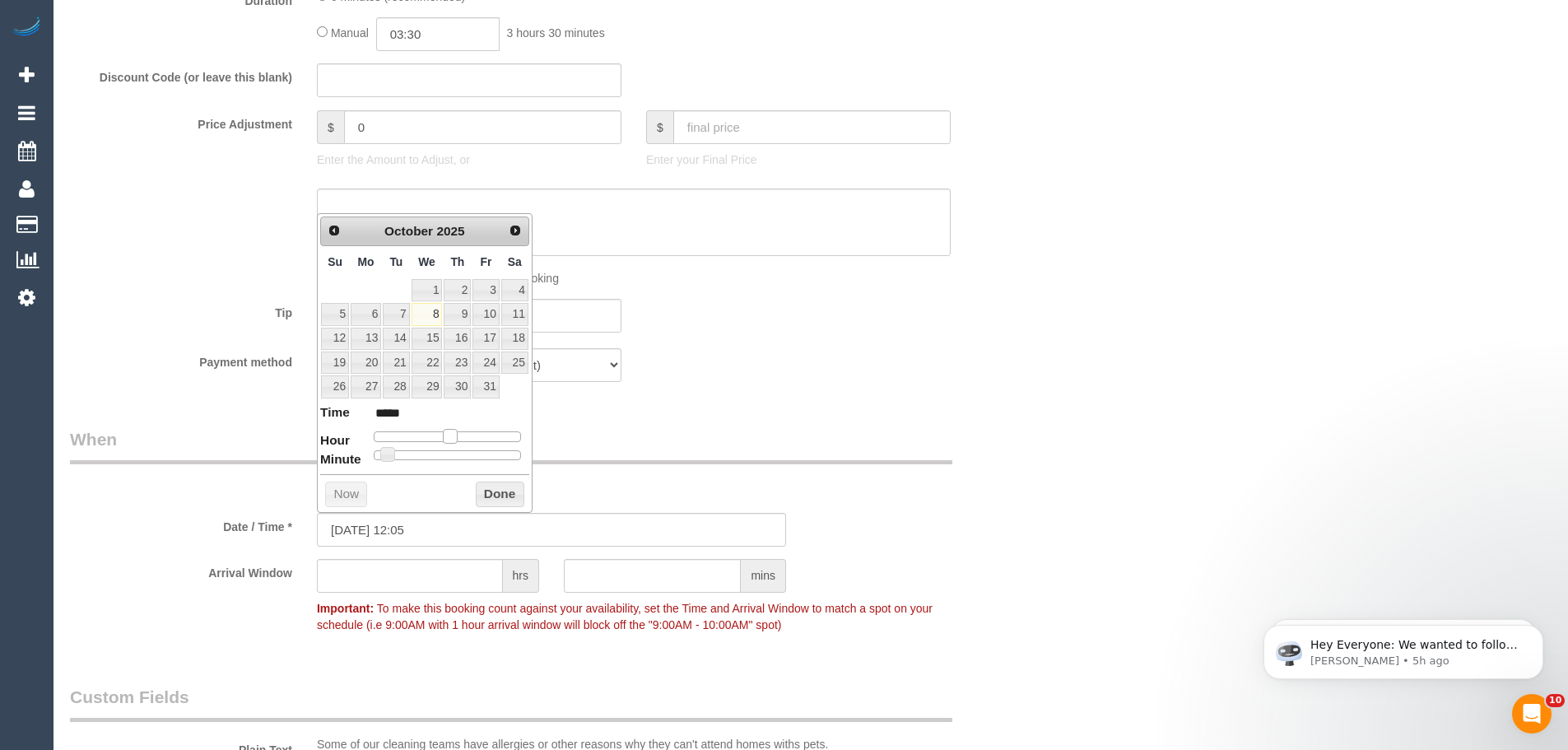
type input "*****"
type input "08/10/2025 14:05"
type input "*****"
type input "08/10/2025 13:05"
type input "*****"
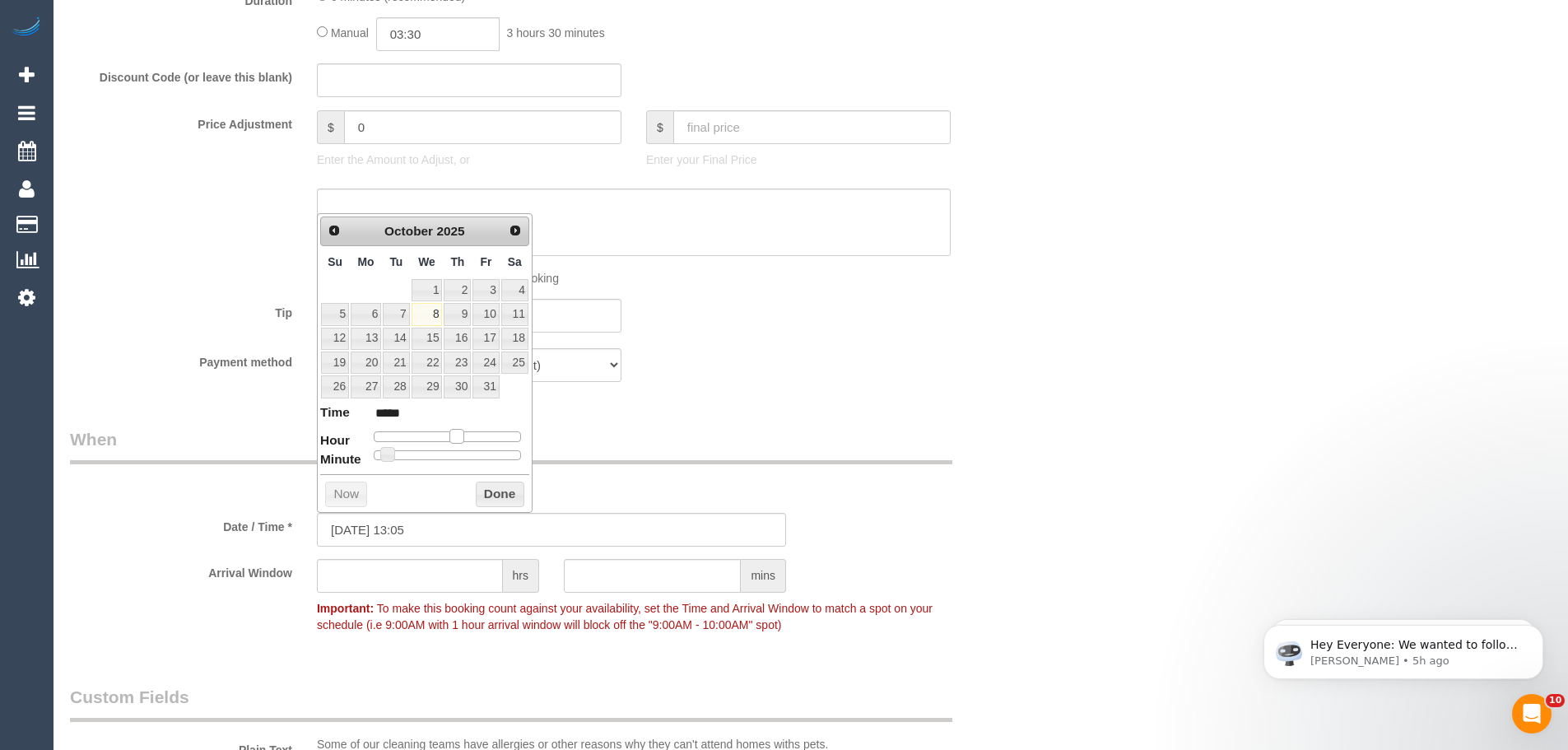
click at [455, 437] on span at bounding box center [456, 436] width 14 height 14
type input "08/10/2025 13:10"
type input "*****"
type input "08/10/2025 13:15"
type input "*****"
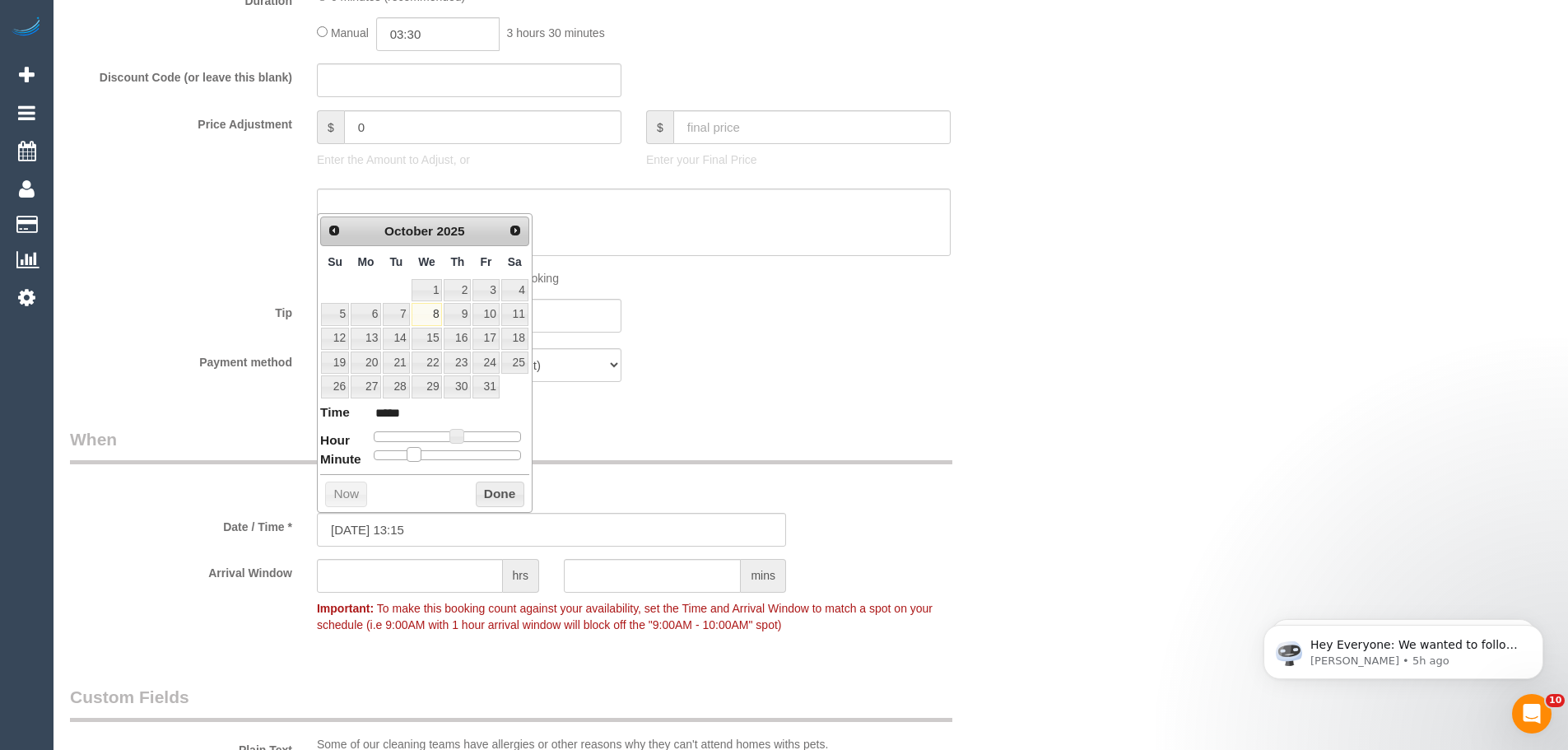
type input "08/10/2025 13:20"
type input "*****"
type input "08/10/2025 13:25"
type input "*****"
type input "08/10/2025 13:30"
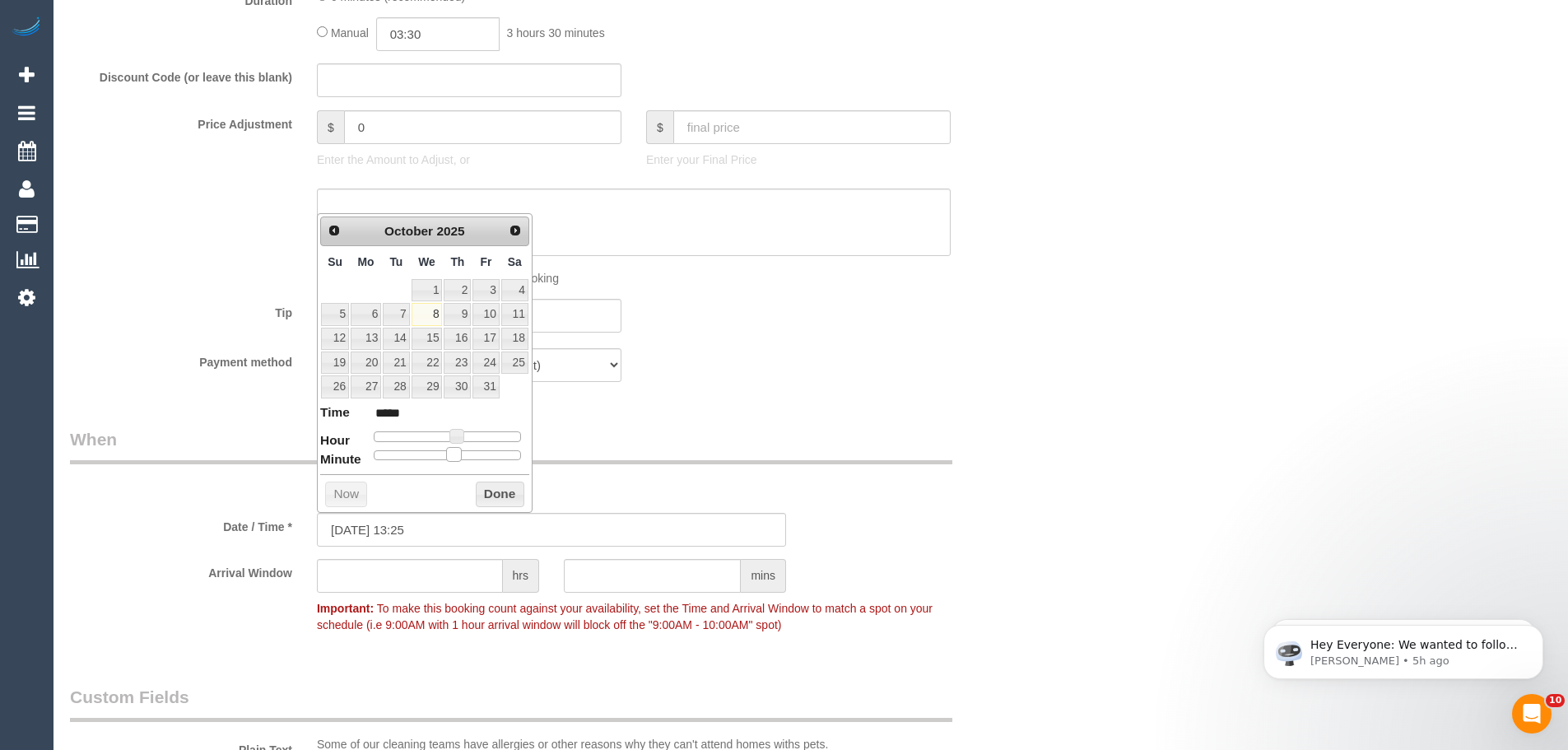
type input "*****"
type input "08/10/2025 13:35"
type input "*****"
type input "08/10/2025 13:30"
type input "*****"
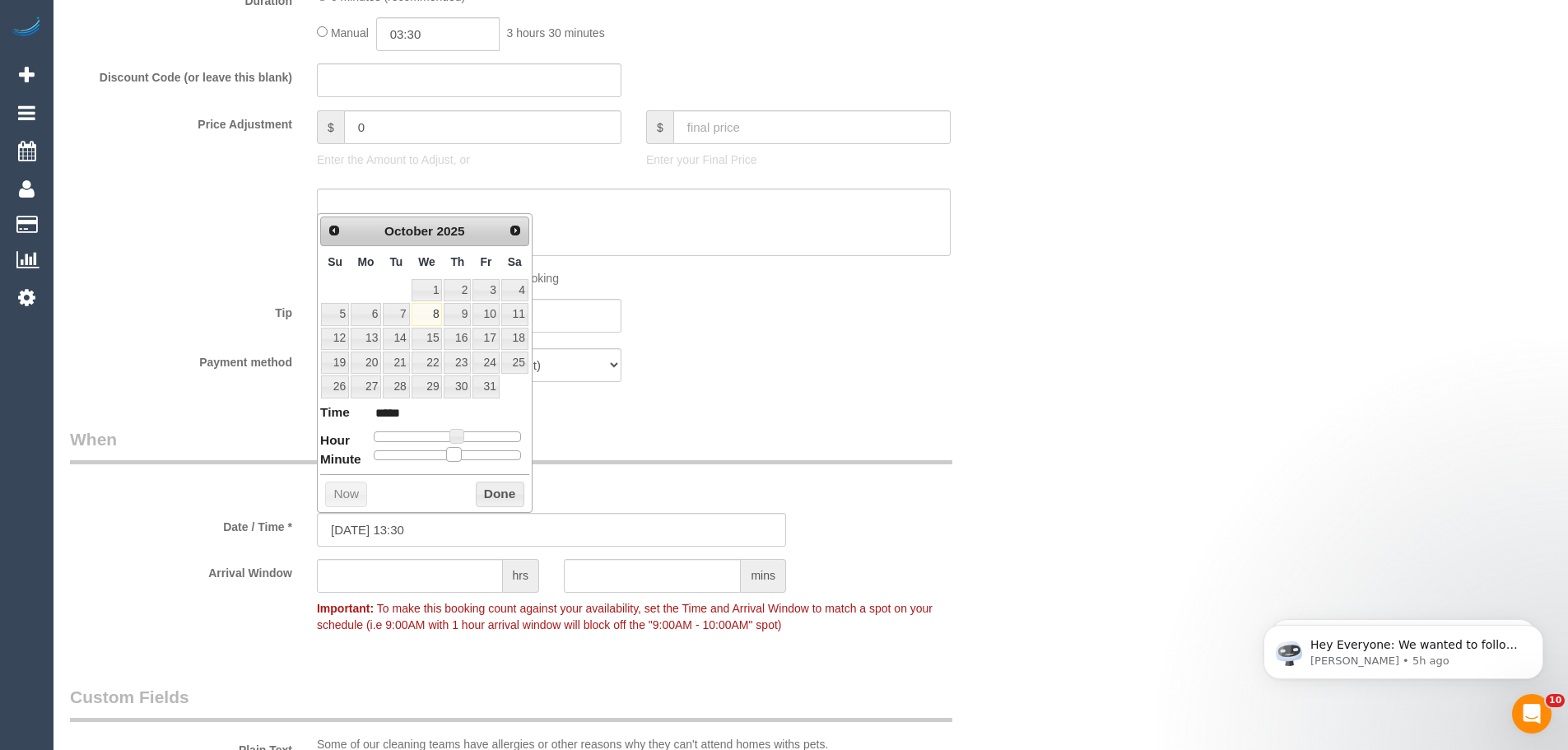
drag, startPoint x: 392, startPoint y: 458, endPoint x: 458, endPoint y: 457, distance: 66.0
click at [458, 457] on span at bounding box center [454, 454] width 14 height 14
click at [511, 494] on button "Done" at bounding box center [500, 494] width 48 height 26
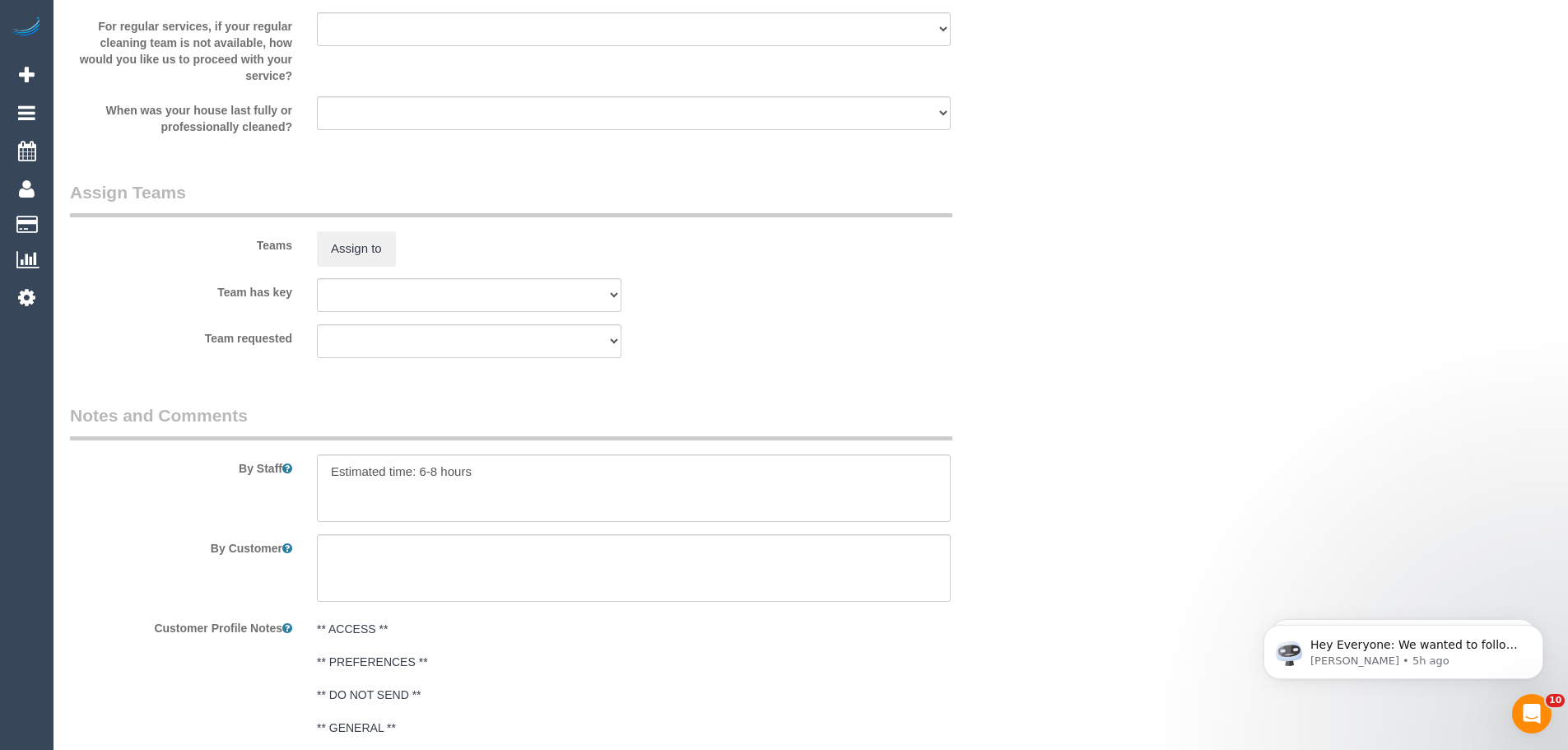
scroll to position [2305, 0]
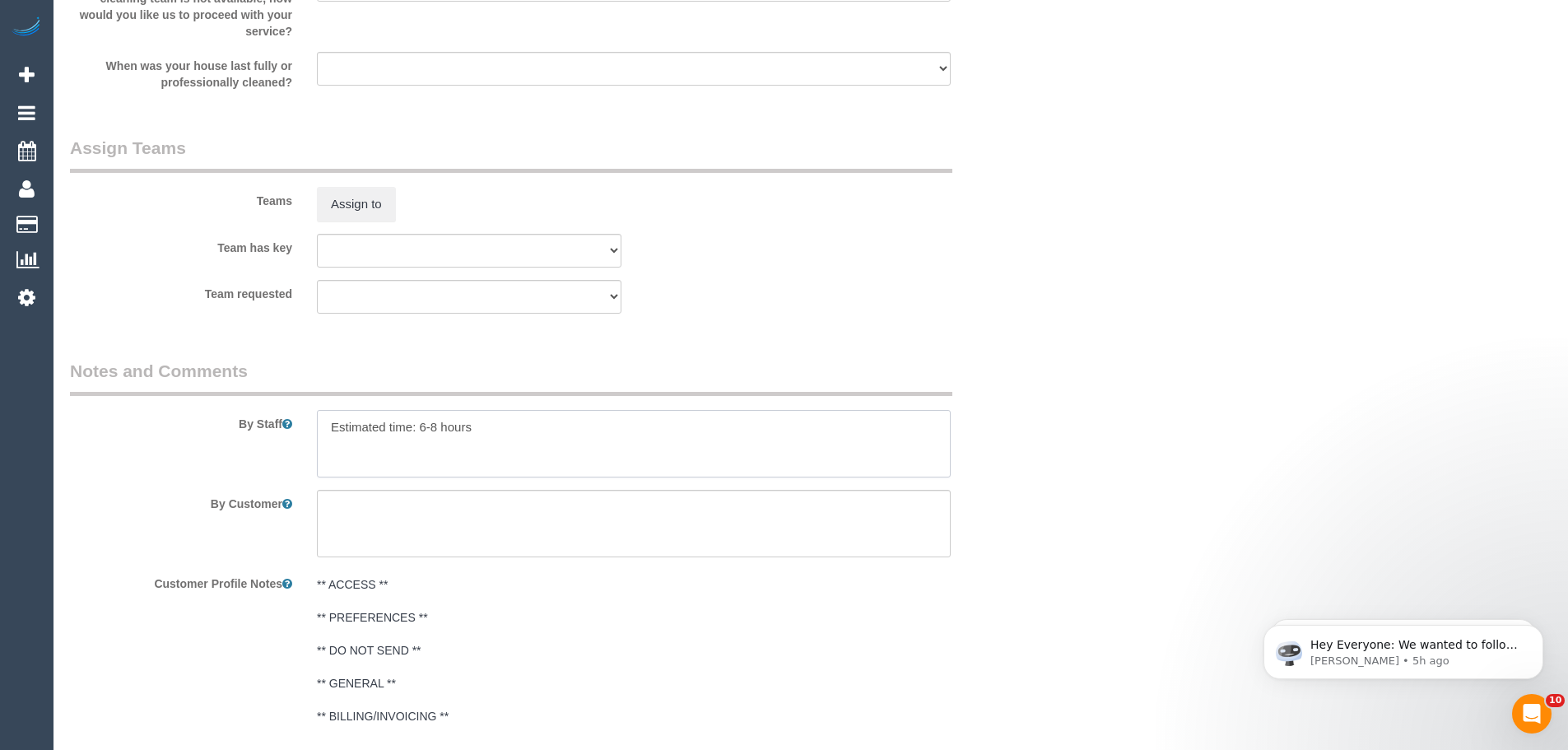
drag, startPoint x: 512, startPoint y: 437, endPoint x: 127, endPoint y: 447, distance: 385.1
click at [127, 447] on div "By Staff" at bounding box center [551, 419] width 988 height 119
click at [544, 444] on textarea at bounding box center [634, 443] width 634 height 67
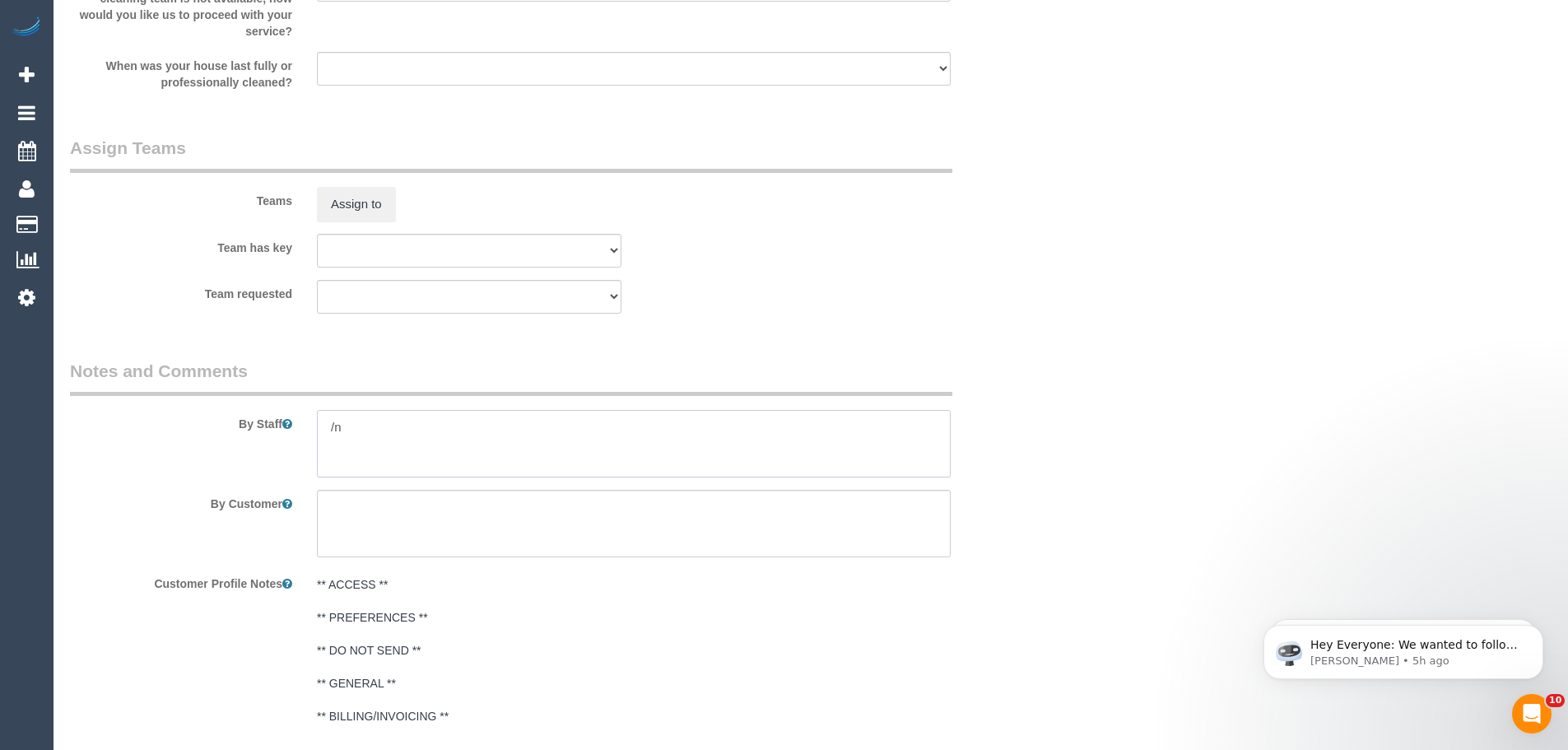
type textarea "/"
paste textarea "Re-clean tasks: Estimated time: Access information: Name of person managing com…"
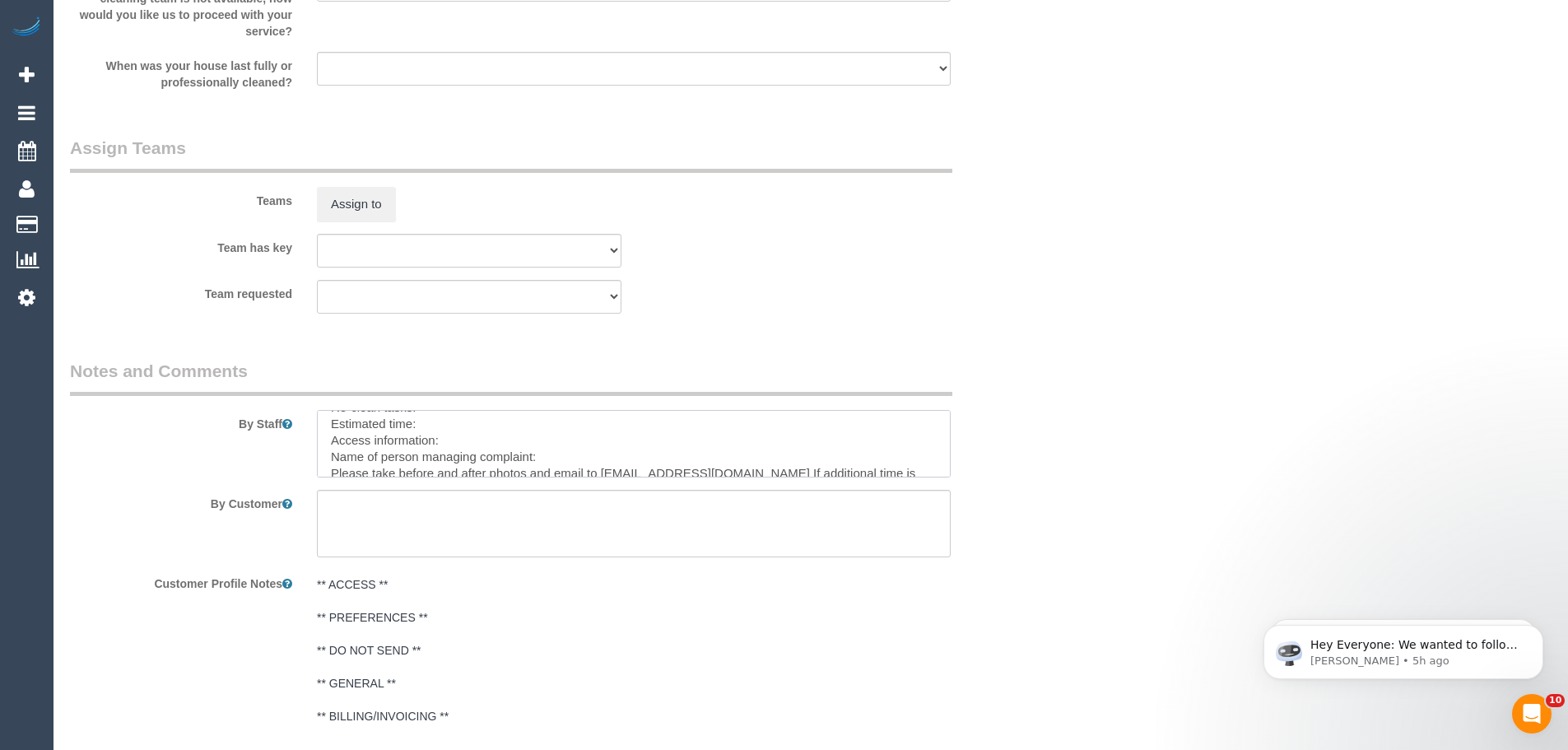
scroll to position [0, 0]
click at [478, 428] on textarea at bounding box center [634, 443] width 634 height 67
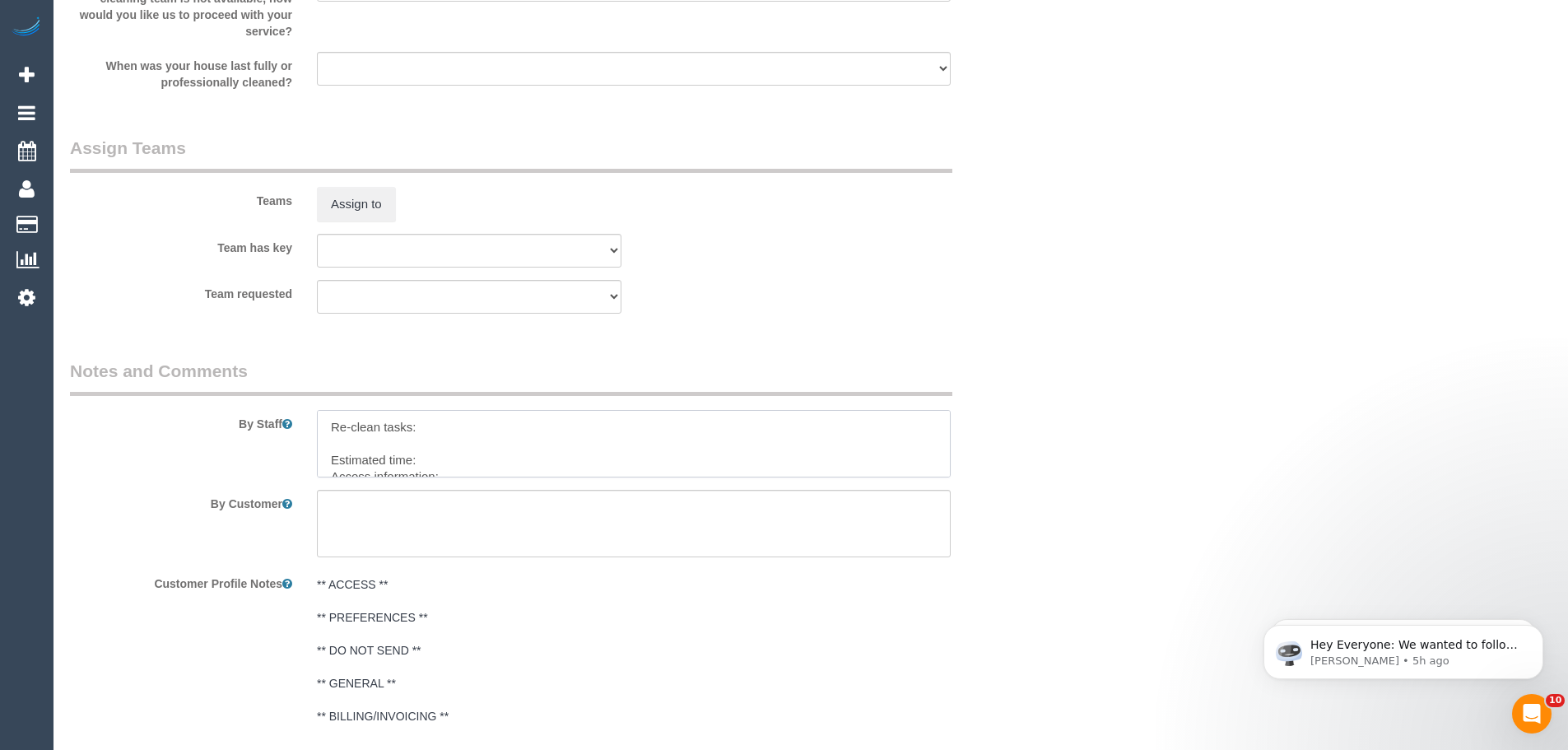
paste textarea "Inside and outside all kitchen drawers and cupboards Shelving in Pantry Window …"
click at [468, 470] on textarea at bounding box center [634, 443] width 634 height 67
paste textarea "key pick up from - Address: Level 1/154 Heidelberg Rd, Ivanhoe VIC 3079"
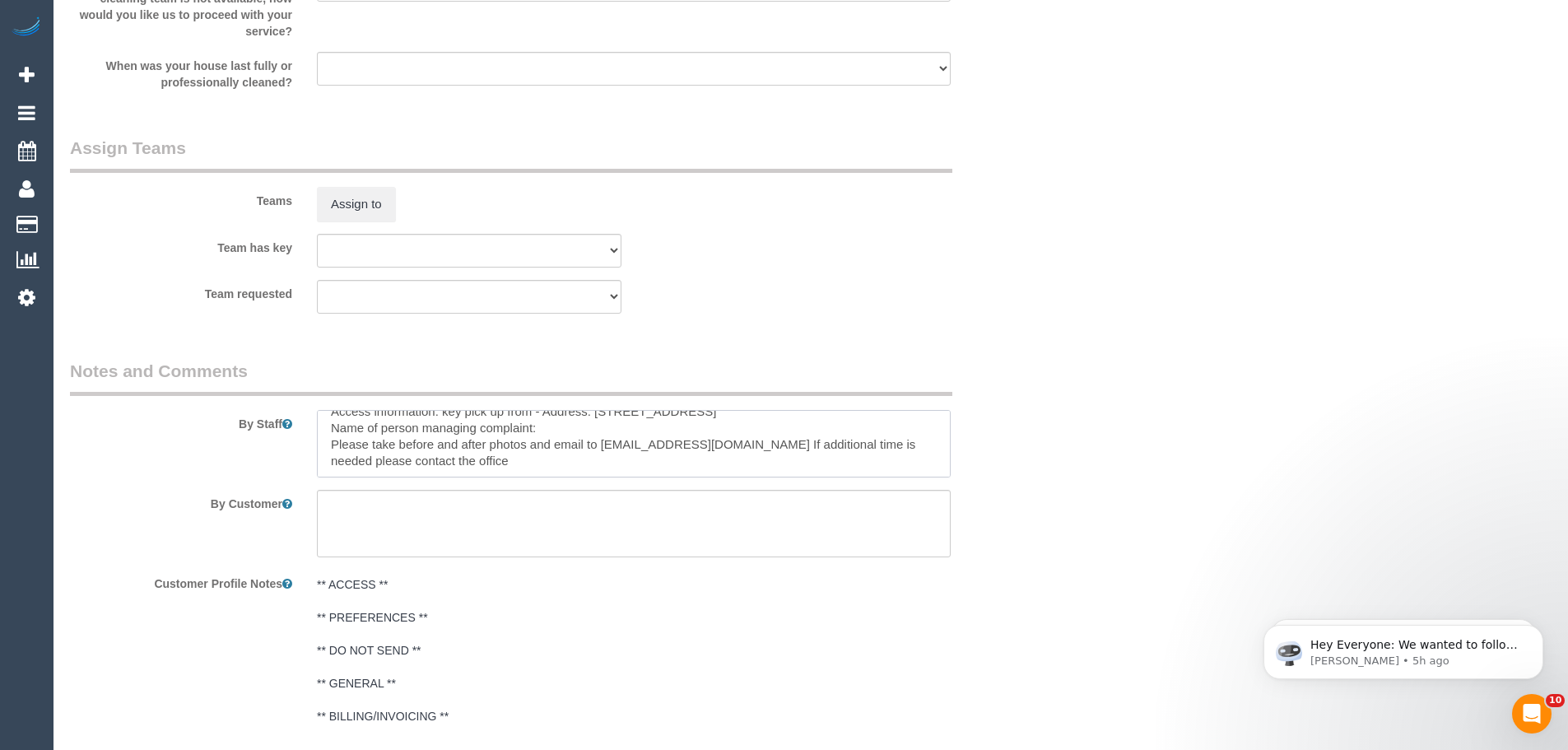
drag, startPoint x: 595, startPoint y: 468, endPoint x: 586, endPoint y: 461, distance: 11.4
click at [585, 462] on textarea at bounding box center [634, 443] width 634 height 67
click at [593, 418] on textarea at bounding box center [634, 443] width 634 height 67
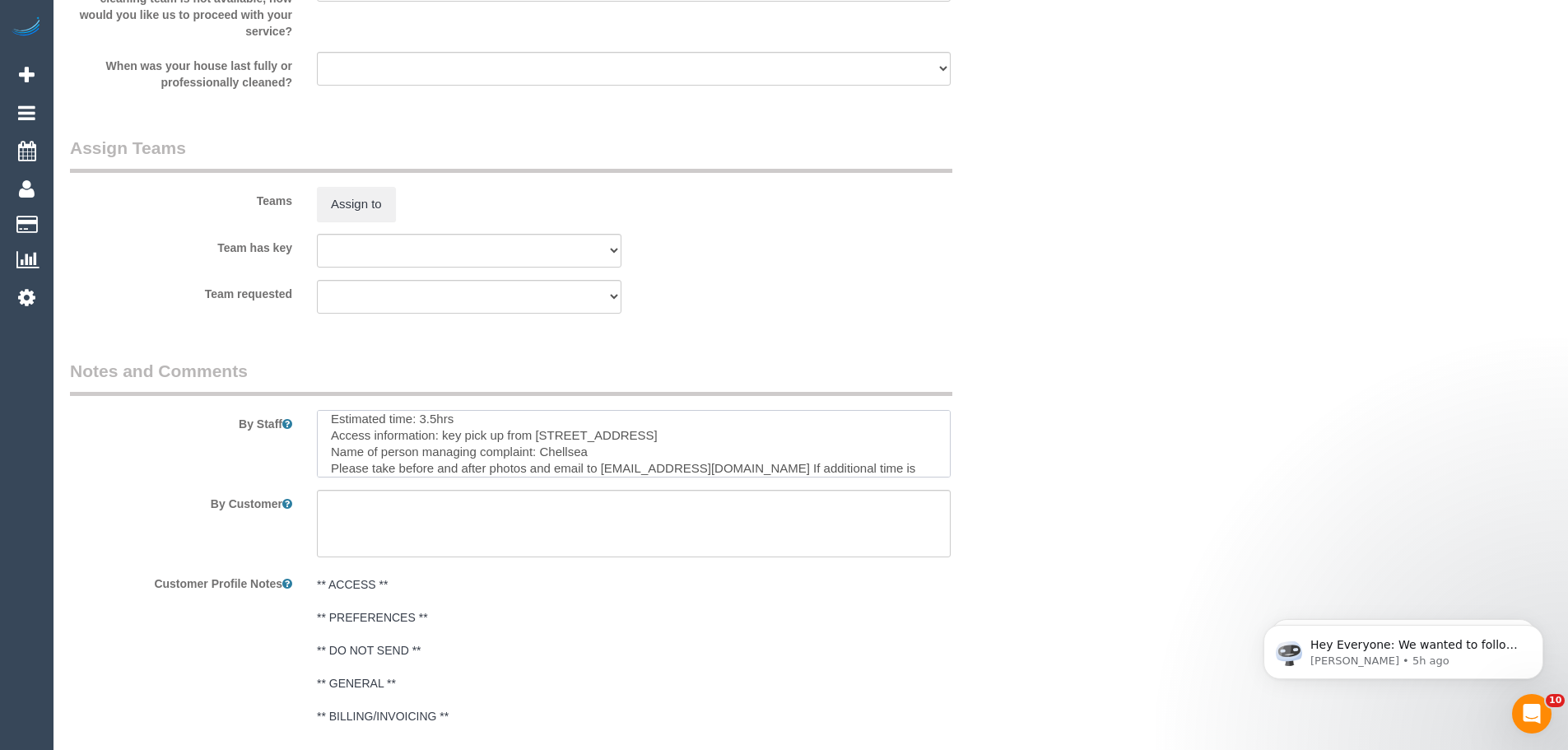
scroll to position [154, 0]
type textarea "Re-clean tasks: Inside and outside all kitchen drawers and cupboards Shelving i…"
click at [530, 548] on textarea at bounding box center [634, 523] width 634 height 67
type textarea "/"
paste textarea "Customer availability: Original team: Are original team to be sent back: If yes…"
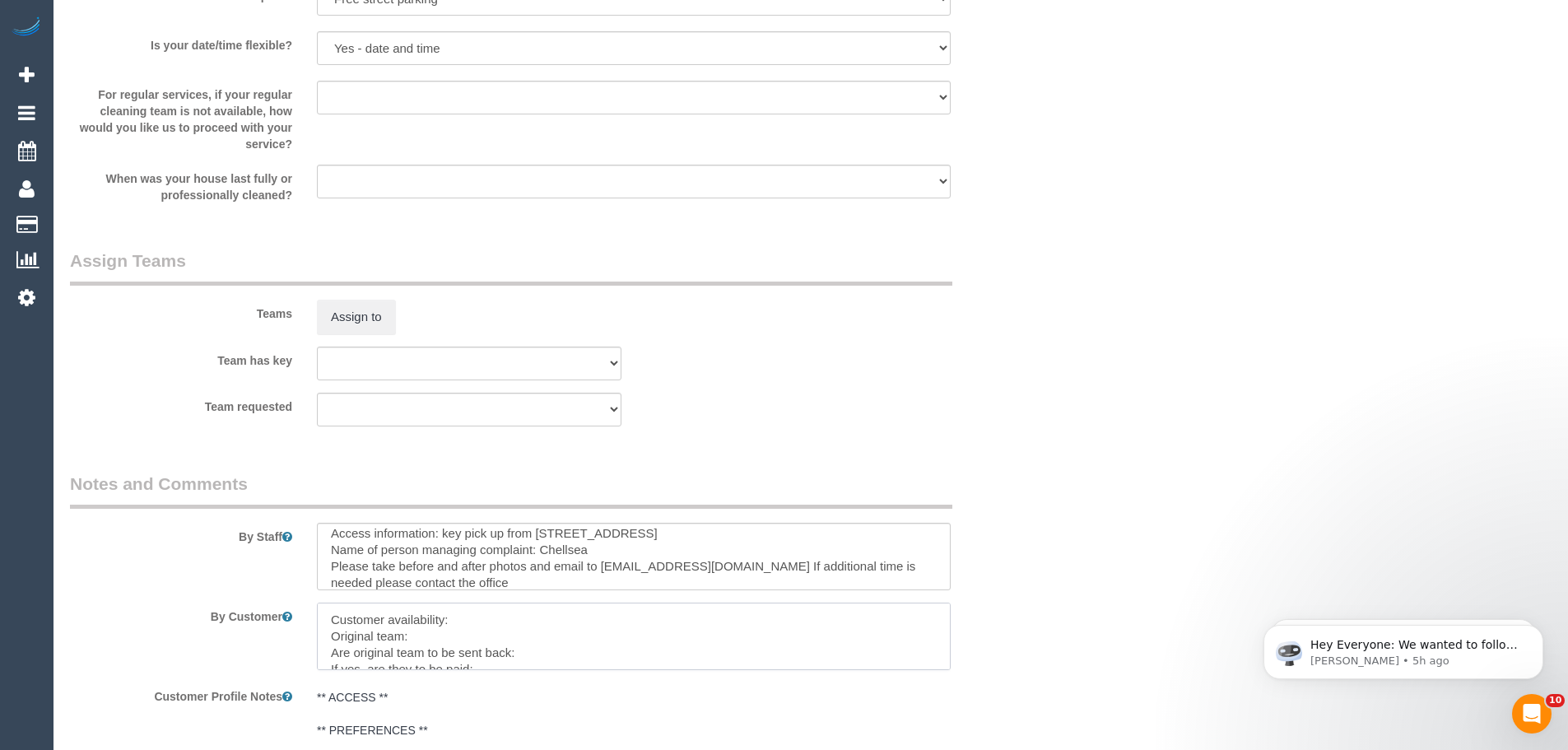
scroll to position [2390, 0]
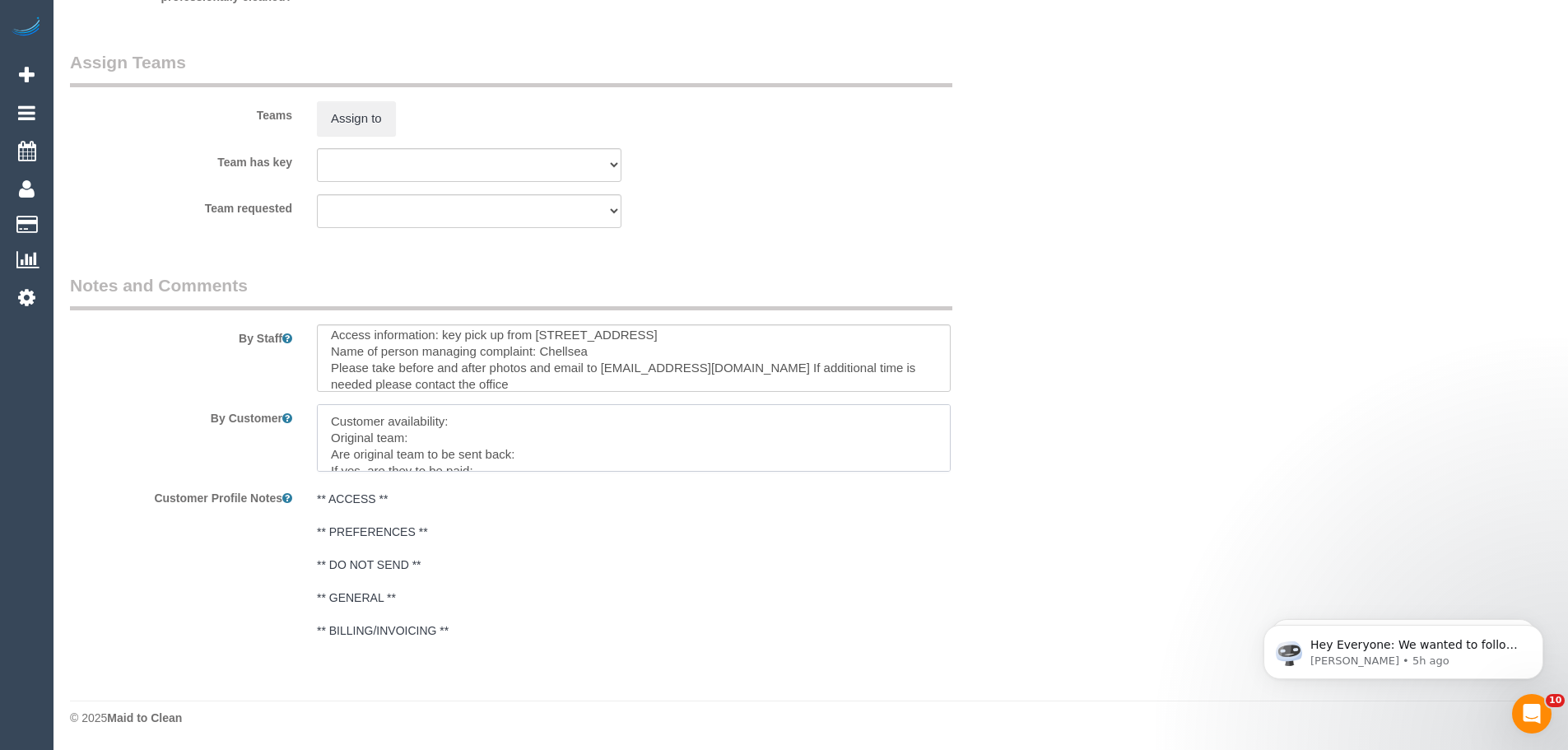
click at [508, 418] on textarea at bounding box center [634, 437] width 634 height 67
click at [435, 451] on textarea at bounding box center [634, 437] width 634 height 67
paste textarea "(3) Abu (+ [PERSON_NAME]) (C)"
drag, startPoint x: 780, startPoint y: 448, endPoint x: 622, endPoint y: 443, distance: 158.1
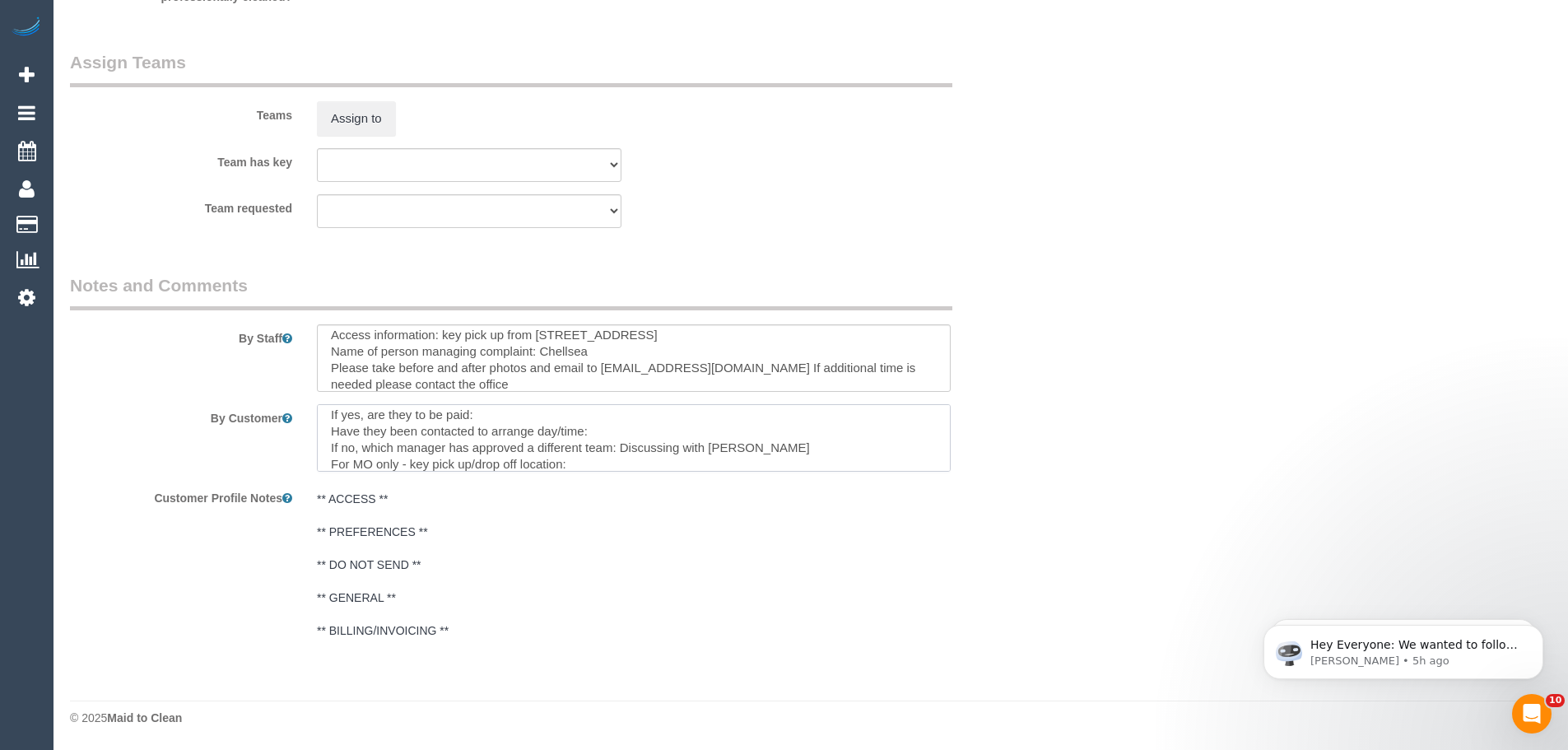
click at [622, 443] on textarea at bounding box center [634, 437] width 634 height 67
paste textarea "(3) Abu (+ [PERSON_NAME]) (C)"
click at [595, 463] on textarea at bounding box center [634, 437] width 634 height 67
paste textarea "Level 1/154 Heidelberg Rd, Ivanhoe VIC 3079"
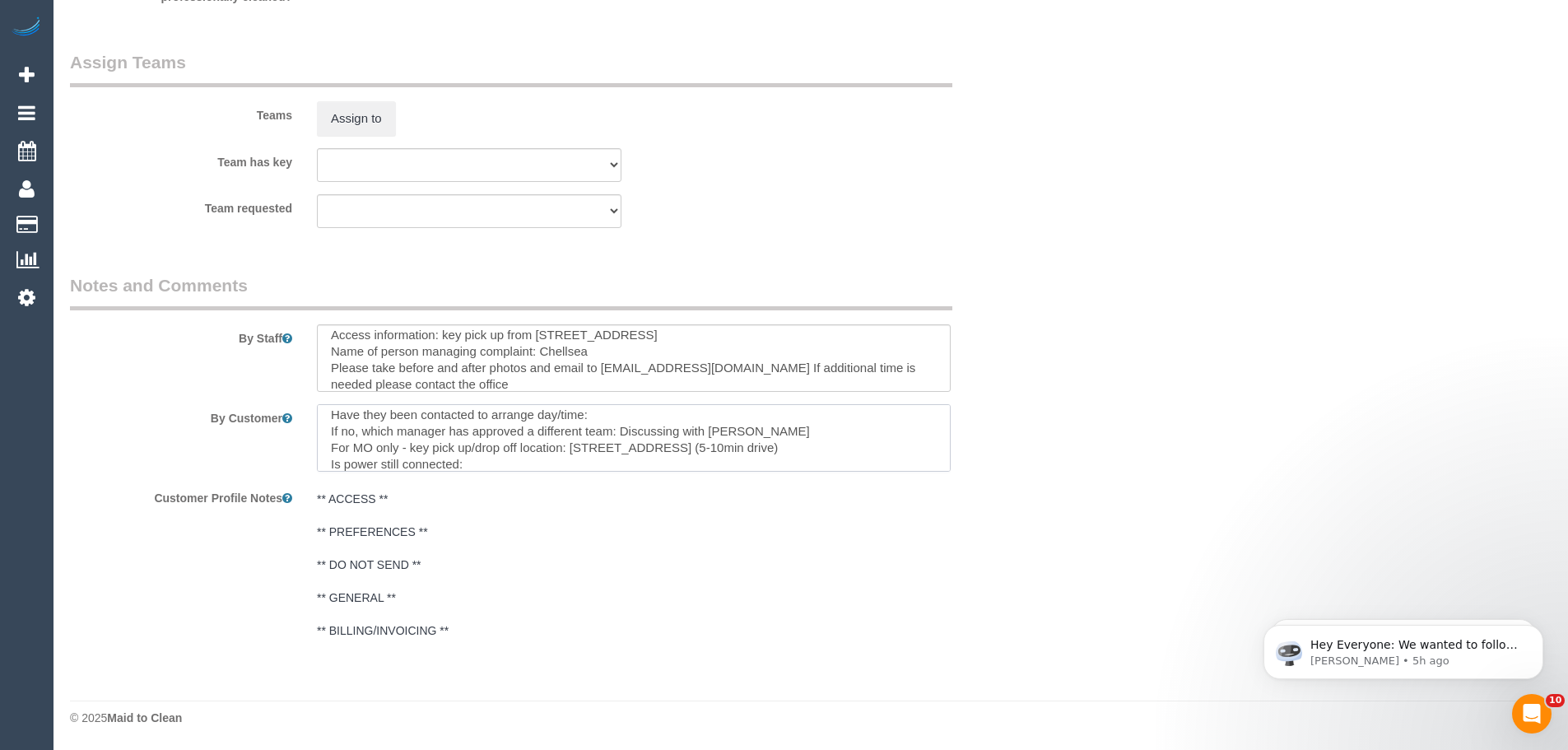
click at [487, 464] on textarea at bounding box center [634, 437] width 634 height 67
click at [444, 455] on textarea at bounding box center [634, 437] width 634 height 67
paste textarea "cnv_1fjgo6s8"
type textarea "Customer availability: PM advised reclean needs to be done today, trying to get…"
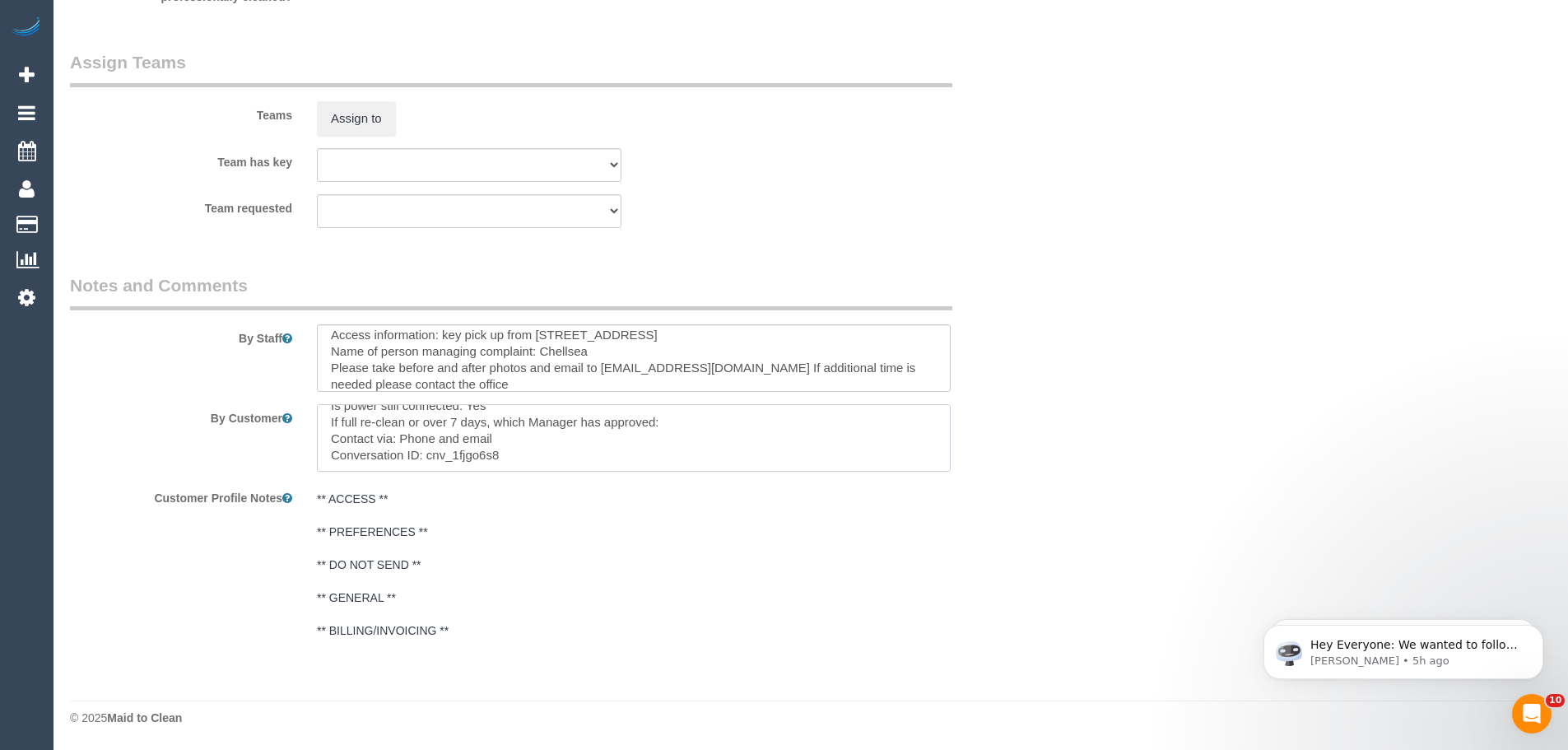
scroll to position [0, 0]
drag, startPoint x: 523, startPoint y: 456, endPoint x: 96, endPoint y: 343, distance: 441.7
click at [96, 343] on sui-booking-comments "By Staff By Customer Customer Profile Notes ** ACCESS ** ** PREFERENCES ** ** D…" at bounding box center [551, 460] width 963 height 374
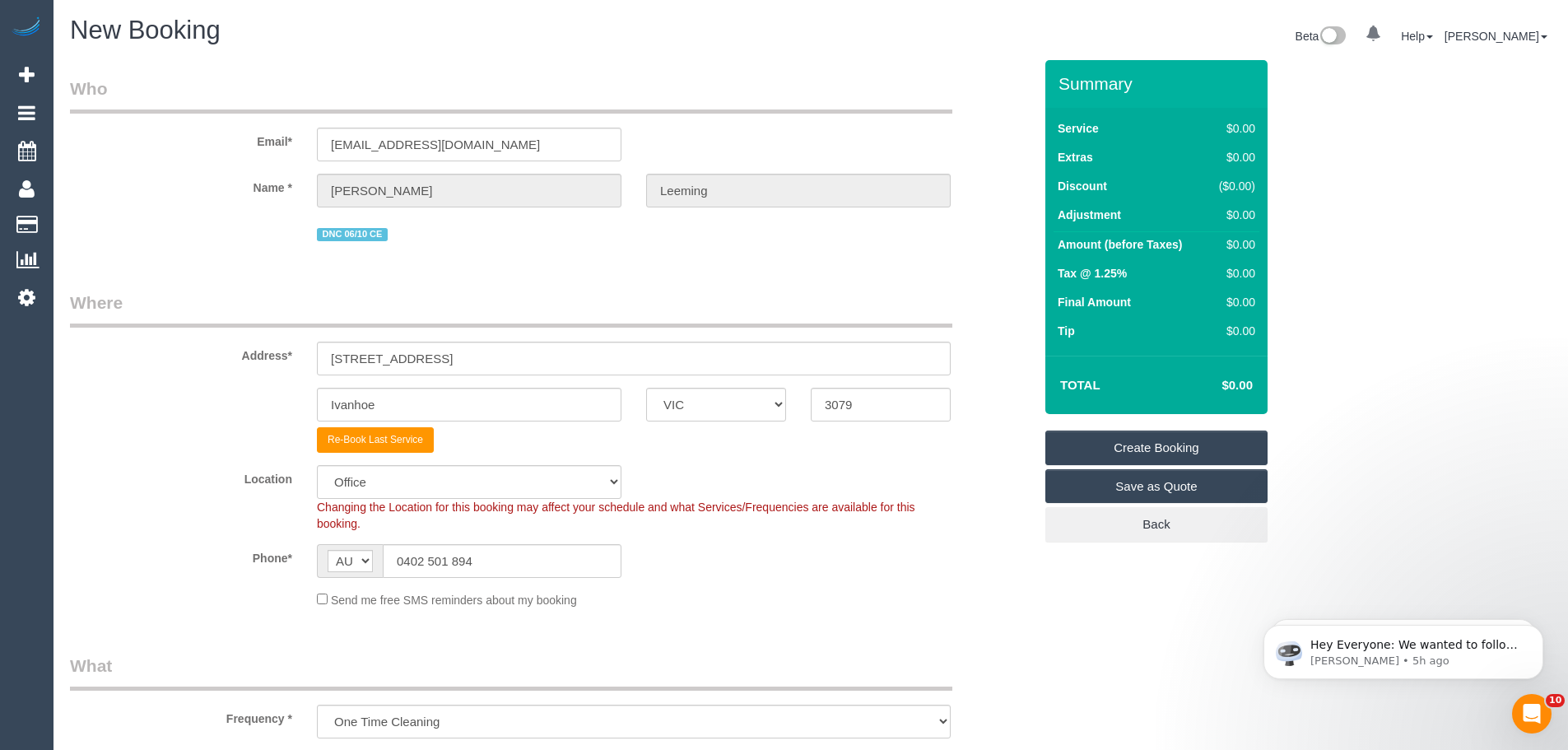
click at [1152, 439] on link "Create Booking" at bounding box center [1156, 447] width 222 height 34
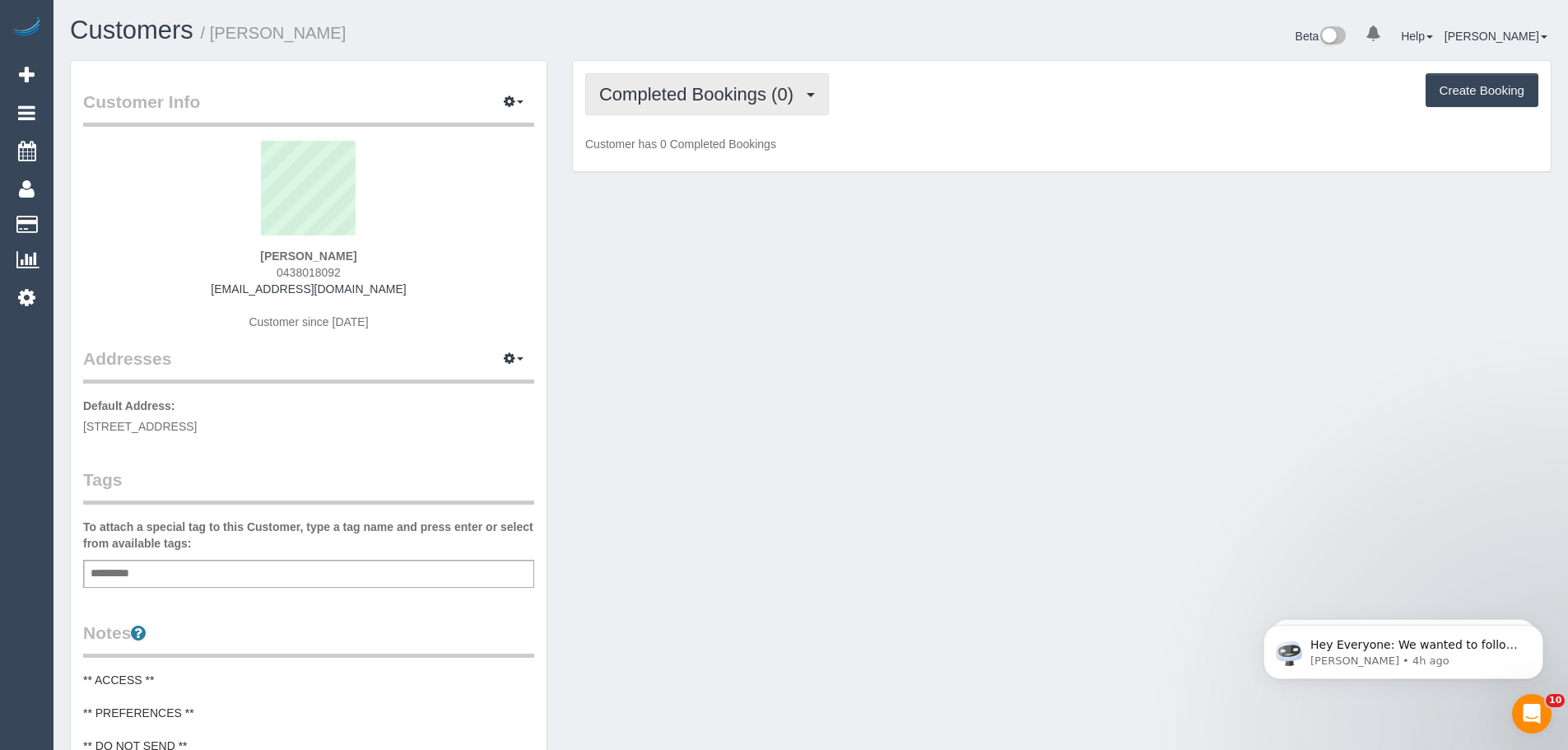
click at [695, 88] on span "Completed Bookings (0)" at bounding box center [700, 93] width 202 height 21
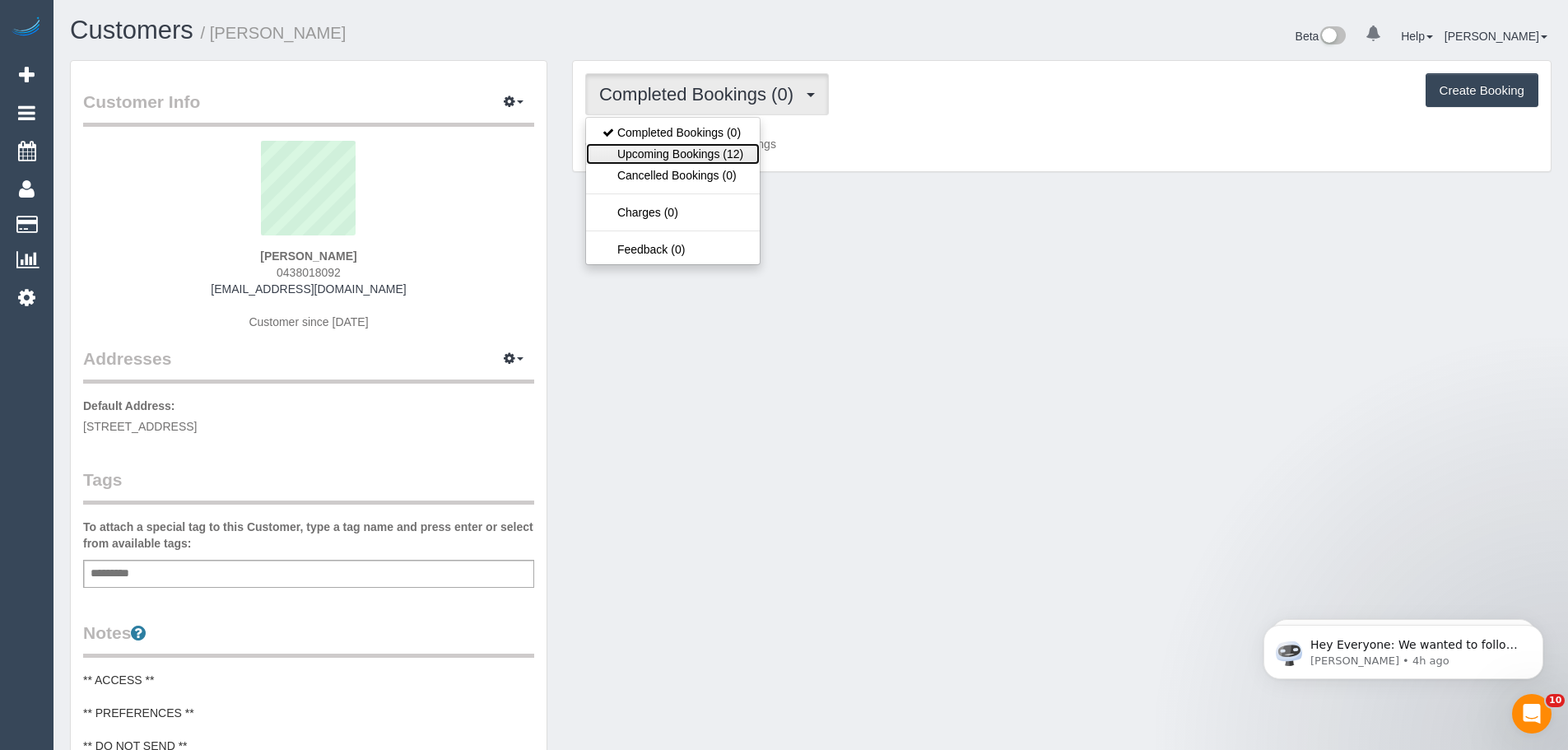
click at [700, 152] on link "Upcoming Bookings (12)" at bounding box center [673, 154] width 173 height 22
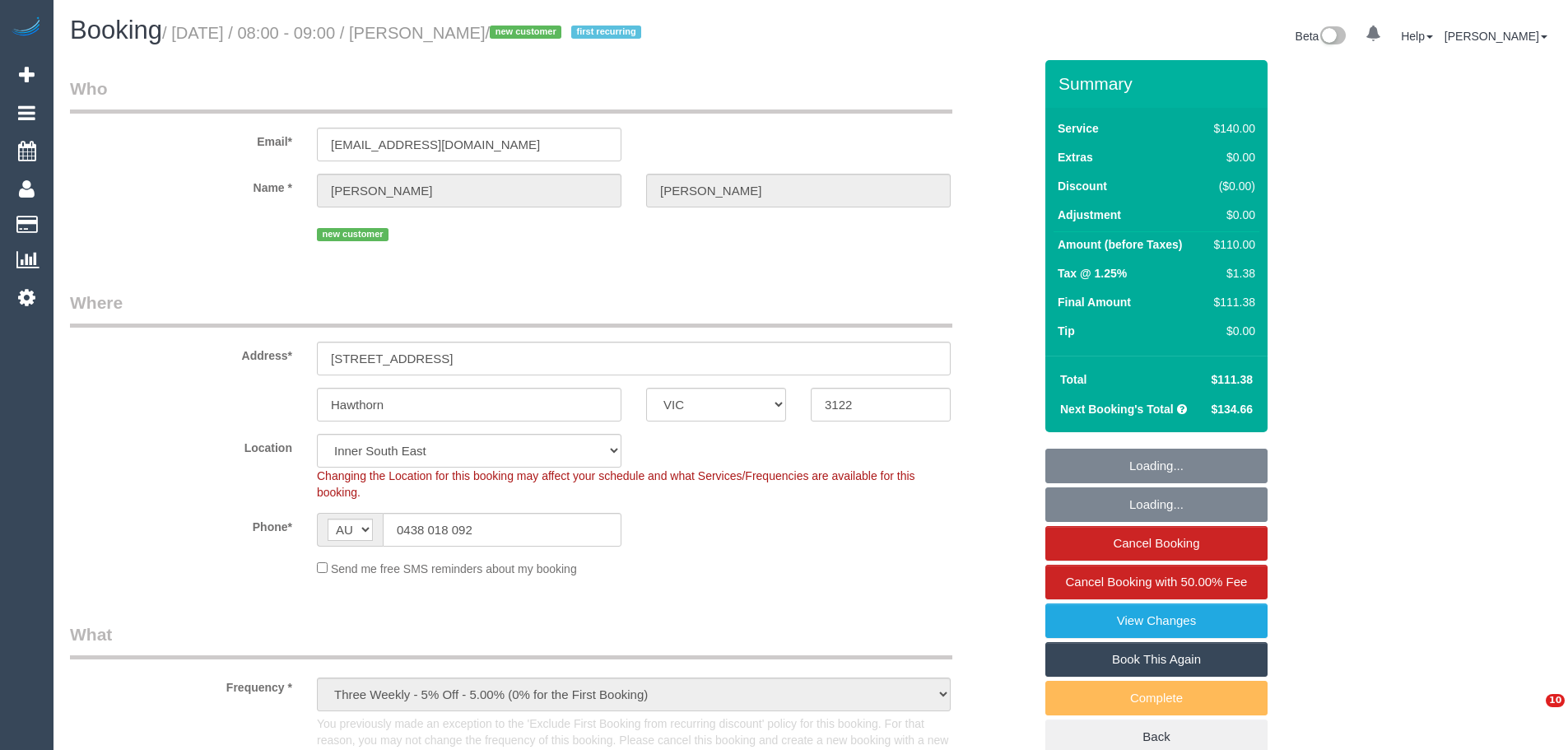
select select "VIC"
select select "number:27"
select select "number:14"
select select "number:19"
select select "number:22"
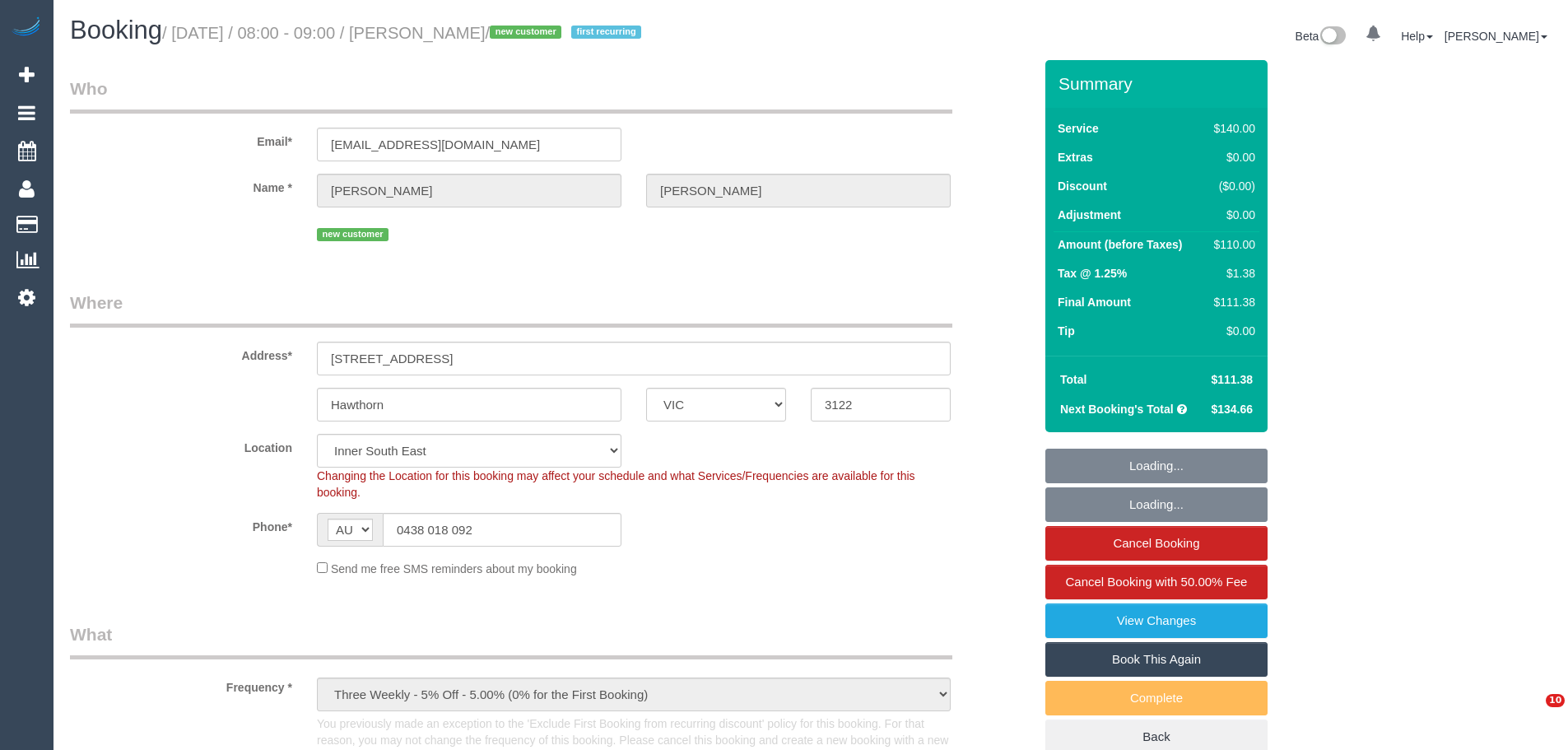
select select "number:34"
select select "number:13"
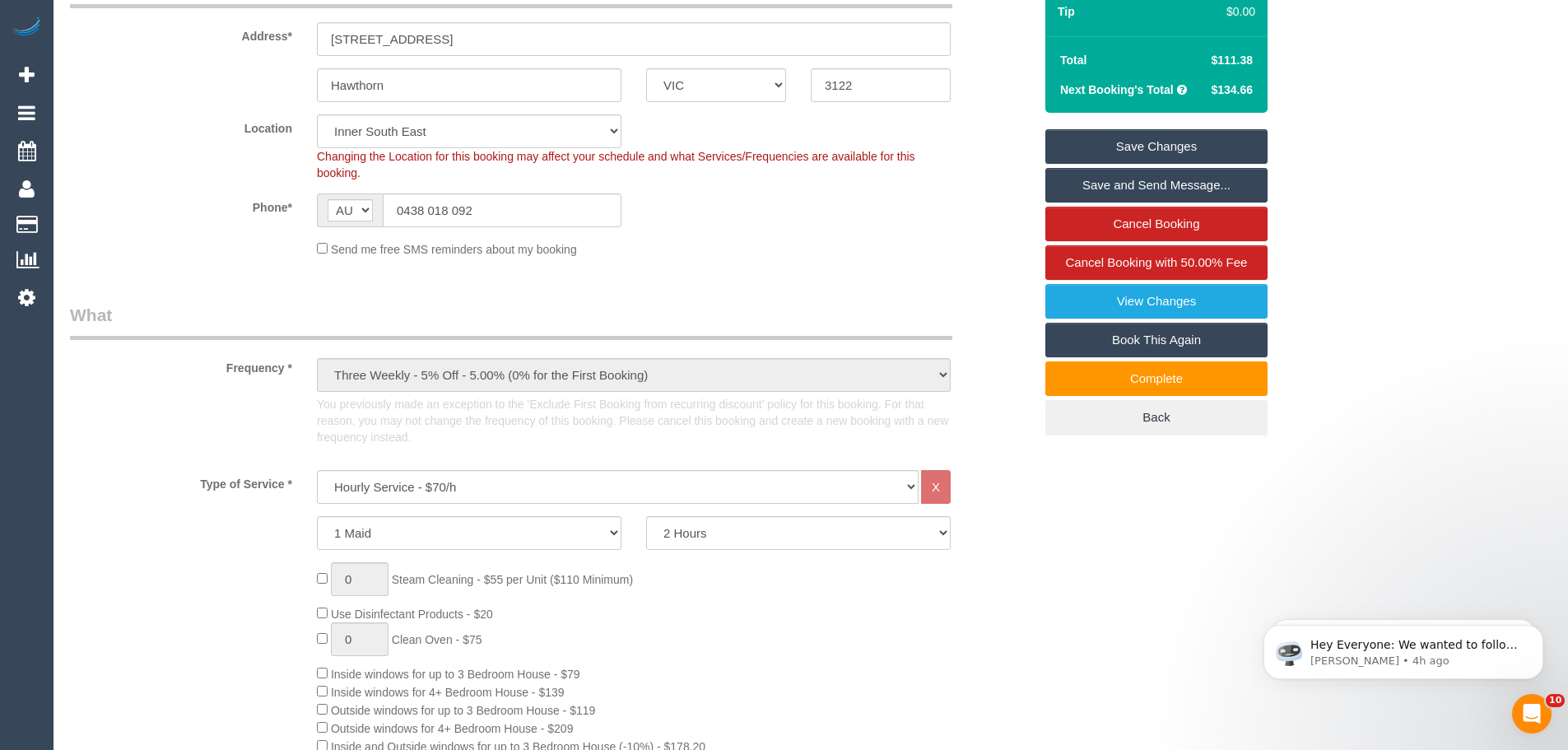
scroll to position [330, 0]
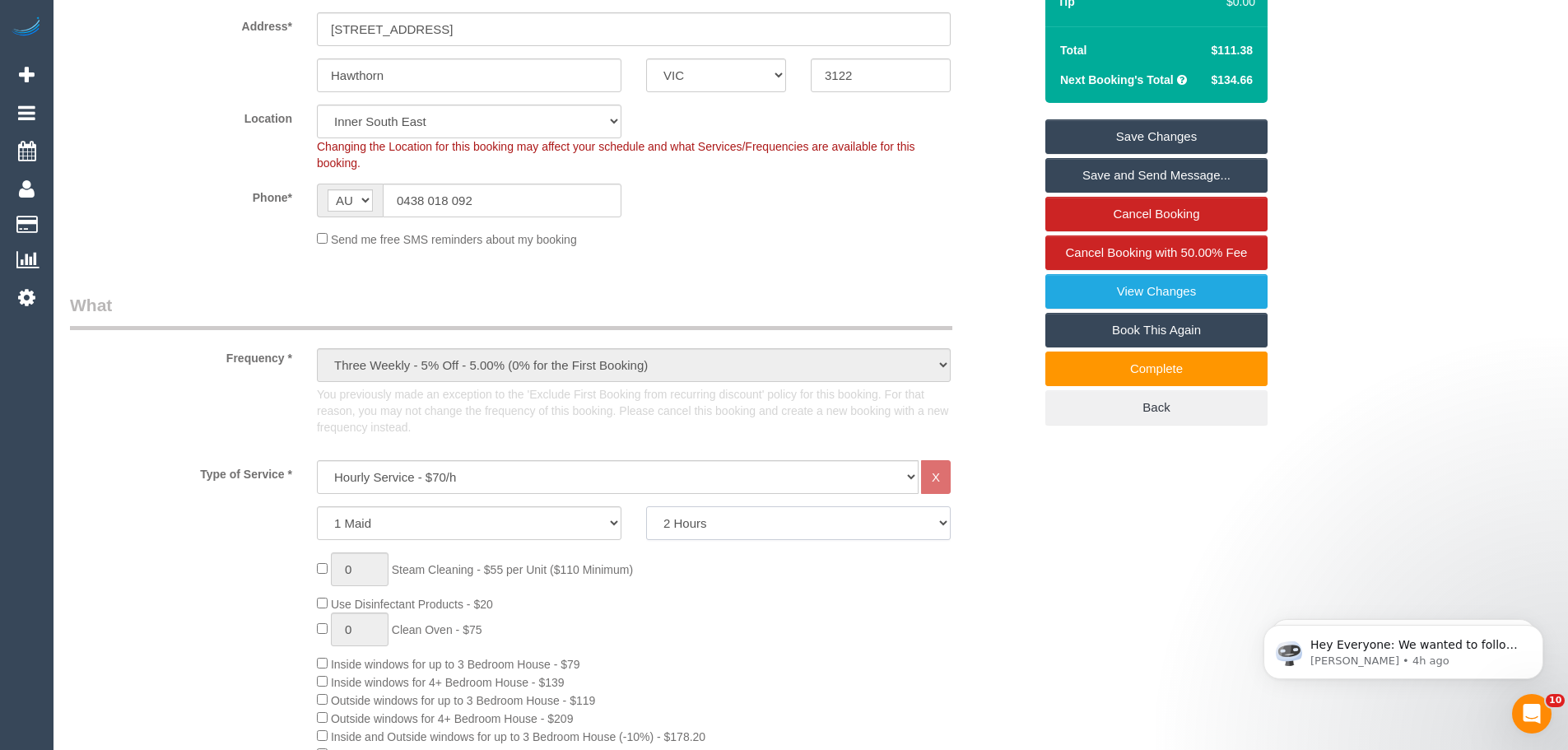
click at [680, 527] on select "2 Hours 2.5 Hours 3 Hours 3.5 Hours 4 Hours 4.5 Hours 5 Hours 5.5 Hours 6 Hours…" at bounding box center [797, 524] width 304 height 34
select select "180"
click at [646, 507] on select "2 Hours 2.5 Hours 3 Hours 3.5 Hours 4 Hours 4.5 Hours 5 Hours 5.5 Hours 6 Hours…" at bounding box center [797, 524] width 304 height 34
click at [710, 234] on div "Send me free SMS reminders about my booking" at bounding box center [633, 239] width 658 height 18
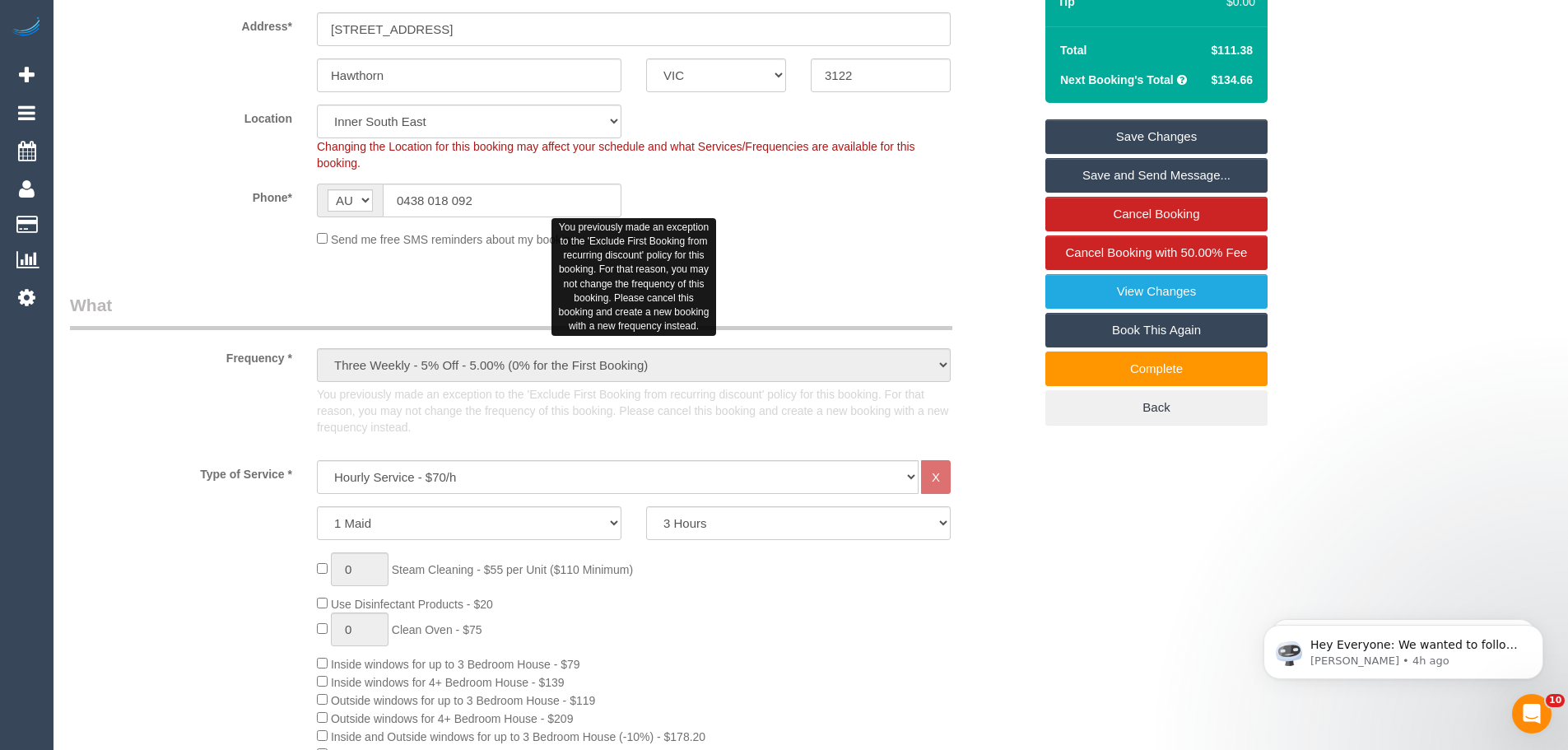
scroll to position [0, 0]
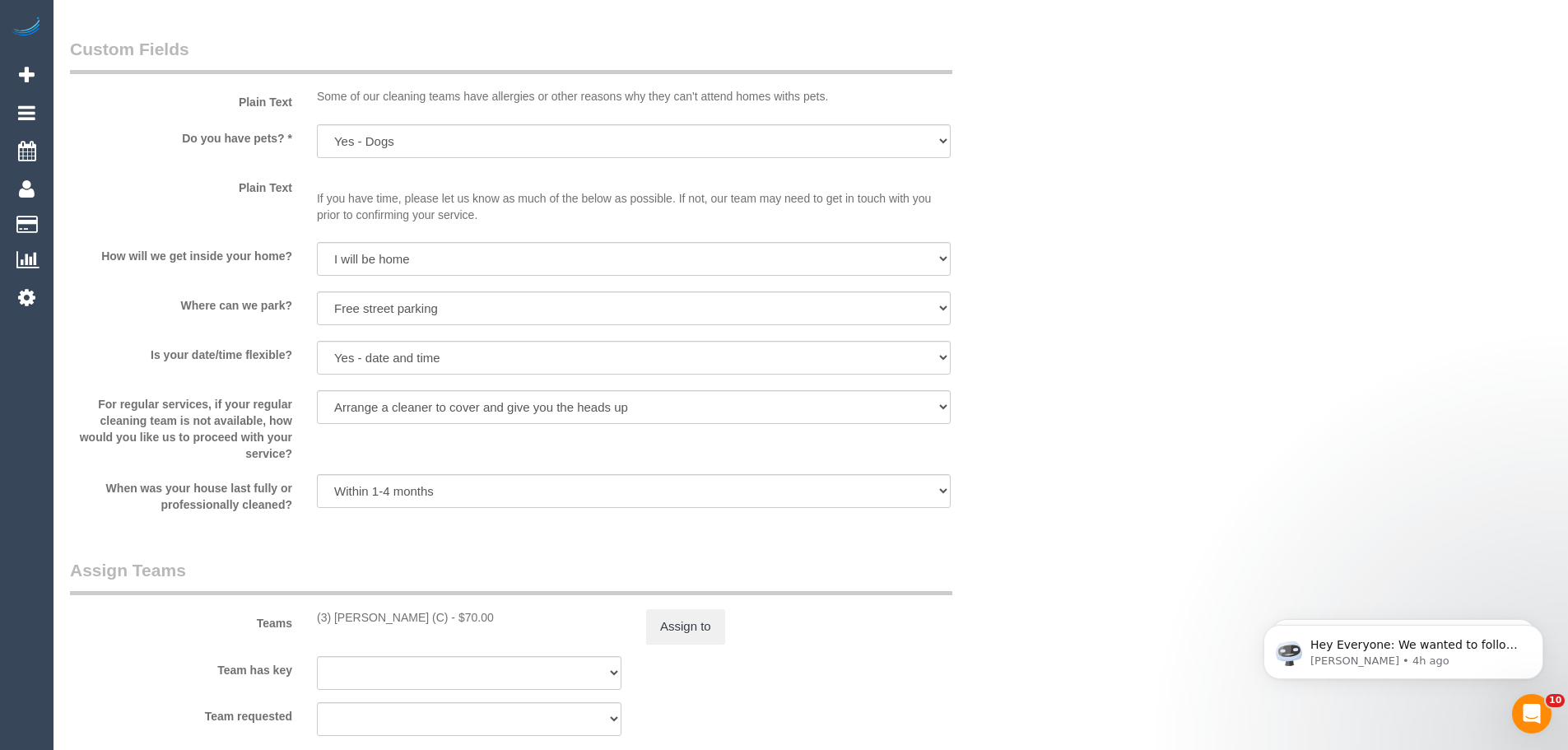
scroll to position [2305, 0]
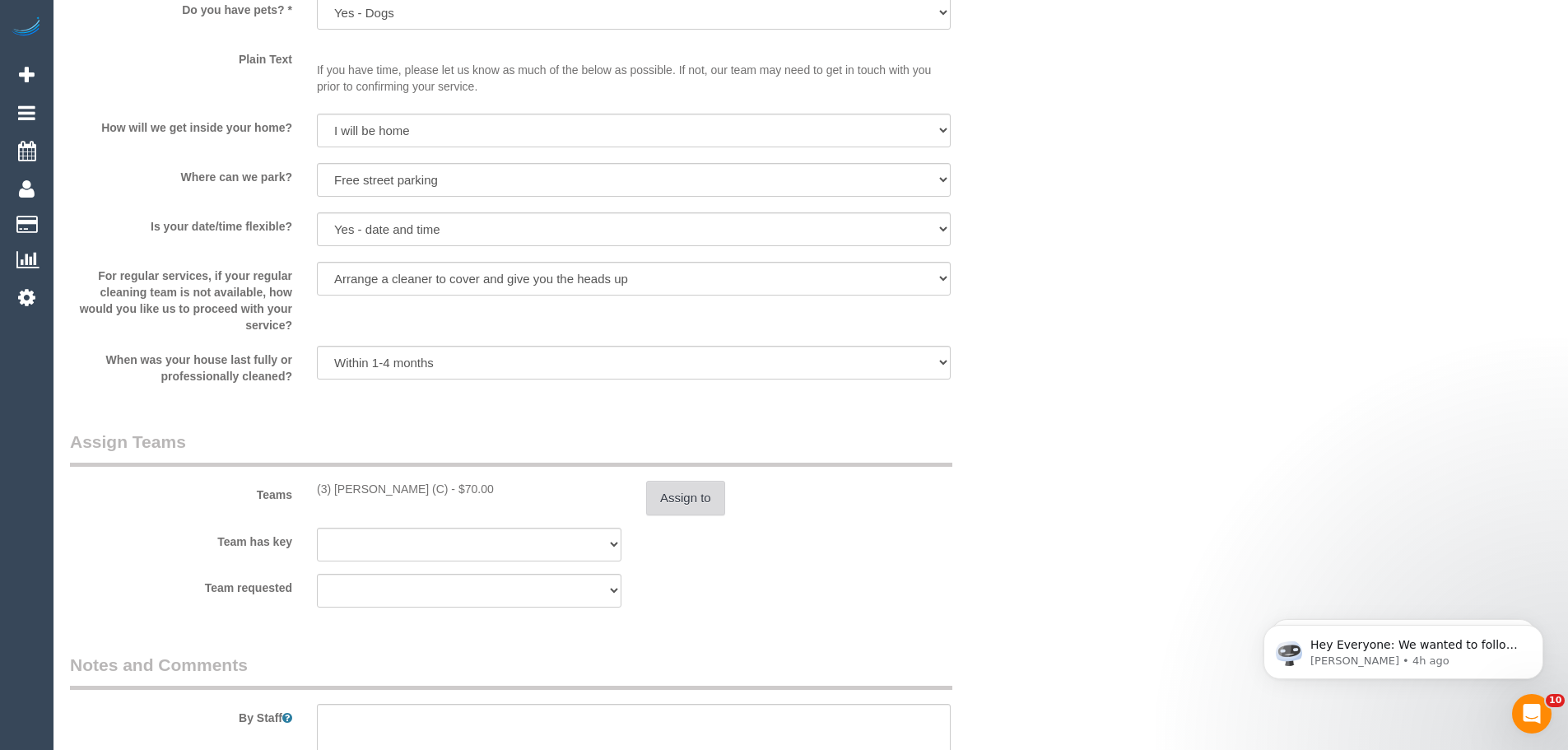
click at [685, 488] on button "Assign to" at bounding box center [685, 498] width 79 height 34
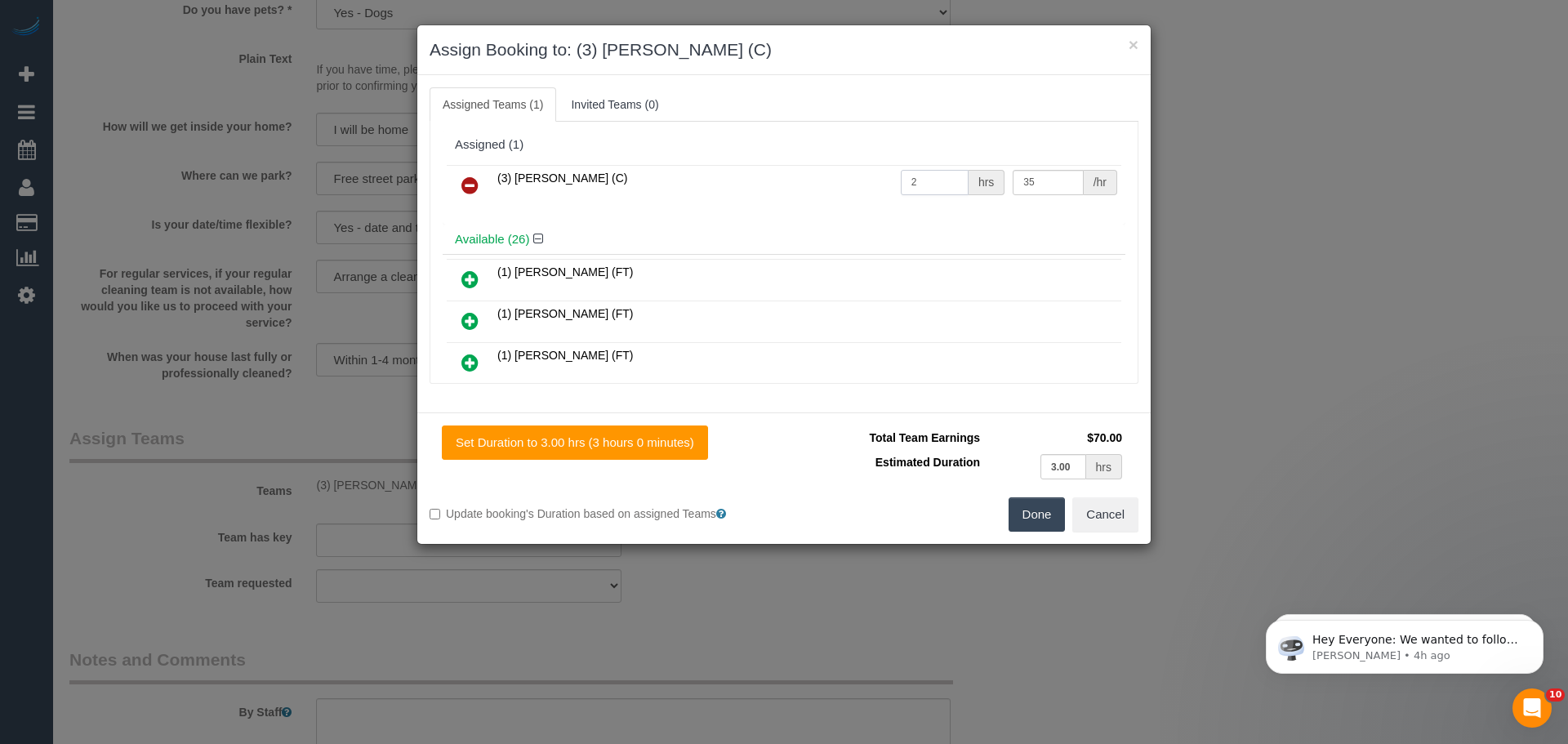
click at [936, 187] on input "2" at bounding box center [935, 183] width 68 height 25
type input "3"
click at [1035, 515] on button "Done" at bounding box center [1037, 514] width 57 height 34
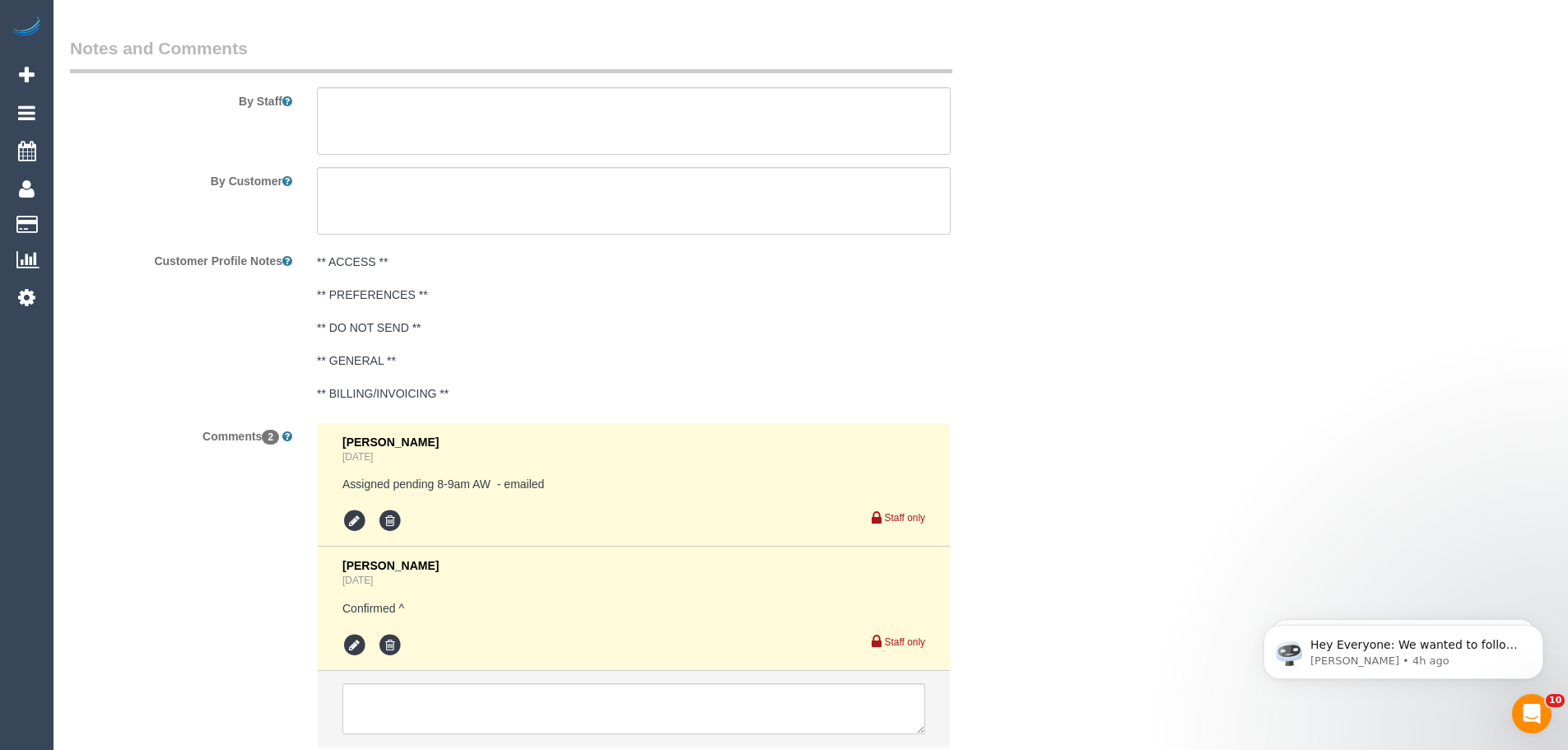
scroll to position [3039, 0]
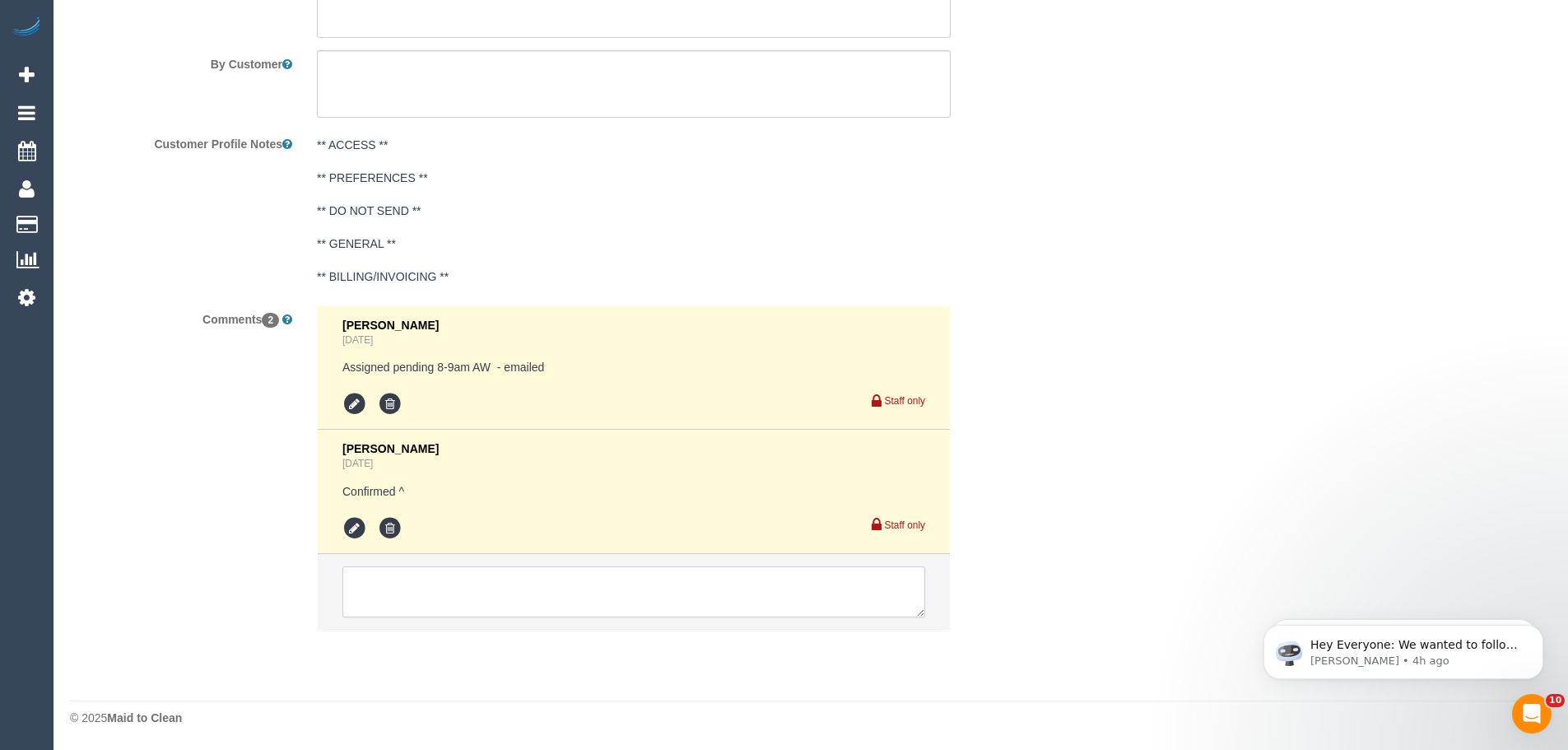
click at [439, 587] on textarea at bounding box center [633, 592] width 583 height 51
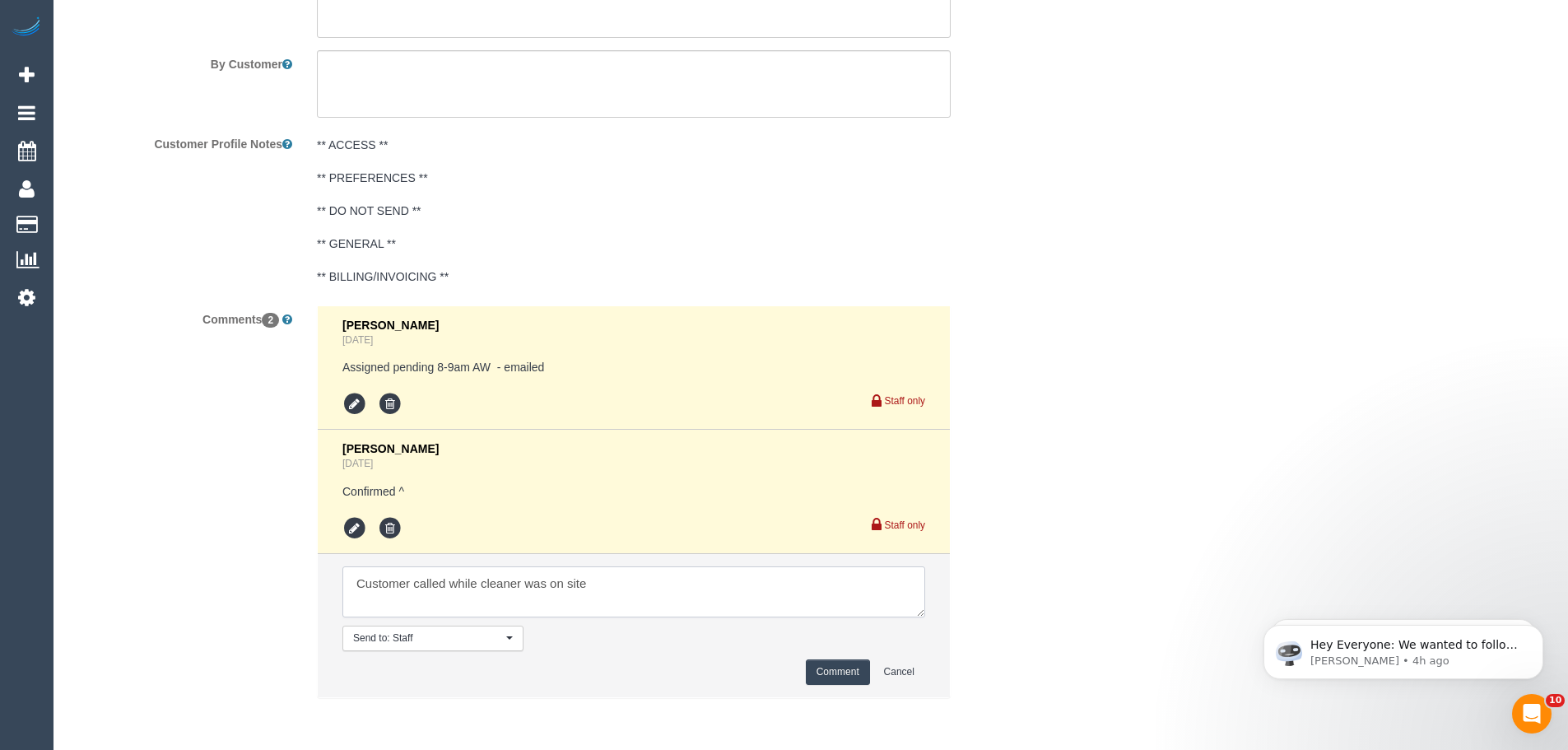
click at [607, 589] on textarea at bounding box center [633, 592] width 583 height 51
type textarea "Customer called while cleaner was on site and requested an extra hour, both cus…"
click at [839, 673] on button "Comment" at bounding box center [837, 672] width 64 height 25
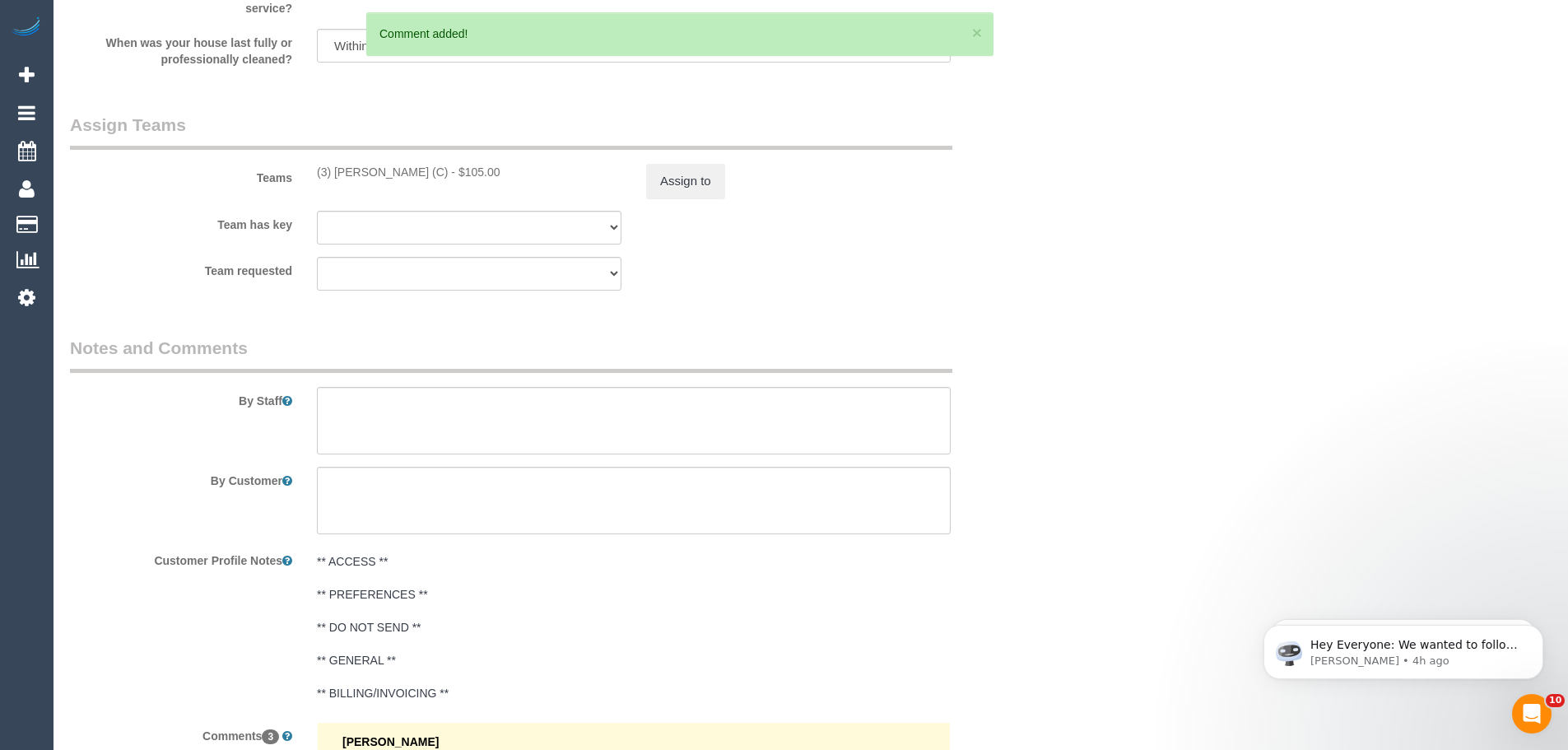
scroll to position [2462, 0]
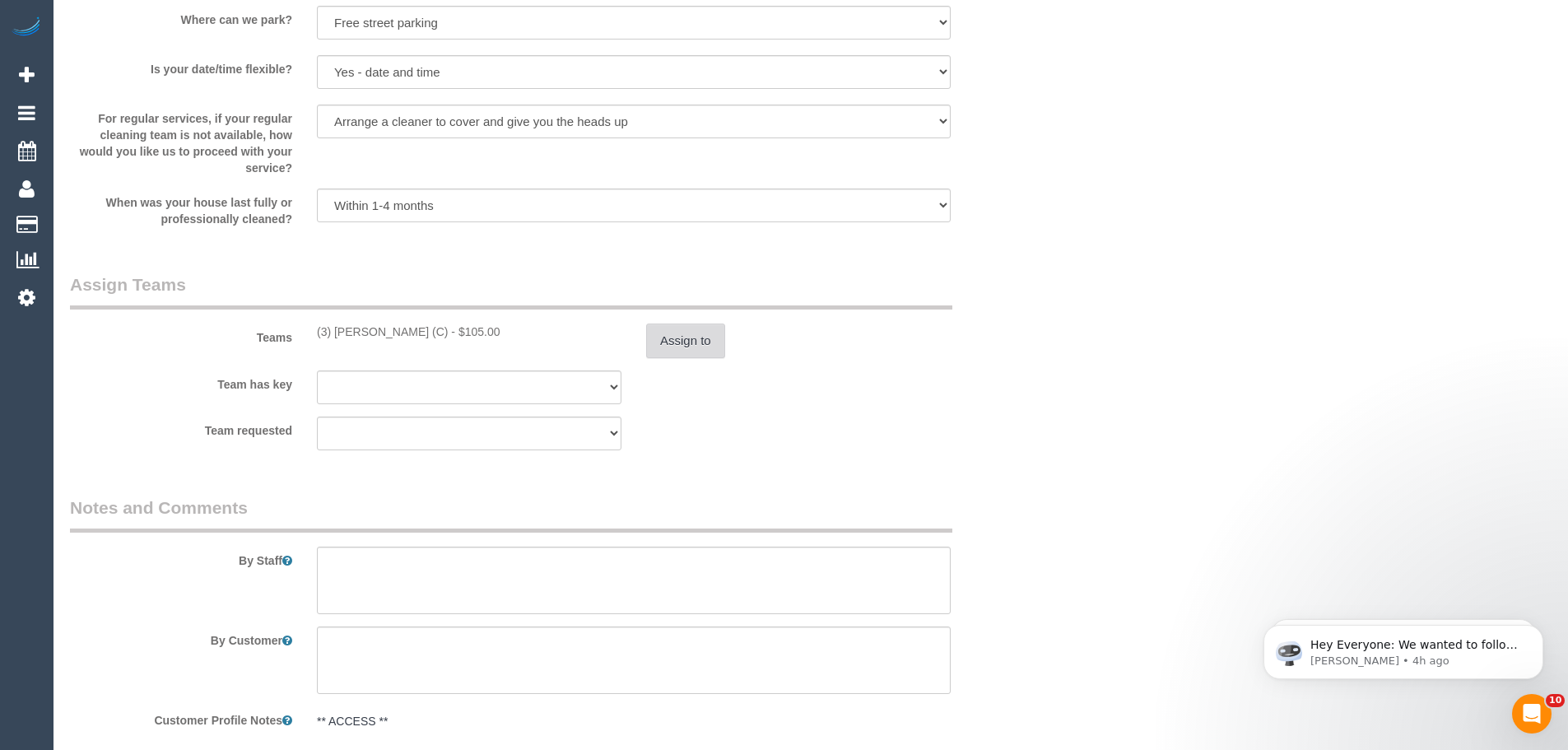
click at [680, 344] on button "Assign to" at bounding box center [685, 340] width 79 height 34
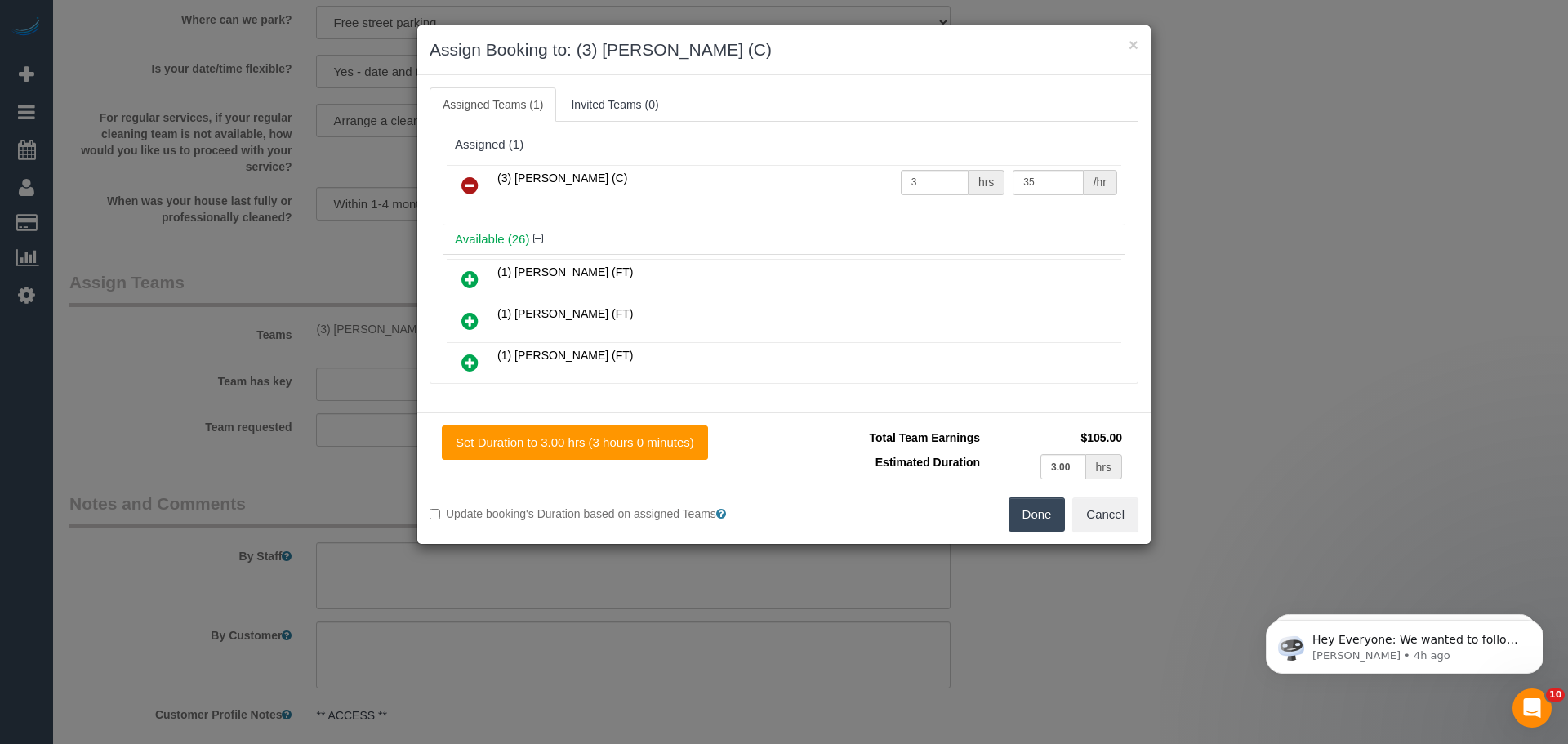
click at [1048, 523] on button "Done" at bounding box center [1037, 514] width 57 height 34
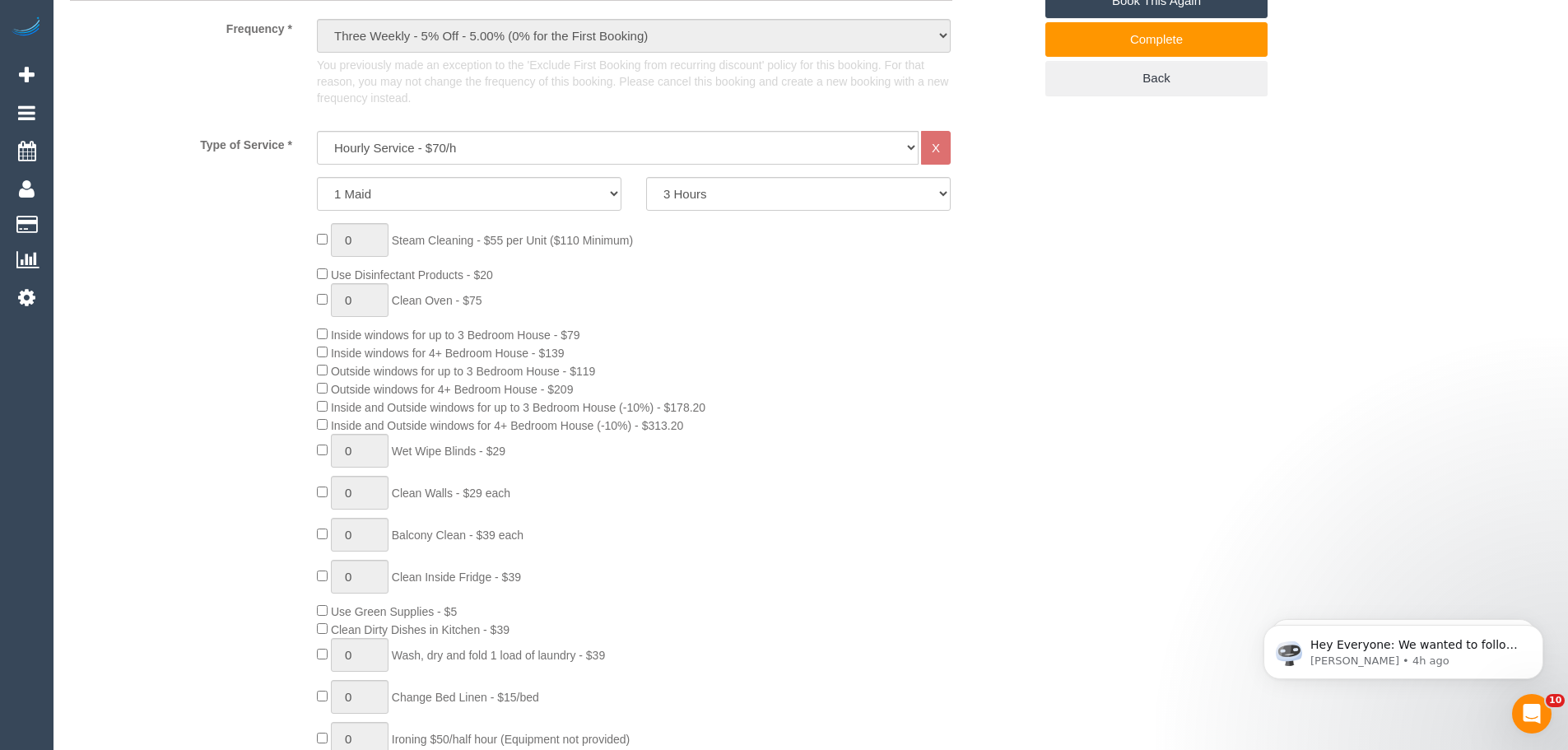
scroll to position [164, 0]
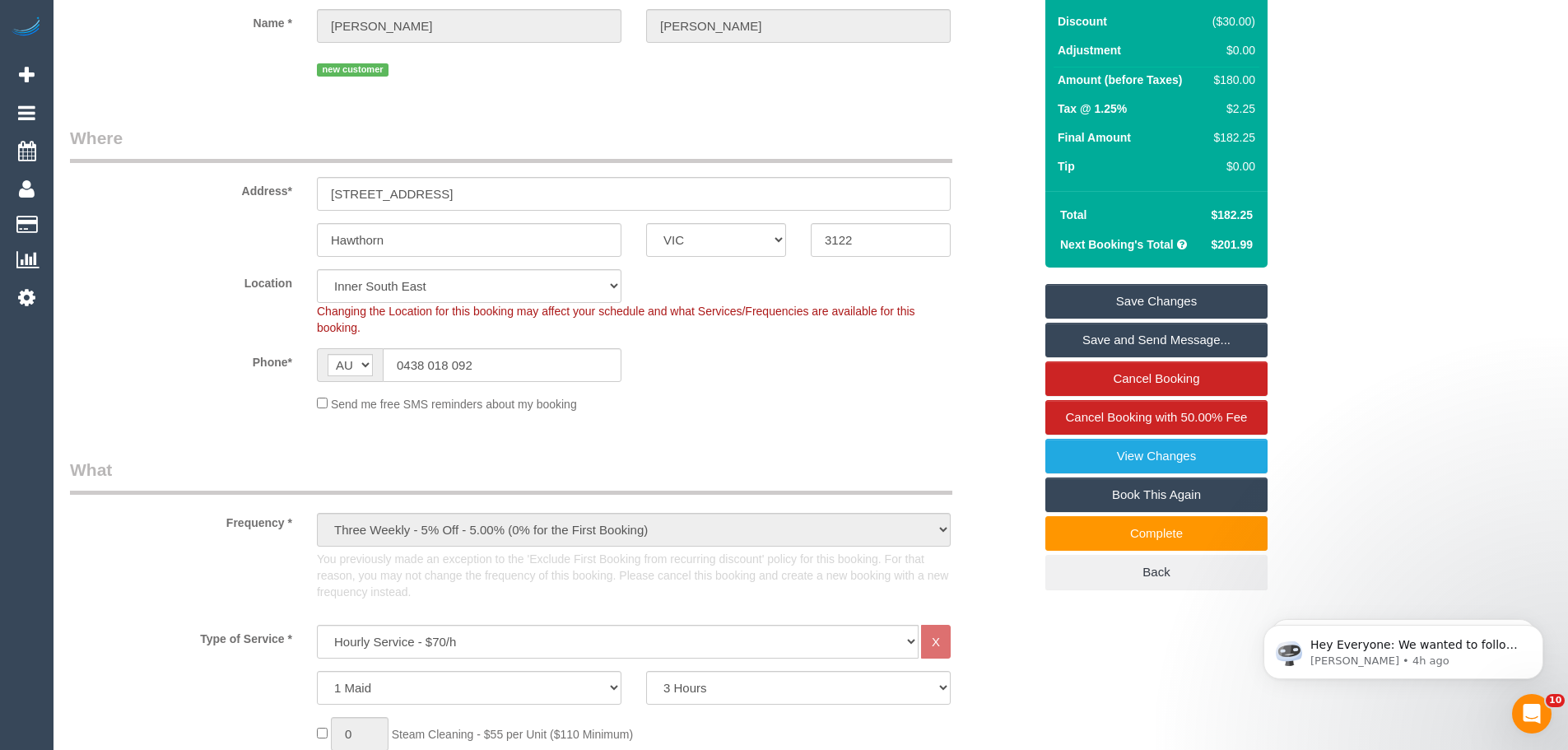
click at [1114, 298] on link "Save Changes" at bounding box center [1156, 301] width 222 height 34
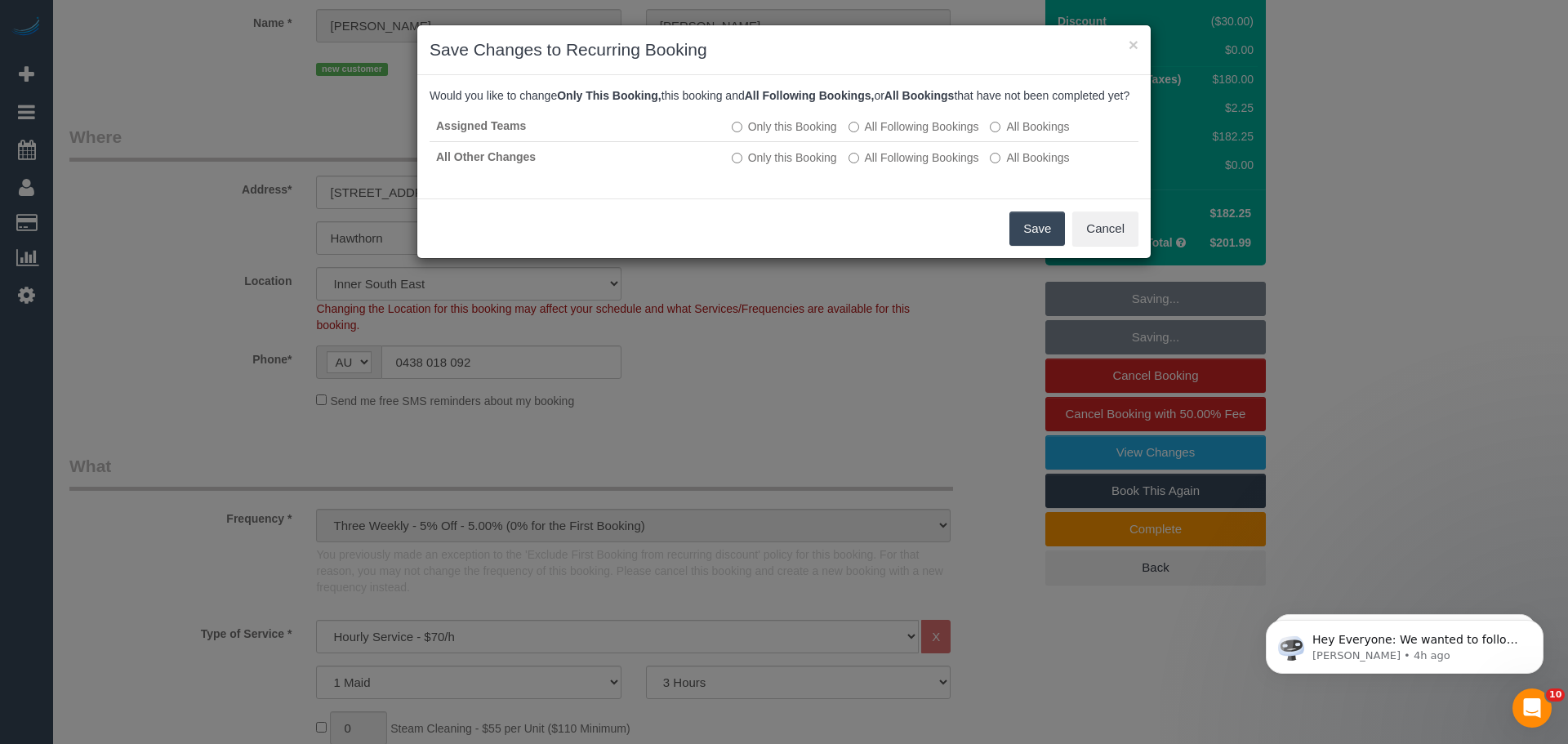
click at [1044, 246] on button "Save" at bounding box center [1037, 228] width 55 height 34
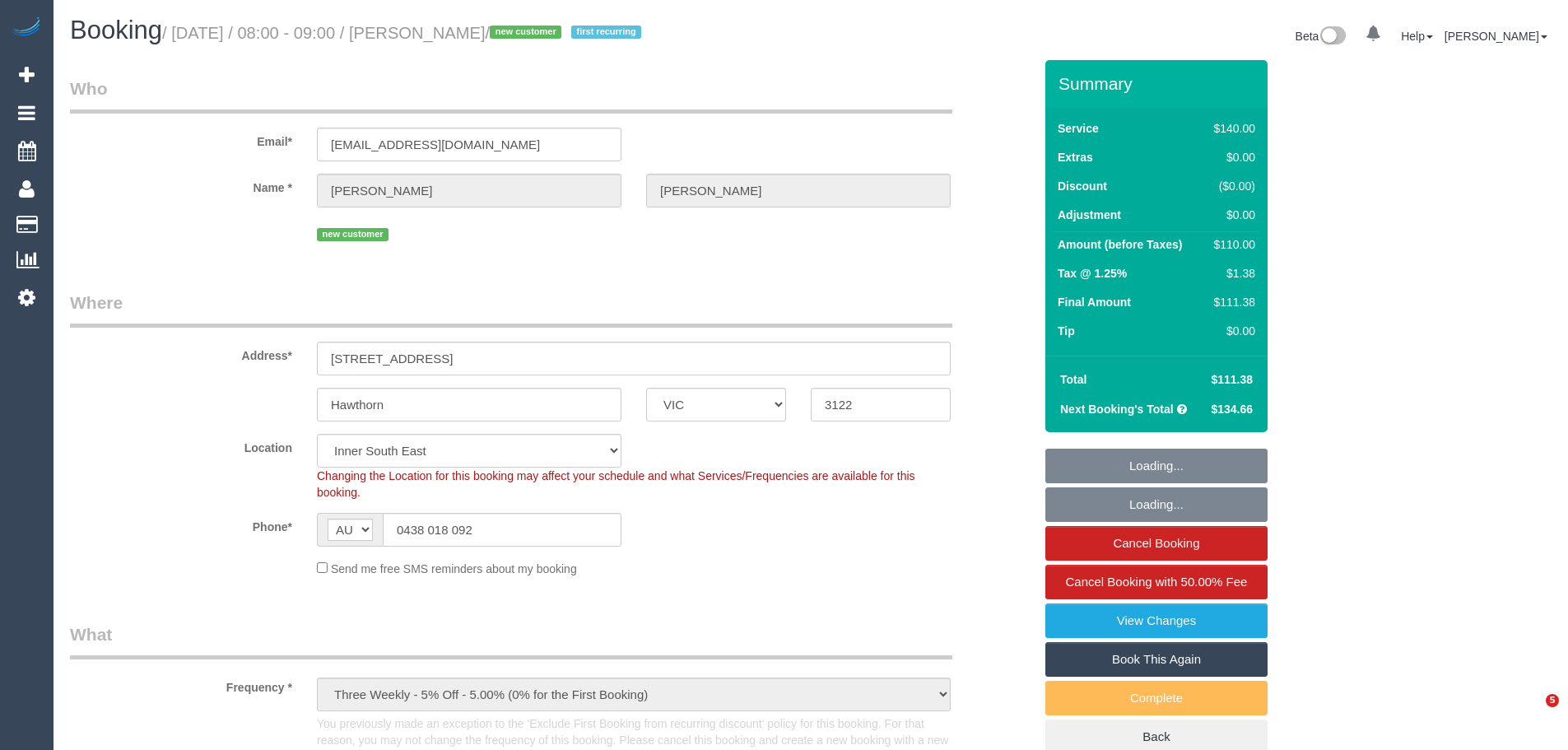
select select "VIC"
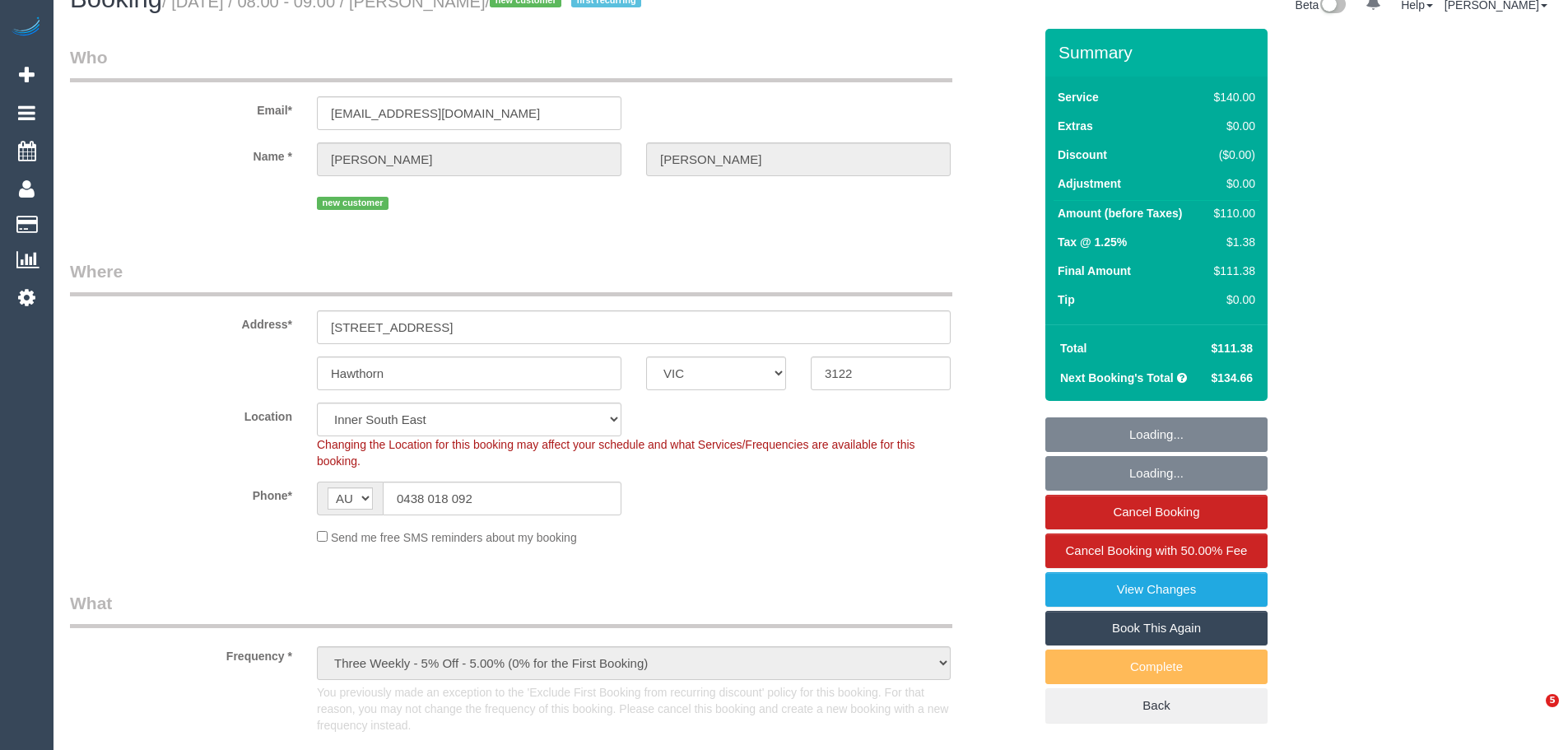
select select "number:27"
select select "number:14"
select select "number:19"
select select "number:22"
select select "number:34"
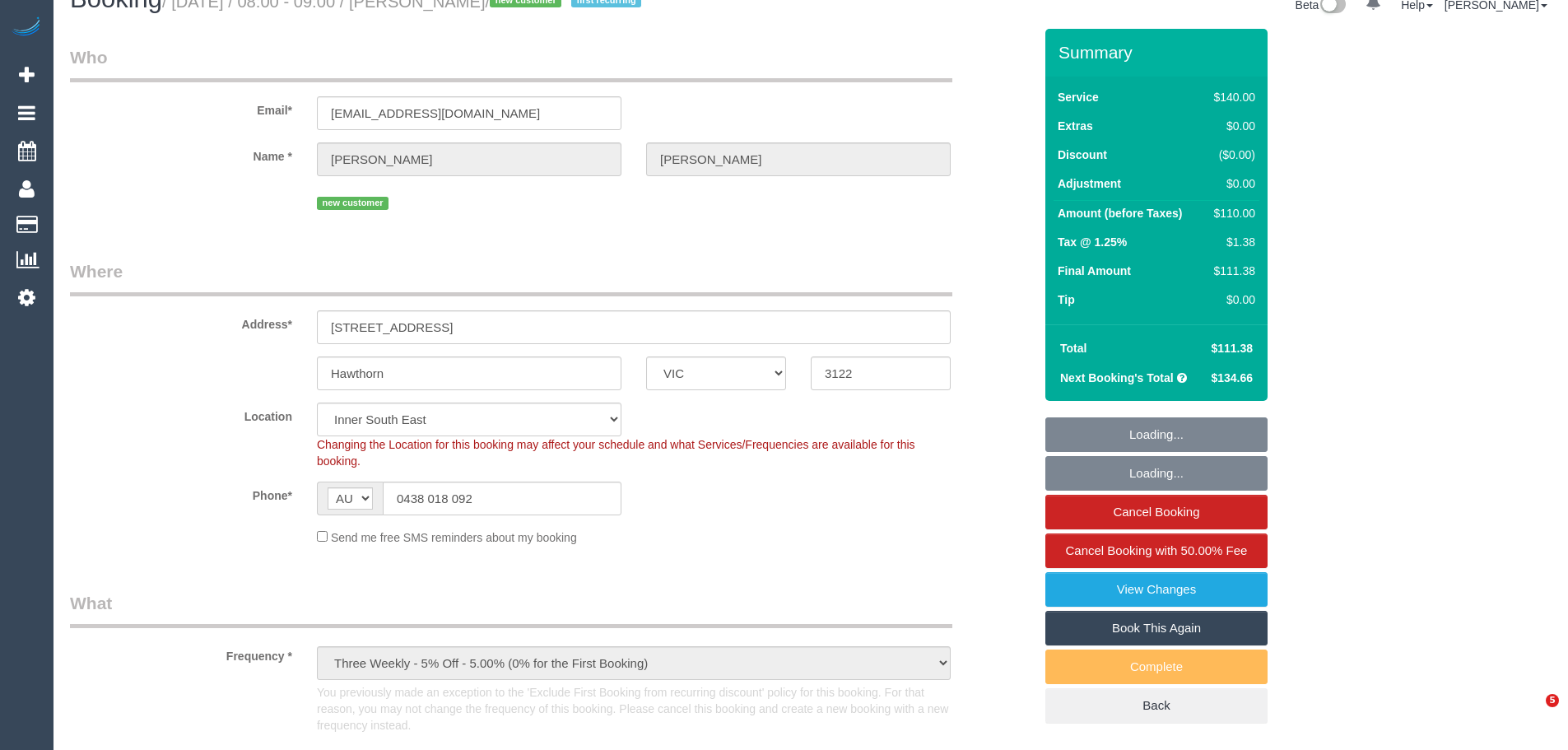
select select "number:13"
select select "object:1559"
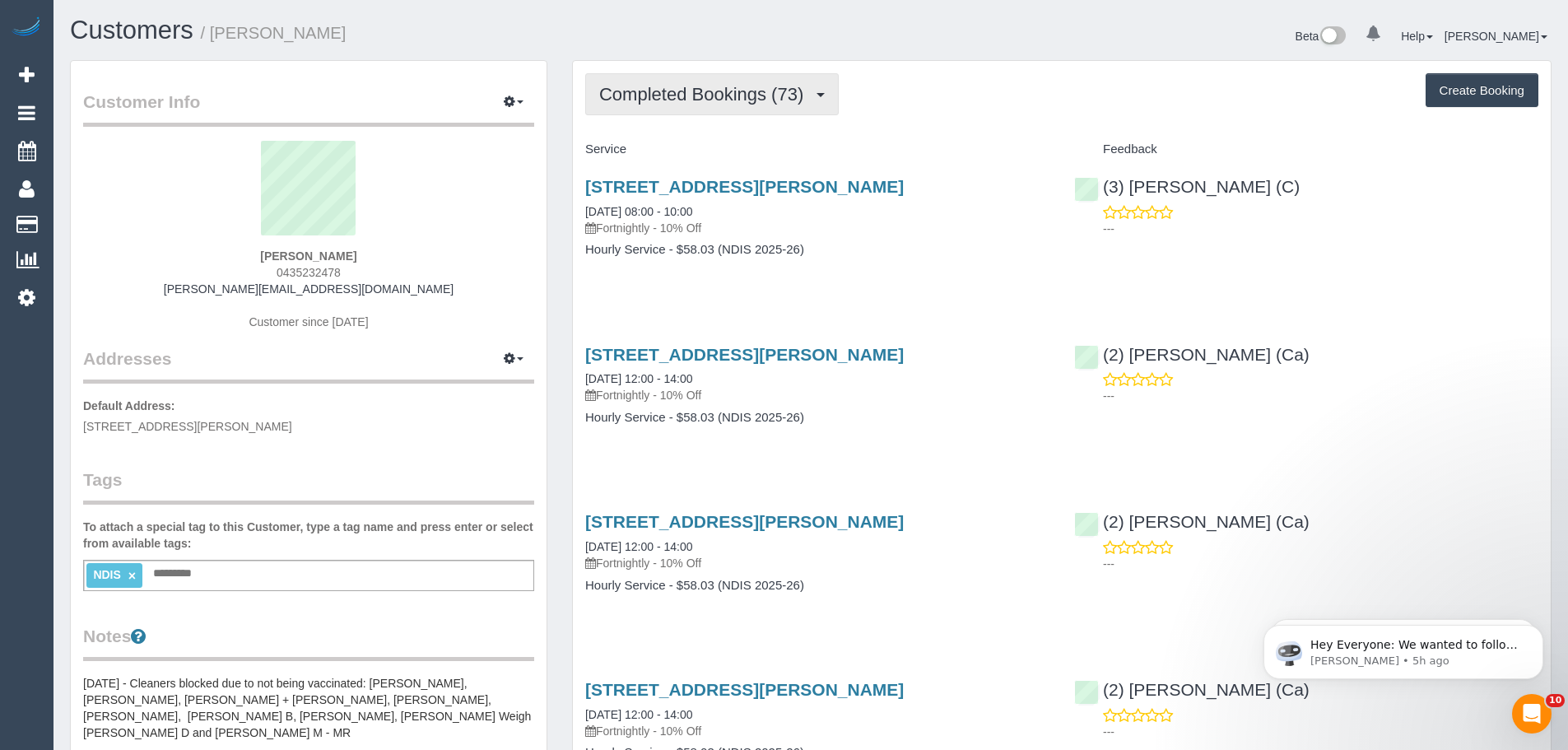
click at [656, 105] on button "Completed Bookings (73)" at bounding box center [712, 94] width 253 height 42
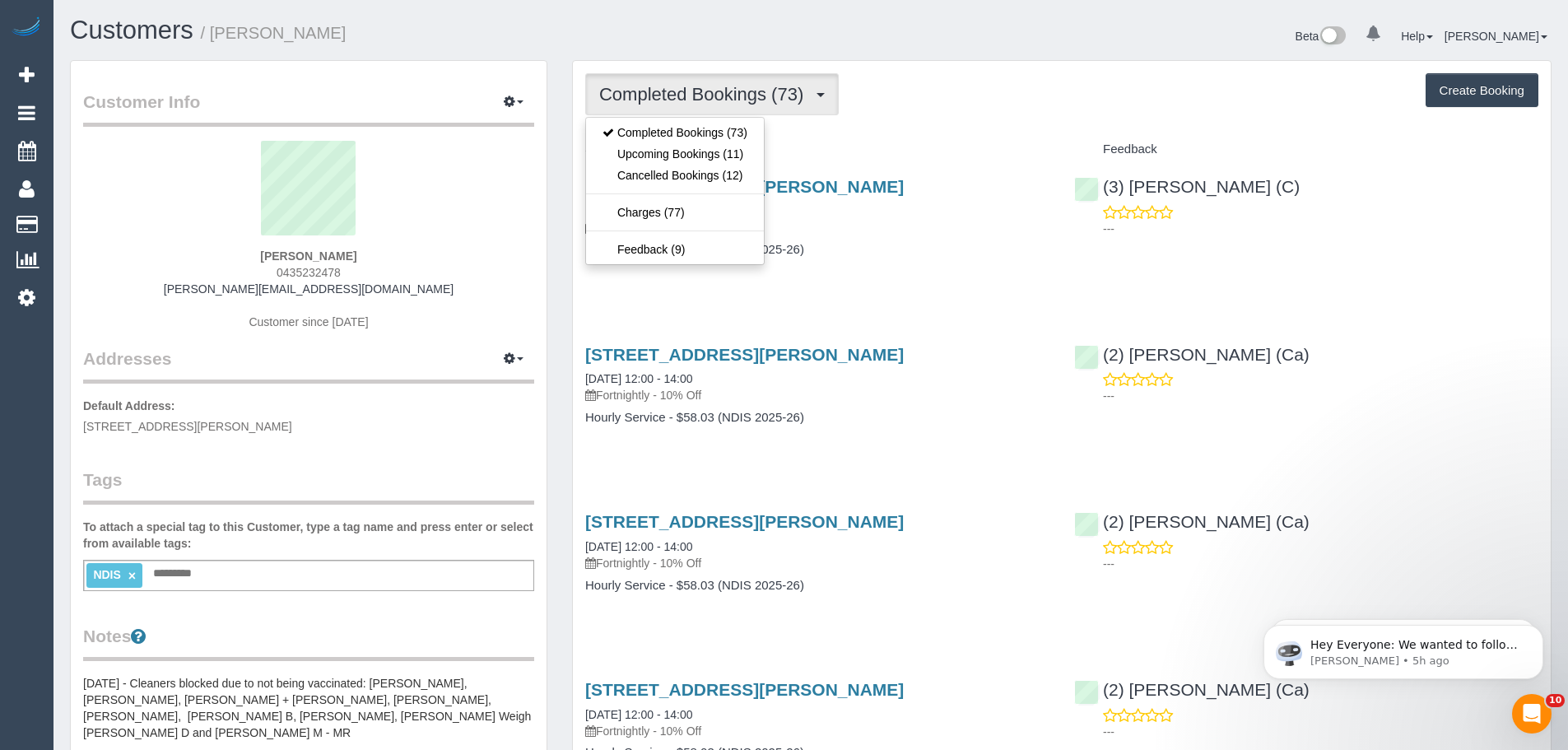
click at [903, 111] on div "Completed Bookings (73) Completed Bookings (73) Upcoming Bookings (11) Cancelle…" at bounding box center [1061, 94] width 953 height 42
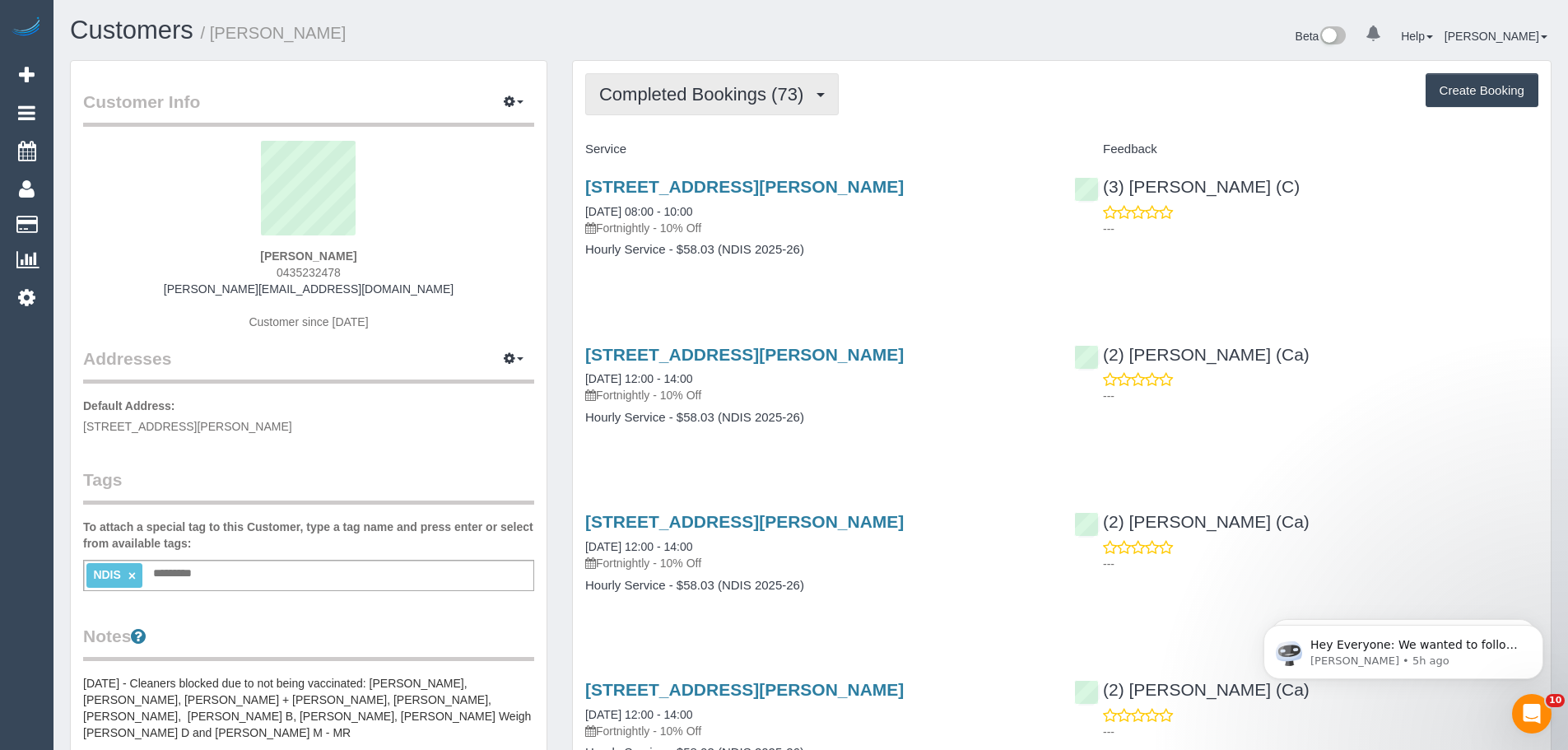
click at [735, 105] on button "Completed Bookings (73)" at bounding box center [712, 94] width 253 height 42
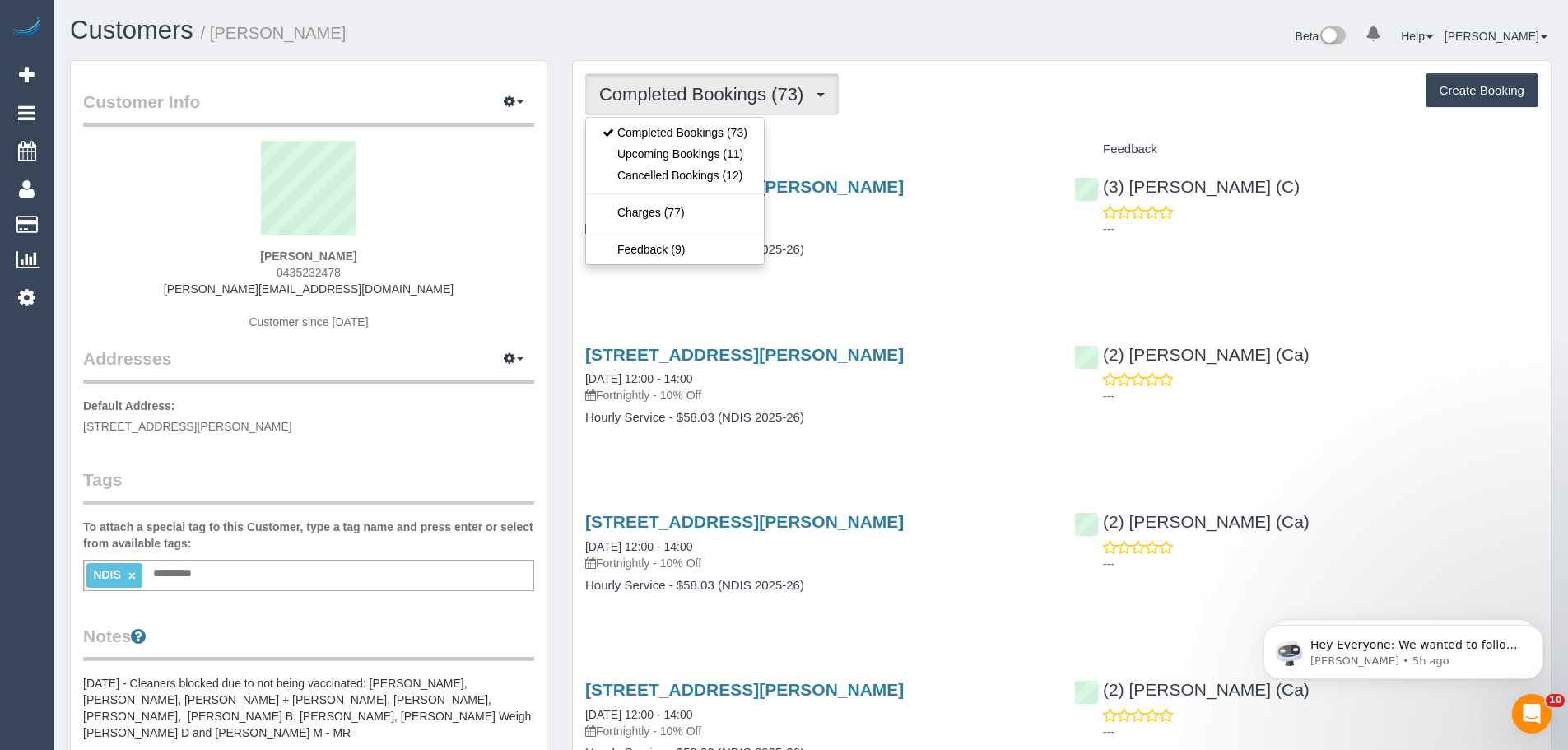
click at [877, 147] on h4 "Service" at bounding box center [817, 150] width 464 height 14
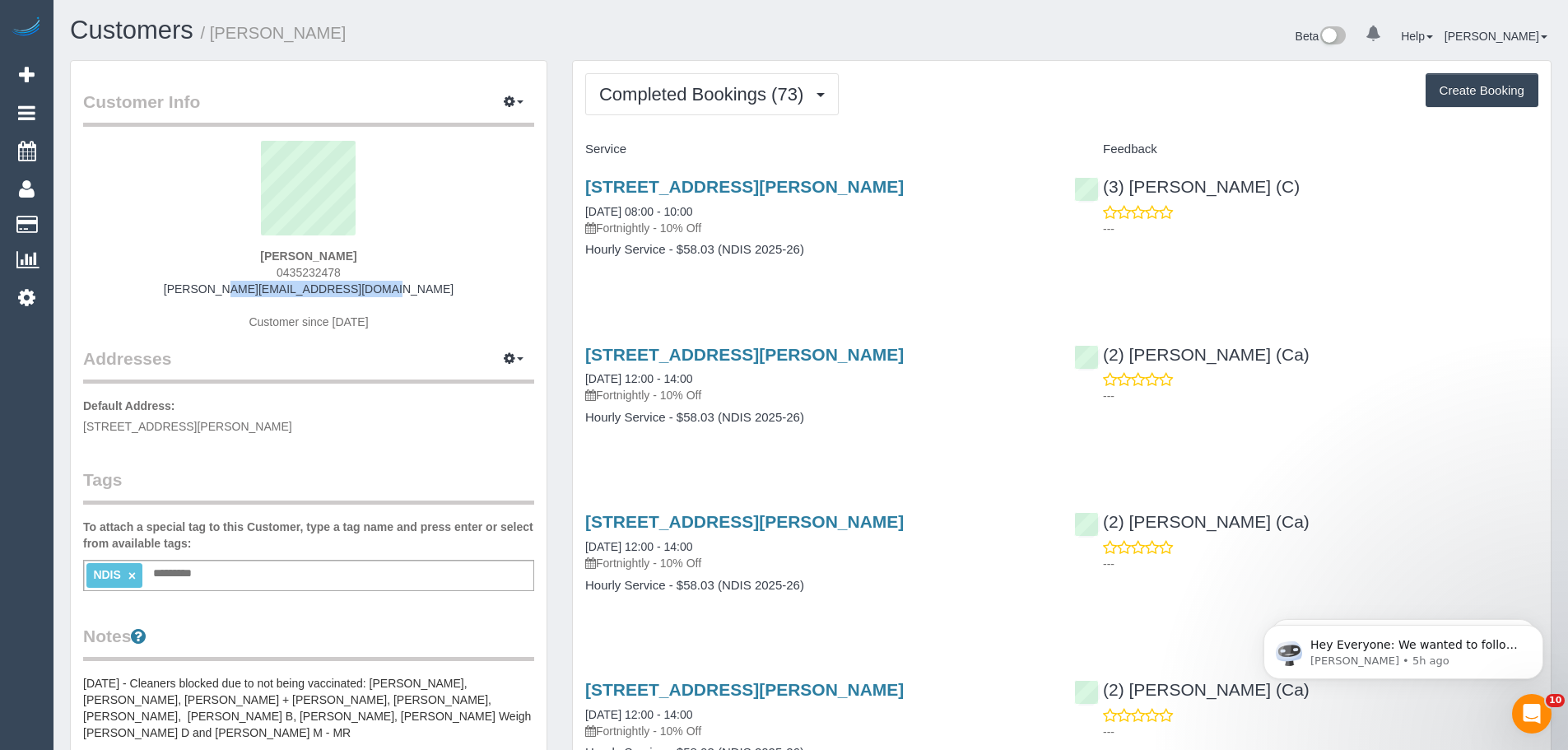
drag, startPoint x: 425, startPoint y: 286, endPoint x: 207, endPoint y: 281, distance: 218.1
click at [207, 281] on div "Jessica Mckee 0435232478 jessica.mckee92@gmail.com Customer since 2022" at bounding box center [309, 243] width 451 height 206
copy link "jessica.mckee92@gmail.com"
click at [181, 576] on input "text" at bounding box center [177, 574] width 56 height 22
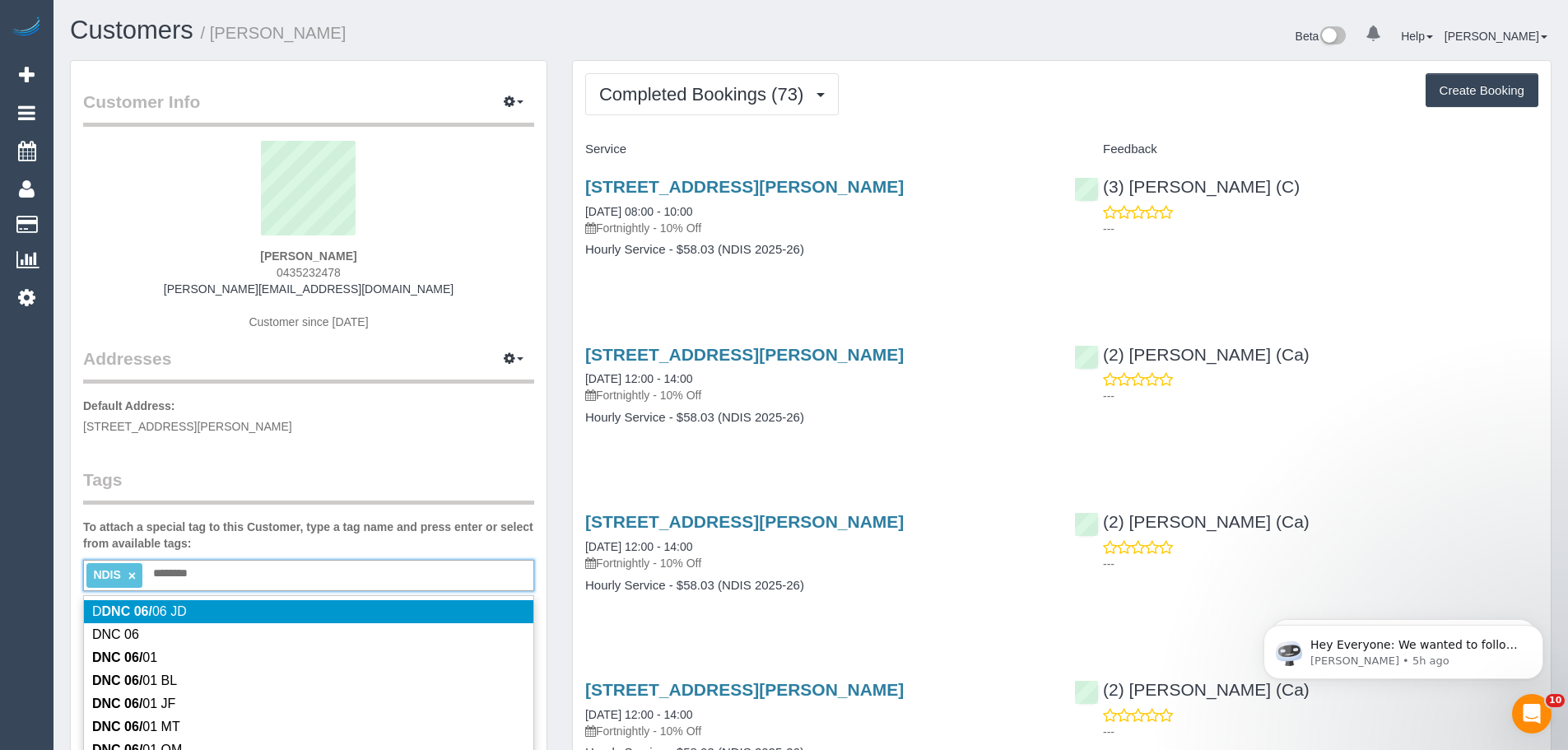
type input "*********"
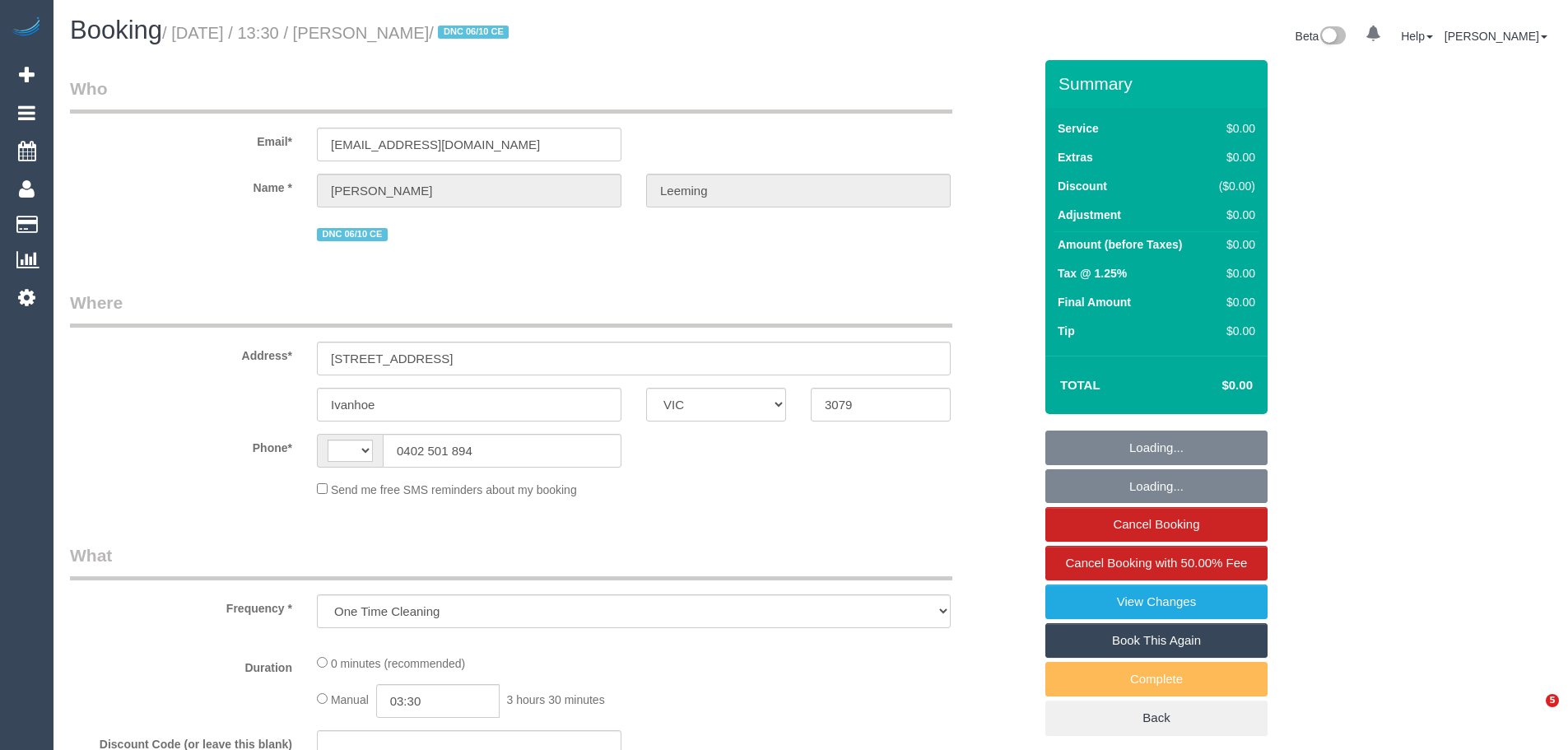
select select "VIC"
select select "string:AU"
select select "string:stripe-pm_1S7B5h2GScqysDRV92Ar7LRJ"
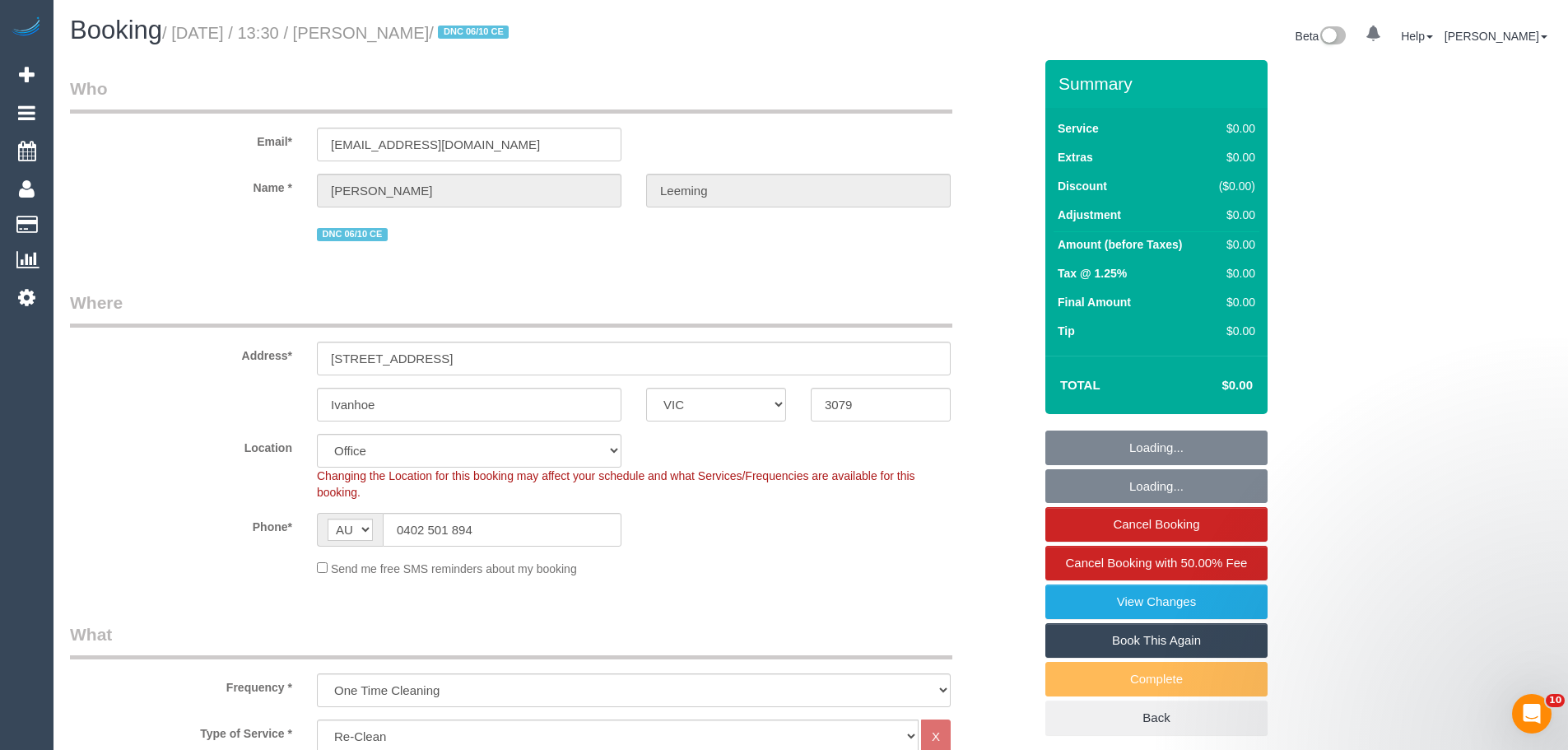
select select "object:757"
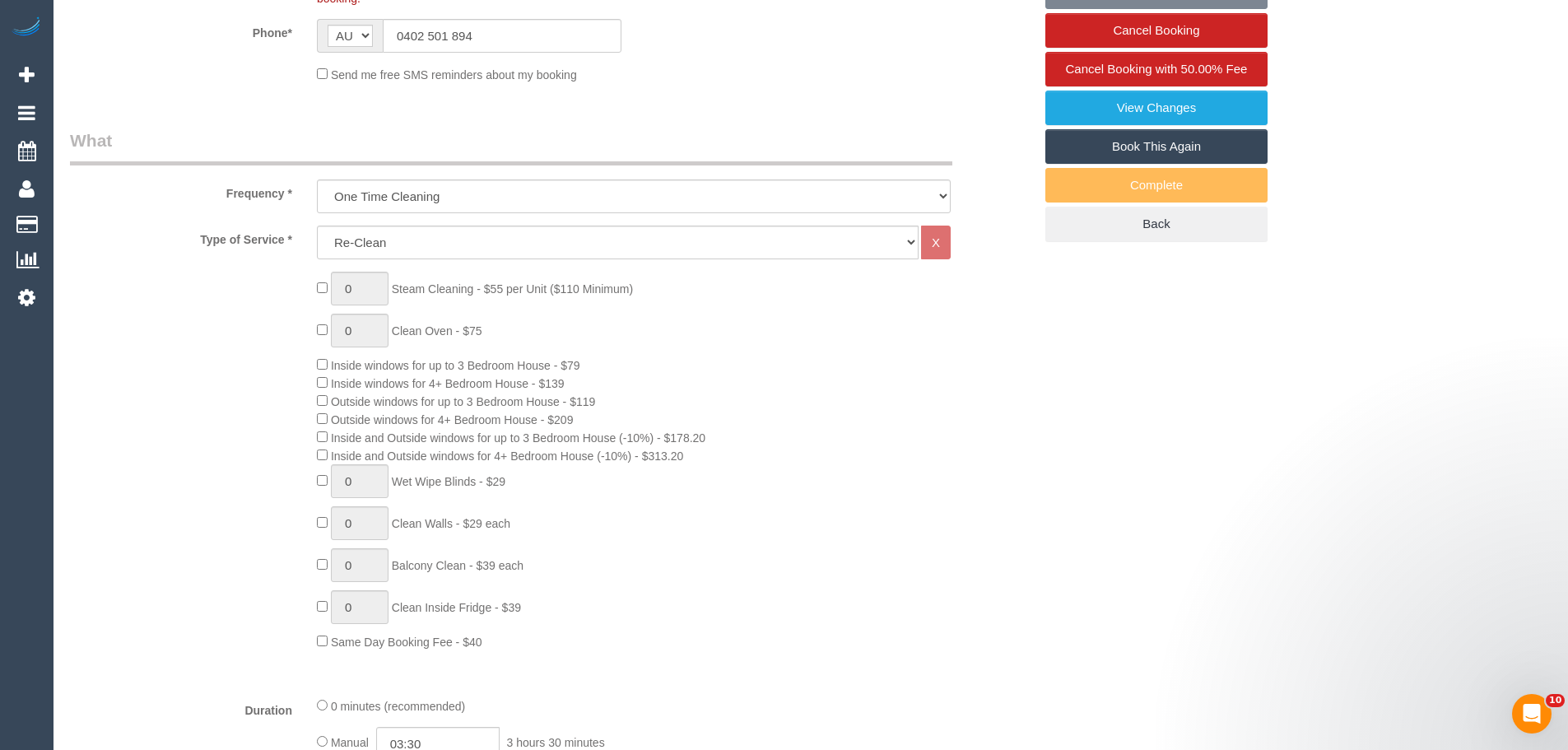
select select "number:28"
select select "number:17"
select select "number:19"
select select "number:22"
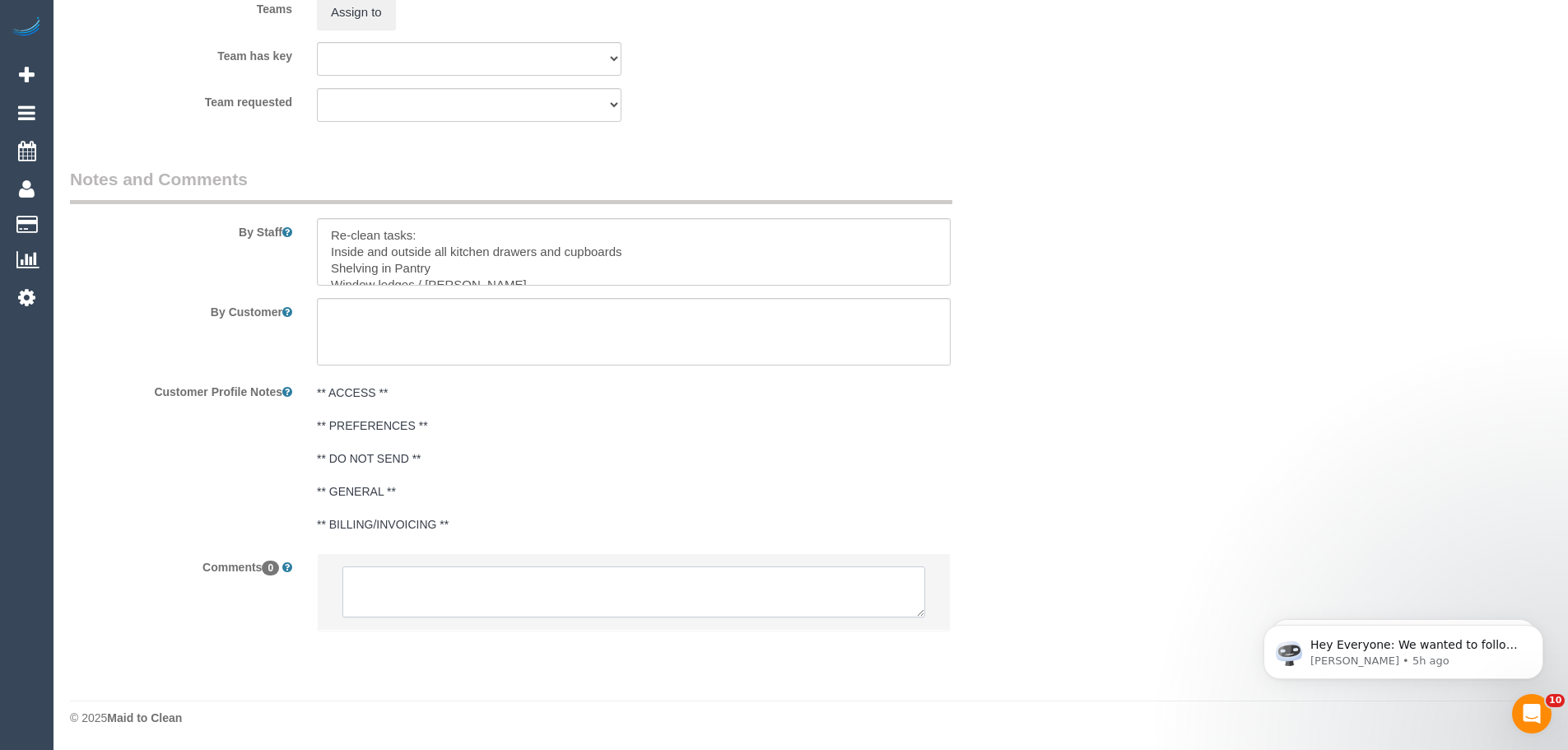
click at [493, 593] on textarea at bounding box center [633, 592] width 583 height 51
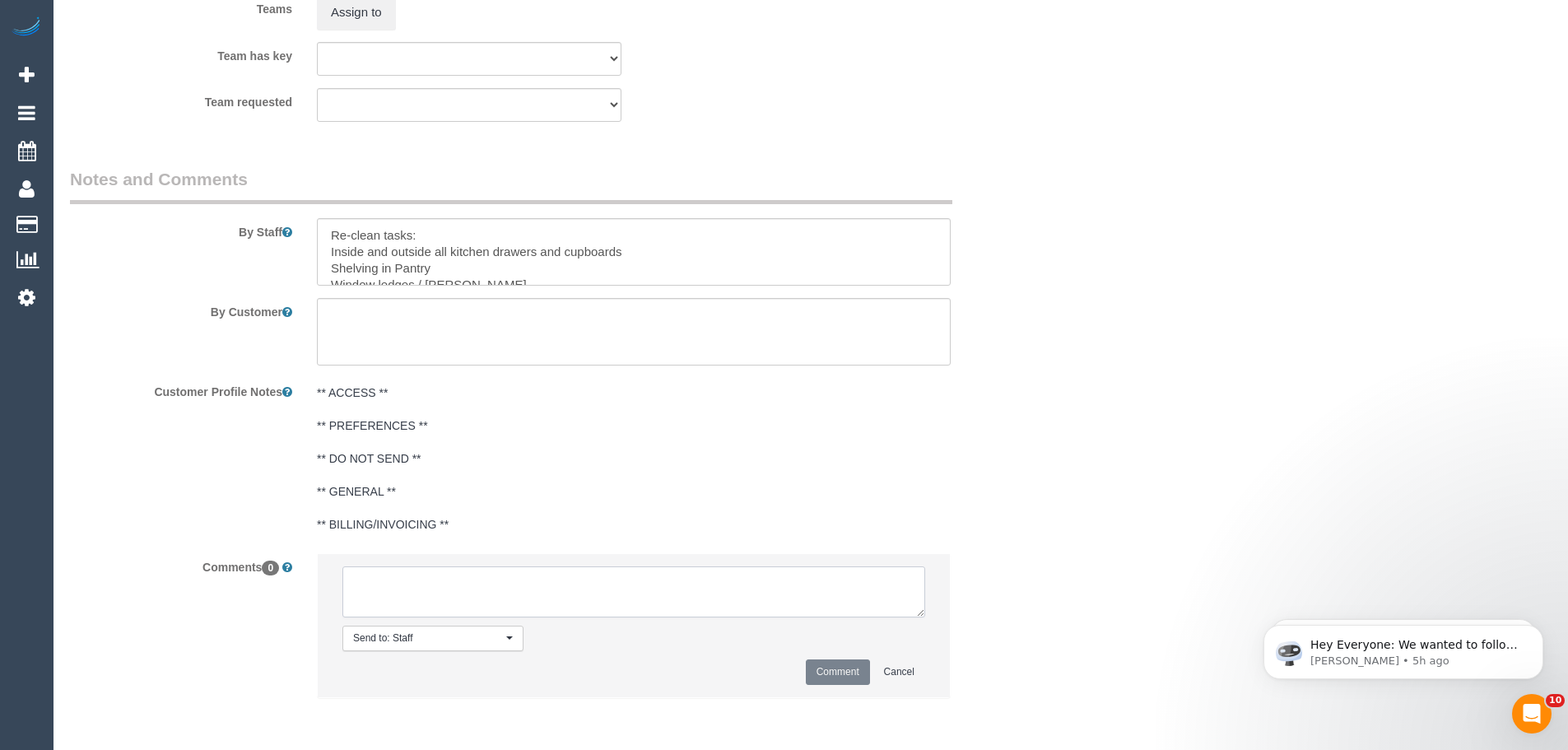
paste textarea "Customer availability: PM advised reclean needs to be done [DATE], trying to ge…"
type textarea "Customer availability: PM advised reclean needs to be done [DATE], trying to ge…"
click at [828, 670] on button "Comment" at bounding box center [837, 672] width 64 height 25
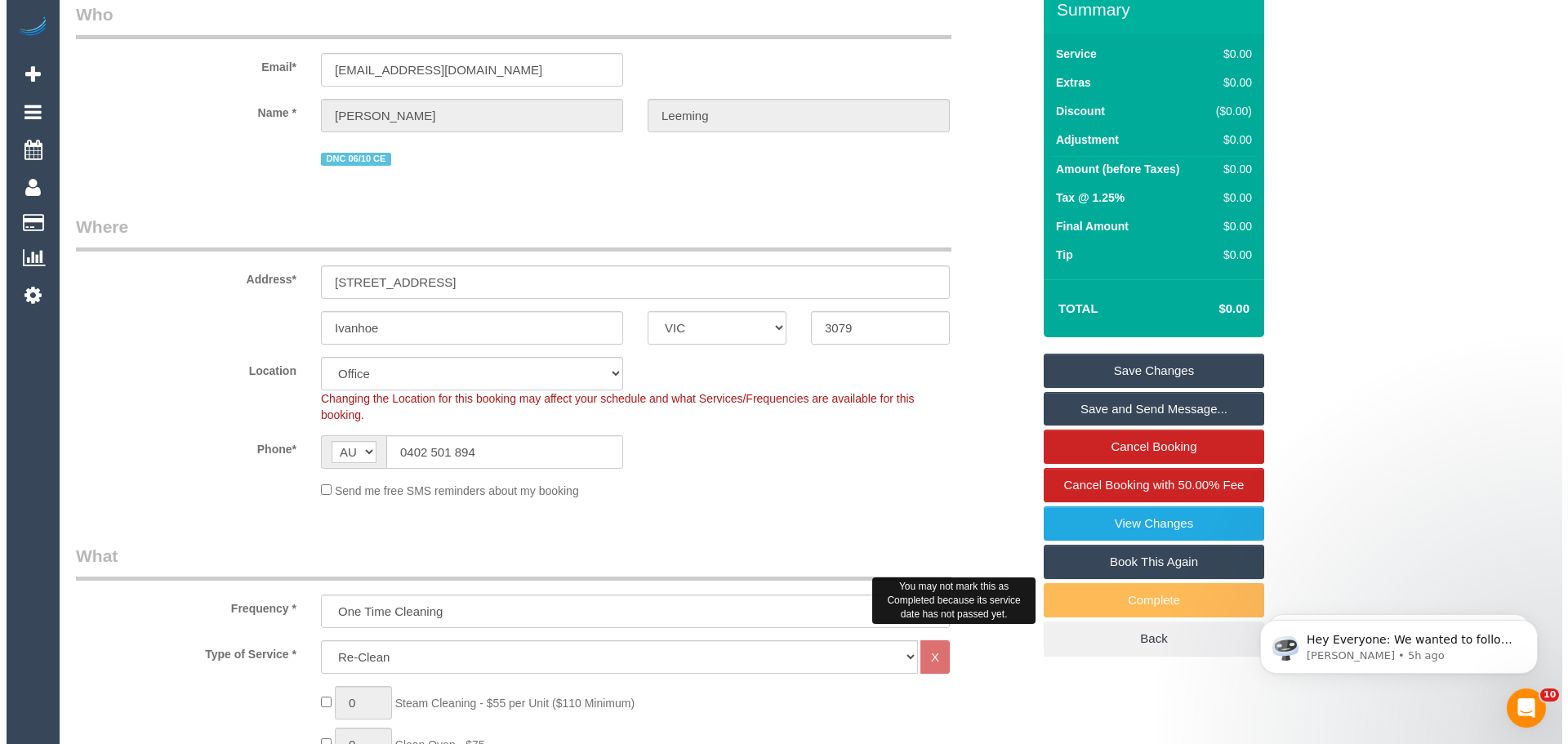
scroll to position [0, 0]
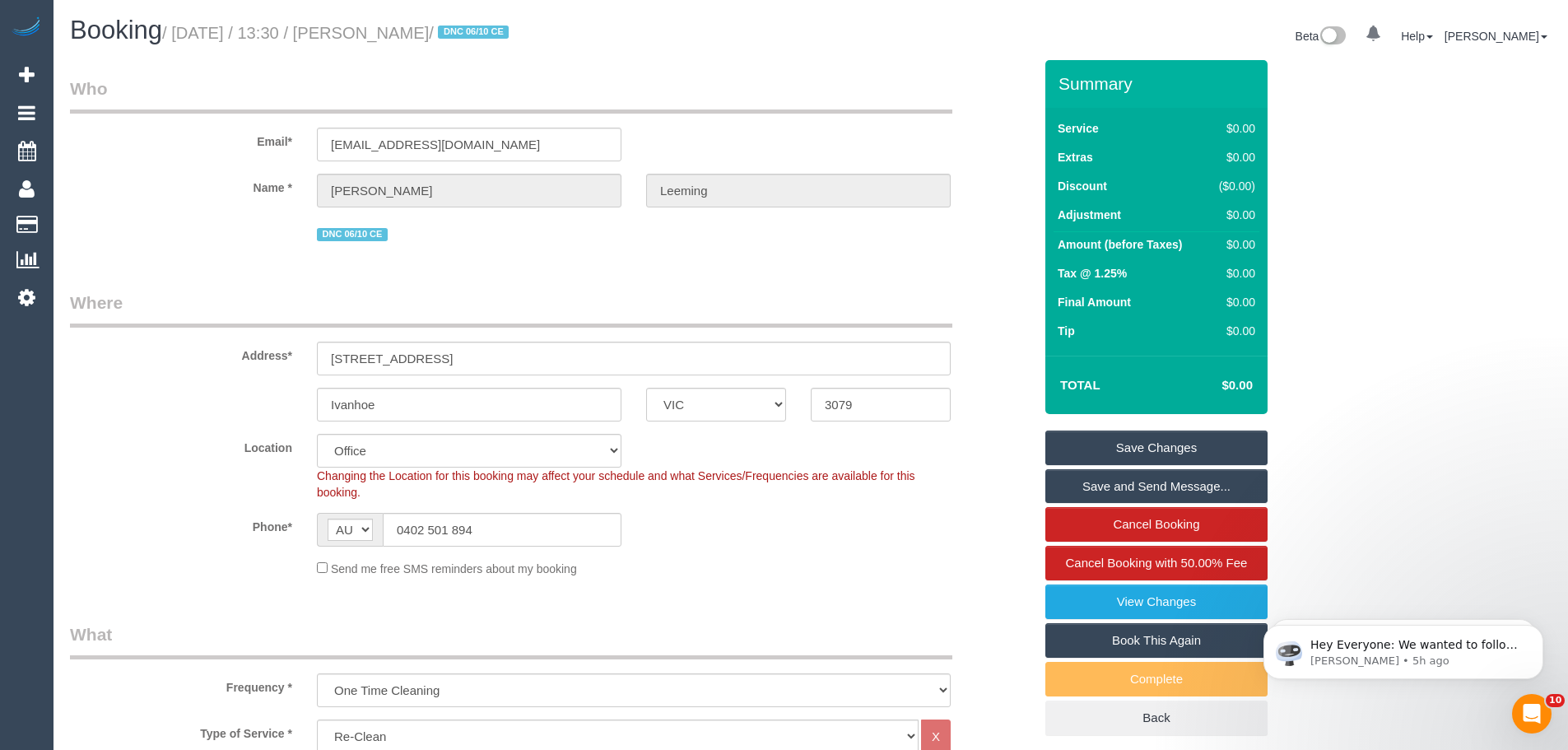
click at [1146, 454] on link "Save Changes" at bounding box center [1156, 447] width 222 height 34
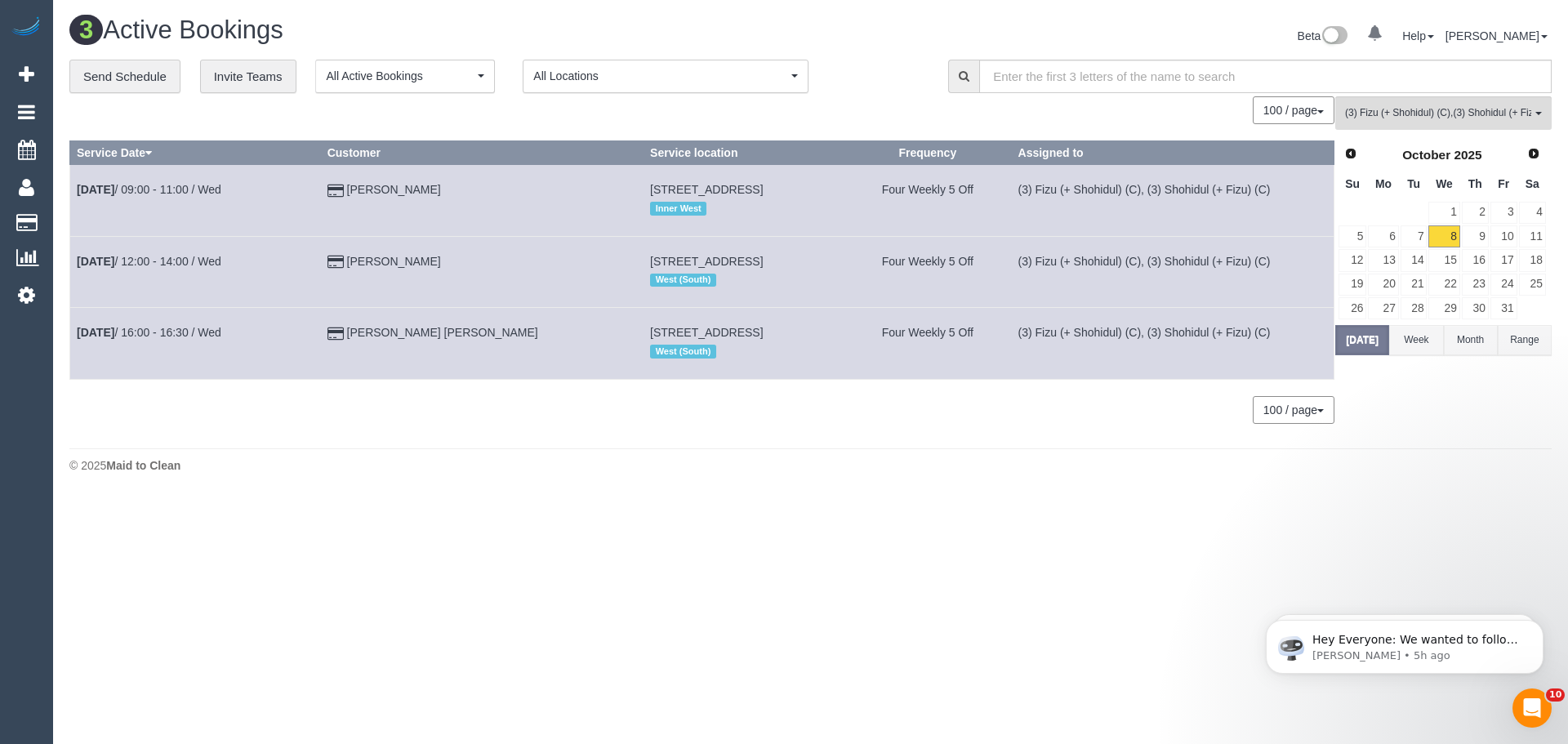
click at [409, 496] on div "3 Active Bookings Beta 0 Your Notifications You have 0 alerts Help Help Docs Ta…" at bounding box center [811, 249] width 1515 height 497
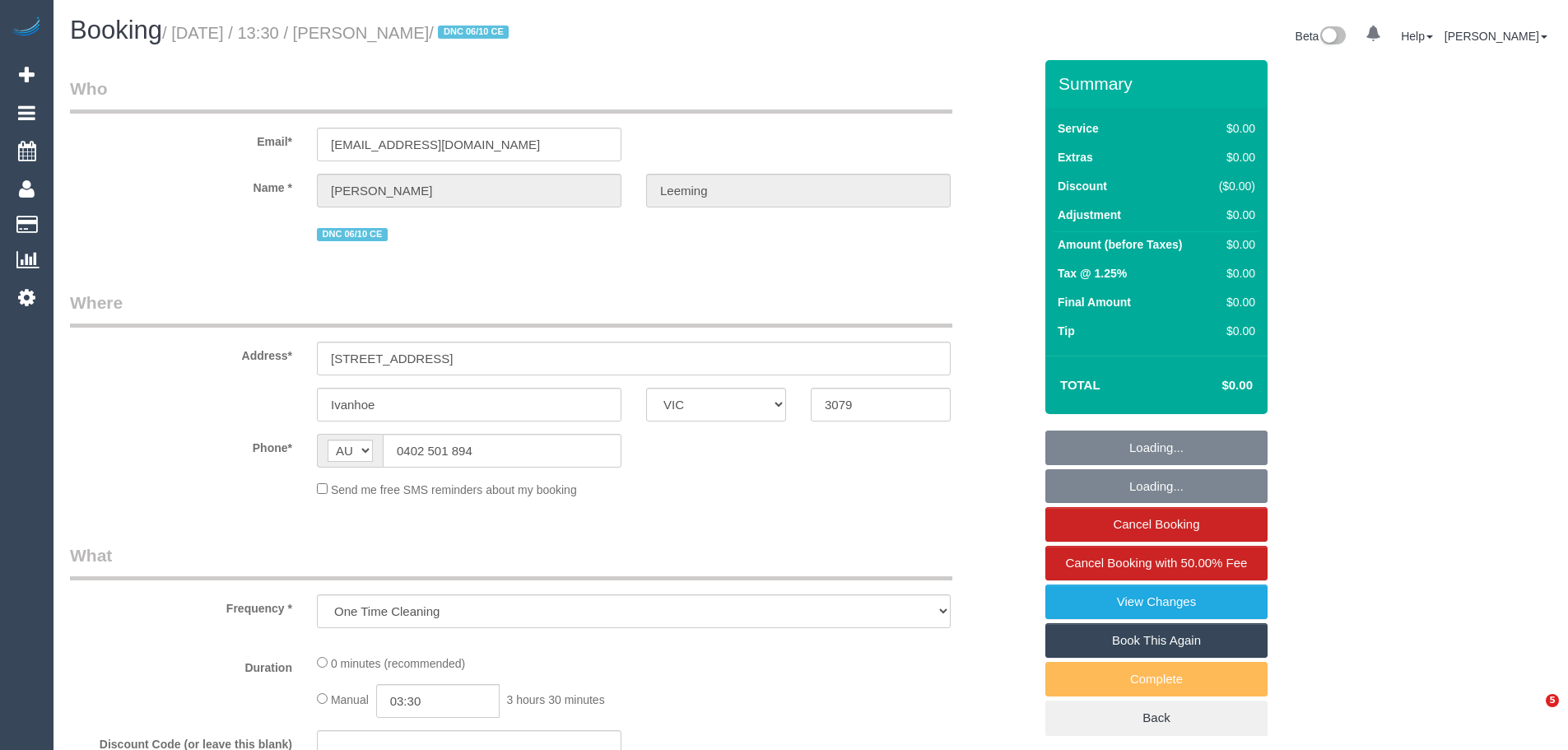
select select "VIC"
select select "string:stripe-pm_1S7B5h2GScqysDRV92Ar7LRJ"
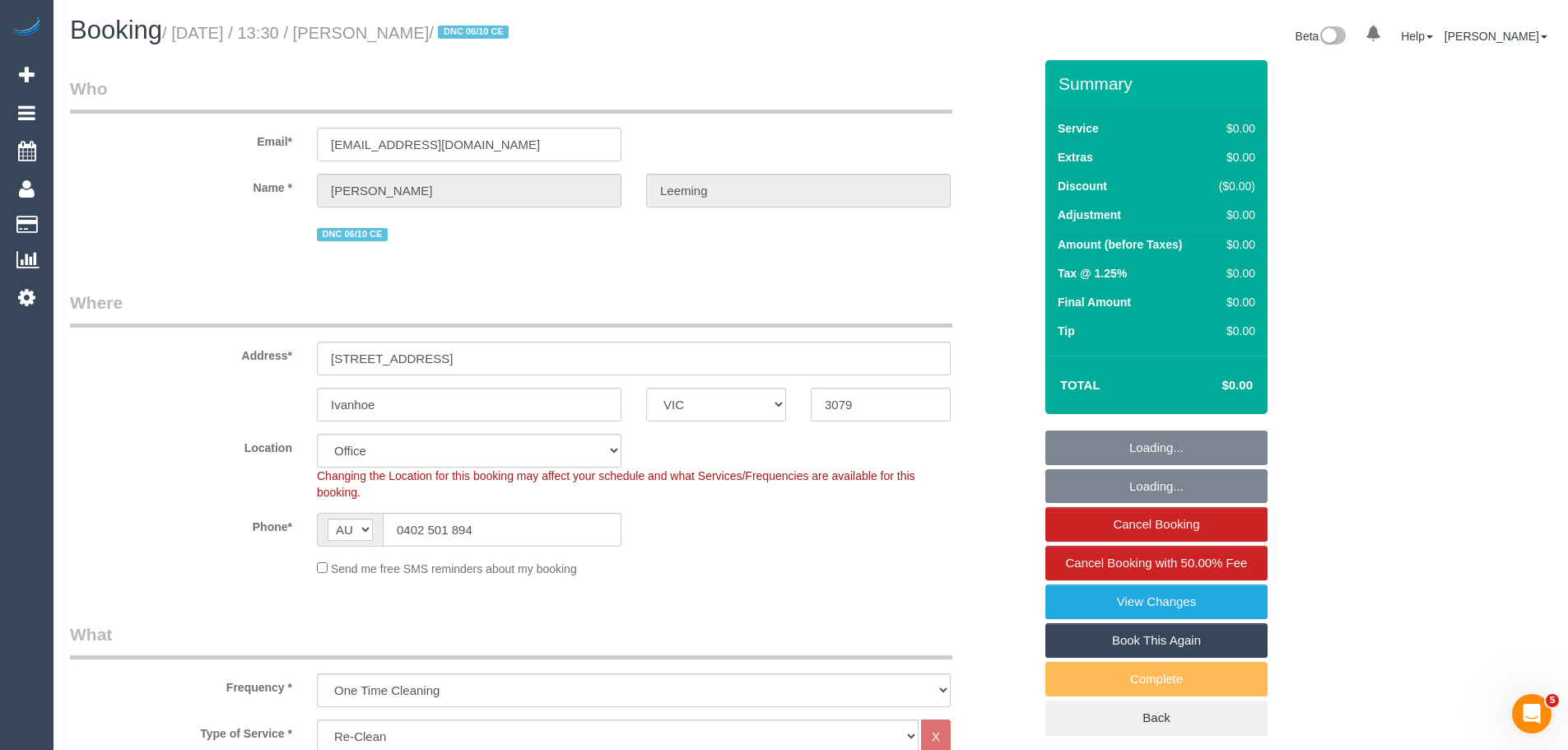
select select "object:778"
select select "number:28"
select select "number:17"
select select "number:19"
select select "number:22"
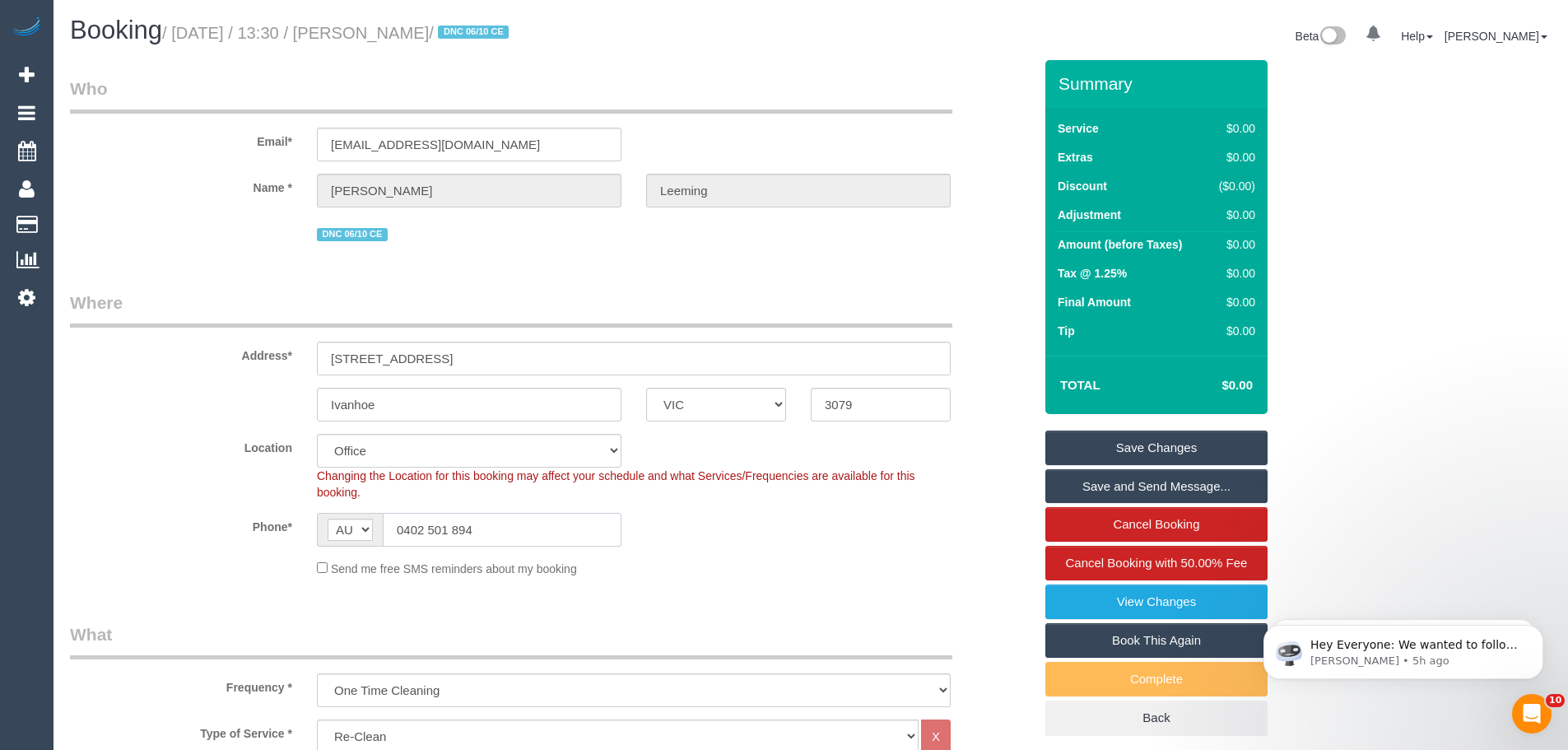
drag, startPoint x: 532, startPoint y: 540, endPoint x: 298, endPoint y: 533, distance: 234.1
click at [298, 534] on div "Phone* AF AL DZ AD AO AI AQ AG AR AM AW AU AT AZ BS BH BD BB BY BE BZ BJ BM BT …" at bounding box center [551, 530] width 988 height 34
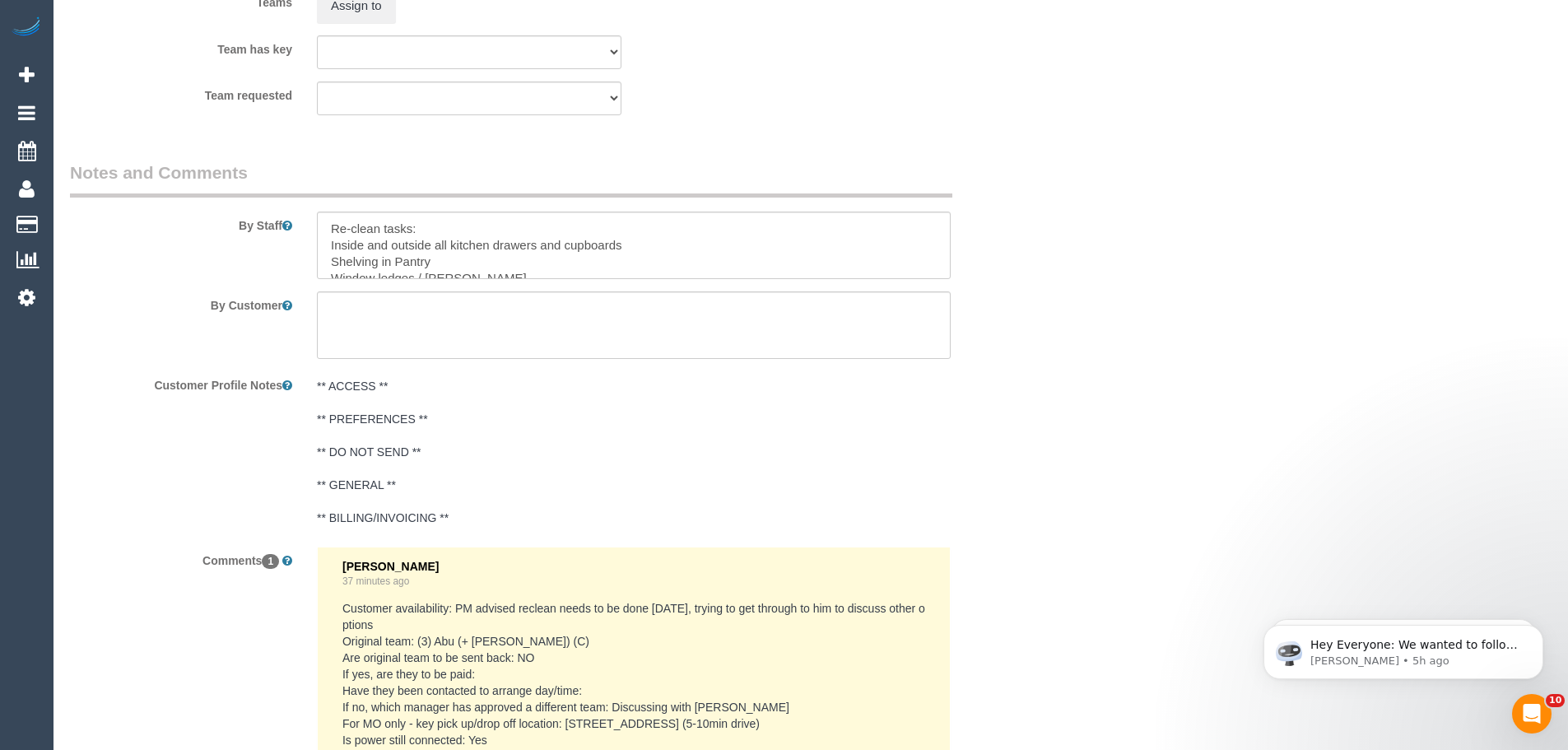
scroll to position [2276, 0]
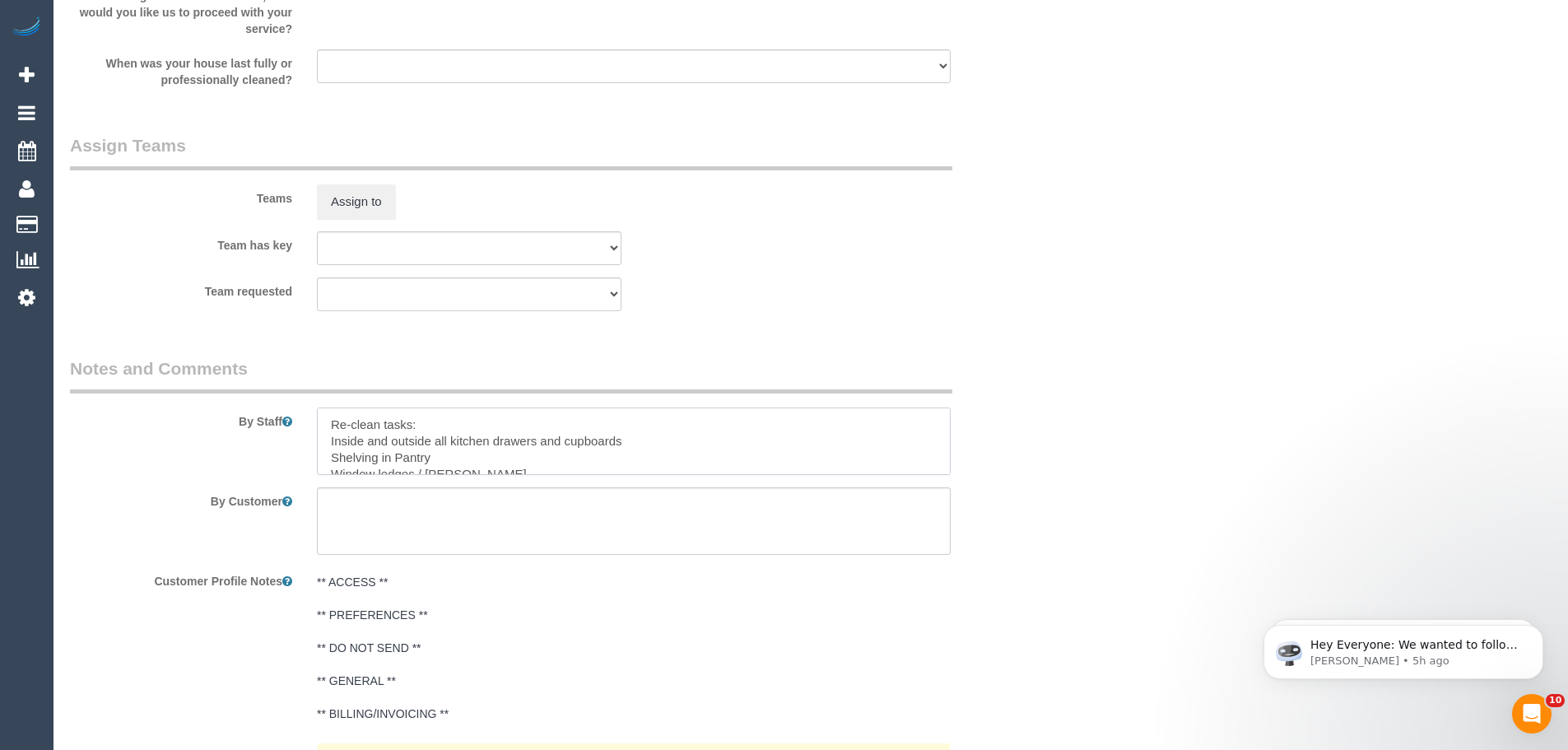
click at [432, 430] on textarea at bounding box center [634, 441] width 634 height 67
drag, startPoint x: 331, startPoint y: 439, endPoint x: 480, endPoint y: 450, distance: 149.4
click at [480, 450] on textarea at bounding box center [634, 441] width 634 height 67
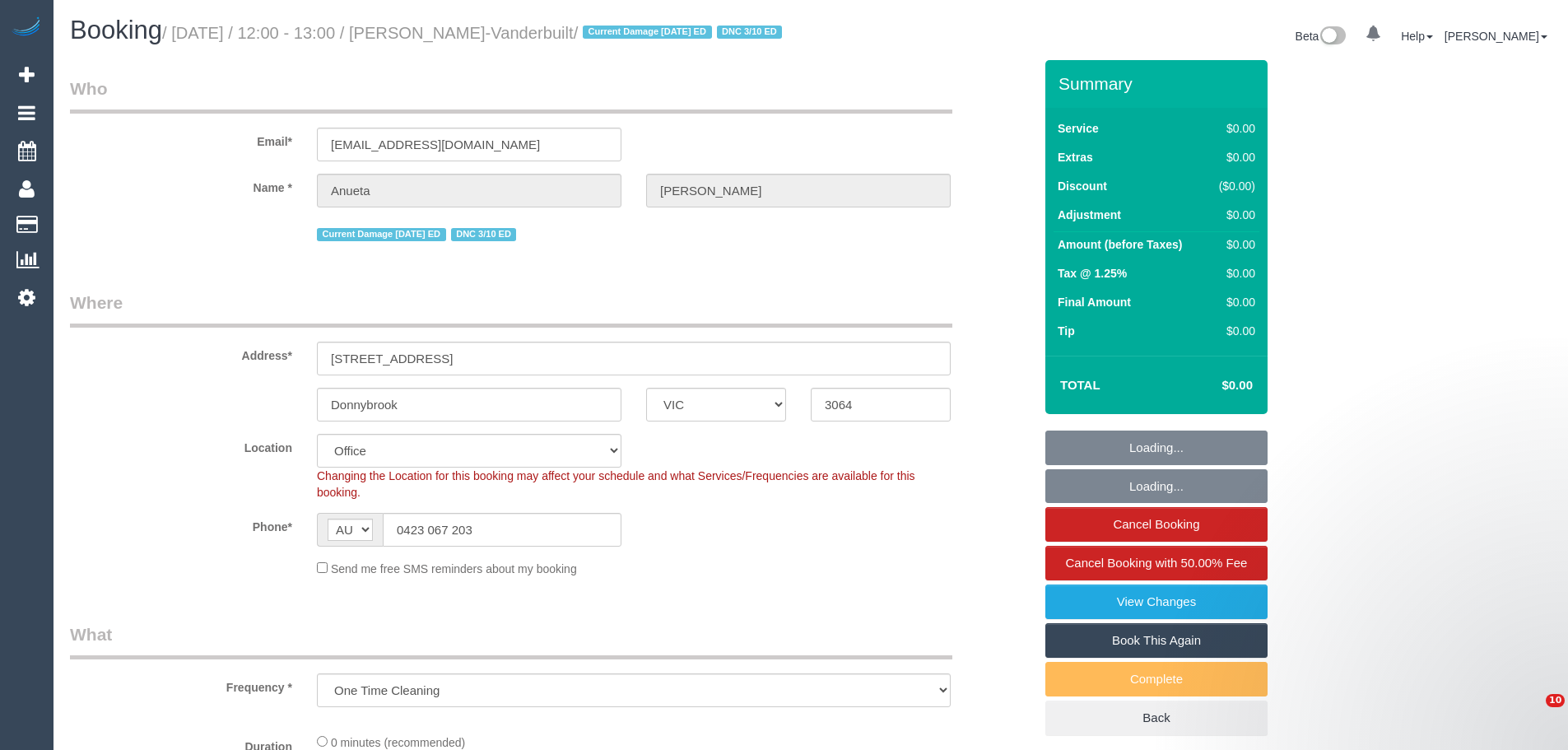
select select "VIC"
select select "object:767"
select select "string:stripe-pm_1S9cON2GScqysDRV7tX5BhOe"
select select "number:27"
select select "number:15"
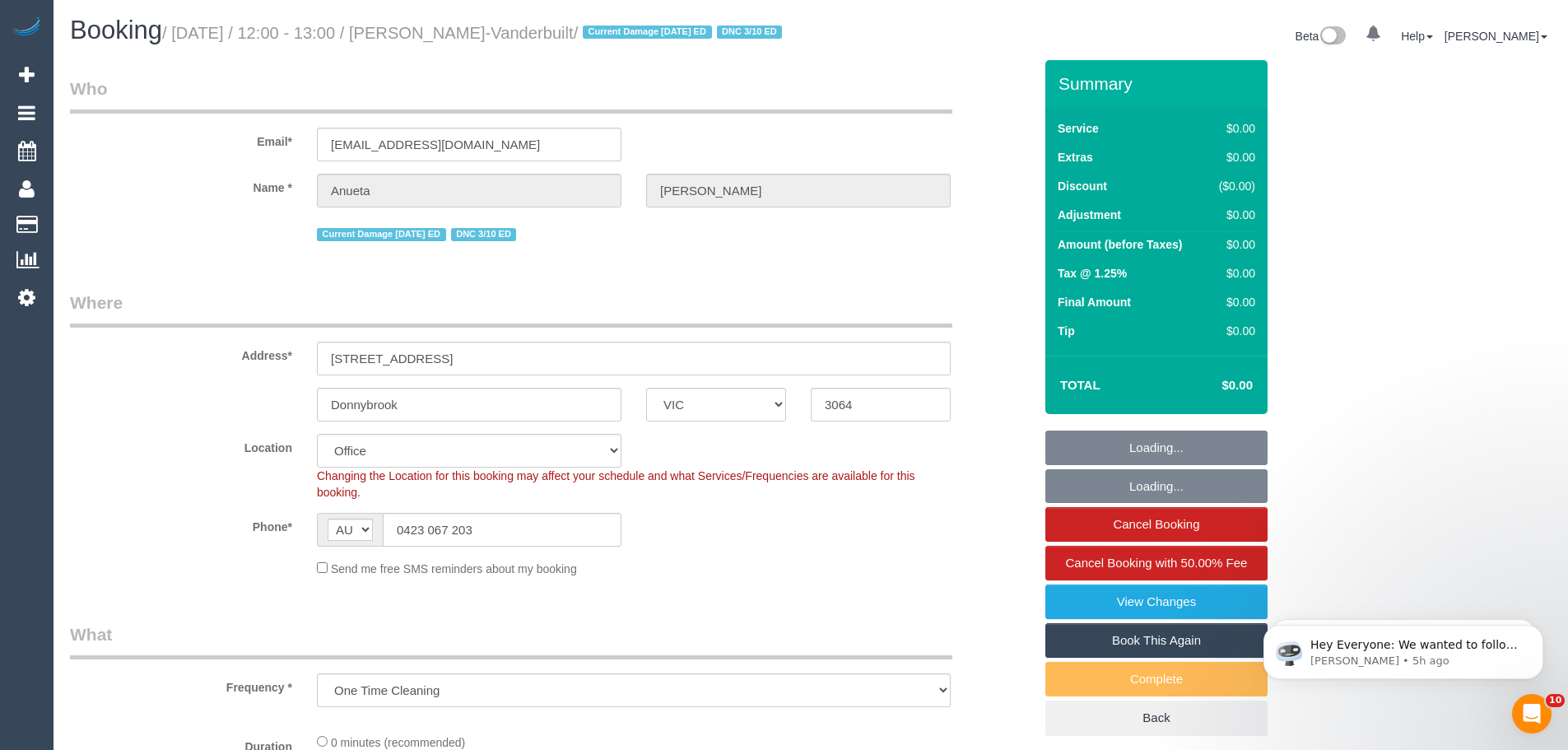
select select "number:18"
select select "number:24"
select select "number:34"
select select "number:12"
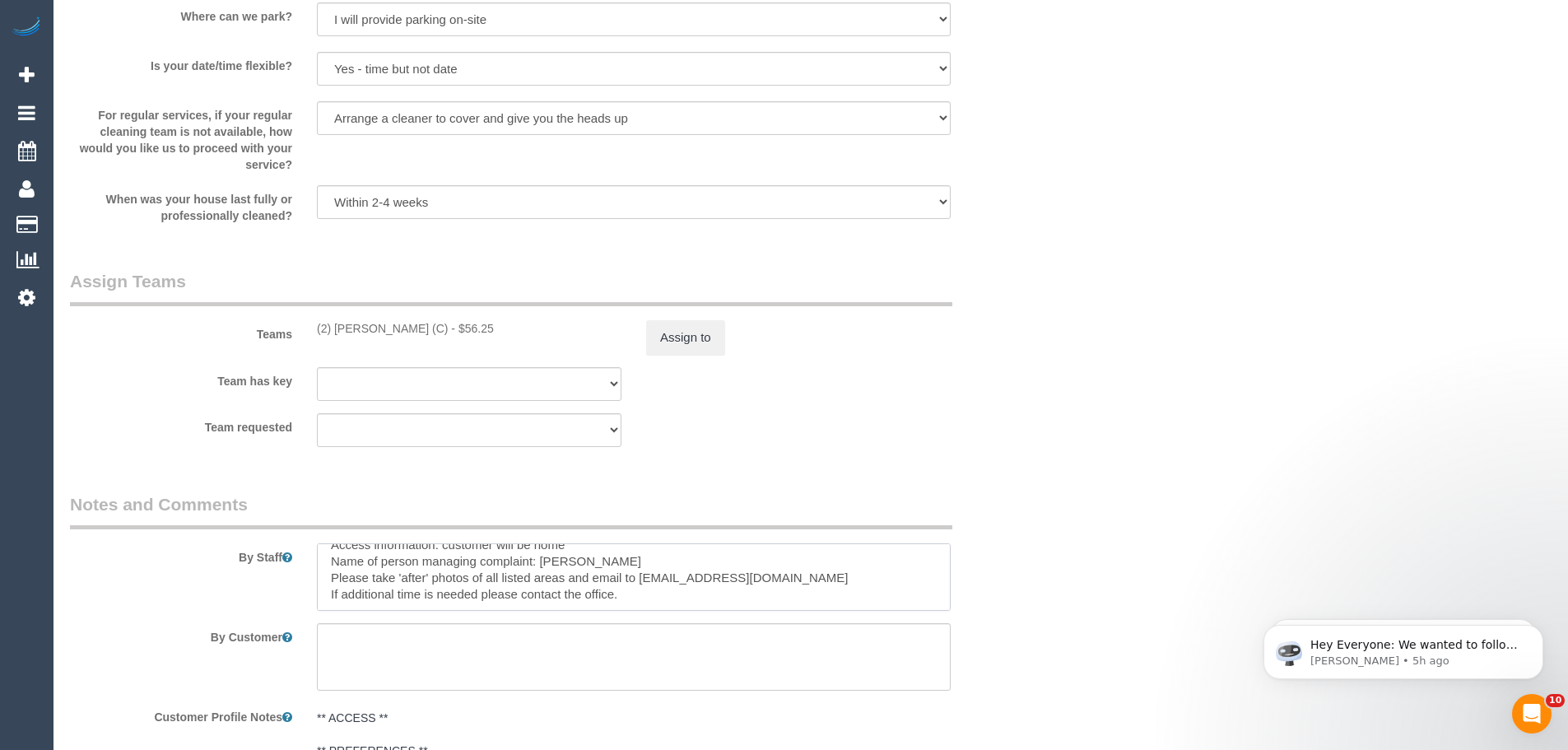
scroll to position [2305, 0]
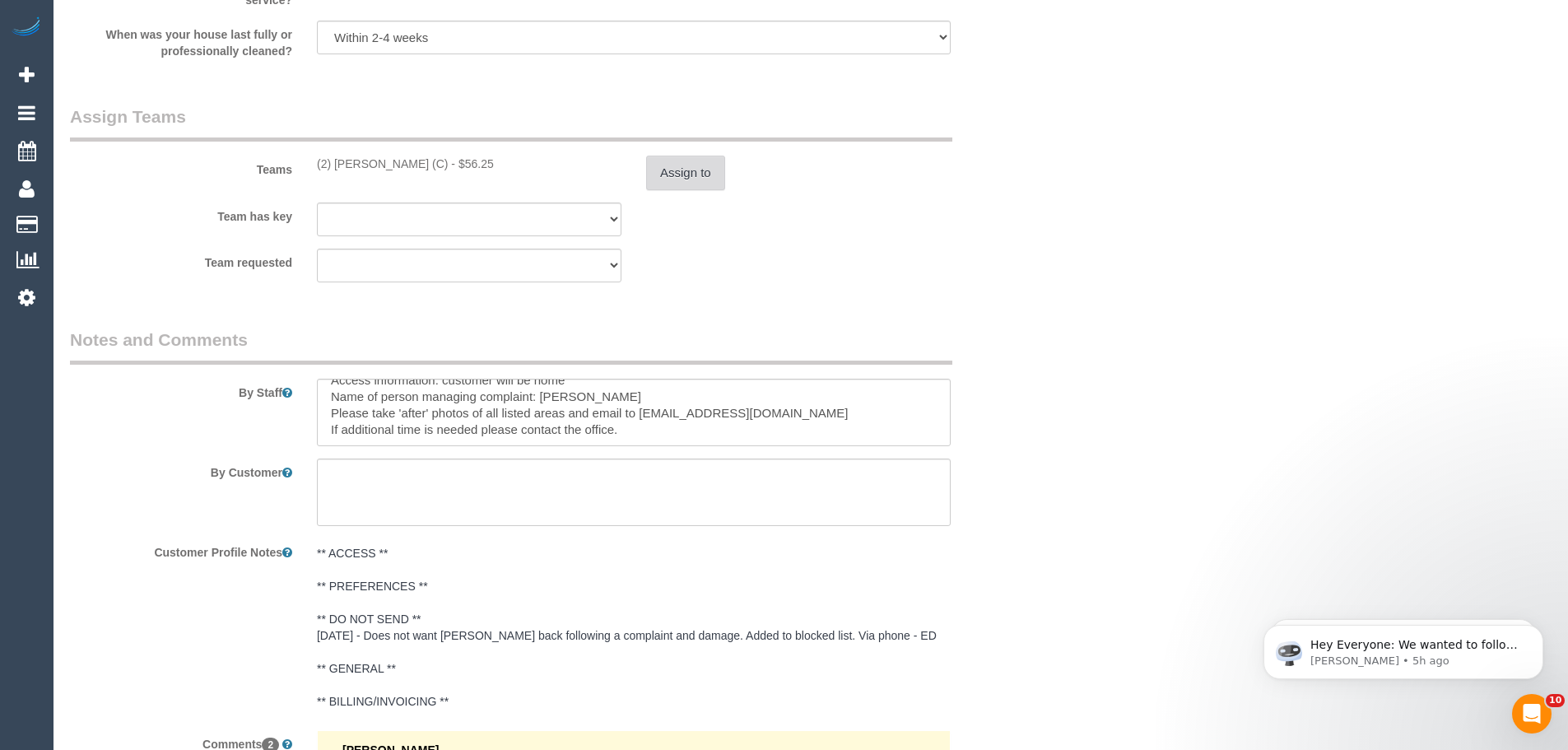
click at [708, 189] on button "Assign to" at bounding box center [685, 172] width 79 height 34
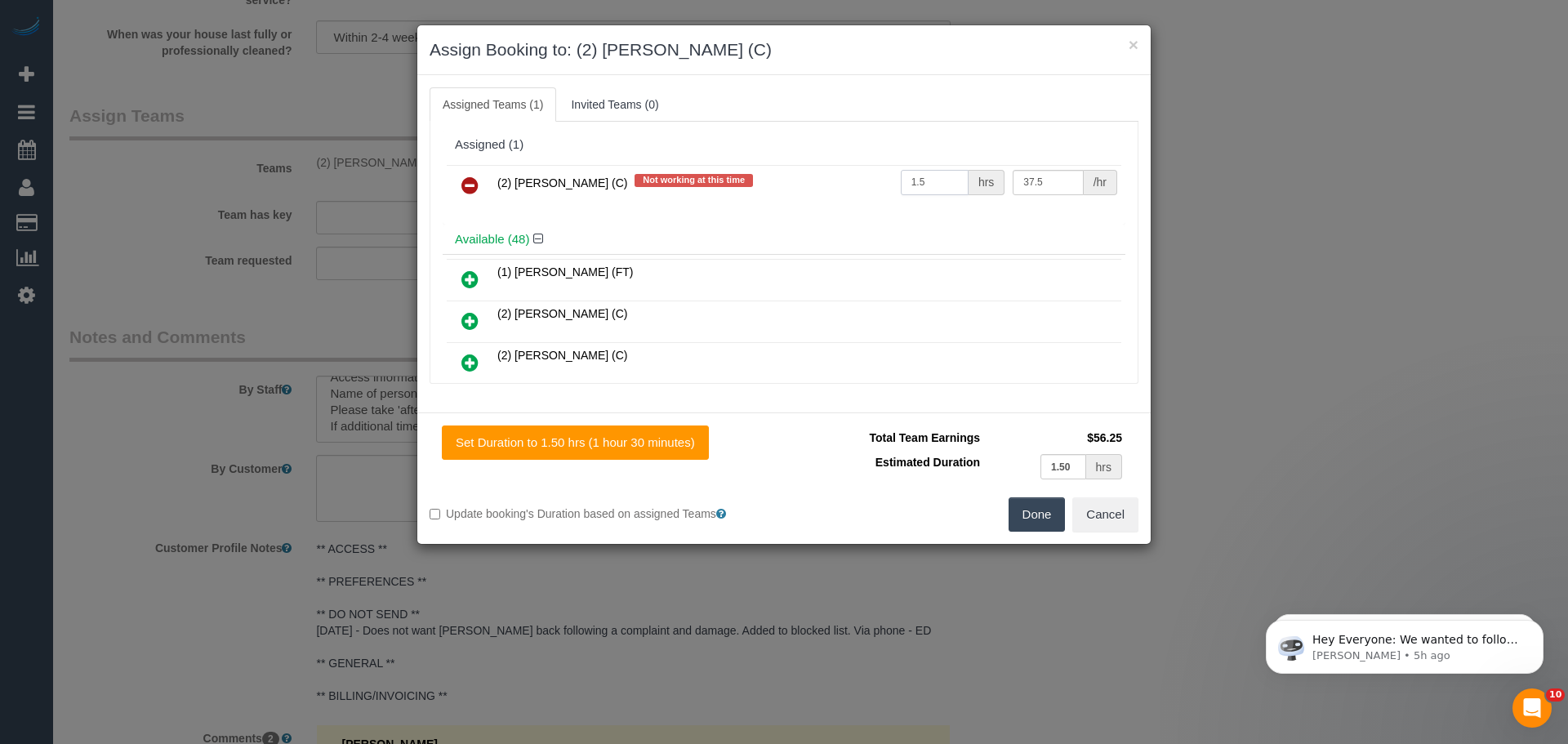
drag, startPoint x: 931, startPoint y: 180, endPoint x: 845, endPoint y: 183, distance: 86.1
click at [845, 183] on tr "(2) Harry Dhasmana (C) Not working at this time 1.5 hrs 37.5 /hr" at bounding box center [783, 185] width 674 height 42
type input "2"
click at [1032, 521] on button "Done" at bounding box center [1037, 514] width 57 height 34
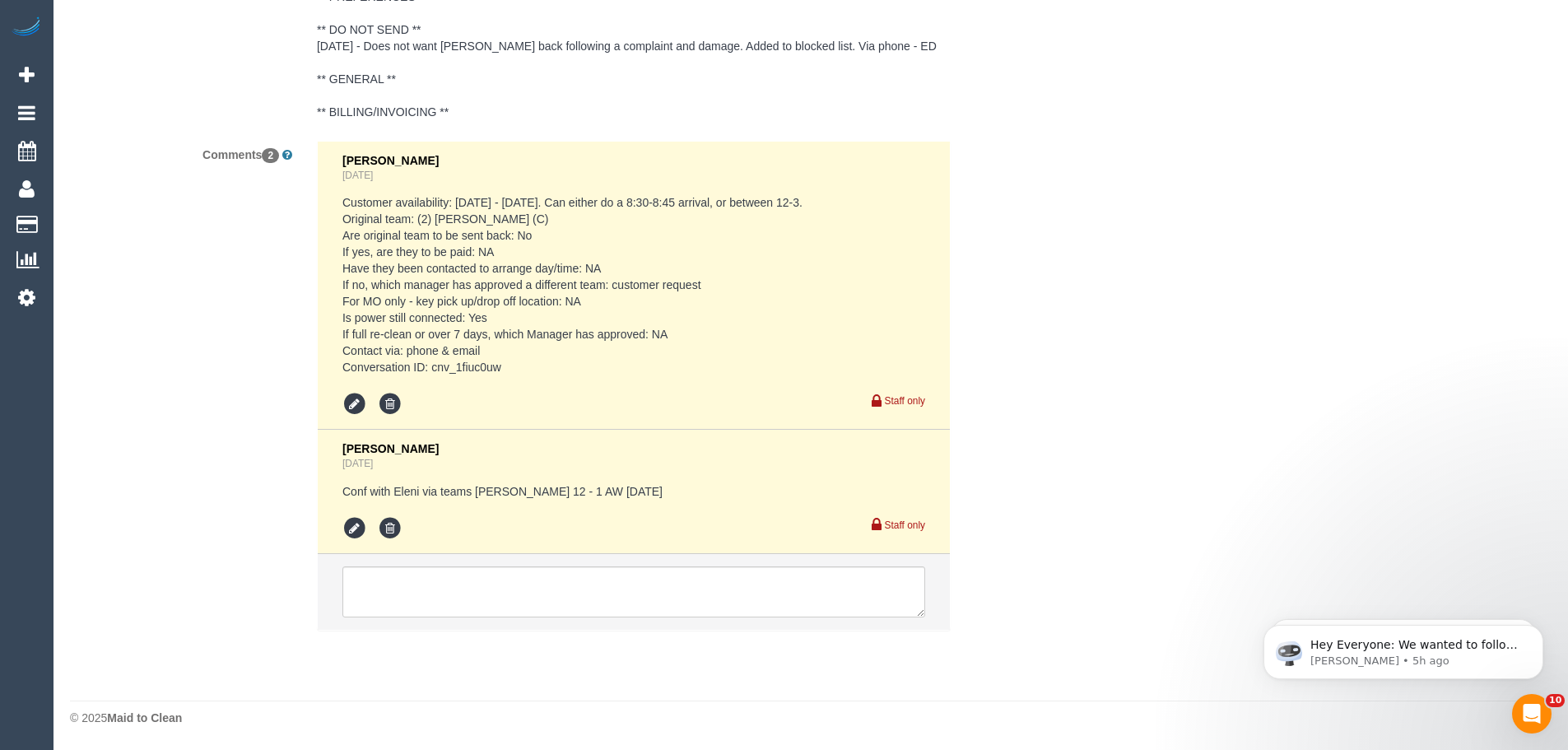
scroll to position [2914, 0]
click at [561, 578] on textarea at bounding box center [633, 592] width 583 height 51
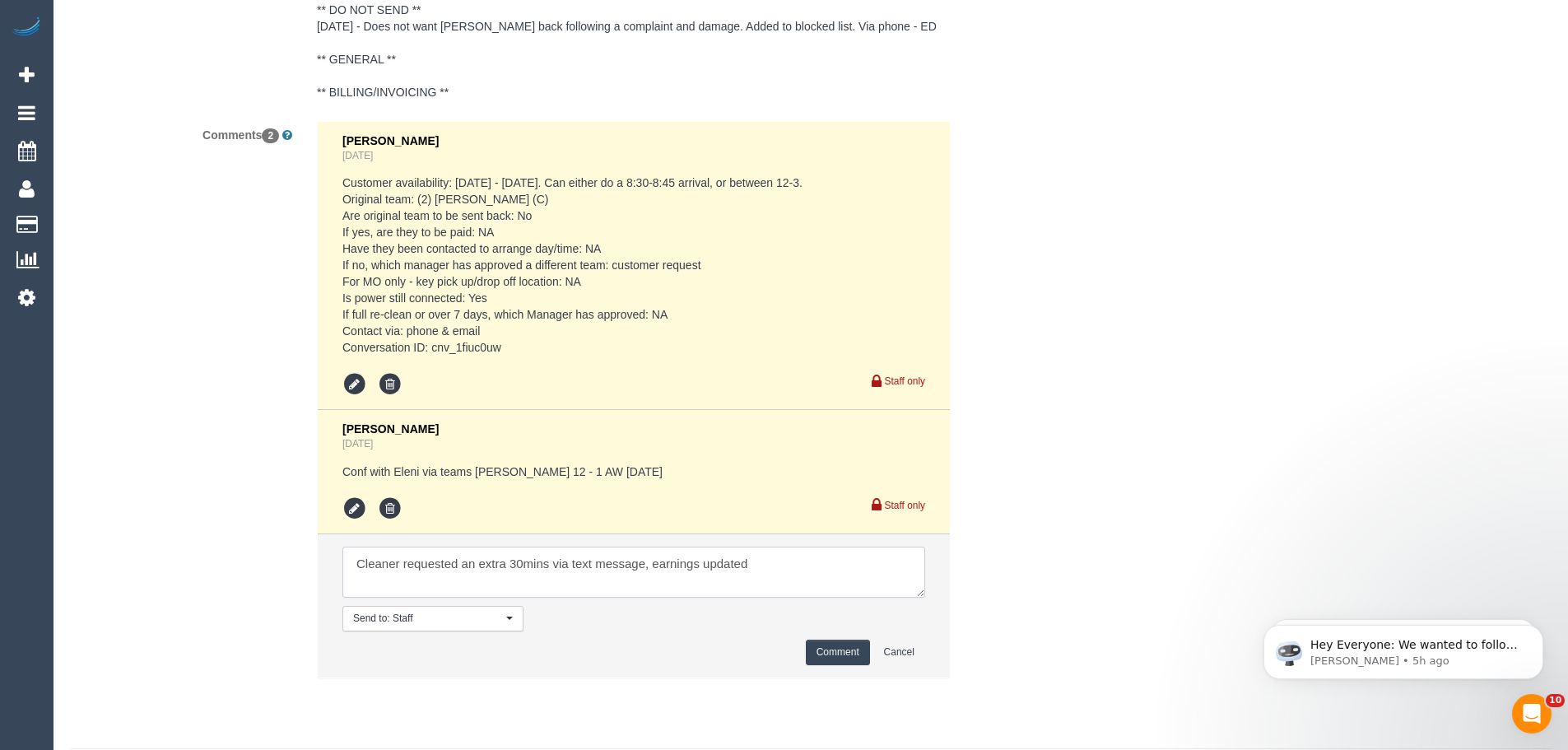
type textarea "Cleaner requested an extra 30mins via text message, earnings updated"
click at [840, 666] on button "Comment" at bounding box center [837, 652] width 64 height 25
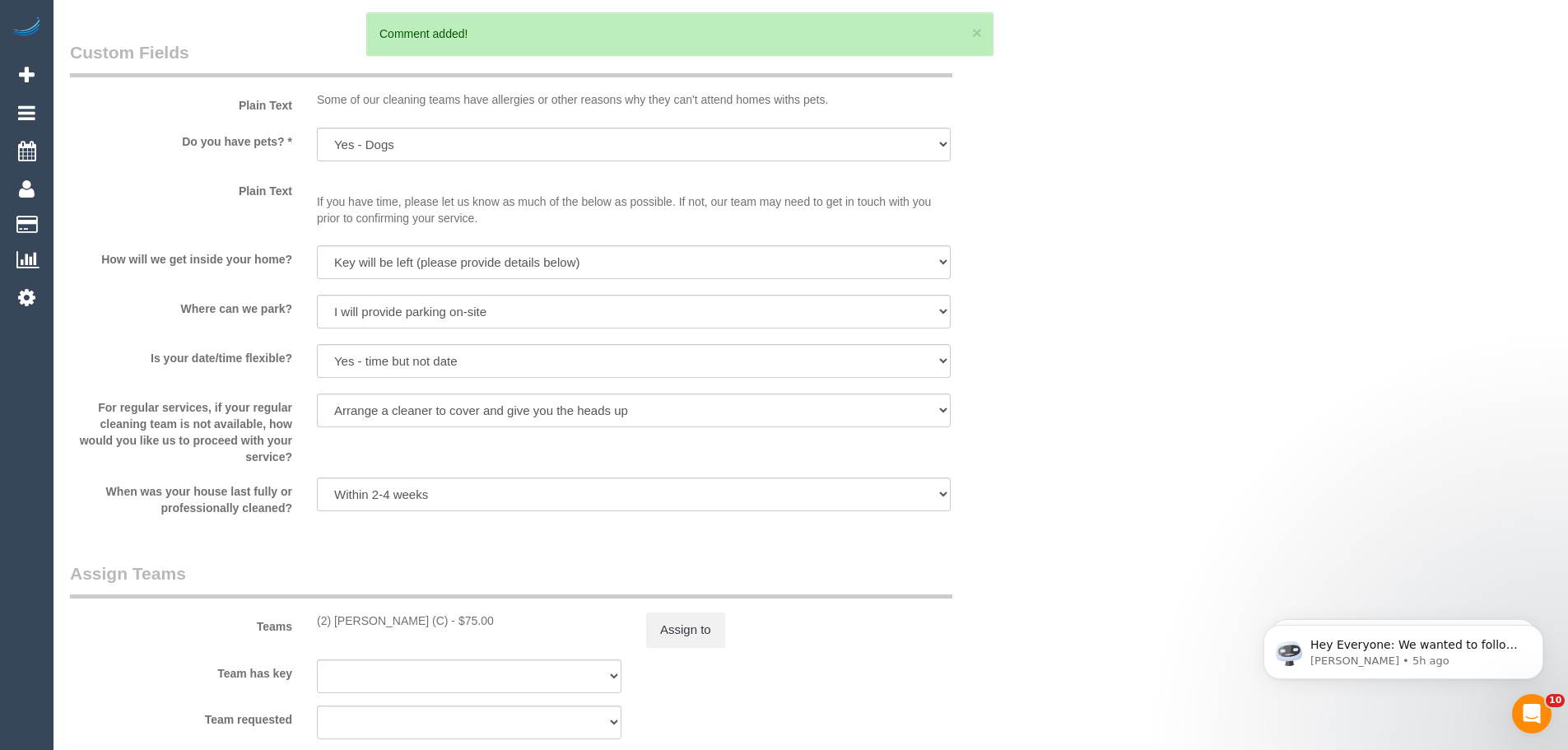
scroll to position [1680, 0]
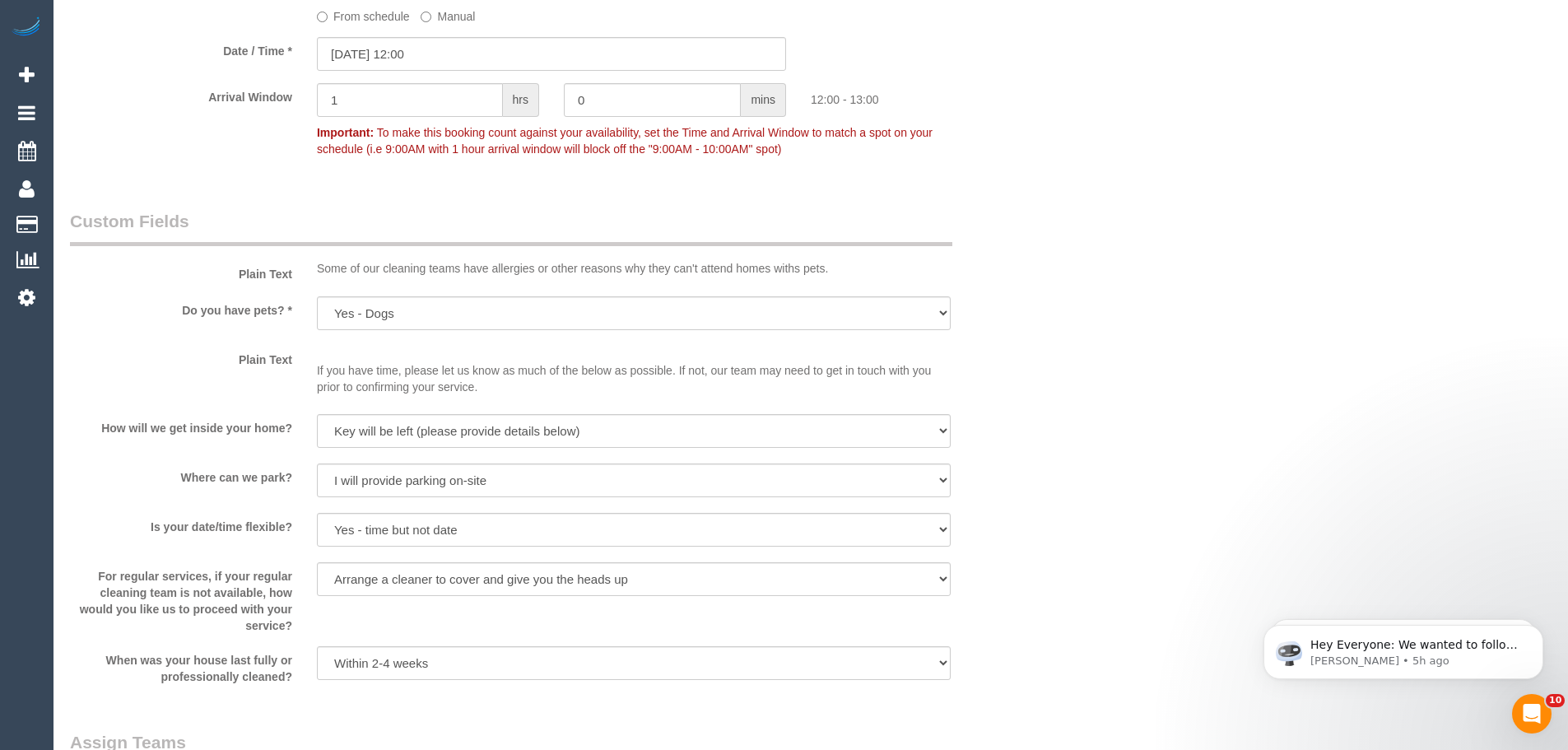
click at [1171, 390] on div "Who Email* anuetamv@outlook.com Name * Anueta Madison-Vanderbuilt Current Damag…" at bounding box center [811, 206] width 1482 height 3651
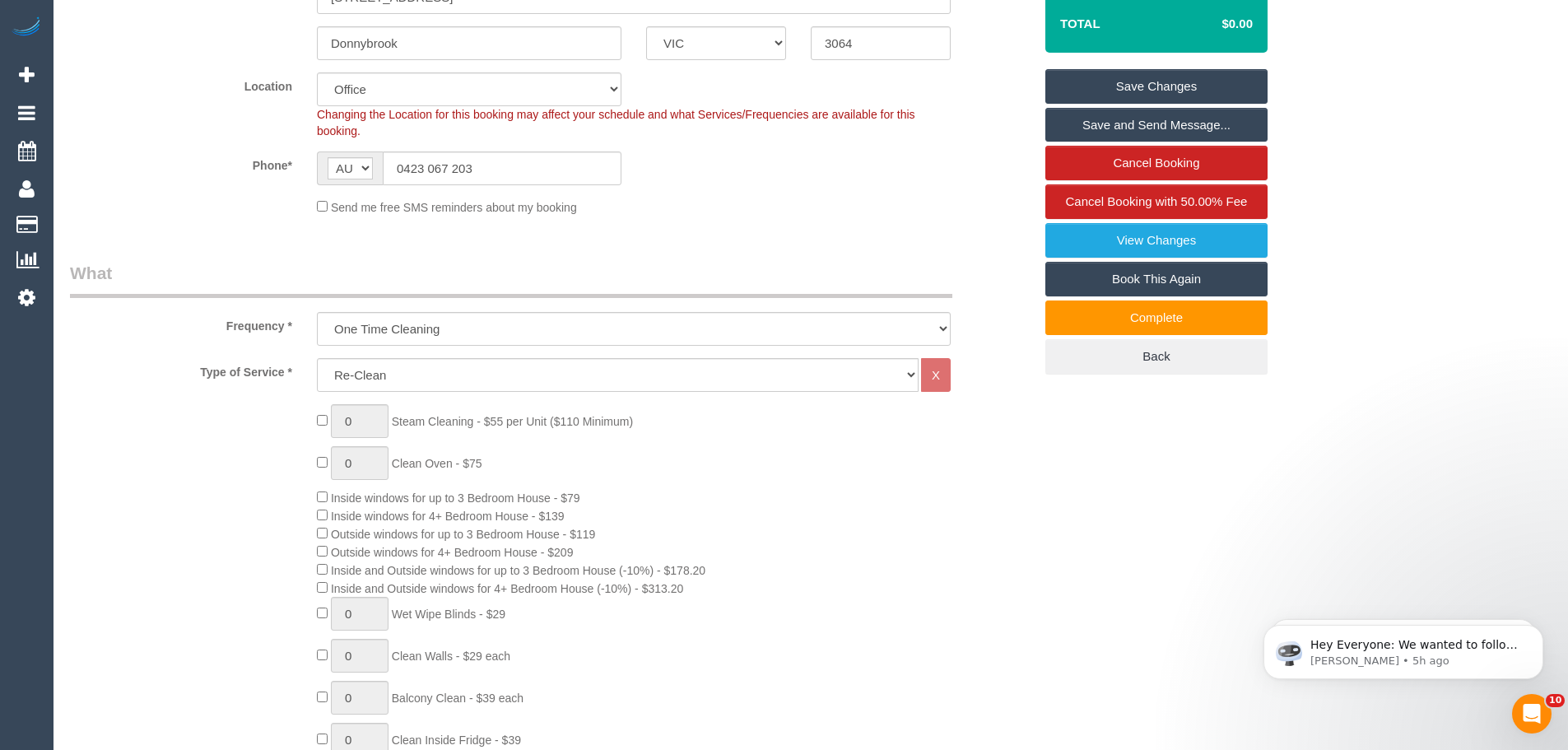
scroll to position [0, 0]
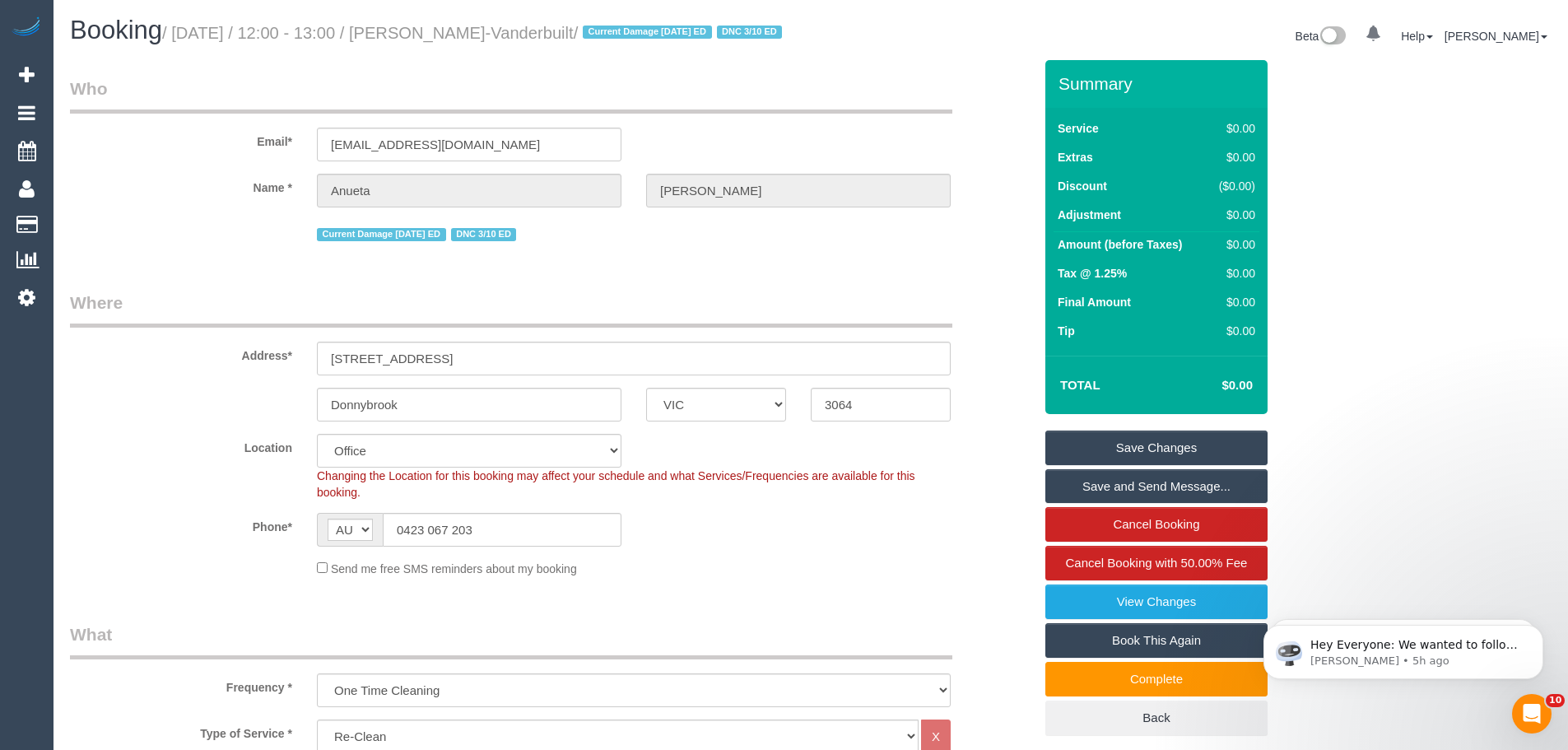
click at [1137, 461] on link "Save Changes" at bounding box center [1156, 447] width 222 height 34
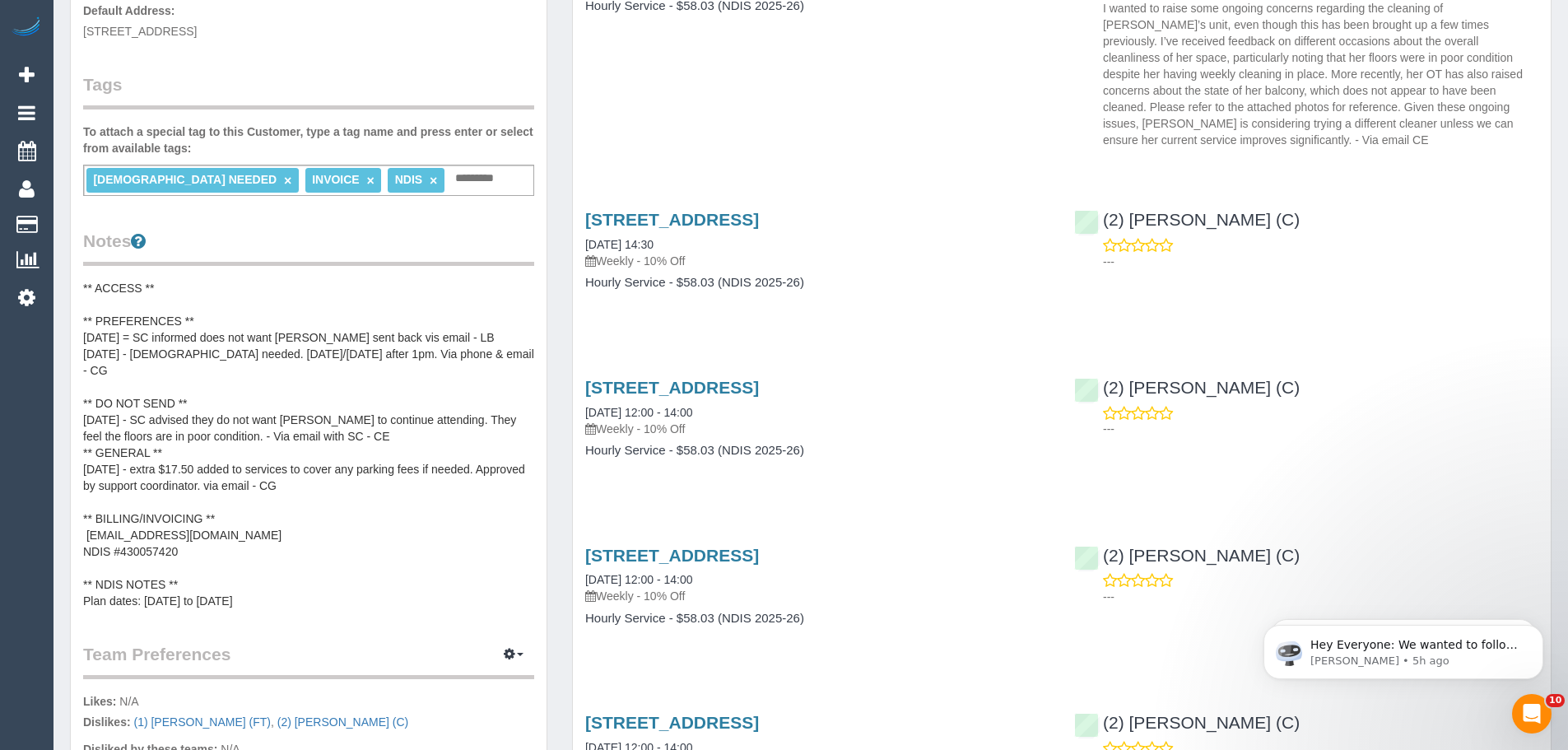
scroll to position [16, 0]
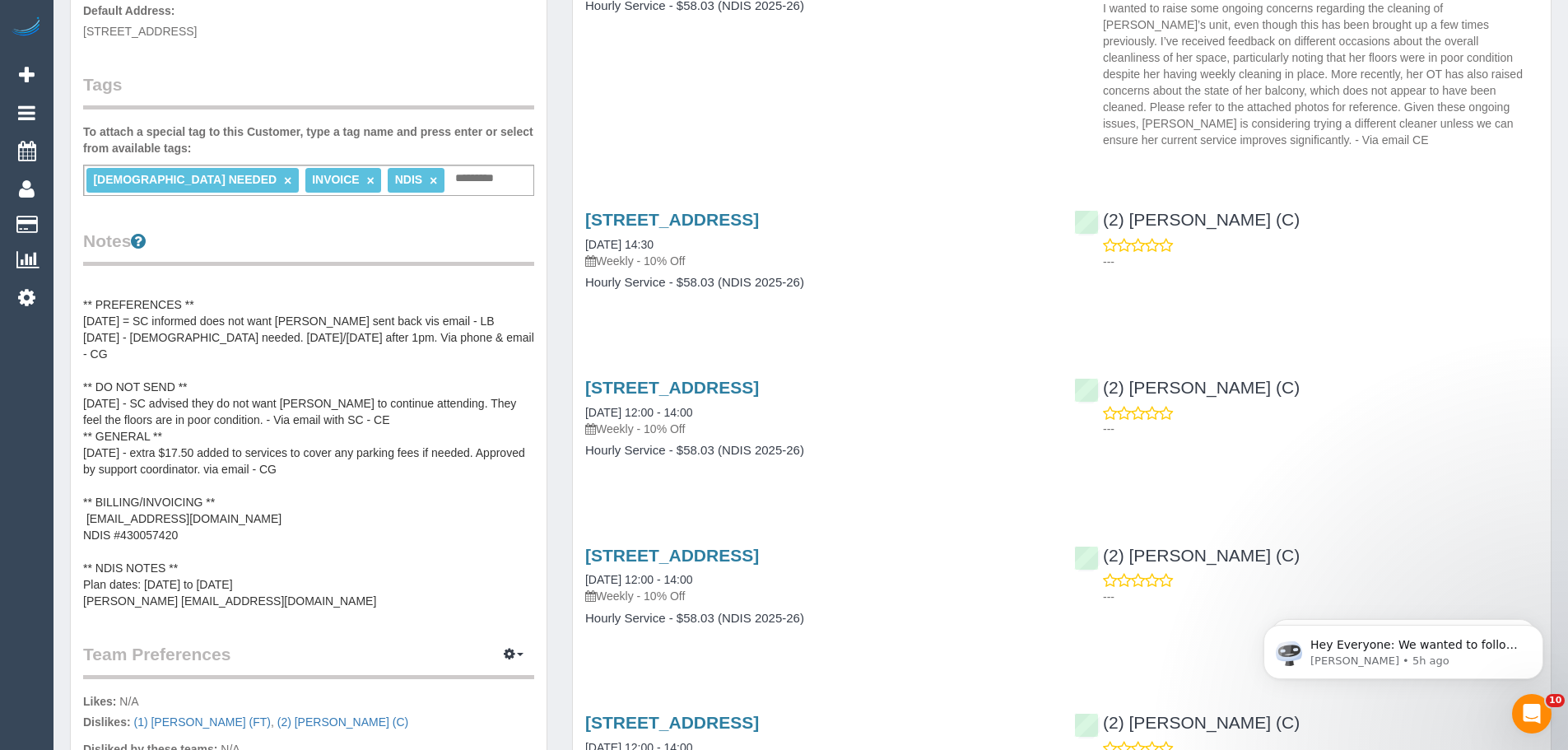
click at [456, 77] on legend "Tags" at bounding box center [309, 91] width 451 height 37
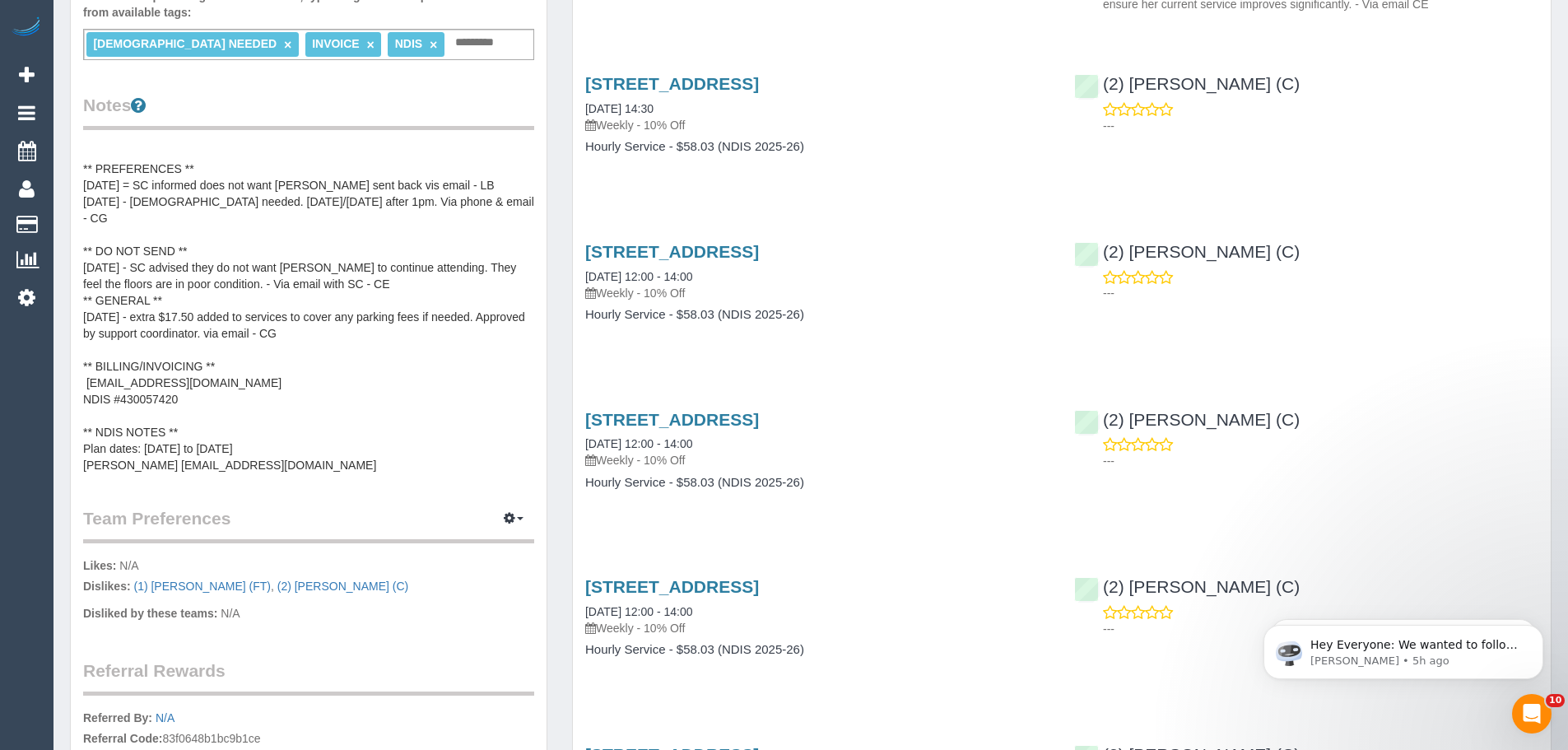
scroll to position [577, 0]
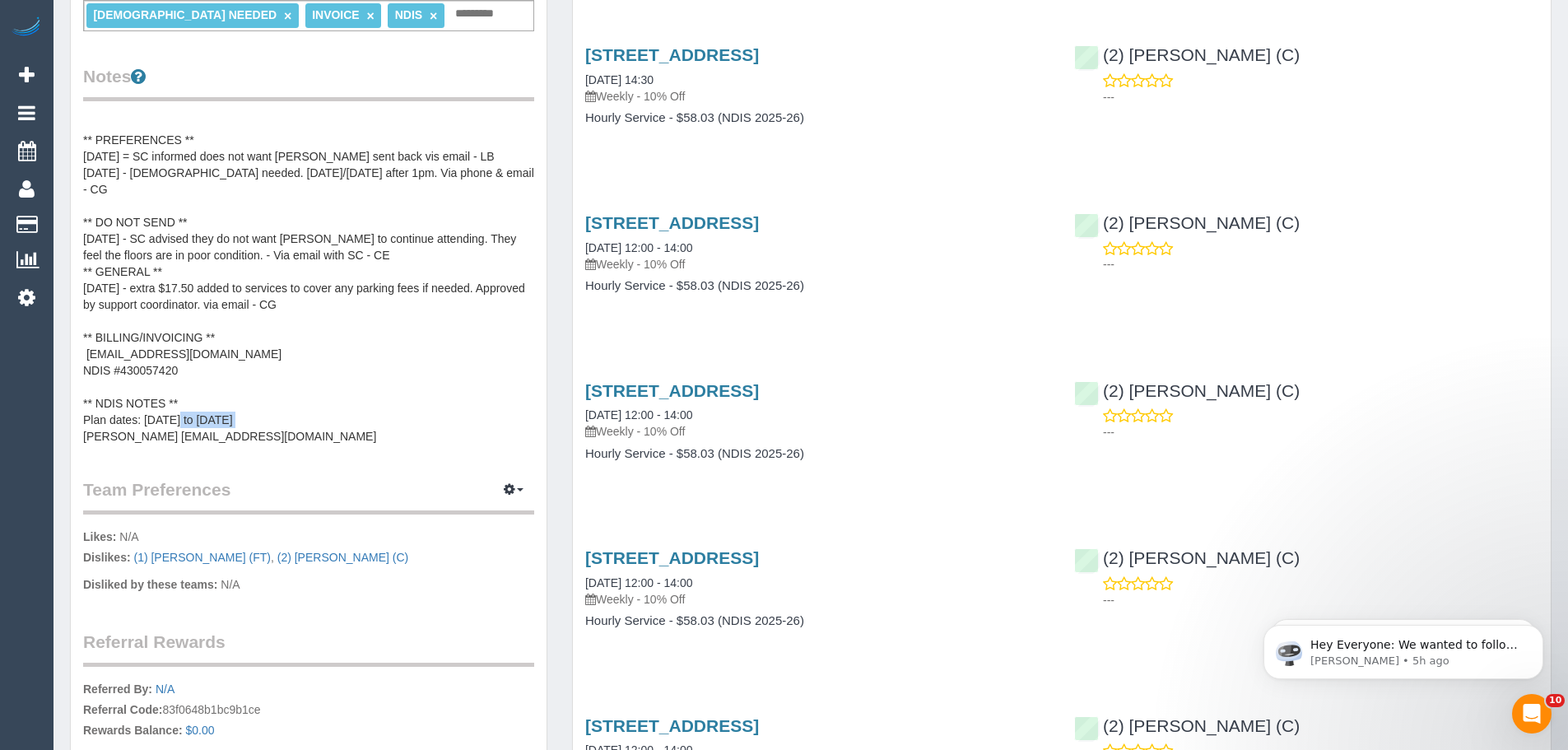
drag, startPoint x: 84, startPoint y: 419, endPoint x: 140, endPoint y: 419, distance: 56.0
click at [140, 419] on pre "** ACCESS ** ** PREFERENCES ** [DATE] = SC informed does not want [PERSON_NAME]…" at bounding box center [309, 279] width 451 height 330
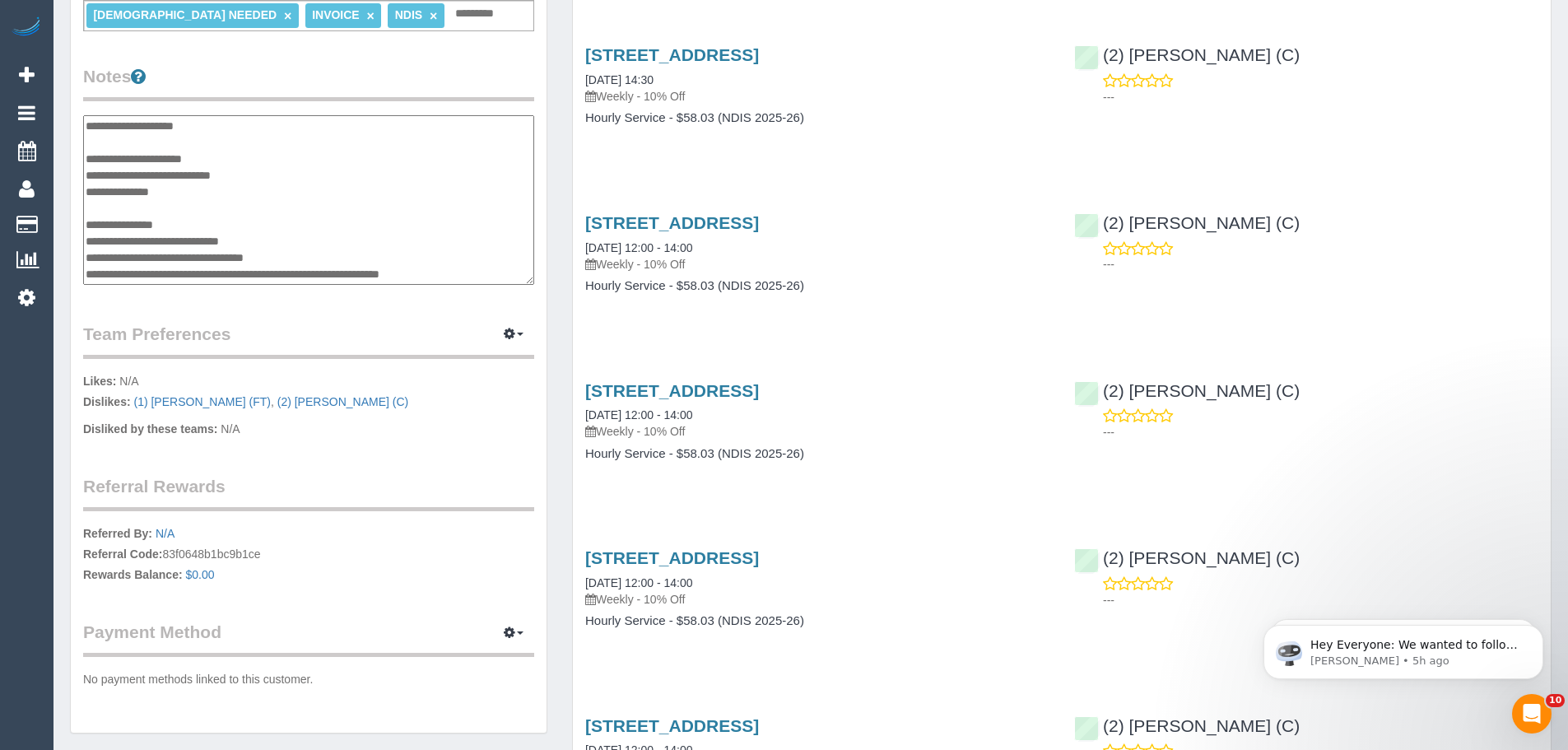
scroll to position [658, 0]
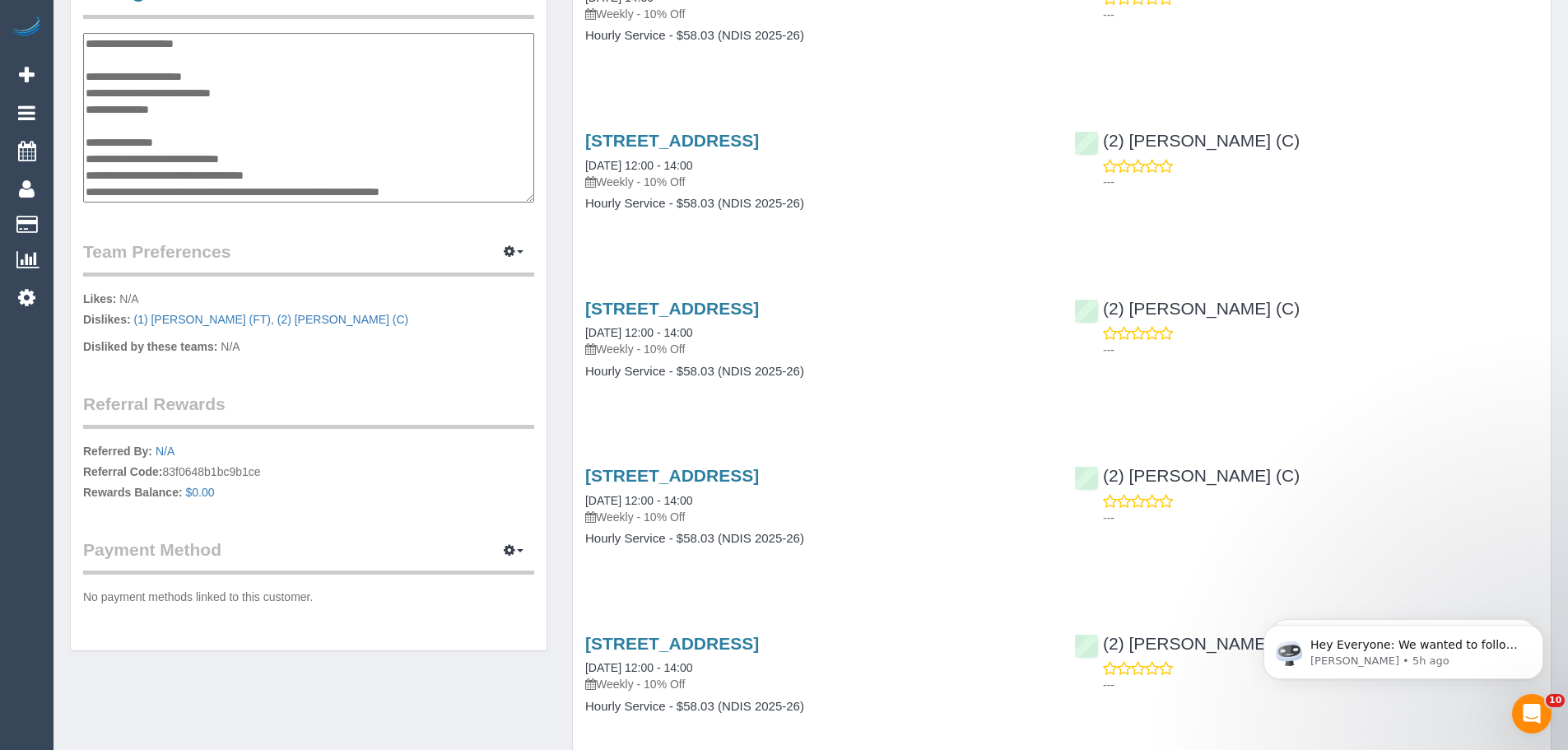
drag, startPoint x: 84, startPoint y: 172, endPoint x: 113, endPoint y: 173, distance: 29.0
click at [113, 173] on textarea "**********" at bounding box center [309, 118] width 451 height 170
click at [212, 172] on textarea "**********" at bounding box center [309, 118] width 451 height 170
drag, startPoint x: 197, startPoint y: 175, endPoint x: 252, endPoint y: 176, distance: 55.0
click at [252, 176] on textarea "**********" at bounding box center [309, 118] width 451 height 170
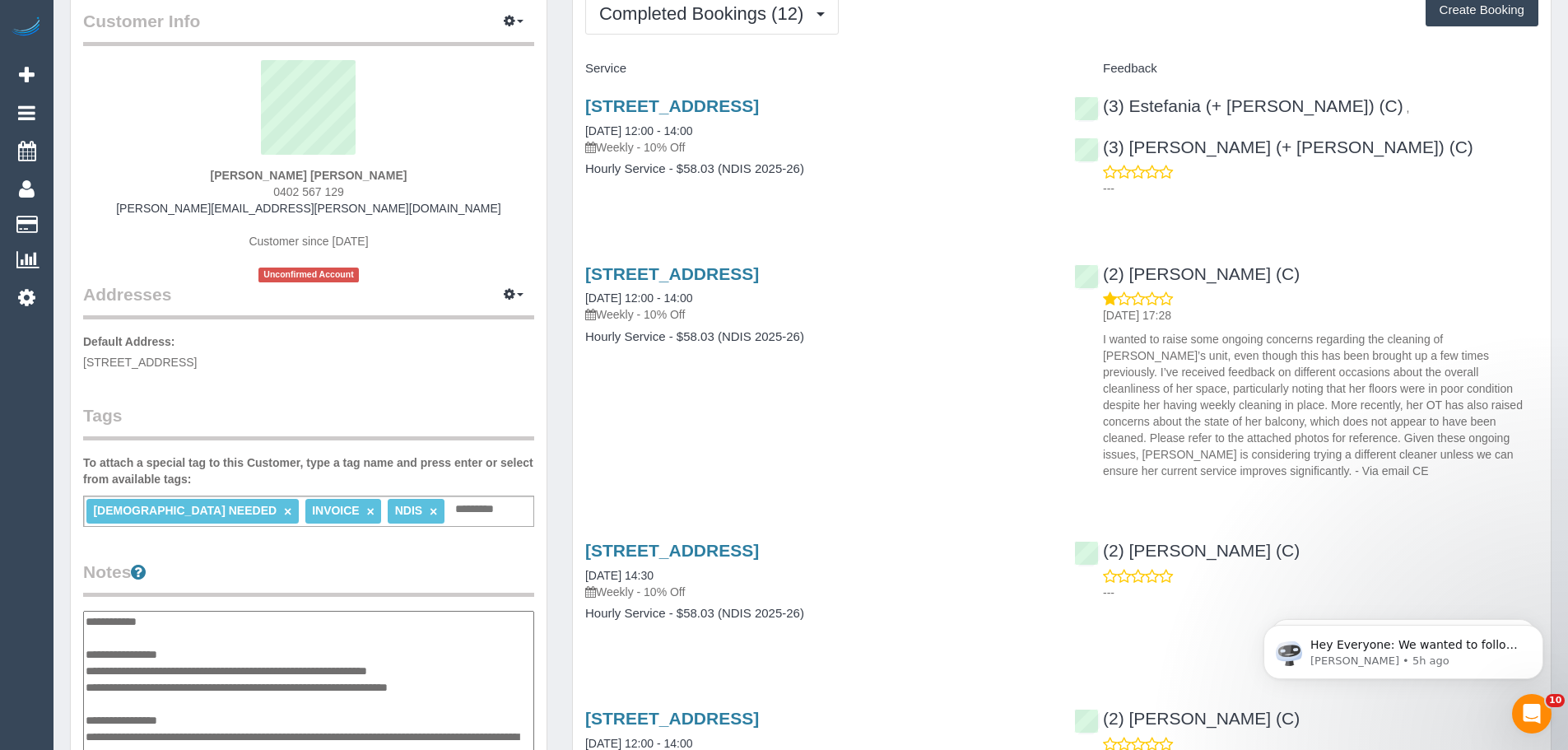
scroll to position [0, 0]
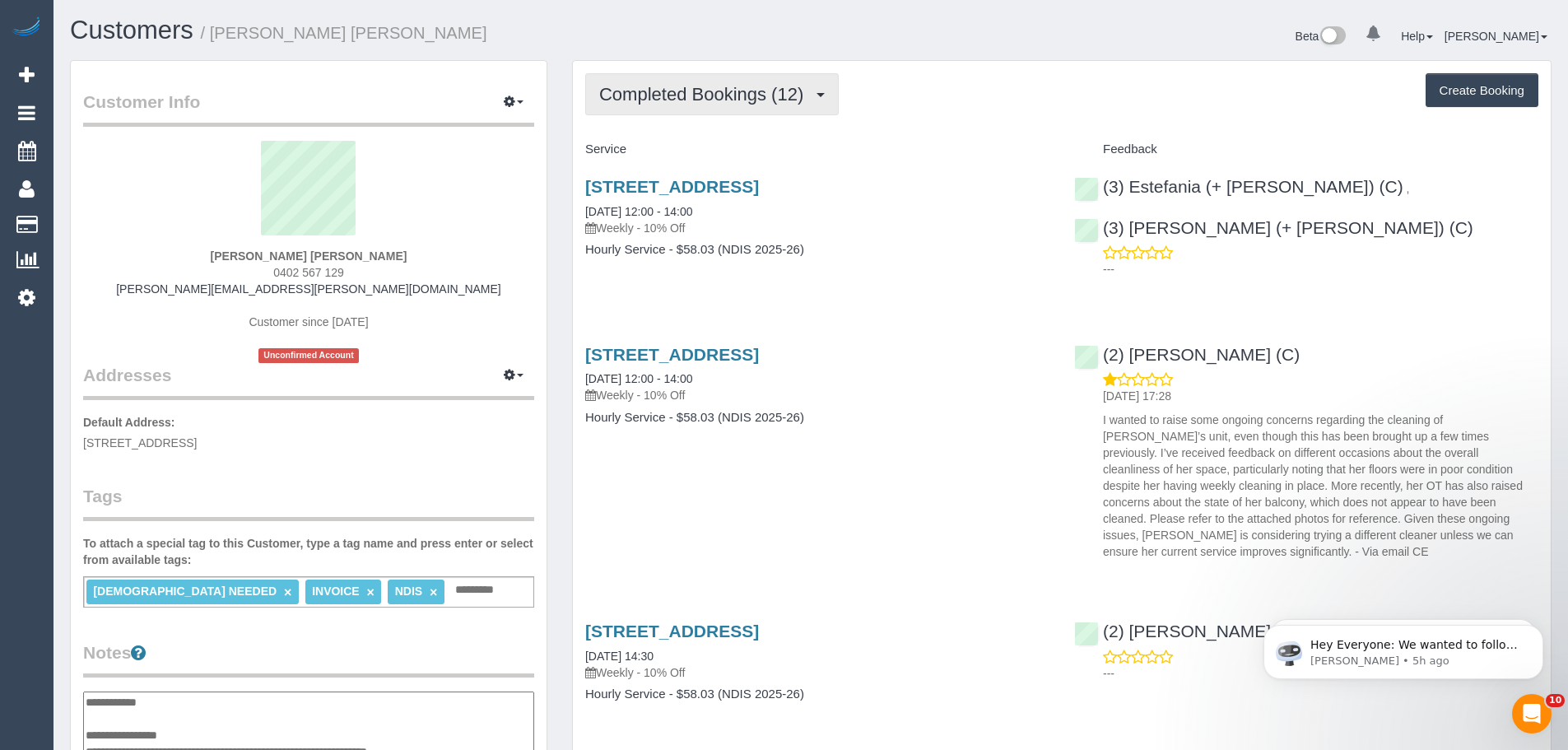
click at [719, 86] on span "Completed Bookings (12)" at bounding box center [705, 93] width 212 height 21
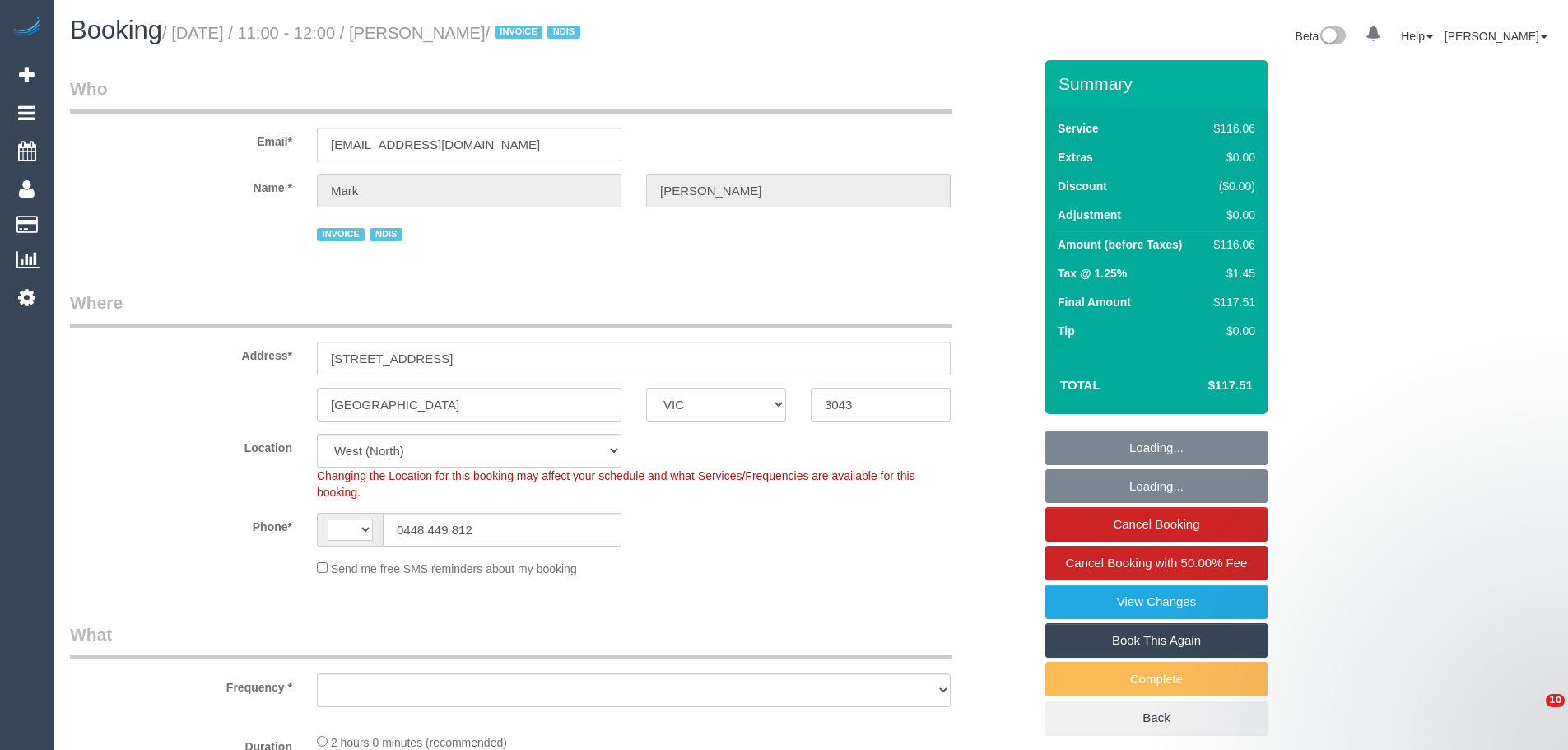
select select "VIC"
select select "string:AU"
select select "number:27"
select select "number:14"
select select "number:19"
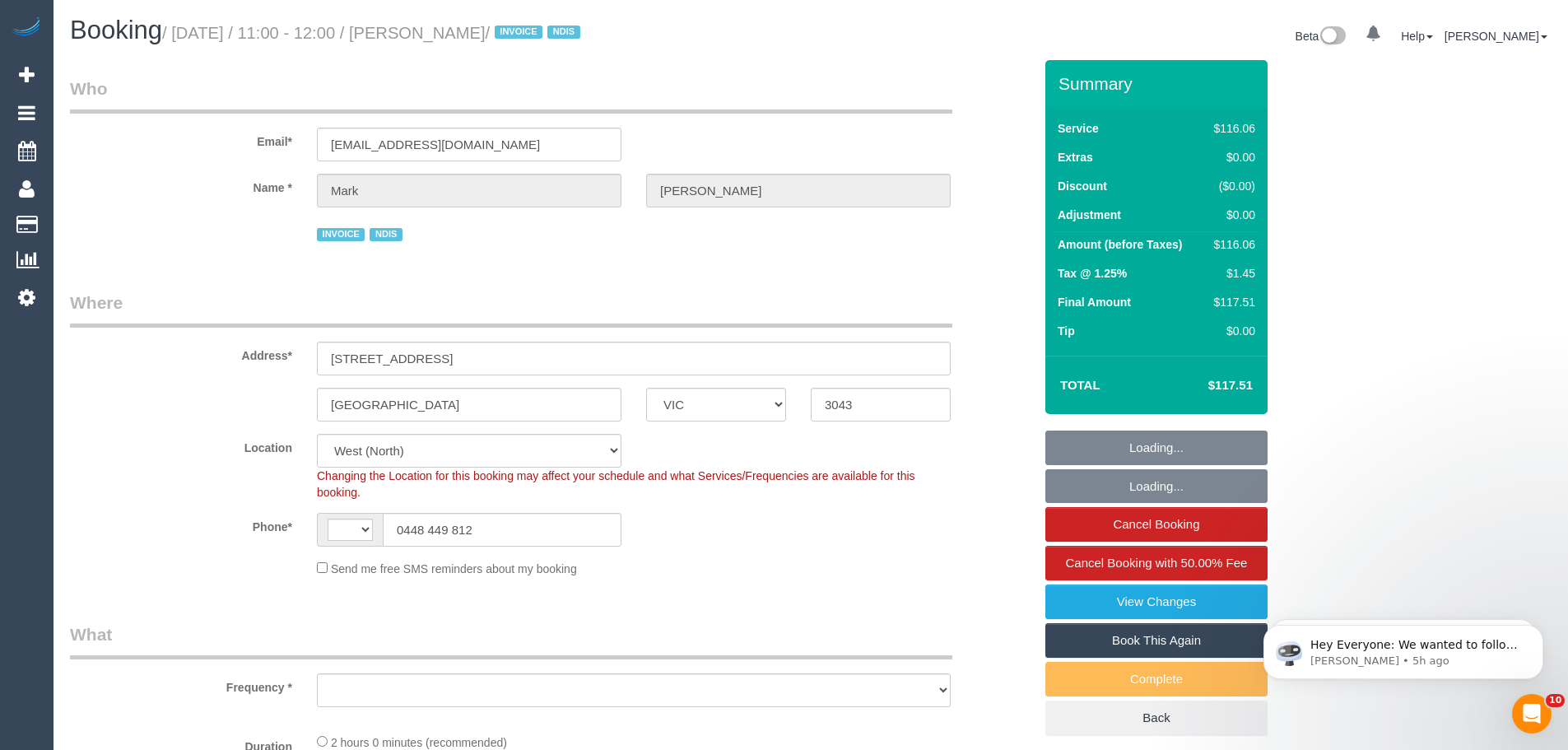
select select "number:36"
select select "number:34"
click at [322, 517] on div "AF AL DZ AD AO AI AQ AG AR AM AW AU AT AZ BS BH BD BB BY BE BZ BJ BM BT BO BA B…" at bounding box center [469, 530] width 304 height 34
select select "object:1232"
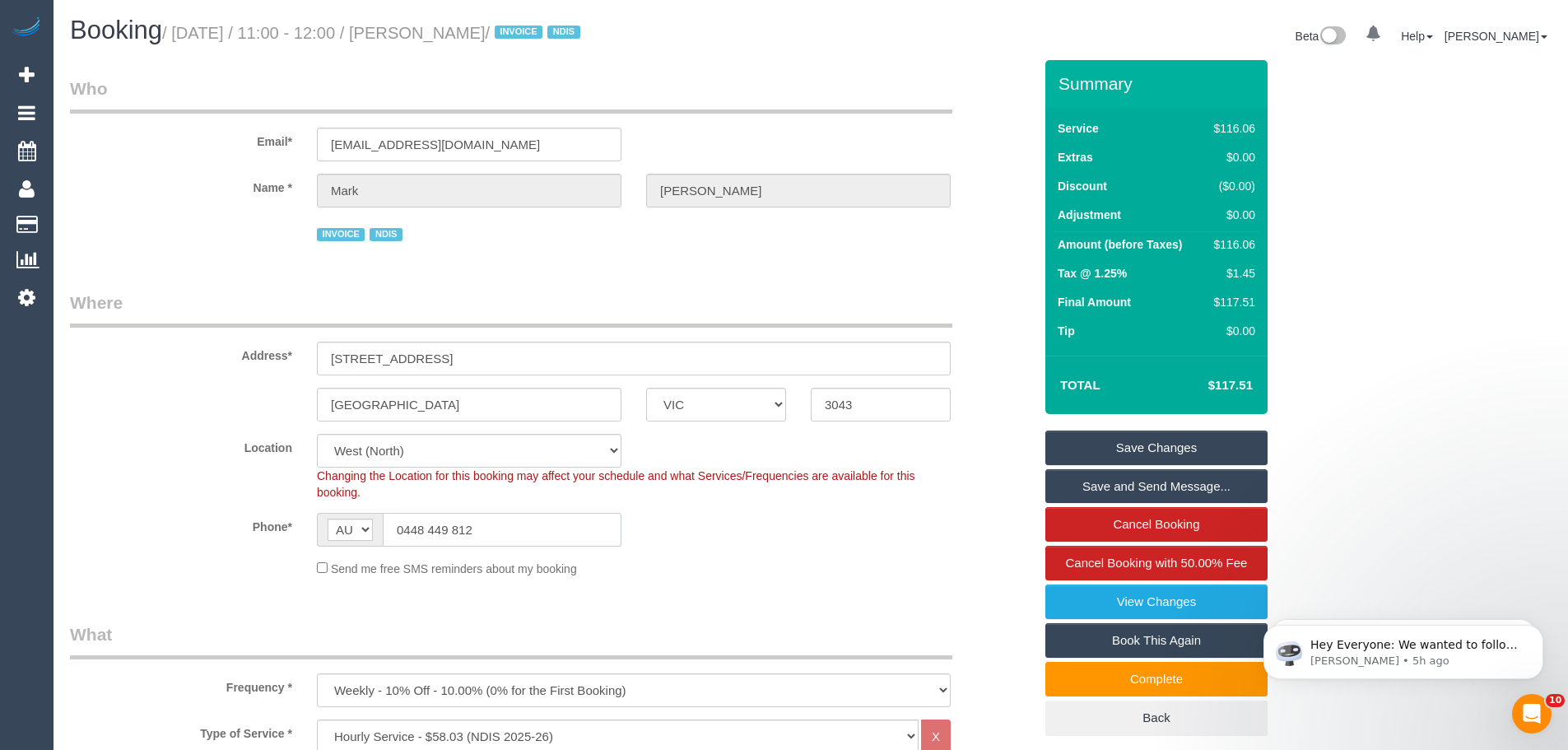
click at [517, 528] on input "0448 449 812" at bounding box center [502, 530] width 239 height 34
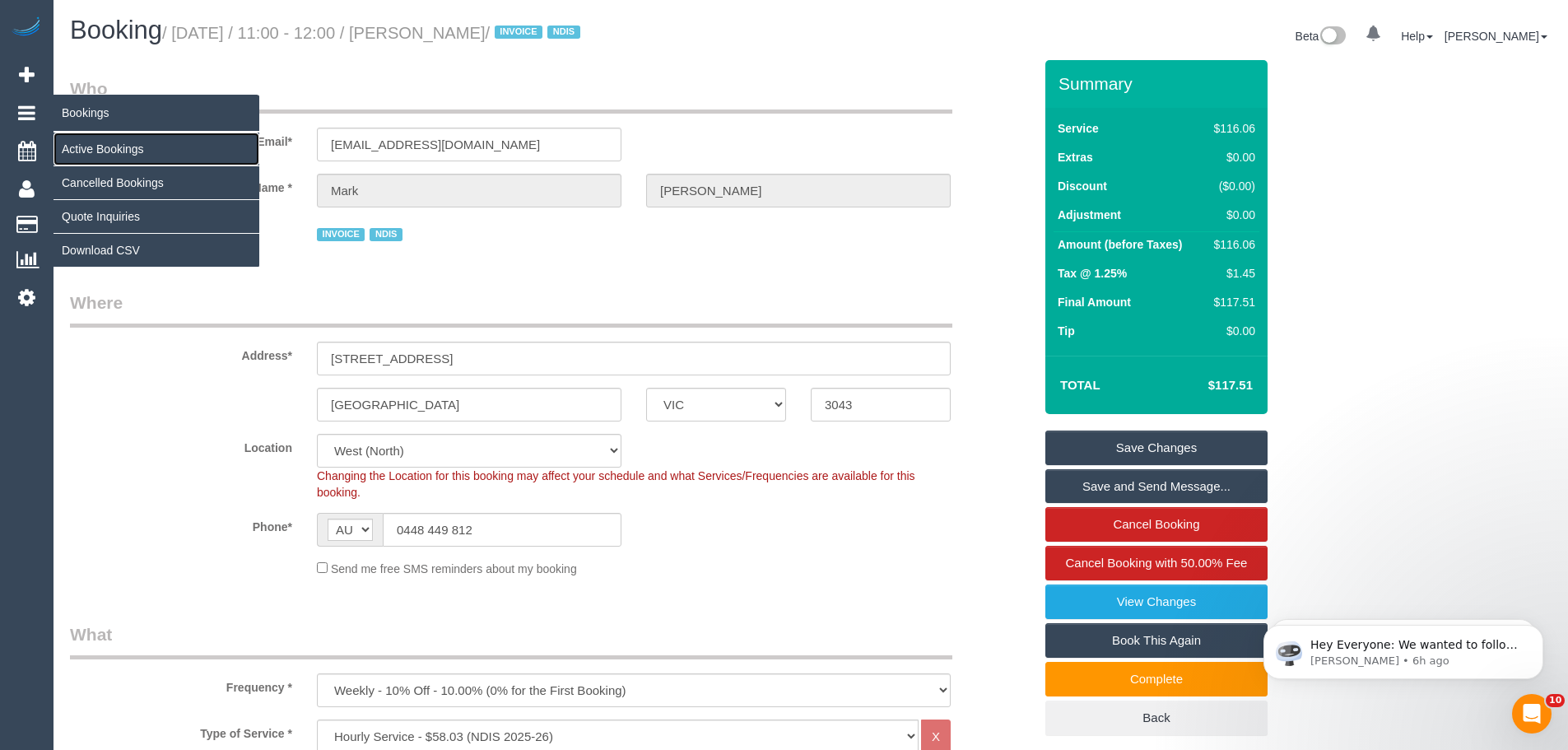
click at [113, 153] on link "Active Bookings" at bounding box center [156, 149] width 206 height 33
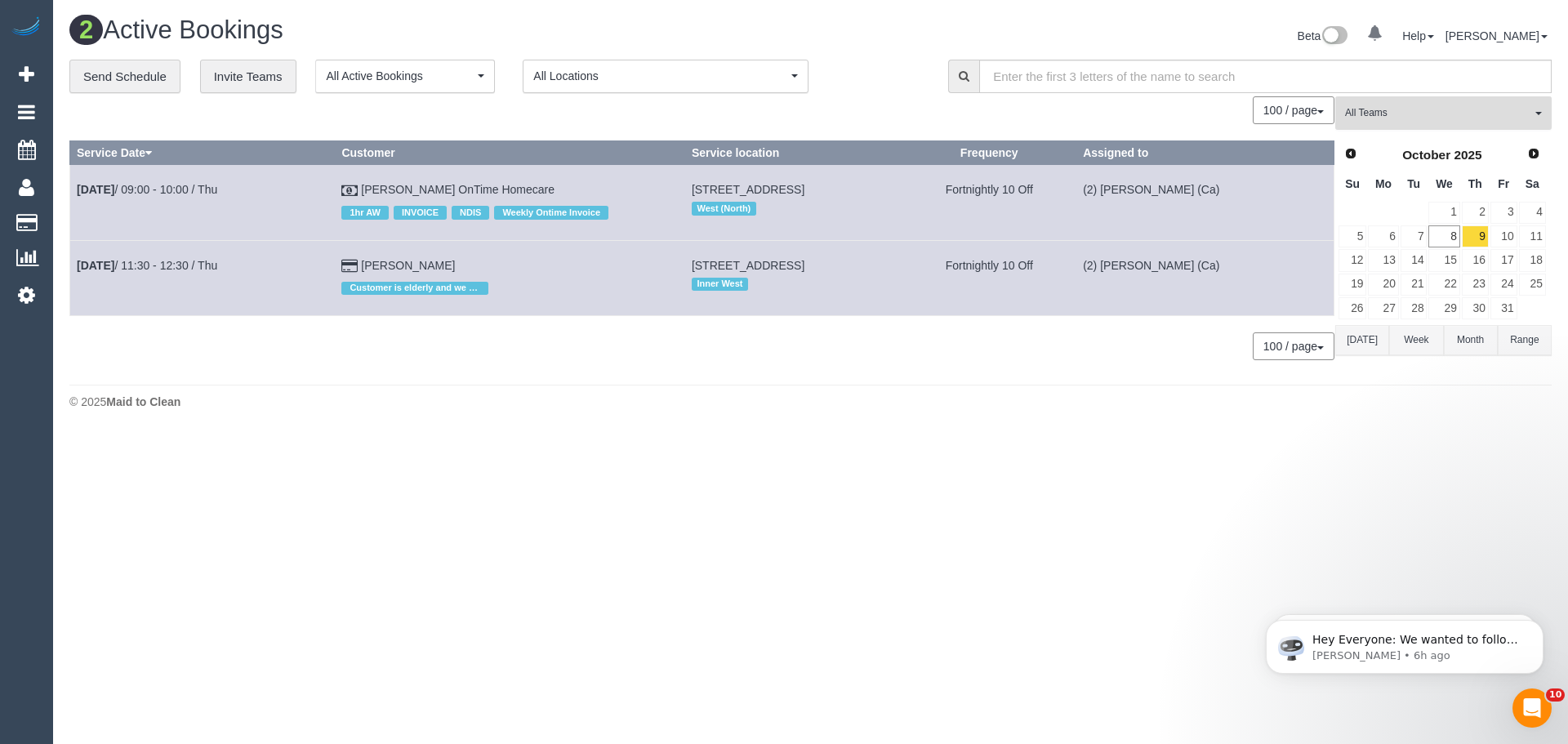
click at [1384, 111] on span "All Teams" at bounding box center [1437, 113] width 186 height 14
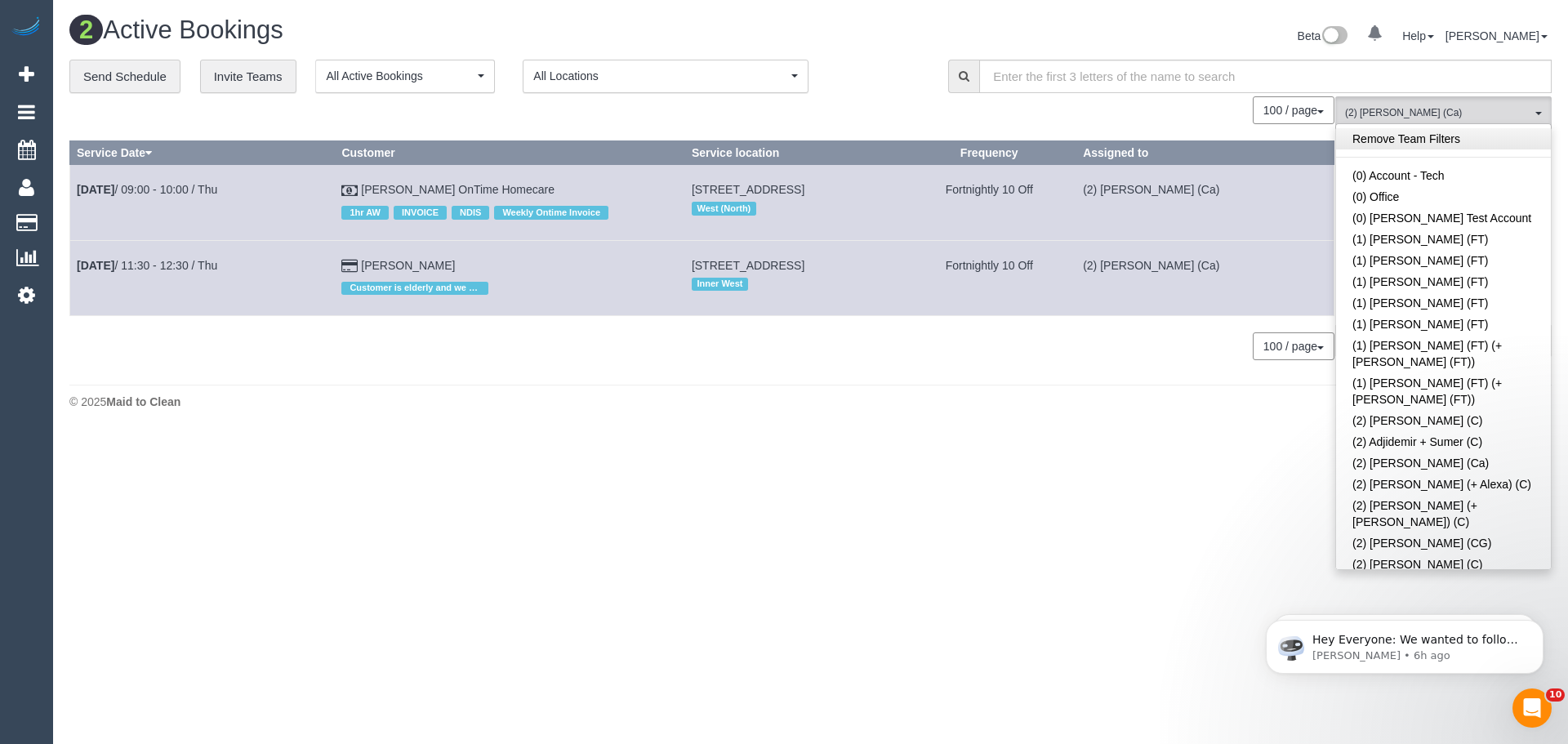
click at [1386, 143] on link "Remove Team Filters" at bounding box center [1442, 139] width 215 height 21
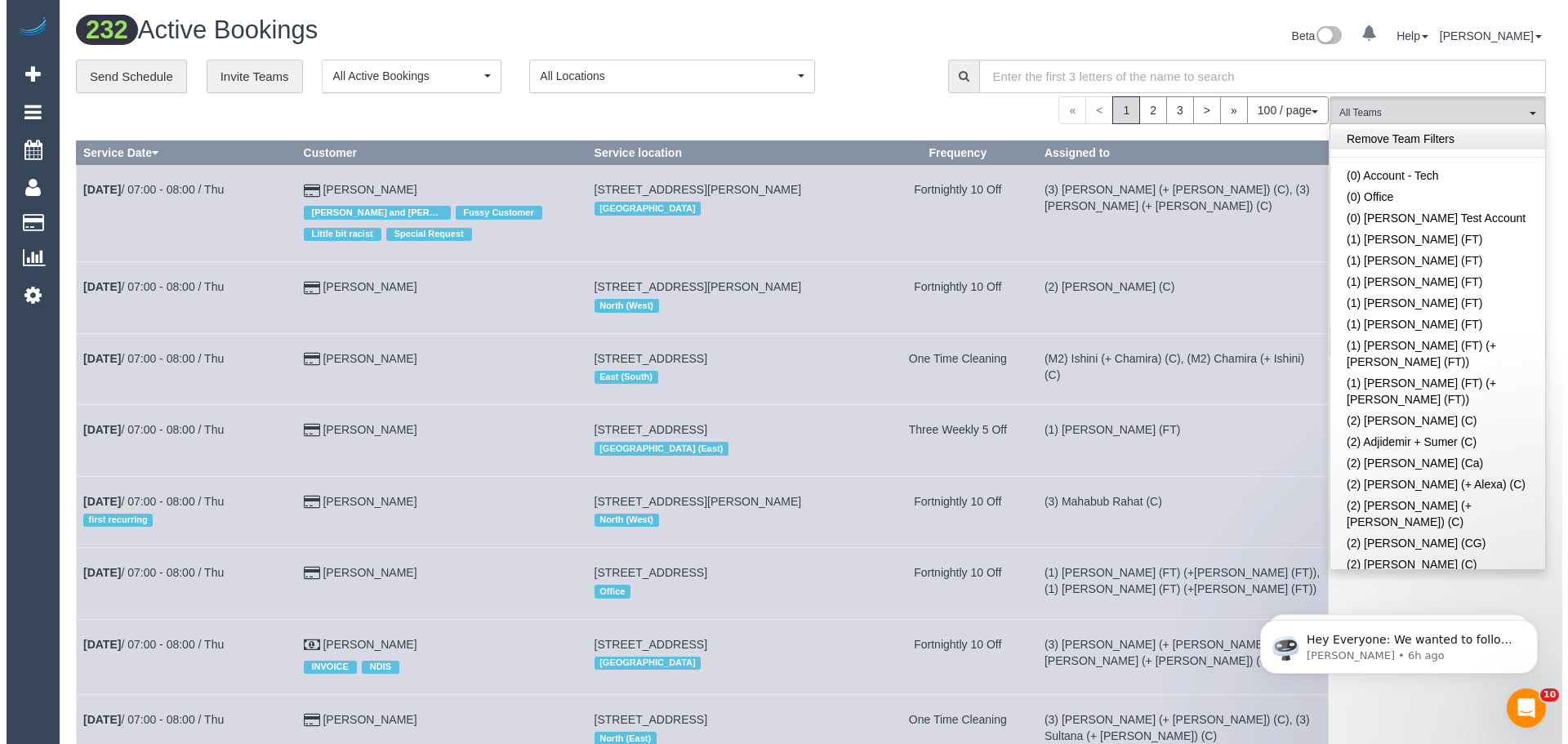
scroll to position [424, 0]
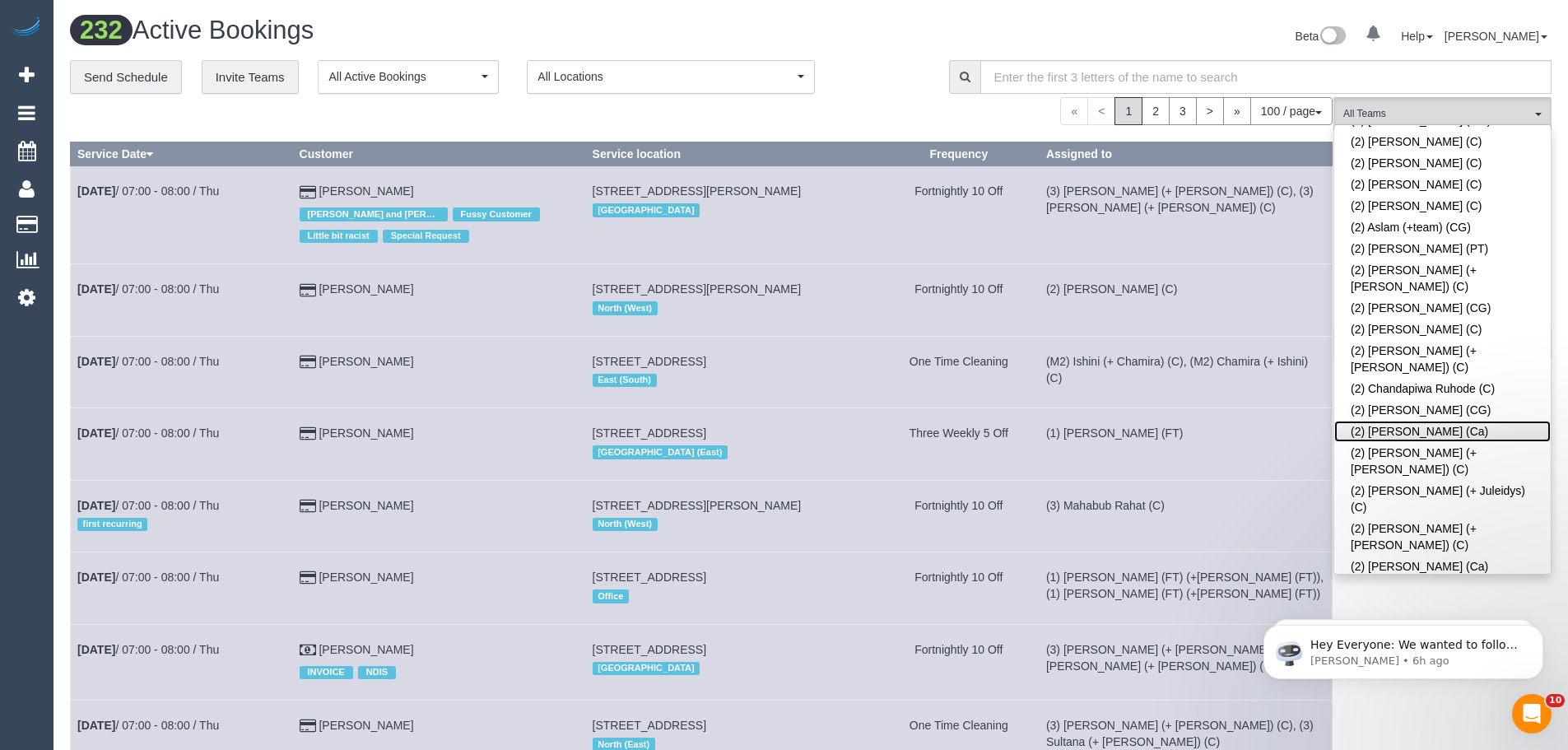
click at [1490, 420] on link "(2) [PERSON_NAME] (Ca)" at bounding box center [1442, 431] width 216 height 22
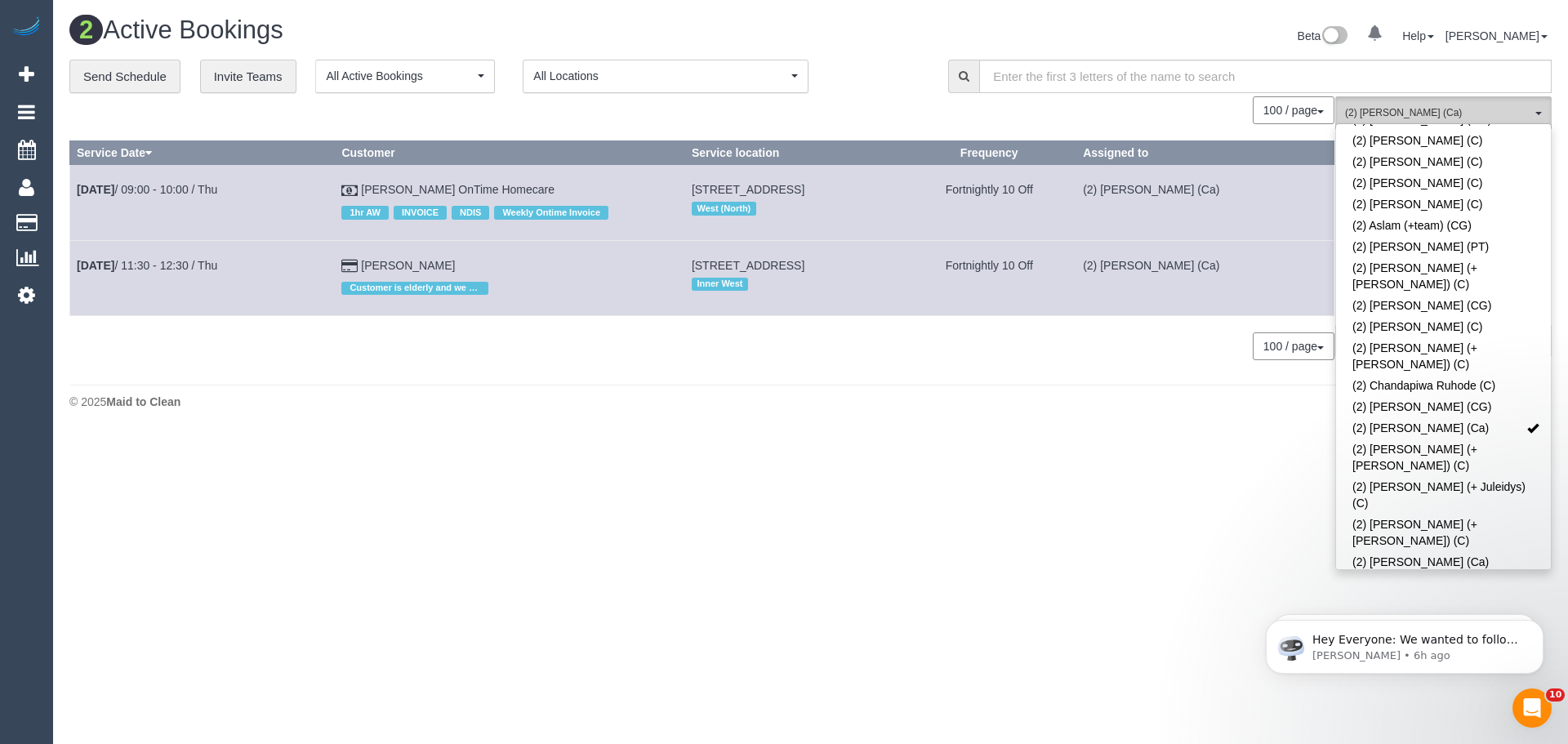
click at [1388, 112] on span "(2) [PERSON_NAME] (Ca)" at bounding box center [1437, 113] width 186 height 14
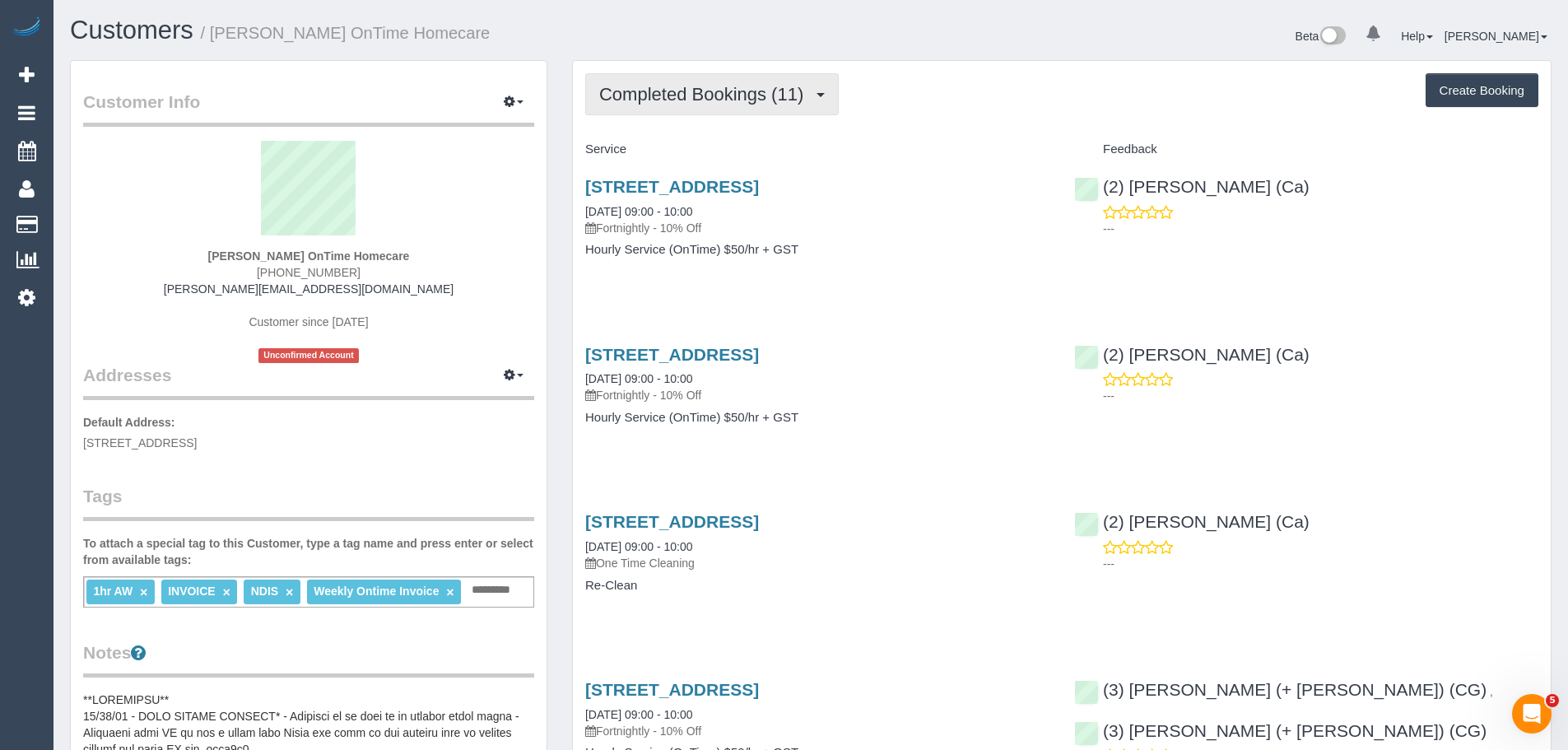
click at [687, 93] on span "Completed Bookings (11)" at bounding box center [705, 93] width 212 height 21
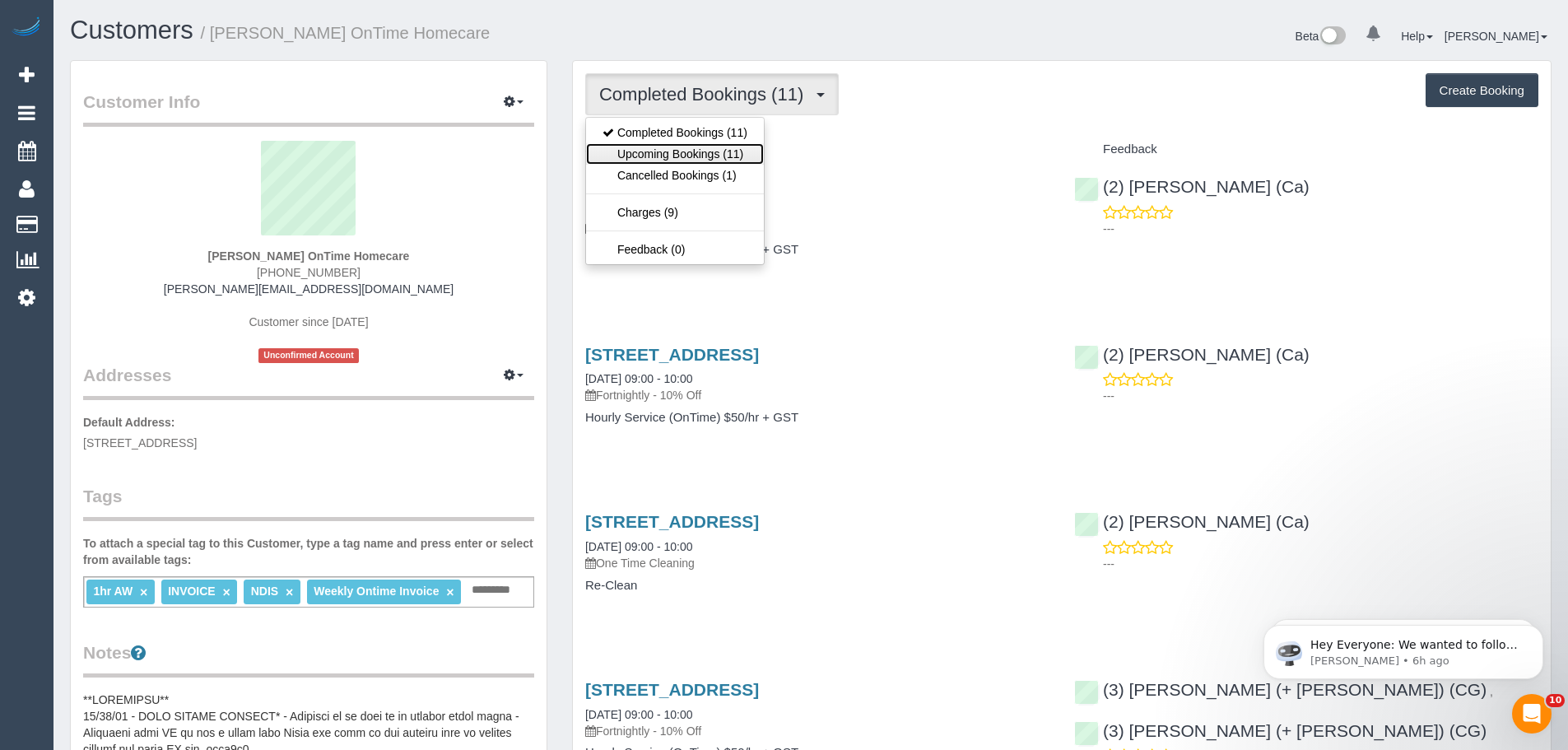
click at [669, 150] on link "Upcoming Bookings (11)" at bounding box center [675, 154] width 178 height 22
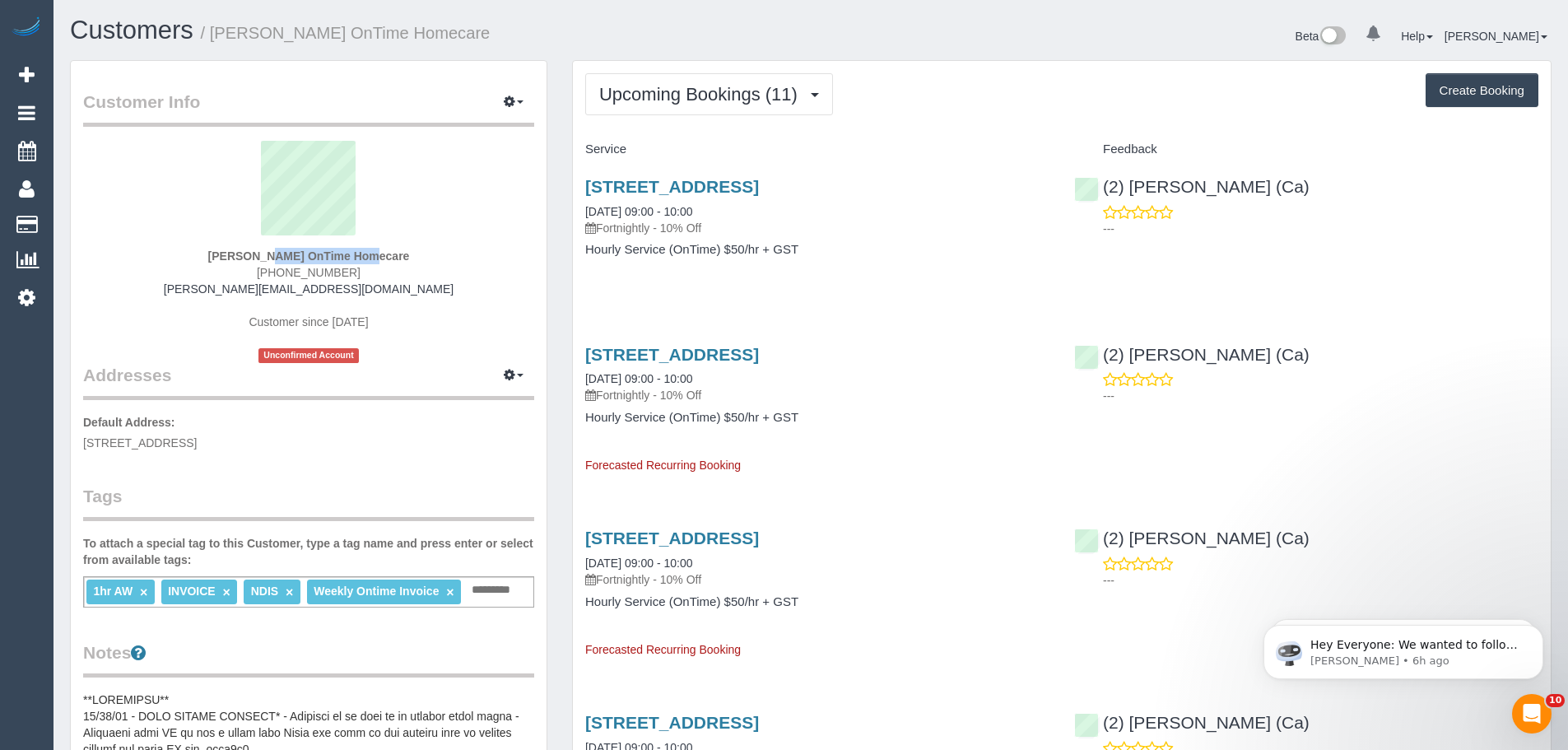
drag, startPoint x: 207, startPoint y: 256, endPoint x: 296, endPoint y: 255, distance: 89.0
click at [296, 255] on div "[PERSON_NAME] OnTime Homecare [PHONE_NUMBER] [PERSON_NAME][EMAIL_ADDRESS][DOMAI…" at bounding box center [309, 251] width 451 height 222
copy strong "[PERSON_NAME]"
drag, startPoint x: 271, startPoint y: 448, endPoint x: 213, endPoint y: 446, distance: 58.0
click at [197, 446] on span "[STREET_ADDRESS]" at bounding box center [140, 443] width 113 height 13
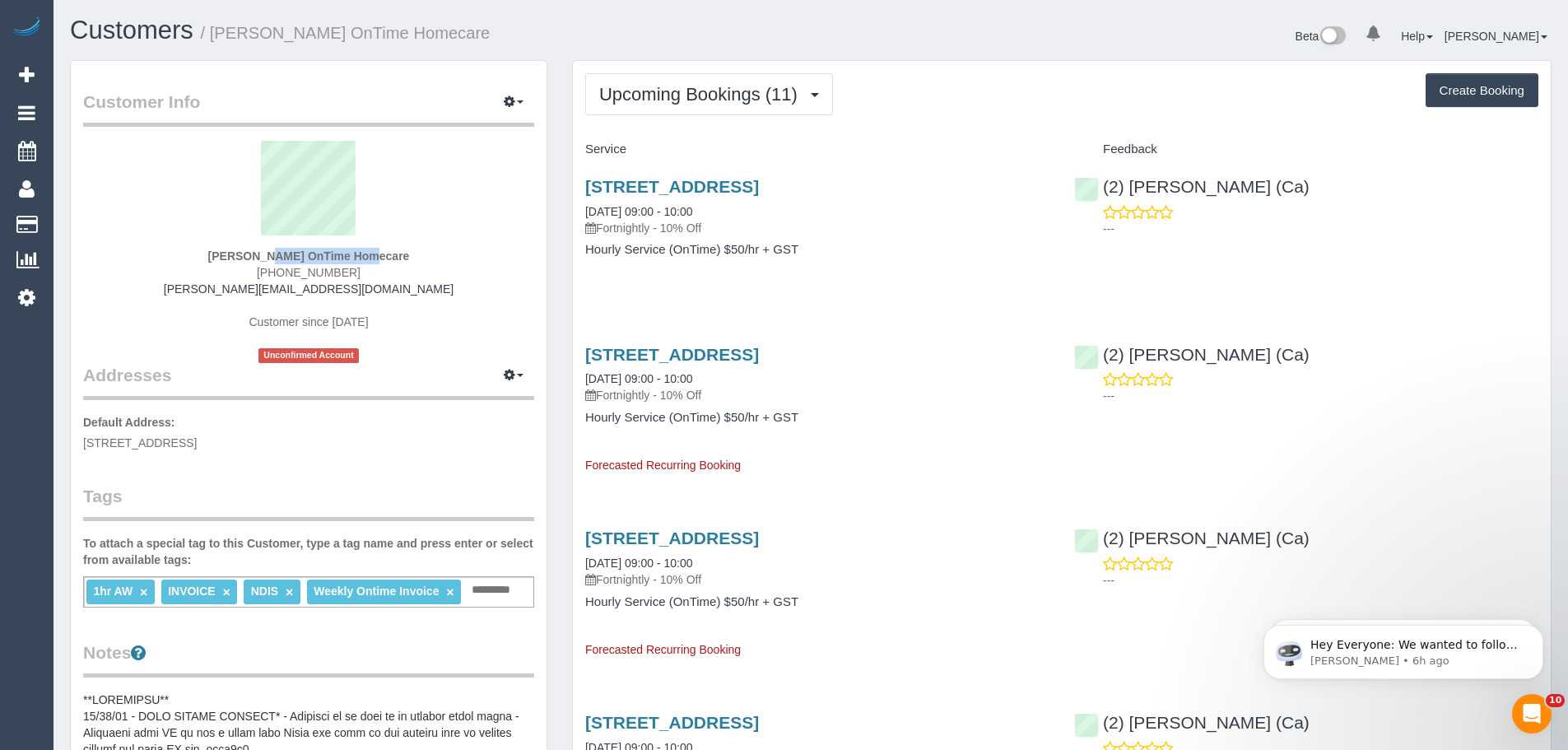
copy span "ST ALBANS"
click at [1355, 161] on div "Feedback" at bounding box center [1306, 149] width 489 height 28
click at [1459, 401] on p "---" at bounding box center [1320, 396] width 436 height 16
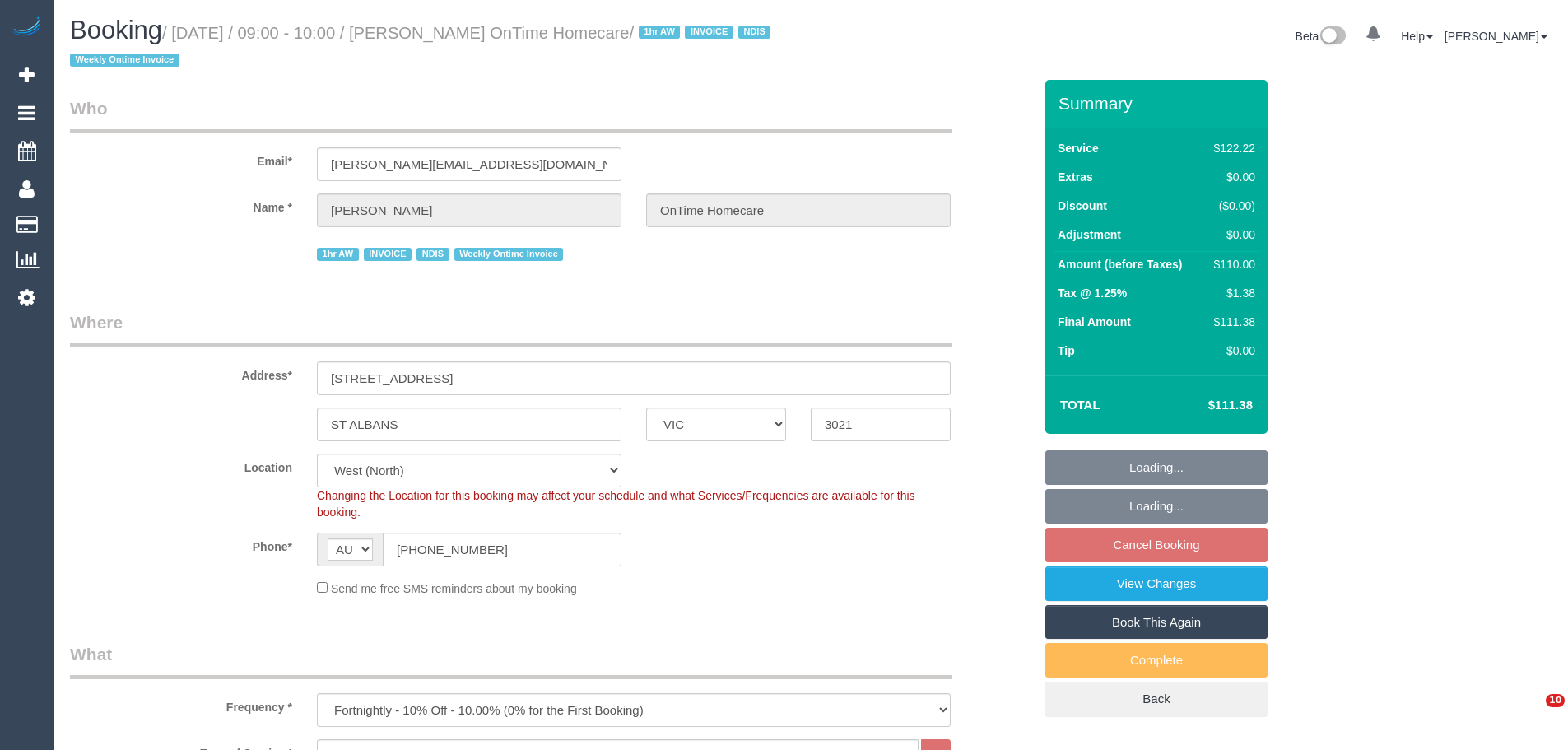
select select "VIC"
select select "number:28"
select select "number:14"
select select "number:19"
select select "number:25"
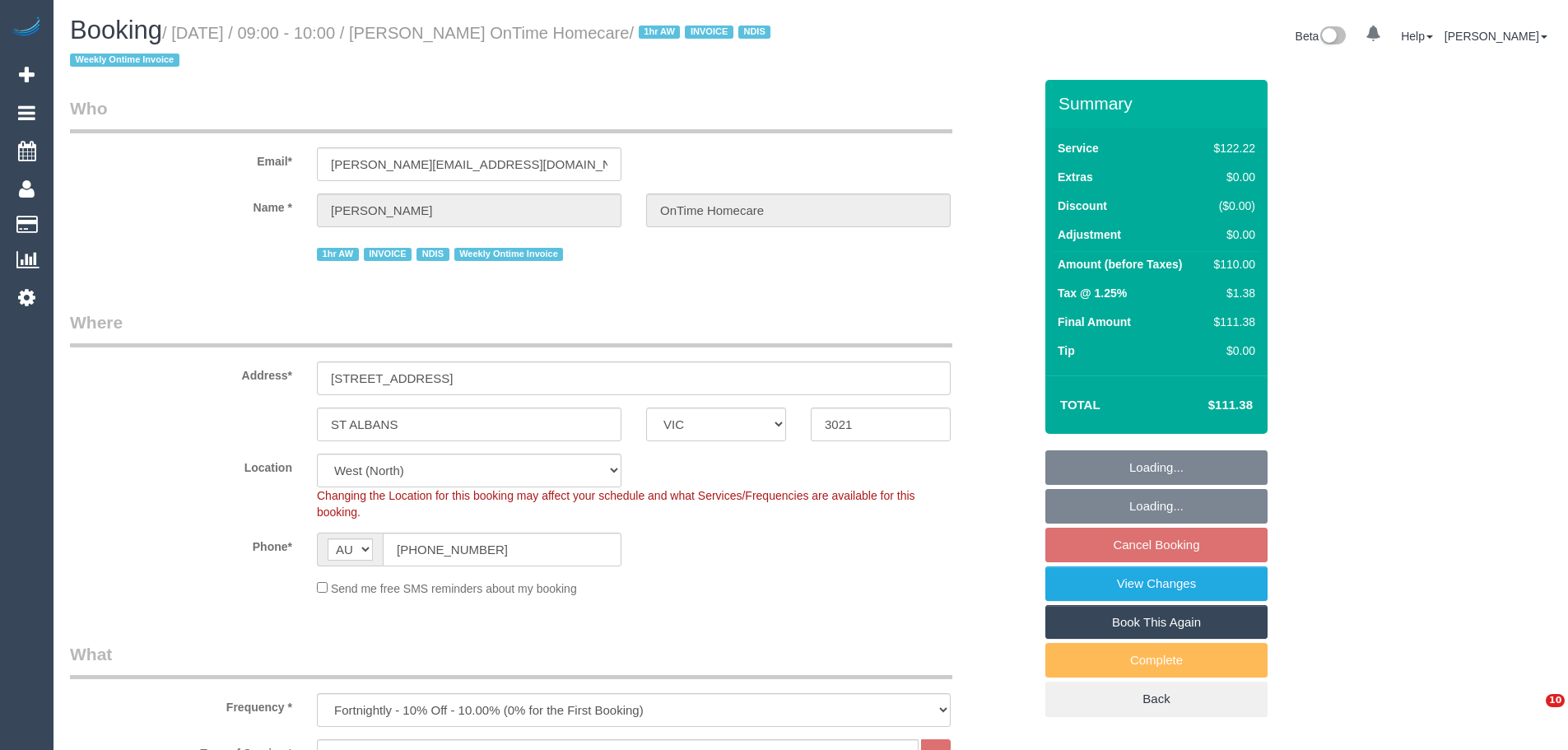
select select "number:35"
select select "number:11"
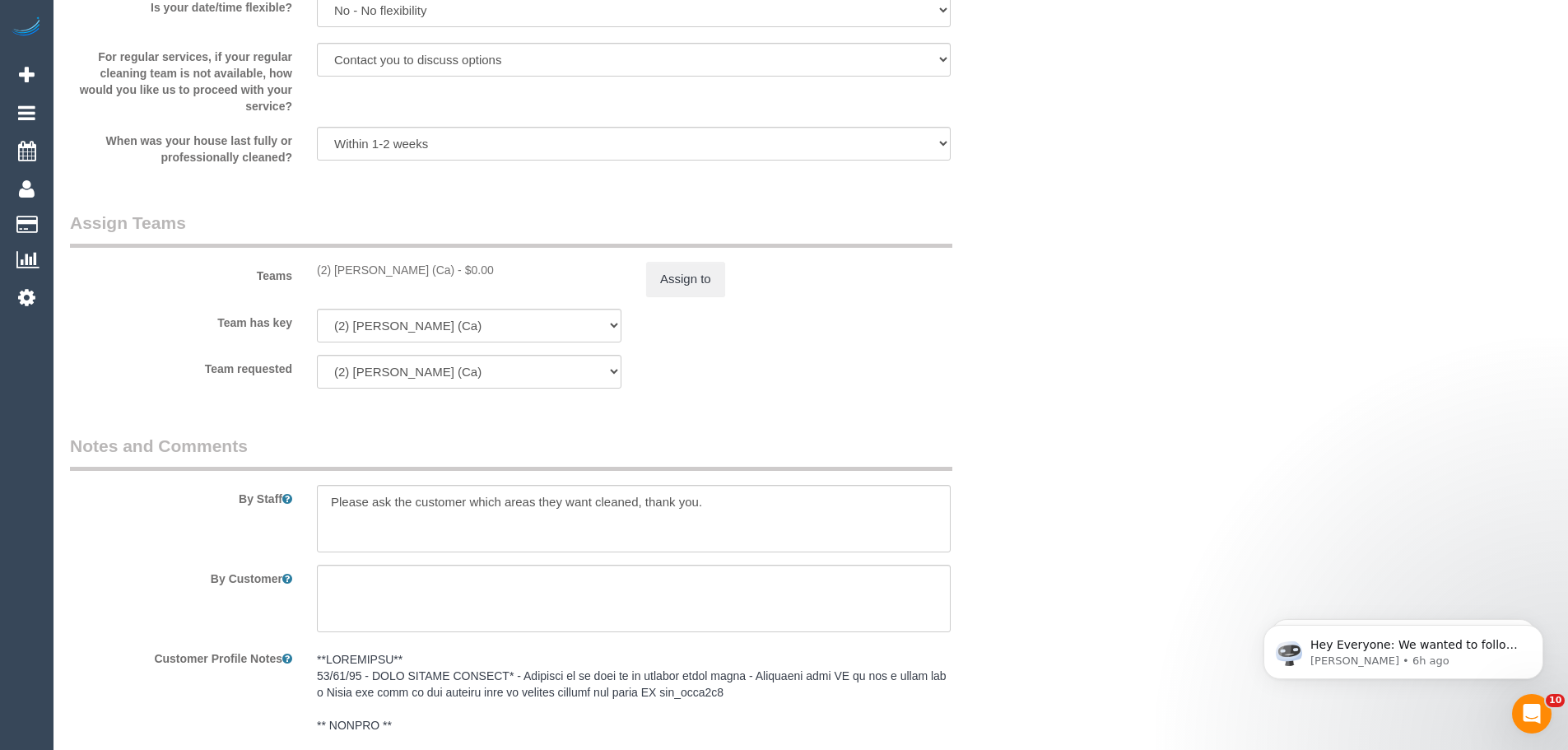
scroll to position [1729, 0]
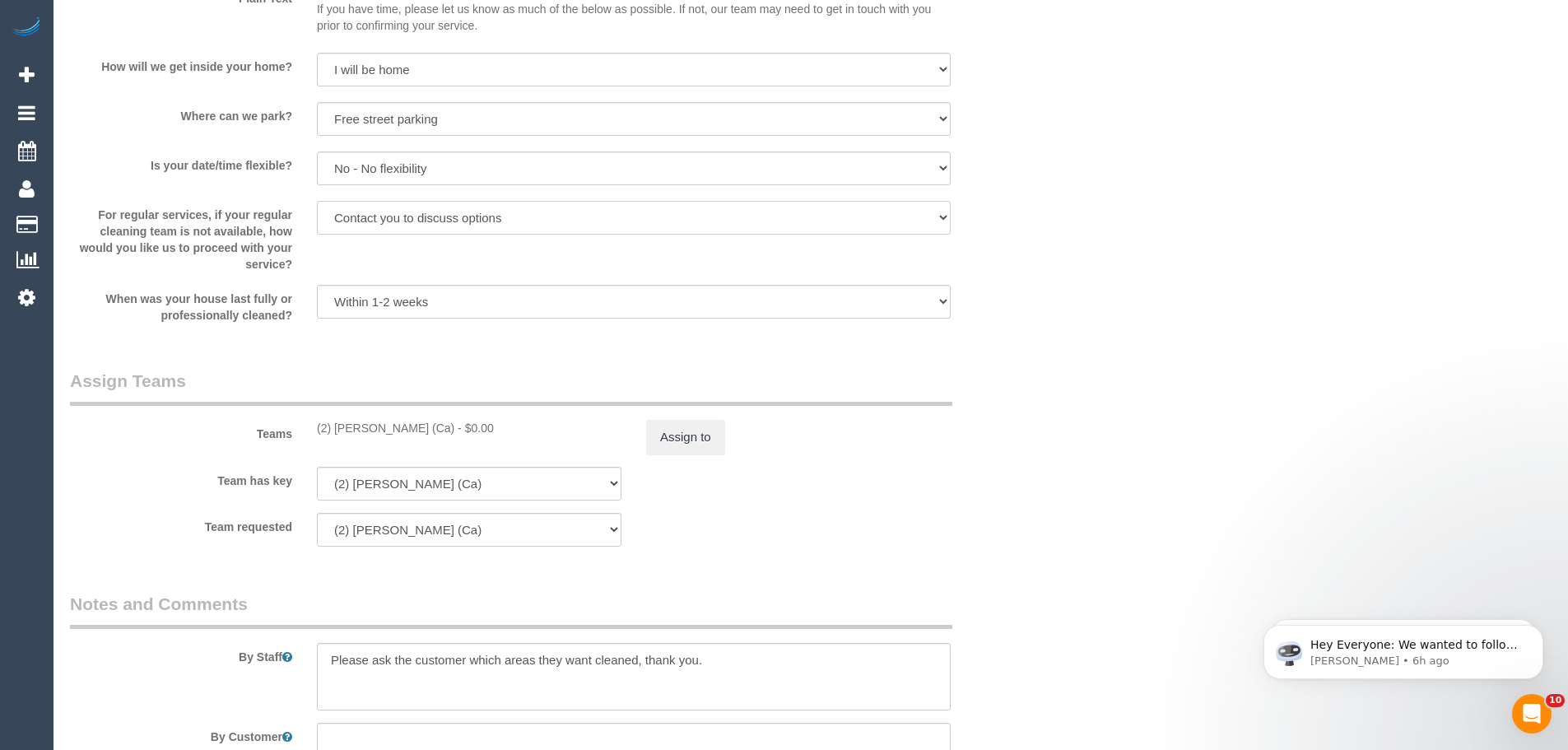
click at [520, 219] on select "Arrange a cleaner to cover and do not bother you Arrange a cleaner to cover and…" at bounding box center [634, 218] width 634 height 34
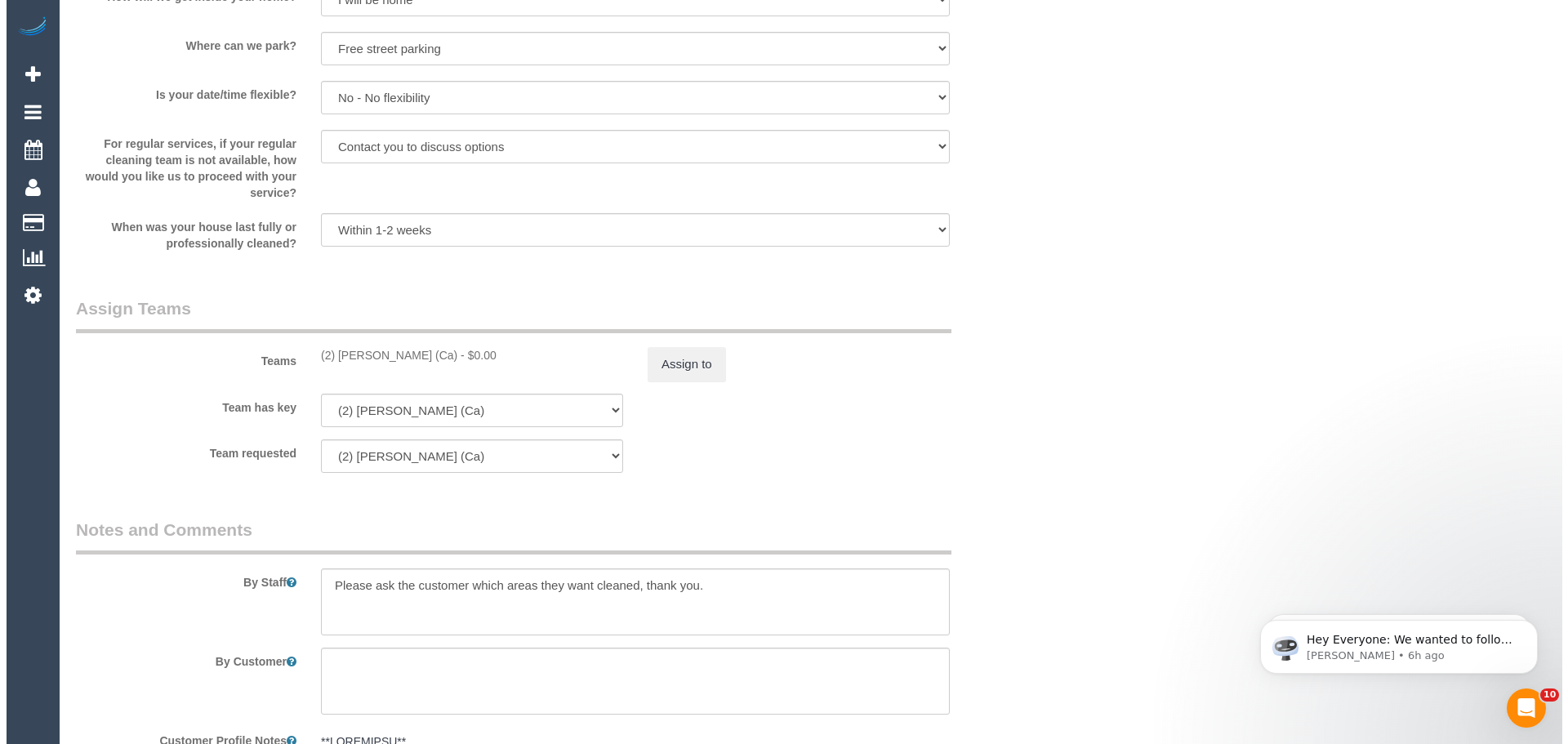
scroll to position [1878, 0]
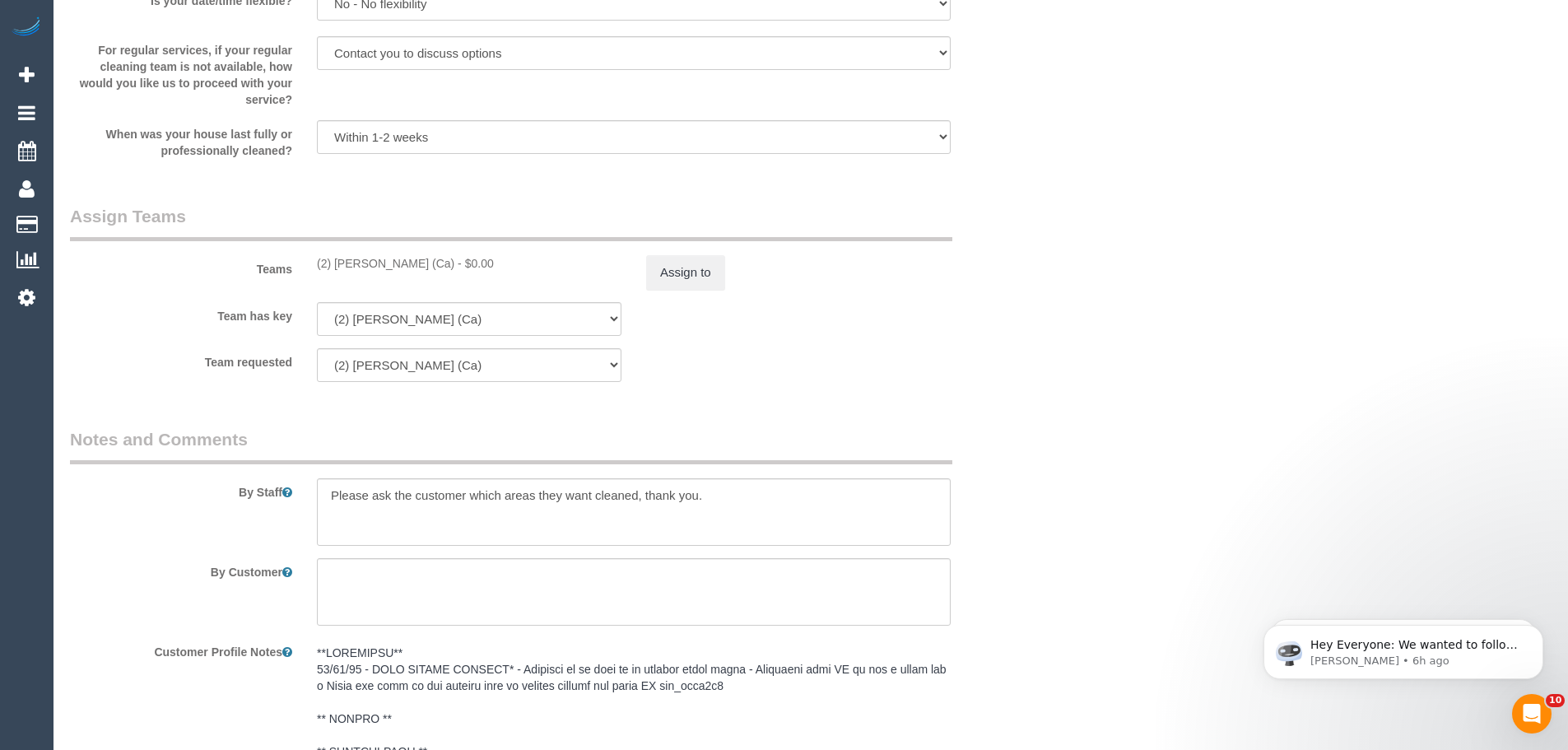
drag, startPoint x: 438, startPoint y: 263, endPoint x: 316, endPoint y: 270, distance: 122.2
click at [317, 270] on div "(2) Cheree Jordan (Ca) - $0.00" at bounding box center [469, 263] width 304 height 16
copy div "(2) [PERSON_NAME] (Ca)"
click at [679, 261] on button "Assign to" at bounding box center [685, 272] width 79 height 34
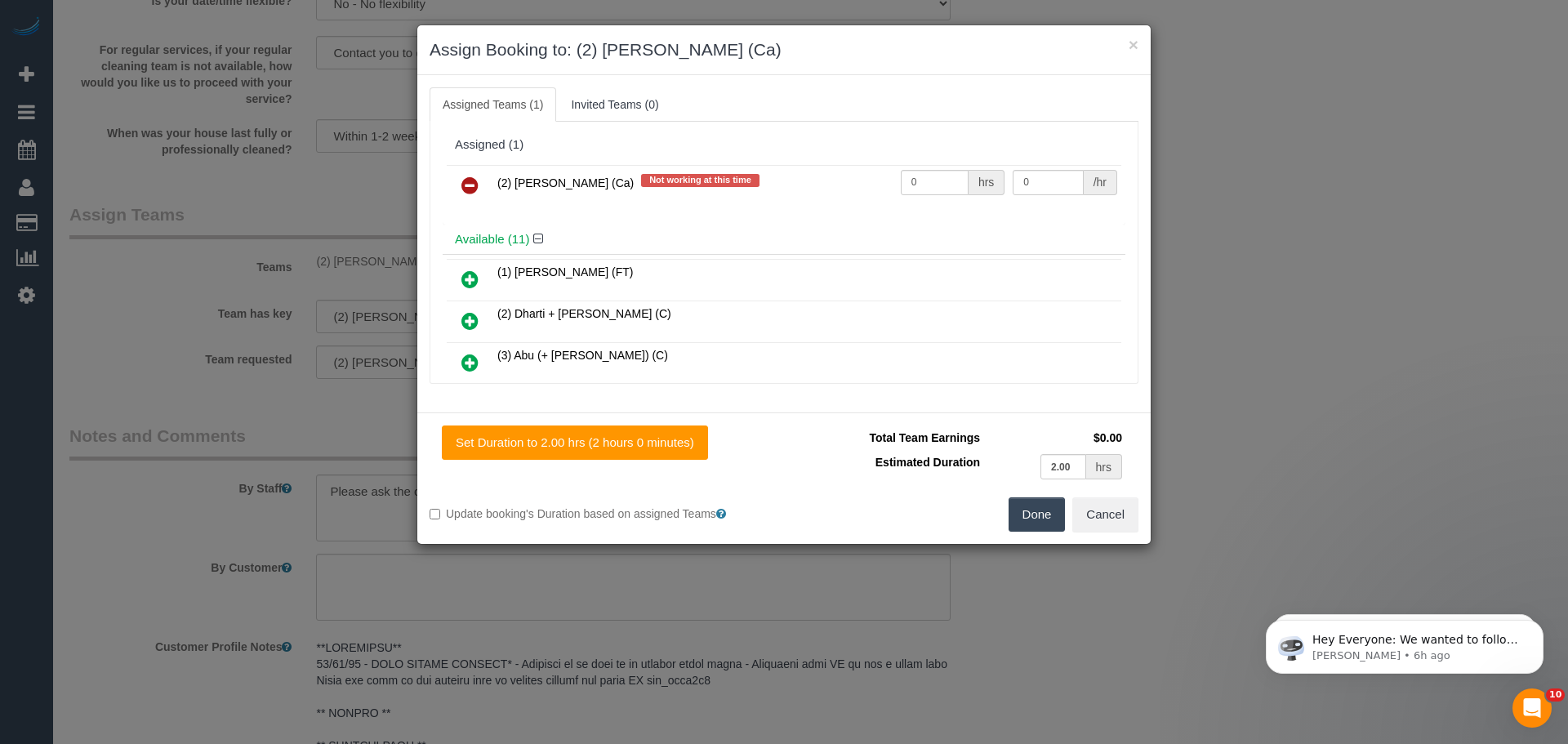
click at [478, 185] on link at bounding box center [470, 186] width 38 height 33
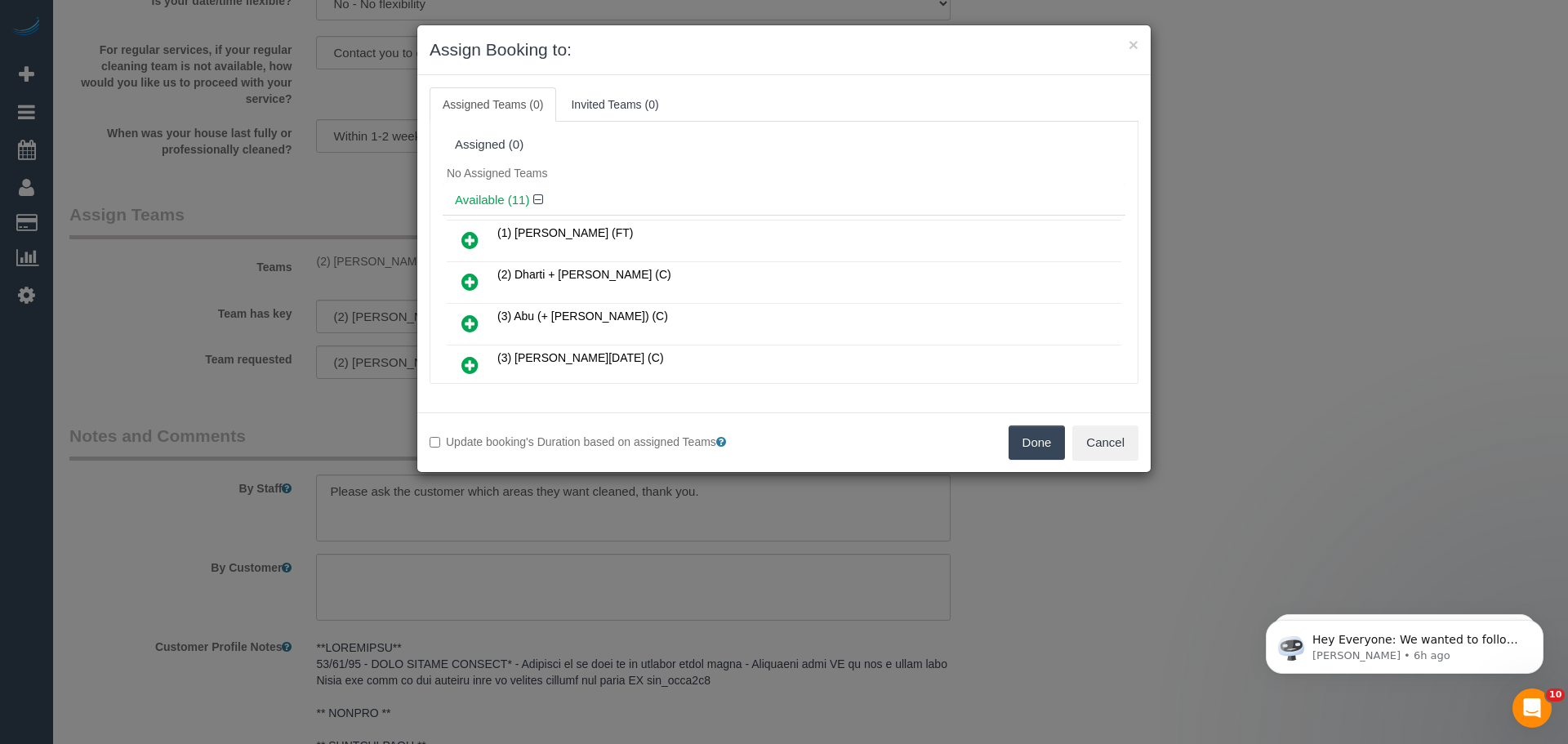
click at [1041, 444] on button "Done" at bounding box center [1037, 442] width 57 height 34
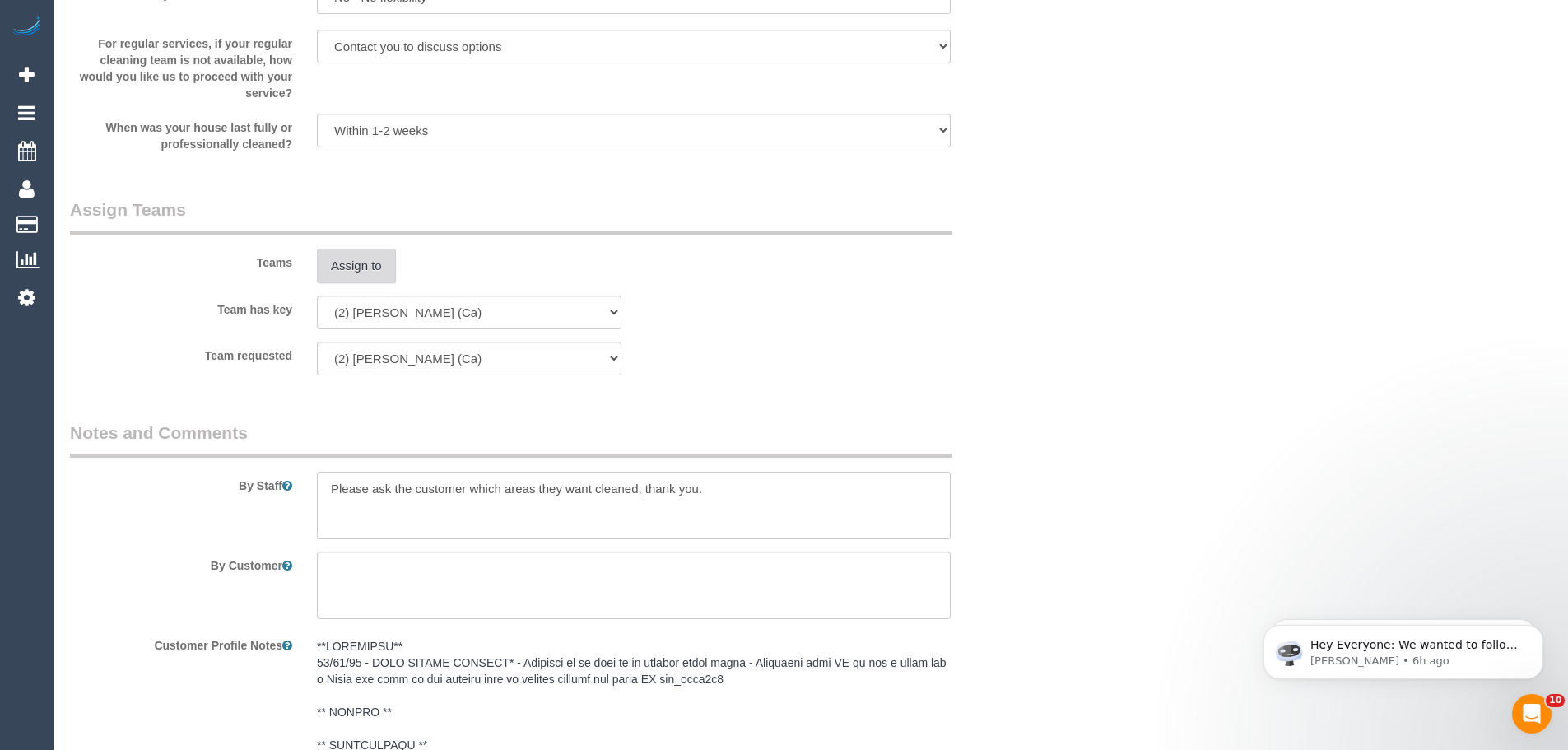
scroll to position [2552, 0]
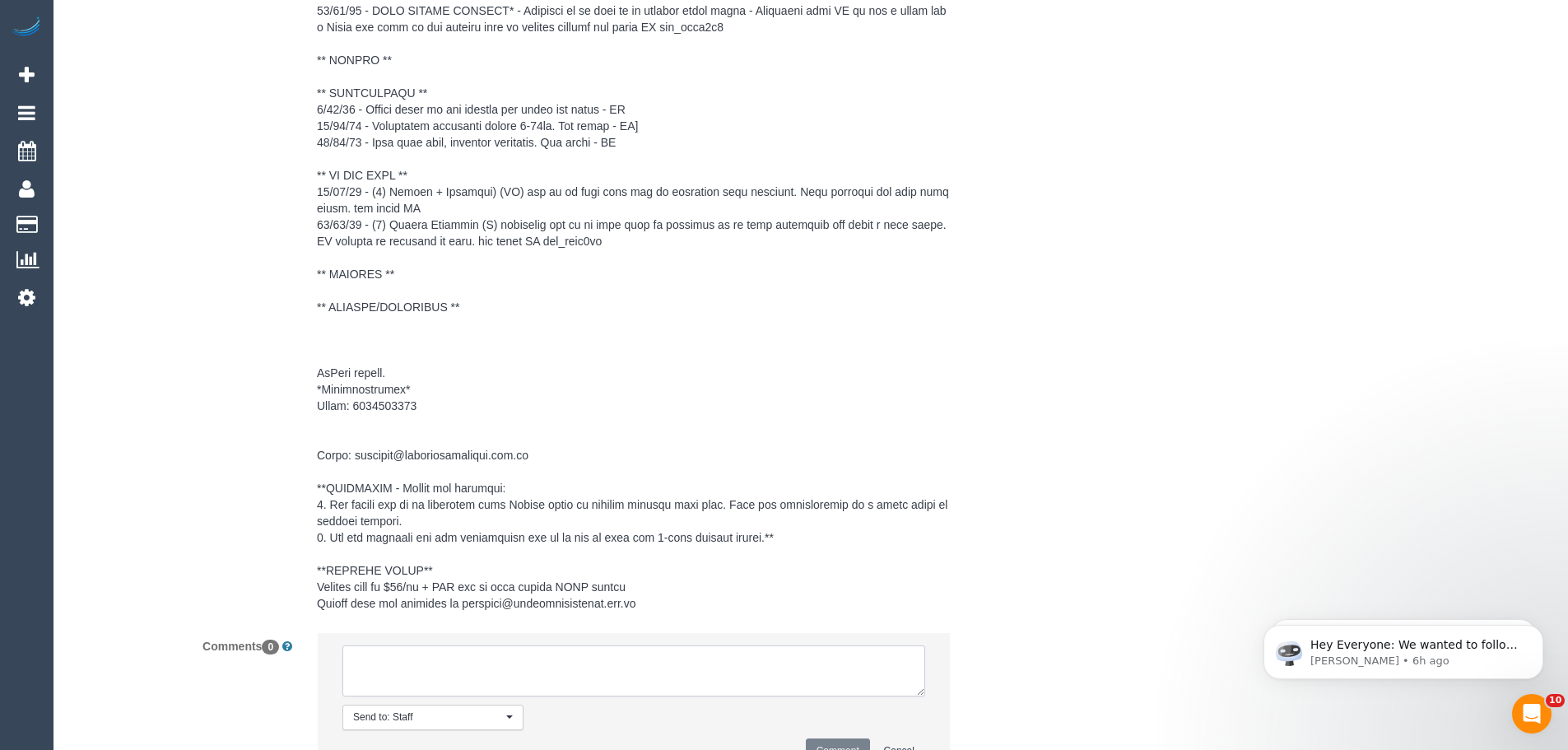
drag, startPoint x: 458, startPoint y: 673, endPoint x: 456, endPoint y: 660, distance: 13.2
click at [458, 670] on textarea at bounding box center [633, 671] width 583 height 51
type textarea "/"
paste textarea "Cleaner(s) Unassigned: Reason Unassigned: Contact customer via: Which message s…"
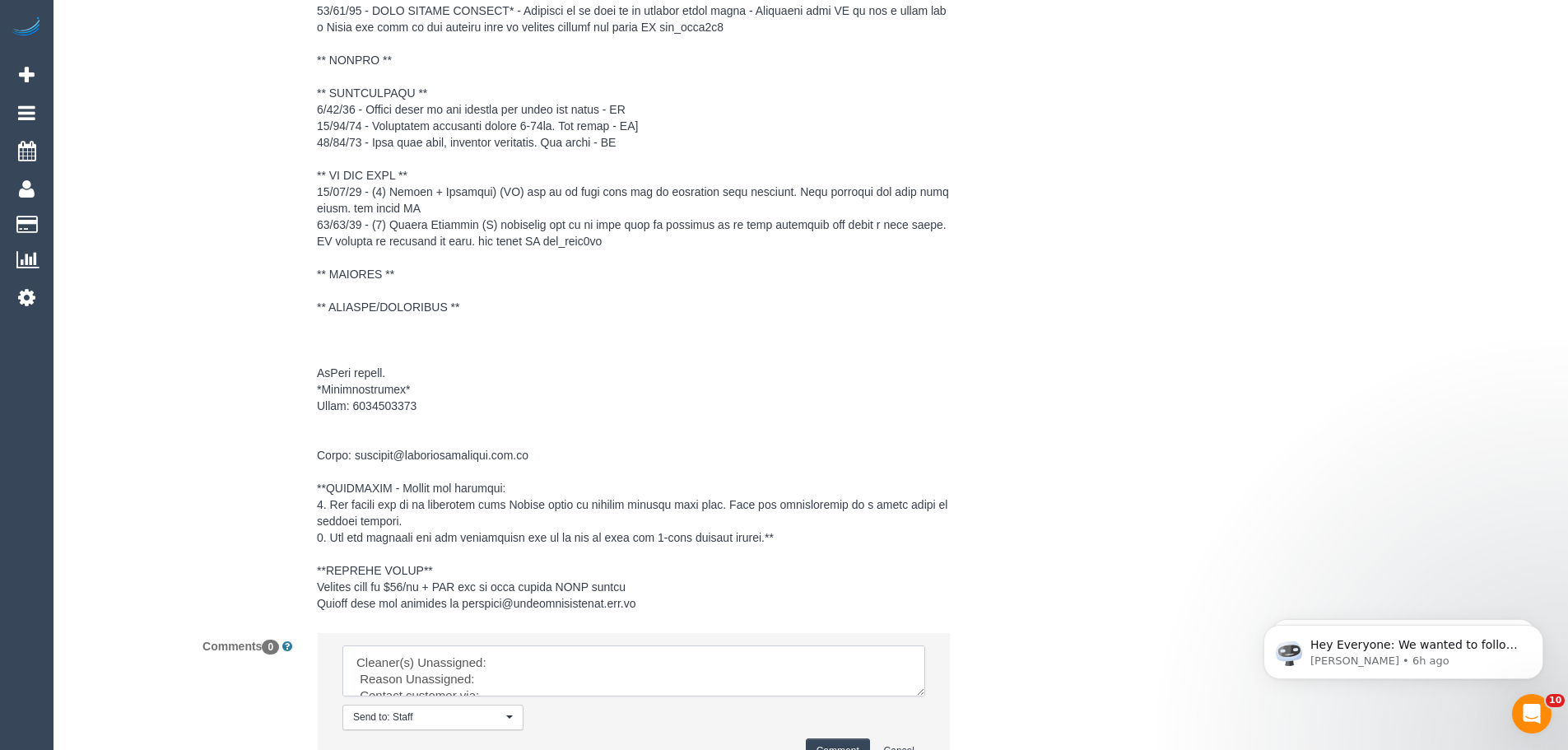
drag, startPoint x: 921, startPoint y: 688, endPoint x: 999, endPoint y: 789, distance: 127.6
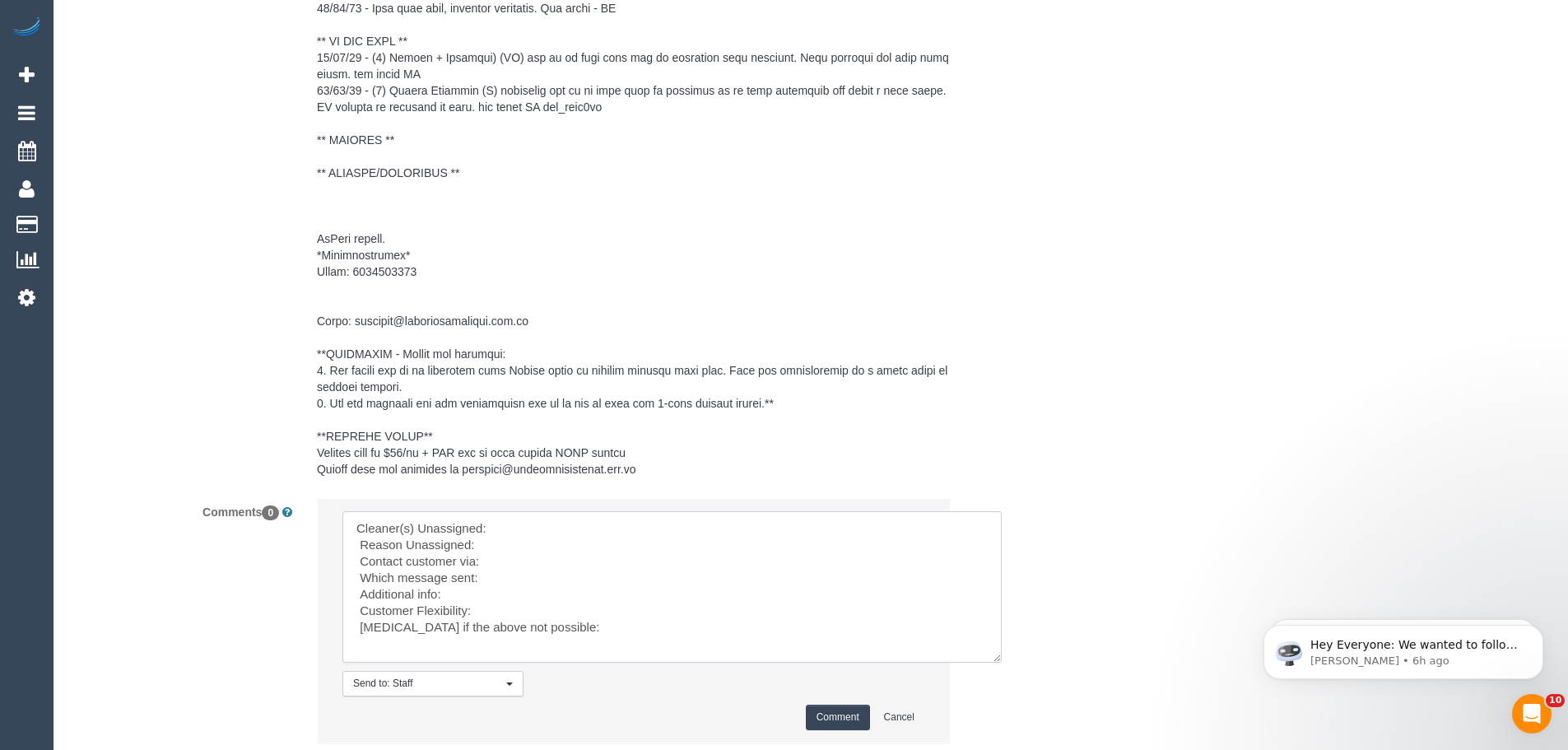
scroll to position [2799, 0]
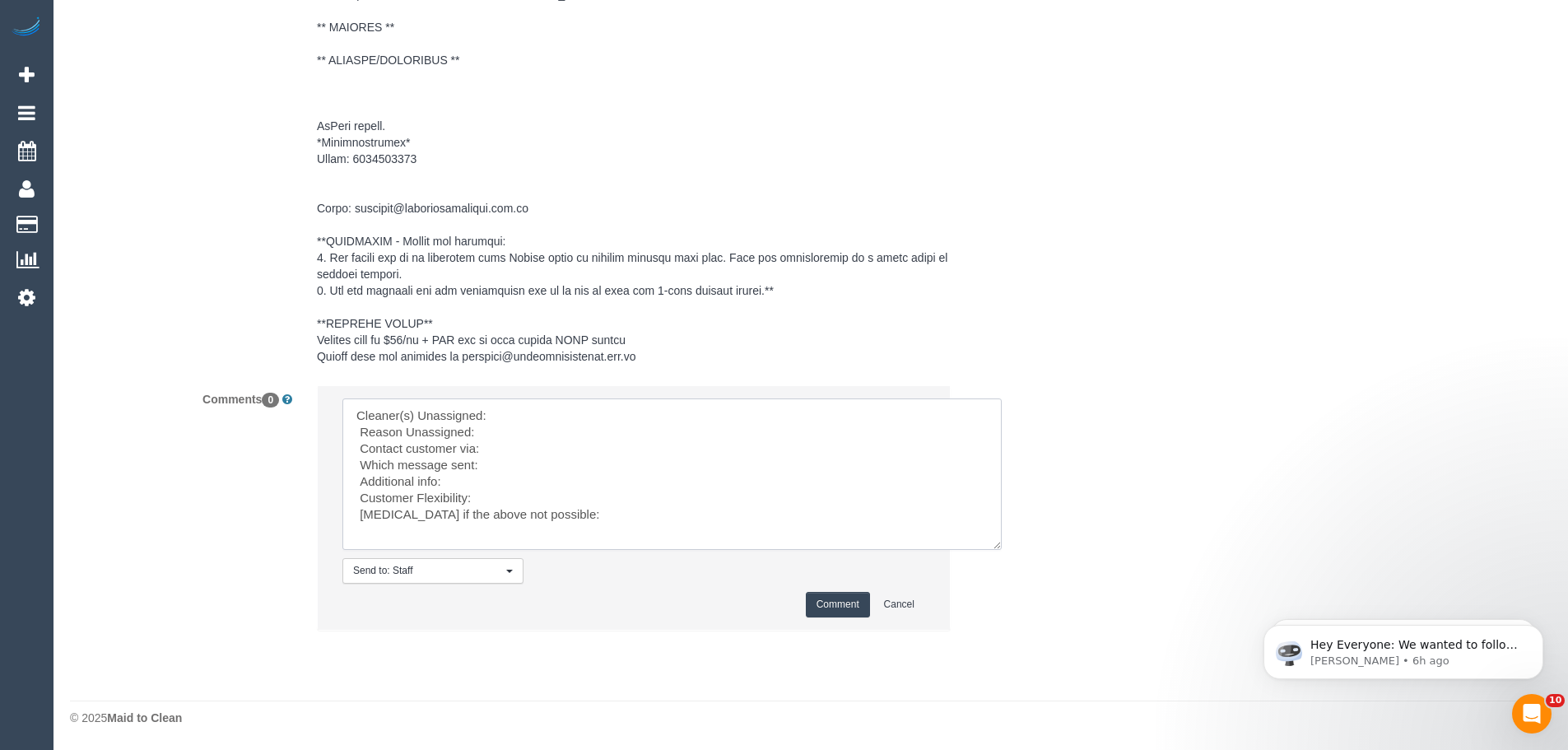
click at [519, 414] on textarea at bounding box center [672, 474] width 659 height 152
paste textarea "(2) [PERSON_NAME] (Ca)"
click at [508, 428] on textarea at bounding box center [672, 474] width 659 height 152
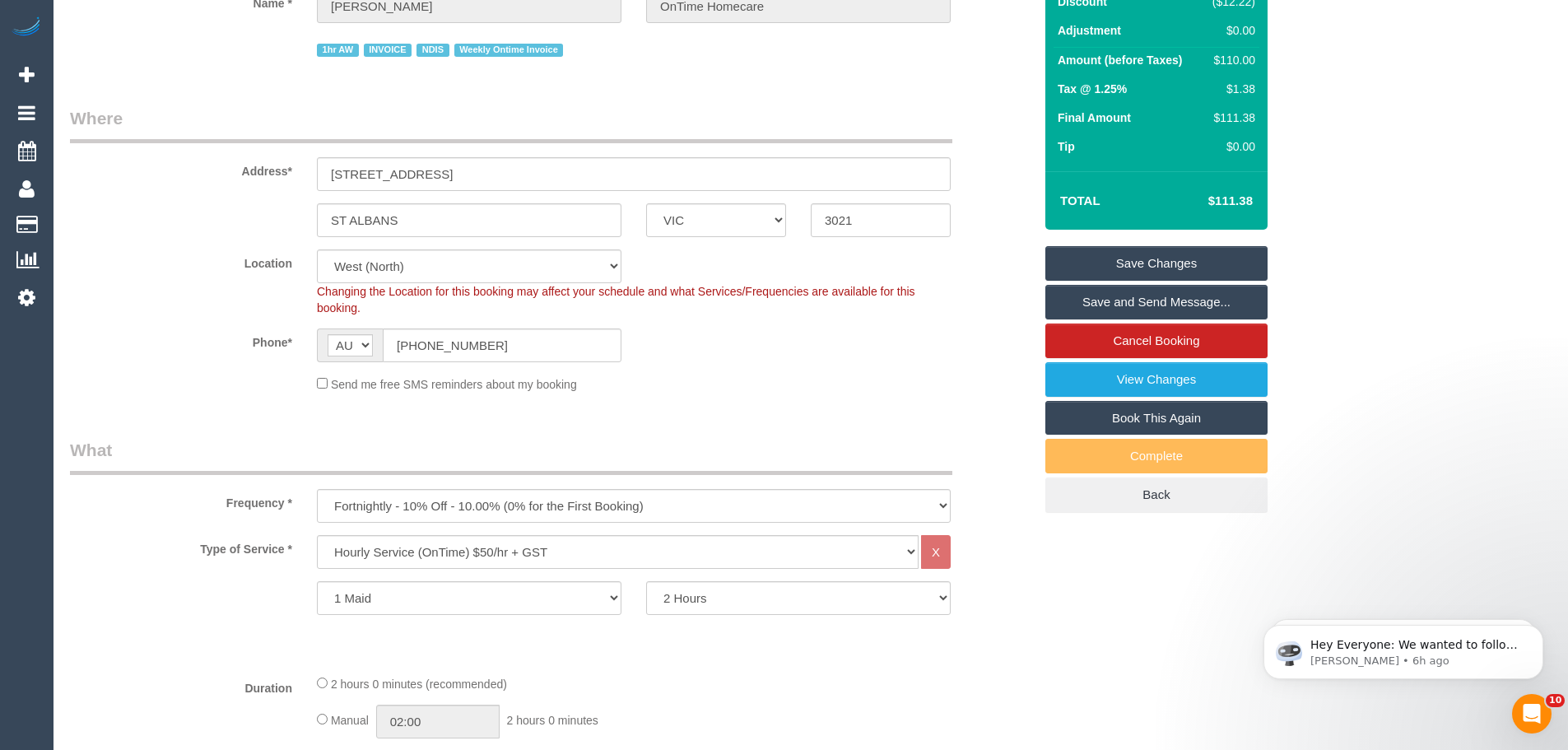
scroll to position [83, 0]
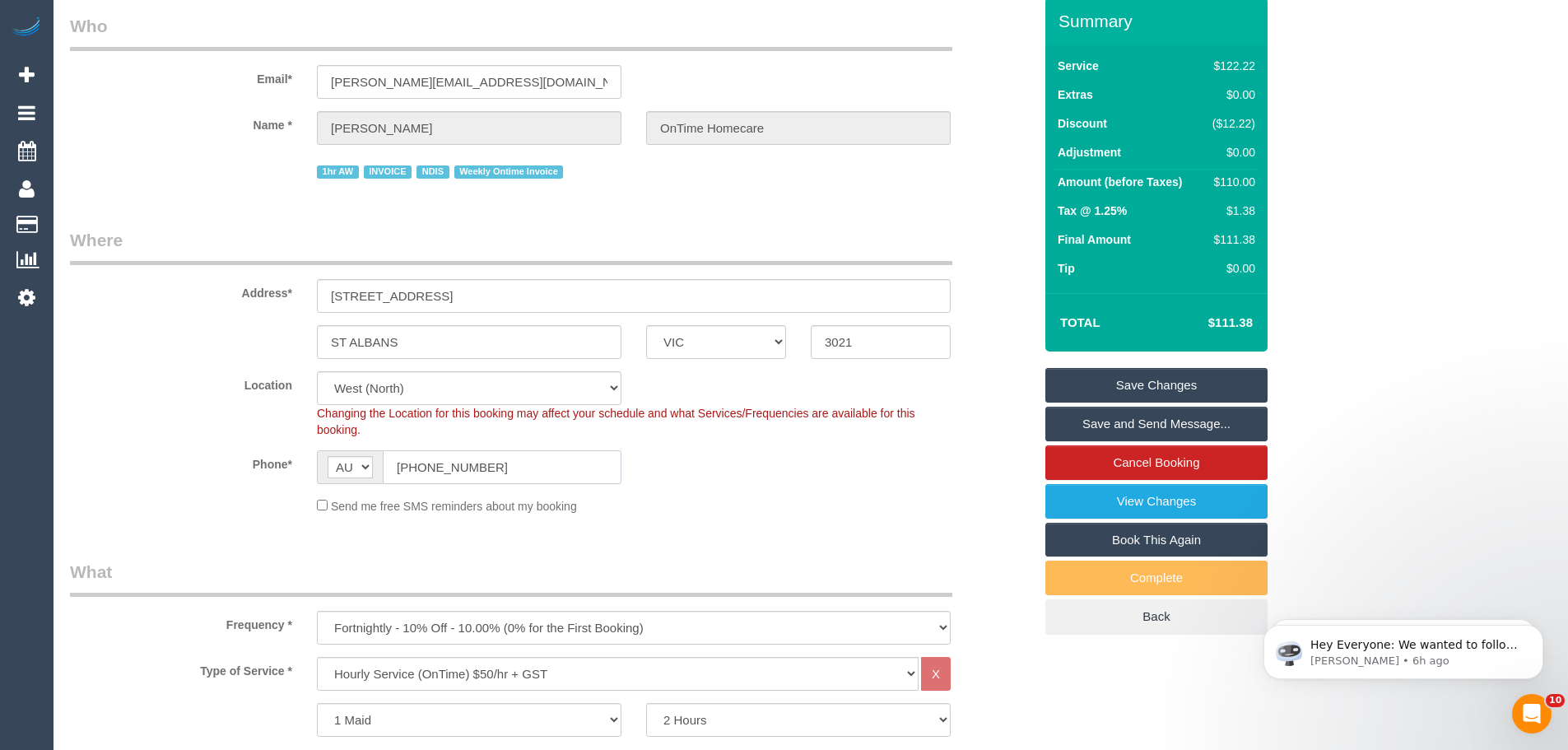
drag, startPoint x: 511, startPoint y: 468, endPoint x: 349, endPoint y: 464, distance: 162.0
click at [349, 464] on div "AF AL DZ AD AO AI AQ AG AR AM AW AU AT AZ BS BH BD BB BY BE BZ BJ BM BT BO BA B…" at bounding box center [469, 467] width 304 height 34
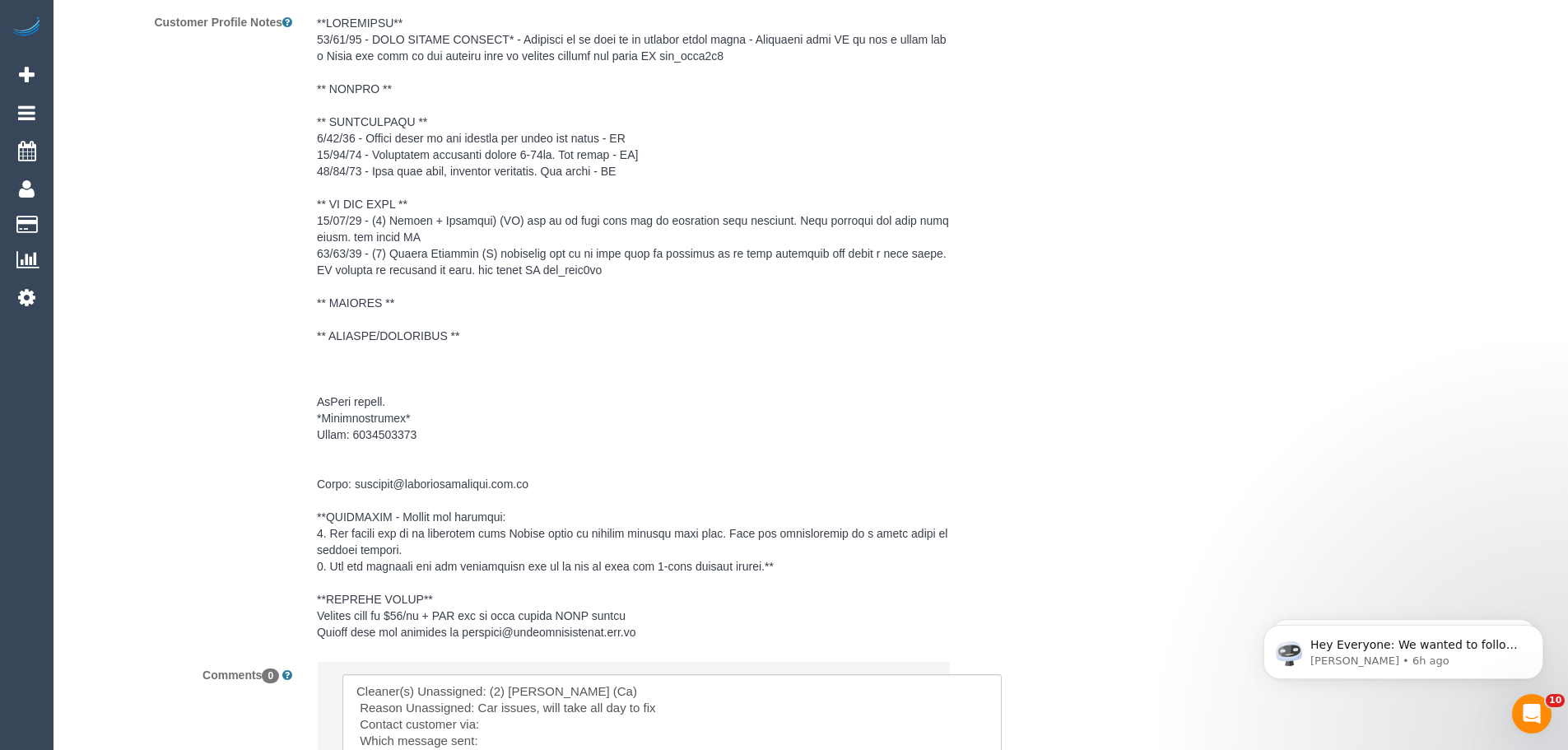
scroll to position [2552, 0]
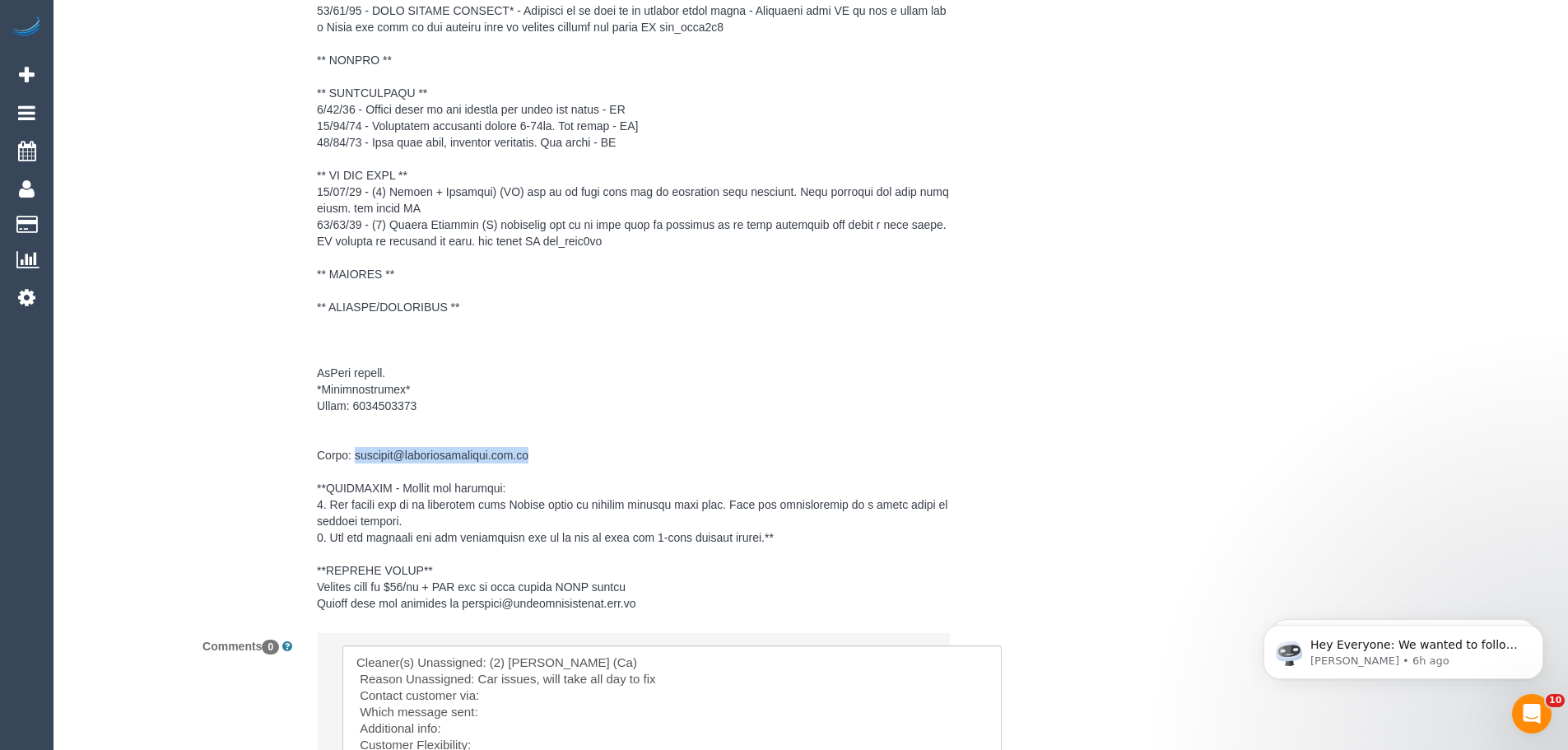
drag, startPoint x: 352, startPoint y: 455, endPoint x: 557, endPoint y: 458, distance: 205.0
click at [557, 458] on pre at bounding box center [634, 298] width 634 height 626
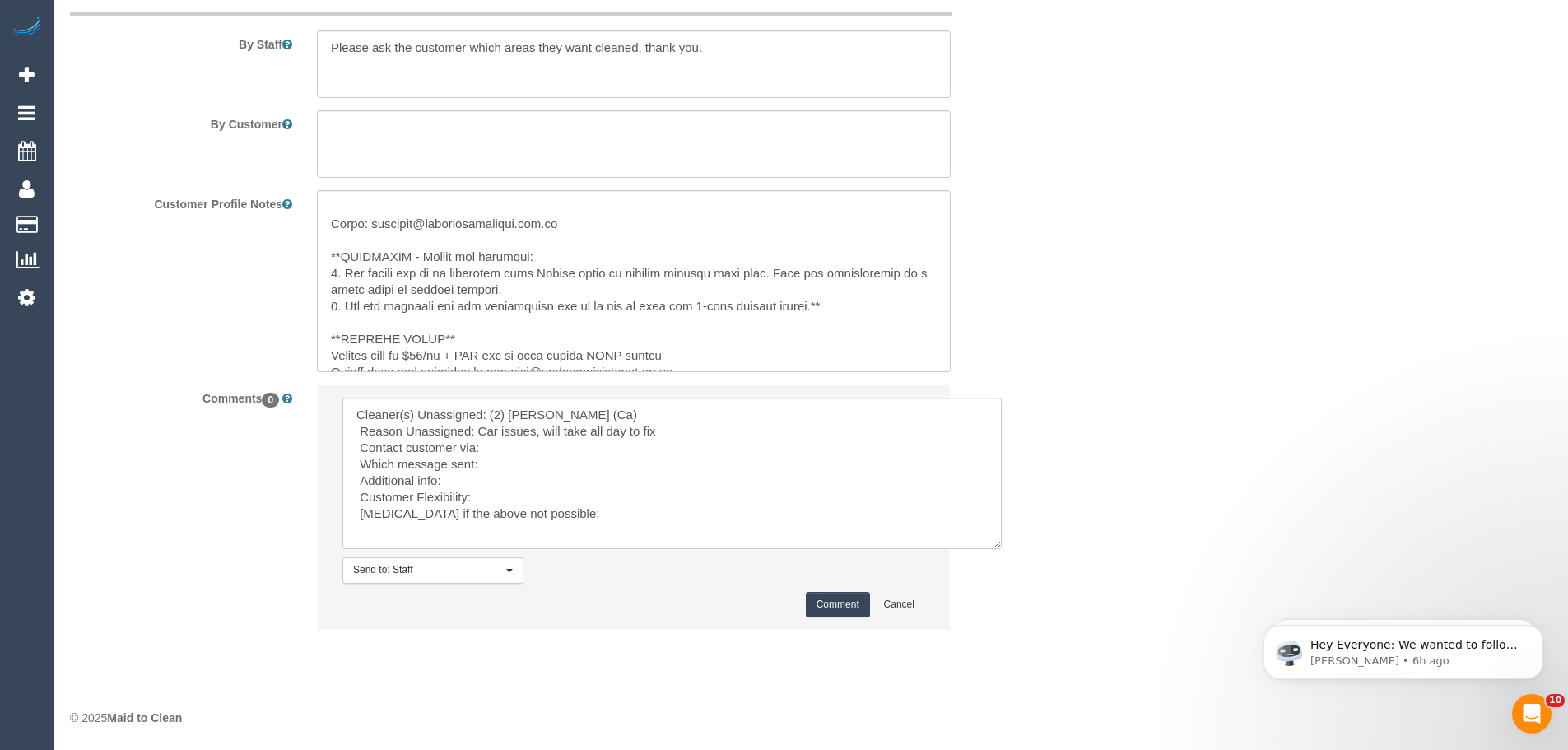
scroll to position [460, 0]
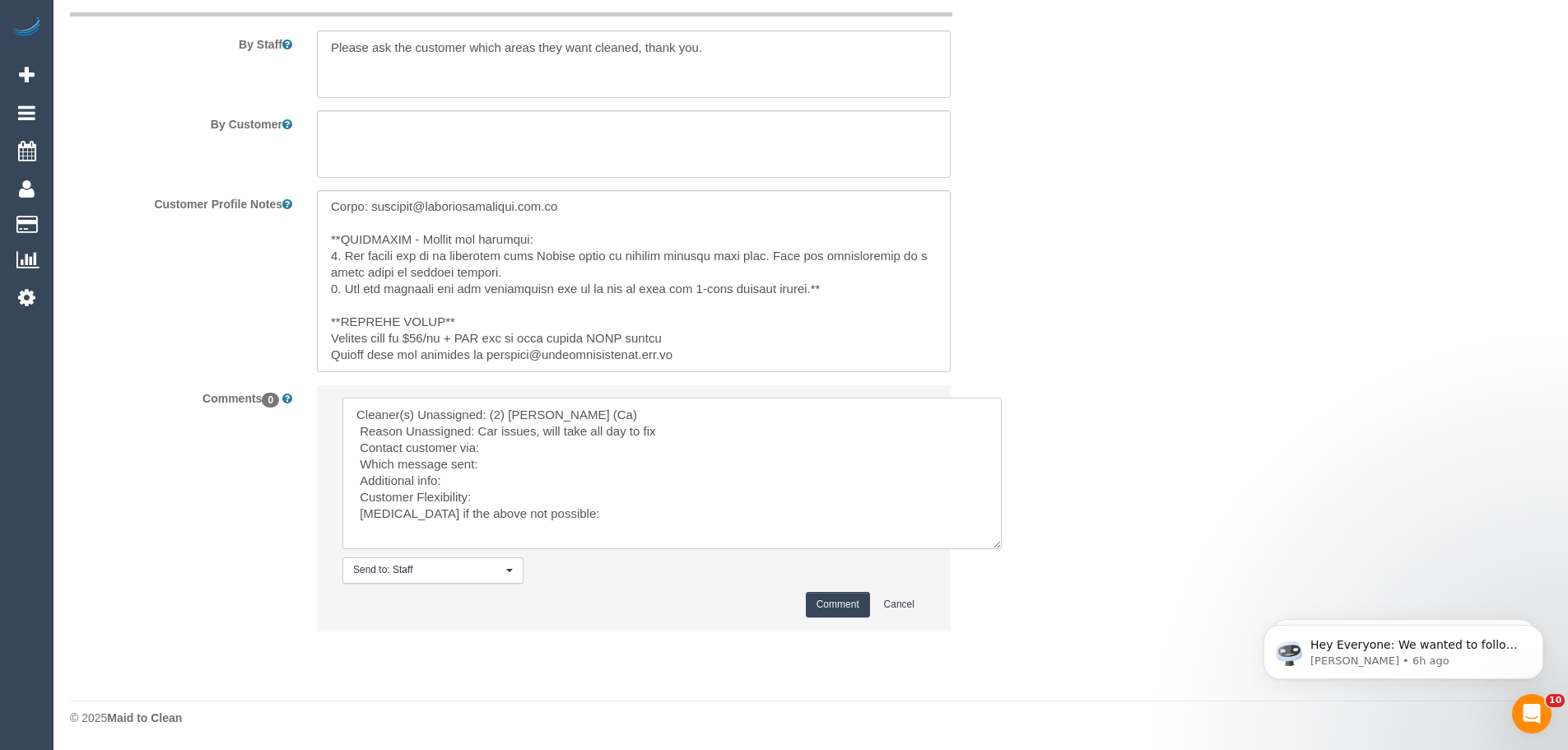
click at [500, 446] on textarea at bounding box center [672, 473] width 659 height 152
click at [509, 467] on textarea at bounding box center [672, 473] width 659 height 152
type textarea "Cleaner(s) Unassigned: (2) Cheree Jordan (Ca) Reason Unassigned: Car issues, wi…"
click at [828, 605] on button "Comment" at bounding box center [837, 604] width 64 height 25
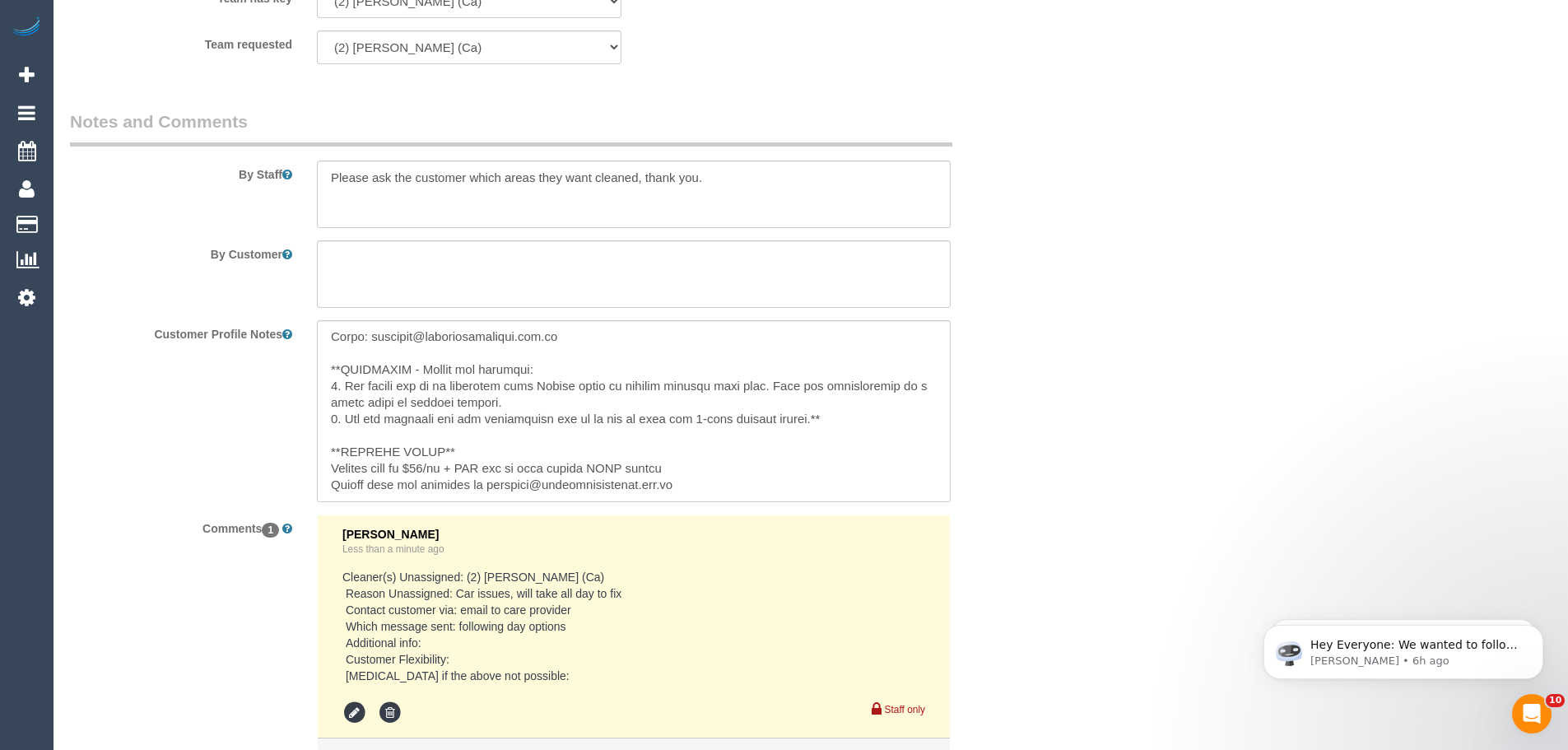
scroll to position [2469, 0]
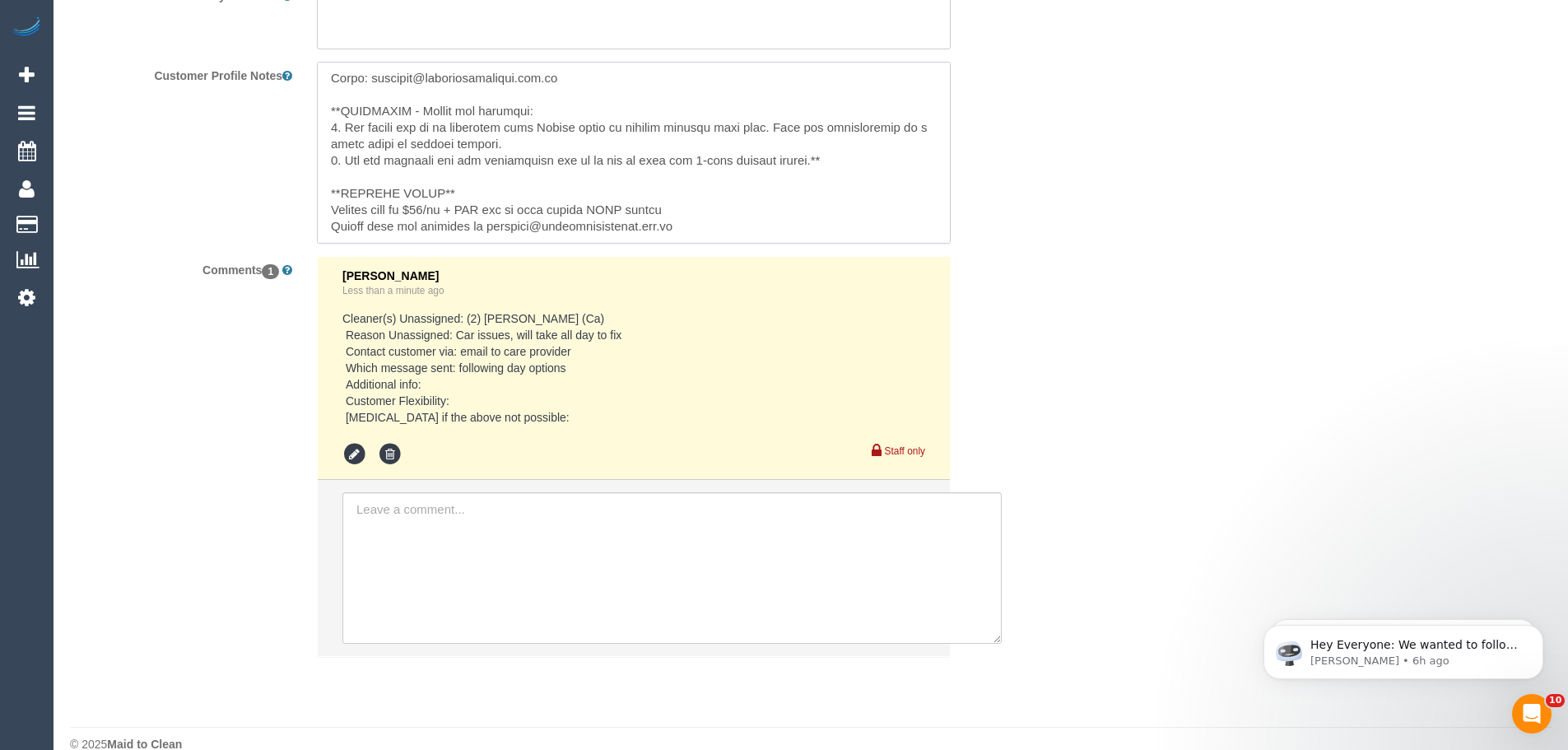
click at [489, 192] on textarea at bounding box center [634, 153] width 634 height 182
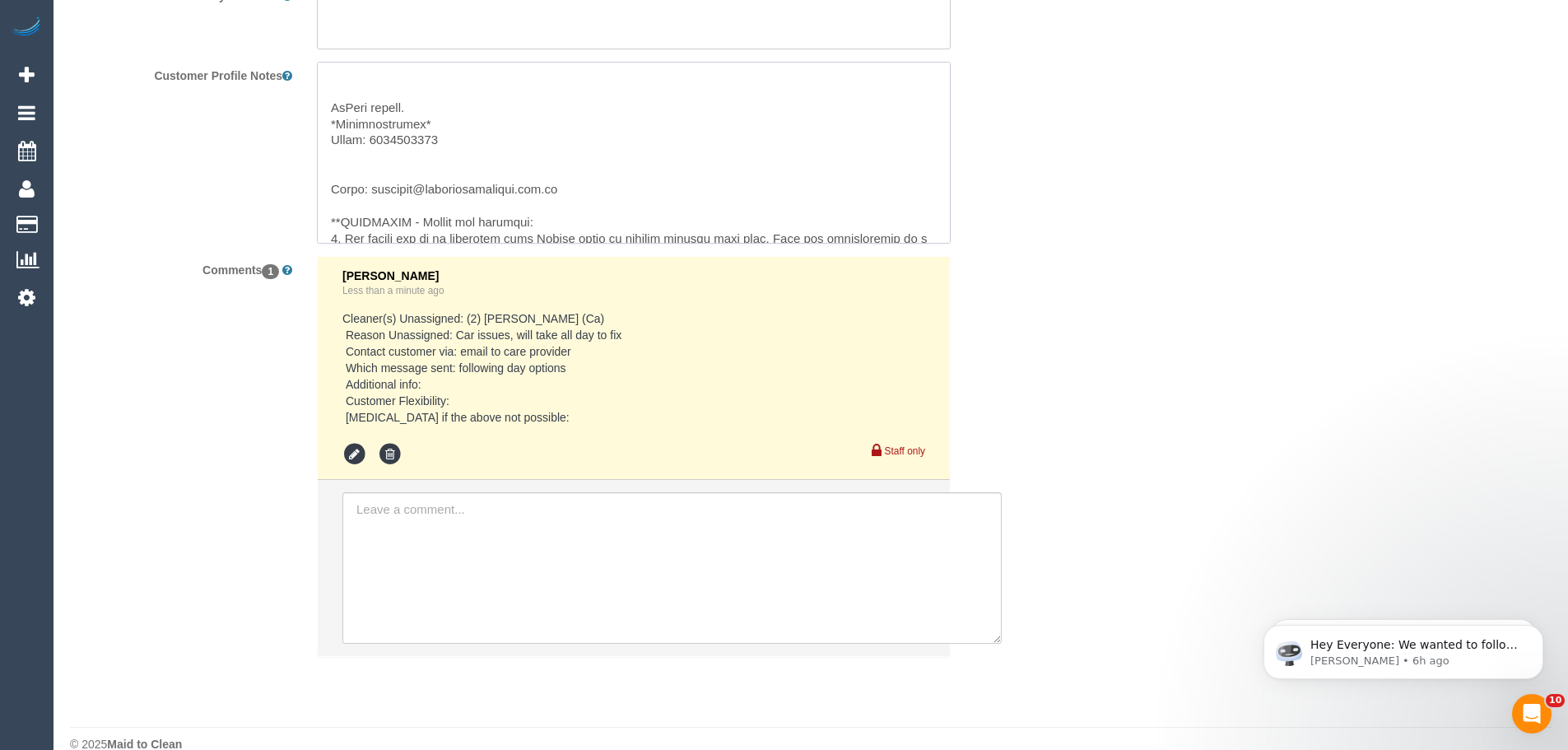
scroll to position [378, 0]
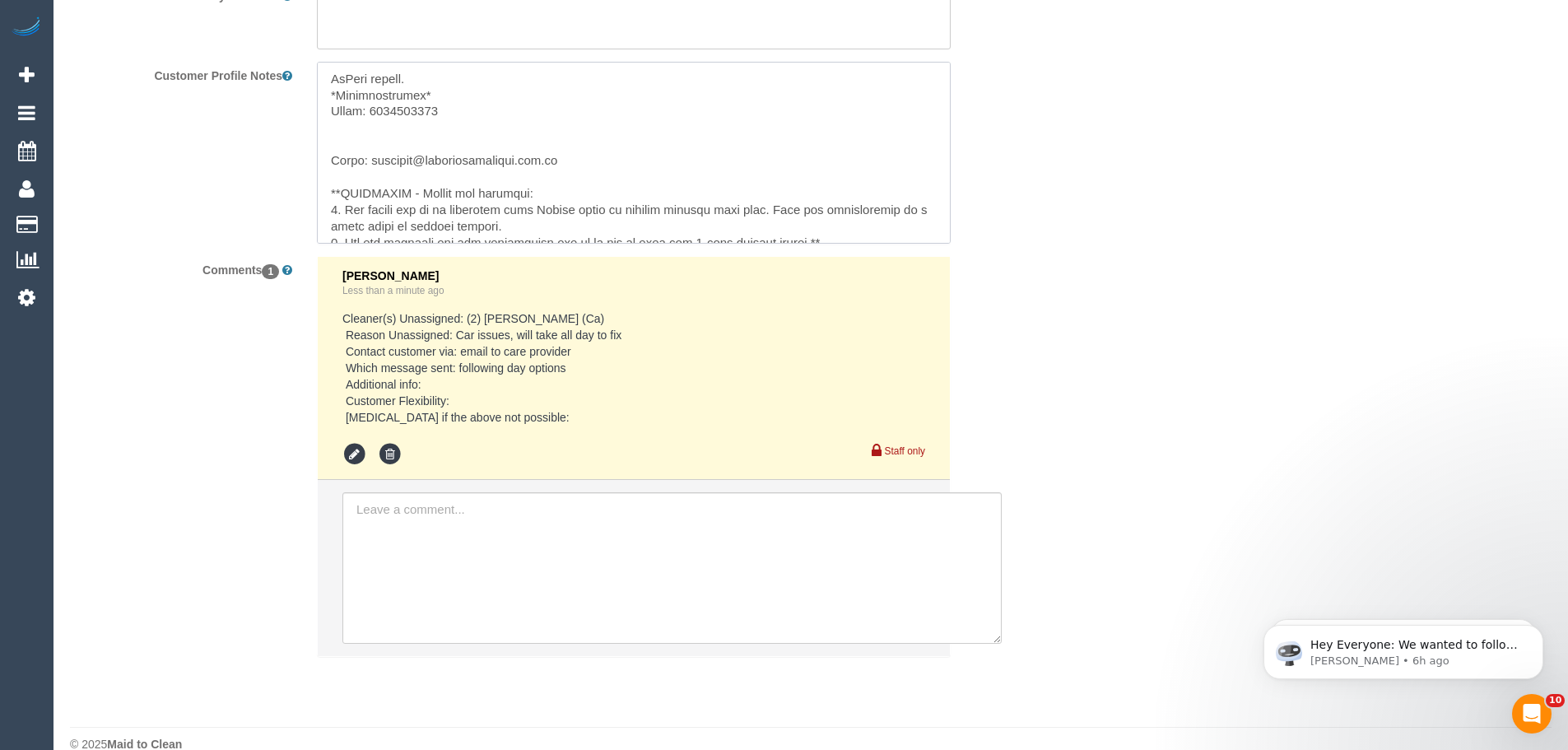
drag, startPoint x: 367, startPoint y: 159, endPoint x: 580, endPoint y: 164, distance: 213.1
click at [580, 164] on textarea at bounding box center [634, 153] width 634 height 182
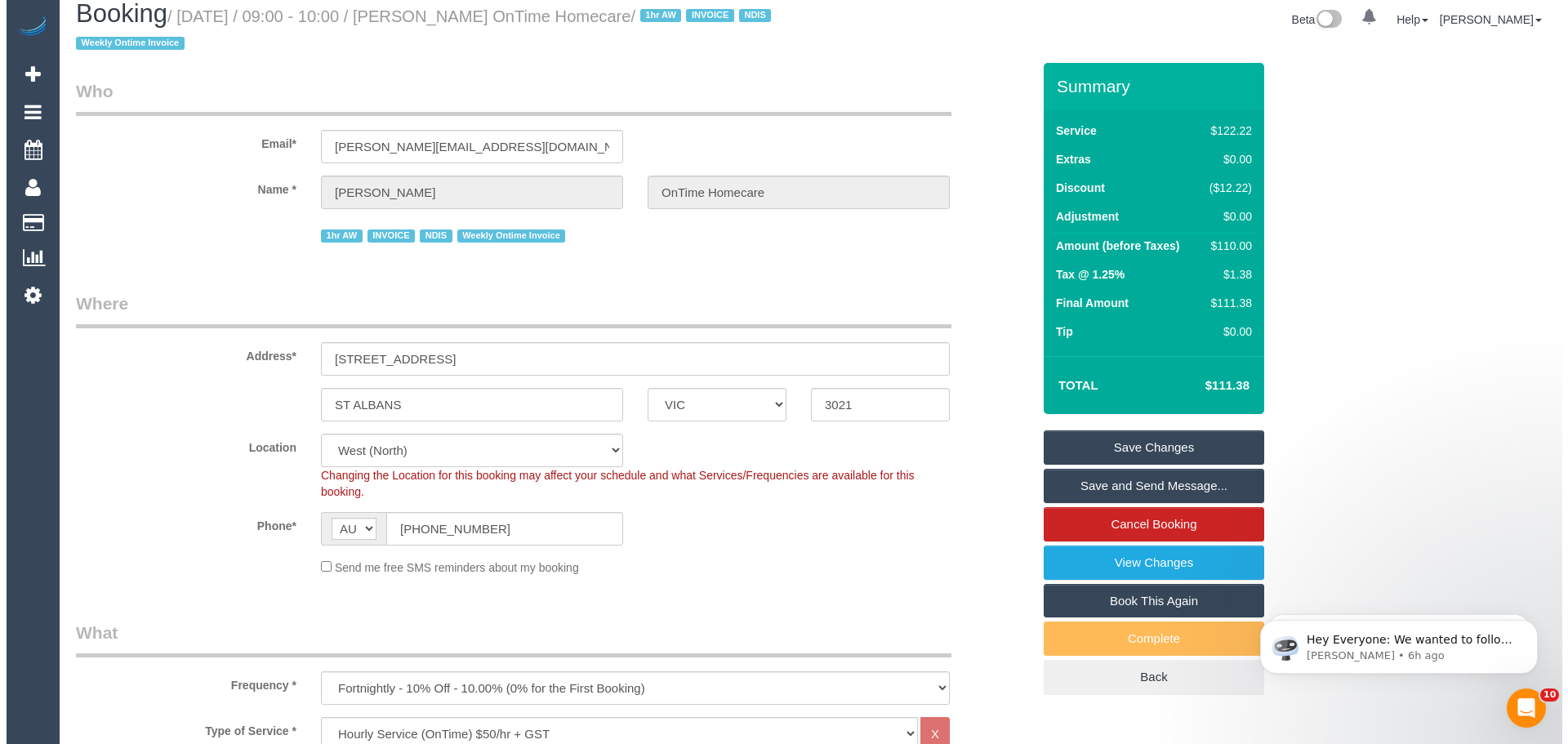
scroll to position [0, 0]
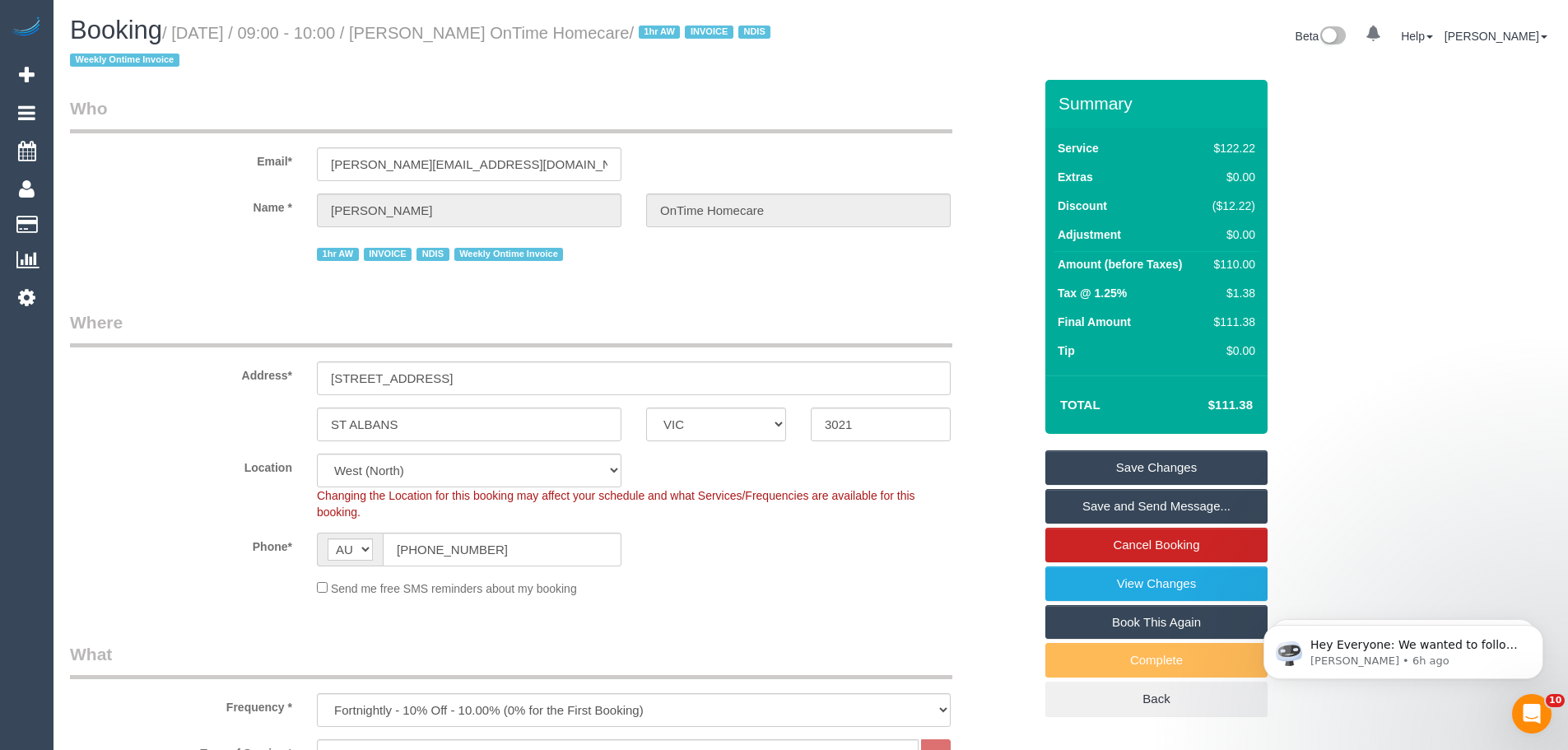
click at [1142, 475] on link "Save Changes" at bounding box center [1156, 467] width 222 height 34
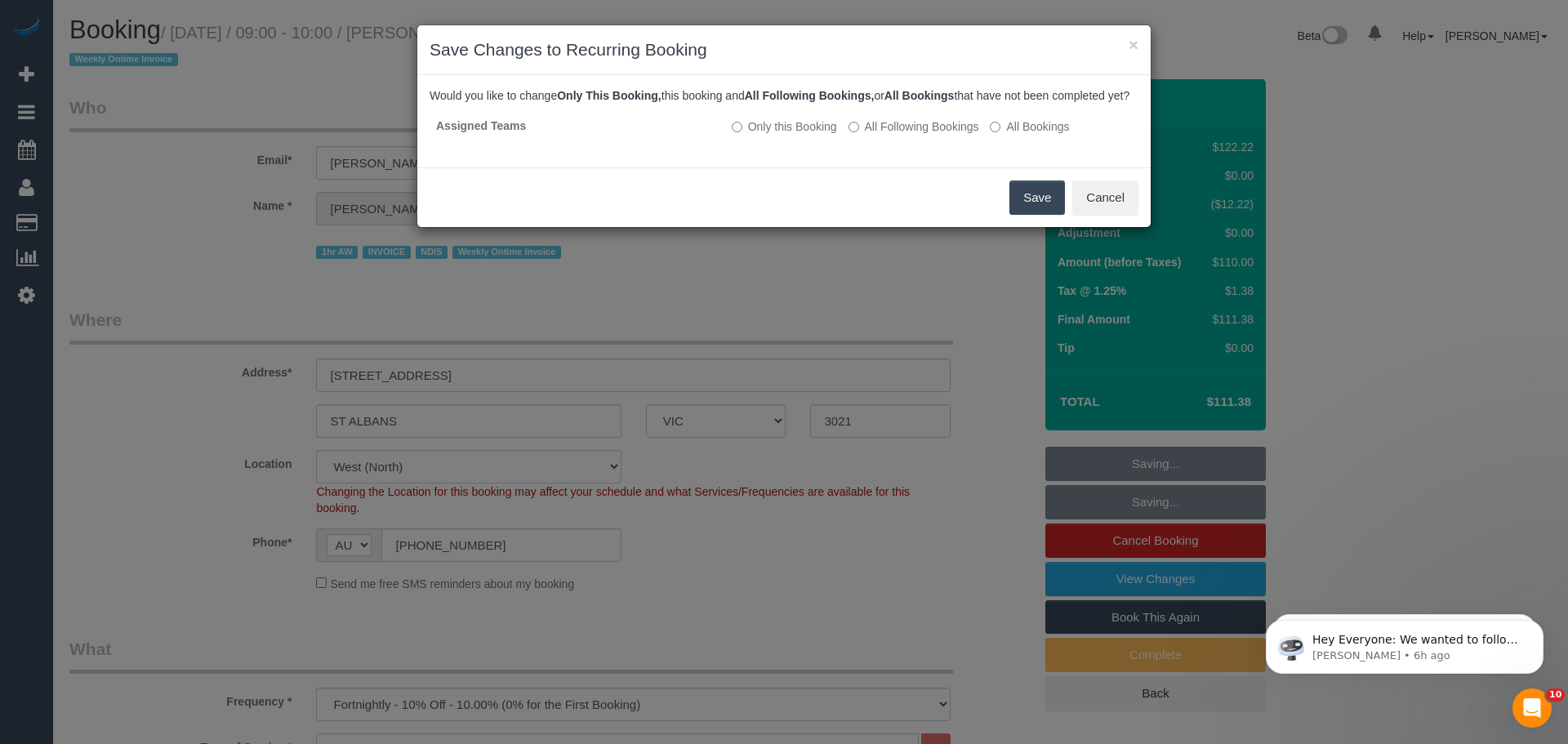
click at [1036, 215] on button "Save" at bounding box center [1037, 198] width 55 height 34
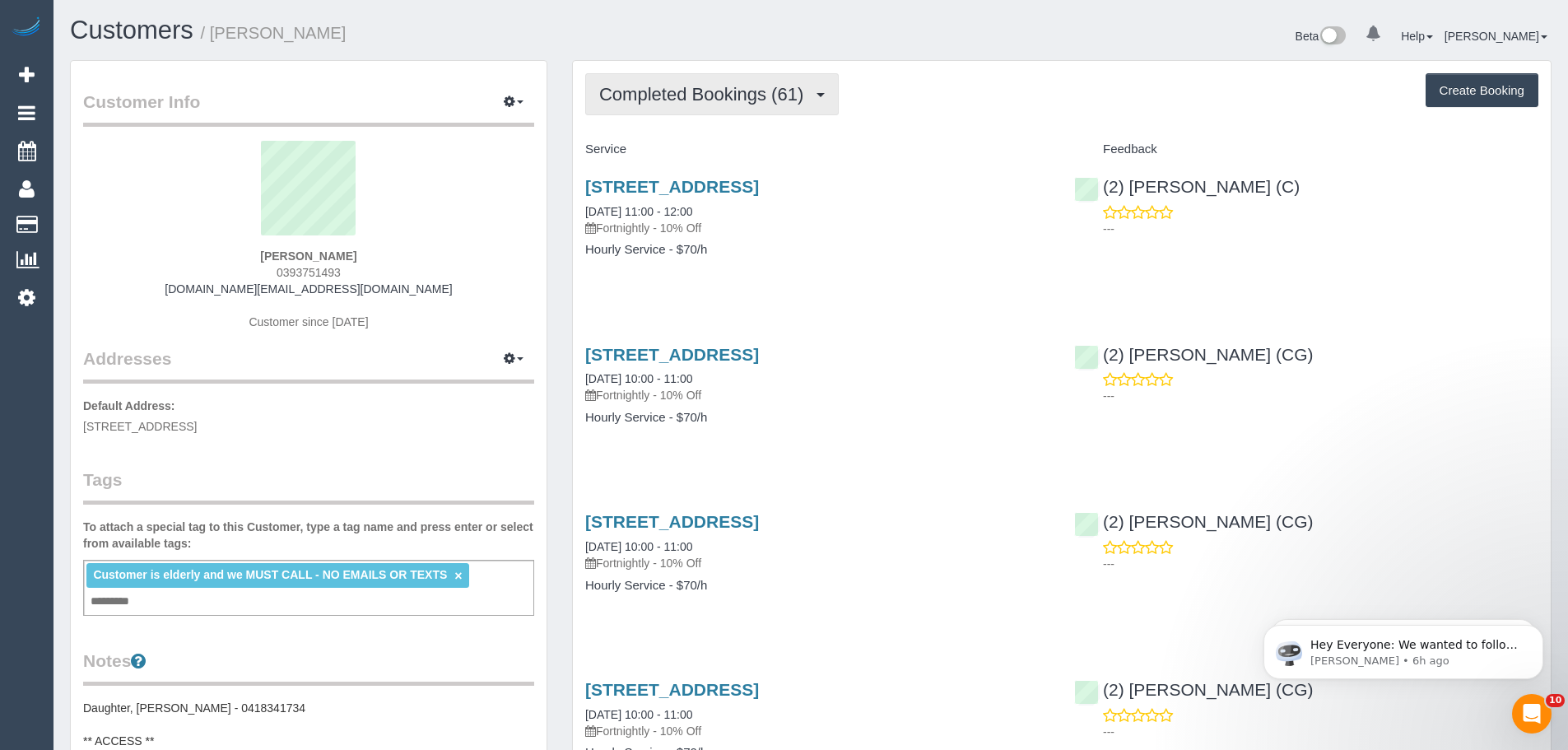
click at [709, 90] on span "Completed Bookings (61)" at bounding box center [705, 93] width 212 height 21
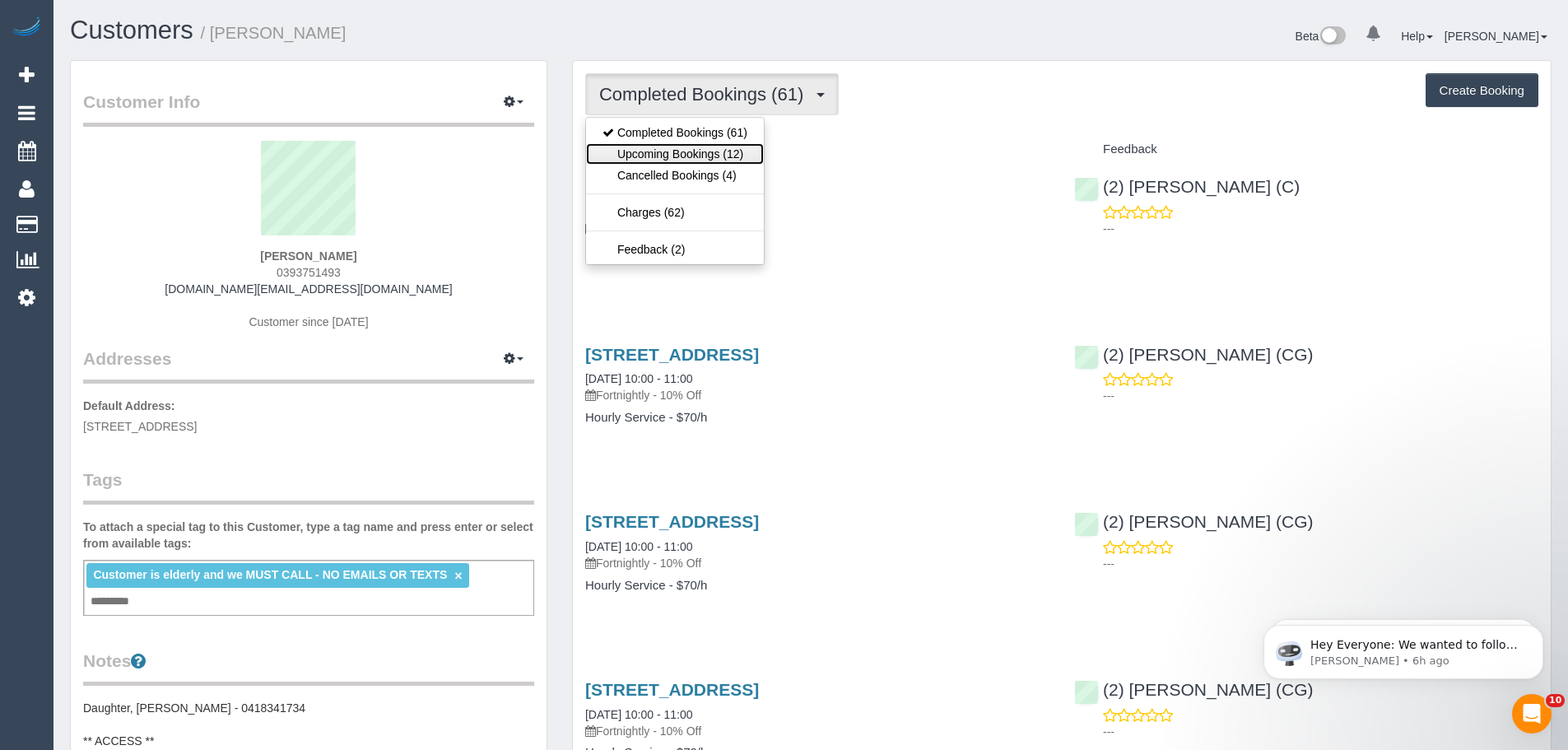
click at [697, 162] on link "Upcoming Bookings (12)" at bounding box center [675, 154] width 178 height 22
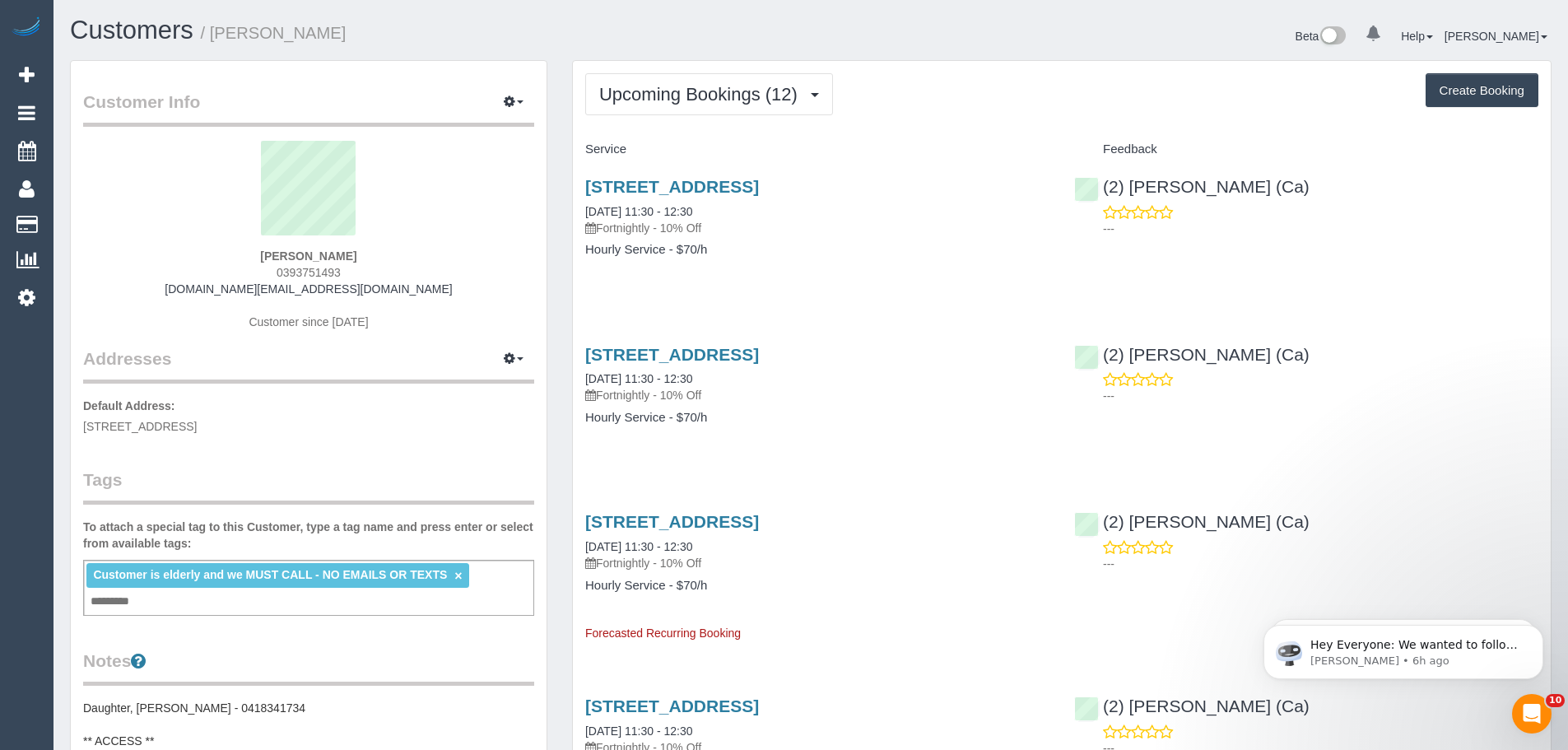
drag, startPoint x: 362, startPoint y: 269, endPoint x: 254, endPoint y: 271, distance: 108.0
click at [254, 271] on div "[PERSON_NAME] 0393751493 [DOMAIN_NAME][EMAIL_ADDRESS][DOMAIN_NAME] Customer sin…" at bounding box center [309, 243] width 451 height 206
drag, startPoint x: 1326, startPoint y: 179, endPoint x: 421, endPoint y: 281, distance: 910.7
click at [421, 279] on div "[PERSON_NAME] 0393751493 [DOMAIN_NAME][EMAIL_ADDRESS][DOMAIN_NAME] Customer sin…" at bounding box center [309, 243] width 451 height 206
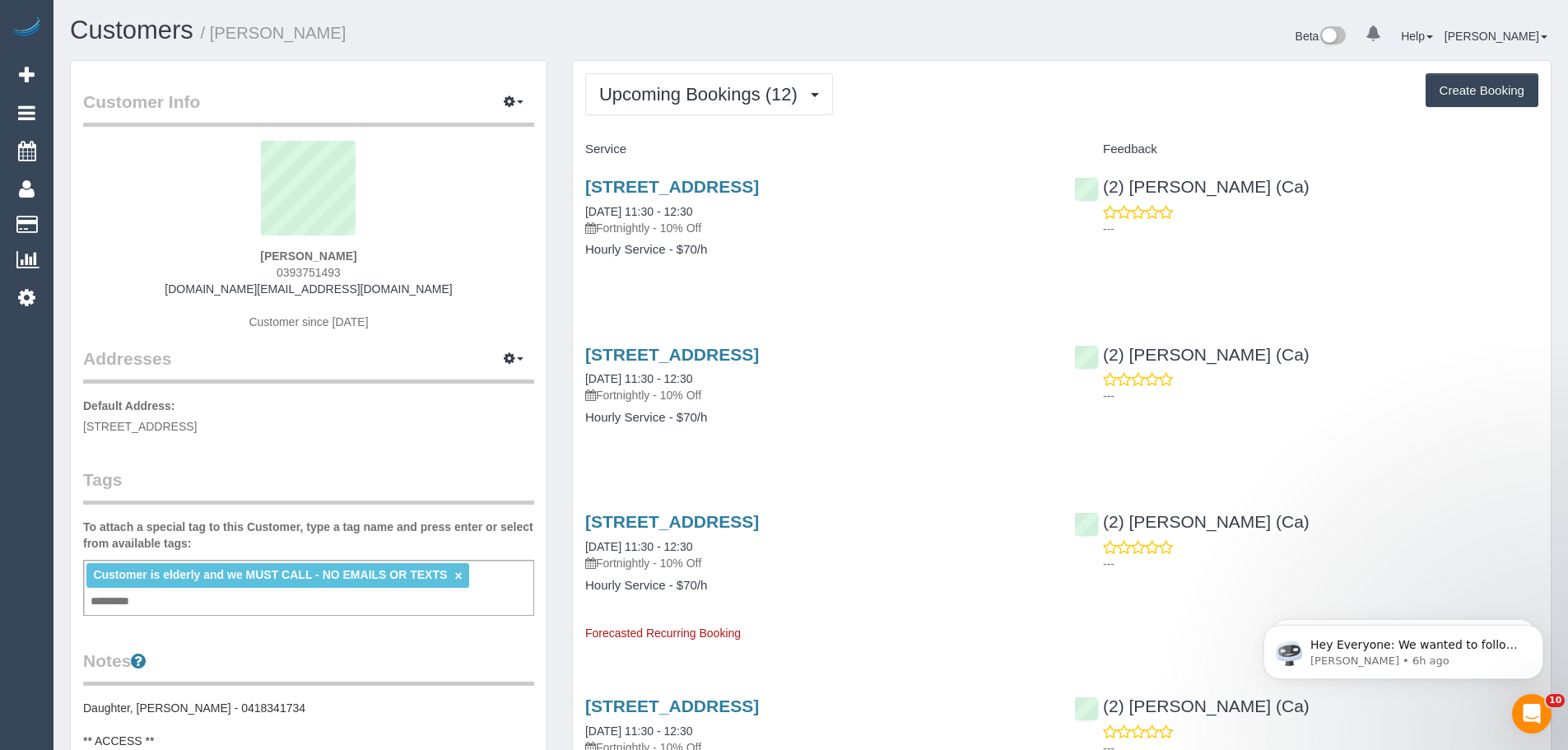
drag, startPoint x: 574, startPoint y: 184, endPoint x: 788, endPoint y: 265, distance: 228.8
click at [788, 265] on div "[STREET_ADDRESS] [DATE] 11:30 - 12:30 Fortnightly - 10% Off Hourly Service - $7…" at bounding box center [817, 225] width 489 height 127
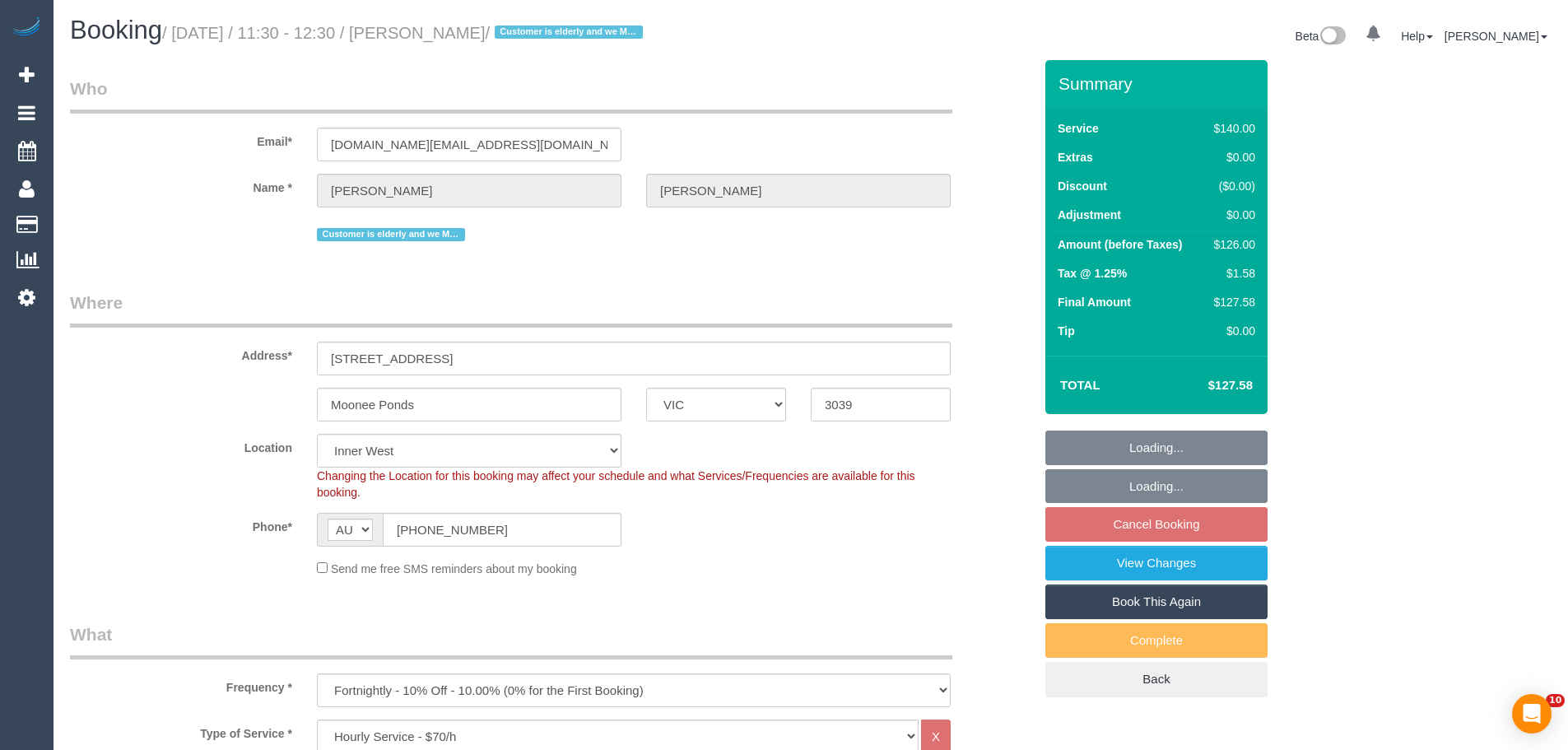
select select "VIC"
select select "number:28"
select select "number:14"
select select "number:19"
select select "number:24"
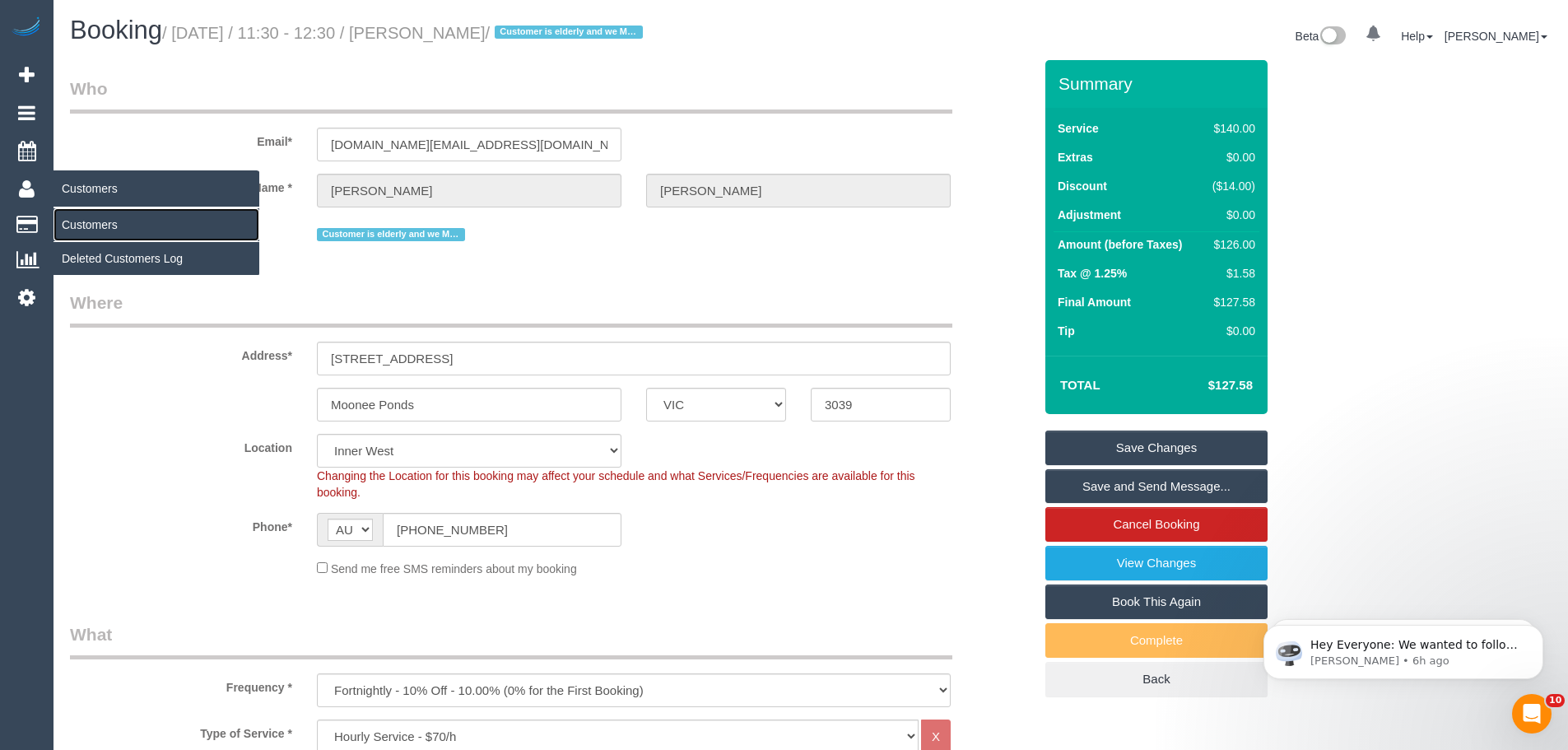
click at [89, 225] on link "Customers" at bounding box center [156, 225] width 206 height 33
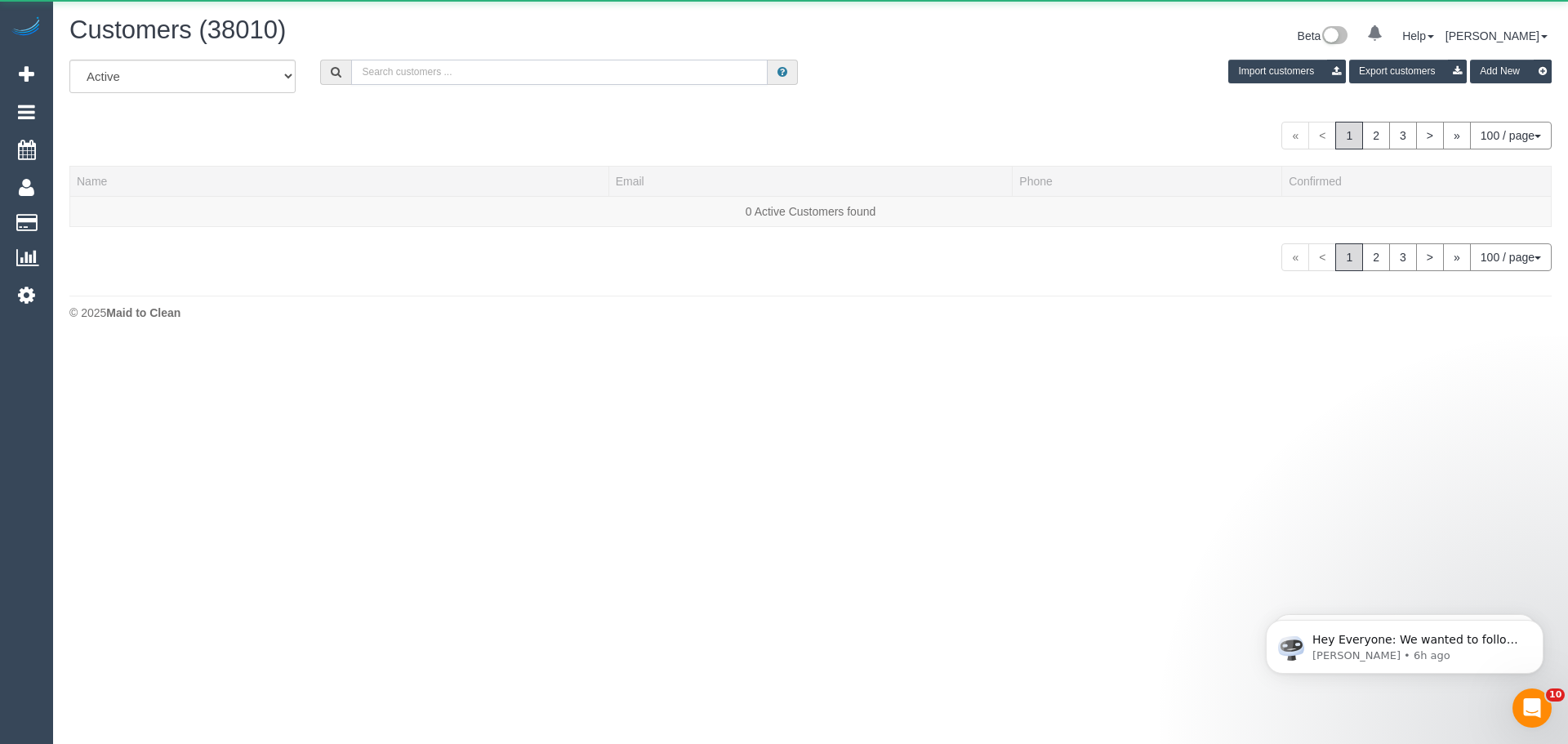
click at [438, 69] on input "text" at bounding box center [559, 72] width 416 height 25
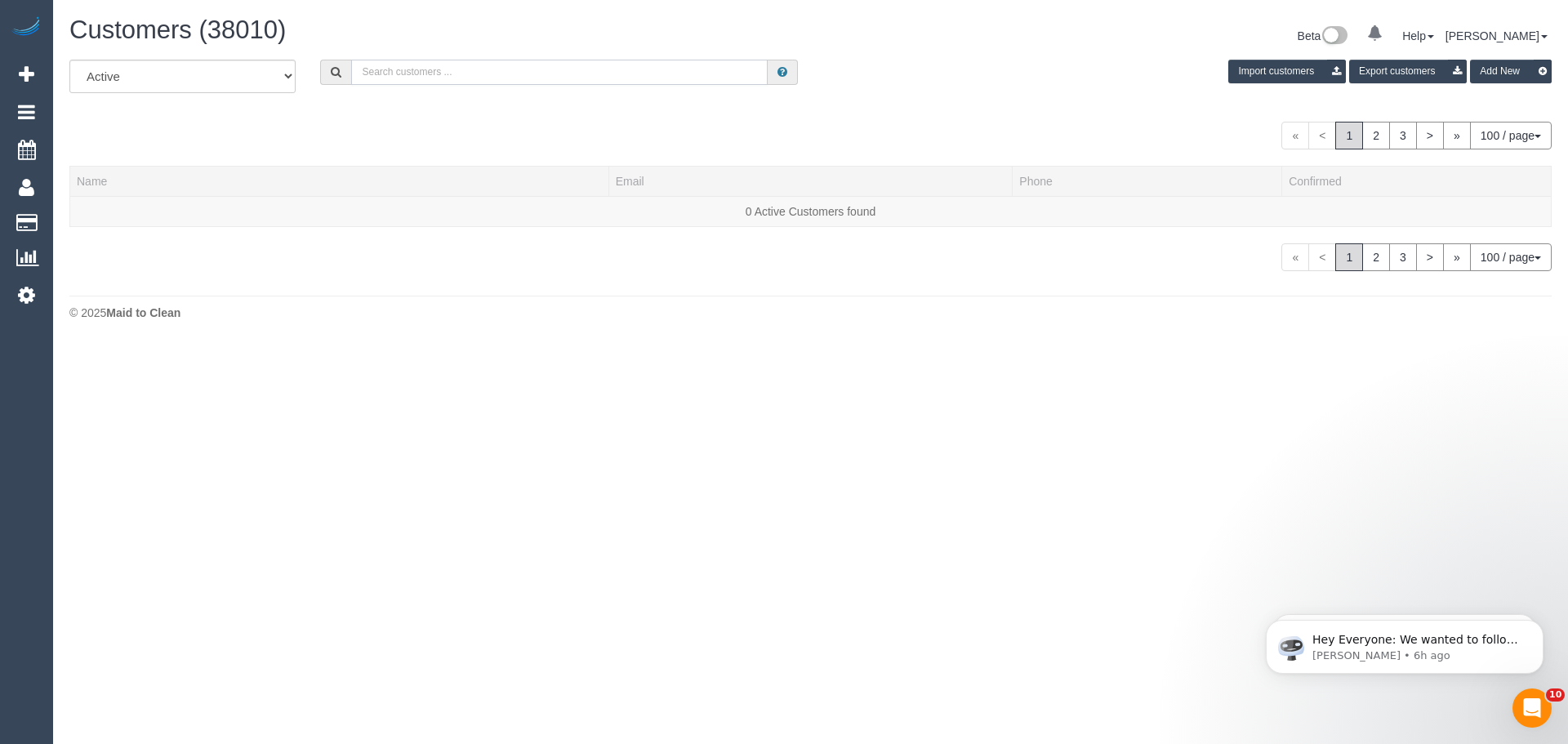
paste input "[PHONE_NUMBER]"
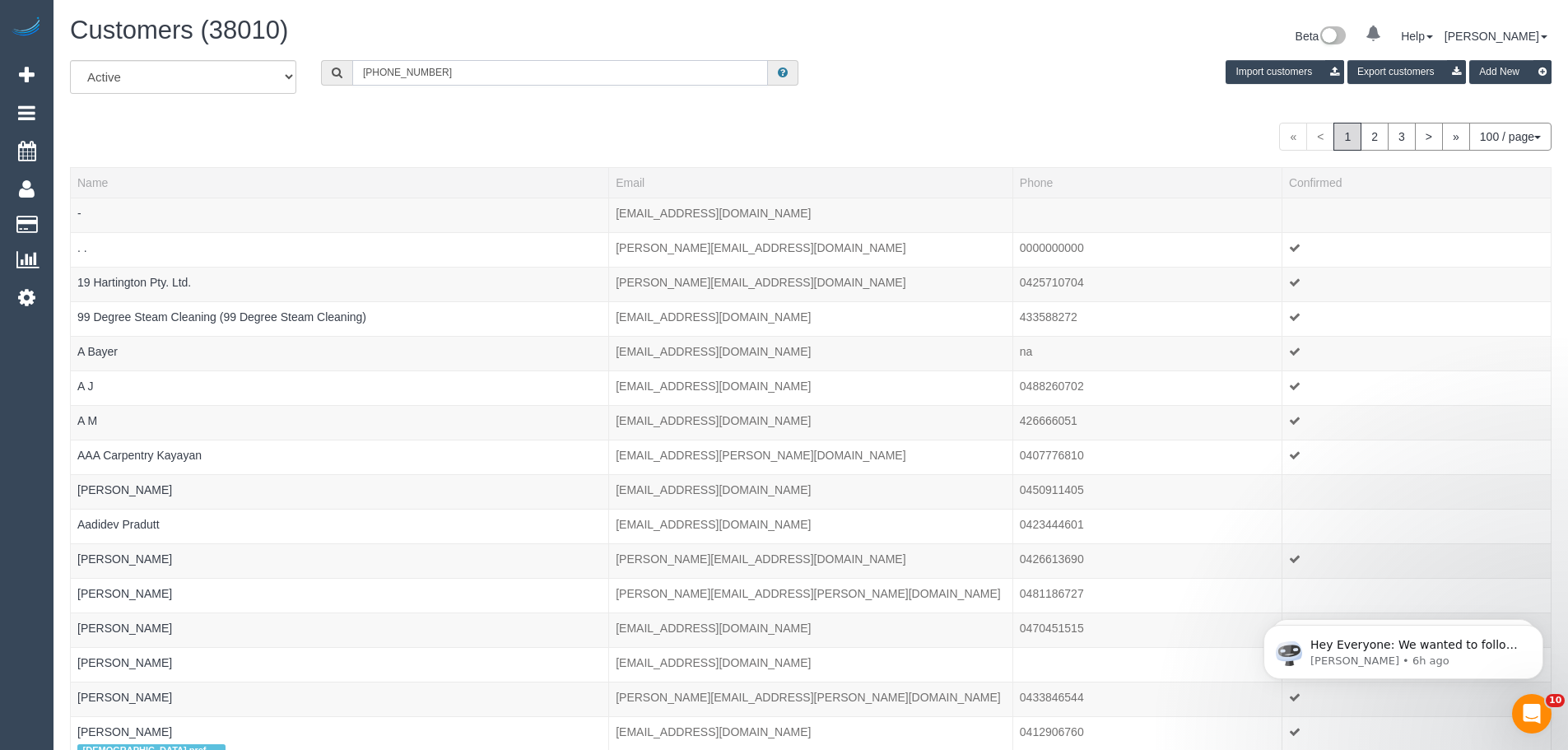
drag, startPoint x: 380, startPoint y: 75, endPoint x: 308, endPoint y: 75, distance: 72.0
click at [309, 75] on div "[PHONE_NUMBER]" at bounding box center [559, 73] width 502 height 25
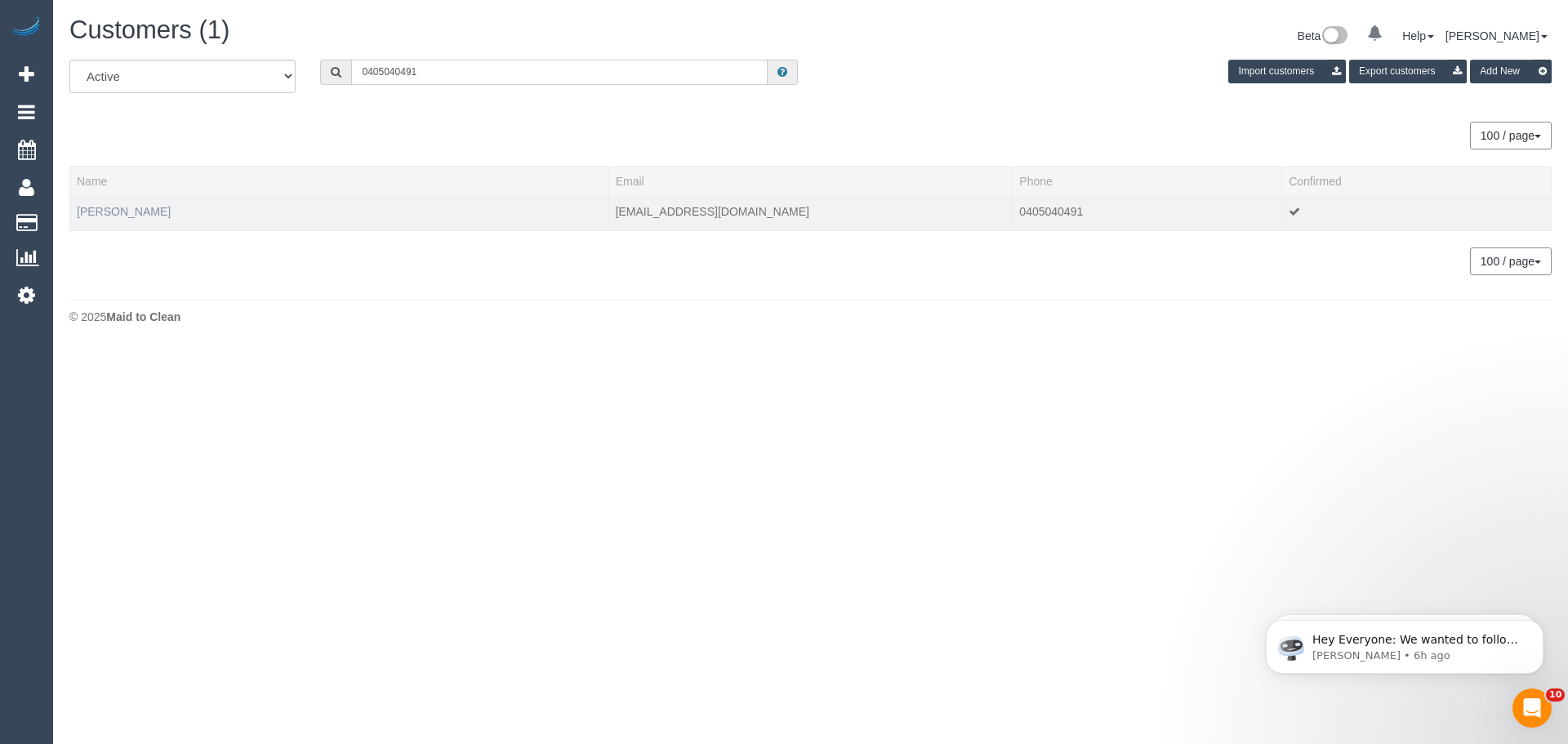
type input "0405040491"
click at [92, 212] on link "[PERSON_NAME]" at bounding box center [123, 211] width 94 height 13
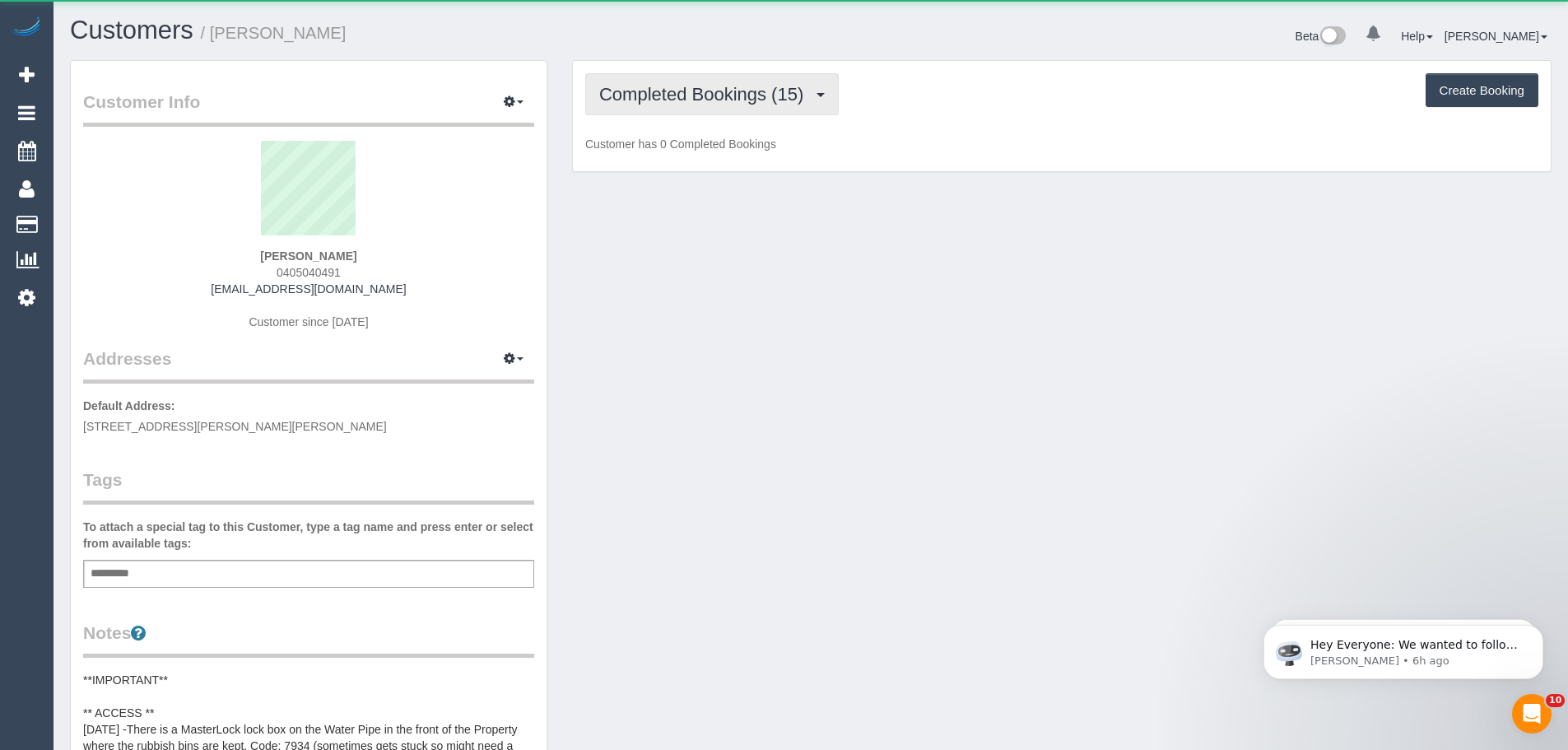
click at [692, 105] on button "Completed Bookings (15)" at bounding box center [712, 94] width 253 height 42
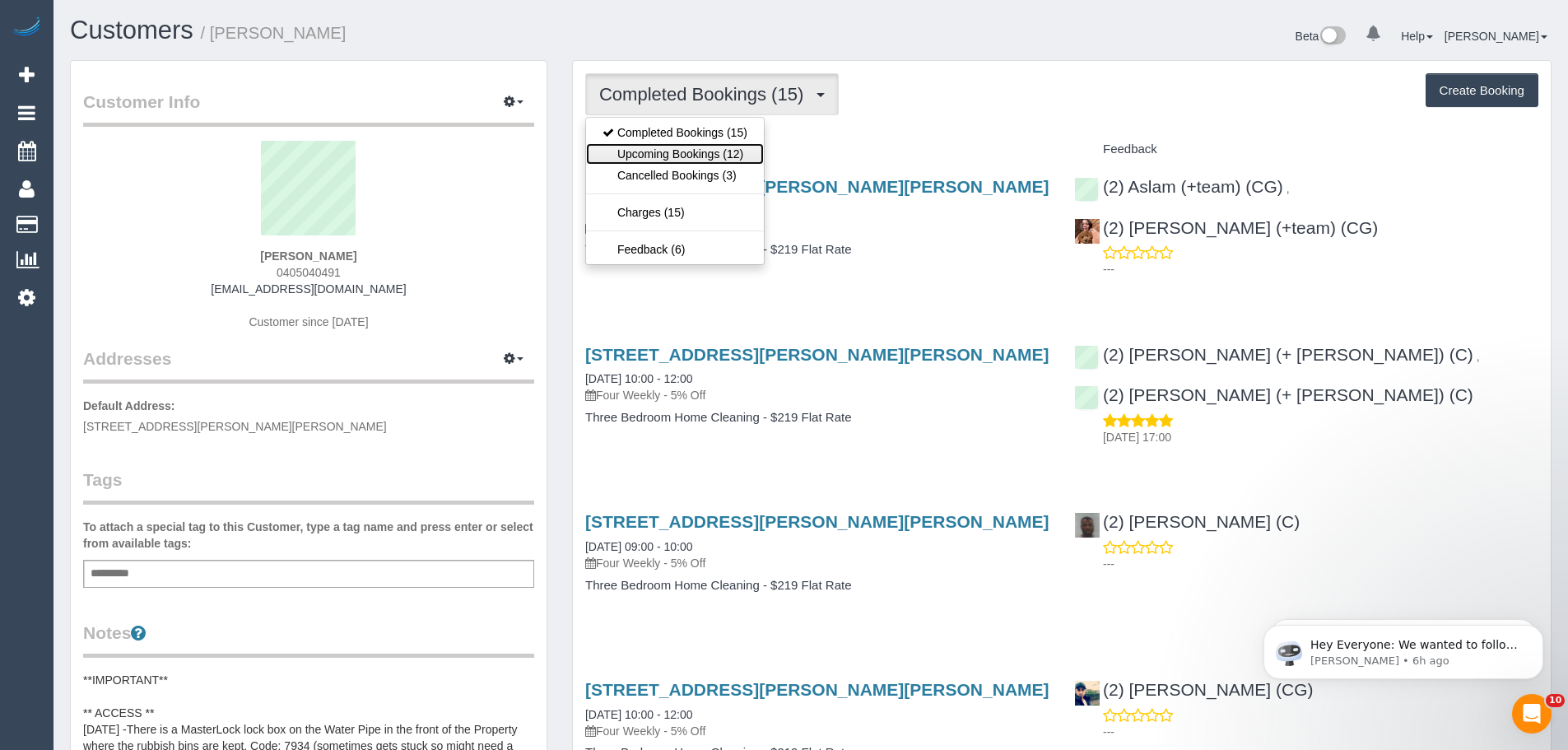
click at [691, 150] on link "Upcoming Bookings (12)" at bounding box center [675, 154] width 178 height 22
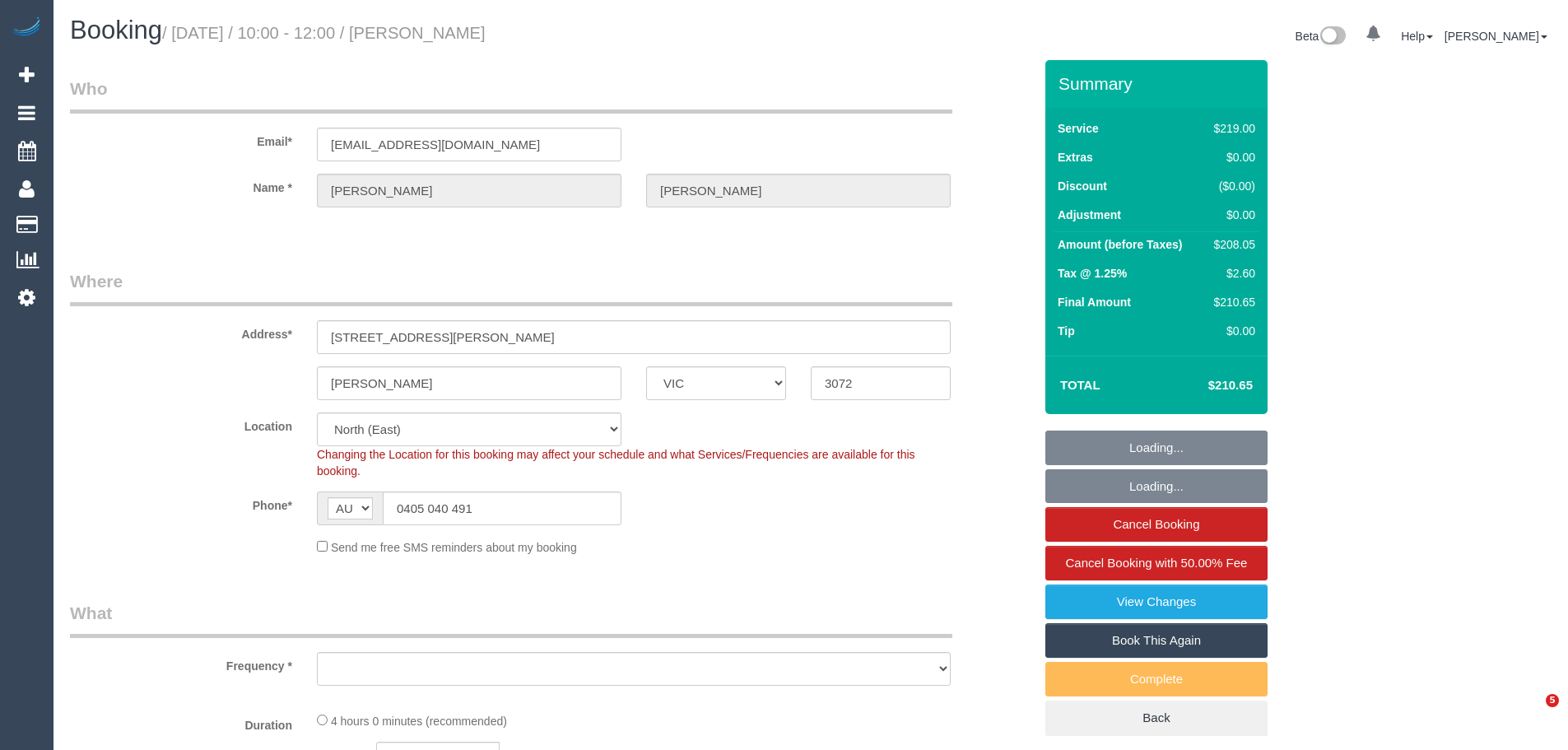
select select "VIC"
select select "object:840"
select select "number:28"
select select "number:14"
select select "number:19"
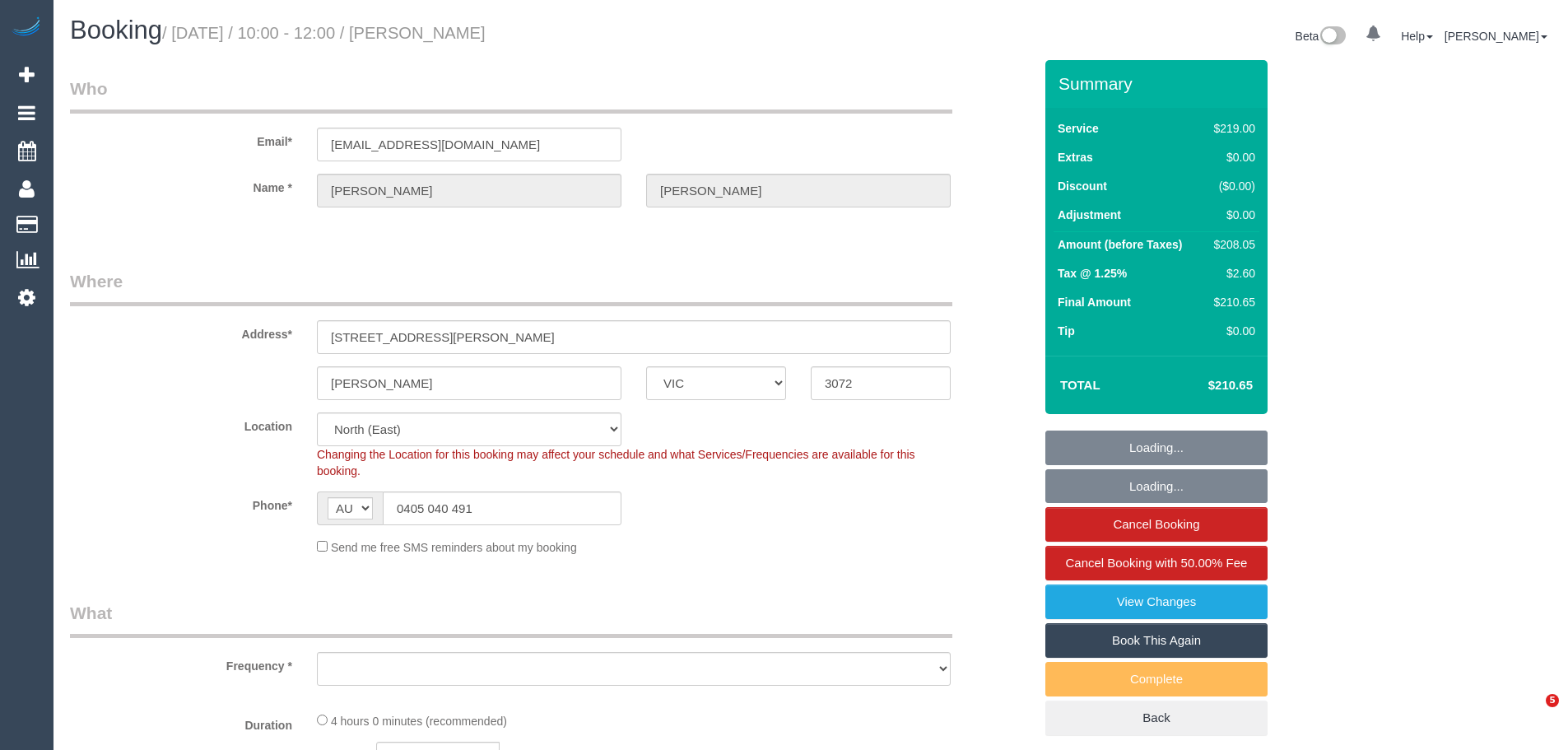
select select "number:22"
select select "number:35"
select select "number:26"
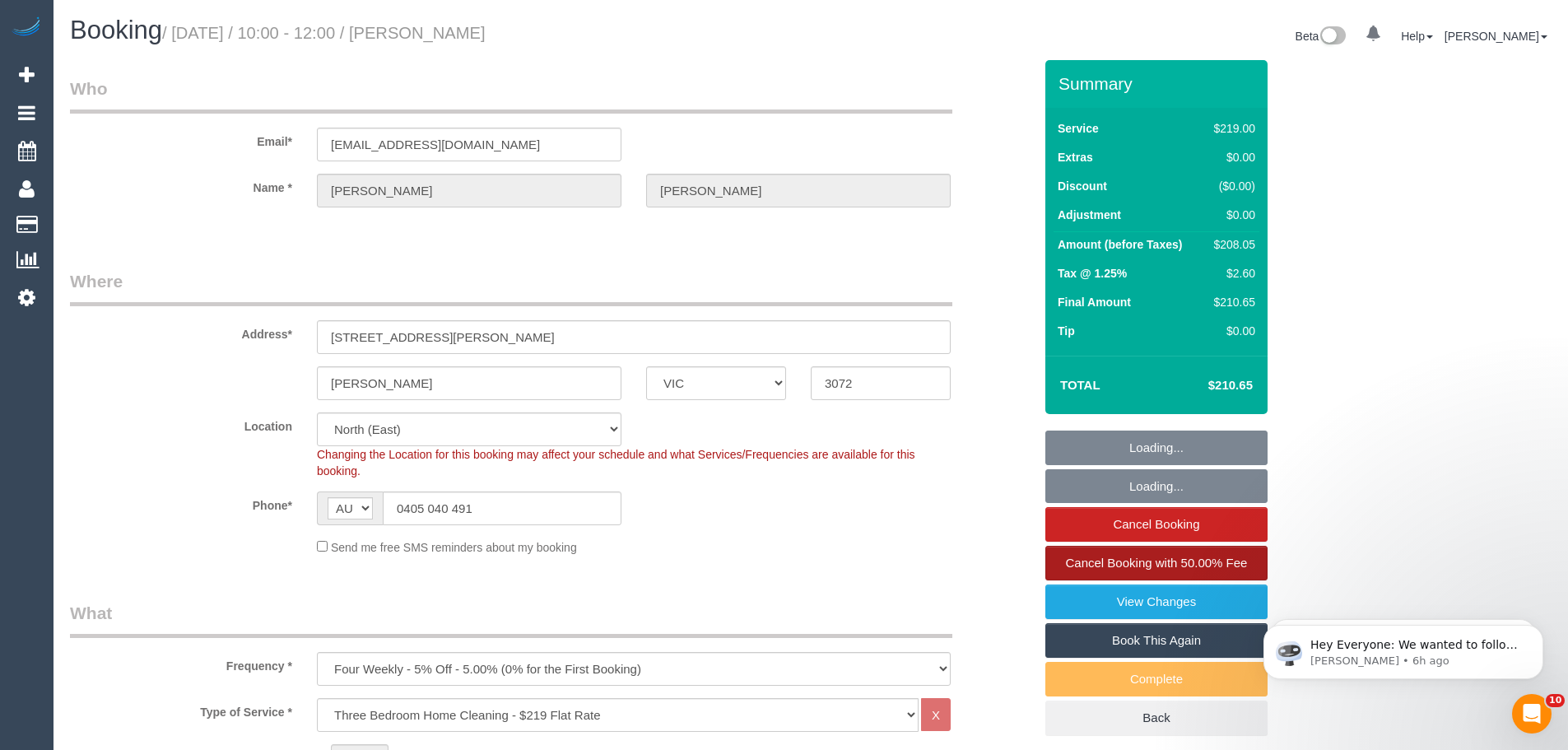
click at [1129, 564] on span "Cancel Booking with 50.00% Fee" at bounding box center [1157, 563] width 182 height 14
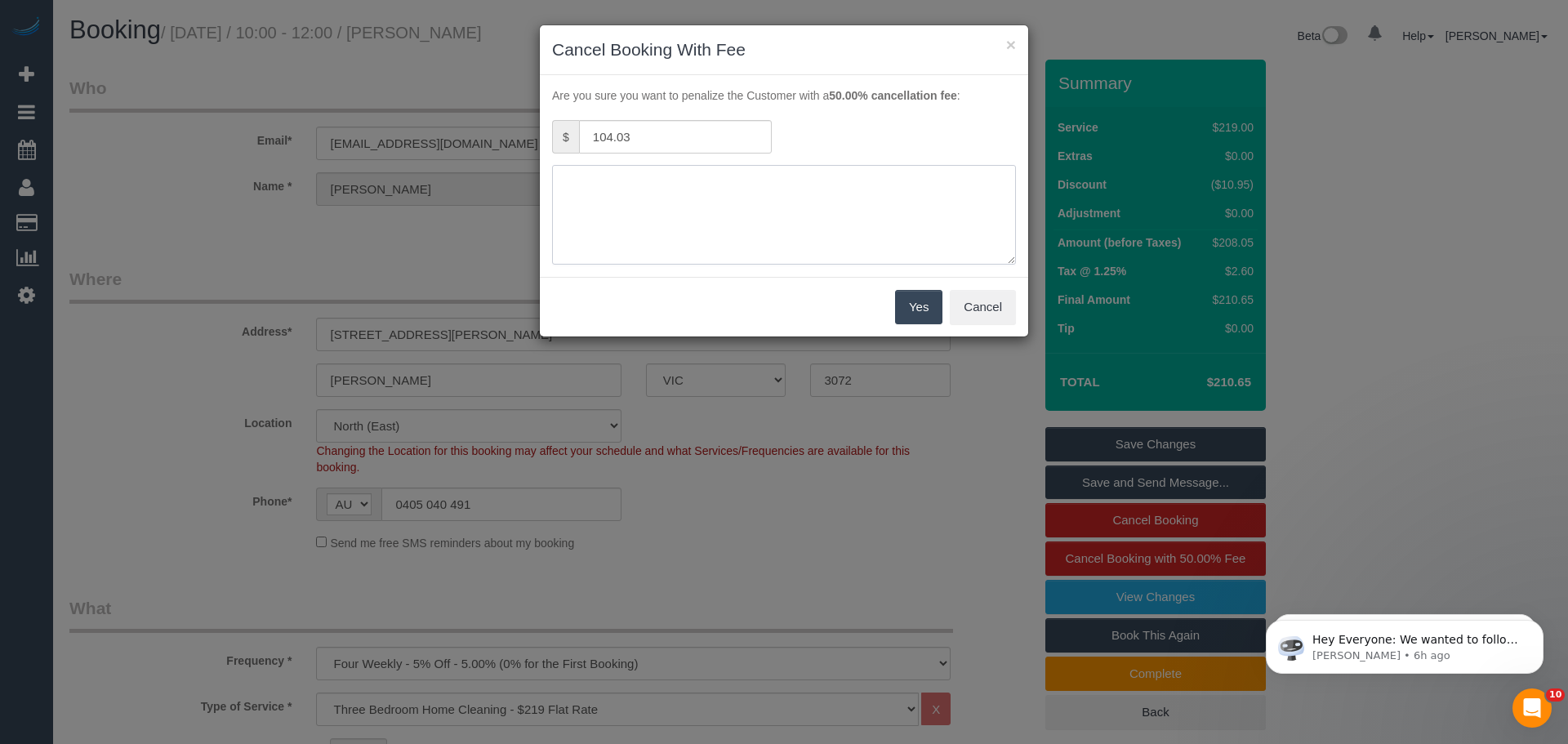
click at [621, 206] on textarea at bounding box center [784, 215] width 464 height 100
type textarea "No access - CE"
click at [932, 298] on button "Yes" at bounding box center [918, 307] width 47 height 34
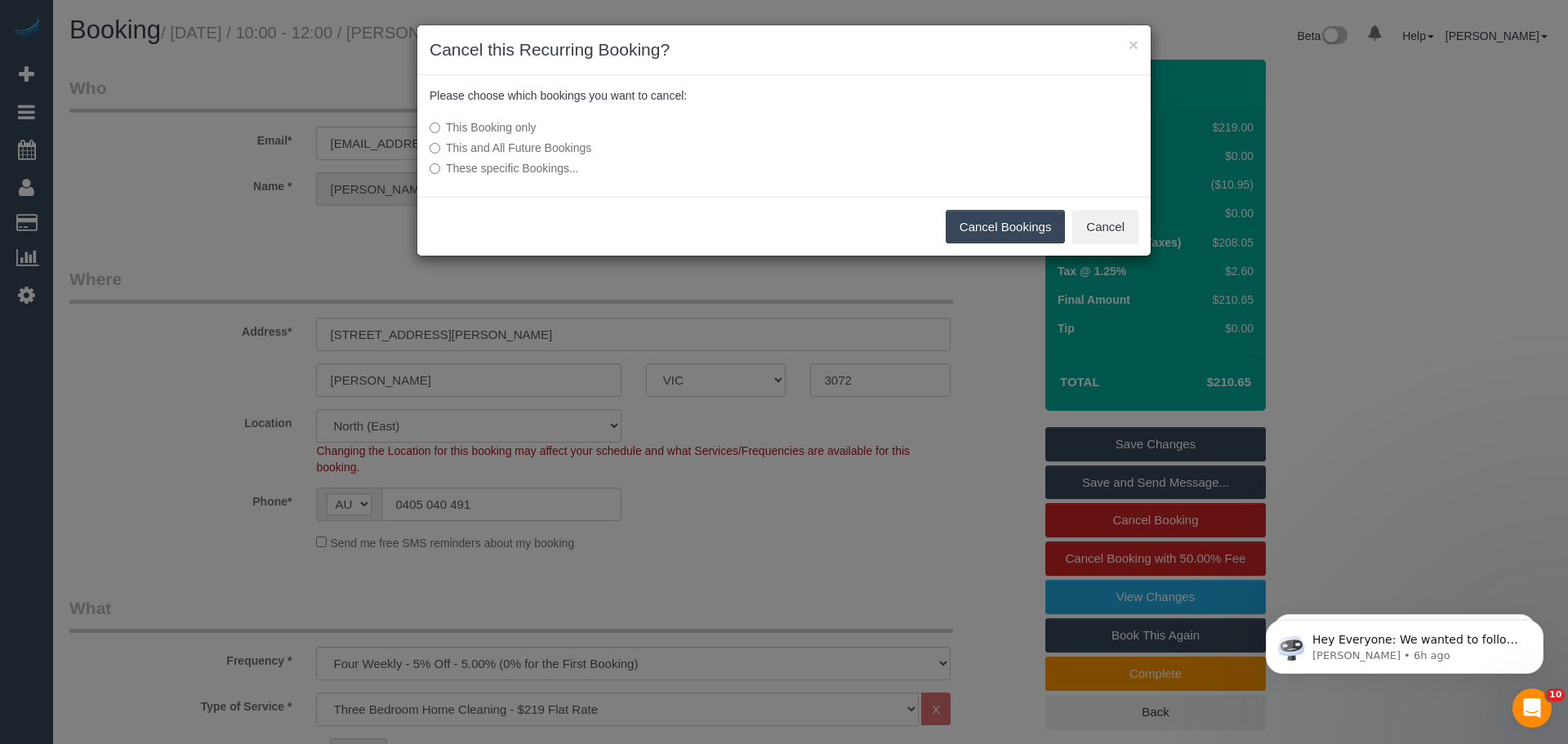
click at [960, 224] on button "Cancel Bookings" at bounding box center [1005, 227] width 120 height 34
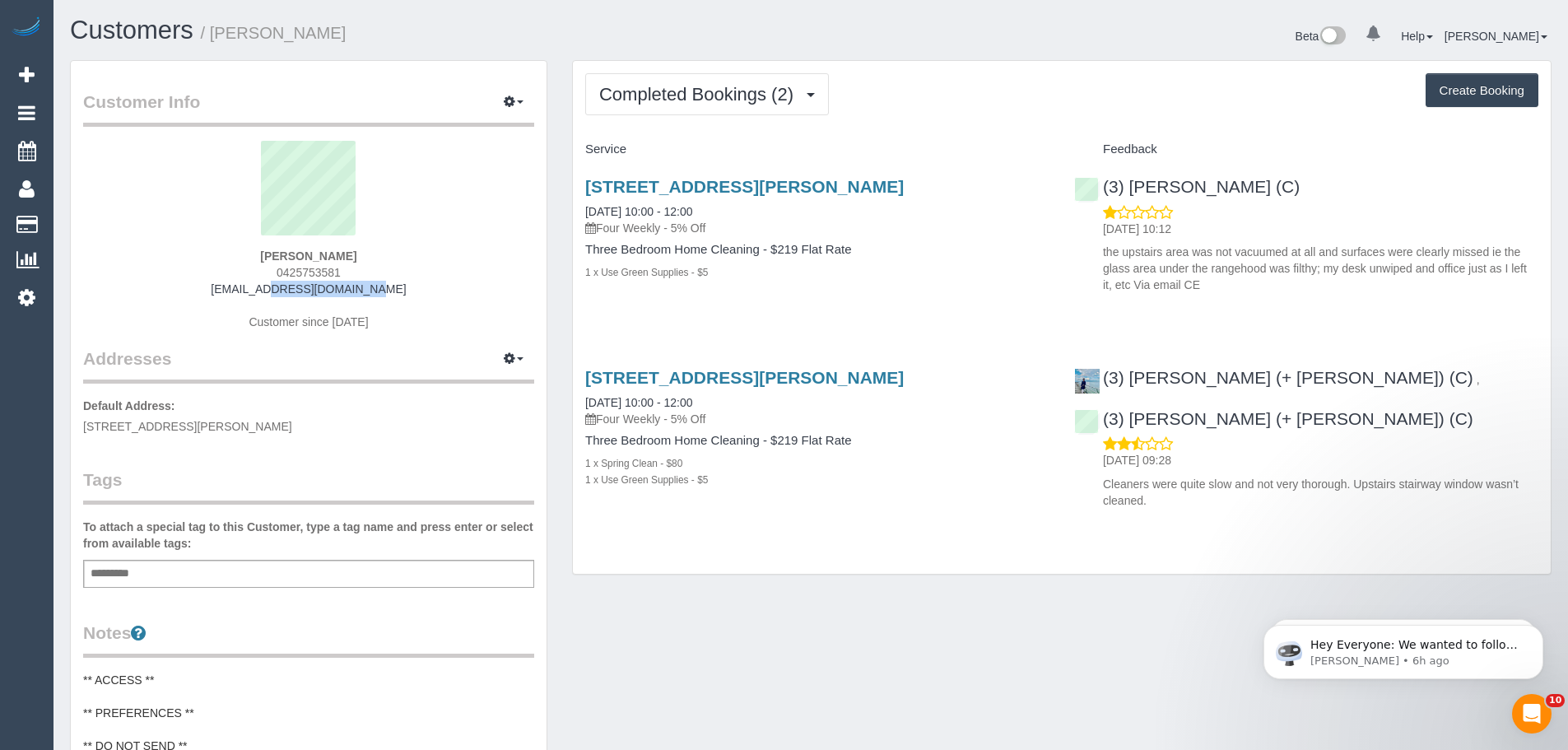
drag, startPoint x: 370, startPoint y: 285, endPoint x: 197, endPoint y: 287, distance: 173.0
click at [197, 287] on div "Darren Coghlan 0425753581 dlcoghlan@me.com Customer since 2025" at bounding box center [309, 243] width 451 height 206
copy link "dlcoghlan@me.com"
click at [357, 271] on div "Darren Coghlan 0425753581 dlcoghlan@me.com Customer since 2025" at bounding box center [309, 243] width 451 height 206
drag, startPoint x: 368, startPoint y: 270, endPoint x: 242, endPoint y: 267, distance: 126.0
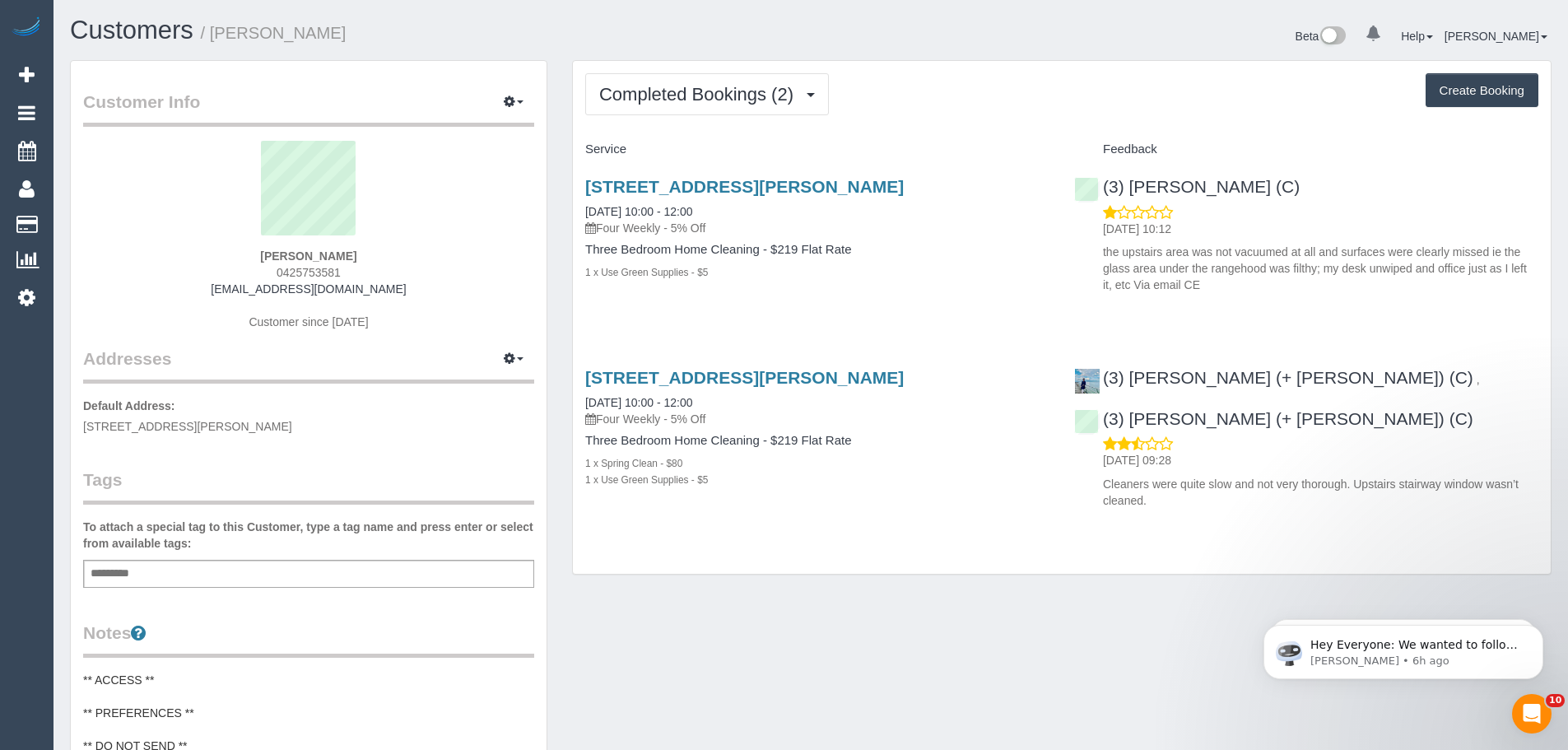
click at [242, 267] on div "Darren Coghlan 0425753581 dlcoghlan@me.com Customer since 2025" at bounding box center [309, 243] width 451 height 206
copy span "0425753581"
